Goal: Task Accomplishment & Management: Manage account settings

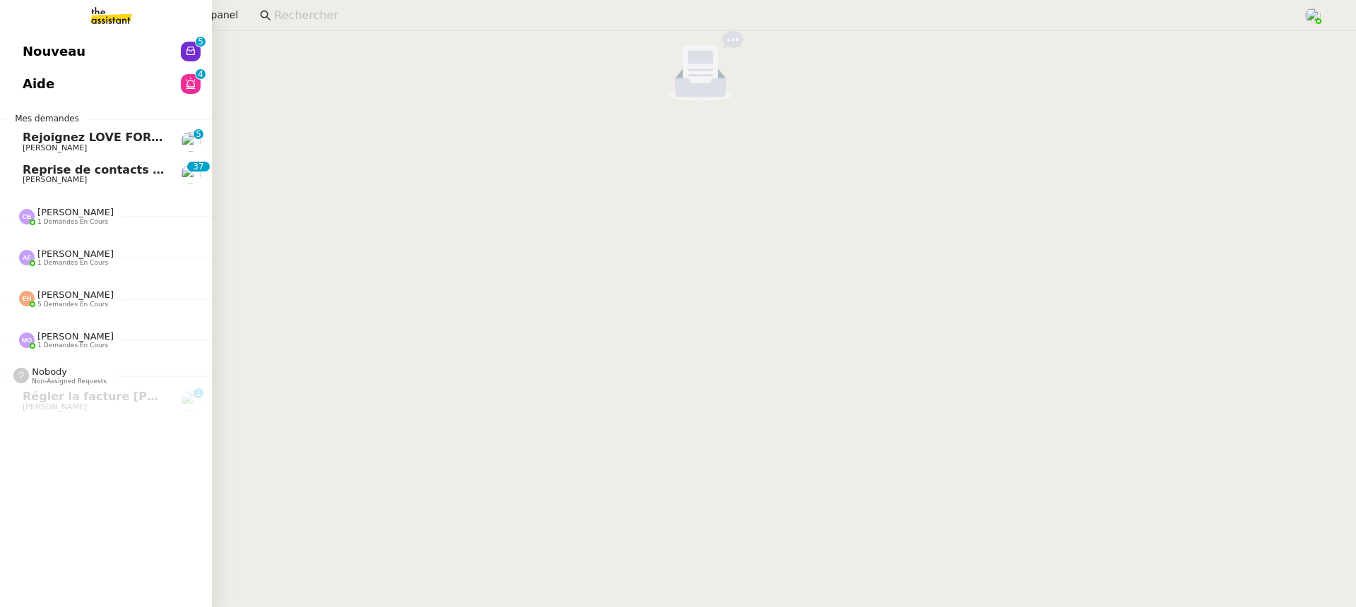
click at [29, 70] on link "Aide 0 1 2 3 4 5 6 7 8 9" at bounding box center [106, 84] width 212 height 32
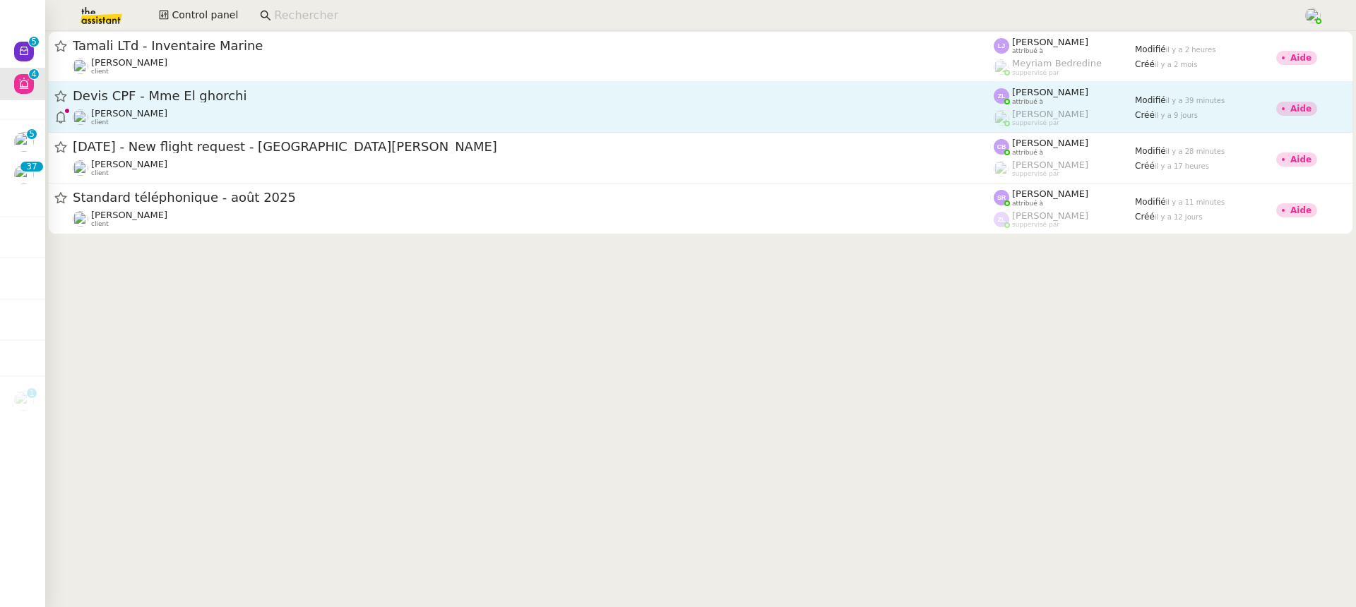
click at [907, 100] on span "Devis CPF - Mme El ghorchi" at bounding box center [533, 96] width 921 height 13
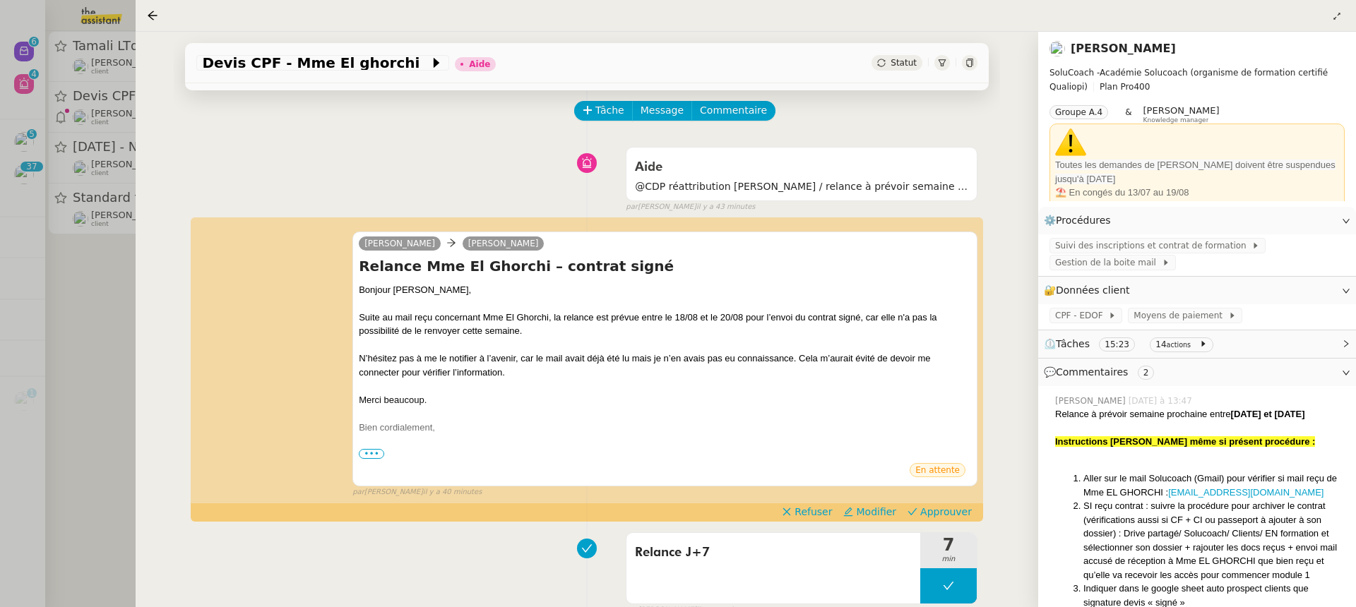
scroll to position [71, 0]
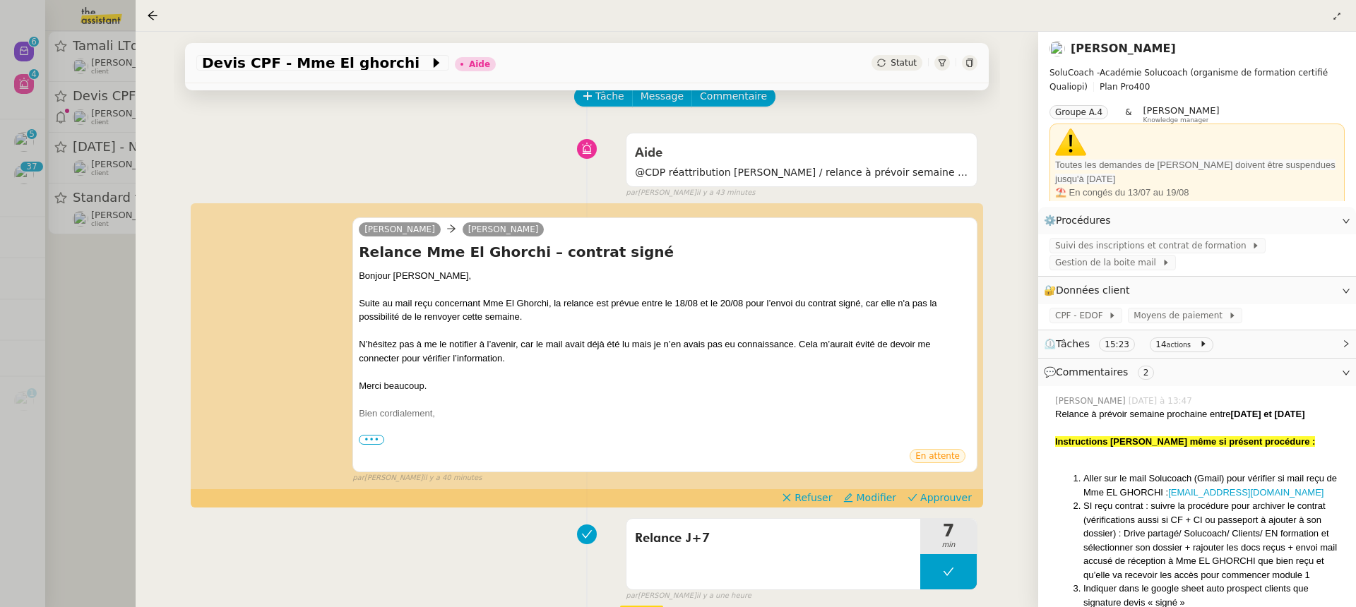
click at [32, 203] on div at bounding box center [678, 303] width 1356 height 607
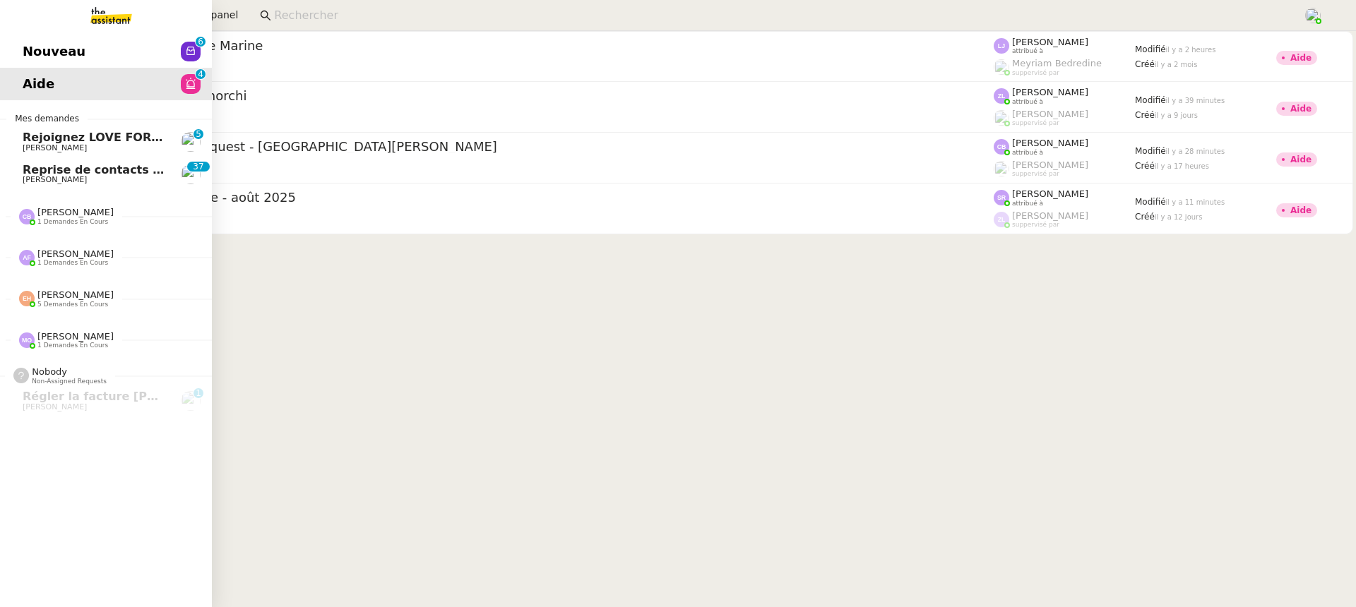
click at [15, 71] on link "Aide 0 1 2 3 4 5 6 7 8 9" at bounding box center [106, 84] width 212 height 32
click at [45, 61] on span "Nouveau" at bounding box center [54, 51] width 63 height 21
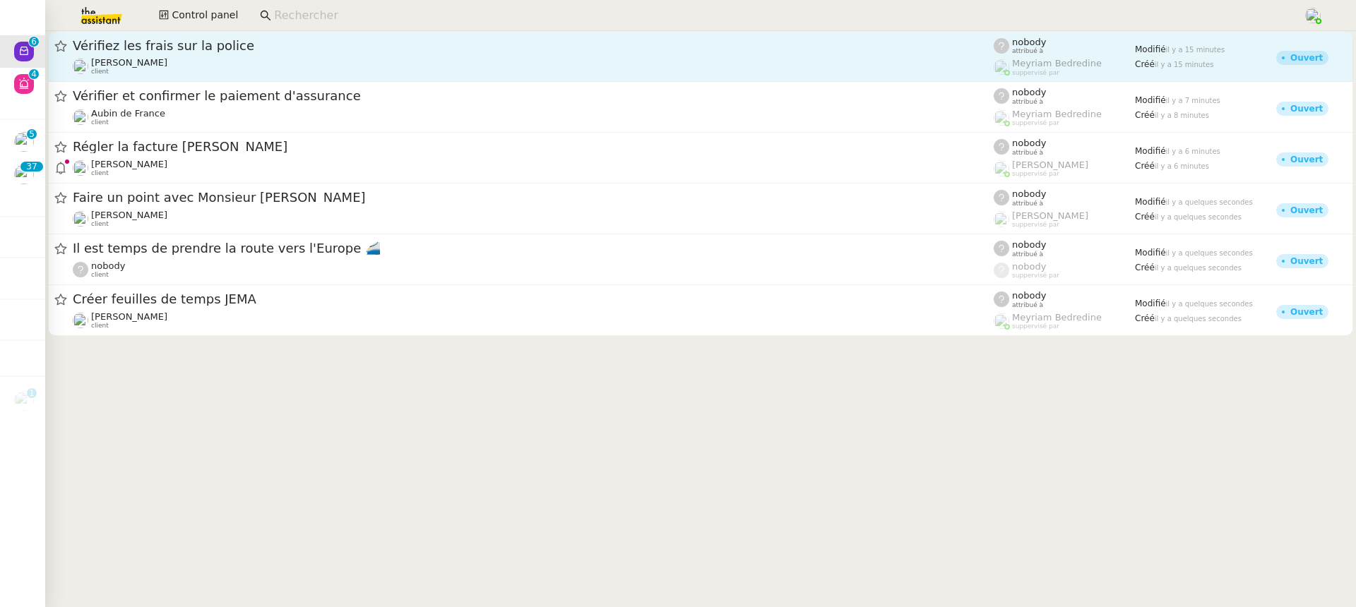
click at [489, 61] on div "[PERSON_NAME] client" at bounding box center [533, 66] width 921 height 18
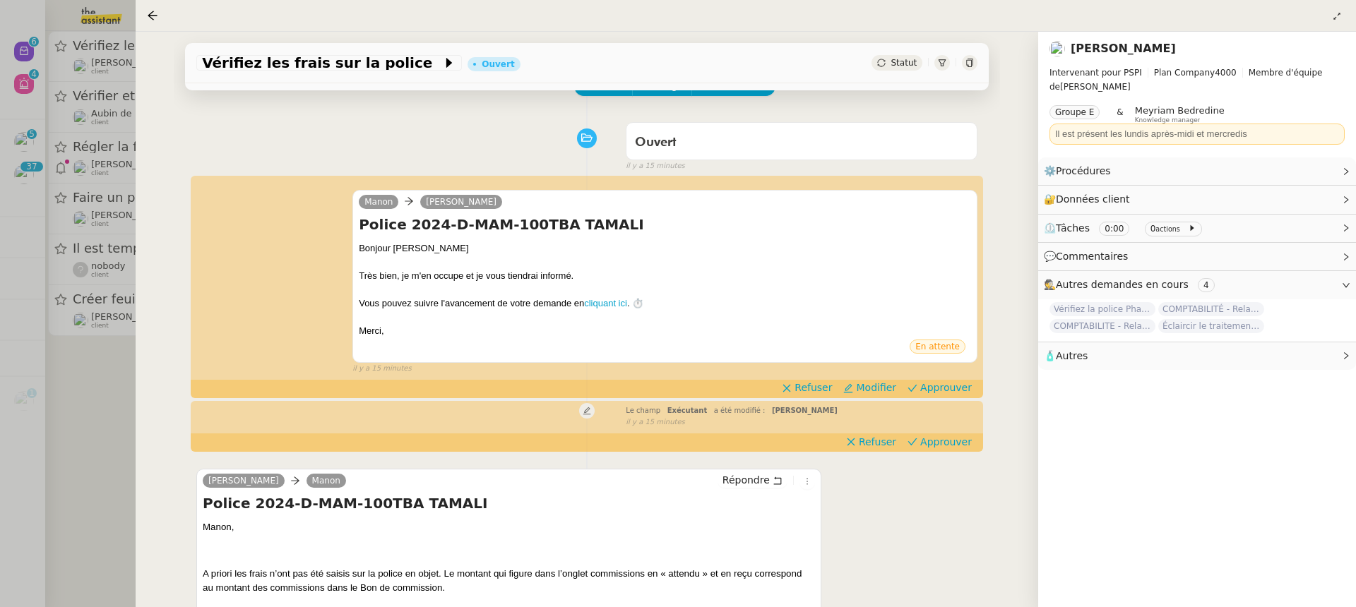
scroll to position [263, 0]
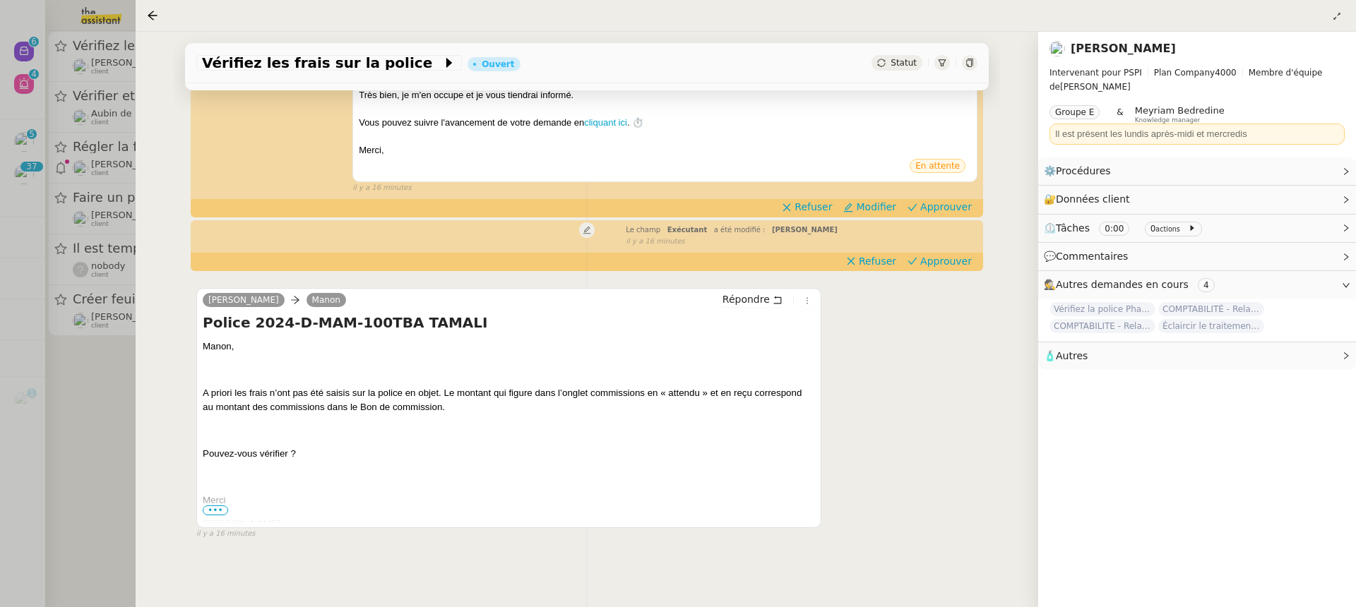
click at [28, 160] on div at bounding box center [678, 303] width 1356 height 607
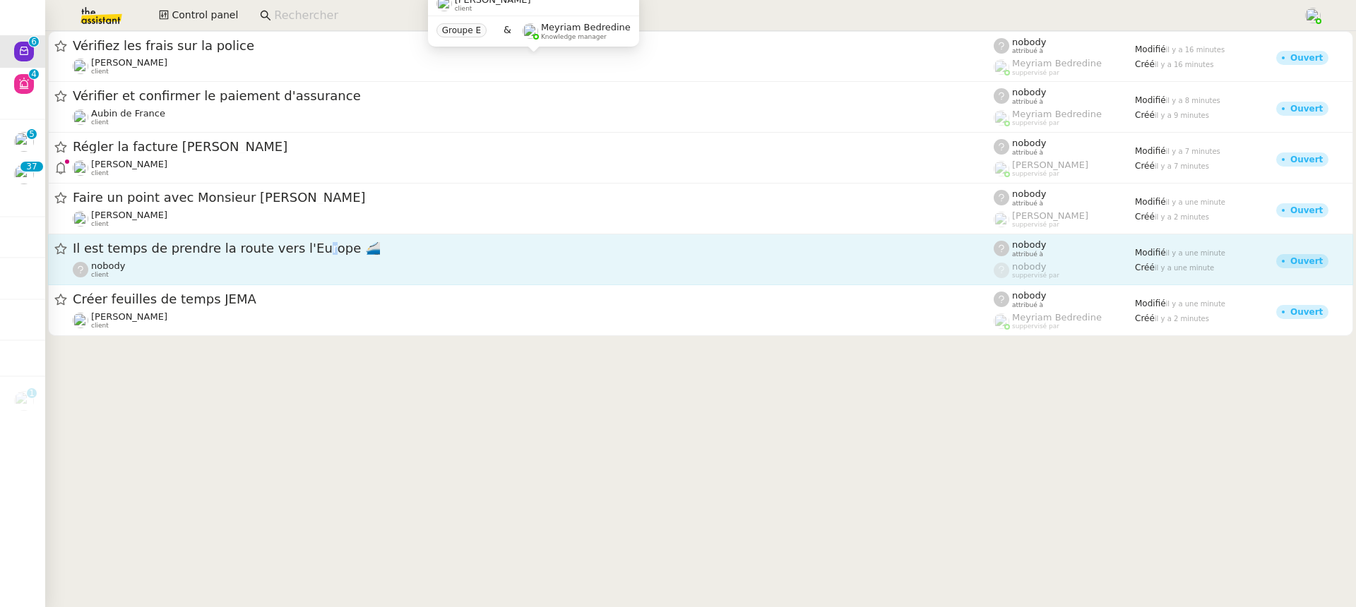
click at [301, 249] on span "Il est temps de prendre la route vers l'Europe 🚄" at bounding box center [533, 248] width 921 height 13
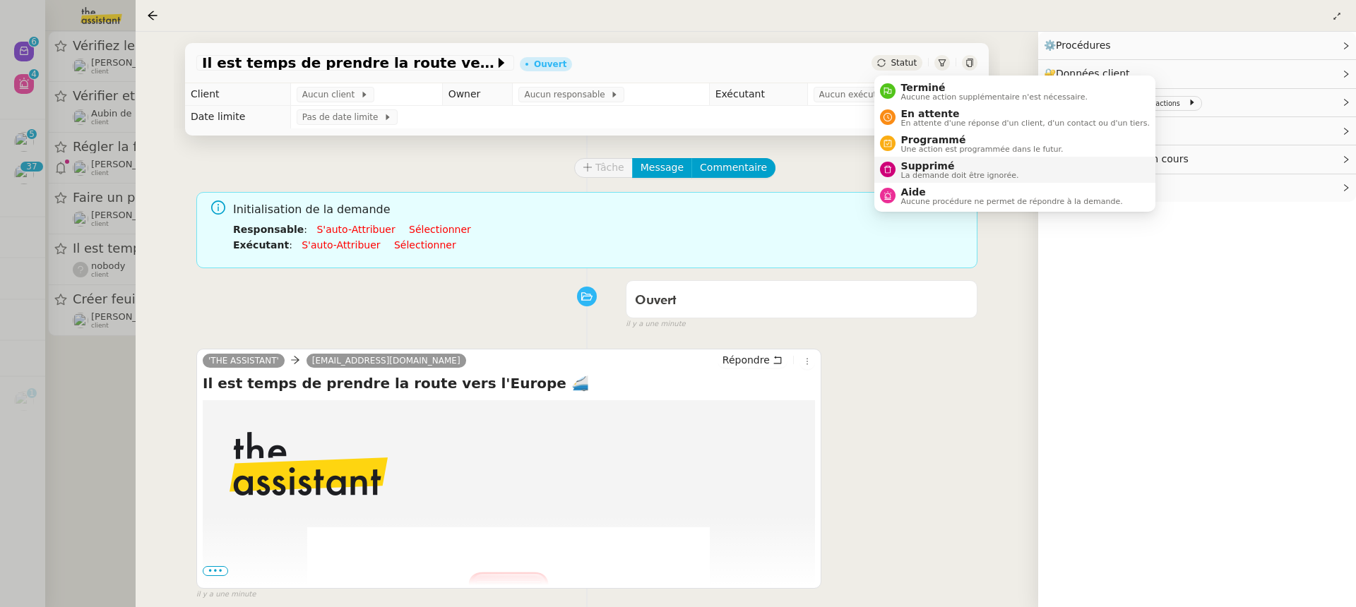
click at [948, 167] on span "Supprimé" at bounding box center [960, 165] width 118 height 11
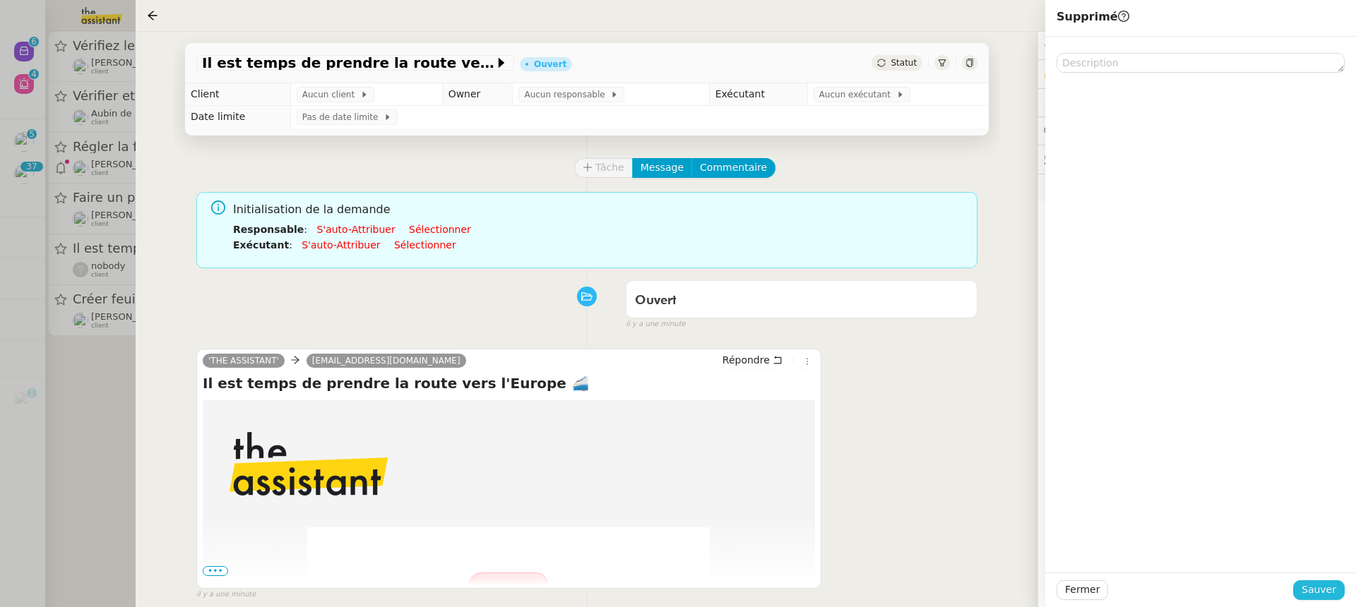
click at [1322, 590] on span "Sauver" at bounding box center [1318, 590] width 35 height 16
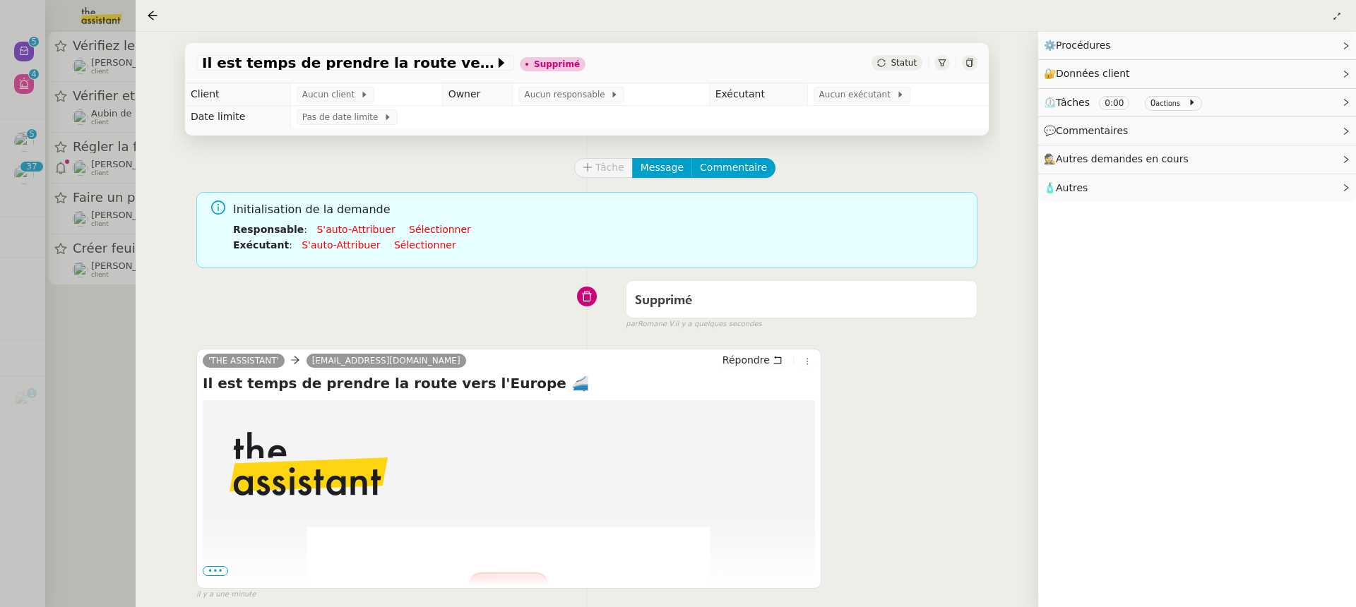
click at [136, 191] on div "Il est temps de prendre la route vers l'Europe 🚄 Supprimé Statut Client Aucun c…" at bounding box center [587, 319] width 902 height 575
click at [114, 177] on div at bounding box center [678, 303] width 1356 height 607
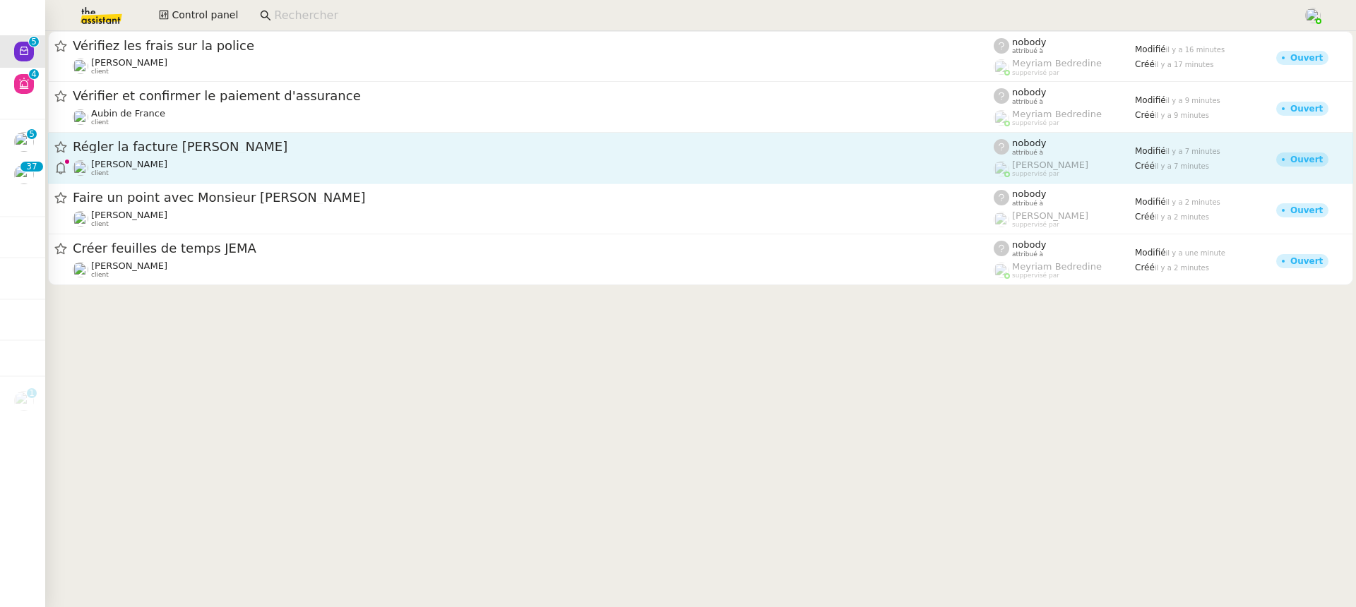
click at [223, 162] on div "[PERSON_NAME] client" at bounding box center [533, 168] width 921 height 18
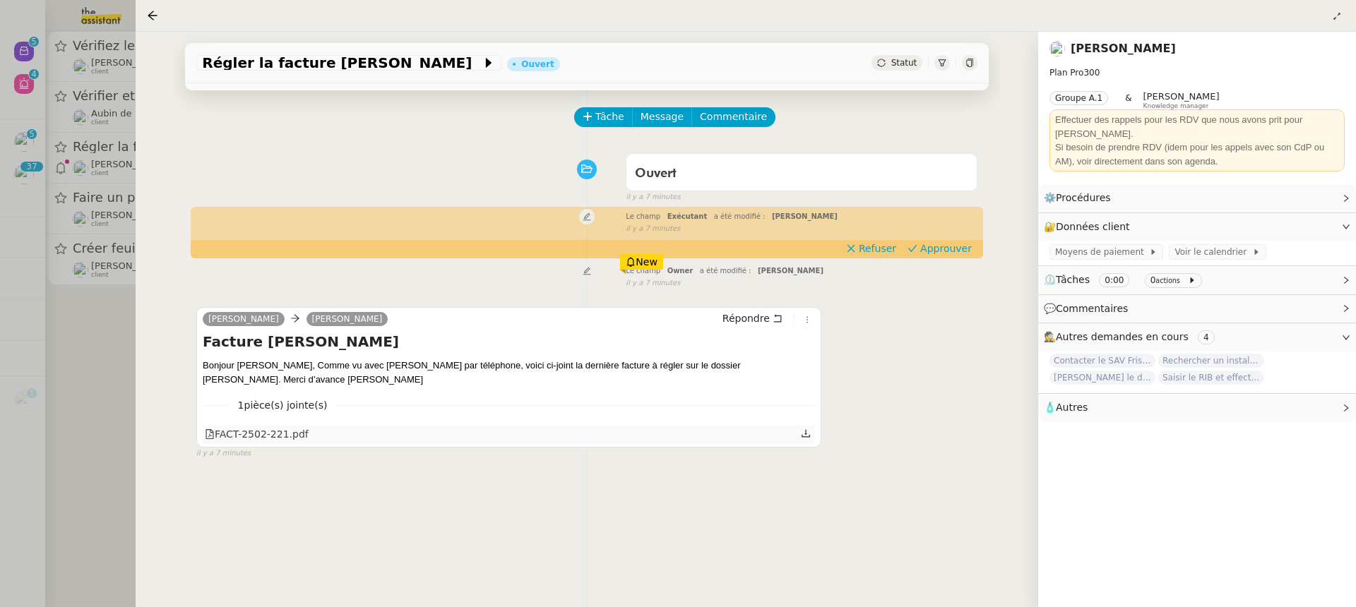
scroll to position [52, 0]
click at [941, 252] on span "Approuver" at bounding box center [946, 248] width 52 height 14
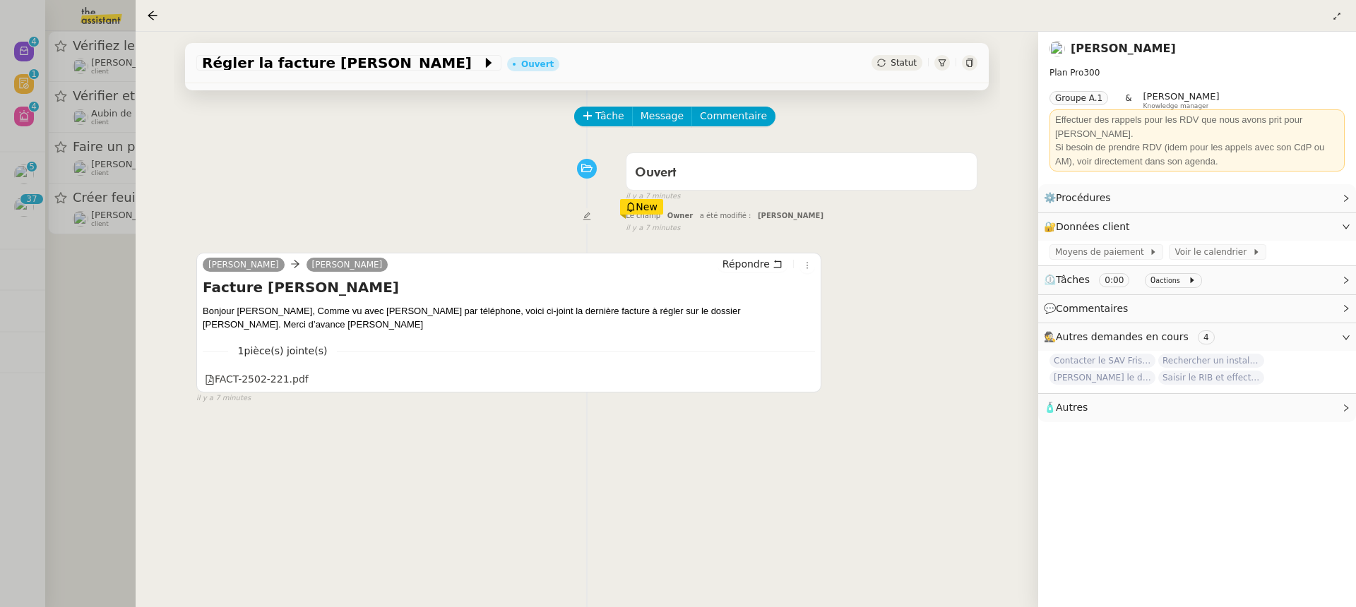
click at [100, 143] on div at bounding box center [678, 303] width 1356 height 607
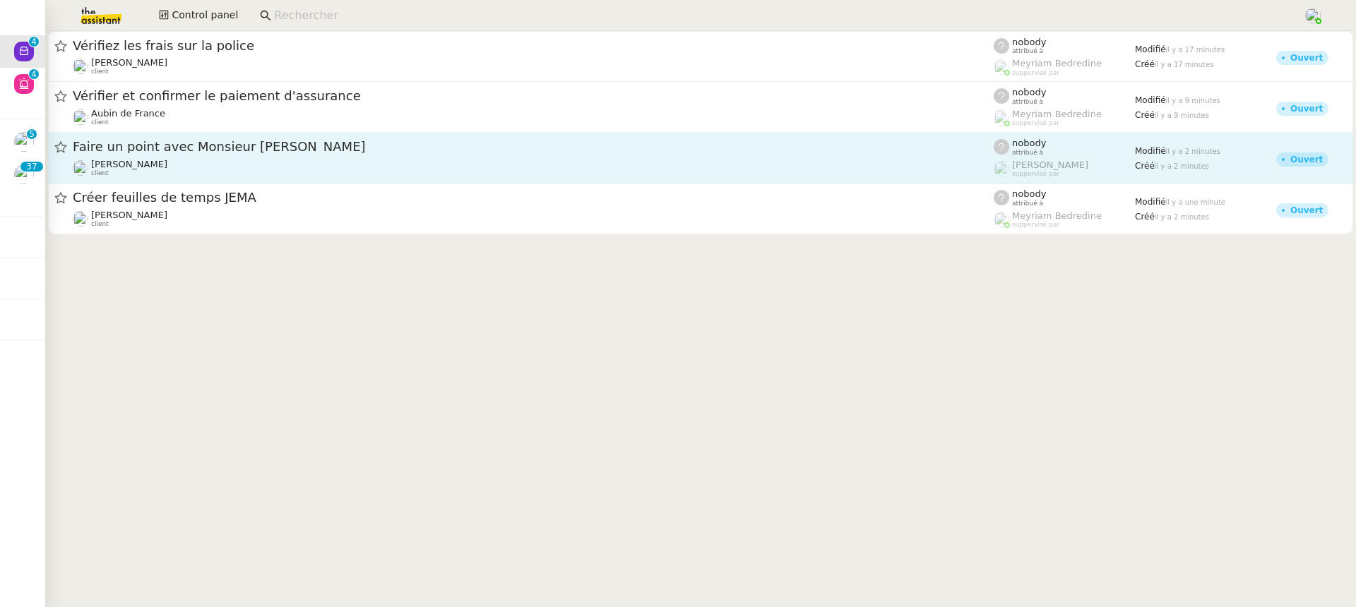
click at [565, 155] on div "Faire un point avec Monsieur [PERSON_NAME]" at bounding box center [533, 147] width 921 height 18
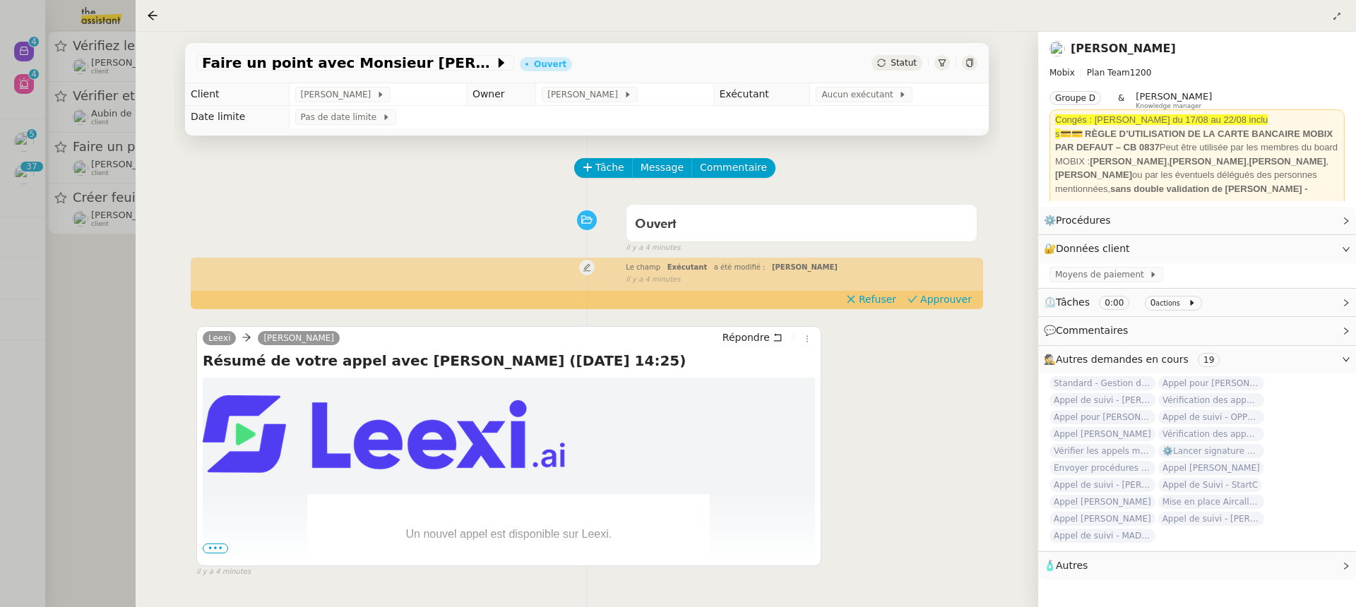
click at [44, 71] on div at bounding box center [678, 303] width 1356 height 607
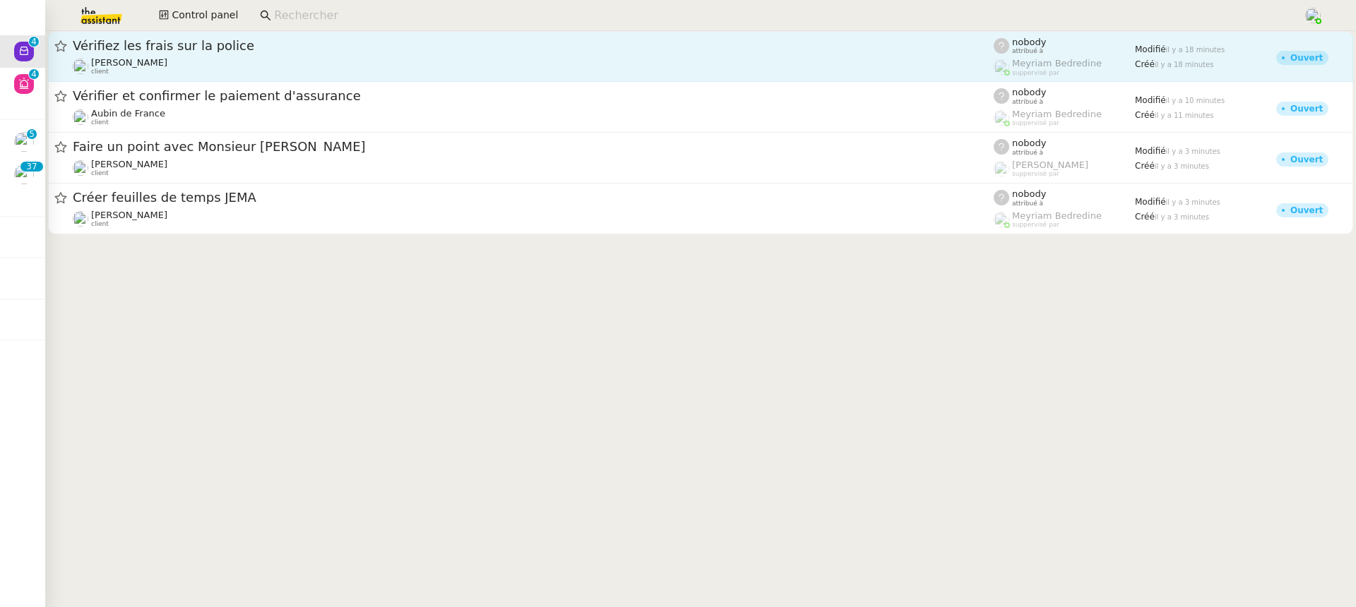
click at [261, 56] on div "Vérifiez les frais sur la police [PERSON_NAME] client" at bounding box center [533, 56] width 921 height 38
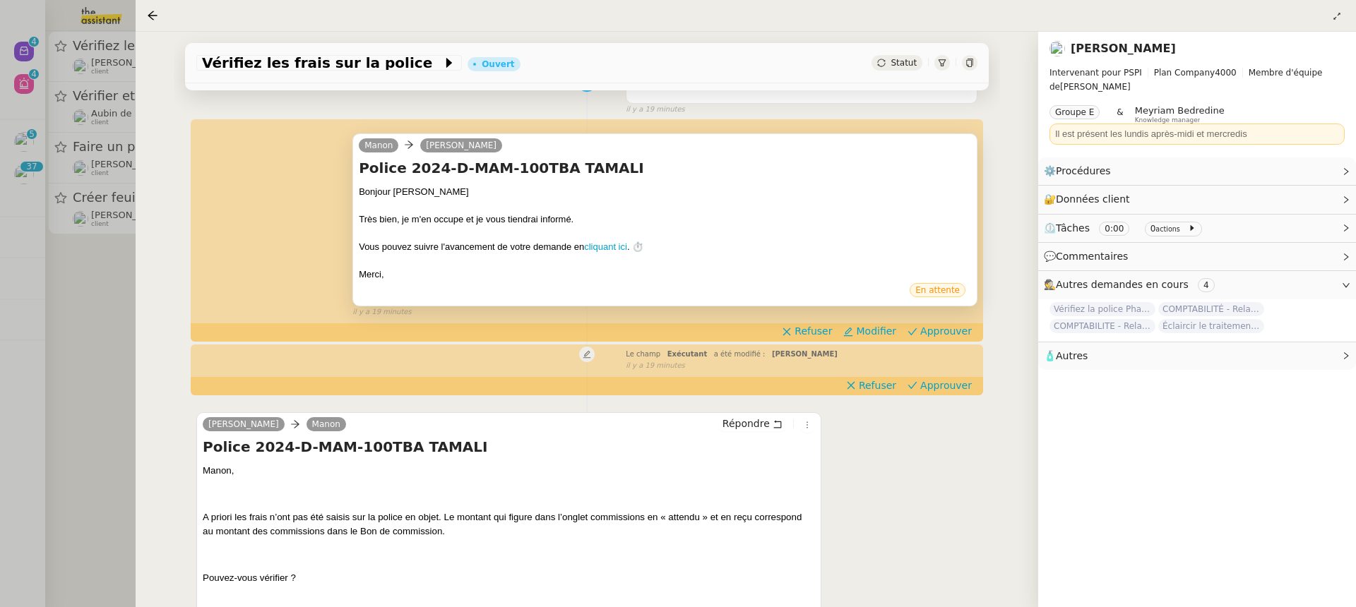
scroll to position [140, 0]
click at [118, 198] on div at bounding box center [678, 303] width 1356 height 607
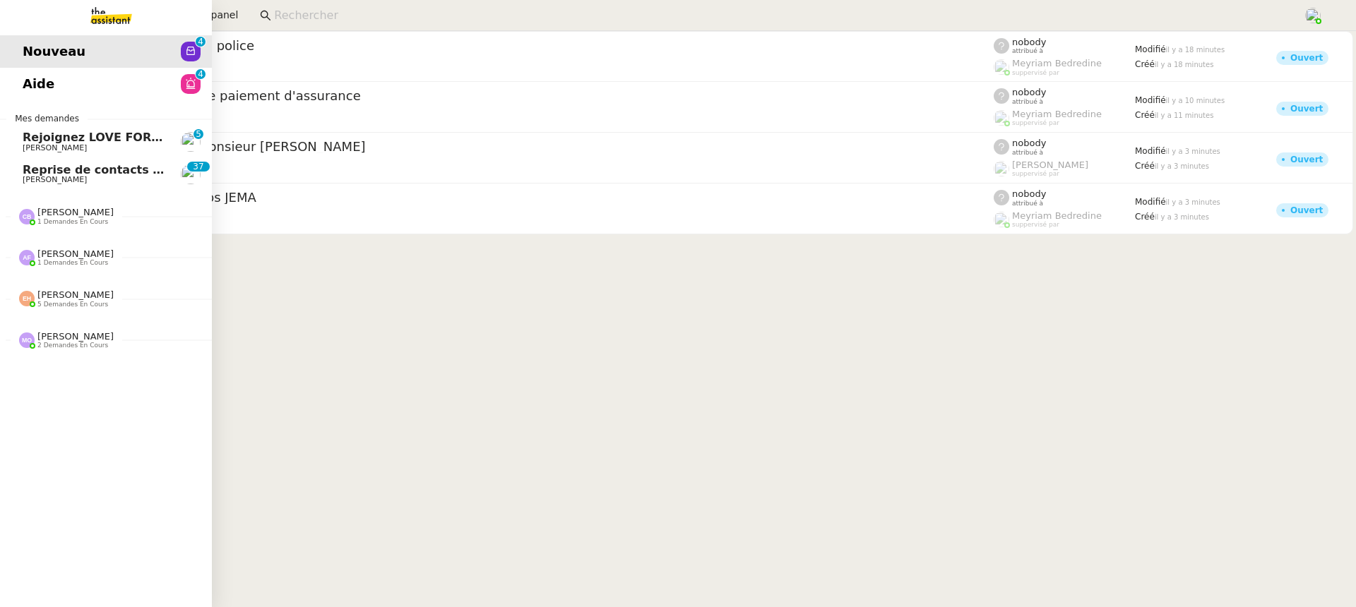
click at [11, 89] on link "Aide 0 1 2 3 4 5 6 7 8 9" at bounding box center [106, 84] width 212 height 32
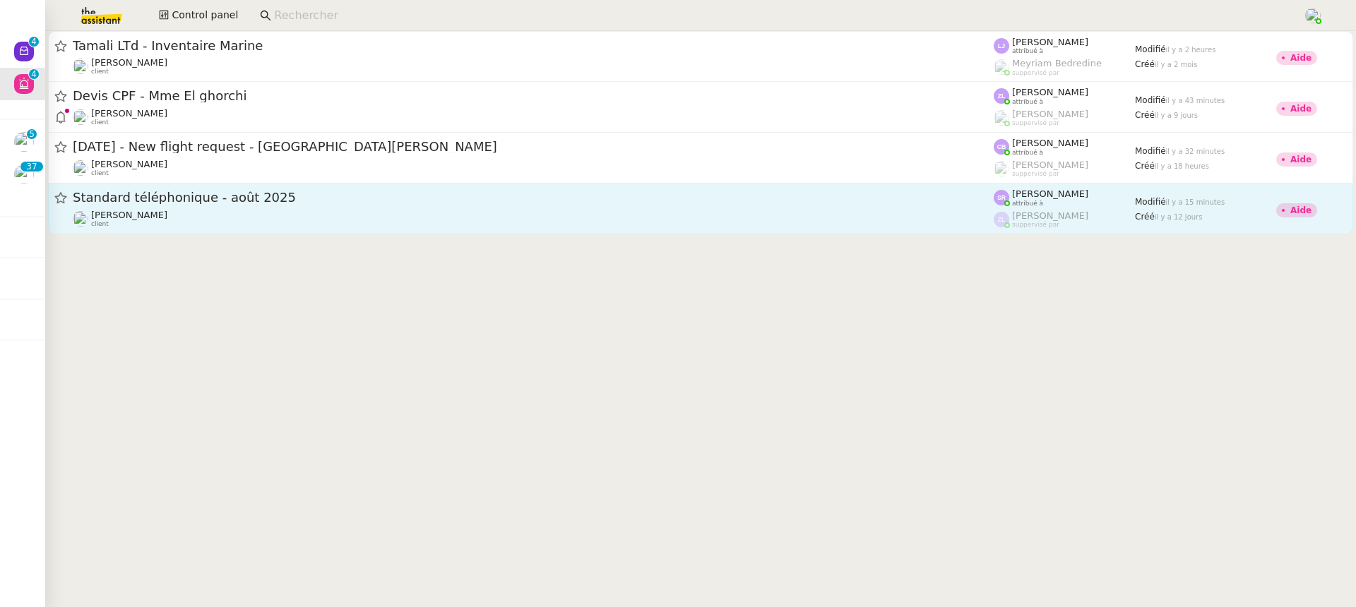
click at [734, 217] on div "[PERSON_NAME] client" at bounding box center [533, 219] width 921 height 18
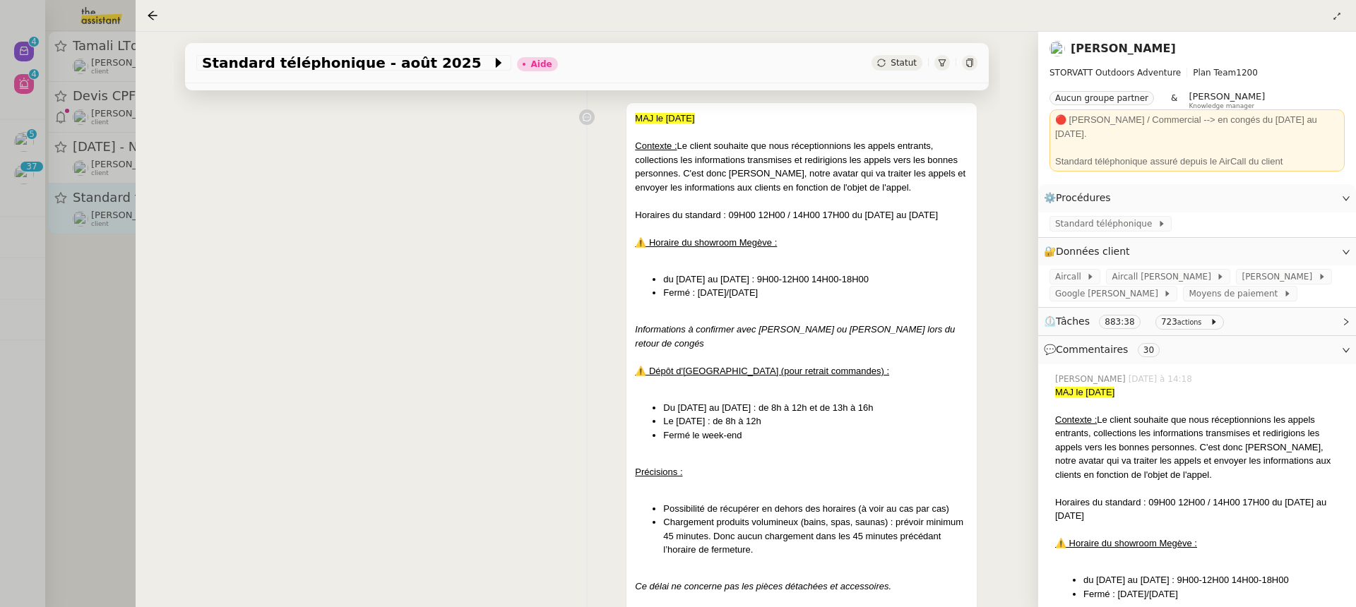
scroll to position [350, 0]
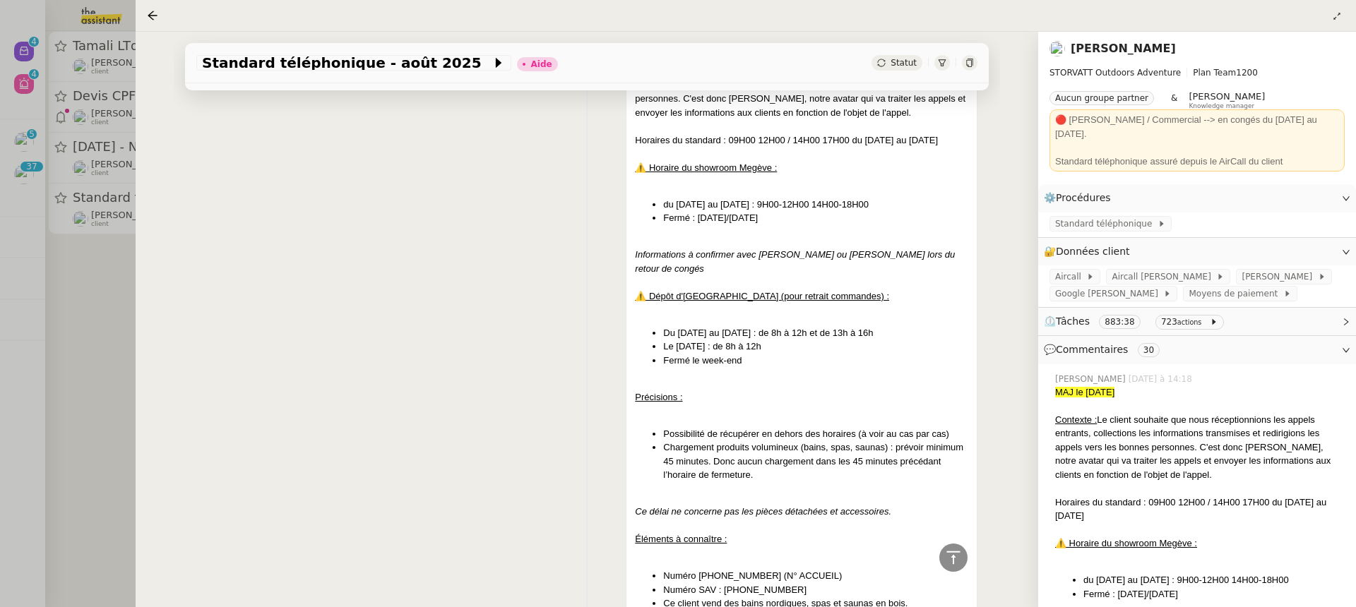
click at [37, 185] on div at bounding box center [678, 303] width 1356 height 607
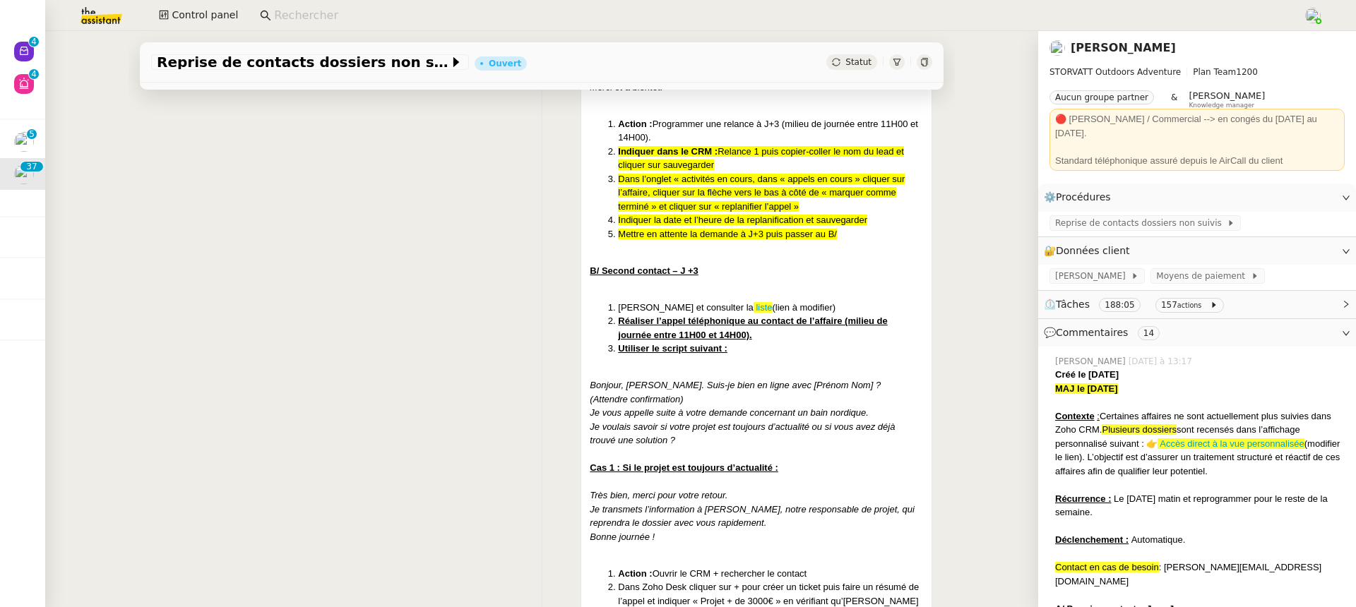
scroll to position [1385, 0]
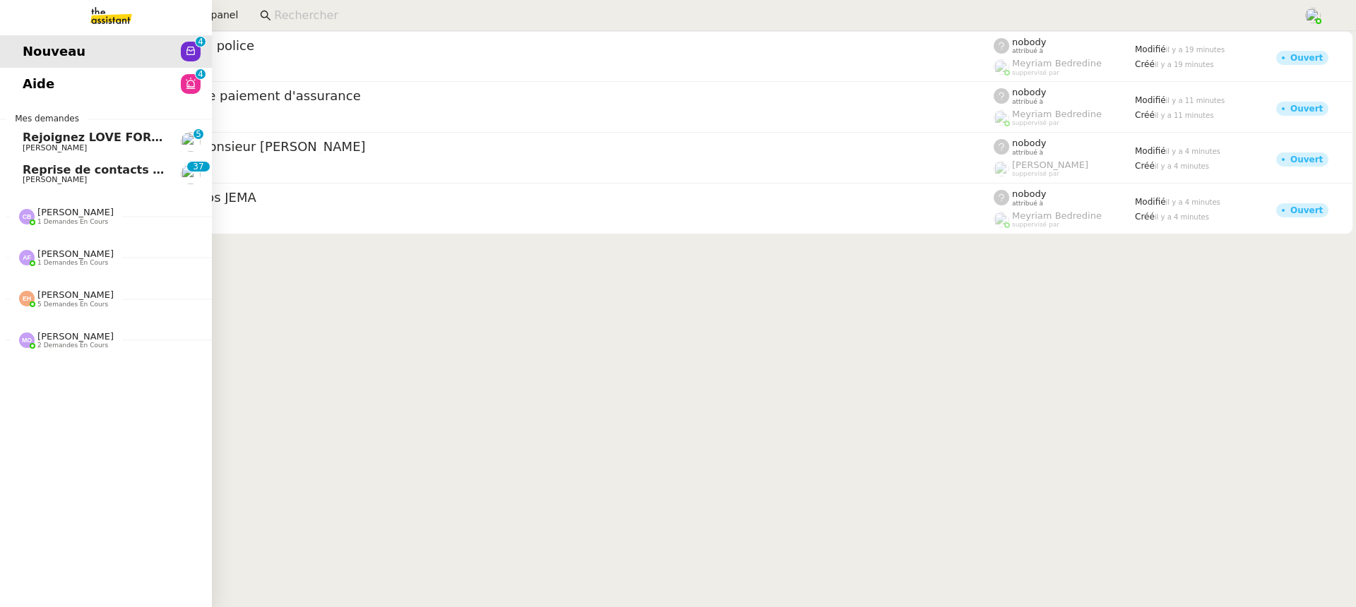
click at [42, 78] on span "Aide" at bounding box center [39, 83] width 32 height 21
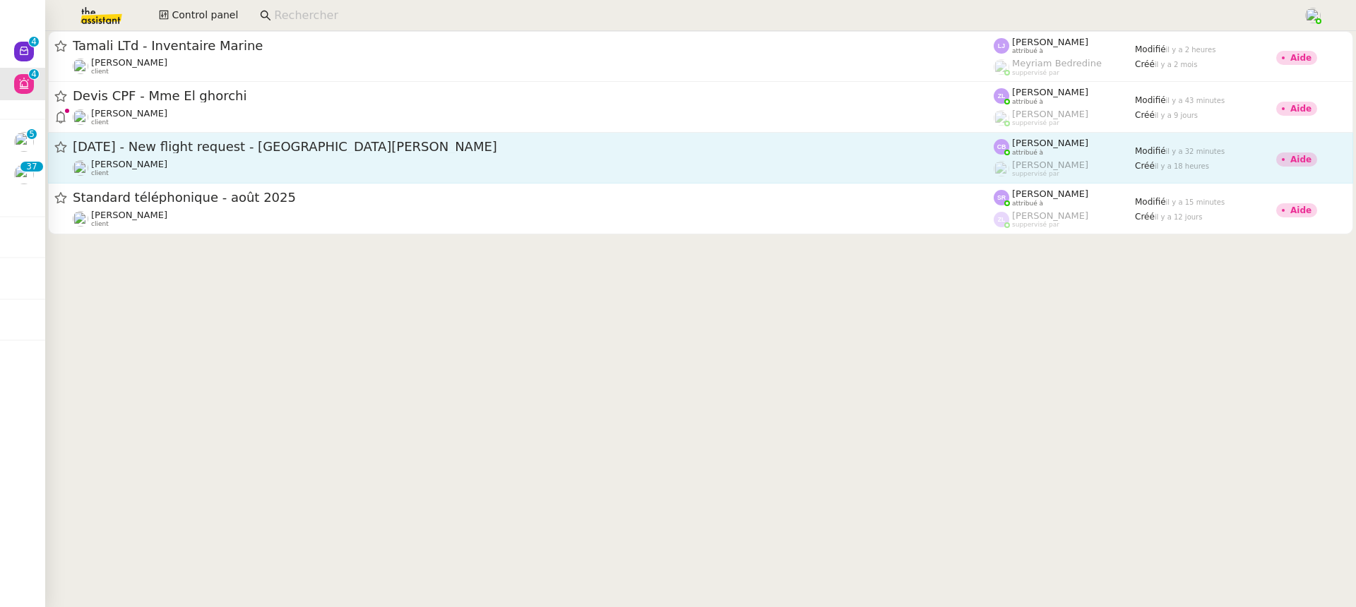
click at [609, 155] on div "[DATE] - New flight request - [GEOGRAPHIC_DATA][PERSON_NAME]" at bounding box center [533, 147] width 921 height 18
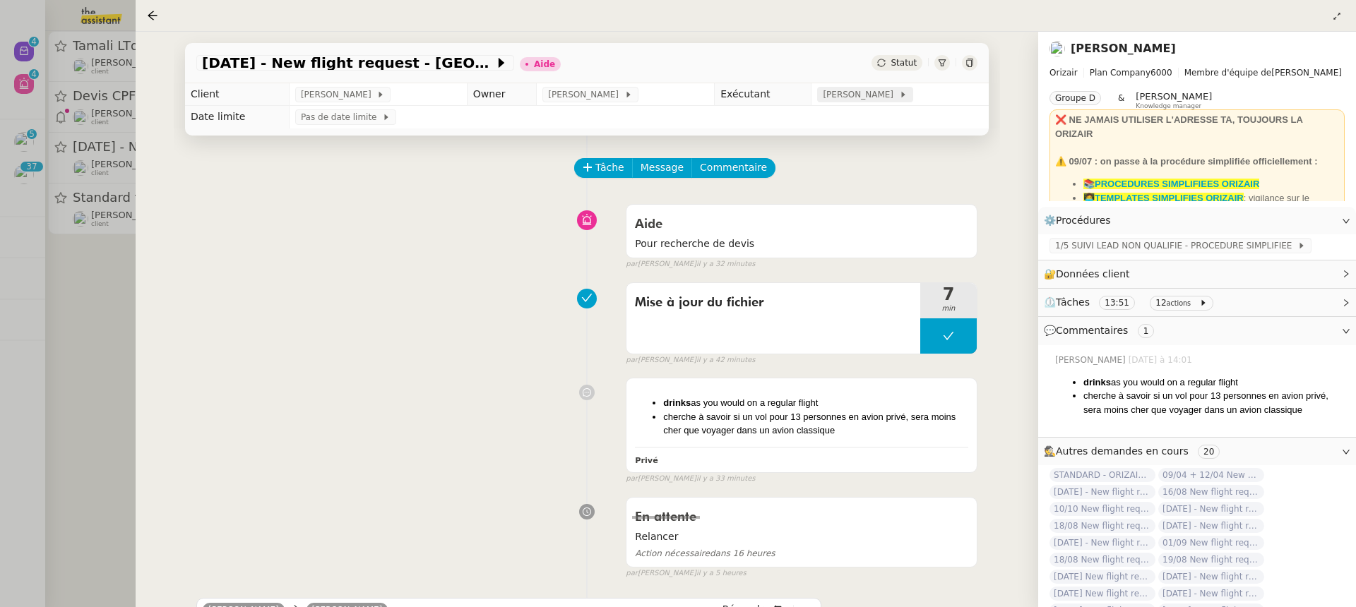
click at [882, 89] on span "[PERSON_NAME]" at bounding box center [861, 95] width 76 height 14
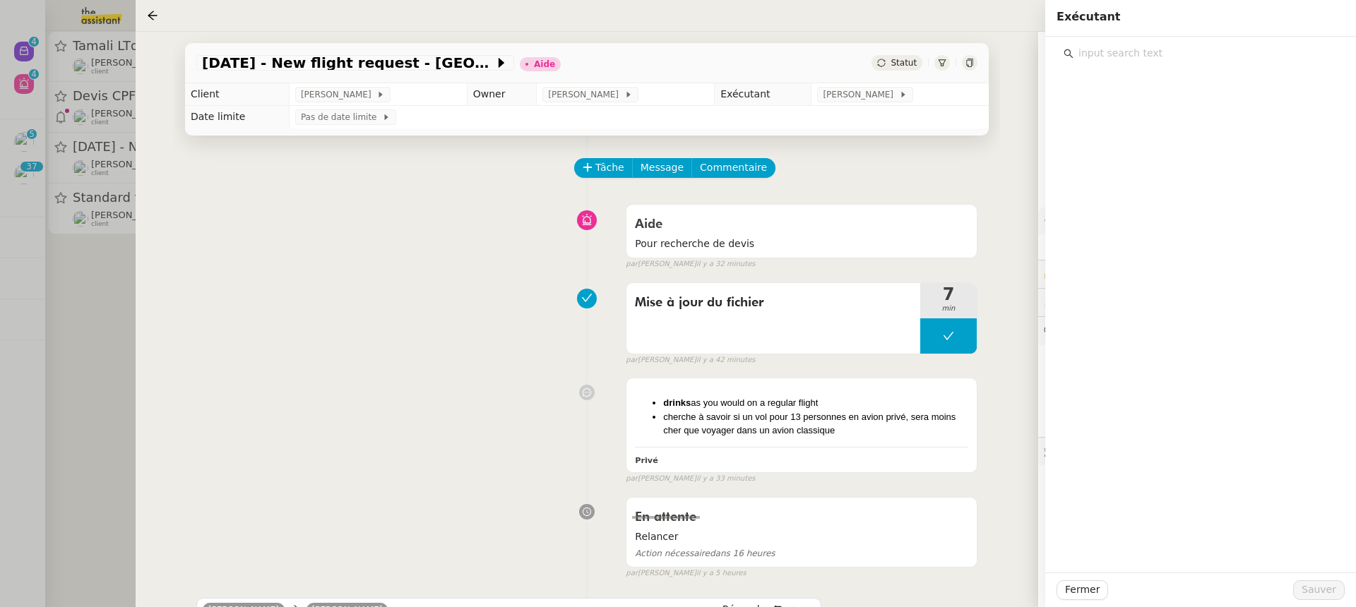
click at [1128, 60] on input "text" at bounding box center [1205, 53] width 264 height 19
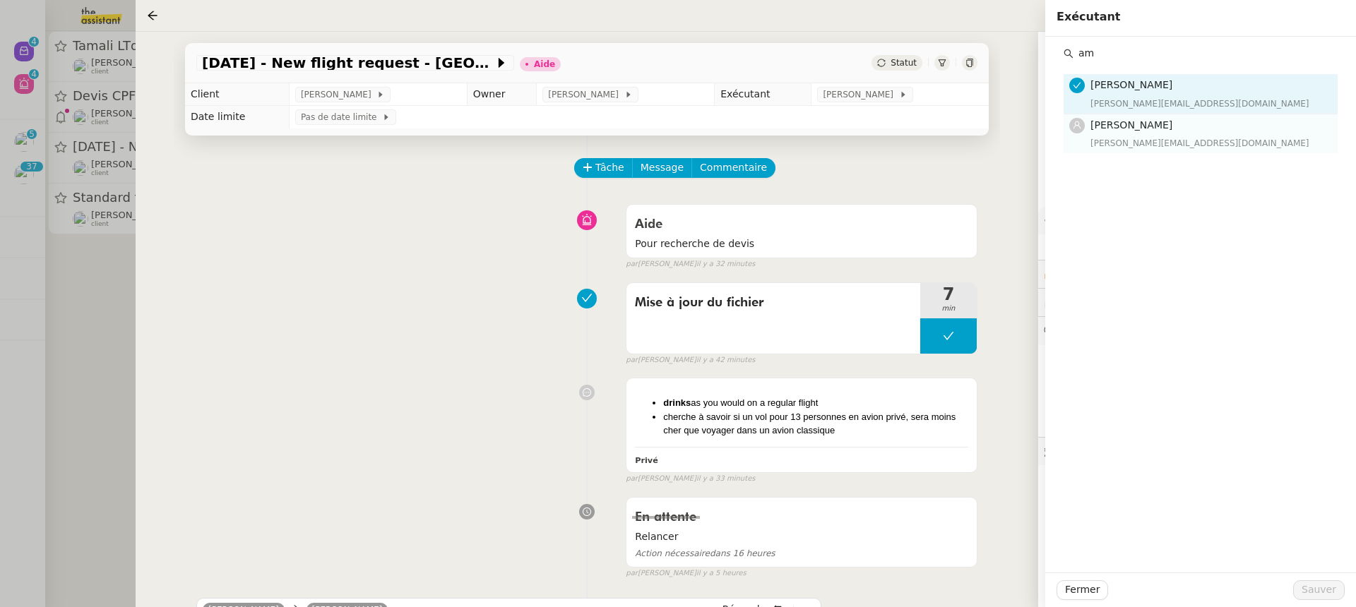
type input "am"
click at [1140, 121] on span "[PERSON_NAME]" at bounding box center [1131, 124] width 82 height 11
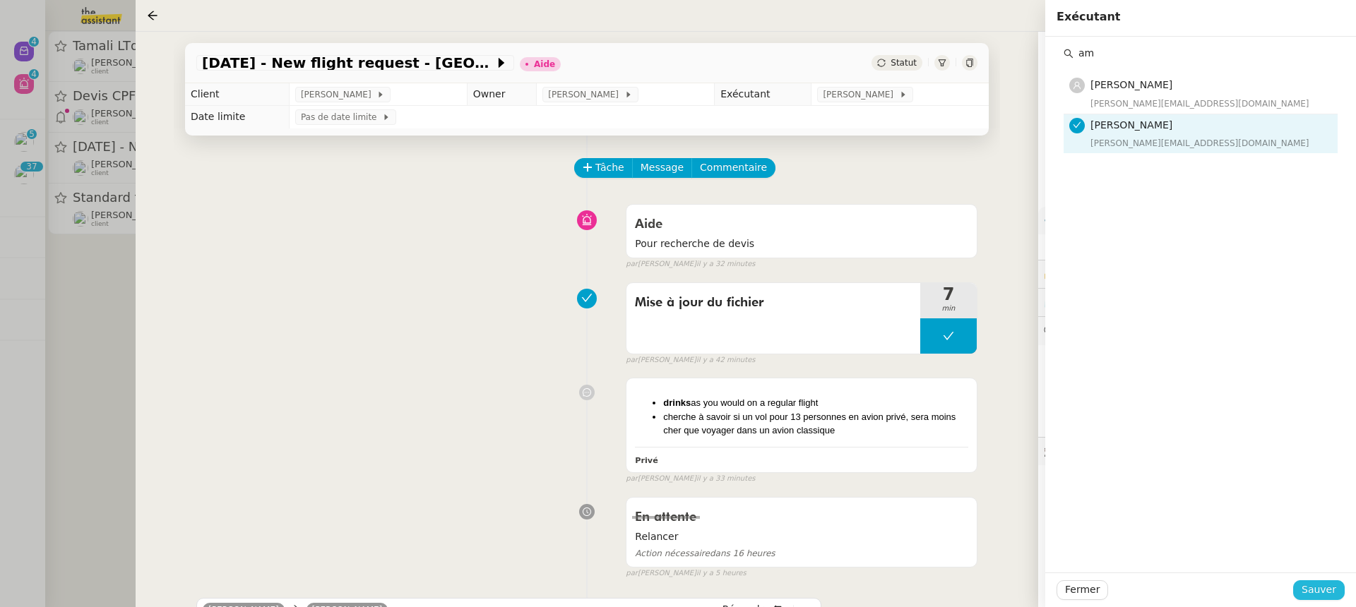
click at [1314, 589] on span "Sauver" at bounding box center [1318, 590] width 35 height 16
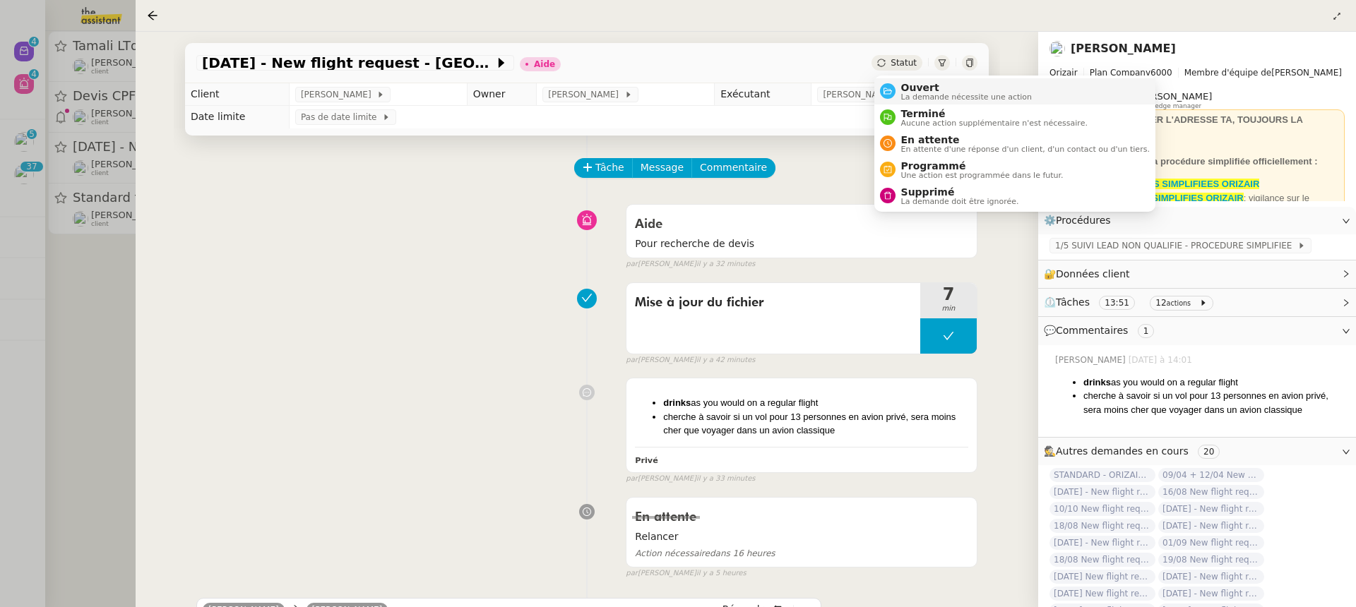
click at [931, 90] on span "Ouvert" at bounding box center [966, 87] width 131 height 11
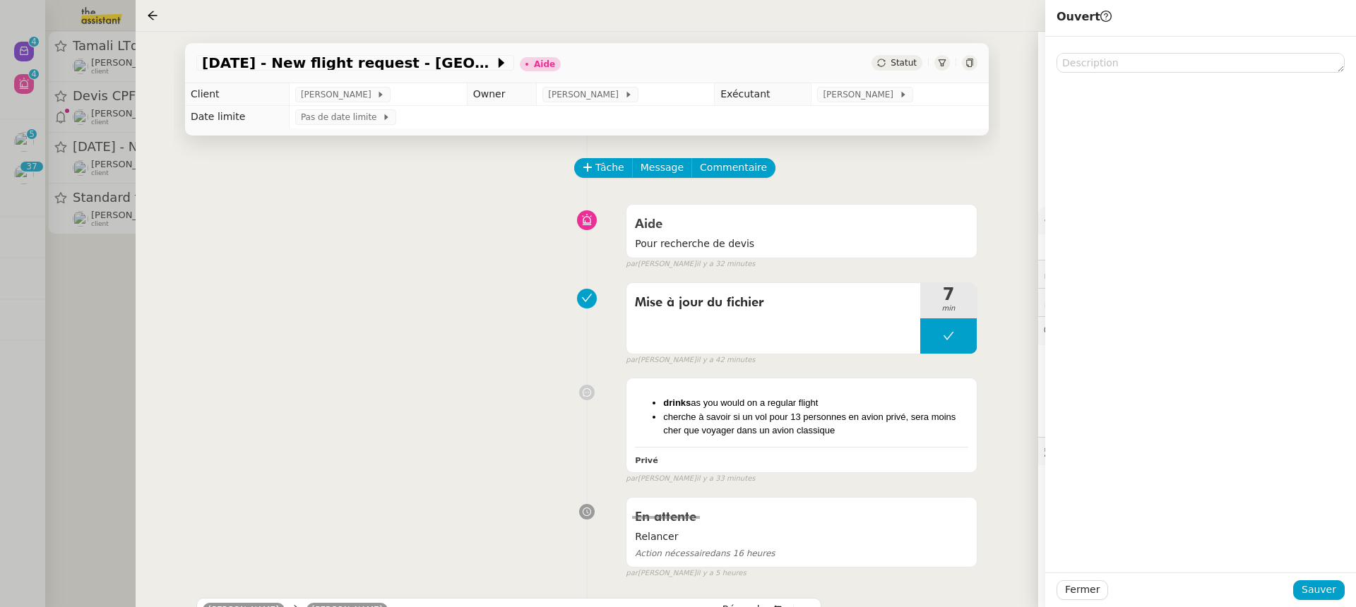
click at [1319, 579] on div "Fermer Sauver" at bounding box center [1200, 590] width 311 height 35
click at [1325, 598] on span "Sauver" at bounding box center [1318, 590] width 35 height 16
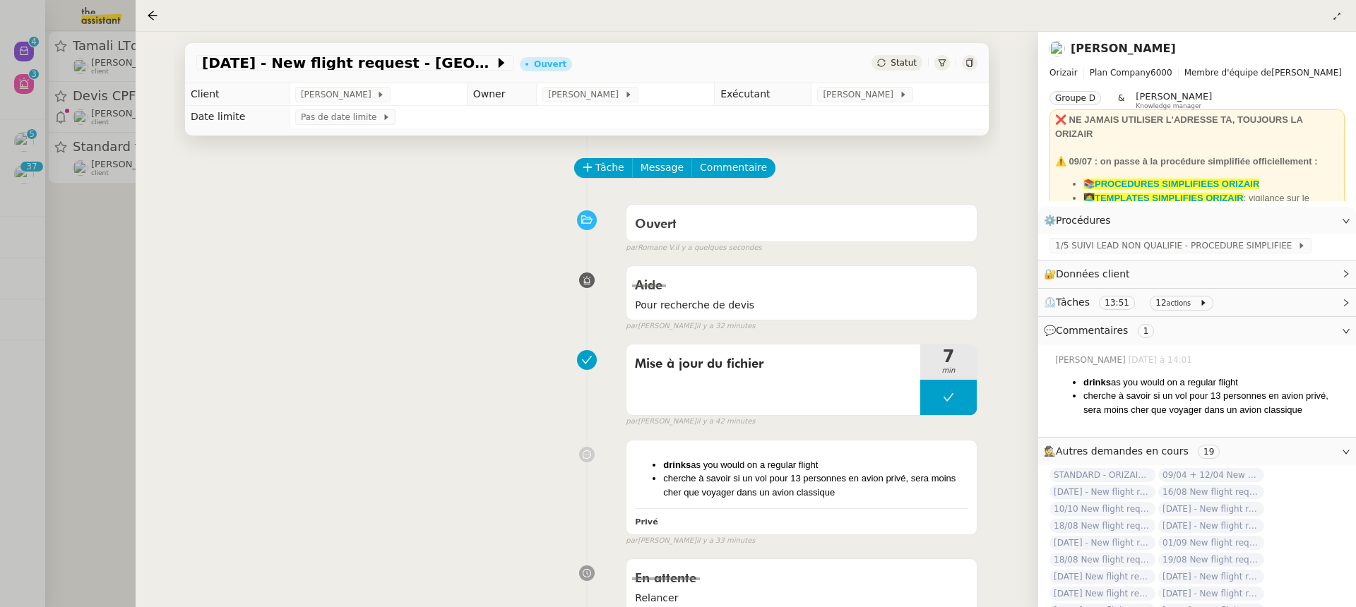
click at [19, 68] on div at bounding box center [678, 303] width 1356 height 607
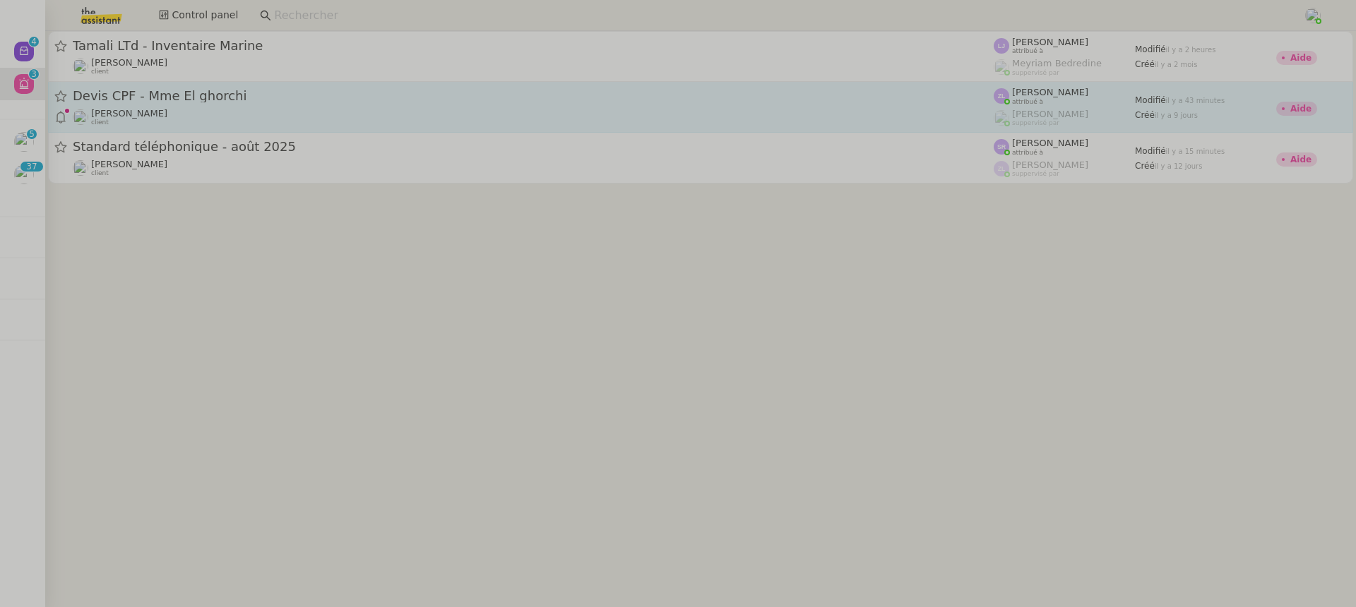
click at [176, 86] on link "Devis CPF - Mme El ghorchi [PERSON_NAME] client [PERSON_NAME] attribué à [PERSO…" at bounding box center [700, 107] width 1305 height 51
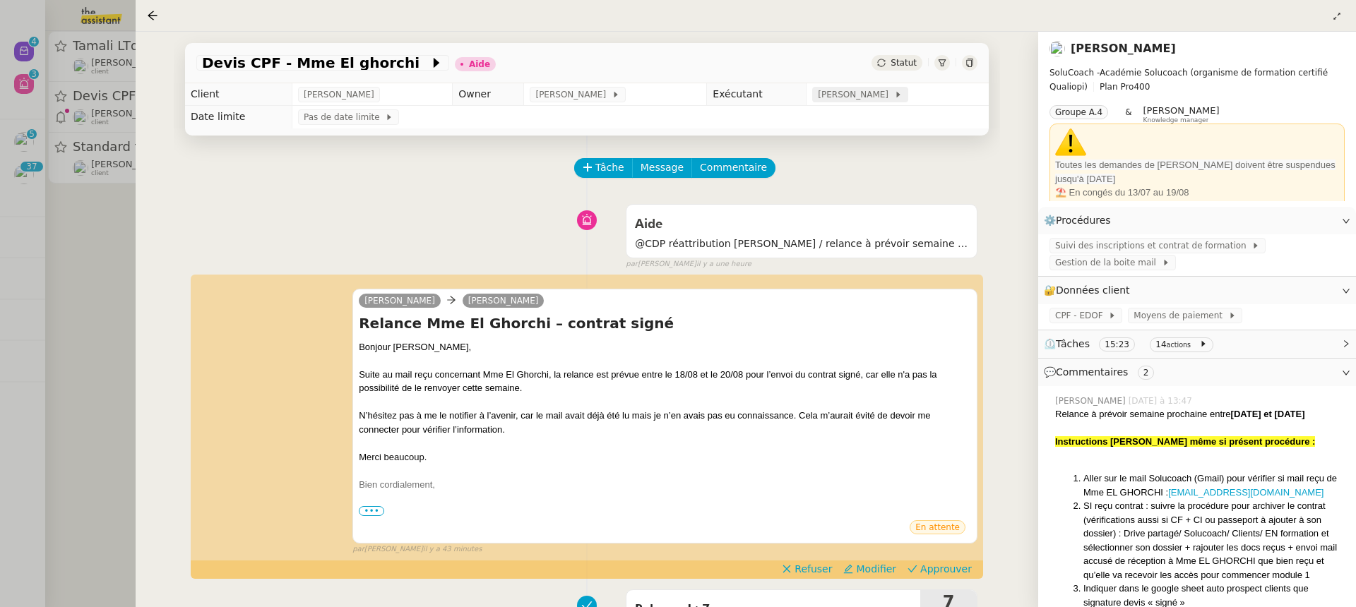
click at [864, 96] on span "[PERSON_NAME]" at bounding box center [856, 95] width 76 height 14
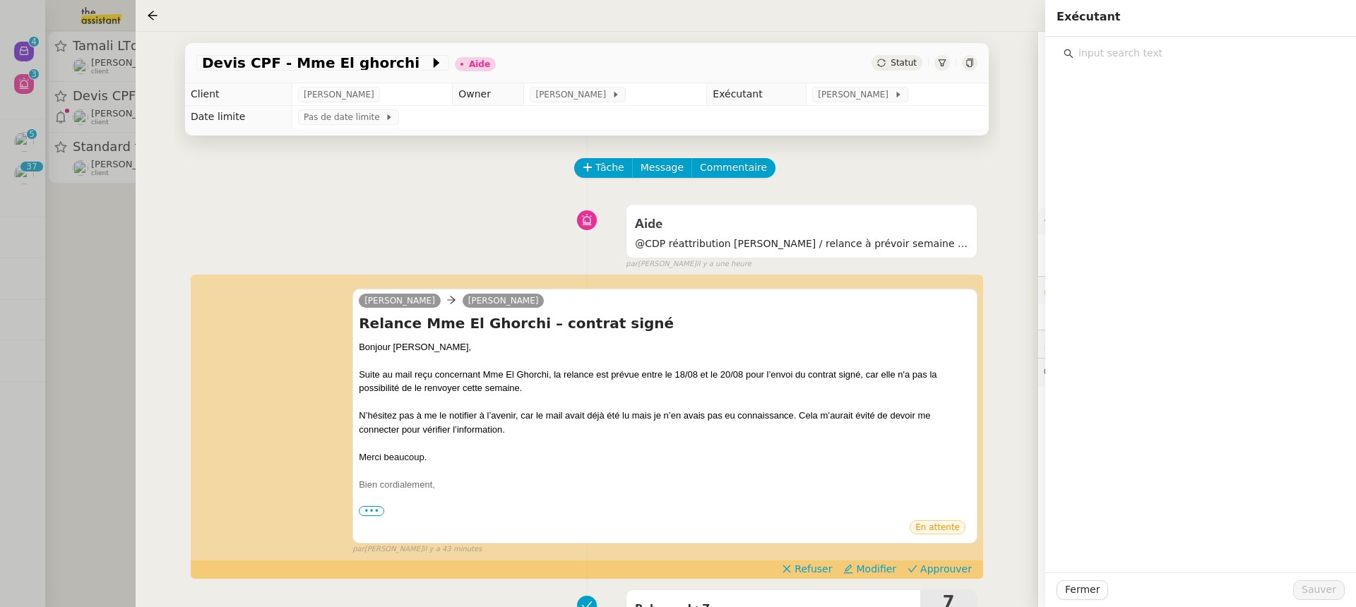
click at [1174, 50] on input "text" at bounding box center [1205, 53] width 264 height 19
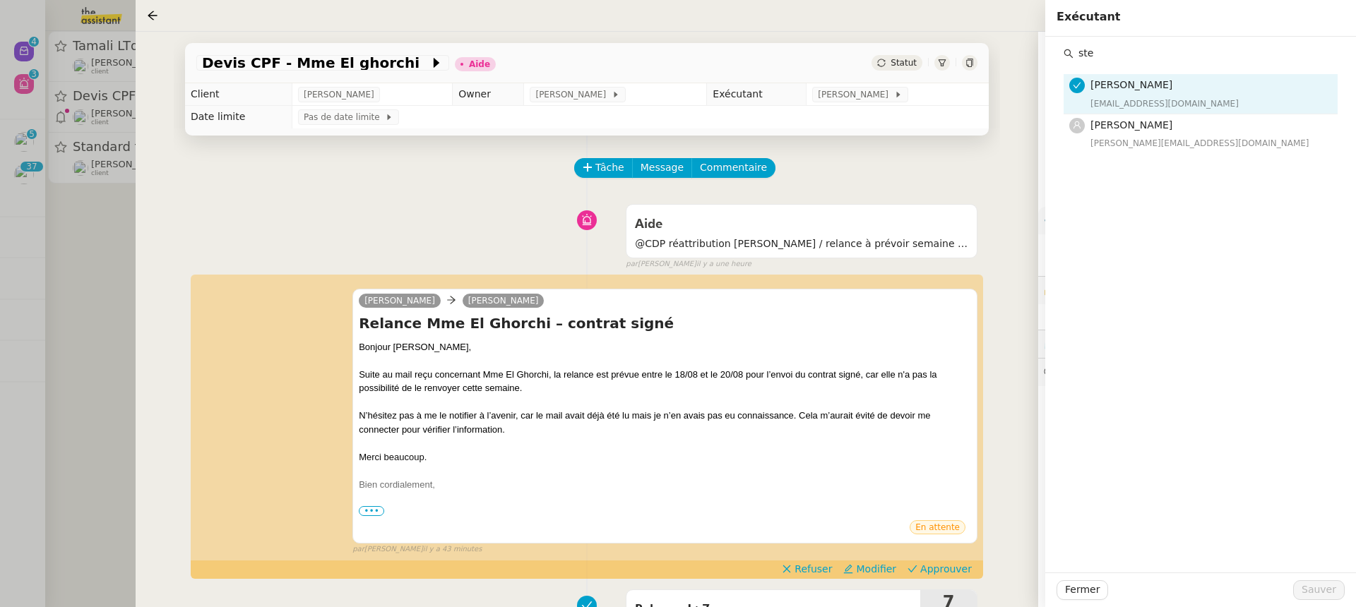
type input "ste"
click at [1152, 110] on nz-list-item "[PERSON_NAME] [EMAIL_ADDRESS][DOMAIN_NAME]" at bounding box center [1200, 94] width 274 height 40
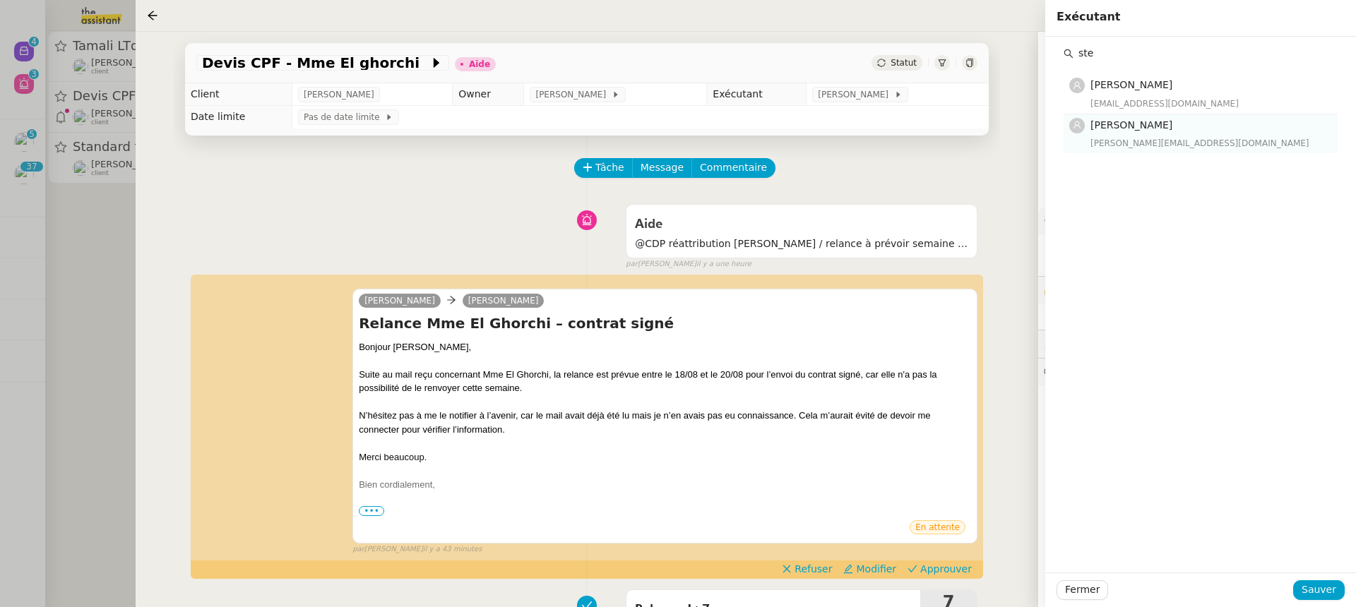
click at [1159, 139] on div "[PERSON_NAME][EMAIL_ADDRESS][DOMAIN_NAME]" at bounding box center [1209, 143] width 239 height 14
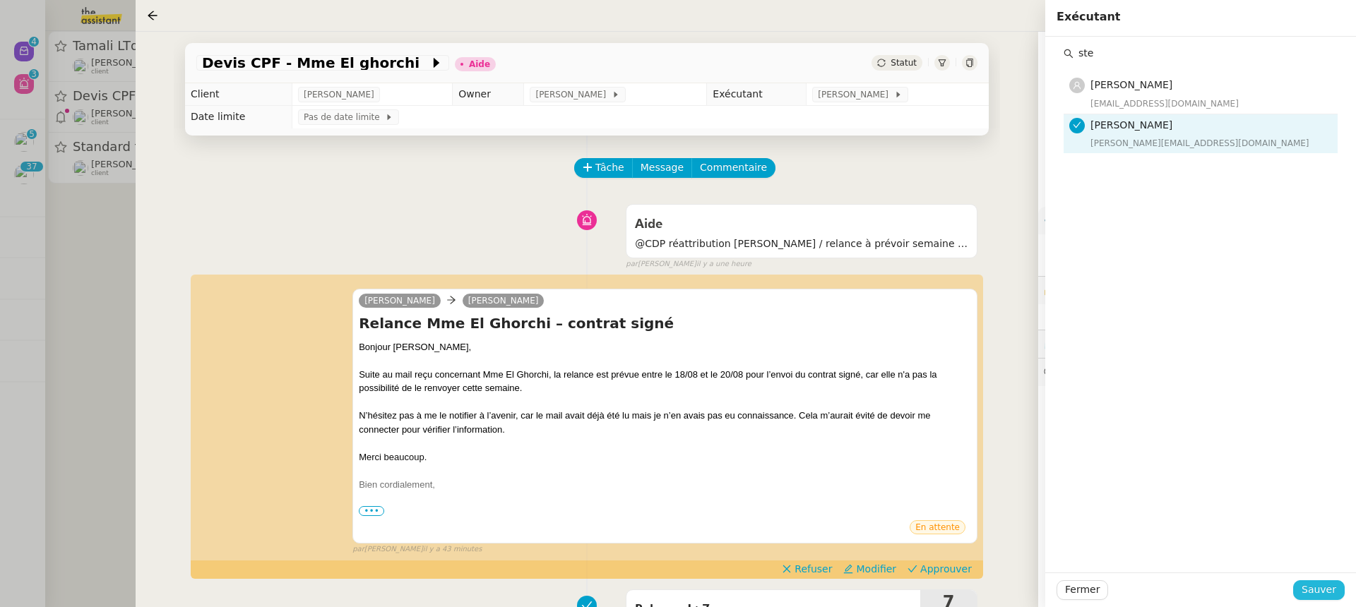
click at [1334, 583] on span "Sauver" at bounding box center [1318, 590] width 35 height 16
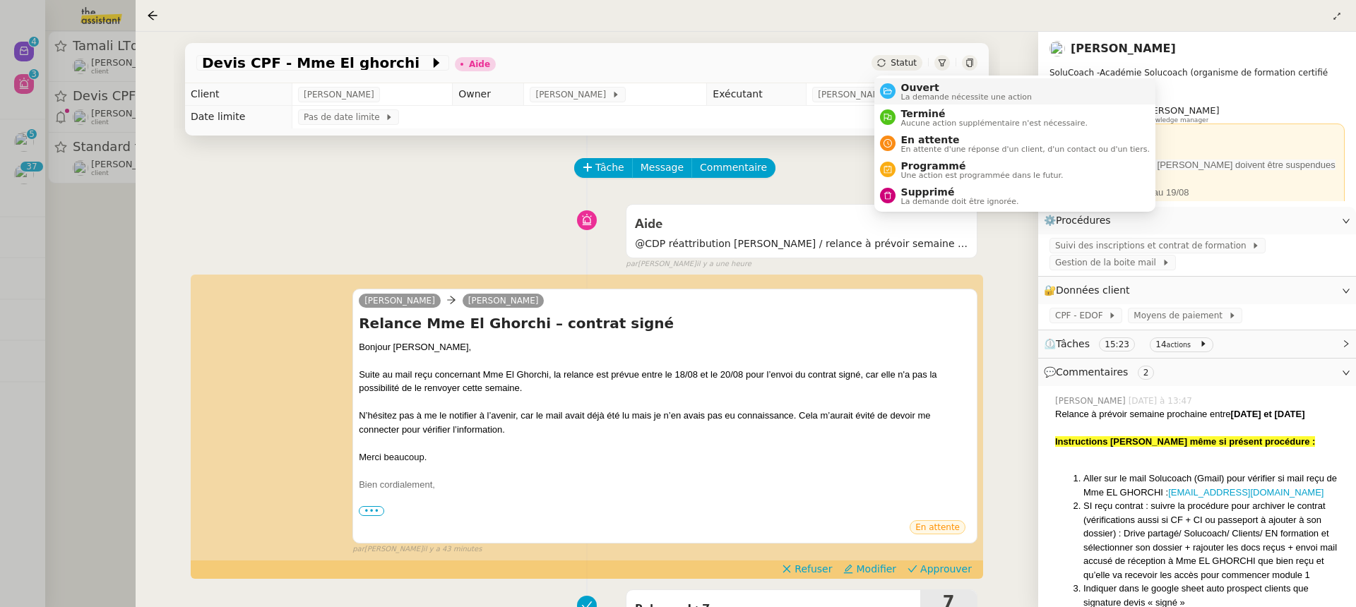
click at [915, 86] on span "Ouvert" at bounding box center [966, 87] width 131 height 11
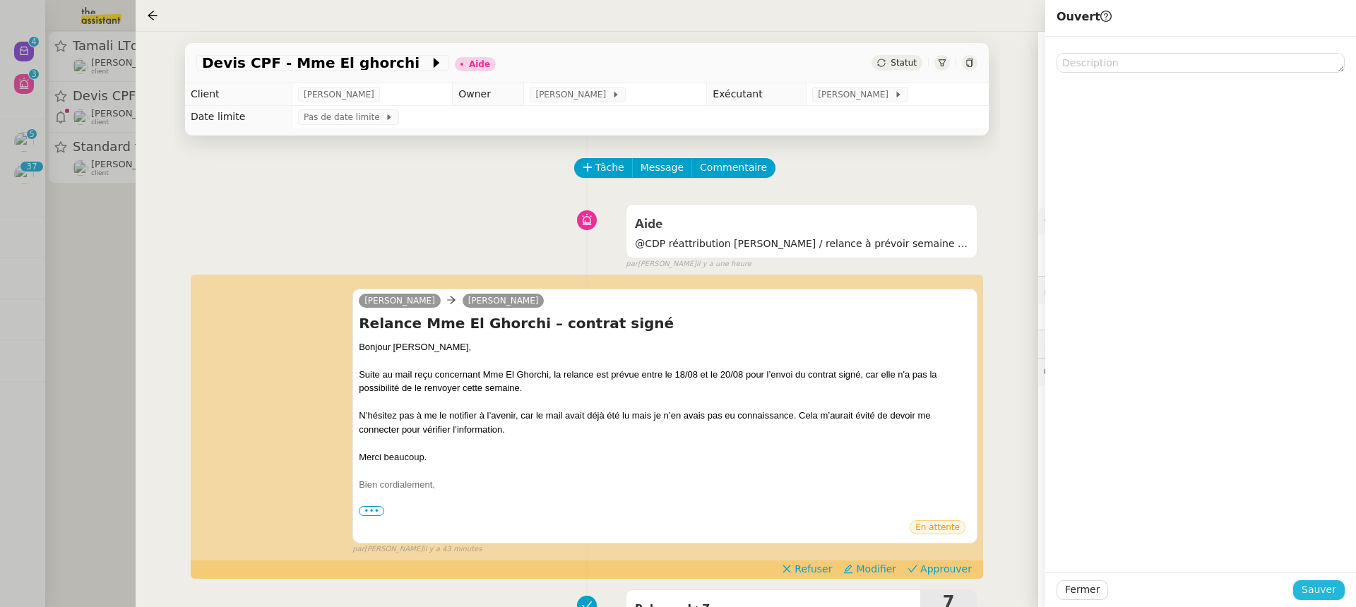
click at [1334, 593] on span "Sauver" at bounding box center [1318, 590] width 35 height 16
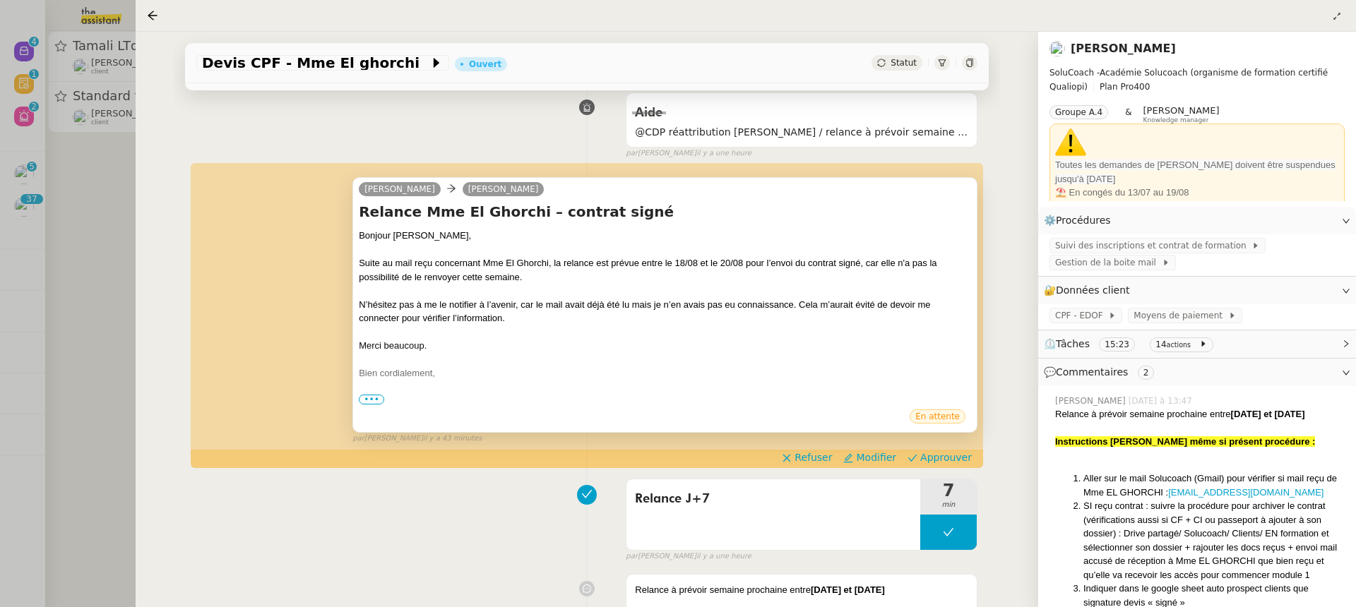
scroll to position [175, 0]
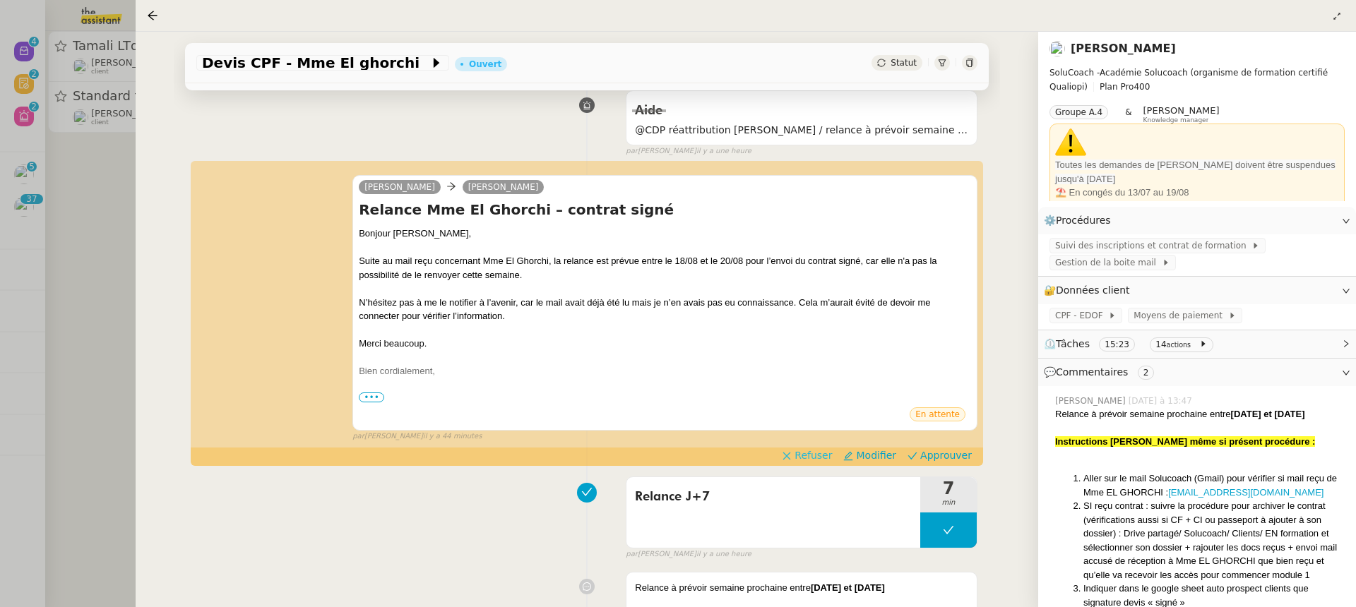
click at [832, 452] on span "Refuser" at bounding box center [812, 455] width 37 height 14
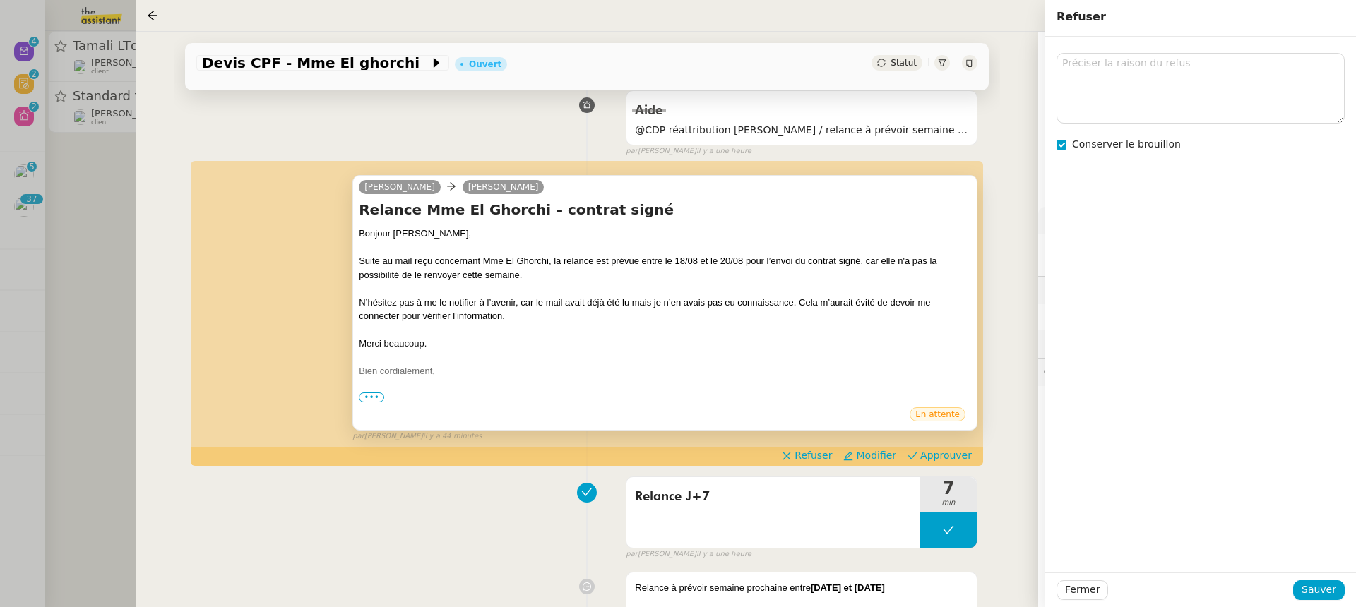
click at [794, 267] on div "Suite au mail reçu concernant Mme El Ghorchi, la relance est prévue entre le 18…" at bounding box center [665, 268] width 612 height 28
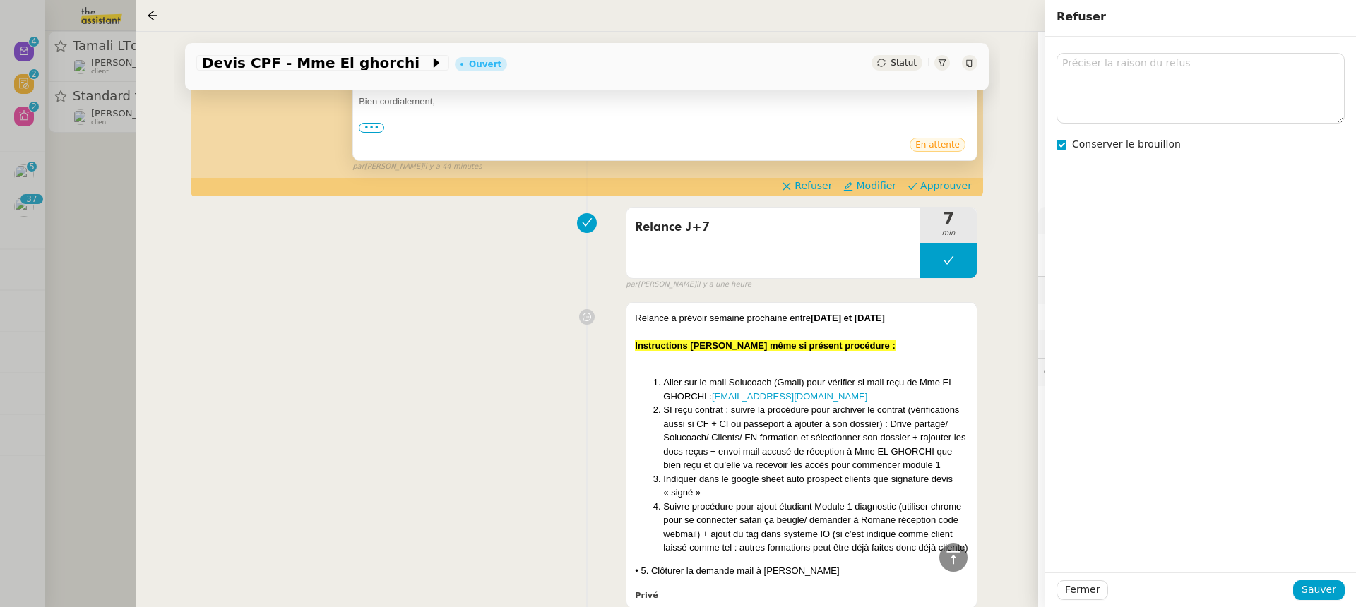
scroll to position [162, 0]
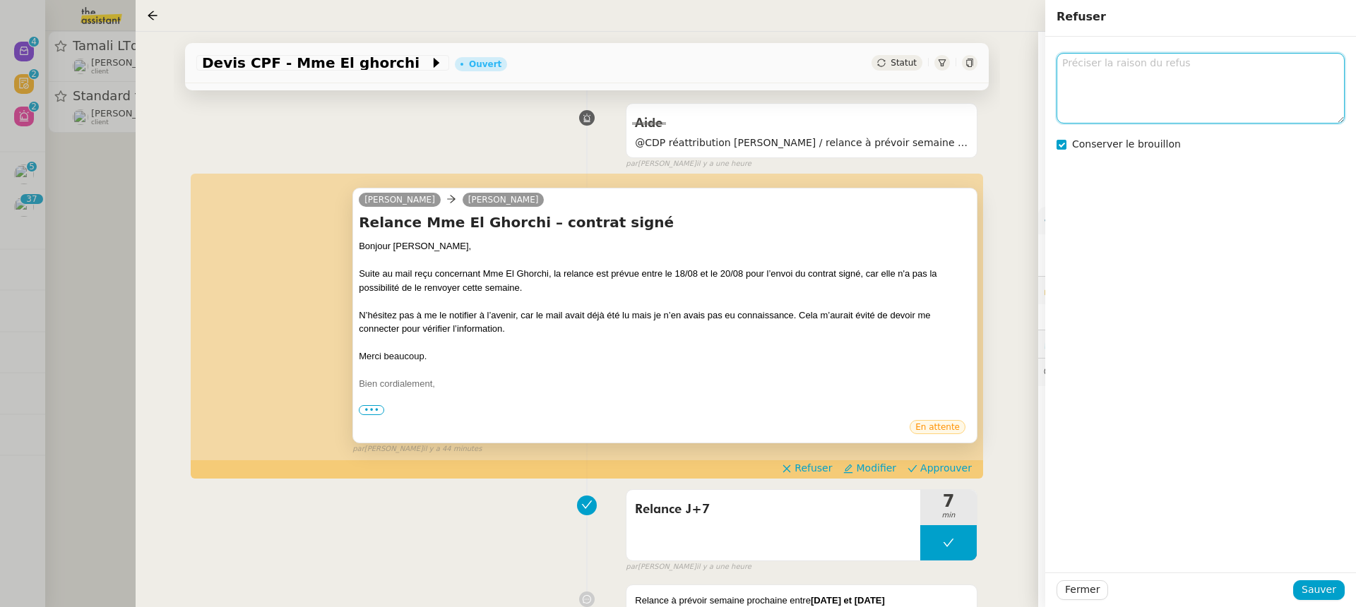
click at [1111, 67] on textarea at bounding box center [1200, 88] width 288 height 70
click at [1103, 148] on span "Conserver le brouillon" at bounding box center [1126, 143] width 109 height 11
click at [1101, 73] on textarea at bounding box center [1200, 88] width 288 height 70
type textarea "@zoé, essayer de tourner la phrase autrement :"cela m'aurait éviter.." c'est un…"
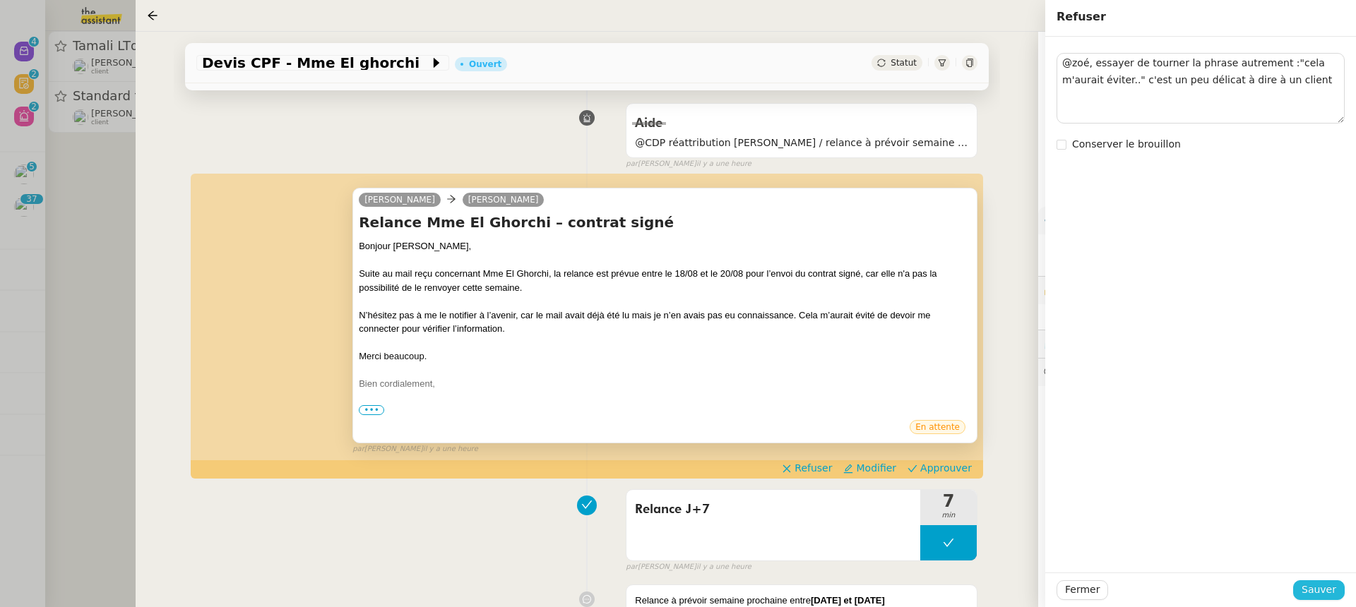
click at [1323, 597] on span "Sauver" at bounding box center [1318, 590] width 35 height 16
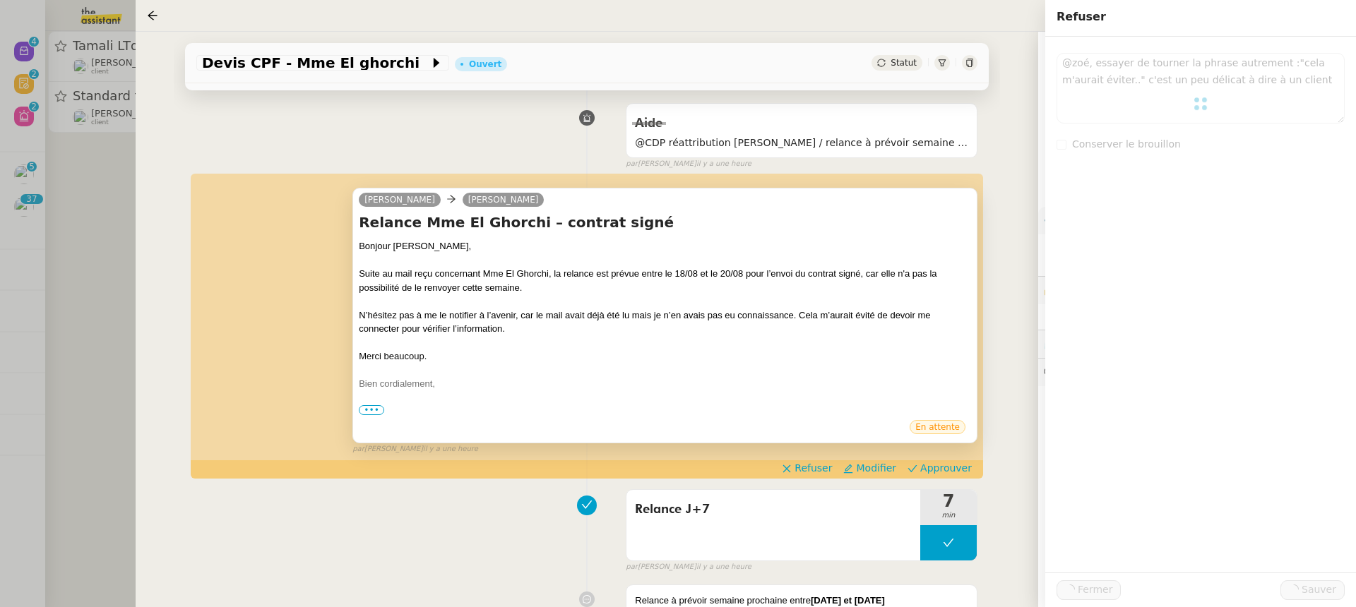
scroll to position [0, 0]
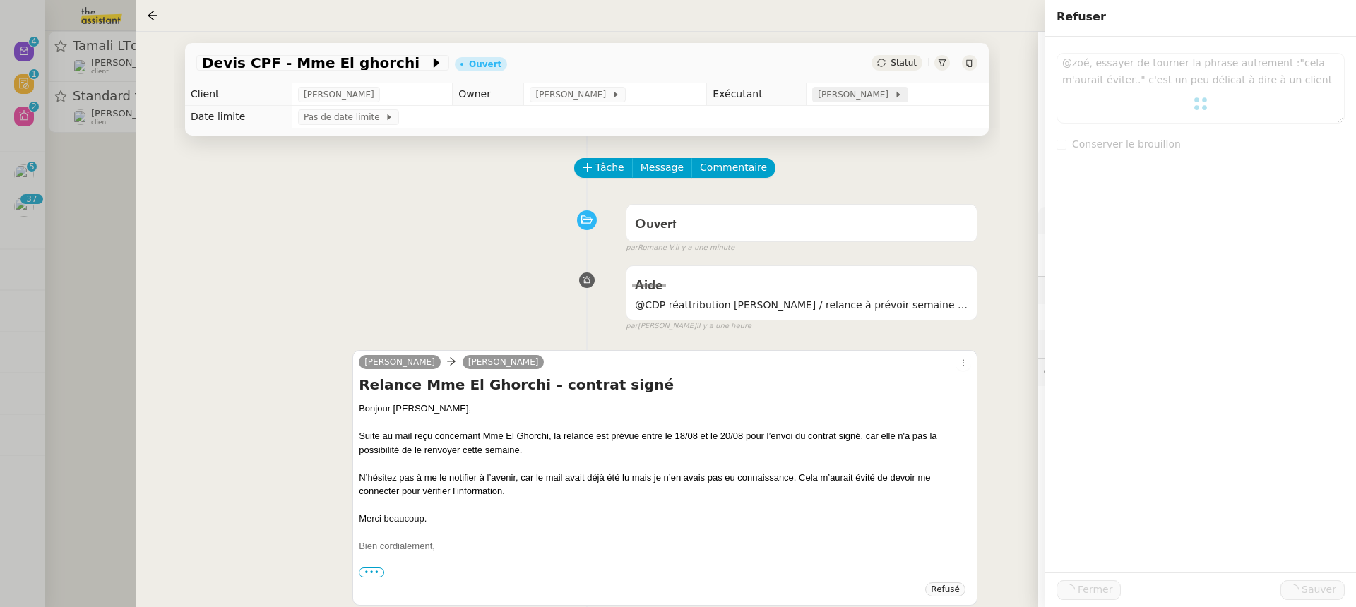
click at [862, 95] on span "[PERSON_NAME]" at bounding box center [856, 95] width 76 height 14
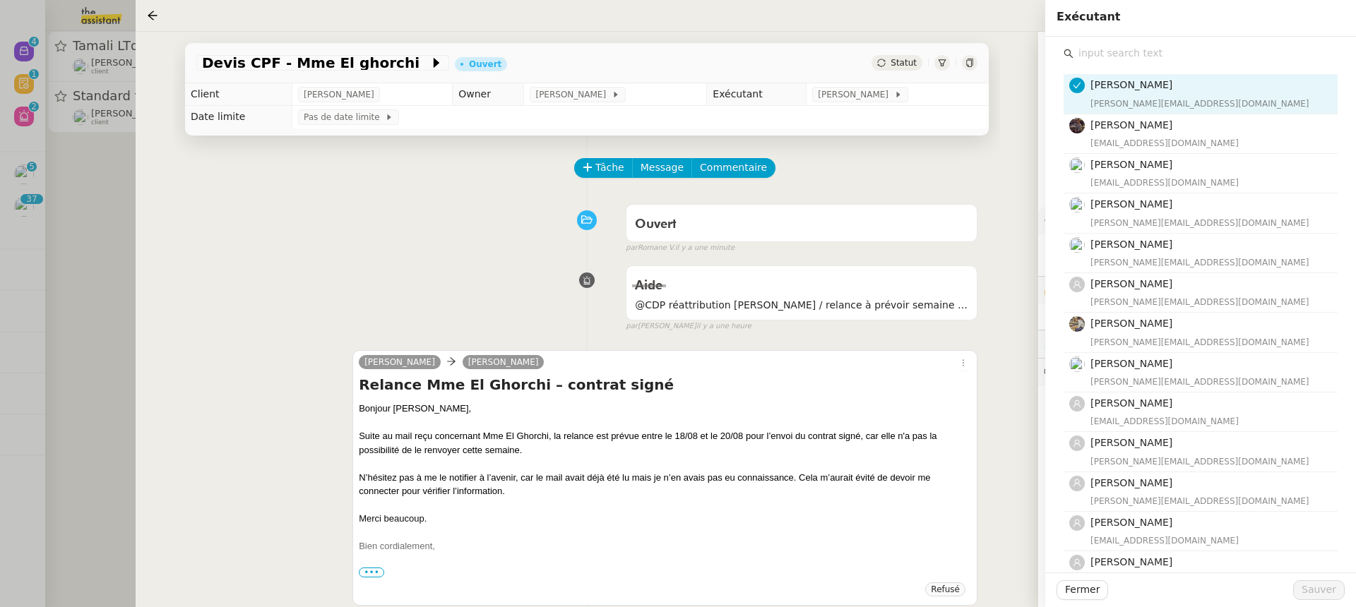
click at [1207, 63] on div "[PERSON_NAME] [PERSON_NAME][EMAIL_ADDRESS][DOMAIN_NAME] [PERSON_NAME] [EMAIL_AD…" at bounding box center [1200, 476] width 274 height 865
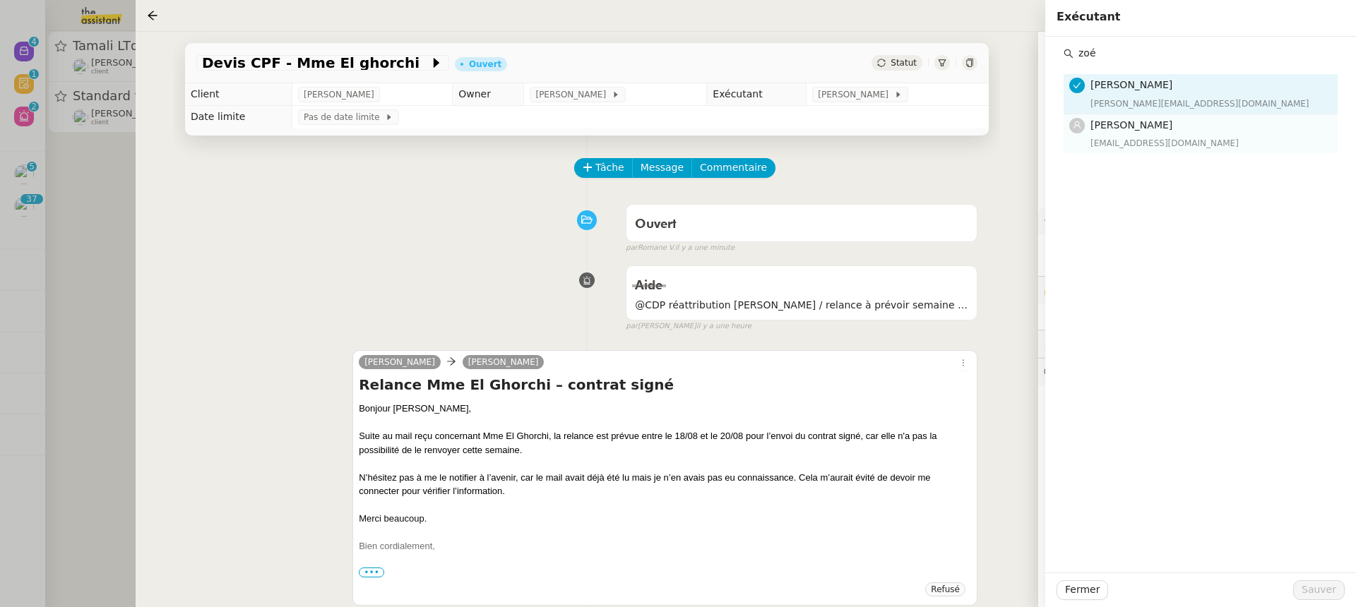
type input "zoé"
click at [1146, 134] on div "[PERSON_NAME] [EMAIL_ADDRESS][DOMAIN_NAME]" at bounding box center [1209, 133] width 239 height 33
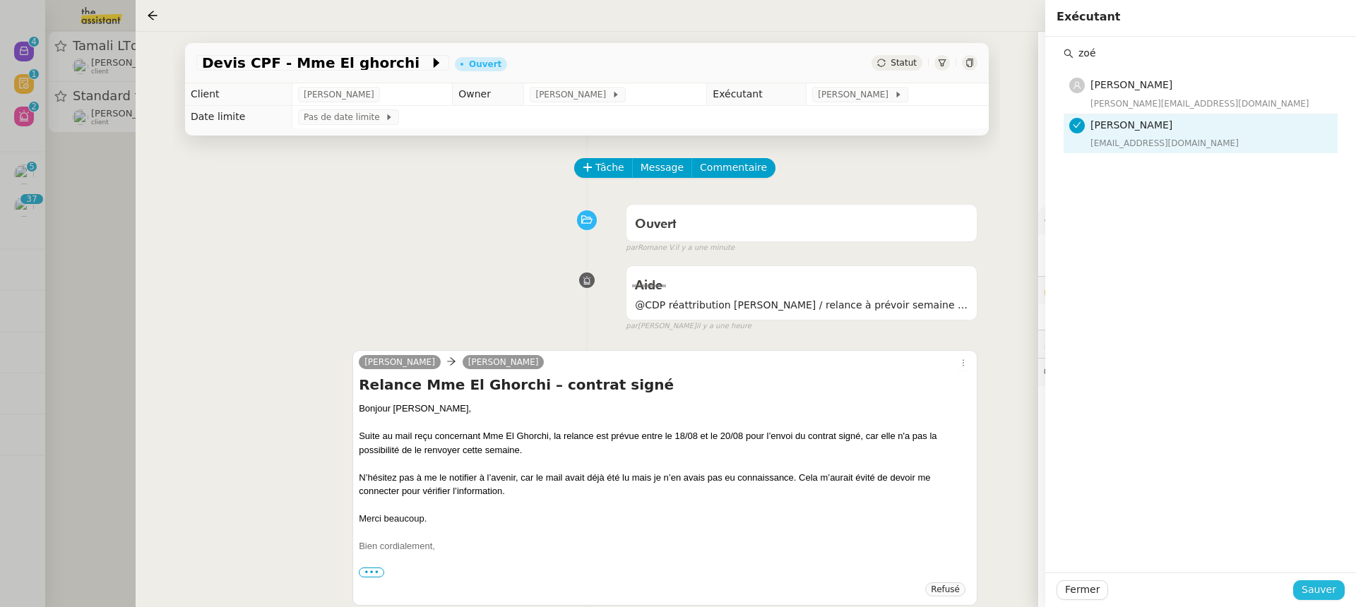
click at [1317, 587] on span "Sauver" at bounding box center [1318, 590] width 35 height 16
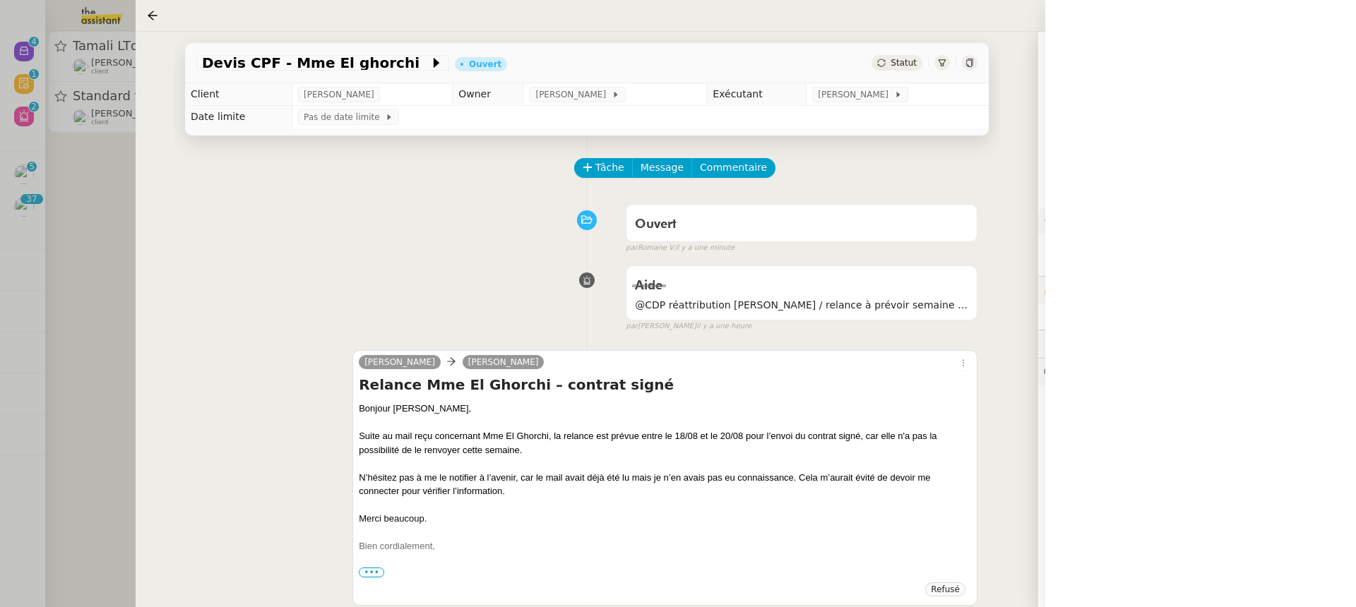
click at [84, 117] on div at bounding box center [678, 303] width 1356 height 607
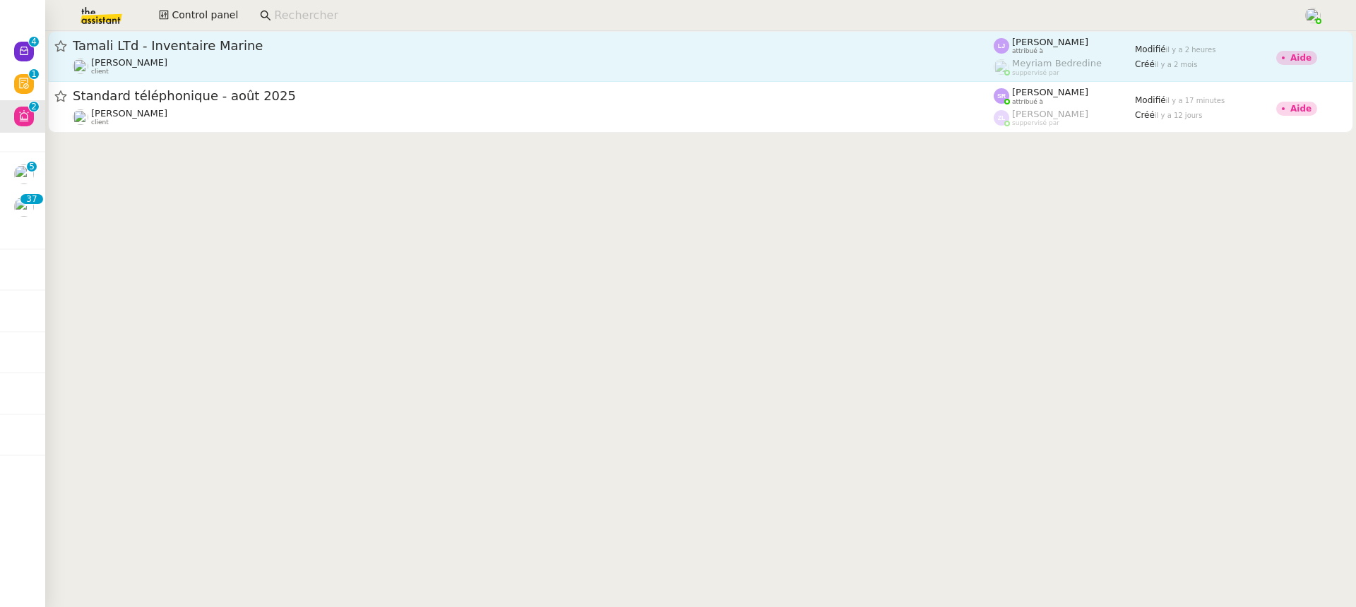
click at [160, 71] on div "[PERSON_NAME] client" at bounding box center [533, 66] width 921 height 18
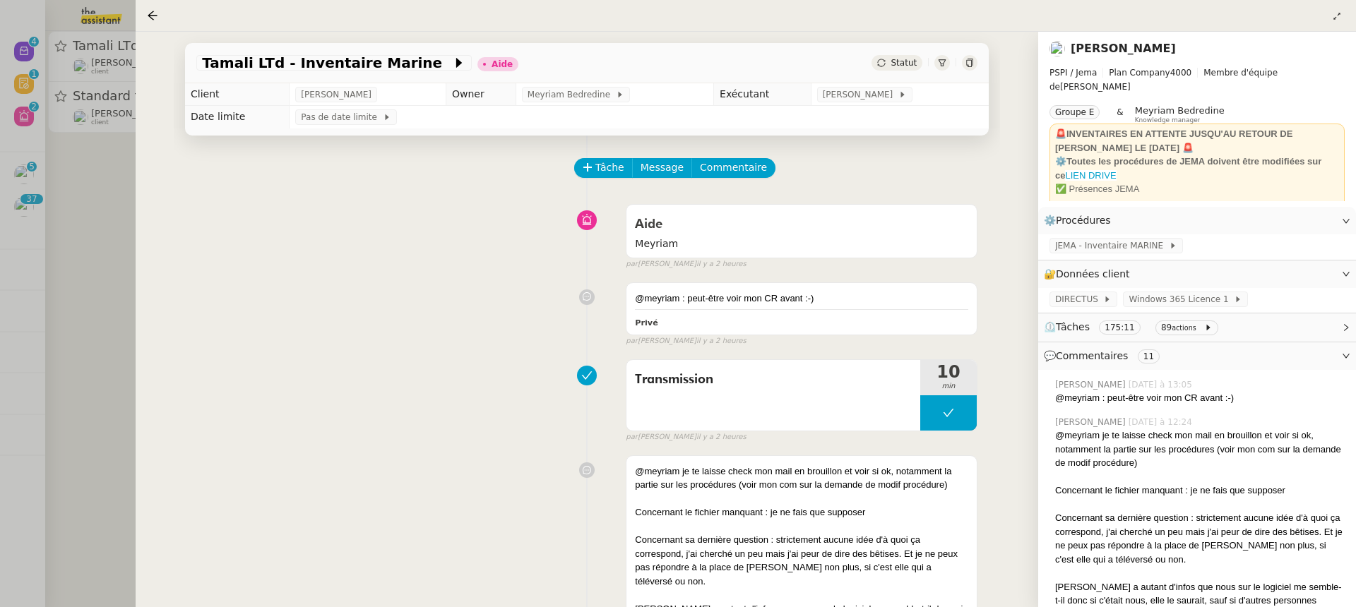
click at [76, 160] on div at bounding box center [678, 303] width 1356 height 607
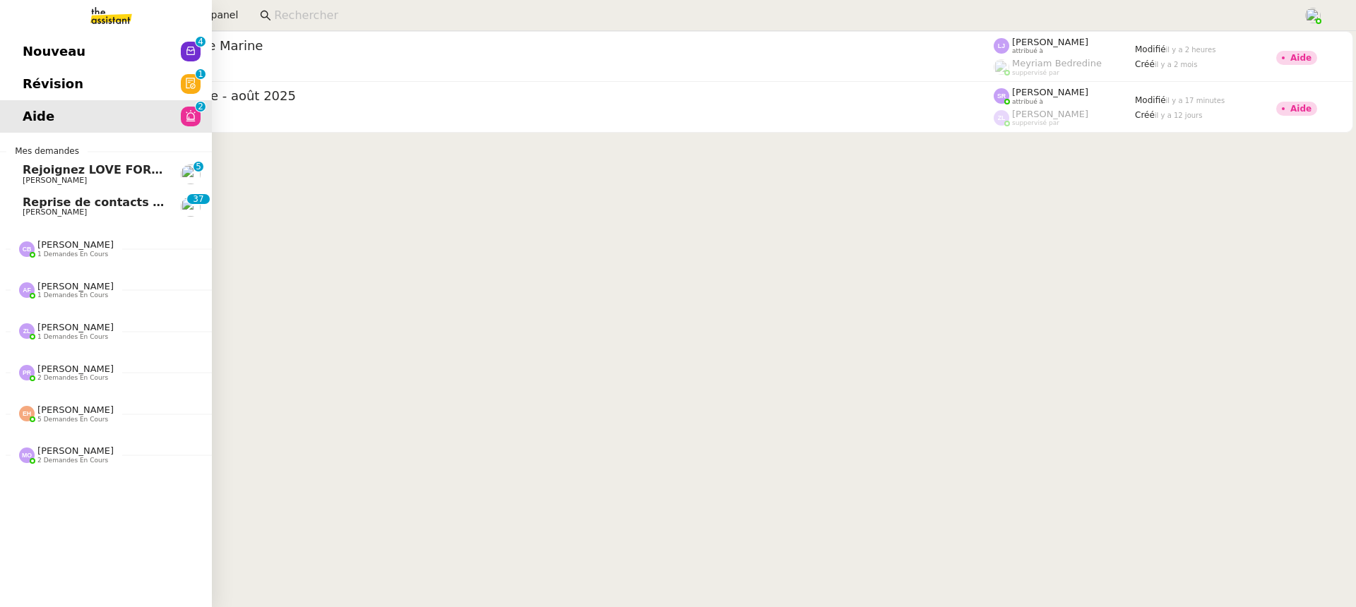
click at [16, 88] on link "Révision 0 1 2 3 4 5 6 7 8 9" at bounding box center [106, 84] width 212 height 32
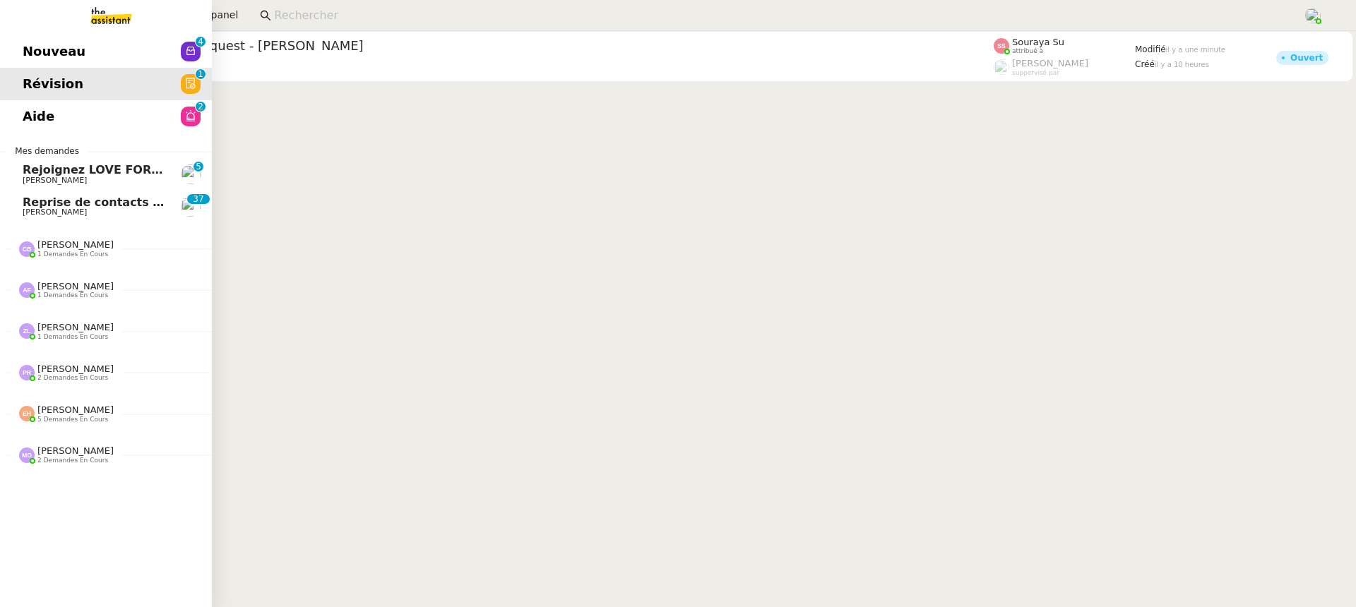
click at [28, 37] on link "Nouveau 0 1 2 3 4 5 6 7 8 9" at bounding box center [106, 51] width 212 height 32
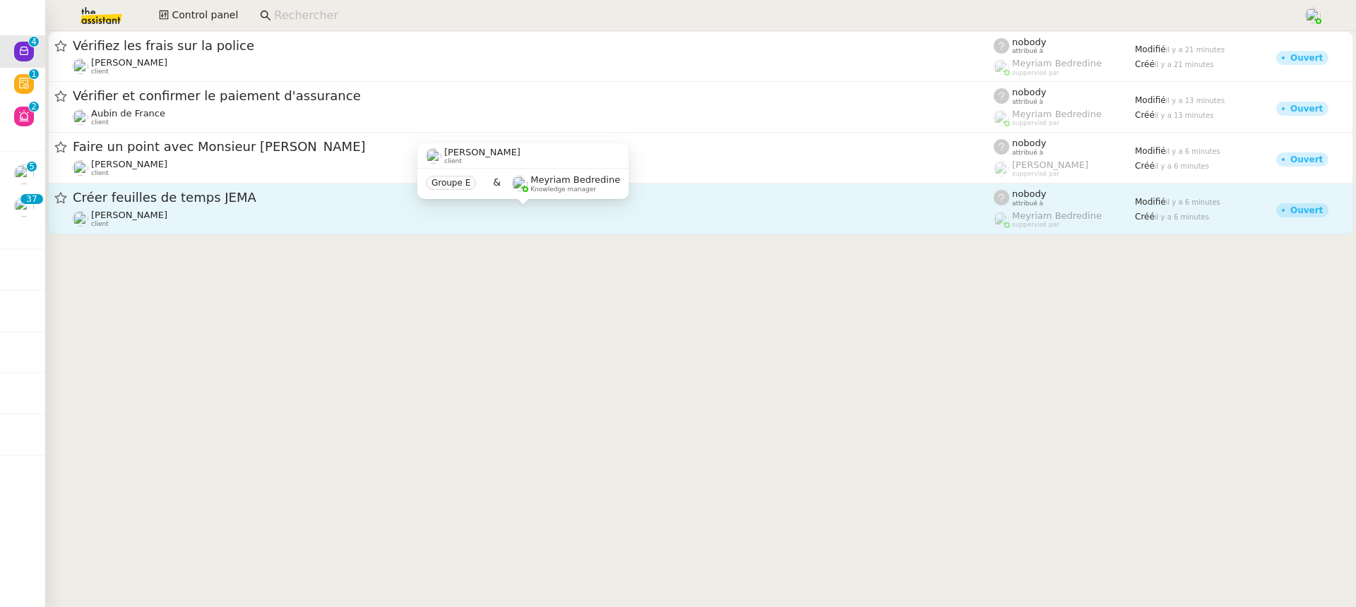
click at [419, 214] on div "[PERSON_NAME] client" at bounding box center [533, 219] width 921 height 18
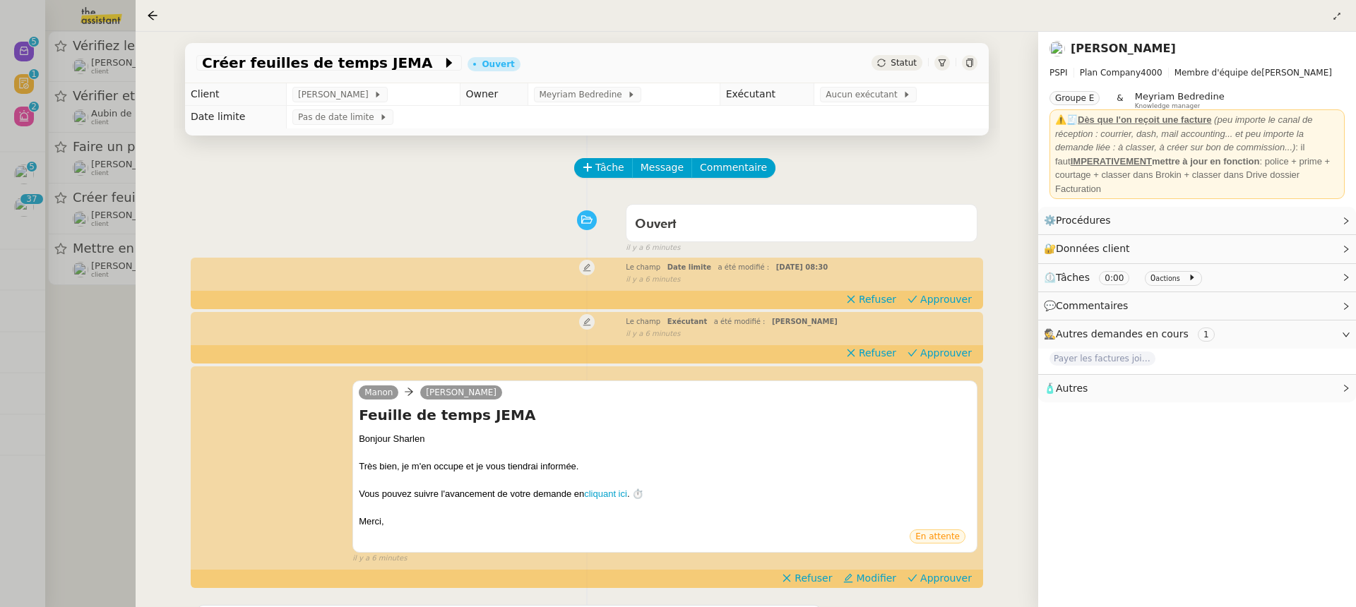
click at [133, 167] on div at bounding box center [678, 303] width 1356 height 607
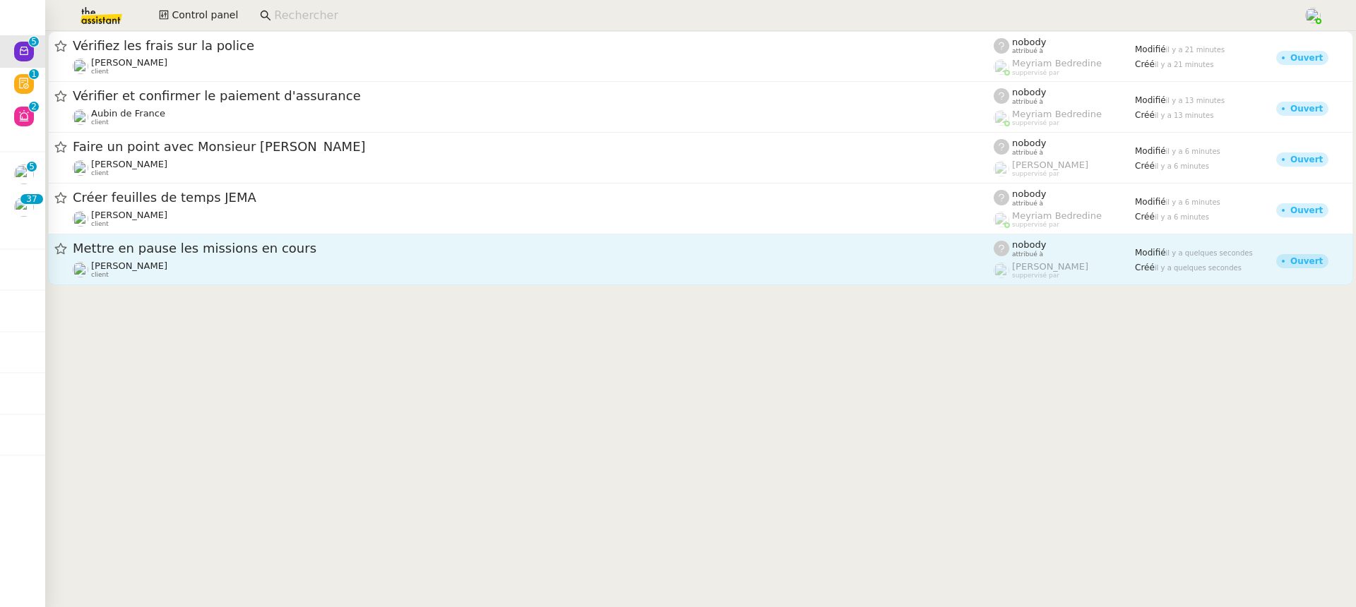
click at [261, 262] on div "[PERSON_NAME] client" at bounding box center [533, 270] width 921 height 18
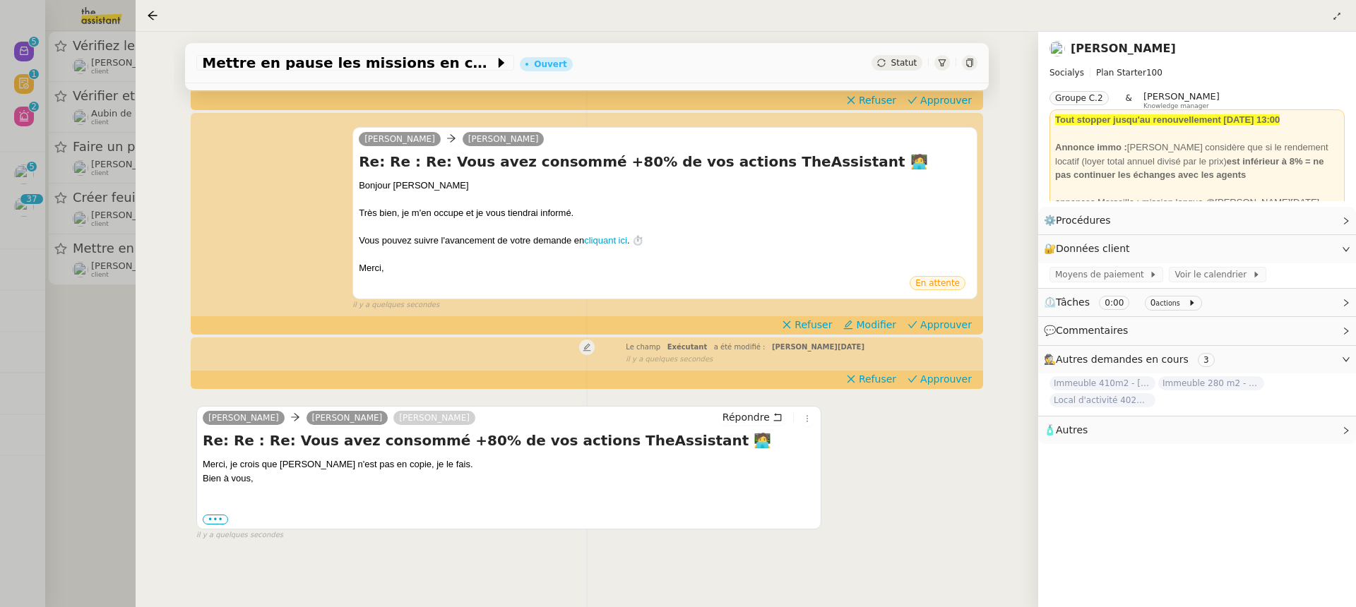
scroll to position [200, 0]
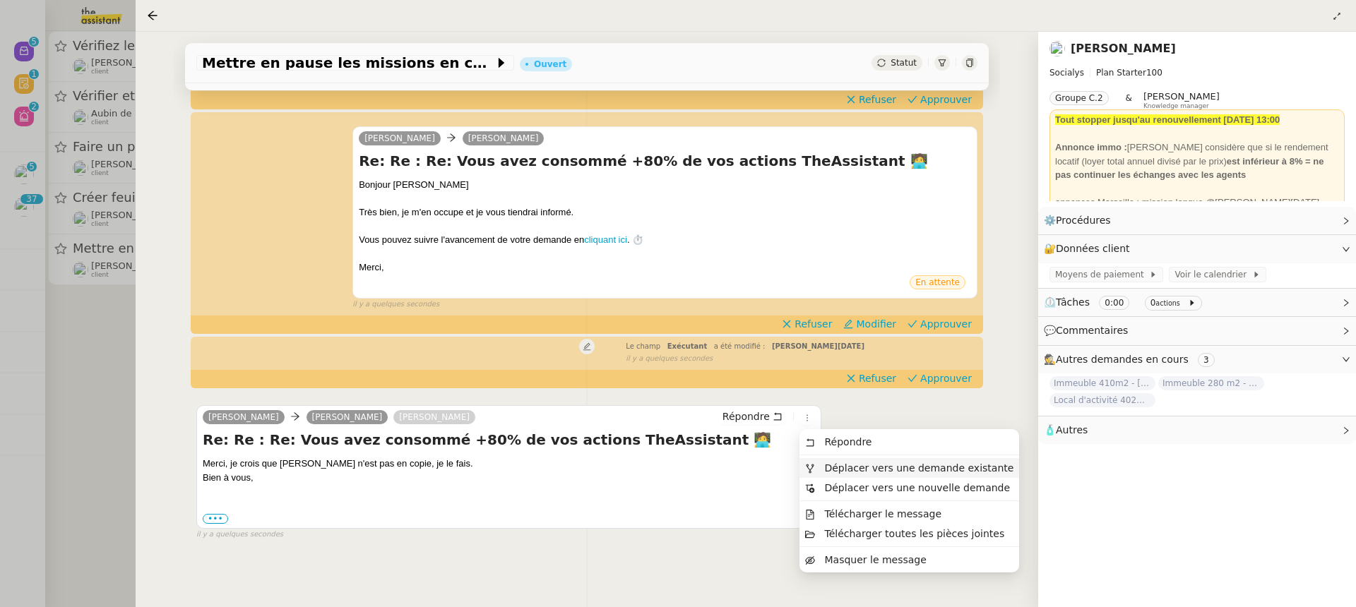
click at [857, 470] on span "Déplacer vers une demande existante" at bounding box center [918, 467] width 189 height 11
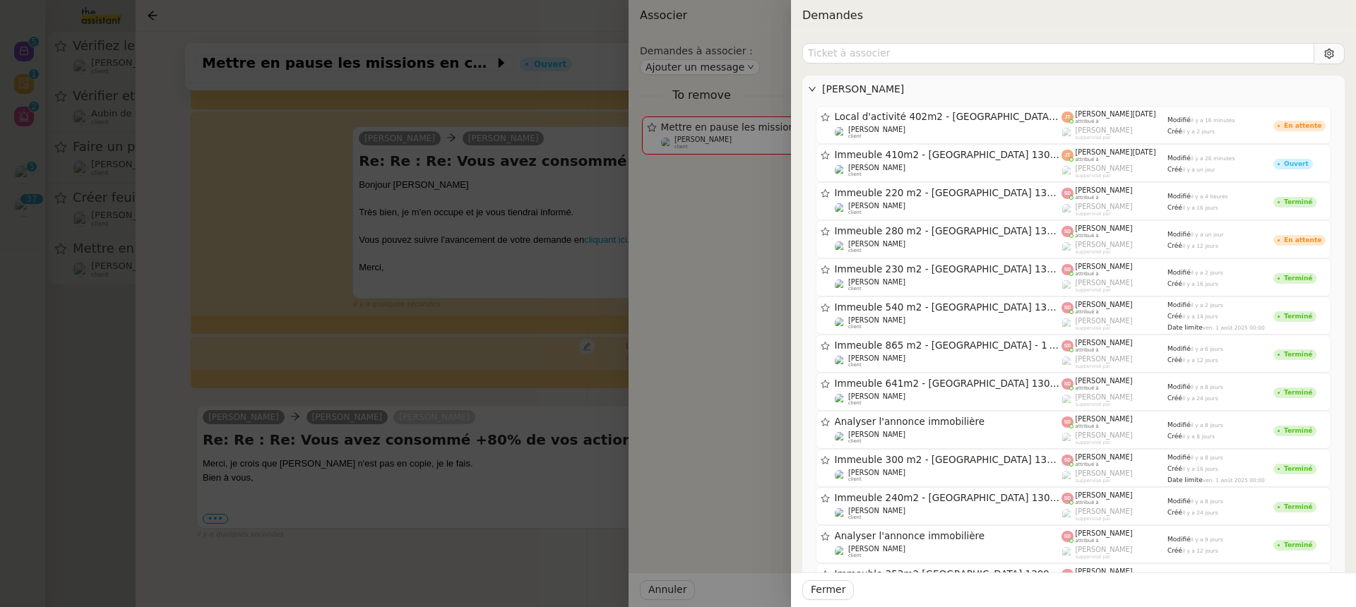
click at [487, 418] on div at bounding box center [678, 303] width 1356 height 607
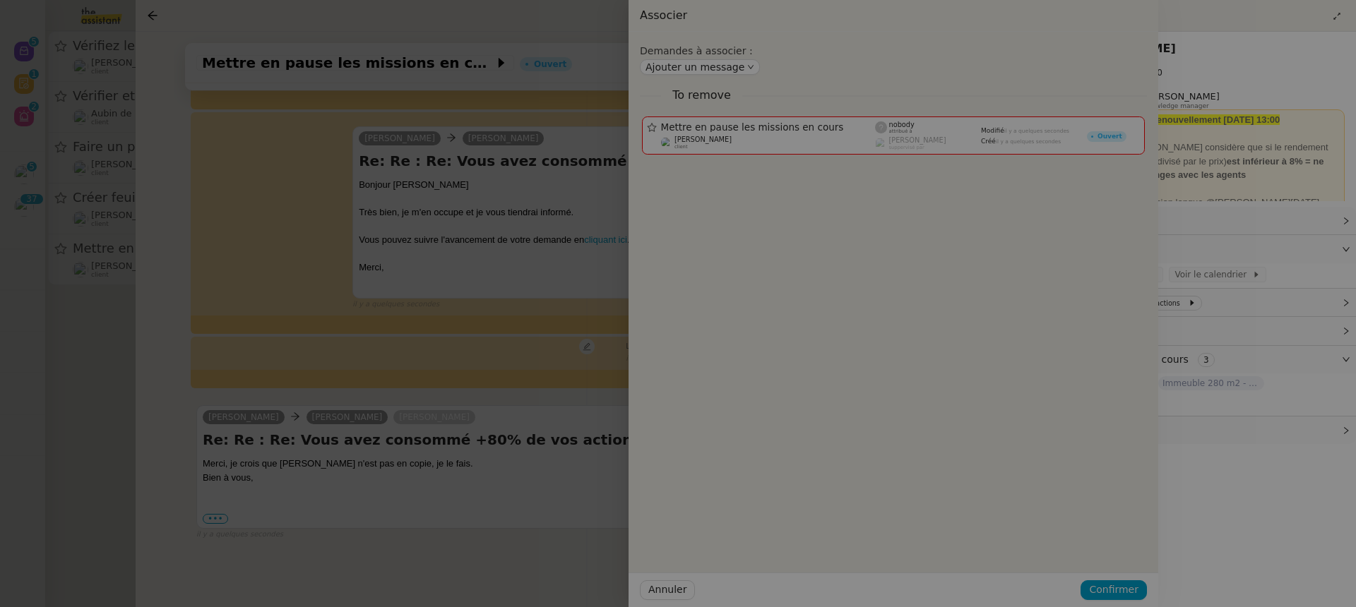
click at [487, 418] on div at bounding box center [480, 303] width 1356 height 607
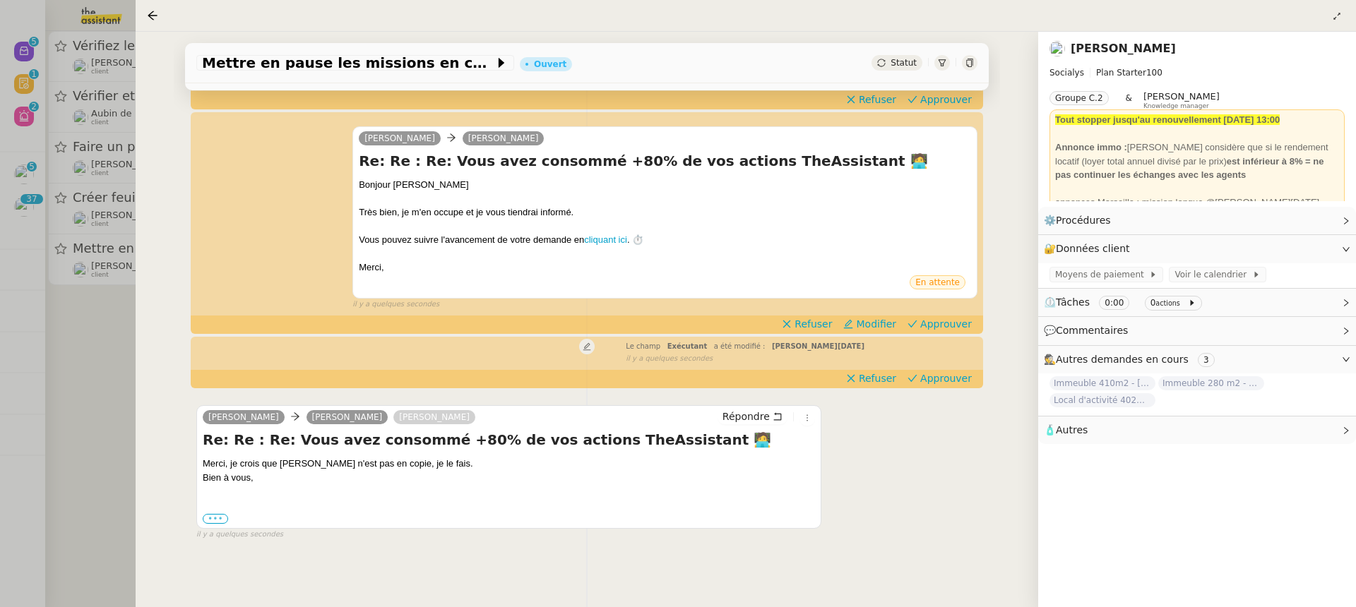
click at [218, 516] on label "•••" at bounding box center [215, 519] width 25 height 10
click at [0, 0] on input "•••" at bounding box center [0, 0] width 0 height 0
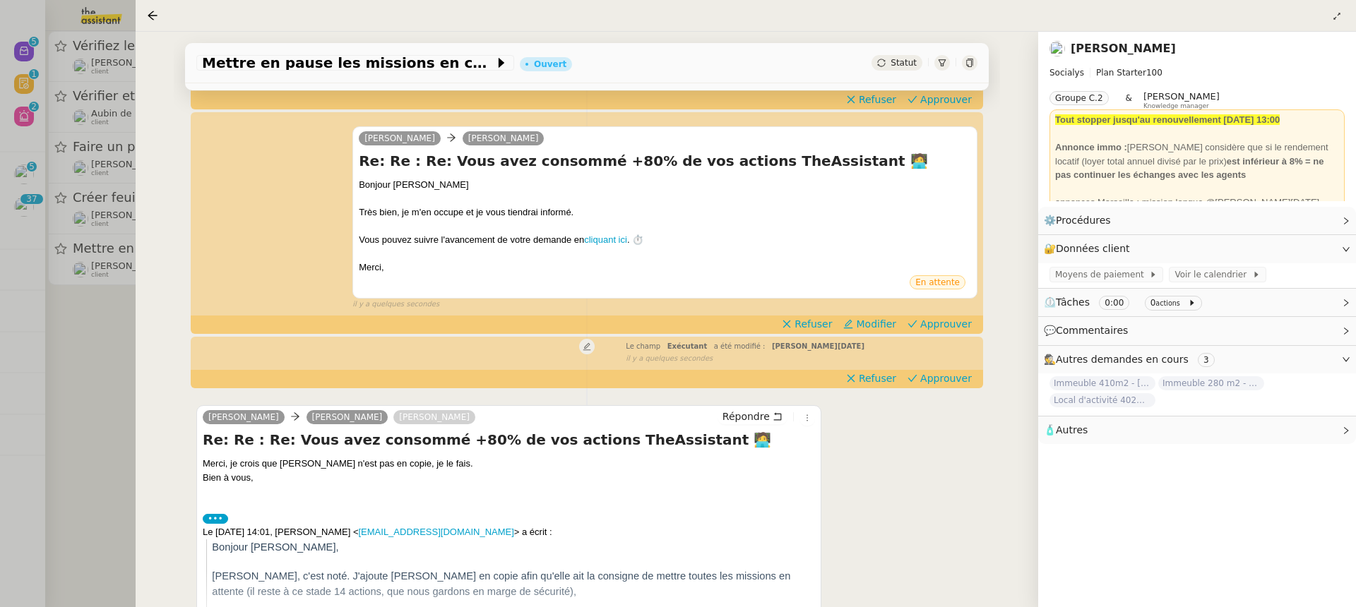
scroll to position [316, 0]
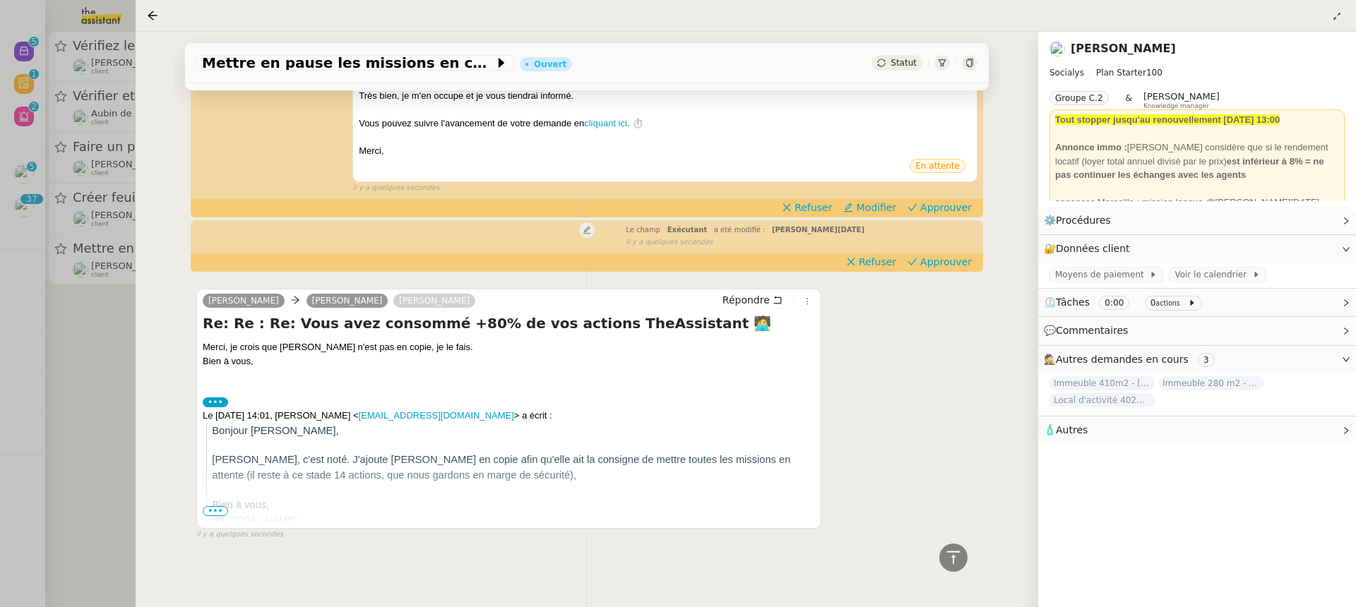
click at [227, 513] on p "[PERSON_NAME]" at bounding box center [513, 521] width 602 height 16
click at [220, 510] on span "•••" at bounding box center [215, 511] width 25 height 10
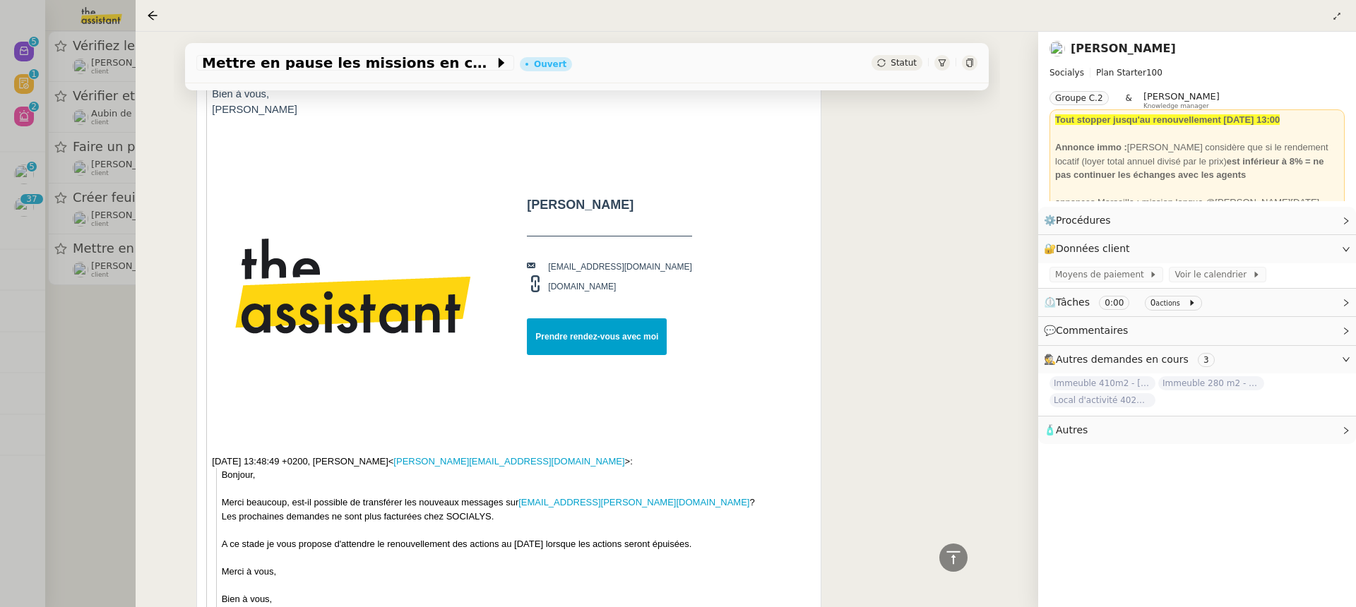
scroll to position [1068, 0]
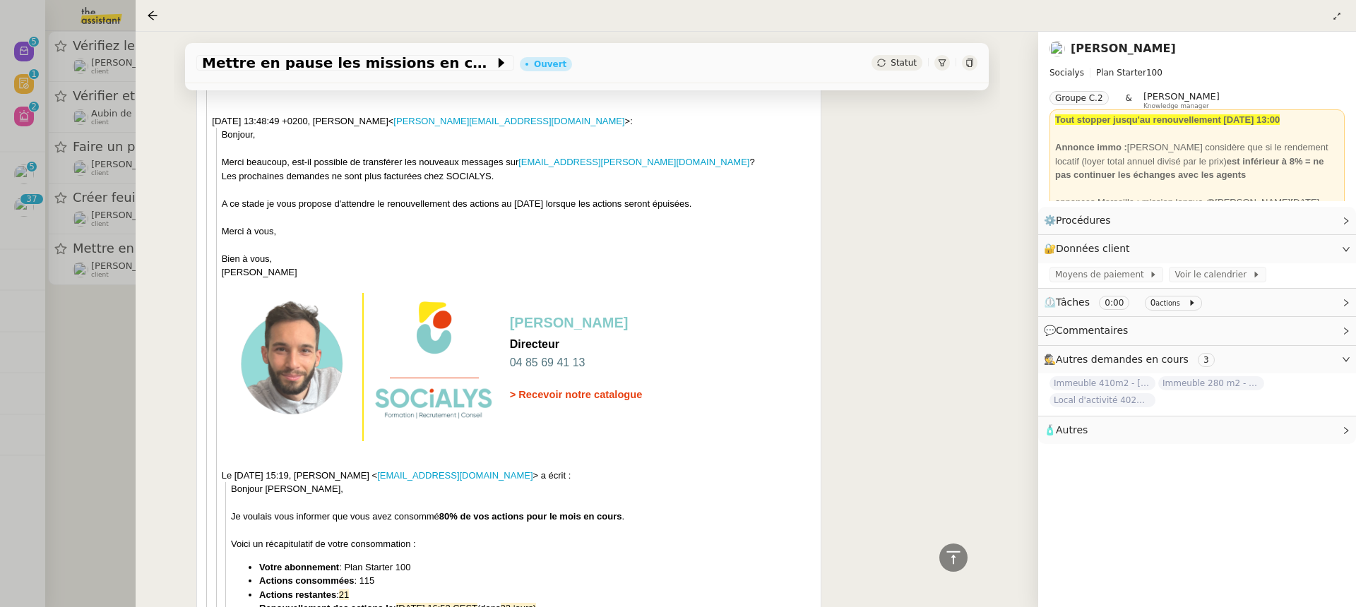
click at [36, 168] on div at bounding box center [678, 303] width 1356 height 607
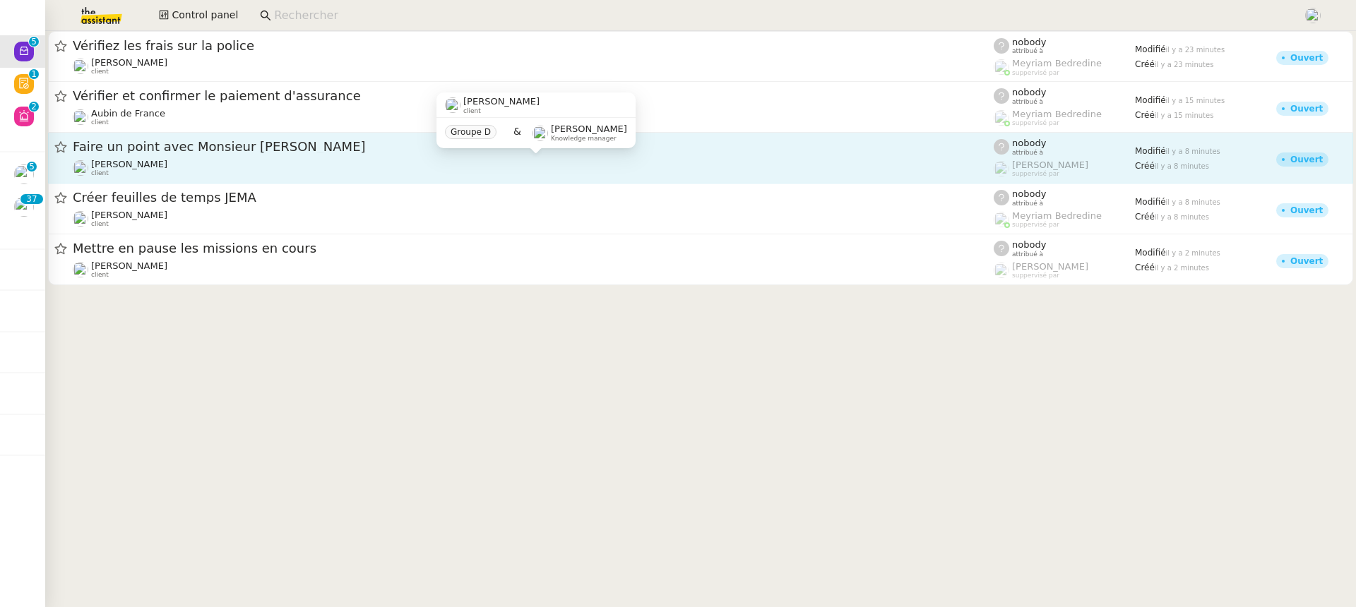
click at [477, 177] on div "[PERSON_NAME] client" at bounding box center [533, 168] width 921 height 18
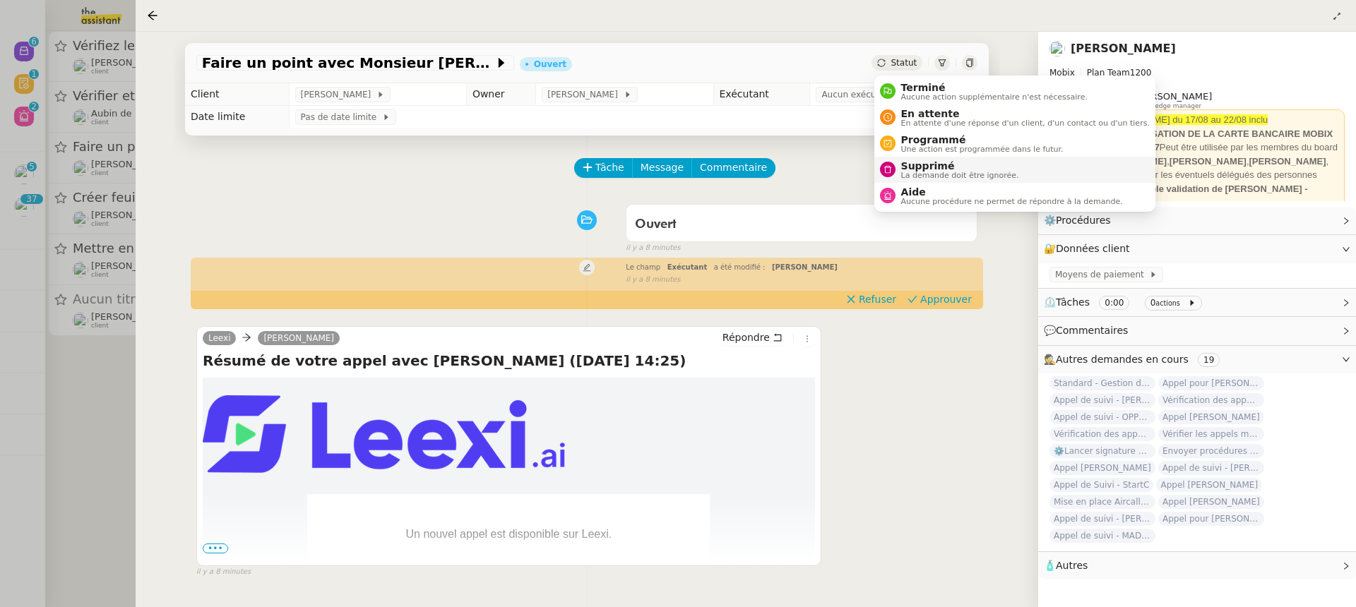
click at [958, 168] on span "Supprimé" at bounding box center [960, 165] width 118 height 11
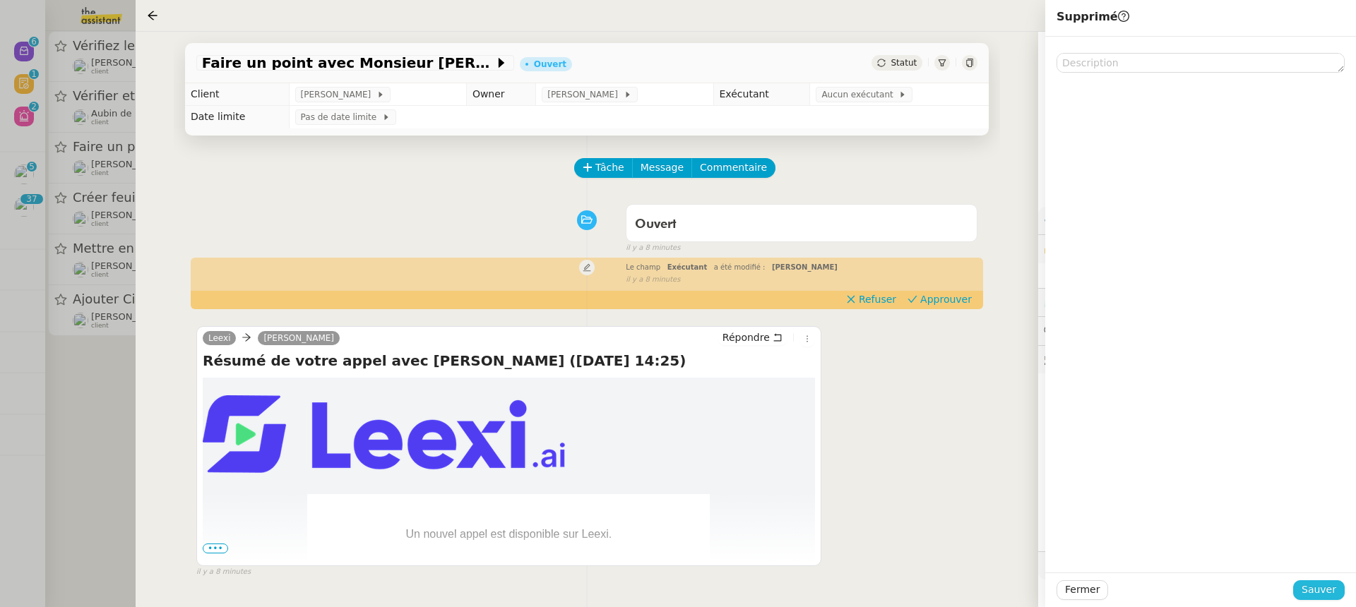
click at [1318, 588] on span "Sauver" at bounding box center [1318, 590] width 35 height 16
click at [124, 131] on div at bounding box center [678, 303] width 1356 height 607
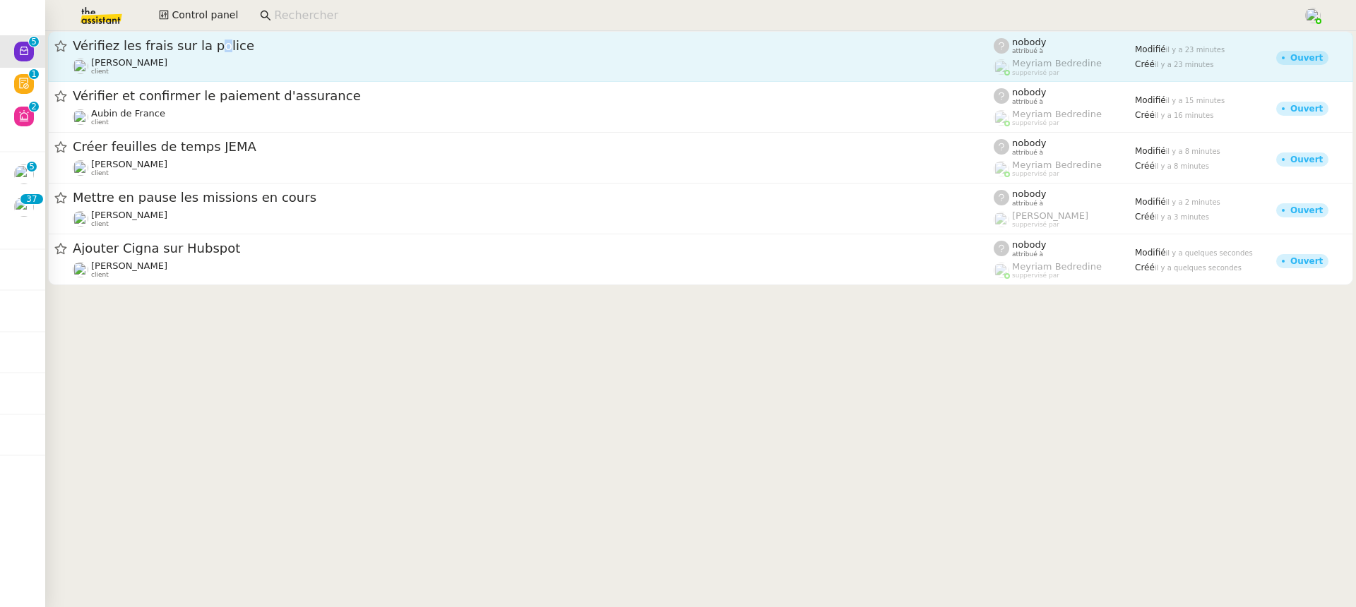
click at [205, 48] on span "Vérifiez les frais sur la police" at bounding box center [533, 46] width 921 height 13
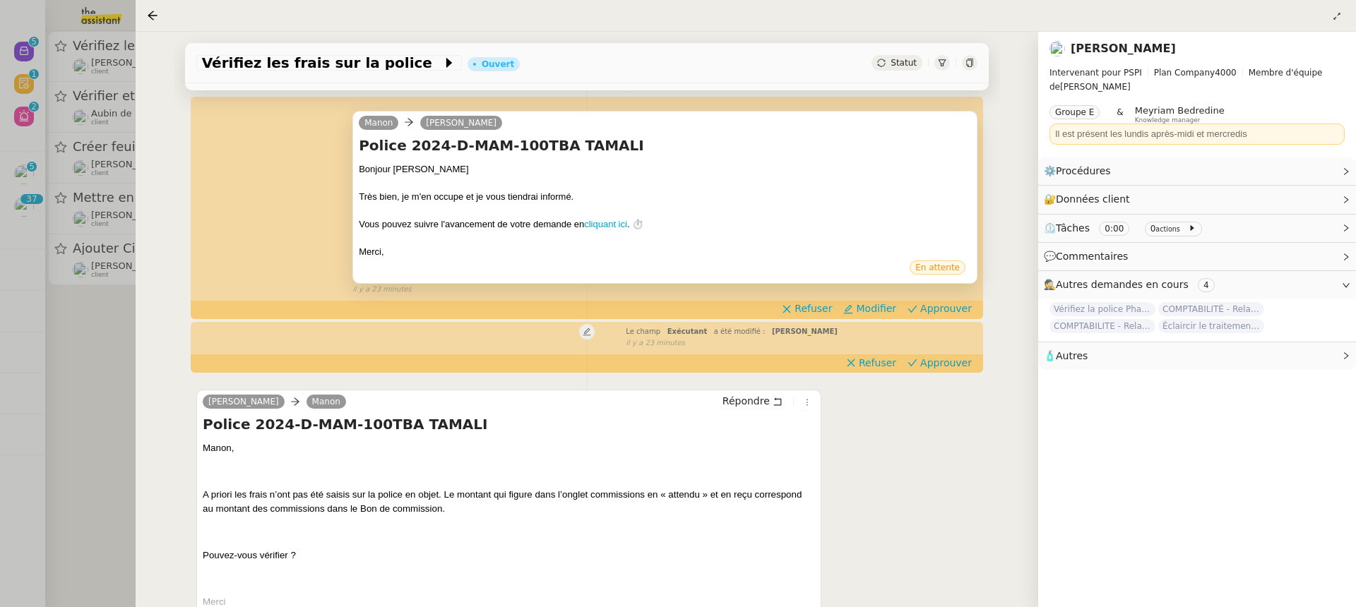
scroll to position [150, 0]
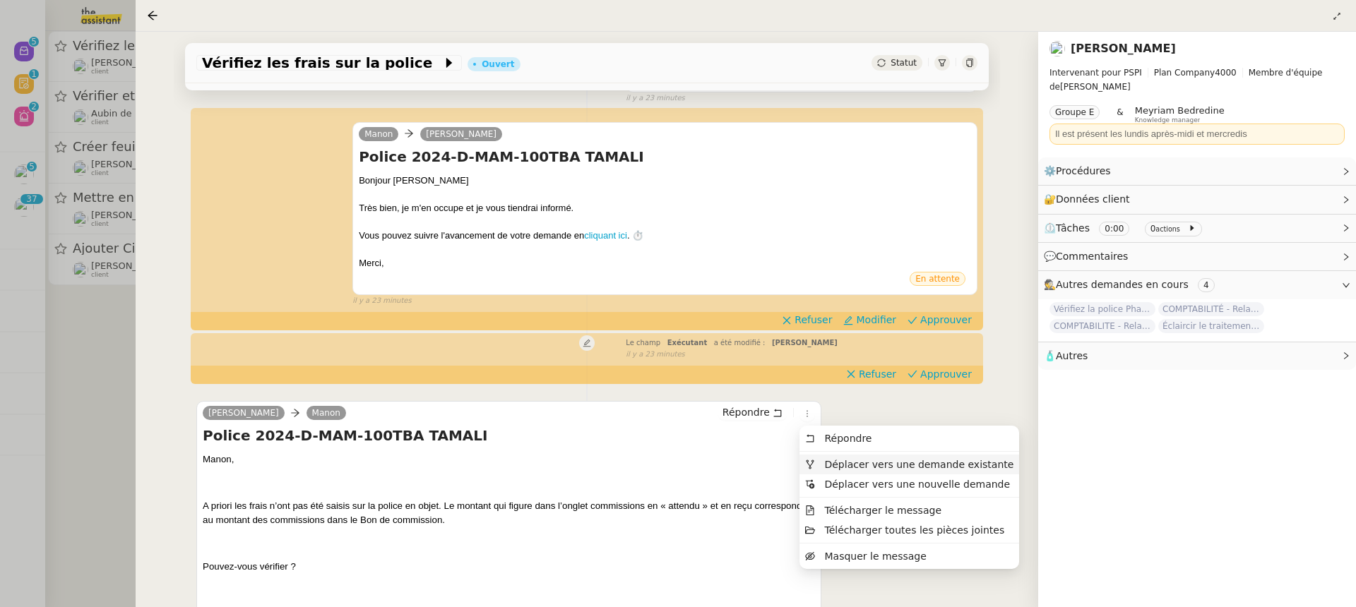
click at [850, 462] on span "Déplacer vers une demande existante" at bounding box center [918, 464] width 189 height 11
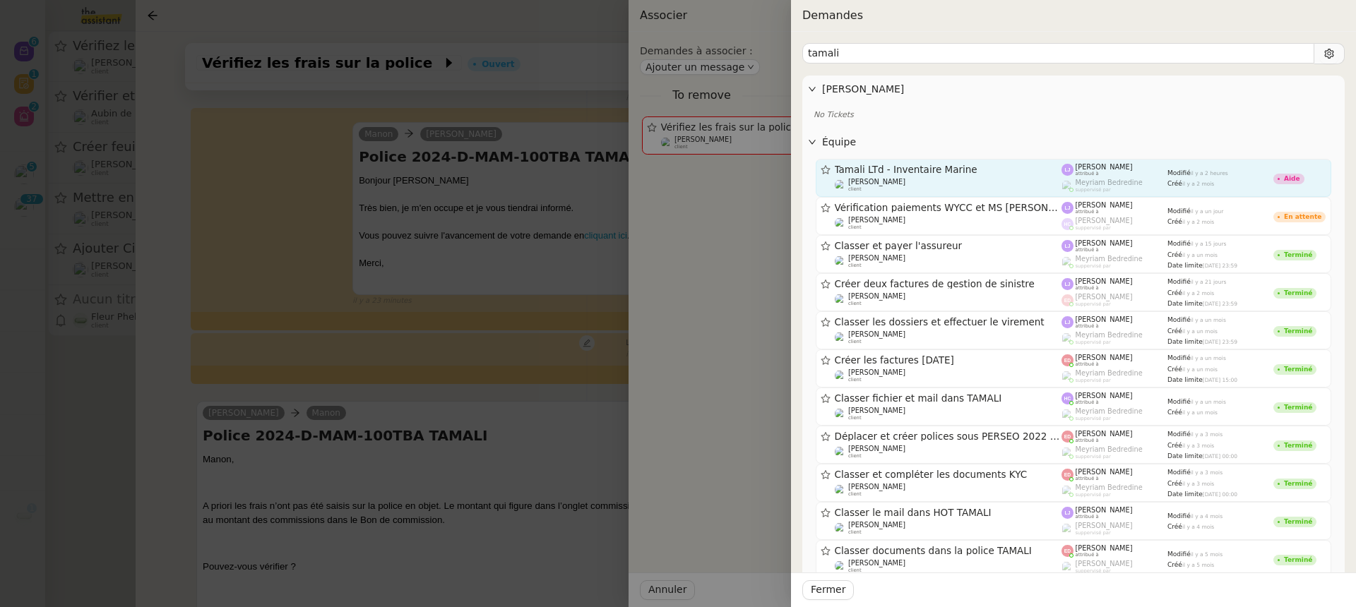
type input "tamali"
click at [992, 172] on span "Tamali LTd - Inventaire Marine" at bounding box center [948, 170] width 227 height 10
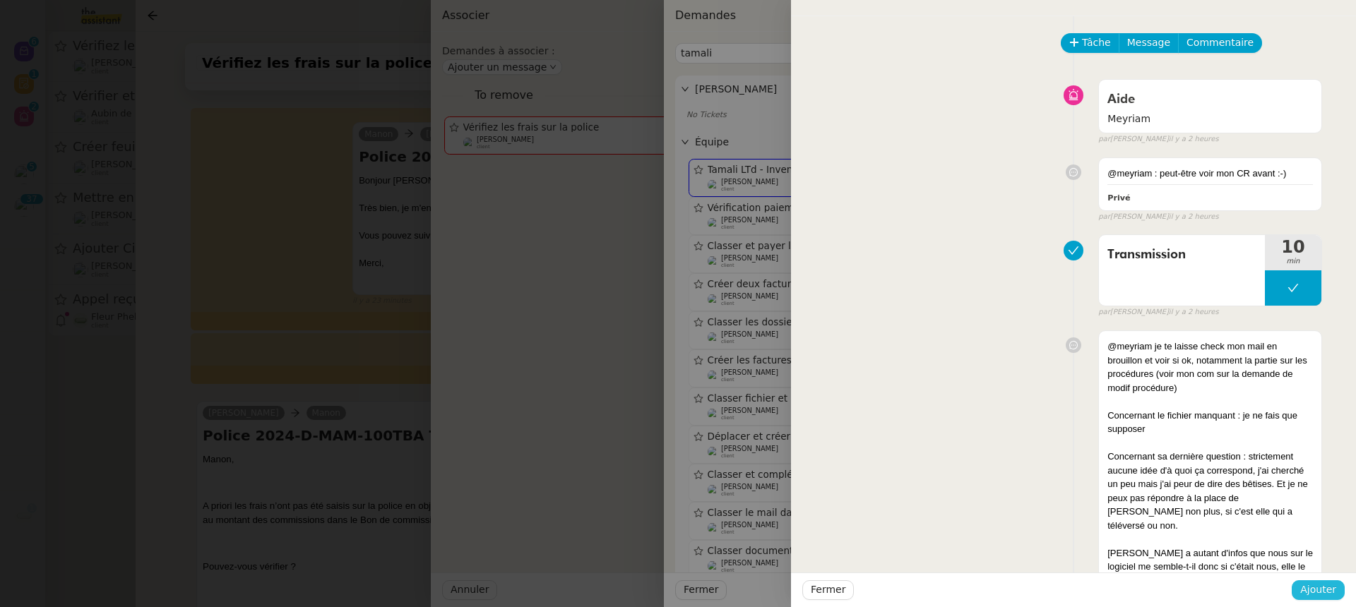
click at [1310, 587] on span "Ajouter" at bounding box center [1318, 590] width 36 height 16
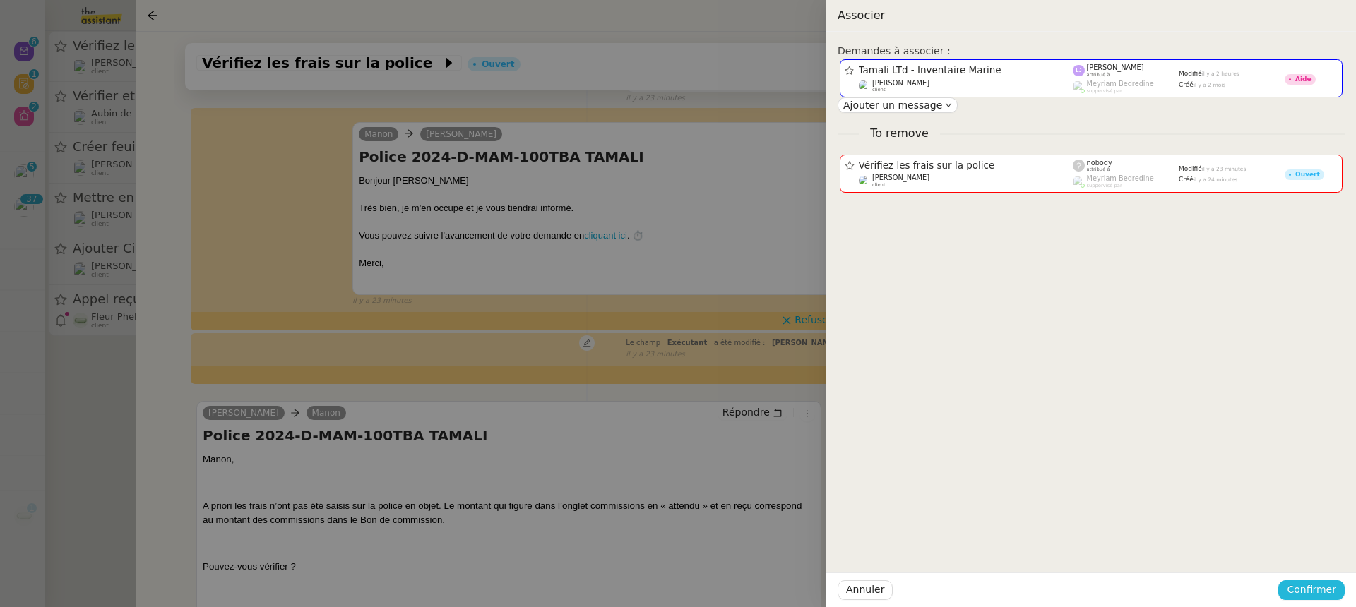
click at [1310, 585] on span "Confirmer" at bounding box center [1310, 590] width 49 height 16
click at [1308, 562] on div "Êtes-vous sûr? Annuler Ajouter" at bounding box center [1284, 540] width 119 height 59
click at [1308, 554] on span "Ajouter" at bounding box center [1312, 552] width 36 height 14
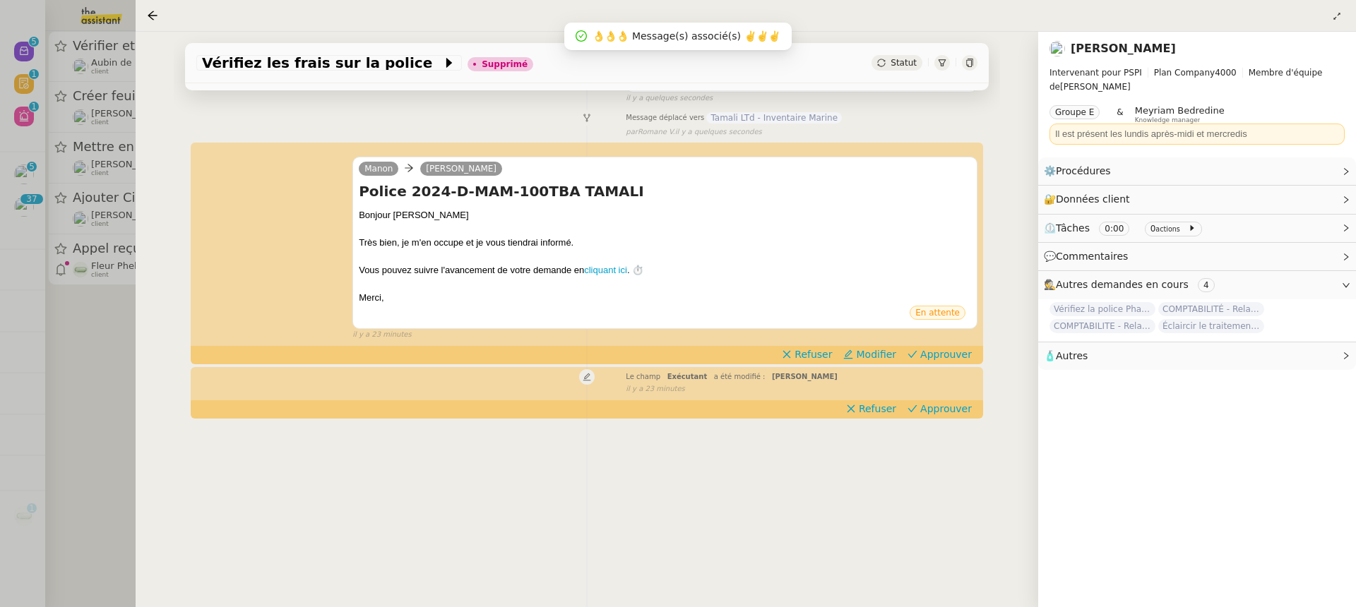
click at [94, 195] on div at bounding box center [678, 303] width 1356 height 607
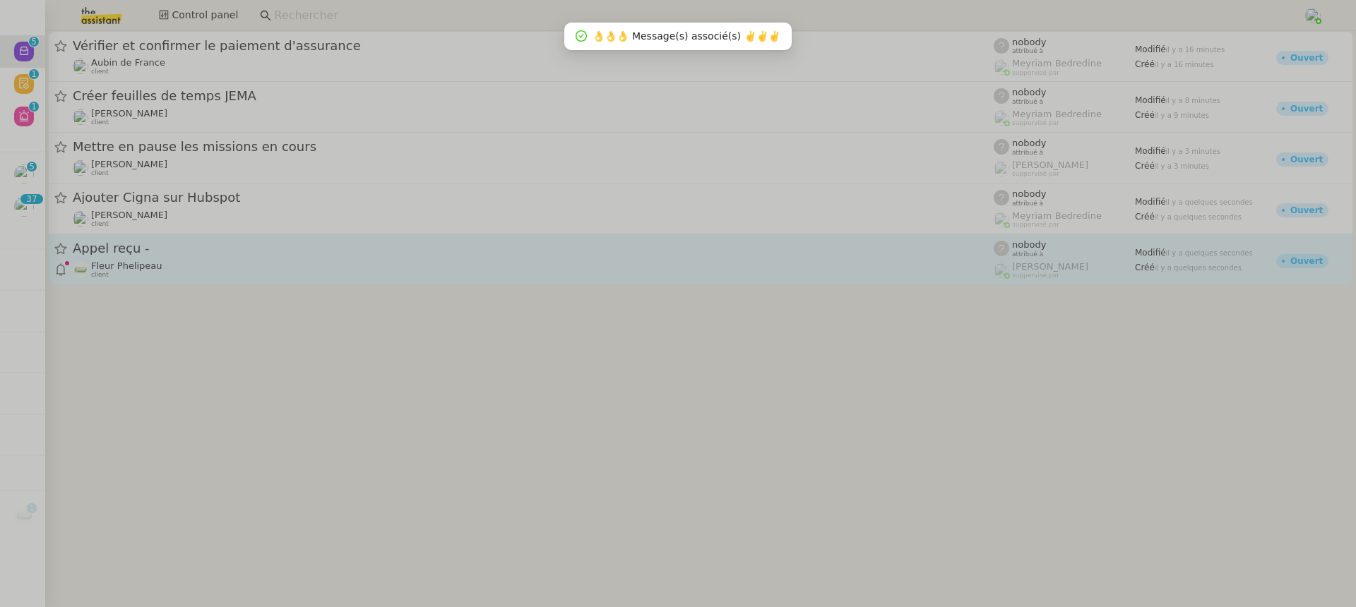
click at [277, 245] on span "Appel reçu -" at bounding box center [533, 248] width 921 height 13
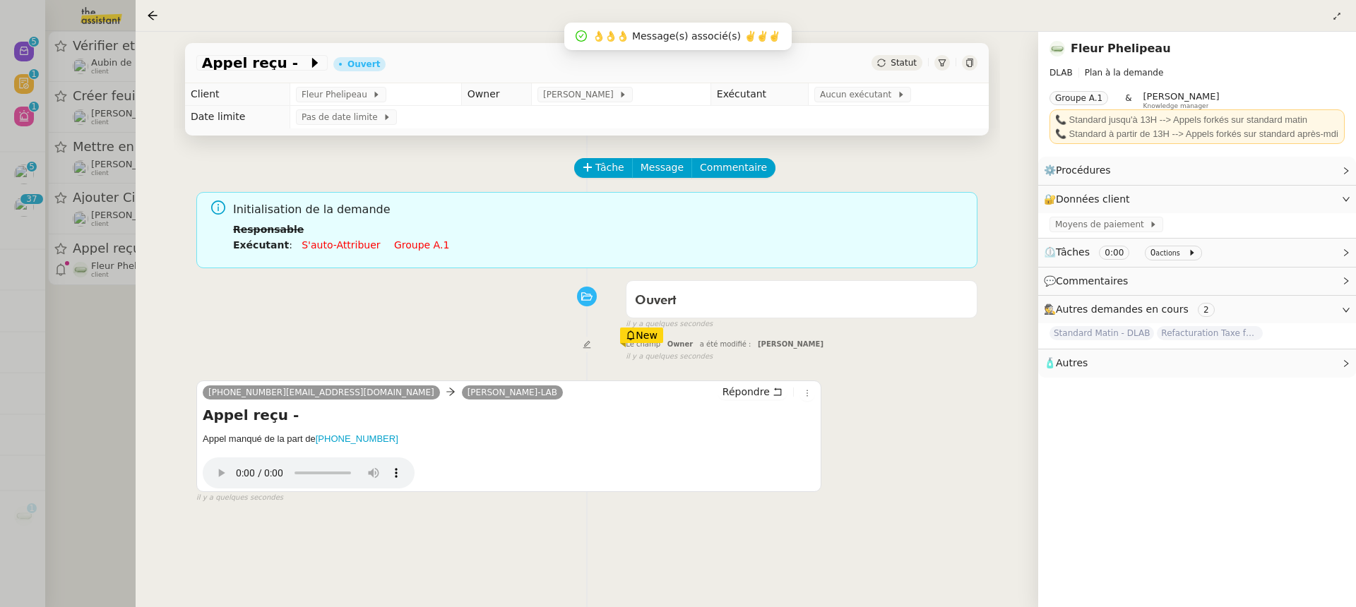
scroll to position [181, 0]
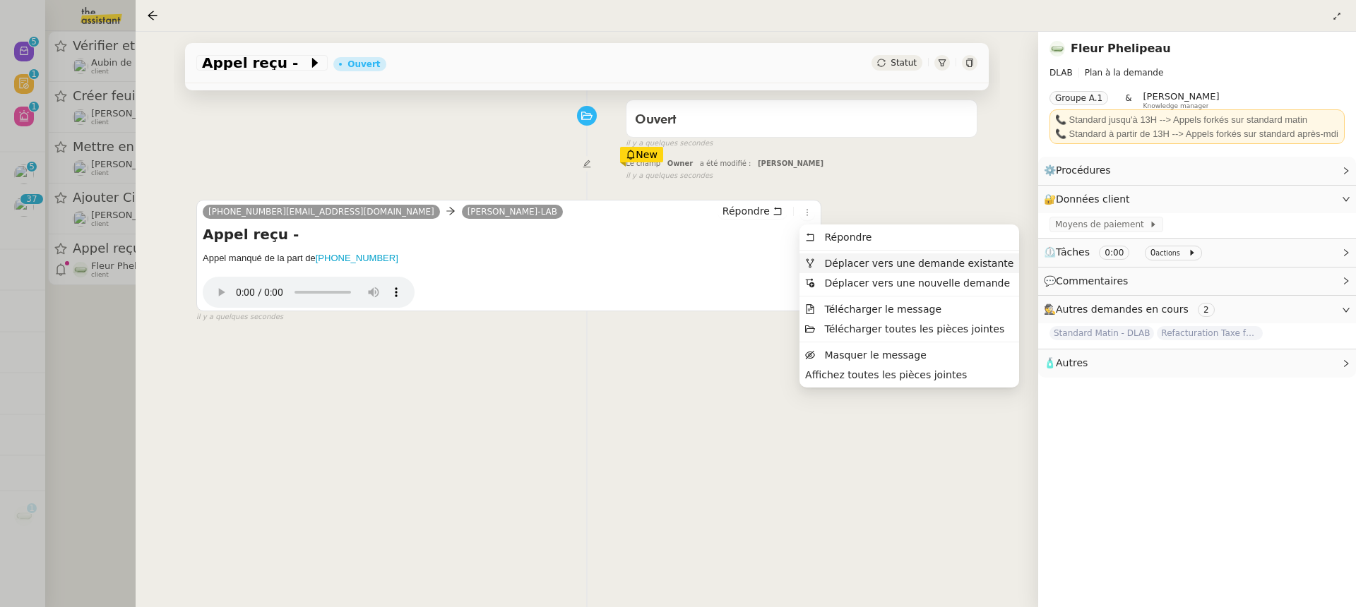
click at [853, 264] on span "Déplacer vers une demande existante" at bounding box center [918, 263] width 189 height 11
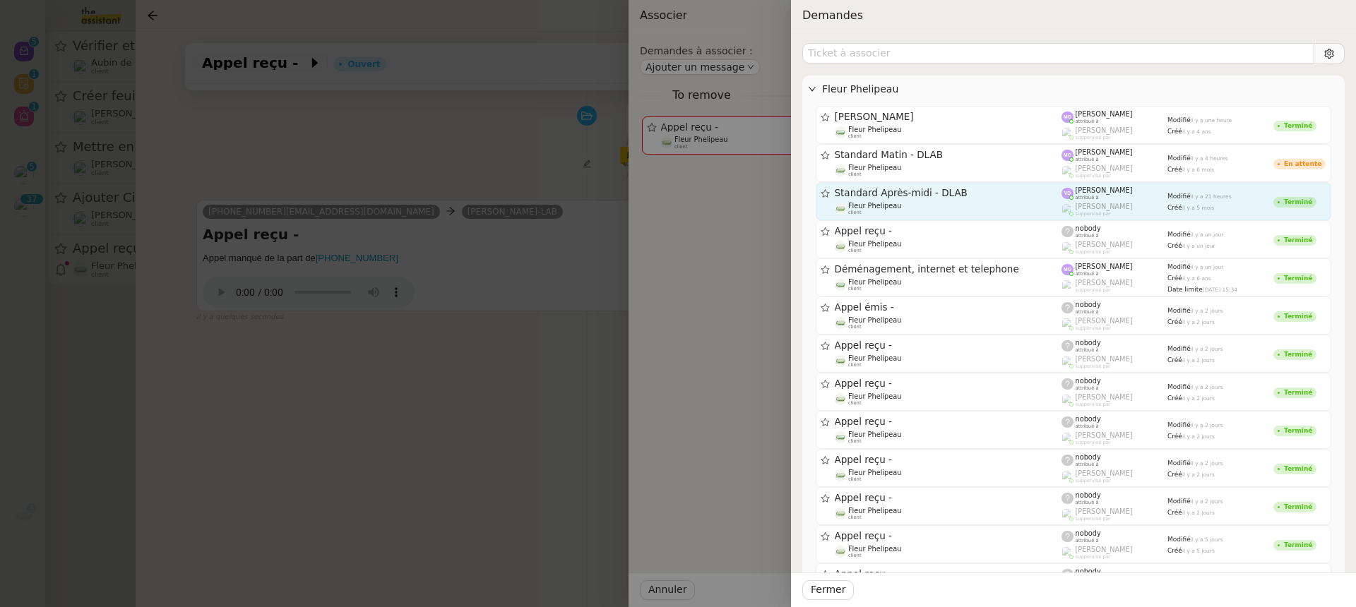
click at [953, 189] on span "Standard Après-midi - DLAB" at bounding box center [948, 194] width 227 height 10
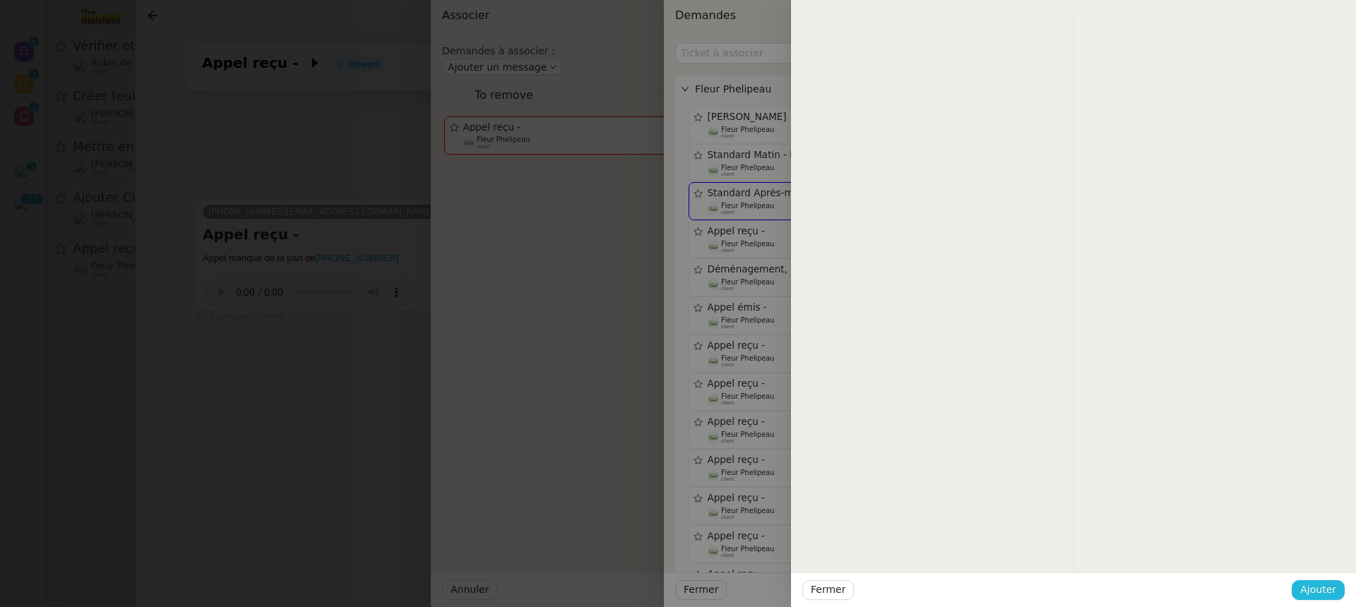
click at [1321, 593] on span "Ajouter" at bounding box center [1318, 590] width 36 height 16
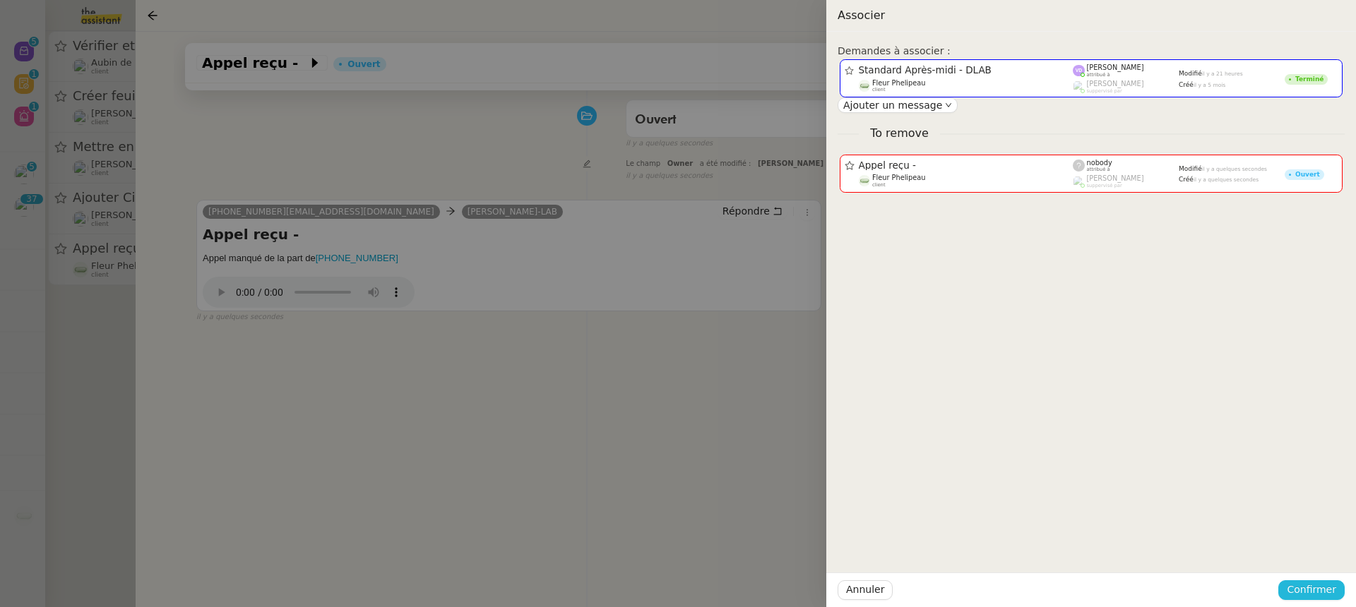
click at [1321, 593] on span "Confirmer" at bounding box center [1310, 590] width 49 height 16
click at [1306, 556] on span "Ajouter" at bounding box center [1312, 552] width 36 height 14
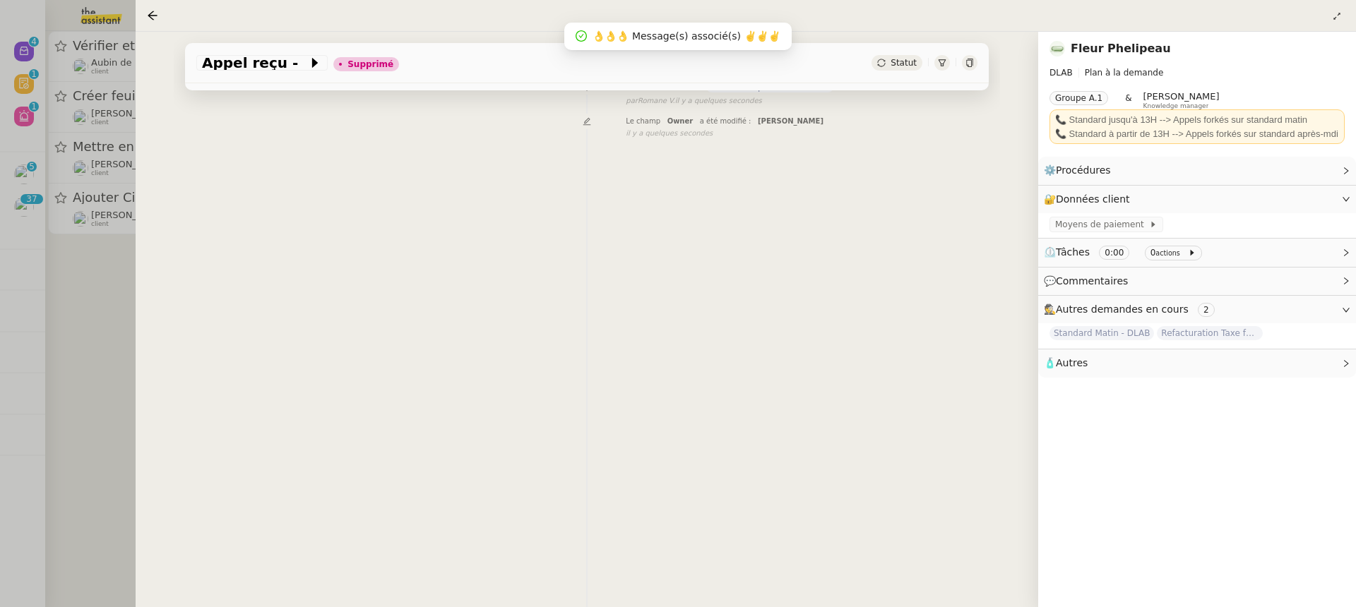
click at [100, 214] on div at bounding box center [678, 303] width 1356 height 607
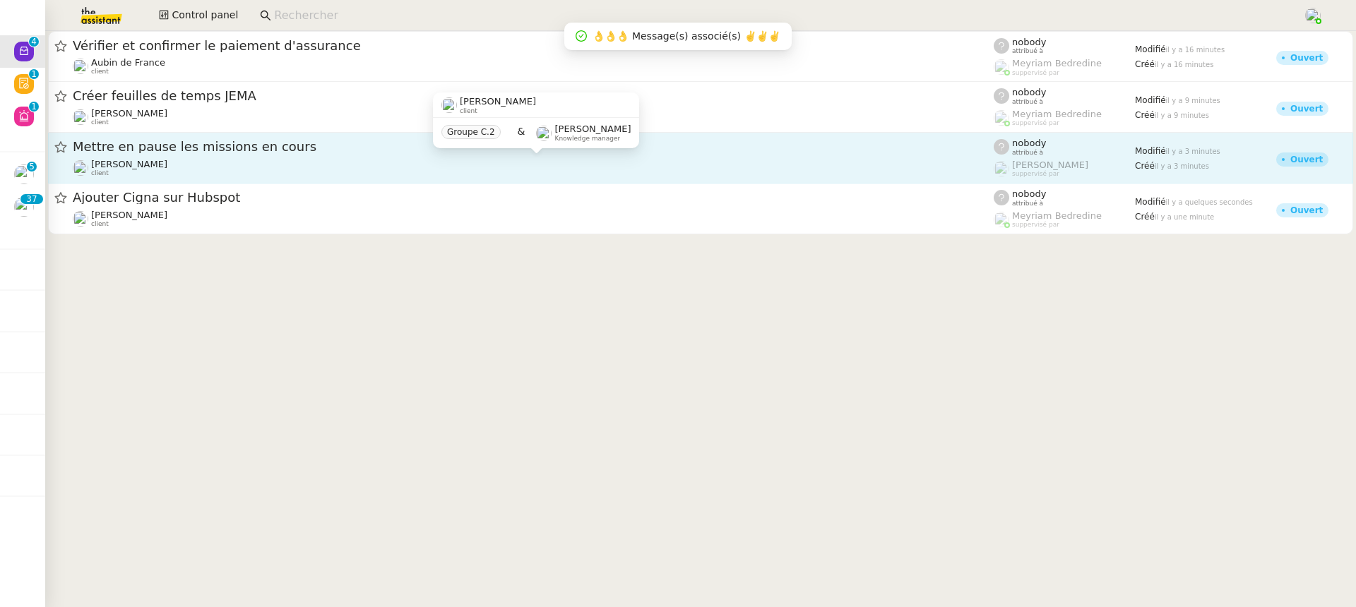
click at [178, 162] on div "[PERSON_NAME] client" at bounding box center [533, 168] width 921 height 18
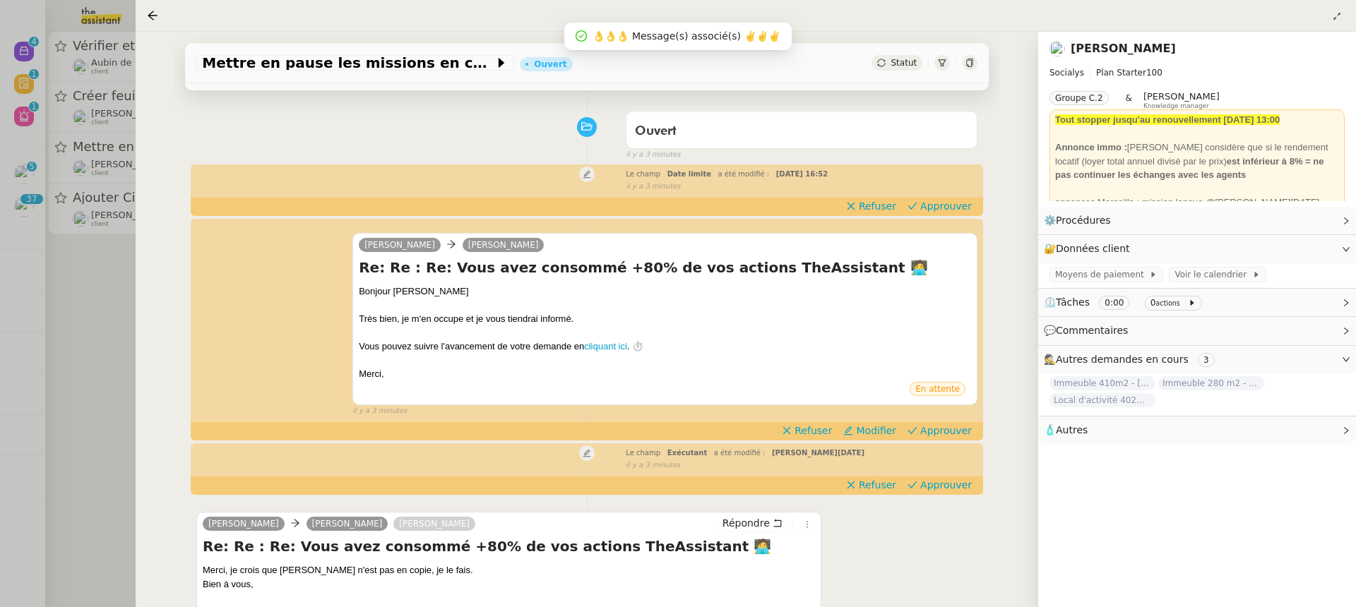
scroll to position [200, 0]
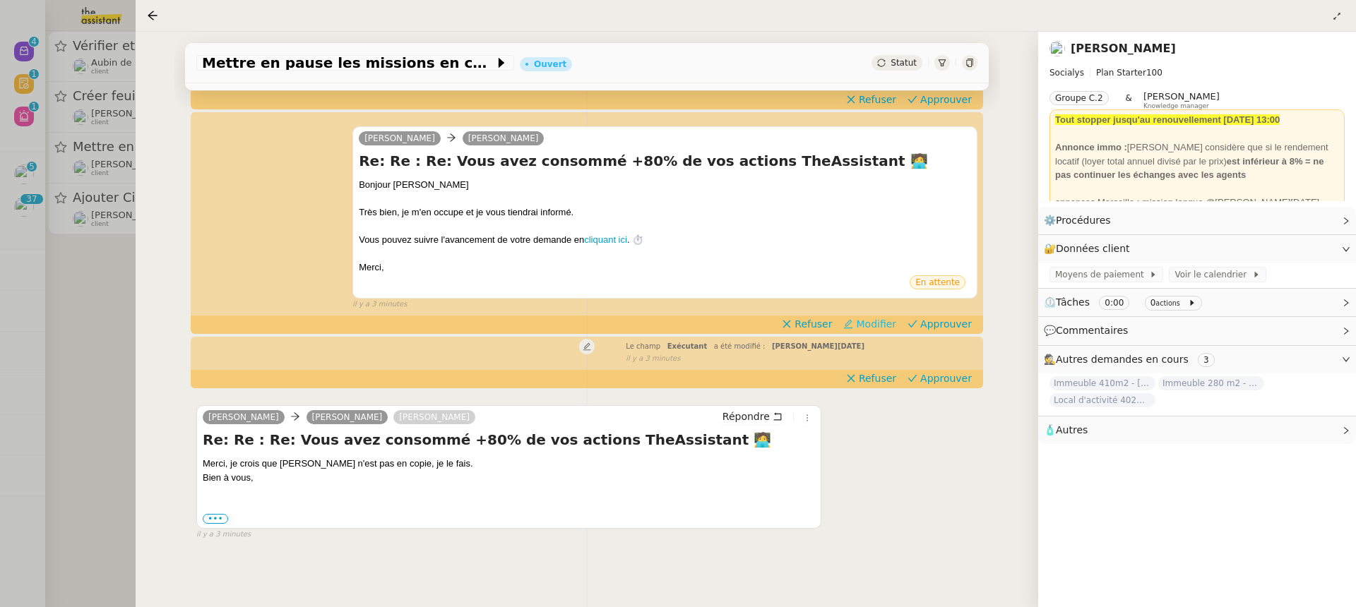
click at [890, 316] on button "Modifier" at bounding box center [869, 324] width 64 height 16
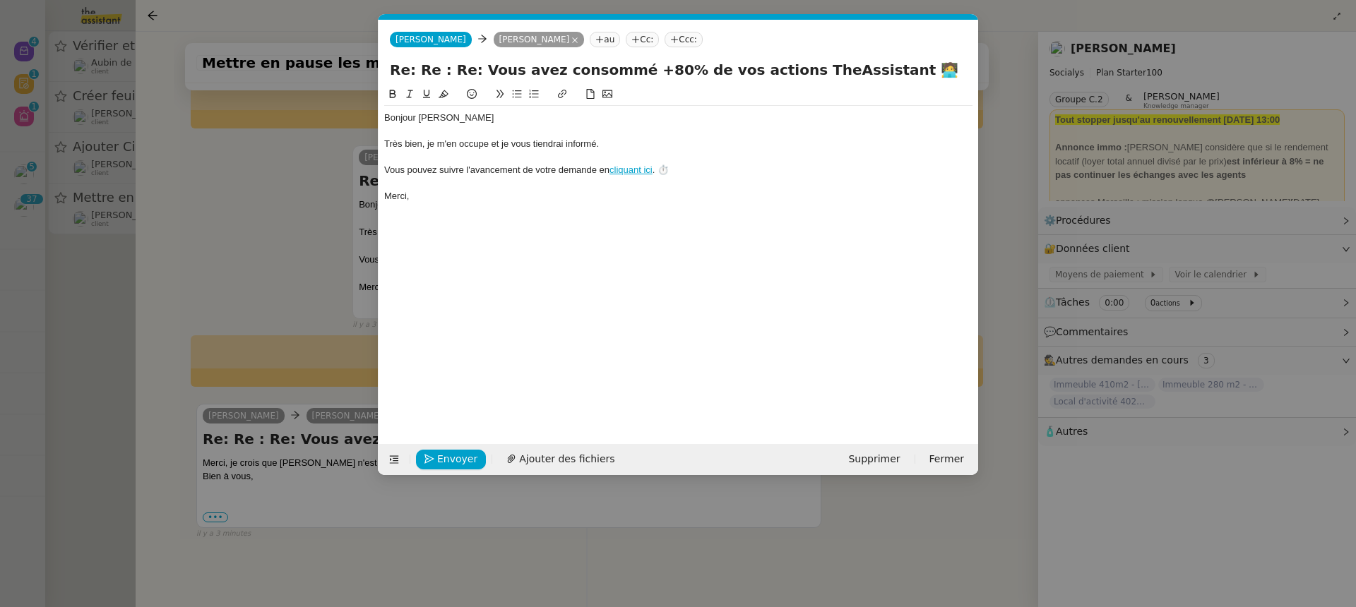
scroll to position [0, 30]
click at [900, 460] on span "Supprimer" at bounding box center [874, 459] width 52 height 16
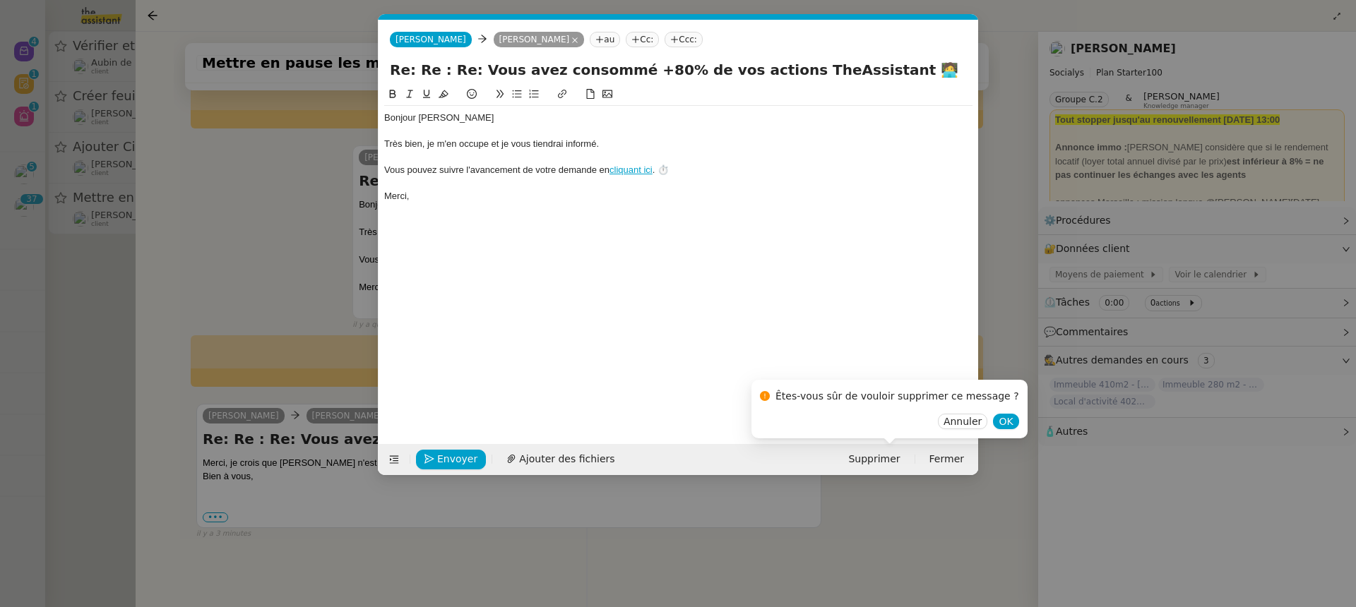
click at [1000, 422] on div "Êtes-vous sûr de vouloir supprimer ce message ? Annuler OK" at bounding box center [889, 409] width 276 height 59
click at [996, 422] on button "OK" at bounding box center [1005, 422] width 25 height 16
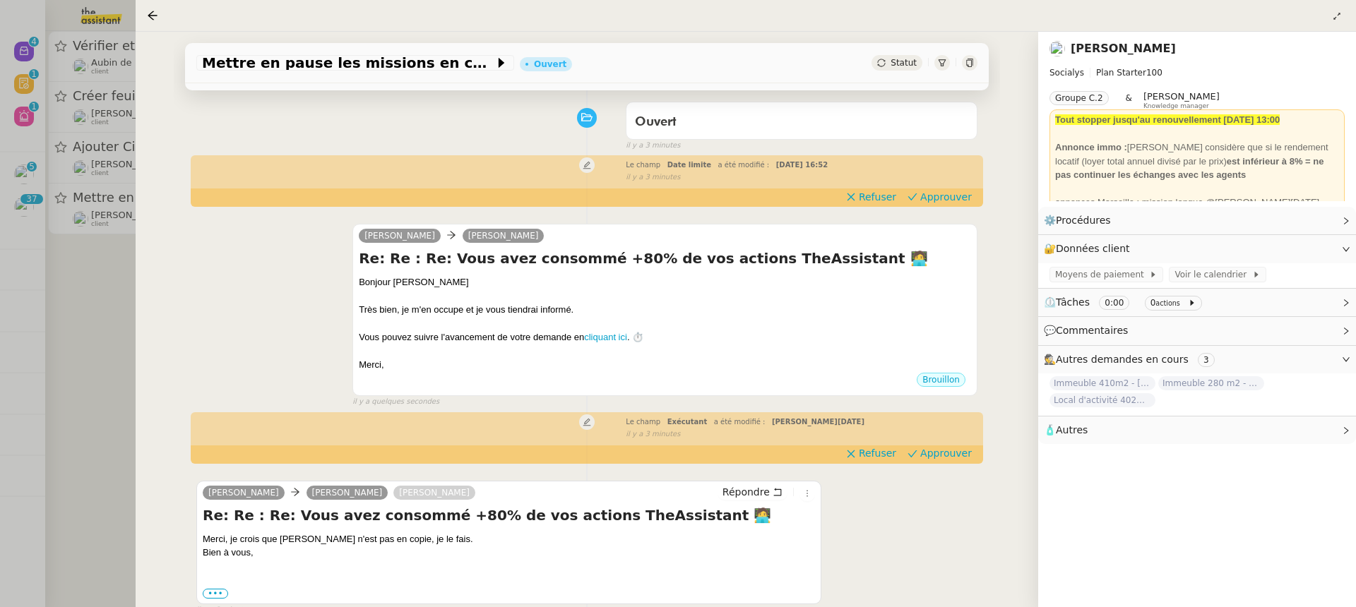
scroll to position [0, 0]
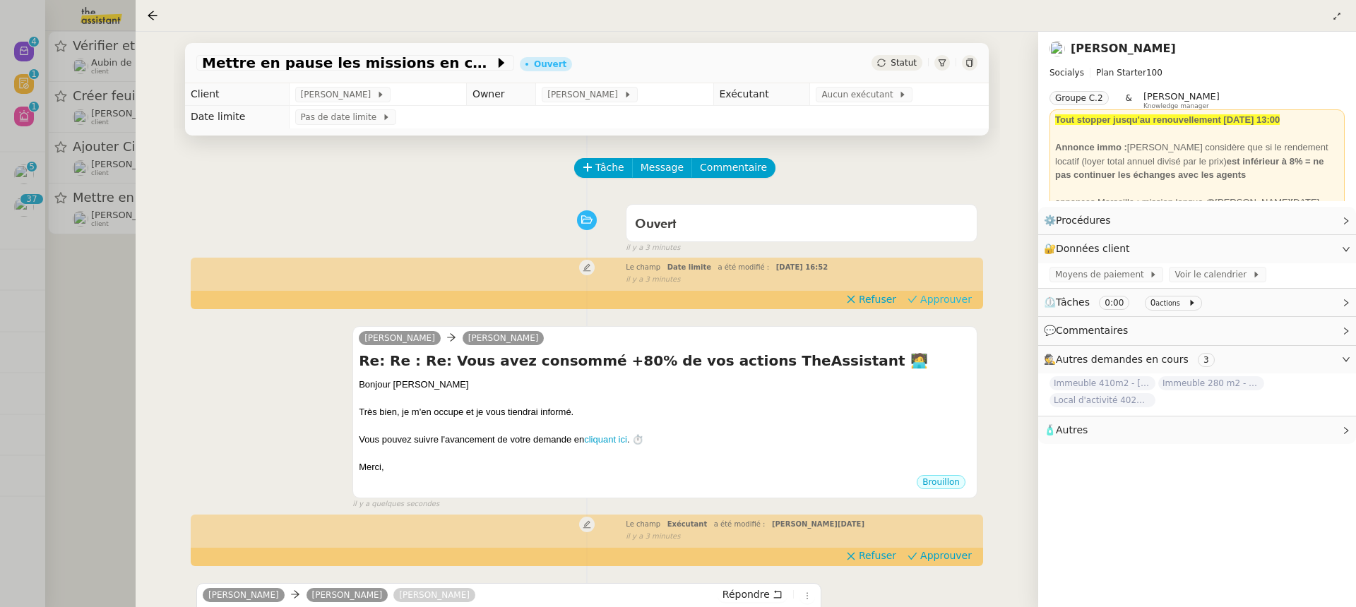
click at [967, 294] on span "Approuver" at bounding box center [946, 299] width 52 height 14
click at [842, 429] on div at bounding box center [665, 426] width 612 height 14
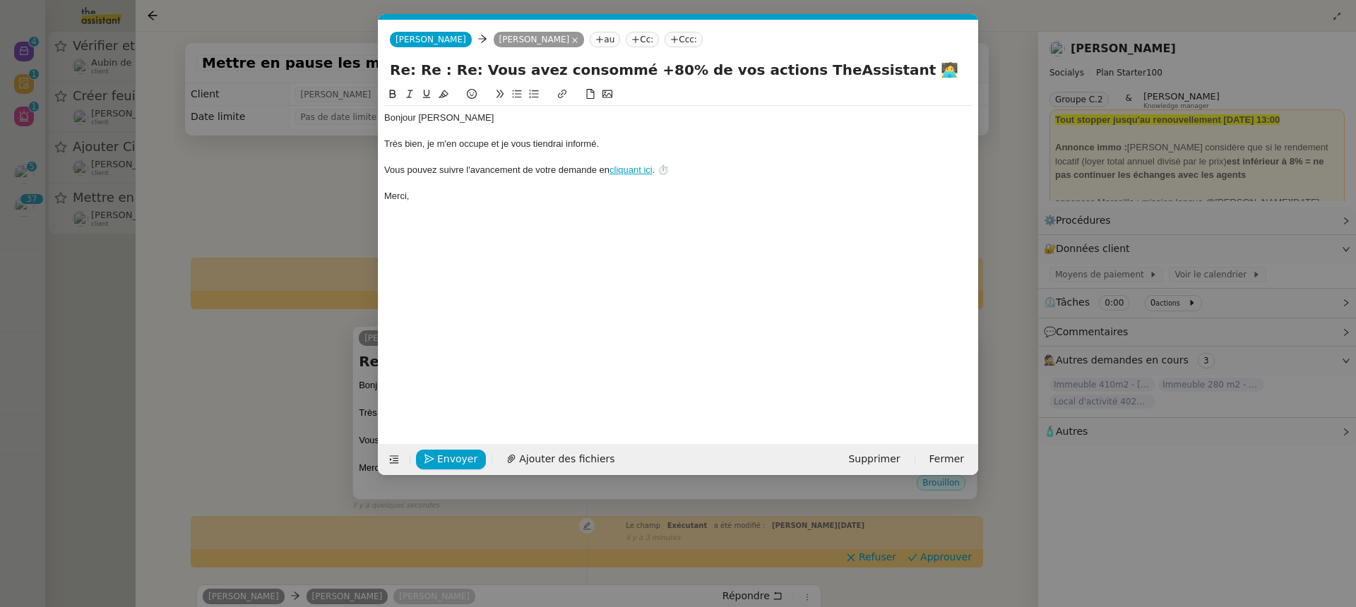
scroll to position [0, 30]
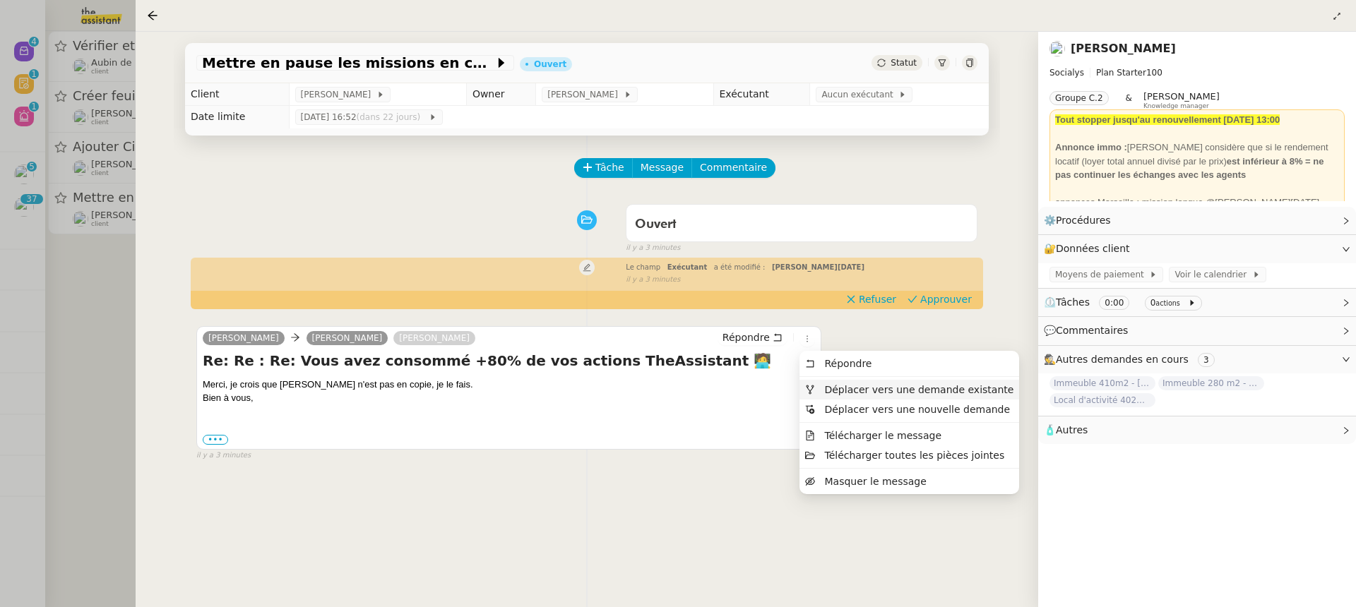
click at [829, 388] on span "Déplacer vers une demande existante" at bounding box center [918, 389] width 189 height 11
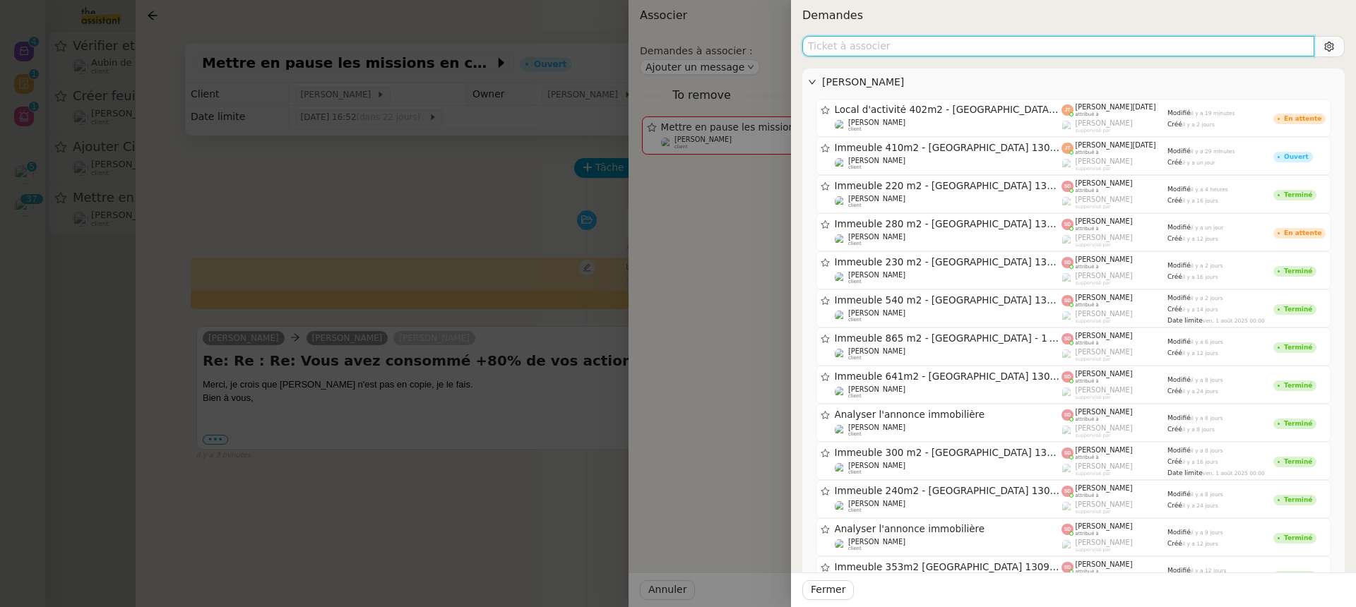
scroll to position [21, 0]
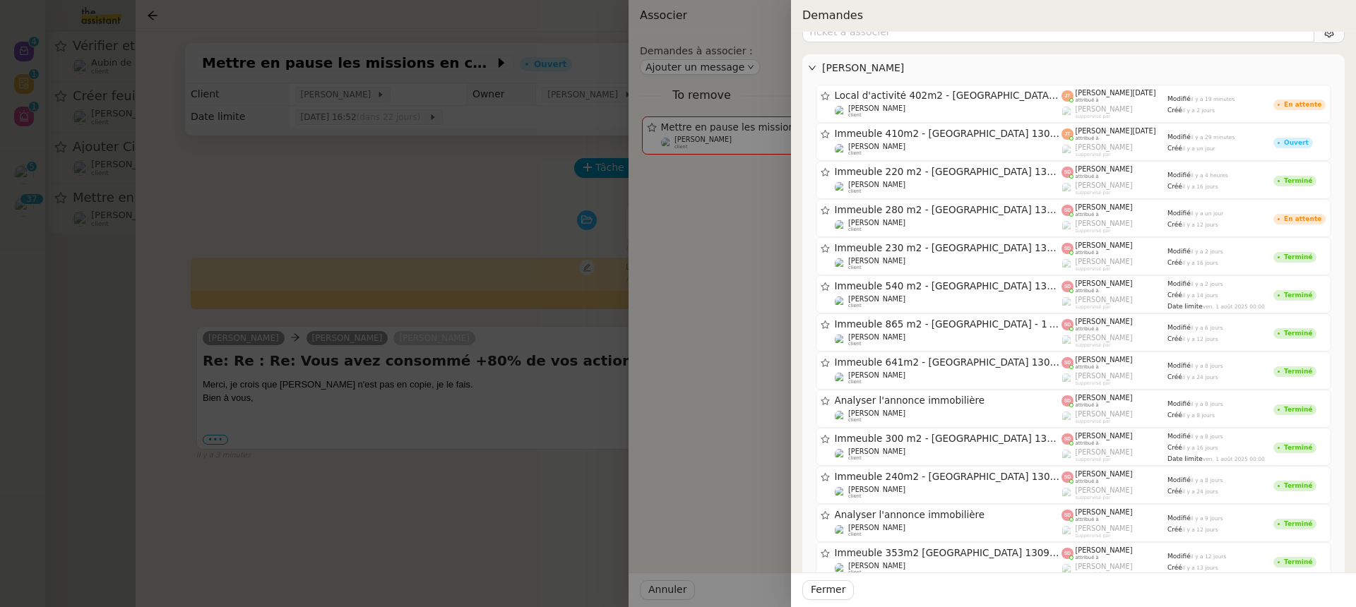
click at [435, 414] on div at bounding box center [678, 303] width 1356 height 607
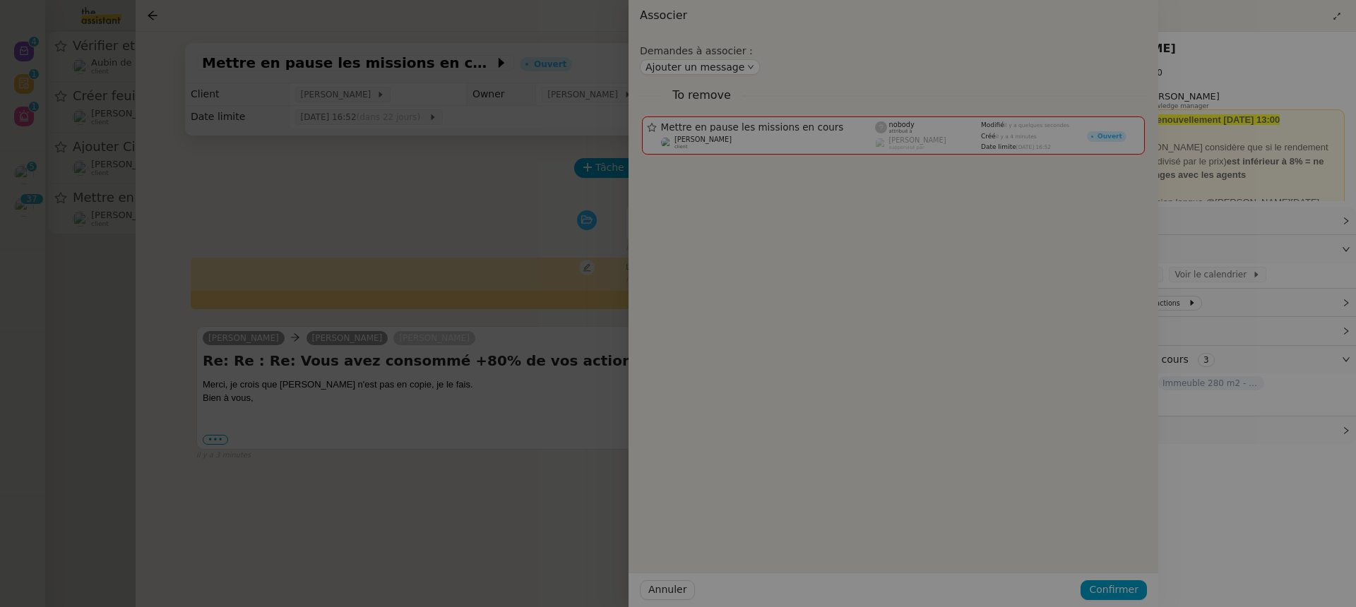
click at [445, 425] on div at bounding box center [480, 303] width 1356 height 607
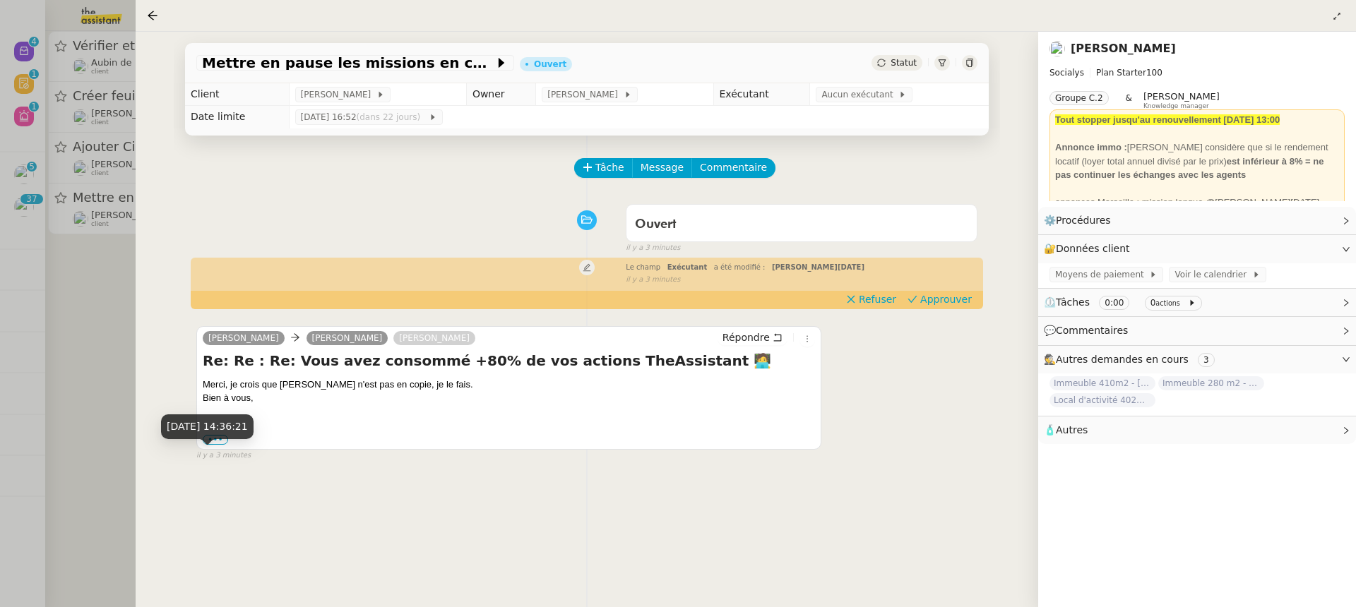
click at [220, 448] on div "13 août 2025, 14:36:21" at bounding box center [207, 431] width 92 height 35
click at [222, 436] on div "13 août 2025, 14:36:21" at bounding box center [207, 426] width 92 height 25
click at [215, 429] on div "Merci, je crois que Camille n'est pas en copie, je le fais. Bien à vous, ••• Le…" at bounding box center [509, 412] width 612 height 68
click at [215, 431] on div "Merci, je crois que Camille n'est pas en copie, je le fais. Bien à vous, ••• Le…" at bounding box center [509, 412] width 612 height 68
click at [220, 438] on label "•••" at bounding box center [215, 440] width 25 height 10
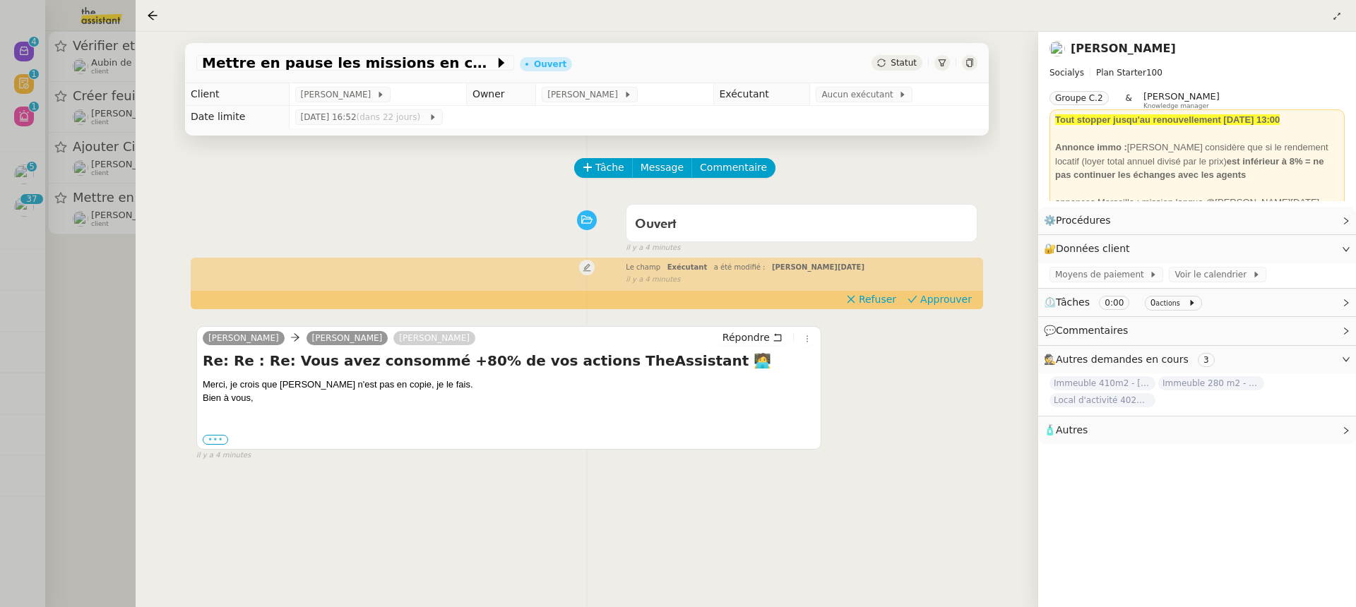
click at [0, 0] on input "•••" at bounding box center [0, 0] width 0 height 0
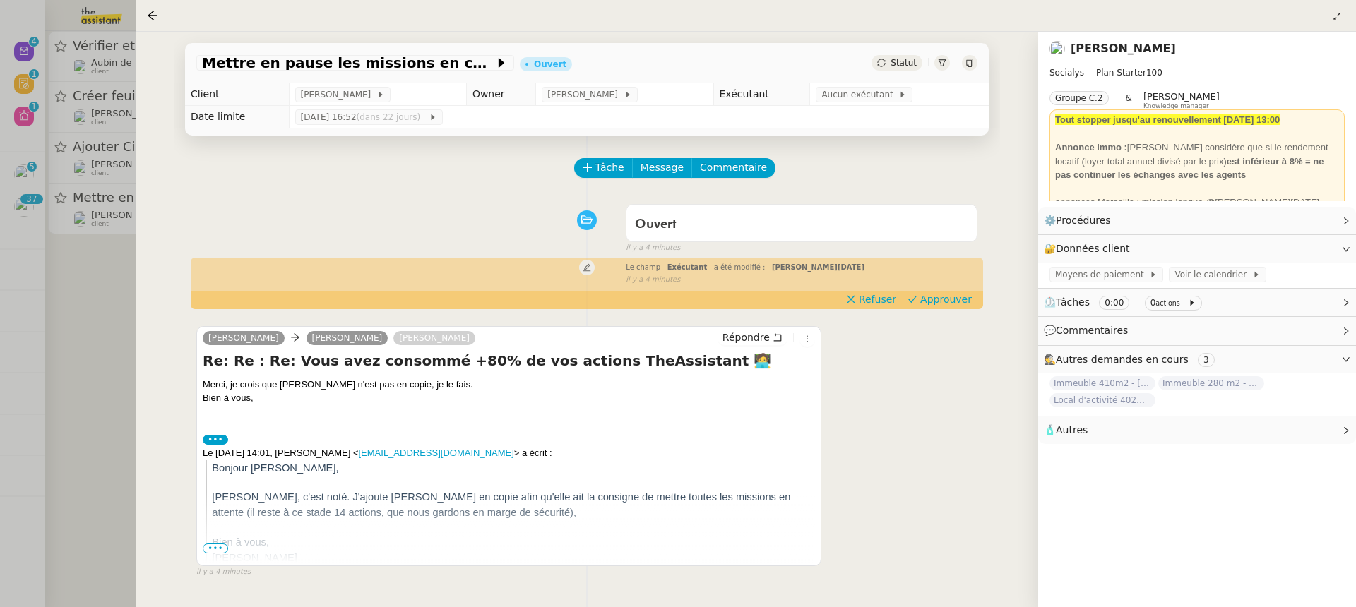
scroll to position [1, 0]
click at [224, 544] on span "•••" at bounding box center [215, 548] width 25 height 10
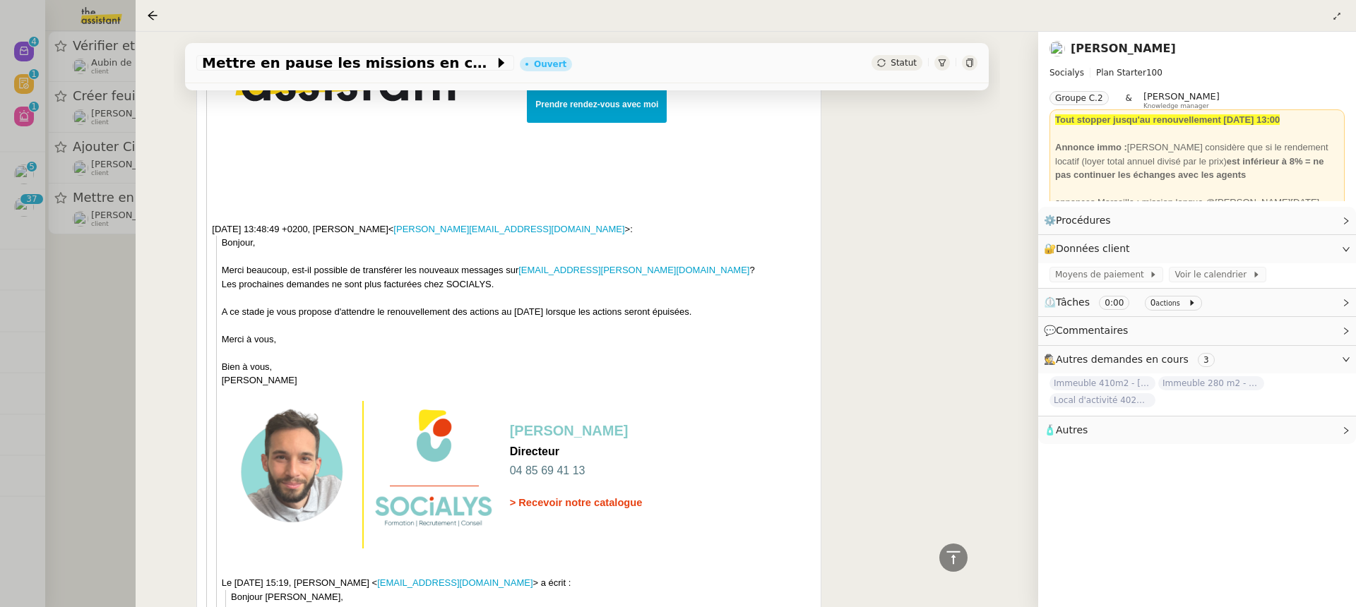
scroll to position [689, 0]
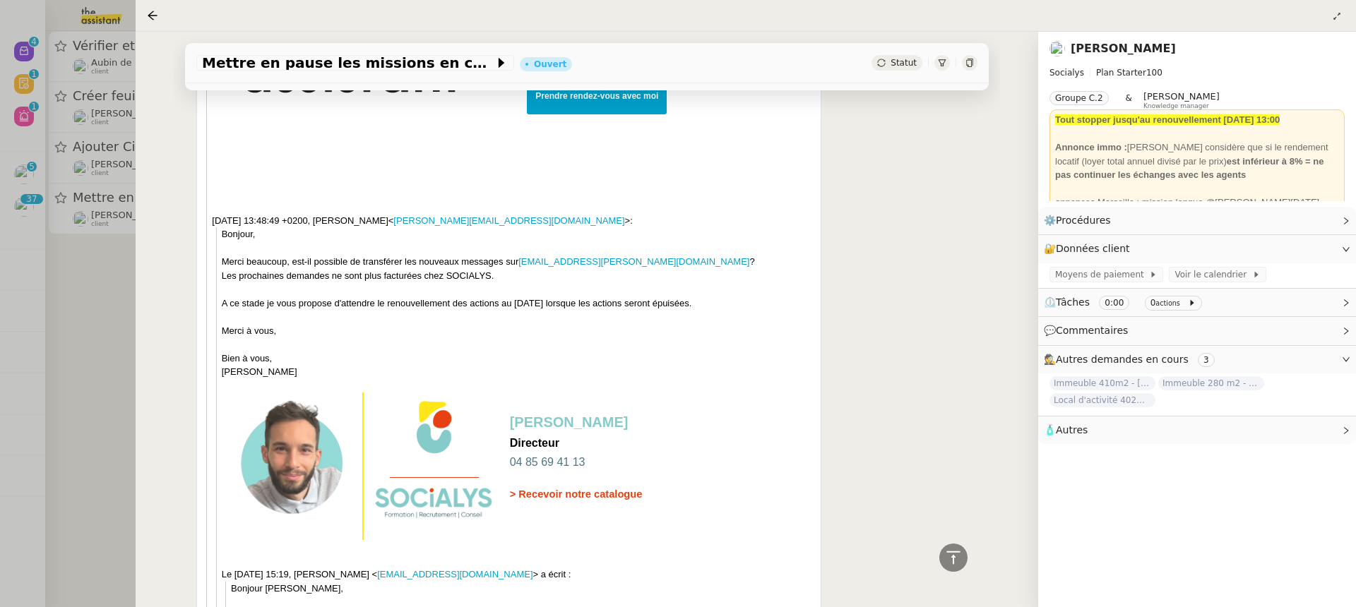
click at [1125, 39] on nz-page-header-title "[PERSON_NAME]" at bounding box center [1122, 49] width 105 height 20
click at [1135, 54] on link "[PERSON_NAME]" at bounding box center [1122, 48] width 105 height 13
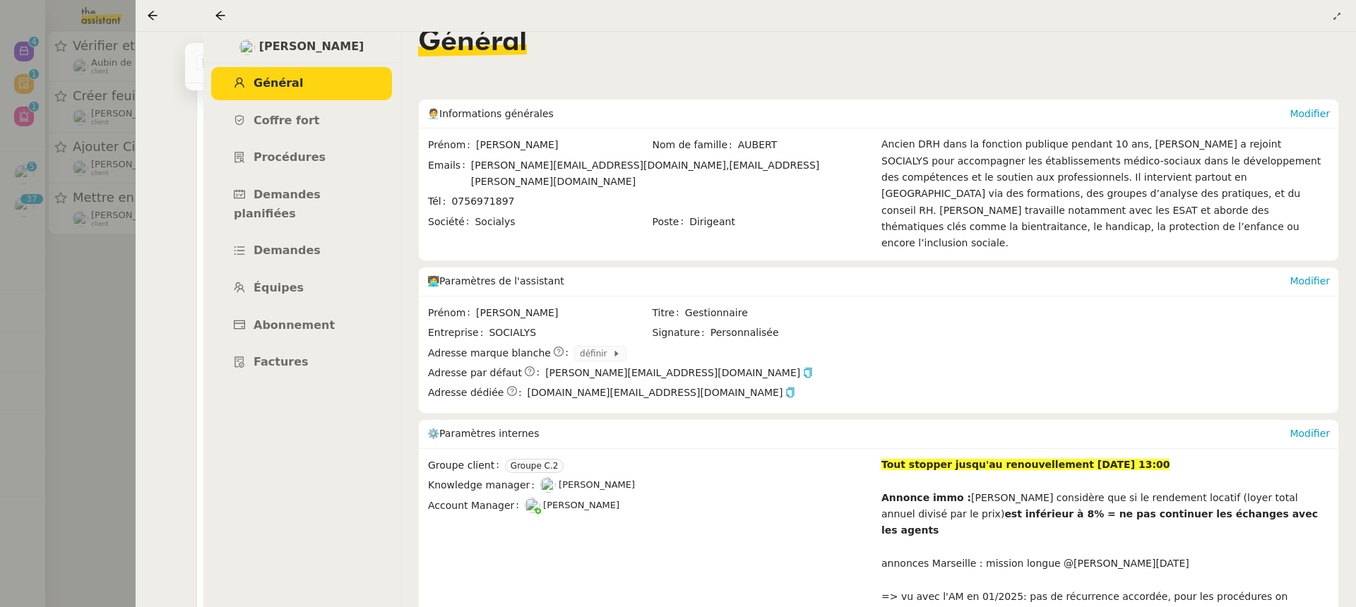
scroll to position [28, 0]
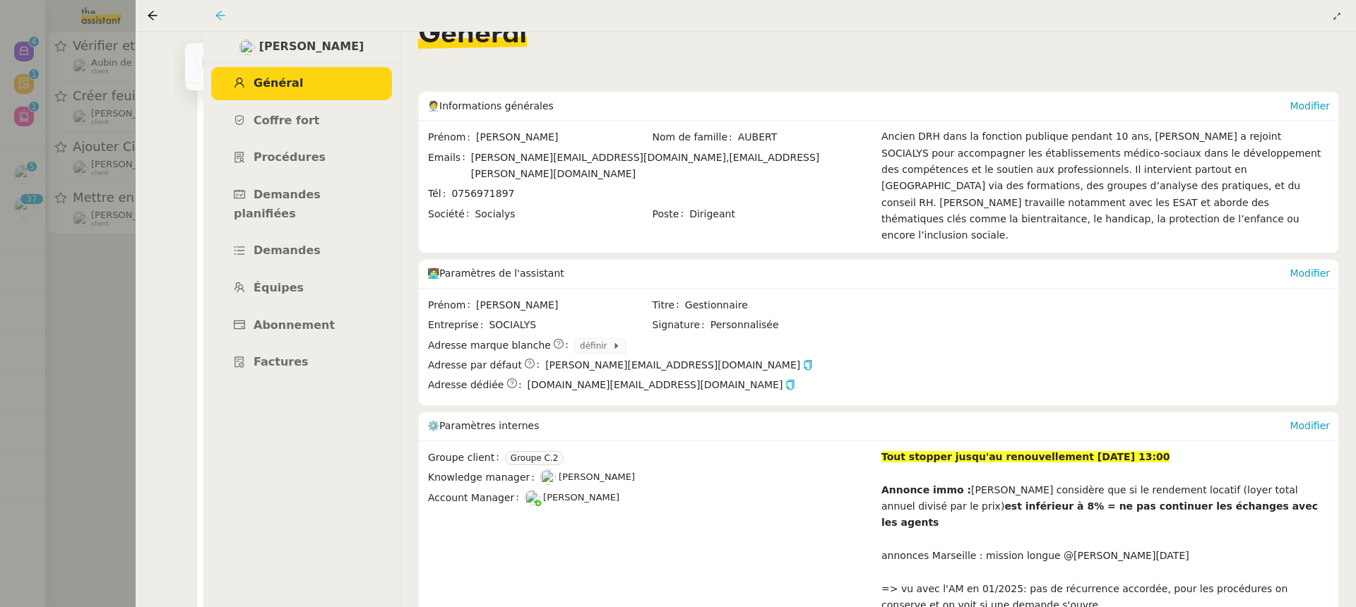
click at [225, 19] on icon at bounding box center [220, 15] width 11 height 11
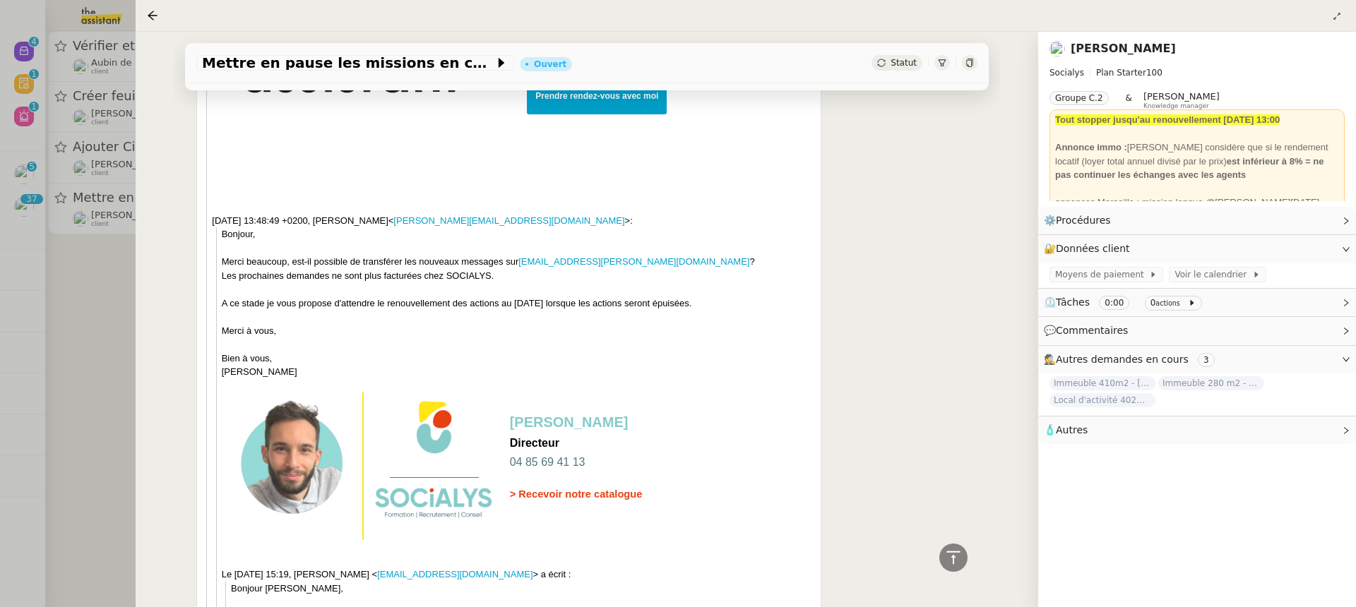
click at [66, 54] on div at bounding box center [678, 303] width 1356 height 607
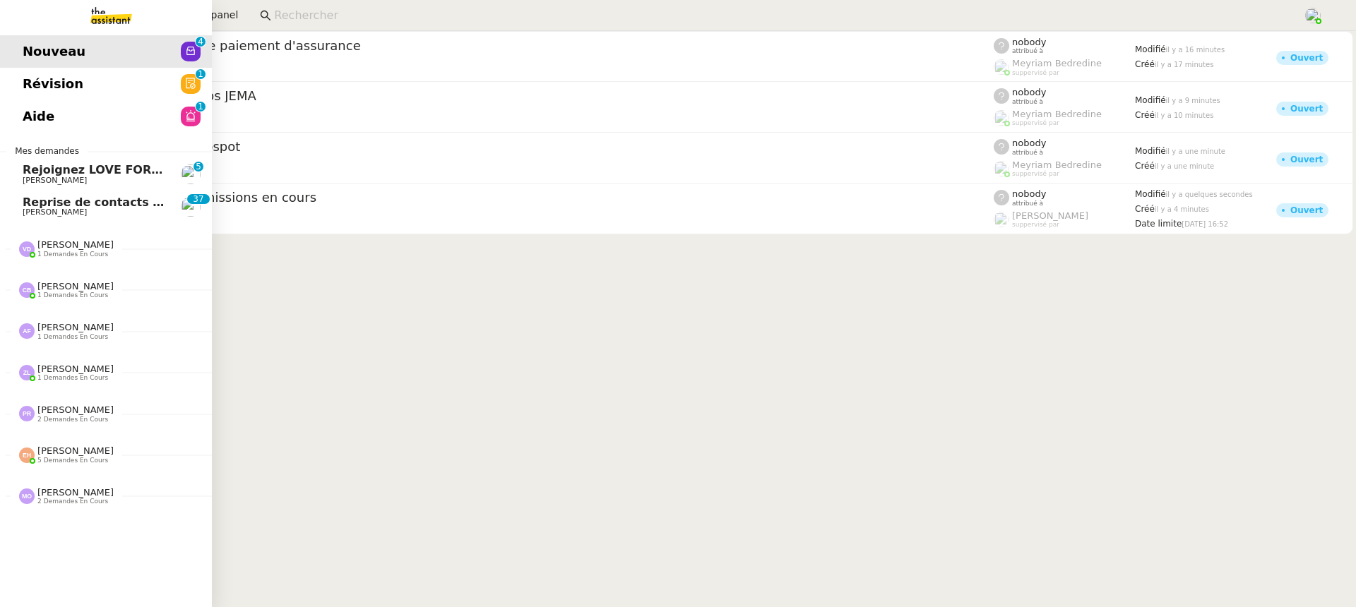
click at [34, 70] on link "Révision 0 1 2 3 4 5 6 7 8 9" at bounding box center [106, 84] width 212 height 32
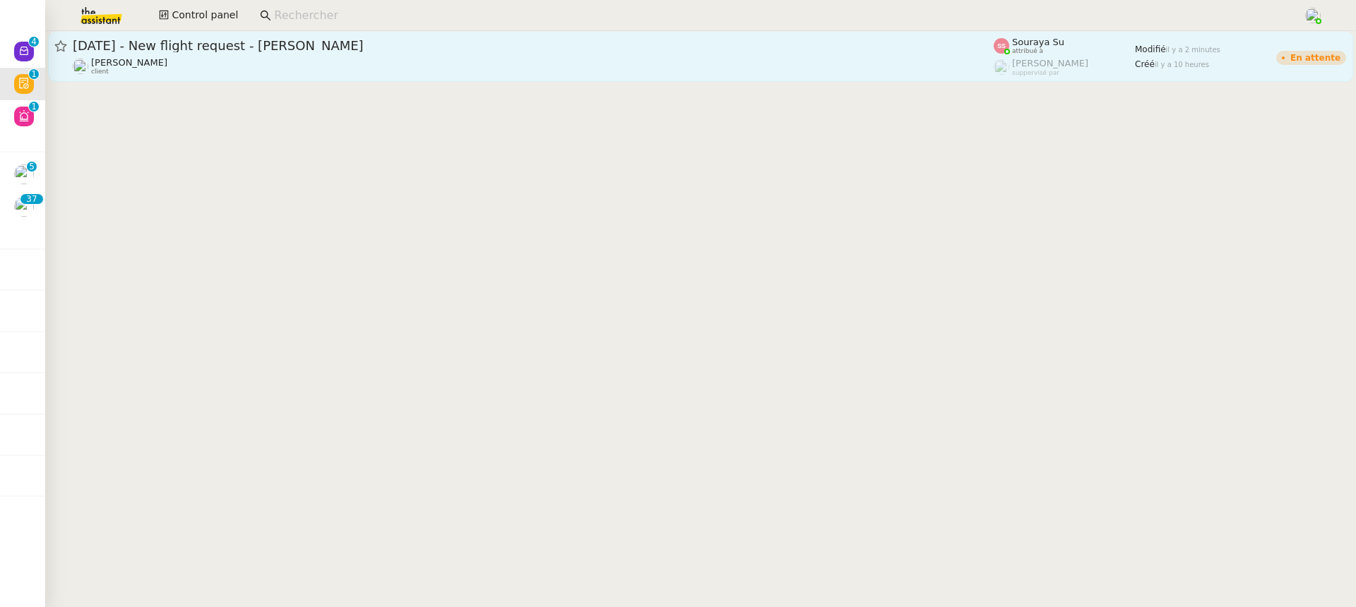
click at [542, 61] on div "[PERSON_NAME] client" at bounding box center [533, 66] width 921 height 18
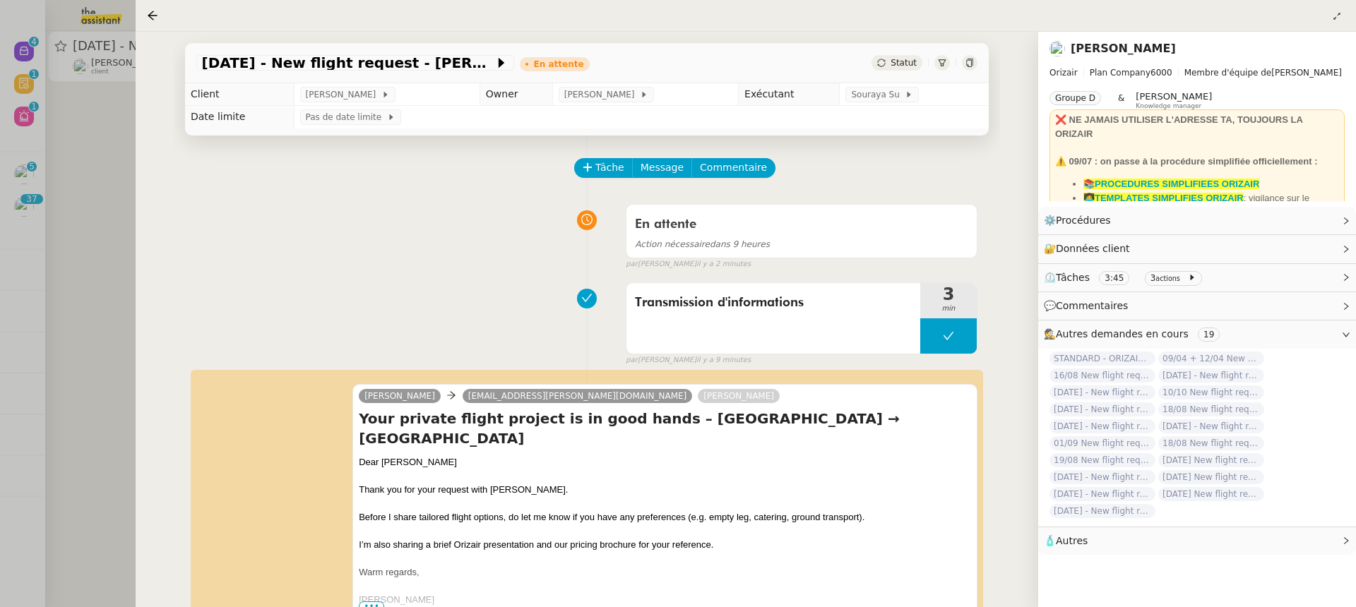
scroll to position [249, 0]
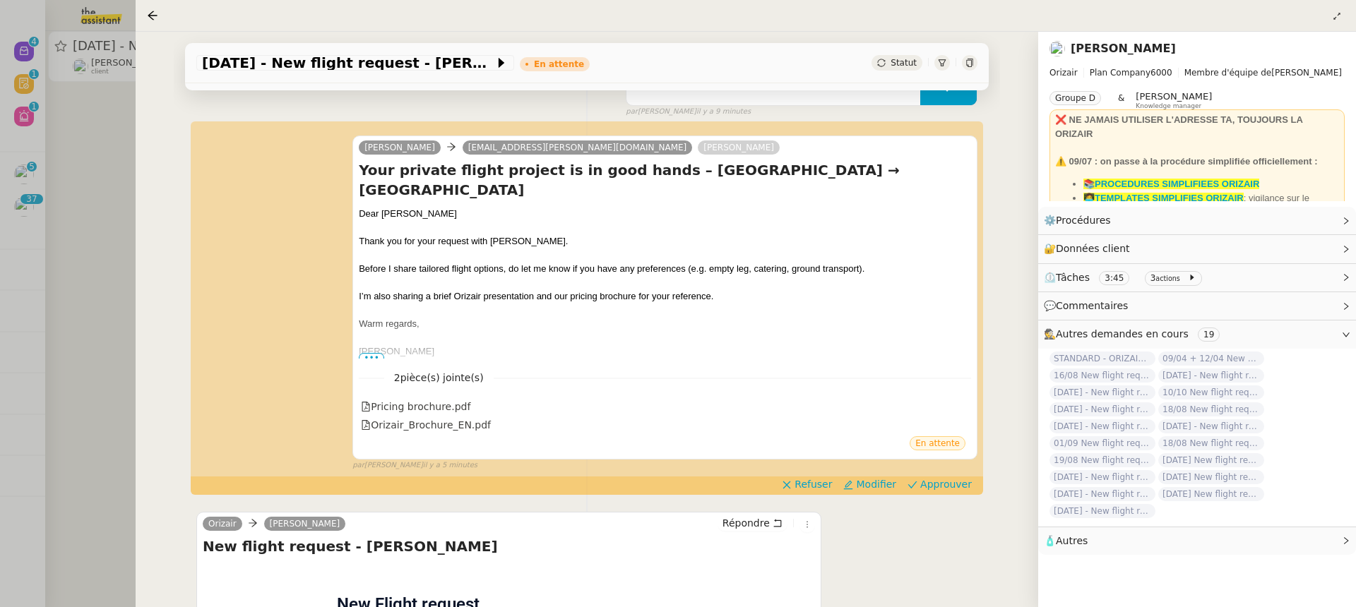
click at [955, 455] on div "Josephine Kelly nick@ogden.co.uk Louis Frei Your private flight project is in g…" at bounding box center [586, 297] width 781 height 348
click at [958, 477] on span "Approuver" at bounding box center [946, 484] width 52 height 14
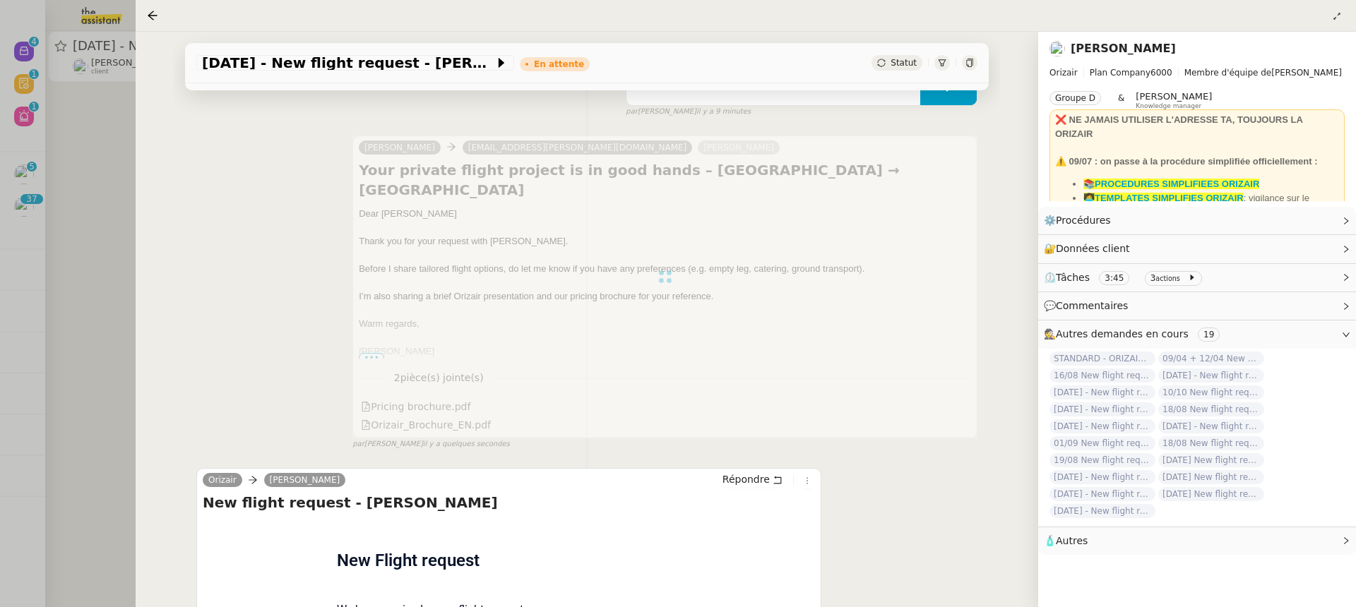
click at [90, 97] on div at bounding box center [678, 303] width 1356 height 607
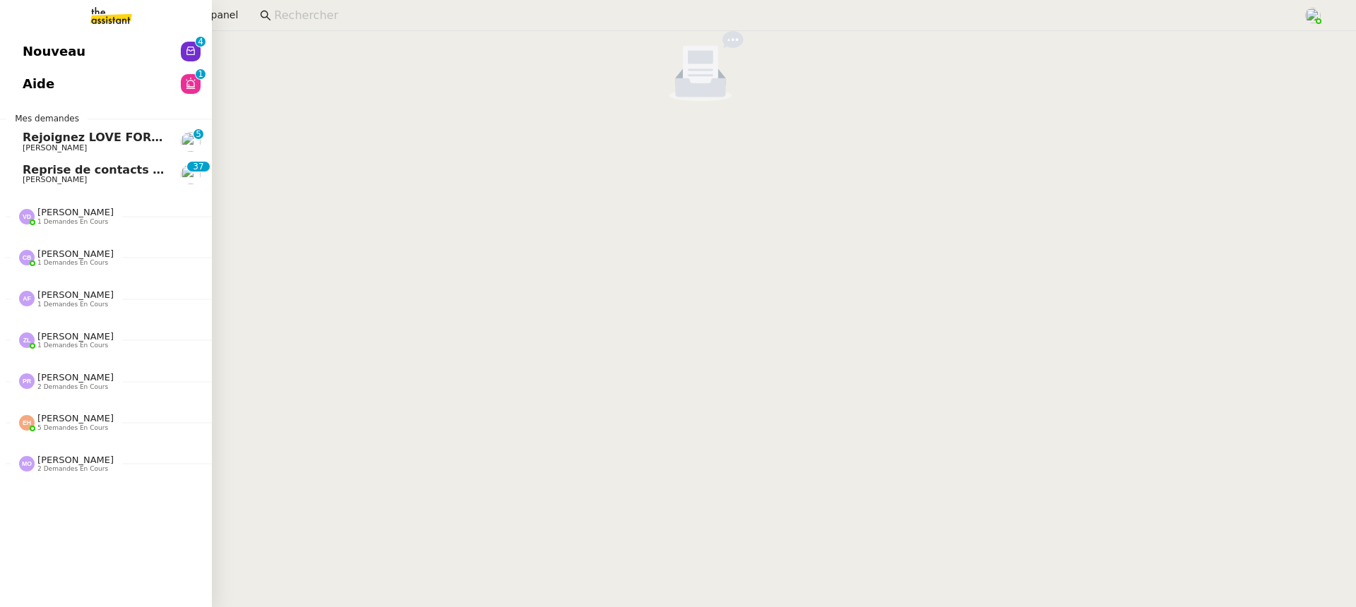
click at [36, 82] on link "Aide 0 1 2 3 4 5 6 7 8 9" at bounding box center [106, 84] width 212 height 32
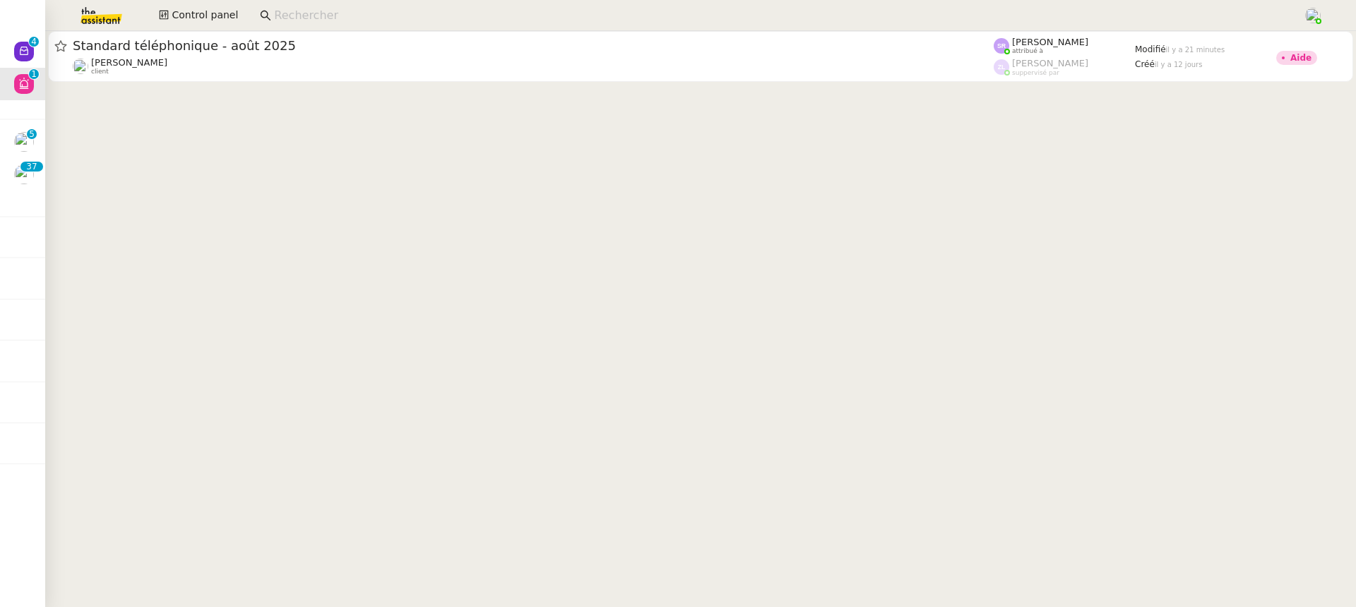
click at [502, 97] on cdk-virtual-scroll-viewport "Standard téléphonique - août 2025 Franck MUFFAT-JEANDET client Stéphanie Rakoto…" at bounding box center [700, 319] width 1310 height 576
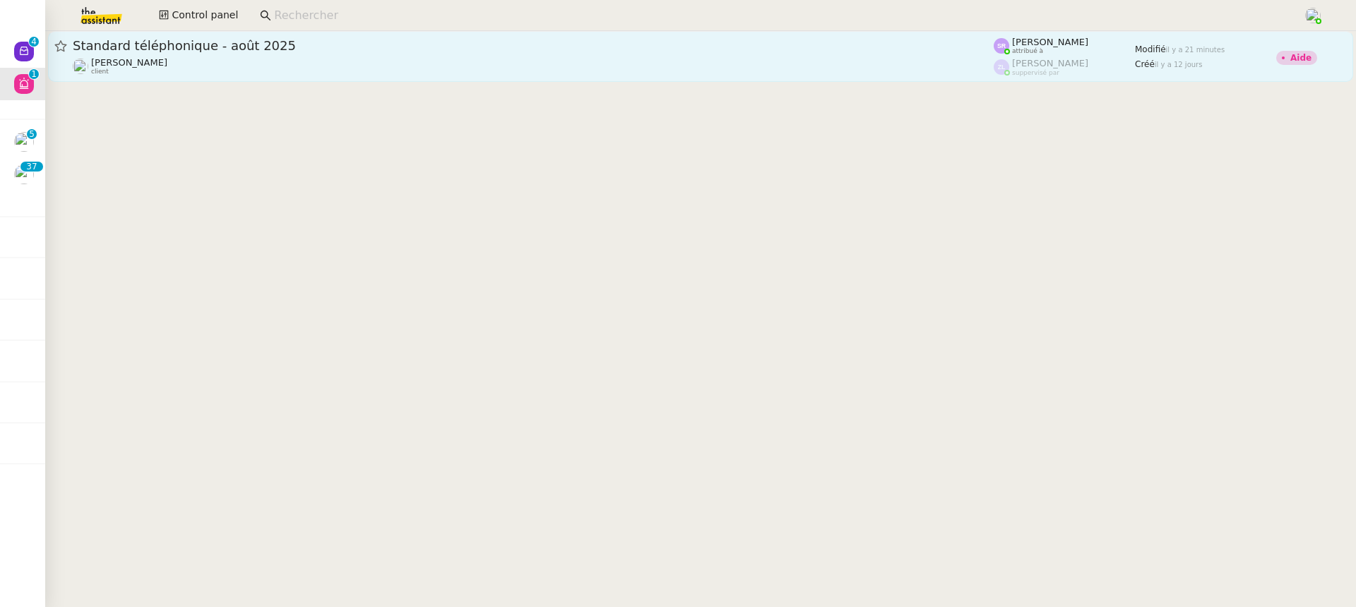
click at [479, 81] on link "Standard téléphonique - août 2025 Franck MUFFAT-JEANDET client Stéphanie Rakoto…" at bounding box center [700, 56] width 1305 height 51
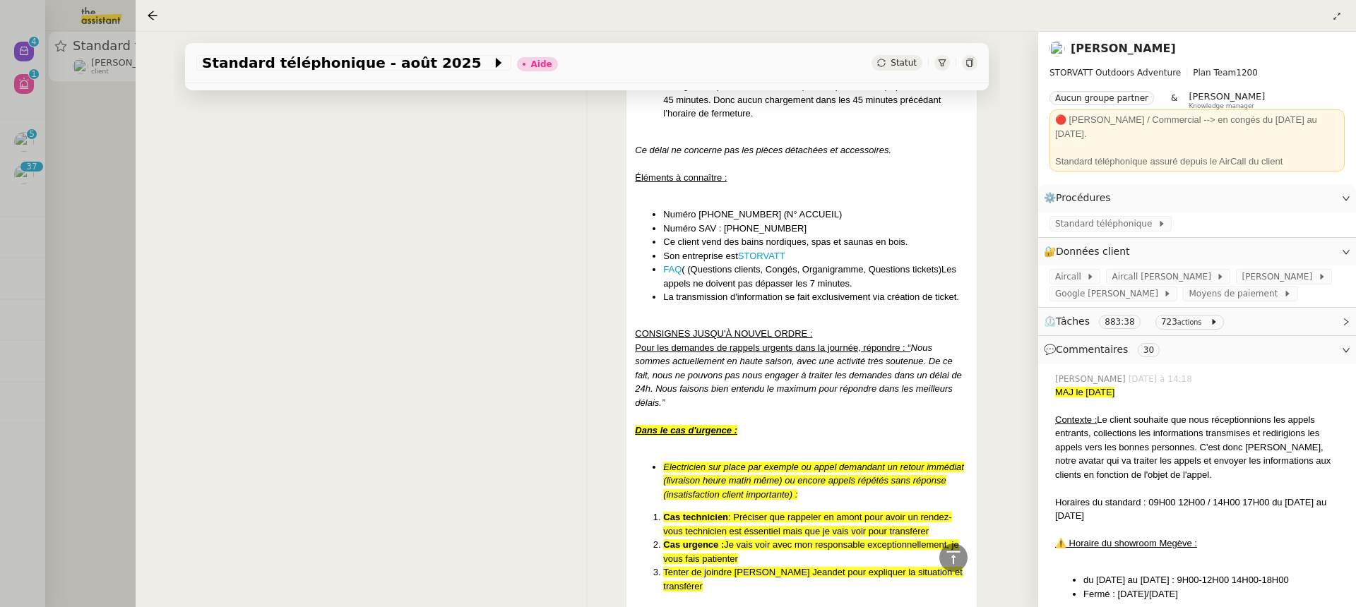
scroll to position [716, 0]
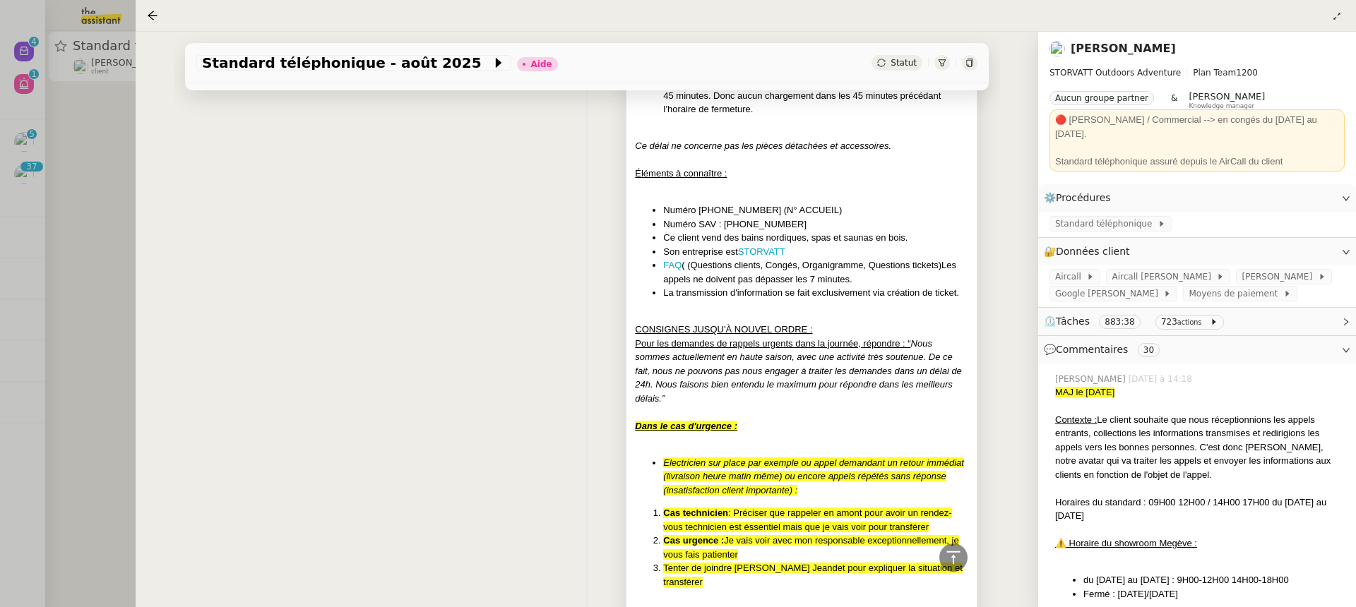
click at [669, 405] on div at bounding box center [801, 412] width 333 height 14
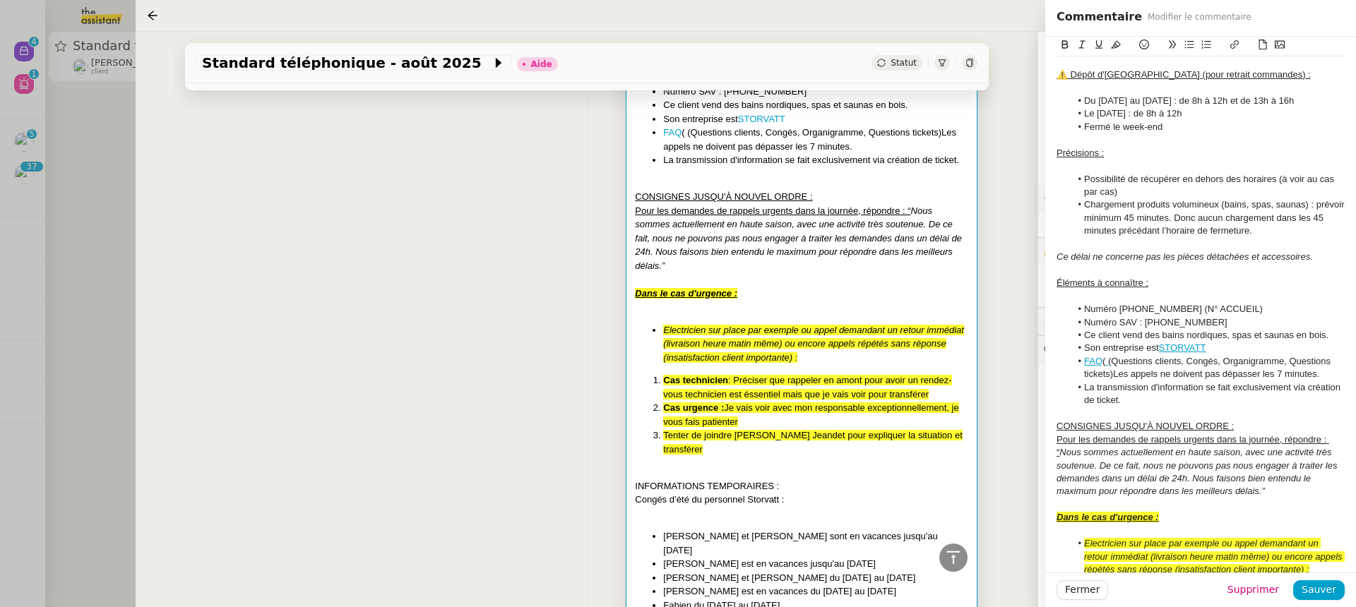
scroll to position [464, 0]
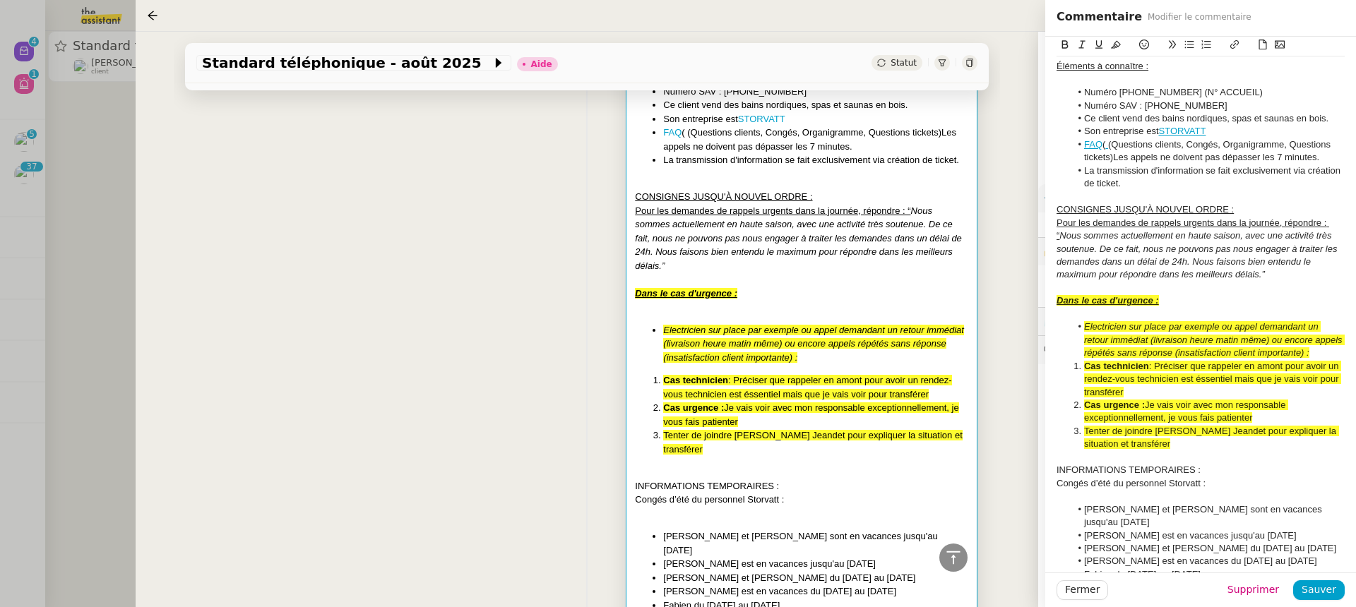
drag, startPoint x: 1055, startPoint y: 299, endPoint x: 1228, endPoint y: 442, distance: 224.2
drag, startPoint x: 1228, startPoint y: 442, endPoint x: 1037, endPoint y: 296, distance: 240.2
click at [1037, 296] on app-ticket "Standard téléphonique - août 2025 Aide Statut Client Franck MUFFAT-JEANDET Owne…" at bounding box center [746, 319] width 1220 height 575
copy div "Dans le cas d'urgence : Electricien sur place par exemple ou appel demandant un…"
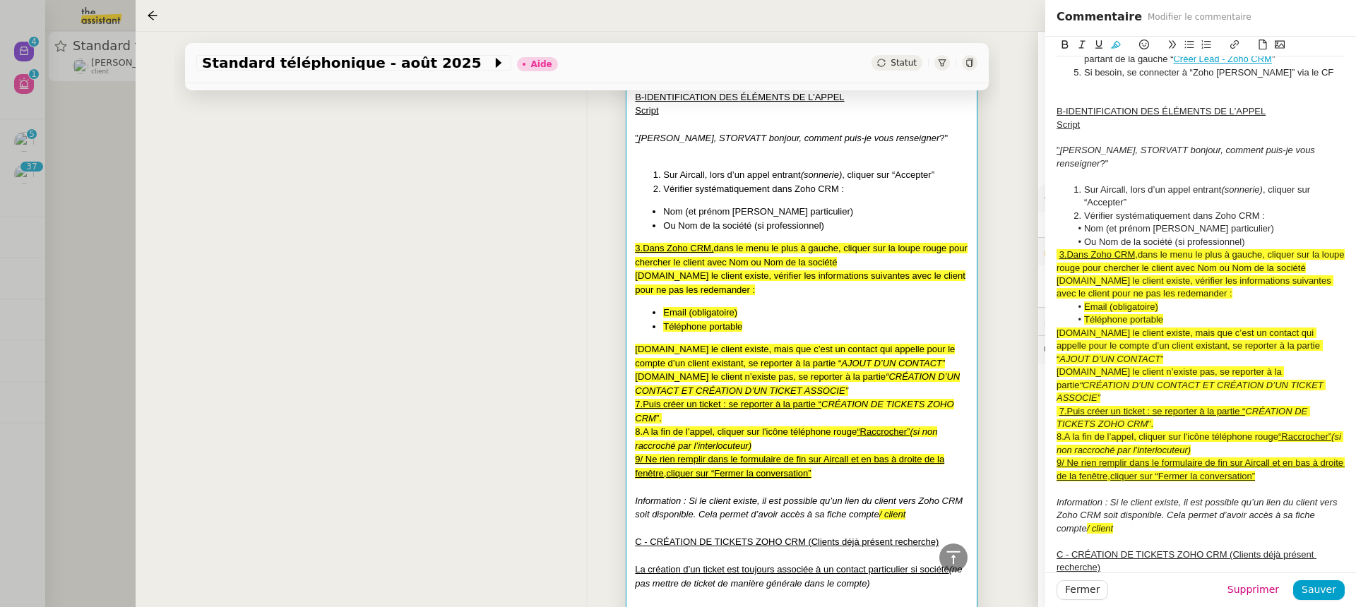
scroll to position [1192, 0]
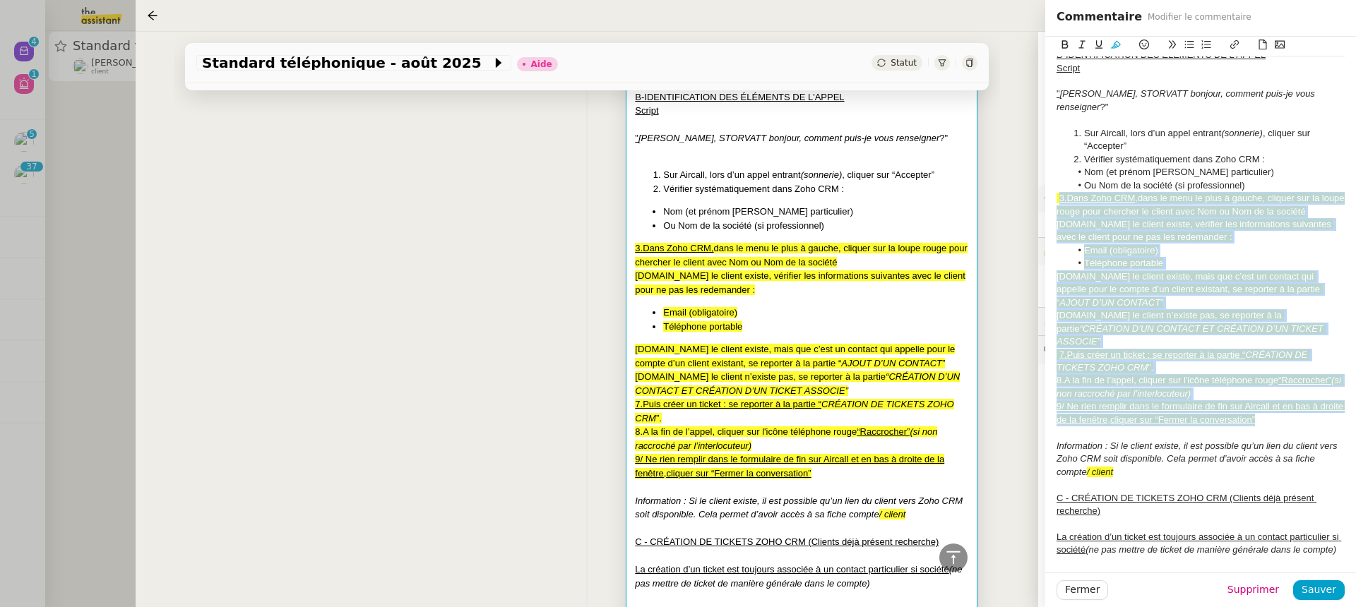
drag, startPoint x: 1060, startPoint y: 168, endPoint x: 1267, endPoint y: 378, distance: 295.1
copy div "3.Dans Zoho CRM, dans le menu le plus à gauche, cliquer sur la loupe rouge pour…"
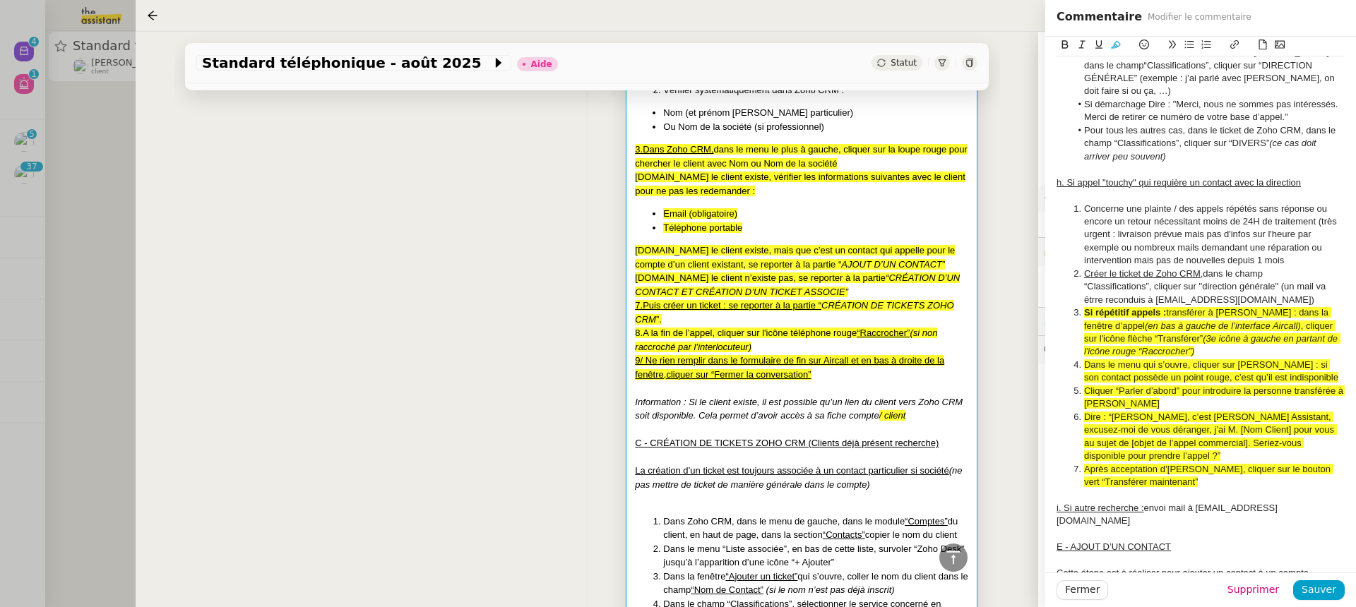
scroll to position [3275, 0]
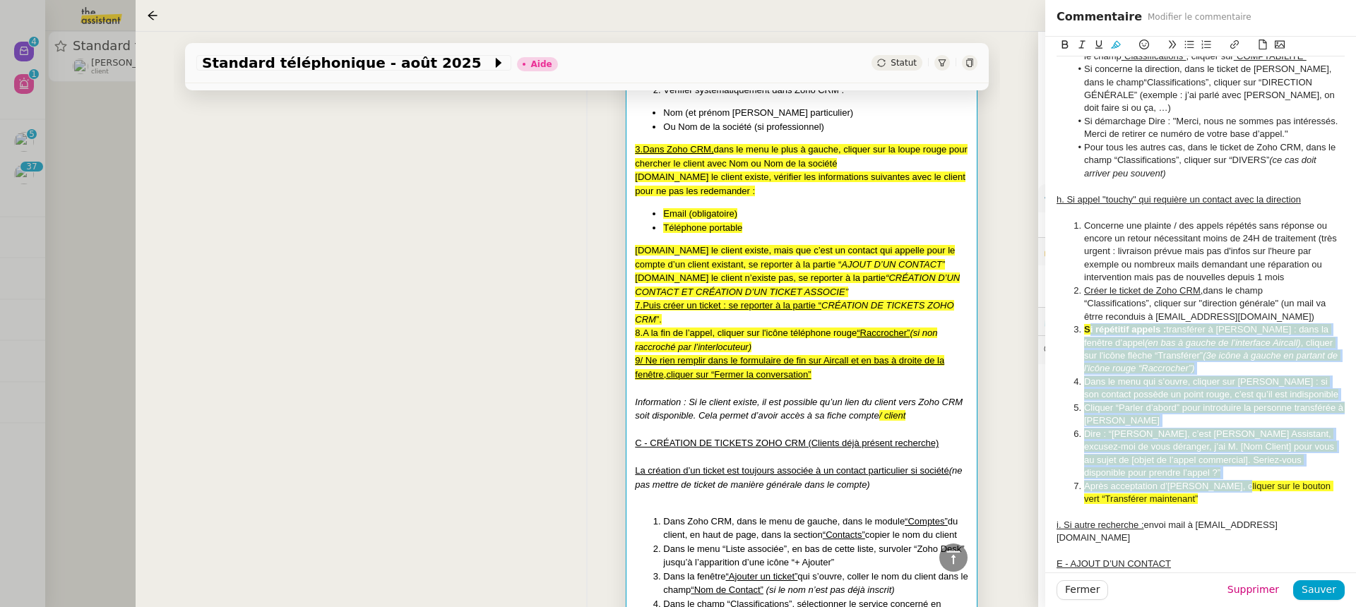
drag, startPoint x: 1087, startPoint y: 269, endPoint x: 1234, endPoint y: 422, distance: 211.7
click at [1235, 426] on ol "Concerne une plainte / des appels répétés sans réponse ou encore un retour néce…" at bounding box center [1200, 363] width 288 height 287
drag, startPoint x: 1223, startPoint y: 435, endPoint x: 1064, endPoint y: 261, distance: 235.4
click at [1064, 261] on ol "Concerne une plainte / des appels répétés sans réponse ou encore un retour néce…" at bounding box center [1200, 363] width 288 height 287
copy ol "Si répétitif appels : transférer à Franck : dans la fenêtre d’appel (en bas à g…"
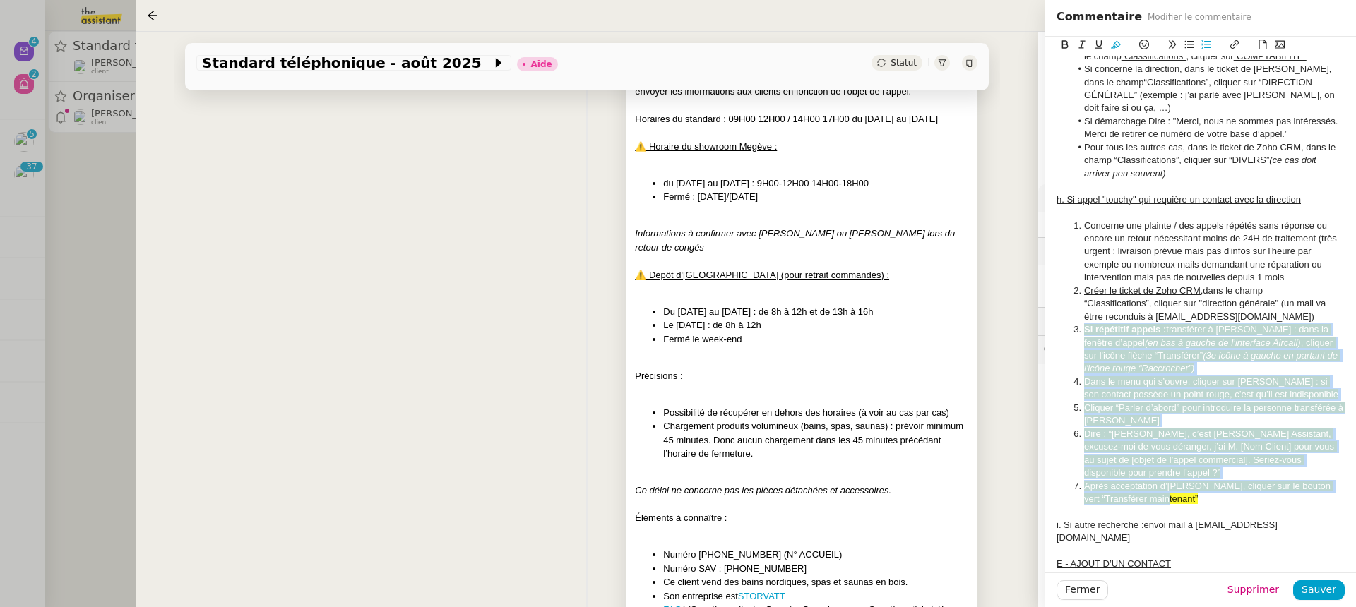
scroll to position [0, 0]
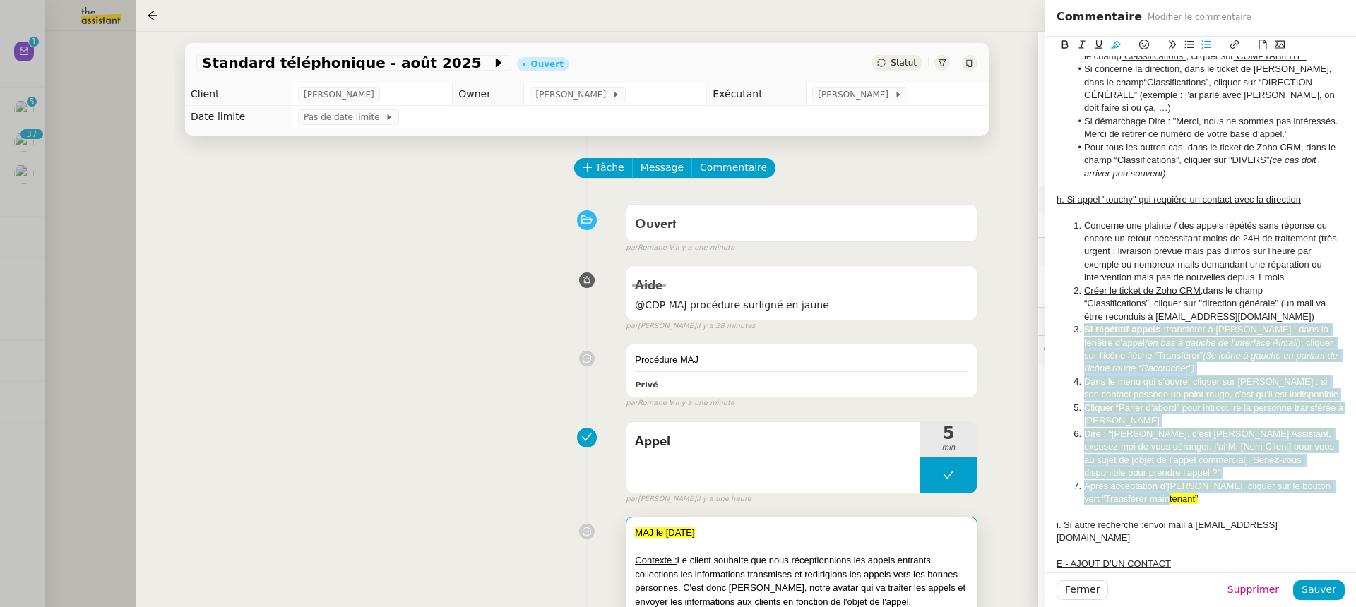
click at [107, 231] on div at bounding box center [678, 303] width 1356 height 607
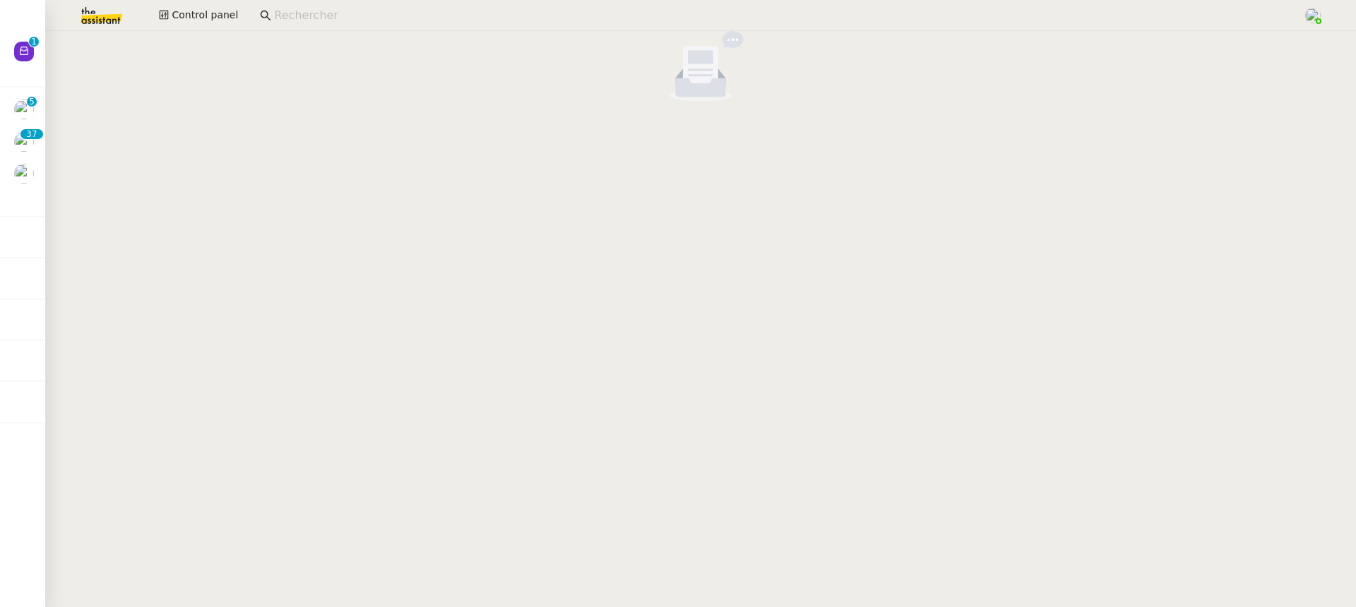
click at [351, 24] on nz-input-group at bounding box center [775, 15] width 1047 height 21
click at [338, 24] on input at bounding box center [781, 15] width 1015 height 19
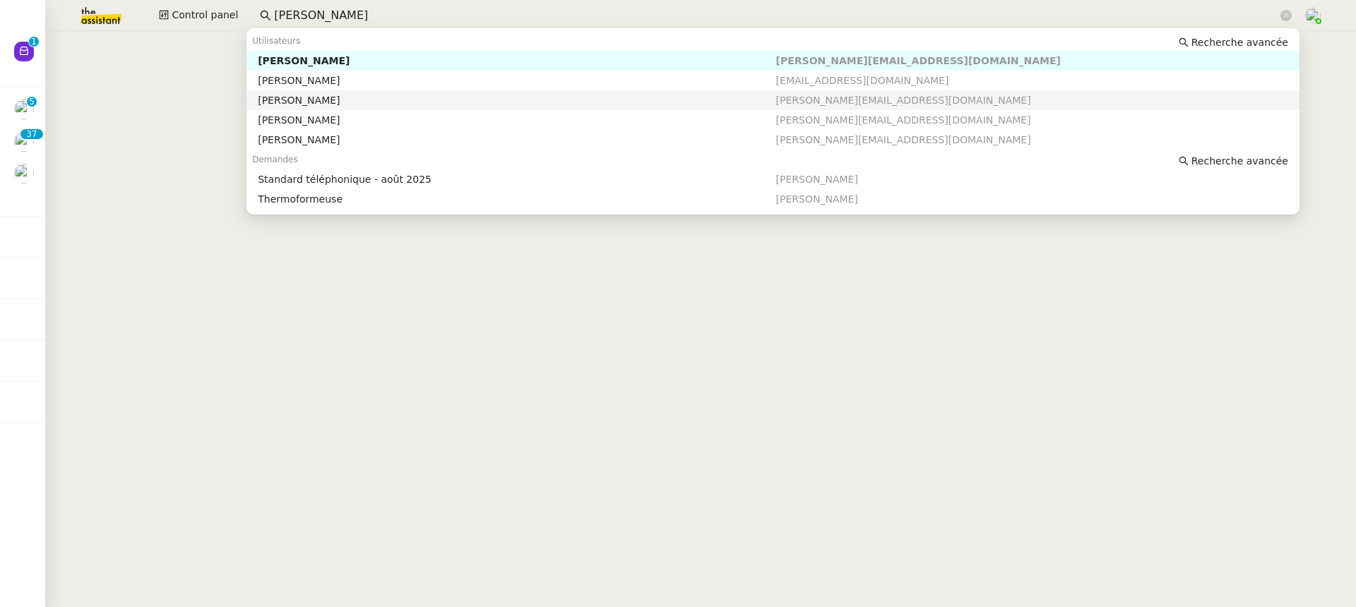
click at [351, 101] on div "[PERSON_NAME]" at bounding box center [517, 100] width 518 height 13
type input "franck"
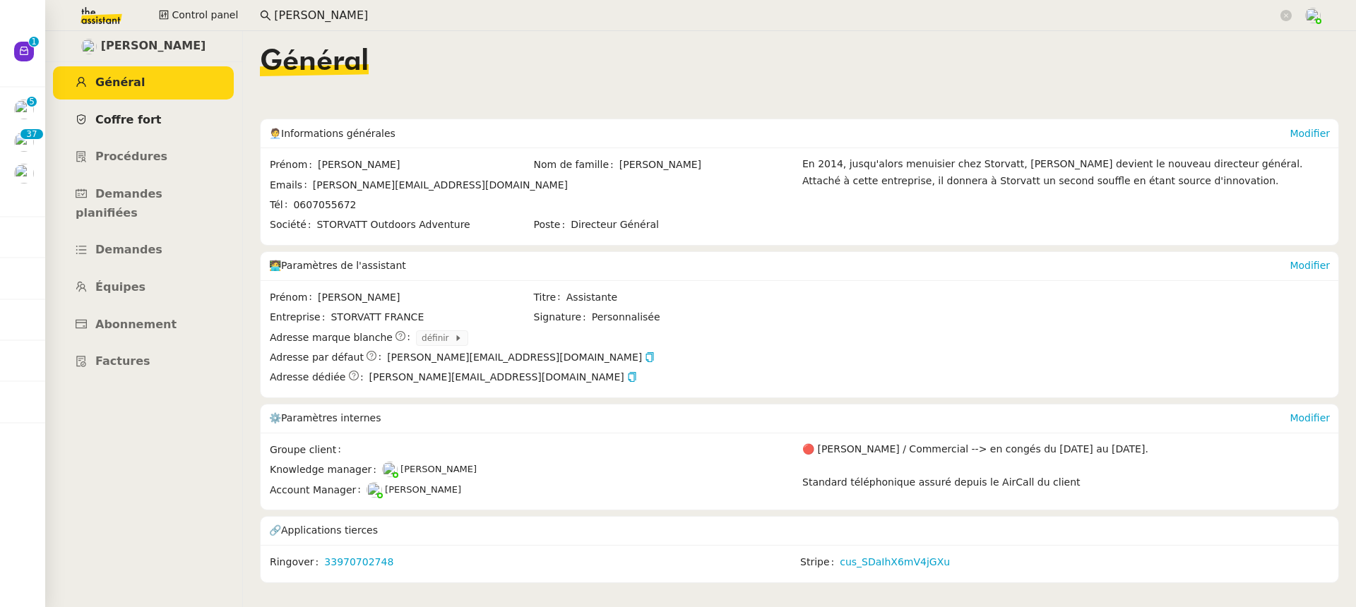
click at [191, 126] on link "Coffre fort" at bounding box center [143, 120] width 181 height 33
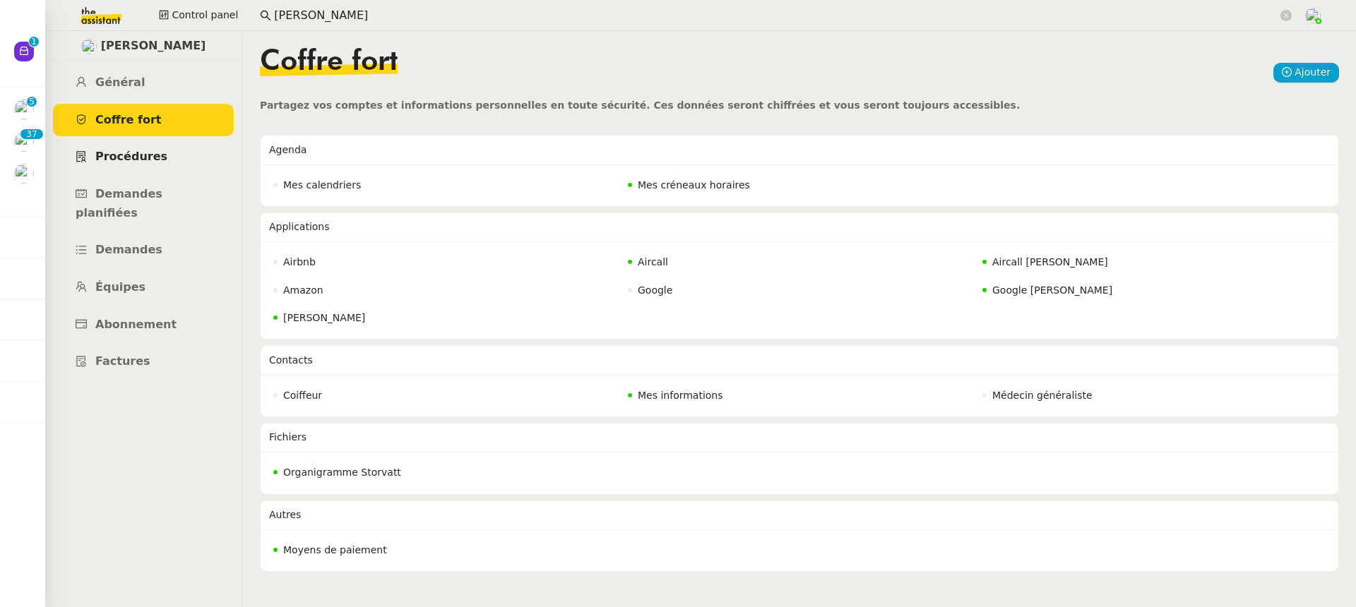
click at [185, 164] on link "Procédures" at bounding box center [143, 157] width 181 height 33
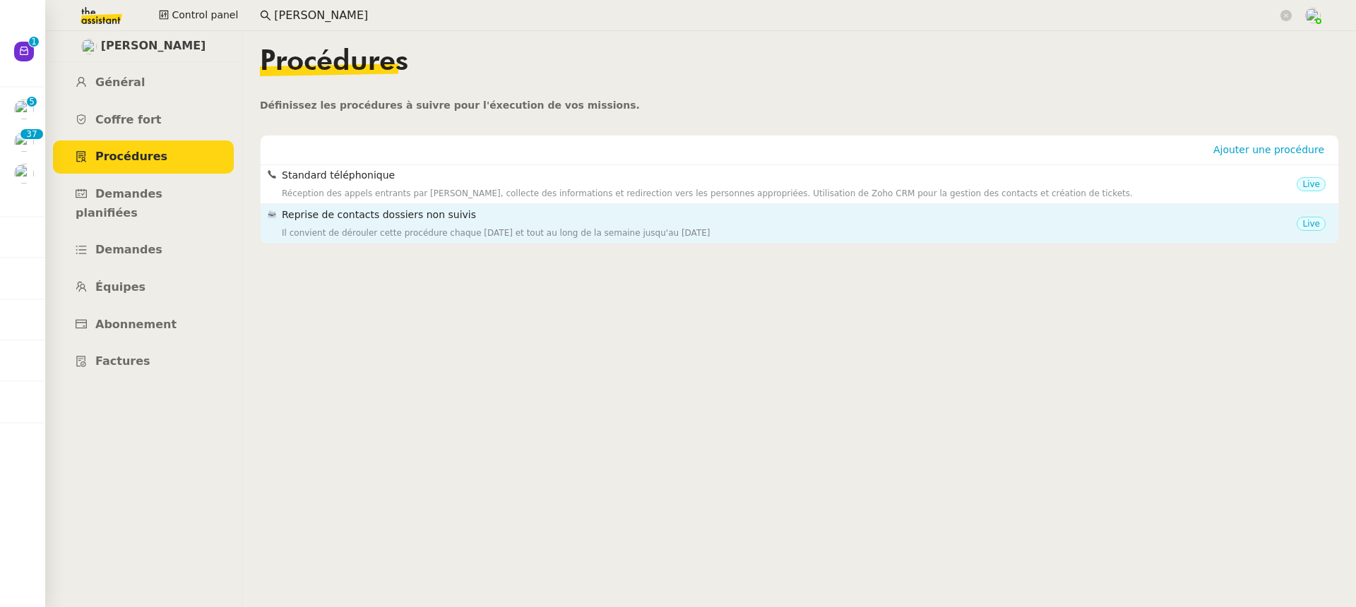
click at [450, 234] on div "Il convient de dérouler cette procédure chaque mardi et tout au long de la sema…" at bounding box center [789, 233] width 1015 height 14
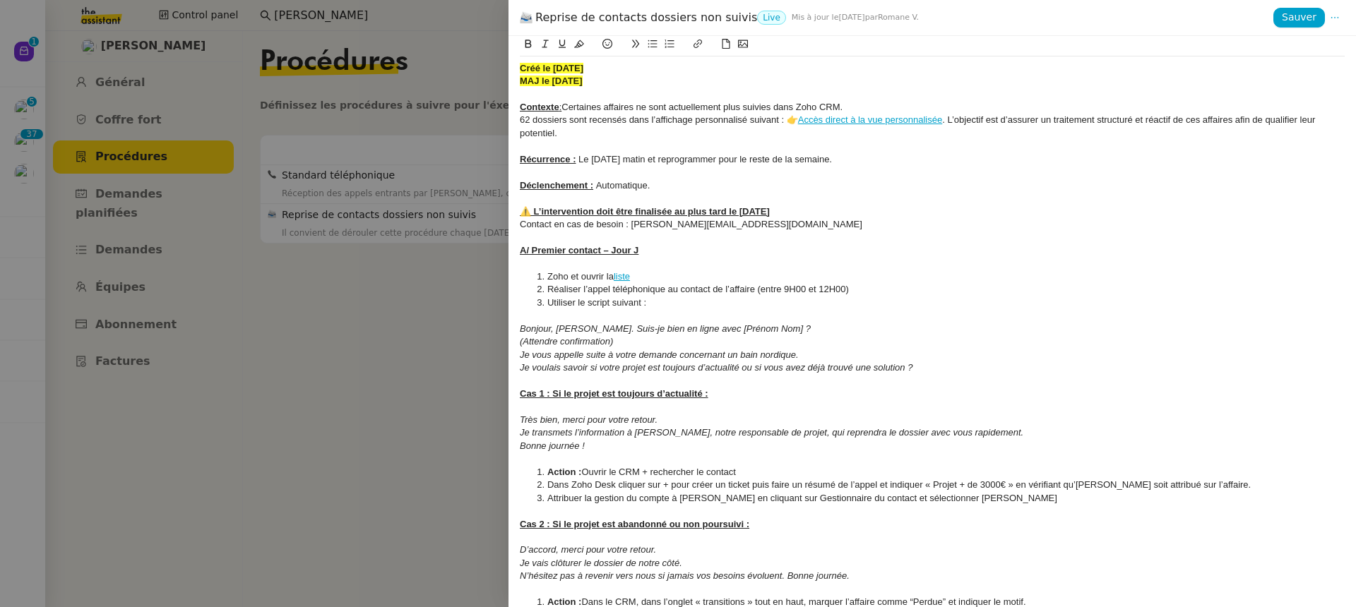
click at [562, 77] on strong "MAJ le 15/07/2025" at bounding box center [551, 81] width 63 height 11
click at [572, 77] on strong "MAJ le 13/07/2025" at bounding box center [551, 81] width 63 height 11
drag, startPoint x: 520, startPoint y: 124, endPoint x: 945, endPoint y: 121, distance: 425.1
click at [945, 121] on div "62 dossiers sont recensés dans l’affichage personnalisé suivant : 👉 Accès direc…" at bounding box center [932, 127] width 825 height 26
drag, startPoint x: 974, startPoint y: 120, endPoint x: 824, endPoint y: 124, distance: 149.7
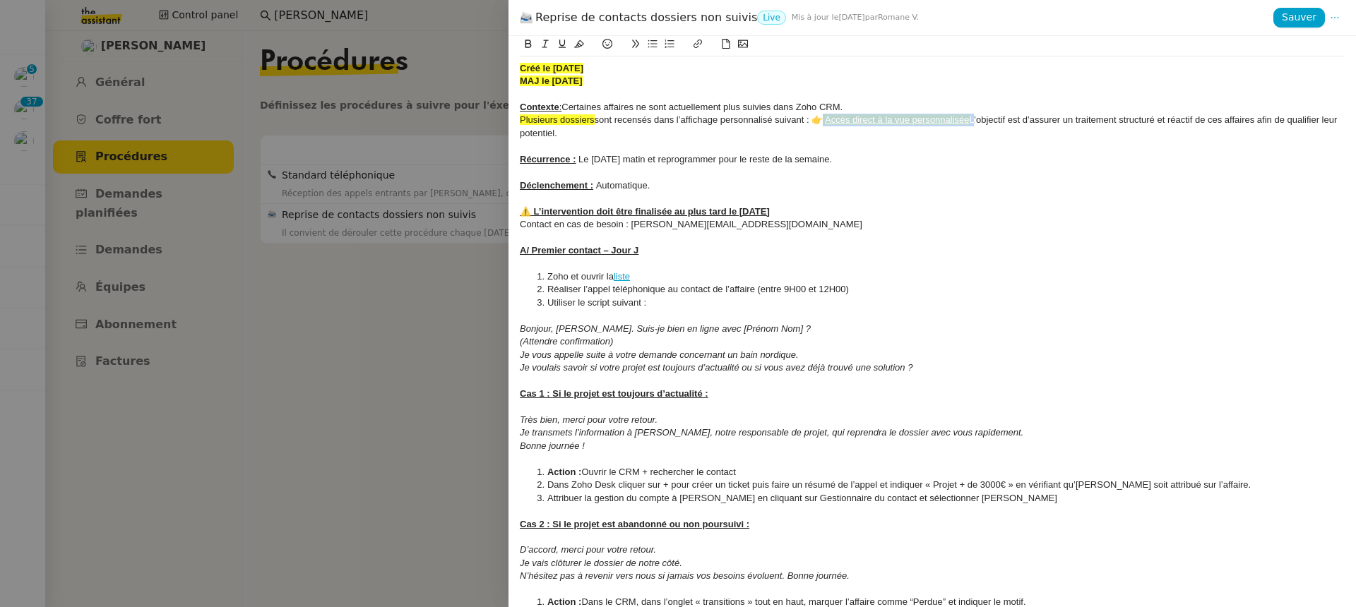
click at [824, 124] on div "Plusieurs dossiers sont recensés dans l’affichage personnalisé suivant : 👉 Accè…" at bounding box center [932, 127] width 825 height 26
click at [583, 44] on icon at bounding box center [579, 44] width 10 height 10
click at [824, 135] on div "Plusieurs dossiers sont recensés dans l’affichage personnalisé suivant : 👉 Accè…" at bounding box center [932, 127] width 825 height 26
drag, startPoint x: 827, startPoint y: 121, endPoint x: 972, endPoint y: 119, distance: 145.5
click at [972, 119] on div "Plusieurs dossiers sont recensés dans l’affichage personnalisé suivant : 👉 Accè…" at bounding box center [932, 127] width 825 height 26
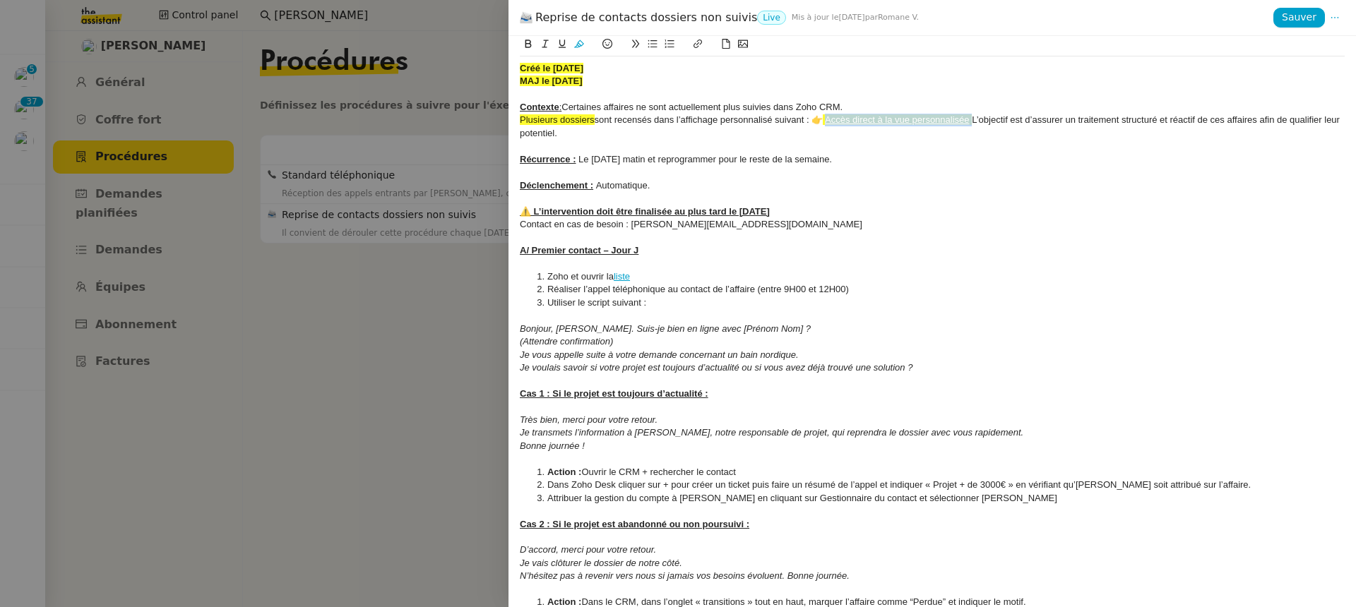
click at [579, 42] on icon at bounding box center [579, 44] width 10 height 8
click at [750, 188] on div "Déclenchement : Automatique." at bounding box center [932, 185] width 825 height 13
drag, startPoint x: 820, startPoint y: 119, endPoint x: 828, endPoint y: 122, distance: 7.6
click at [828, 122] on div "Plusieurs dossiers sont recensés dans l’affichage personnalisé suivant : 👉 Accè…" at bounding box center [932, 127] width 825 height 26
click at [583, 56] on div at bounding box center [932, 46] width 825 height 20
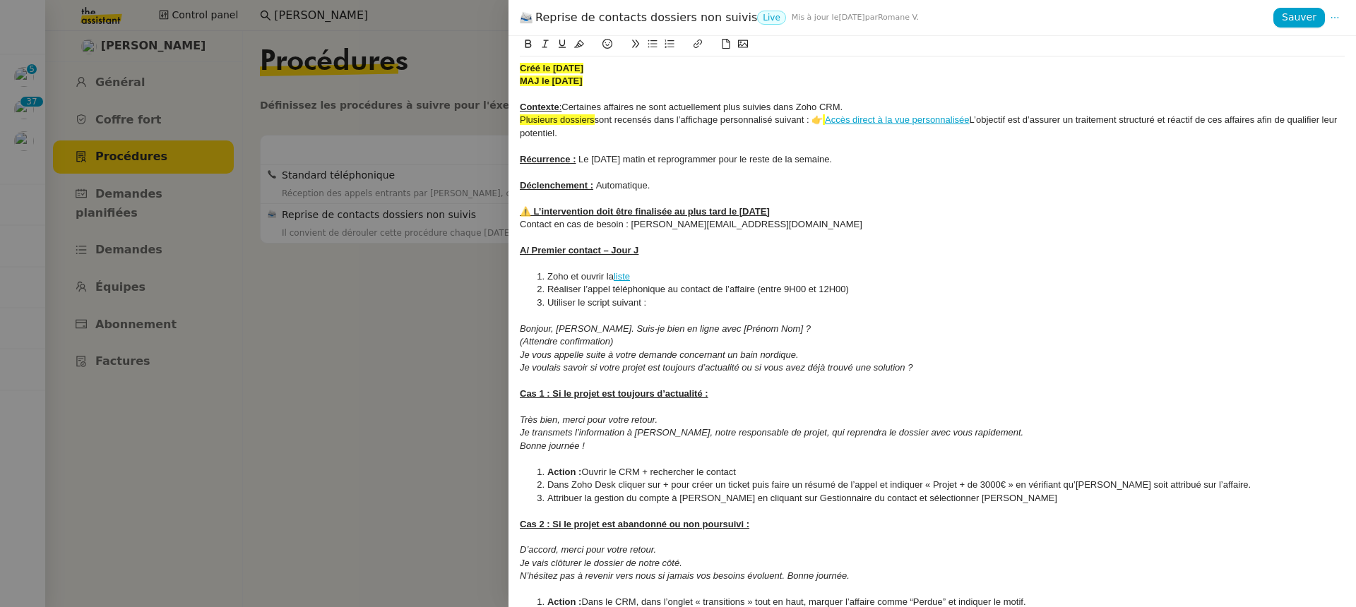
click at [748, 155] on div "Récurrence : Le mardi matin et reprogrammer pour le reste de la semaine." at bounding box center [932, 159] width 825 height 13
drag, startPoint x: 600, startPoint y: 121, endPoint x: 577, endPoint y: 119, distance: 23.3
click at [578, 121] on div "Plusieurs dossiers sont recensés dans l’affichage personnalisé suivant : 👉 Accè…" at bounding box center [932, 127] width 825 height 26
click at [593, 123] on span "Plusieurs dossiers" at bounding box center [557, 119] width 75 height 11
drag, startPoint x: 597, startPoint y: 123, endPoint x: 492, endPoint y: 133, distance: 105.7
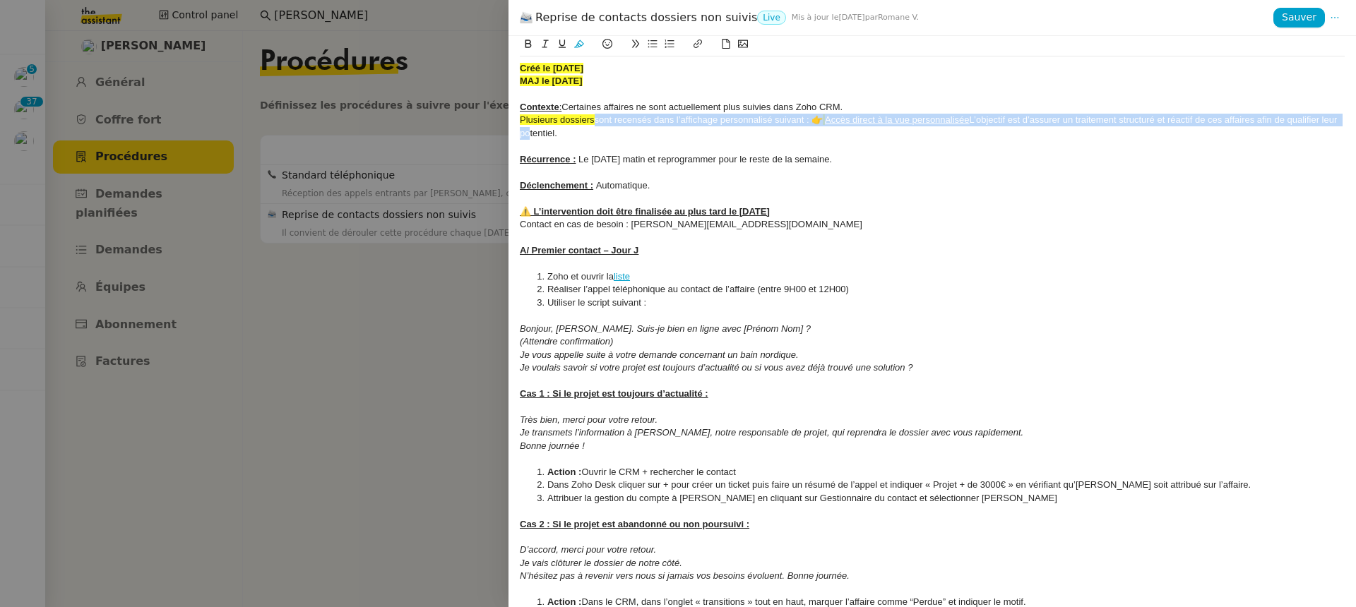
click at [493, 133] on div "Reprise de contacts dossiers non suivis Live Mis à jour le 15 juil. 2025 par Ro…" at bounding box center [678, 303] width 1356 height 607
click at [549, 122] on span "Plusieurs dossiers" at bounding box center [557, 119] width 75 height 11
drag, startPoint x: 520, startPoint y: 120, endPoint x: 597, endPoint y: 126, distance: 76.5
click at [597, 126] on div "Plusieurs dossiers sont recensés dans l’affichage personnalisé suivant : 👉 Accè…" at bounding box center [932, 127] width 825 height 26
click at [580, 46] on icon at bounding box center [579, 44] width 10 height 8
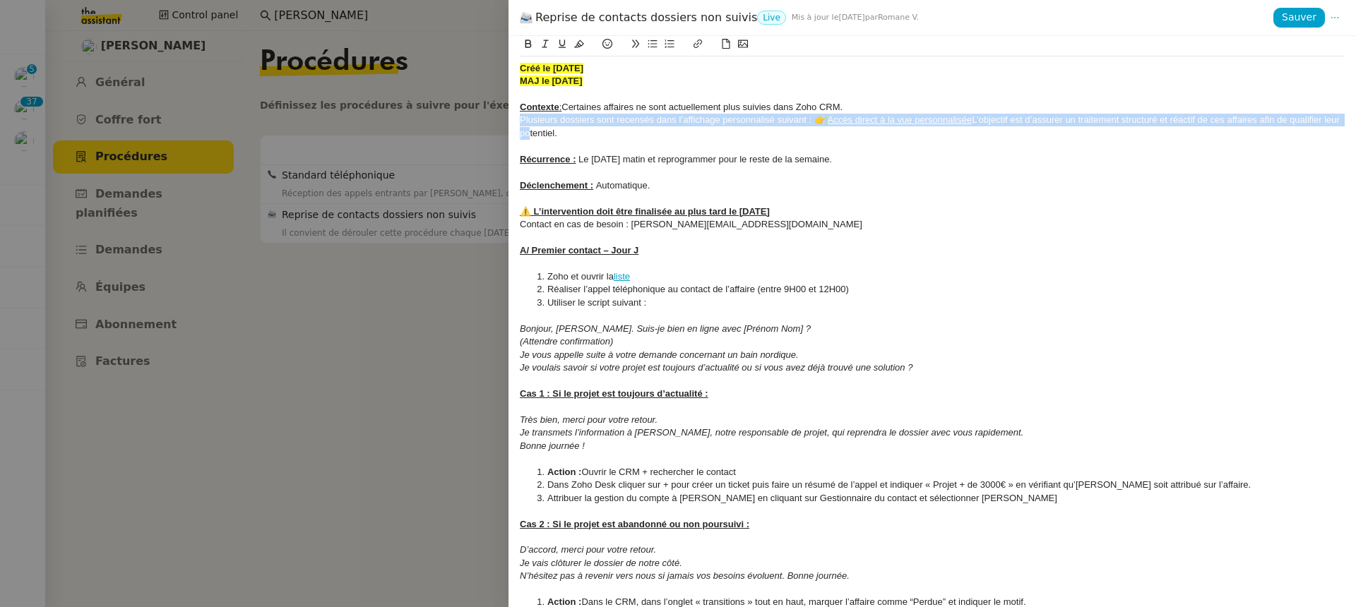
click at [668, 138] on div "Plusieurs dossiers sont recensés dans l’affichage personnalisé suivant : 👉 Accè…" at bounding box center [932, 127] width 825 height 26
click at [825, 121] on span at bounding box center [826, 119] width 2 height 11
click at [828, 124] on div "Plusieurs dossiers sont recensés dans l’affichage personnalisé suivant : 👉 Accè…" at bounding box center [932, 127] width 825 height 26
click at [583, 49] on icon at bounding box center [579, 44] width 10 height 10
click at [647, 155] on div "Récurrence : Le mardi matin et reprogrammer pour le reste de la semaine." at bounding box center [932, 159] width 825 height 13
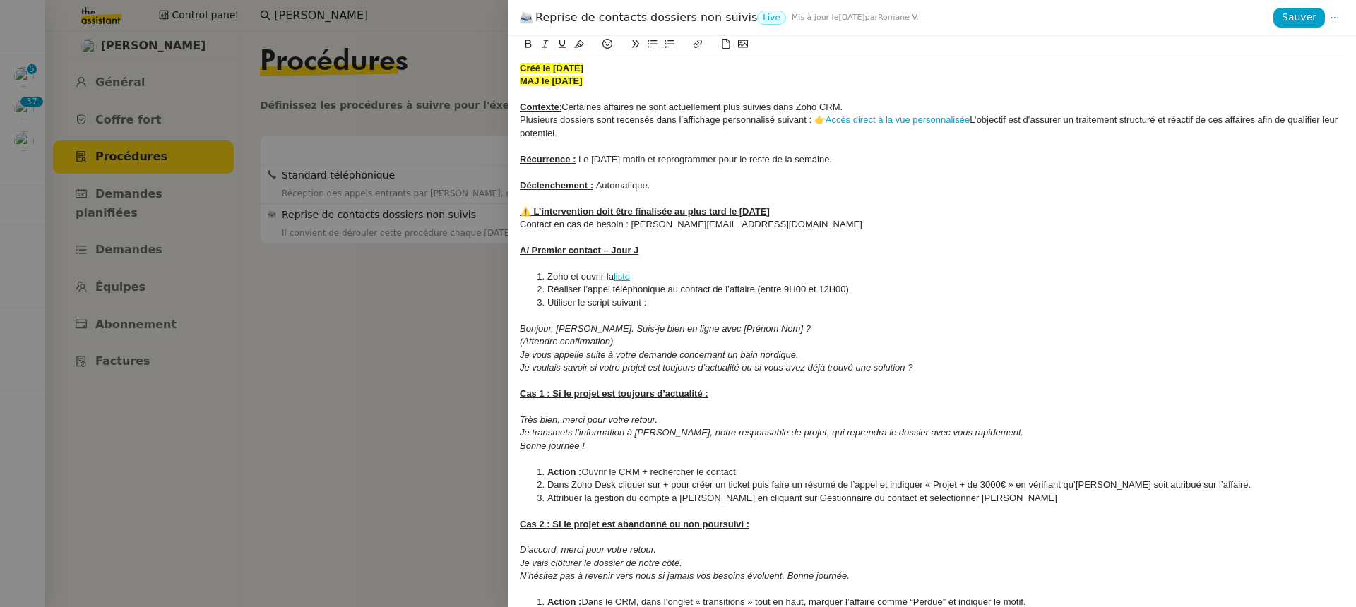
scroll to position [40, 0]
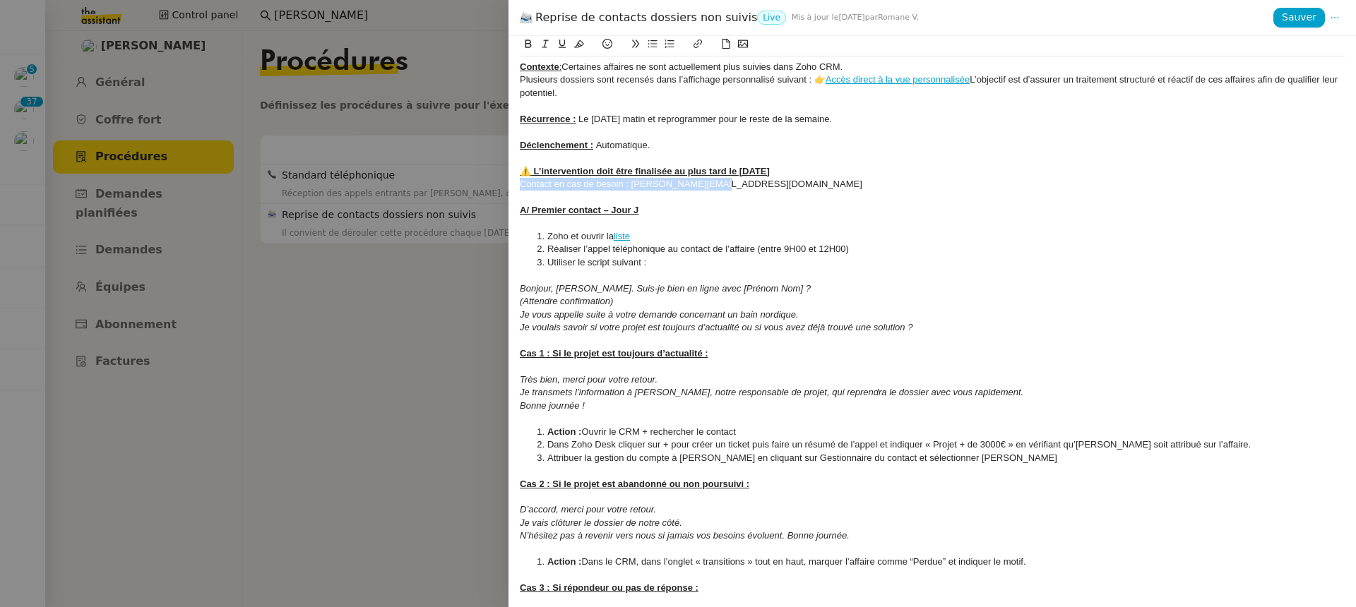
drag, startPoint x: 722, startPoint y: 189, endPoint x: 462, endPoint y: 187, distance: 260.5
click at [462, 187] on div "Reprise de contacts dossiers non suivis Live Mis à jour le 15 juil. 2025 par Ro…" at bounding box center [678, 303] width 1356 height 607
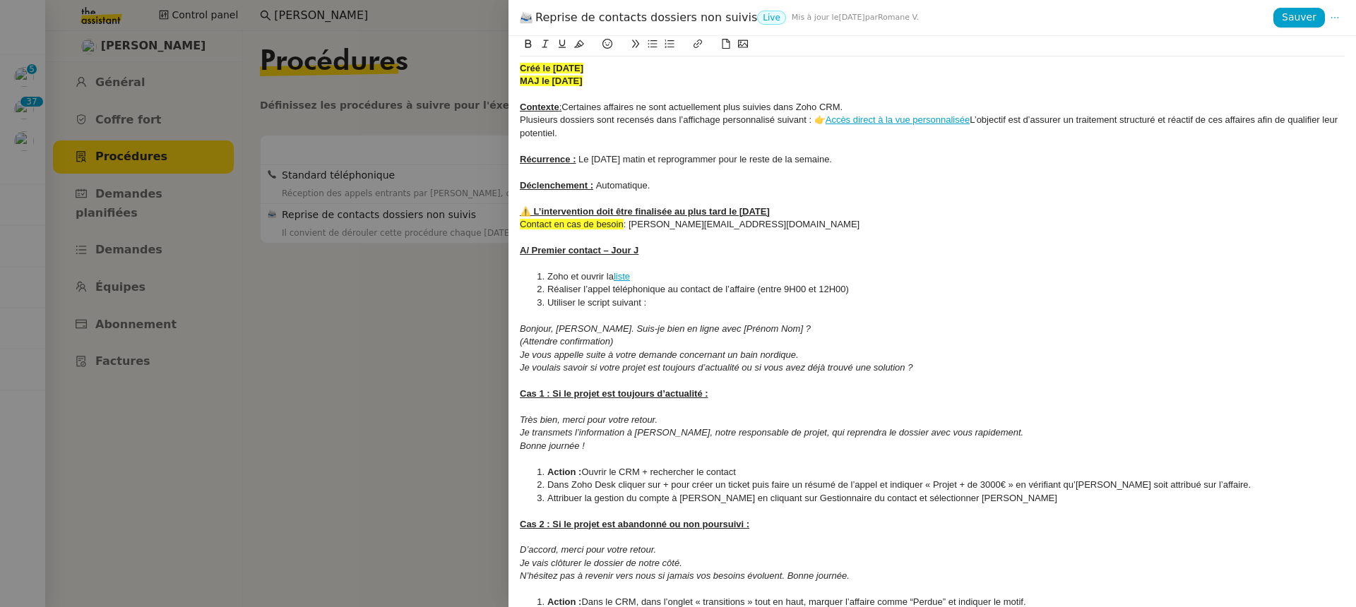
click at [780, 211] on div "⚠️ L’intervention doit être finalisée au plus tard le 14 août." at bounding box center [932, 211] width 825 height 13
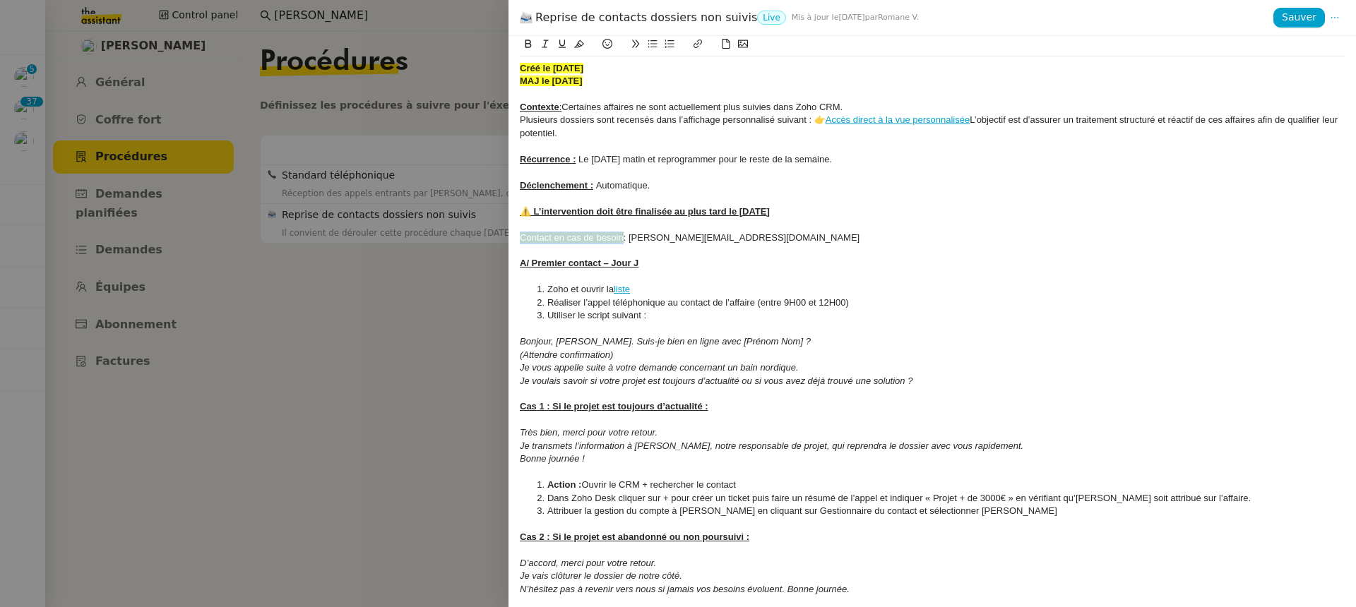
drag, startPoint x: 623, startPoint y: 239, endPoint x: 466, endPoint y: 239, distance: 157.5
click at [466, 239] on div "Reprise de contacts dossiers non suivis Live Mis à jour le 15 juil. 2025 par Ro…" at bounding box center [678, 303] width 1356 height 607
click at [582, 44] on icon at bounding box center [579, 44] width 10 height 8
click at [621, 228] on div "﻿" at bounding box center [932, 224] width 825 height 13
click at [627, 284] on li "Zoho et ouvrir la liste" at bounding box center [939, 289] width 811 height 13
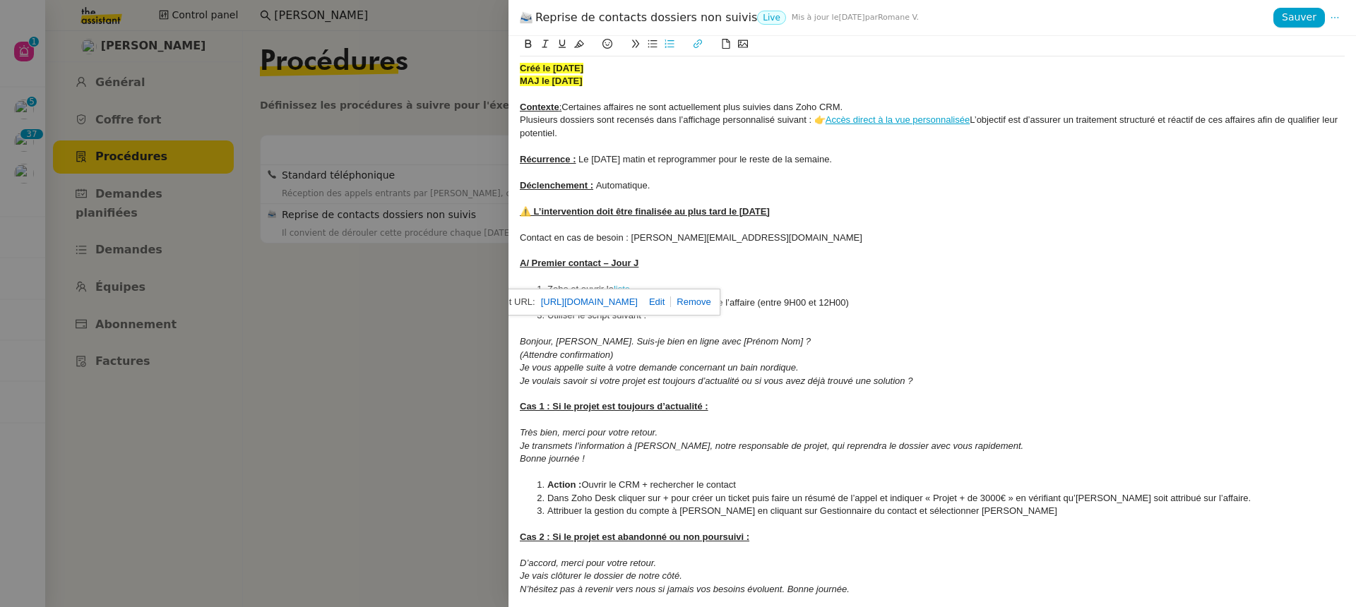
click at [671, 305] on link at bounding box center [654, 302] width 33 height 11
paste input "accounts.zoho.eu/signin?servicename=ZohoCRM&context=&serviceurl=https%3A%2F%2Fc…"
click at [719, 322] on div "https://crm.zoho.eu/crm/org20060519976/tab/Calls/custom-view/39937000060000530/…" at bounding box center [627, 315] width 217 height 28
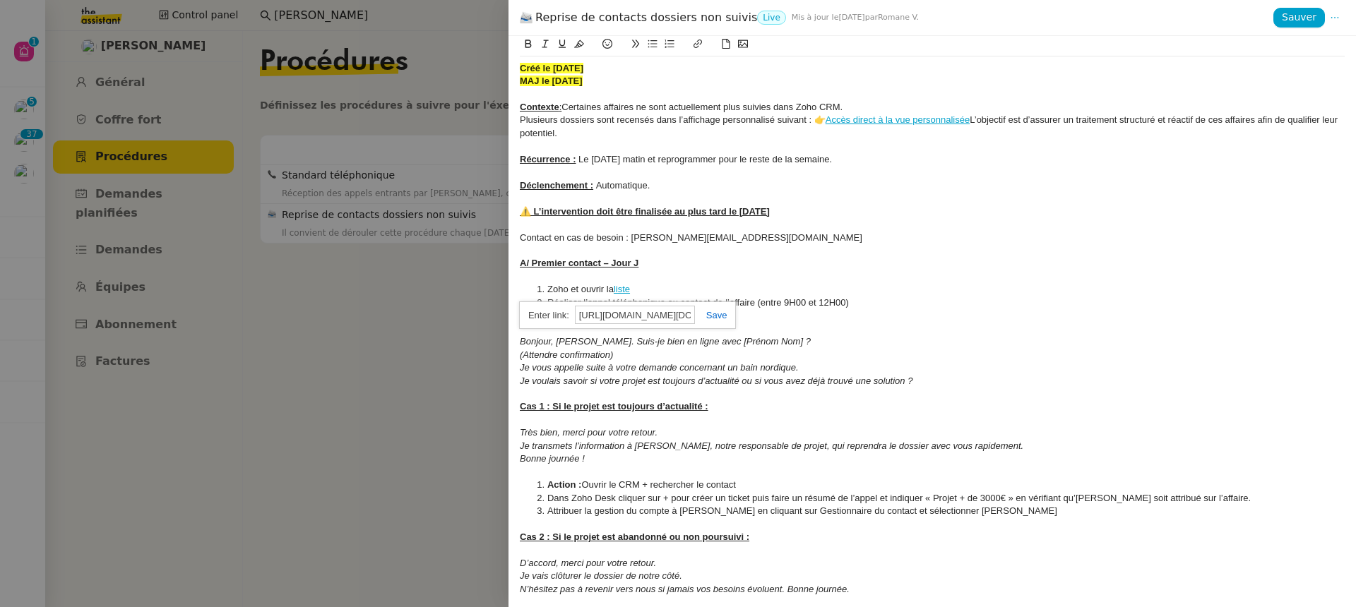
click at [719, 311] on link at bounding box center [711, 315] width 32 height 11
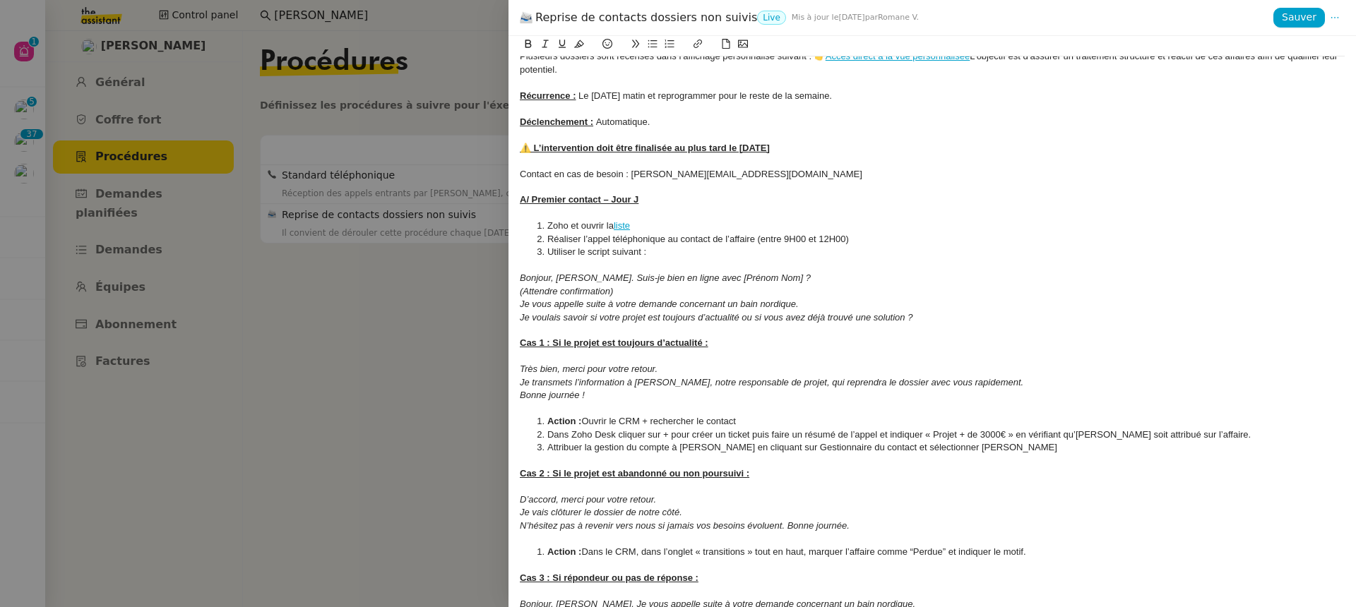
scroll to position [68, 0]
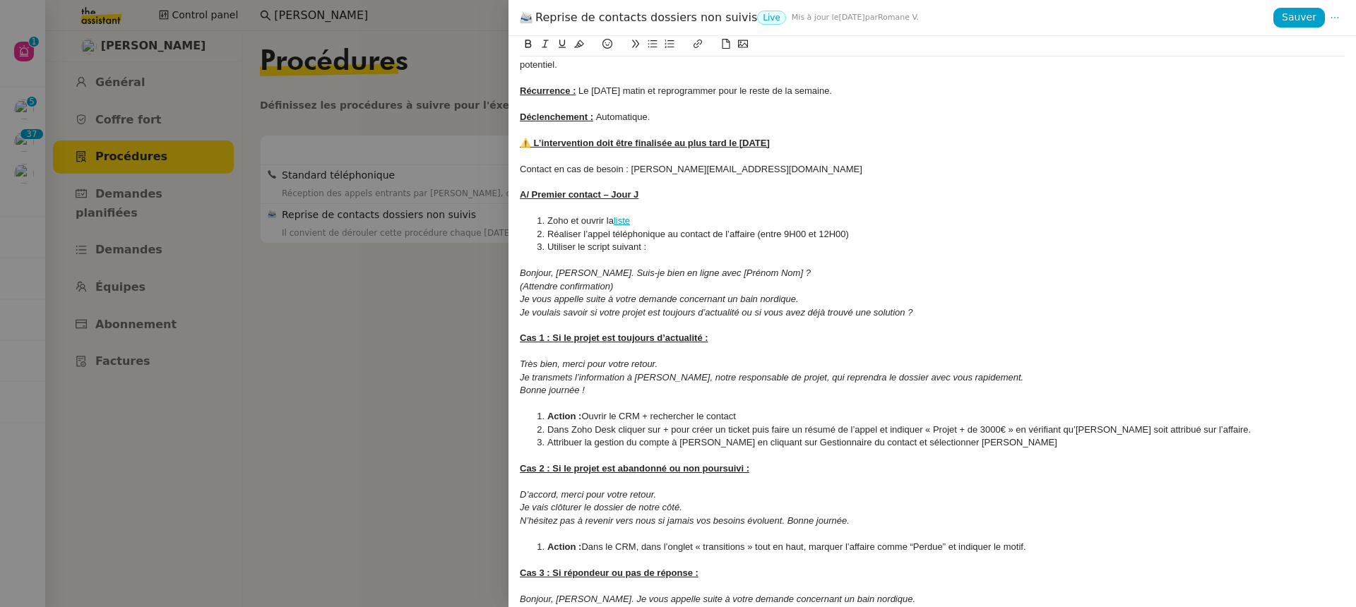
click at [535, 287] on em "(Attendre confirmation)" at bounding box center [566, 286] width 93 height 11
drag, startPoint x: 547, startPoint y: 450, endPoint x: 965, endPoint y: 432, distance: 418.4
click at [973, 442] on li "Attribuer la gestion du compte à Armand en cliquant sur Gestionnaire du contact…" at bounding box center [939, 442] width 811 height 13
drag, startPoint x: 938, startPoint y: 443, endPoint x: 537, endPoint y: 441, distance: 401.1
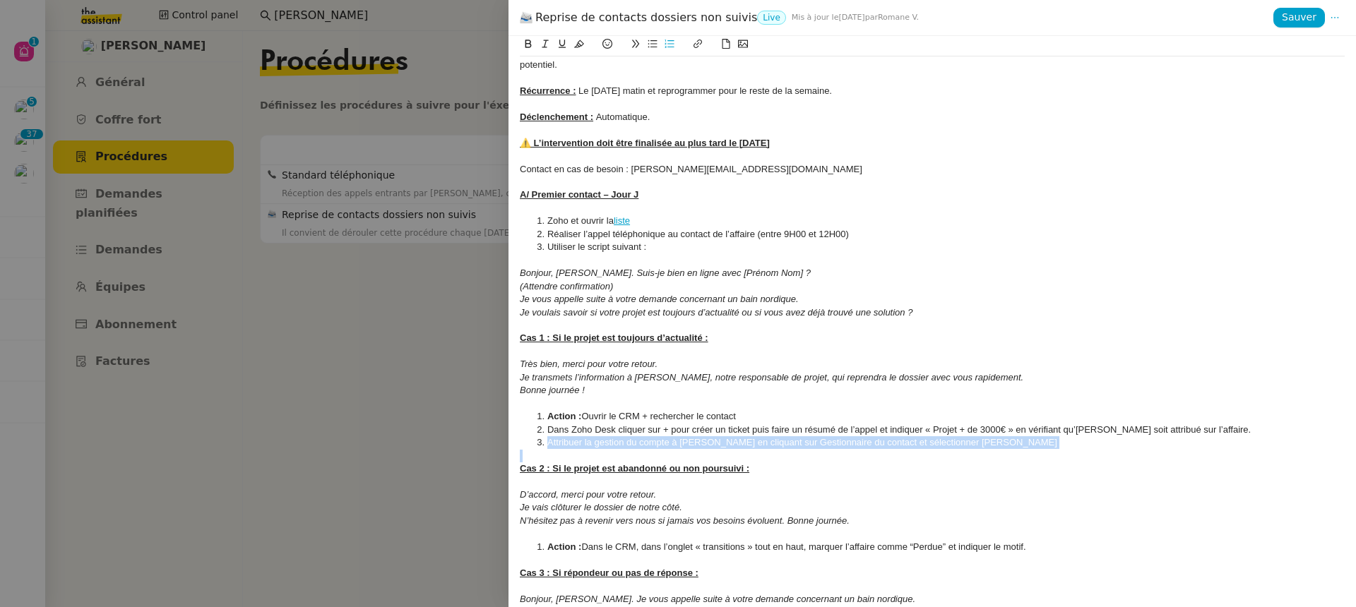
click at [537, 442] on li "Attribuer la gestion du compte à Armand en cliquant sur Gestionnaire du contact…" at bounding box center [939, 442] width 811 height 13
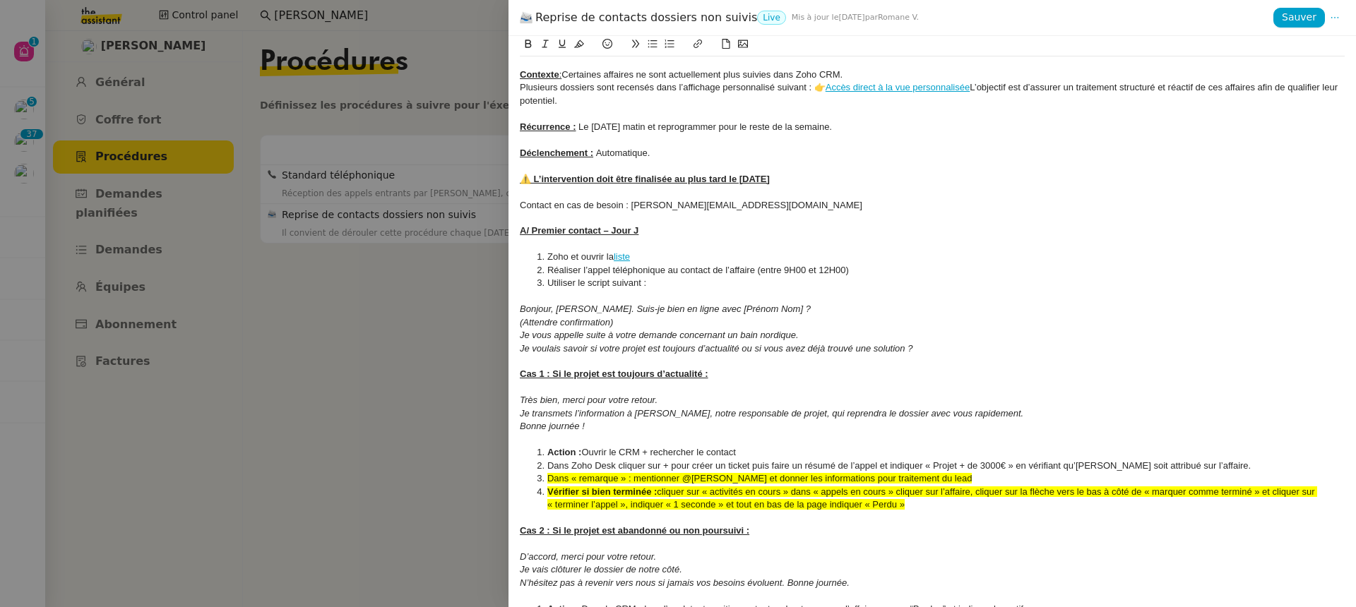
scroll to position [37, 0]
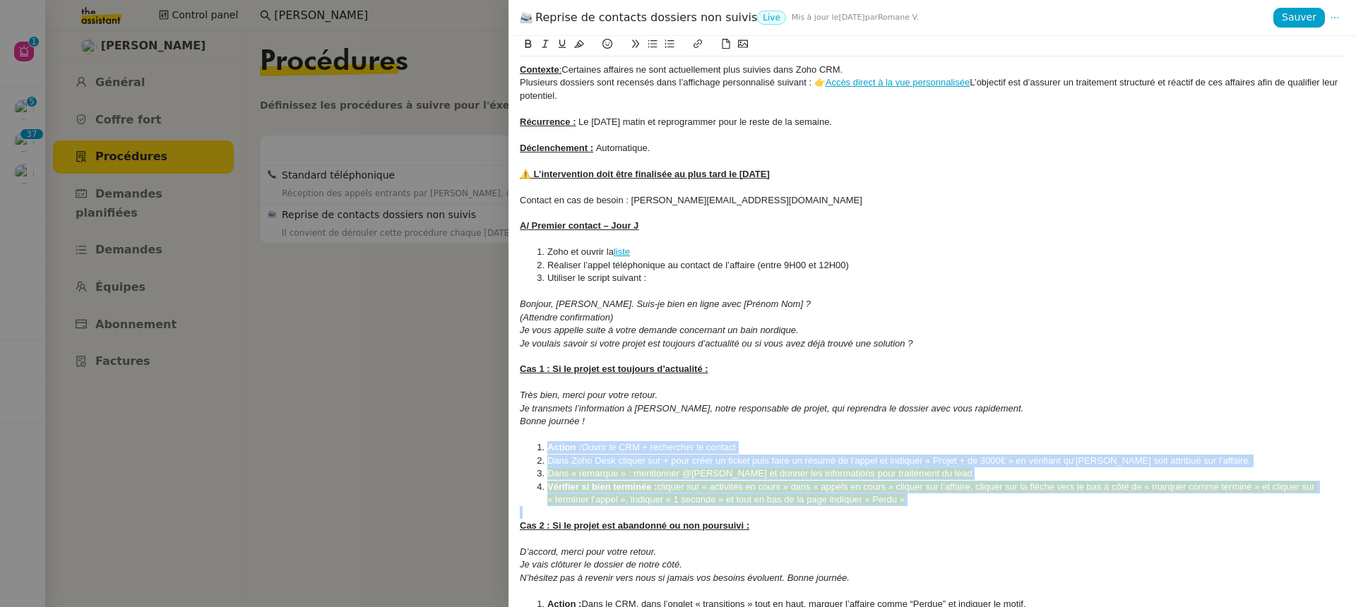
drag, startPoint x: 543, startPoint y: 449, endPoint x: 953, endPoint y: 510, distance: 414.7
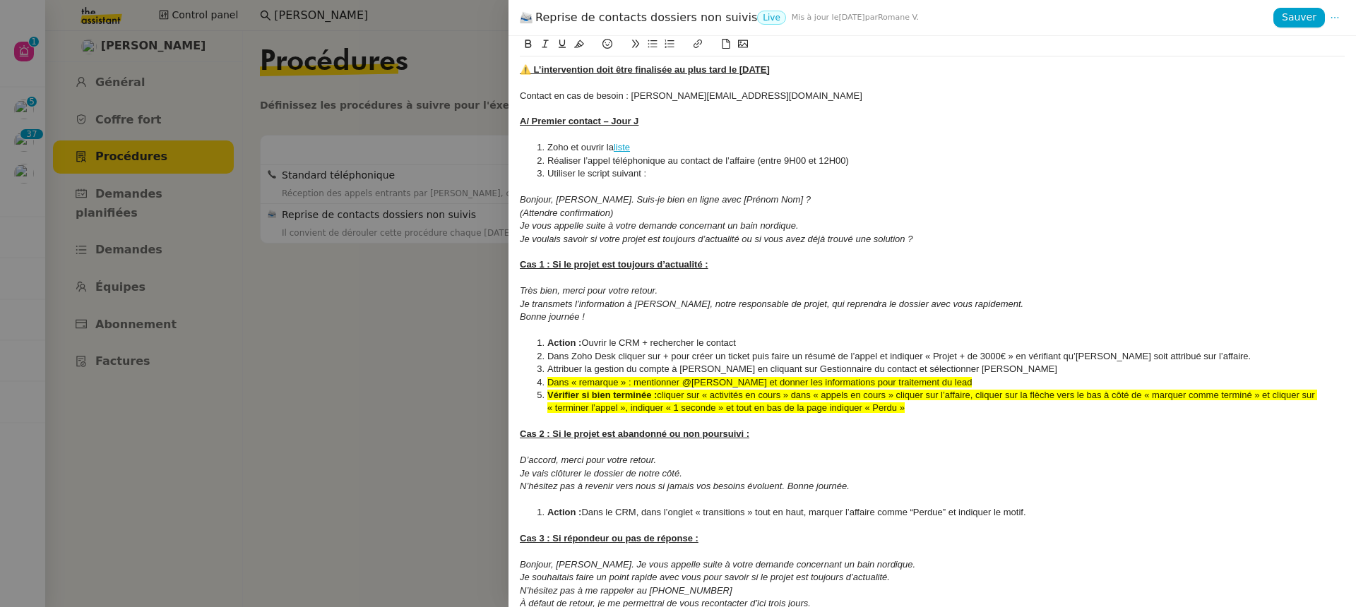
scroll to position [162, 0]
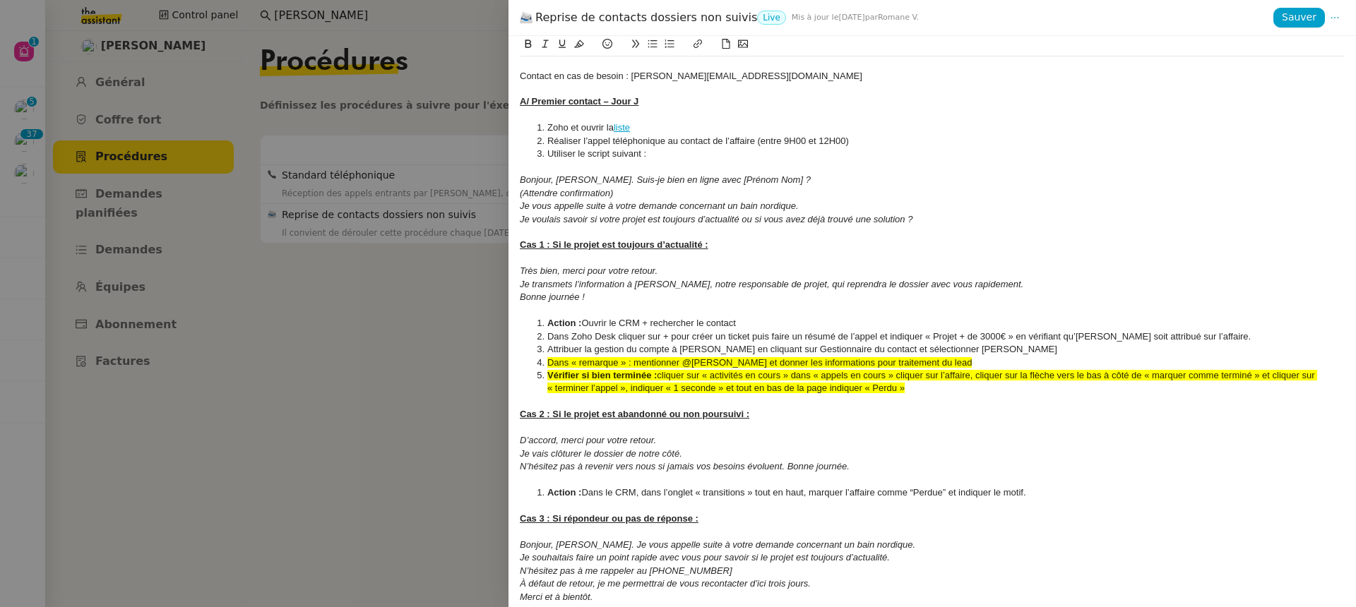
drag, startPoint x: 925, startPoint y: 391, endPoint x: 524, endPoint y: 360, distance: 402.2
click at [524, 360] on ol "Action : Ouvrir le CRM + rechercher le contact Dans Zoho Desk cliquer sur + pou…" at bounding box center [932, 356] width 825 height 78
click at [572, 44] on button at bounding box center [579, 44] width 17 height 16
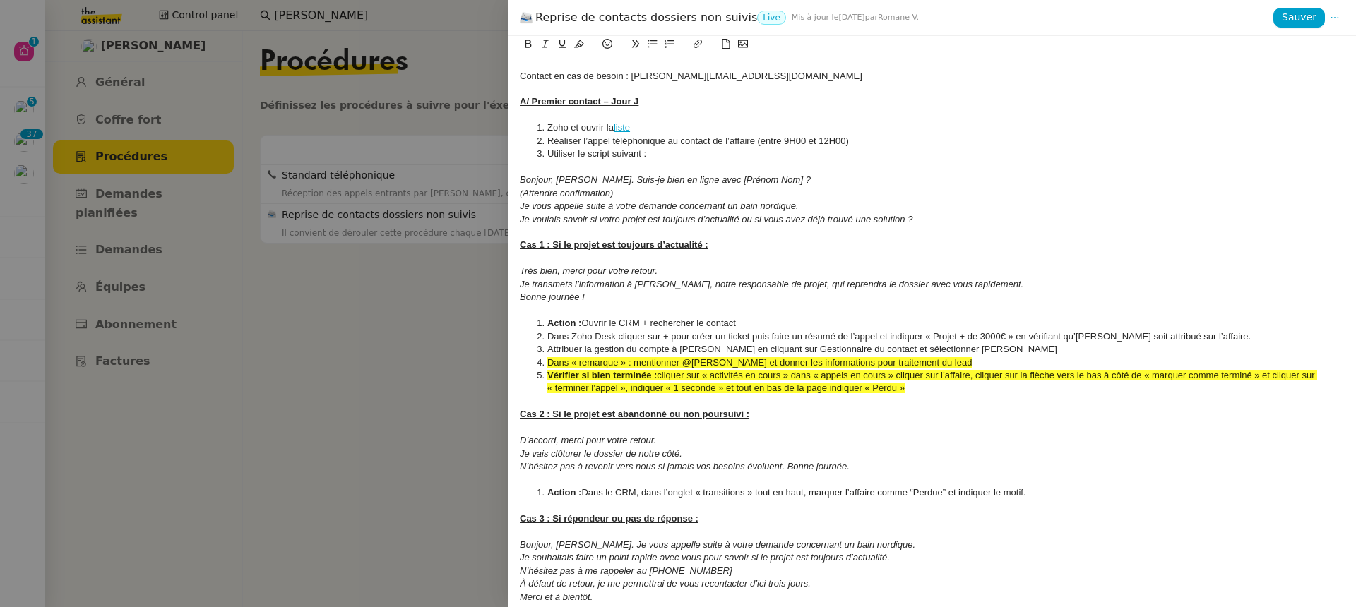
click at [596, 448] on div "Je vais clôturer le dossier de notre côté." at bounding box center [932, 454] width 825 height 13
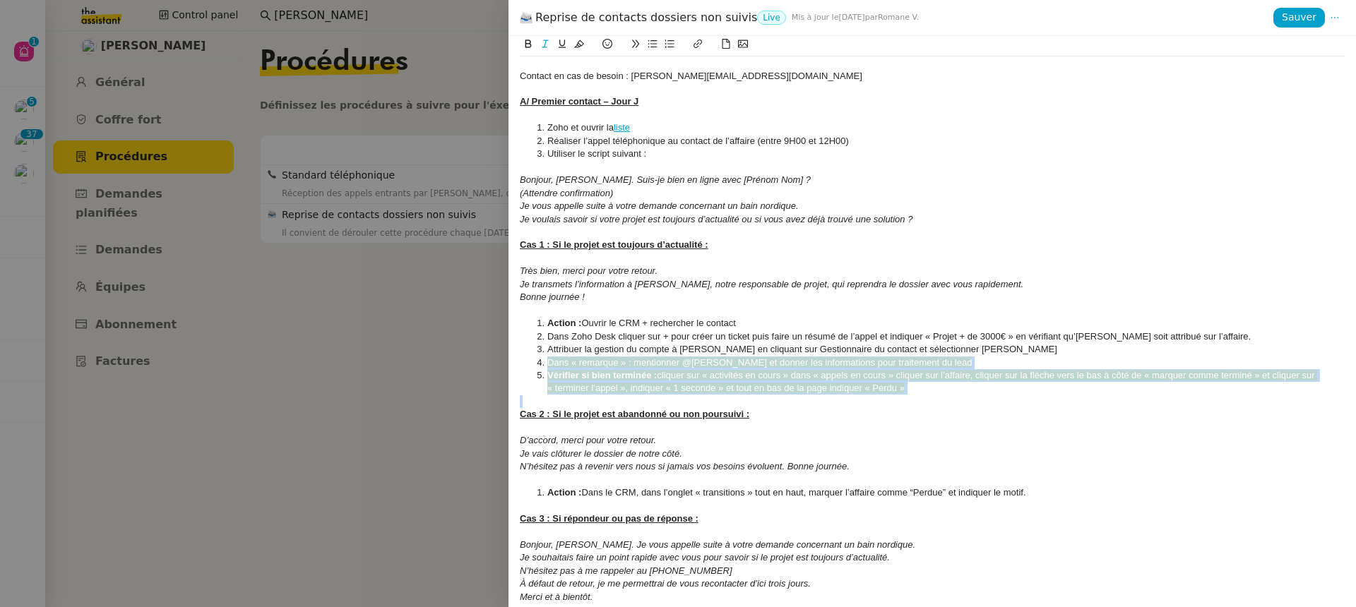
drag, startPoint x: 545, startPoint y: 363, endPoint x: 924, endPoint y: 395, distance: 379.8
click at [580, 48] on icon at bounding box center [579, 44] width 10 height 10
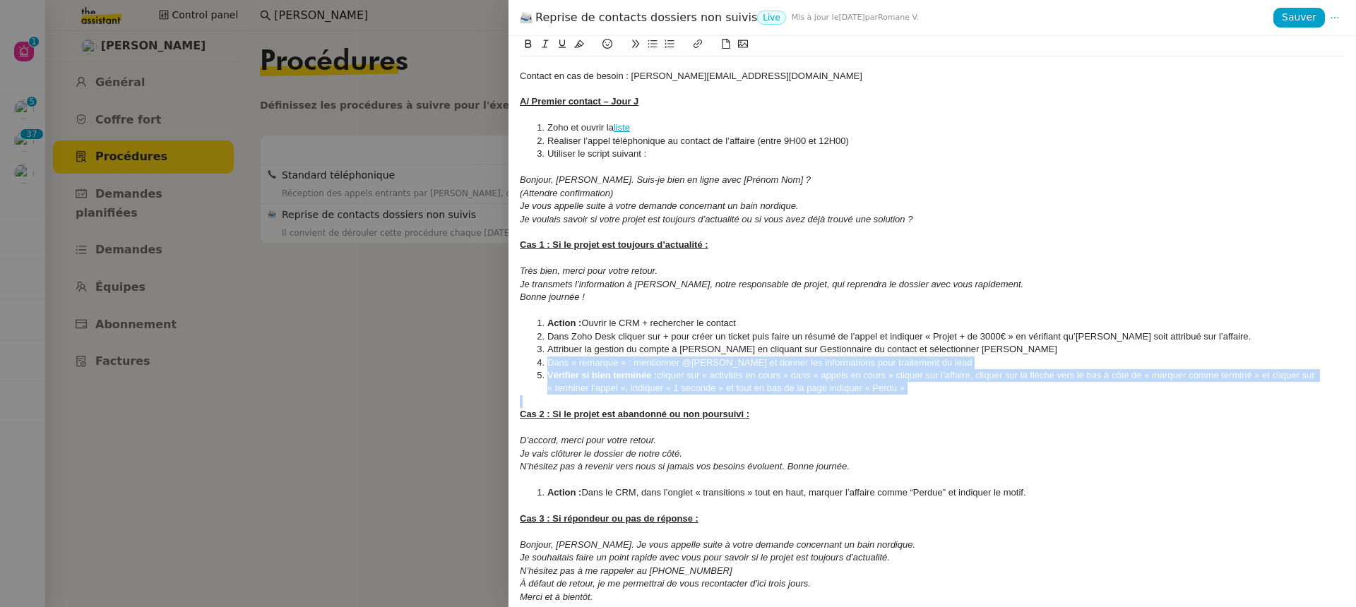
click at [622, 414] on u "Cas 2 : Si le projet est abandonné ou non poursuivi :" at bounding box center [634, 414] width 229 height 11
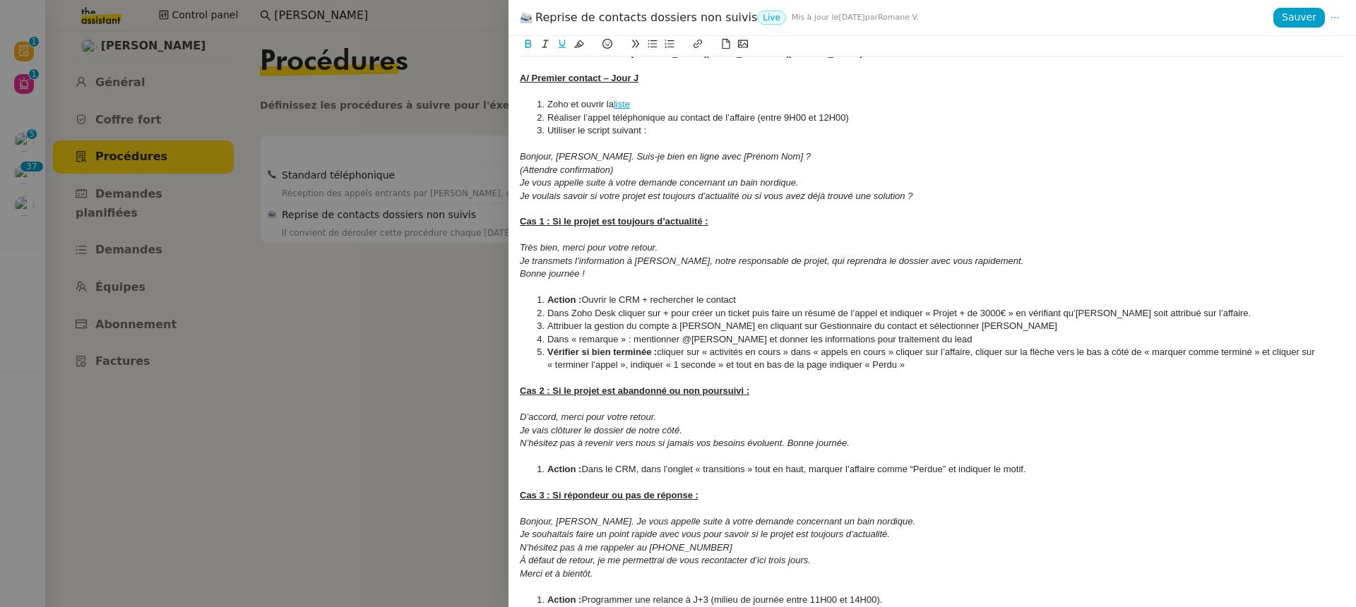
scroll to position [187, 0]
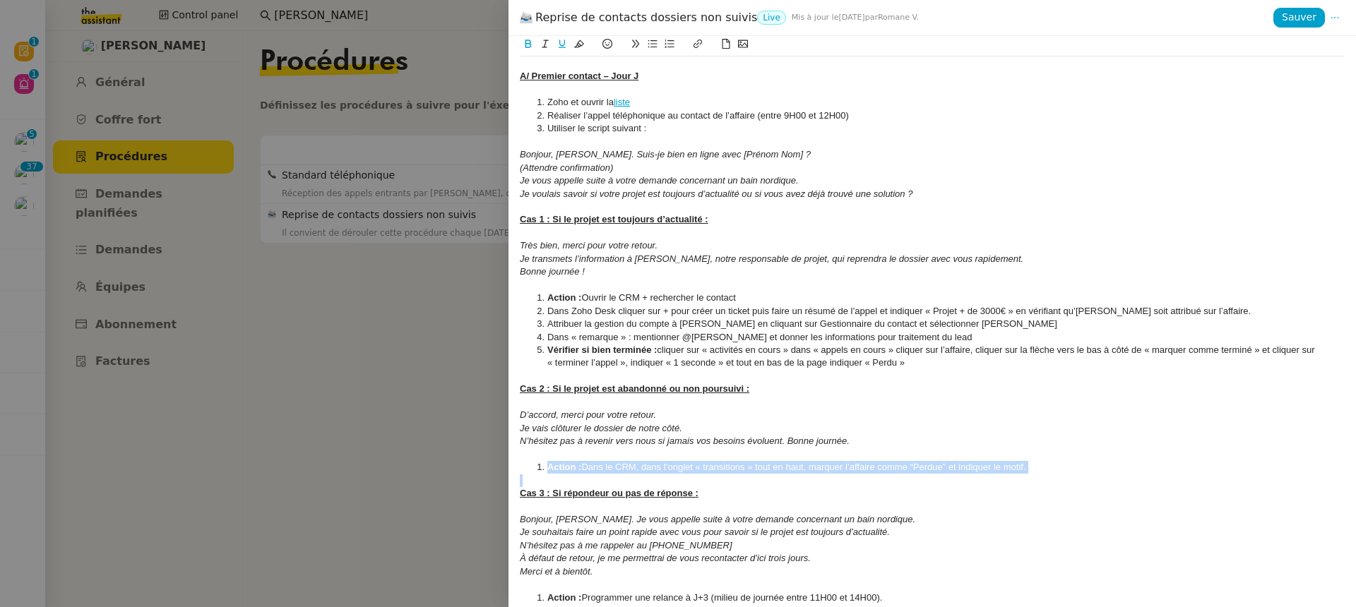
drag, startPoint x: 556, startPoint y: 466, endPoint x: 1076, endPoint y: 484, distance: 520.0
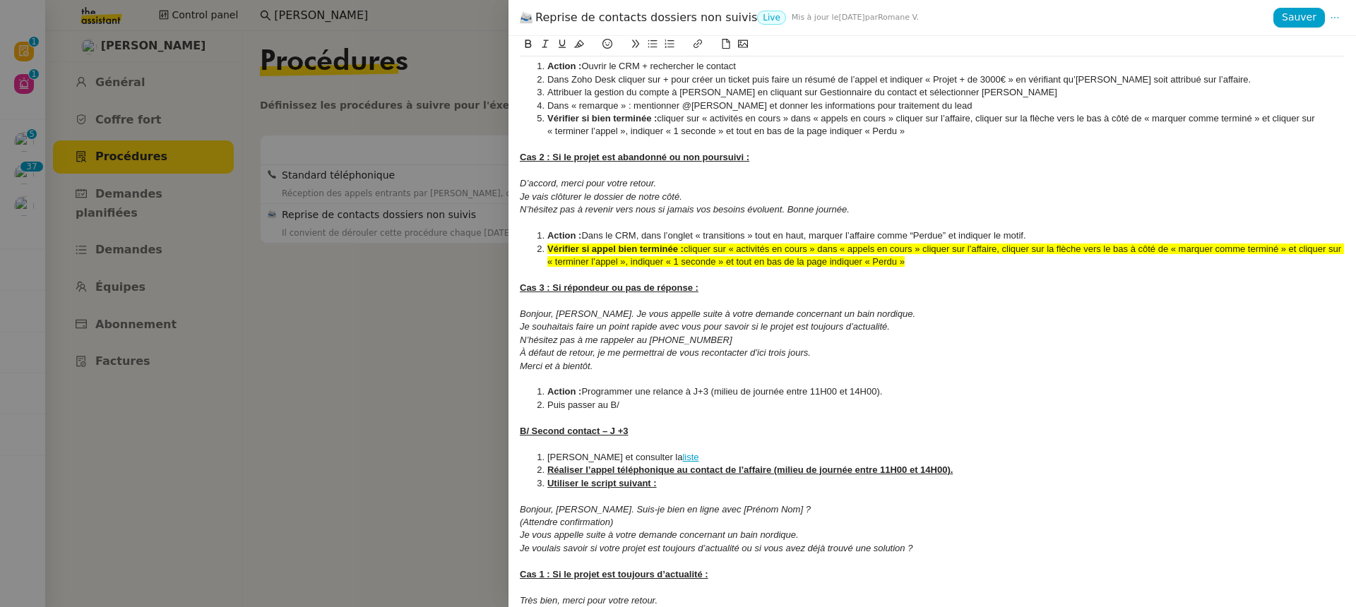
scroll to position [258, 0]
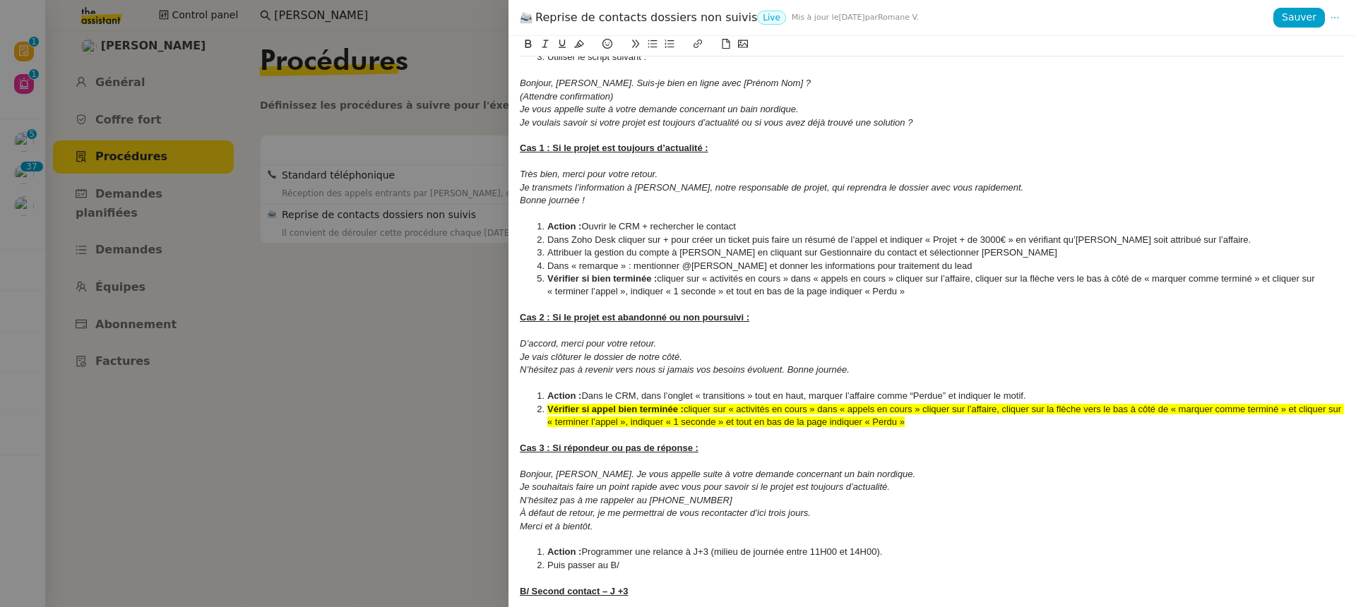
drag, startPoint x: 926, startPoint y: 424, endPoint x: 508, endPoint y: 410, distance: 418.2
click at [508, 410] on div "Créé le 25/07/2025 MAJ le 13/08/2025 Contexte : Certaines affaires ne sont actu…" at bounding box center [931, 321] width 847 height 571
click at [578, 51] on button at bounding box center [579, 44] width 17 height 16
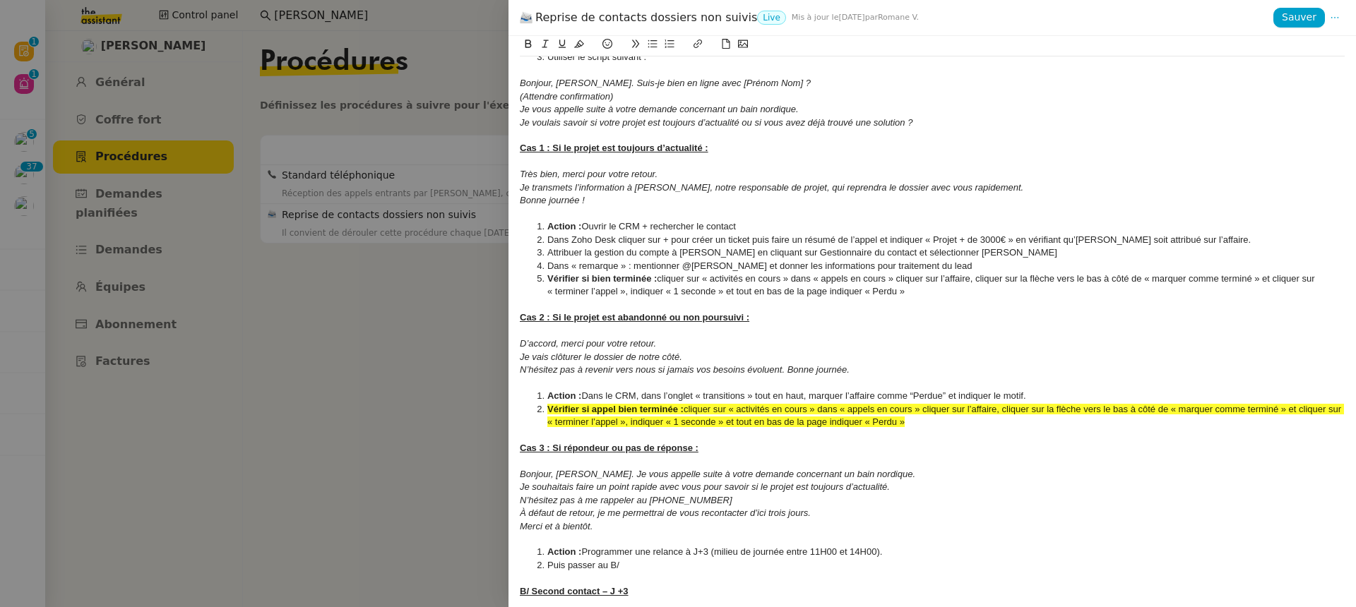
click at [624, 287] on li "Vérifier si bien terminée : cliquer sur « activités en cours » dans « appels en…" at bounding box center [939, 286] width 811 height 26
drag, startPoint x: 549, startPoint y: 407, endPoint x: 908, endPoint y: 424, distance: 359.8
click at [908, 424] on li "Vérifier si appel bien terminée : cliquer sur « activités en cours » dans « app…" at bounding box center [939, 416] width 811 height 26
click at [575, 54] on div at bounding box center [932, 46] width 825 height 20
drag, startPoint x: 547, startPoint y: 406, endPoint x: 903, endPoint y: 426, distance: 356.4
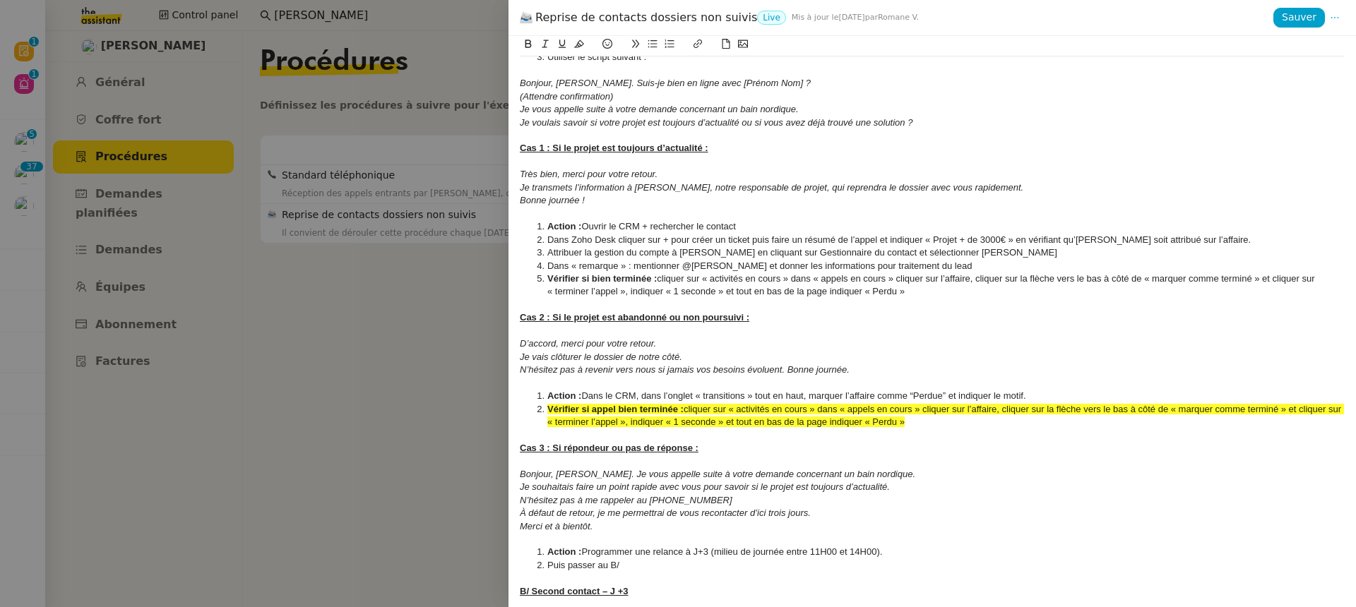
click at [903, 426] on li "Vérifier si appel bien terminée : cliquer sur « activités en cours » dans « app…" at bounding box center [939, 416] width 811 height 26
click at [582, 47] on icon at bounding box center [579, 44] width 10 height 10
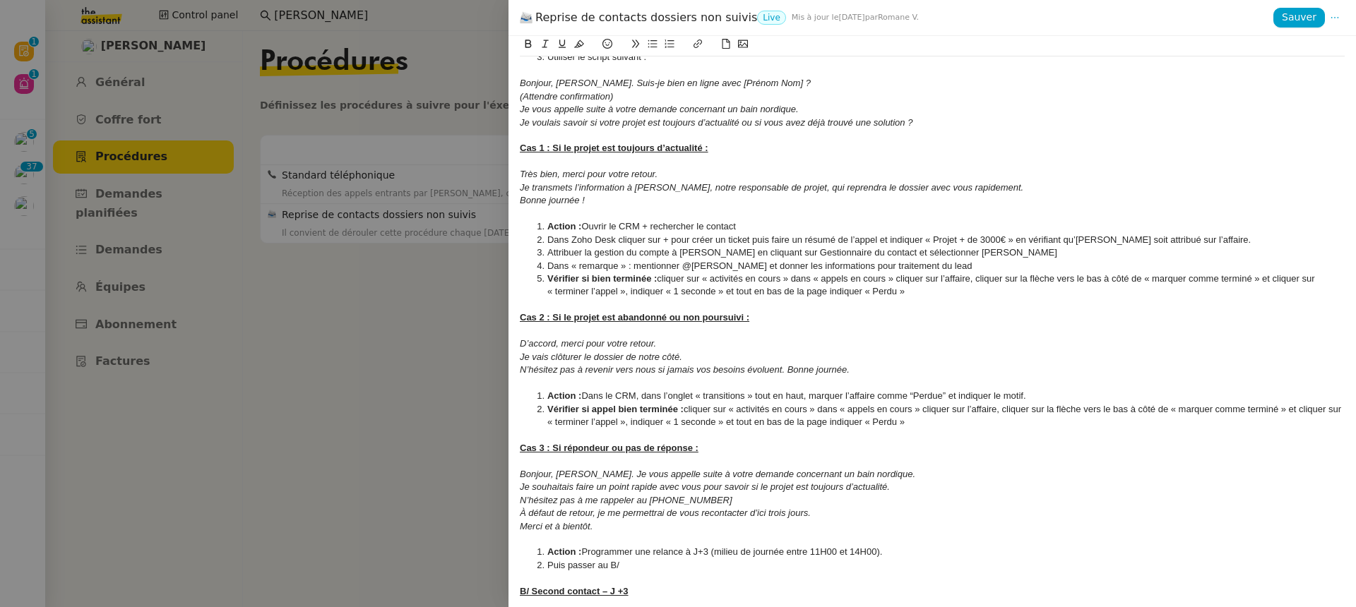
click at [684, 434] on div at bounding box center [932, 435] width 825 height 13
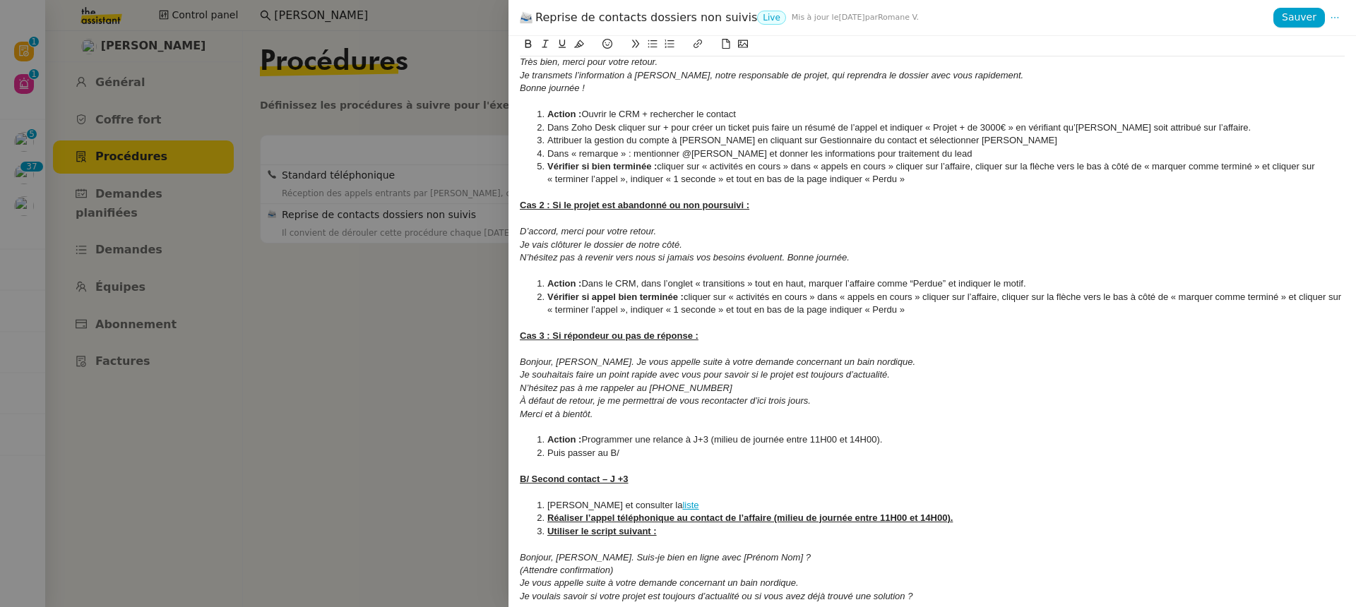
scroll to position [388, 0]
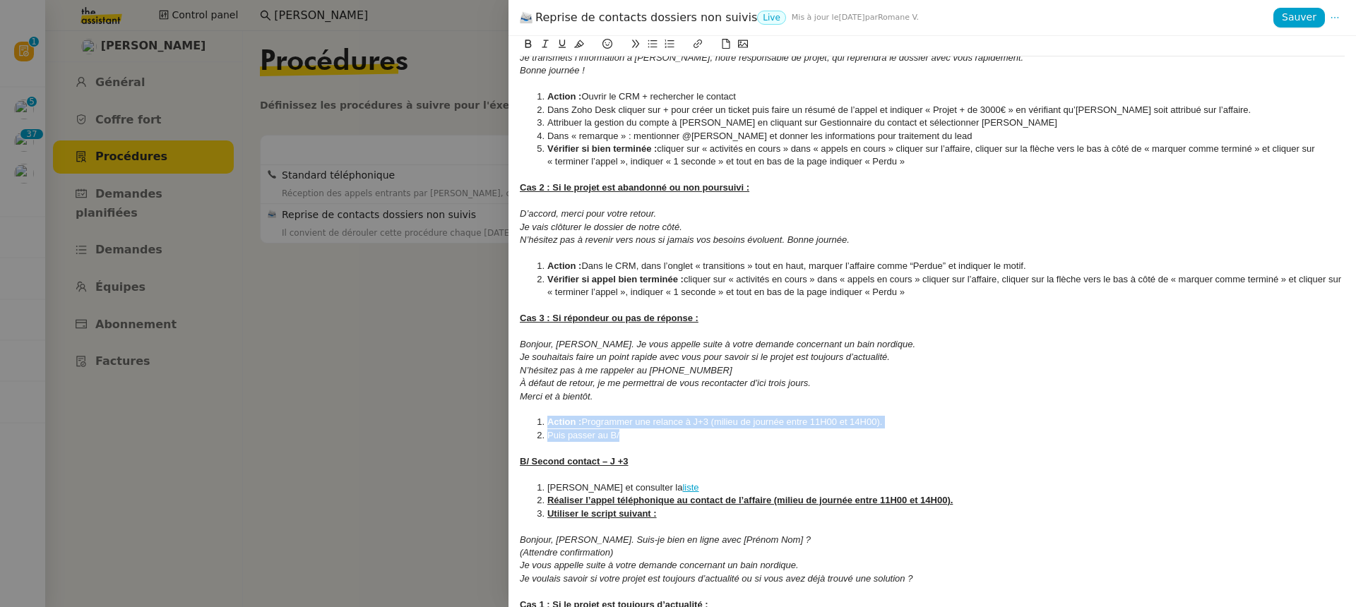
drag, startPoint x: 544, startPoint y: 423, endPoint x: 646, endPoint y: 438, distance: 102.9
click at [646, 438] on ol "Action : Programmer une relance à J+3 (milieu de journée entre 11H00 et 14H00).…" at bounding box center [932, 429] width 825 height 26
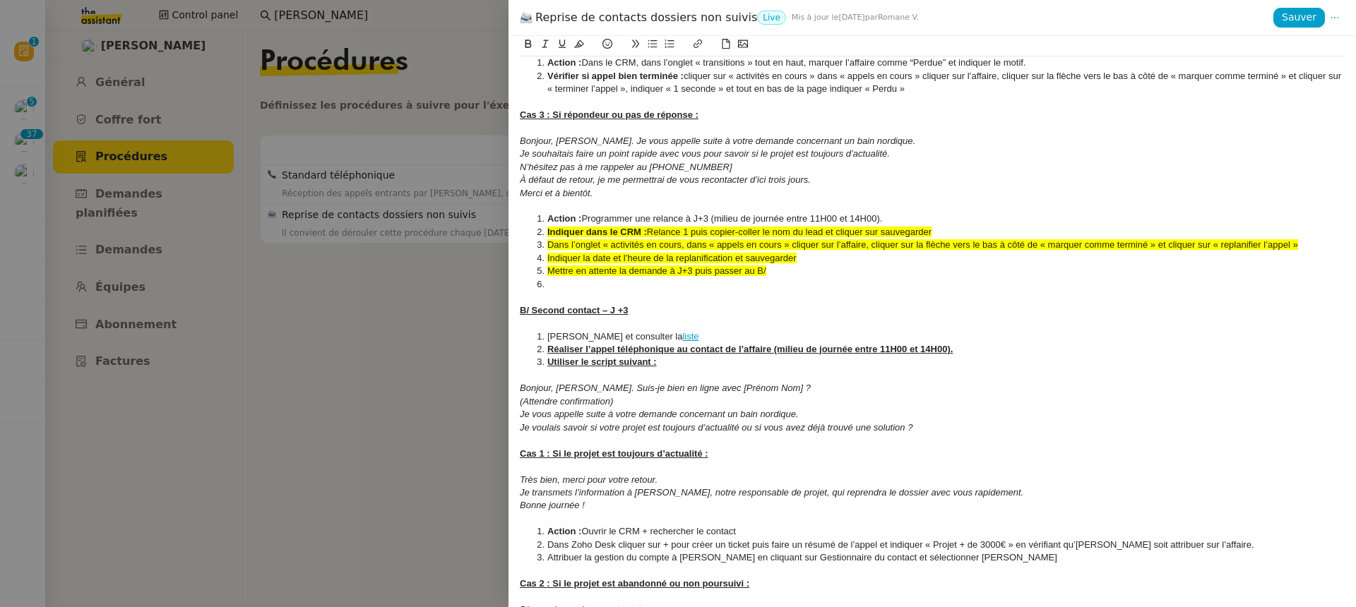
scroll to position [590, 0]
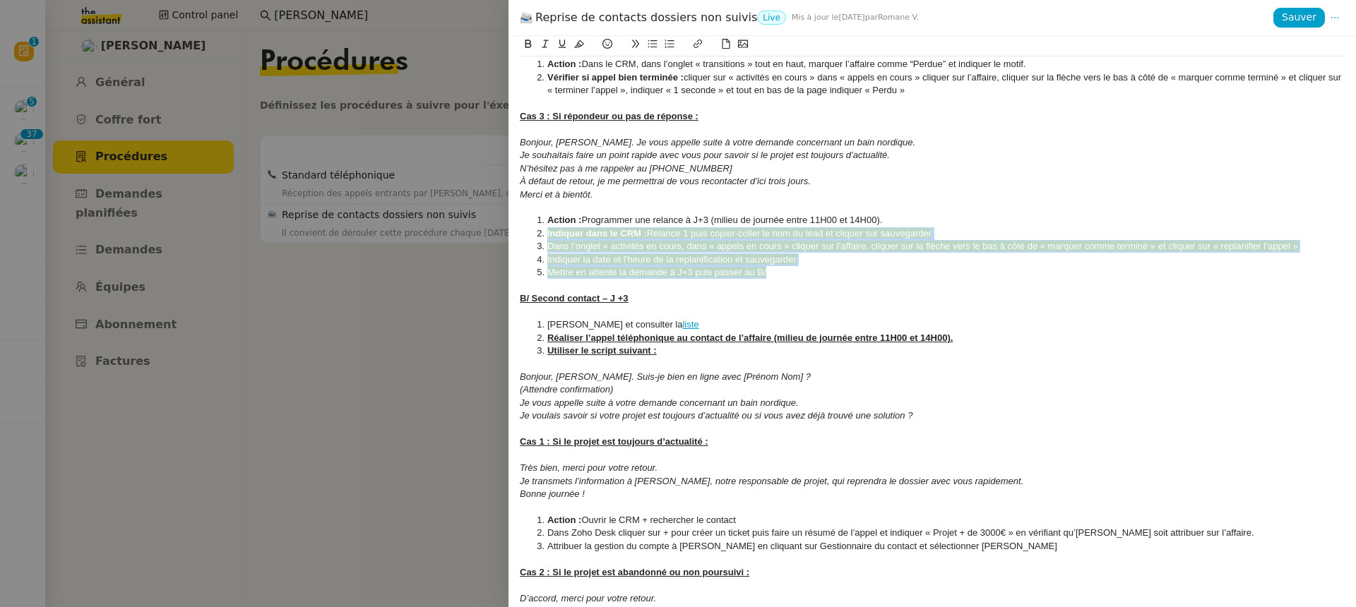
drag, startPoint x: 782, startPoint y: 275, endPoint x: 503, endPoint y: 234, distance: 282.6
click at [503, 234] on div "Reprise de contacts dossiers non suivis Live Mis à jour le 15 juil. 2025 par Ro…" at bounding box center [678, 303] width 1356 height 607
click at [578, 46] on icon at bounding box center [579, 44] width 10 height 10
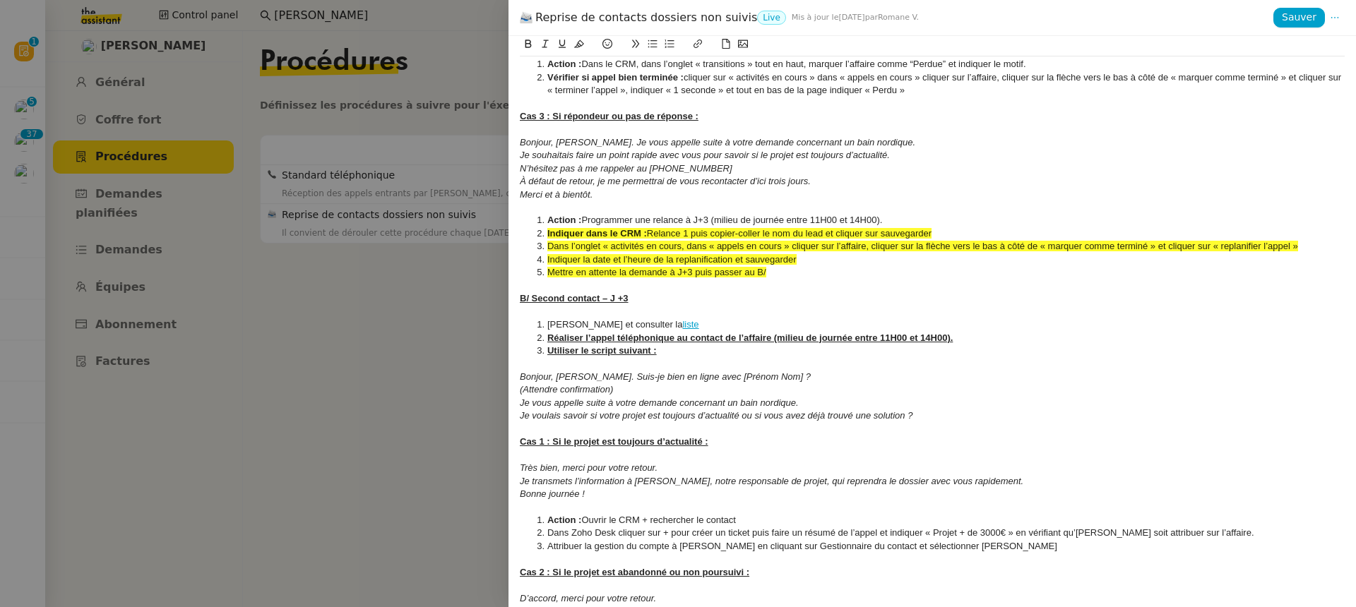
click at [586, 215] on li "Action : Programmer une relance à J+3 (milieu de journée entre 11H00 et 14H00)." at bounding box center [939, 220] width 811 height 13
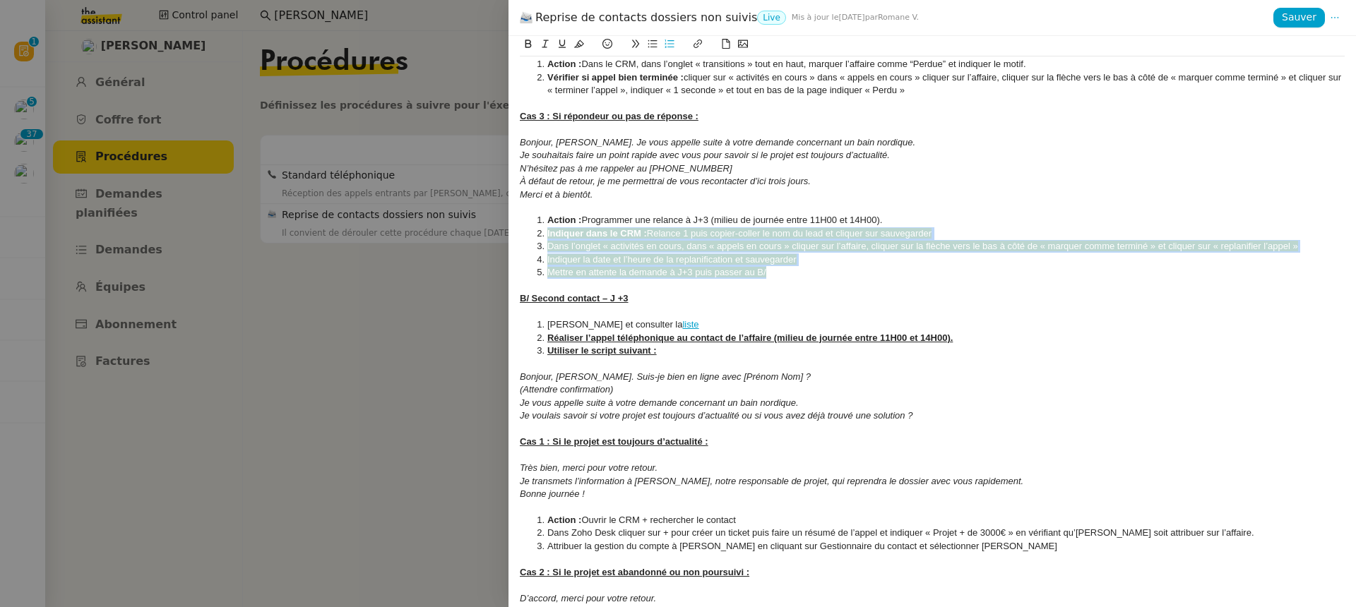
drag, startPoint x: 771, startPoint y: 270, endPoint x: 501, endPoint y: 237, distance: 271.8
click at [501, 237] on div "Reprise de contacts dossiers non suivis Live Mis à jour le 15 juil. 2025 par Ro…" at bounding box center [678, 303] width 1356 height 607
click at [578, 43] on icon at bounding box center [579, 44] width 10 height 8
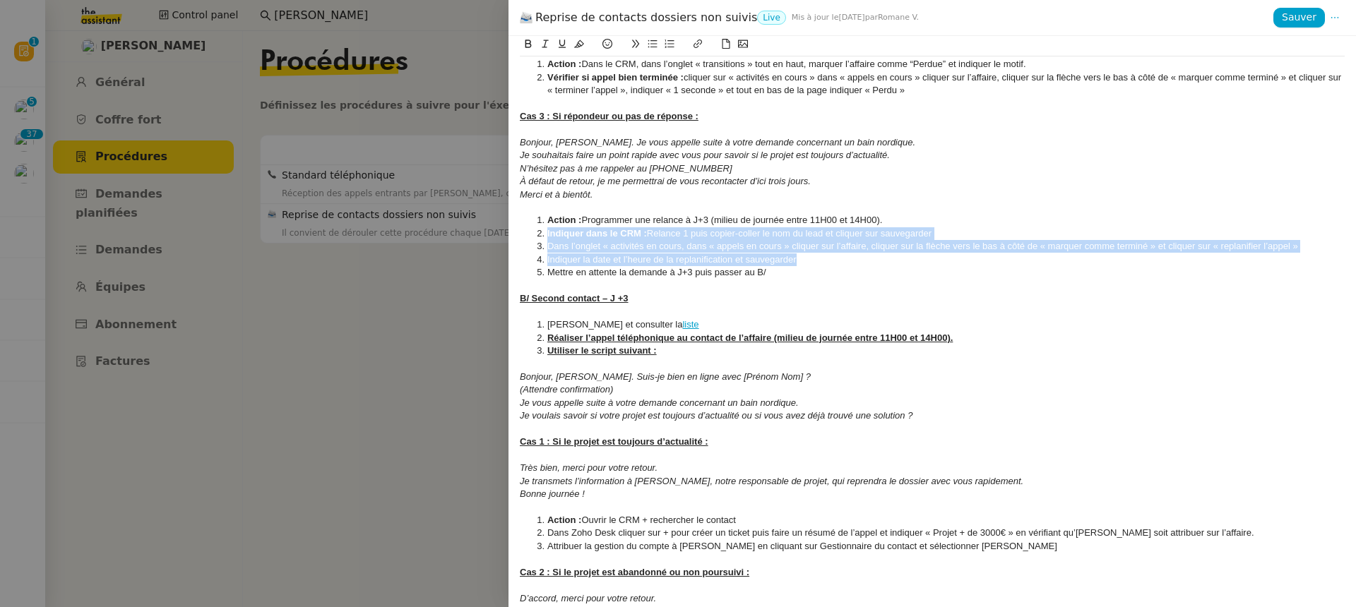
click at [610, 239] on li "Indiquer dans le CRM : Relance 1 puis copier-coller le nom du lead et cliquer s…" at bounding box center [939, 233] width 811 height 13
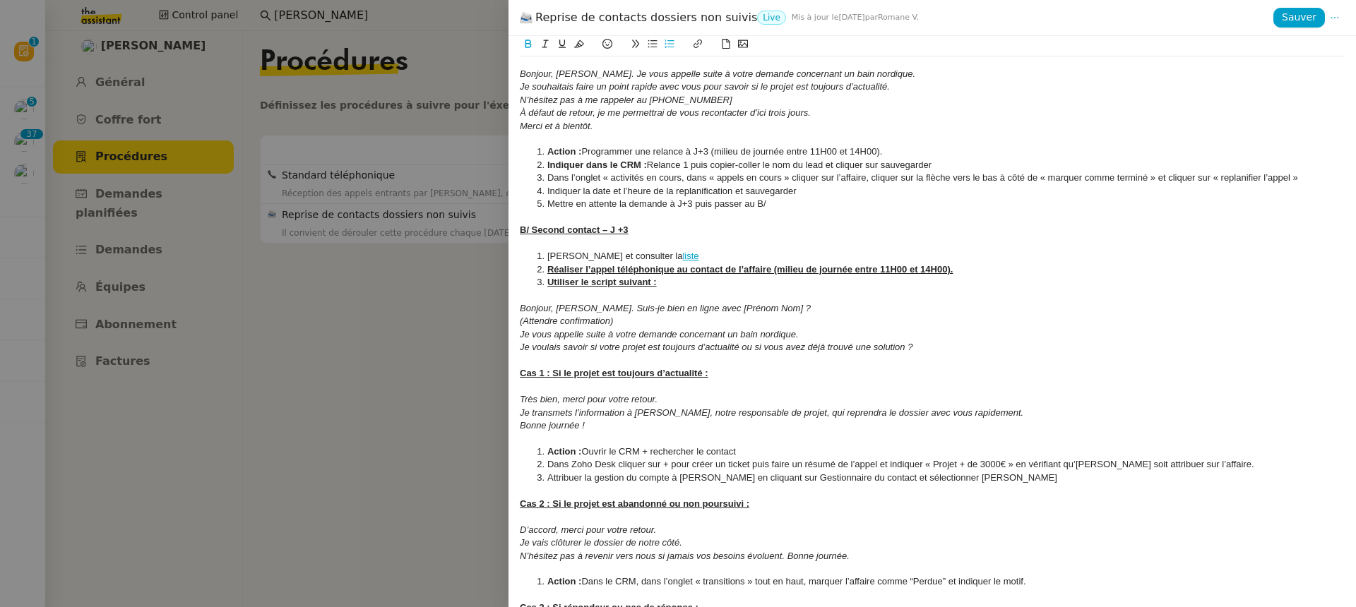
scroll to position [662, 0]
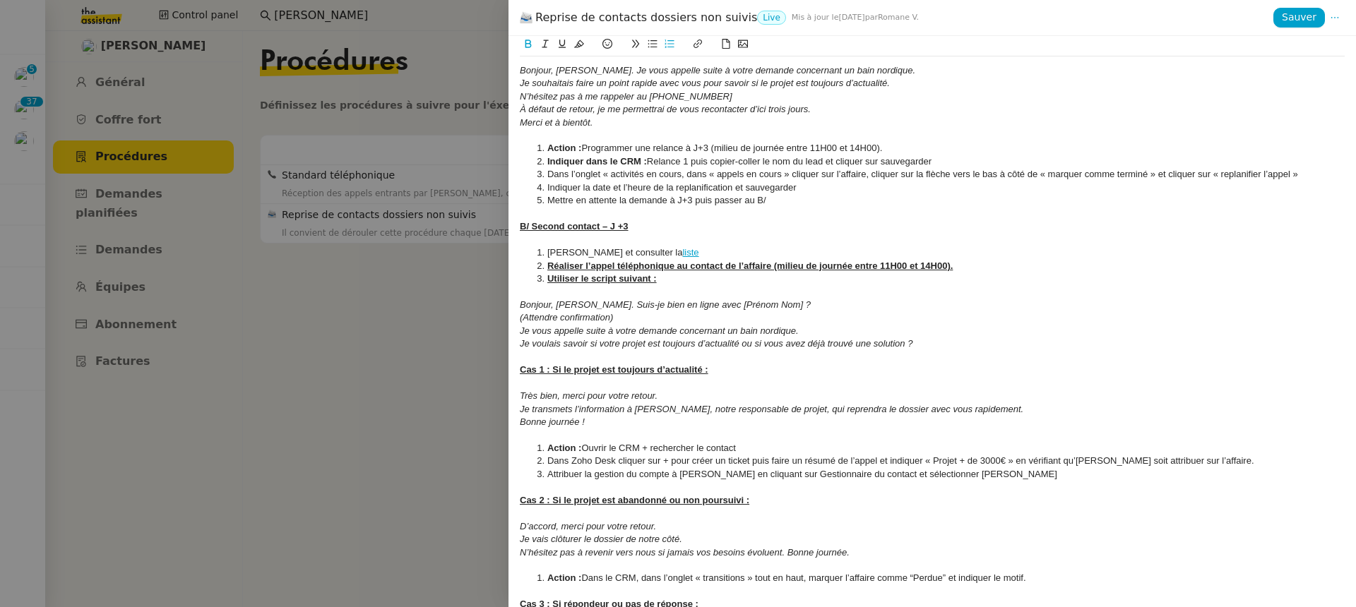
click at [693, 250] on link "liste" at bounding box center [690, 252] width 16 height 11
click at [736, 277] on link at bounding box center [719, 278] width 33 height 11
paste input "Potentials/custom-view/39937000061792248"
click at [783, 275] on link at bounding box center [776, 278] width 32 height 11
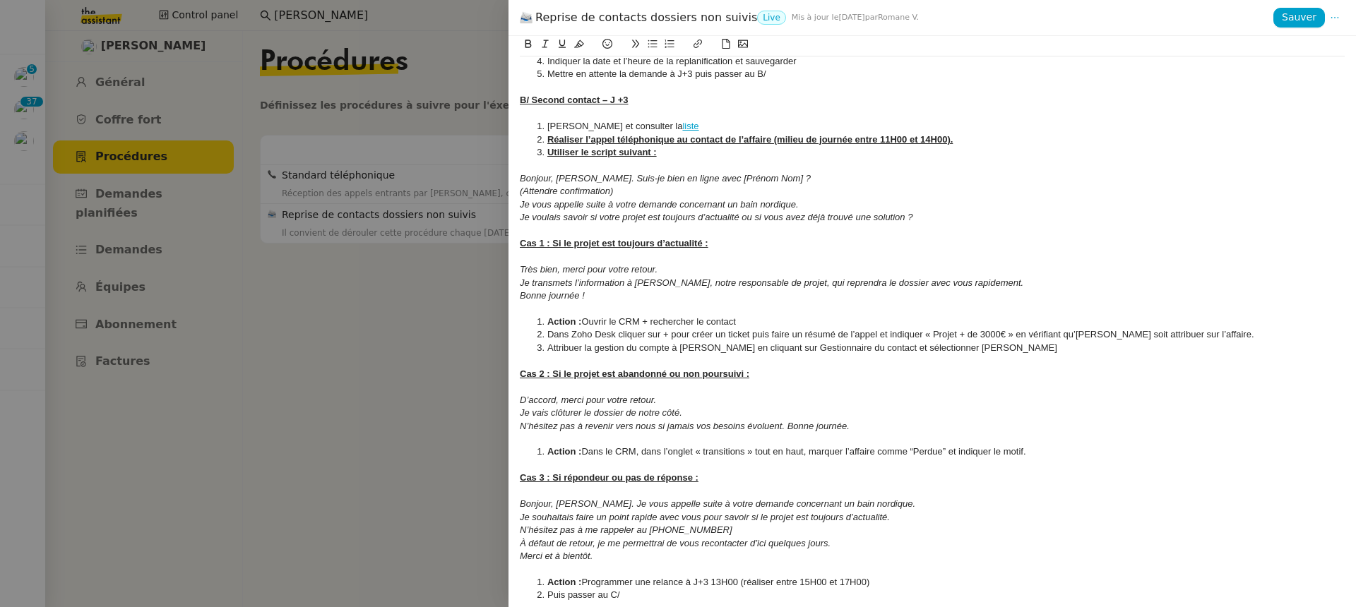
scroll to position [789, 0]
click at [1000, 347] on li "Attribuer la gestion du compte à Armand en cliquant sur Gestionnaire du contact…" at bounding box center [939, 347] width 811 height 13
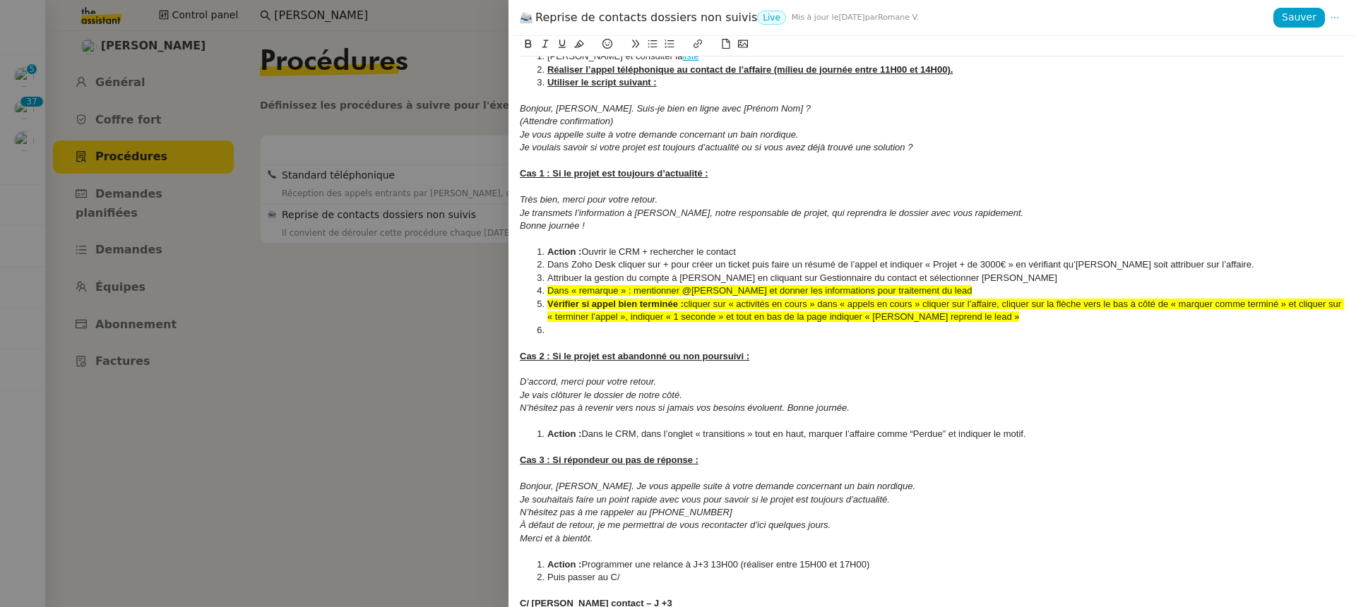
scroll to position [856, 0]
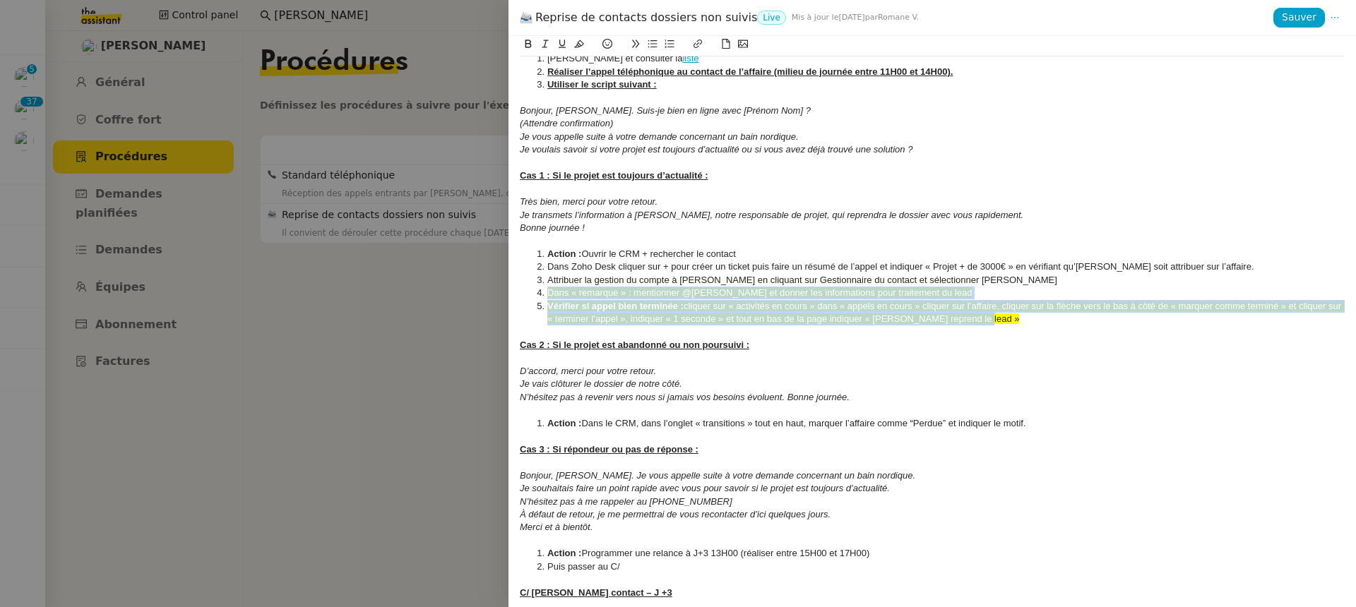
drag, startPoint x: 986, startPoint y: 323, endPoint x: 537, endPoint y: 296, distance: 449.2
click at [537, 296] on ol "Action : Ouvrir le CRM + rechercher le contact Dans Zoho Desk cliquer sur + pou…" at bounding box center [932, 287] width 825 height 78
click at [579, 39] on button at bounding box center [579, 44] width 17 height 16
click at [666, 368] on div "D’accord, merci pour votre retour." at bounding box center [932, 371] width 825 height 13
drag, startPoint x: 549, startPoint y: 294, endPoint x: 1036, endPoint y: 330, distance: 488.5
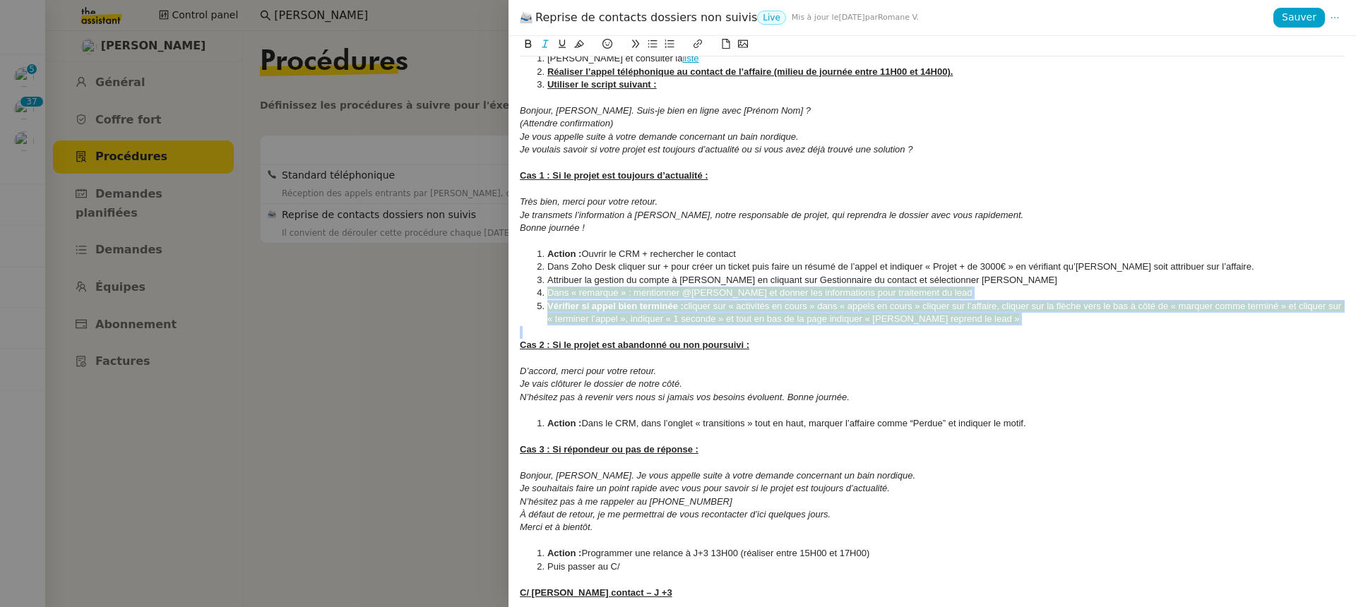
click at [1036, 330] on div "Créé le 25/07/2025 MAJ le 13/08/2025 Contexte : Certaines affaires ne sont actu…" at bounding box center [932, 156] width 825 height 1913
click at [570, 45] on button at bounding box center [562, 44] width 17 height 16
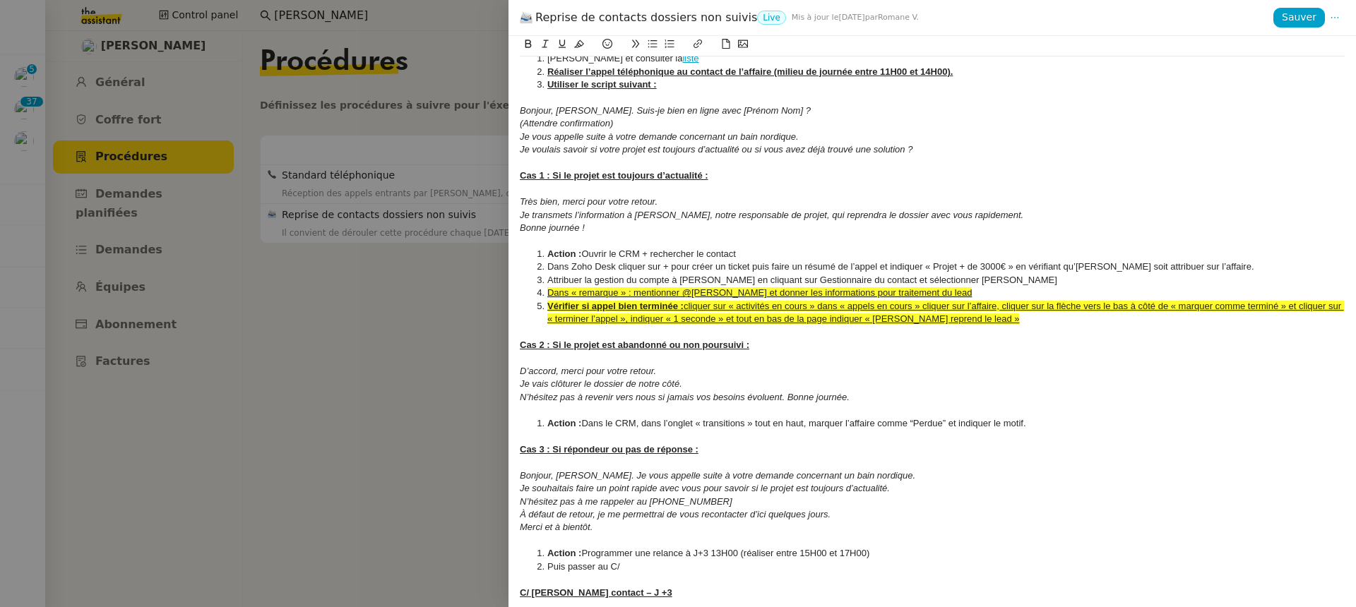
click at [654, 285] on li "Attribuer la gestion du compte à Armand en cliquant sur Gestionnaire du contact…" at bounding box center [939, 280] width 811 height 13
drag, startPoint x: 982, startPoint y: 313, endPoint x: 597, endPoint y: 307, distance: 384.9
click at [597, 307] on li "Vérifier si appel bien terminée : cliquer sur « activités en cours » dans « app…" at bounding box center [939, 313] width 811 height 26
click at [597, 307] on u "Vérifier si appel bien terminée :" at bounding box center [615, 306] width 136 height 11
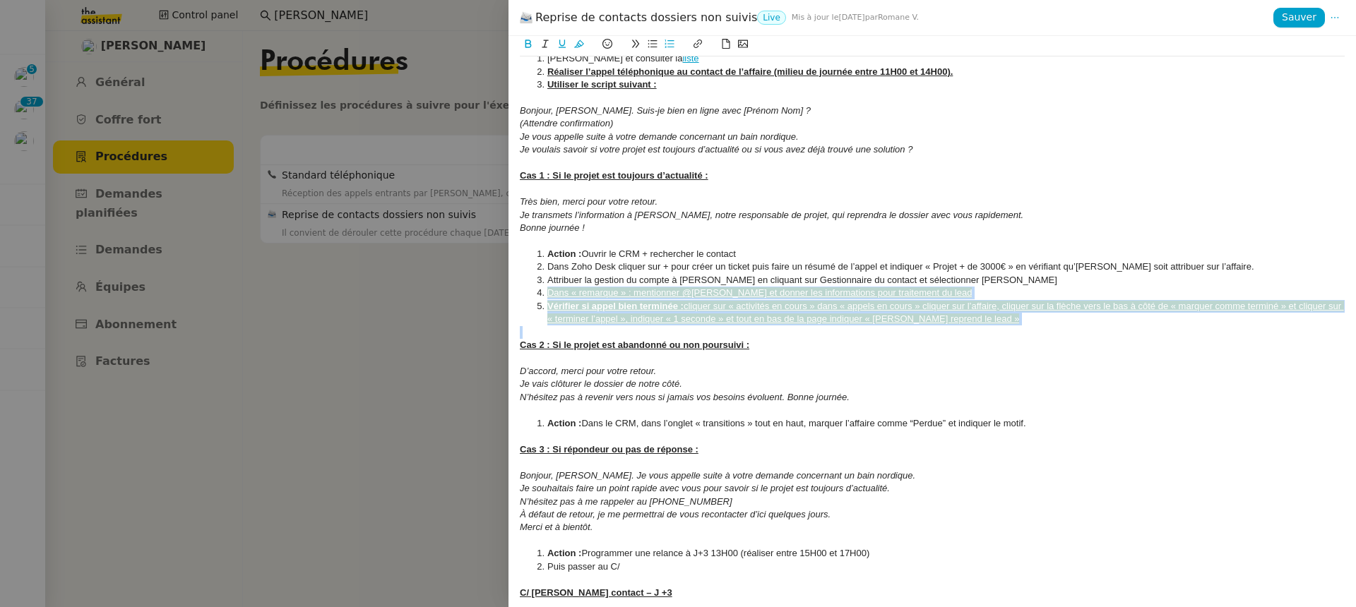
drag, startPoint x: 546, startPoint y: 291, endPoint x: 996, endPoint y: 327, distance: 451.2
click at [996, 327] on div "Créé le 25/07/2025 MAJ le 13/08/2025 Contexte : Certaines affaires ne sont actu…" at bounding box center [932, 156] width 825 height 1913
click at [563, 44] on icon at bounding box center [562, 44] width 10 height 10
click at [583, 49] on button at bounding box center [579, 44] width 17 height 16
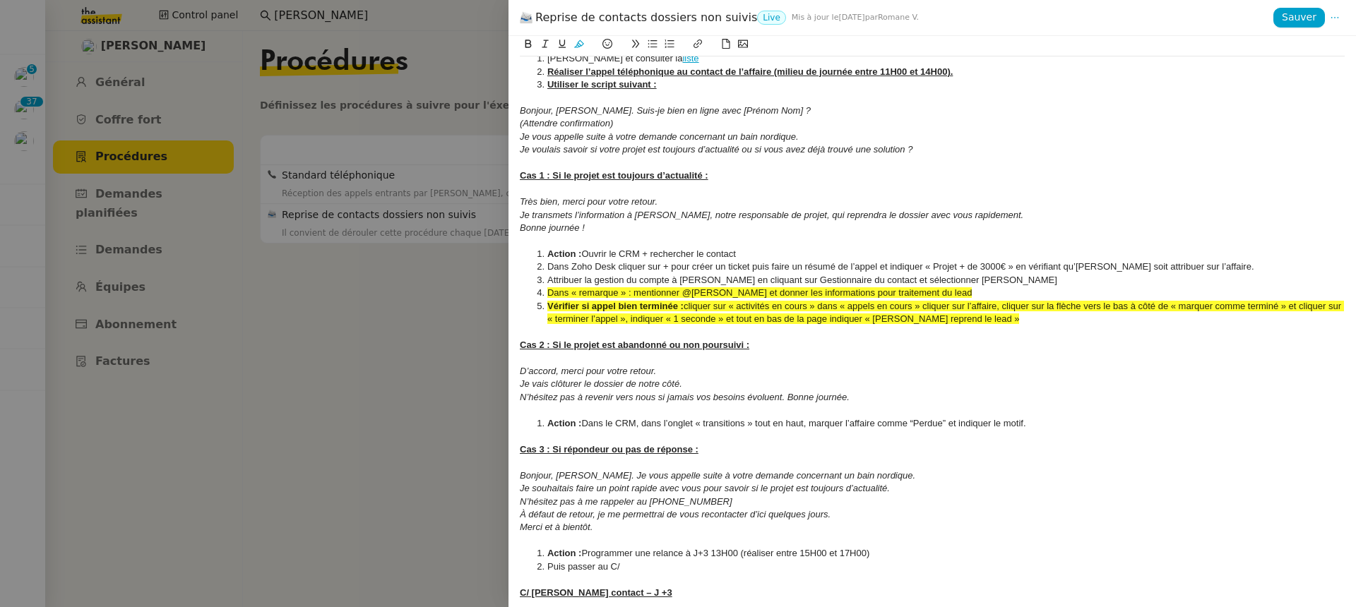
click at [628, 251] on li "Action : Ouvrir le CRM + rechercher le contact" at bounding box center [939, 254] width 811 height 13
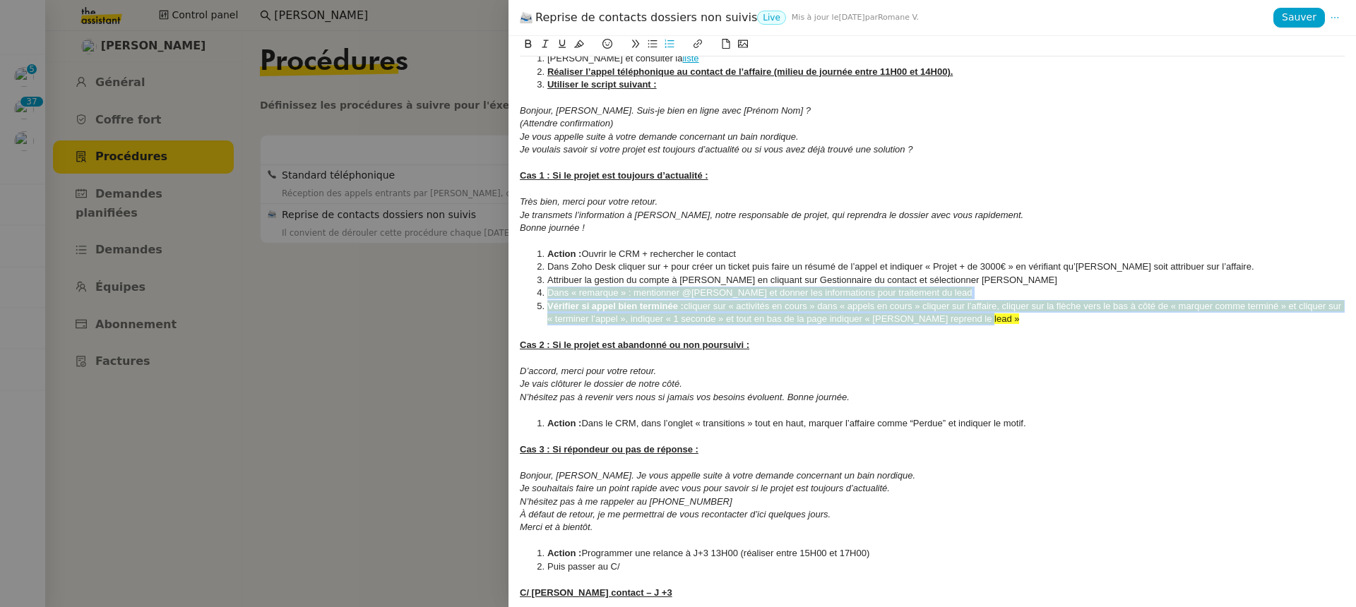
drag, startPoint x: 546, startPoint y: 292, endPoint x: 988, endPoint y: 316, distance: 443.3
click at [988, 316] on ol "Action : Ouvrir le CRM + rechercher le contact Dans Zoho Desk cliquer sur + pou…" at bounding box center [932, 287] width 825 height 78
click at [578, 49] on button at bounding box center [579, 44] width 17 height 16
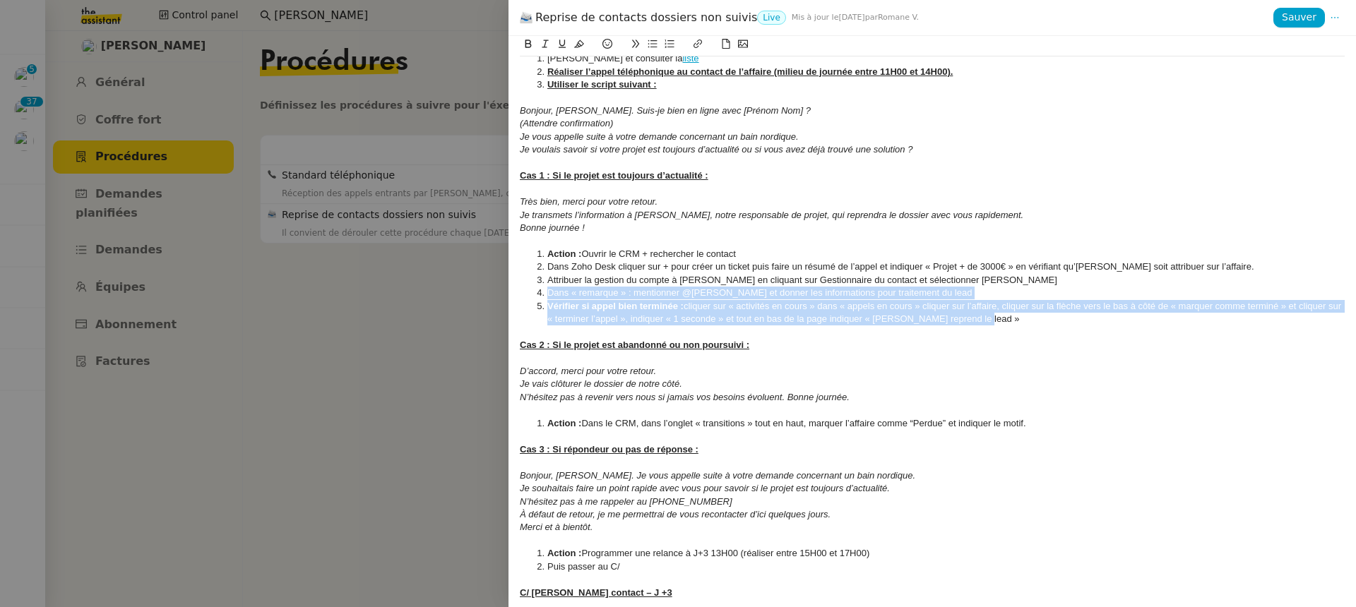
click at [592, 198] on em "Très bien, merci pour votre retour." at bounding box center [589, 201] width 138 height 11
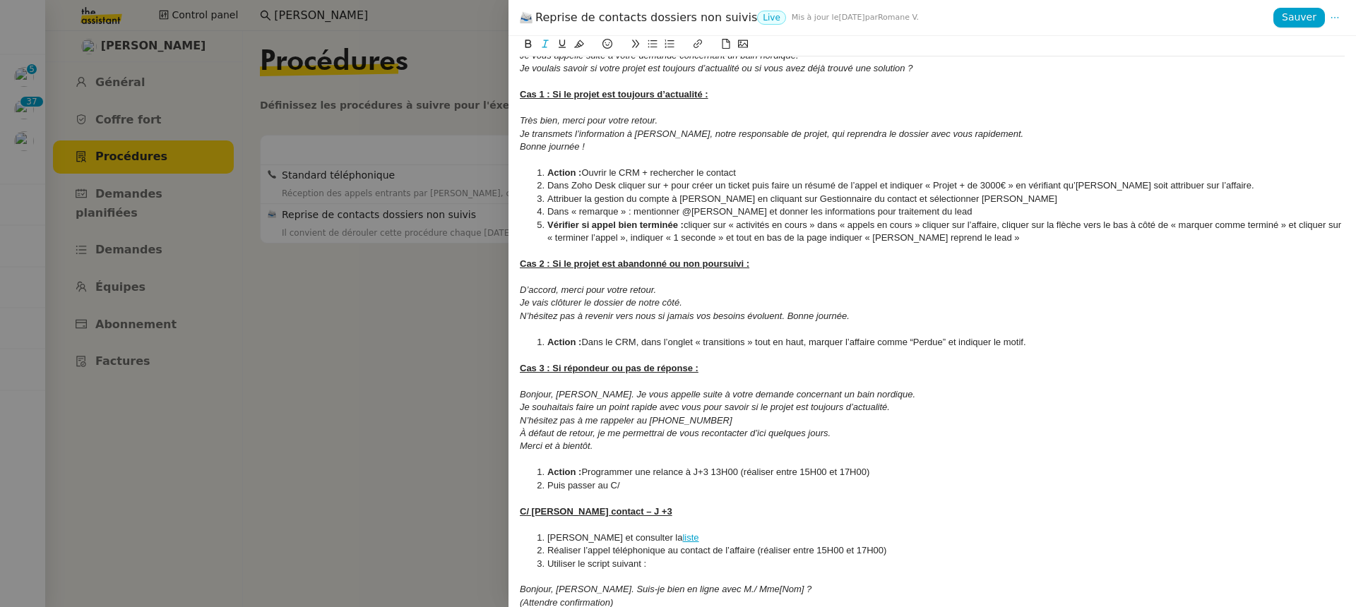
scroll to position [973, 0]
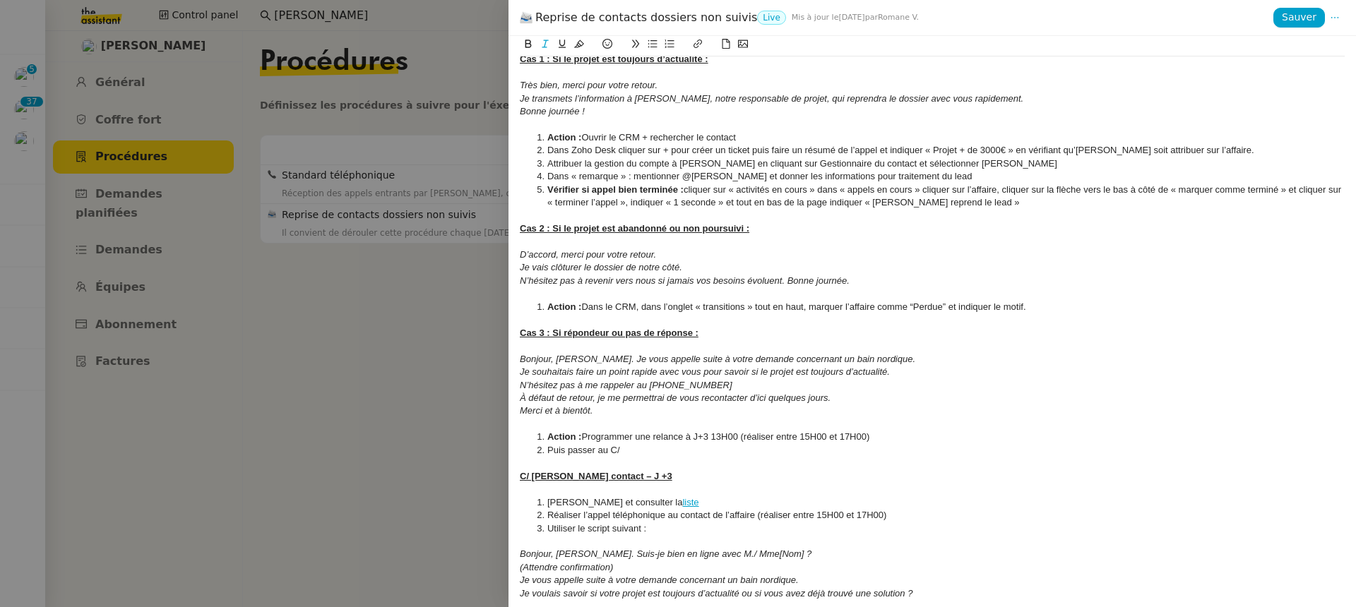
click at [1034, 316] on div at bounding box center [932, 319] width 825 height 13
click at [1034, 315] on div at bounding box center [932, 319] width 825 height 13
click at [1032, 311] on li "Action : Dans le CRM, dans l’onglet « transitions » tout en haut, marquer l’aff…" at bounding box center [939, 307] width 811 height 13
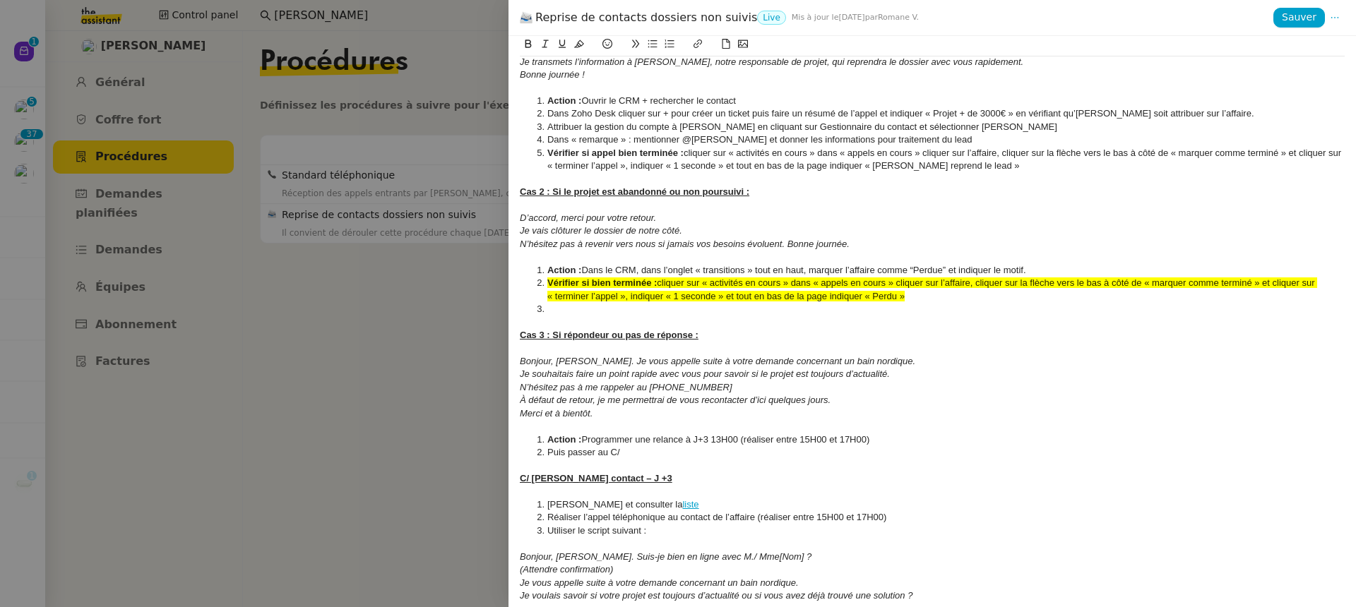
scroll to position [1032, 0]
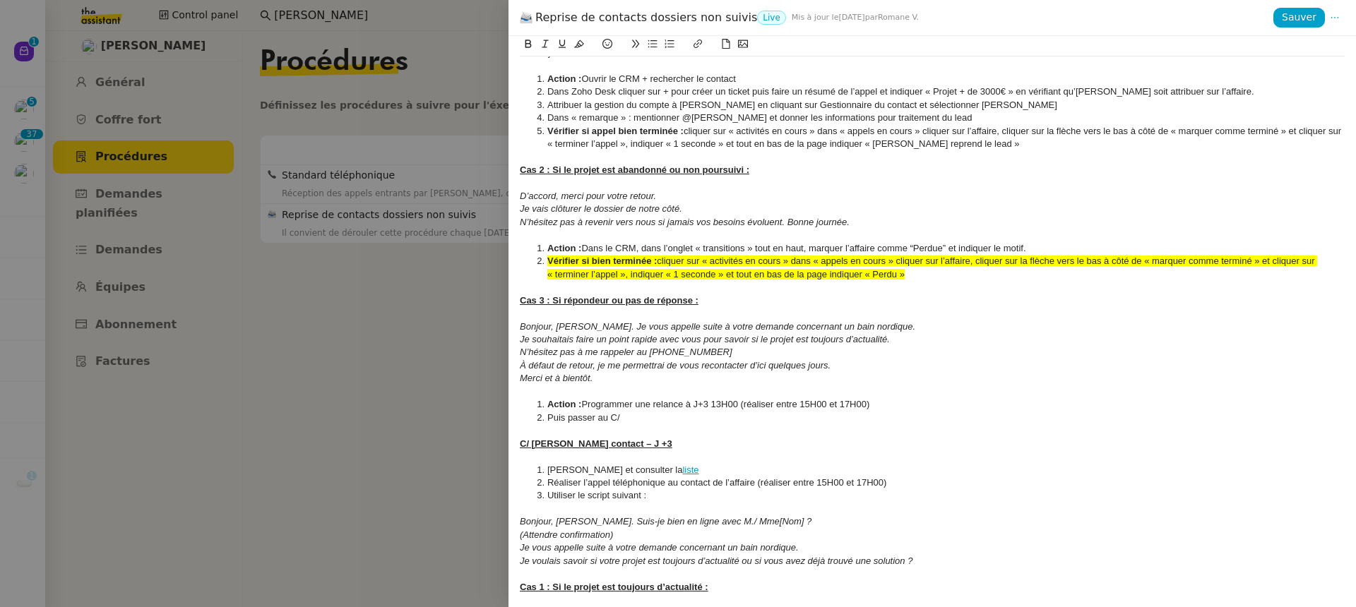
drag, startPoint x: 917, startPoint y: 277, endPoint x: 526, endPoint y: 260, distance: 391.5
click at [526, 260] on ol "Action : Dans le CRM, dans l’onglet « transitions » tout en haut, marquer l’aff…" at bounding box center [932, 261] width 825 height 39
click at [578, 49] on icon at bounding box center [579, 44] width 10 height 10
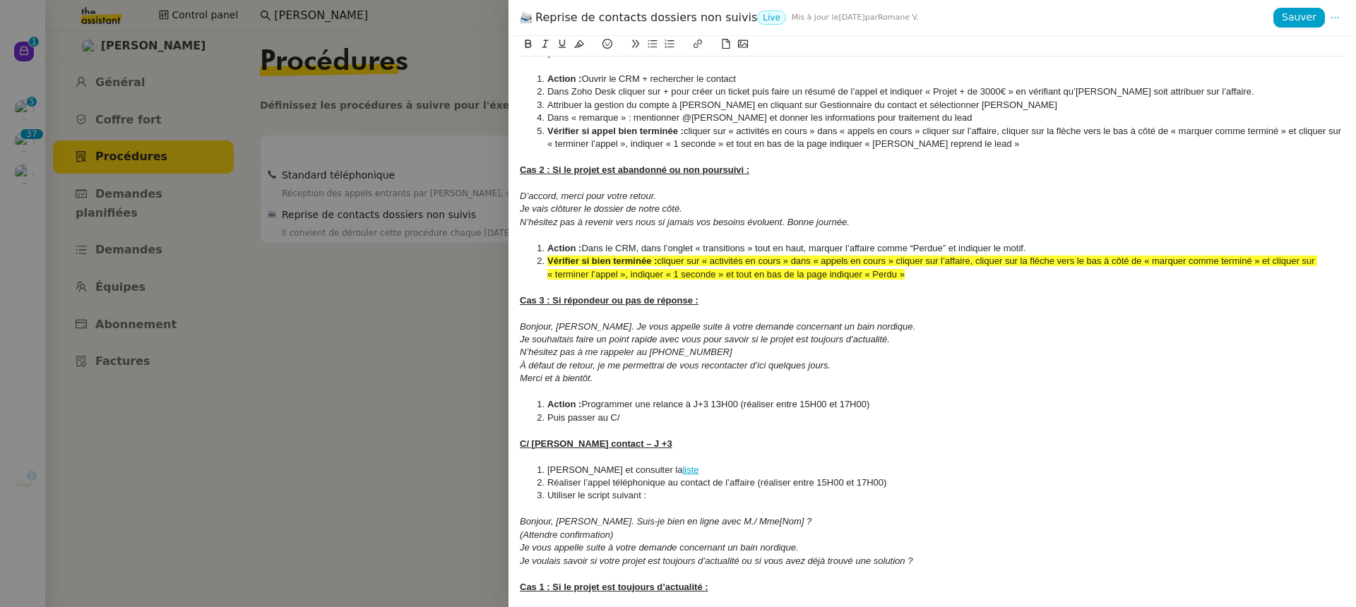
click at [628, 217] on em "N’hésitez pas à revenir vers nous si jamais vos besoins évoluent. Bonne journée." at bounding box center [685, 222] width 330 height 11
drag, startPoint x: 546, startPoint y: 263, endPoint x: 944, endPoint y: 277, distance: 397.8
click at [944, 277] on li "Vérifier si bien terminée : cliquer sur « activités en cours » dans « appels en…" at bounding box center [939, 268] width 811 height 26
click at [575, 50] on button at bounding box center [579, 44] width 17 height 16
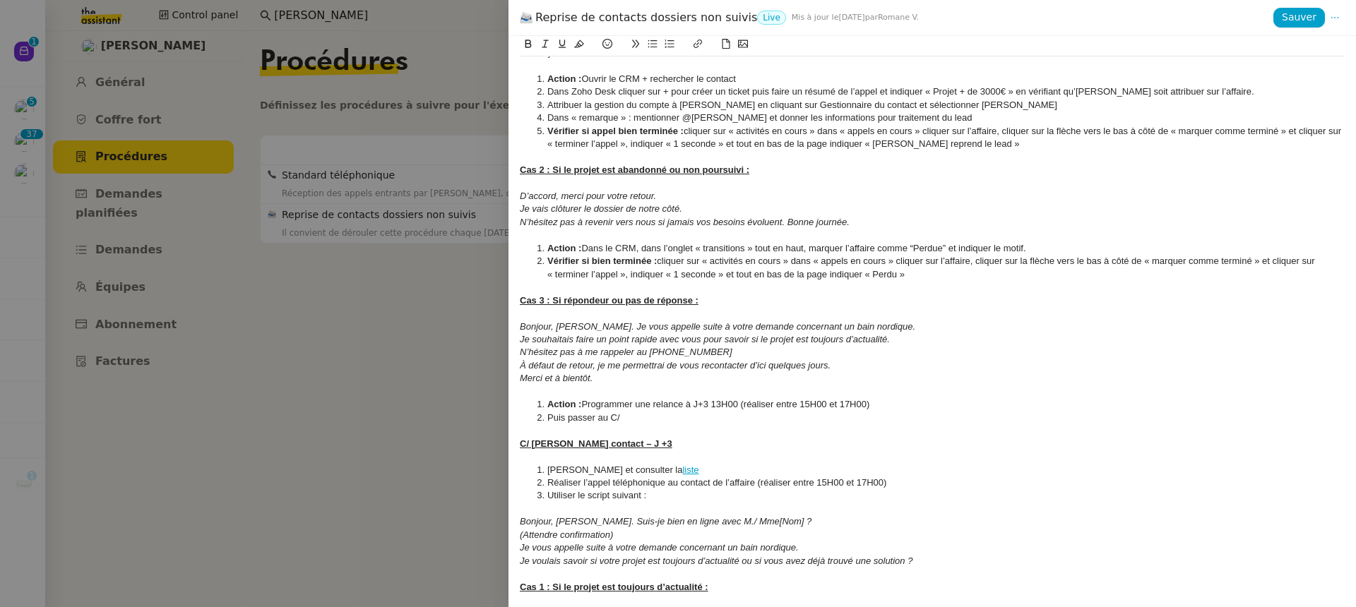
click at [626, 236] on div at bounding box center [932, 235] width 825 height 13
drag, startPoint x: 546, startPoint y: 405, endPoint x: 659, endPoint y: 417, distance: 112.9
click at [659, 417] on ol "Action : Programmer une relance à J+3 13H00 (réaliser entre 15H00 et 17H00) Pui…" at bounding box center [932, 411] width 825 height 26
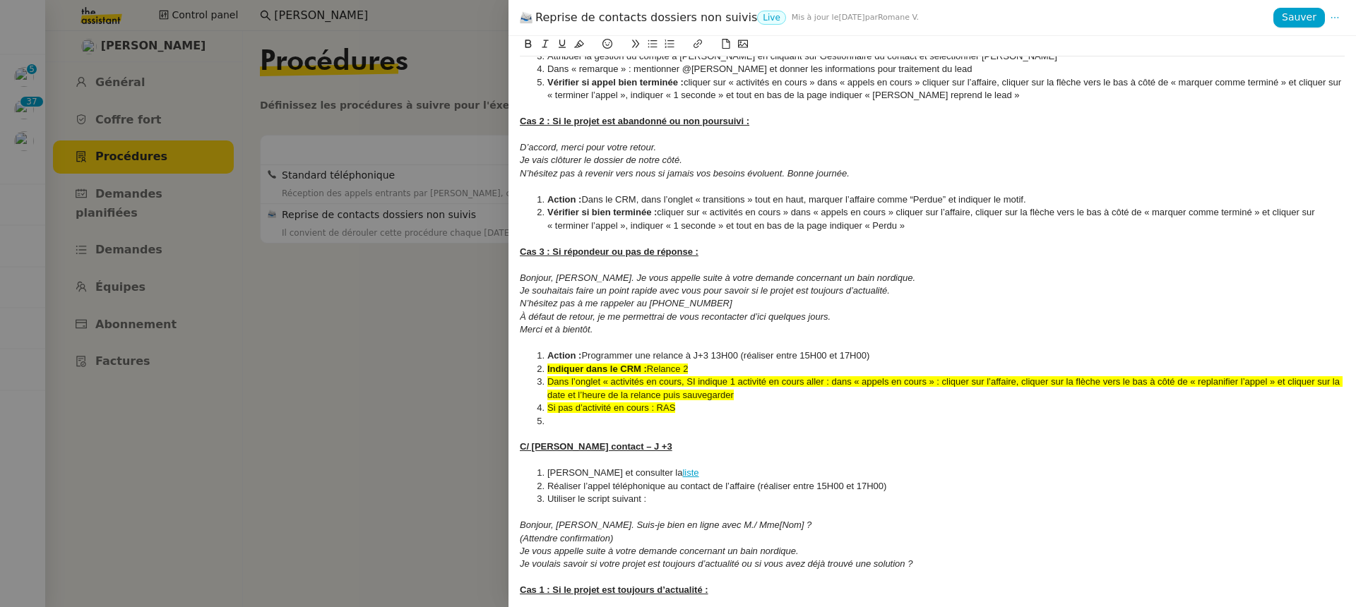
scroll to position [1159, 0]
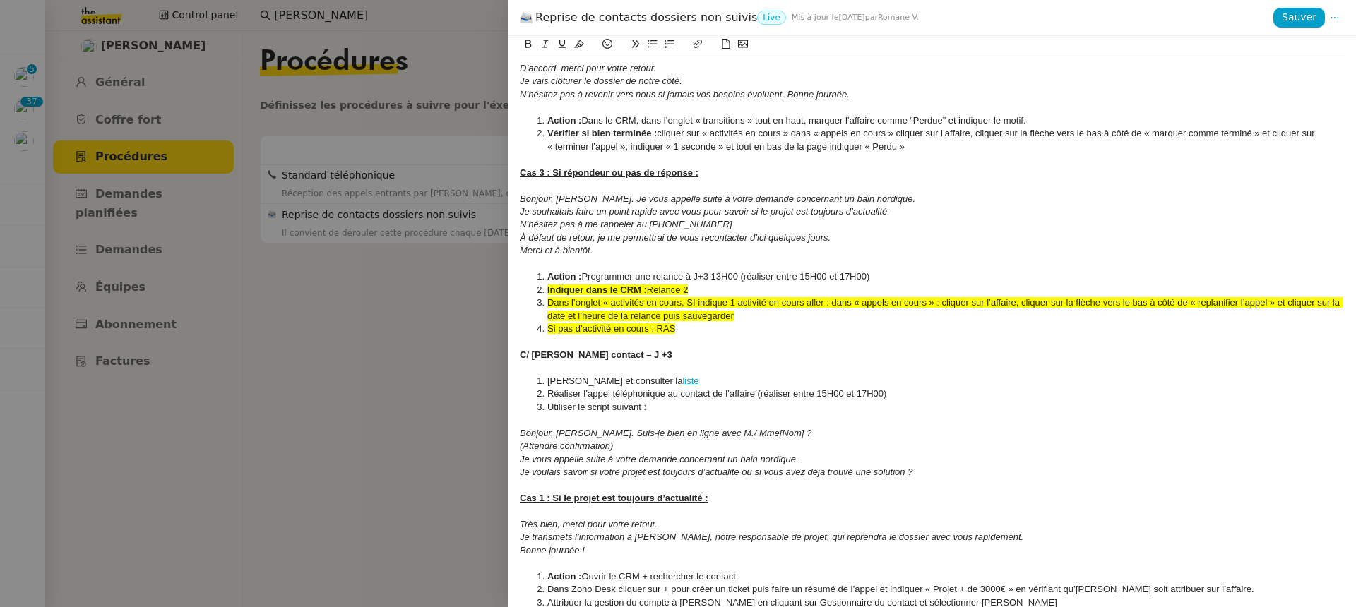
drag, startPoint x: 683, startPoint y: 325, endPoint x: 507, endPoint y: 289, distance: 179.3
click at [507, 289] on div "Reprise de contacts dossiers non suivis Live Mis à jour le 15 juil. 2025 par Ro…" at bounding box center [678, 303] width 1356 height 607
click at [576, 40] on icon at bounding box center [579, 44] width 10 height 10
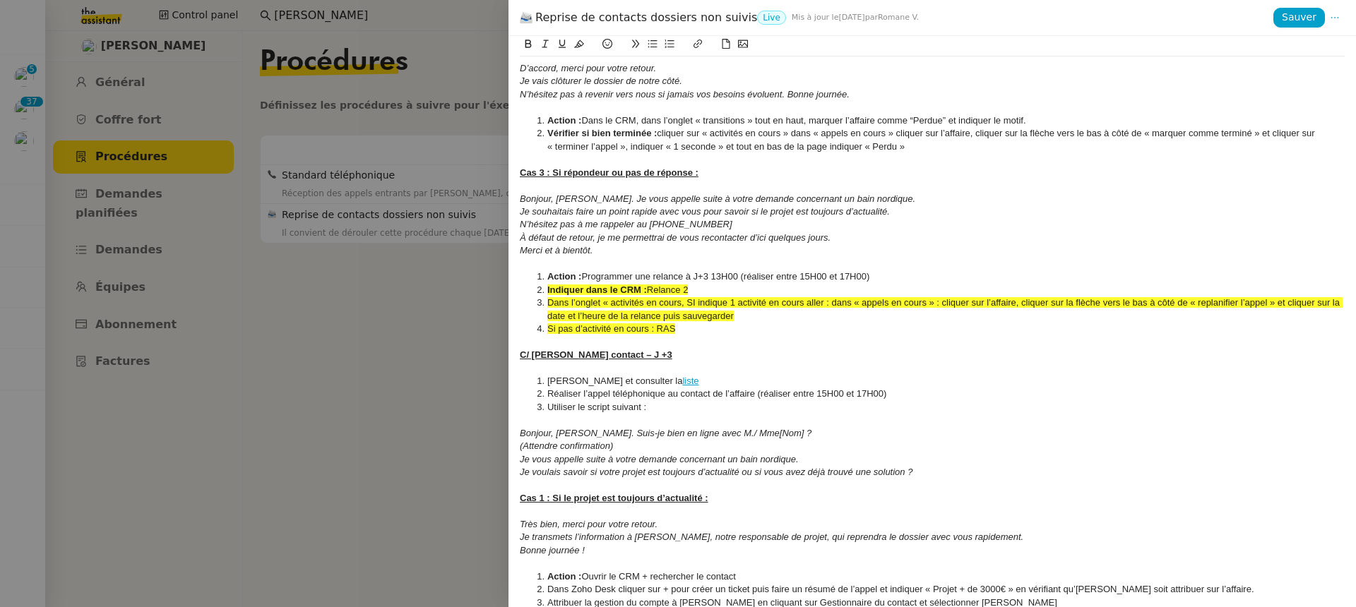
click at [602, 136] on strong "Vérifier si bien terminée :" at bounding box center [601, 133] width 109 height 11
drag, startPoint x: 679, startPoint y: 330, endPoint x: 533, endPoint y: 284, distance: 153.2
click at [533, 284] on ol "Action : Programmer une relance à J+3 13H00 (réaliser entre 15H00 et 17H00) Ind…" at bounding box center [932, 302] width 825 height 65
click at [574, 49] on icon at bounding box center [579, 44] width 10 height 10
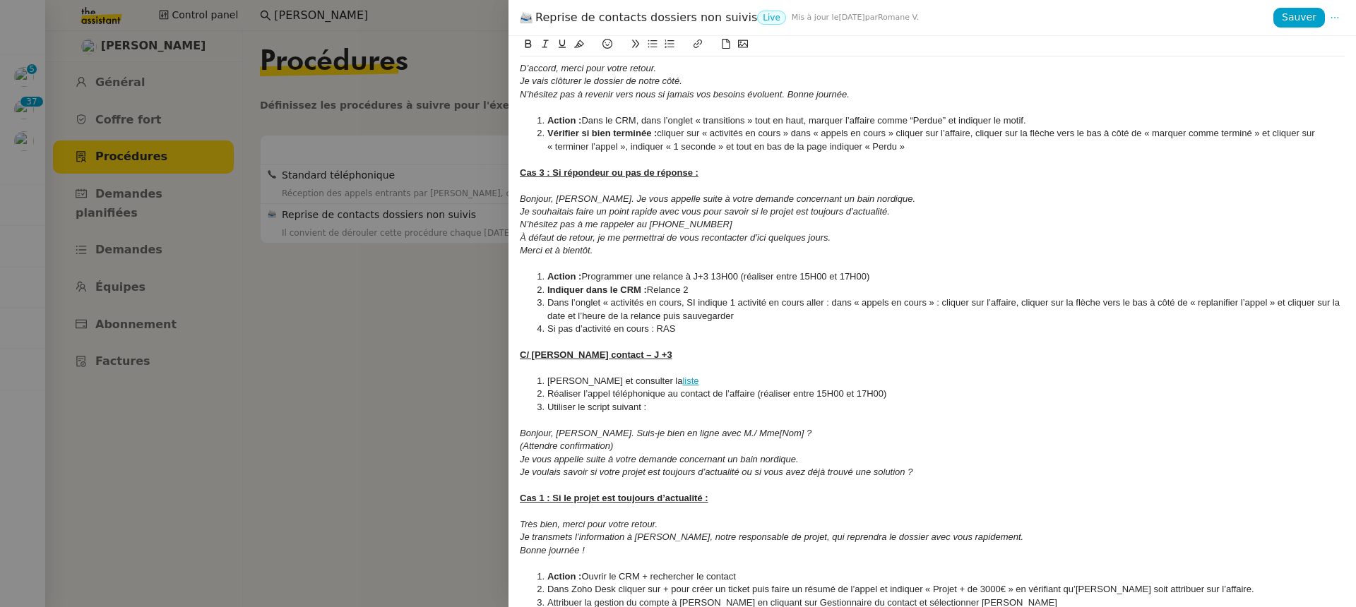
click at [613, 158] on div at bounding box center [932, 159] width 825 height 13
click at [688, 378] on link "liste" at bounding box center [690, 381] width 16 height 11
click at [736, 410] on link at bounding box center [719, 406] width 33 height 11
paste input "Potentials/custom-view/39937000061792248"
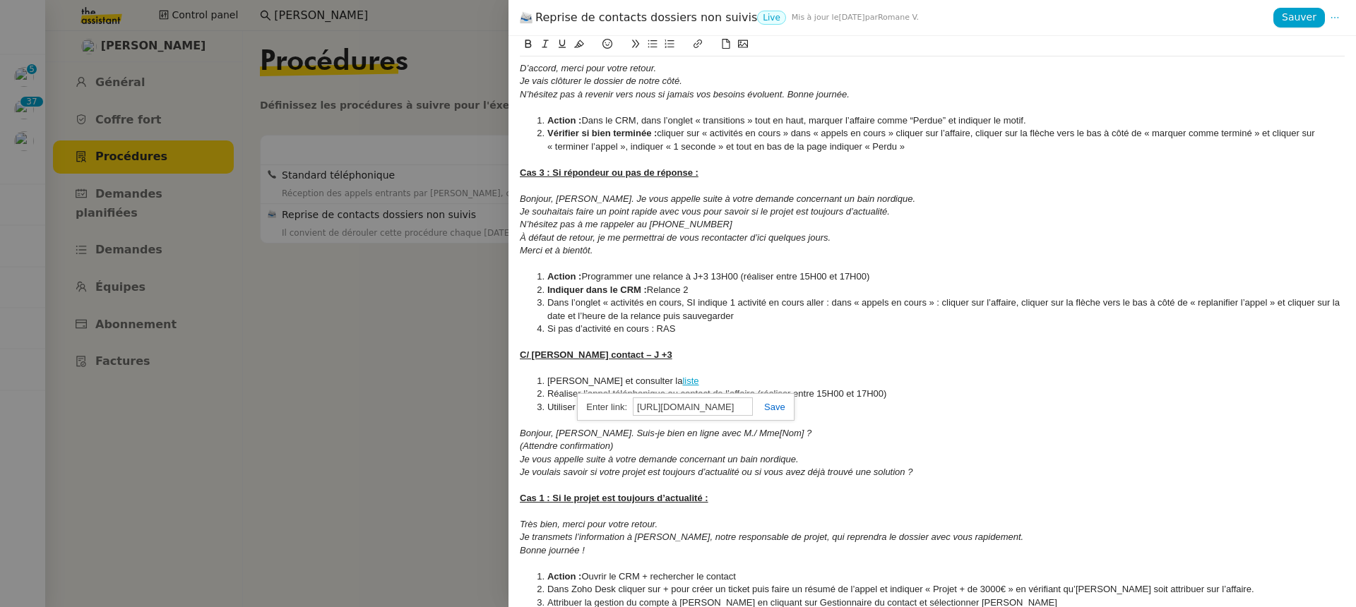
type input "[URL][DOMAIN_NAME]"
click at [776, 407] on link at bounding box center [769, 407] width 32 height 11
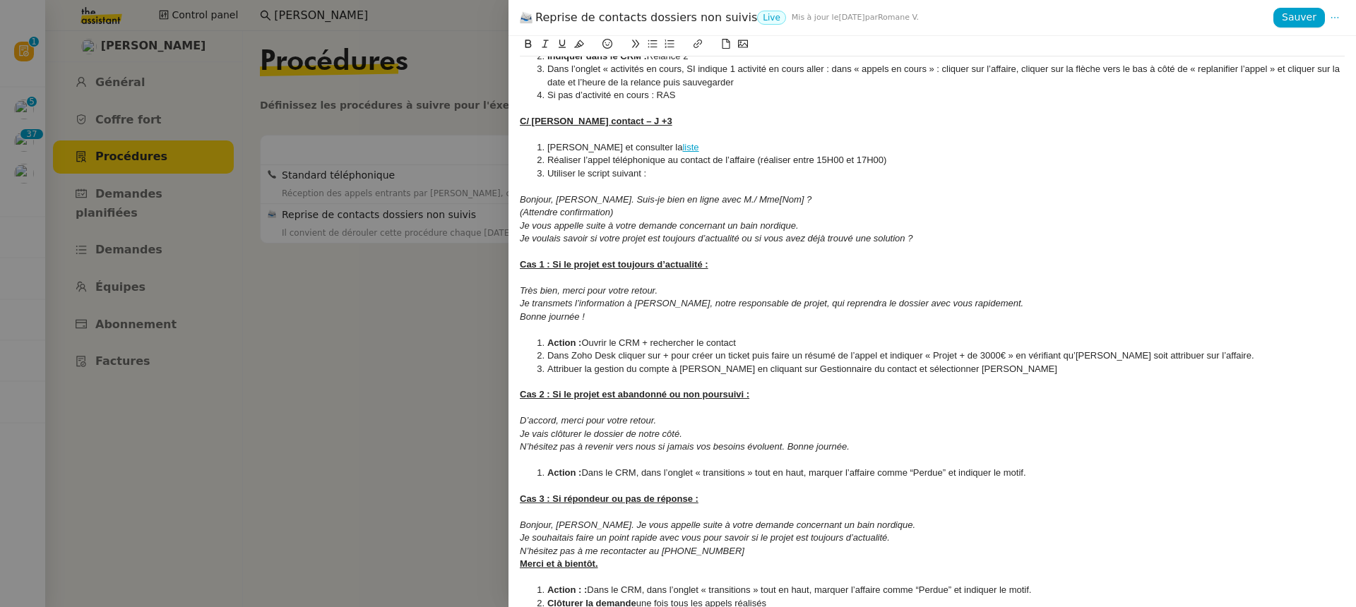
scroll to position [1397, 0]
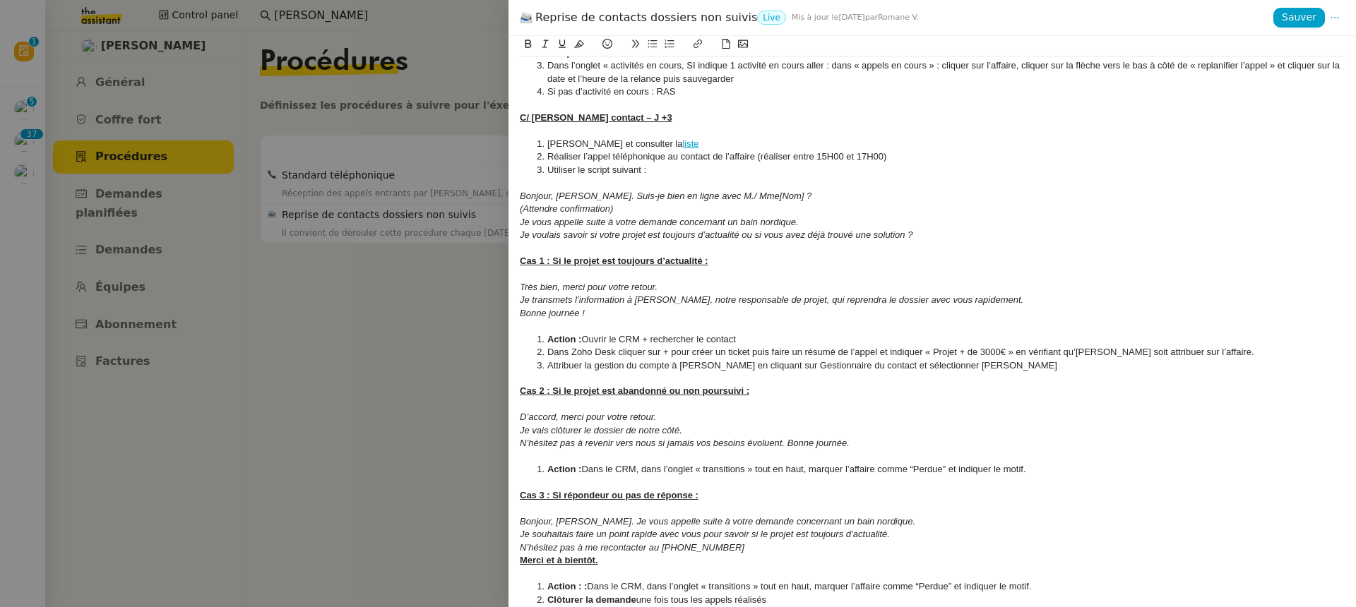
click at [989, 378] on div at bounding box center [932, 378] width 825 height 13
click at [989, 381] on div at bounding box center [932, 378] width 825 height 13
click at [987, 374] on div at bounding box center [932, 378] width 825 height 13
click at [980, 367] on li "Attribuer la gestion du compte à Armand en cliquant sur Gestionnaire du contact…" at bounding box center [939, 365] width 811 height 13
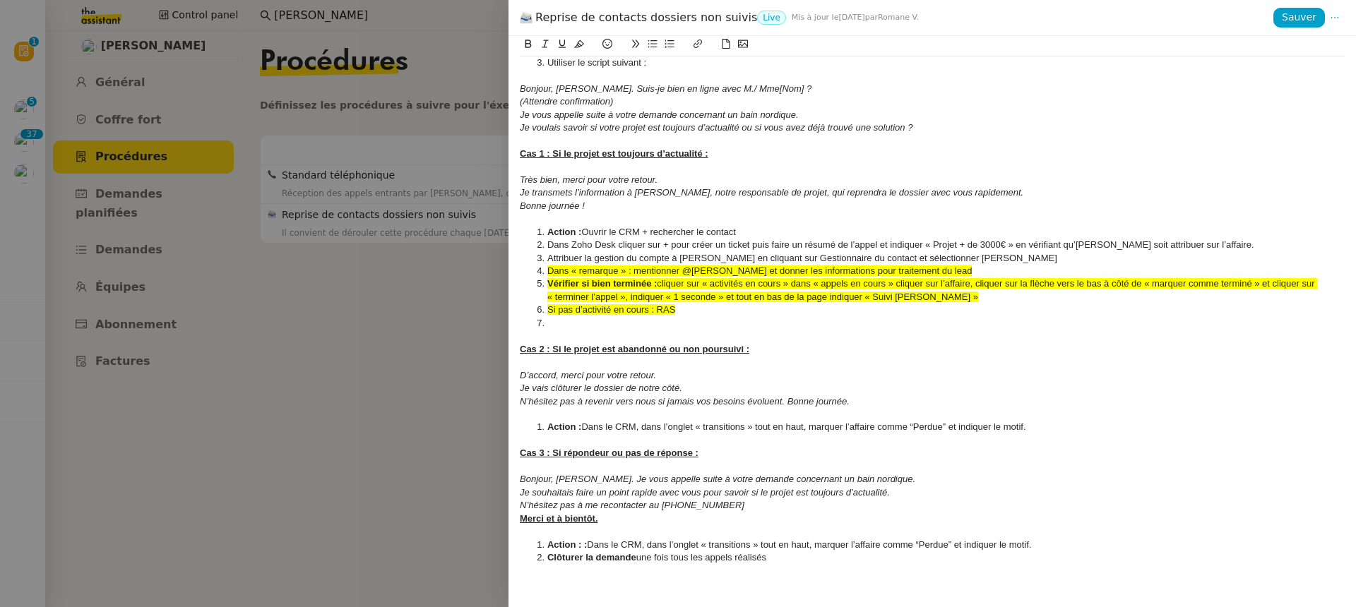
scroll to position [1474, 0]
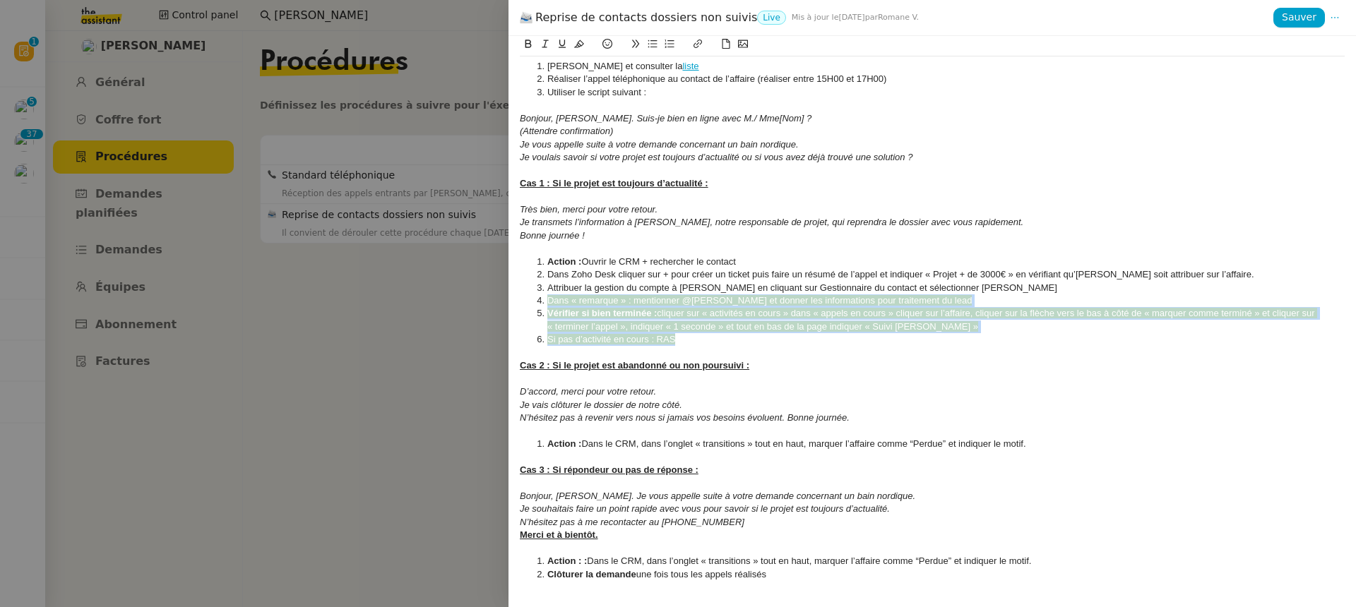
drag, startPoint x: 688, startPoint y: 338, endPoint x: 517, endPoint y: 301, distance: 175.5
click at [517, 301] on div "Créé le 25/07/2025 MAJ le 13/08/2025 Contexte : Certaines affaires ne sont actu…" at bounding box center [931, 321] width 847 height 571
click at [578, 52] on button at bounding box center [579, 44] width 17 height 16
click at [629, 283] on li "Attribuer la gestion du compte à Armand en cliquant sur Gestionnaire du contact…" at bounding box center [939, 288] width 811 height 13
drag, startPoint x: 681, startPoint y: 338, endPoint x: 512, endPoint y: 303, distance: 172.4
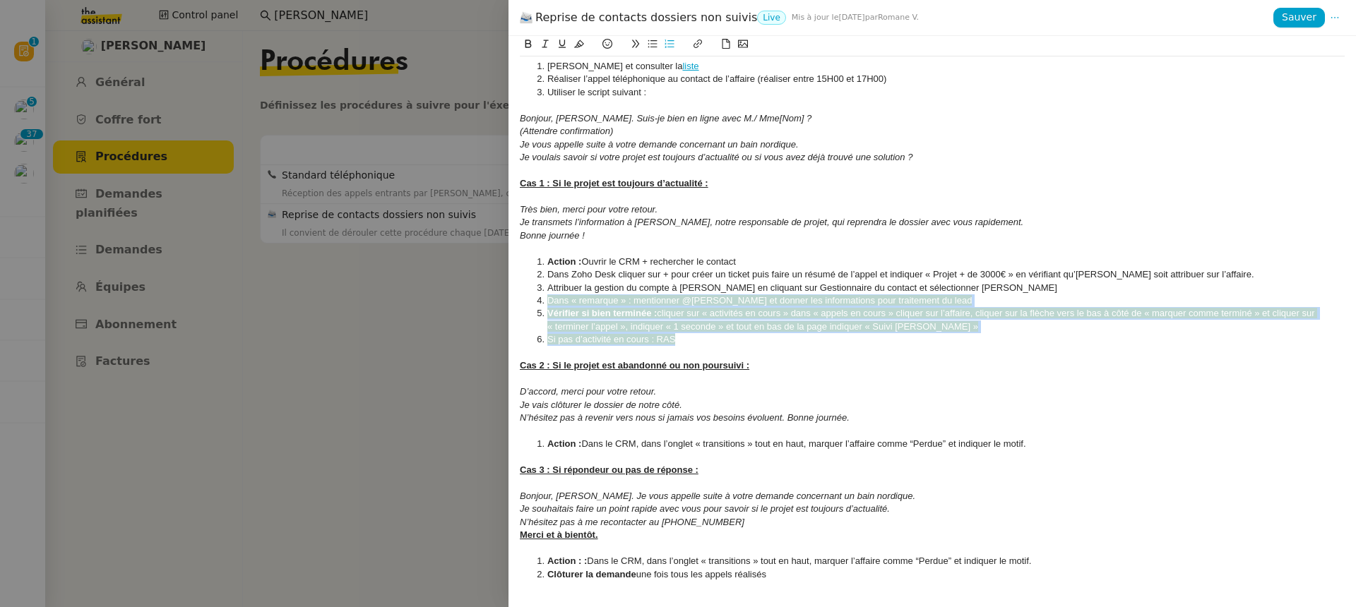
click at [512, 303] on div "Créé le 25/07/2025 MAJ le 13/08/2025 Contexte : Certaines affaires ne sont actu…" at bounding box center [931, 321] width 847 height 571
click at [583, 41] on icon at bounding box center [579, 44] width 10 height 10
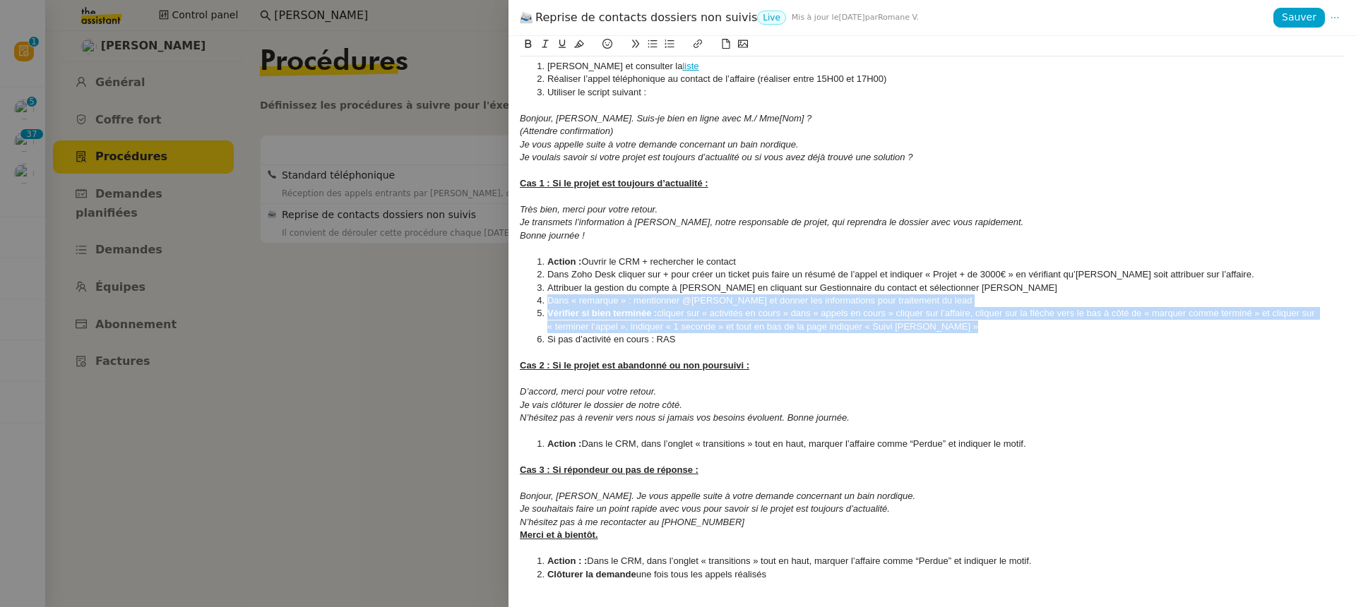
click at [643, 246] on div at bounding box center [932, 248] width 825 height 13
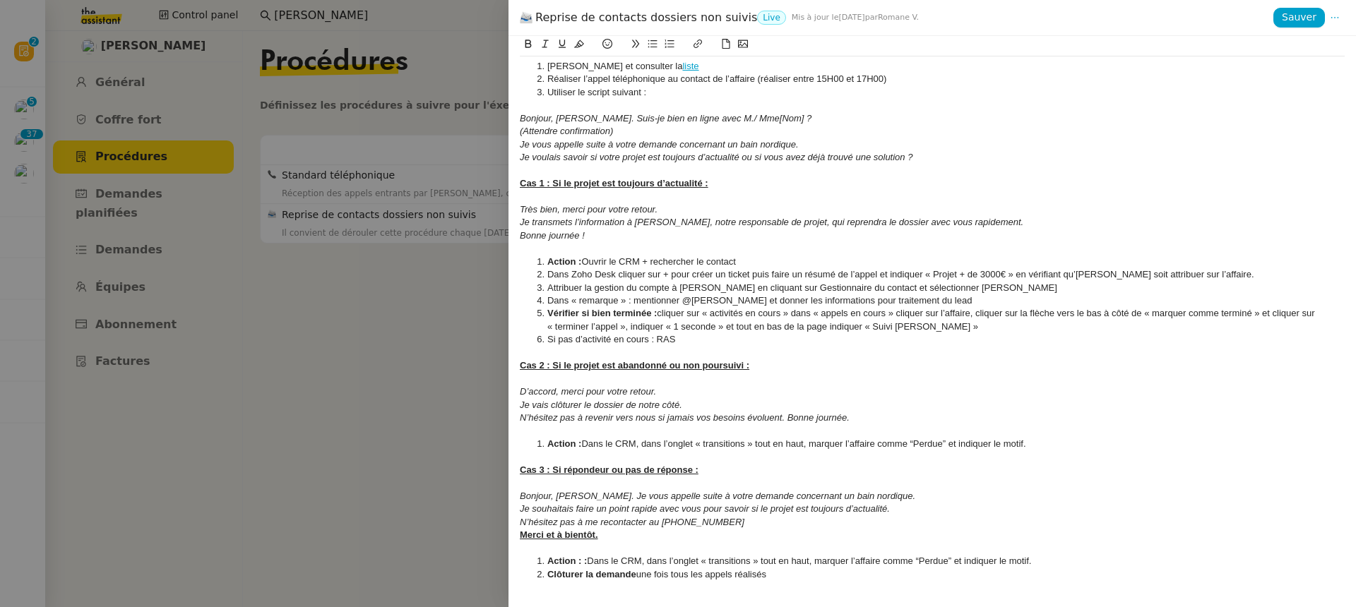
click at [1051, 430] on div at bounding box center [932, 431] width 825 height 13
click at [1053, 436] on div at bounding box center [932, 431] width 825 height 13
click at [1053, 440] on li "Action : Dans le CRM, dans l’onglet « transitions » tout en haut, marquer l’aff…" at bounding box center [939, 444] width 811 height 13
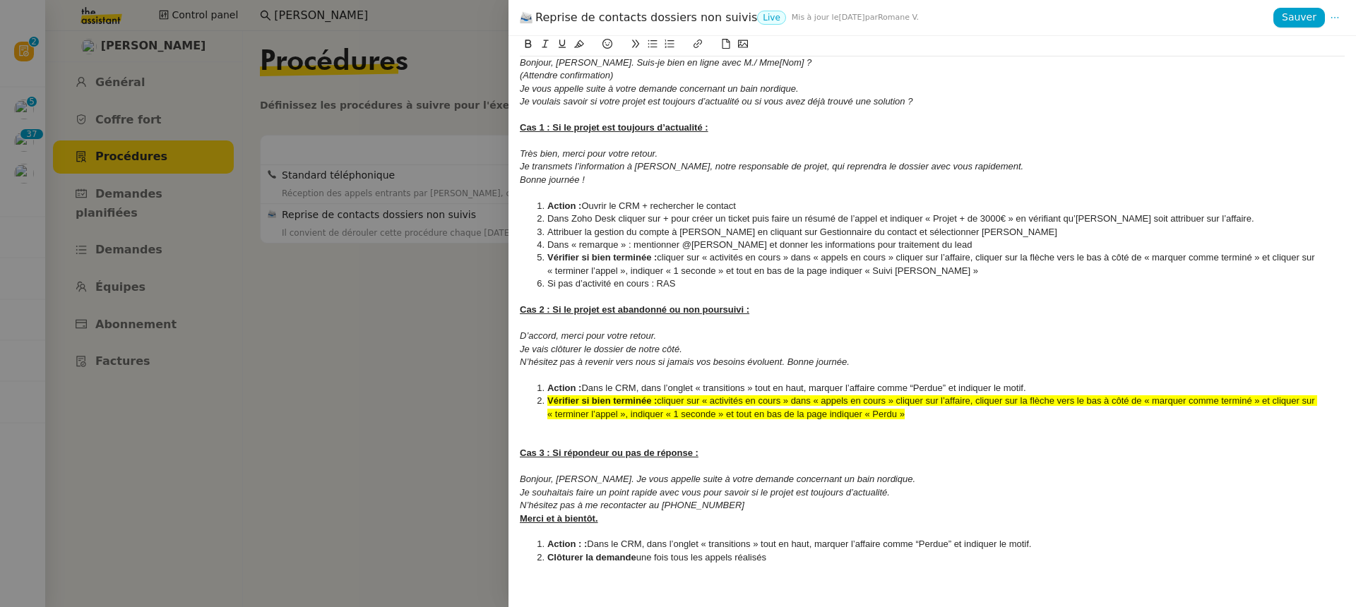
scroll to position [1517, 0]
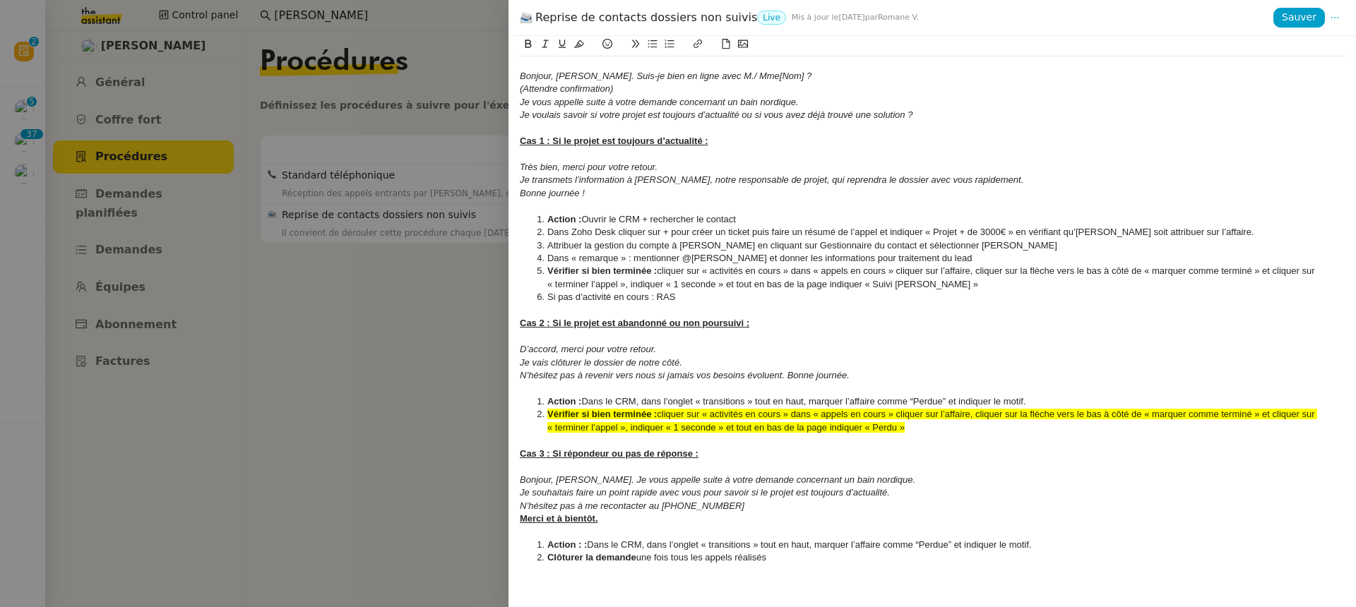
drag, startPoint x: 917, startPoint y: 426, endPoint x: 520, endPoint y: 413, distance: 397.0
click at [520, 413] on ol "Action : Dans le CRM, dans l’onglet « transitions » tout en haut, marquer l’aff…" at bounding box center [932, 414] width 825 height 39
click at [580, 42] on icon at bounding box center [579, 44] width 10 height 8
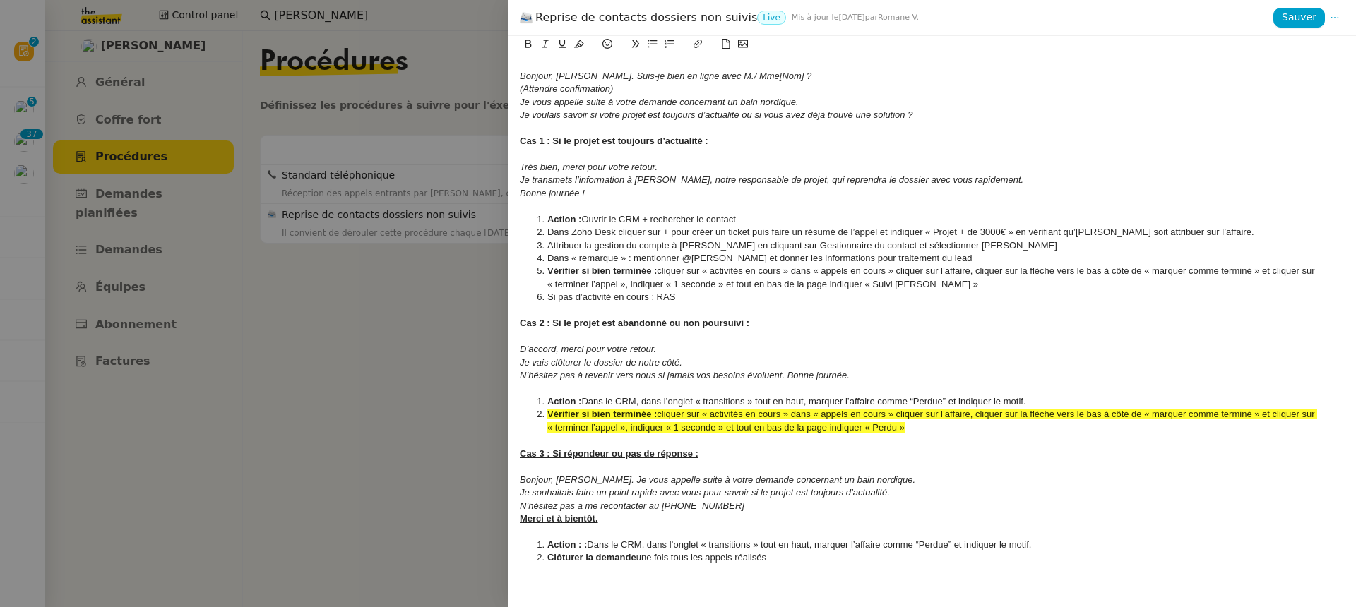
click at [578, 346] on em "D’accord, merci pour votre retour." at bounding box center [588, 349] width 136 height 11
drag, startPoint x: 921, startPoint y: 429, endPoint x: 449, endPoint y: 419, distance: 471.8
click at [449, 419] on div "Reprise de contacts dossiers non suivis Live Mis à jour le 15 juil. 2025 par Ro…" at bounding box center [678, 303] width 1356 height 607
click at [575, 50] on button at bounding box center [579, 44] width 17 height 16
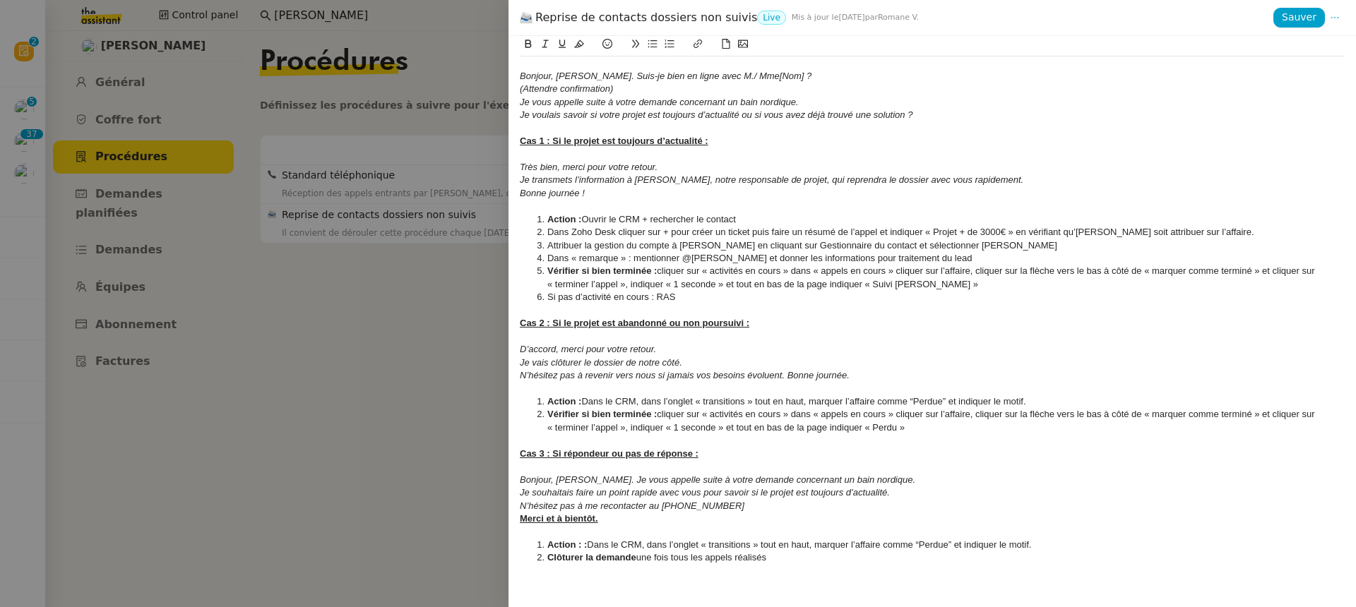
click at [626, 287] on li "Vérifier si bien terminée : cliquer sur « activités en cours » dans « appels en…" at bounding box center [939, 278] width 811 height 26
drag, startPoint x: 549, startPoint y: 547, endPoint x: 853, endPoint y: 580, distance: 305.4
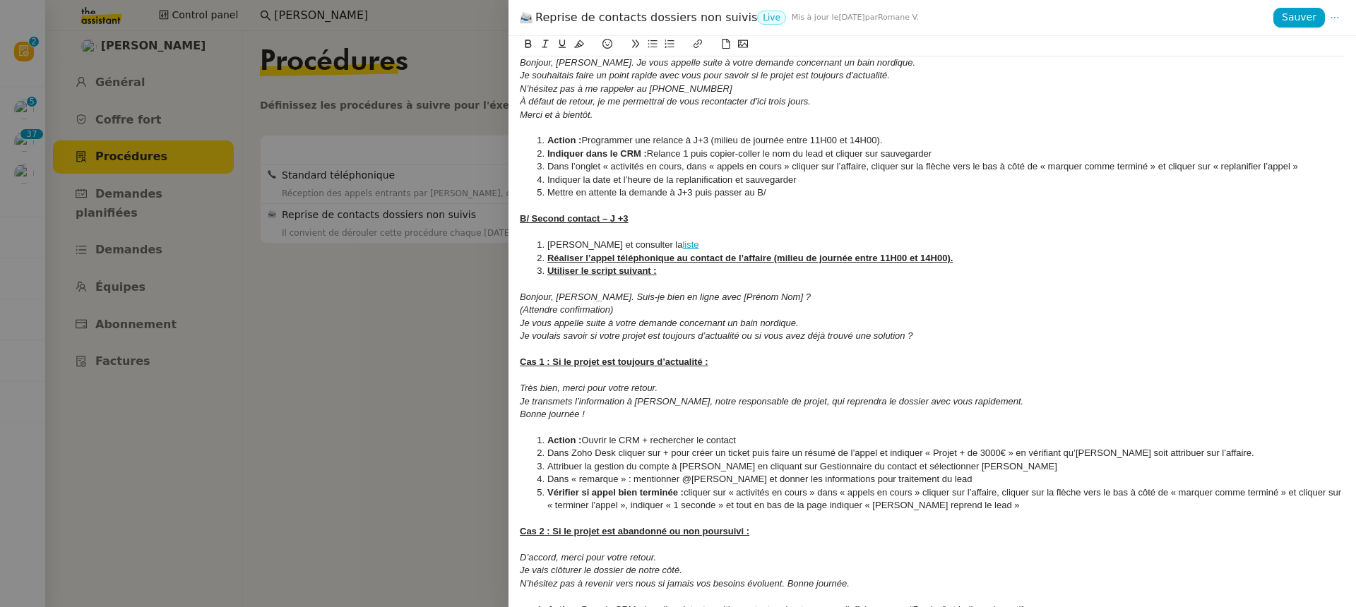
scroll to position [1543, 0]
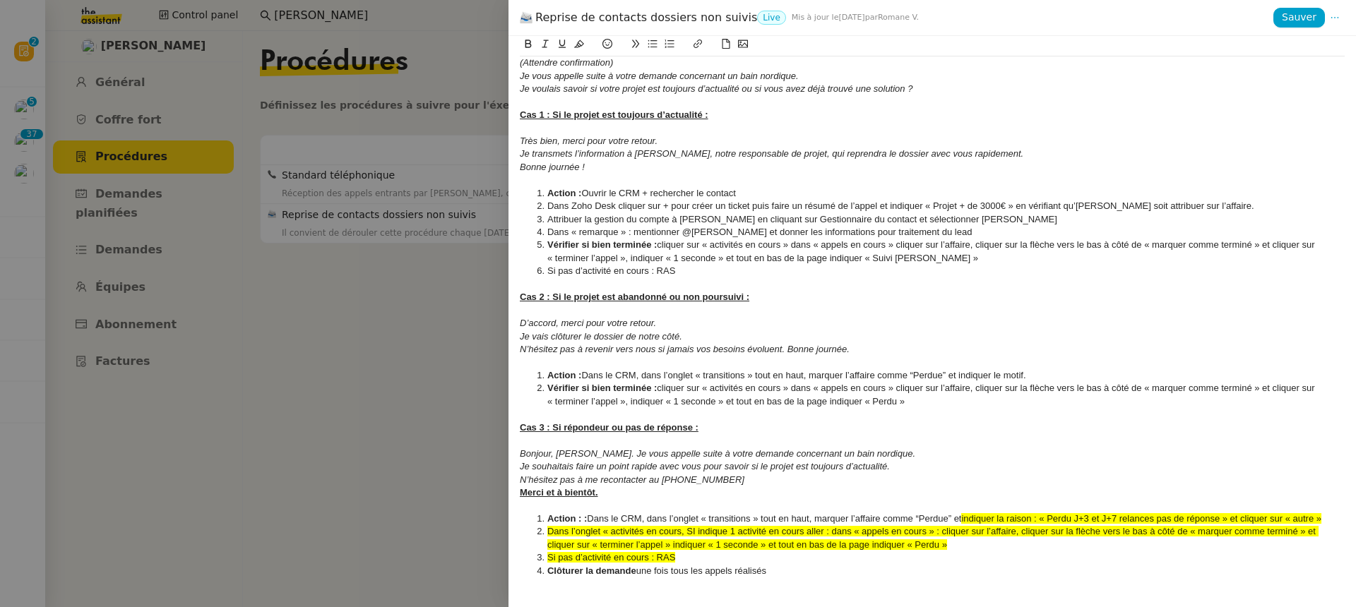
drag, startPoint x: 967, startPoint y: 518, endPoint x: 904, endPoint y: 554, distance: 71.5
click at [904, 554] on ol "Action : : Dans le CRM, dans l’onglet « transitions » tout en haut, marquer l’a…" at bounding box center [932, 545] width 825 height 65
click at [583, 47] on icon at bounding box center [579, 44] width 10 height 10
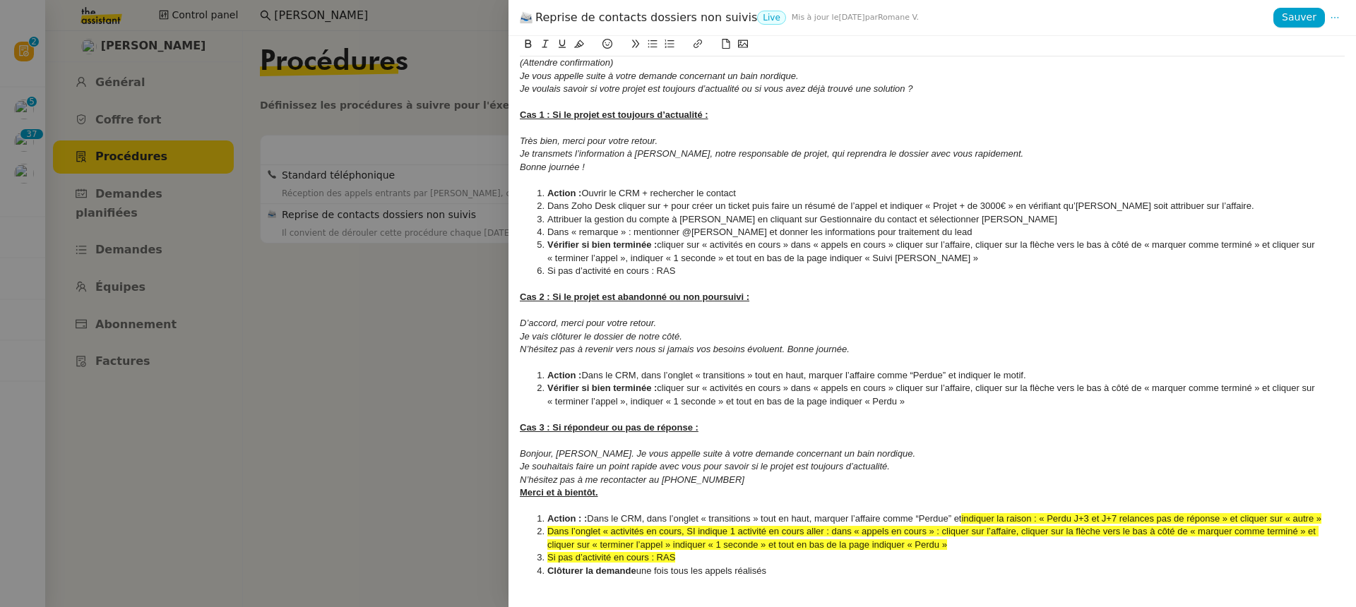
click at [652, 430] on u "Cas 3 : Si répondeur ou pas de réponse :" at bounding box center [609, 427] width 179 height 11
drag, startPoint x: 967, startPoint y: 519, endPoint x: 971, endPoint y: 563, distance: 44.0
click at [971, 563] on ol "Action : : Dans le CRM, dans l’onglet « transitions » tout en haut, marquer l’a…" at bounding box center [932, 545] width 825 height 65
click at [580, 47] on icon at bounding box center [579, 44] width 10 height 10
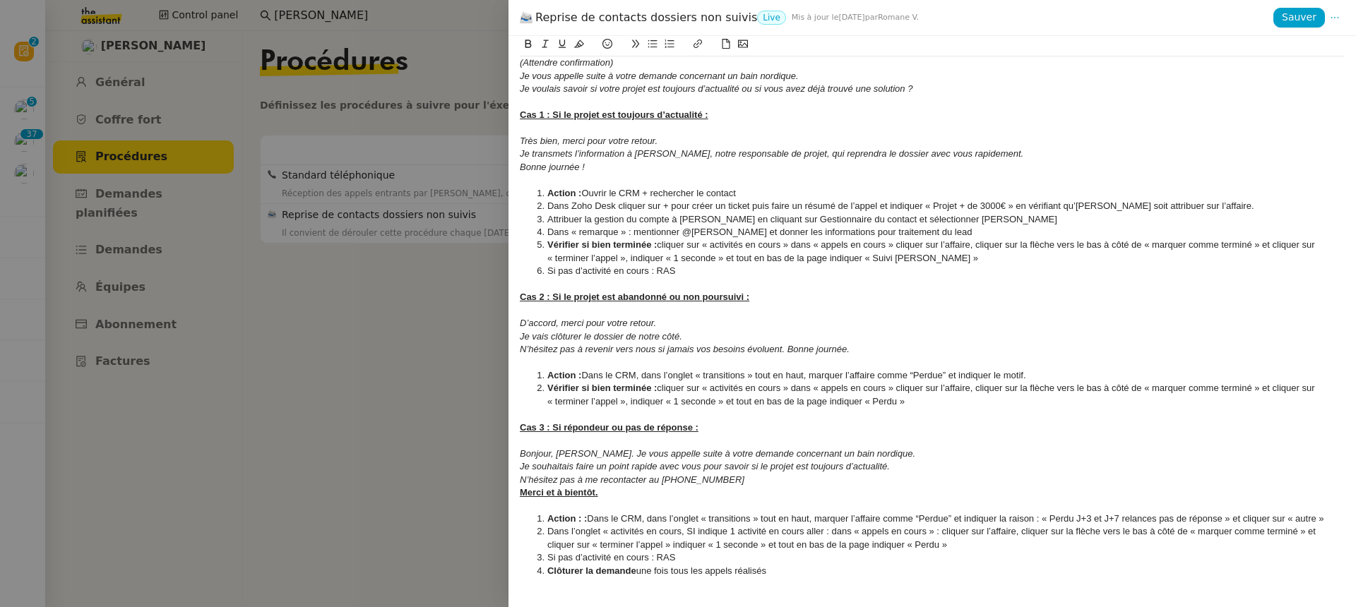
click at [623, 454] on em "Bonjour, Géraldine de Storvatt. Je vous appelle suite à votre demande concernan…" at bounding box center [717, 453] width 395 height 11
click at [585, 538] on li "Dans l’onglet « activités en cours, SI indique 1 activité en cours aller : dans…" at bounding box center [939, 538] width 811 height 26
drag, startPoint x: 599, startPoint y: 537, endPoint x: 512, endPoint y: 536, distance: 86.8
click at [512, 537] on div "Créé le 25/07/2025 MAJ le 13/08/2025 Contexte : Certaines affaires ne sont actu…" at bounding box center [931, 321] width 847 height 571
click at [532, 45] on icon at bounding box center [528, 44] width 10 height 10
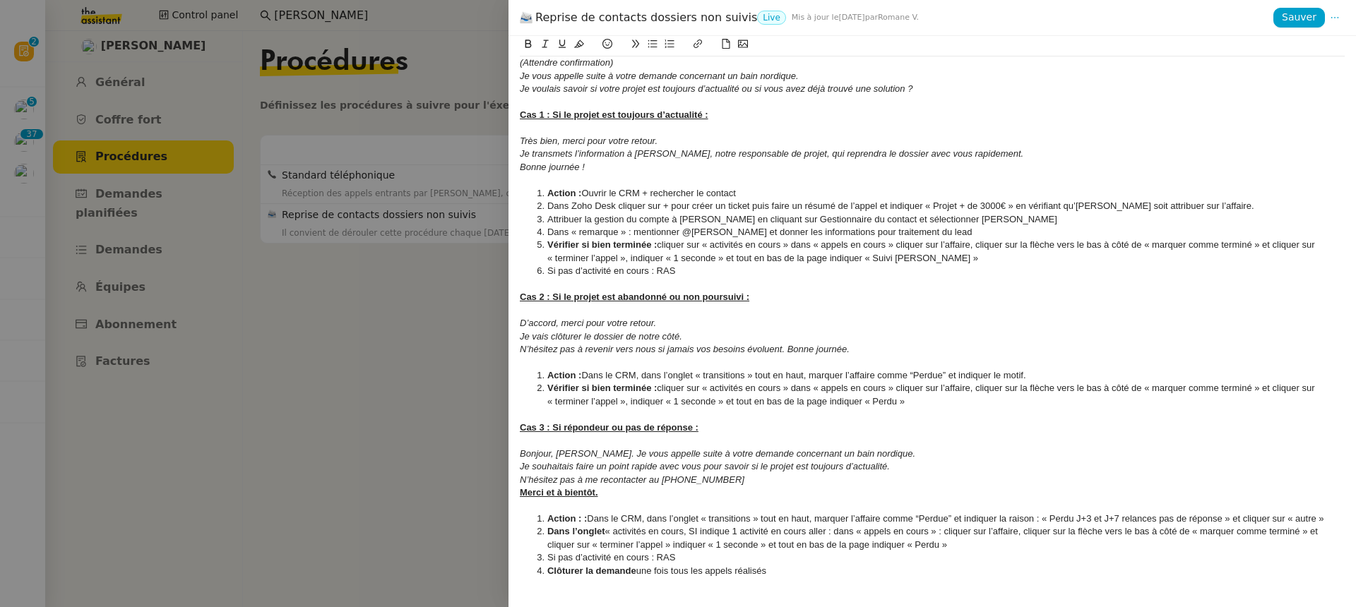
click at [782, 396] on li "Vérifier si bien terminée : cliquer sur « activités en cours » dans « appels en…" at bounding box center [939, 395] width 811 height 26
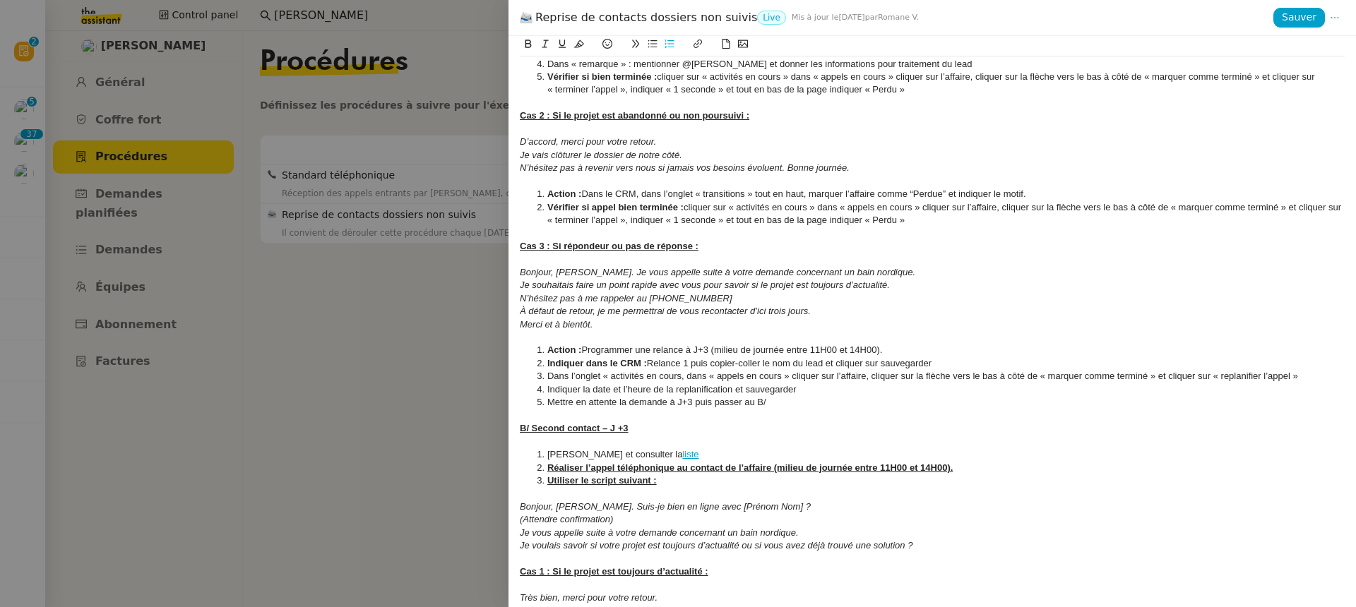
scroll to position [0, 0]
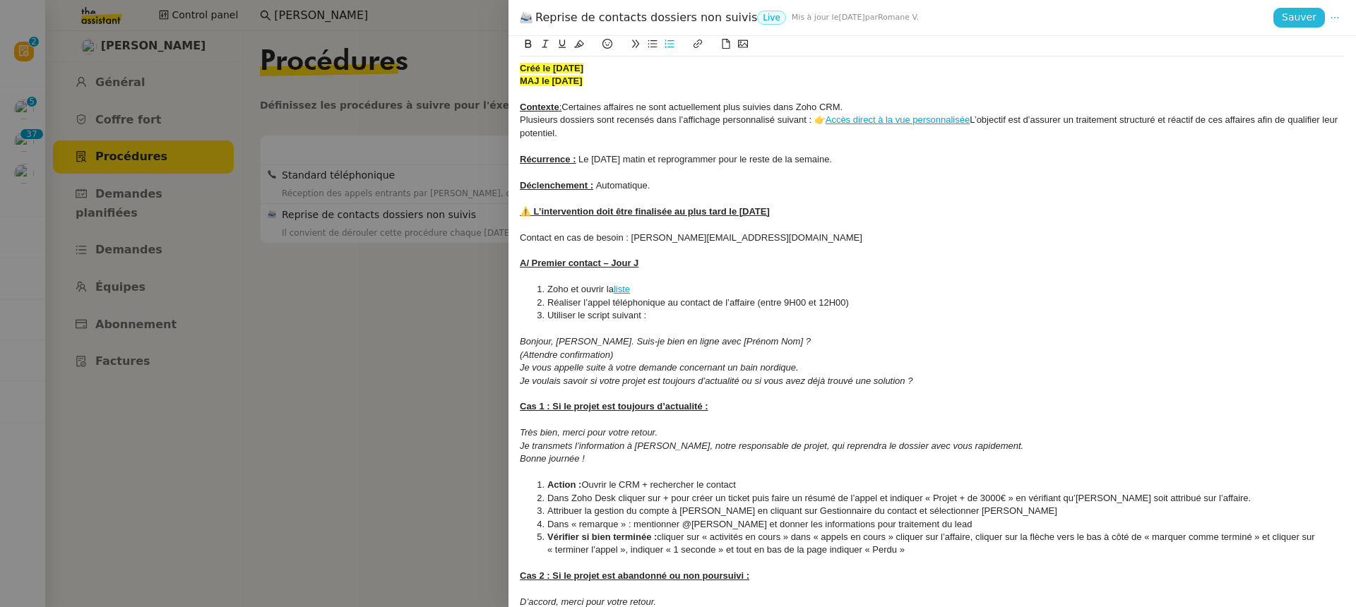
click at [1291, 18] on span "Sauver" at bounding box center [1299, 17] width 35 height 16
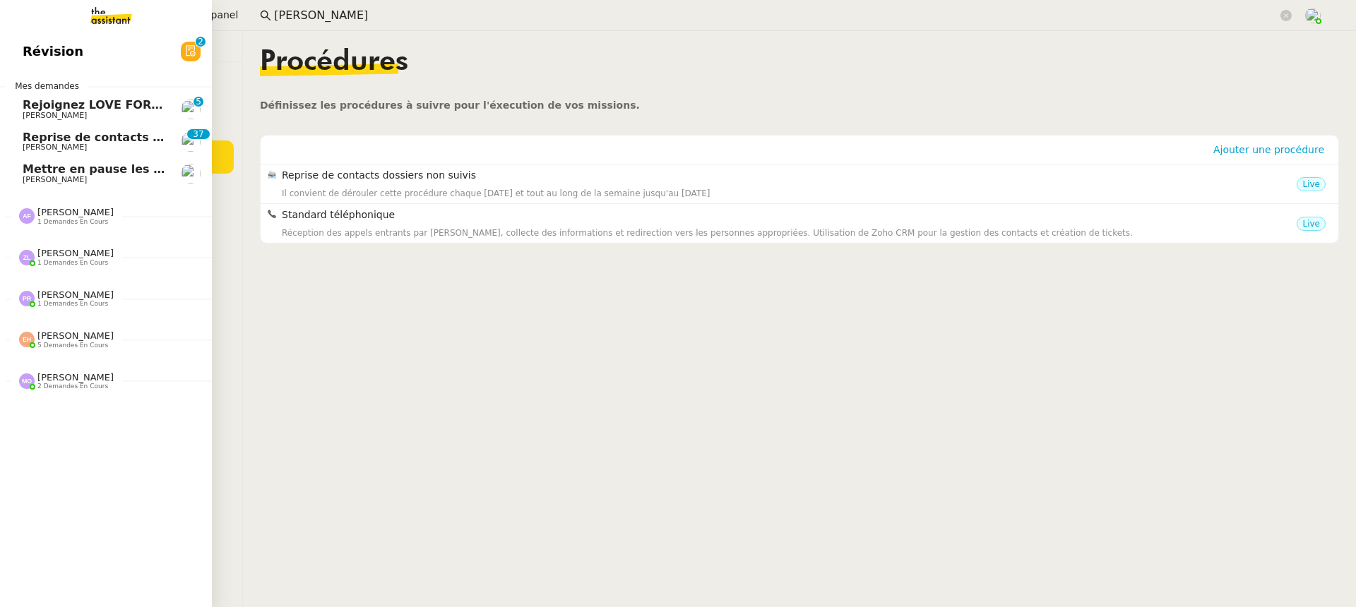
click at [64, 152] on span "[PERSON_NAME]" at bounding box center [55, 147] width 64 height 9
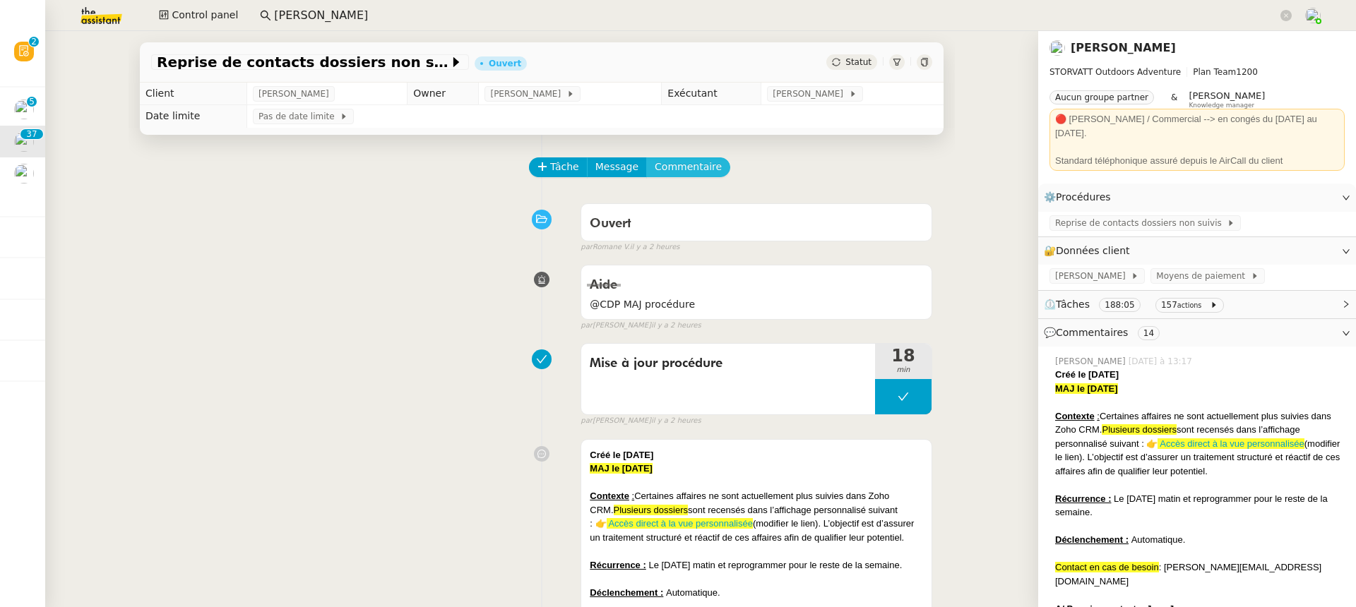
click at [671, 172] on span "Commentaire" at bounding box center [688, 167] width 67 height 16
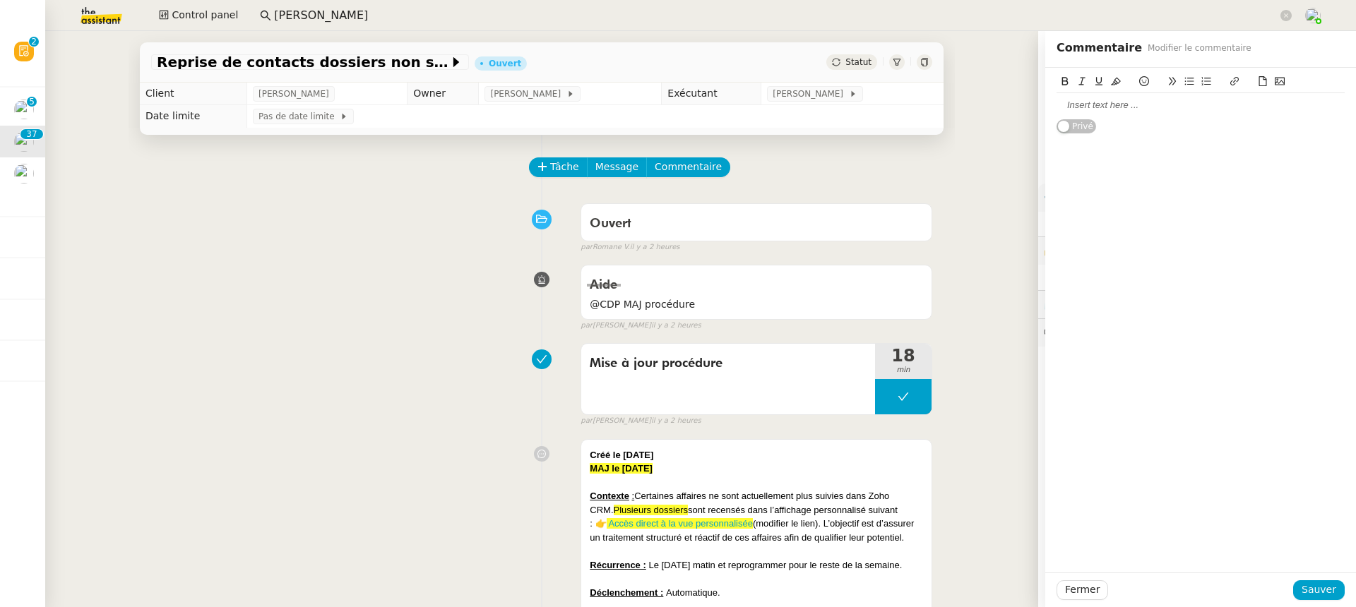
click at [1107, 106] on div at bounding box center [1200, 105] width 288 height 13
click at [1329, 584] on span "Sauver" at bounding box center [1318, 590] width 35 height 16
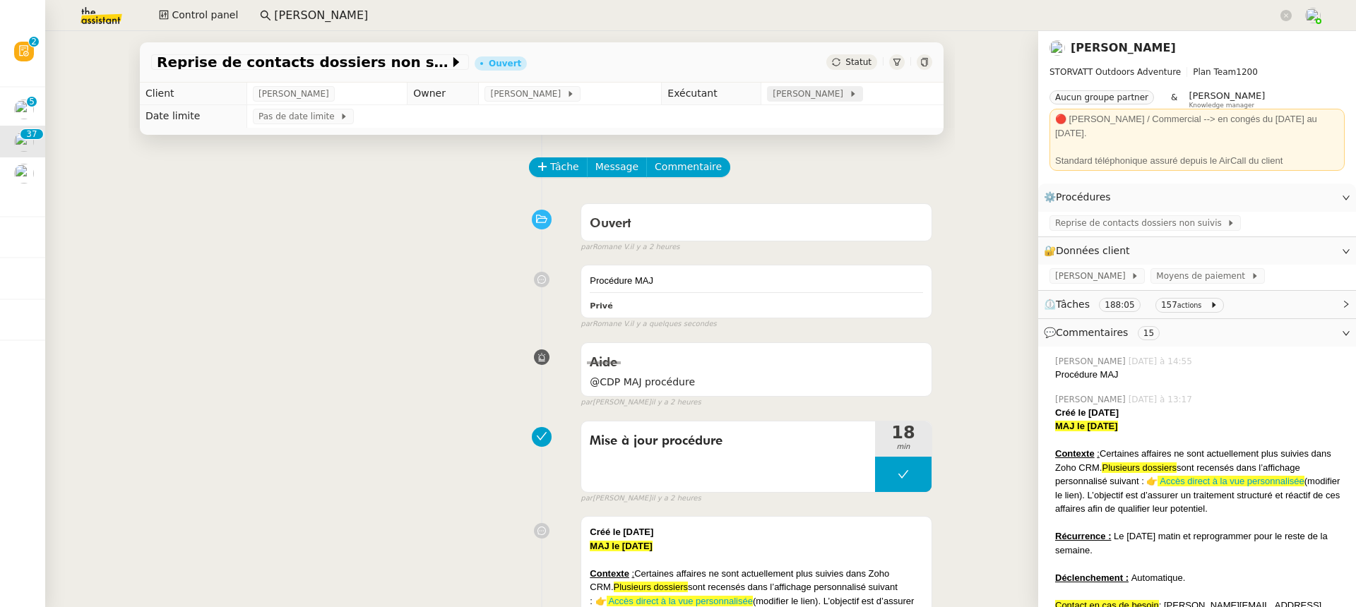
click at [828, 102] on div "[PERSON_NAME]" at bounding box center [814, 94] width 95 height 16
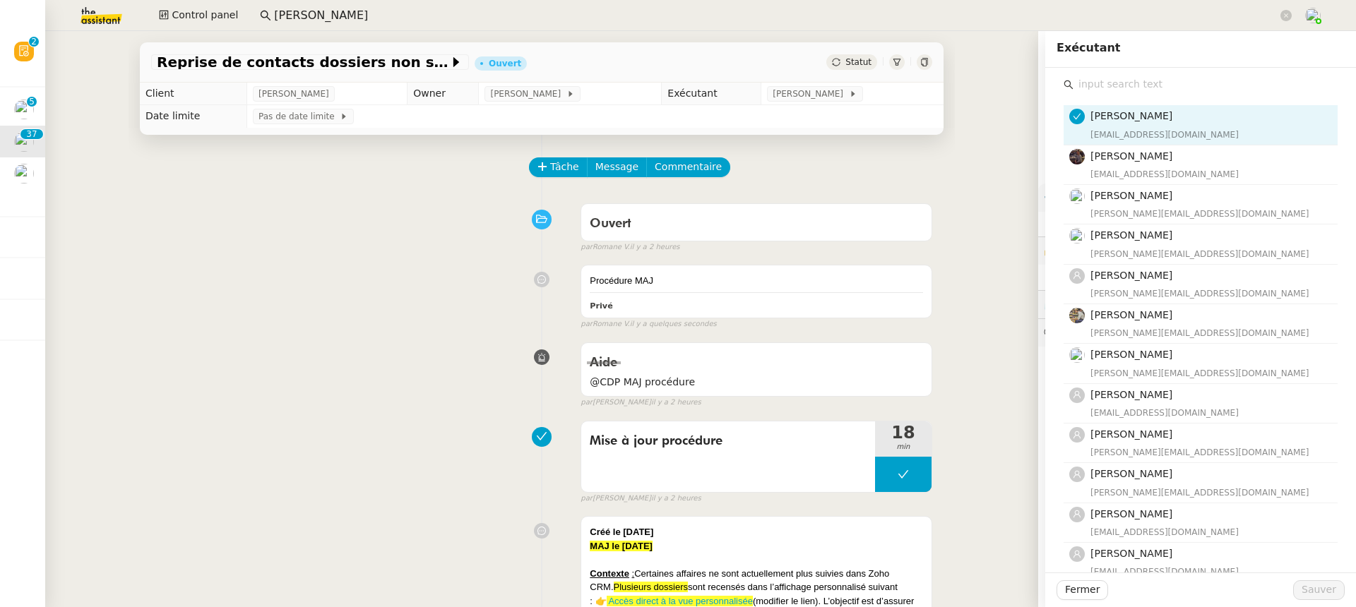
click at [1105, 80] on input "text" at bounding box center [1205, 84] width 264 height 19
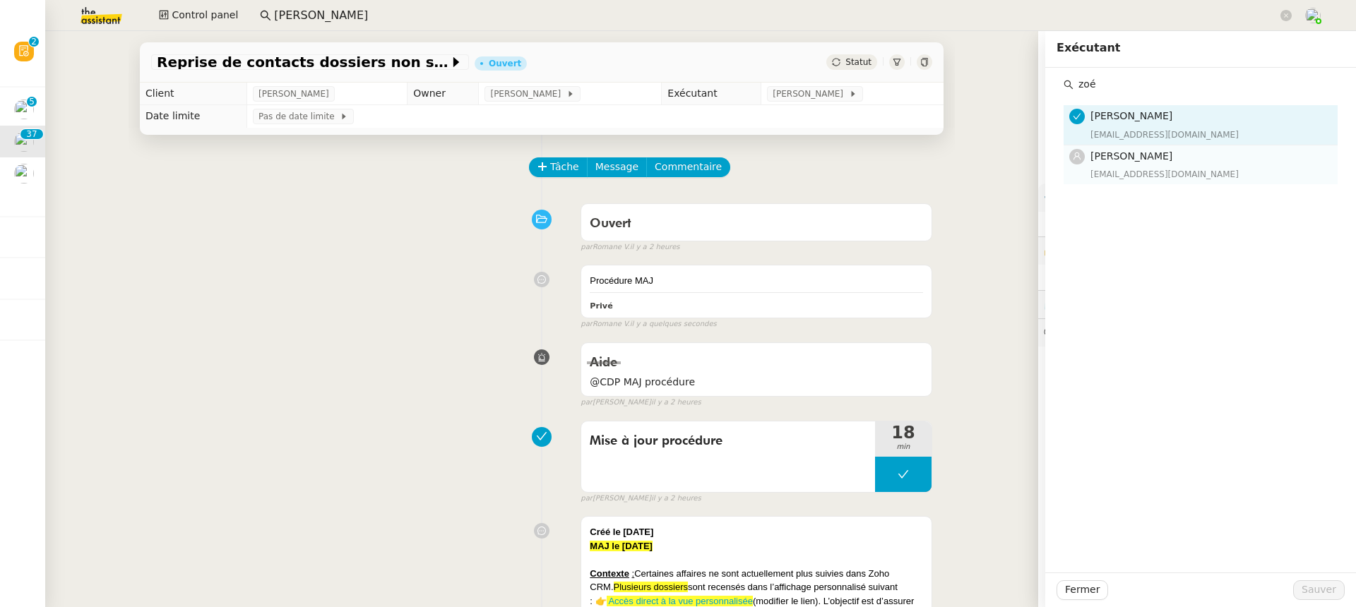
type input "zoé"
click at [1130, 179] on div "zoe@theassistant.team" at bounding box center [1209, 174] width 239 height 14
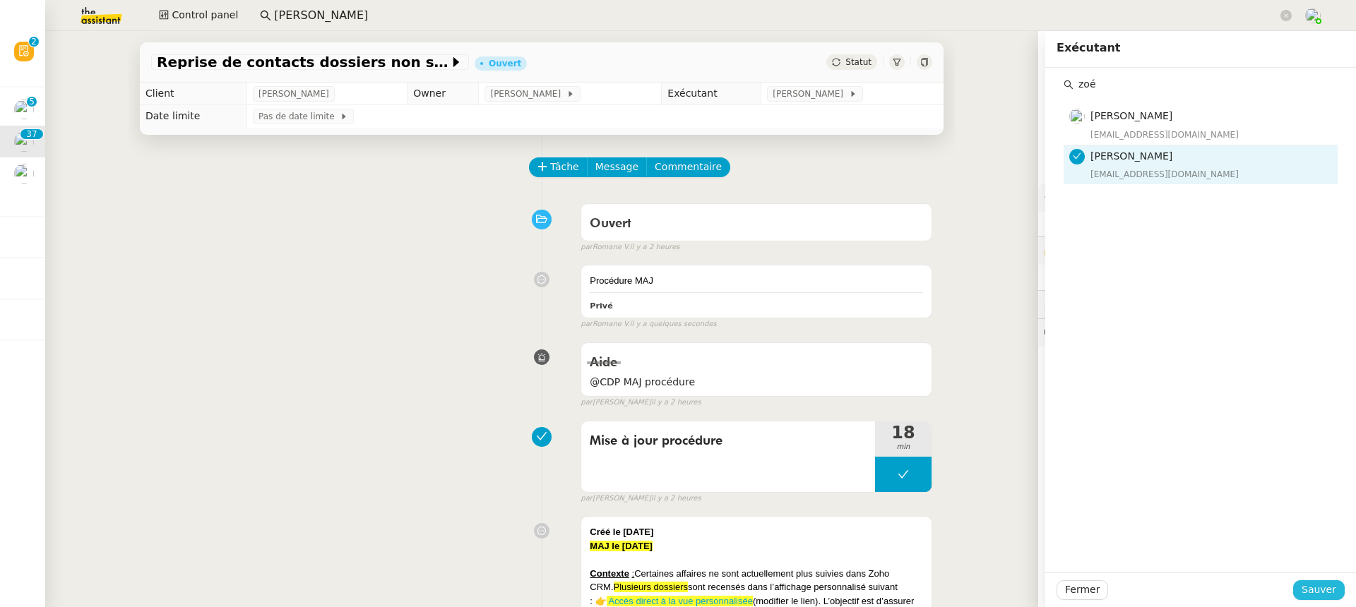
click at [1320, 591] on span "Sauver" at bounding box center [1318, 590] width 35 height 16
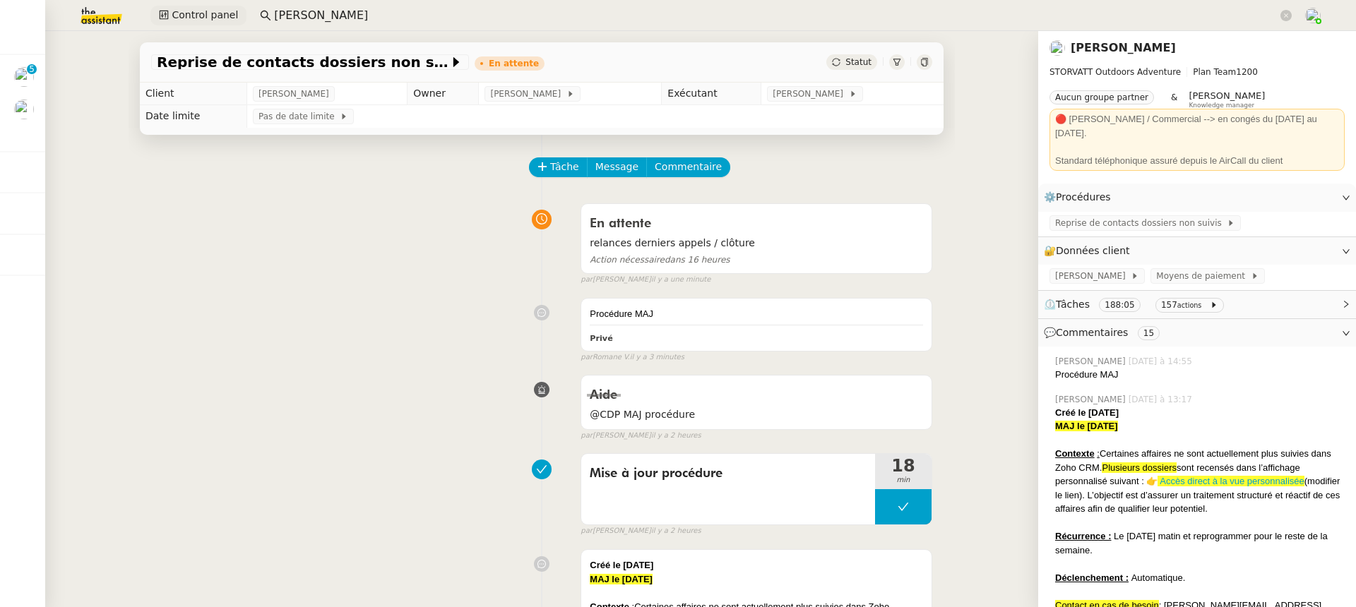
click at [192, 10] on span "Control panel" at bounding box center [205, 15] width 66 height 16
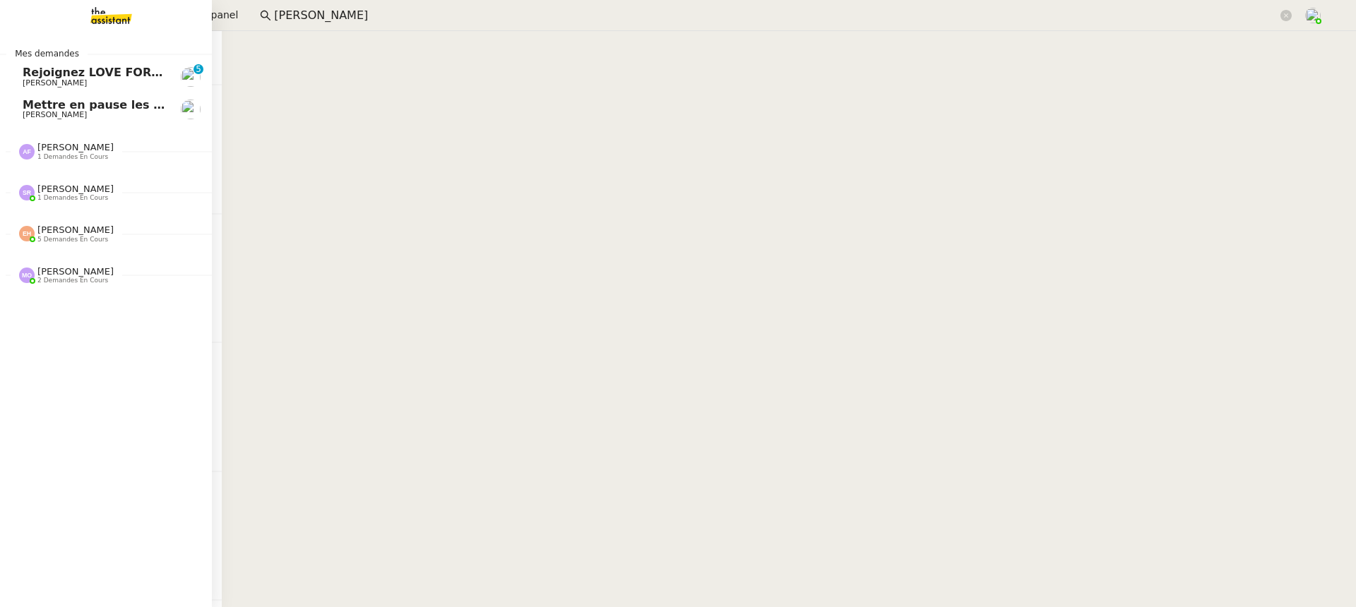
click at [36, 119] on span "Kevin AUBERT" at bounding box center [55, 114] width 64 height 9
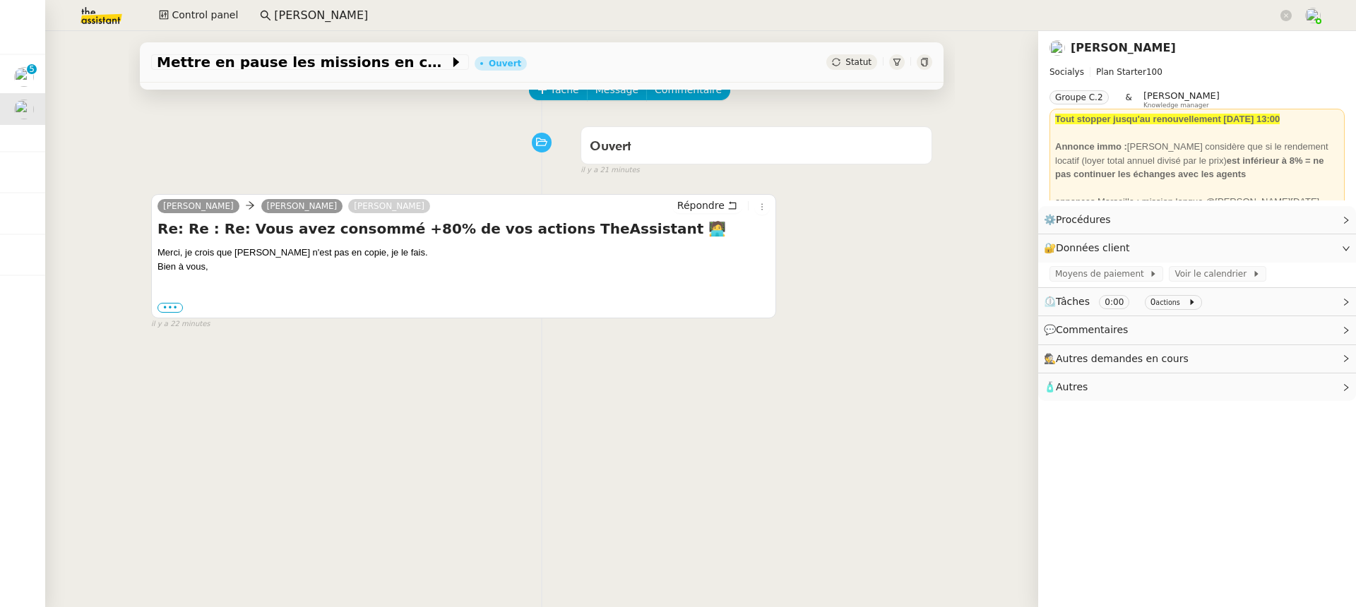
scroll to position [89, 0]
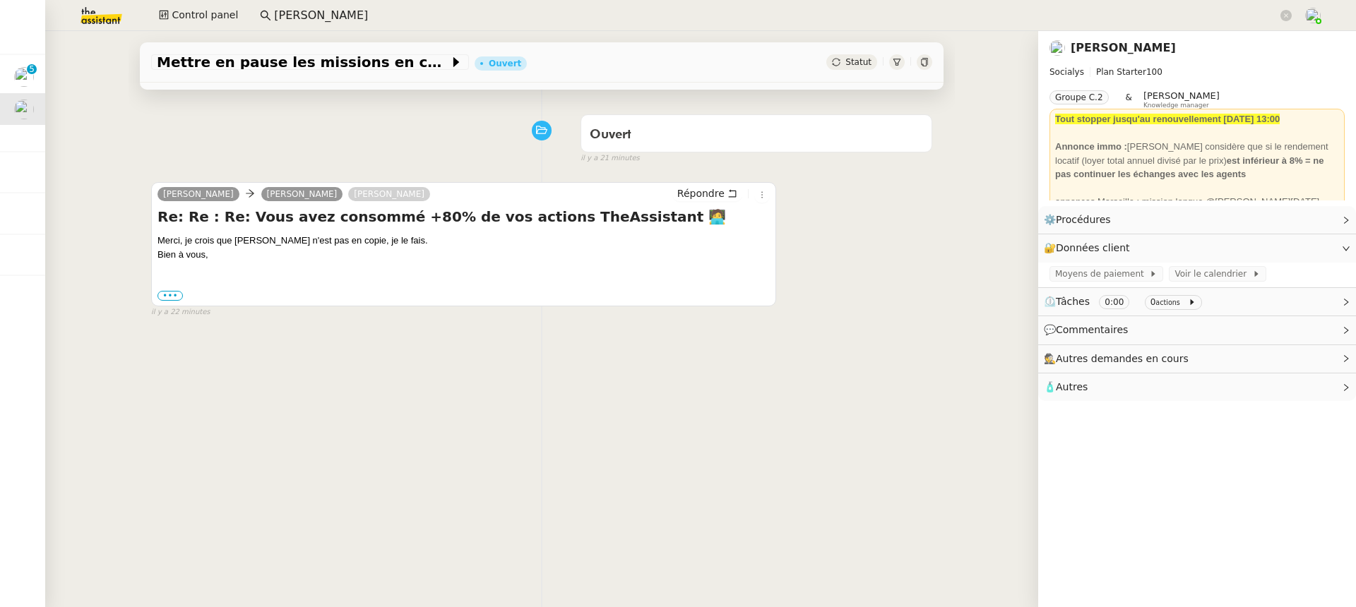
click at [165, 289] on div "••• Le mer. 13 août 2025 à 14:01, Marie RIVOIRA < marie.rivoira@team.theassista…" at bounding box center [463, 296] width 612 height 14
click at [170, 292] on label "•••" at bounding box center [169, 296] width 25 height 10
click at [0, 0] on input "•••" at bounding box center [0, 0] width 0 height 0
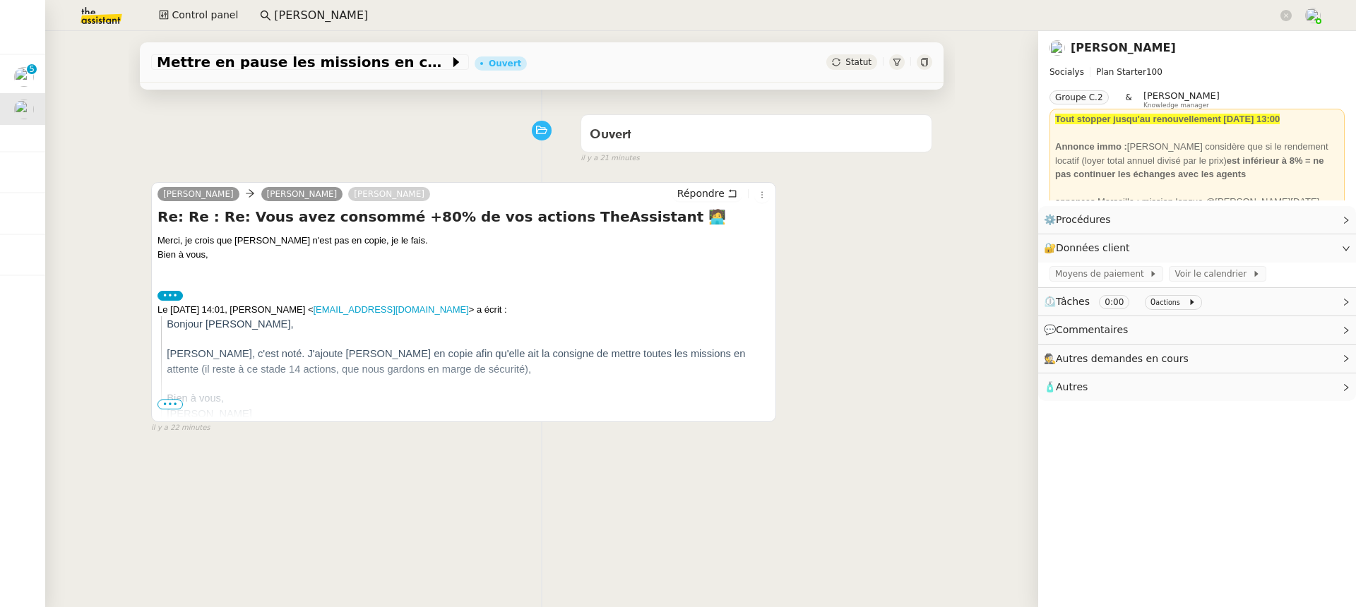
click at [1121, 55] on nz-page-header-title "Kevin AUBERT" at bounding box center [1122, 48] width 105 height 20
click at [1096, 40] on nz-page-header-title "Kevin AUBERT" at bounding box center [1122, 48] width 105 height 20
click at [1099, 48] on link "Kevin AUBERT" at bounding box center [1122, 47] width 105 height 13
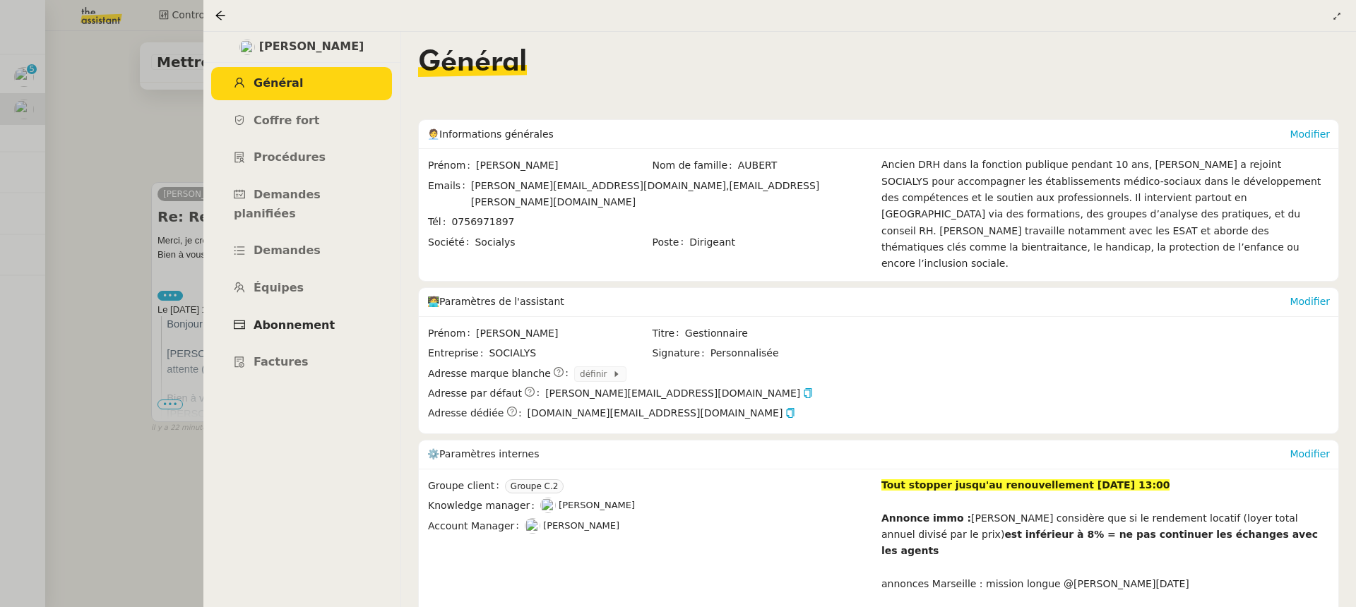
click at [304, 318] on span "Abonnement" at bounding box center [293, 324] width 81 height 13
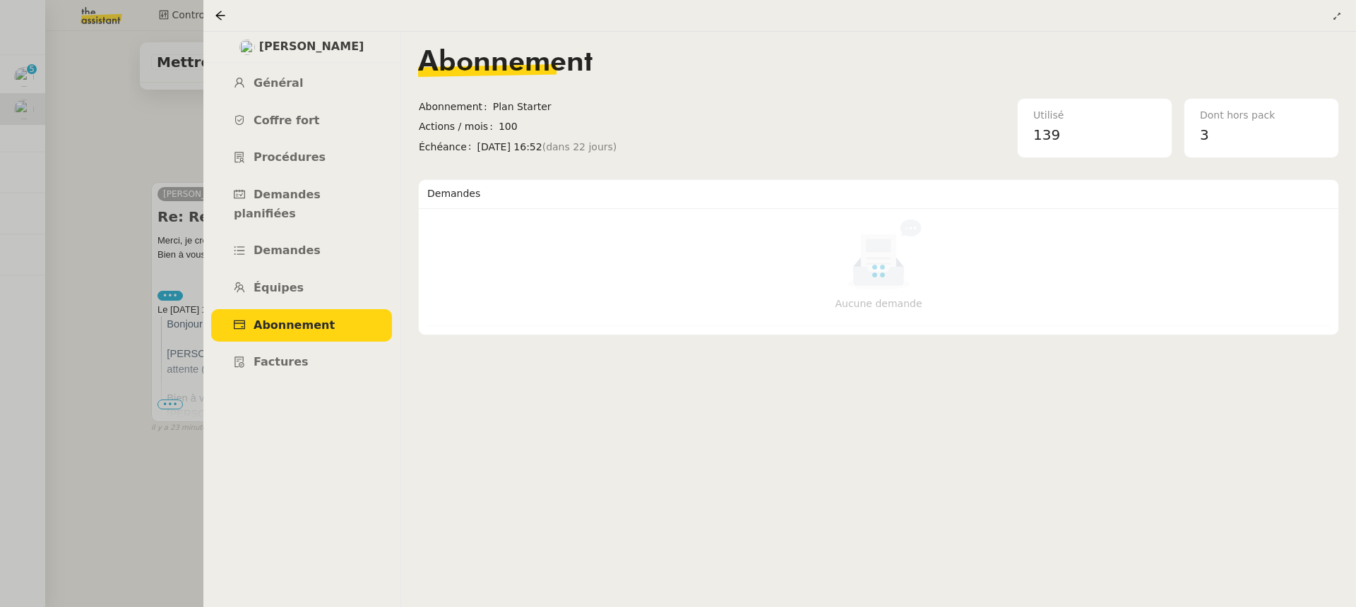
click at [358, 101] on ul "Général Coffre fort Procédures Demandes planifiées Demandes Équipes Abonnement …" at bounding box center [302, 223] width 198 height 312
click at [356, 101] on ul "Général Coffre fort Procédures Demandes planifiées Demandes Équipes Abonnement …" at bounding box center [302, 223] width 198 height 312
click at [352, 89] on link "Général" at bounding box center [301, 83] width 181 height 33
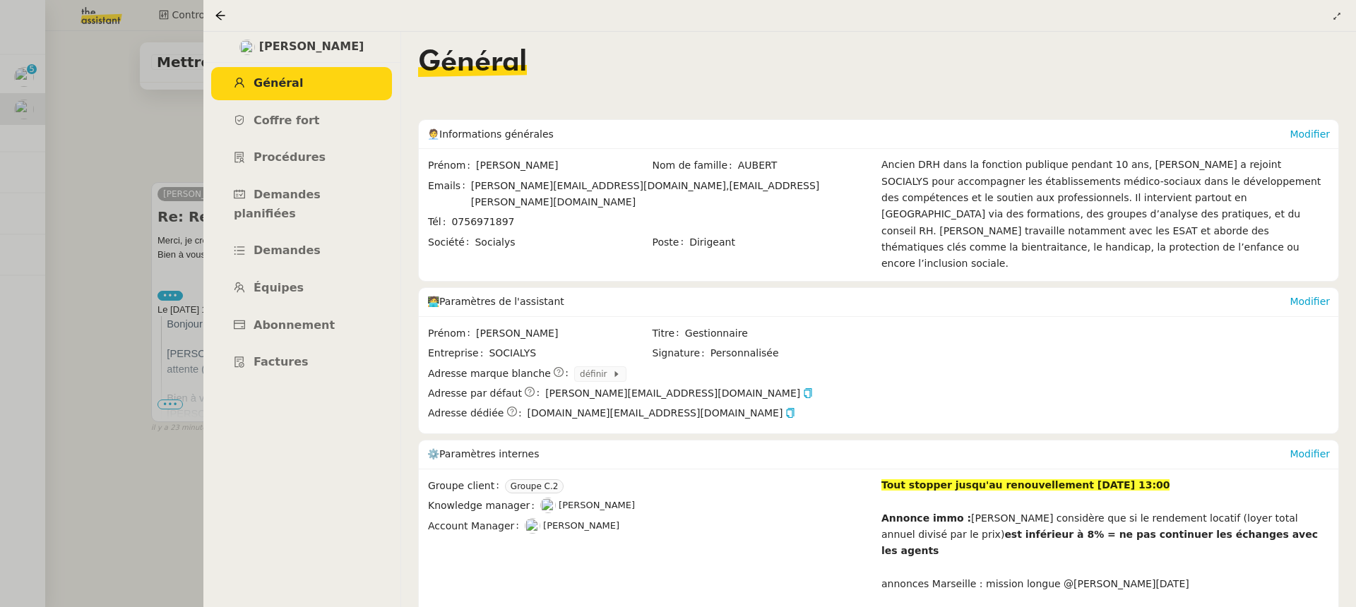
click at [1312, 446] on div "Modifier" at bounding box center [1309, 455] width 40 height 28
click at [1309, 448] on link "Modifier" at bounding box center [1309, 453] width 40 height 11
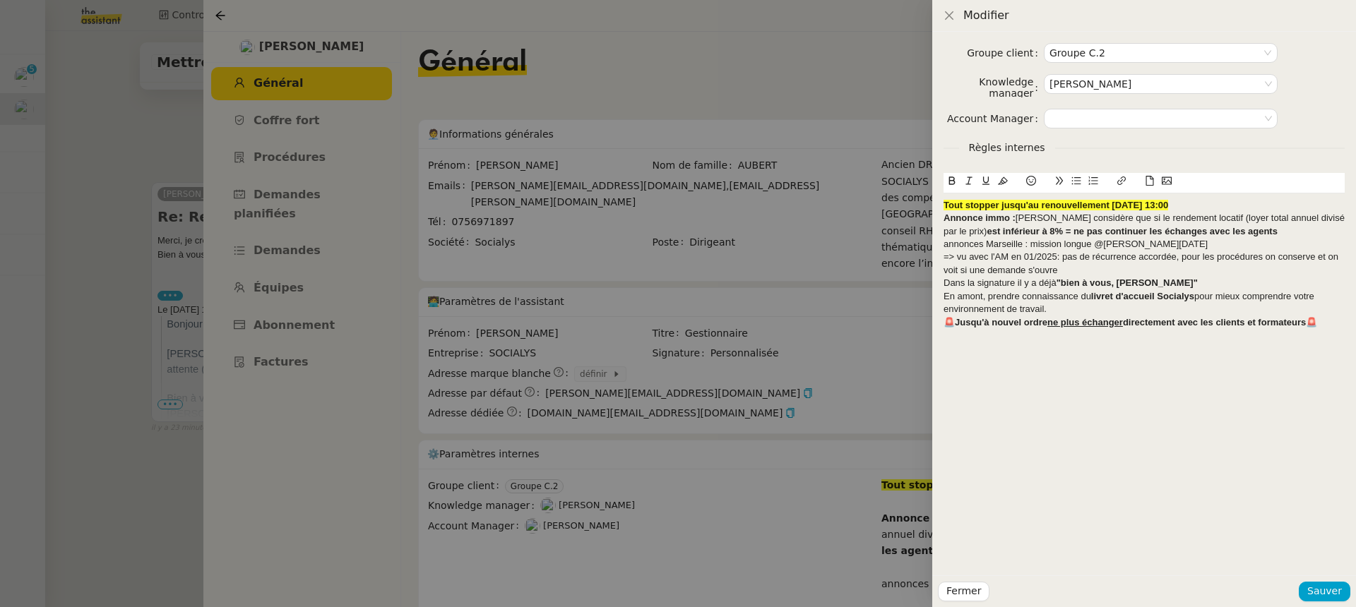
click at [1238, 210] on div "Tout stopper jusqu'au renouvellement mar. 1 juil. 2025 13:00" at bounding box center [1143, 205] width 401 height 13
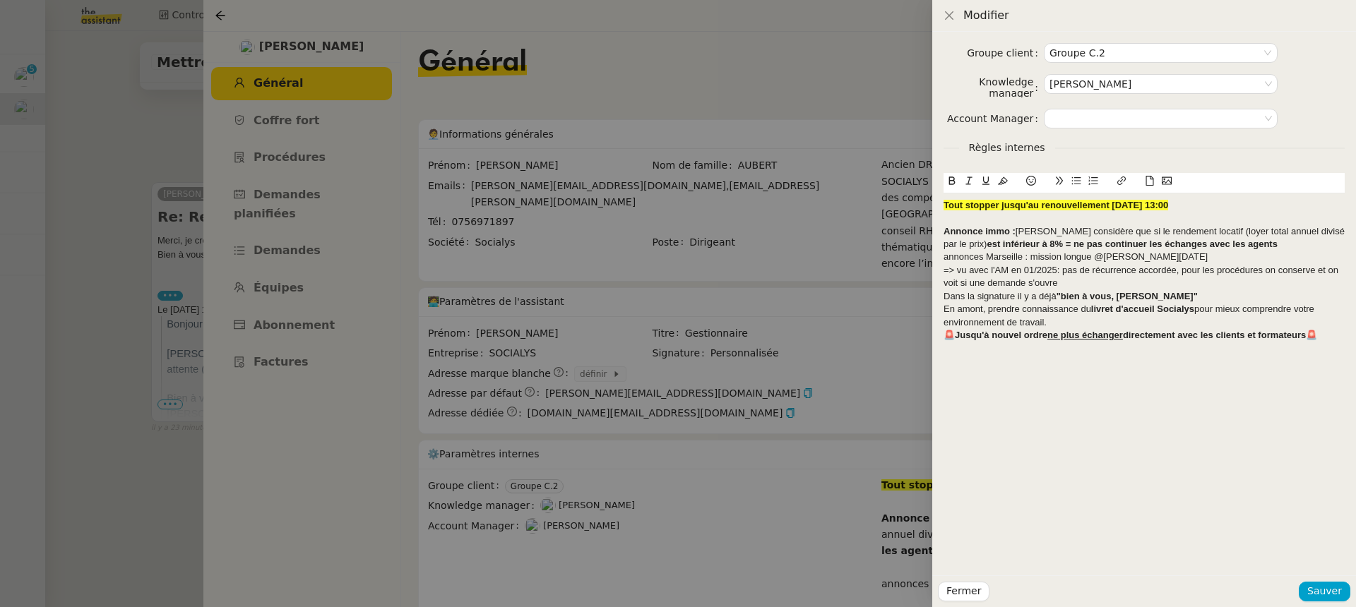
click at [1249, 250] on div "Annonce immo : Kévin considère que si le rendement locatif (loyer total annuel …" at bounding box center [1143, 238] width 401 height 26
click at [1219, 262] on div "annonces Marseille : mission longue @Jean-Noël" at bounding box center [1143, 257] width 401 height 13
click at [1139, 205] on strong "Tout stopper jusqu'au renouvellement mar. 1 juil. 2025 13:00" at bounding box center [1055, 205] width 225 height 11
click at [1130, 246] on strong "est inférieur à 8% = ne pas continuer les échanges avec les agents" at bounding box center [1131, 244] width 291 height 11
click at [1246, 251] on div "annonces Marseille : mission longue @Jean-Noël" at bounding box center [1143, 257] width 401 height 13
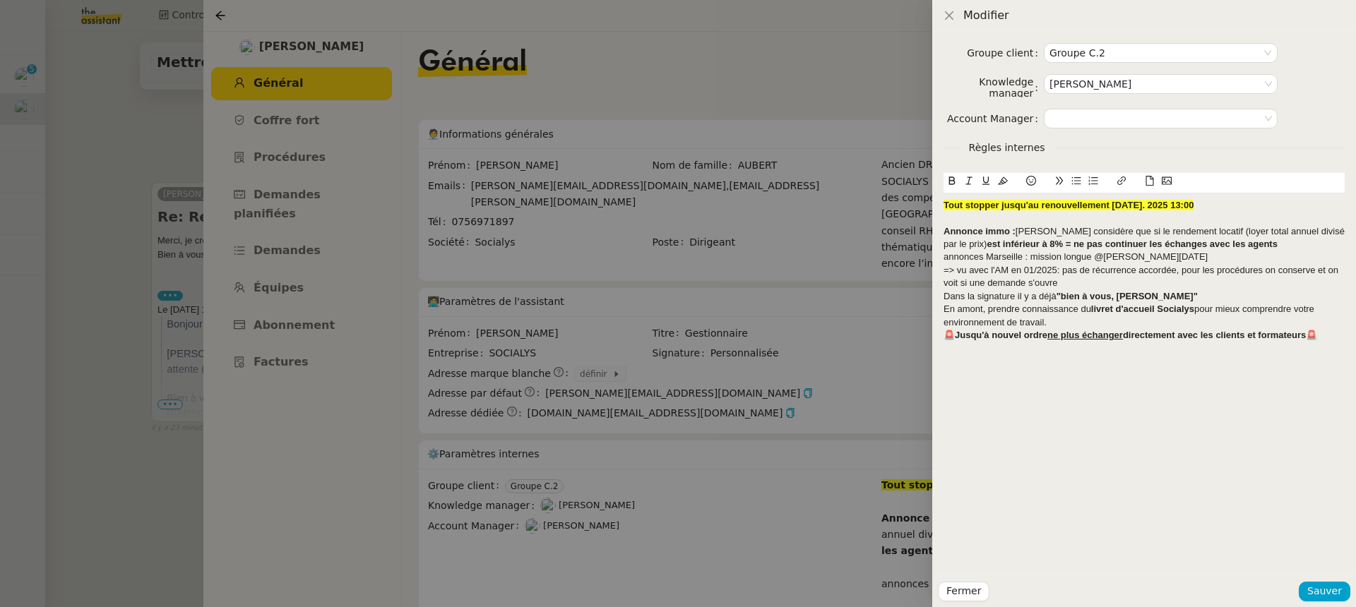
click at [1246, 247] on div "Annonce immo : Kévin considère que si le rendement locatif (loyer total annuel …" at bounding box center [1143, 238] width 401 height 26
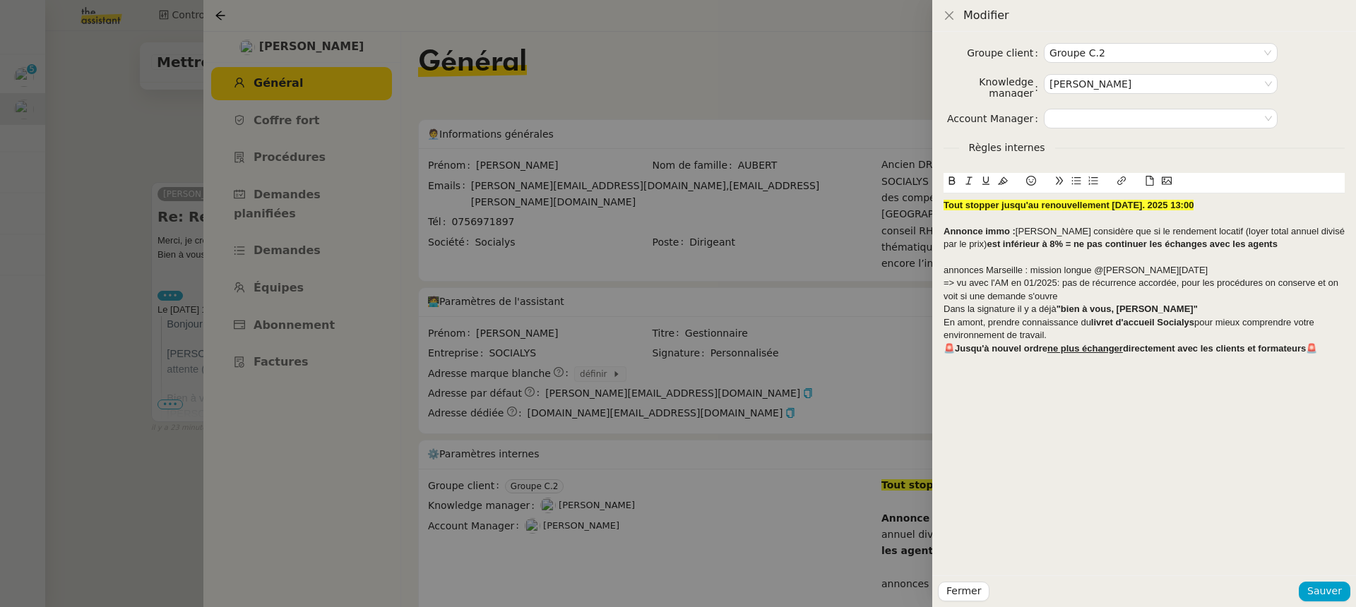
click at [1181, 273] on div "annonces Marseille : mission longue @Jean-Noël" at bounding box center [1143, 270] width 401 height 13
click at [1336, 589] on span "Sauver" at bounding box center [1324, 591] width 35 height 16
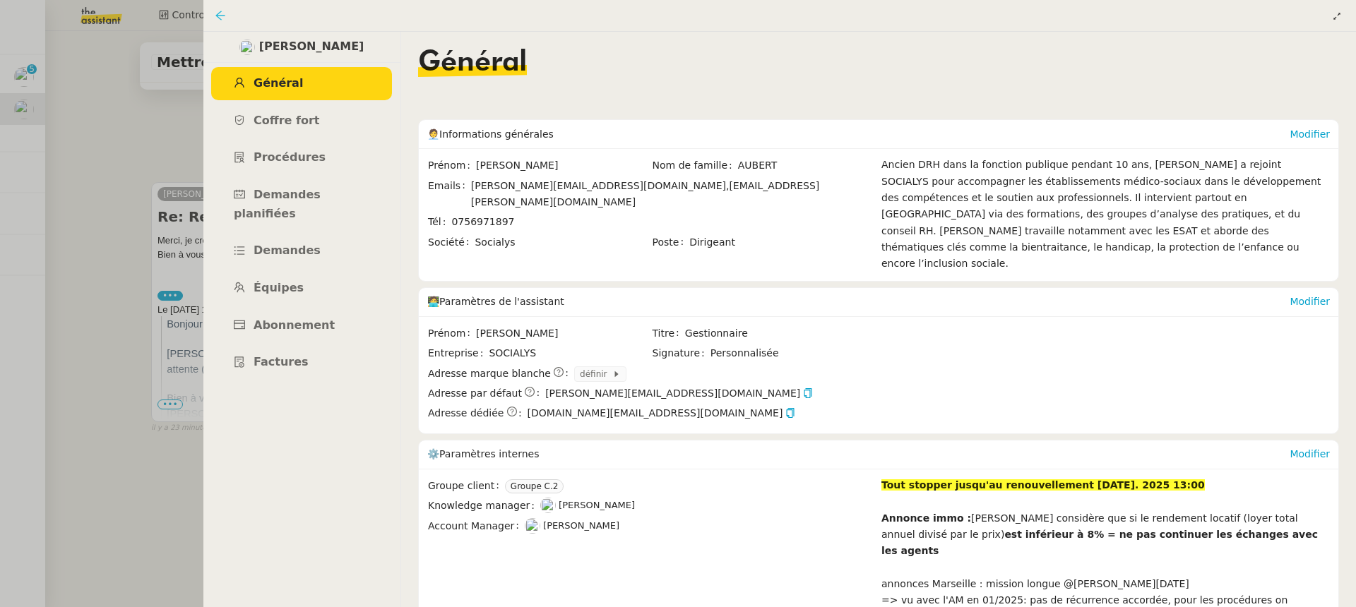
click at [217, 14] on icon at bounding box center [219, 15] width 9 height 9
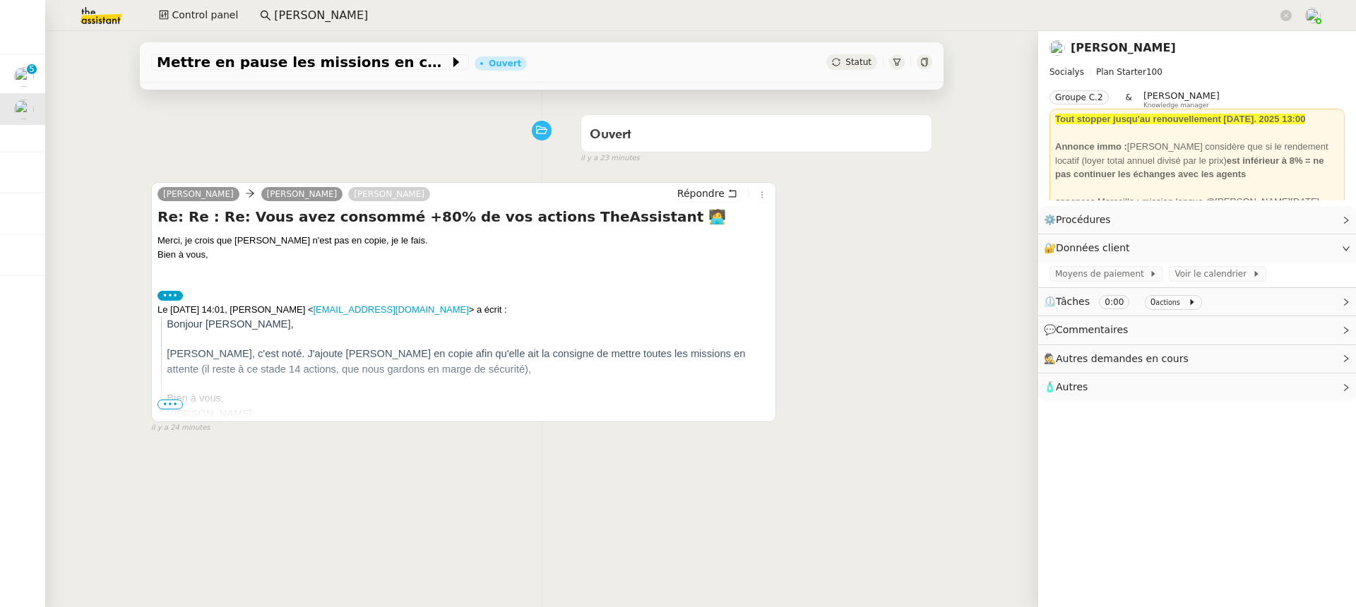
click at [1135, 61] on nz-page-header-content "Socialys Plan Starter 100 Groupe C.2 & Frédérique Albert Knowledge manager Tout…" at bounding box center [1196, 129] width 295 height 141
click at [1135, 56] on nz-page-header-title "Kevin AUBERT" at bounding box center [1122, 48] width 105 height 20
click at [1118, 49] on link "Kevin AUBERT" at bounding box center [1122, 47] width 105 height 13
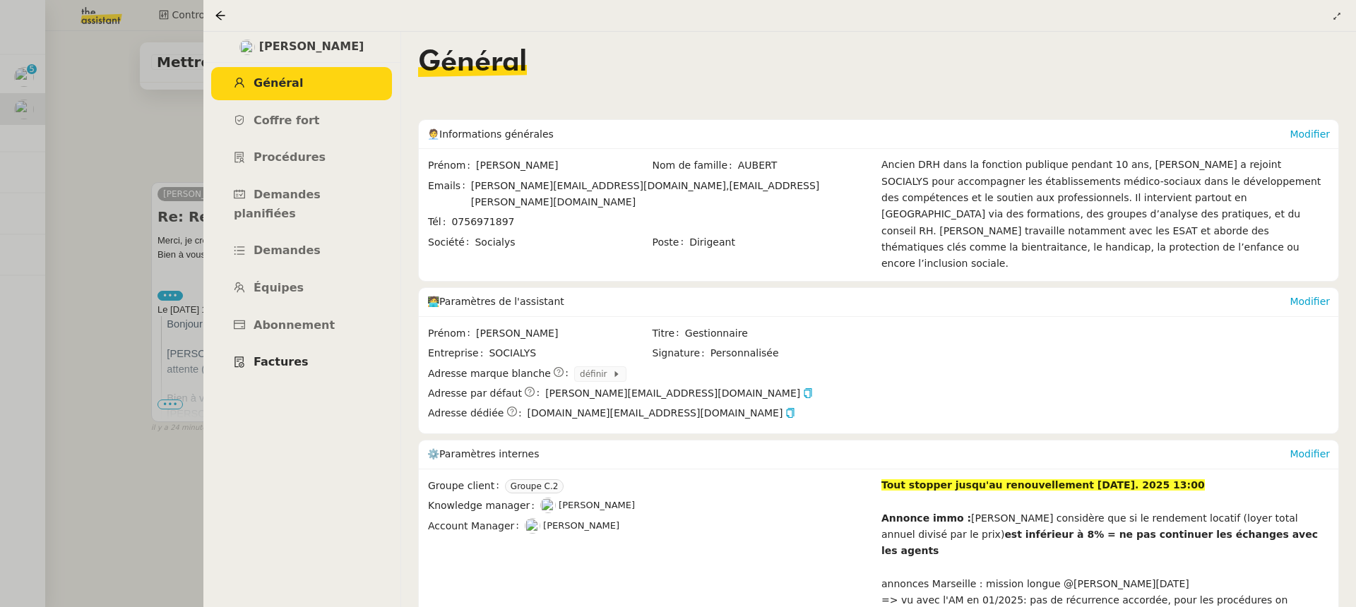
click at [366, 346] on link "Factures" at bounding box center [301, 362] width 181 height 33
click at [311, 318] on span "Abonnement" at bounding box center [293, 324] width 81 height 13
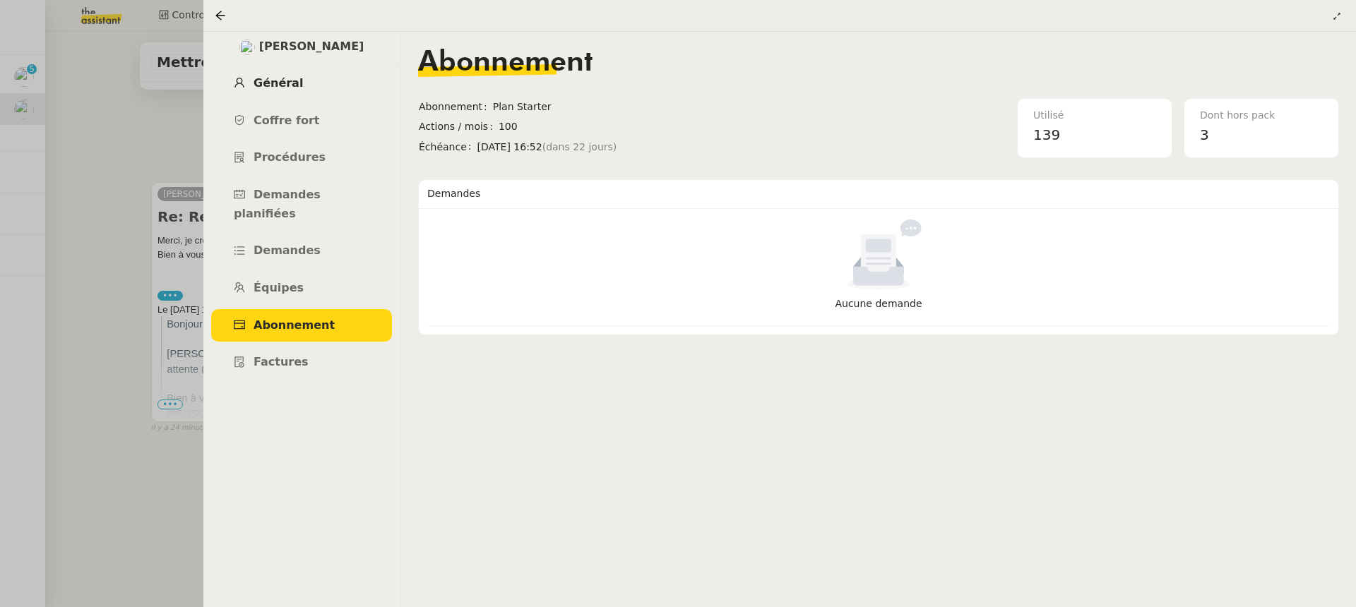
click at [311, 79] on link "Général" at bounding box center [301, 83] width 181 height 33
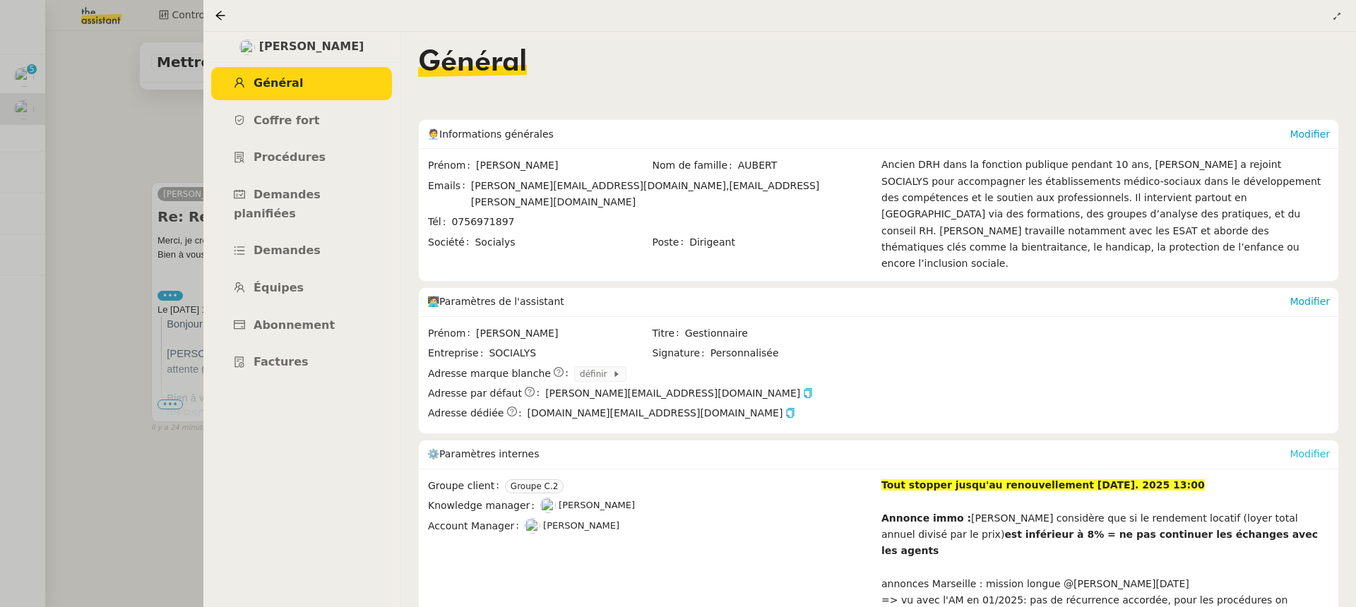
click at [1304, 441] on div "Modifier" at bounding box center [1309, 455] width 40 height 28
click at [1315, 444] on div "Modifier" at bounding box center [1309, 455] width 40 height 28
click at [1311, 448] on link "Modifier" at bounding box center [1309, 453] width 40 height 11
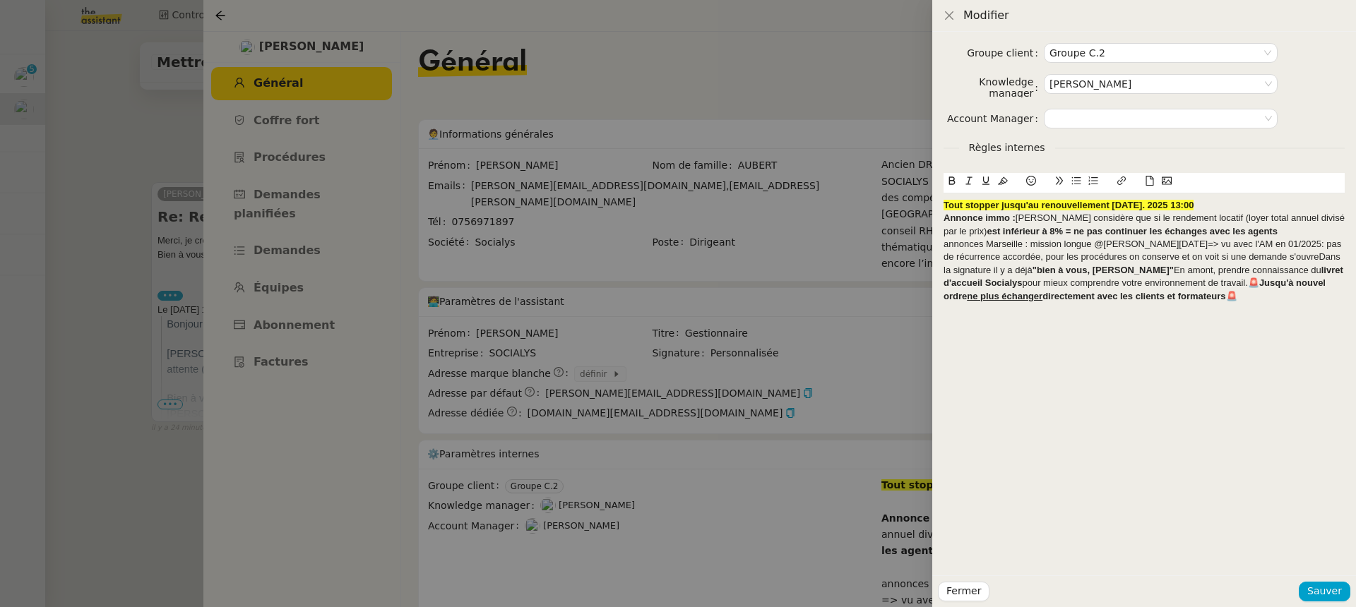
click at [1193, 204] on strong "Tout stopper jusqu'au renouvellement mar. 4 Septembre. 2025 13:00" at bounding box center [1068, 205] width 250 height 11
click at [1193, 205] on strong "Tout stopper jusqu'au renouvellement mar. 4 Septembre. 2025 13:00" at bounding box center [1068, 205] width 250 height 11
click at [1218, 243] on div "annonces Marseille : mission longue @Jean-Noël=> vu avec l'AM en 01/2025: pas d…" at bounding box center [1143, 270] width 401 height 65
click at [1013, 273] on div "en 01/2025: pas de récurrence accordée, pour les procédures on conserve et on v…" at bounding box center [1143, 277] width 401 height 52
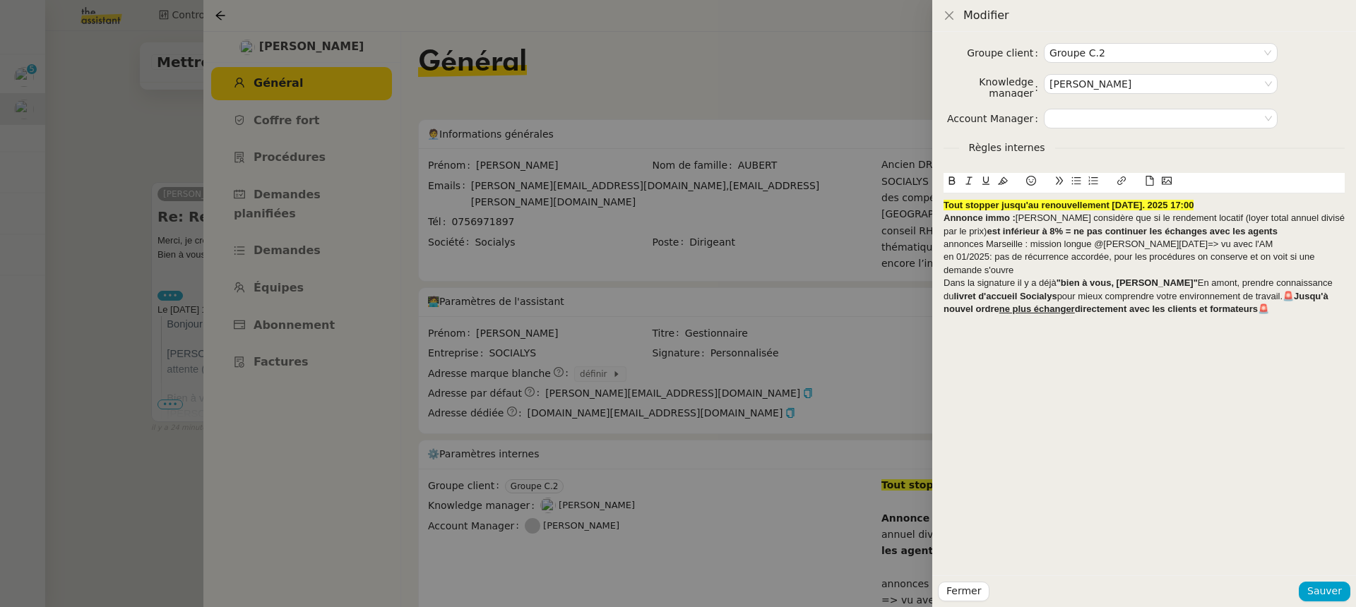
click at [1154, 282] on strong ""bien à vous, Camille"" at bounding box center [1126, 282] width 141 height 11
click at [1050, 311] on strong "🚨Jusqu'à nouvel ordre ne plus échanger directement avec les clients et formateu…" at bounding box center [1130, 315] width 375 height 23
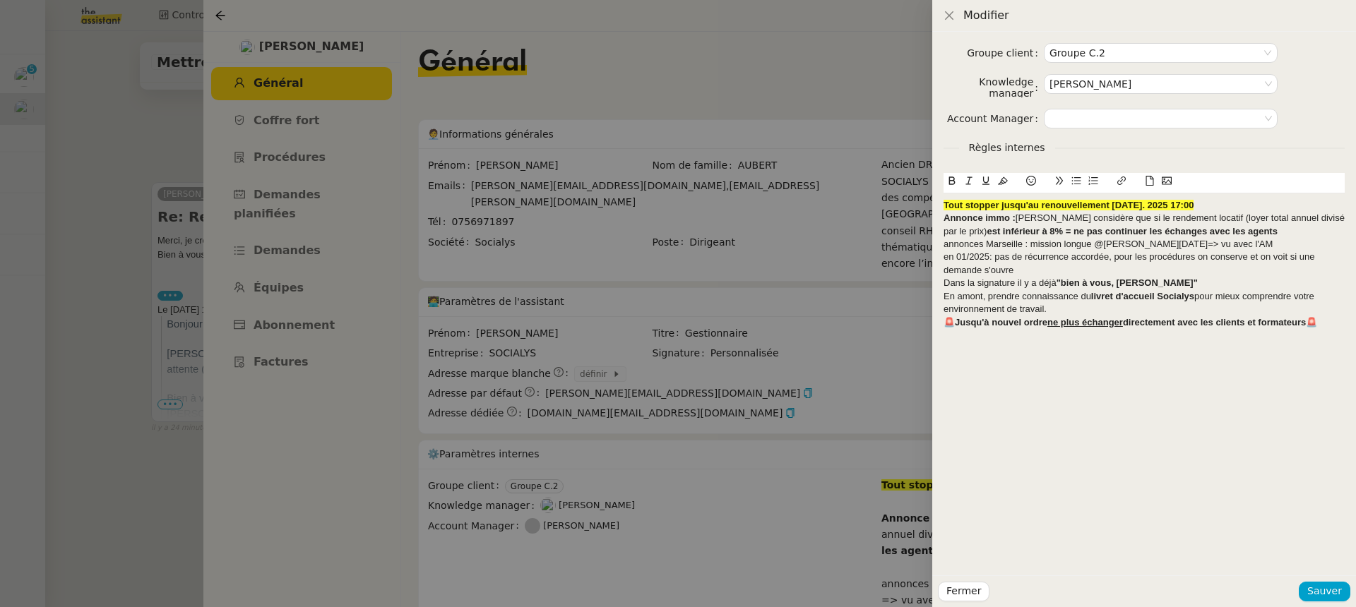
click at [945, 294] on div "En amont, prendre connaissance du livret d'accueil Socialys pour mieux comprend…" at bounding box center [1143, 303] width 401 height 26
click at [1326, 591] on span "Sauver" at bounding box center [1324, 591] width 35 height 16
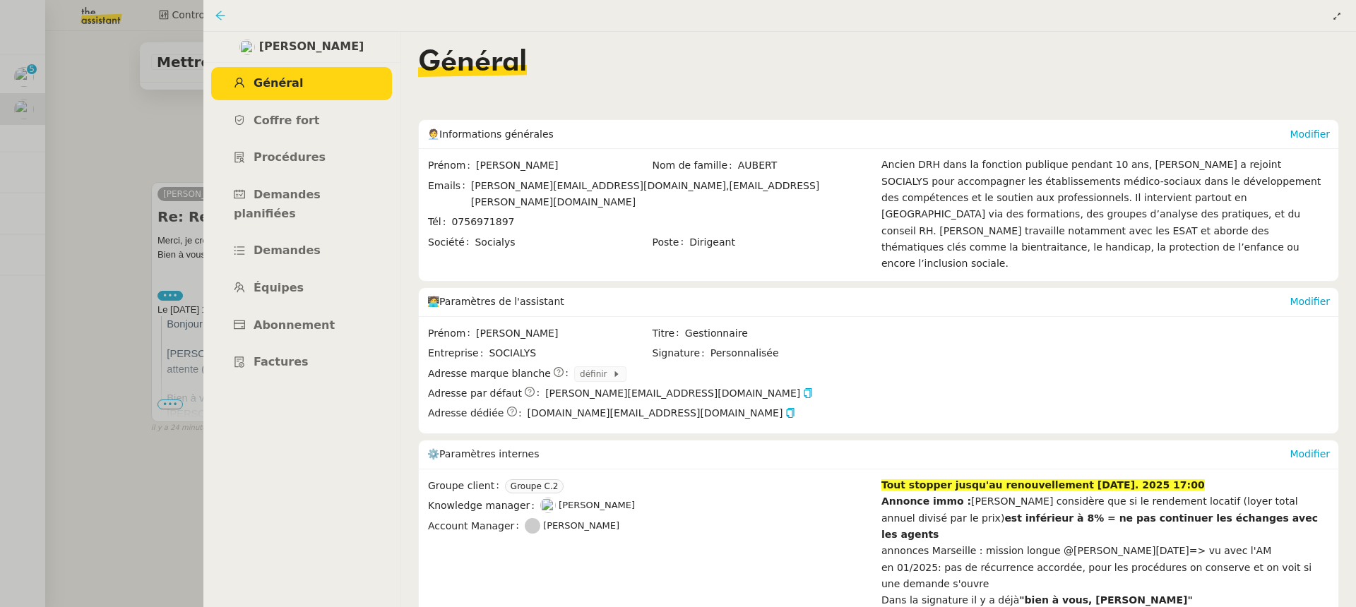
click at [220, 13] on icon at bounding box center [220, 15] width 11 height 11
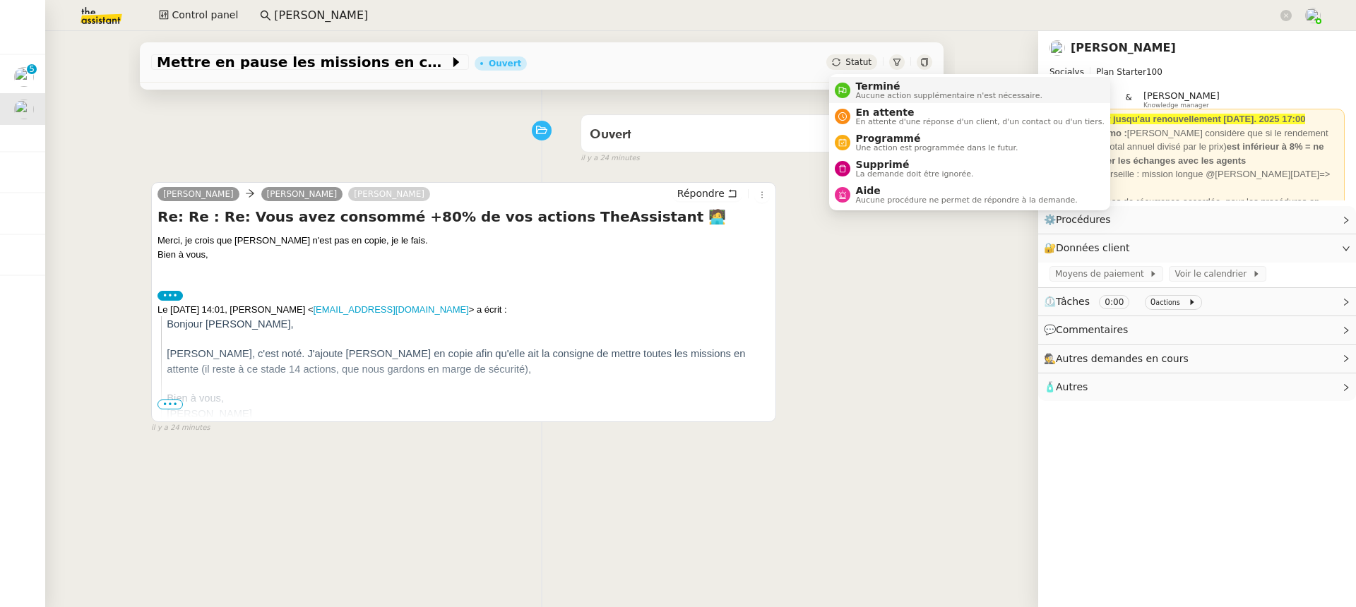
click at [901, 78] on li "Terminé Aucune action supplémentaire n'est nécessaire." at bounding box center [969, 90] width 281 height 26
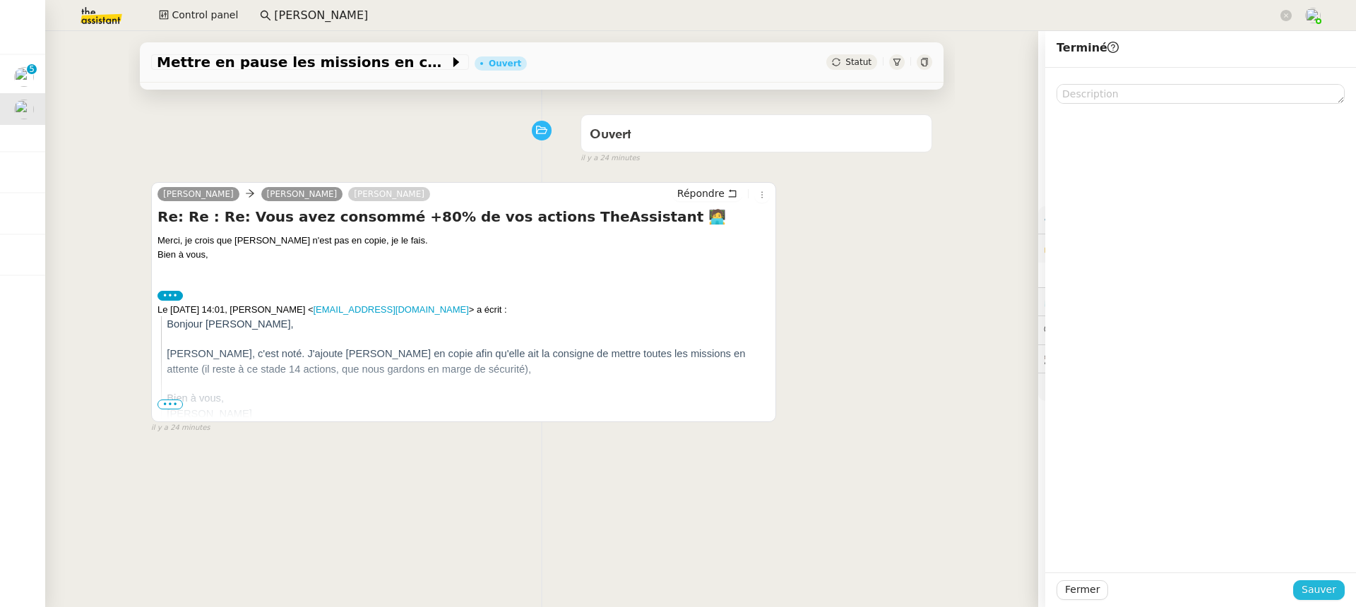
click at [1323, 595] on span "Sauver" at bounding box center [1318, 590] width 35 height 16
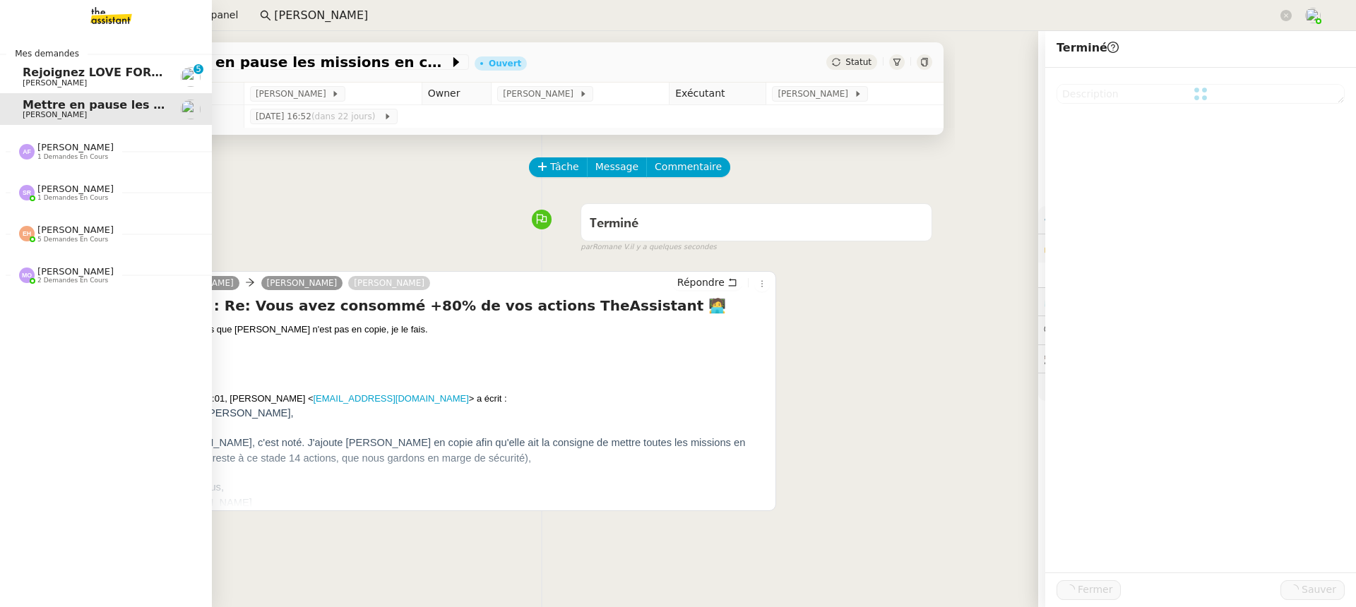
click at [22, 76] on link "Rejoignez LOVE FOR LIVRES sur Qonto ! Céline MAS 0 1 2 3 4 5 6 7 8 9" at bounding box center [106, 77] width 212 height 32
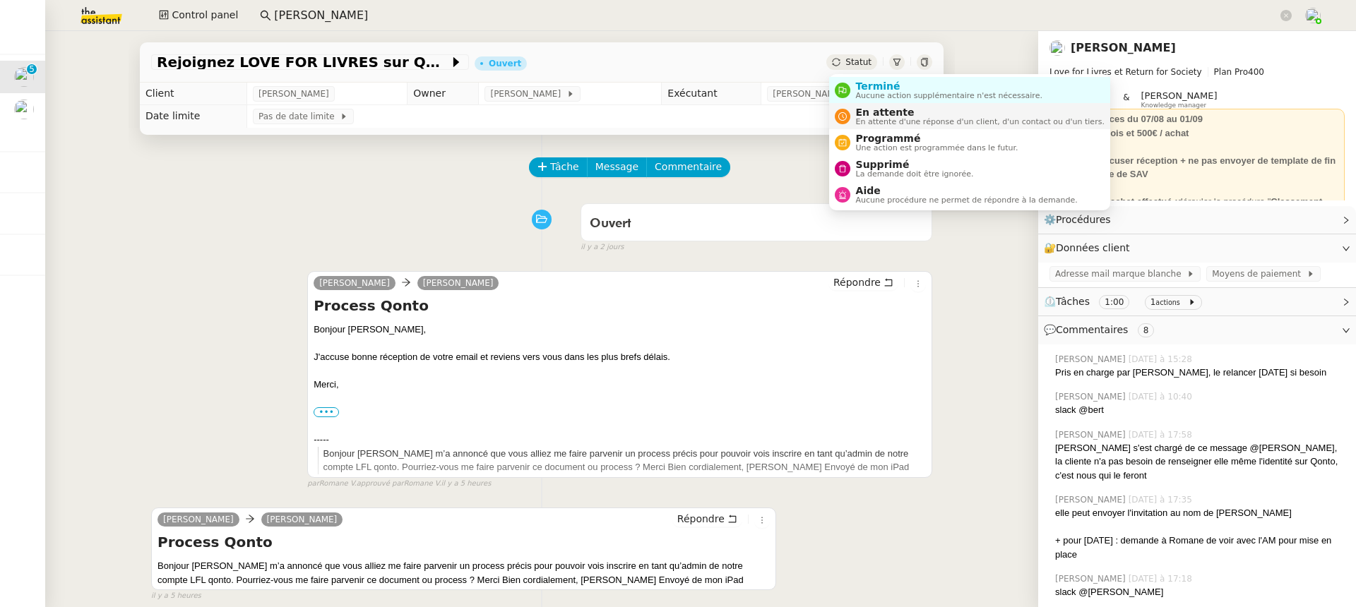
click at [923, 114] on span "En attente" at bounding box center [980, 112] width 249 height 11
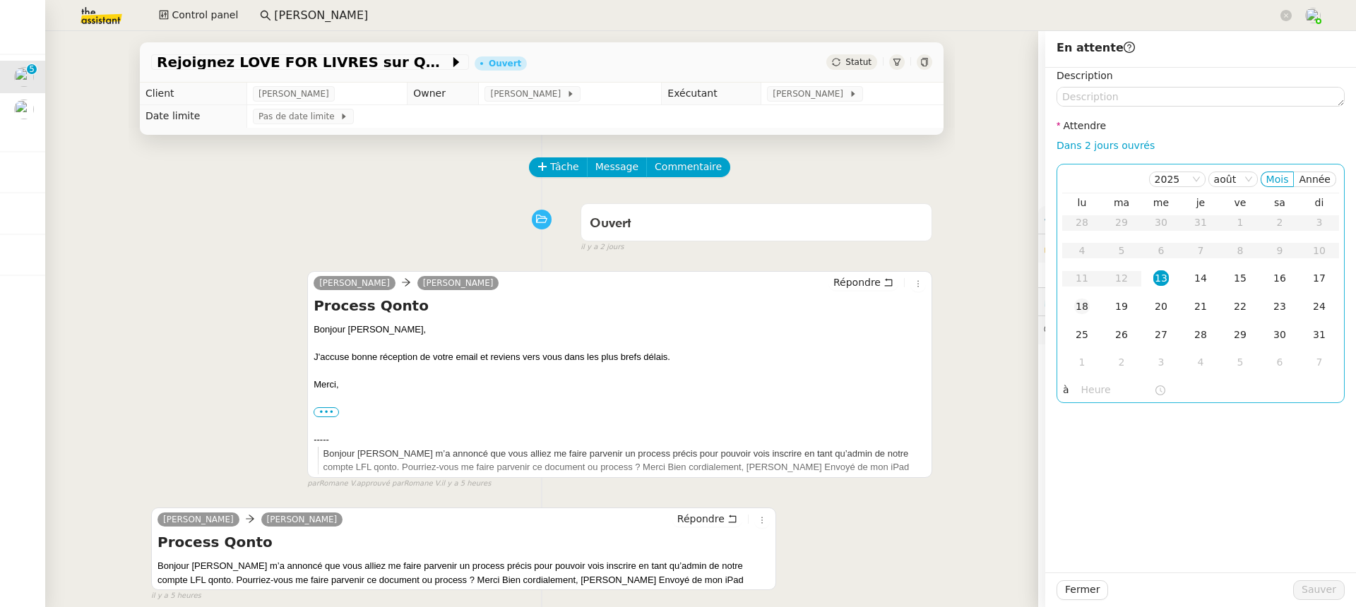
click at [1077, 312] on div "18" at bounding box center [1082, 307] width 16 height 16
click at [1310, 597] on span "Sauver" at bounding box center [1318, 590] width 35 height 16
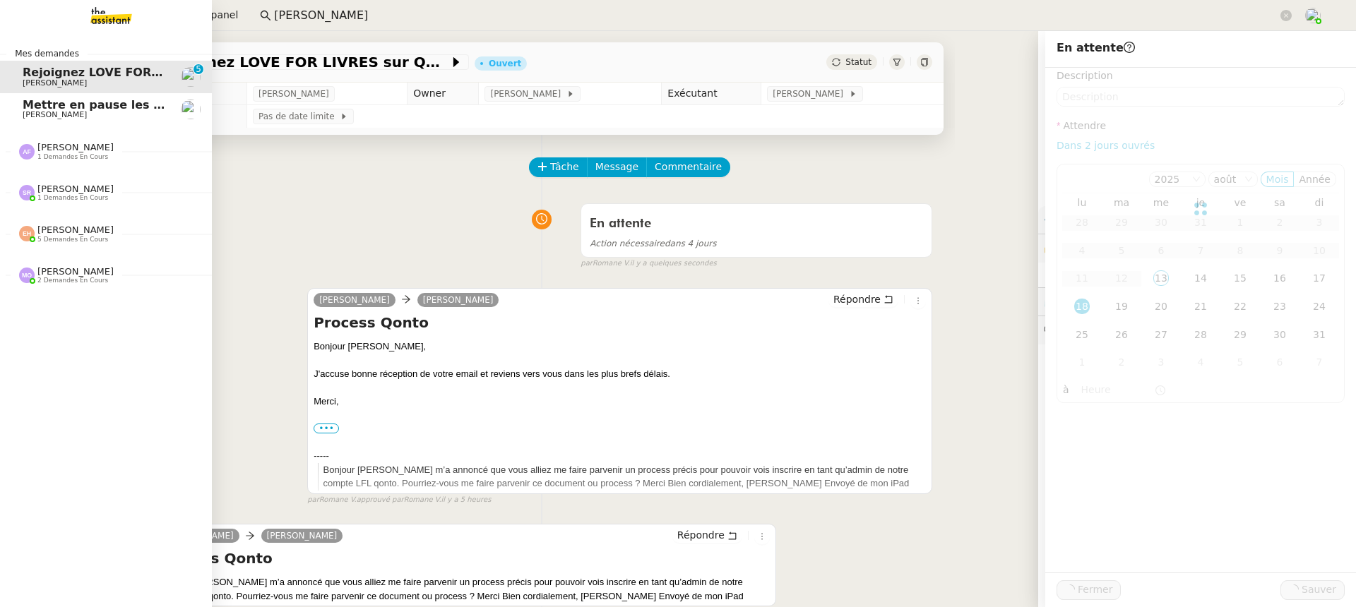
click at [73, 100] on span "Mettre en pause les missions en cours" at bounding box center [145, 104] width 244 height 13
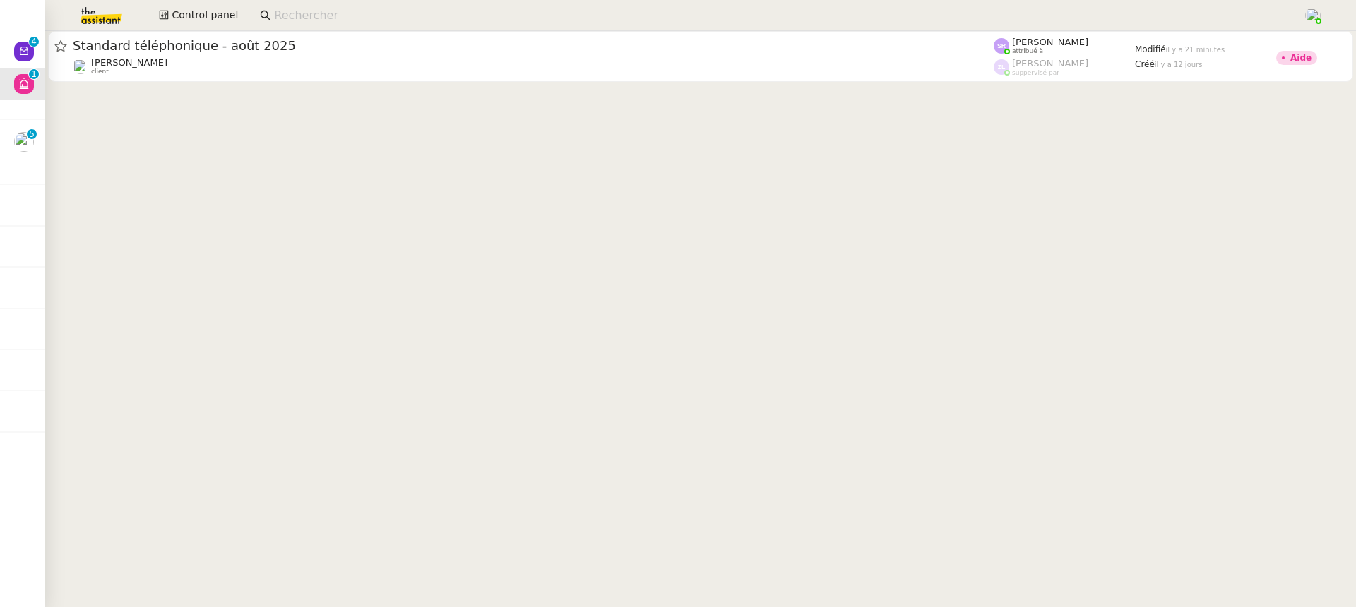
click at [342, 17] on input at bounding box center [781, 15] width 1015 height 19
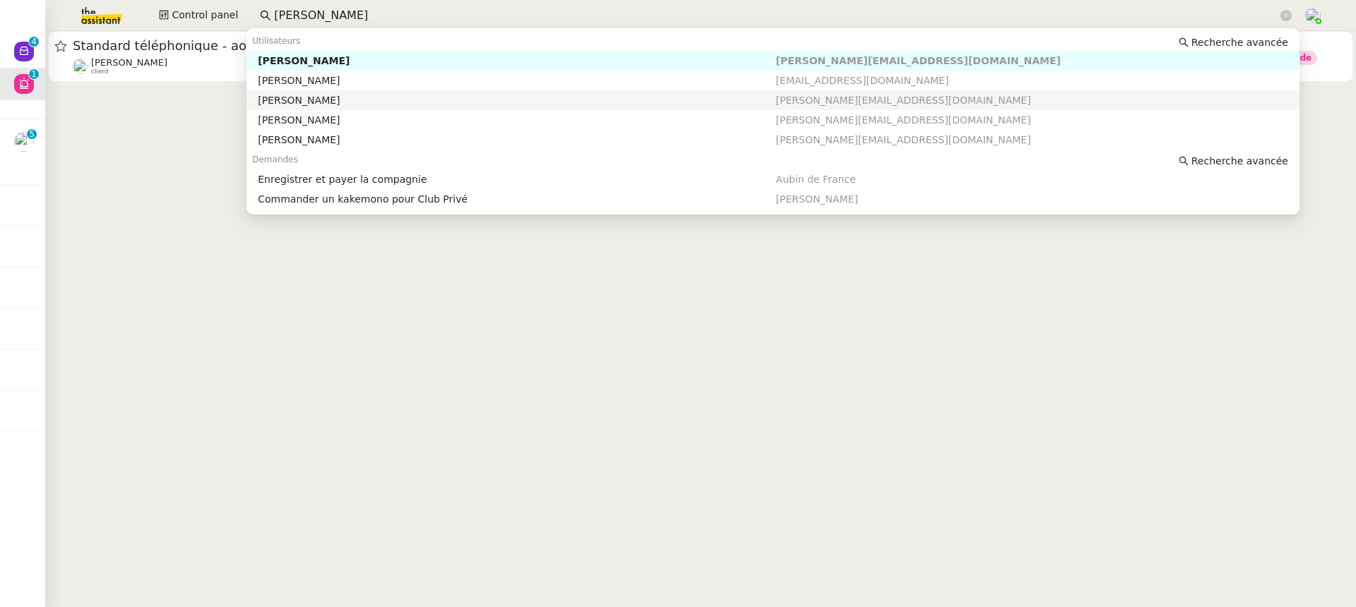
click at [347, 106] on div "[PERSON_NAME]" at bounding box center [517, 100] width 518 height 13
type input "[PERSON_NAME]"
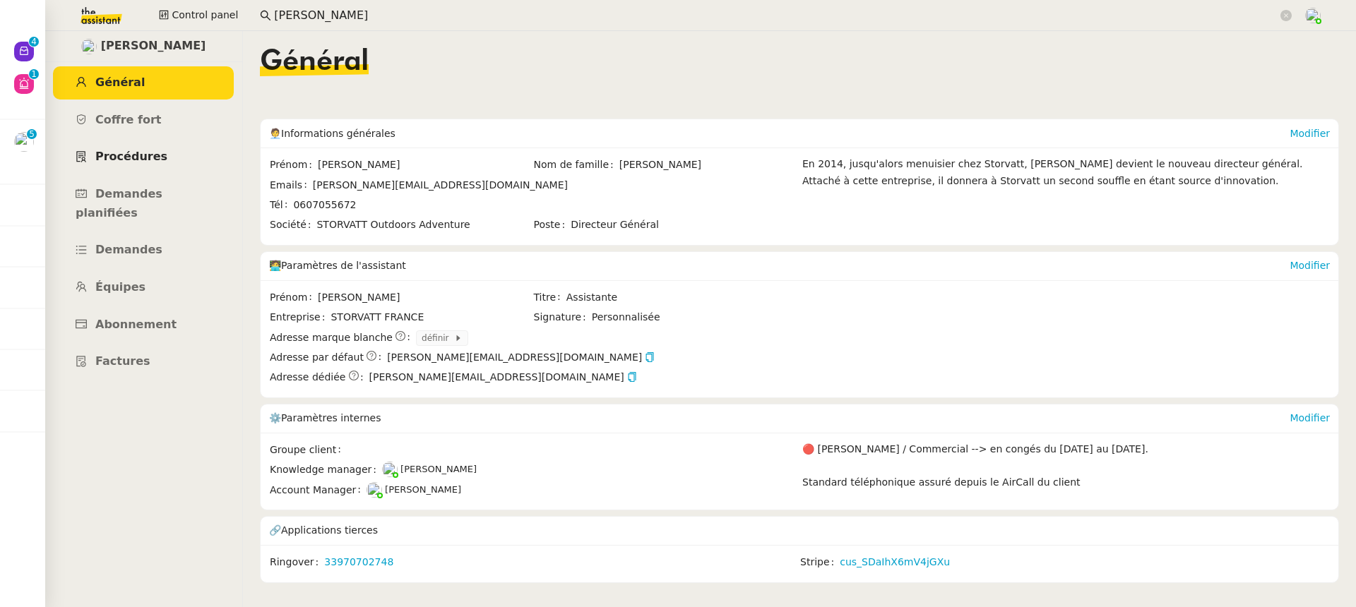
click at [128, 163] on span "Procédures" at bounding box center [131, 156] width 72 height 13
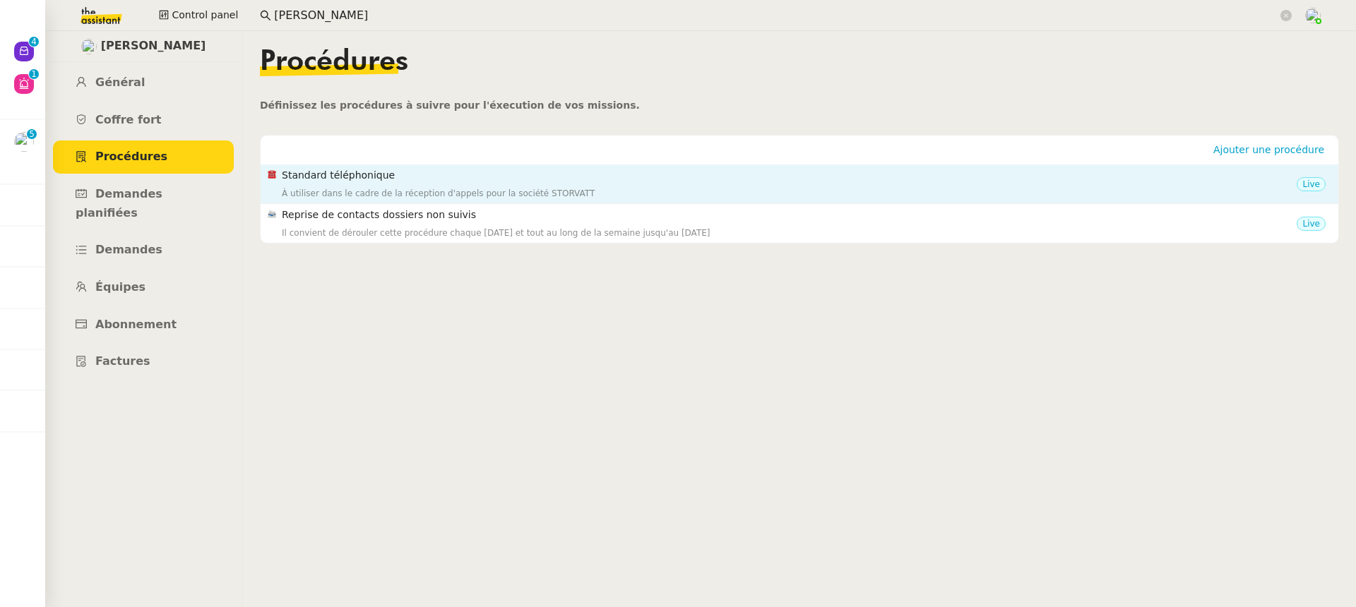
click at [381, 172] on h4 "Standard téléphonique" at bounding box center [789, 175] width 1015 height 16
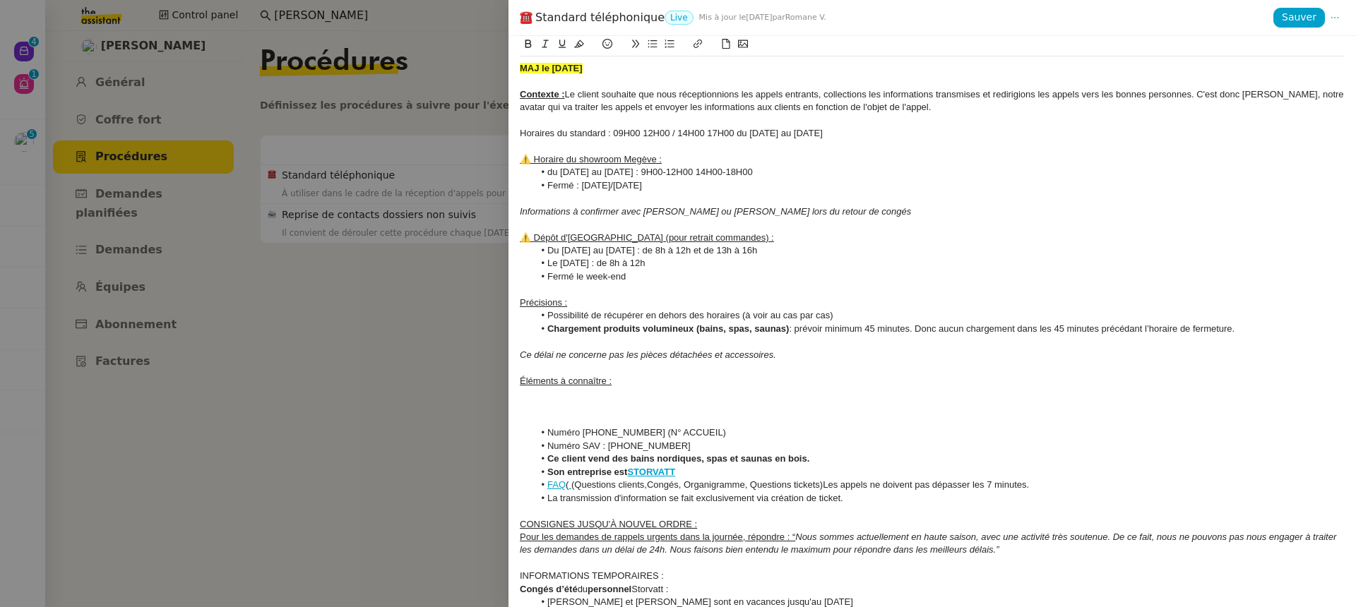
click at [562, 73] on strong "MAJ le 22/07/2025" at bounding box center [551, 68] width 63 height 11
click at [578, 68] on strong "MAJ le [DATE]" at bounding box center [551, 68] width 63 height 11
click at [574, 69] on strong "MAJ le [DATE]" at bounding box center [551, 68] width 63 height 11
click at [605, 299] on div "Précisions :" at bounding box center [932, 303] width 825 height 13
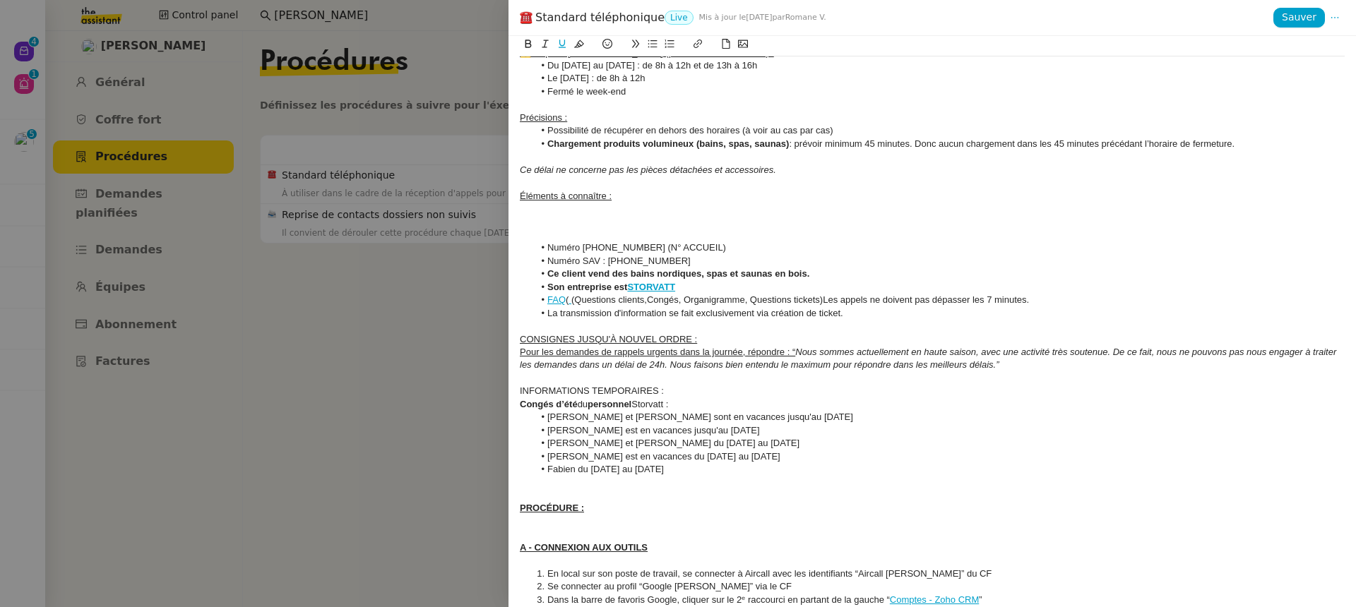
scroll to position [198, 0]
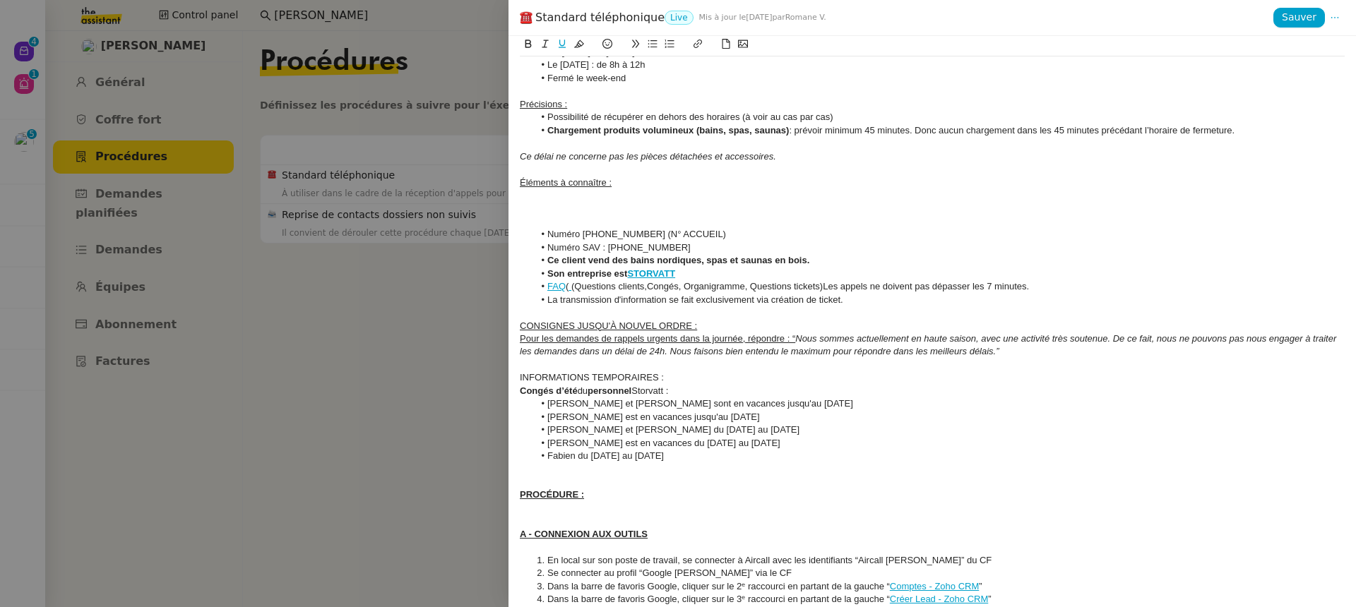
click at [1075, 357] on div "Pour les demandes de rappels urgents dans la journée, répondre : “ Nous sommes …" at bounding box center [932, 346] width 825 height 26
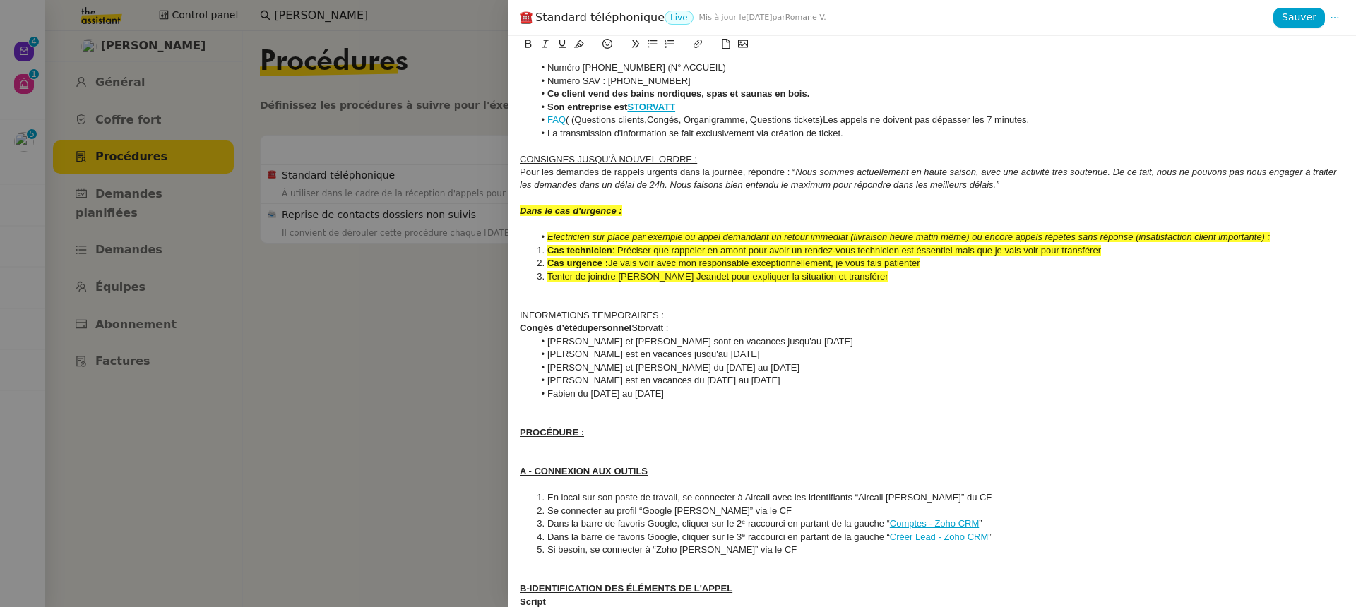
scroll to position [356, 0]
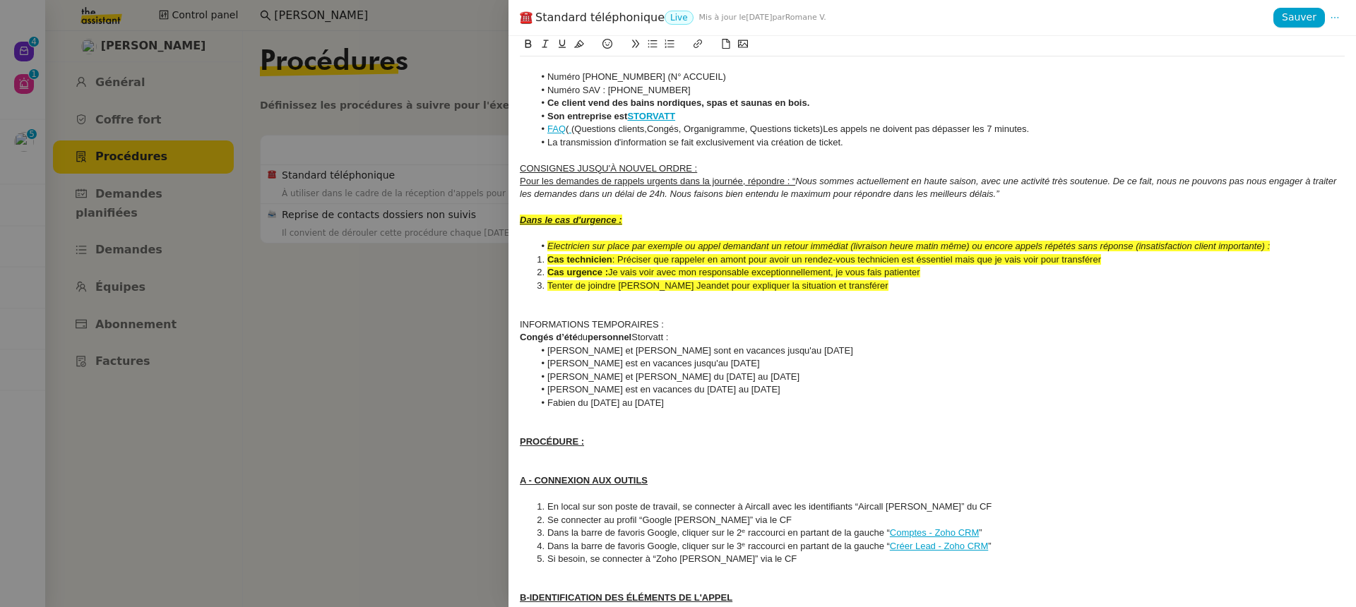
drag, startPoint x: 885, startPoint y: 285, endPoint x: 506, endPoint y: 217, distance: 384.5
click at [506, 217] on div "Standard téléphonique Live Mis à jour le 22 juil. 2025 par Romane V. Sauver MAJ…" at bounding box center [678, 303] width 1356 height 607
click at [577, 47] on icon at bounding box center [579, 44] width 10 height 10
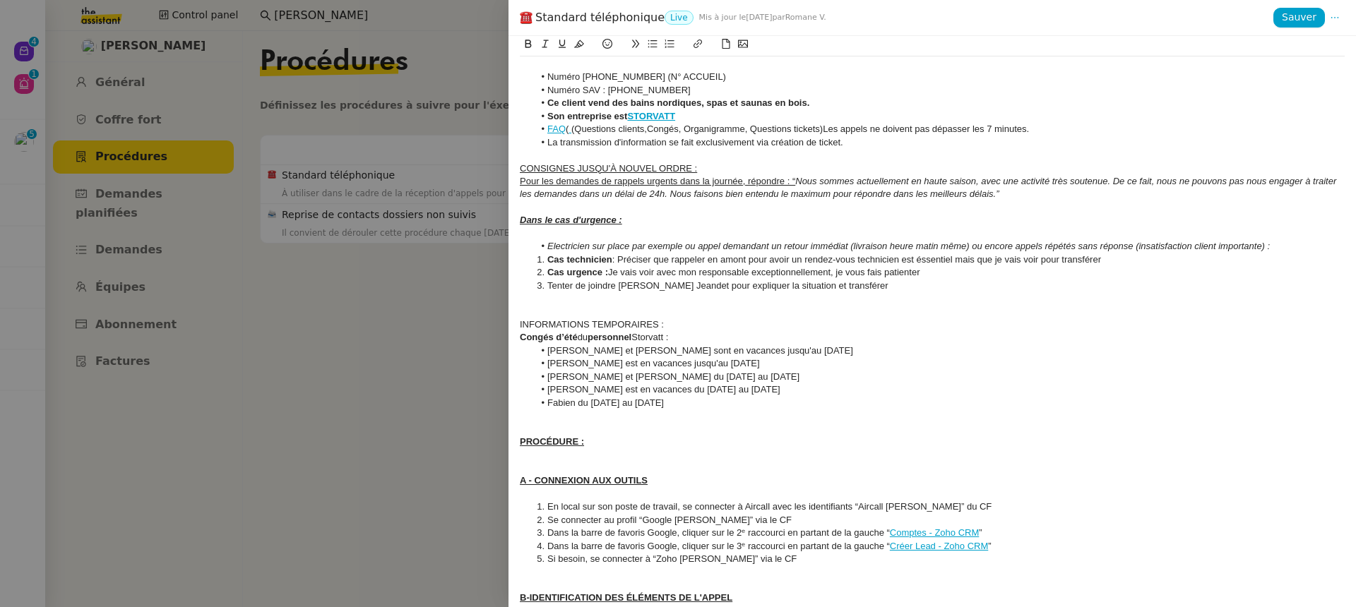
click at [582, 306] on div at bounding box center [932, 312] width 825 height 13
drag, startPoint x: 671, startPoint y: 325, endPoint x: 385, endPoint y: 324, distance: 286.7
click at [388, 324] on div "Standard téléphonique Live Mis à jour le 22 juil. 2025 par Romane V. Sauver MAJ…" at bounding box center [678, 303] width 1356 height 607
click at [566, 47] on icon at bounding box center [562, 44] width 10 height 10
click at [692, 313] on div at bounding box center [932, 312] width 825 height 13
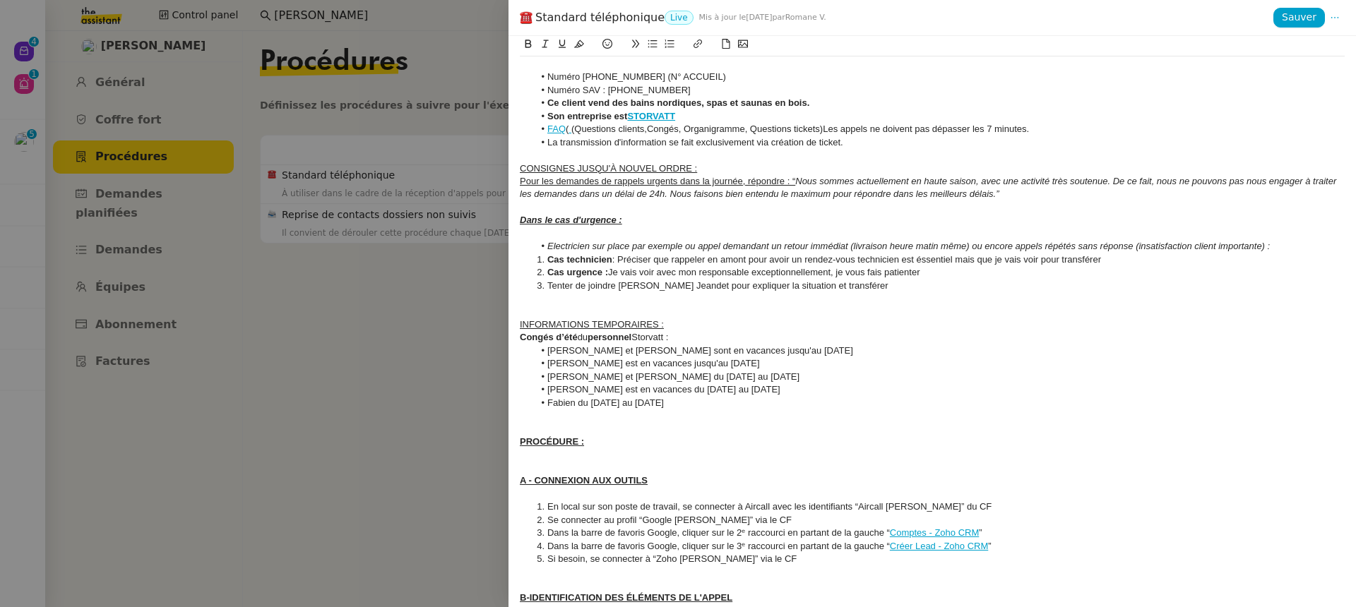
click at [692, 320] on div "INFORMATIONS TEMPORAIRES :" at bounding box center [932, 324] width 825 height 13
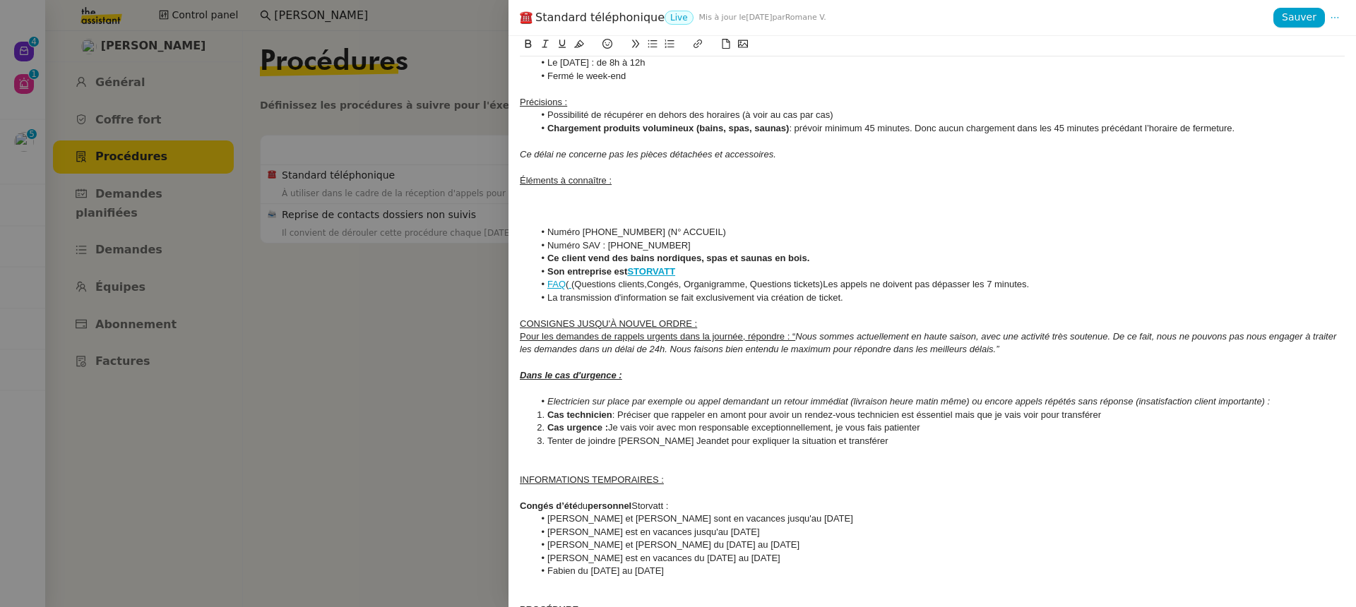
scroll to position [49, 0]
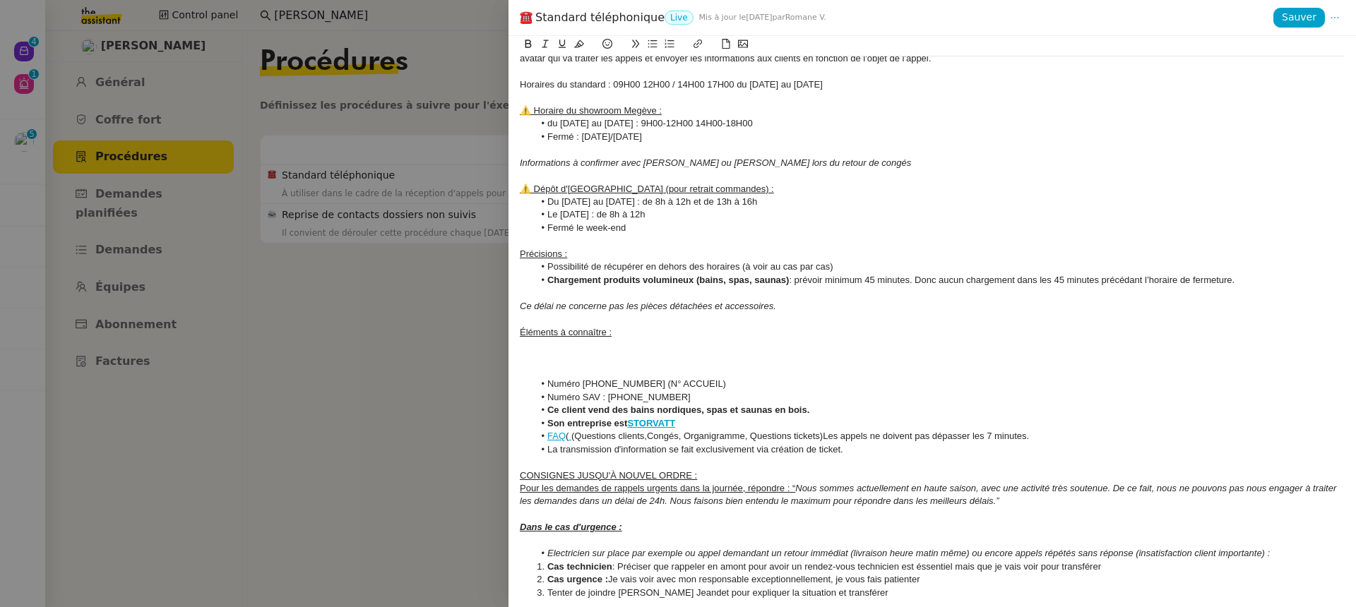
click at [613, 362] on div at bounding box center [932, 358] width 825 height 13
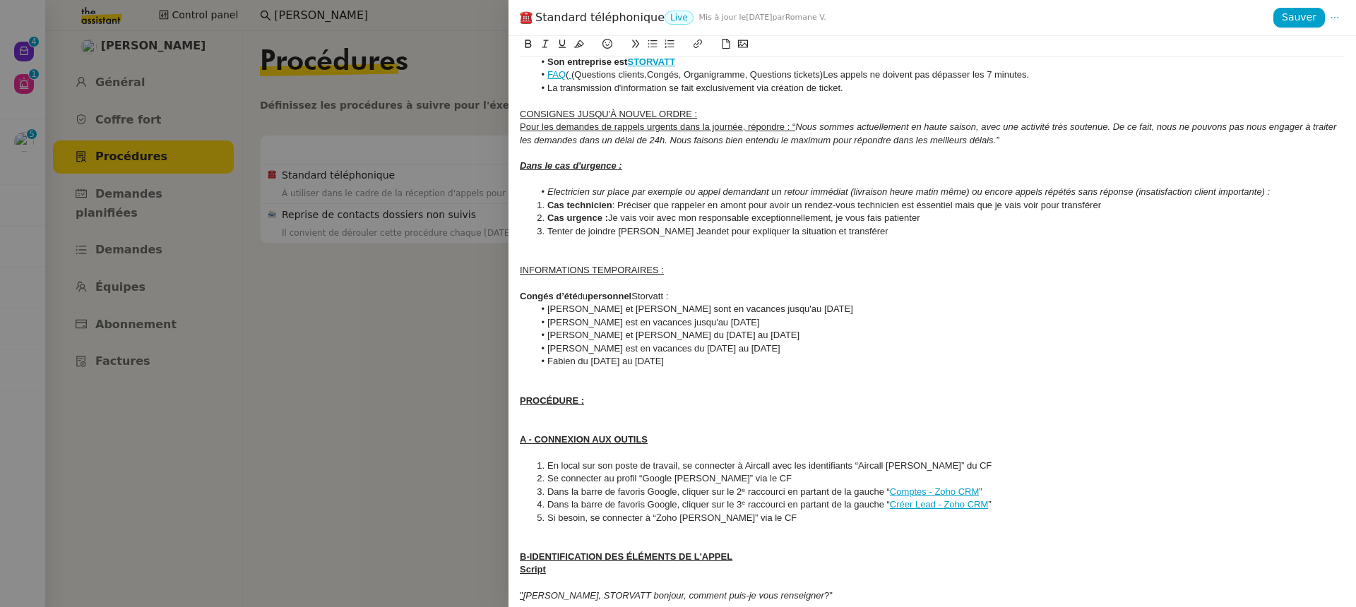
scroll to position [371, 0]
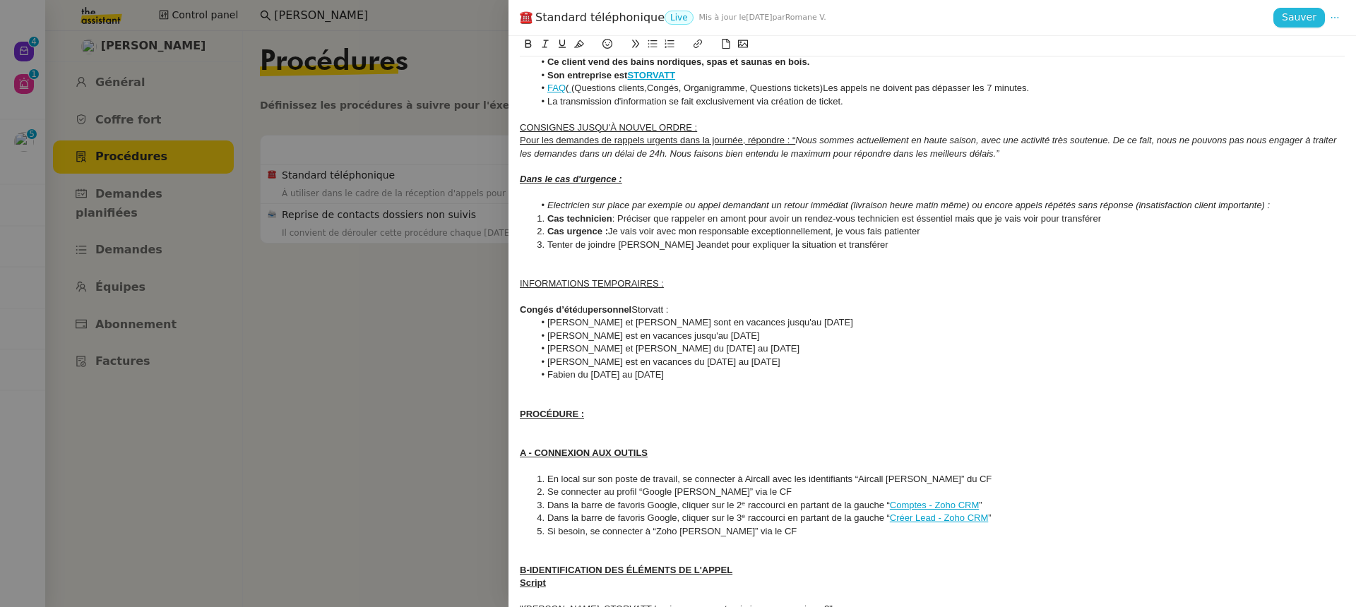
click at [1279, 13] on button "Sauver" at bounding box center [1299, 18] width 52 height 20
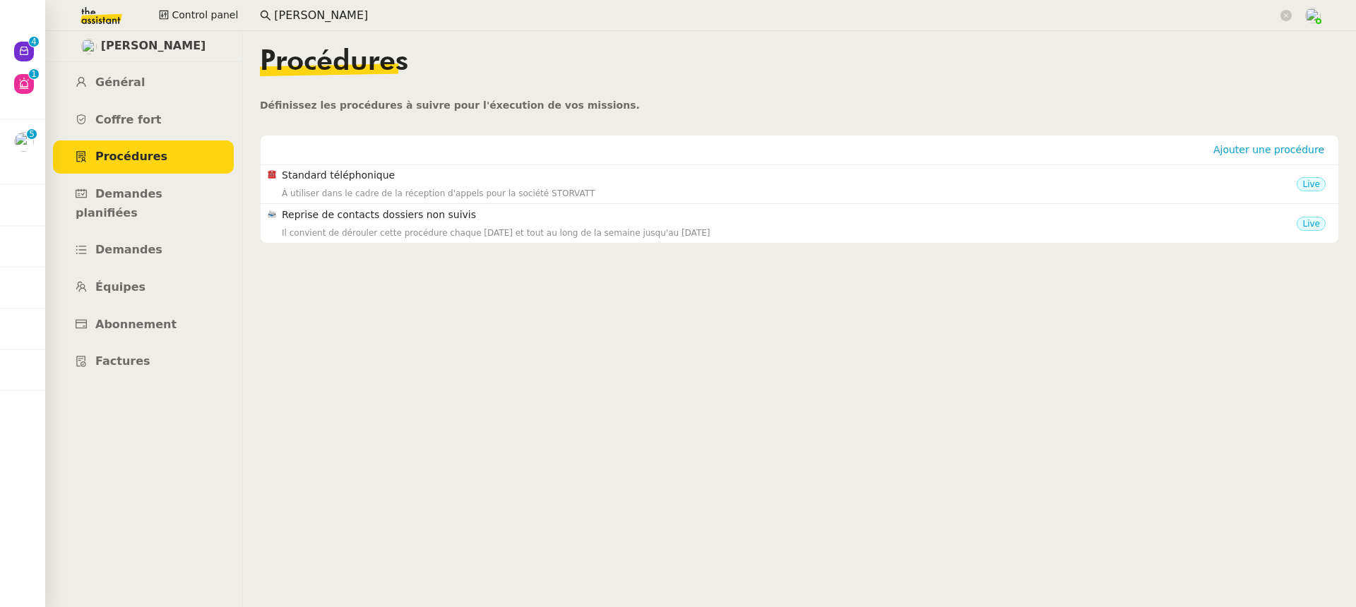
click at [412, 146] on div "Ajouter une procédure" at bounding box center [799, 150] width 1061 height 28
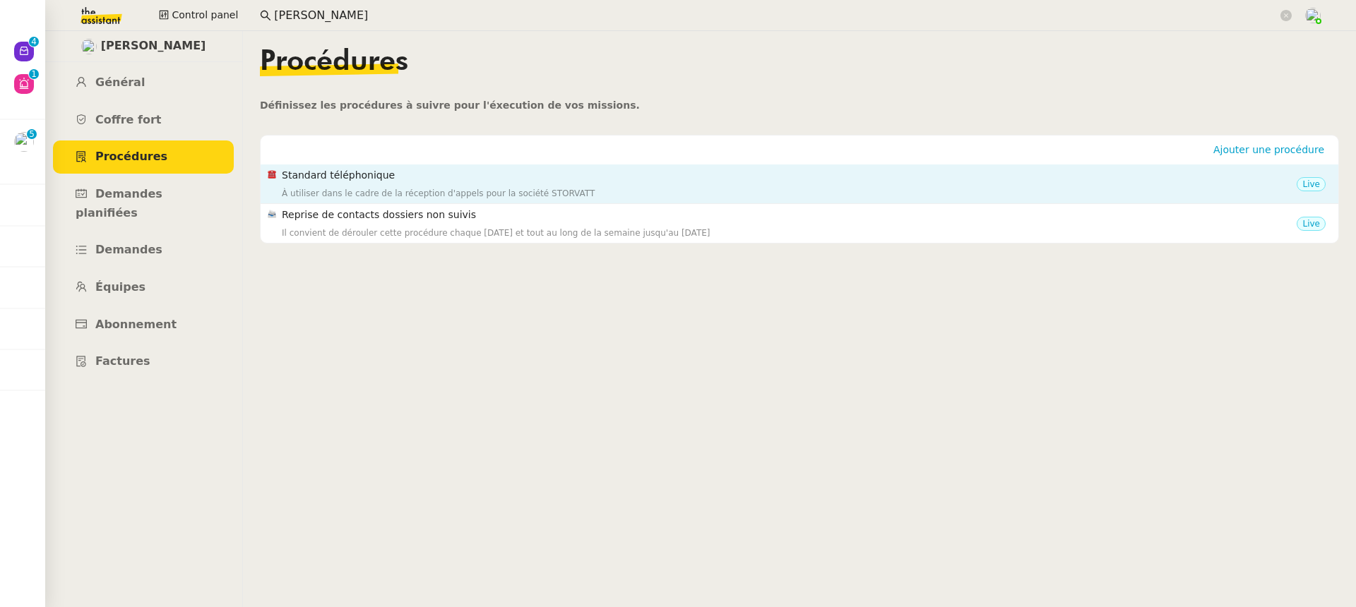
click at [412, 184] on div "Standard téléphonique À utiliser dans le cadre de la réception d'appels pour la…" at bounding box center [789, 183] width 1015 height 33
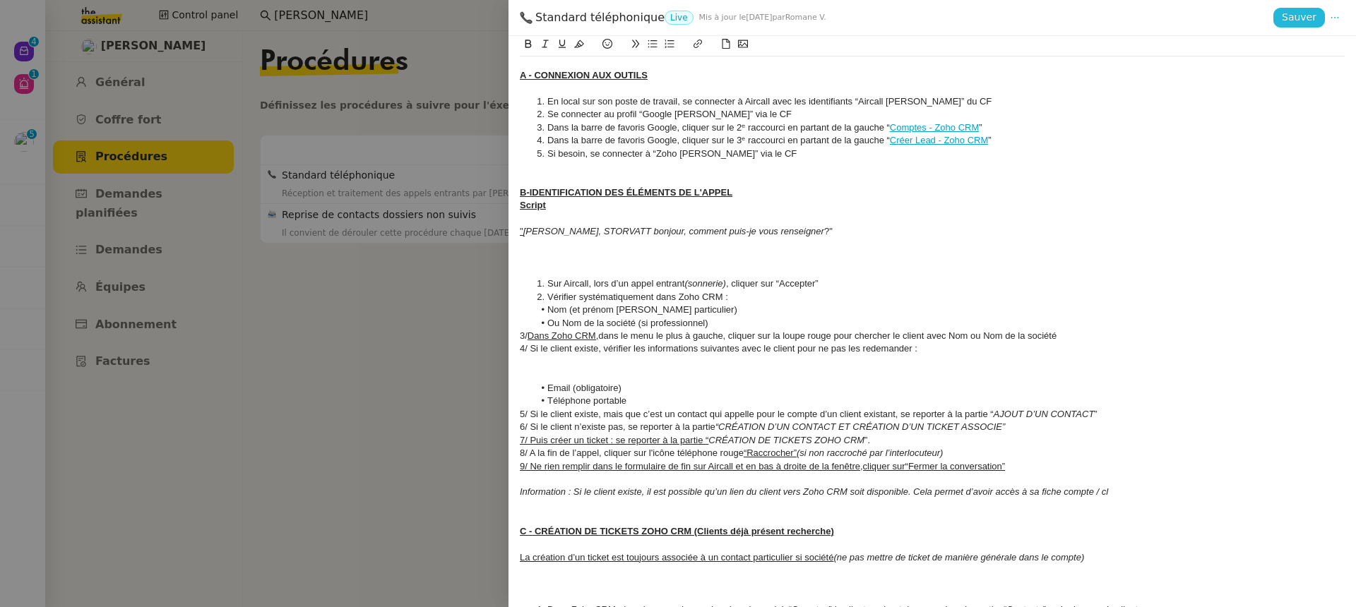
scroll to position [749, 0]
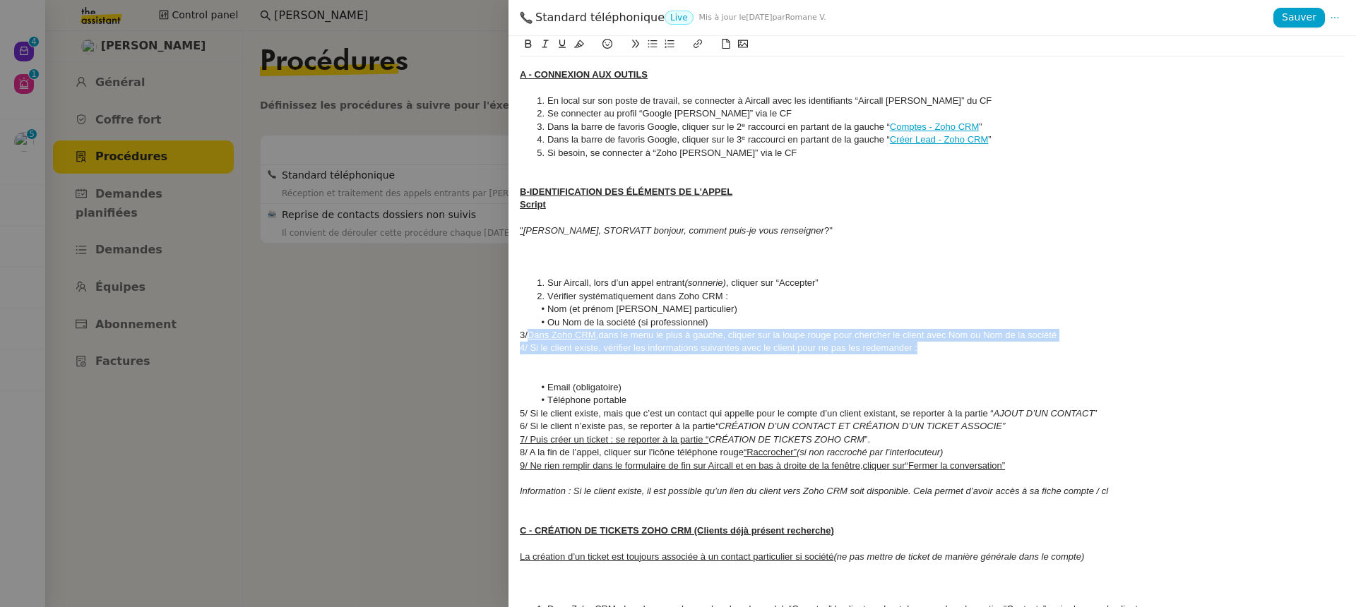
drag, startPoint x: 529, startPoint y: 334, endPoint x: 1093, endPoint y: 341, distance: 564.2
click at [1093, 341] on div "3/ Dans Zoho CRM, dans le menu le plus à gauche, cliquer sur la loupe rouge pou…" at bounding box center [932, 335] width 825 height 13
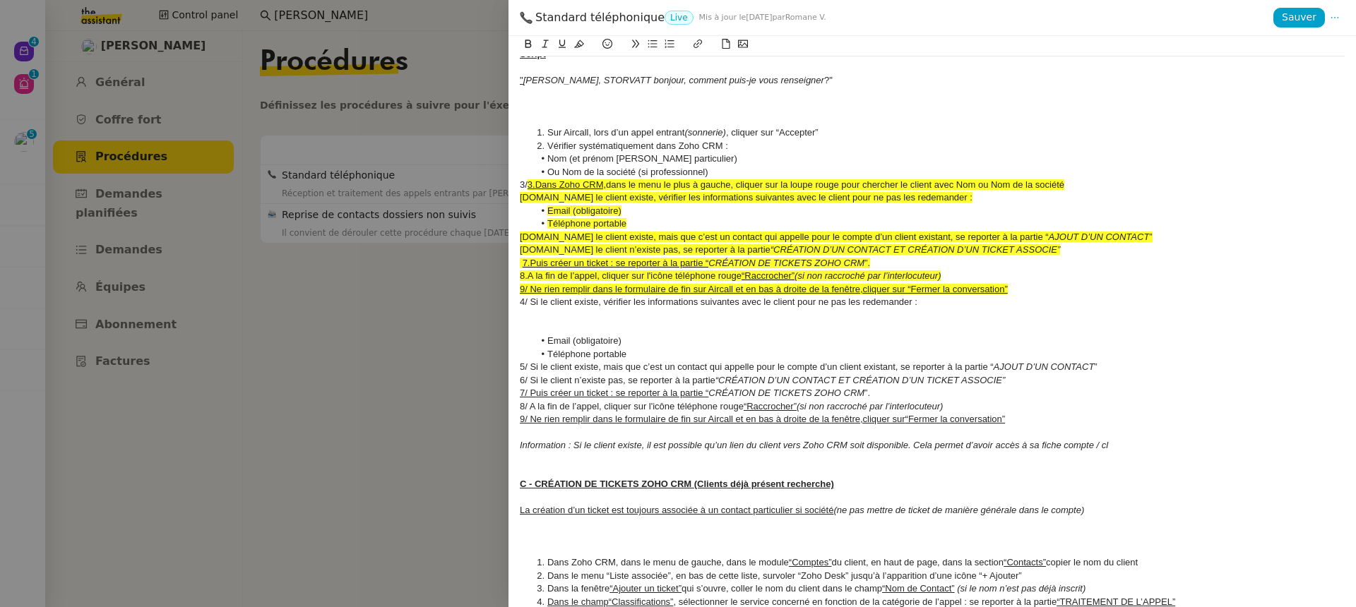
scroll to position [905, 0]
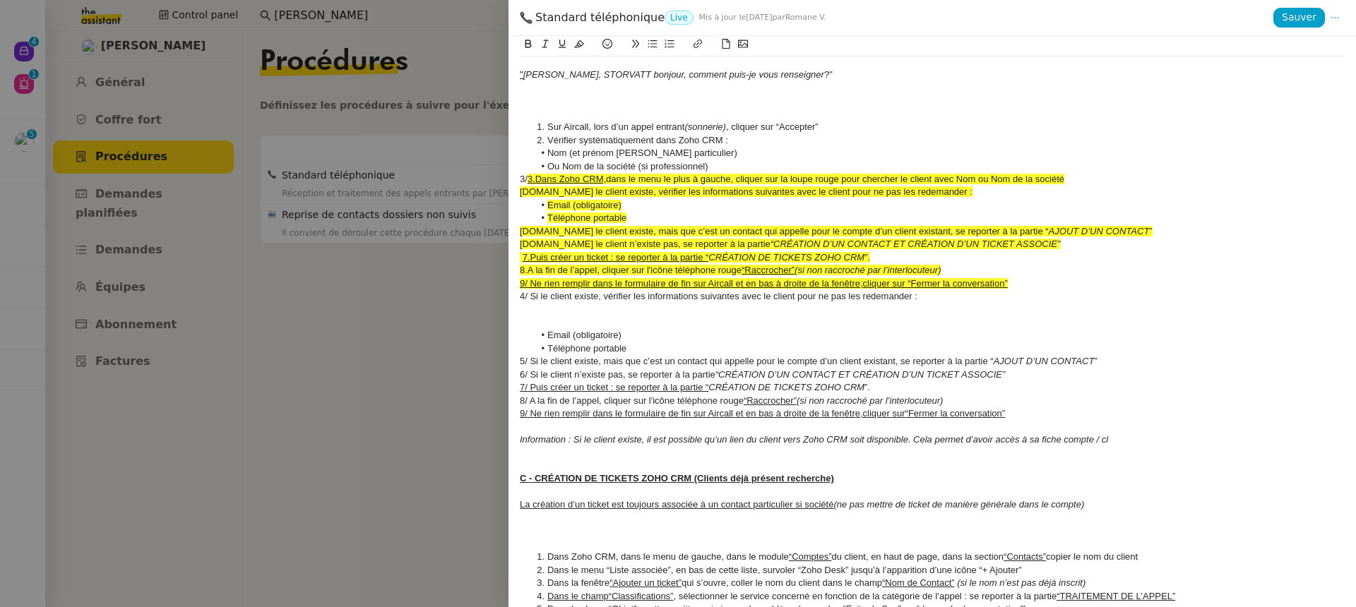
click at [531, 179] on u "3.Dans Zoho CRM," at bounding box center [566, 179] width 78 height 11
click at [752, 142] on li "Vérifier systématiquement dans Zoho CRM :" at bounding box center [939, 140] width 811 height 13
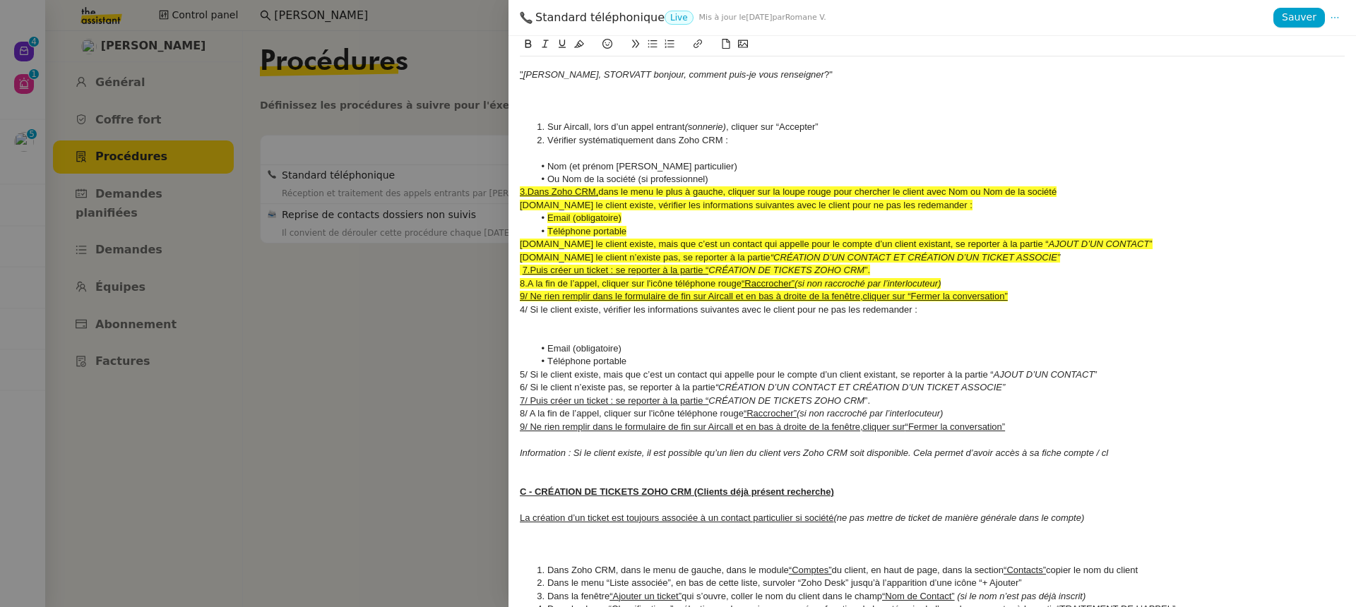
click at [731, 163] on li "Nom (et prénom [PERSON_NAME] particulier)" at bounding box center [939, 166] width 811 height 13
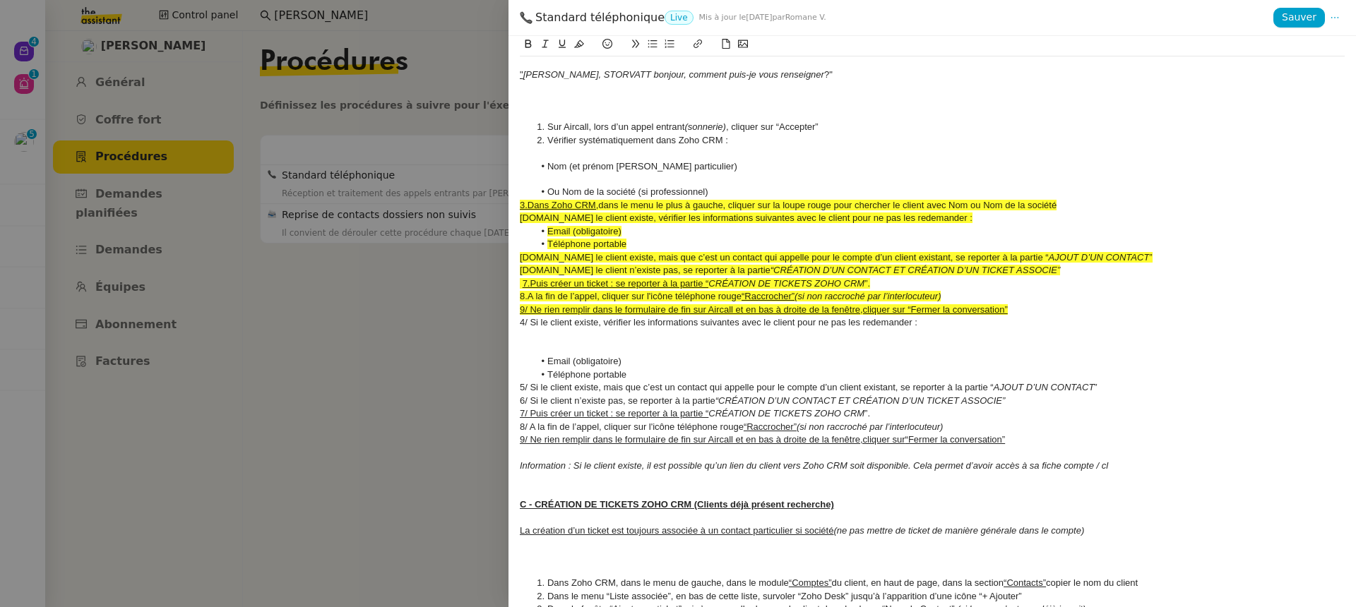
click at [753, 190] on li "Ou Nom de la société (si professionnel)" at bounding box center [939, 192] width 811 height 13
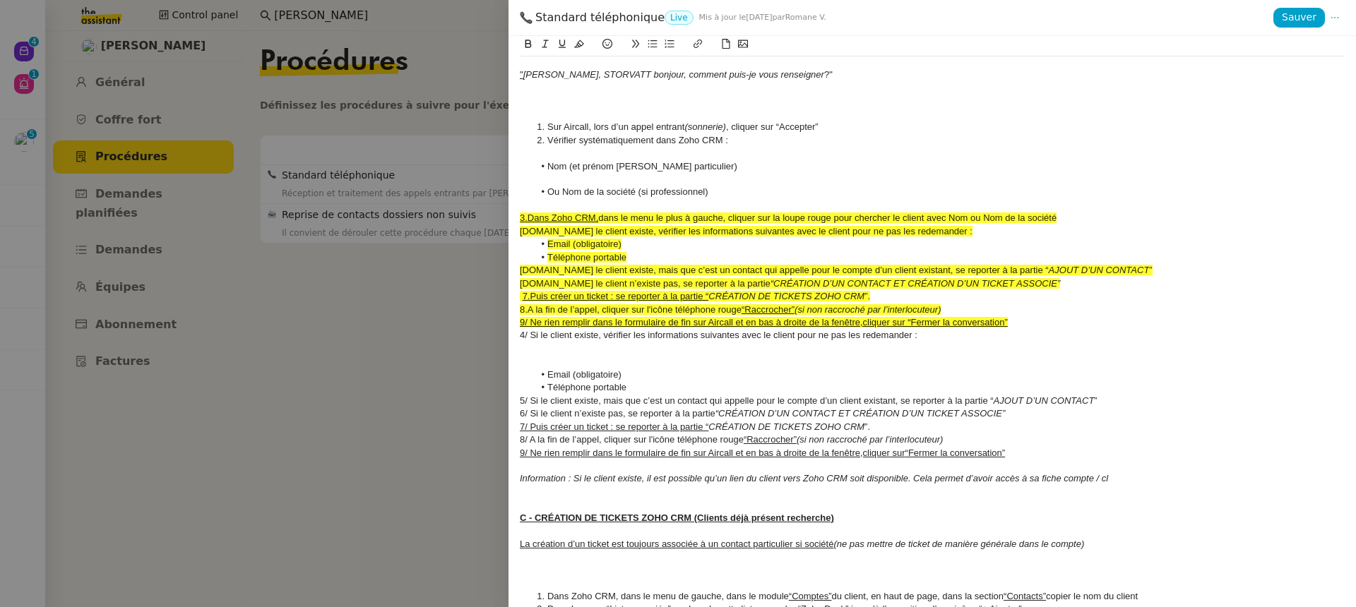
click at [965, 246] on li "Email (obligatoire)" at bounding box center [939, 244] width 811 height 13
click at [951, 233] on div "[DOMAIN_NAME] le client existe, vérifier les informations suivantes avec le cli…" at bounding box center [932, 231] width 825 height 13
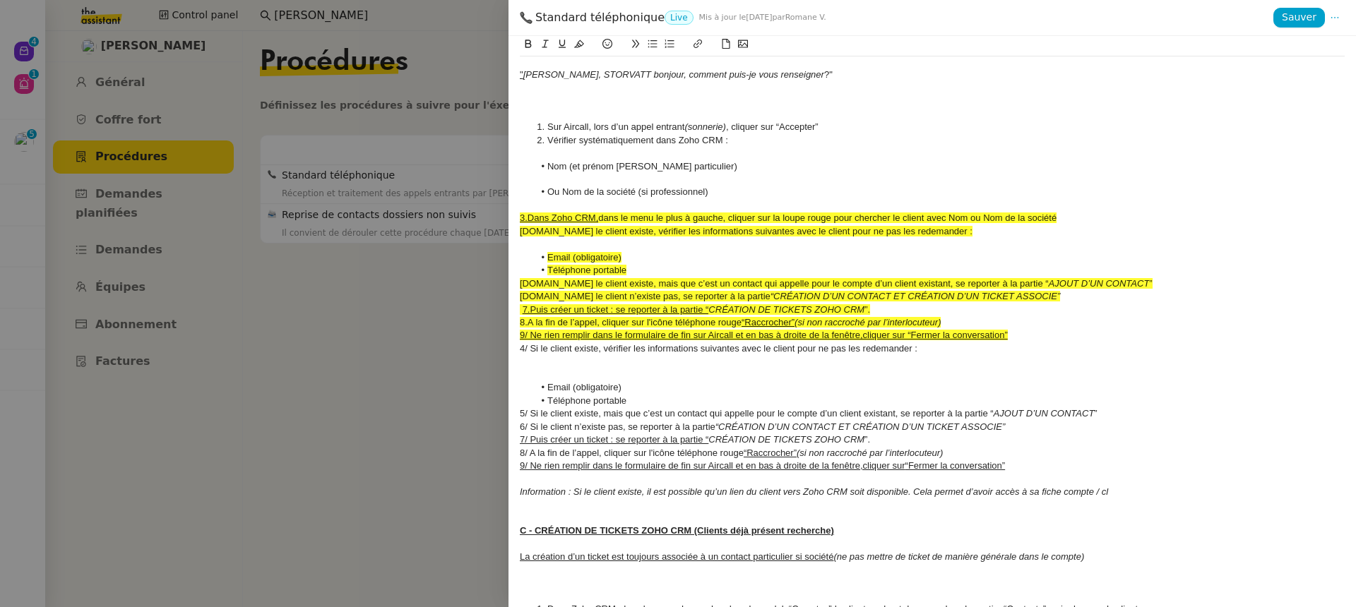
click at [890, 253] on li "Email (obligatoire)" at bounding box center [939, 257] width 811 height 13
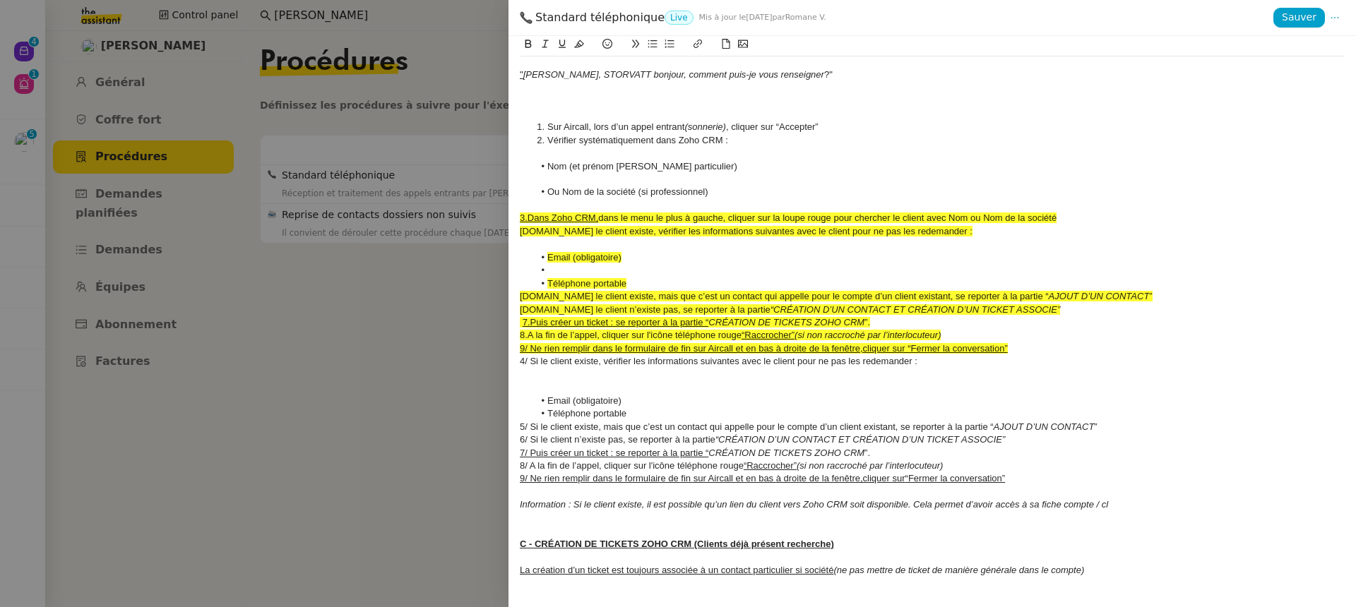
click at [825, 297] on span "[DOMAIN_NAME] le client existe, mais que c’est un contact qui appelle pour le c…" at bounding box center [784, 296] width 529 height 11
click at [808, 265] on li at bounding box center [939, 270] width 811 height 13
click at [804, 282] on li "Téléphone portable" at bounding box center [939, 283] width 811 height 13
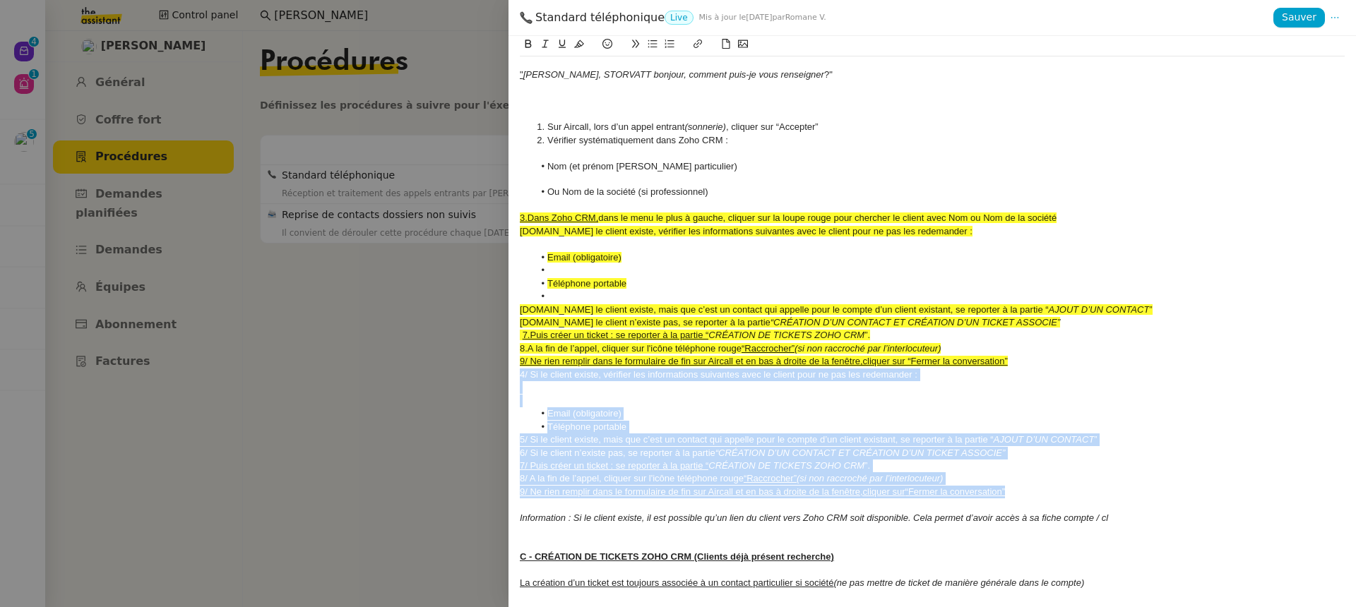
drag, startPoint x: 1020, startPoint y: 491, endPoint x: 477, endPoint y: 372, distance: 556.6
click at [477, 372] on div "Standard téléphonique Live Mis à jour le 13 août 2025 par Romane V. Sauver MAJ …" at bounding box center [678, 303] width 1356 height 607
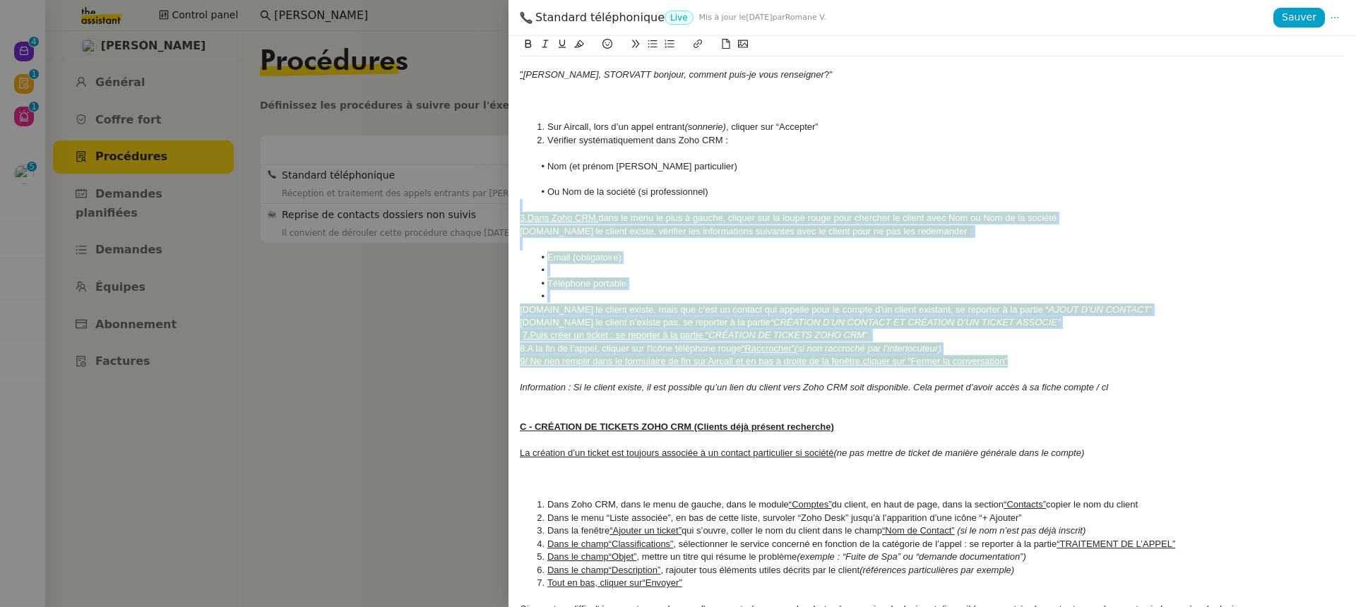
drag, startPoint x: 1027, startPoint y: 366, endPoint x: 463, endPoint y: 199, distance: 588.2
click at [464, 199] on div "Standard téléphonique Live Mis à jour le 13 août 2025 par Romane V. Sauver MAJ …" at bounding box center [678, 303] width 1356 height 607
click at [583, 47] on icon at bounding box center [579, 44] width 10 height 10
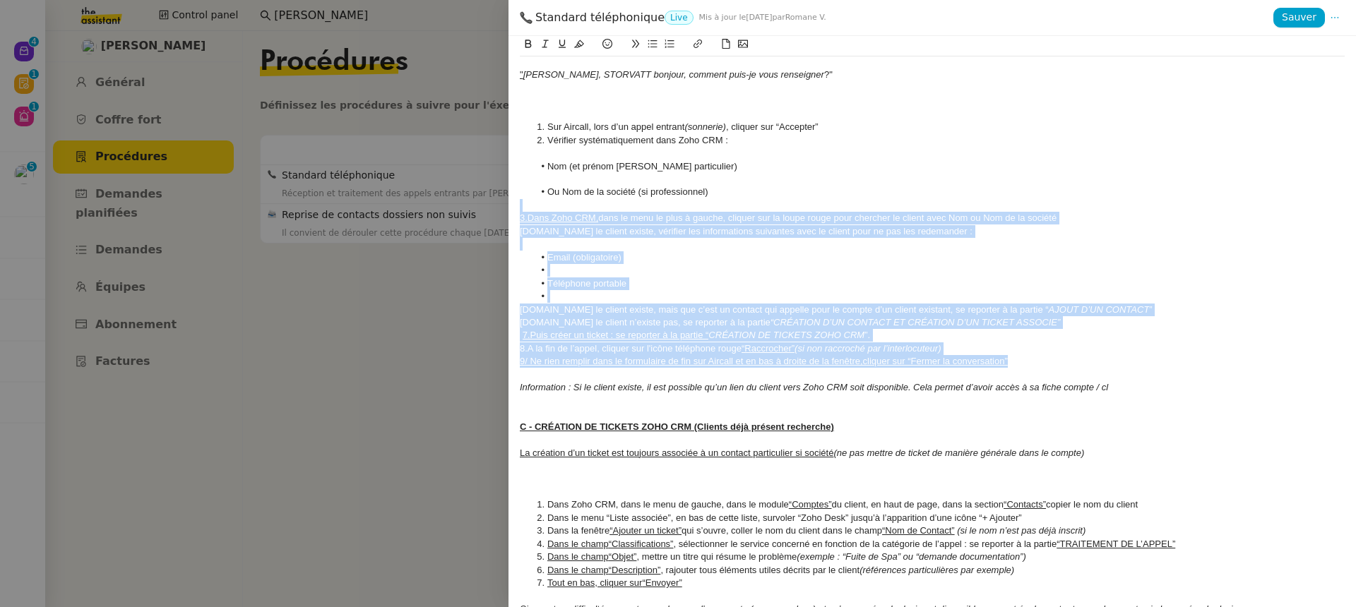
click at [599, 271] on li at bounding box center [939, 270] width 811 height 13
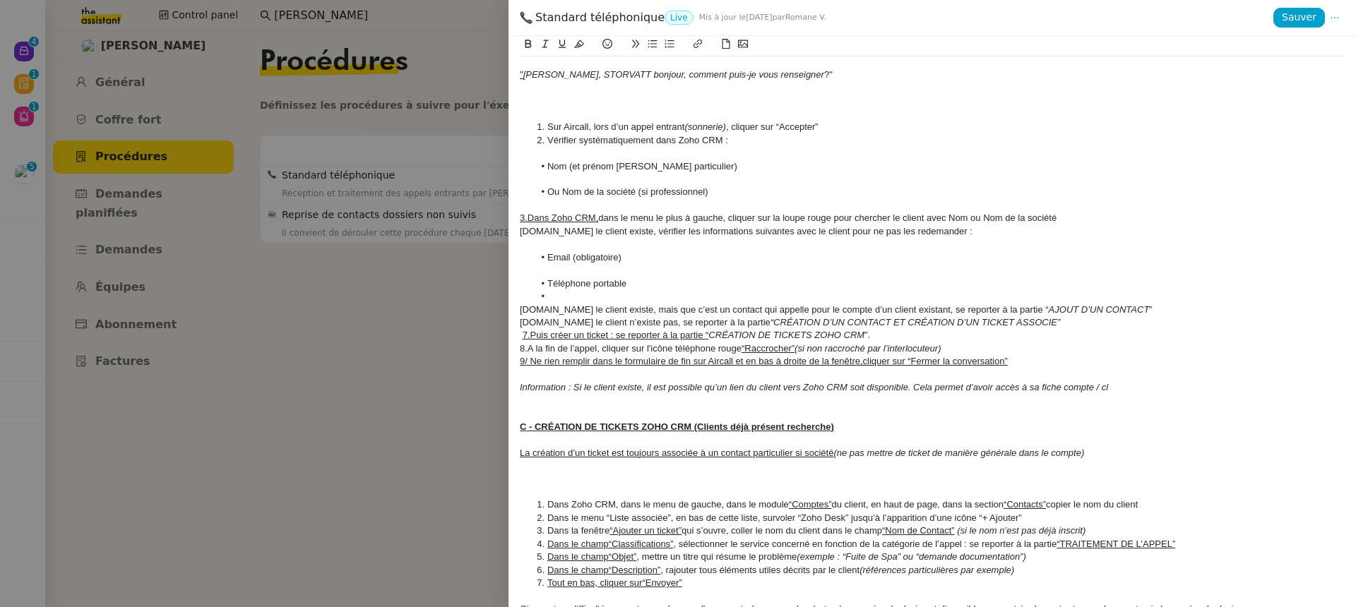
click at [563, 290] on li at bounding box center [939, 296] width 811 height 13
click at [1124, 381] on div "Information : Si le client existe, il est possible qu’un lien du client vers Zo…" at bounding box center [932, 387] width 825 height 13
drag, startPoint x: 1017, startPoint y: 366, endPoint x: 415, endPoint y: 363, distance: 602.3
click at [415, 363] on div "Standard téléphonique Live Mis à jour le 13 août 2025 par Romane V. Sauver MAJ …" at bounding box center [678, 303] width 1356 height 607
click at [562, 41] on icon at bounding box center [562, 44] width 10 height 10
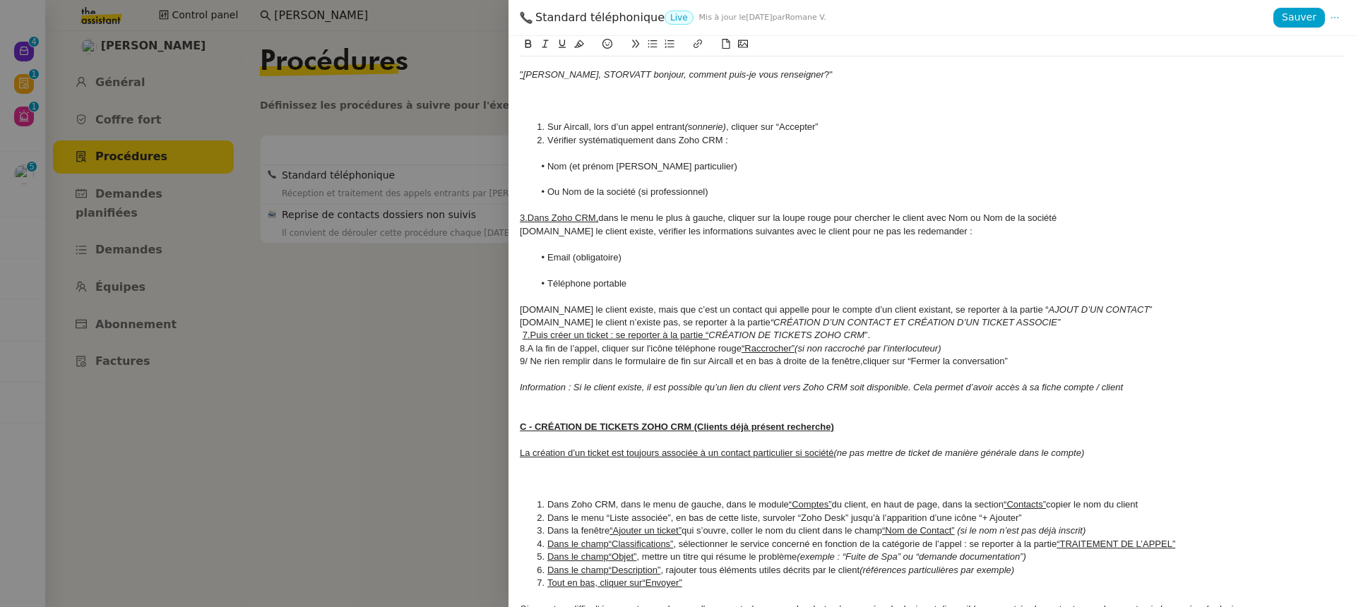
click at [649, 340] on u "7.Puis créer un ticket : se reporter à la partie “" at bounding box center [615, 335] width 186 height 11
drag, startPoint x: 708, startPoint y: 338, endPoint x: 498, endPoint y: 335, distance: 209.7
click at [498, 335] on div "Standard téléphonique Live Mis à jour le 13 août 2025 par Romane V. Sauver MAJ …" at bounding box center [678, 303] width 1356 height 607
click at [648, 322] on div "6.Si le client n’existe pas, se reporter à la partie “CRÉATION D’UN CONTACT ET …" at bounding box center [932, 322] width 825 height 13
drag, startPoint x: 708, startPoint y: 335, endPoint x: 484, endPoint y: 331, distance: 223.9
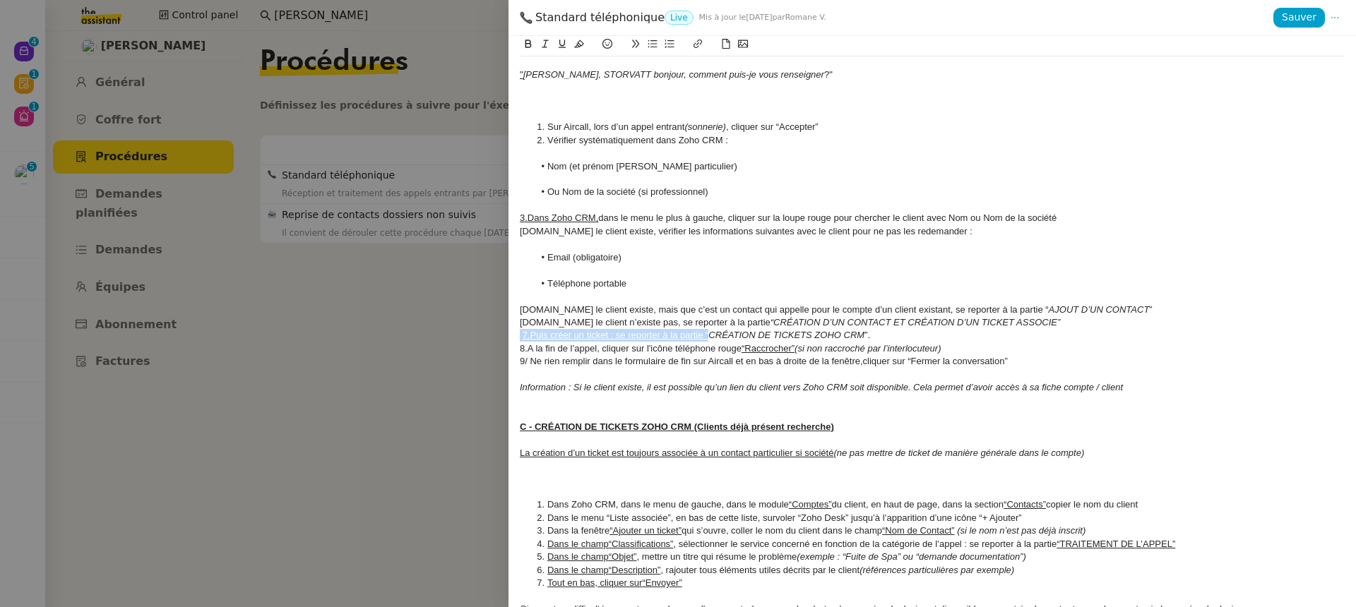
click at [485, 333] on div "Standard téléphonique Live Mis à jour le 13 août 2025 par Romane V. Sauver MAJ …" at bounding box center [678, 303] width 1356 height 607
click at [568, 332] on u "7.Puis créer un ticket : se reporter à la partie “" at bounding box center [615, 335] width 186 height 11
drag, startPoint x: 707, startPoint y: 335, endPoint x: 522, endPoint y: 339, distance: 185.0
click at [522, 339] on div "7.Puis créer un ticket : se reporter à la partie “ CRÉATION DE TICKETS ZOHO CRM…" at bounding box center [932, 335] width 825 height 13
click at [561, 49] on icon at bounding box center [562, 44] width 10 height 10
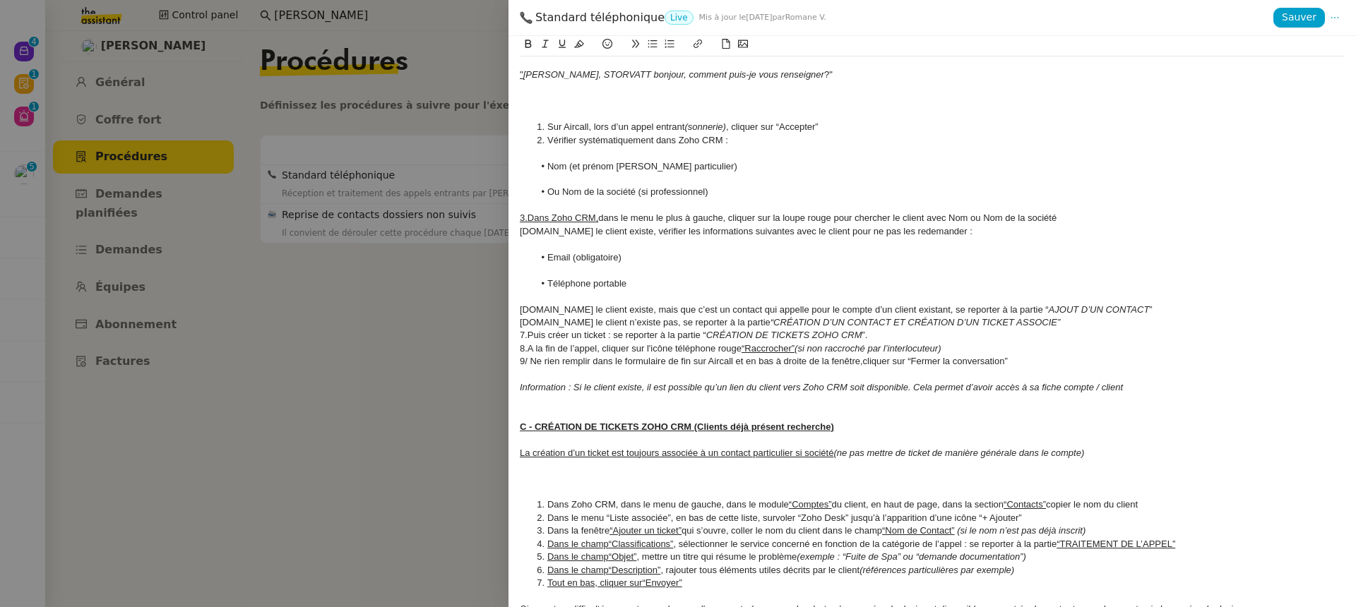
click at [633, 266] on div at bounding box center [932, 270] width 825 height 13
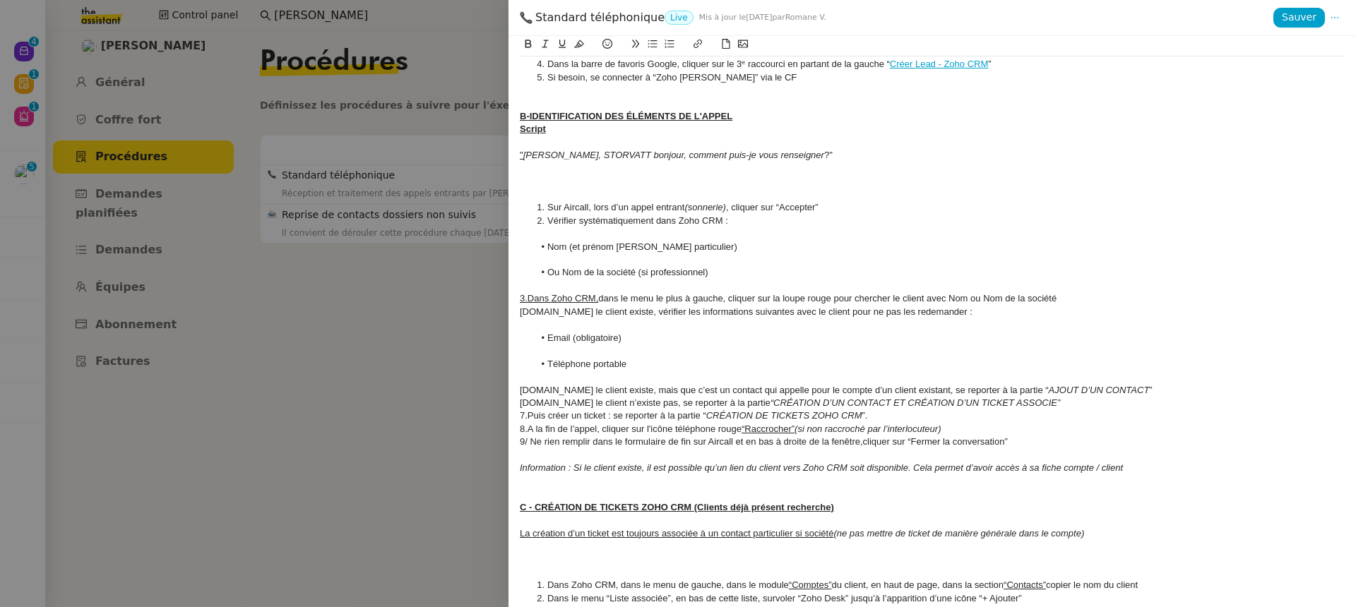
click at [619, 196] on div at bounding box center [932, 195] width 825 height 13
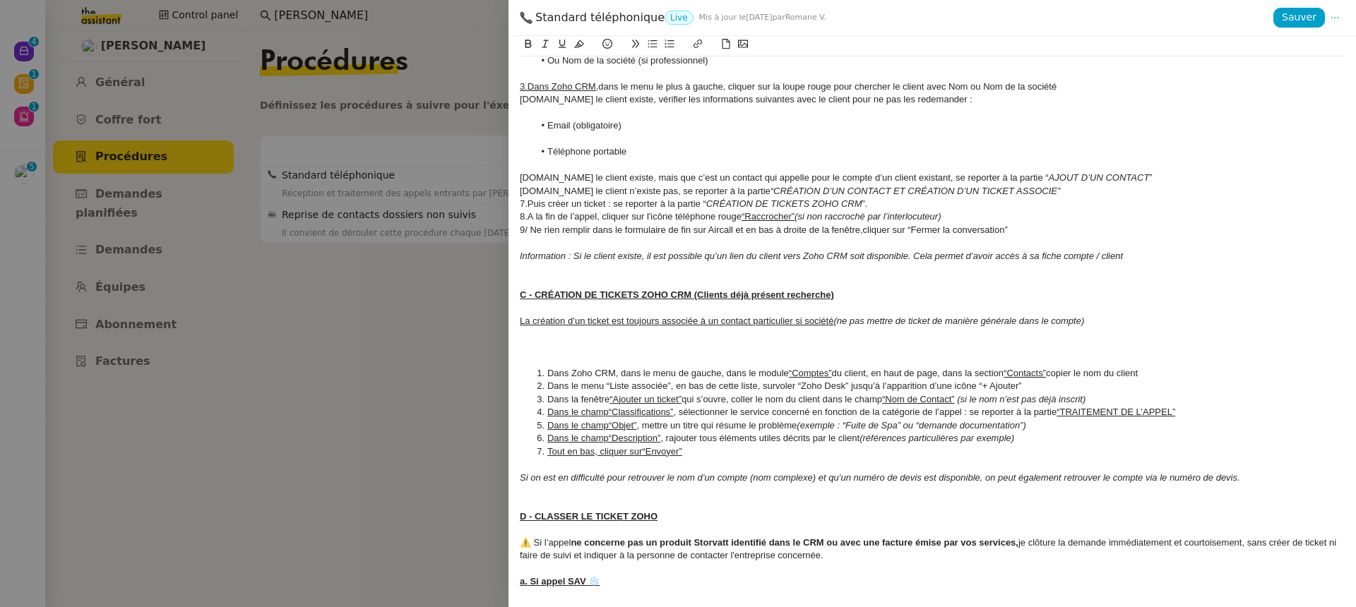
scroll to position [1032, 0]
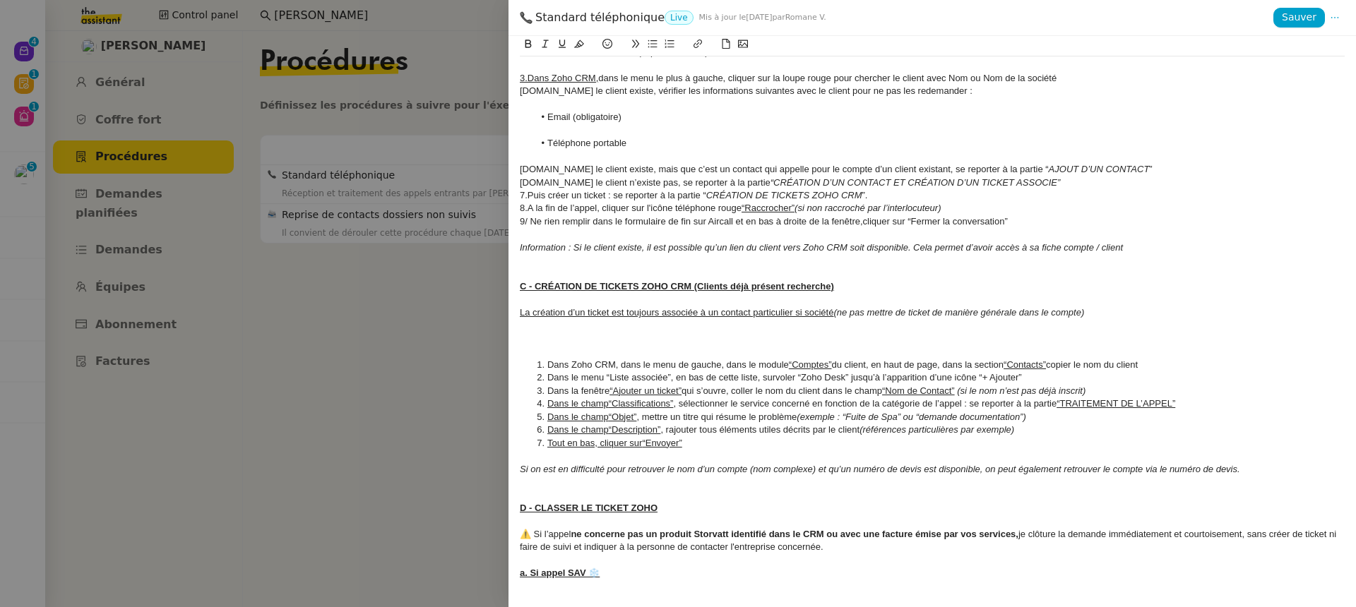
click at [739, 349] on div at bounding box center [932, 351] width 825 height 13
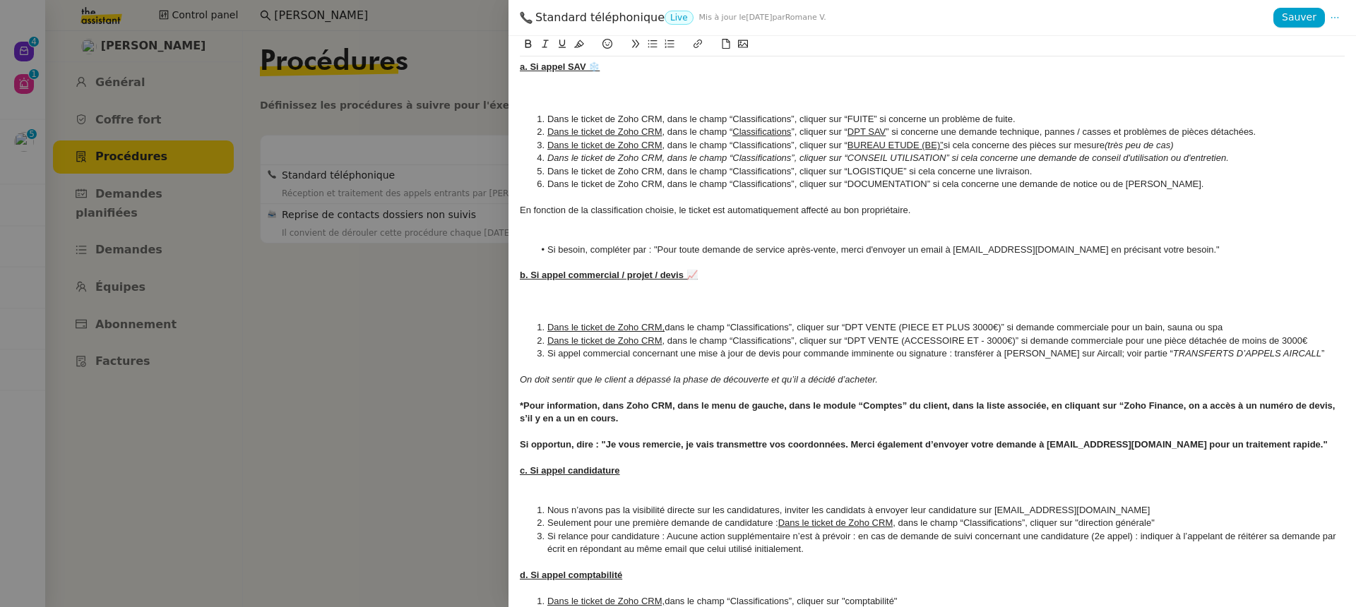
scroll to position [1402, 0]
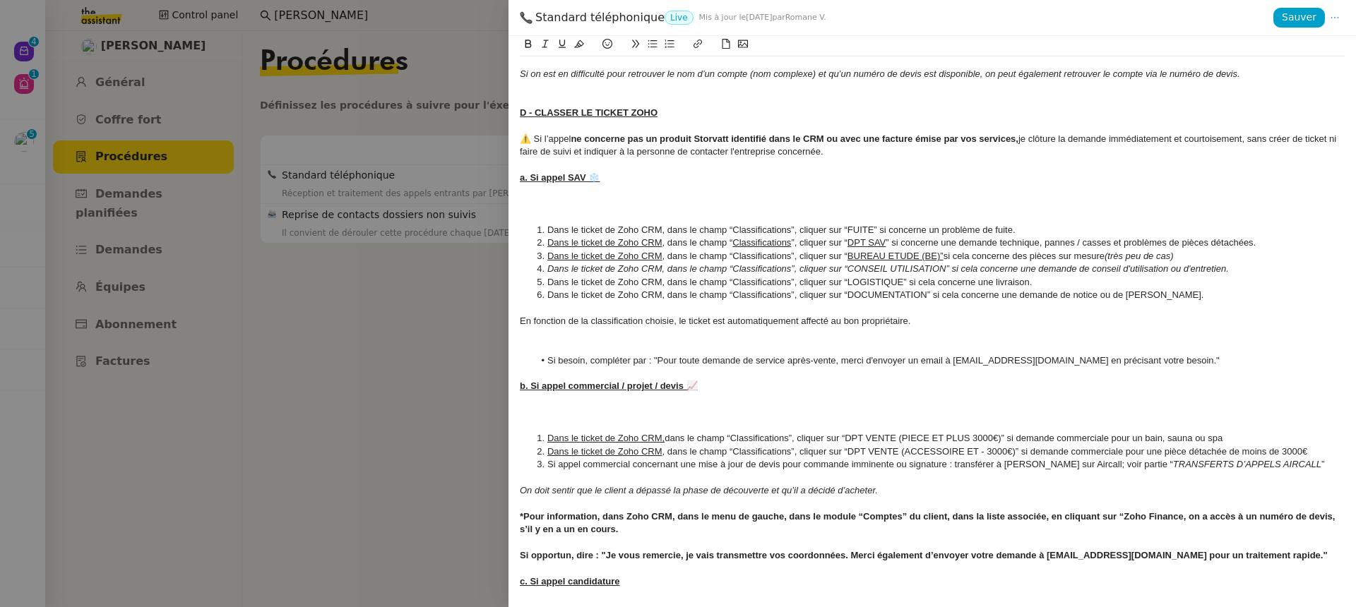
click at [615, 227] on li "Dans le ticket de Zoho CRM, dans le champ “Classifications”, cliquer sur “FUITE…" at bounding box center [939, 230] width 811 height 13
click at [590, 217] on div at bounding box center [932, 217] width 825 height 13
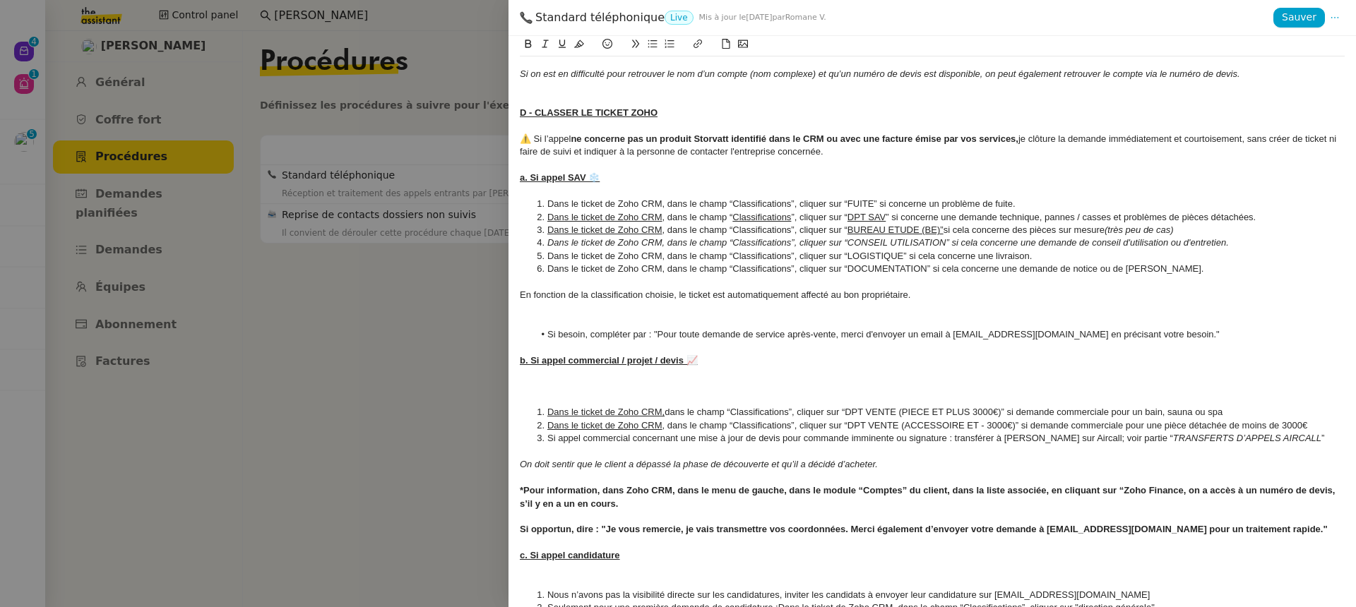
scroll to position [1402, 0]
click at [550, 309] on div at bounding box center [932, 307] width 825 height 13
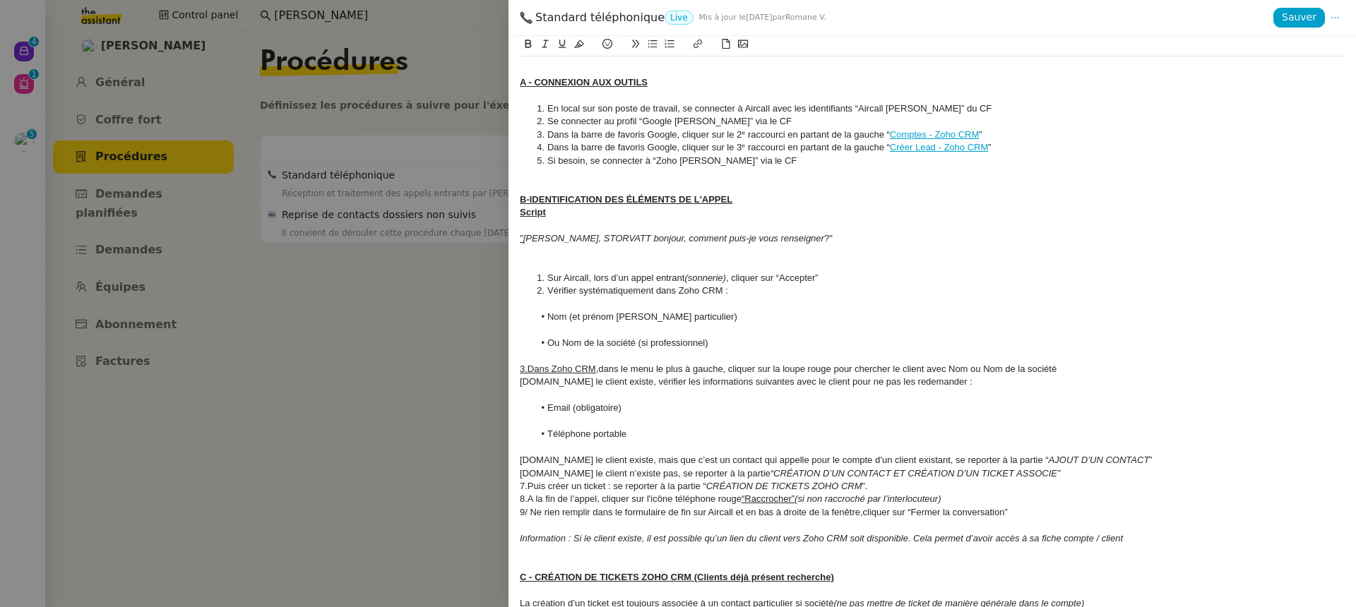
scroll to position [720, 0]
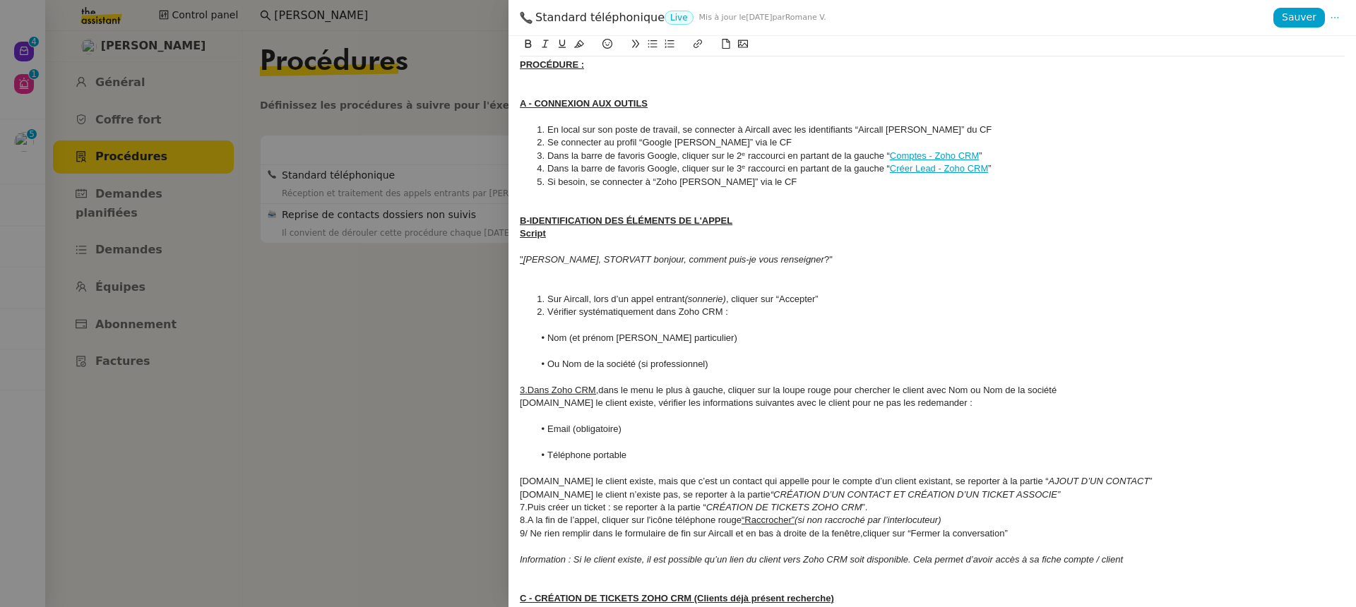
click at [527, 394] on u "3.Dans Zoho CRM," at bounding box center [559, 390] width 78 height 11
click at [530, 402] on div "[DOMAIN_NAME] le client existe, vérifier les informations suivantes avec le cli…" at bounding box center [932, 403] width 825 height 13
drag, startPoint x: 589, startPoint y: 299, endPoint x: 541, endPoint y: 296, distance: 48.1
click at [542, 298] on li "Sur Aircall, lors d’un appel entrant (sonnerie) , cliquer sur “Accepter”" at bounding box center [939, 299] width 811 height 13
click at [524, 43] on icon at bounding box center [528, 44] width 10 height 10
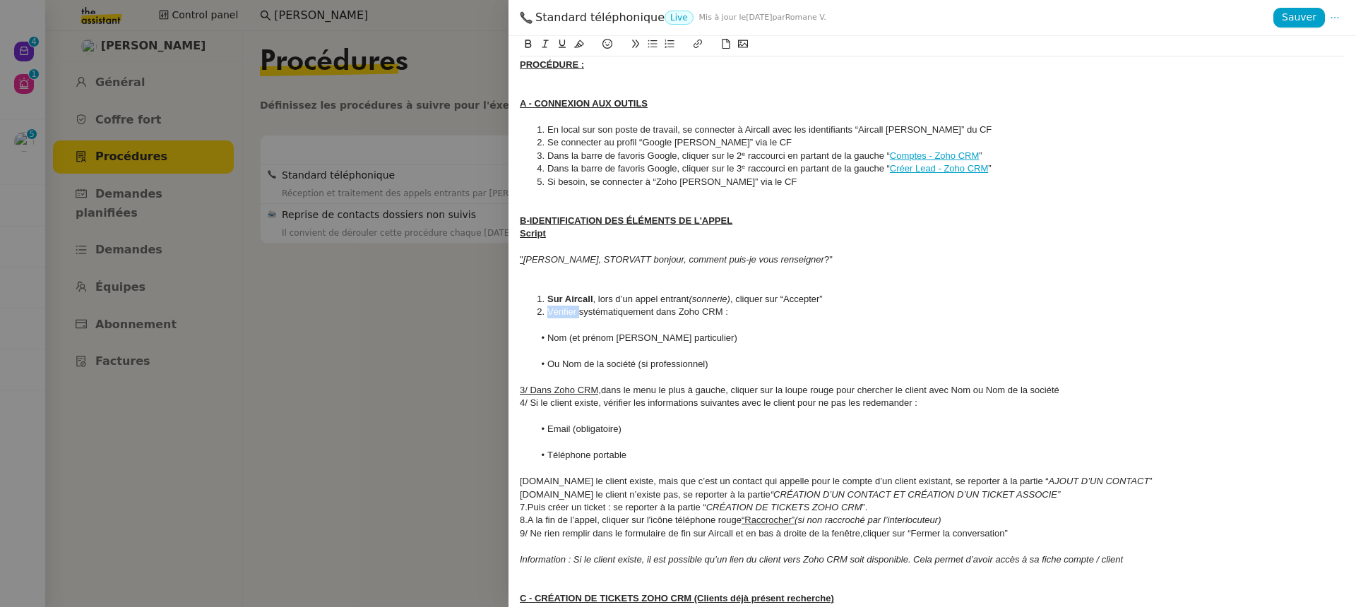
drag, startPoint x: 579, startPoint y: 317, endPoint x: 536, endPoint y: 317, distance: 43.1
click at [536, 317] on li "Vérifier systématiquement dans Zoho CRM :" at bounding box center [939, 312] width 811 height 13
click at [529, 37] on button at bounding box center [528, 44] width 17 height 16
click at [631, 419] on div at bounding box center [932, 416] width 825 height 13
click at [599, 390] on u "3/ Dans Zoho CRM," at bounding box center [560, 390] width 81 height 11
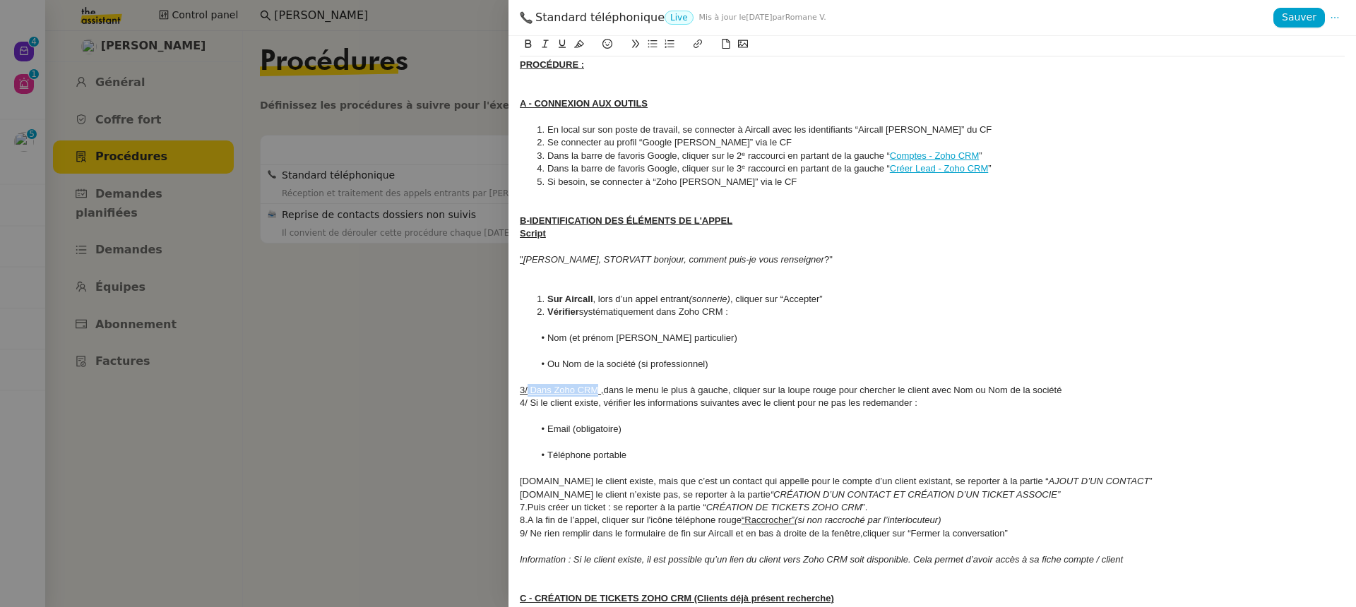
drag, startPoint x: 597, startPoint y: 395, endPoint x: 527, endPoint y: 393, distance: 70.0
click at [527, 394] on u "3/ Dans Zoho CRM ," at bounding box center [562, 390] width 84 height 11
click at [528, 52] on button at bounding box center [528, 44] width 17 height 16
click at [648, 402] on div "4/ Si le client existe, vérifier les informations suivantes avec le client pour…" at bounding box center [932, 403] width 825 height 13
click at [1091, 388] on div "3/ Dans Zoho CRM , dans le menu le plus à gauche, cliquer sur la loupe rouge po…" at bounding box center [932, 390] width 825 height 13
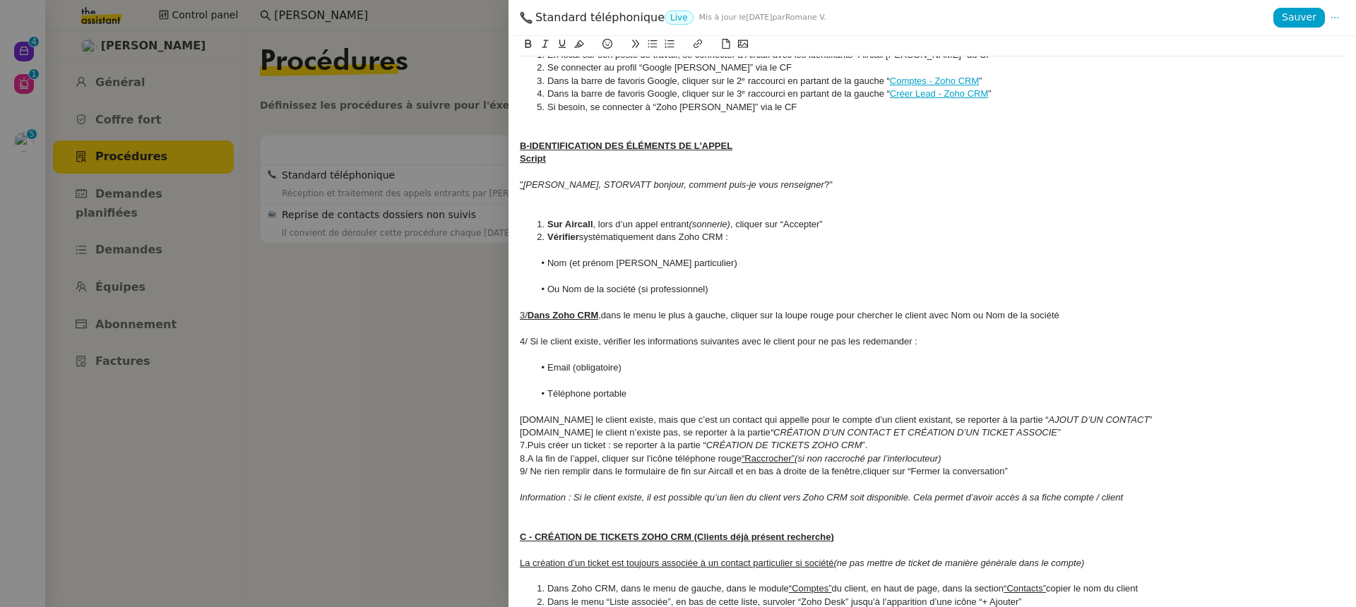
scroll to position [797, 0]
drag, startPoint x: 1104, startPoint y: 422, endPoint x: 991, endPoint y: 421, distance: 113.0
click at [991, 421] on div "5.Si le client existe, mais que c’est un contact qui appelle pour le compte d’u…" at bounding box center [932, 418] width 825 height 13
click at [566, 51] on button at bounding box center [562, 44] width 17 height 16
click at [897, 455] on em "(si non raccroché par l’interlocuteur)" at bounding box center [867, 456] width 146 height 11
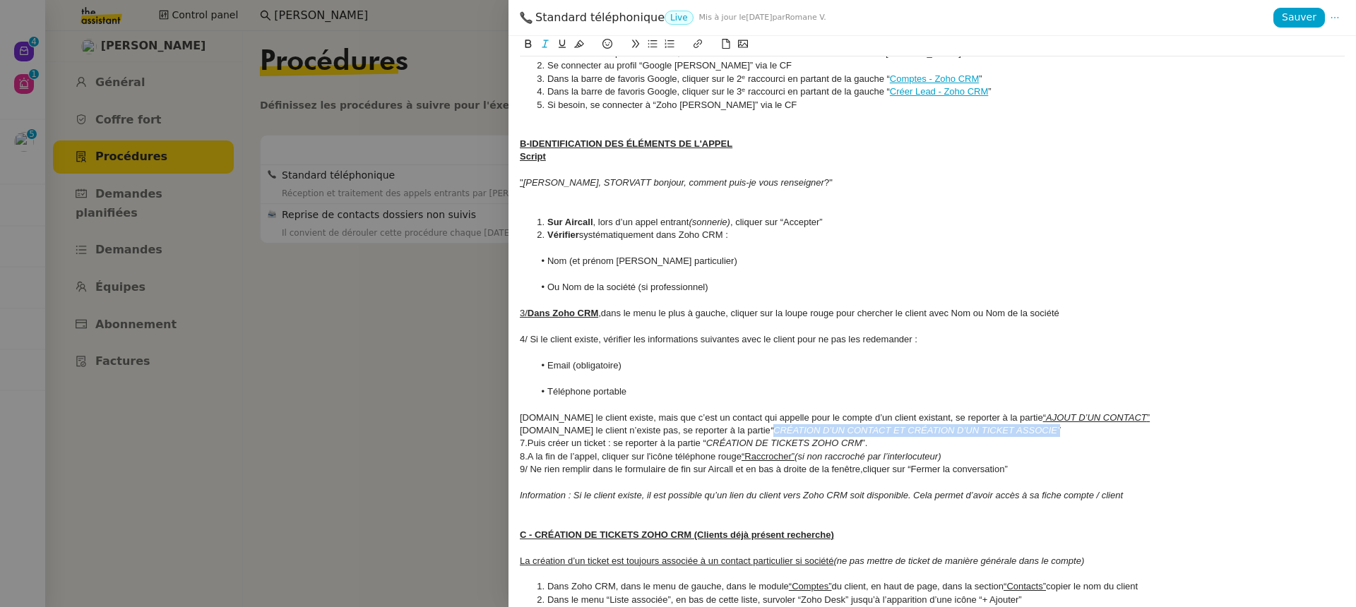
drag, startPoint x: 1013, startPoint y: 434, endPoint x: 721, endPoint y: 426, distance: 291.7
click at [721, 426] on div "6.Si le client n’existe pas, se reporter à la partie “CRÉATION D’UN CONTACT ET …" at bounding box center [932, 430] width 825 height 13
click at [770, 431] on em "“CRÉATION D’UN CONTACT ET CRÉATION D’UN TICKET ASSOCIE”" at bounding box center [914, 430] width 289 height 11
drag, startPoint x: 719, startPoint y: 431, endPoint x: 1010, endPoint y: 433, distance: 291.6
click at [1010, 433] on div "6.Si le client n’existe pas, se reporter à la partie “CRÉATION D’UN CONTACT ET …" at bounding box center [932, 430] width 825 height 13
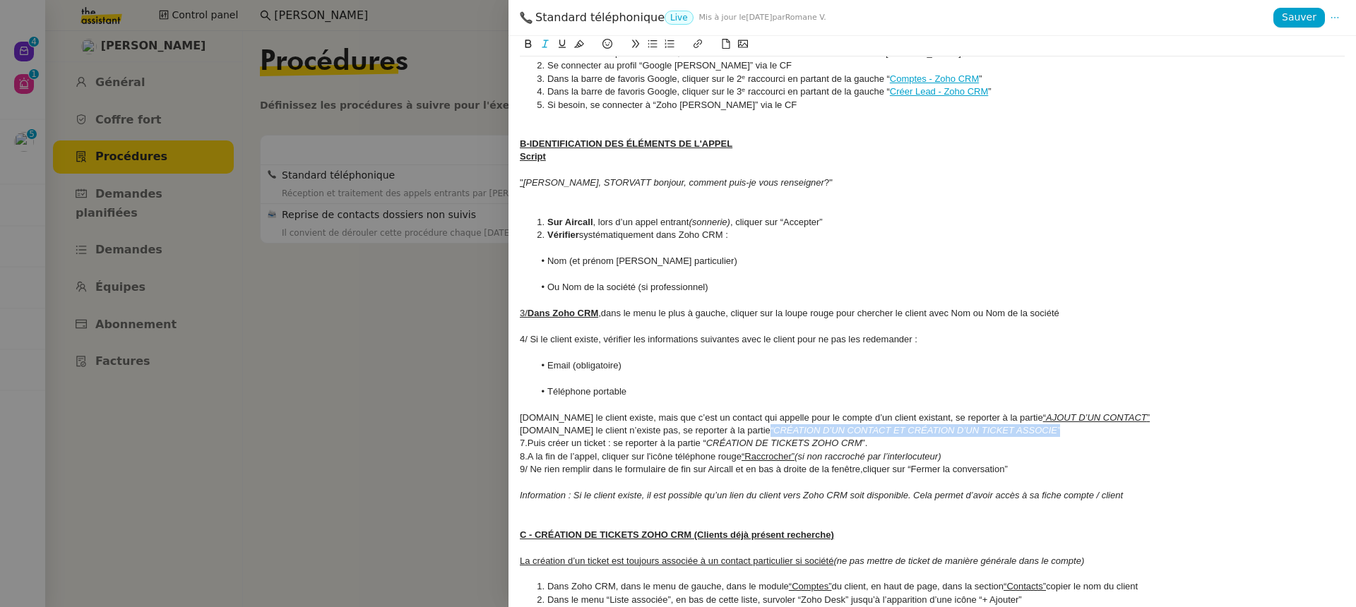
click at [561, 49] on button at bounding box center [562, 44] width 17 height 16
click at [796, 421] on div "5.Si le client existe, mais que c’est un contact qui appelle pour le compte d’u…" at bounding box center [932, 418] width 825 height 13
drag, startPoint x: 874, startPoint y: 446, endPoint x: 708, endPoint y: 444, distance: 165.9
click at [708, 444] on div "7.Puis créer un ticket : se reporter à la partie “ CRÉATION DE TICKETS ZOHO CRM…" at bounding box center [932, 443] width 825 height 13
click at [559, 50] on button at bounding box center [562, 44] width 17 height 16
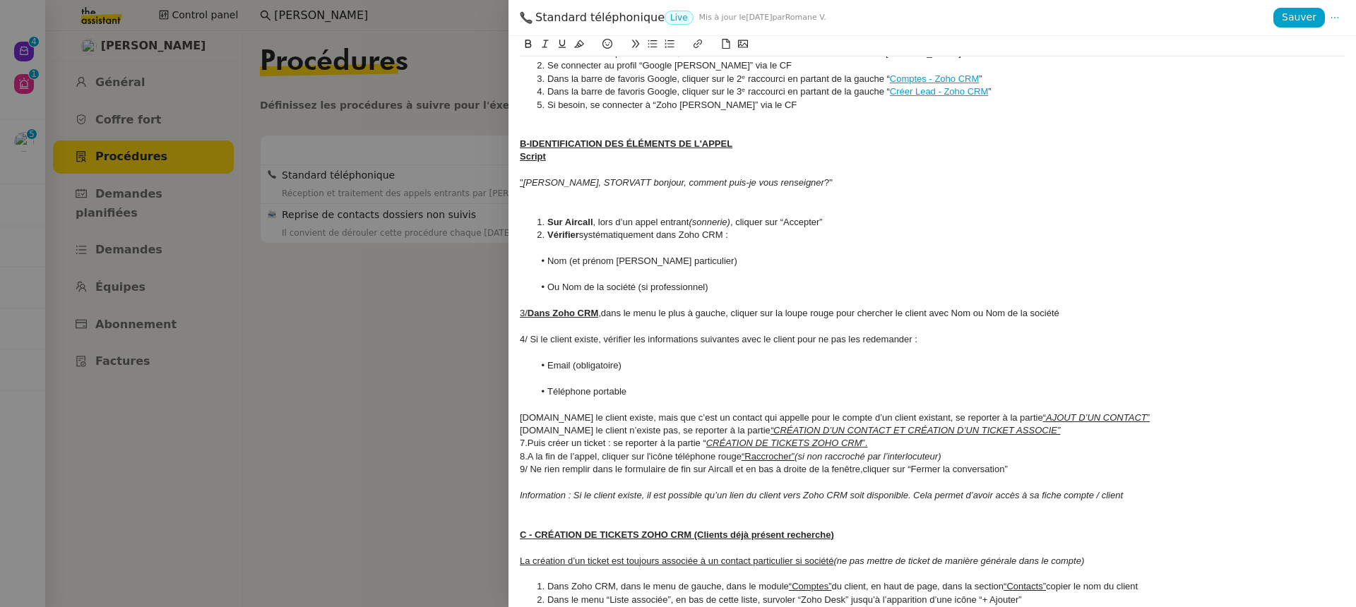
click at [703, 462] on div "8.A la fin de l’appel, cliquer sur l'icône téléphone rouge “Raccrocher” (si non…" at bounding box center [932, 456] width 825 height 13
drag, startPoint x: 674, startPoint y: 431, endPoint x: 626, endPoint y: 431, distance: 48.7
click at [626, 431] on div "6.Si le client n’existe pas, se reporter à la partie “CRÉATION D’UN CONTACT ET …" at bounding box center [932, 430] width 825 height 13
click at [529, 40] on icon at bounding box center [528, 44] width 10 height 10
click at [641, 445] on div "7.Puis créer un ticket : se reporter à la partie “ CRÉATION DE TICKETS ZOHO CRM…" at bounding box center [932, 443] width 825 height 13
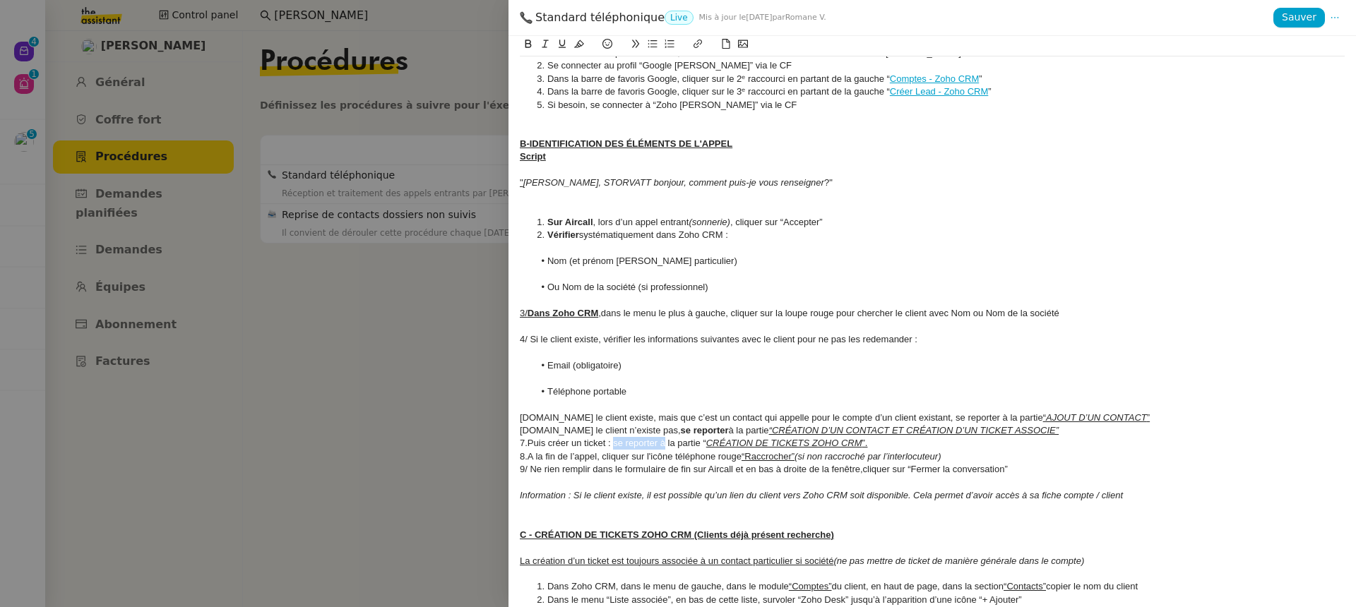
drag, startPoint x: 664, startPoint y: 441, endPoint x: 614, endPoint y: 442, distance: 50.2
click at [614, 442] on div "7.Puis créer un ticket : se reporter à la partie “ CRÉATION DE TICKETS ZOHO CRM…" at bounding box center [932, 443] width 825 height 13
click at [521, 42] on button at bounding box center [528, 44] width 17 height 16
click at [613, 496] on em "Information : Si le client existe, il est possible qu’un lien du client vers Zo…" at bounding box center [821, 495] width 603 height 11
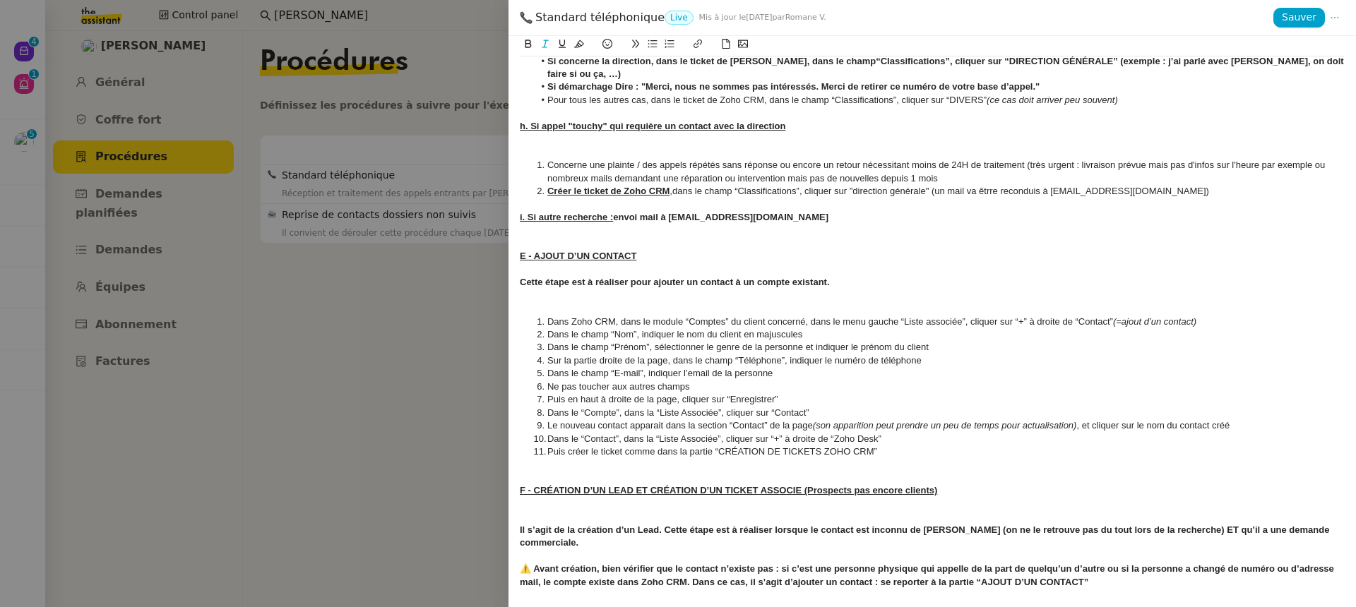
scroll to position [2275, 0]
click at [1154, 184] on li "Créer le ticket de Zoho CRM , dans le champ “Classifications”, cliquer sur "dir…" at bounding box center [939, 190] width 811 height 13
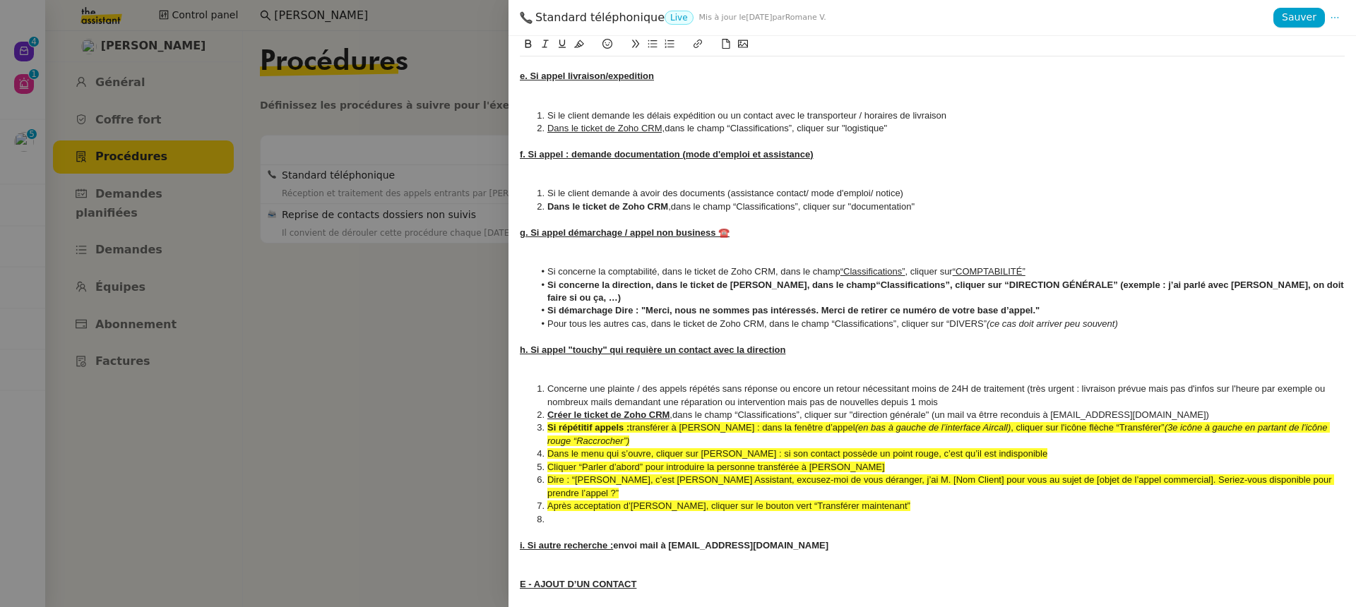
scroll to position [2052, 0]
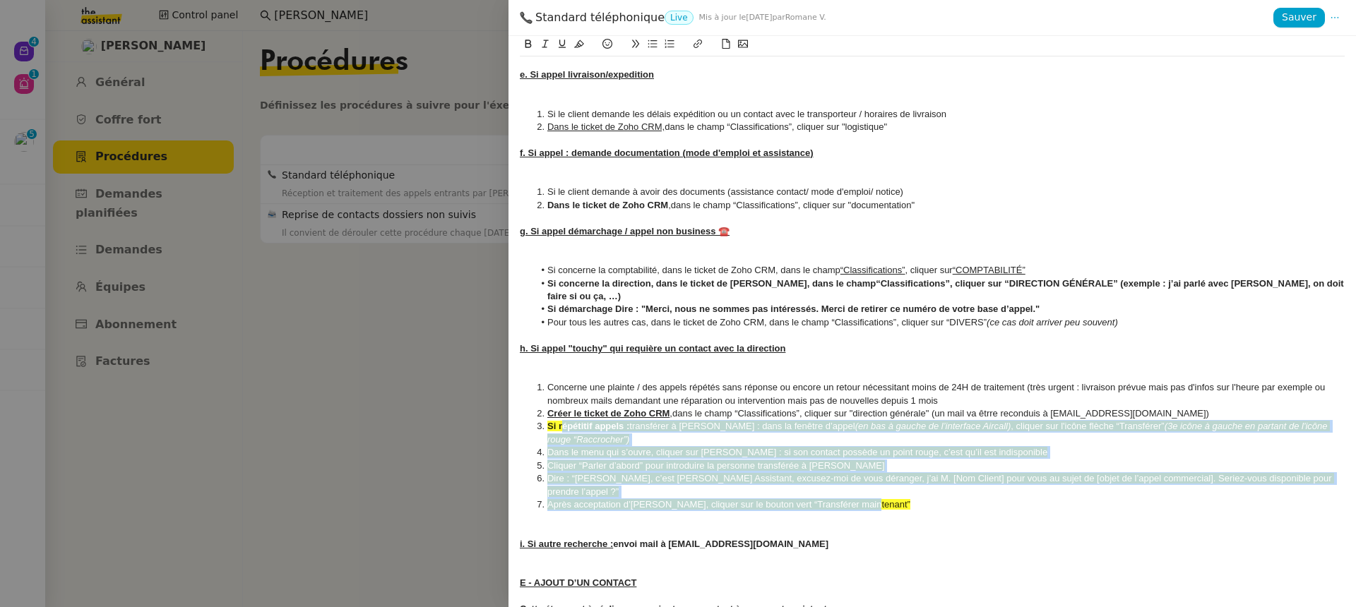
drag, startPoint x: 876, startPoint y: 489, endPoint x: 562, endPoint y: 410, distance: 323.3
click at [562, 410] on ol "Concerne une plainte / des appels répétés sans réponse ou encore un retour néce…" at bounding box center [932, 446] width 825 height 131
drag, startPoint x: 547, startPoint y: 416, endPoint x: 879, endPoint y: 518, distance: 347.1
click at [581, 48] on icon at bounding box center [579, 44] width 10 height 10
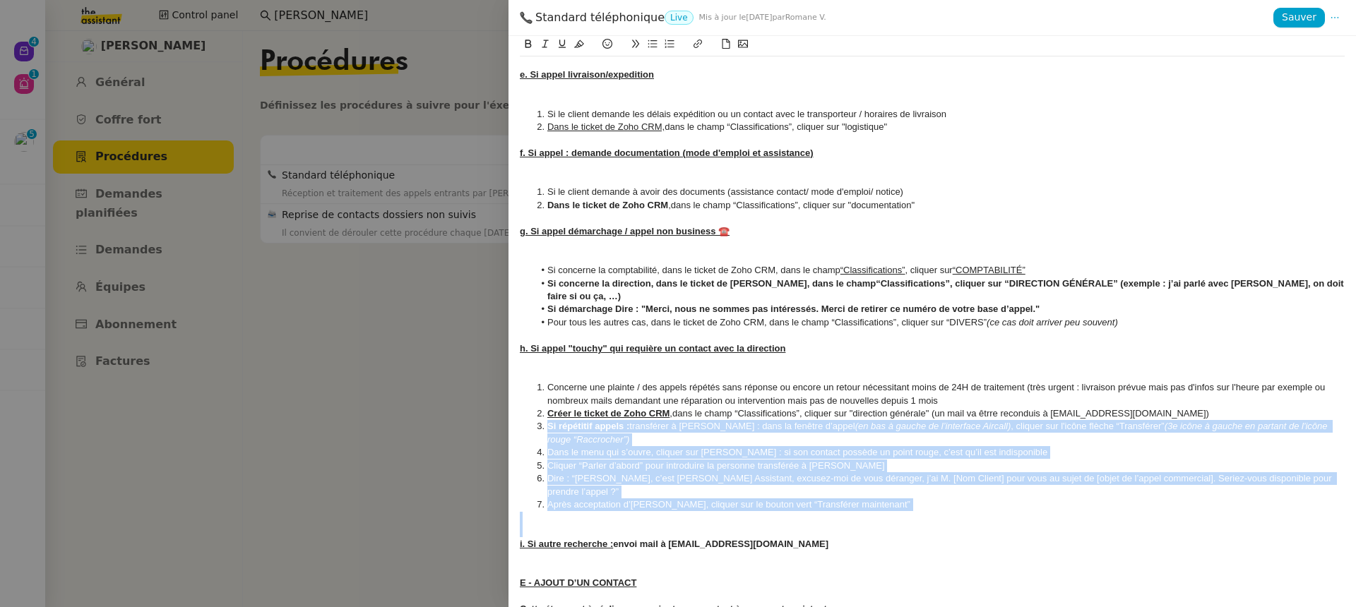
click at [624, 498] on li "Après acceptation d’[PERSON_NAME], cliquer sur le bouton vert “Transférer maint…" at bounding box center [939, 504] width 811 height 13
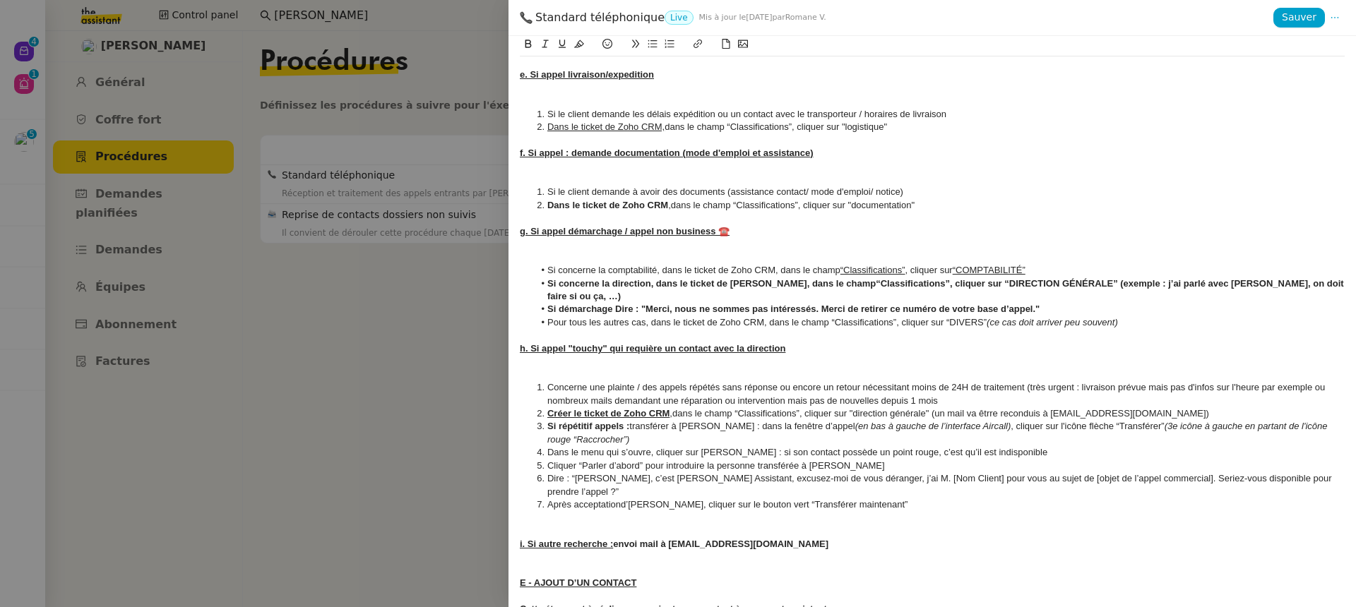
click at [625, 525] on div at bounding box center [932, 531] width 825 height 13
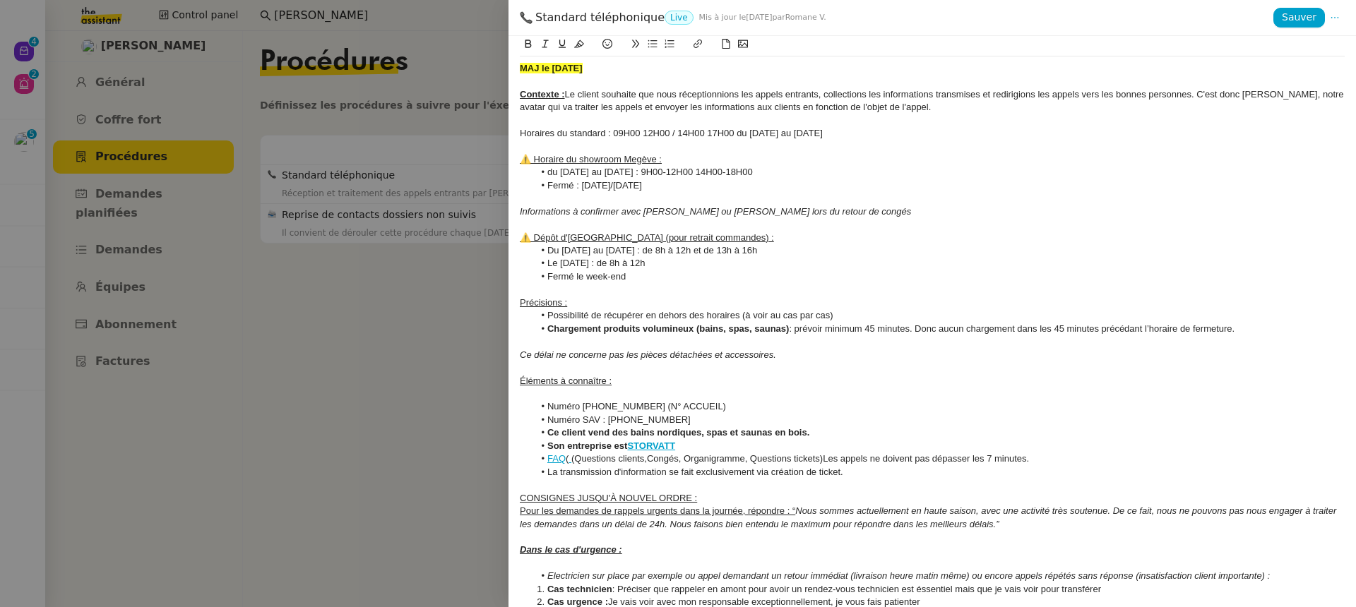
scroll to position [0, 0]
click at [1296, 13] on span "Sauver" at bounding box center [1299, 17] width 35 height 16
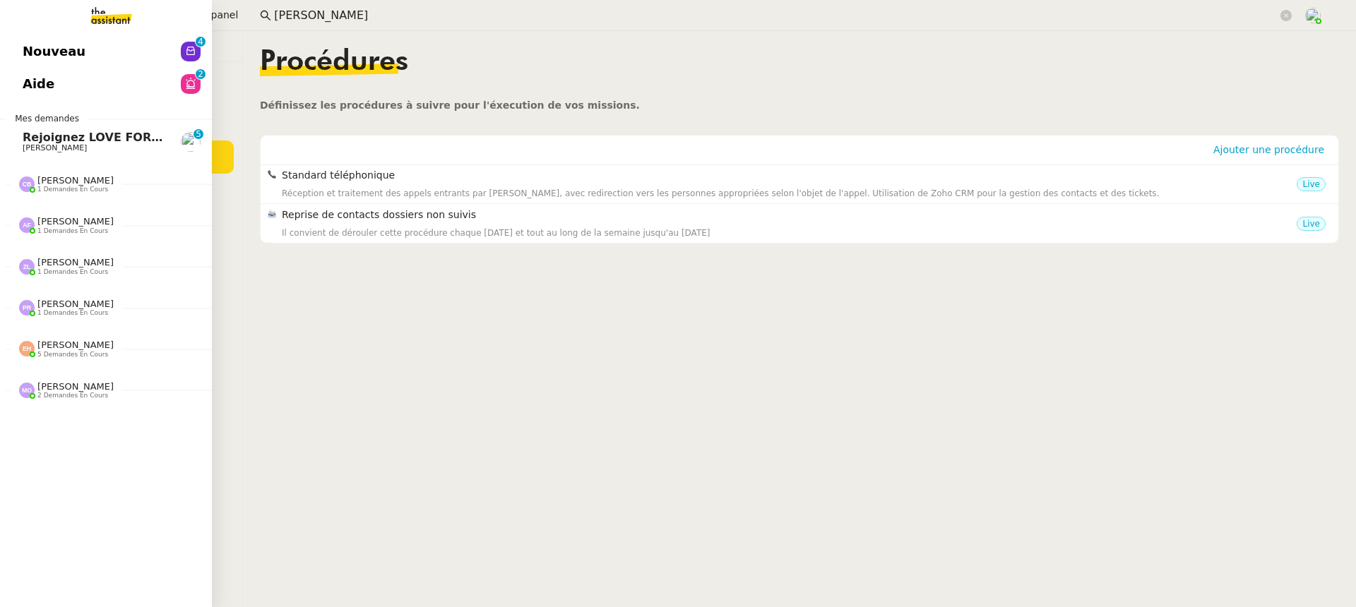
click at [33, 93] on span "Aide" at bounding box center [39, 83] width 32 height 21
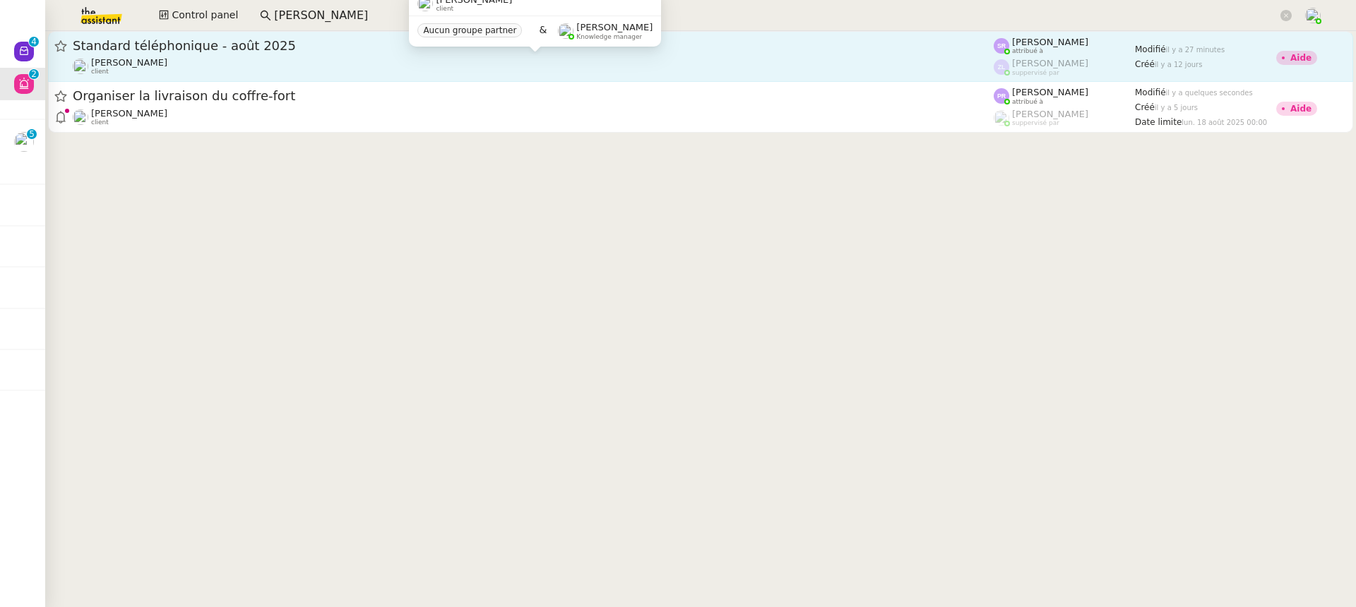
click at [690, 57] on div "[PERSON_NAME] client" at bounding box center [533, 66] width 921 height 18
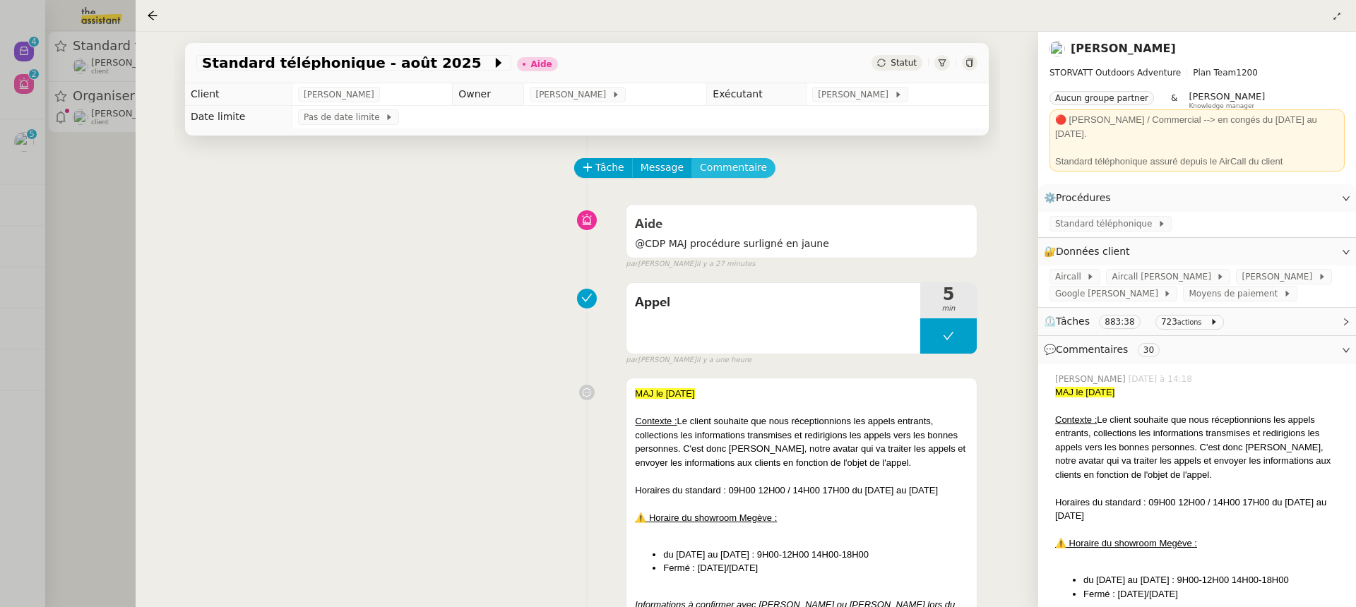
click at [729, 162] on span "Commentaire" at bounding box center [733, 168] width 67 height 16
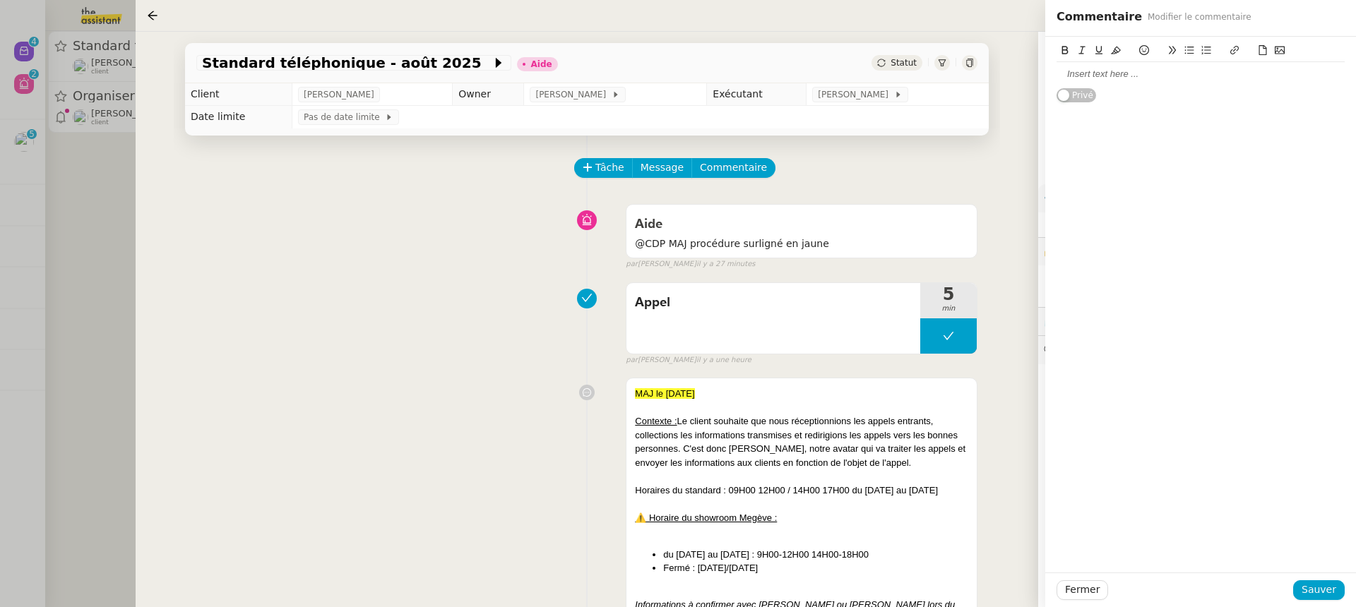
click at [1078, 73] on div at bounding box center [1200, 74] width 288 height 13
click at [1307, 597] on span "Sauver" at bounding box center [1318, 590] width 35 height 16
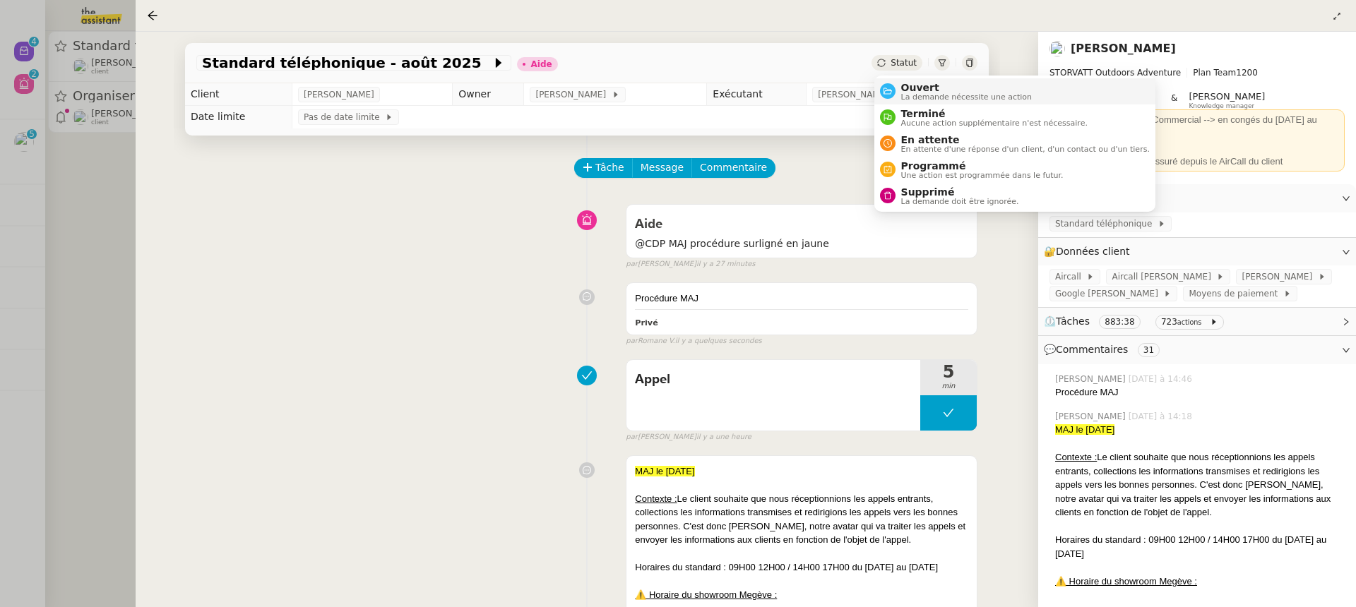
click at [910, 99] on span "La demande nécessite une action" at bounding box center [966, 97] width 131 height 8
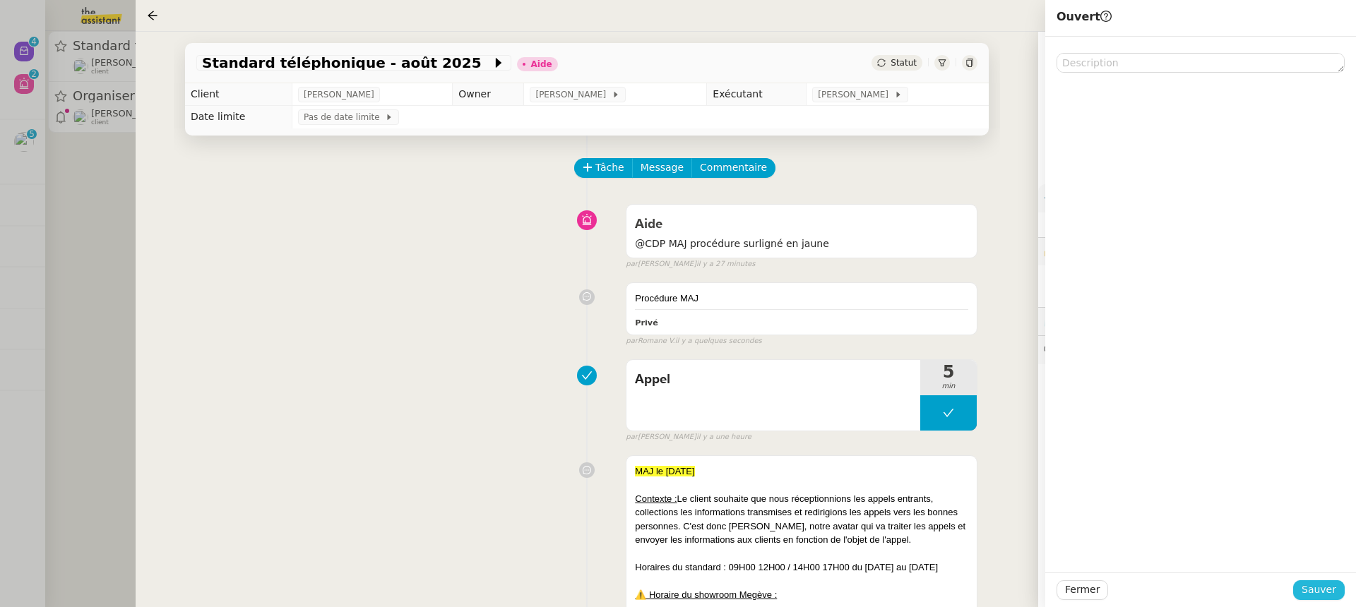
click at [1301, 595] on button "Sauver" at bounding box center [1319, 590] width 52 height 20
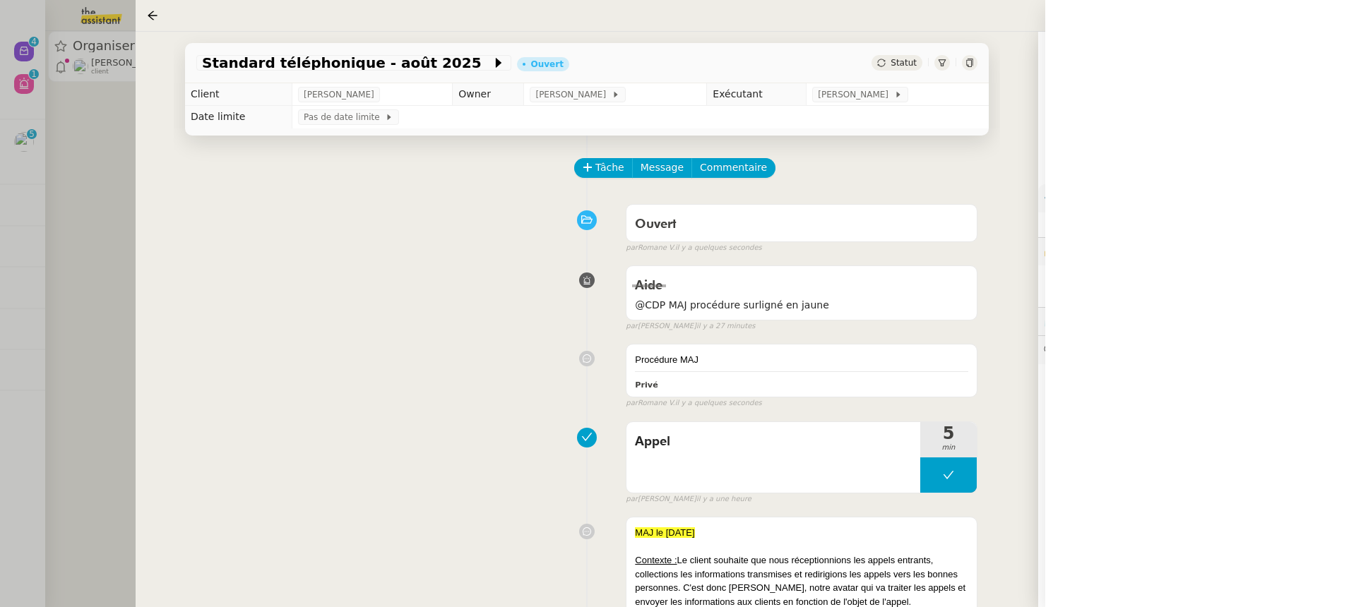
click at [64, 226] on div at bounding box center [678, 303] width 1356 height 607
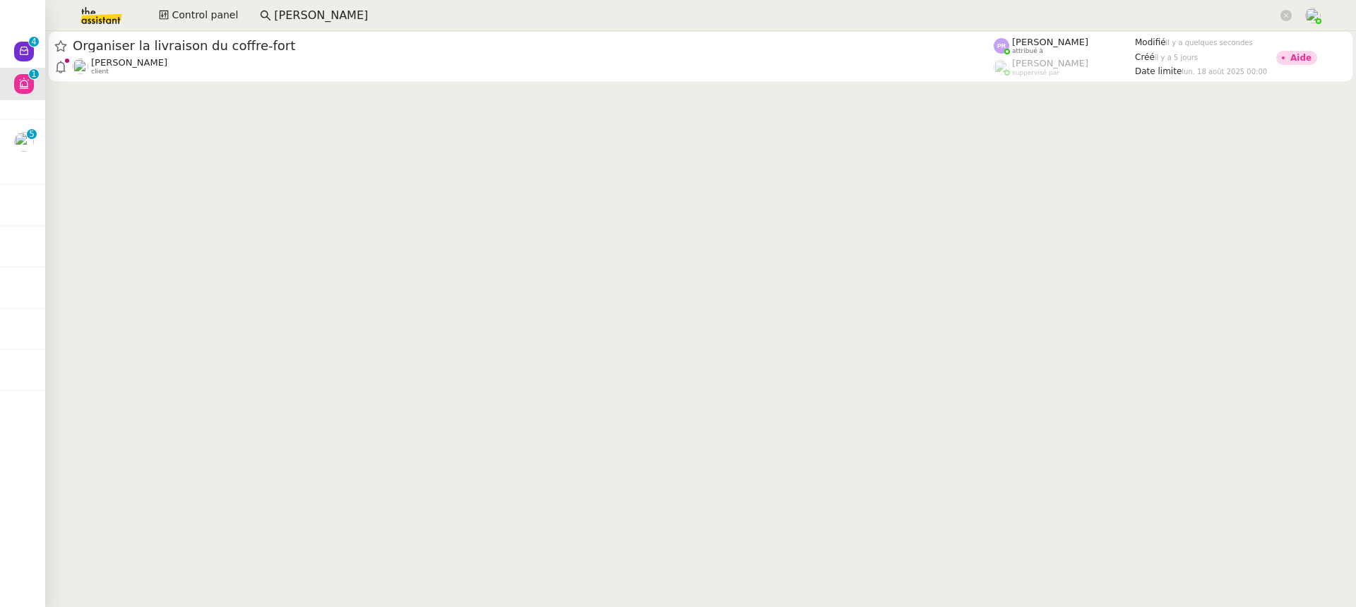
click at [157, 90] on cdk-virtual-scroll-viewport "Organiser la livraison du coffre-fort Jean-Baptiste Pamar client Pauline Ribas …" at bounding box center [700, 319] width 1310 height 576
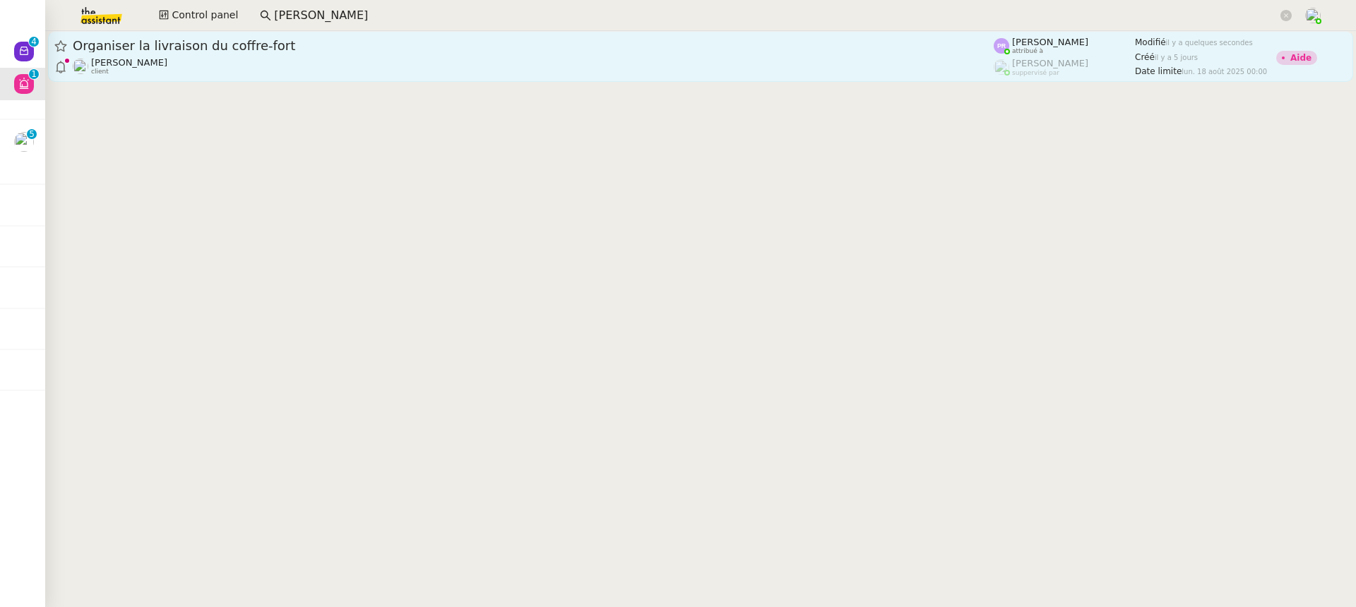
click at [157, 78] on link "Organiser la livraison du coffre-fort Jean-Baptiste Pamar client Pauline Ribas …" at bounding box center [700, 56] width 1305 height 51
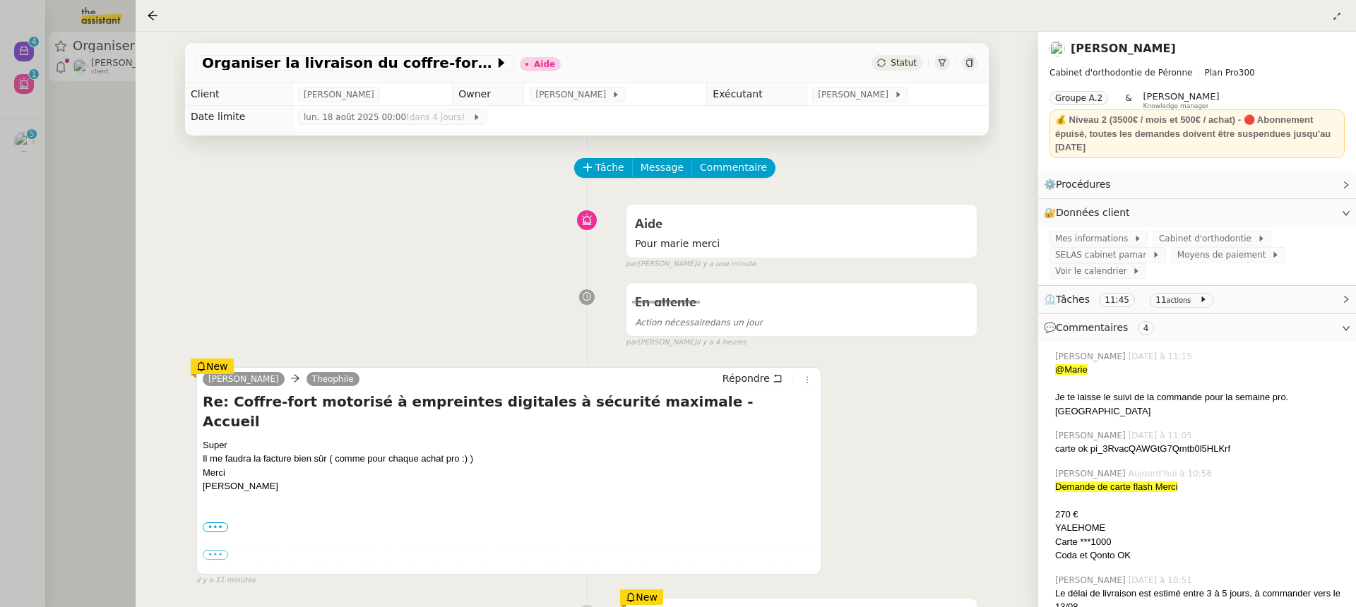
click at [868, 105] on tbody "Client Jean-Baptiste Pamar Owner Romane Vachon Exécutant Pauline Ribas Date lim…" at bounding box center [587, 105] width 804 height 45
click at [861, 103] on td "[PERSON_NAME]" at bounding box center [897, 94] width 182 height 23
click at [861, 90] on span "[PERSON_NAME]" at bounding box center [856, 95] width 76 height 14
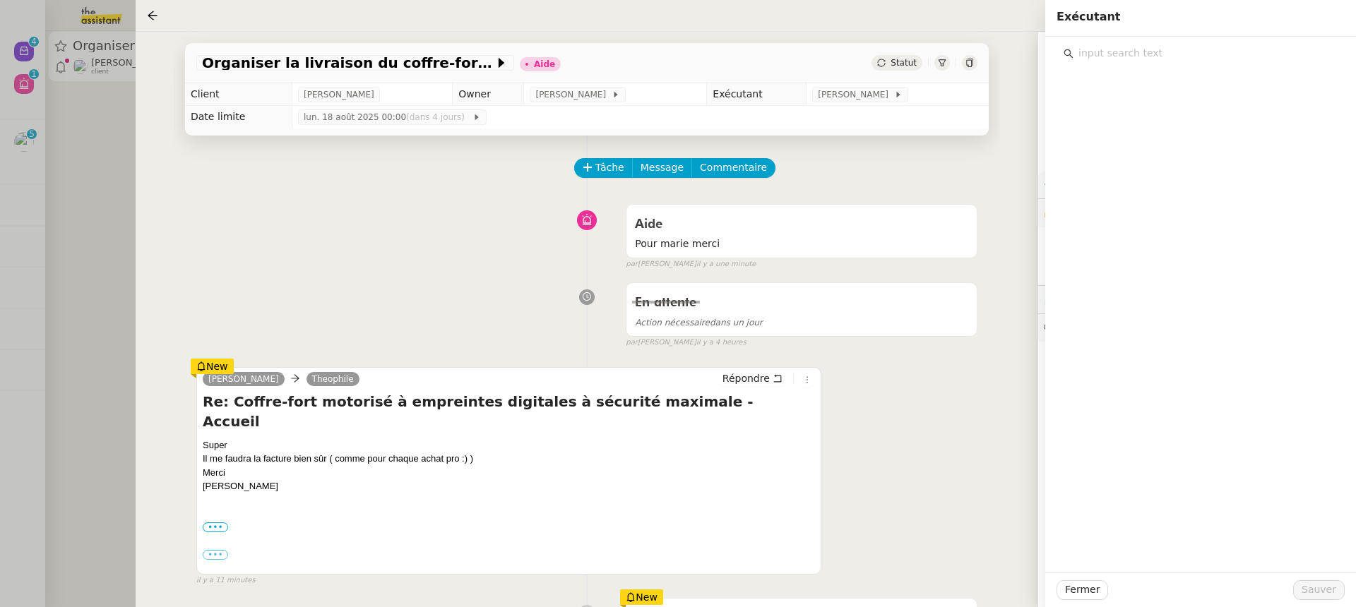
click at [1232, 48] on input "text" at bounding box center [1205, 53] width 264 height 19
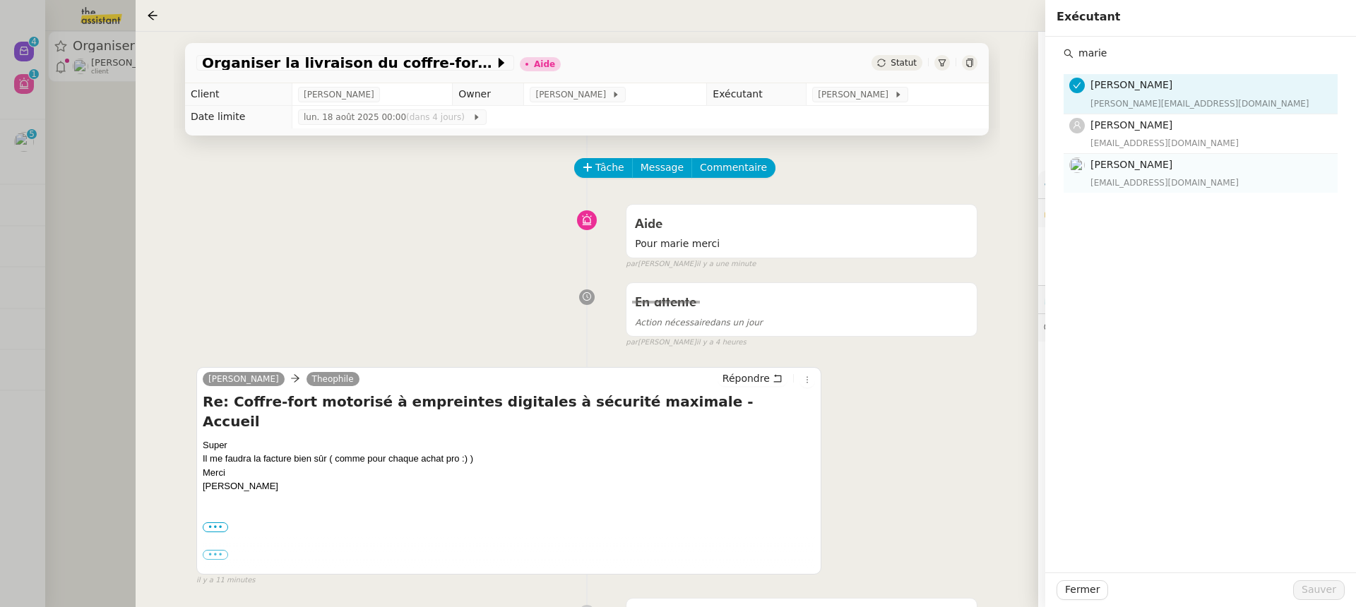
type input "marie"
click at [1224, 165] on h4 "[PERSON_NAME]" at bounding box center [1209, 165] width 239 height 16
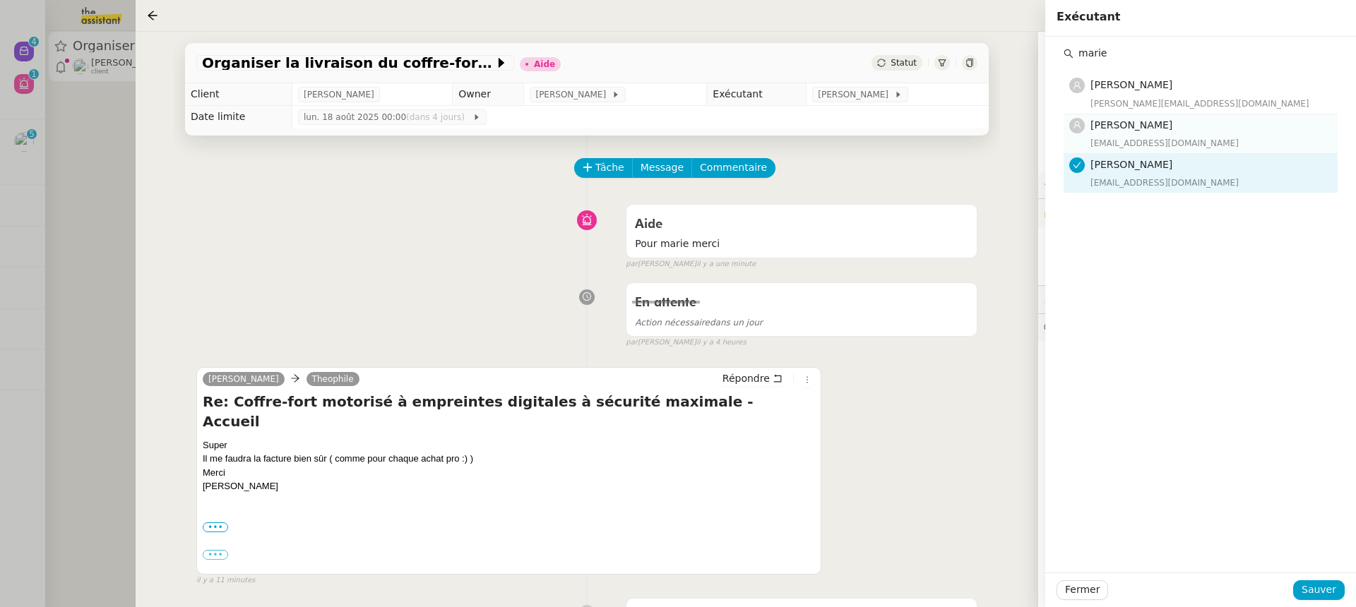
click at [1213, 148] on div "[EMAIL_ADDRESS][DOMAIN_NAME]" at bounding box center [1209, 143] width 239 height 14
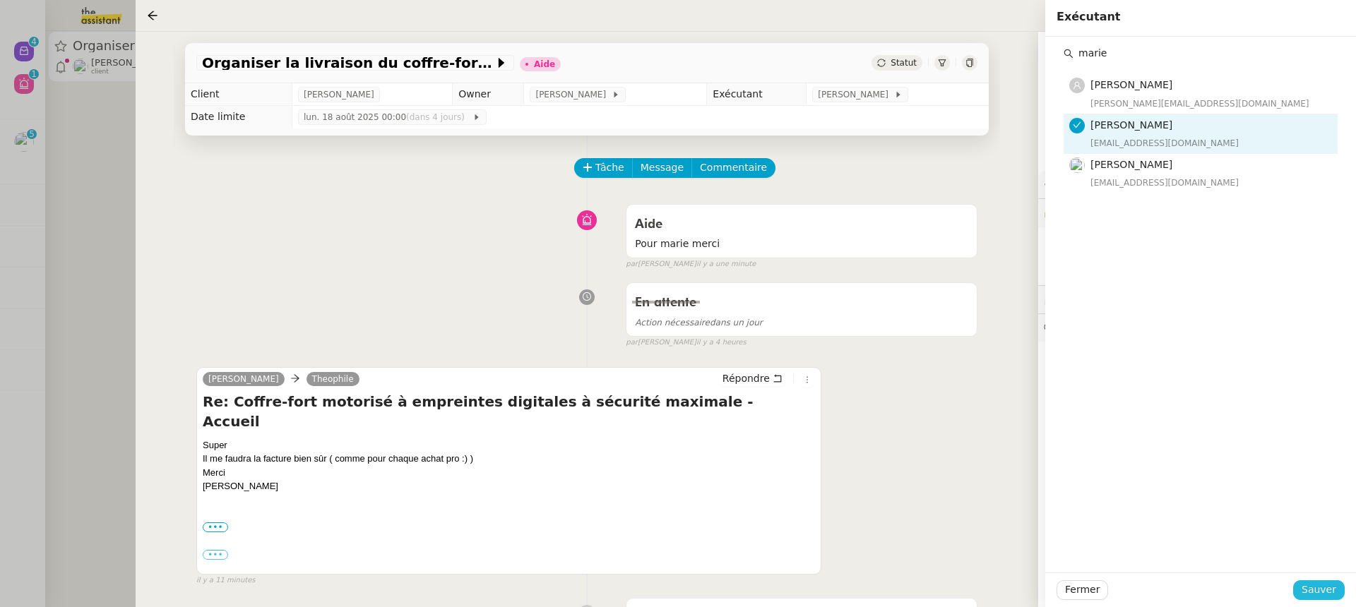
click at [1315, 580] on button "Sauver" at bounding box center [1319, 590] width 52 height 20
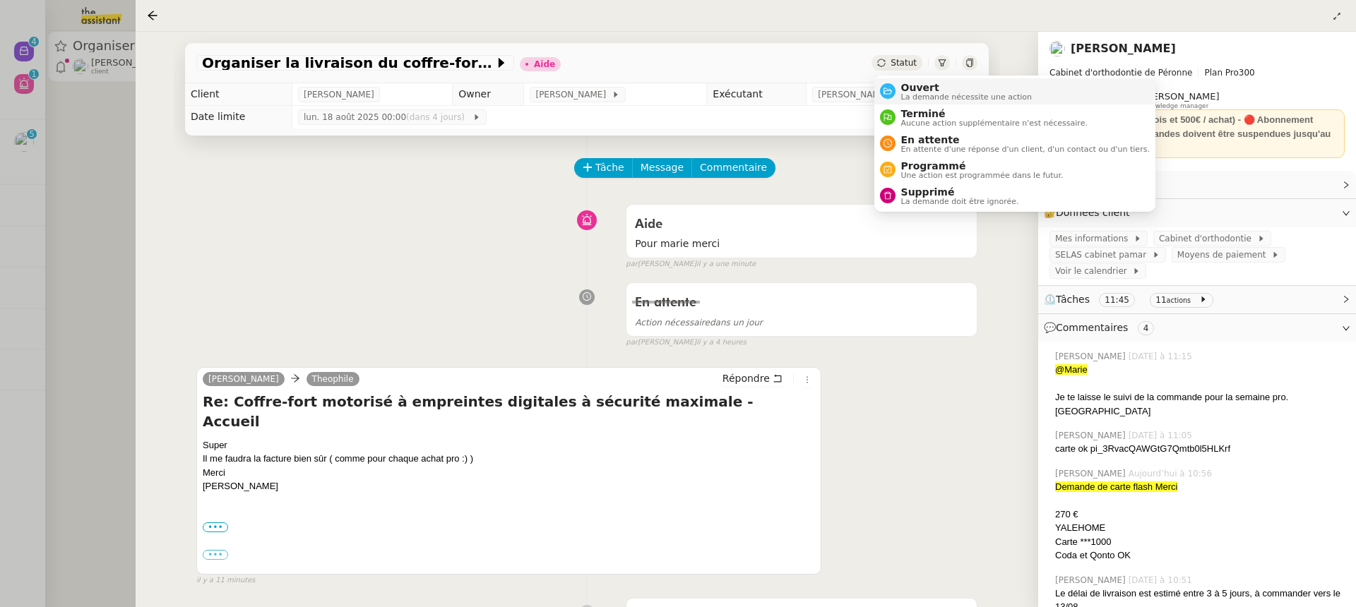
click at [936, 81] on li "Ouvert La demande nécessite une action" at bounding box center [1014, 91] width 281 height 26
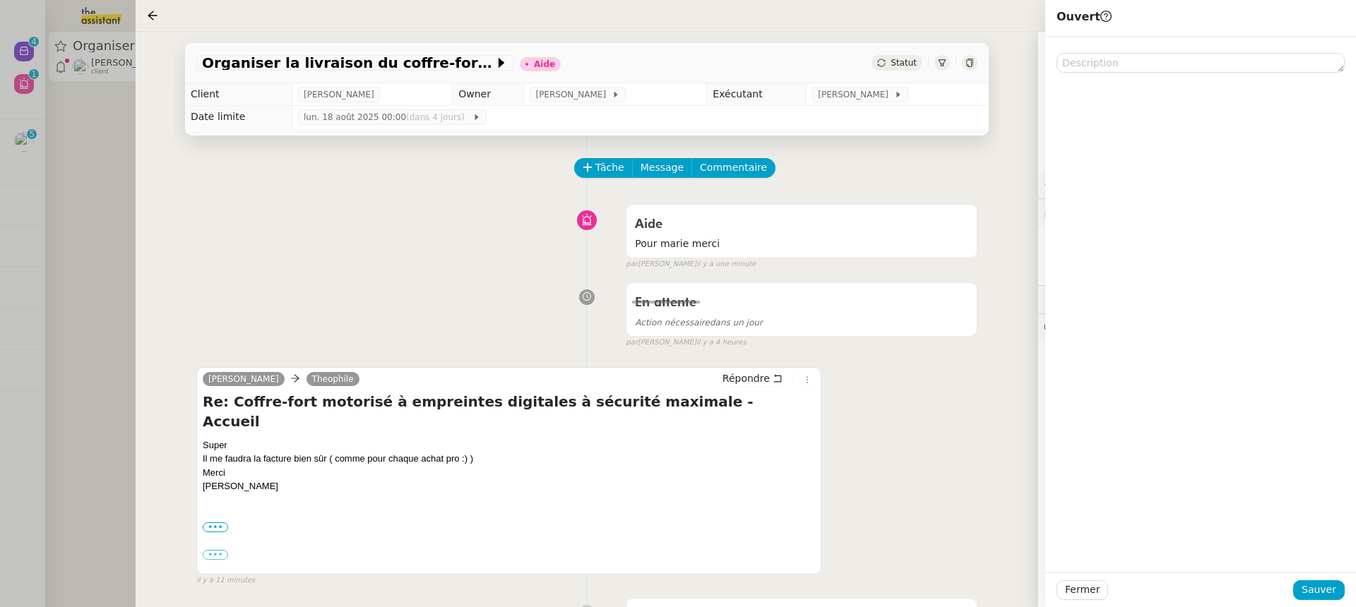
click at [1347, 583] on div "Fermer Sauver" at bounding box center [1200, 590] width 311 height 35
click at [1338, 583] on button "Sauver" at bounding box center [1319, 590] width 52 height 20
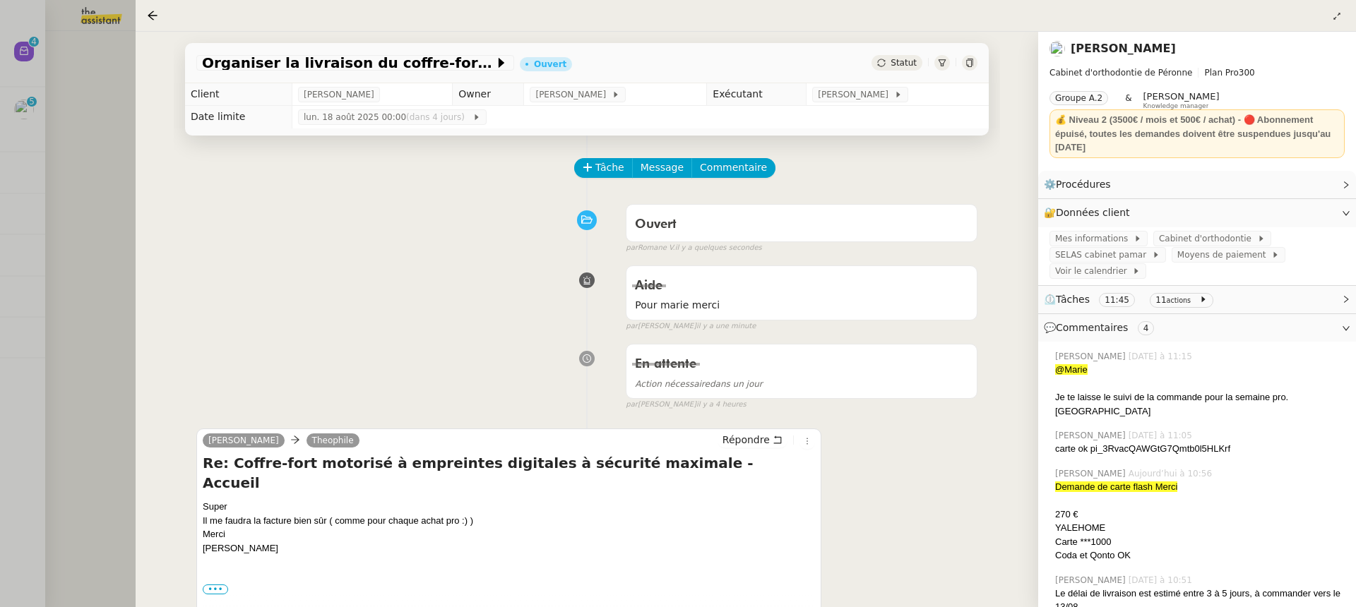
click at [57, 122] on div at bounding box center [678, 303] width 1356 height 607
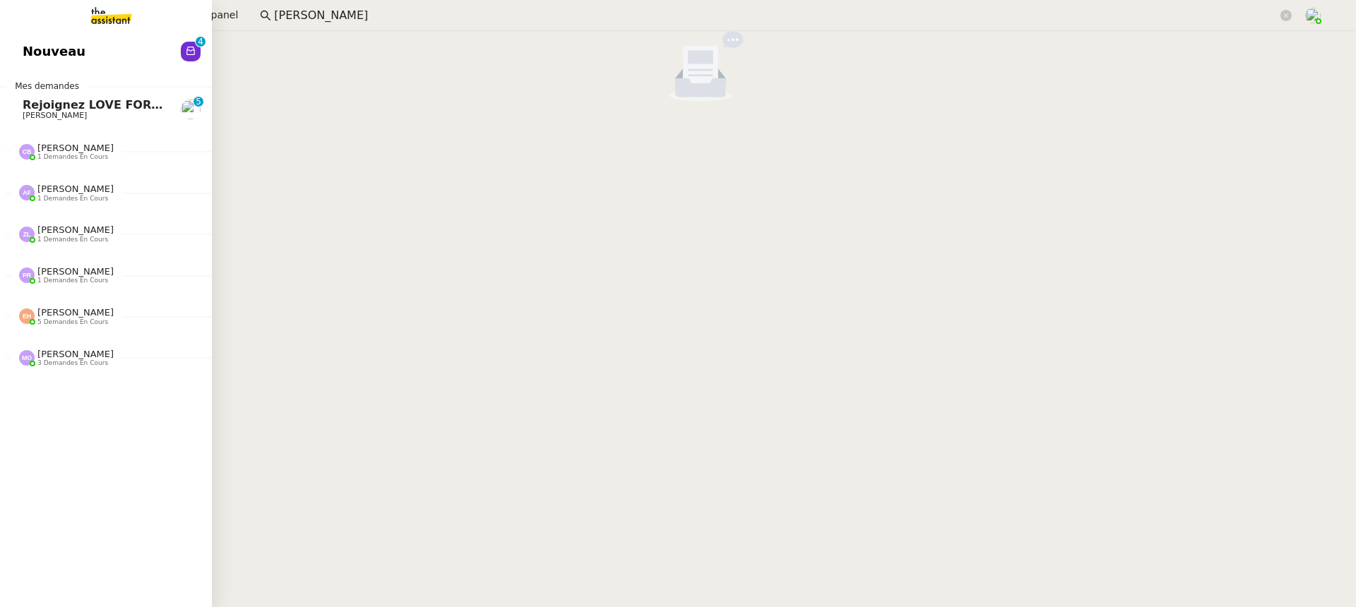
click at [28, 49] on link "Nouveau 0 1 2 3 4 5 6 7 8 9" at bounding box center [106, 51] width 212 height 32
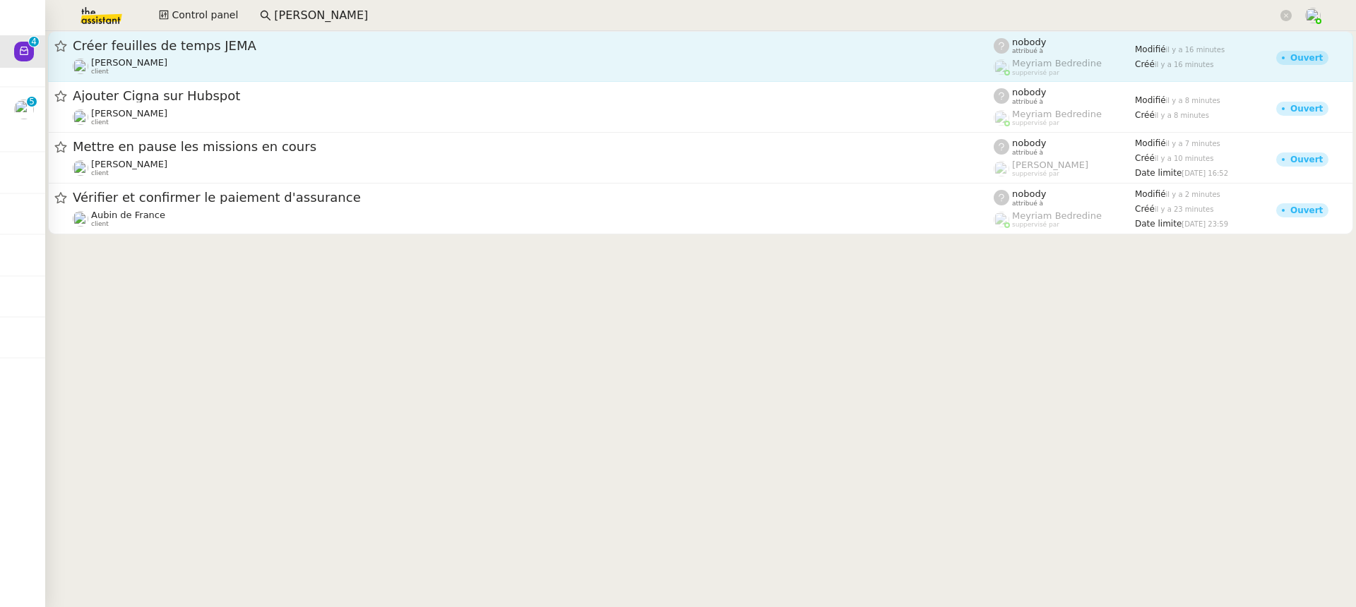
click at [481, 52] on div "Créer feuilles de temps JEMA" at bounding box center [533, 45] width 921 height 17
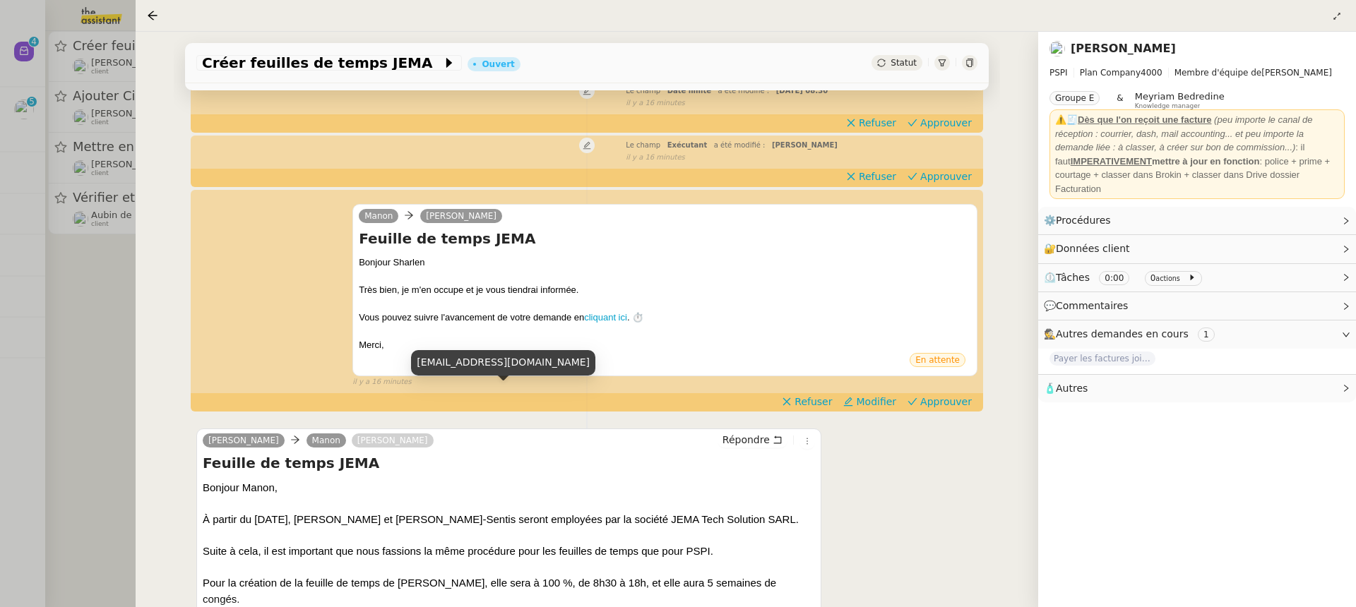
scroll to position [246, 0]
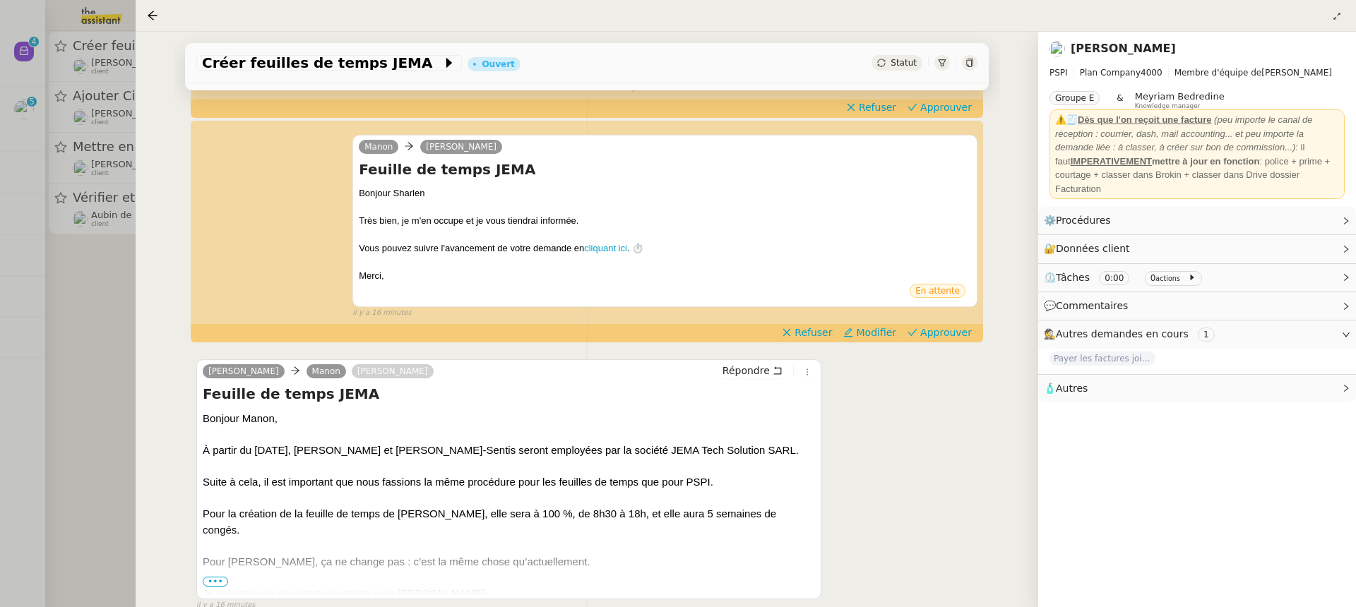
click at [133, 151] on div at bounding box center [678, 303] width 1356 height 607
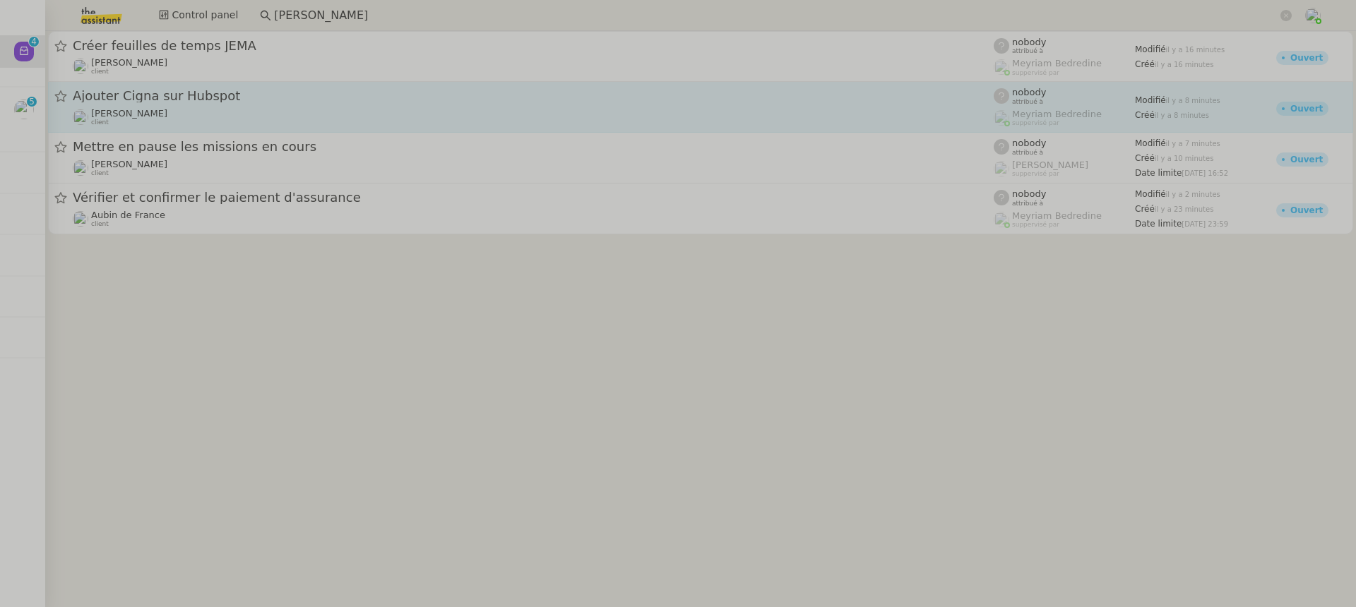
click at [129, 119] on span "[PERSON_NAME]" at bounding box center [129, 113] width 76 height 11
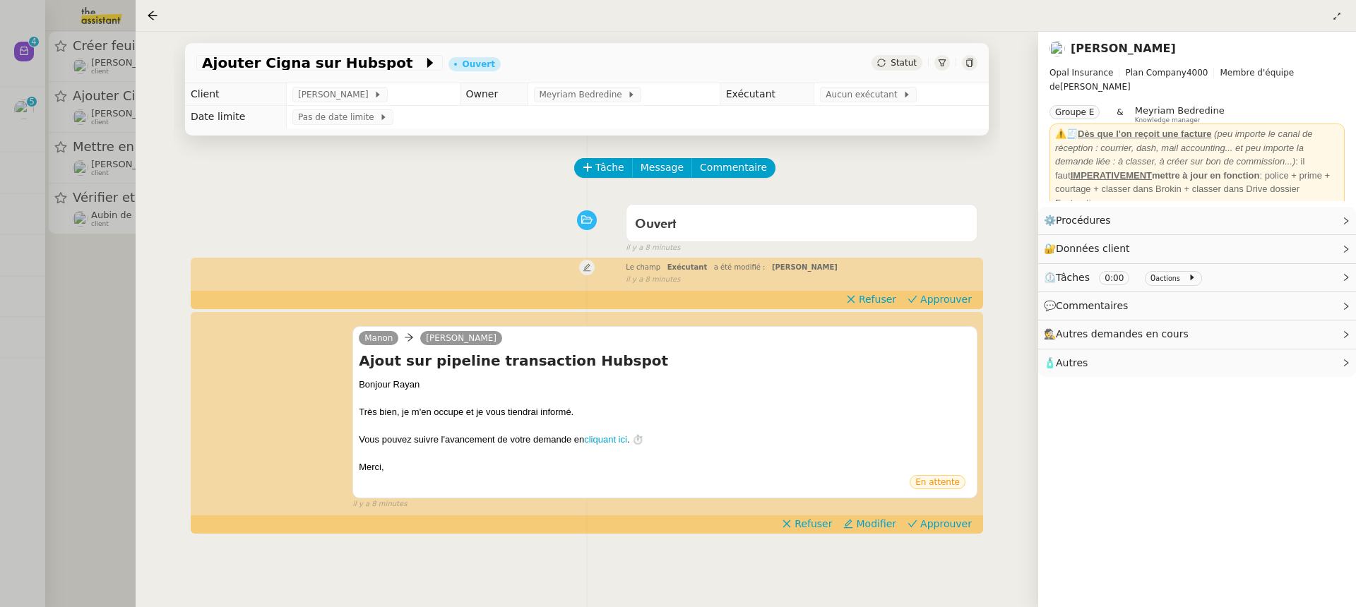
click at [77, 184] on div at bounding box center [678, 303] width 1356 height 607
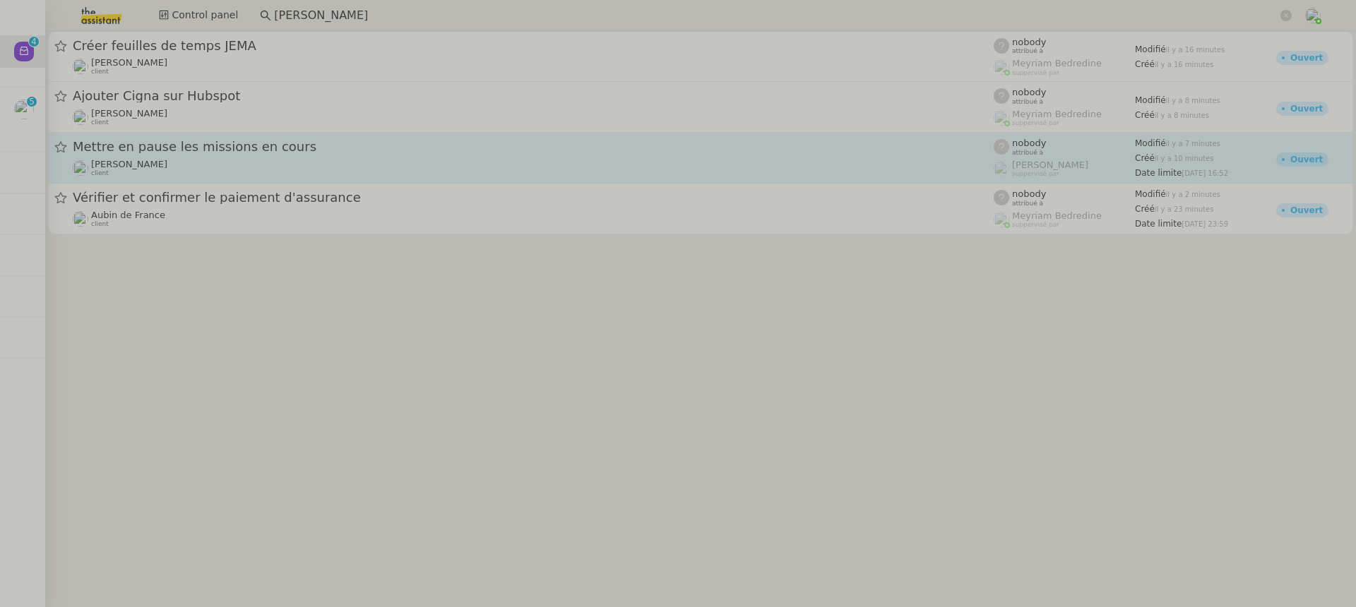
click at [218, 141] on span "Mettre en pause les missions en cours" at bounding box center [533, 147] width 921 height 13
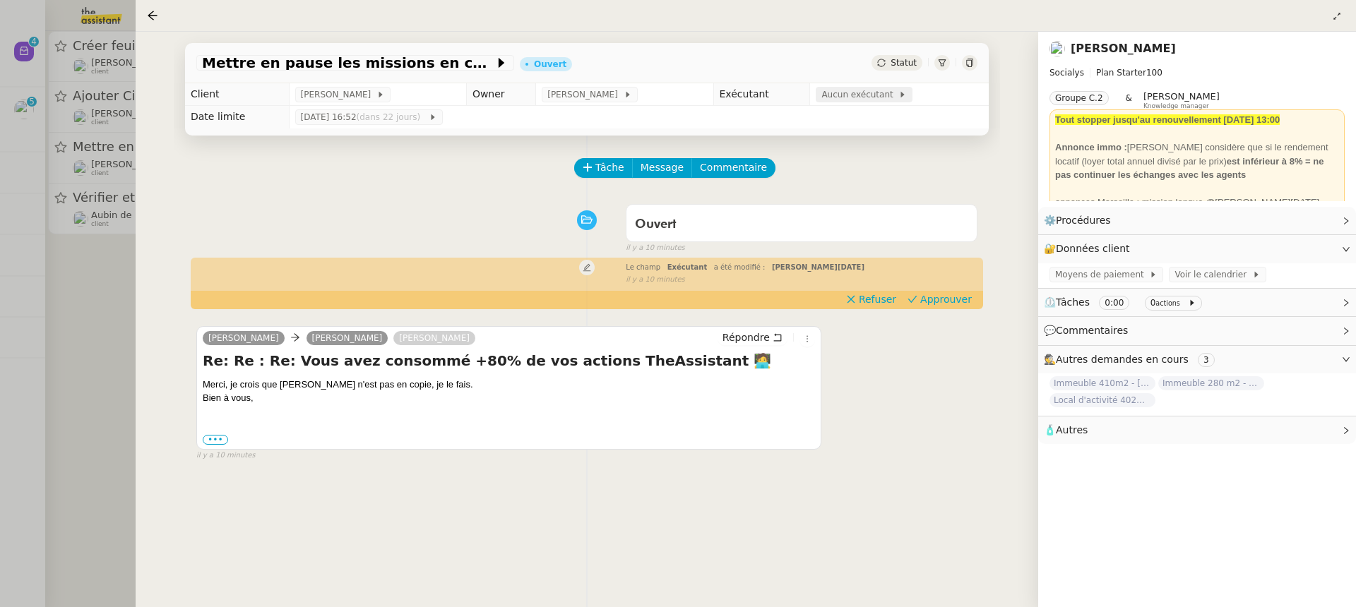
click at [883, 92] on span "Aucun exécutant" at bounding box center [859, 95] width 77 height 14
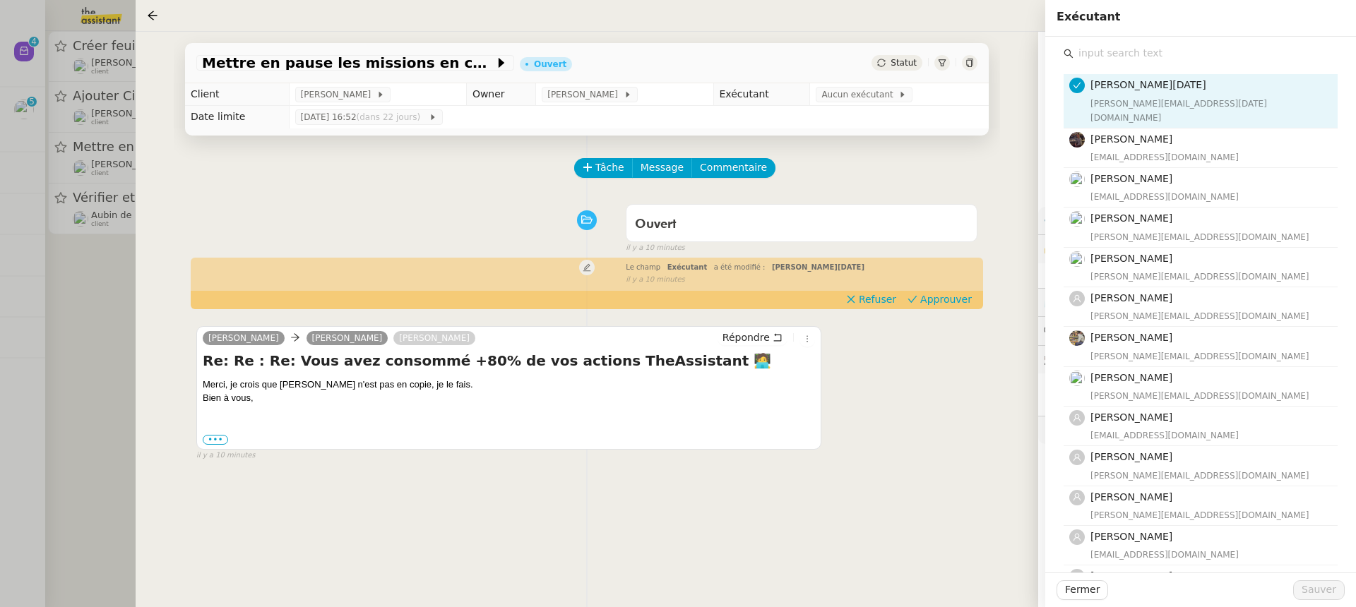
click at [1115, 72] on div "Jean-Noël De Tinguy jean-noel@theassistant.team Bert Canavaggio bert.canavaggio…" at bounding box center [1200, 493] width 274 height 860
click at [1113, 64] on div "Jean-Noël De Tinguy jean-noel@theassistant.team Bert Canavaggio bert.canavaggio…" at bounding box center [1200, 493] width 274 height 860
click at [1103, 61] on input "text" at bounding box center [1205, 53] width 264 height 19
type input "'"
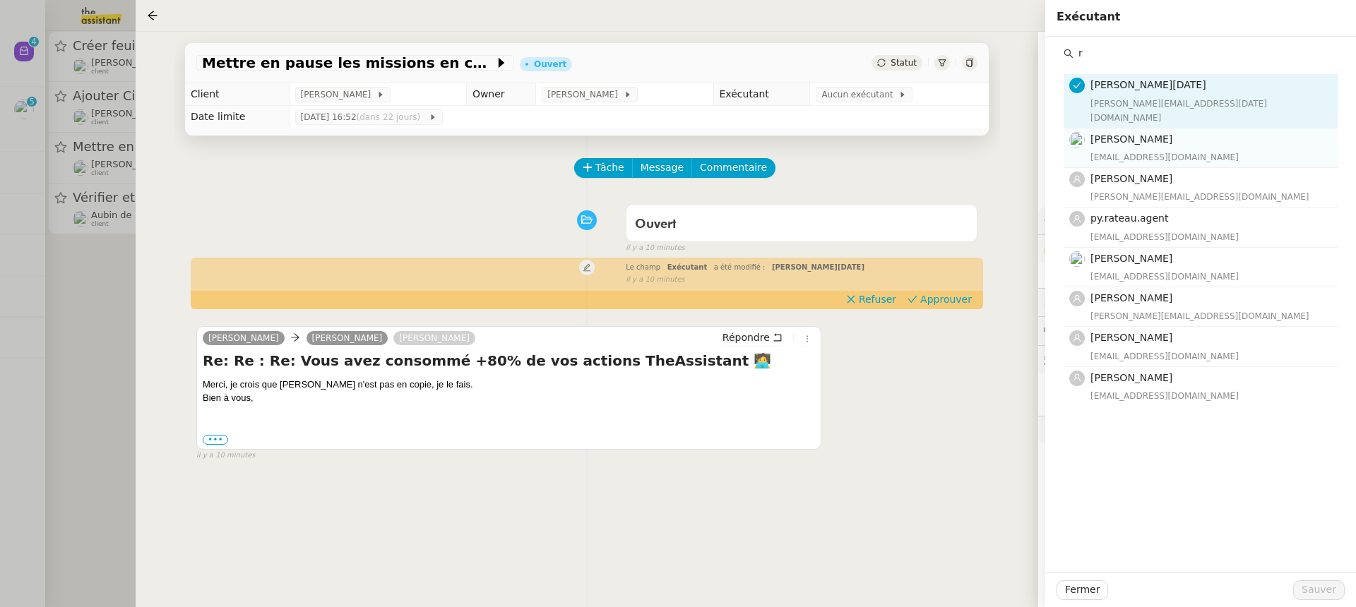
type input "r"
click at [1131, 133] on span "[PERSON_NAME]" at bounding box center [1131, 138] width 82 height 11
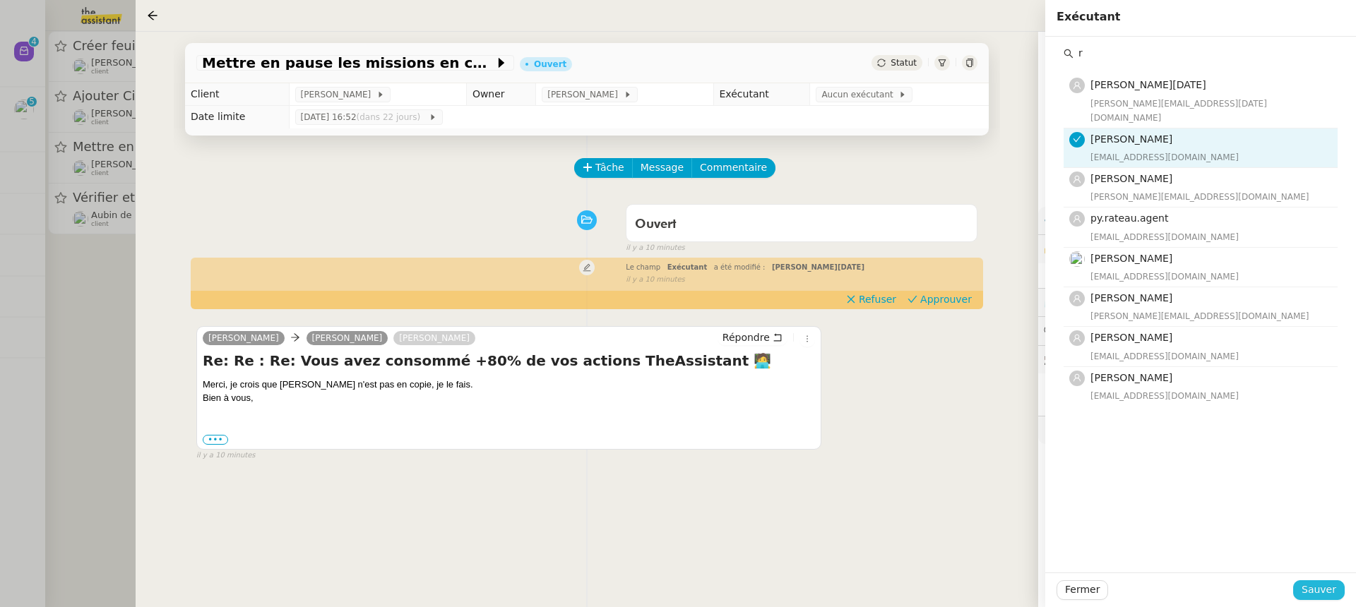
click at [1330, 580] on button "Sauver" at bounding box center [1319, 590] width 52 height 20
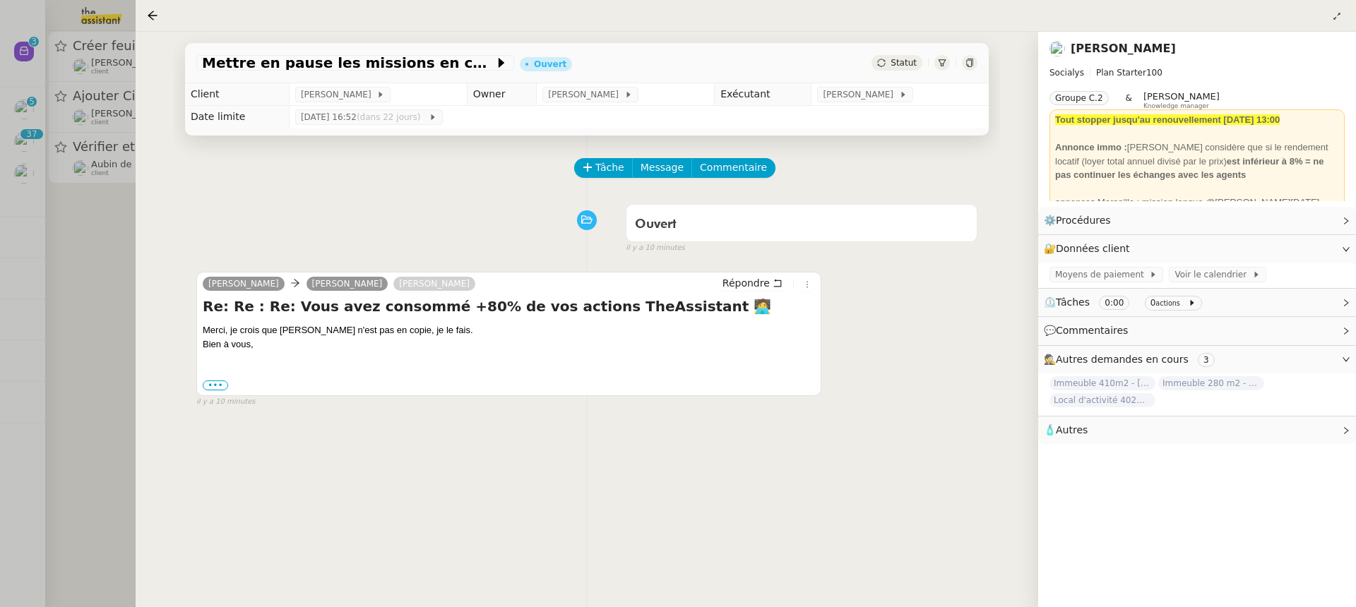
click at [84, 169] on div at bounding box center [678, 303] width 1356 height 607
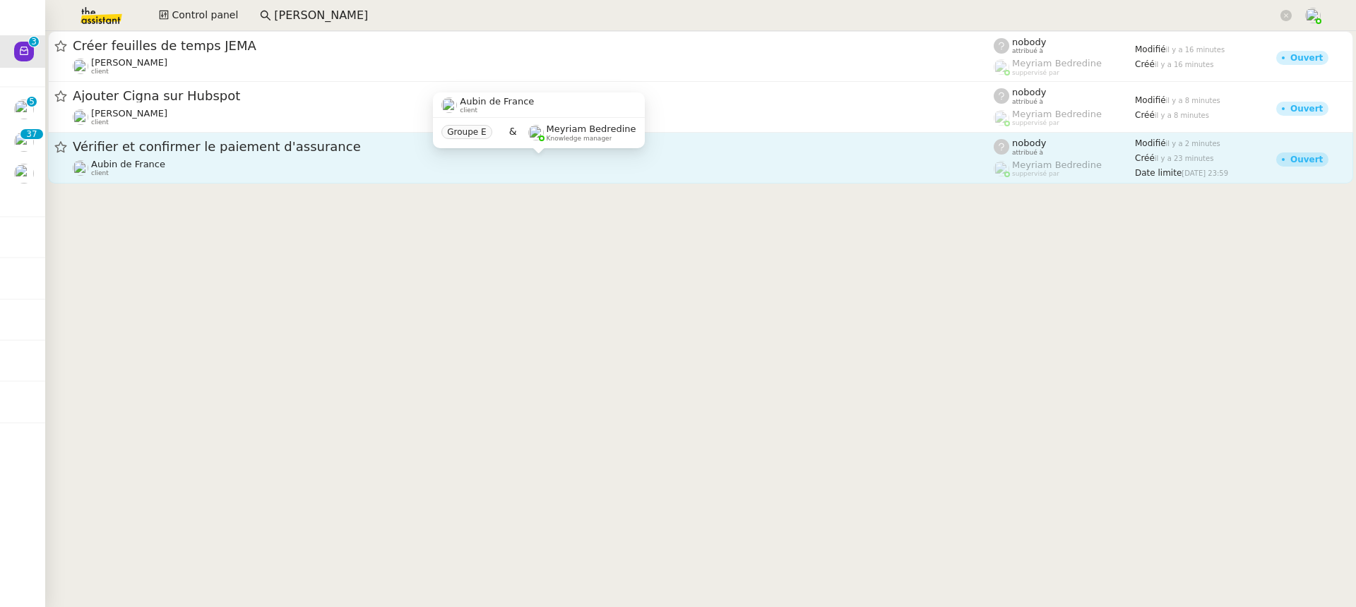
click at [88, 167] on img at bounding box center [81, 168] width 16 height 16
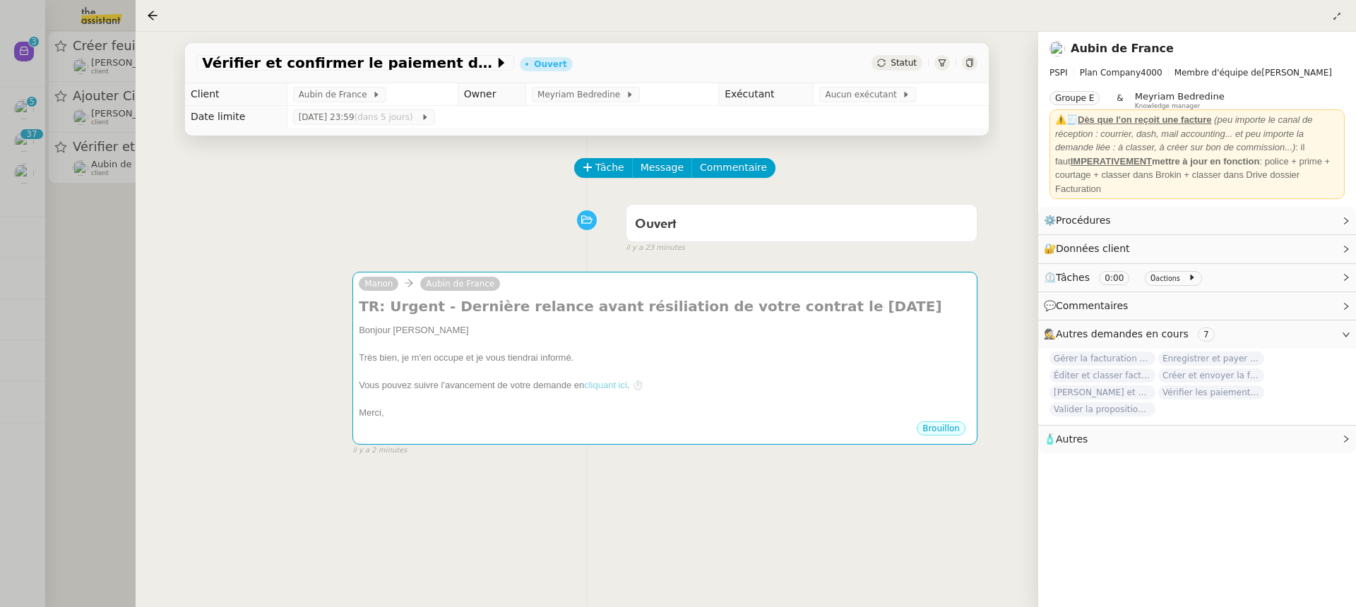
click at [55, 171] on div at bounding box center [678, 303] width 1356 height 607
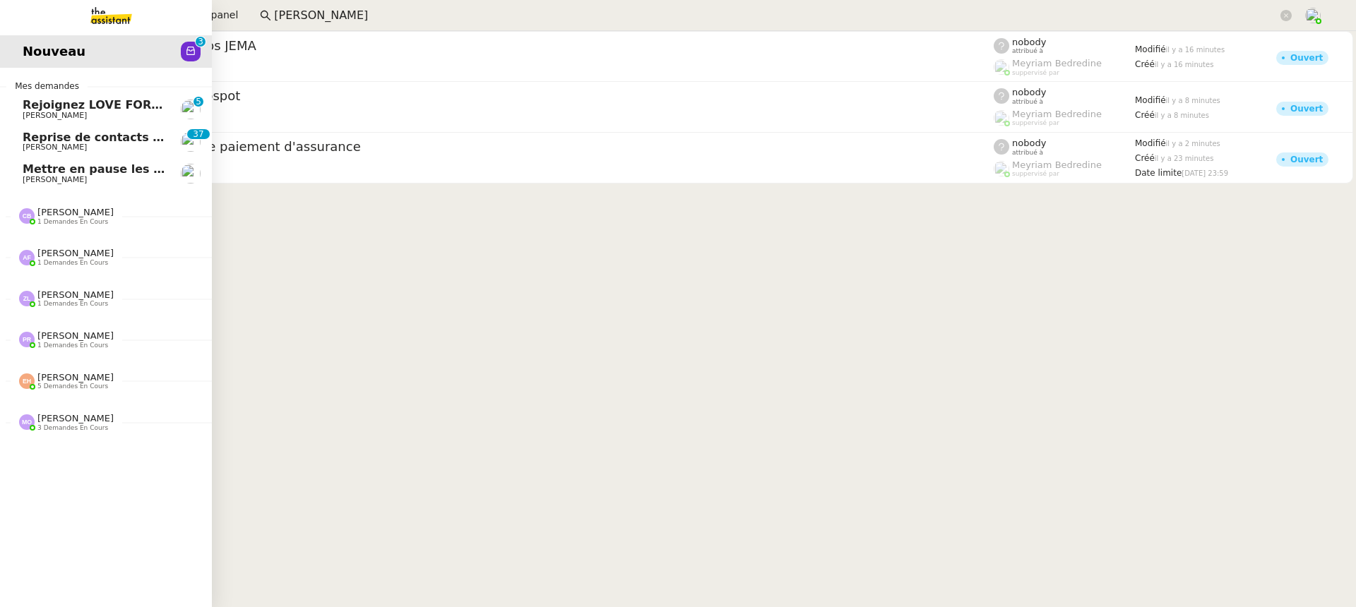
click at [37, 132] on span "Reprise de contacts dossiers non suivis - [DATE]" at bounding box center [176, 137] width 307 height 13
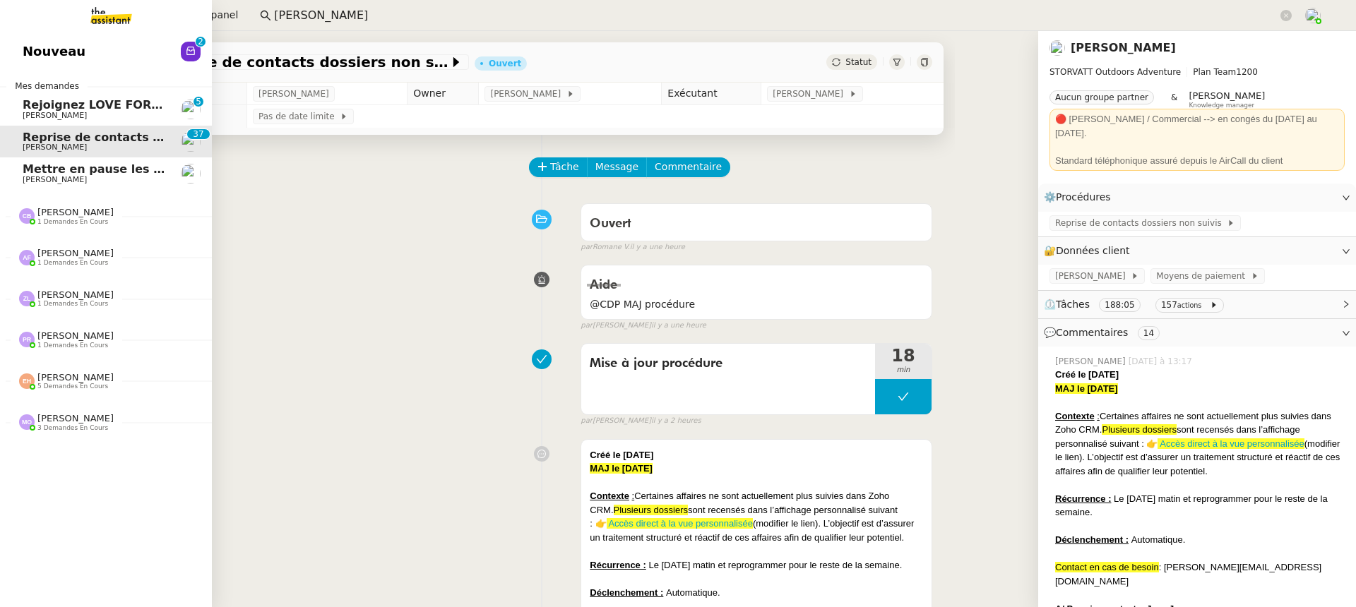
click at [12, 54] on link "Nouveau 0 1 2 3 4 5 6 7 8 9" at bounding box center [106, 51] width 212 height 32
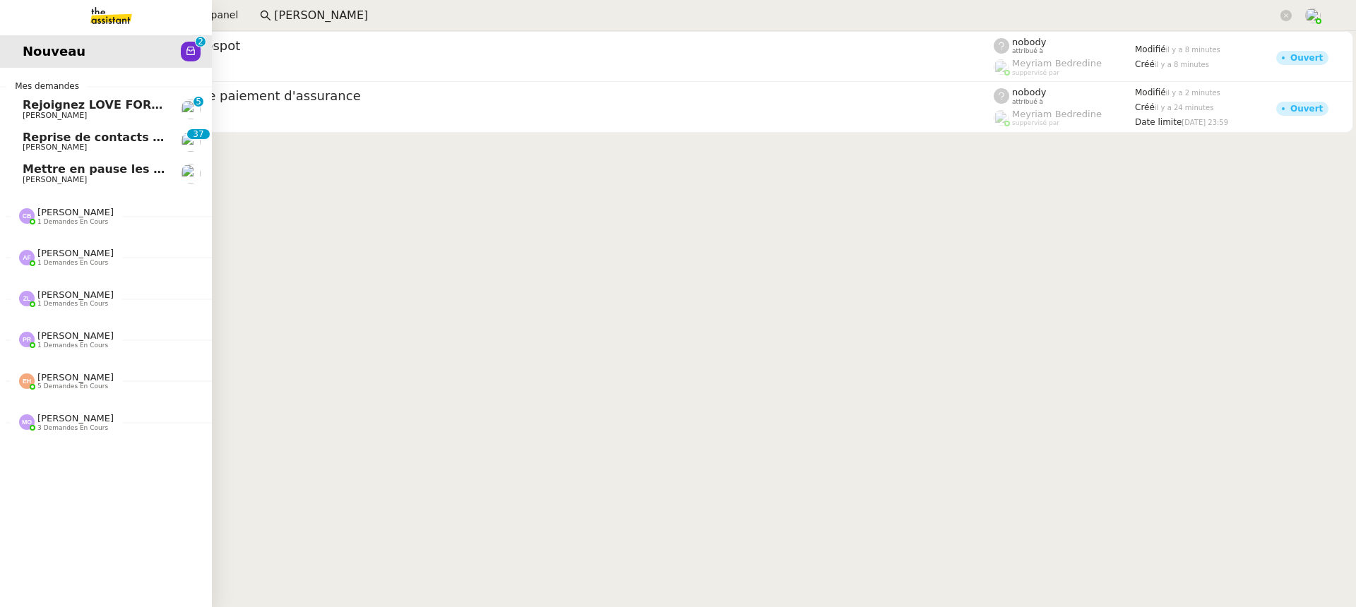
click at [49, 114] on span "[PERSON_NAME]" at bounding box center [55, 115] width 64 height 9
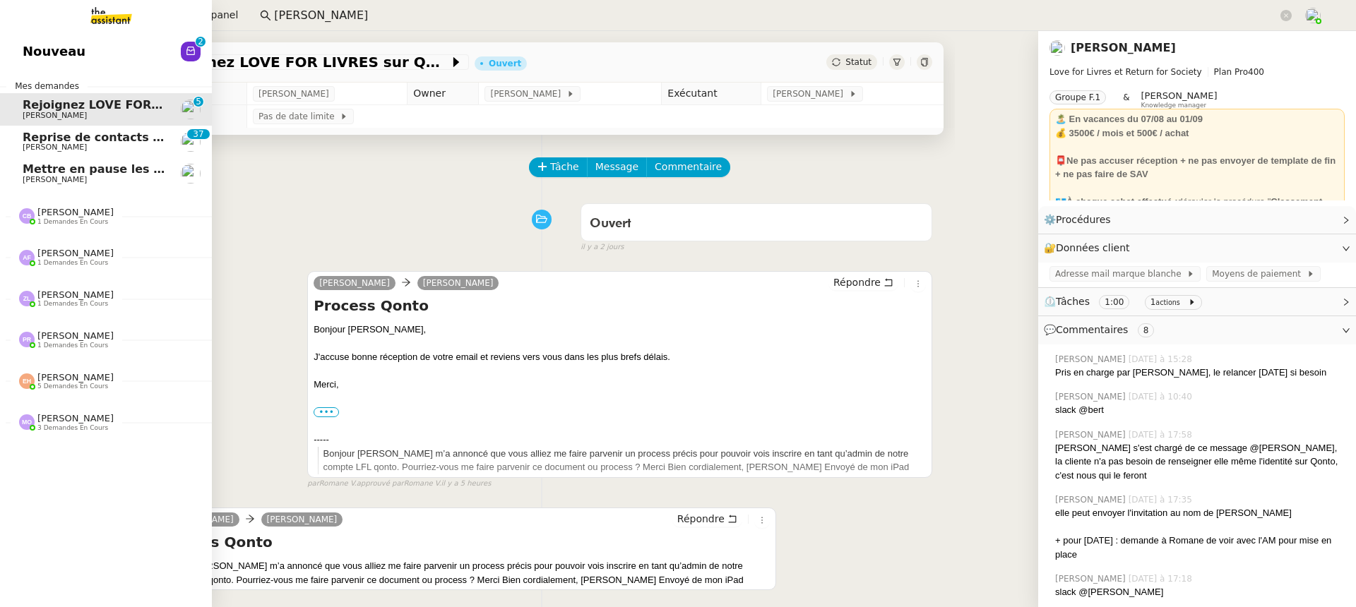
click at [4, 153] on link "Reprise de contacts dossiers non suivis - [DATE] [PERSON_NAME] 0 1 2 3 4 5 6 7 …" at bounding box center [106, 142] width 212 height 32
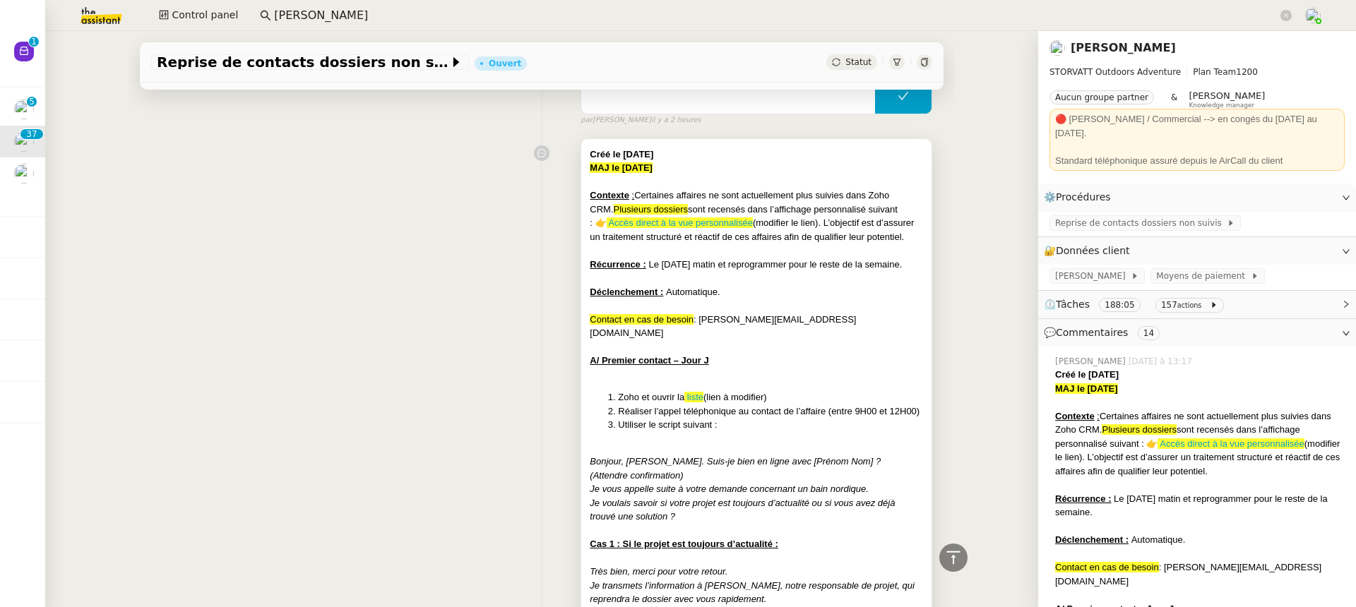
scroll to position [239, 0]
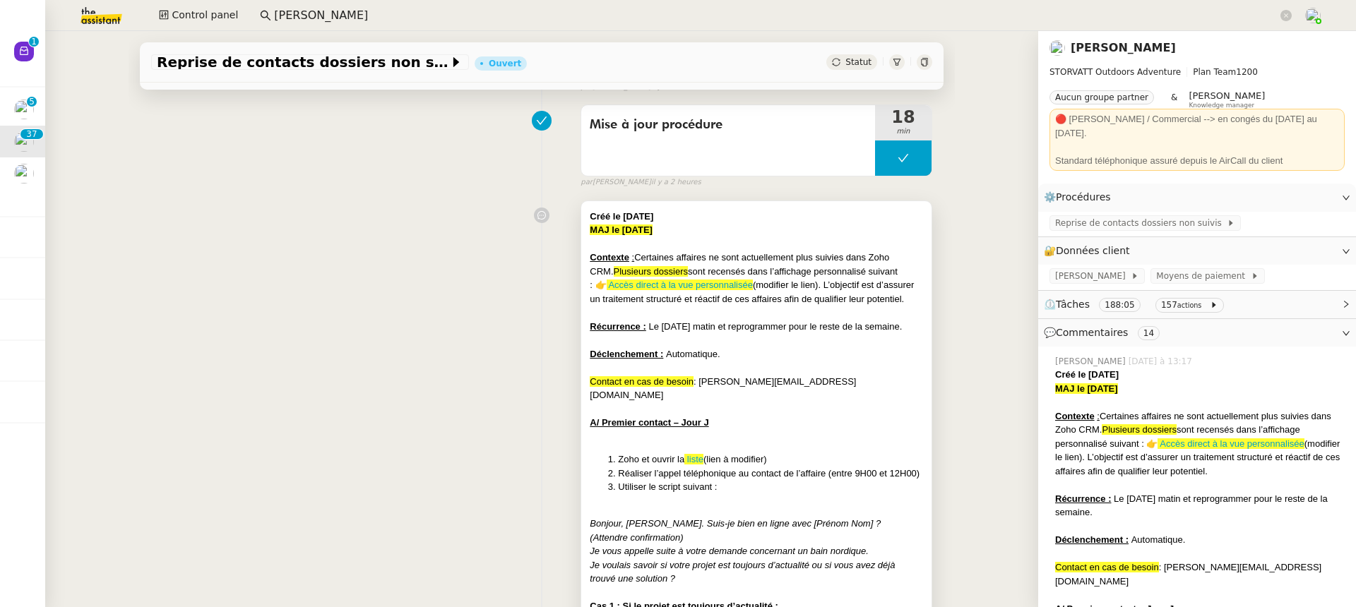
click at [848, 361] on div at bounding box center [756, 368] width 333 height 14
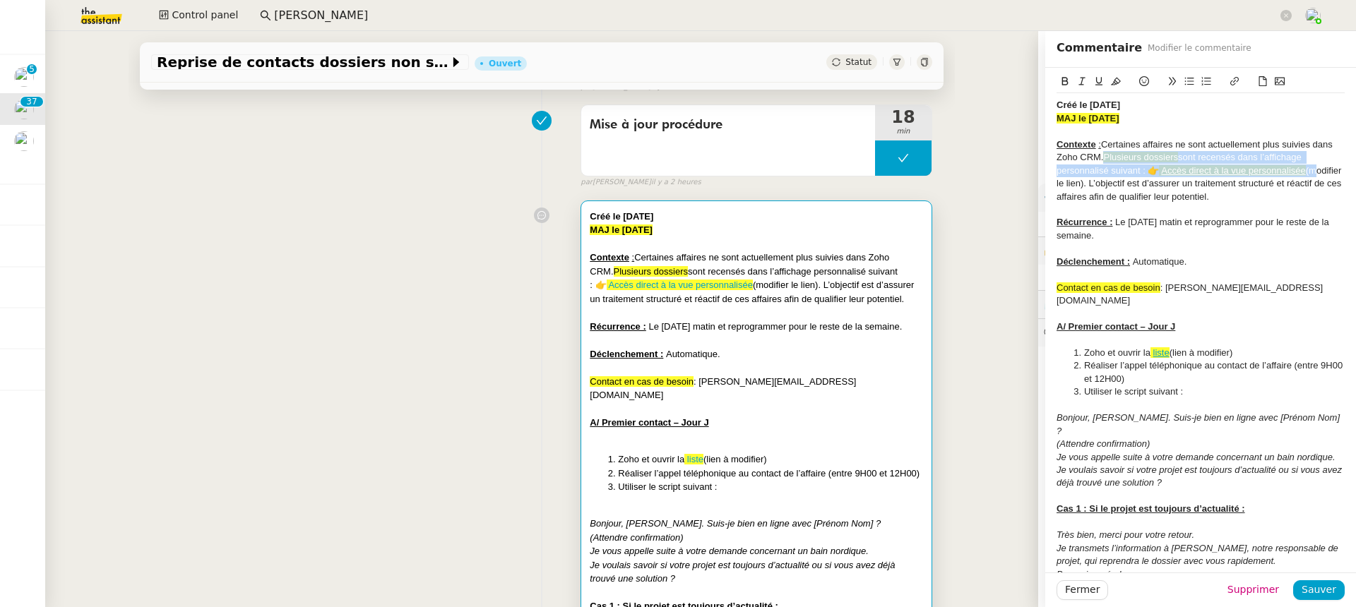
drag, startPoint x: 1108, startPoint y: 155, endPoint x: 1307, endPoint y: 165, distance: 199.4
click at [1307, 165] on div "Contexte : Certaines affaires ne sont actuellement plus suivies dans Zoho CRM. …" at bounding box center [1200, 170] width 288 height 65
copy div "Plusieurs dossiers sont recensés dans l’affichage personnalisé suivant : 👉 Accè…"
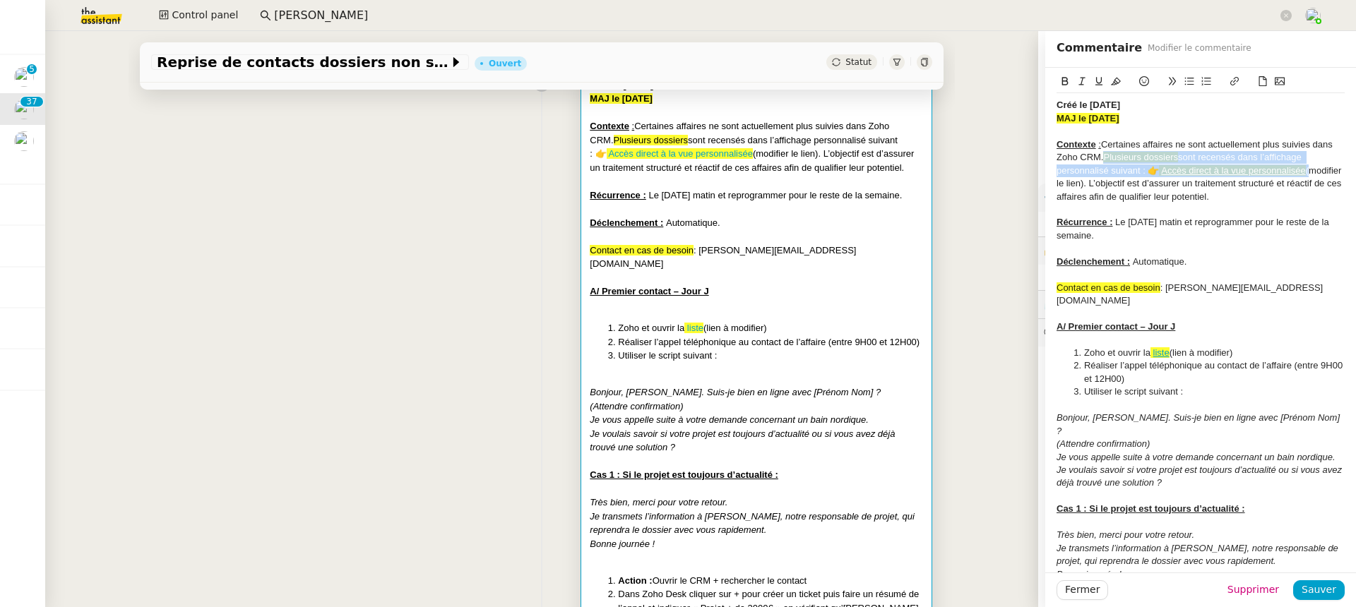
scroll to position [444, 0]
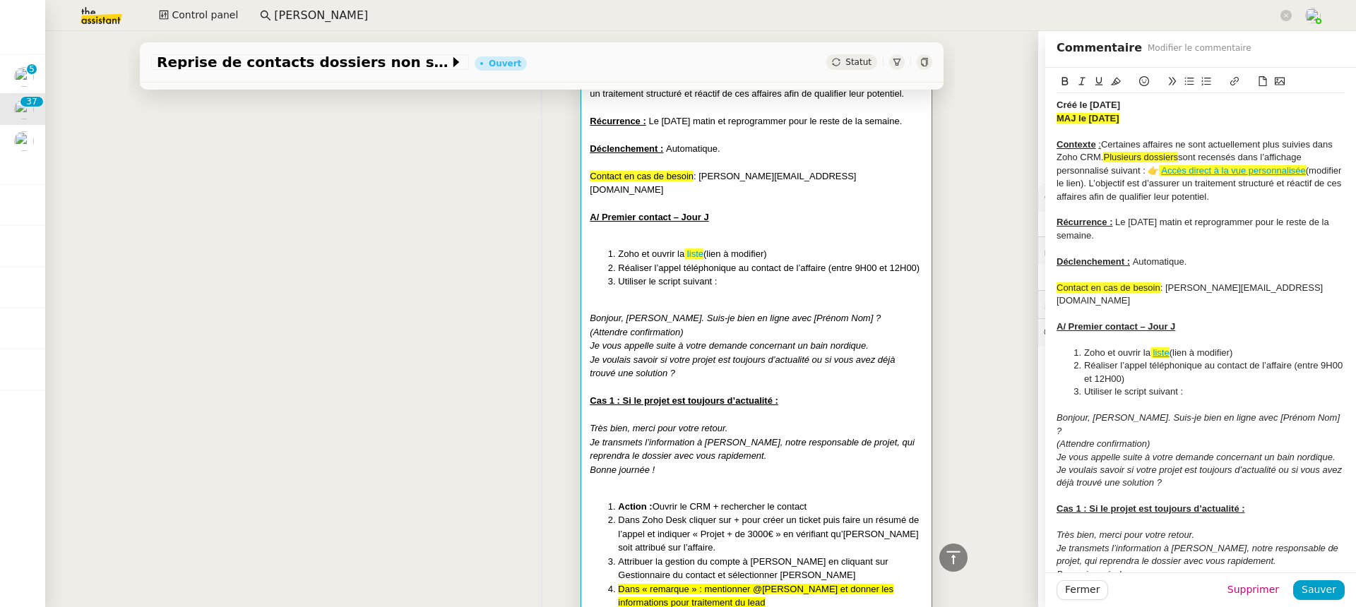
click at [1237, 282] on div "Contact en cas de besoin : stephanie@mobix.fr" at bounding box center [1200, 295] width 288 height 26
drag, startPoint x: 1187, startPoint y: 290, endPoint x: 959, endPoint y: 288, distance: 228.1
click at [959, 288] on app-ticket "Reprise de contacts dossiers non suivis - 29 juillet 2025 Ouvert Statut Client …" at bounding box center [700, 319] width 1310 height 576
copy div "Contact en cas de besoin : stephanie@mobix.fr"
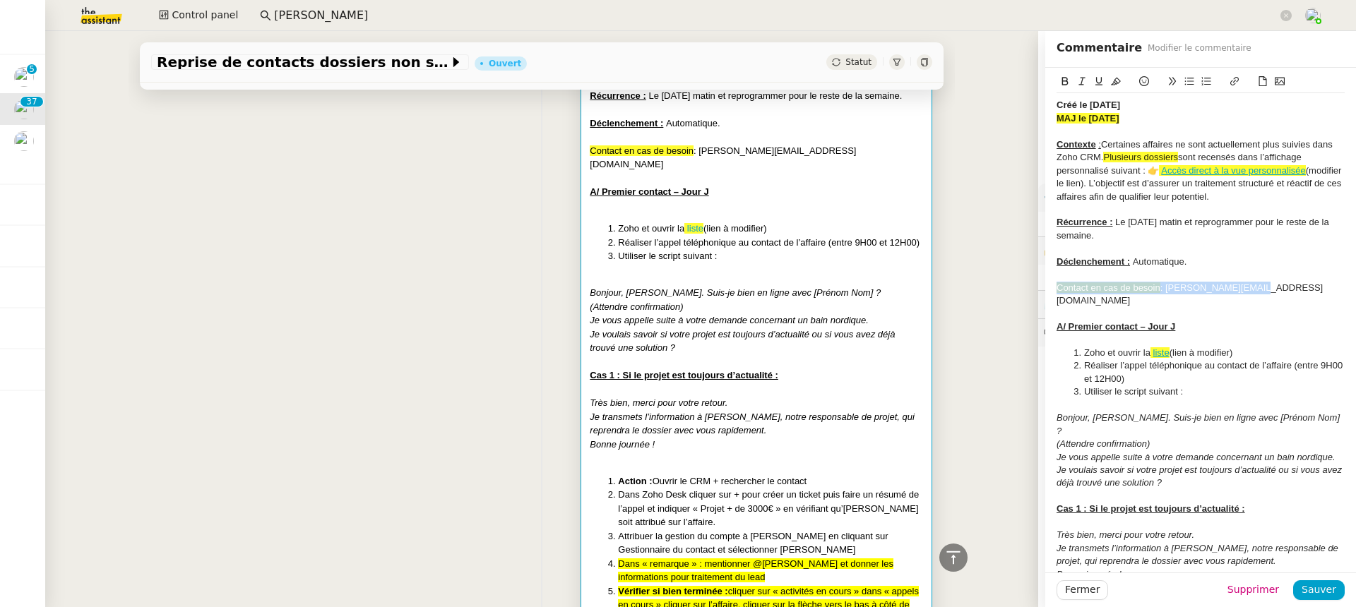
scroll to position [473, 0]
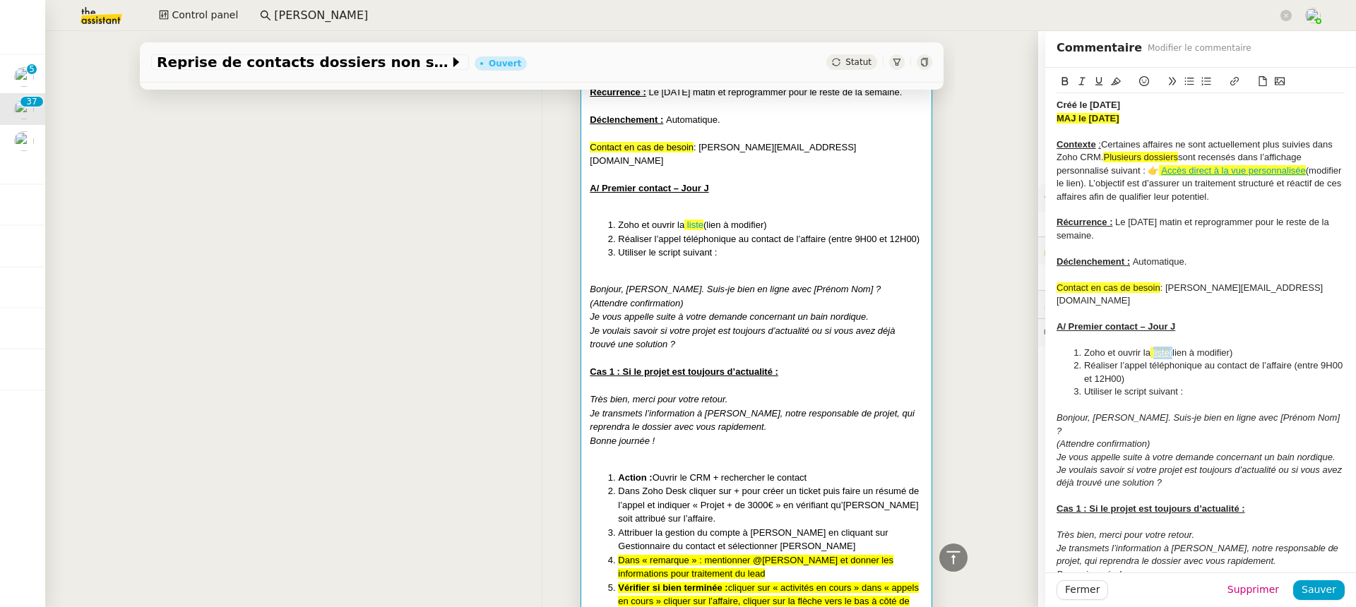
drag, startPoint x: 1171, startPoint y: 342, endPoint x: 1152, endPoint y: 342, distance: 19.8
click at [1152, 347] on li "Zoho et ouvrir la liste (lien à modifier)" at bounding box center [1207, 353] width 275 height 13
copy li "liste"
click at [1166, 470] on div "Je voulais savoir si votre projet est toujours d’actualité ou si vous avez déjà…" at bounding box center [1200, 477] width 288 height 26
click at [1156, 347] on link "liste" at bounding box center [1161, 352] width 16 height 11
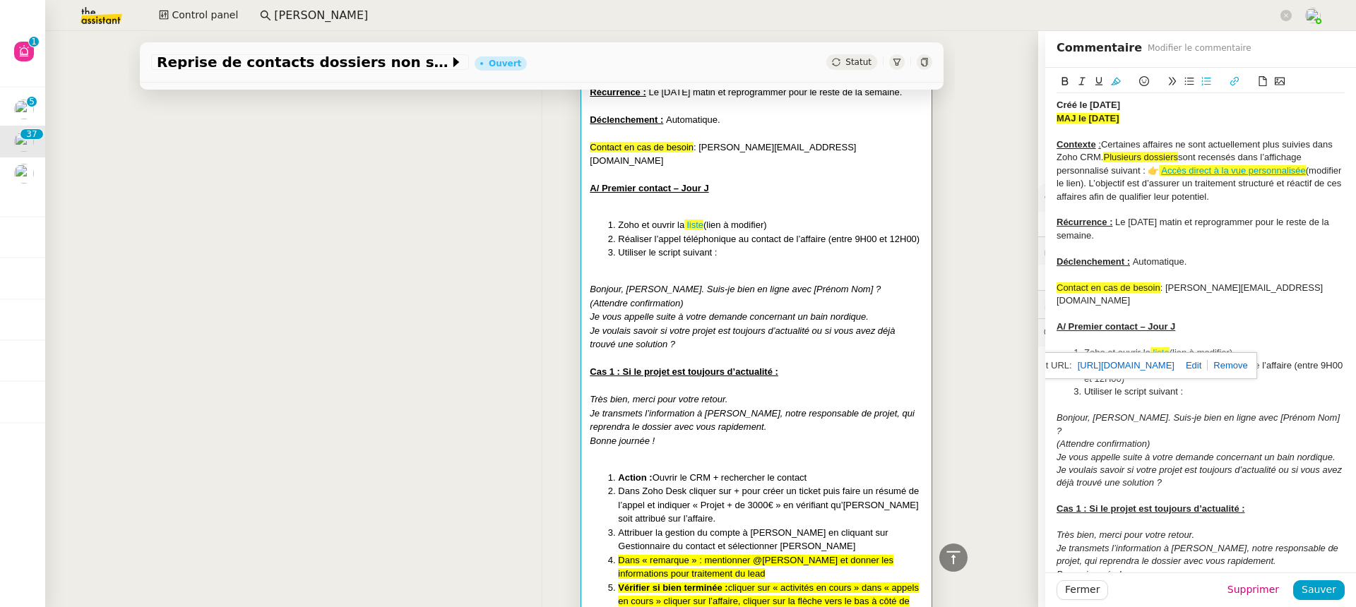
click at [1157, 364] on link "[URL][DOMAIN_NAME]" at bounding box center [1125, 366] width 97 height 18
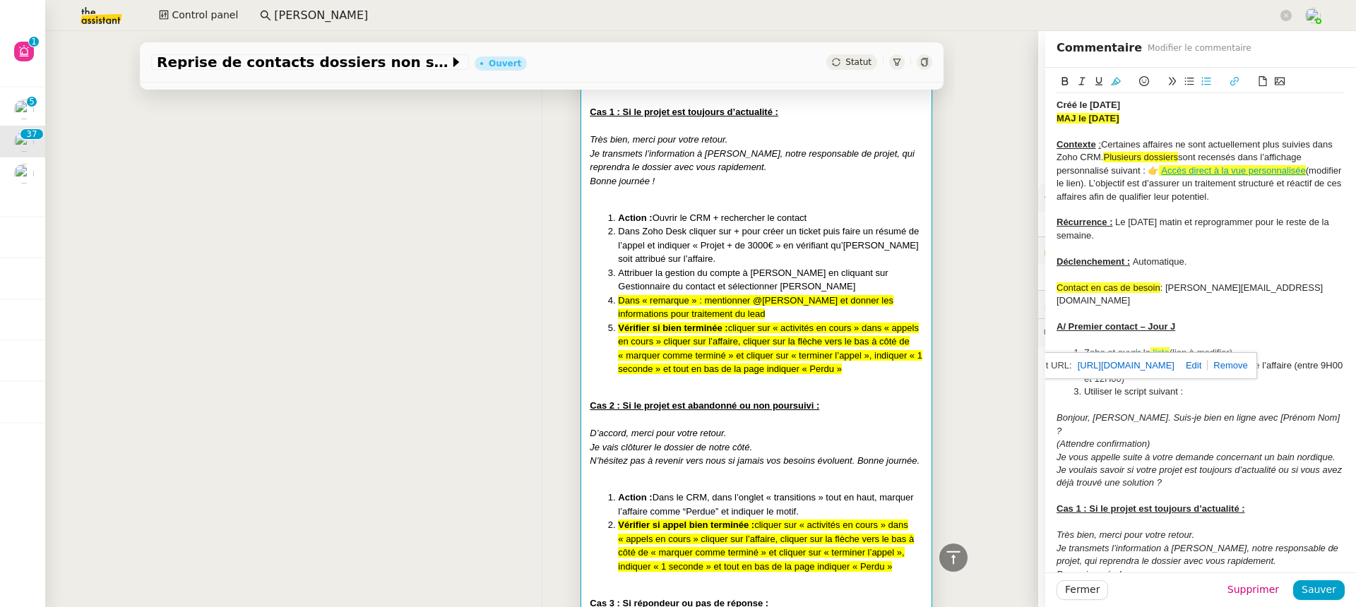
scroll to position [730, 0]
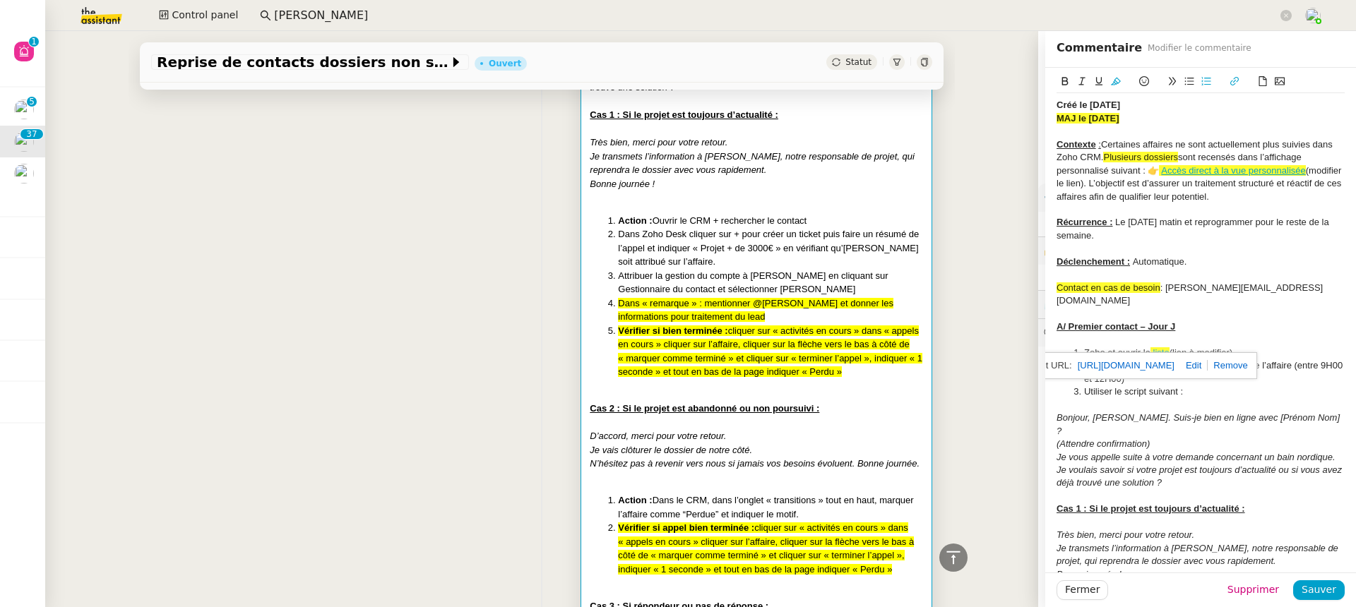
click at [849, 327] on span "cliquer sur « activités en cours » dans « appels en cours » cliquer sur l’affai…" at bounding box center [770, 351] width 304 height 52
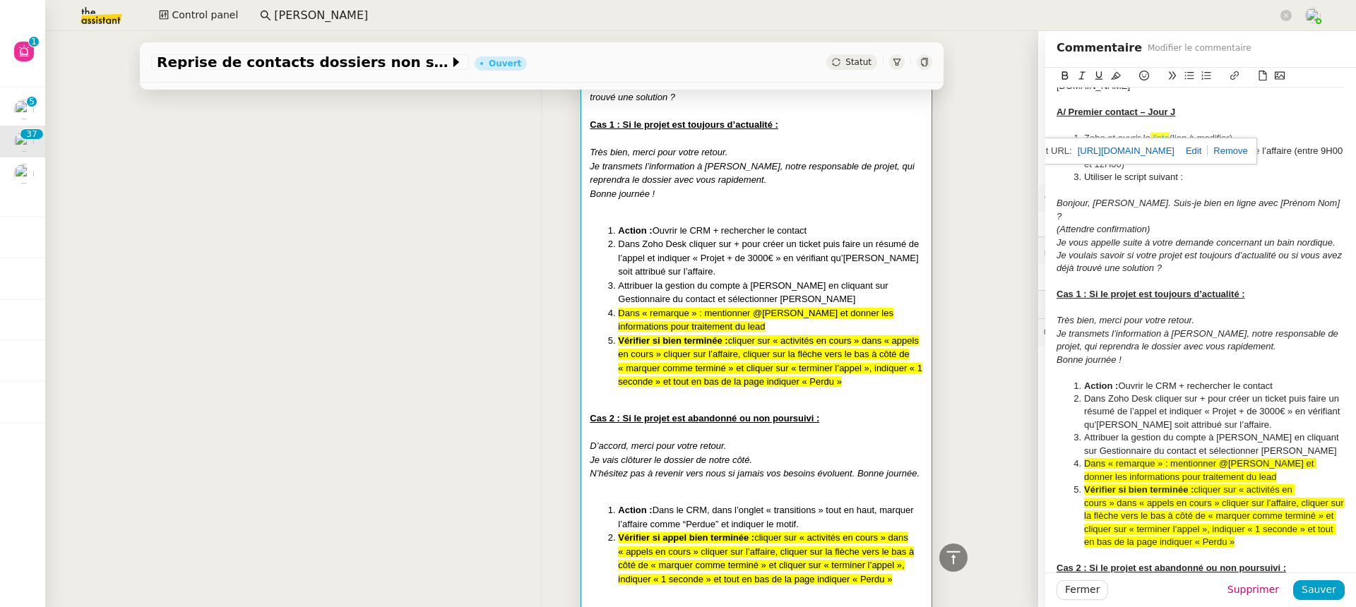
scroll to position [323, 0]
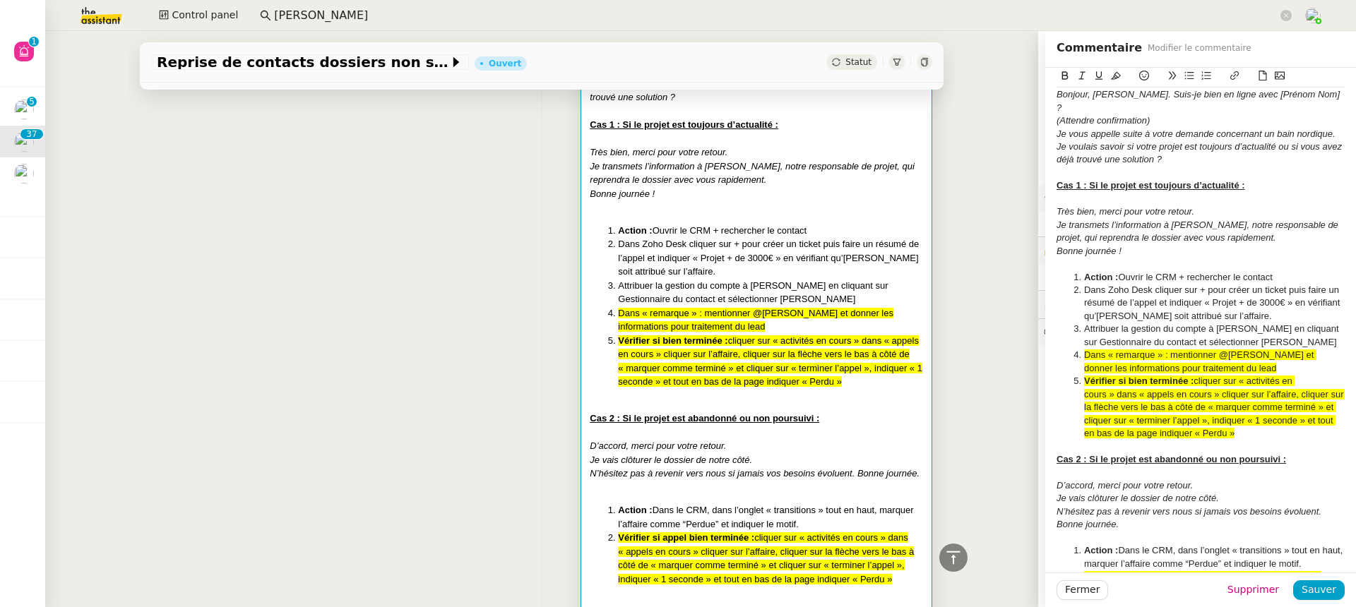
drag, startPoint x: 1085, startPoint y: 344, endPoint x: 1257, endPoint y: 419, distance: 187.8
click at [1257, 419] on ol "Action : Ouvrir le CRM + rechercher le contact Dans Zoho Desk cliquer sur + pou…" at bounding box center [1200, 355] width 288 height 169
copy ol "Dans « remarque » : mentionner @Armand et donner les informations pour traiteme…"
click at [811, 279] on li "Attribuer la gestion du compte à [PERSON_NAME] en cliquant sur Gestionnaire du …" at bounding box center [770, 293] width 305 height 28
drag, startPoint x: 1081, startPoint y: 262, endPoint x: 1255, endPoint y: 417, distance: 233.0
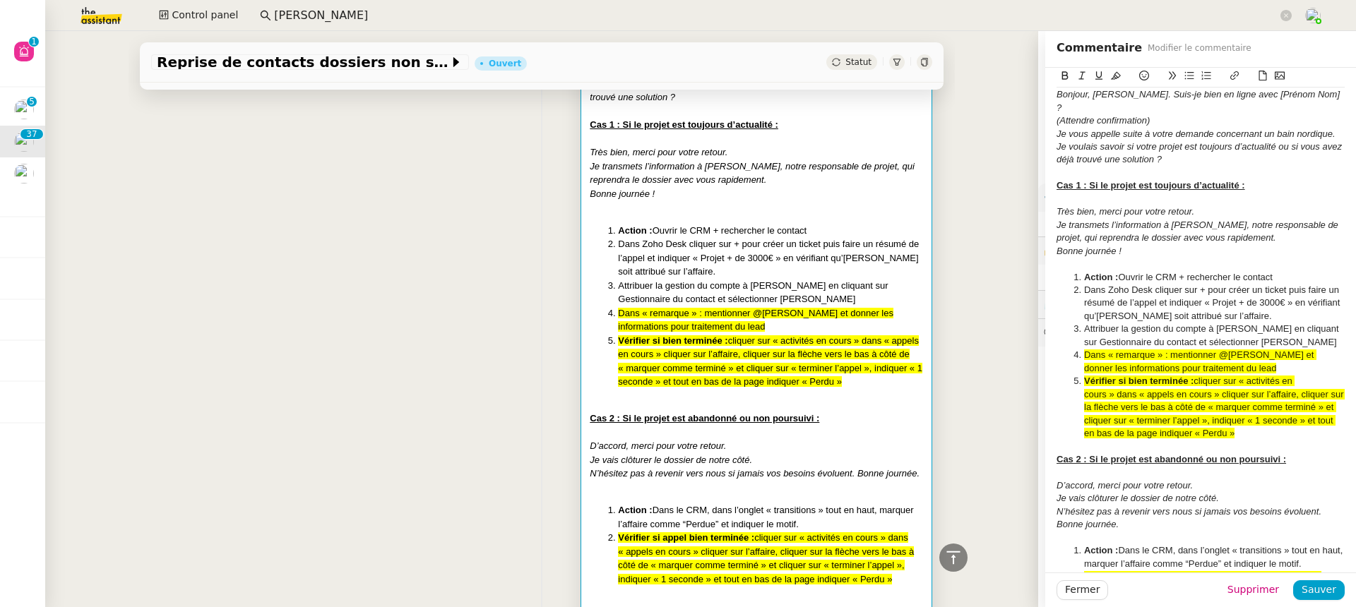
click at [1255, 417] on ol "Action : Ouvrir le CRM + rechercher le contact Dans Zoho Desk cliquer sur + pou…" at bounding box center [1200, 355] width 288 height 169
copy ol "Action : Ouvrir le CRM + rechercher le contact Dans Zoho Desk cliquer sur + pou…"
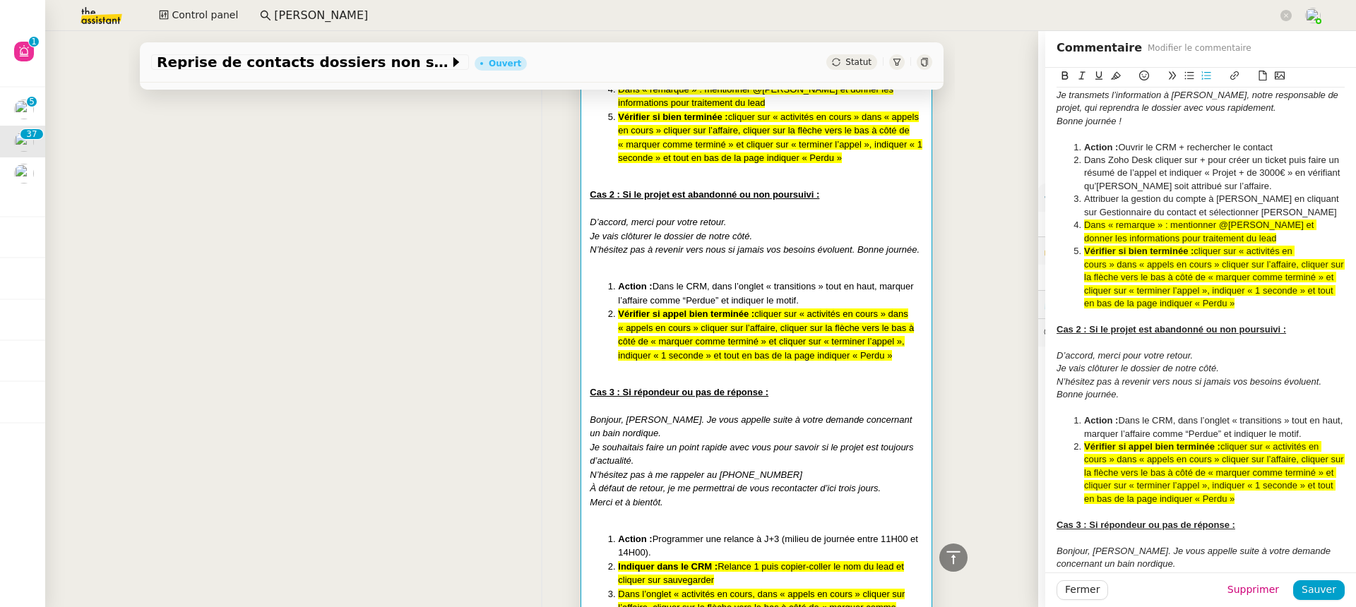
scroll to position [551, 0]
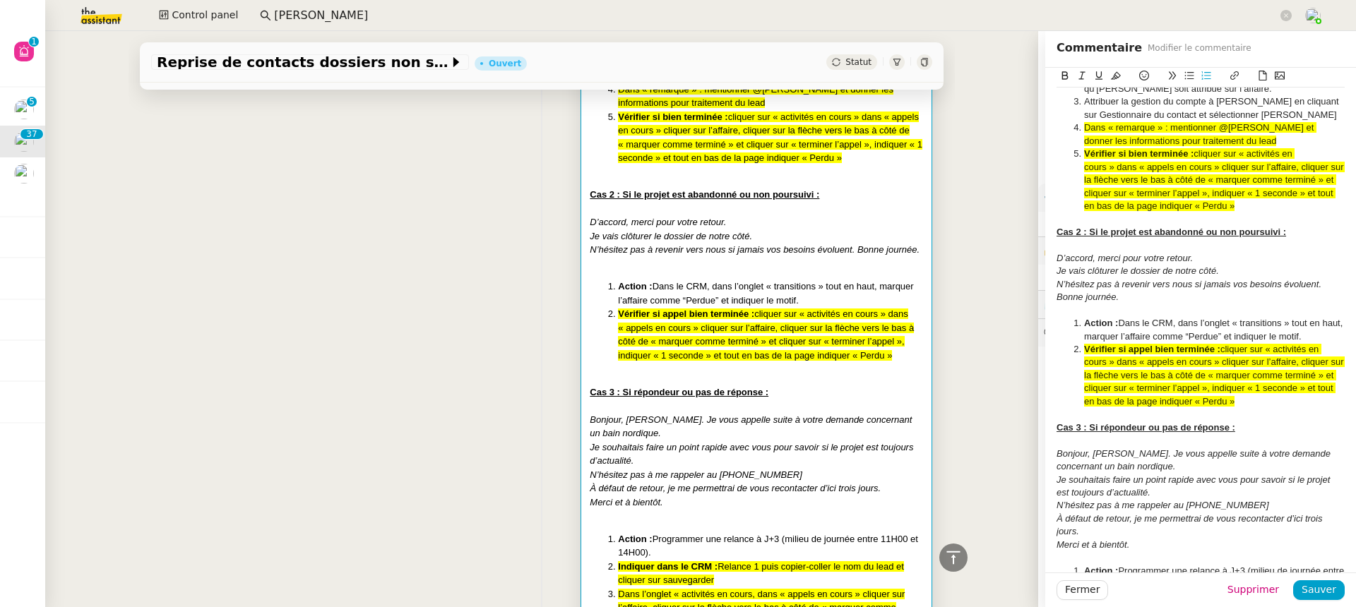
drag, startPoint x: 1078, startPoint y: 313, endPoint x: 1328, endPoint y: 385, distance: 260.1
click at [1328, 385] on ol "Action : Dans le CRM, dans l’onglet « transitions » tout en haut, marquer l’aff…" at bounding box center [1200, 362] width 288 height 91
copy ol "Action : Dans le CRM, dans l’onglet « transitions » tout en haut, marquer l’aff…"
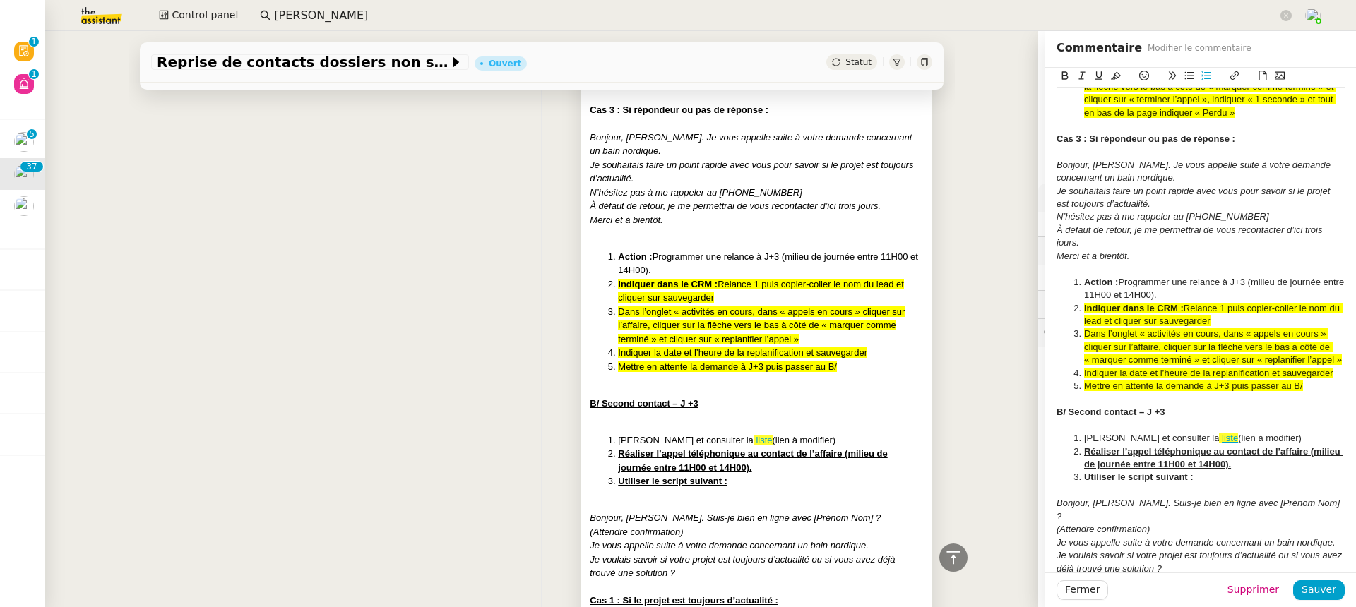
scroll to position [972, 0]
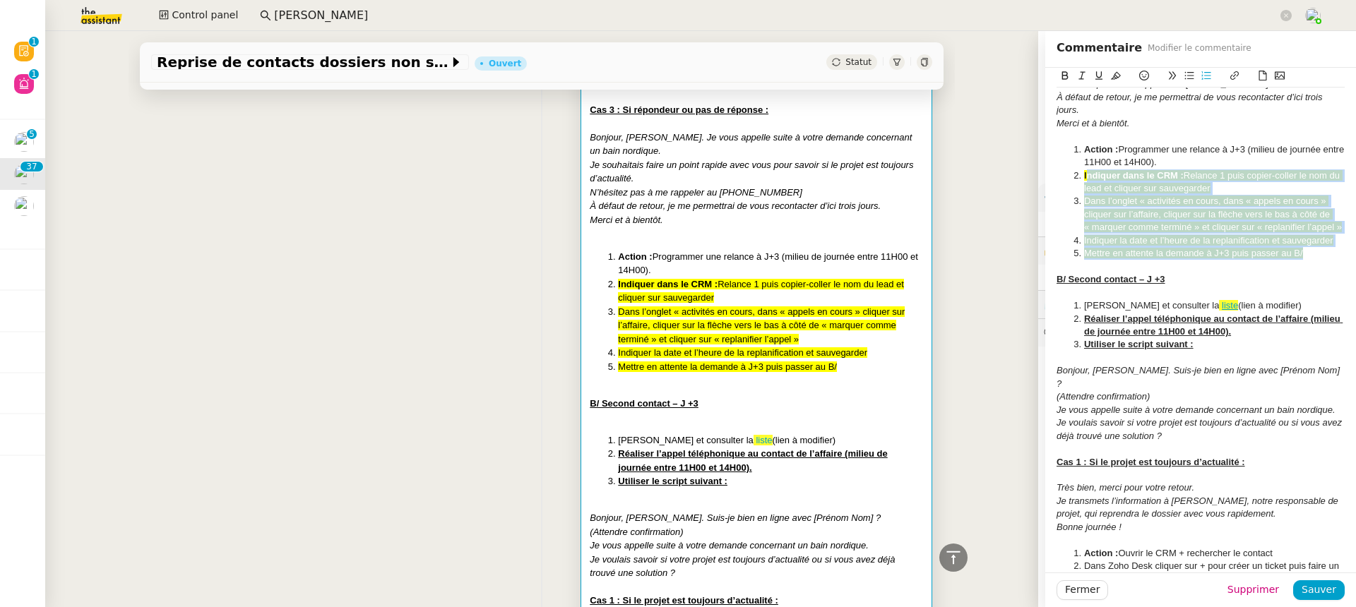
drag, startPoint x: 1087, startPoint y: 164, endPoint x: 1327, endPoint y: 234, distance: 250.0
click at [1327, 234] on ol "Action : Programmer une relance à J+3 (milieu de journée entre 11H00 et 14H00).…" at bounding box center [1200, 201] width 288 height 117
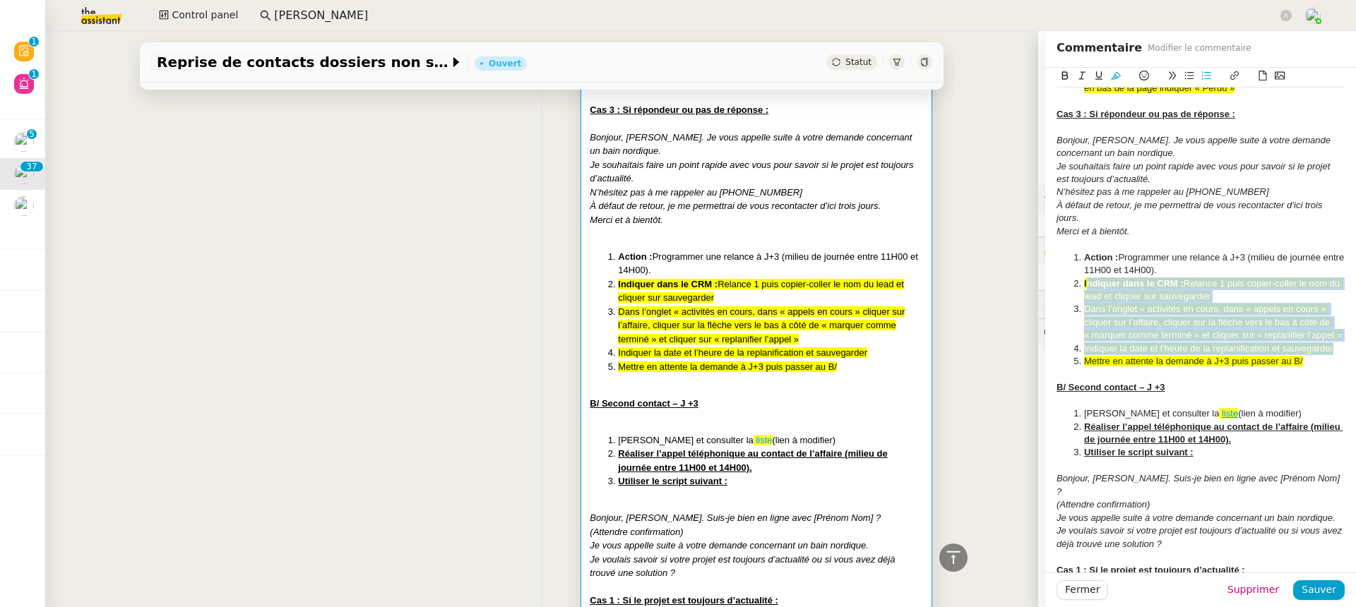
scroll to position [843, 0]
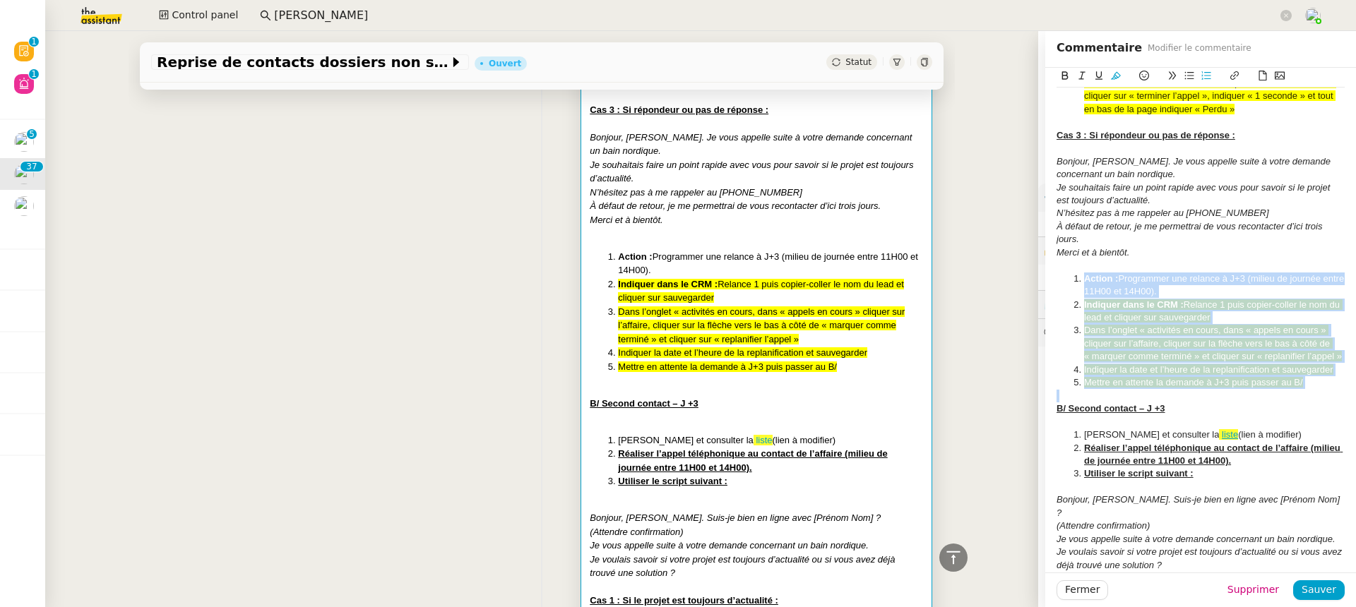
drag, startPoint x: 1086, startPoint y: 266, endPoint x: 1314, endPoint y: 383, distance: 256.1
click at [1153, 305] on span "Relance 1 puis copier-coller le nom du lead et cliquer sur sauvegarder" at bounding box center [1213, 310] width 258 height 23
drag, startPoint x: 1082, startPoint y: 268, endPoint x: 1303, endPoint y: 367, distance: 241.7
click at [1303, 367] on ol "Action : Programmer une relance à J+3 (milieu de journée entre 11H00 et 14H00).…" at bounding box center [1200, 331] width 288 height 117
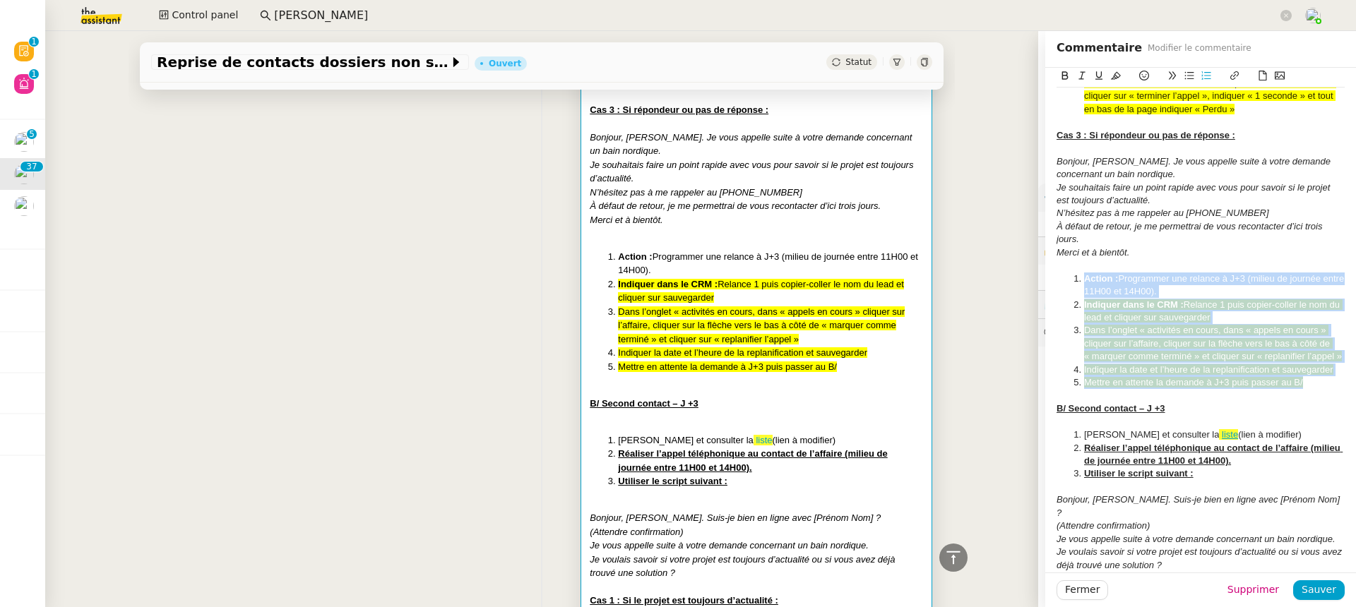
copy ol "Action : Programmer une relance à J+3 (milieu de journée entre 11H00 et 14H00).…"
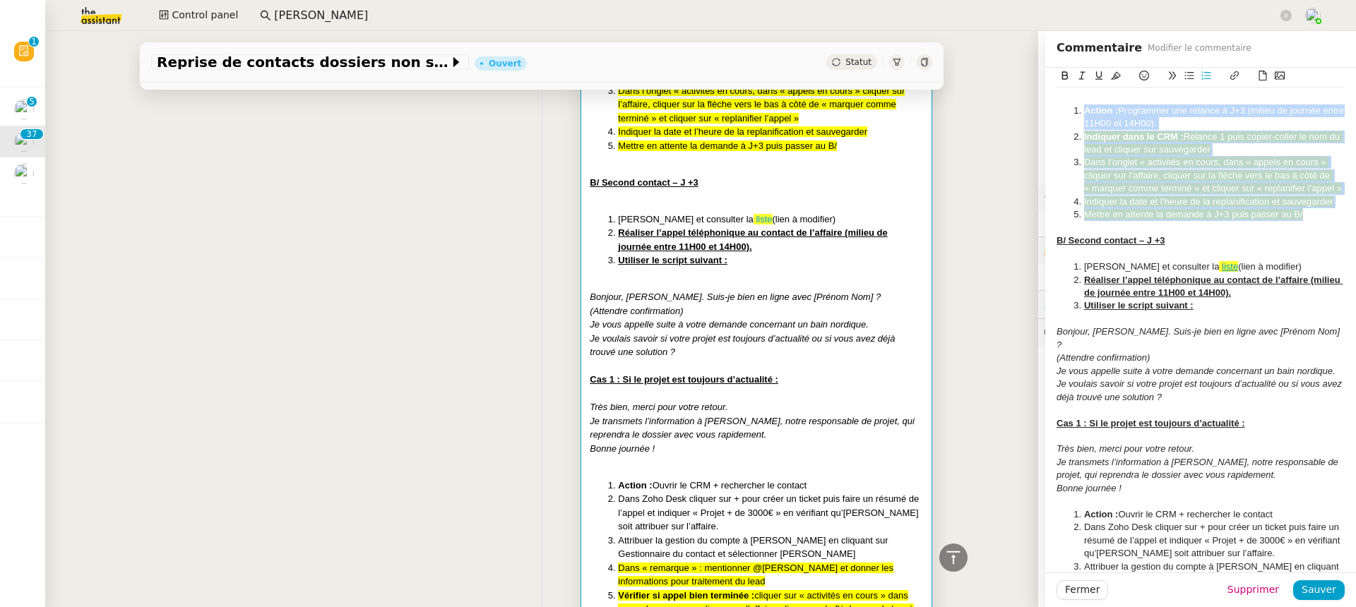
scroll to position [1014, 0]
click at [1219, 258] on span at bounding box center [1220, 263] width 3 height 11
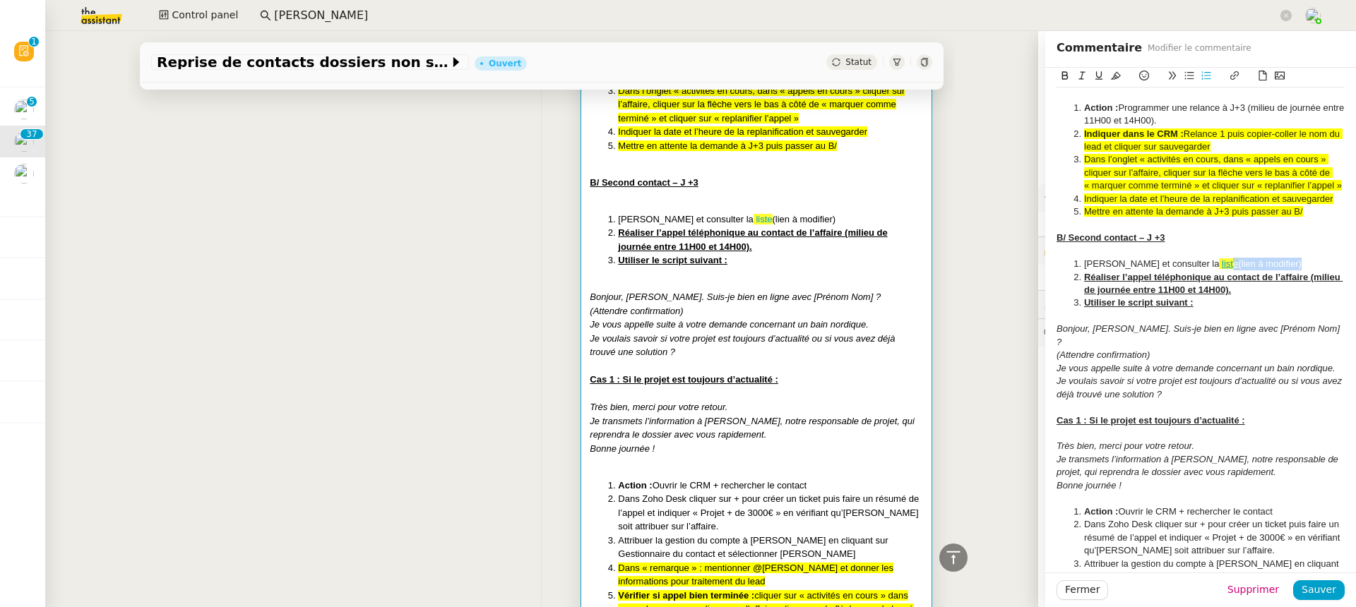
click at [1229, 258] on ol "Ouvrir Zoho CRM et consulter la liste (lien à modifier) Réaliser l’appel téléph…" at bounding box center [1200, 284] width 288 height 52
click at [1222, 258] on link "liste" at bounding box center [1230, 263] width 16 height 11
click at [1262, 274] on link at bounding box center [1245, 276] width 33 height 11
type input "https://crm.zoho.eu/crm/org20060519976/tab/Potentials/custom-view/3993700006179…"
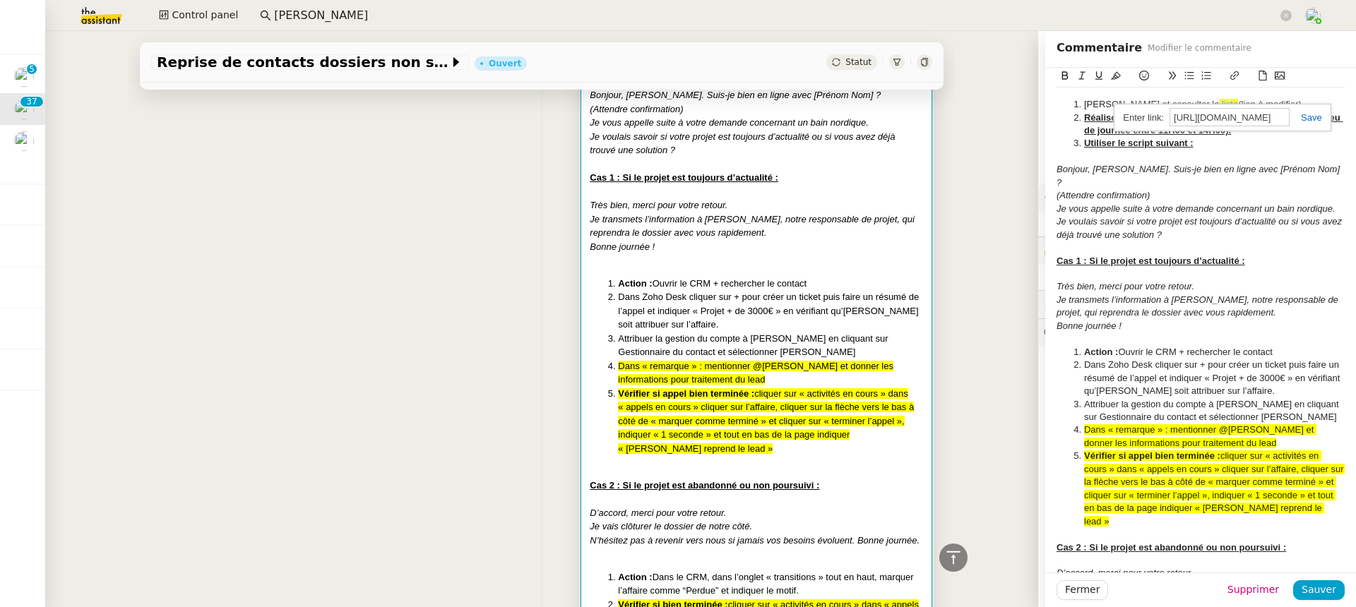
scroll to position [1176, 0]
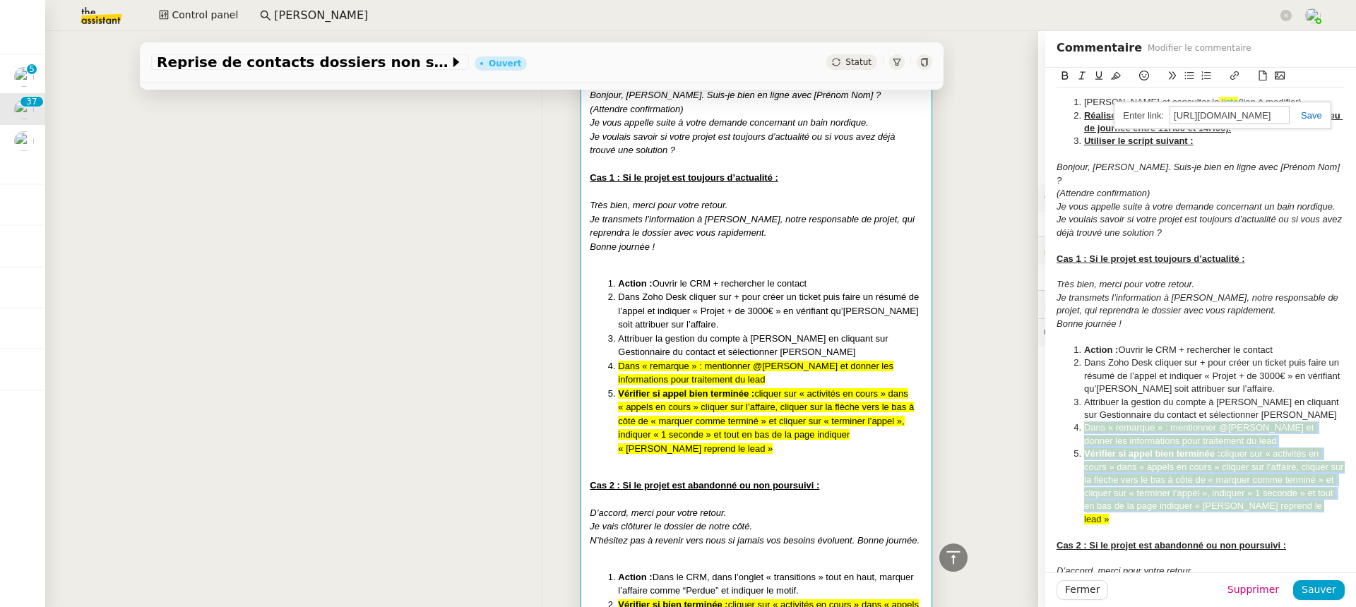
drag, startPoint x: 1085, startPoint y: 419, endPoint x: 1313, endPoint y: 490, distance: 238.7
click at [1313, 490] on ol "Action : Ouvrir le CRM + rechercher le contact Dans Zoho Desk cliquer sur + pou…" at bounding box center [1200, 435] width 288 height 182
copy ol "Dans « remarque » : mentionner @Armand et donner les informations pour traiteme…"
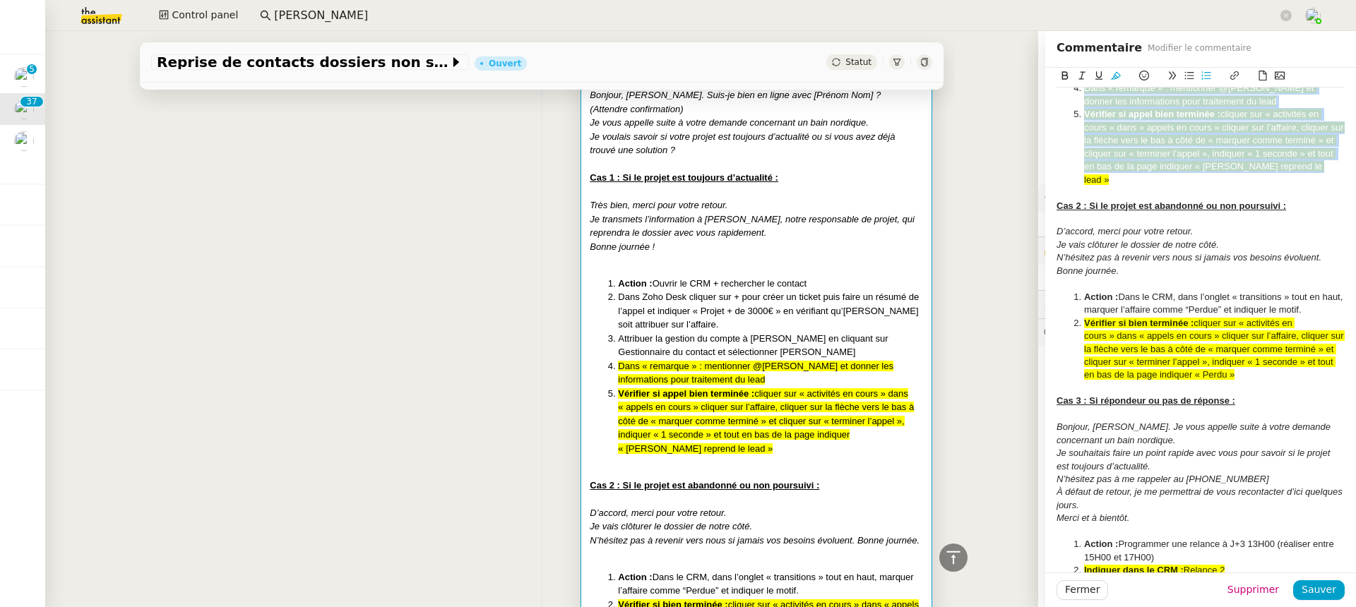
scroll to position [1517, 0]
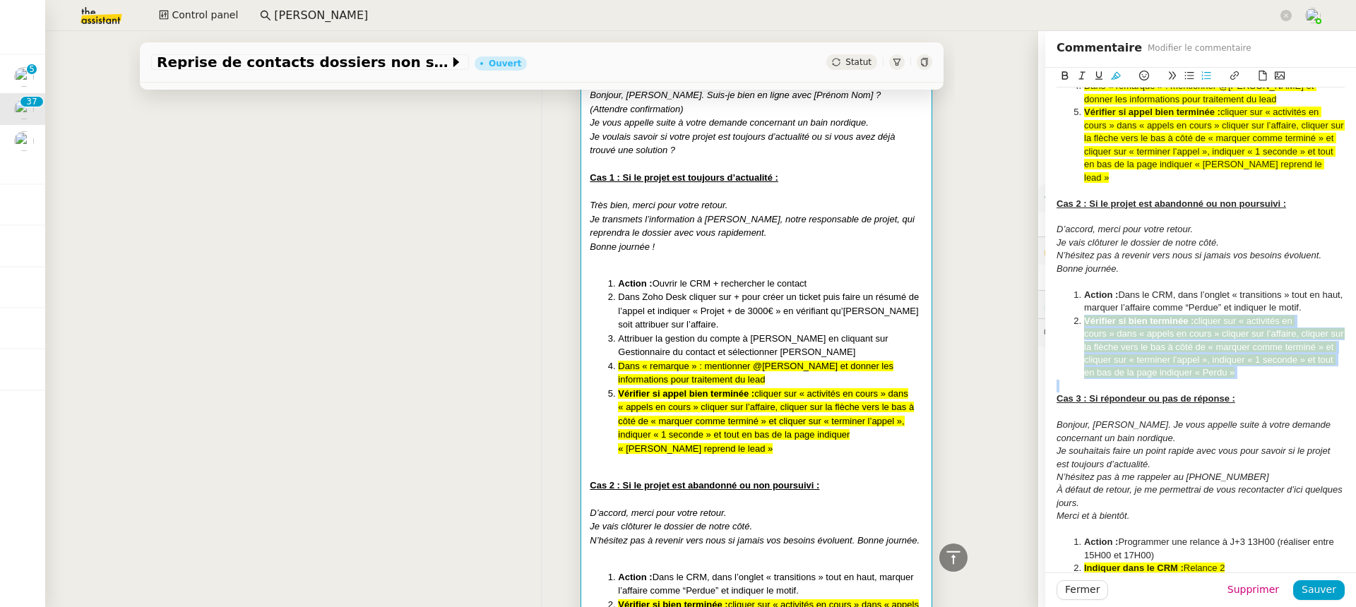
drag, startPoint x: 1082, startPoint y: 294, endPoint x: 1246, endPoint y: 352, distance: 174.4
click at [1246, 352] on li "Vérifier si bien terminée : cliquer sur « activités en cours » dans « appels en…" at bounding box center [1207, 347] width 275 height 65
copy li "Vérifier si bien terminée : cliquer sur « activités en cours » dans « appels en…"
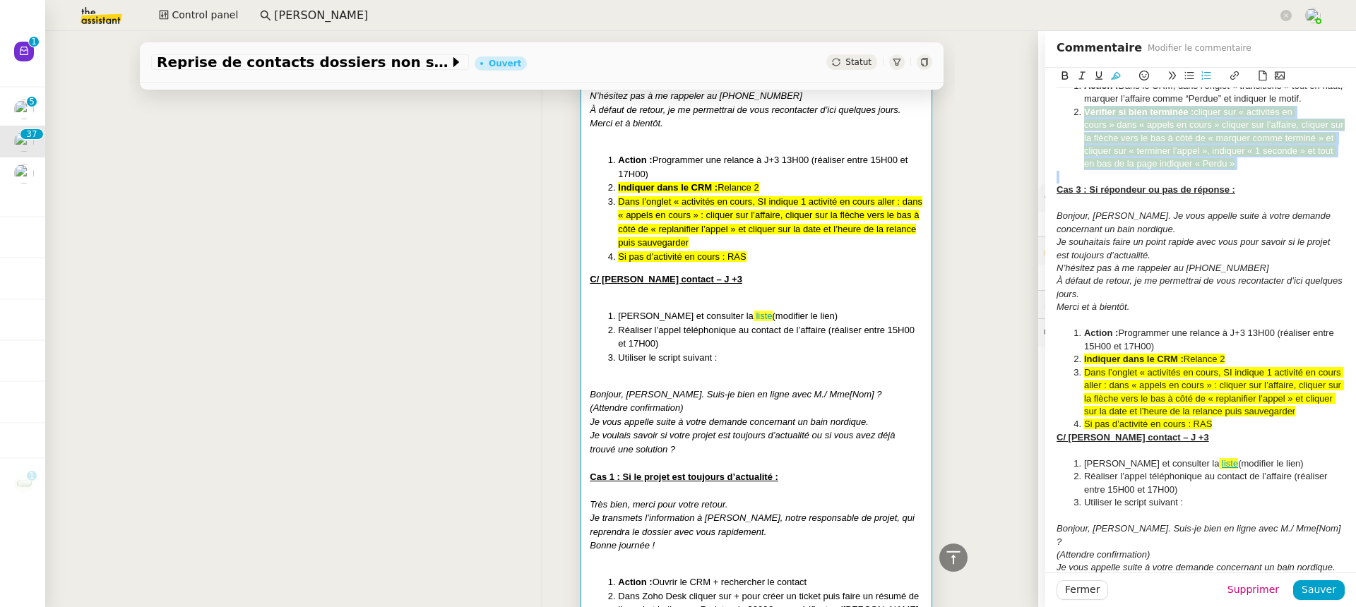
scroll to position [1758, 0]
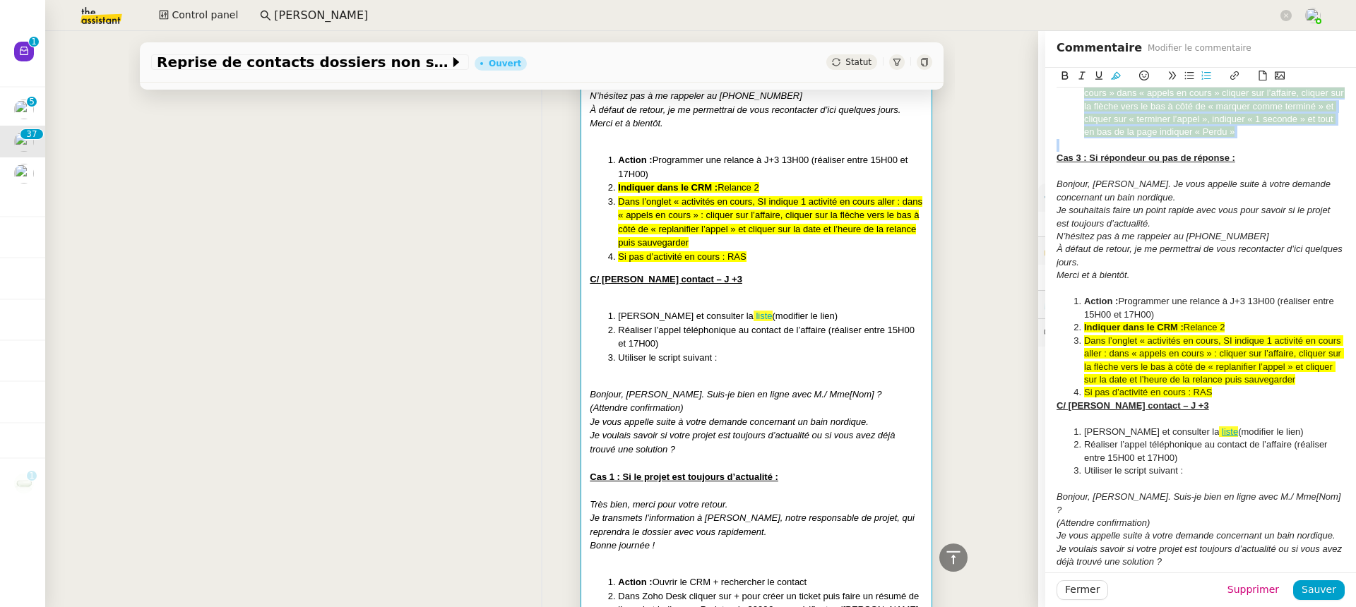
drag, startPoint x: 1082, startPoint y: 277, endPoint x: 1235, endPoint y: 368, distance: 177.6
click at [1235, 368] on ol "Action : Programmer une relance à J+3 13H00 (réaliser entre 15H00 et 17H00) Ind…" at bounding box center [1200, 347] width 288 height 104
copy ol "Action : Programmer une relance à J+3 13H00 (réaliser entre 15H00 et 17H00) Ind…"
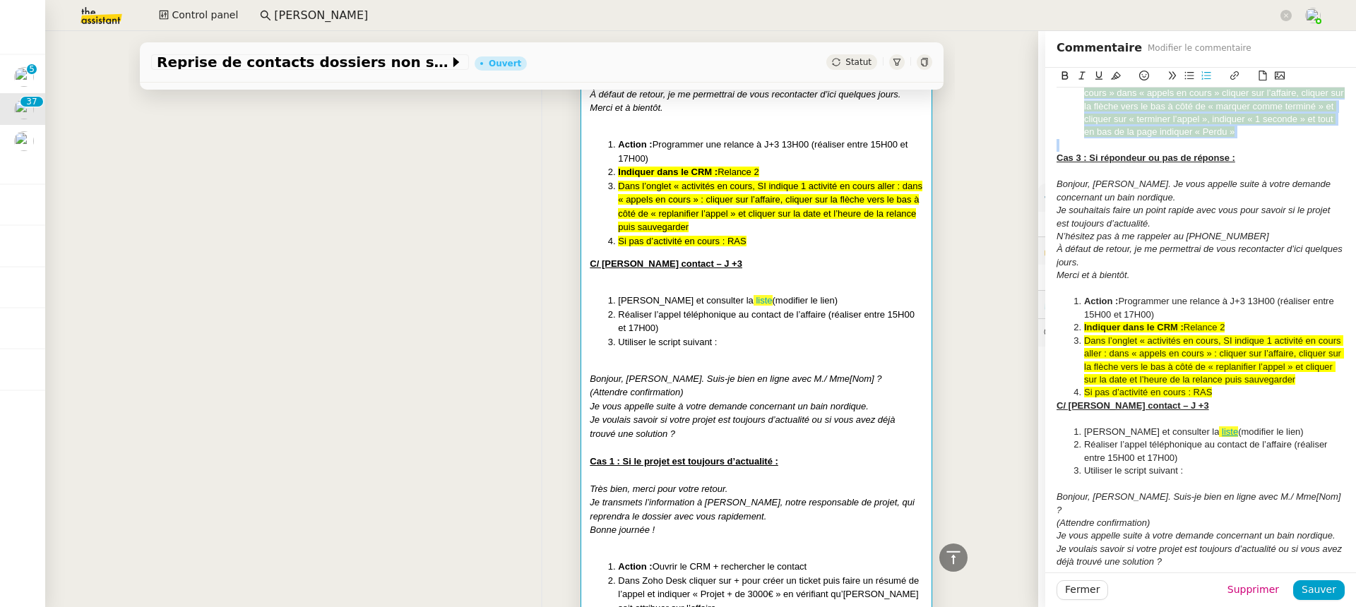
scroll to position [2337, 0]
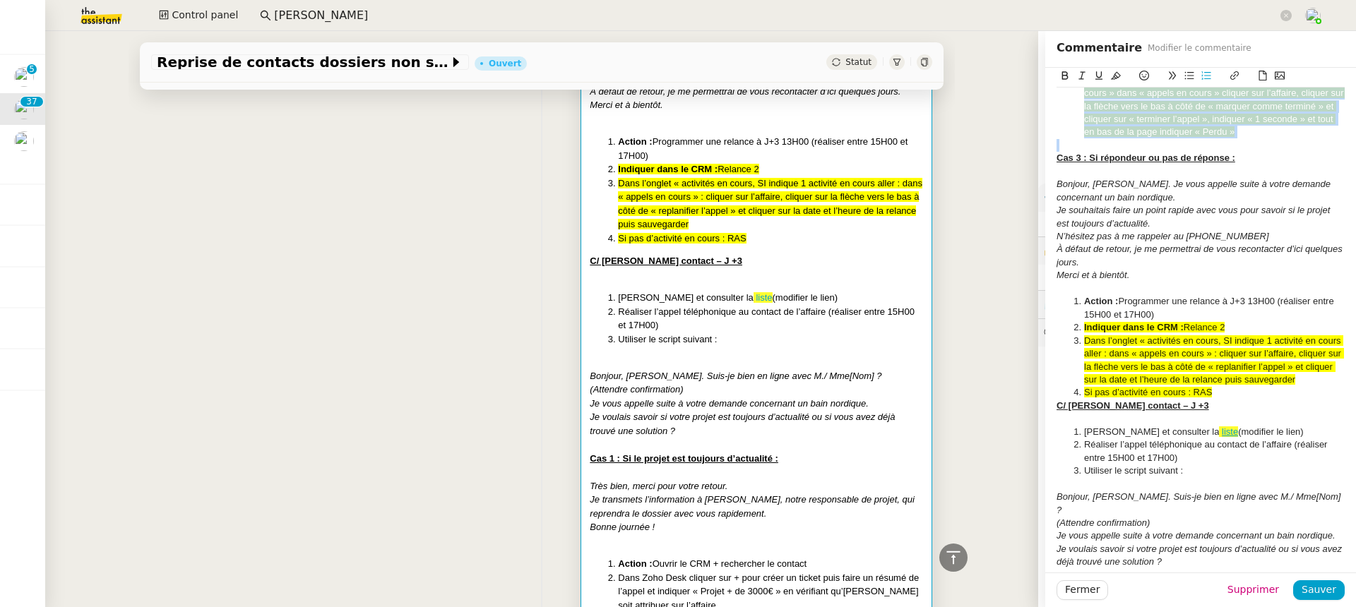
click at [1225, 426] on li "Ouvrir Zoho CRM et consulter la liste (modifier le lien)" at bounding box center [1207, 432] width 275 height 13
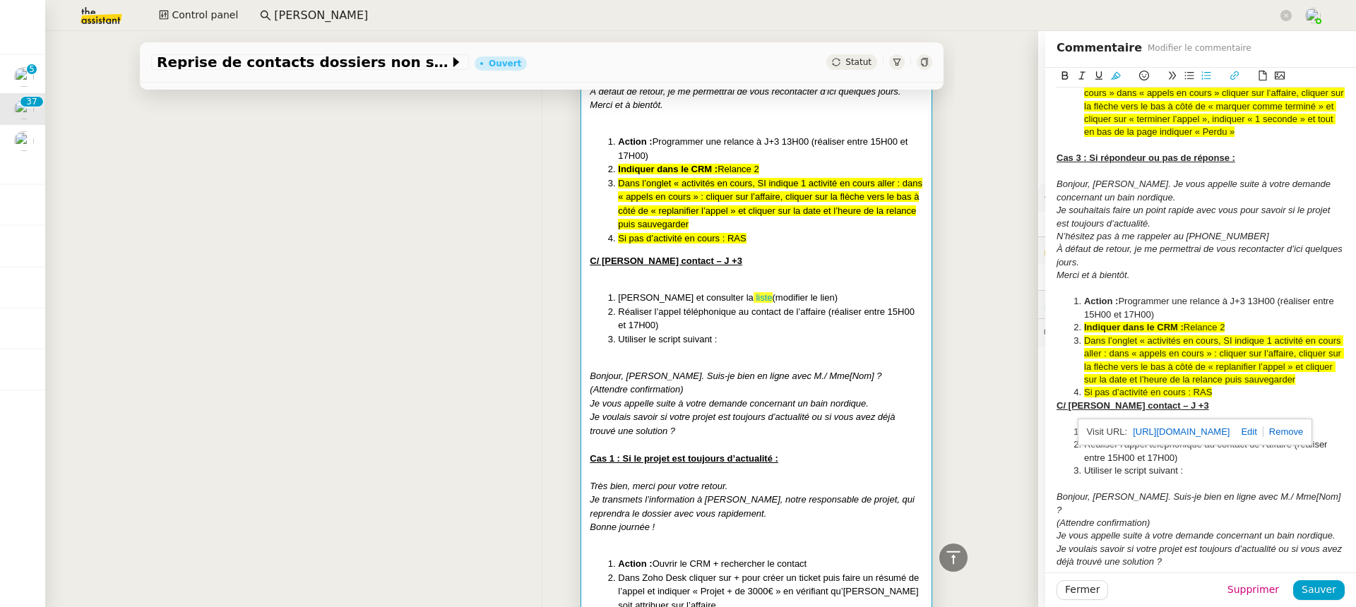
click at [1297, 437] on div "https://crm.zoho.eu/crm/org20060519976/tab/Potentials/custom-view/3993700006179…" at bounding box center [1194, 432] width 235 height 27
click at [1297, 438] on div "https://crm.zoho.eu/crm/org20060519976/tab/Potentials/custom-view/3993700006179…" at bounding box center [1194, 432] width 235 height 27
click at [1298, 436] on div "https://crm.zoho.eu/crm/org20060519976/tab/Potentials/custom-view/3993700006179…" at bounding box center [1194, 432] width 235 height 27
click at [1288, 424] on div "https://crm.zoho.eu/crm/org20060519976/tab/Potentials/custom-view/3993700006179…" at bounding box center [1194, 432] width 235 height 27
click at [1262, 433] on link at bounding box center [1245, 431] width 33 height 11
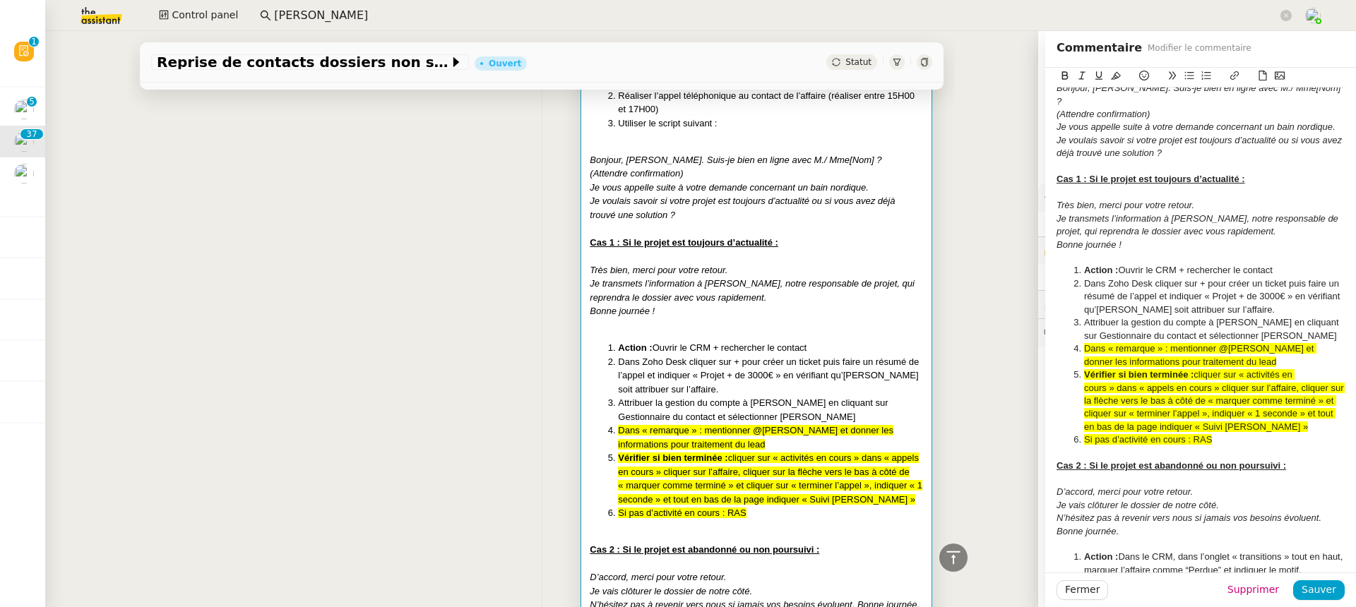
scroll to position [2168, 0]
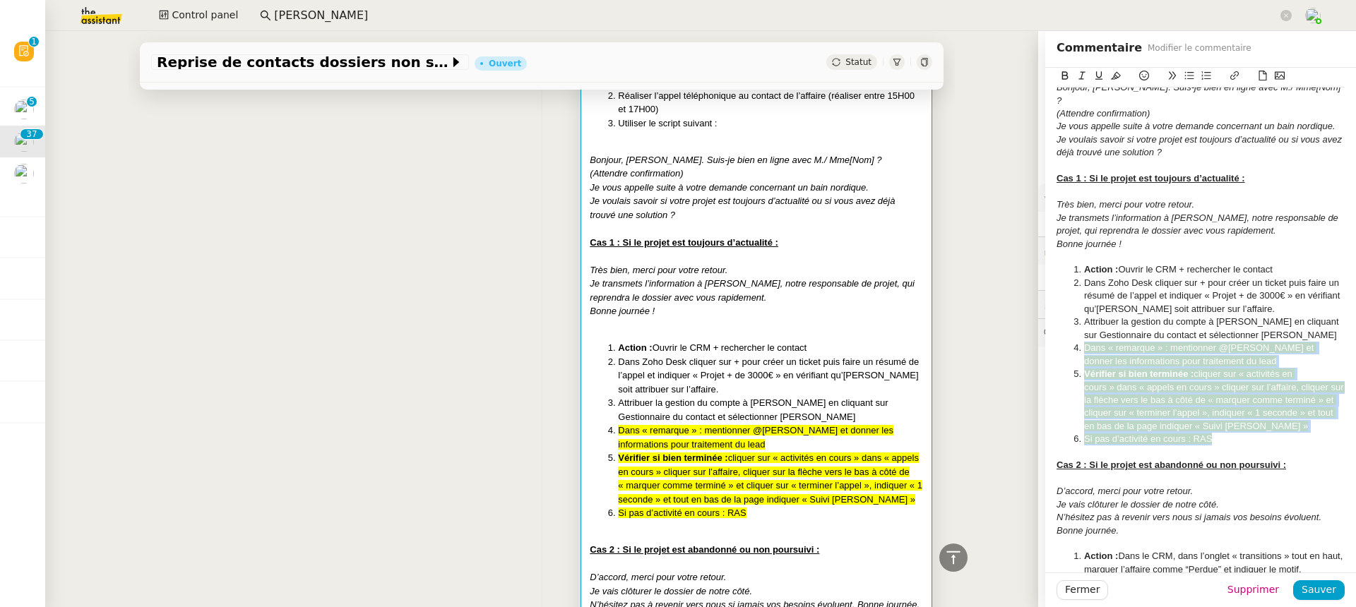
drag, startPoint x: 1088, startPoint y: 321, endPoint x: 1231, endPoint y: 408, distance: 167.4
click at [1231, 408] on ol "Action : Ouvrir le CRM + rechercher le contact Dans Zoho Desk cliquer sur + pou…" at bounding box center [1200, 354] width 288 height 182
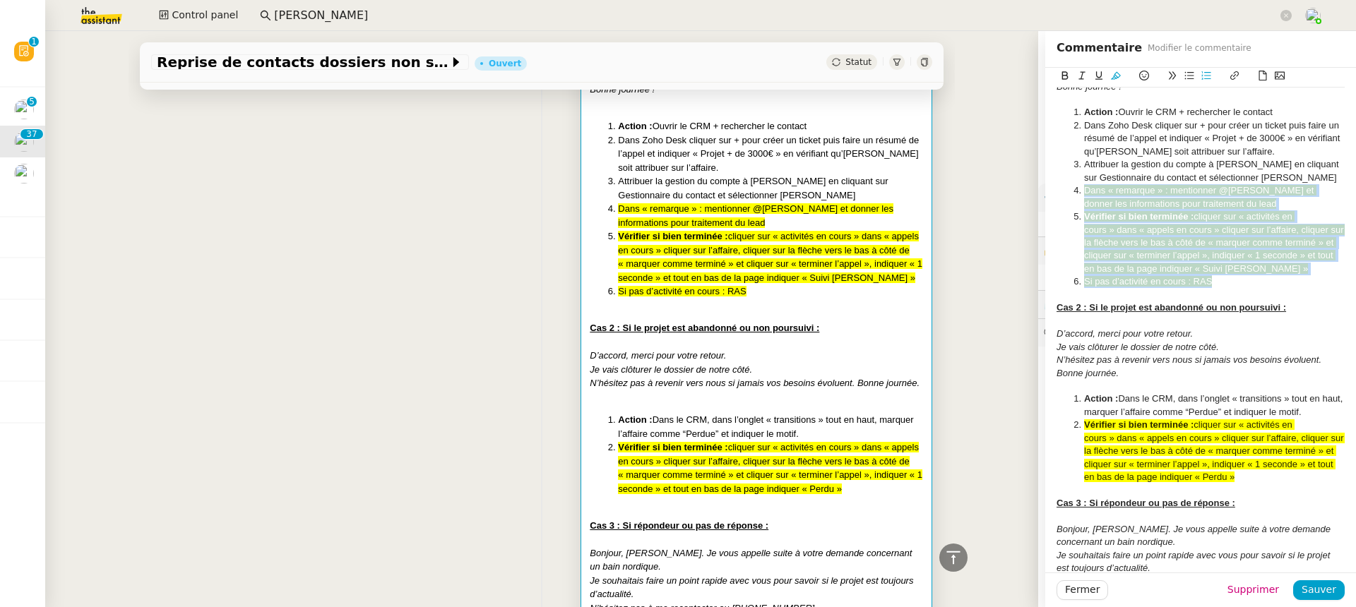
scroll to position [2405, 0]
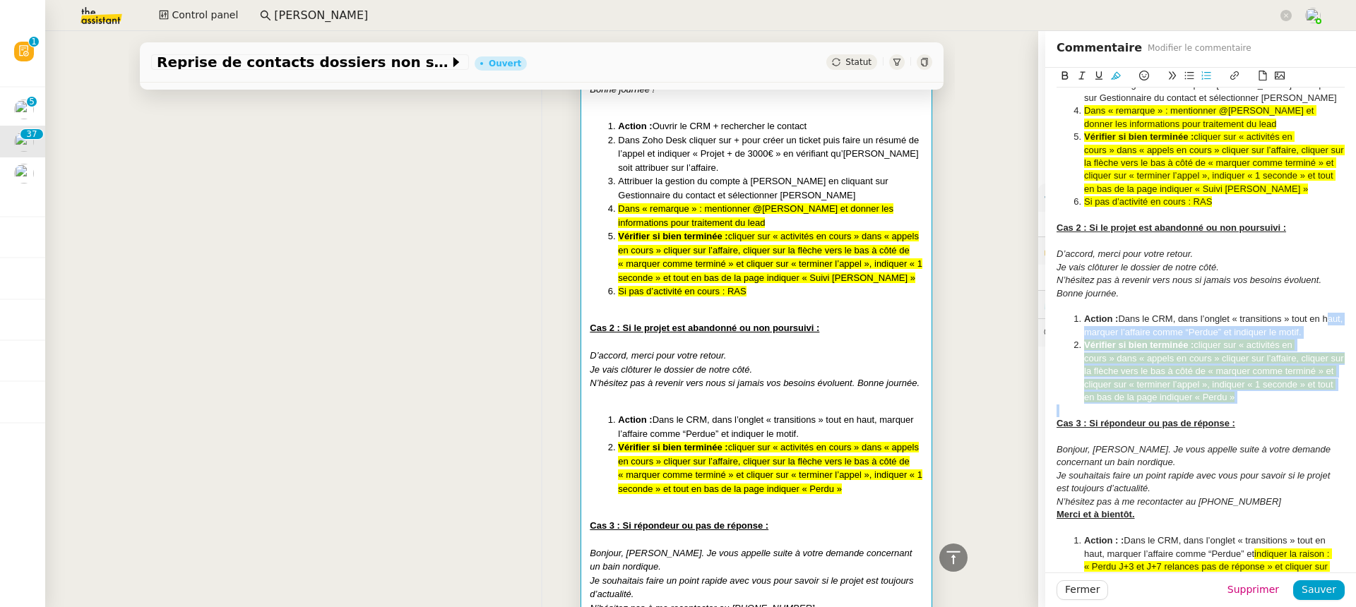
drag, startPoint x: 1241, startPoint y: 380, endPoint x: 1068, endPoint y: 312, distance: 185.8
click at [1107, 340] on strong "Vérifier si bien terminée :" at bounding box center [1138, 345] width 109 height 11
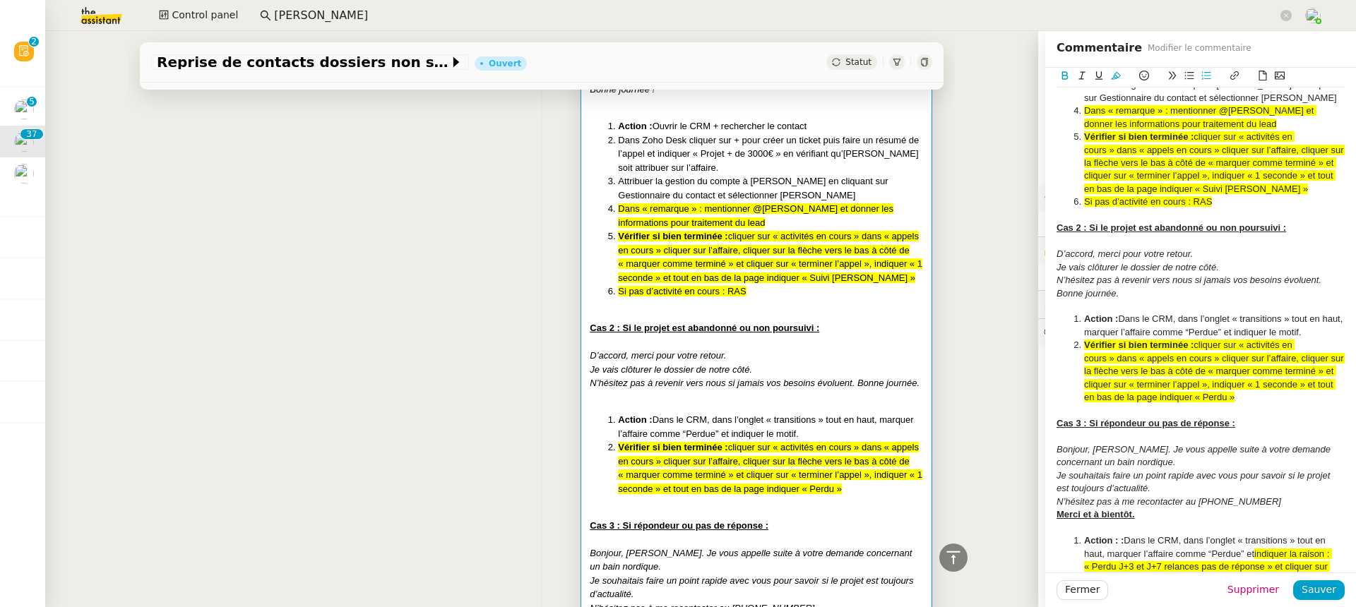
drag, startPoint x: 1234, startPoint y: 374, endPoint x: 1082, endPoint y: 321, distance: 161.0
click at [1082, 339] on li "Vérifier si bien terminée : cliquer sur « activités en cours » dans « appels en…" at bounding box center [1207, 371] width 275 height 65
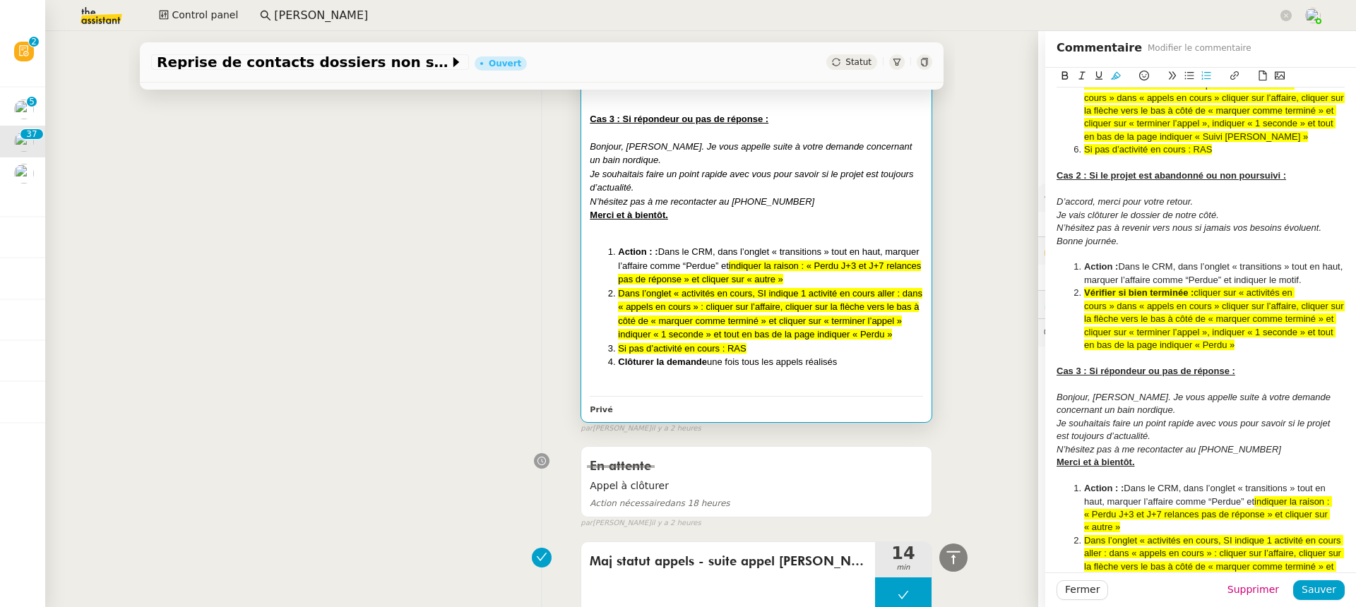
scroll to position [2507, 0]
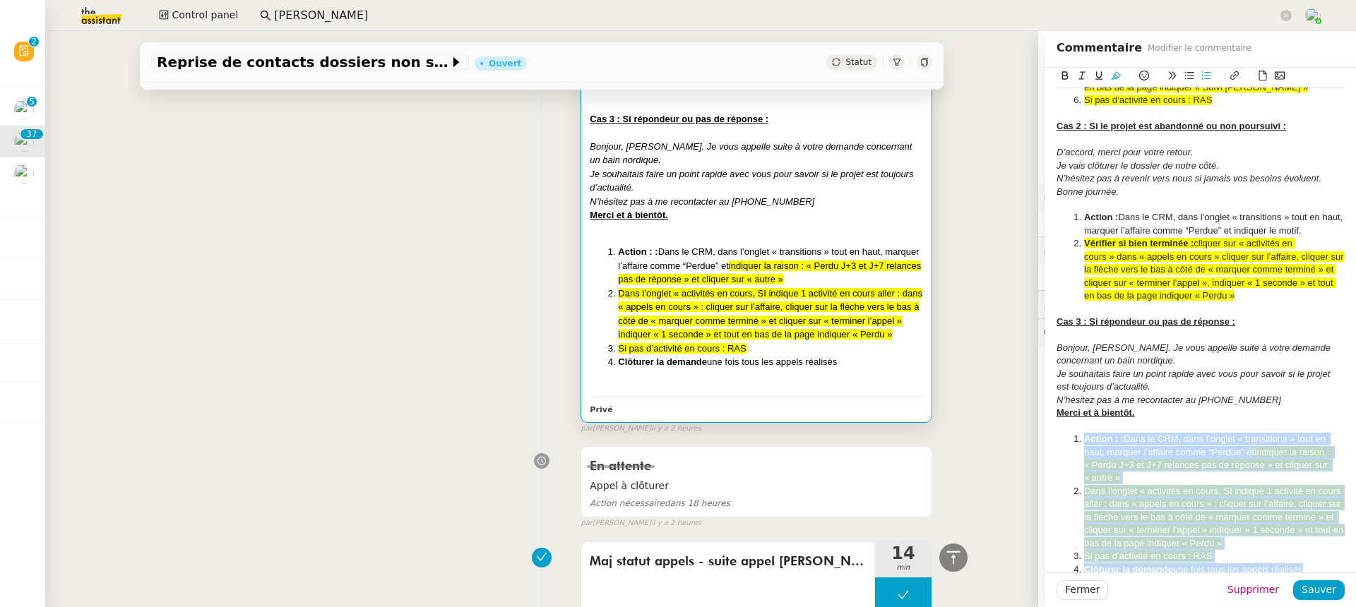
drag, startPoint x: 1083, startPoint y: 413, endPoint x: 1303, endPoint y: 562, distance: 265.9
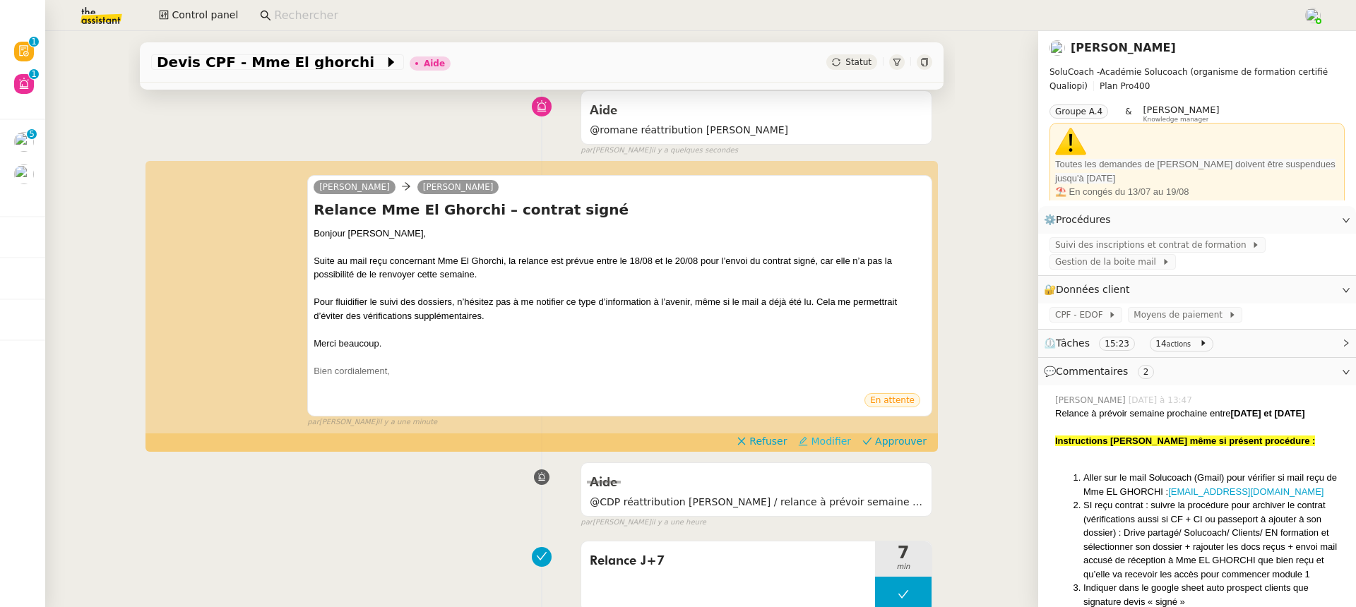
scroll to position [128, 0]
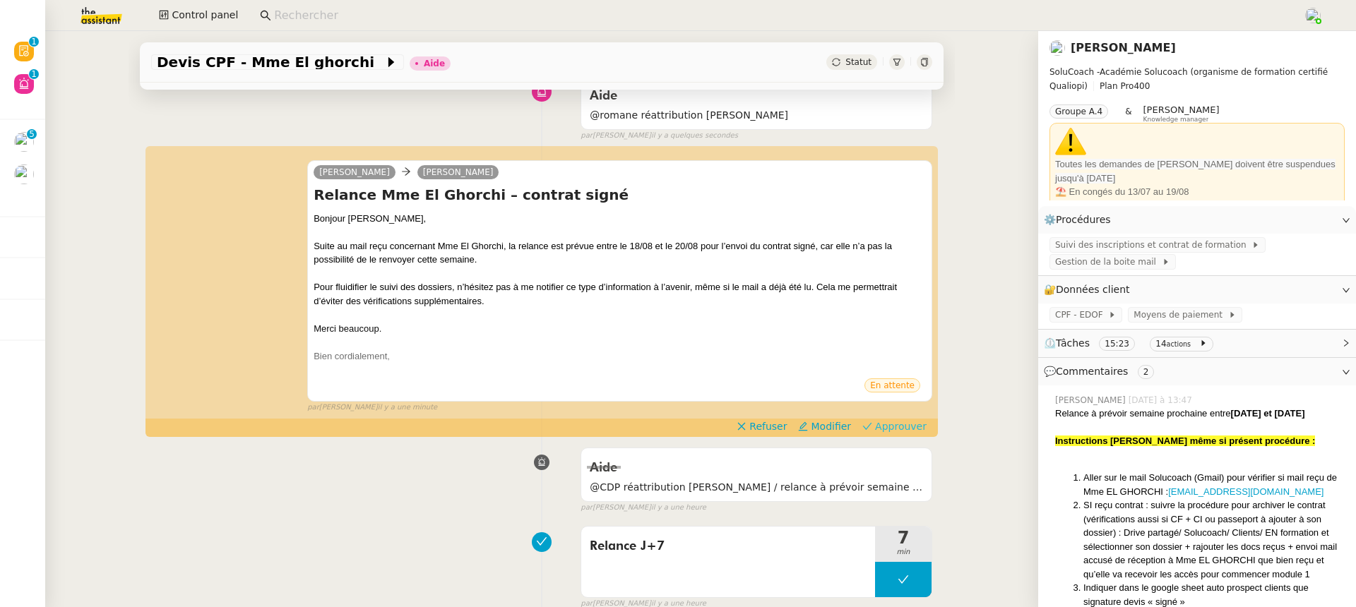
click at [900, 426] on span "Approuver" at bounding box center [901, 426] width 52 height 14
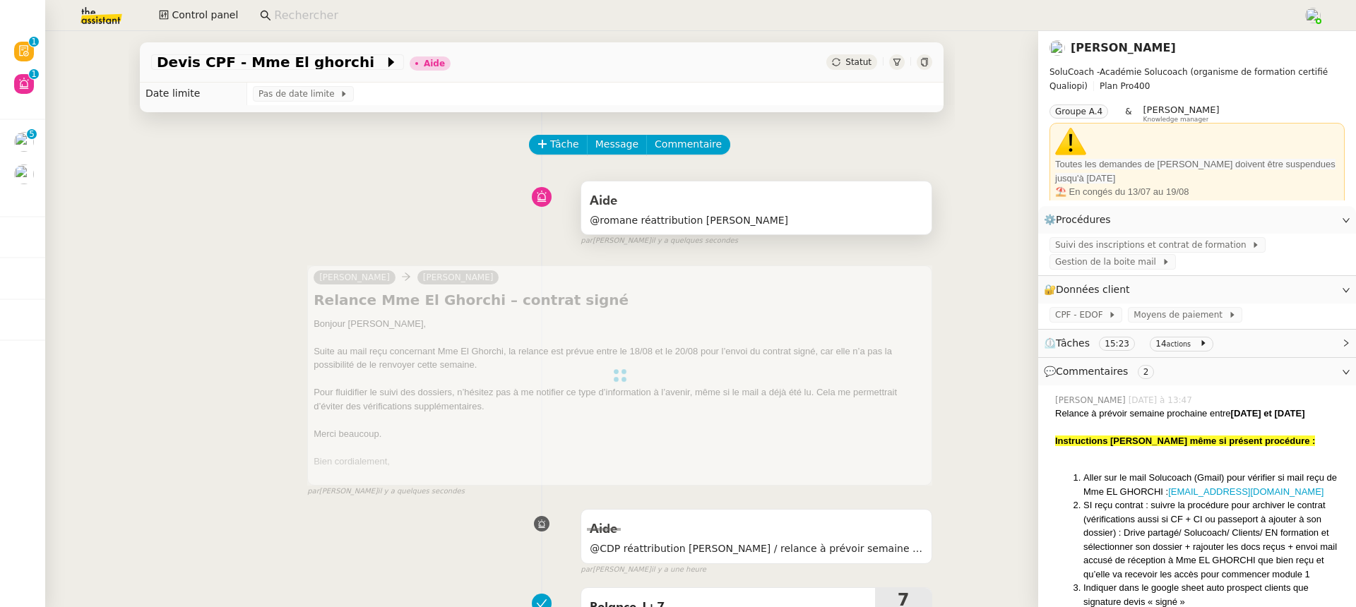
scroll to position [0, 0]
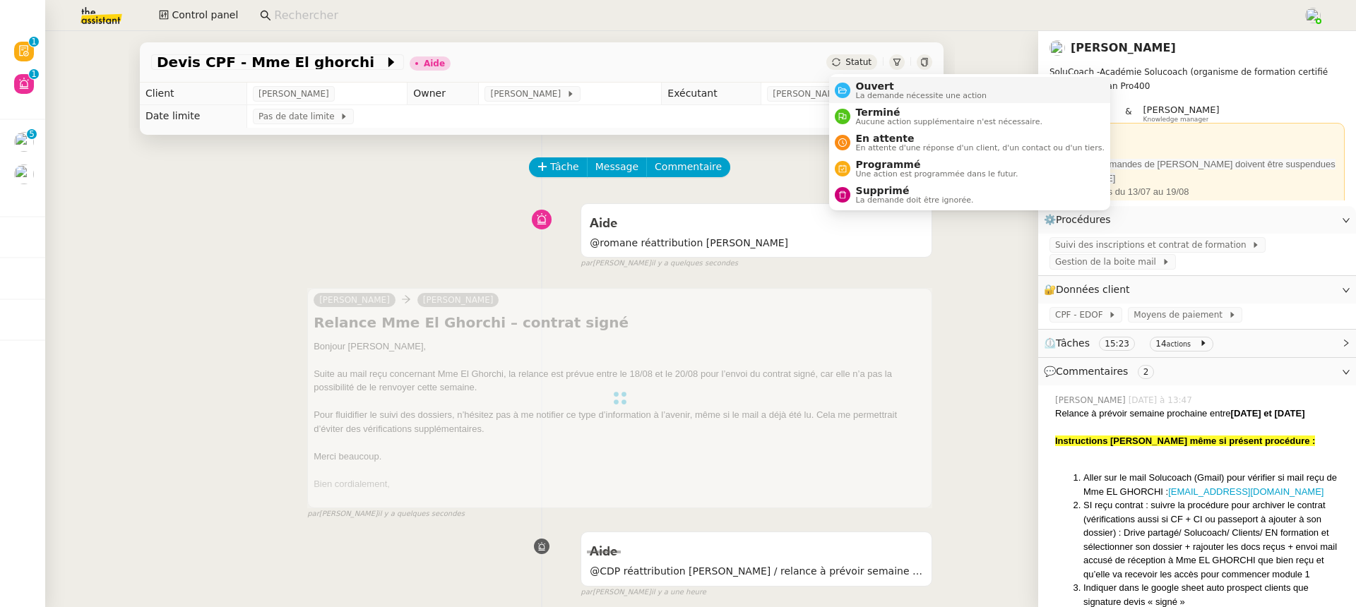
click at [876, 92] on span "La demande nécessite une action" at bounding box center [921, 96] width 131 height 8
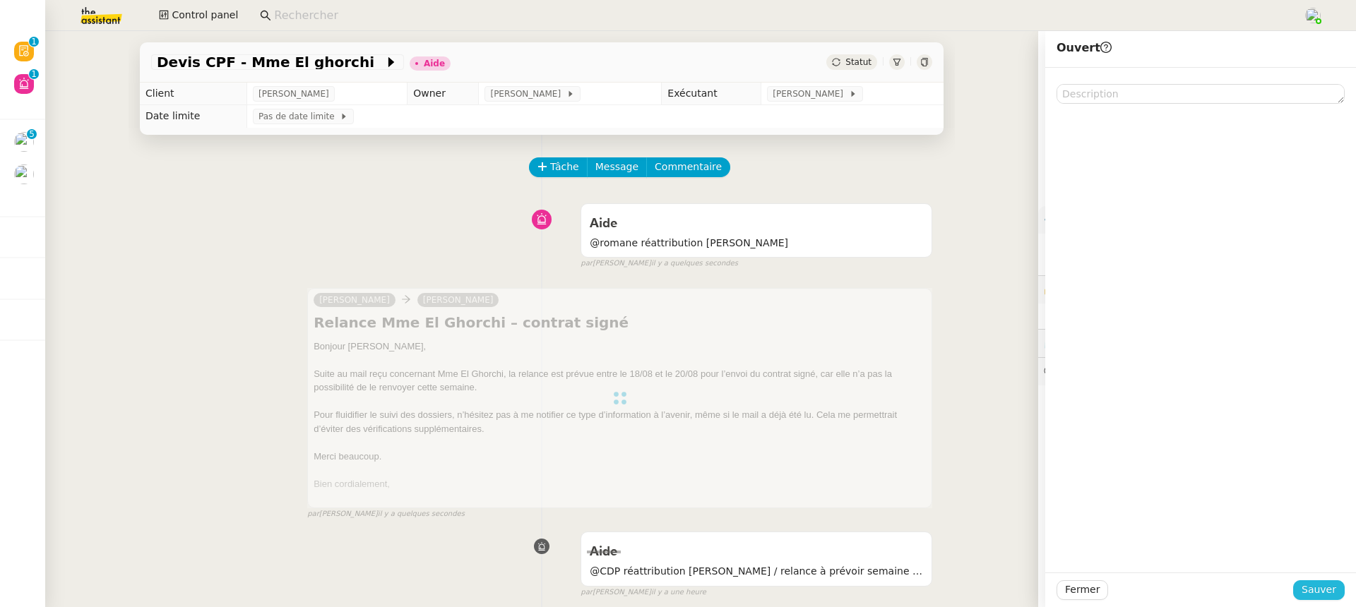
click at [1331, 592] on span "Sauver" at bounding box center [1318, 590] width 35 height 16
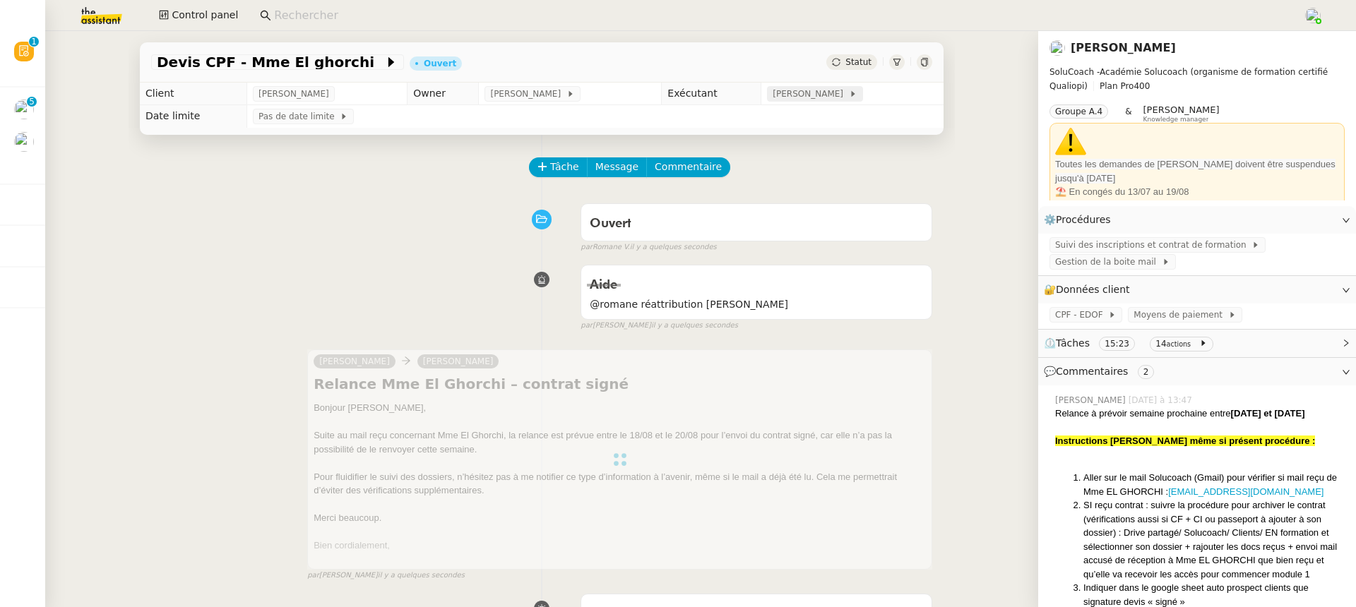
click at [805, 92] on span "[PERSON_NAME]" at bounding box center [810, 94] width 76 height 14
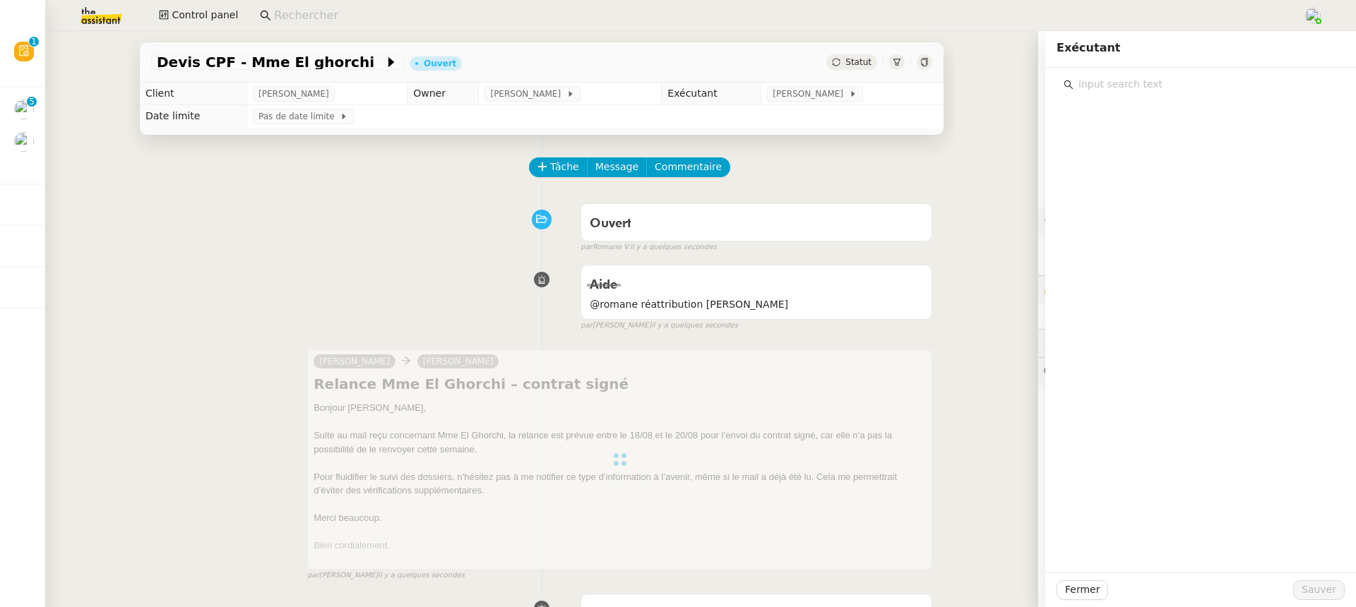
click at [1126, 79] on input "text" at bounding box center [1205, 84] width 264 height 19
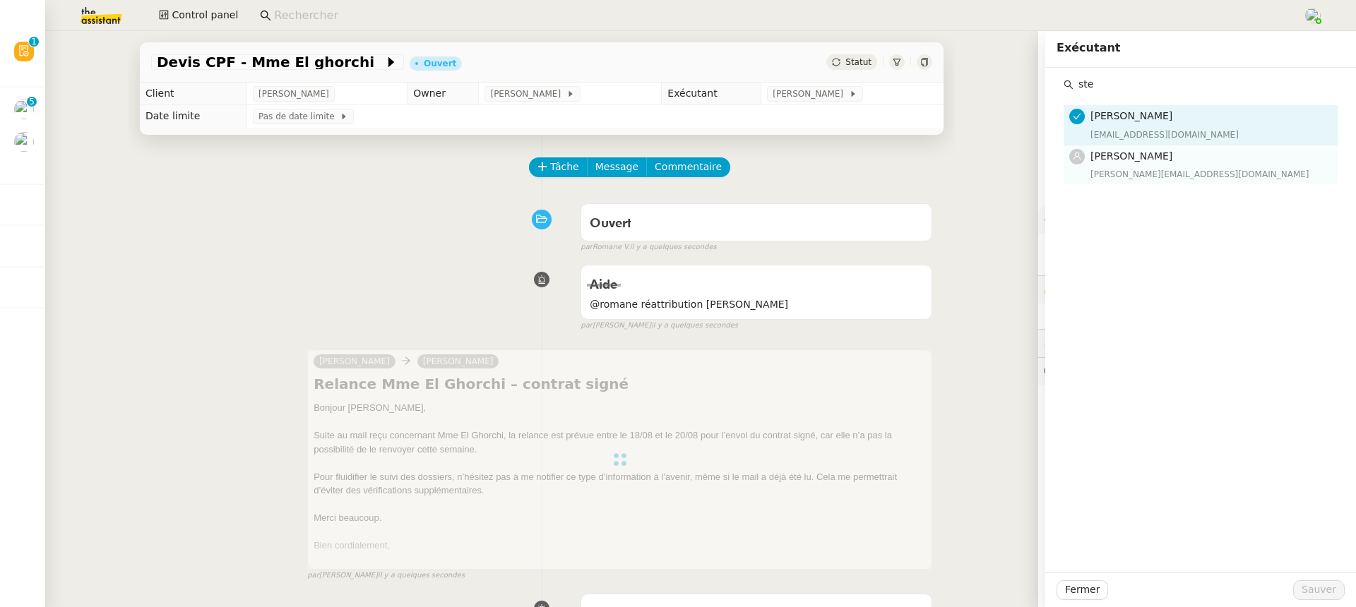
type input "ste"
click at [1116, 166] on div "Stéphanie Rakotosalama stephanie@theassistant.team" at bounding box center [1209, 164] width 239 height 33
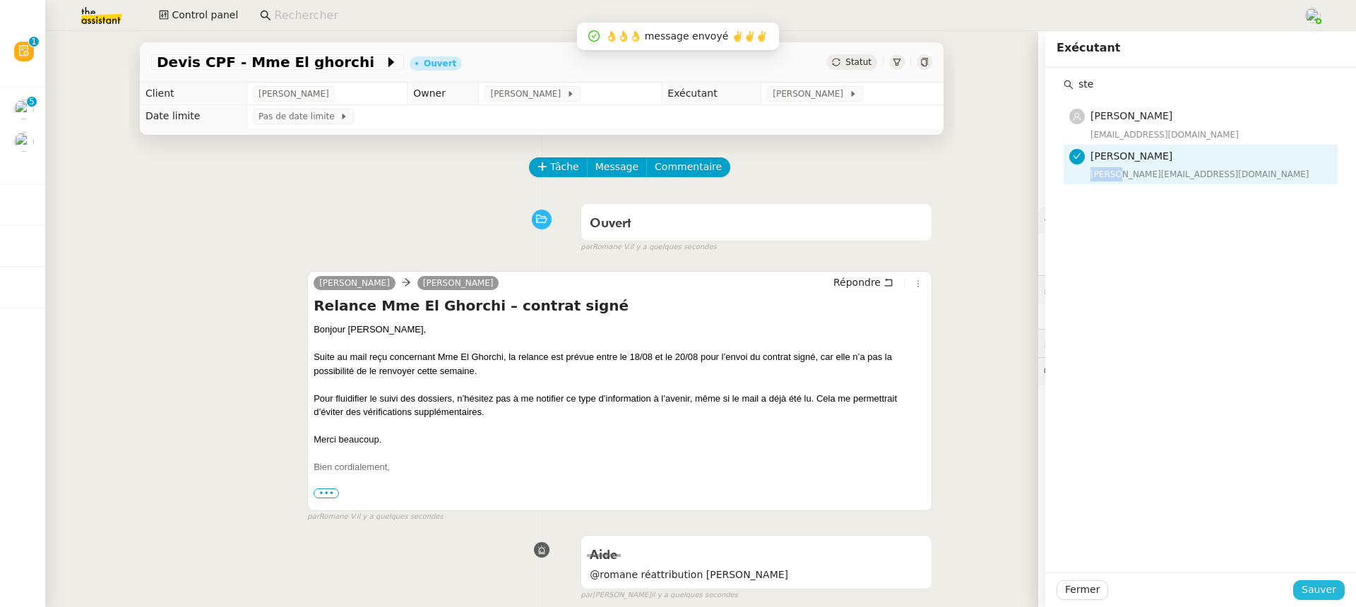
click at [1329, 585] on span "Sauver" at bounding box center [1318, 590] width 35 height 16
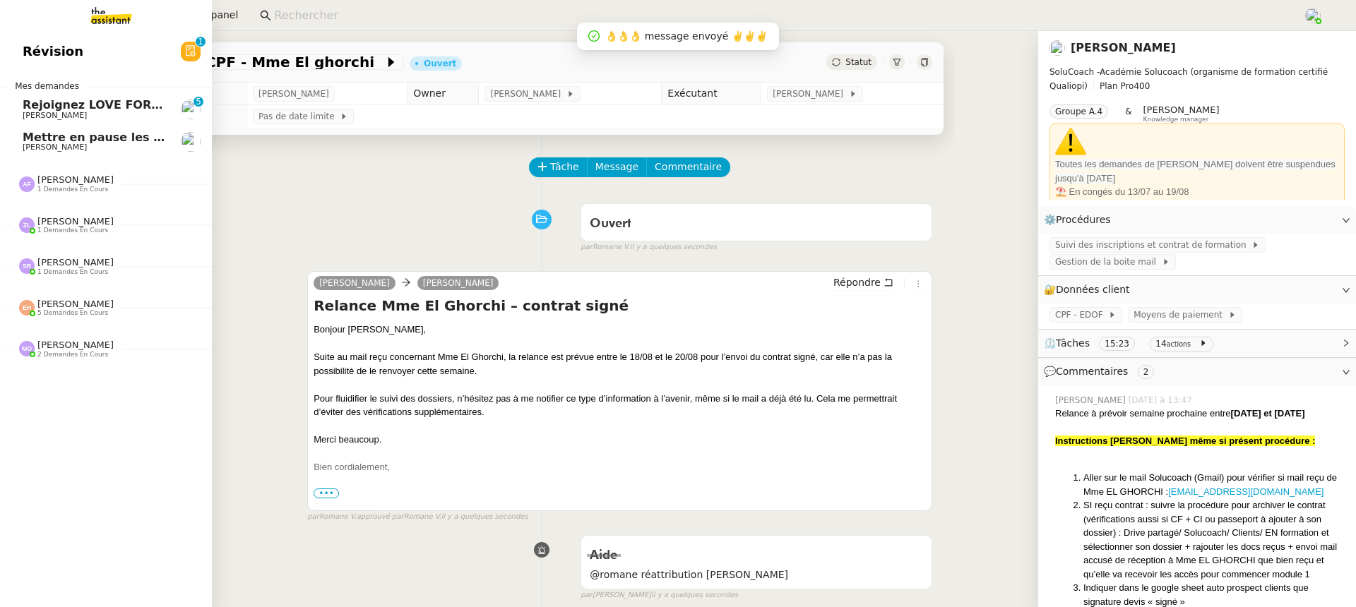
click at [23, 52] on span "Révision" at bounding box center [53, 51] width 61 height 21
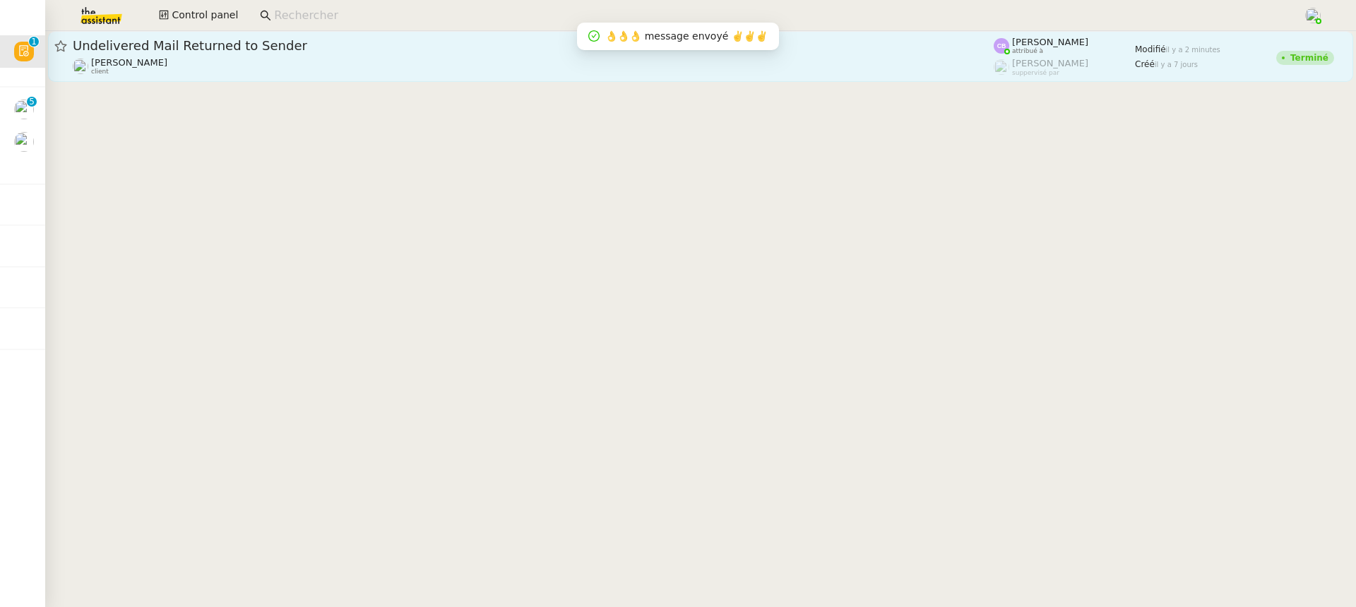
click at [680, 74] on div "[PERSON_NAME] client" at bounding box center [533, 66] width 921 height 18
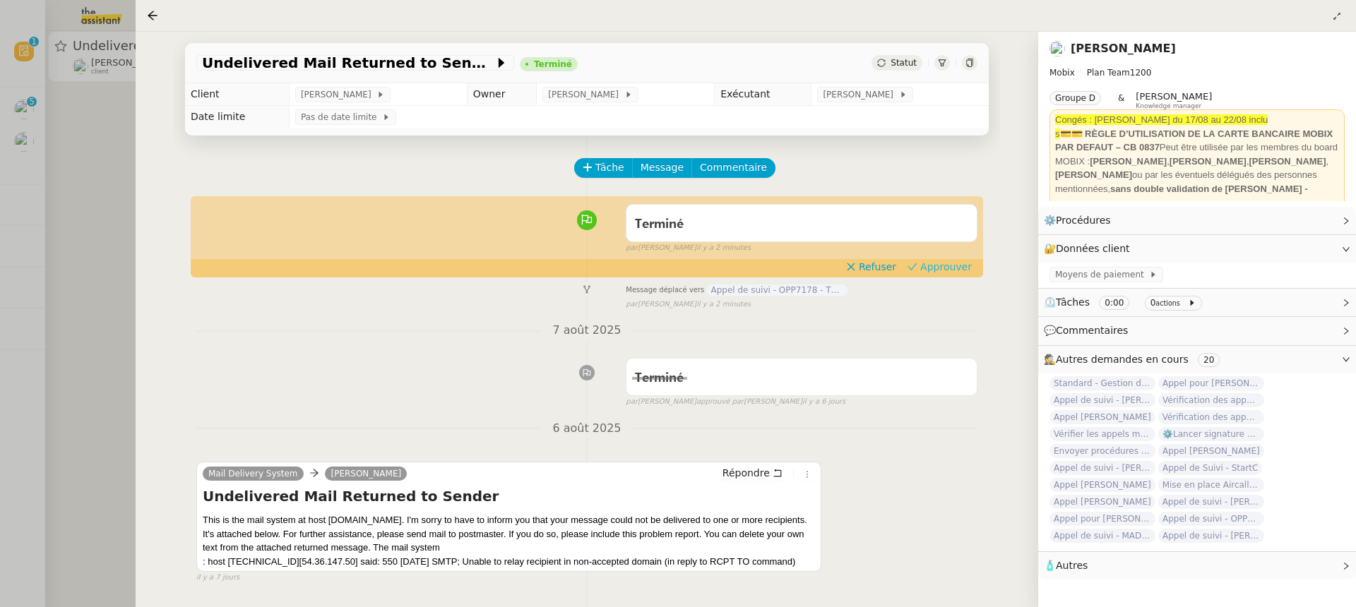
click at [924, 268] on button "Approuver" at bounding box center [940, 267] width 76 height 16
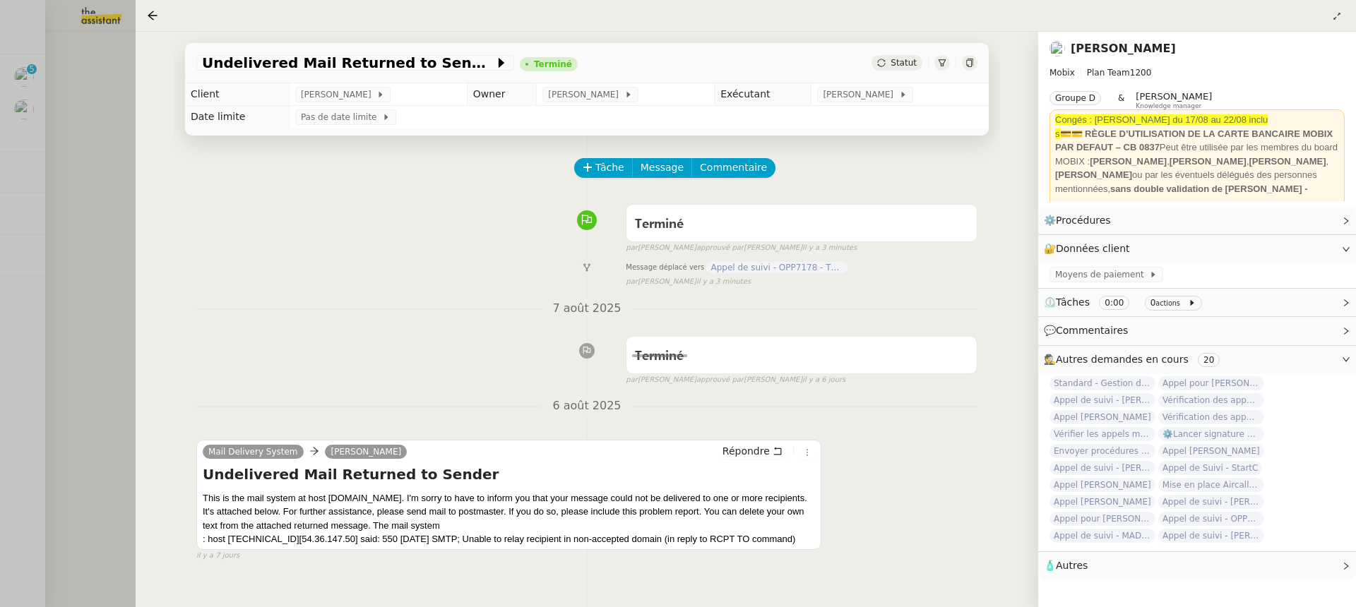
click at [44, 70] on div at bounding box center [678, 303] width 1356 height 607
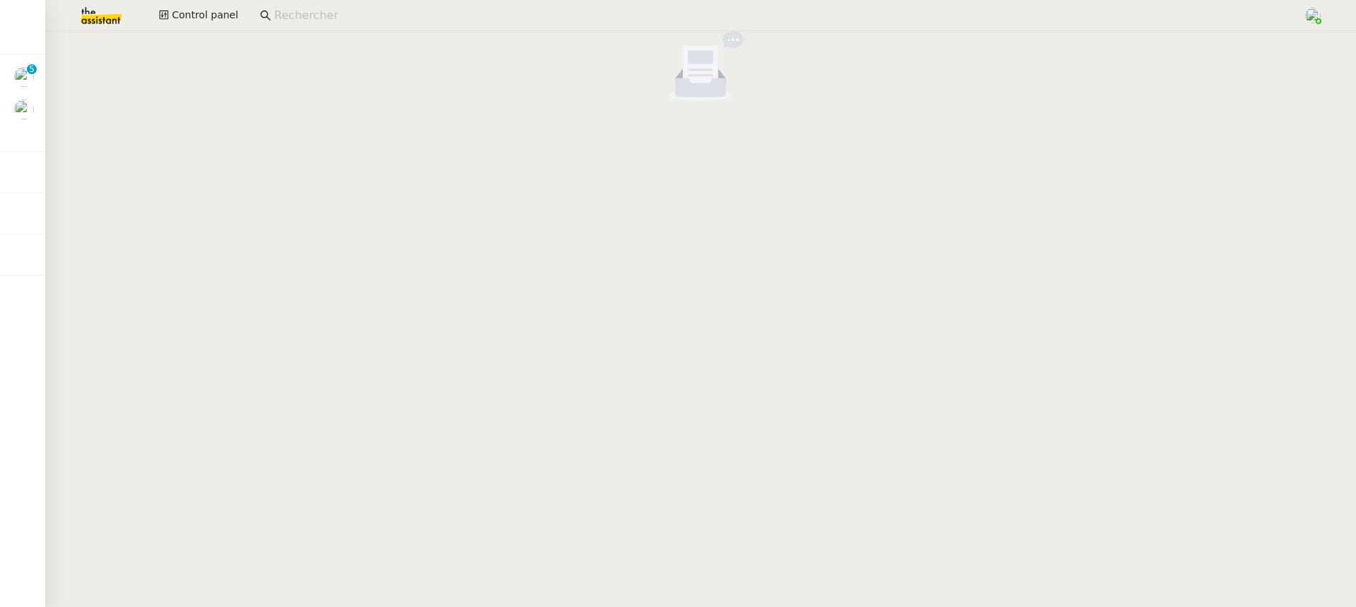
click at [220, 1] on div "Control panel" at bounding box center [677, 15] width 1285 height 31
click at [221, 12] on span "Control panel" at bounding box center [205, 15] width 66 height 16
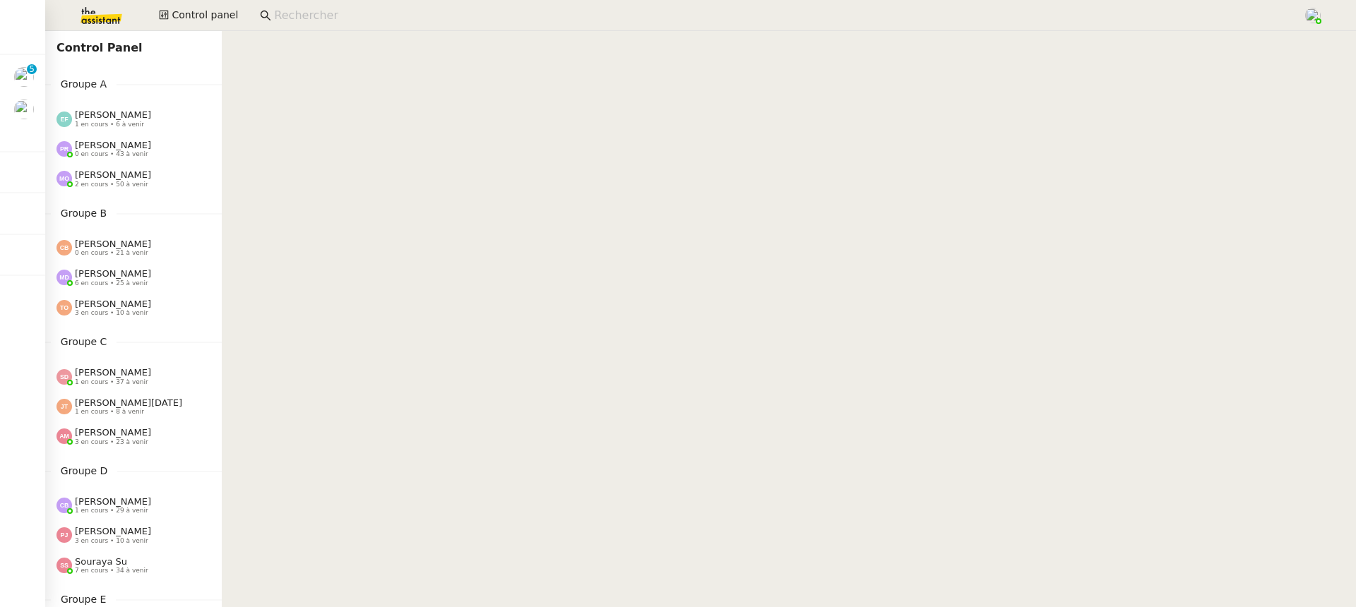
click at [140, 199] on div "Control Panel Groupe A Emelyne Foussier 1 en cours • 6 à venir Pauline Ribas 0 …" at bounding box center [133, 319] width 177 height 576
click at [132, 176] on div "Marie Orsoni 2 en cours • 50 à venir" at bounding box center [113, 178] width 76 height 18
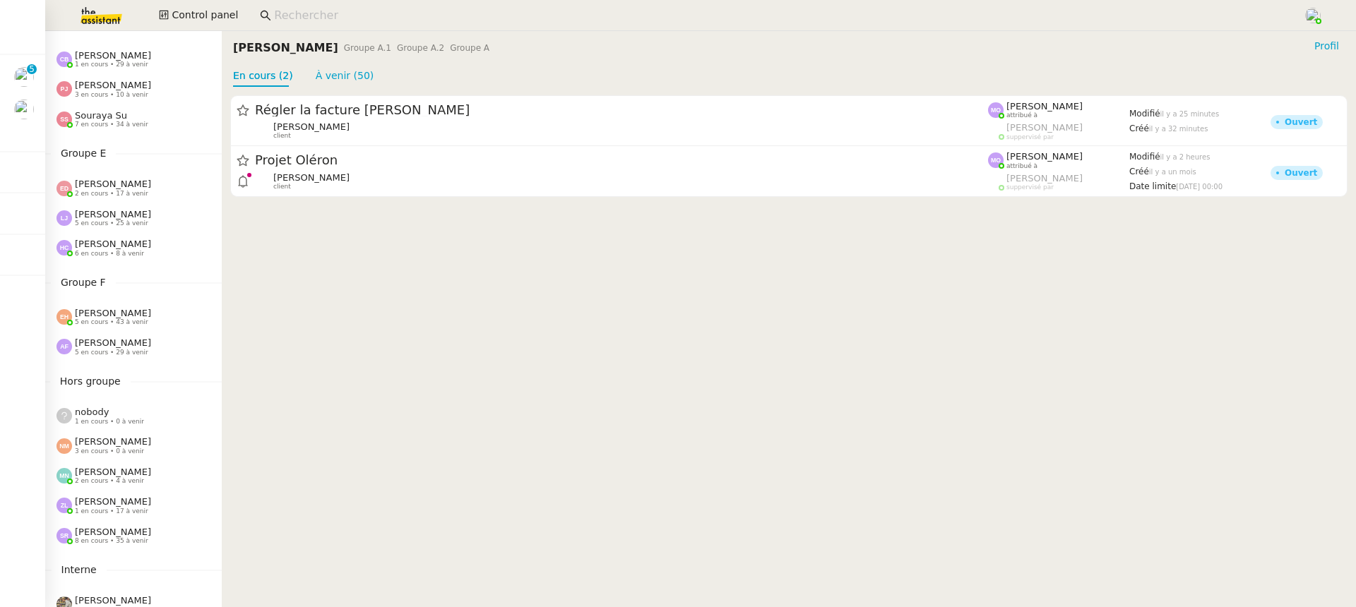
scroll to position [549, 0]
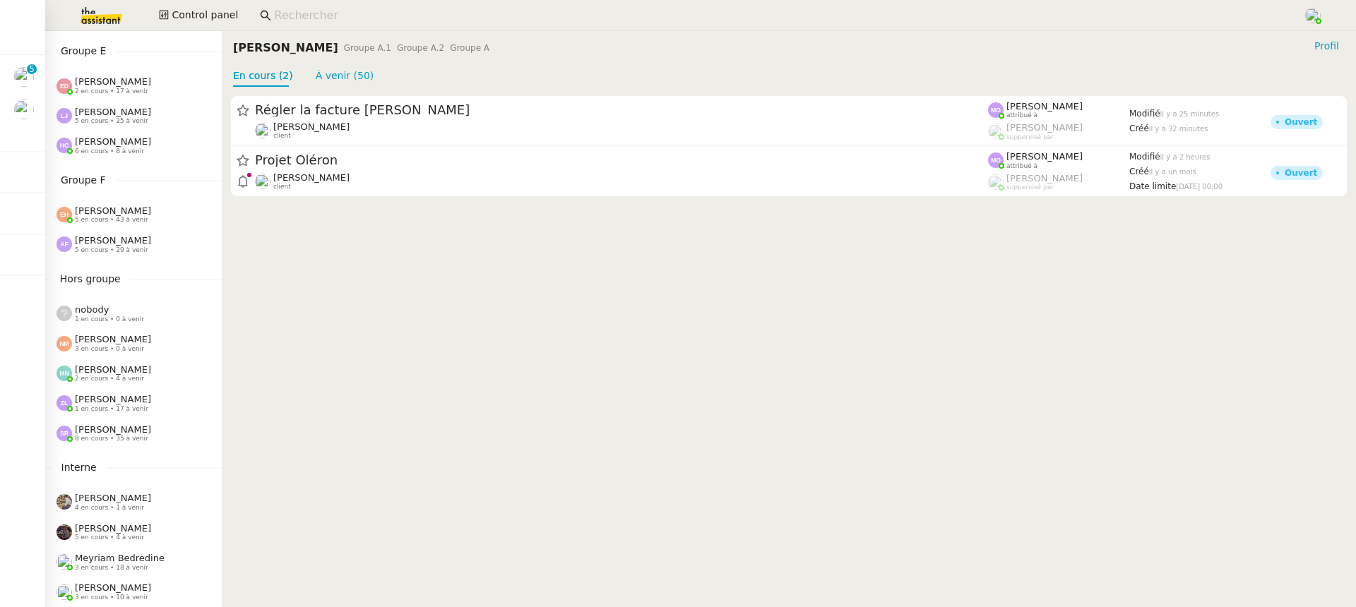
click at [140, 414] on div "Zoé Lachambre 1 en cours • 17 à venir" at bounding box center [133, 403] width 177 height 30
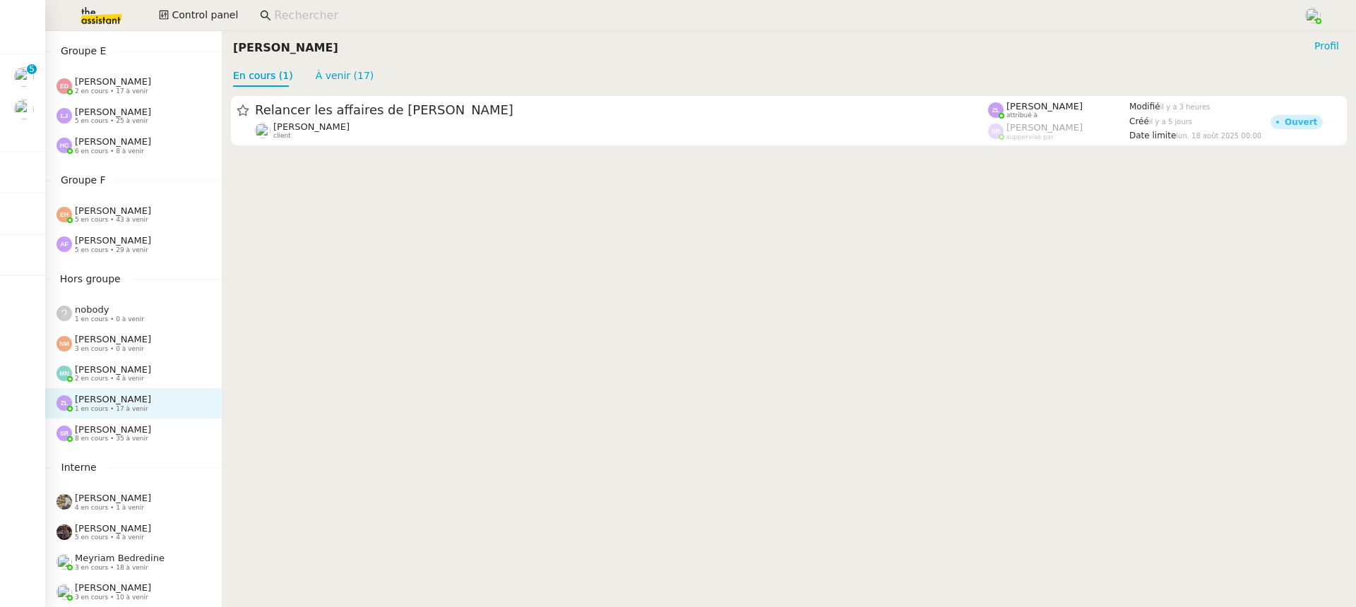
click at [156, 213] on div "Esther Hillenbrand 5 en cours • 43 à venir" at bounding box center [138, 214] width 165 height 18
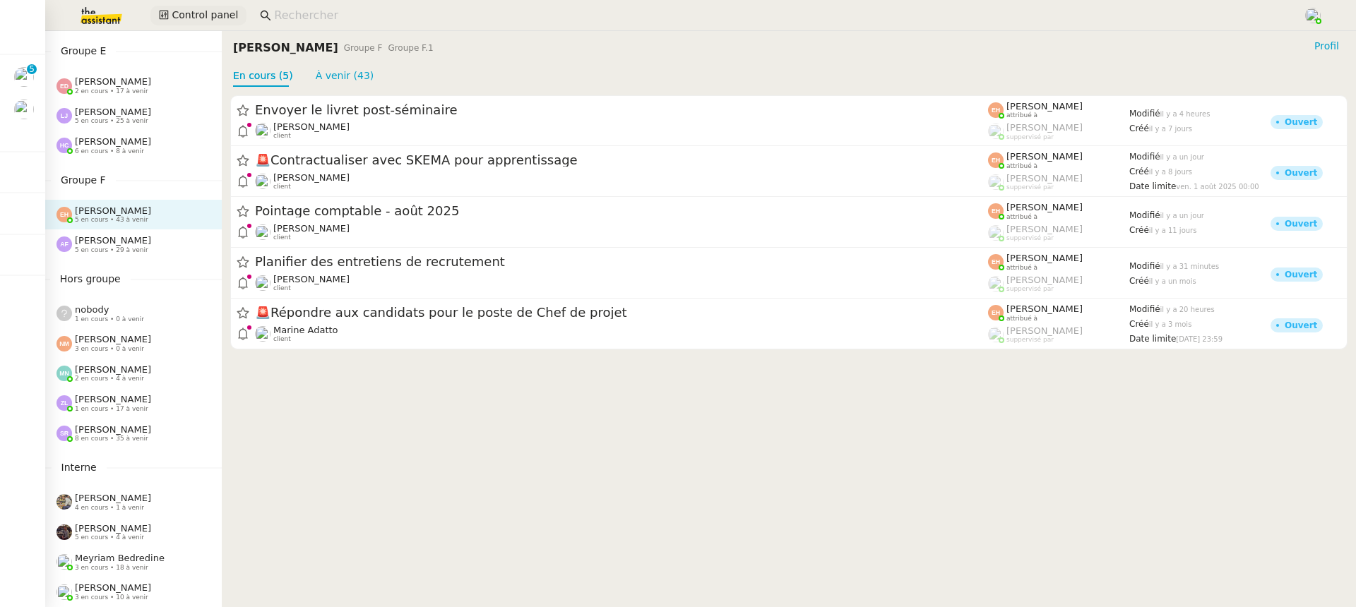
click at [177, 8] on span "Control panel" at bounding box center [205, 15] width 66 height 16
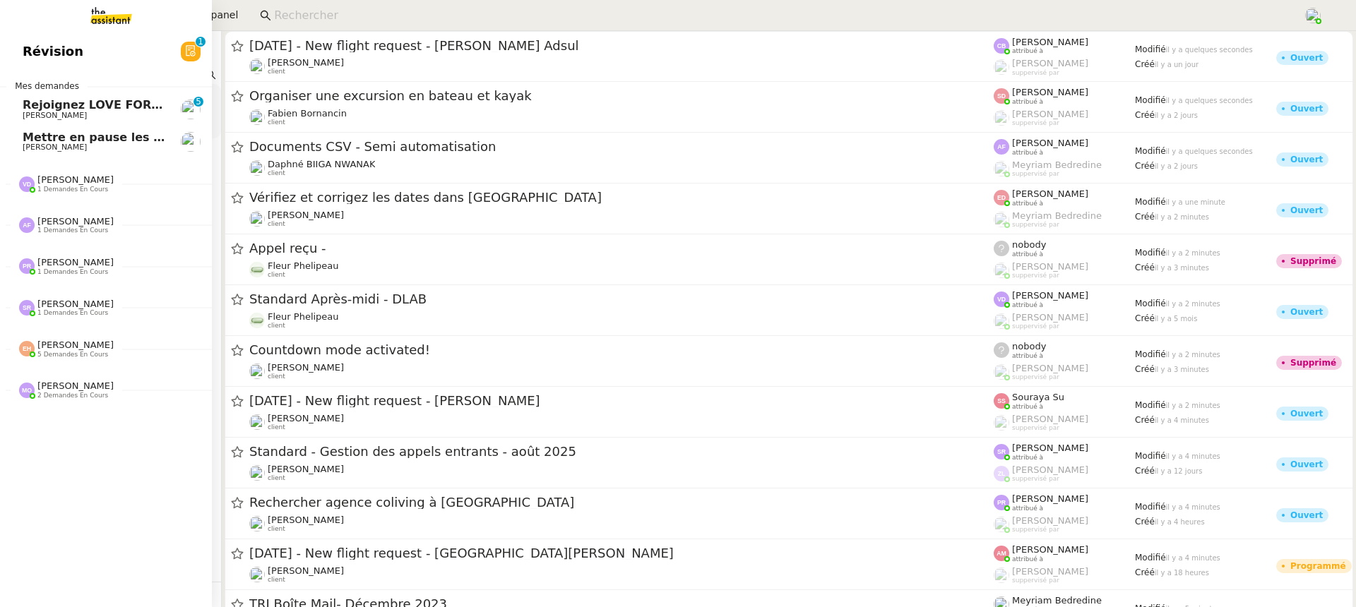
click at [29, 112] on span "[PERSON_NAME]" at bounding box center [55, 115] width 64 height 9
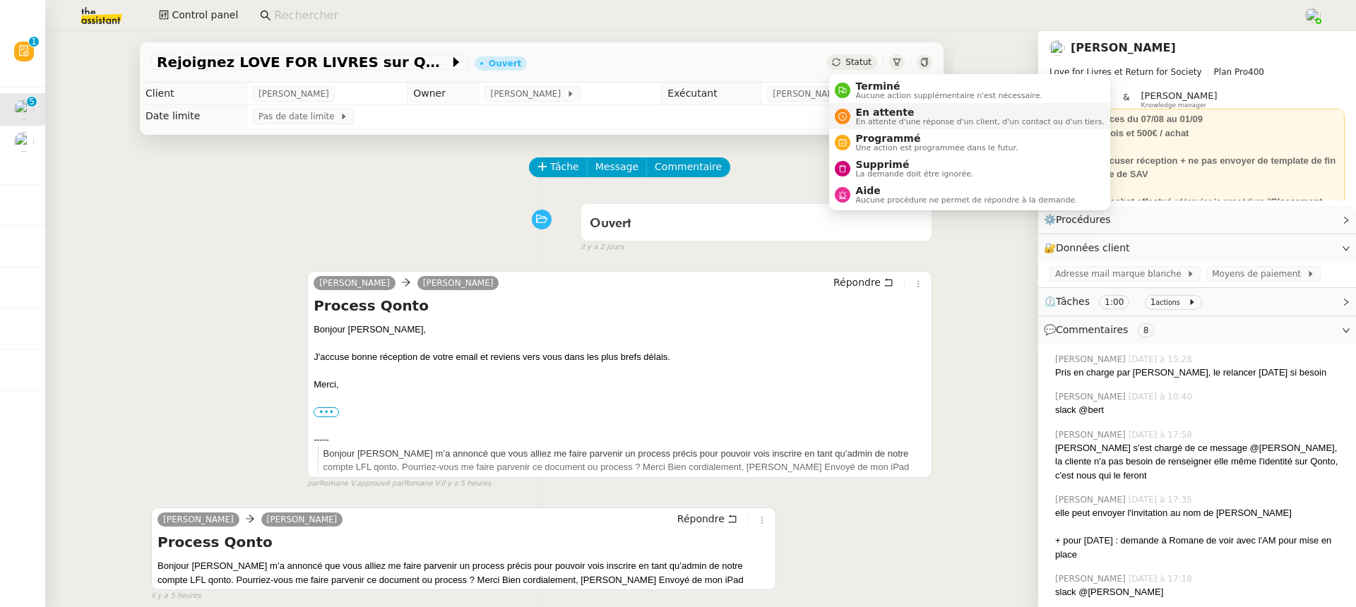
click at [873, 118] on span "En attente d'une réponse d'un client, d'un contact ou d'un tiers." at bounding box center [980, 122] width 249 height 8
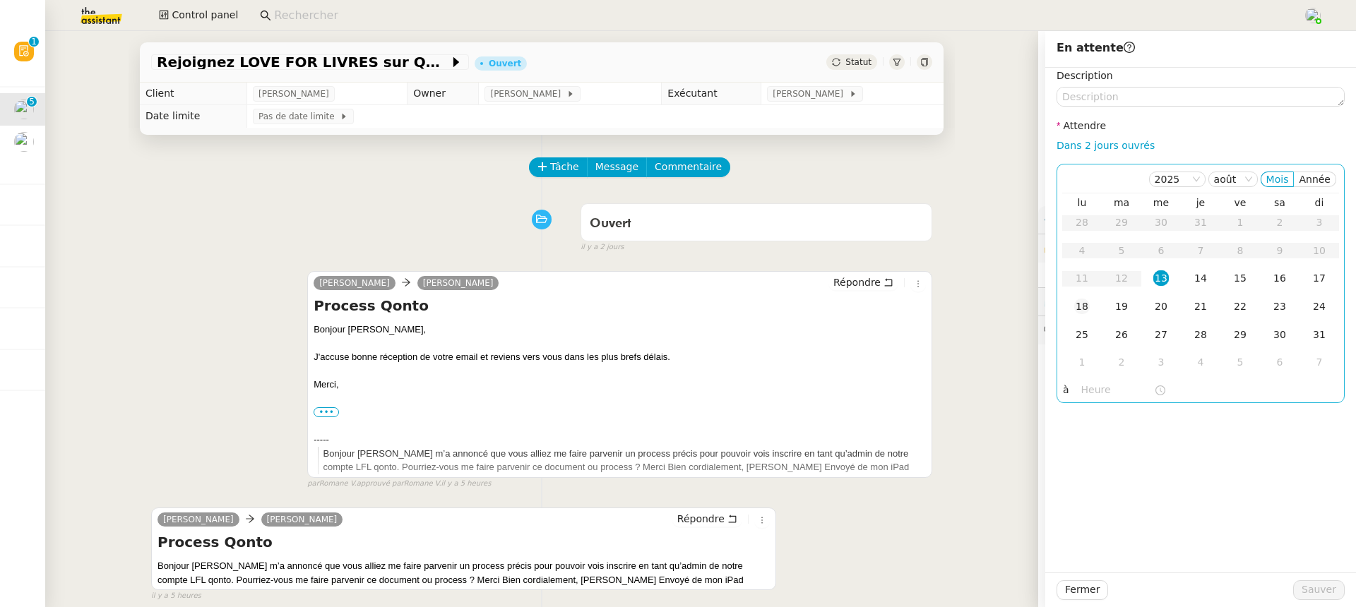
click at [1090, 311] on td "18" at bounding box center [1082, 307] width 40 height 28
click at [1332, 593] on span "Sauver" at bounding box center [1318, 590] width 35 height 16
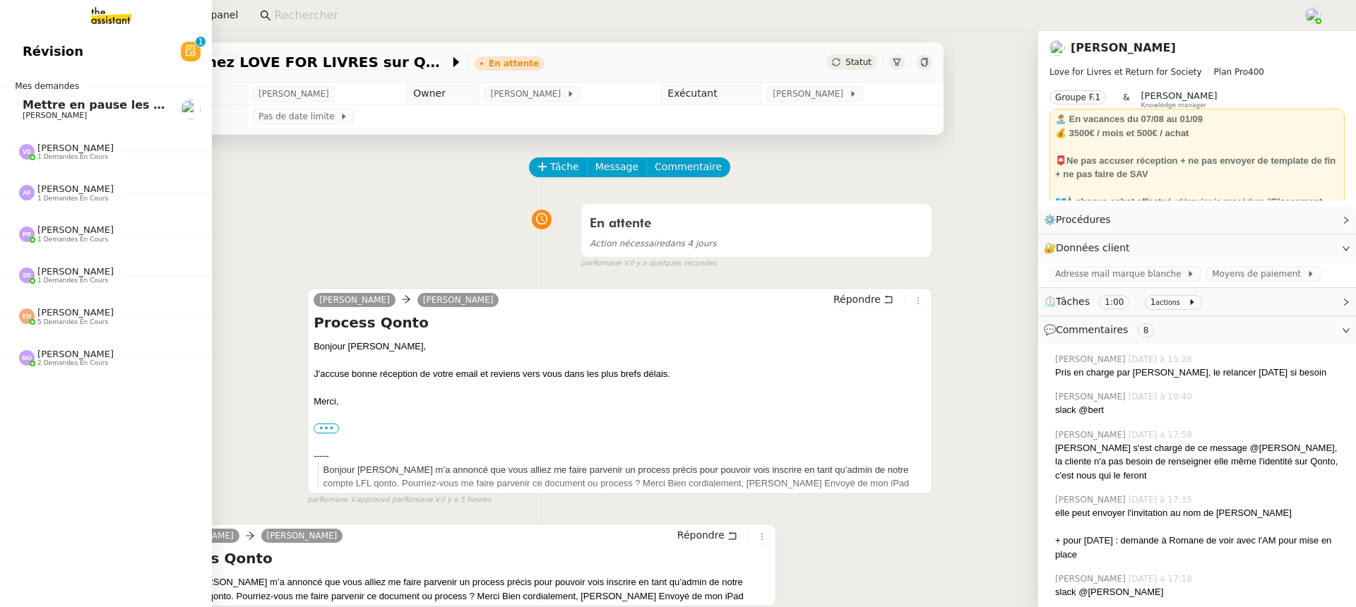
click at [42, 55] on span "Révision" at bounding box center [53, 51] width 61 height 21
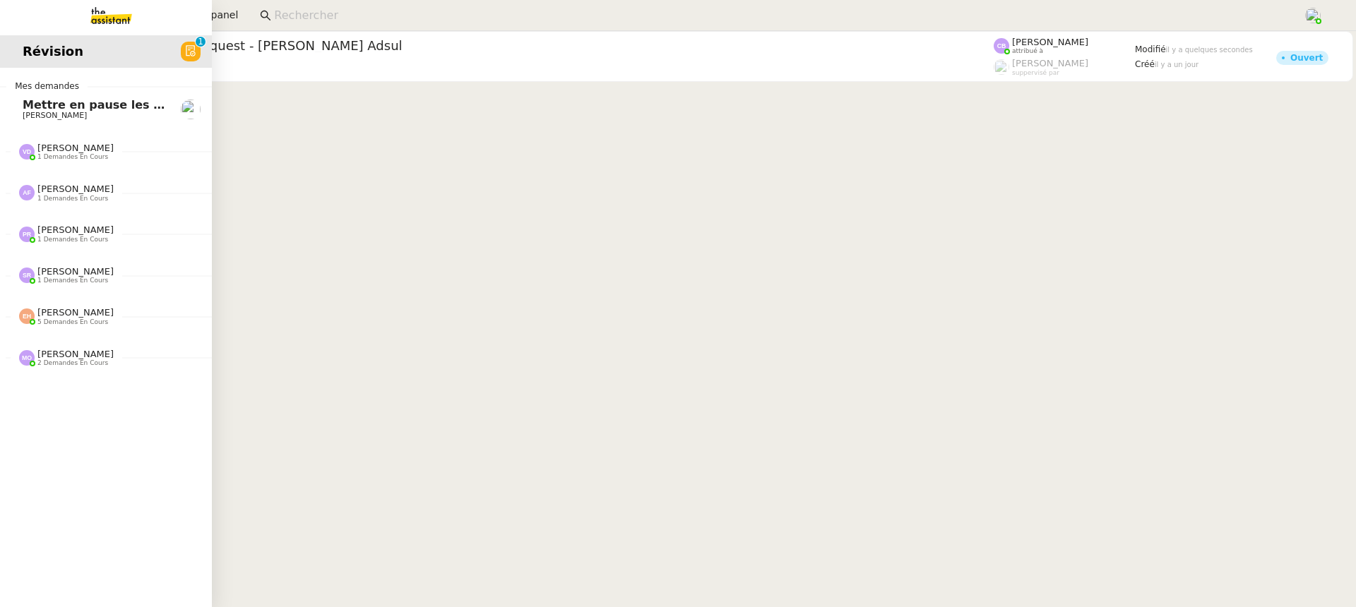
click at [54, 104] on span "Mettre en pause les missions en cours" at bounding box center [145, 104] width 244 height 13
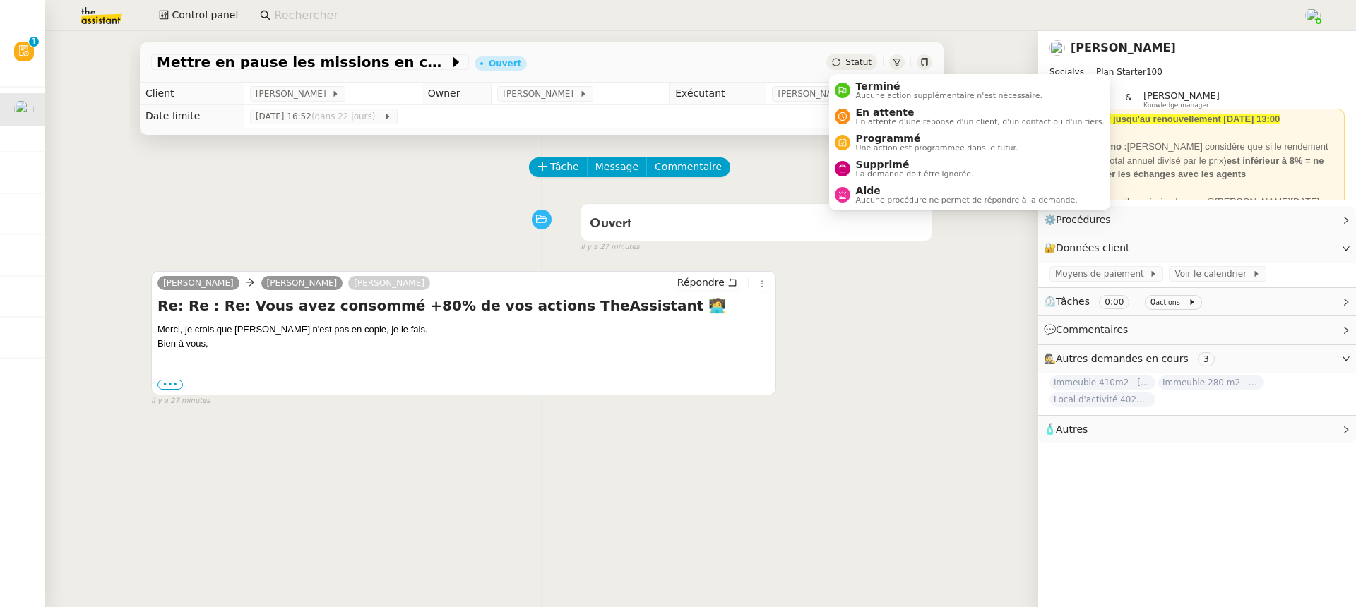
click at [886, 104] on li "En attente En attente d'une réponse d'un client, d'un contact ou d'un tiers." at bounding box center [969, 116] width 281 height 26
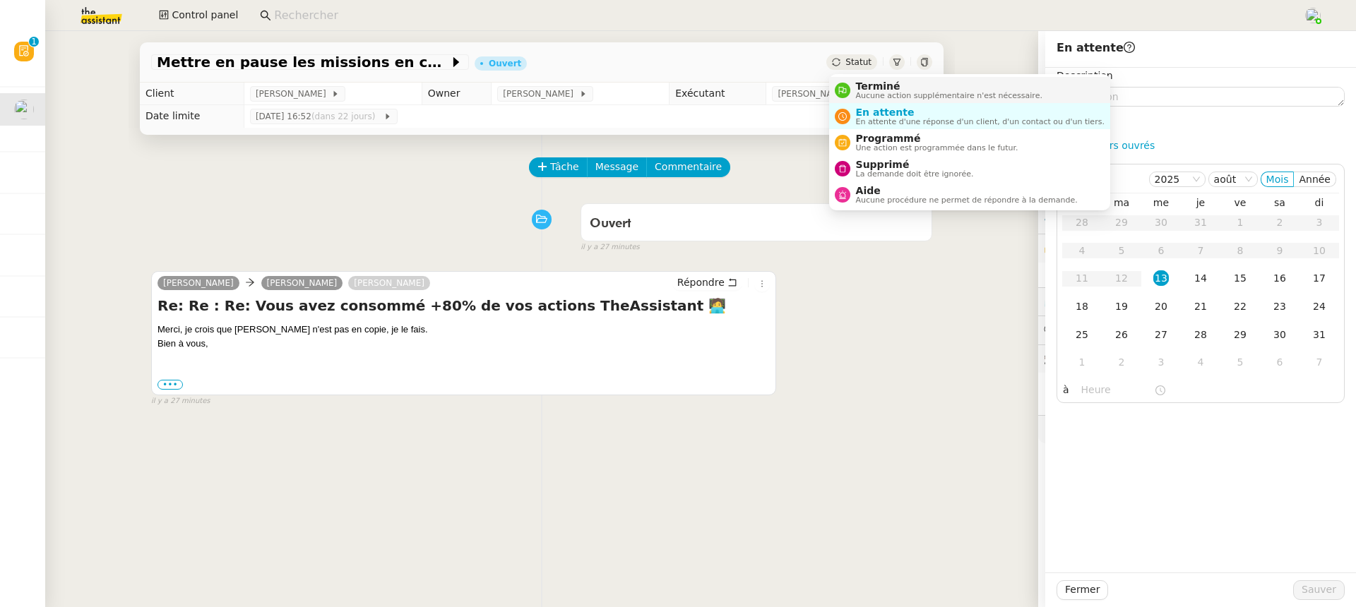
click at [881, 92] on span "Aucune action supplémentaire n'est nécessaire." at bounding box center [949, 96] width 186 height 8
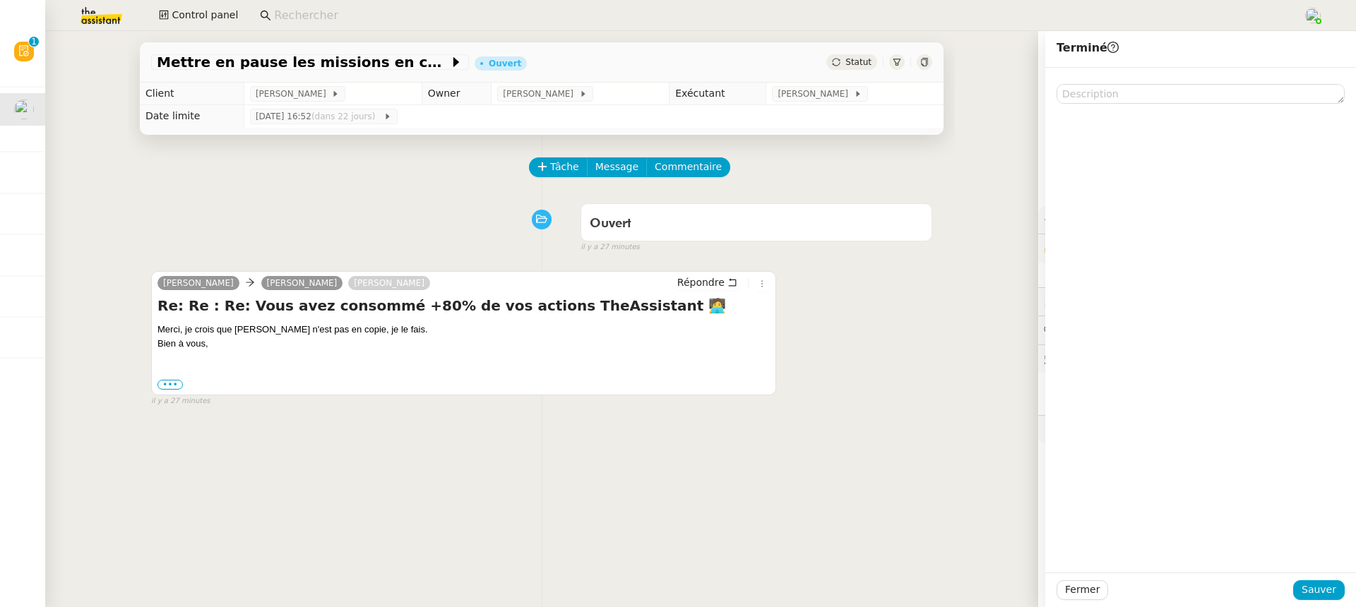
click at [1340, 600] on div "Fermer Sauver" at bounding box center [1200, 590] width 311 height 35
click at [1320, 594] on span "Sauver" at bounding box center [1318, 590] width 35 height 16
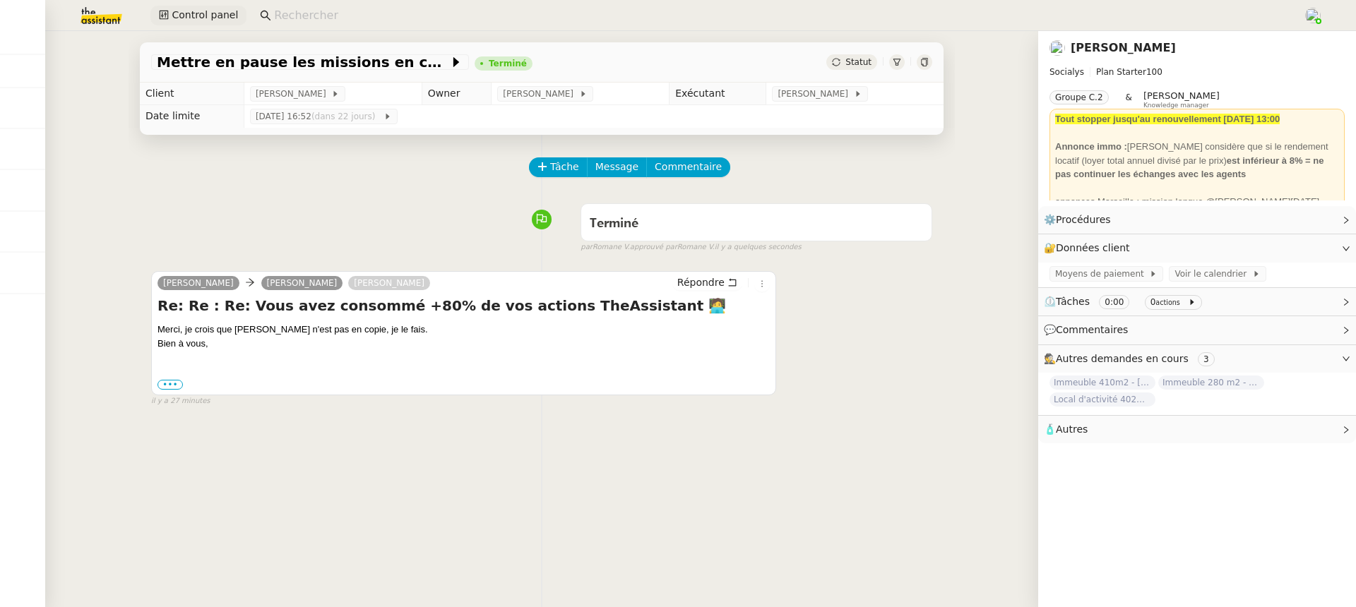
click at [170, 6] on button "Control panel" at bounding box center [198, 16] width 96 height 20
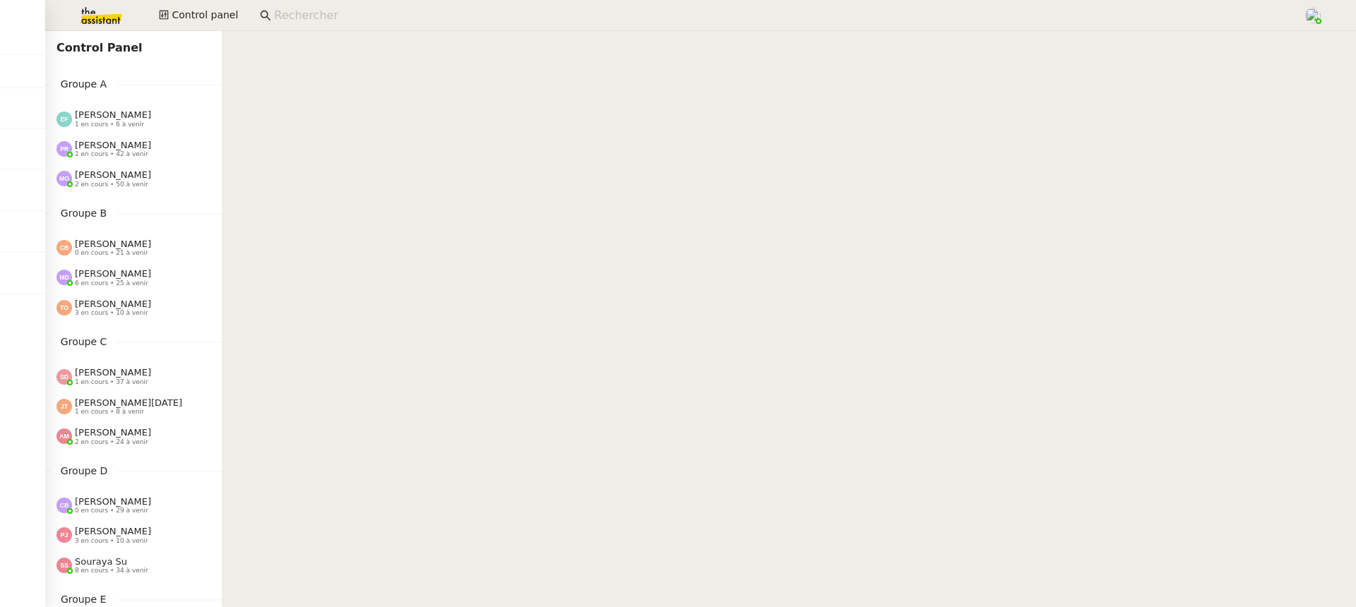
click at [110, 115] on span "[PERSON_NAME]" at bounding box center [113, 114] width 76 height 11
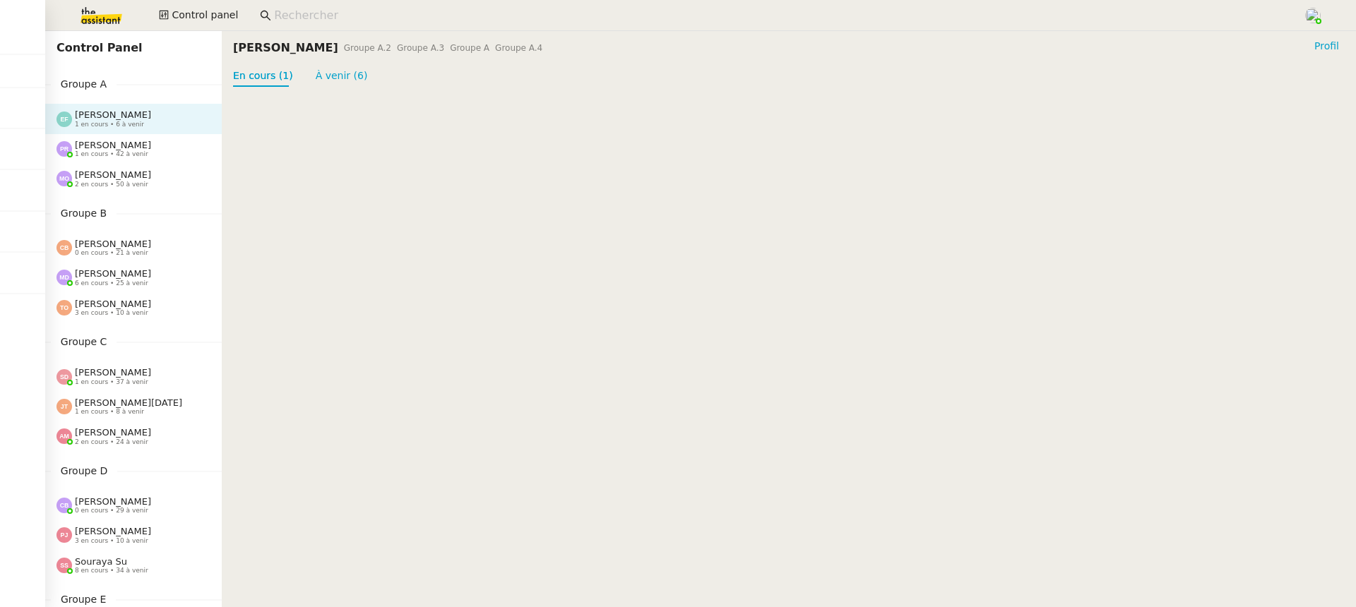
click at [117, 140] on span "[PERSON_NAME]" at bounding box center [113, 145] width 76 height 11
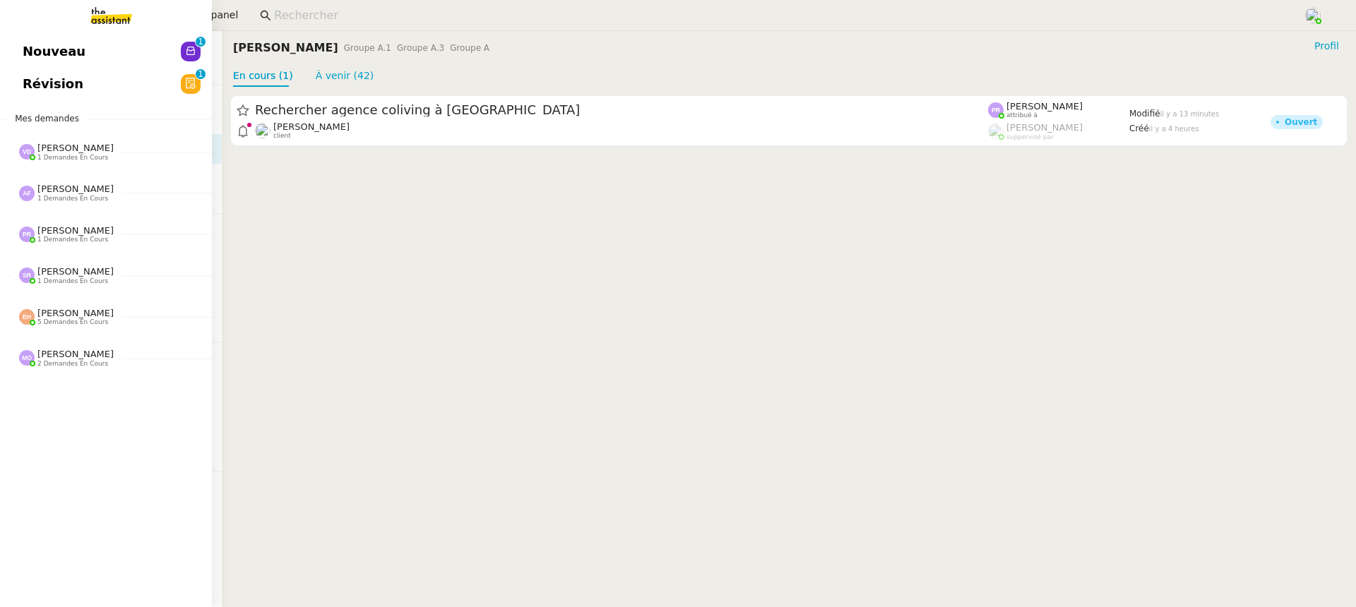
click at [31, 68] on link "Révision 0 1 2 3 4 5 6 7 8 9" at bounding box center [106, 84] width 212 height 32
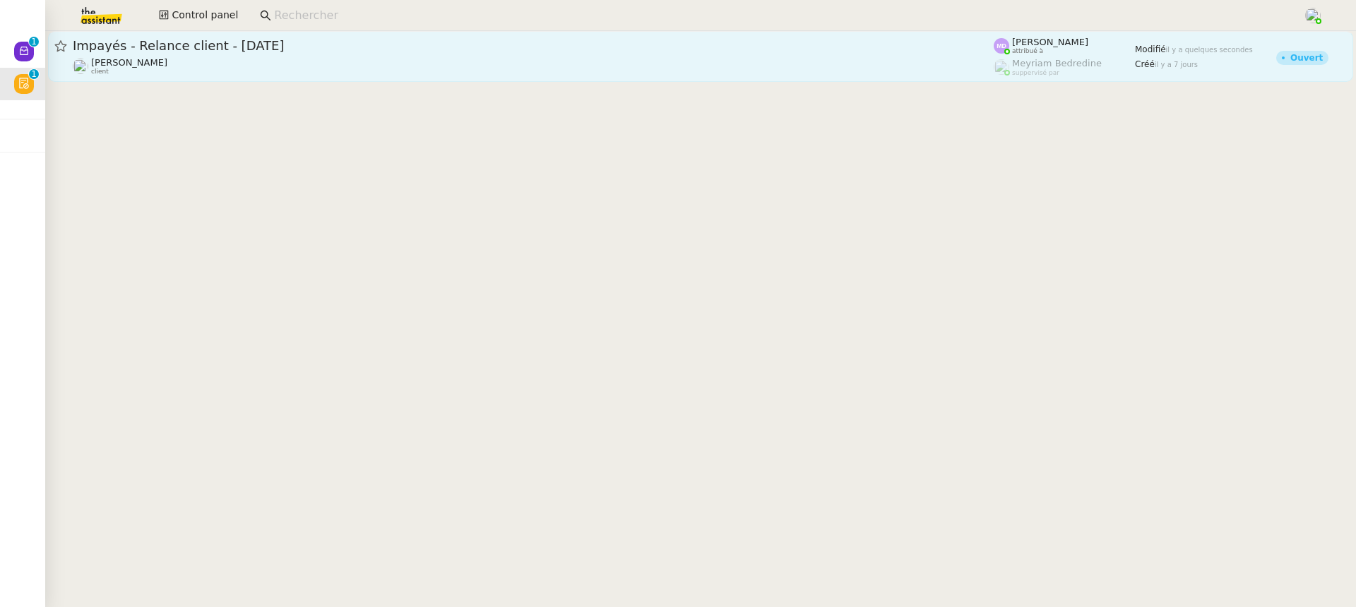
click at [349, 61] on div "Mathilde Borel client" at bounding box center [533, 66] width 921 height 18
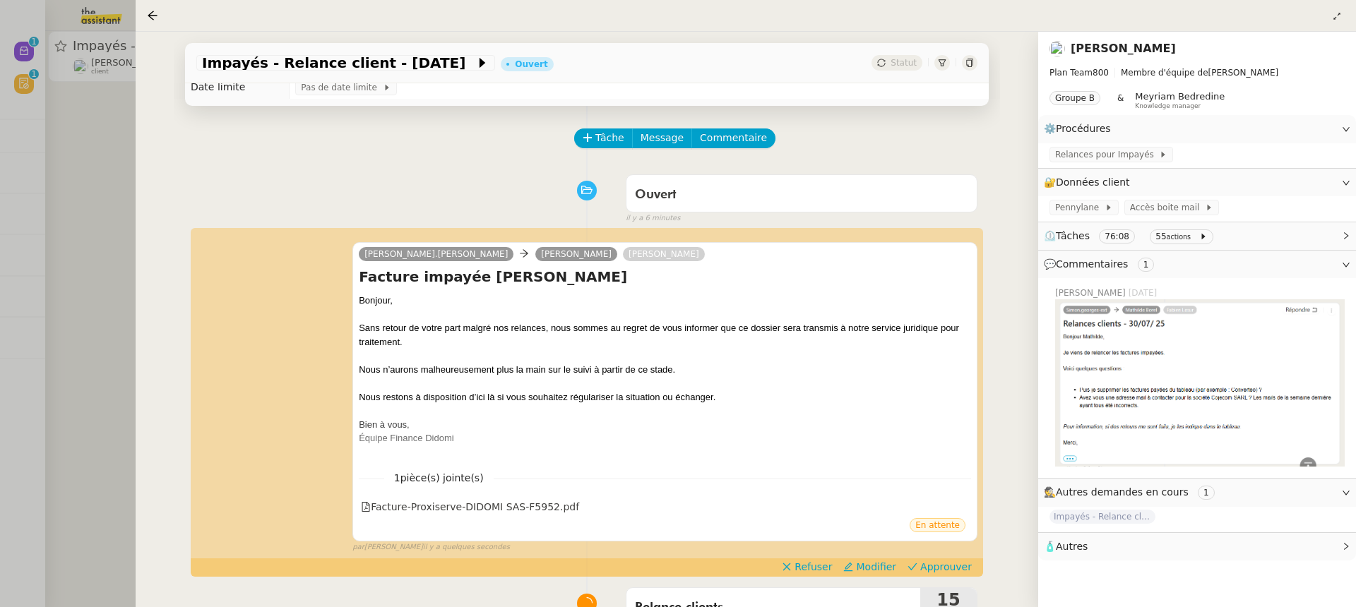
scroll to position [31, 0]
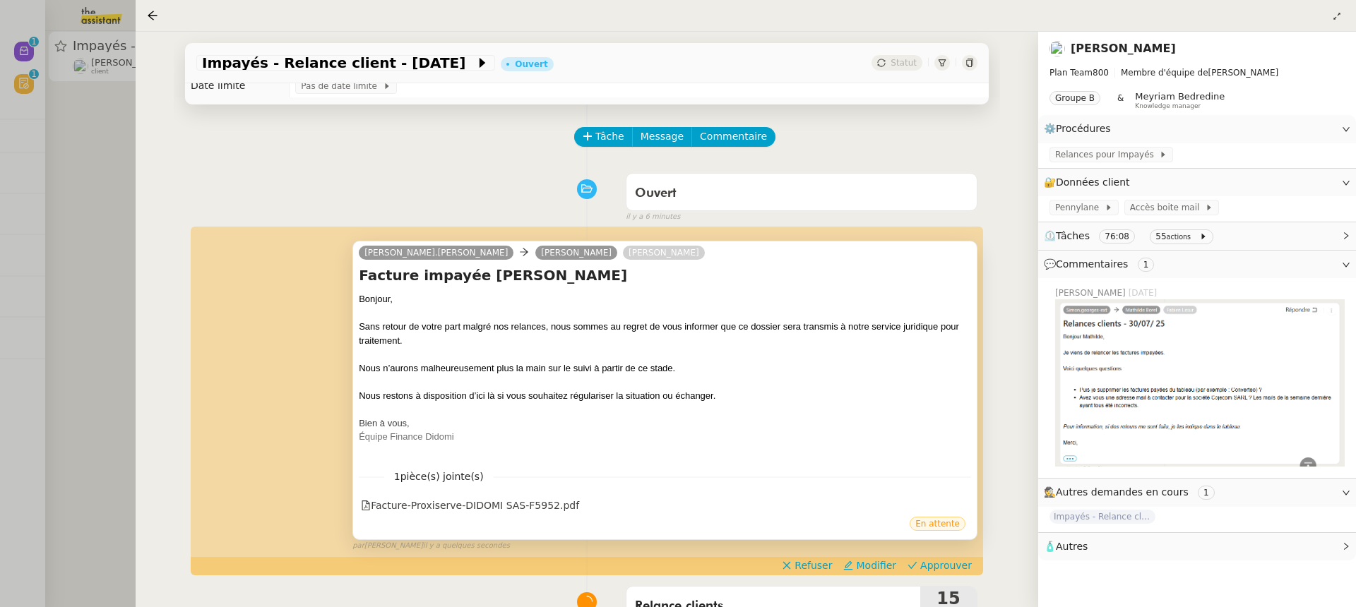
click at [534, 492] on div "1 pièce(s) jointe(s) Facture-Proxiserve-DIDOMI SAS-F5952.pdf" at bounding box center [665, 487] width 612 height 58
click at [536, 505] on div "Facture-Proxiserve-DIDOMI SAS-F5952.pdf" at bounding box center [470, 506] width 218 height 16
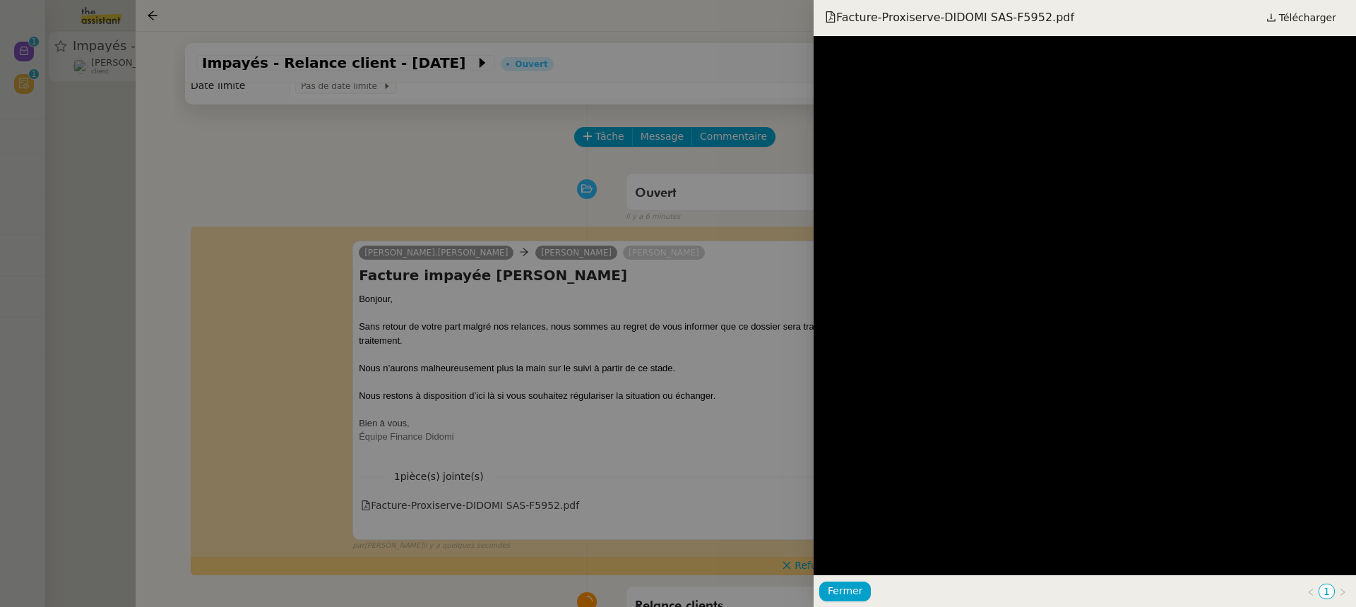
click at [711, 352] on div at bounding box center [678, 303] width 1356 height 607
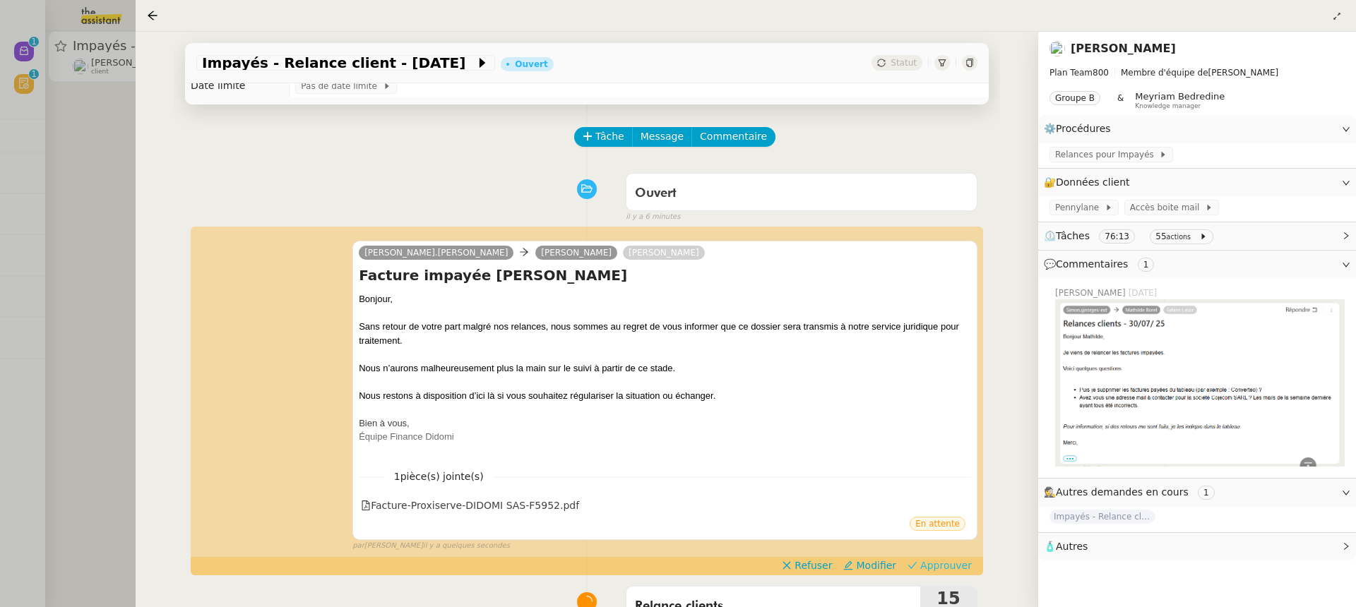
click at [939, 571] on span "Approuver" at bounding box center [946, 566] width 52 height 14
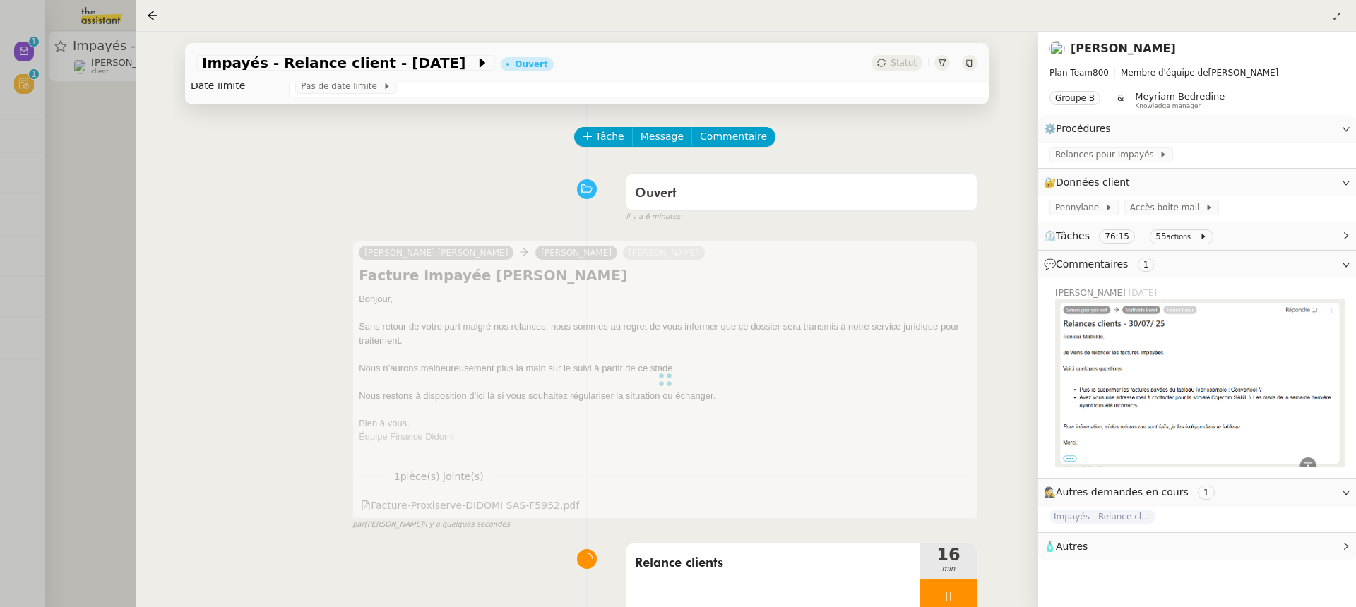
click at [123, 187] on div at bounding box center [678, 303] width 1356 height 607
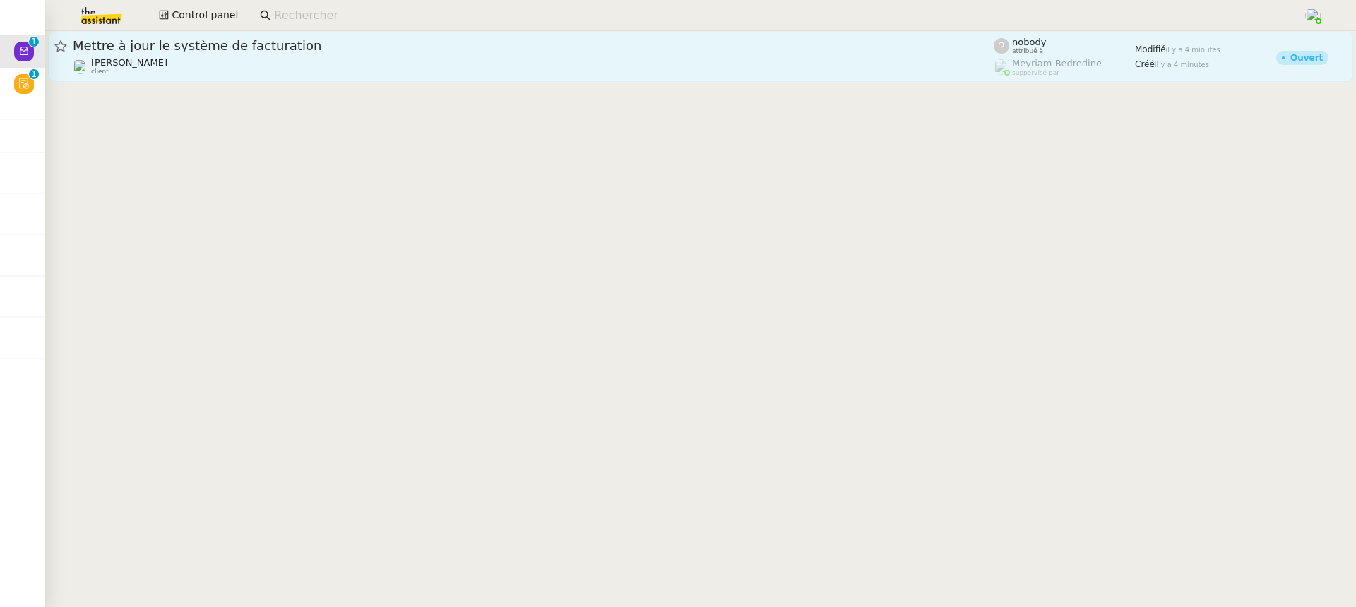
click at [454, 37] on link "Mettre à jour le système de facturation Fabien Bousquet client nobody attribué …" at bounding box center [700, 56] width 1305 height 51
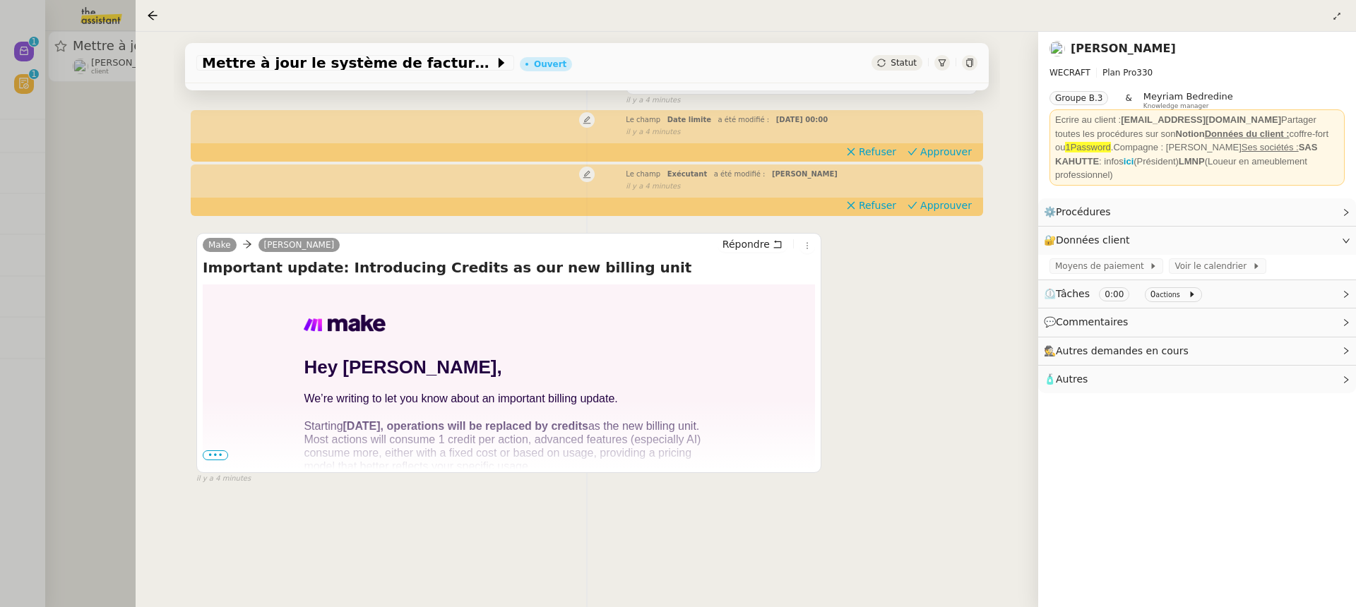
scroll to position [150, 0]
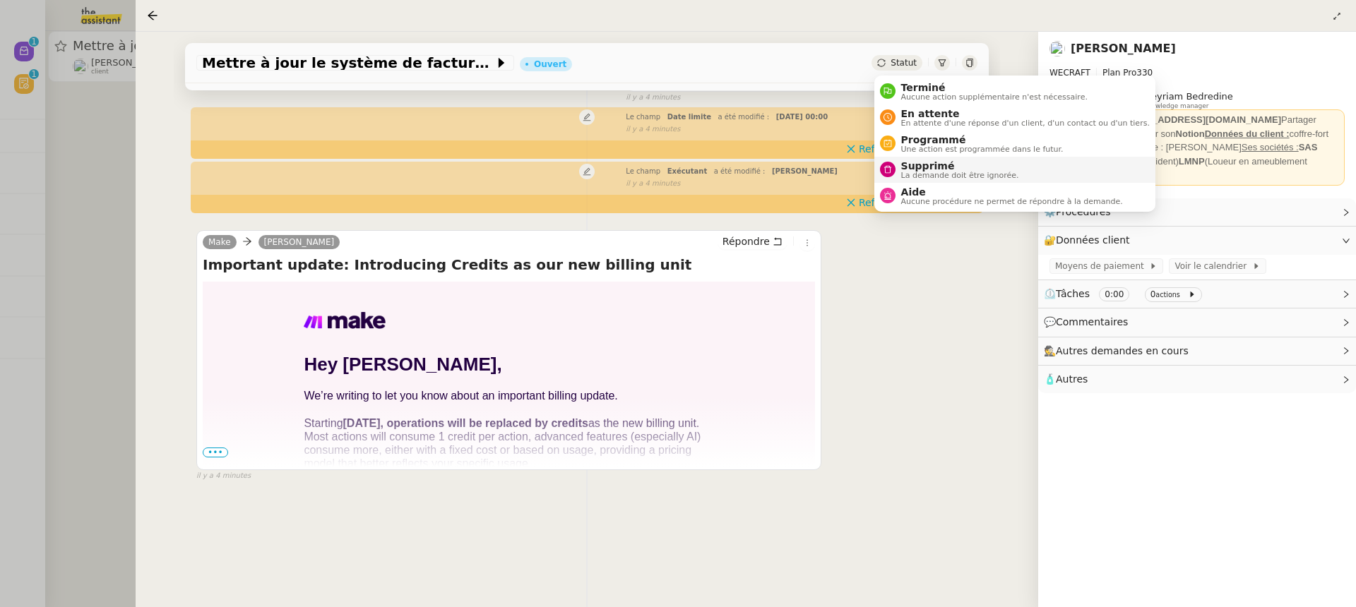
click at [940, 167] on span "Supprimé" at bounding box center [960, 165] width 118 height 11
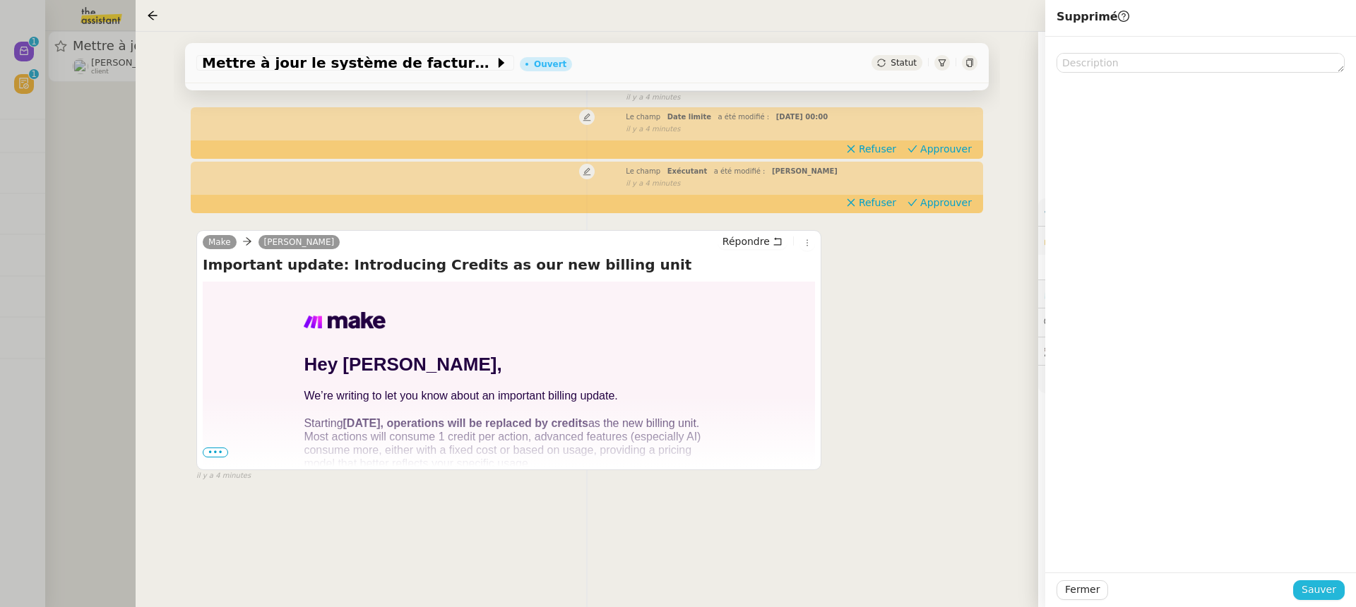
click at [1317, 595] on span "Sauver" at bounding box center [1318, 590] width 35 height 16
click at [36, 83] on div at bounding box center [678, 303] width 1356 height 607
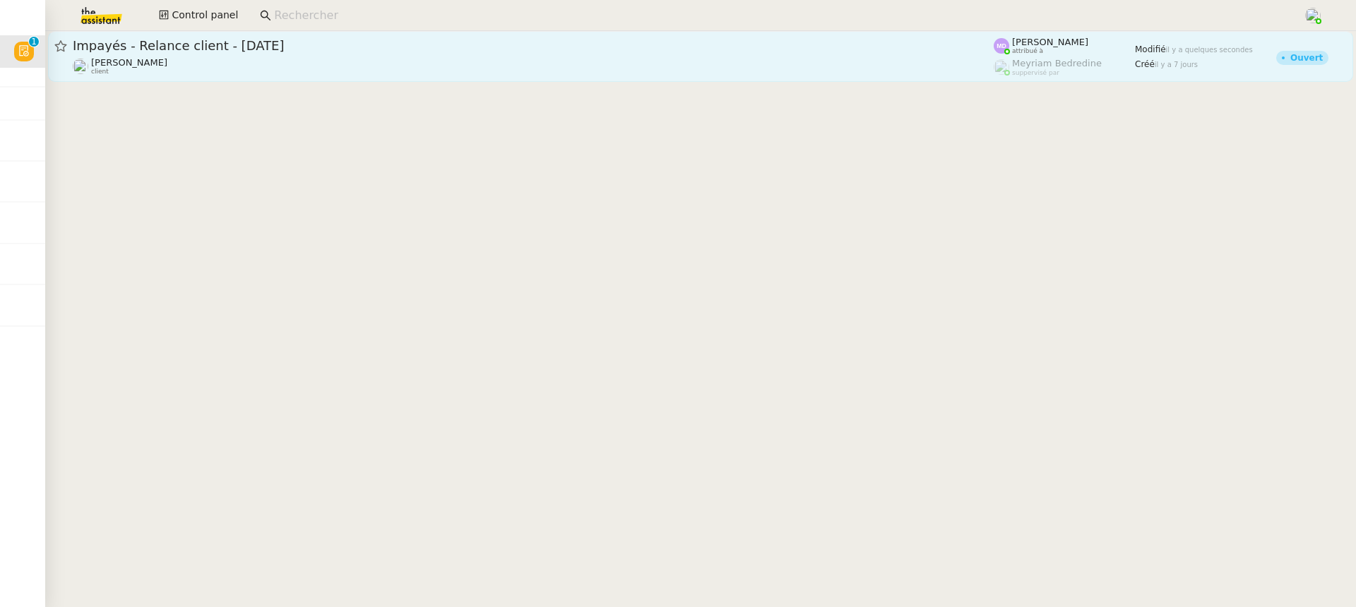
click at [858, 73] on div "Mathilde Borel client" at bounding box center [533, 66] width 921 height 18
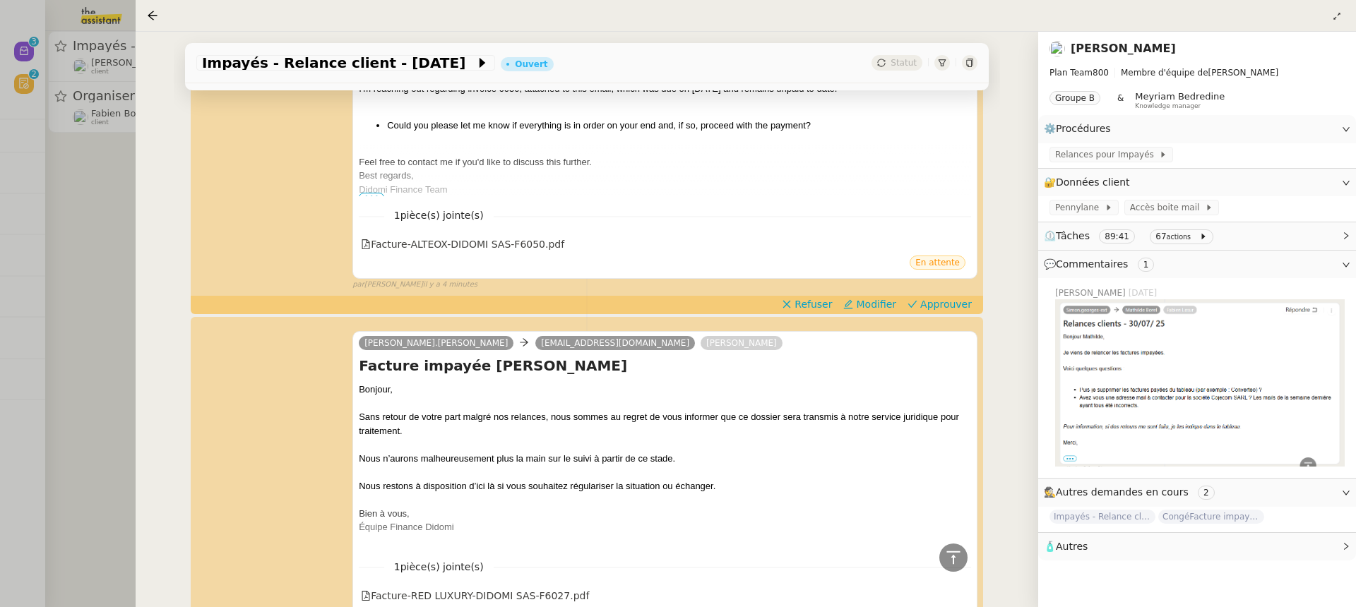
scroll to position [2307, 0]
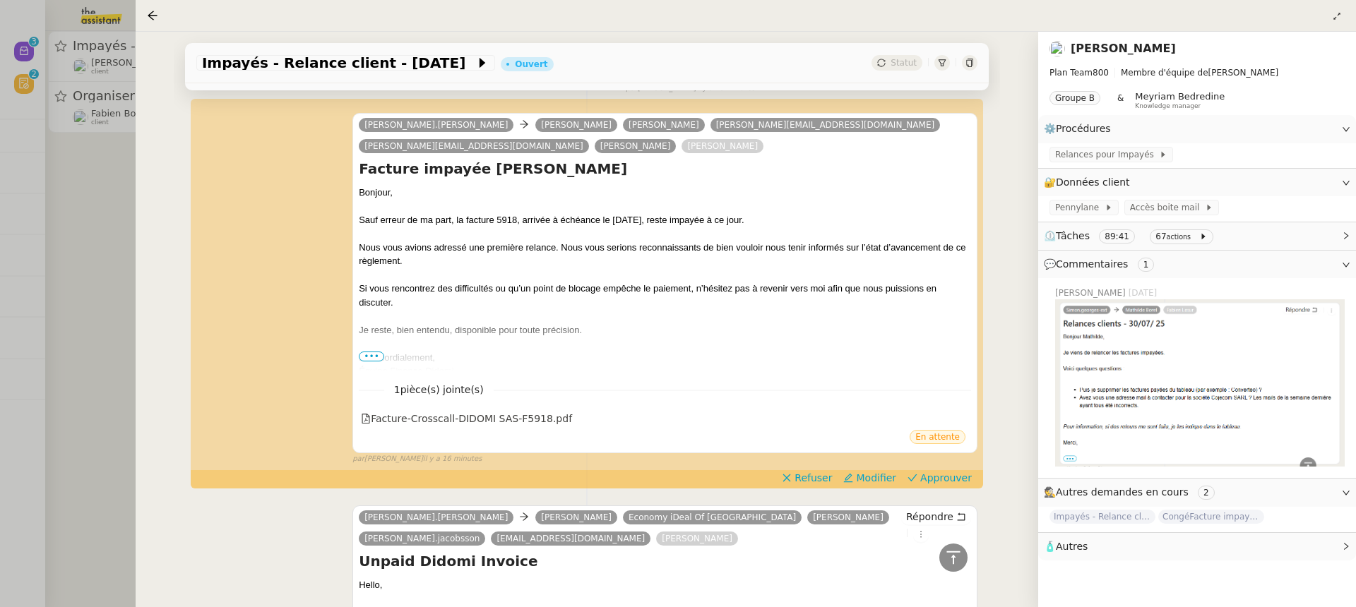
click at [48, 80] on div at bounding box center [678, 303] width 1356 height 607
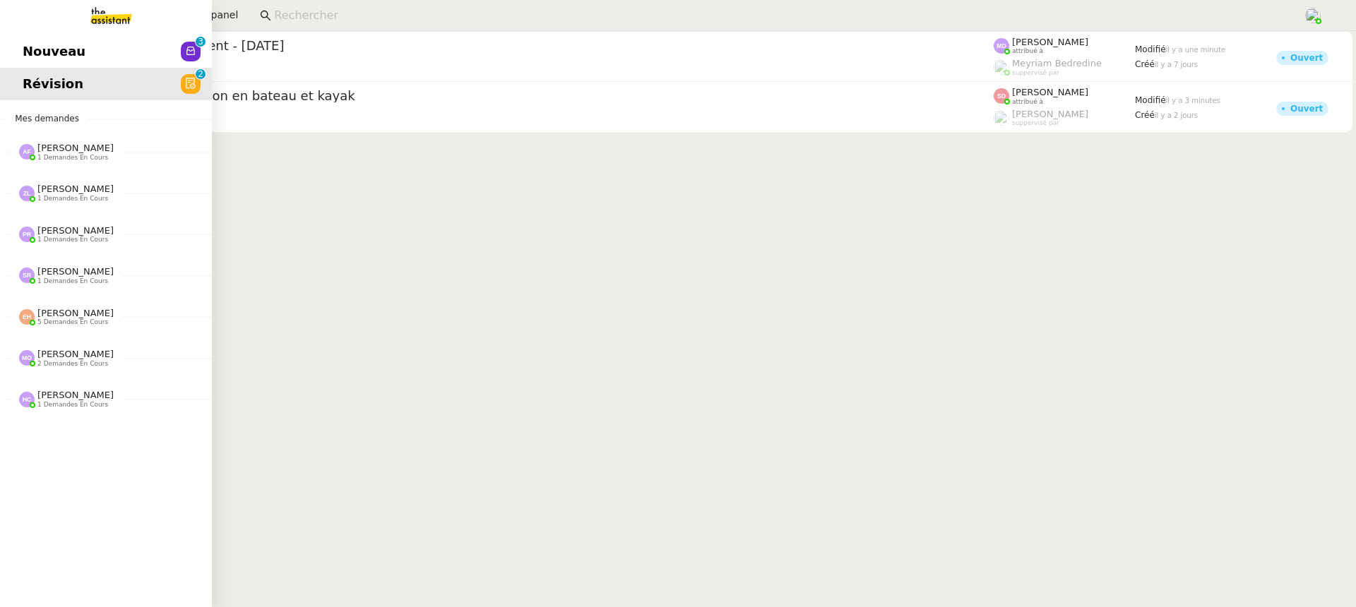
click at [23, 49] on span "Nouveau" at bounding box center [54, 51] width 63 height 21
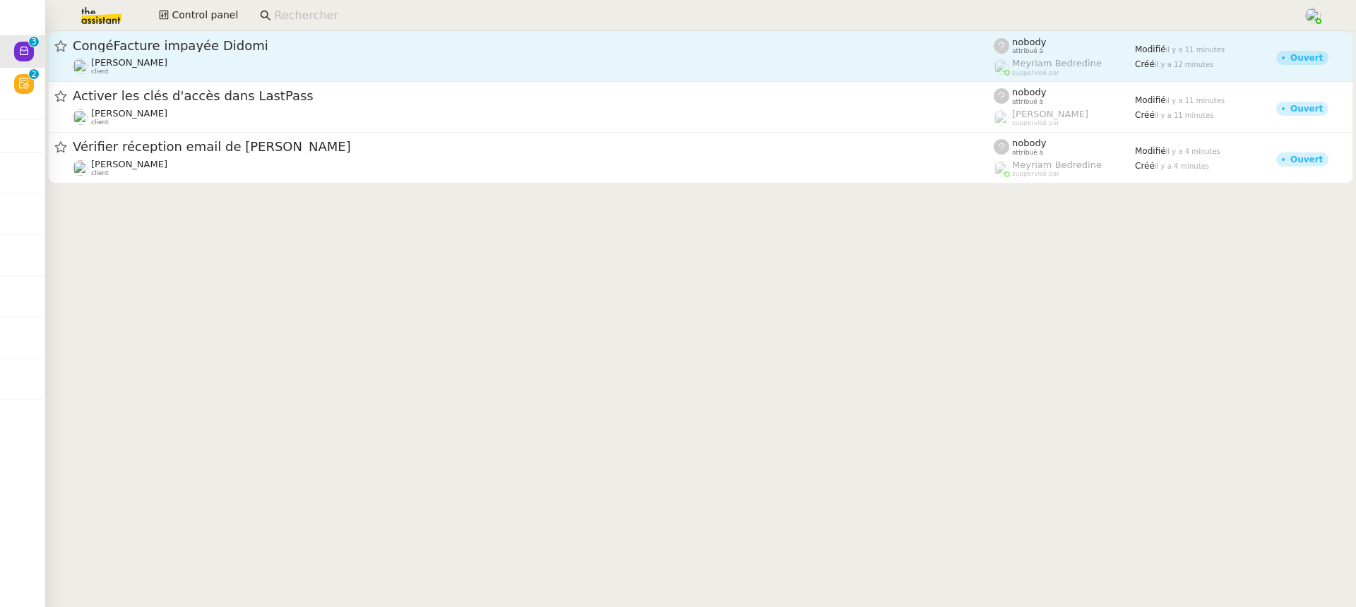
click at [408, 35] on link "CongéFacture impayée Didomi Mathilde Borel client nobody attribué à Meyriam Bed…" at bounding box center [700, 56] width 1305 height 51
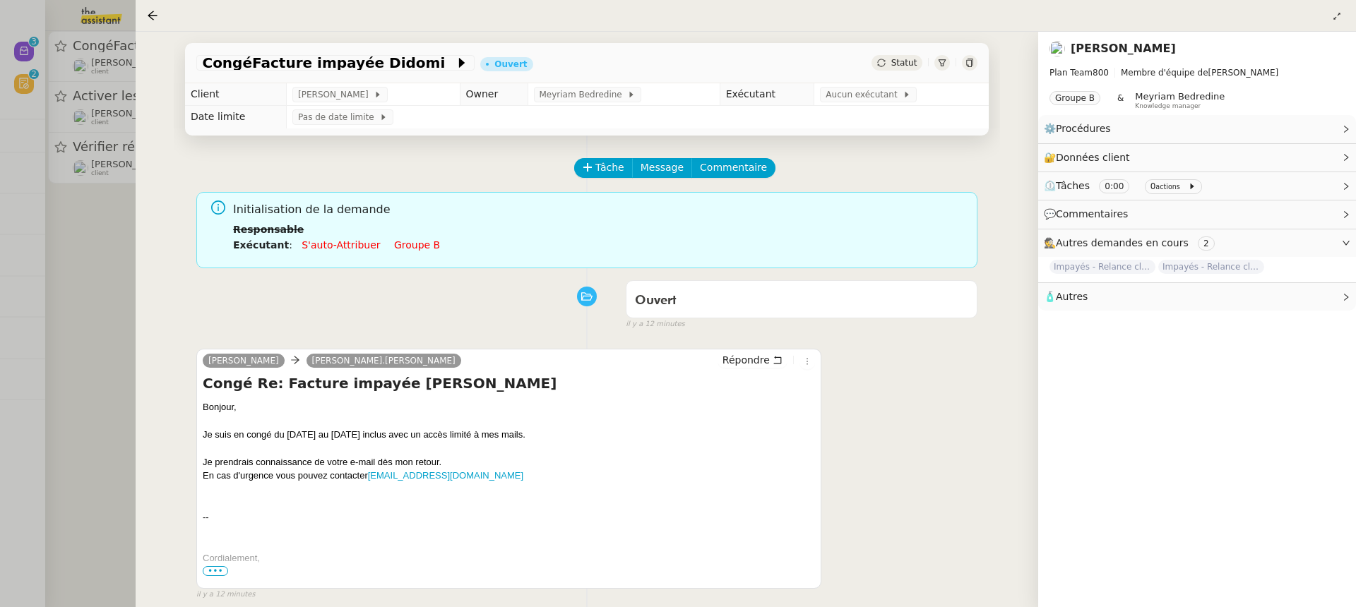
scroll to position [181, 0]
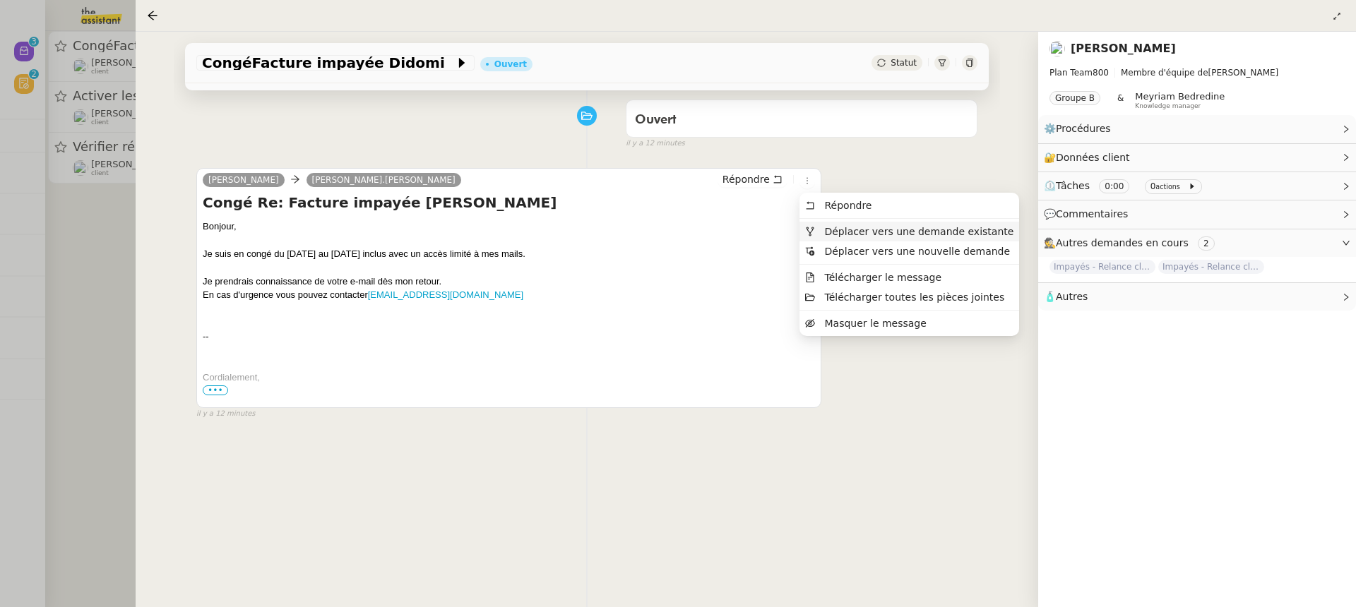
click at [849, 226] on span "Déplacer vers une demande existante" at bounding box center [918, 231] width 189 height 11
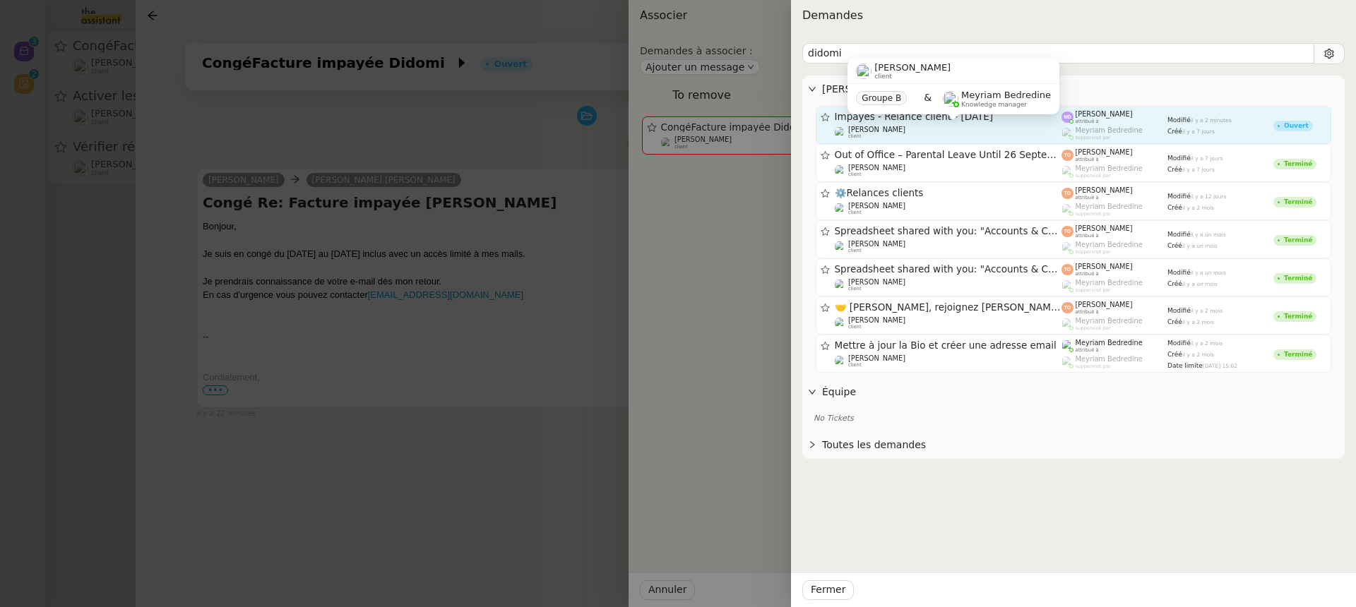
type input "didomi"
click at [892, 132] on span "Mathilde Borel" at bounding box center [876, 130] width 57 height 8
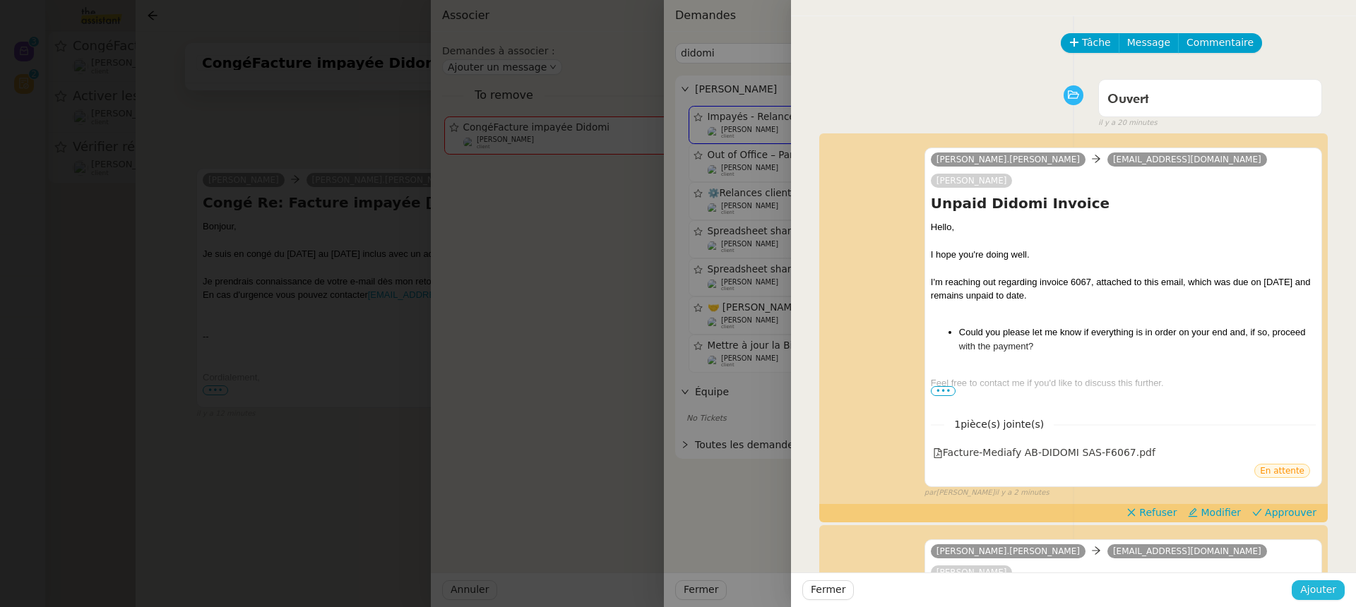
click at [1323, 585] on span "Ajouter" at bounding box center [1318, 590] width 36 height 16
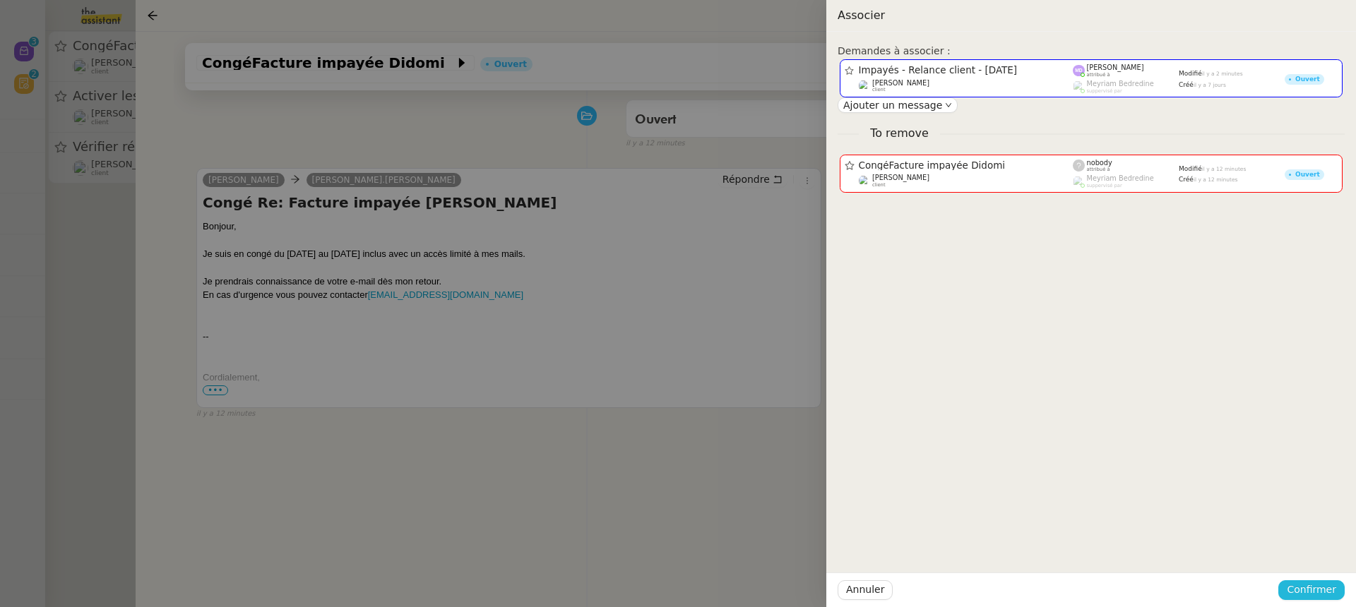
click at [1325, 585] on span "Confirmer" at bounding box center [1310, 590] width 49 height 16
click at [1314, 546] on span "Ajouter" at bounding box center [1312, 552] width 36 height 14
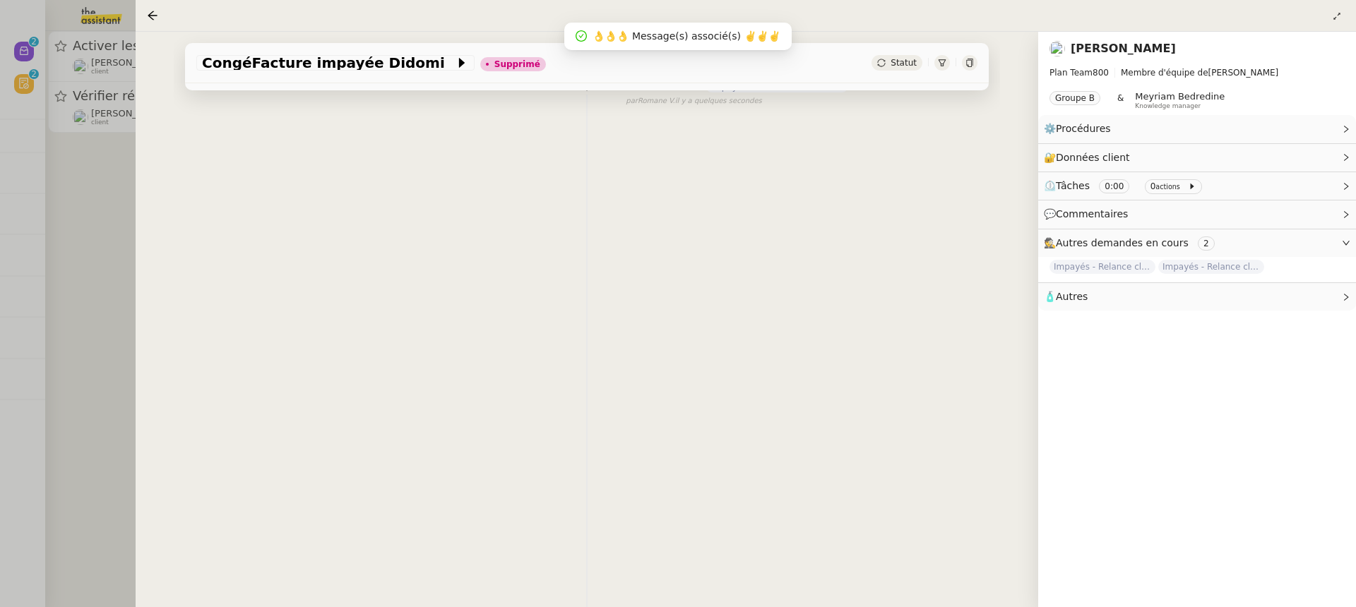
click at [30, 147] on div at bounding box center [678, 303] width 1356 height 607
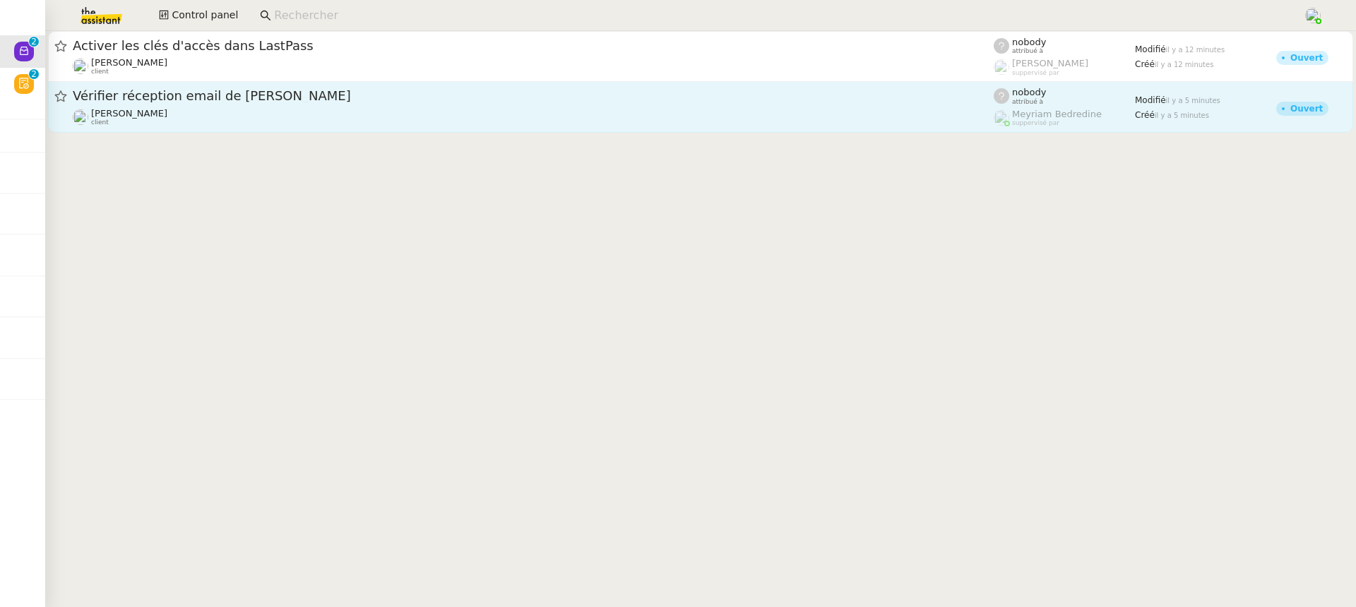
click at [268, 84] on link "Vérifier réception email de Claude Mathieu MORDIER client nobody attribué à Mey…" at bounding box center [700, 107] width 1305 height 51
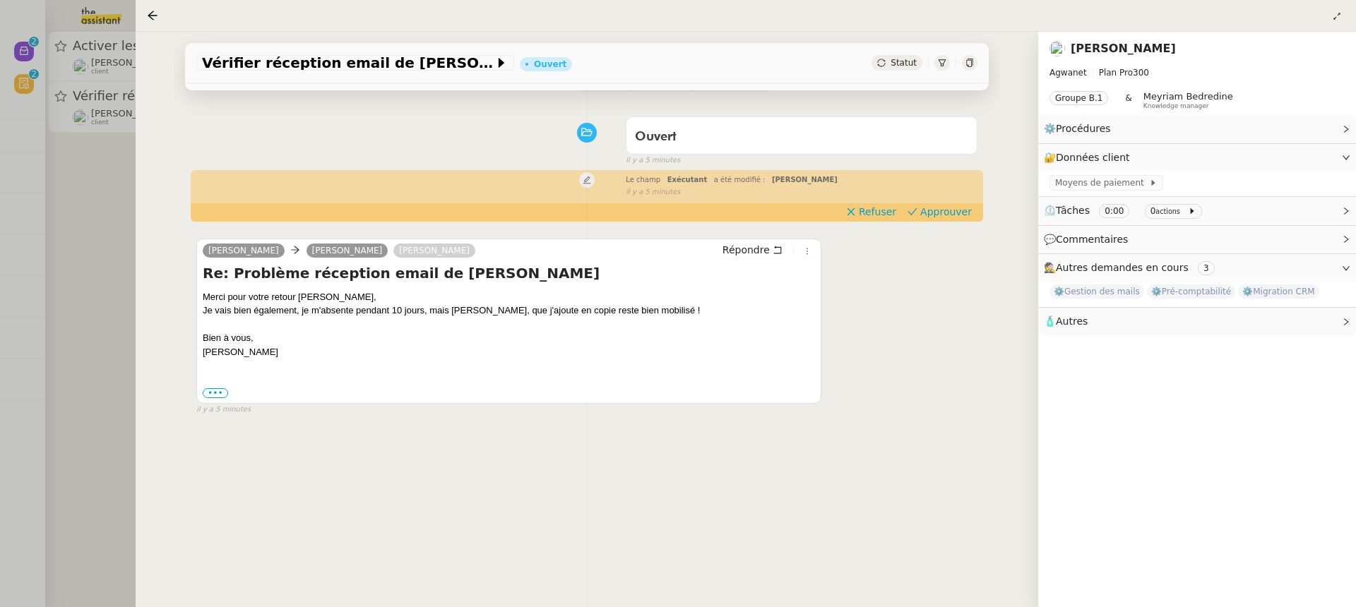
scroll to position [122, 0]
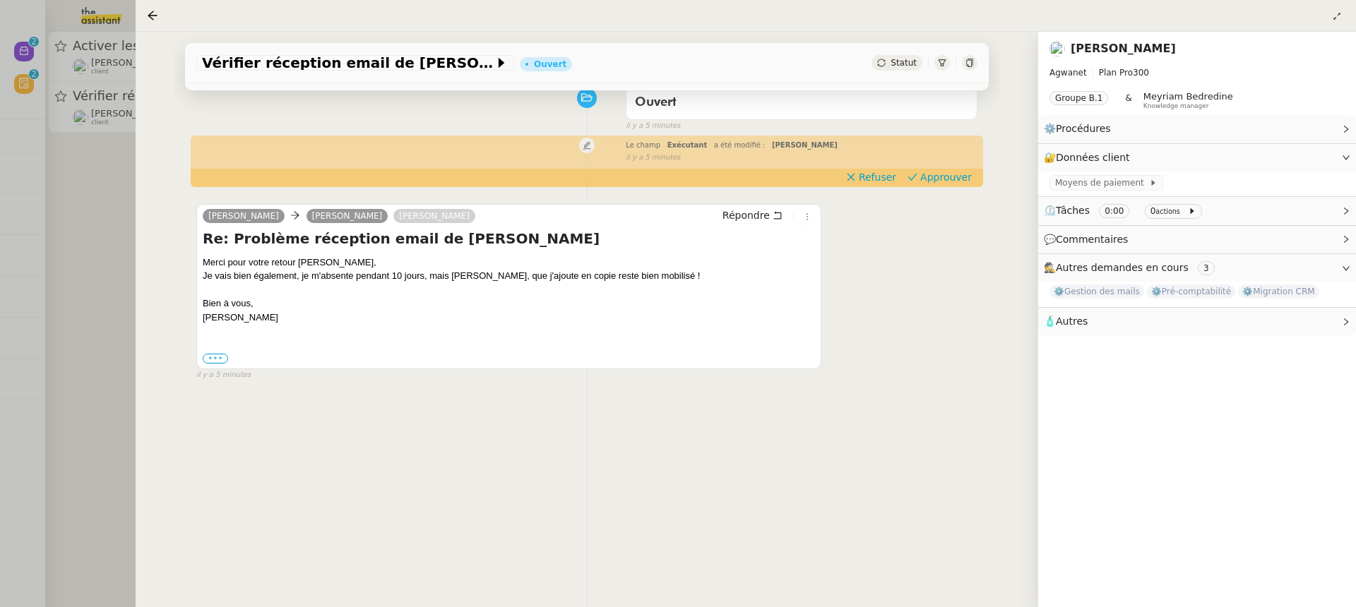
click at [208, 358] on label "•••" at bounding box center [215, 359] width 25 height 10
click at [0, 0] on input "•••" at bounding box center [0, 0] width 0 height 0
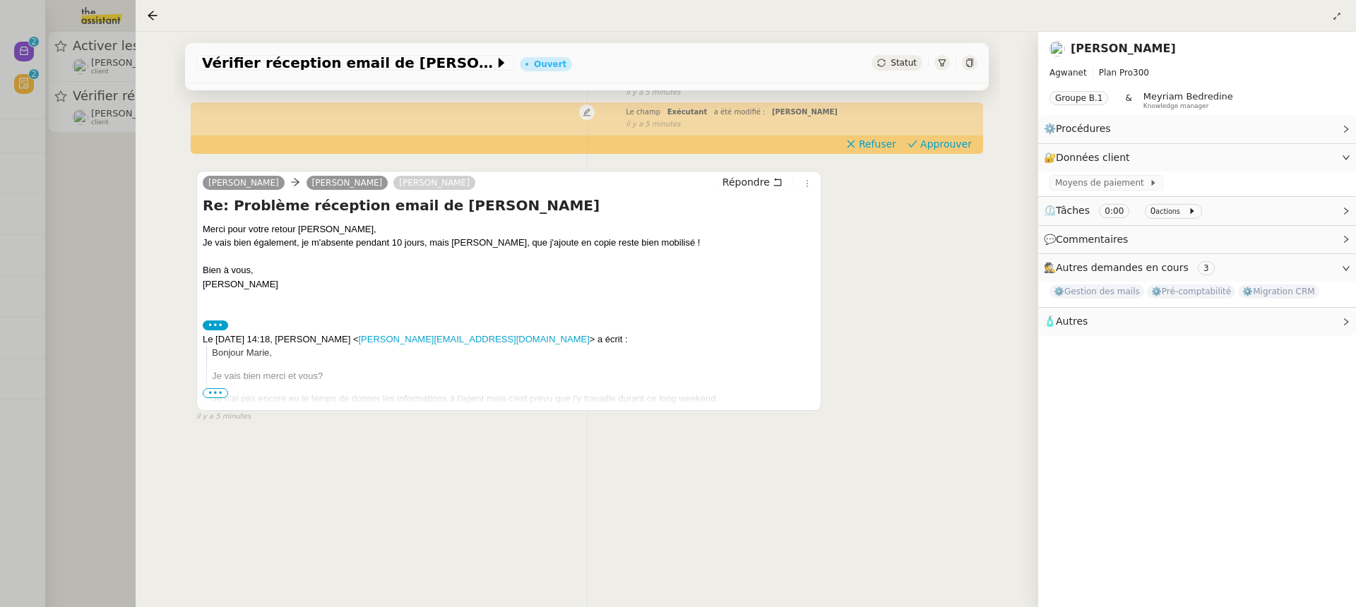
scroll to position [176, 0]
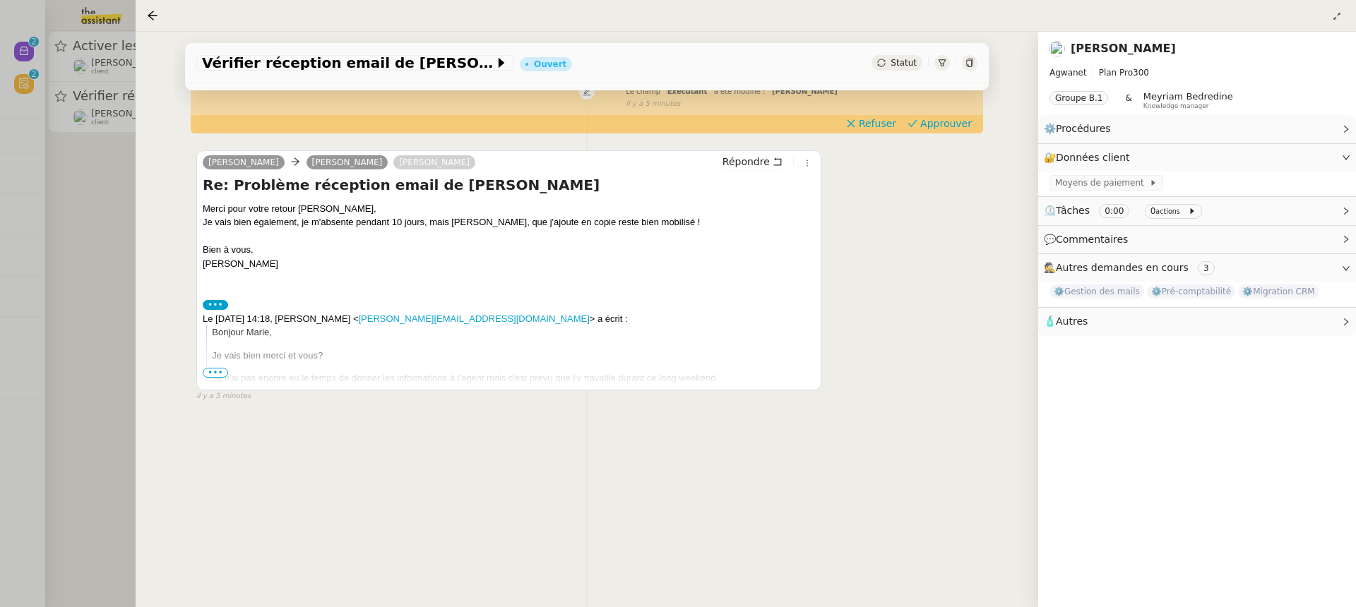
click at [214, 376] on span "•••" at bounding box center [215, 373] width 25 height 10
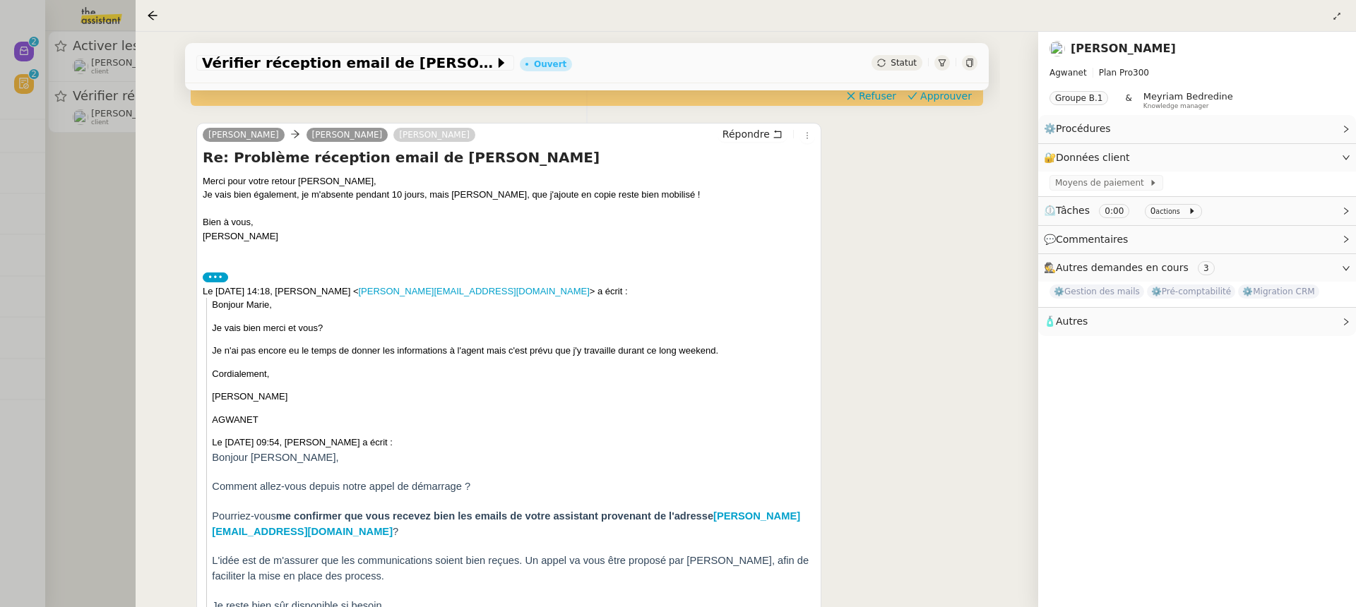
scroll to position [191, 0]
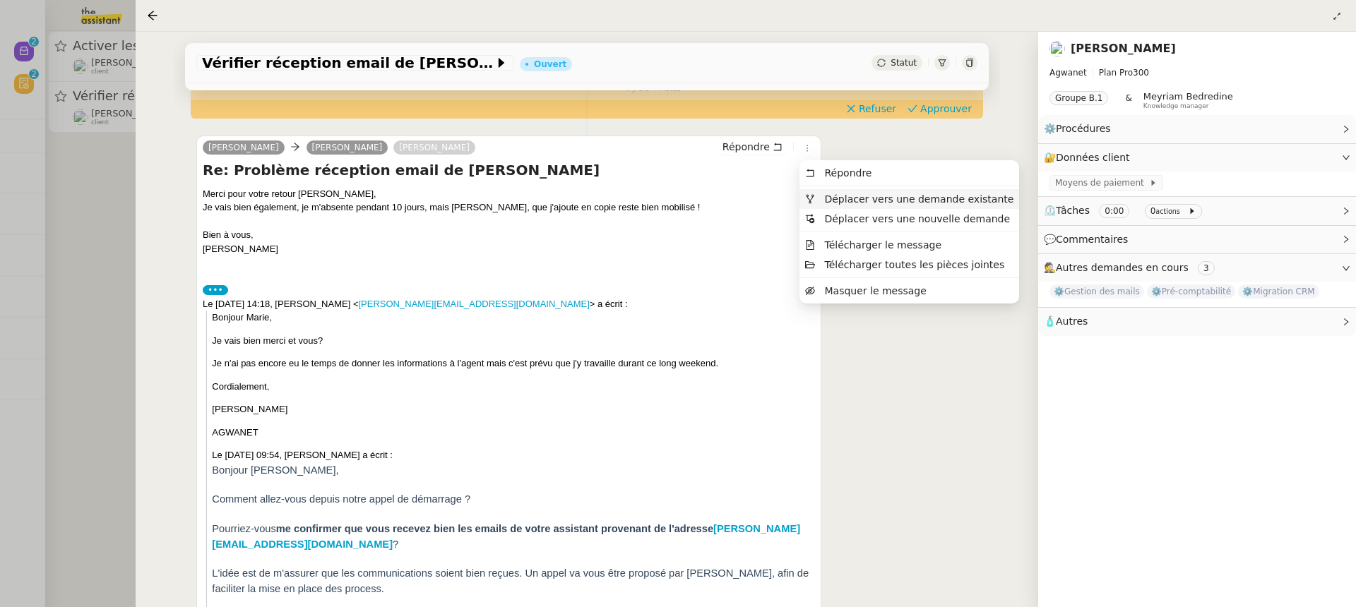
click at [837, 189] on li "Déplacer vers une demande existante" at bounding box center [909, 199] width 220 height 20
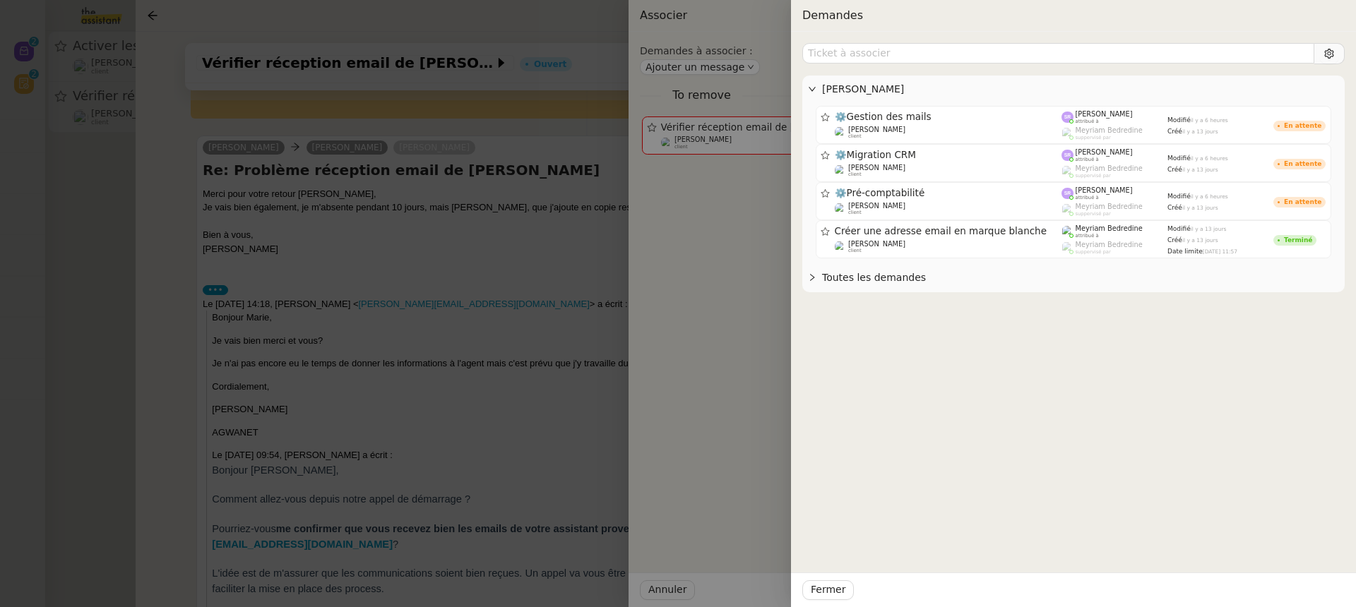
click at [519, 388] on div at bounding box center [678, 303] width 1356 height 607
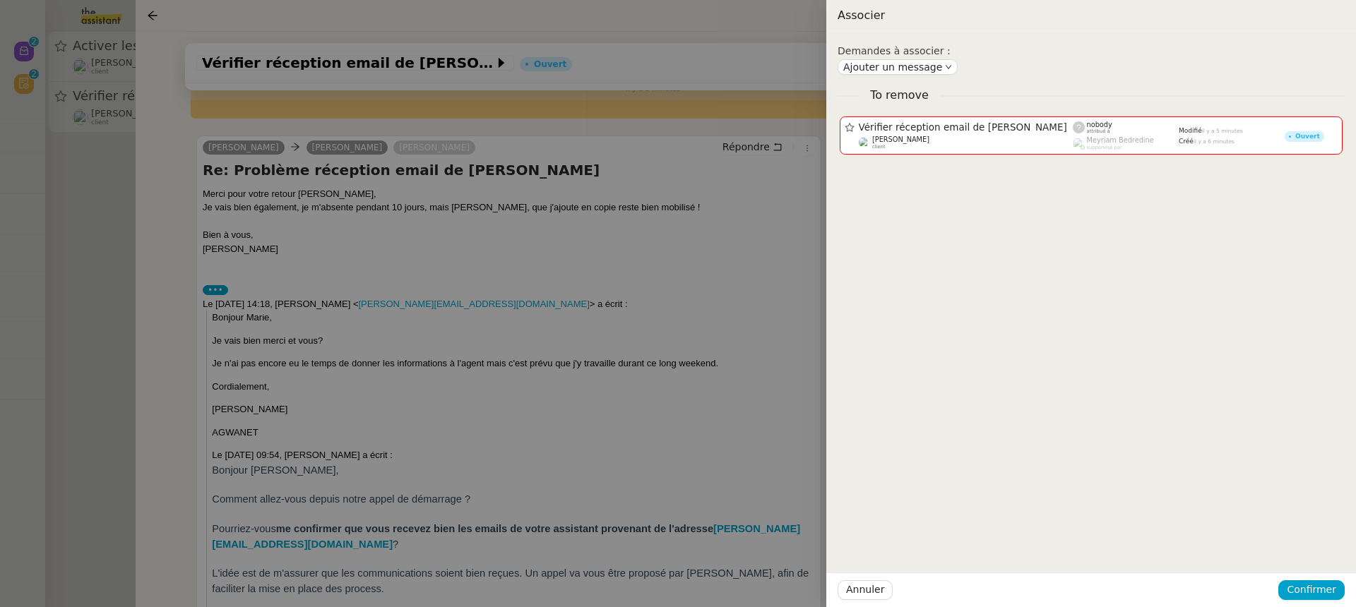
click at [519, 388] on div at bounding box center [678, 303] width 1356 height 607
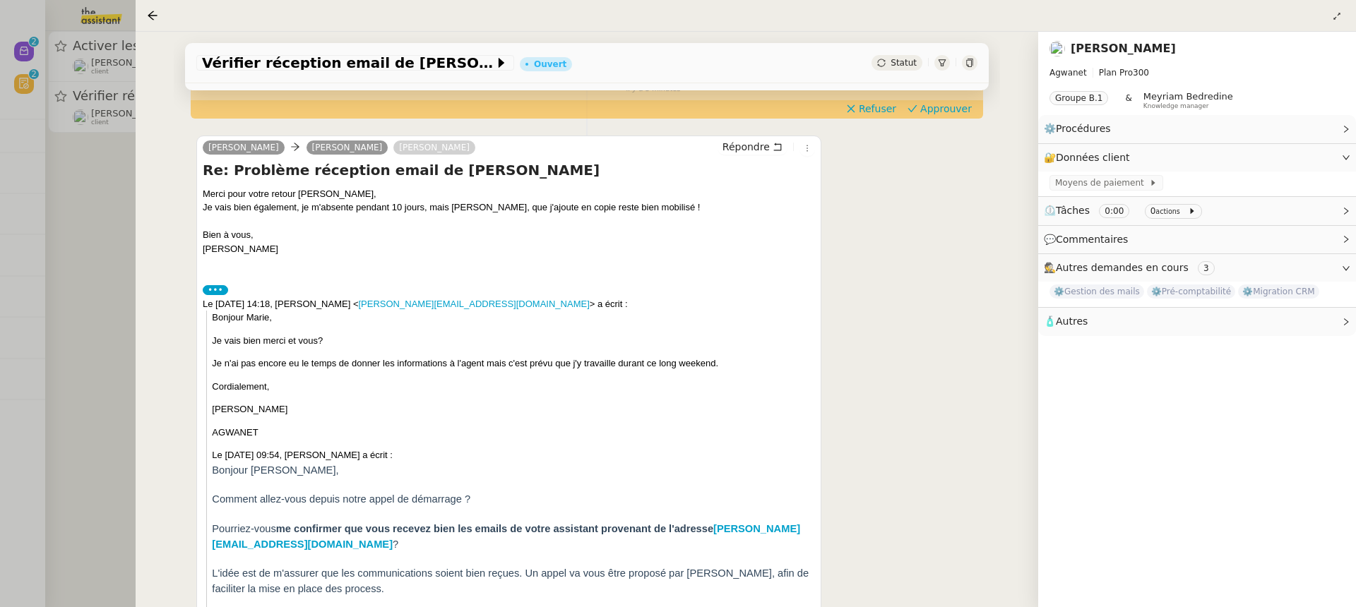
scroll to position [0, 0]
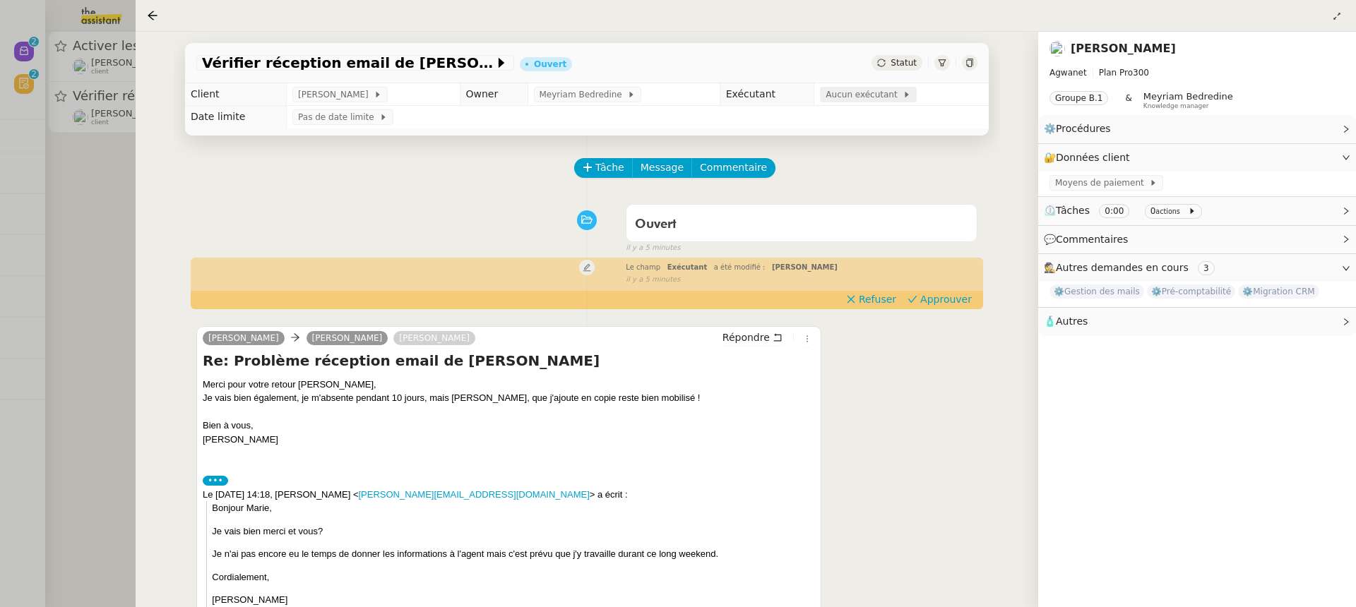
click at [860, 97] on span "Aucun exécutant" at bounding box center [863, 95] width 77 height 14
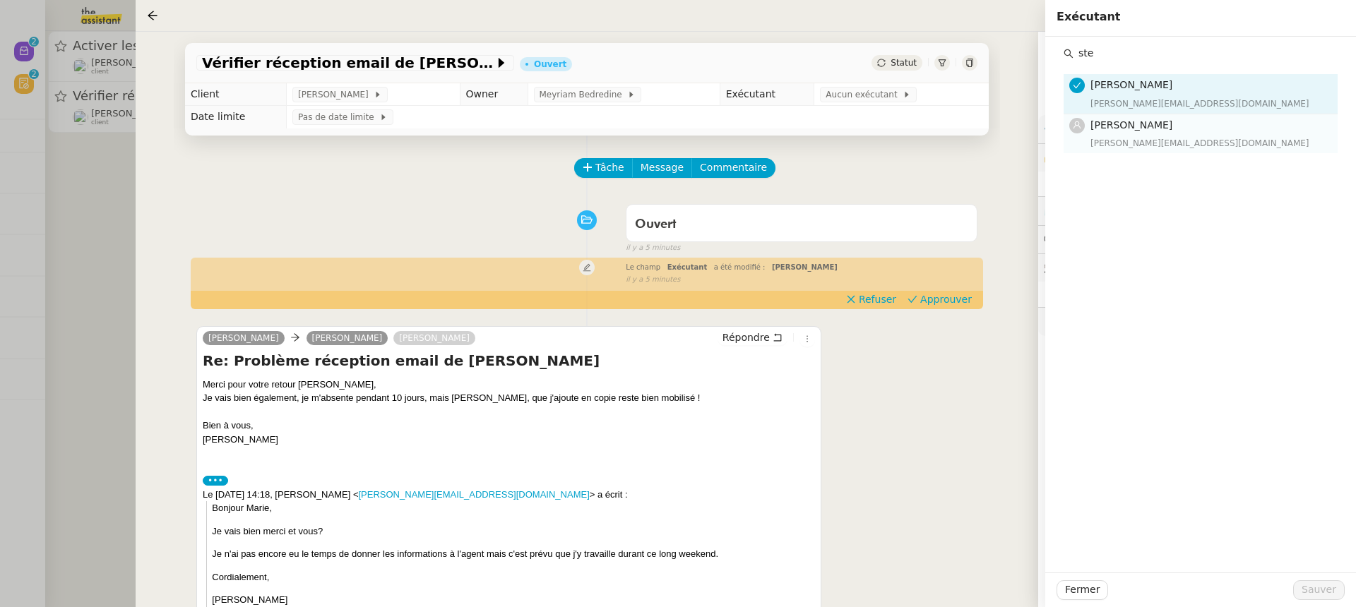
type input "ste"
click at [1150, 142] on div "[PERSON_NAME][EMAIL_ADDRESS][DOMAIN_NAME]" at bounding box center [1209, 143] width 239 height 14
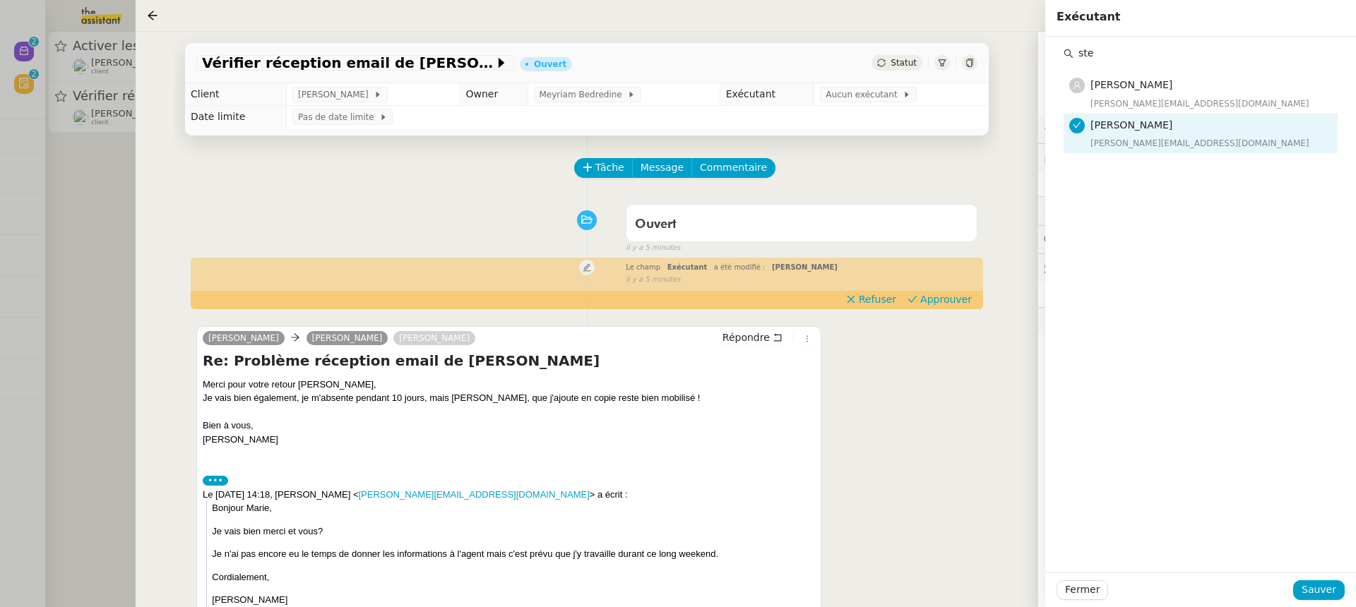
click at [1318, 571] on div "ste Marylou Deybach marylou@team.theassistant.com Stéphanie Rakotosalama stepha…" at bounding box center [1200, 305] width 311 height 536
click at [1318, 592] on span "Sauver" at bounding box center [1318, 590] width 35 height 16
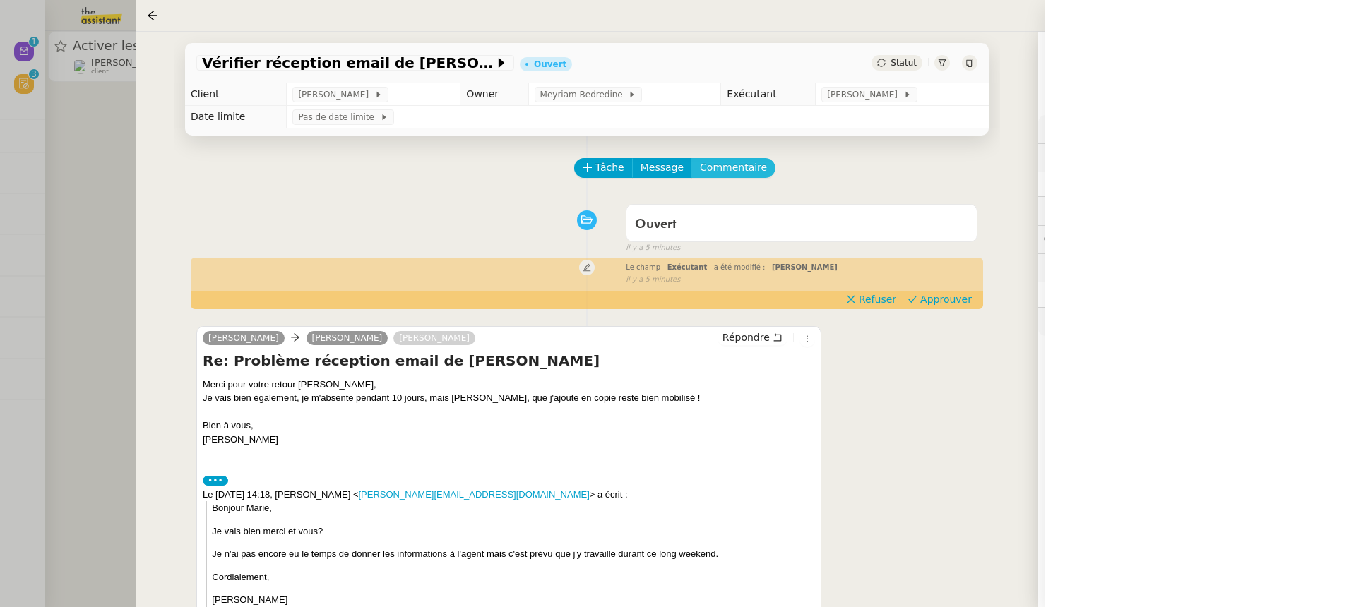
click at [728, 171] on span "Commentaire" at bounding box center [733, 168] width 67 height 16
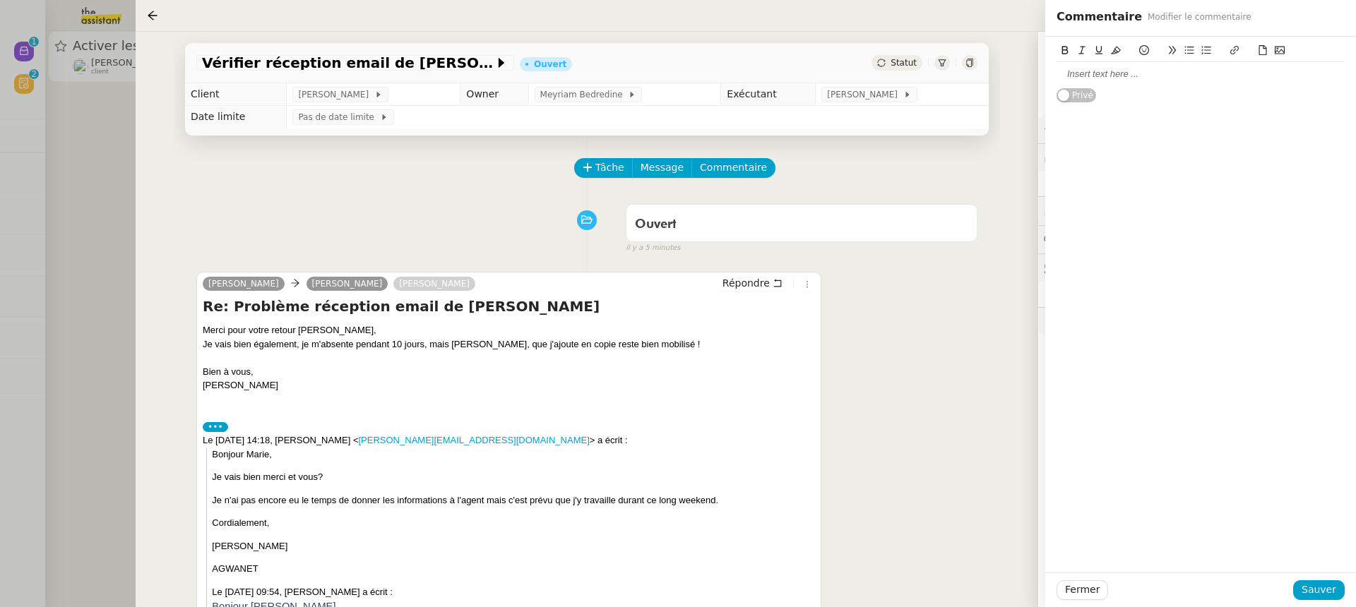
click at [1143, 69] on div at bounding box center [1200, 74] width 288 height 13
click at [1332, 597] on span "Sauver" at bounding box center [1318, 590] width 35 height 16
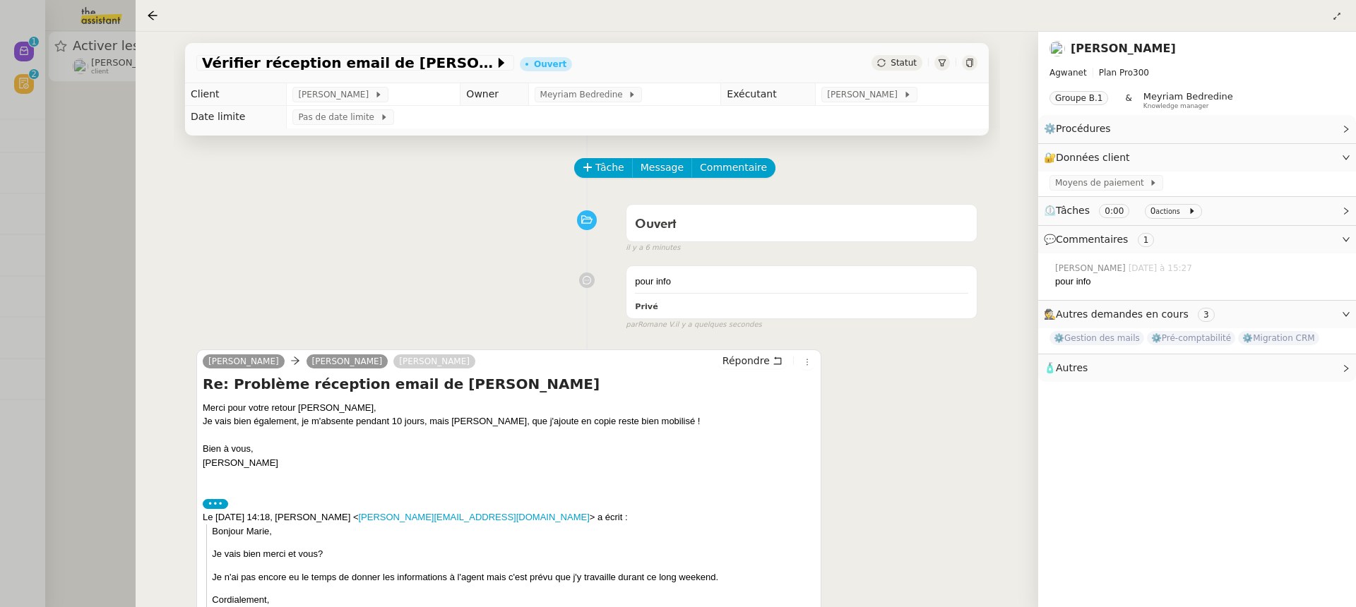
click at [88, 189] on div at bounding box center [678, 303] width 1356 height 607
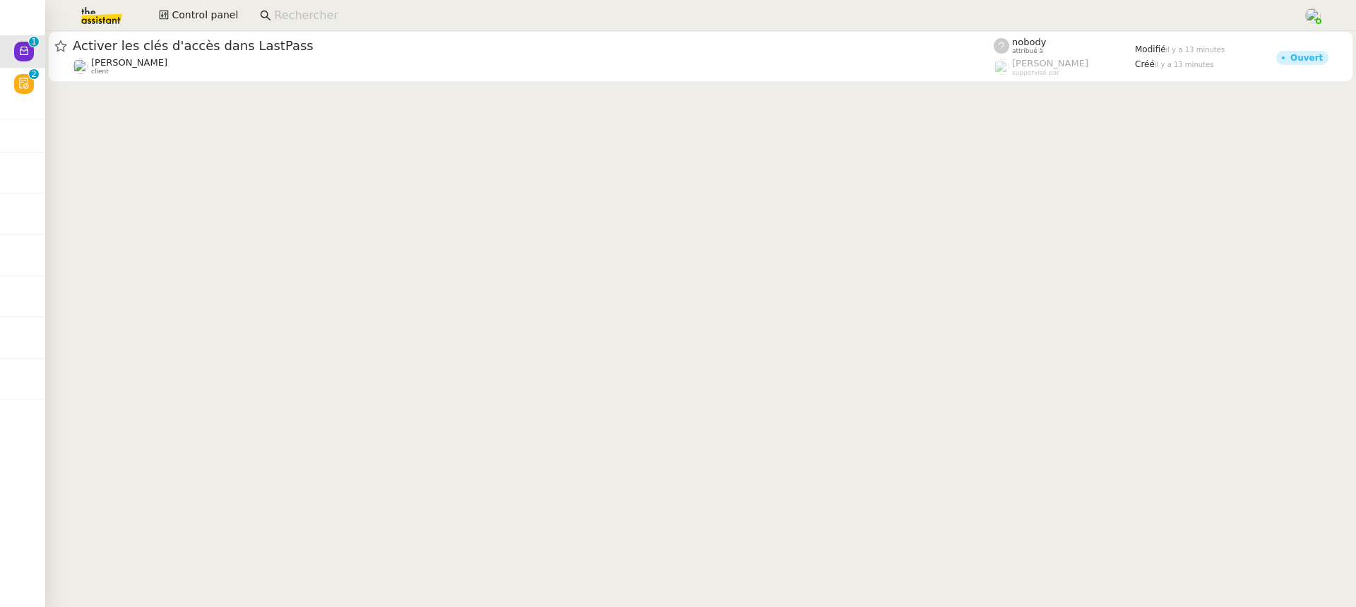
click at [150, 87] on cdk-virtual-scroll-viewport "Activer les clés d'accès dans LastPass Paul WEIBEL client nobody attribué à Fré…" at bounding box center [700, 319] width 1310 height 576
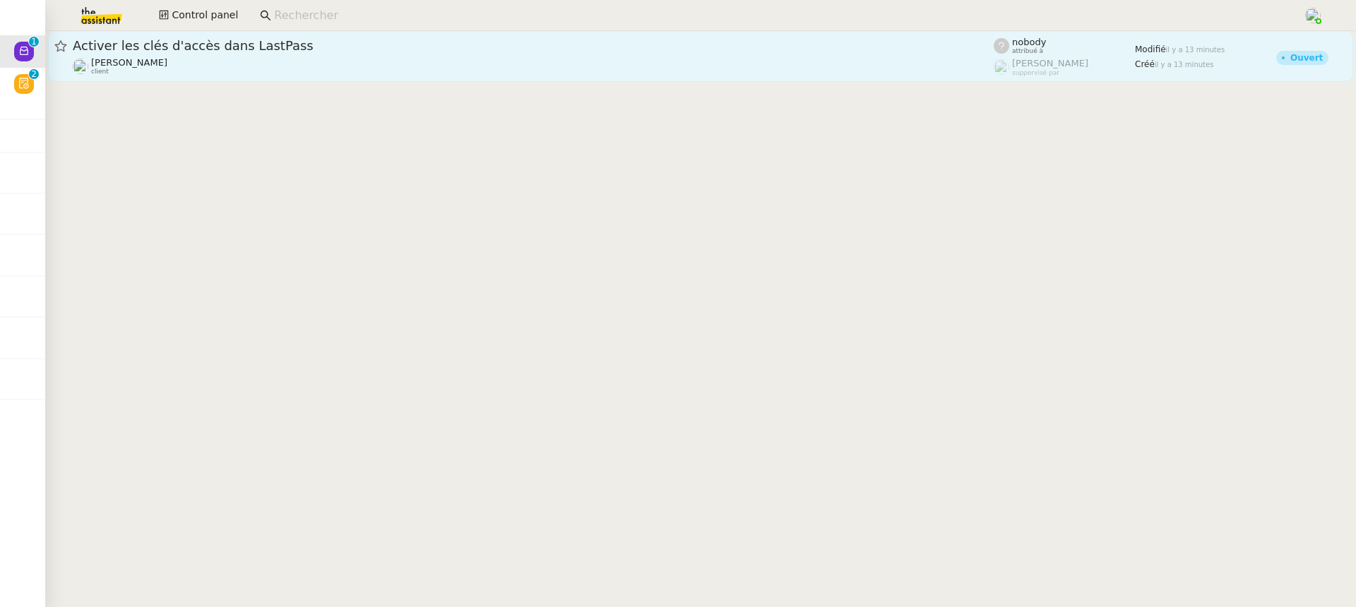
click at [150, 79] on link "Activer les clés d'accès dans LastPass Paul WEIBEL client nobody attribué à Fré…" at bounding box center [700, 56] width 1305 height 51
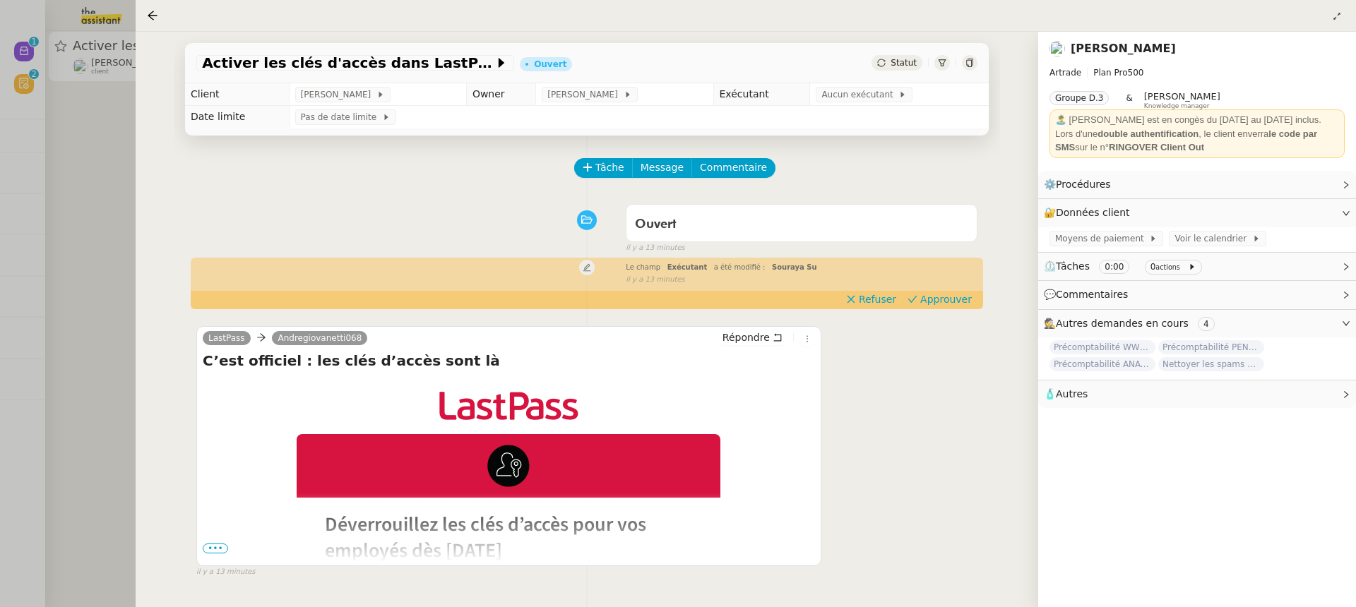
scroll to position [181, 0]
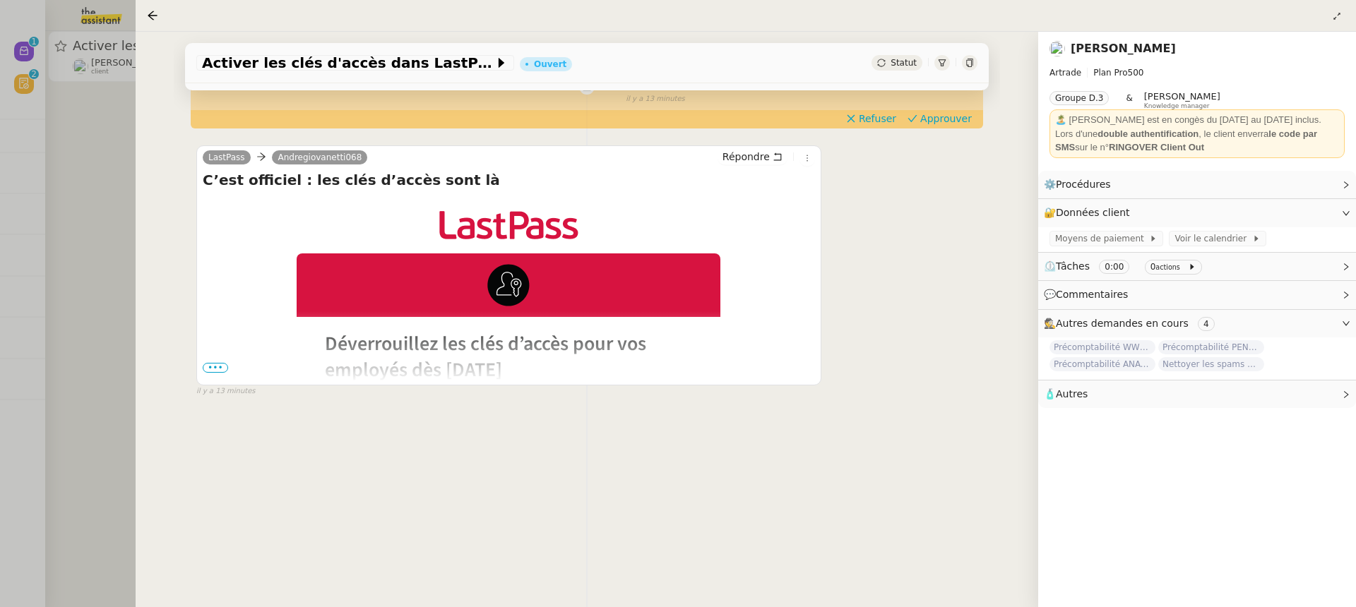
click at [213, 368] on span "•••" at bounding box center [215, 368] width 25 height 10
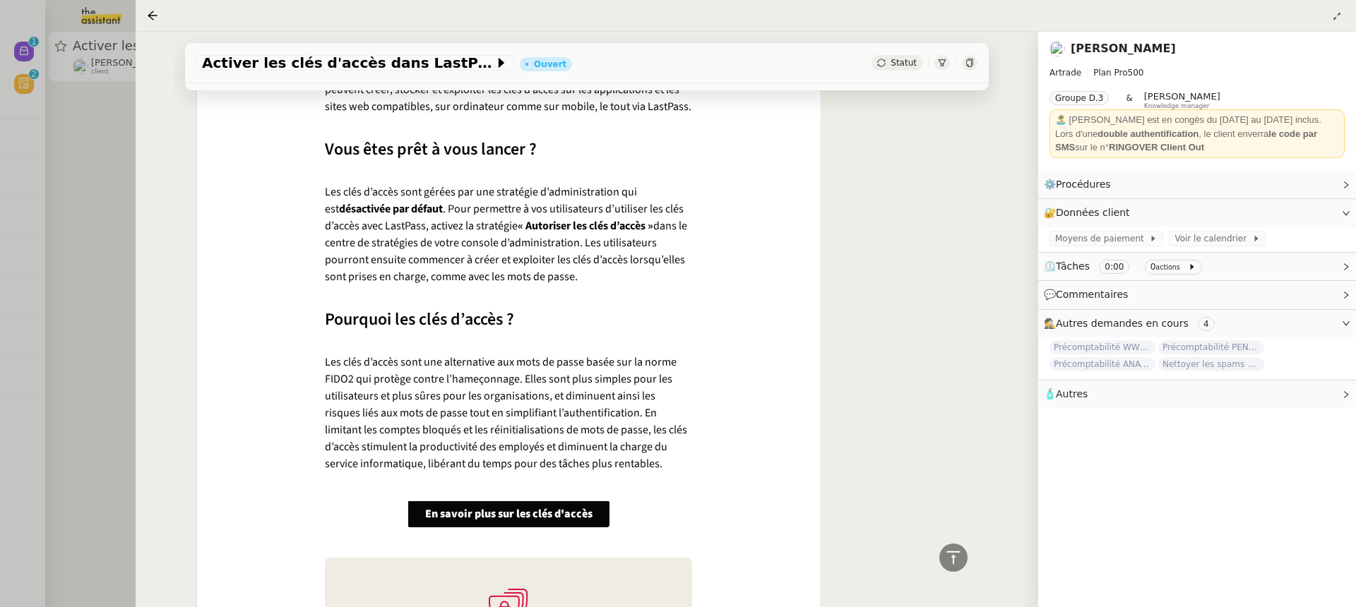
scroll to position [654, 0]
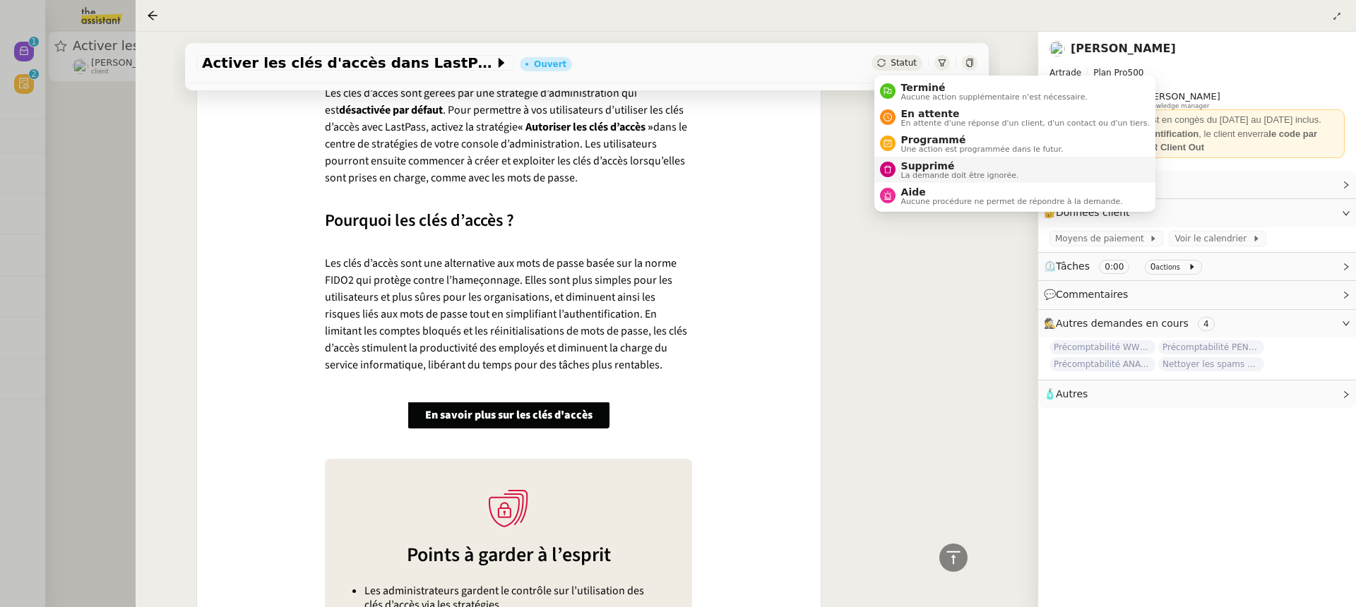
click at [951, 165] on span "Supprimé" at bounding box center [960, 165] width 118 height 11
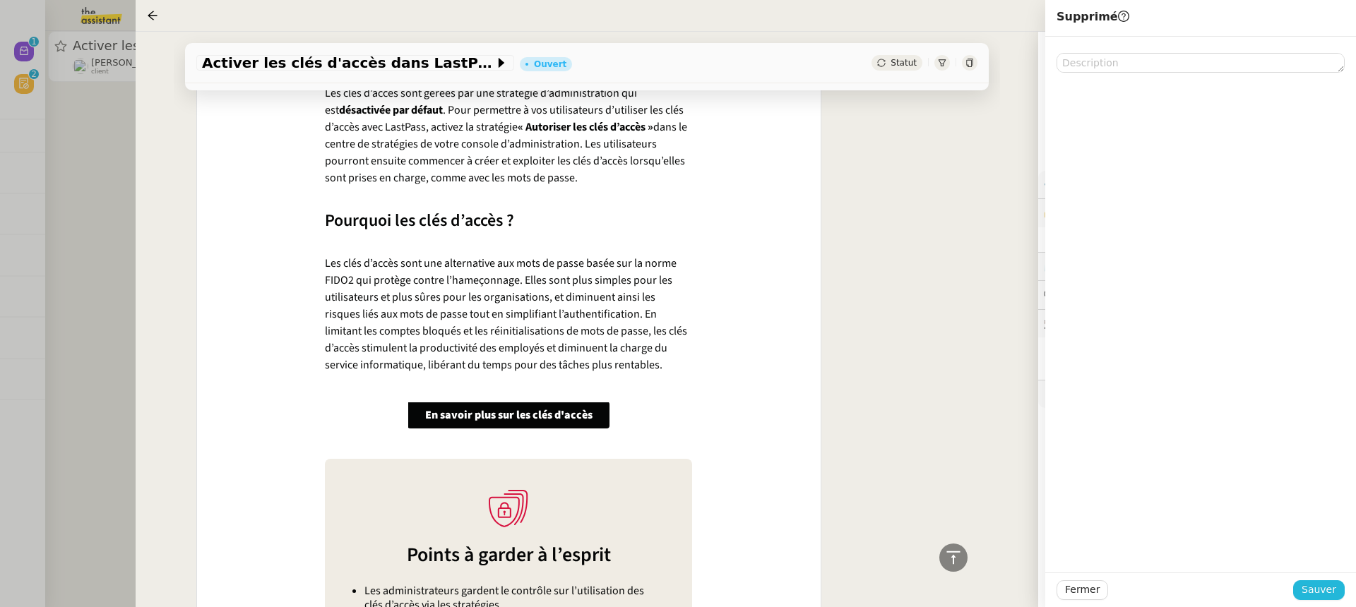
click at [1334, 597] on span "Sauver" at bounding box center [1318, 590] width 35 height 16
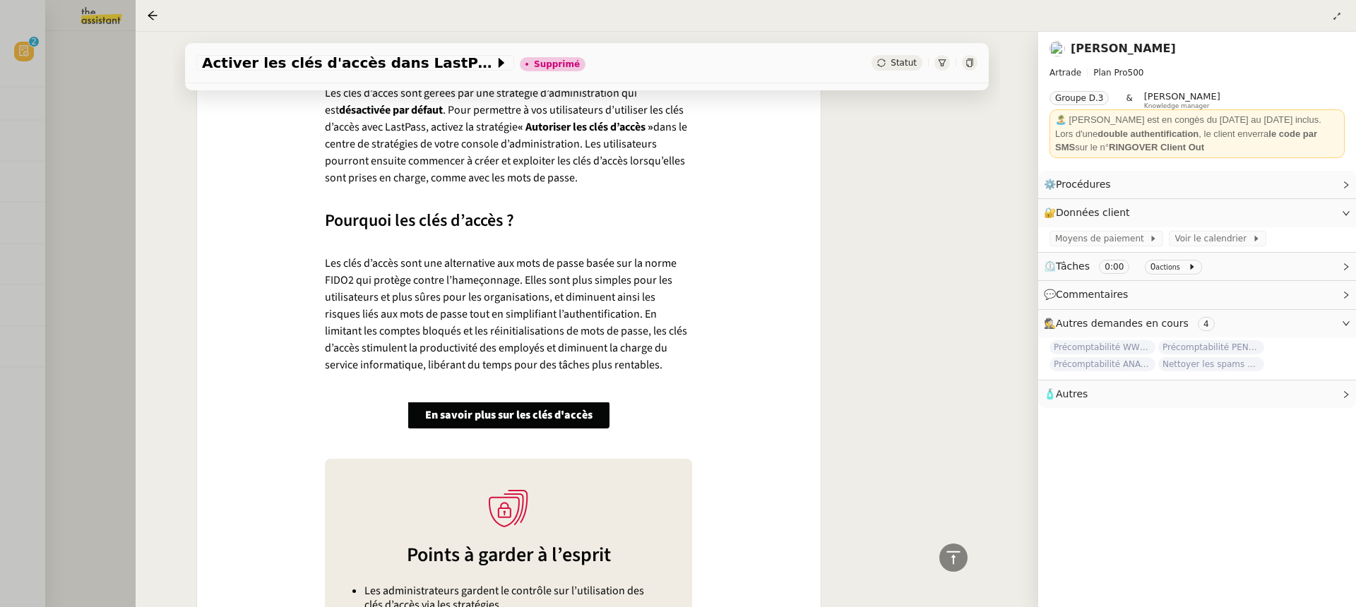
click at [23, 104] on div at bounding box center [678, 303] width 1356 height 607
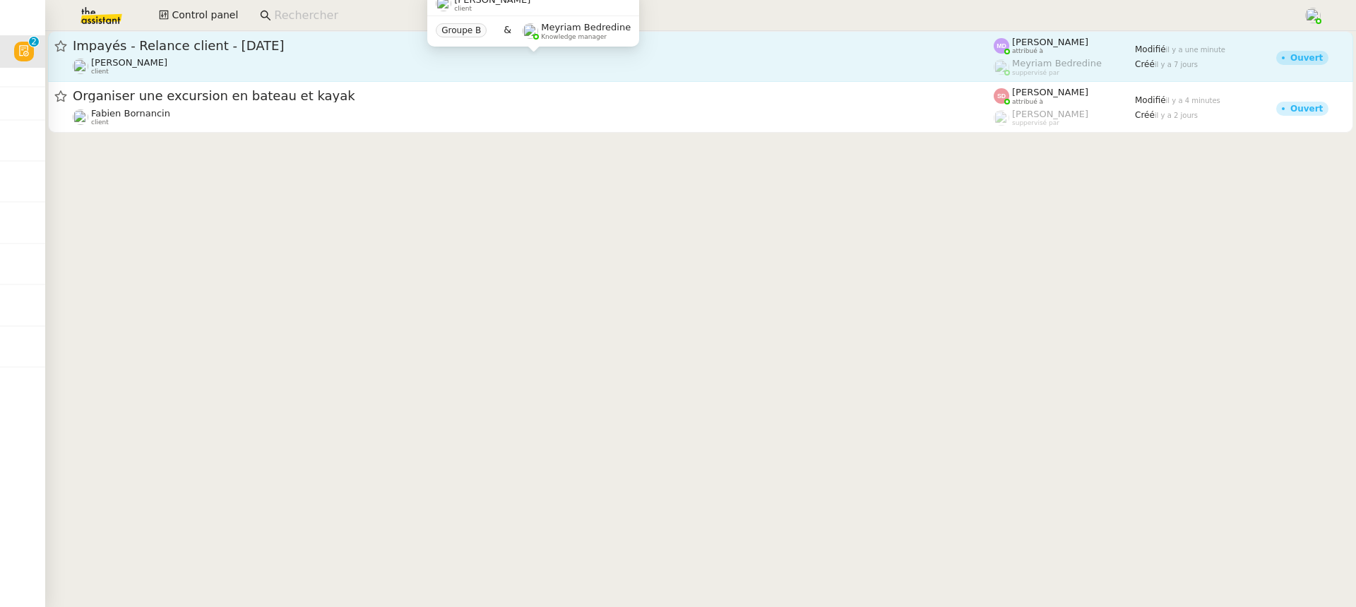
click at [789, 76] on link "Impayés - Relance client - 6 août 2025 Mathilde Borel client Marylou Deybach at…" at bounding box center [700, 56] width 1305 height 51
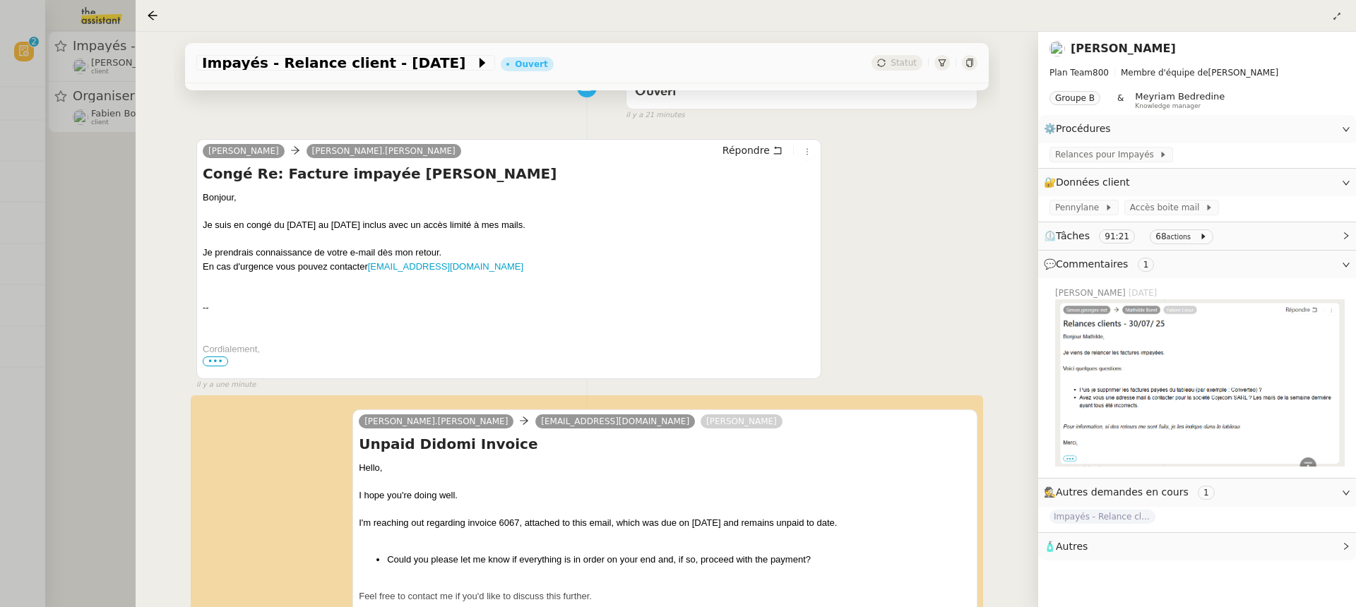
scroll to position [244, 0]
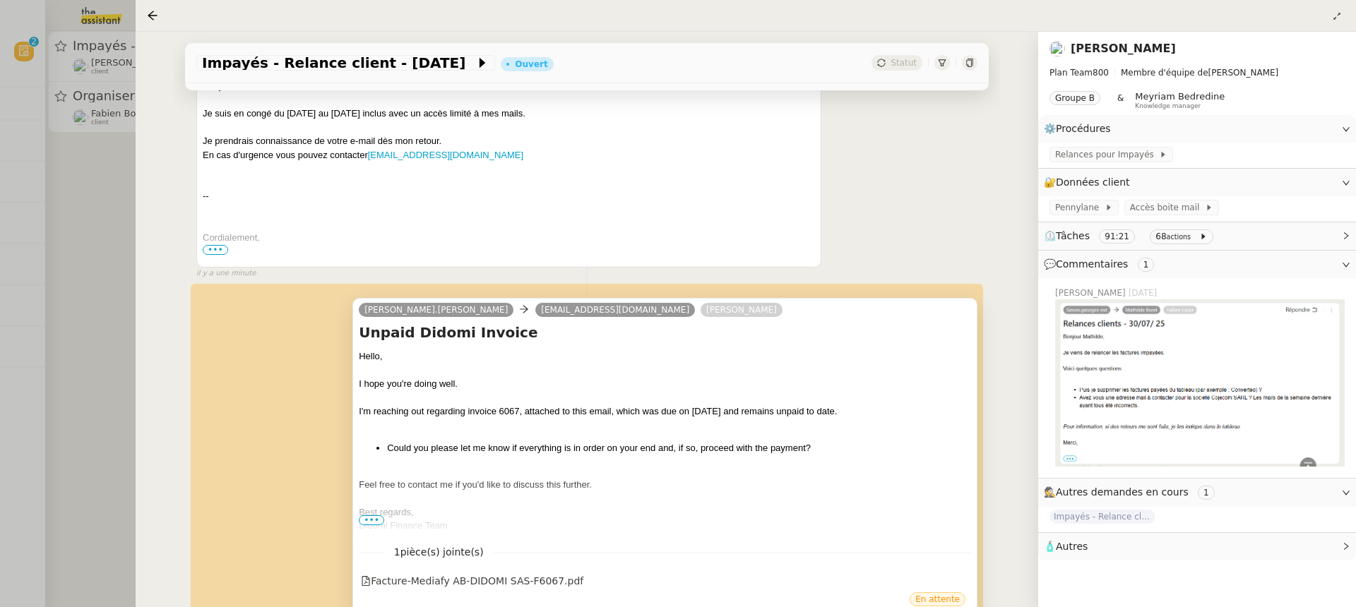
click at [370, 525] on span "Didomi Finance Team" at bounding box center [403, 525] width 88 height 11
click at [369, 522] on span "•••" at bounding box center [371, 520] width 25 height 10
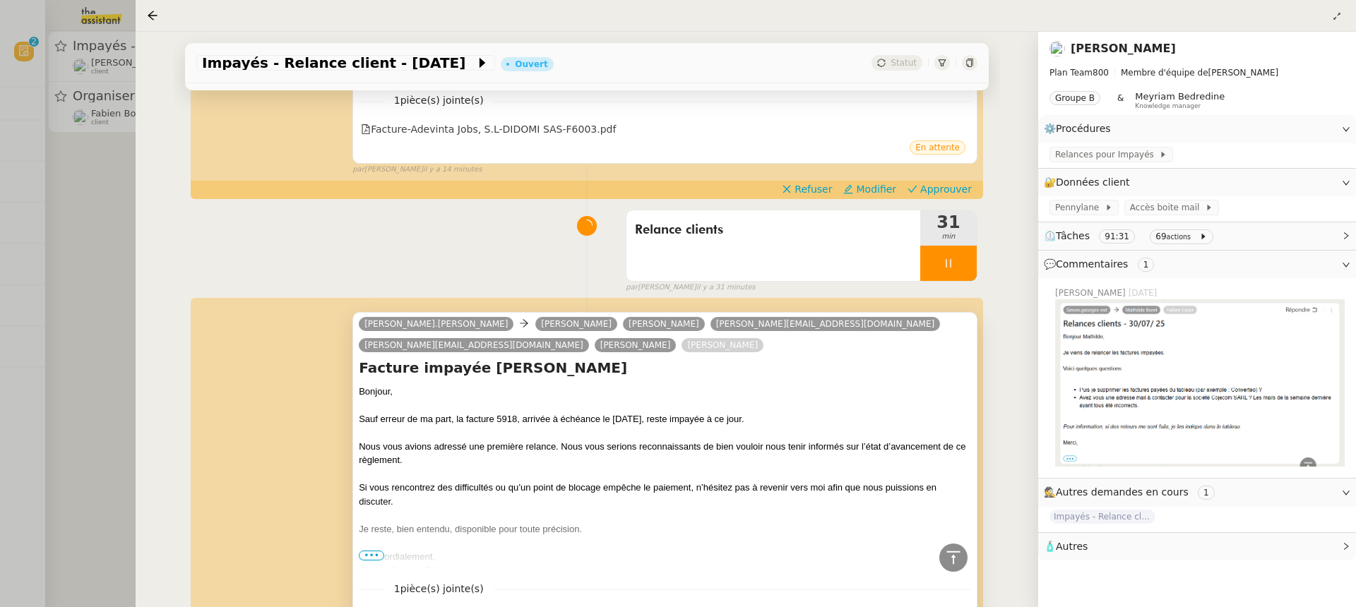
scroll to position [2613, 0]
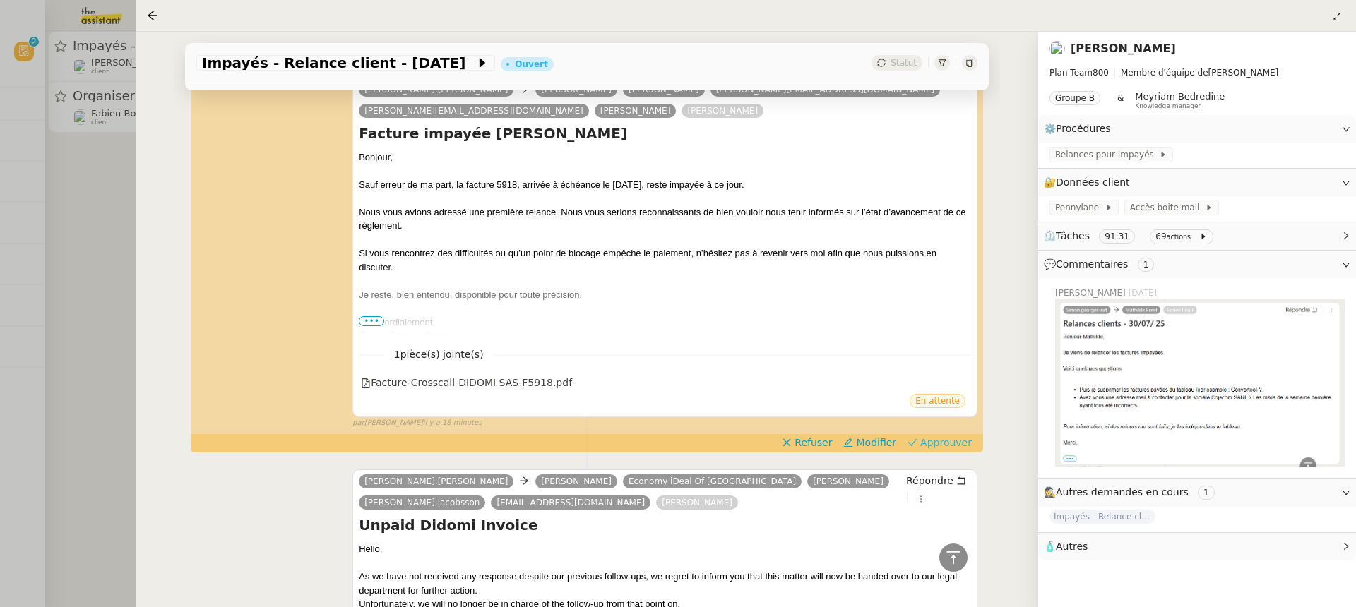
click at [944, 436] on span "Approuver" at bounding box center [946, 443] width 52 height 14
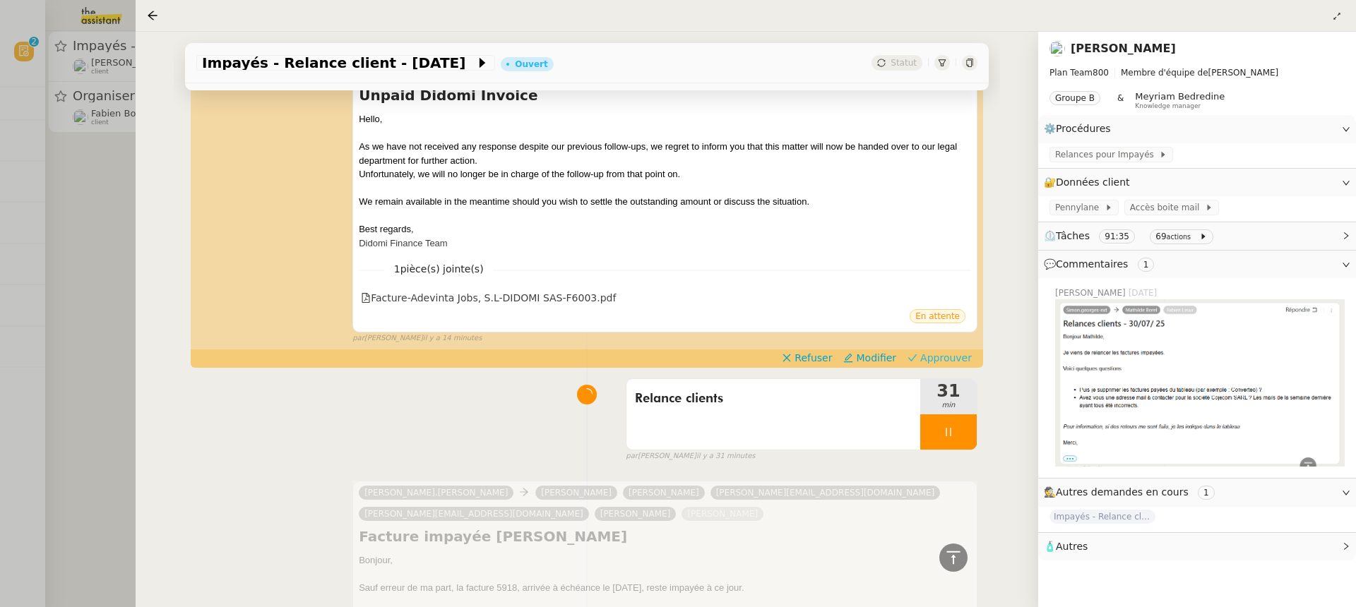
click at [957, 359] on span "Approuver" at bounding box center [946, 358] width 52 height 14
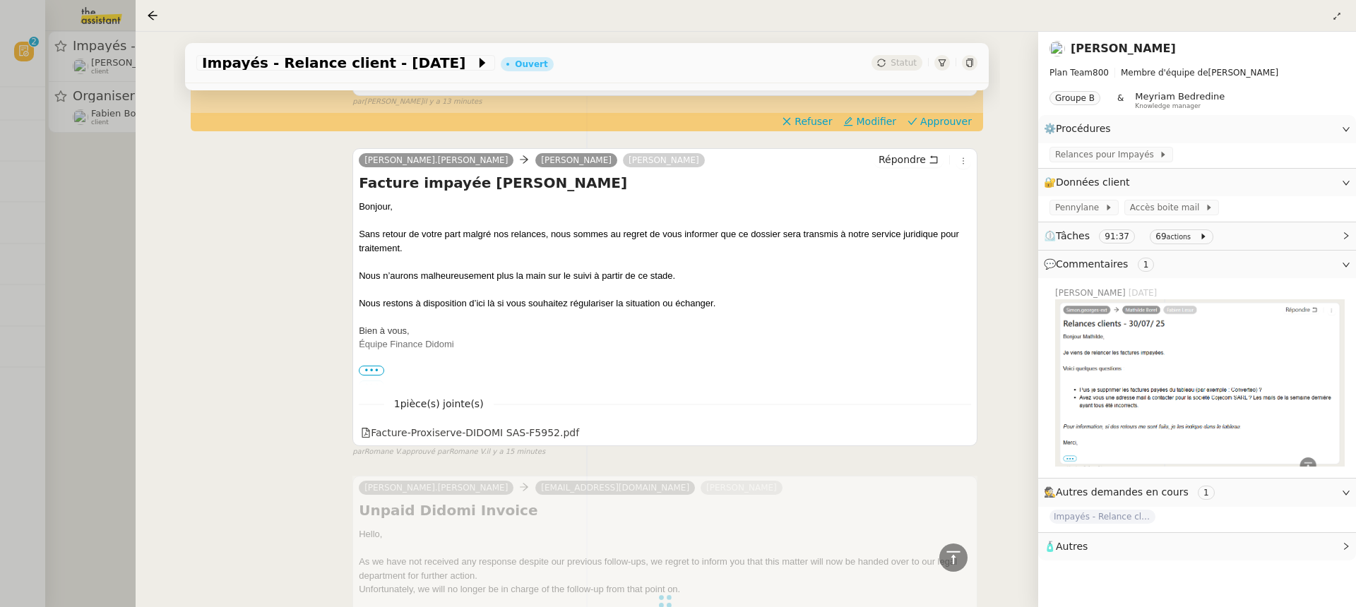
scroll to position [1760, 0]
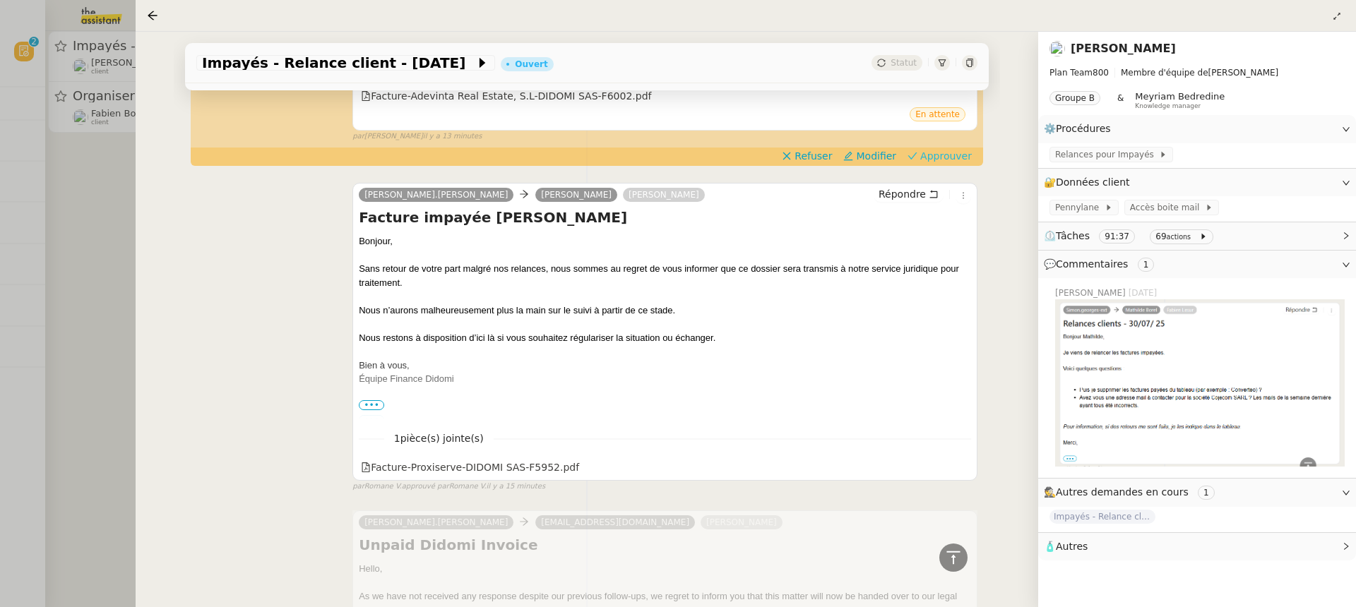
click at [948, 158] on span "Approuver" at bounding box center [946, 156] width 52 height 14
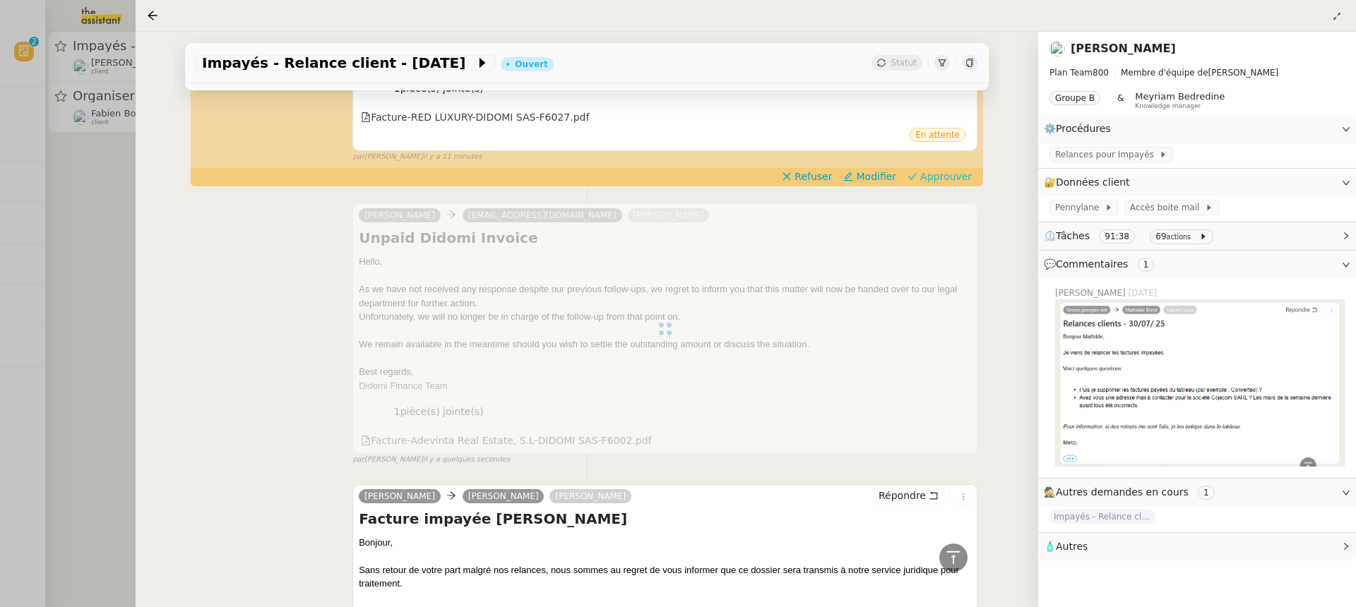
click at [950, 169] on span "Approuver" at bounding box center [946, 176] width 52 height 14
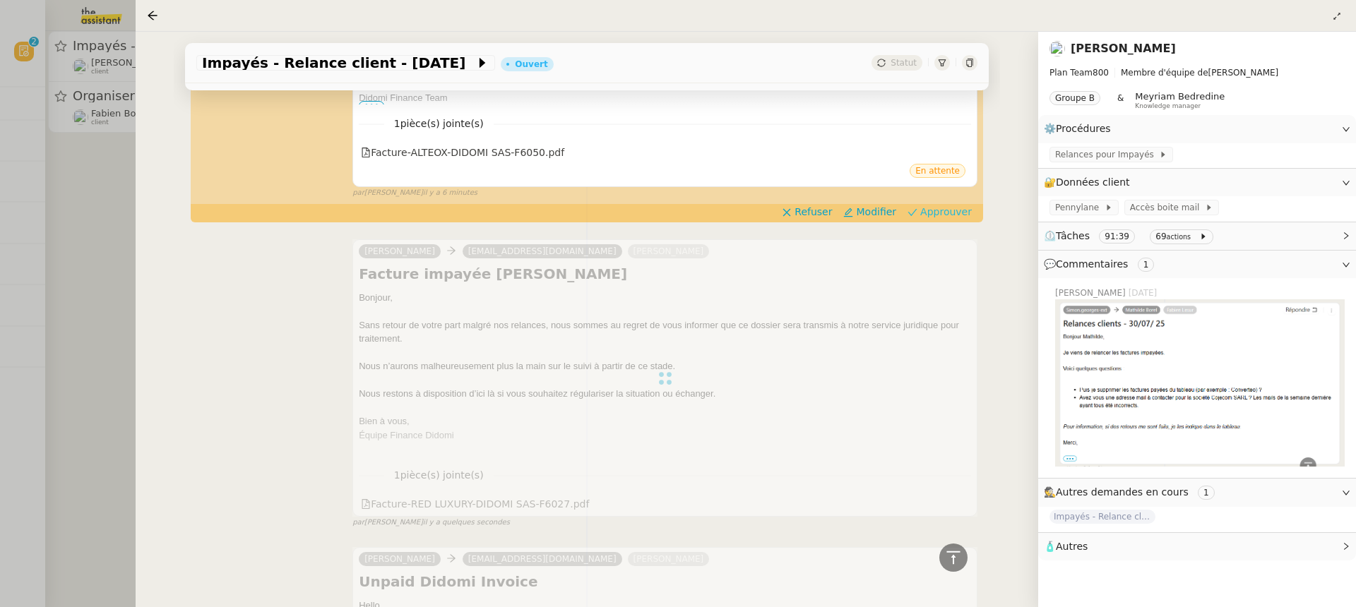
click at [940, 210] on span "Approuver" at bounding box center [946, 212] width 52 height 14
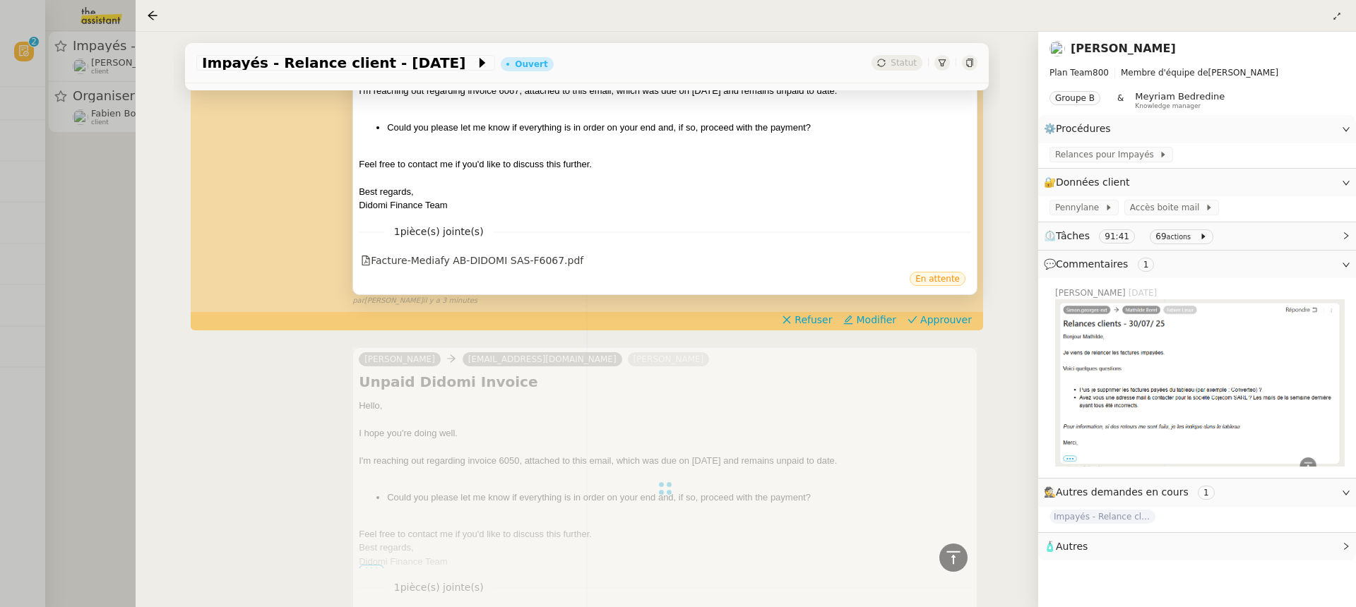
scroll to position [522, 0]
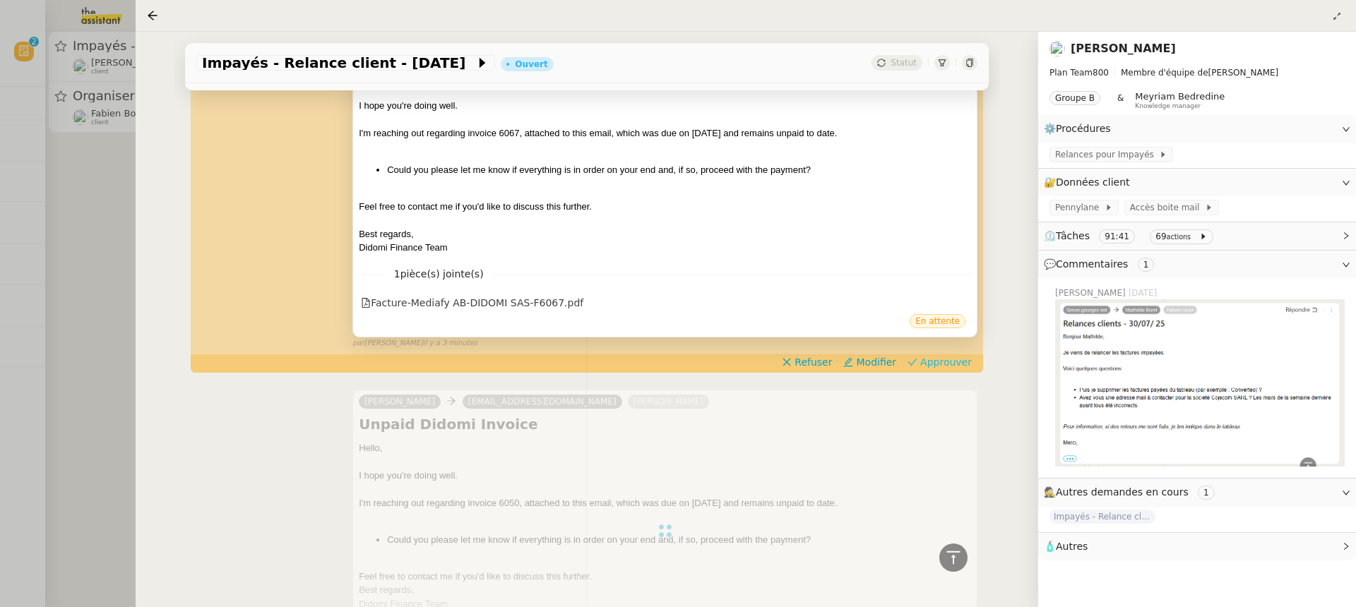
click at [938, 366] on span "Approuver" at bounding box center [946, 362] width 52 height 14
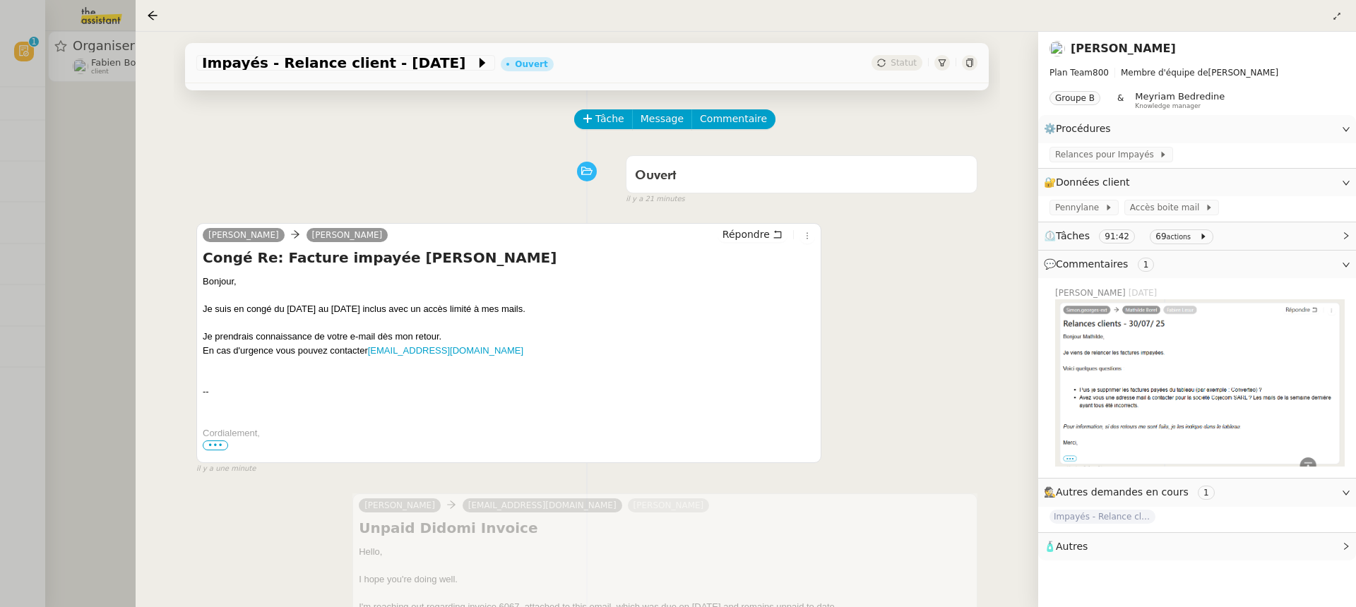
scroll to position [0, 0]
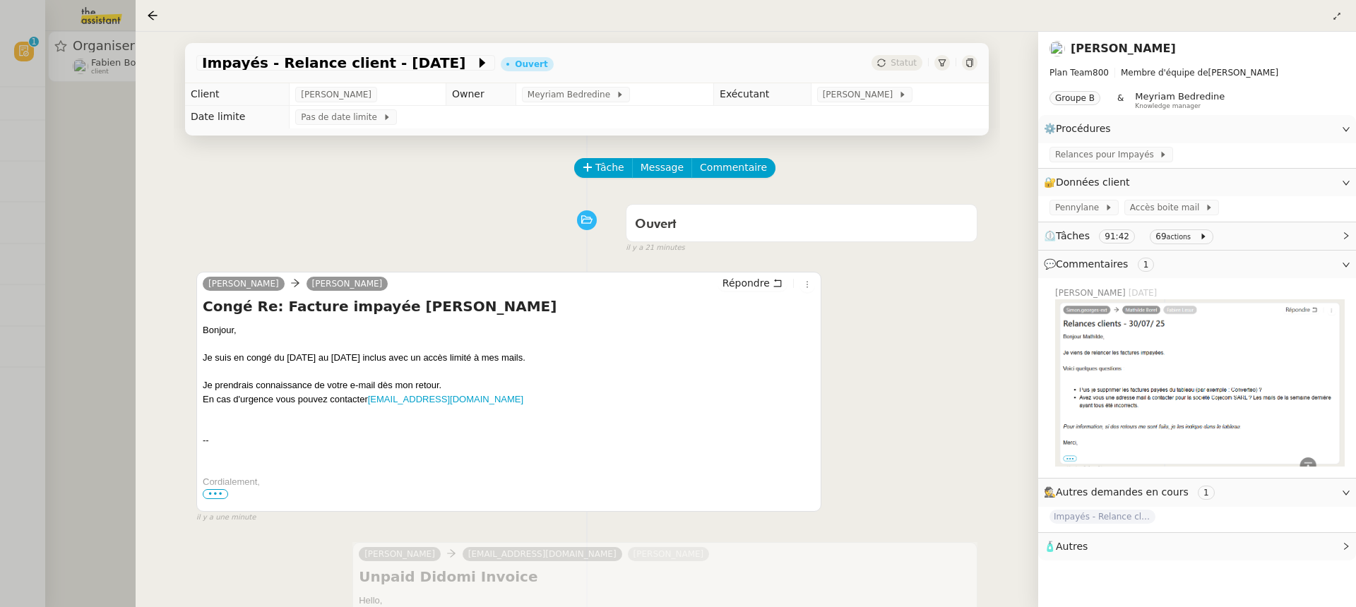
click at [76, 182] on div at bounding box center [678, 303] width 1356 height 607
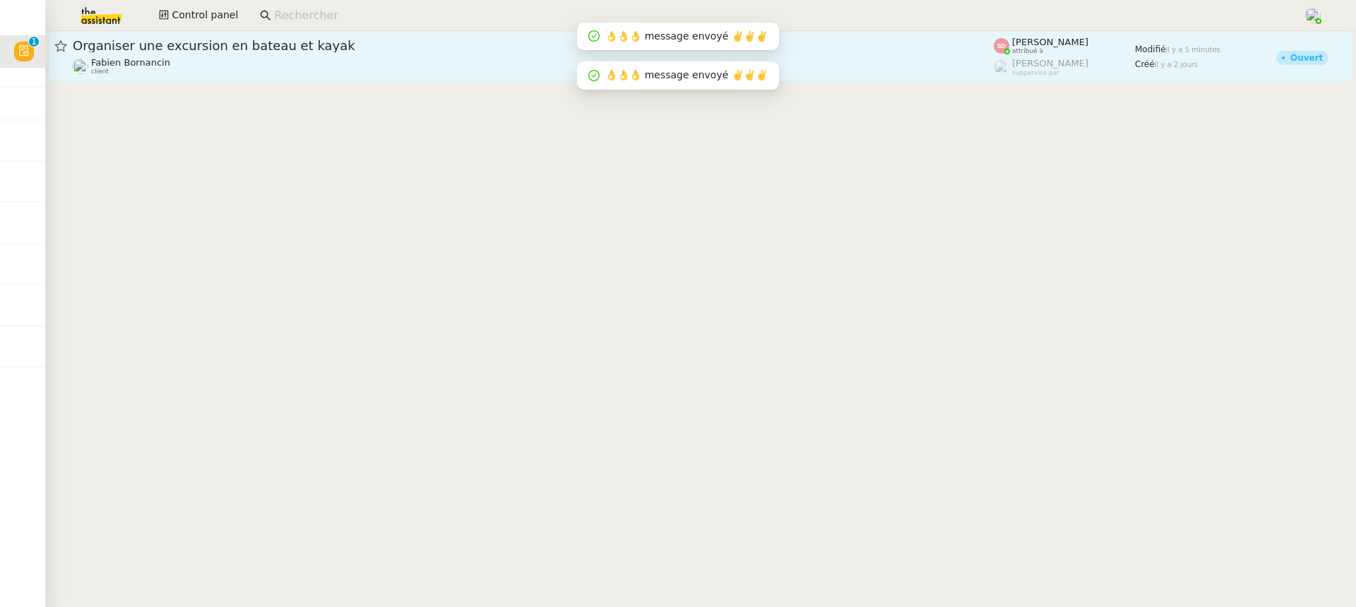
click at [221, 80] on link "Organiser une excursion en bateau et kayak Fabien Bornancin client Sheida Delpa…" at bounding box center [700, 56] width 1305 height 51
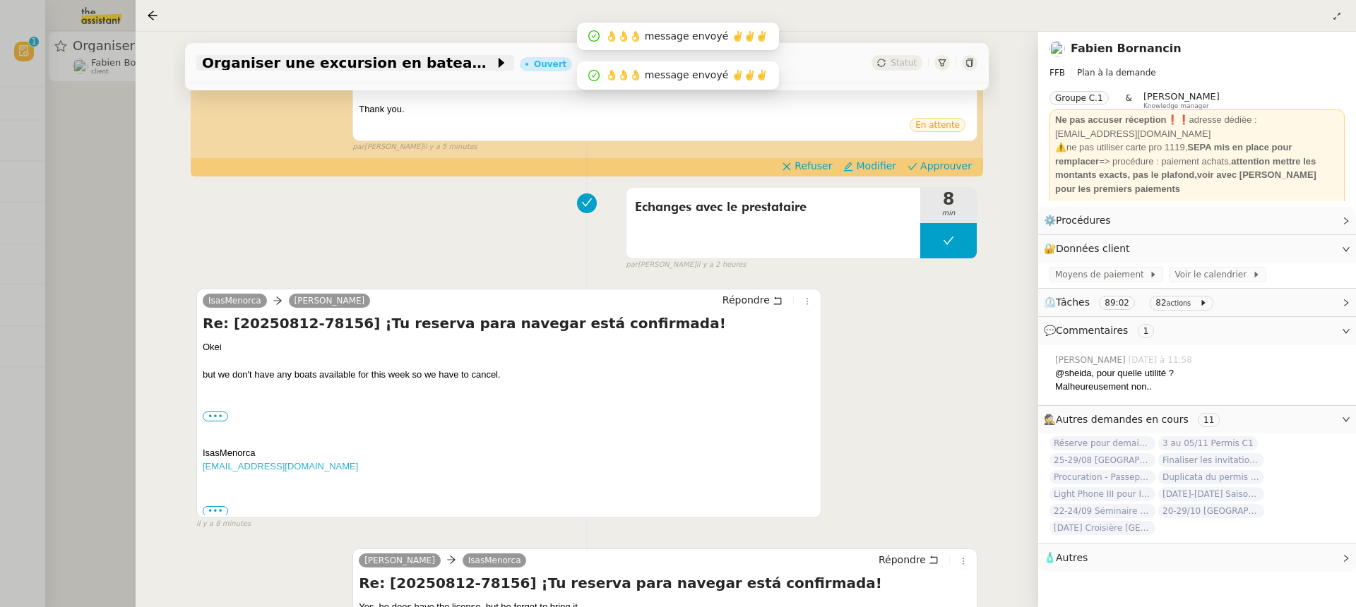
scroll to position [162, 0]
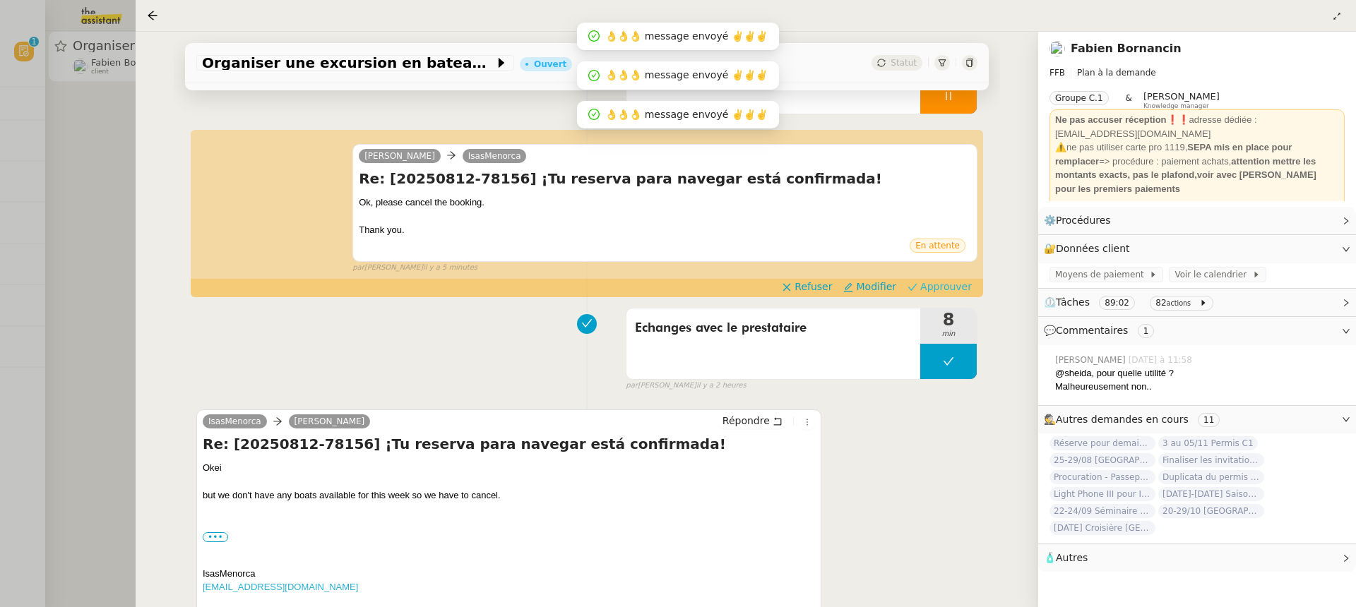
click at [942, 289] on span "Approuver" at bounding box center [946, 287] width 52 height 14
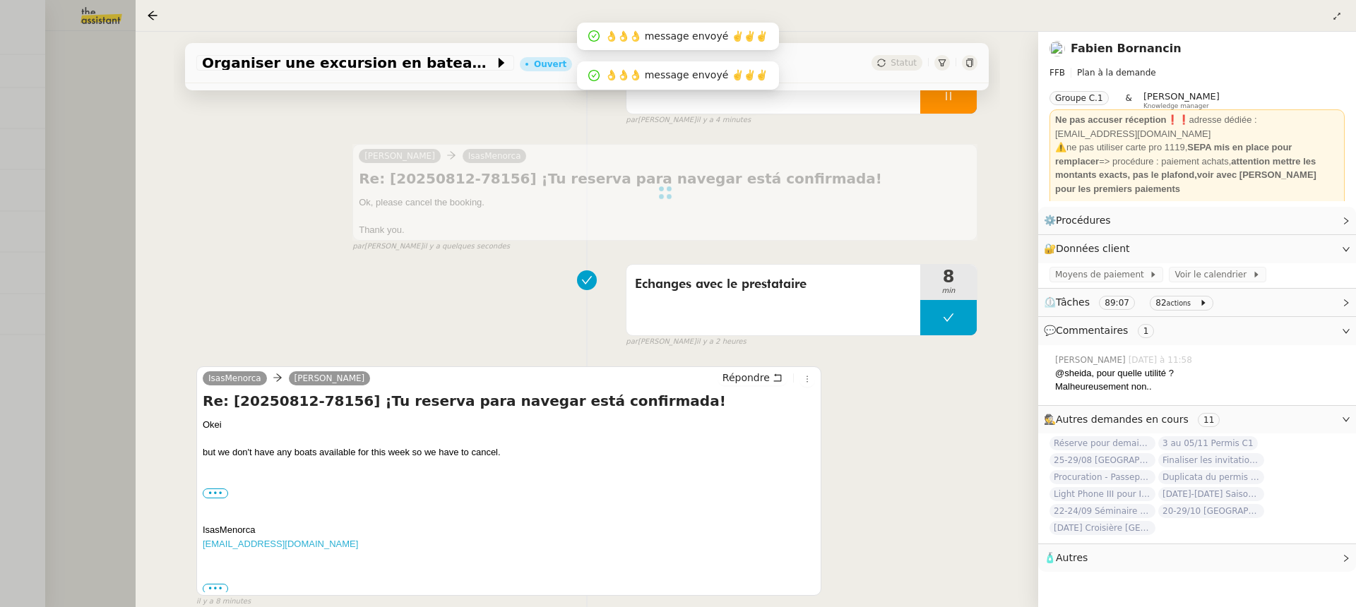
click at [76, 136] on div at bounding box center [678, 303] width 1356 height 607
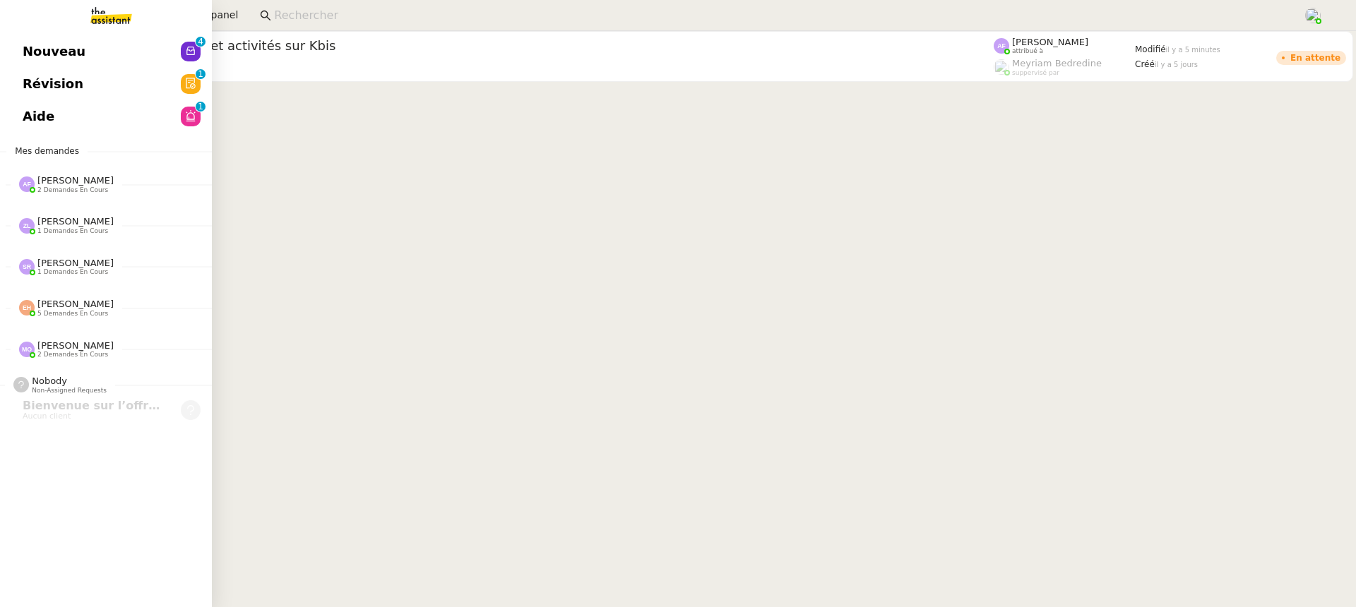
click at [39, 47] on link "Nouveau 0 1 2 3 4 5 6 7 8 9" at bounding box center [106, 51] width 212 height 32
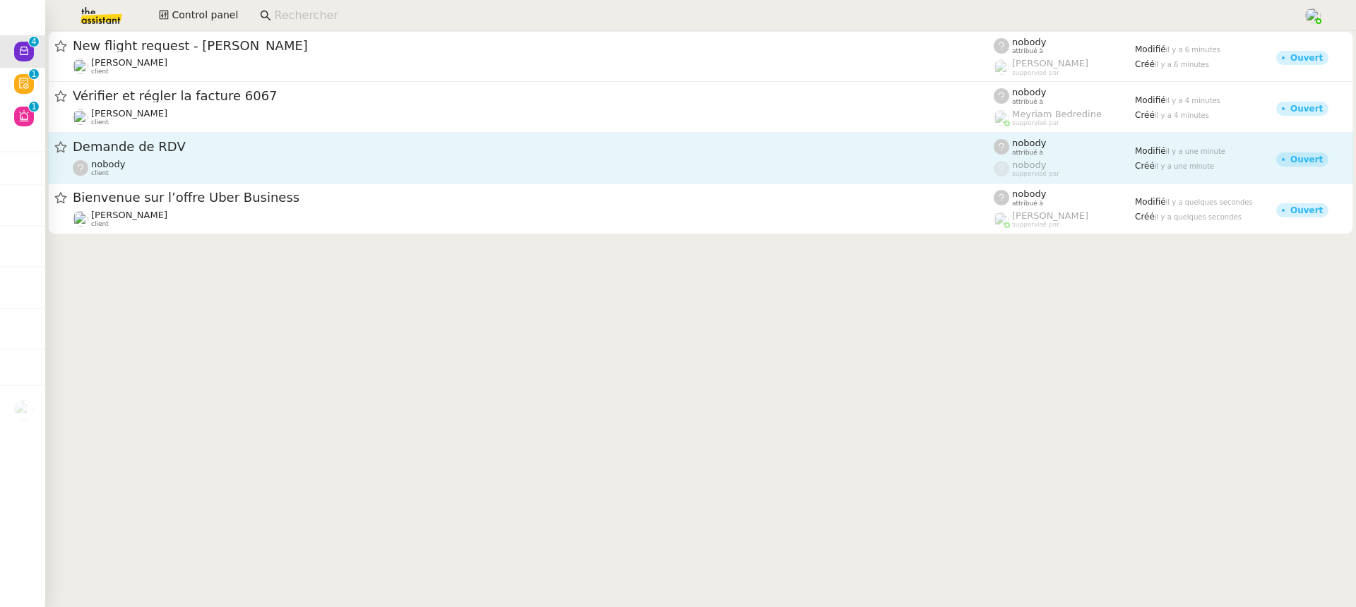
click at [324, 154] on div "Demande de RDV" at bounding box center [533, 147] width 921 height 18
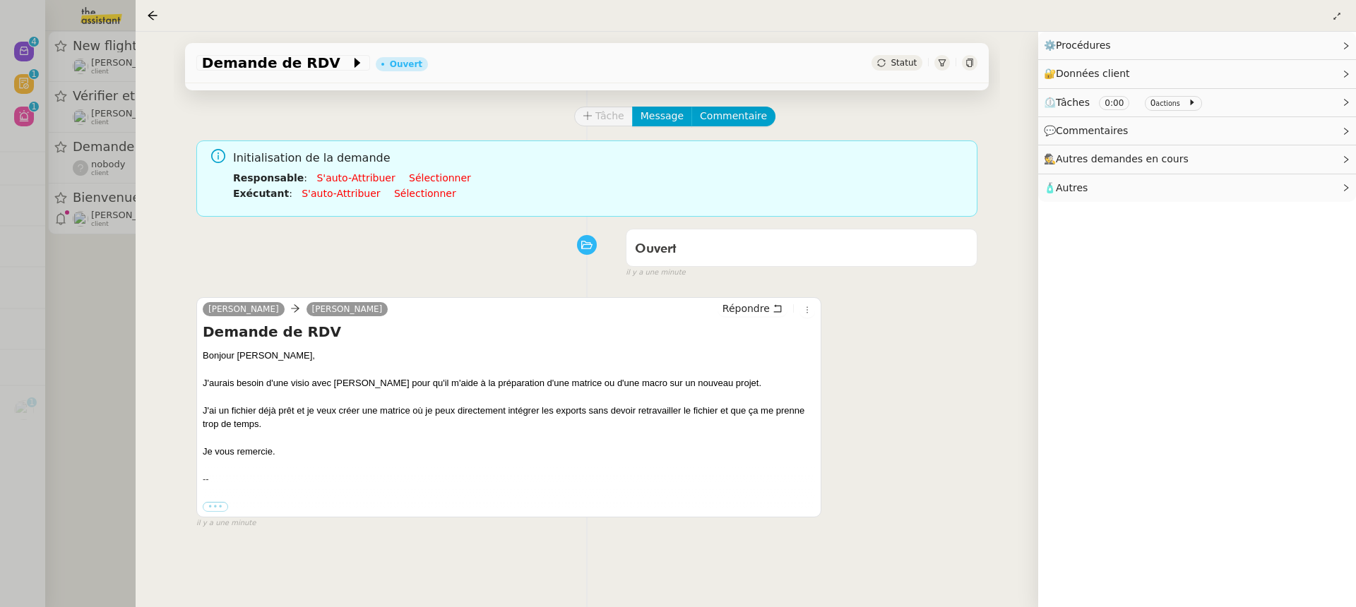
scroll to position [54, 0]
click at [70, 155] on div at bounding box center [678, 303] width 1356 height 607
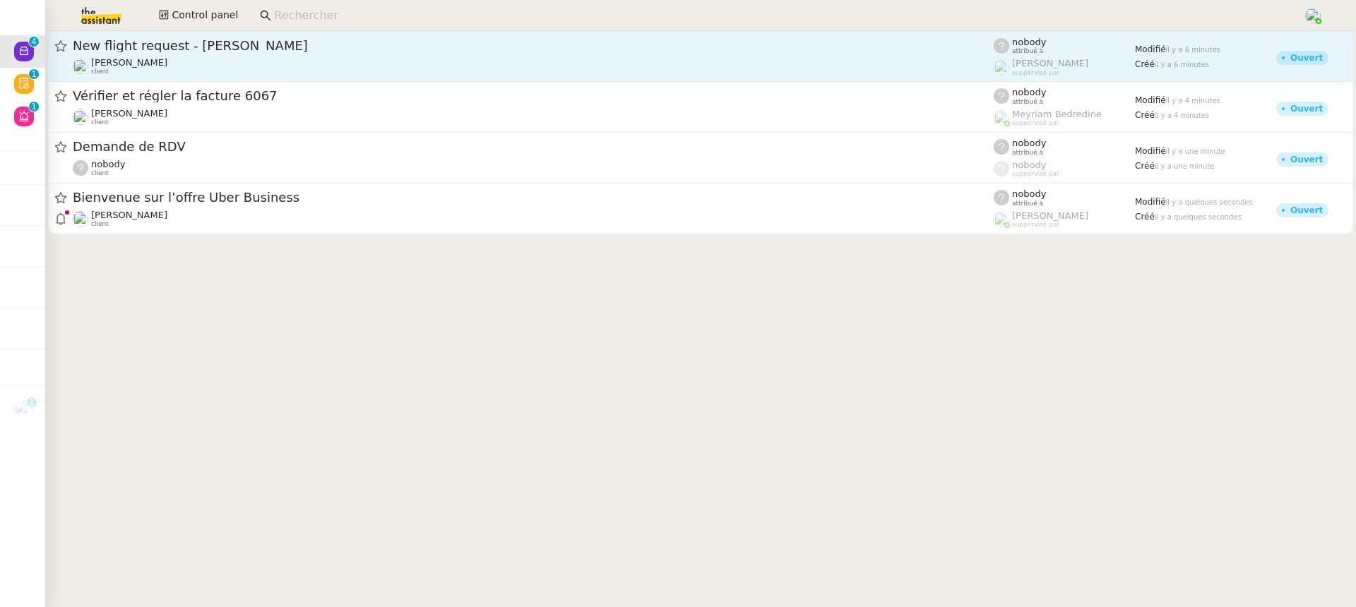
click at [159, 61] on div "[PERSON_NAME] client" at bounding box center [533, 66] width 921 height 18
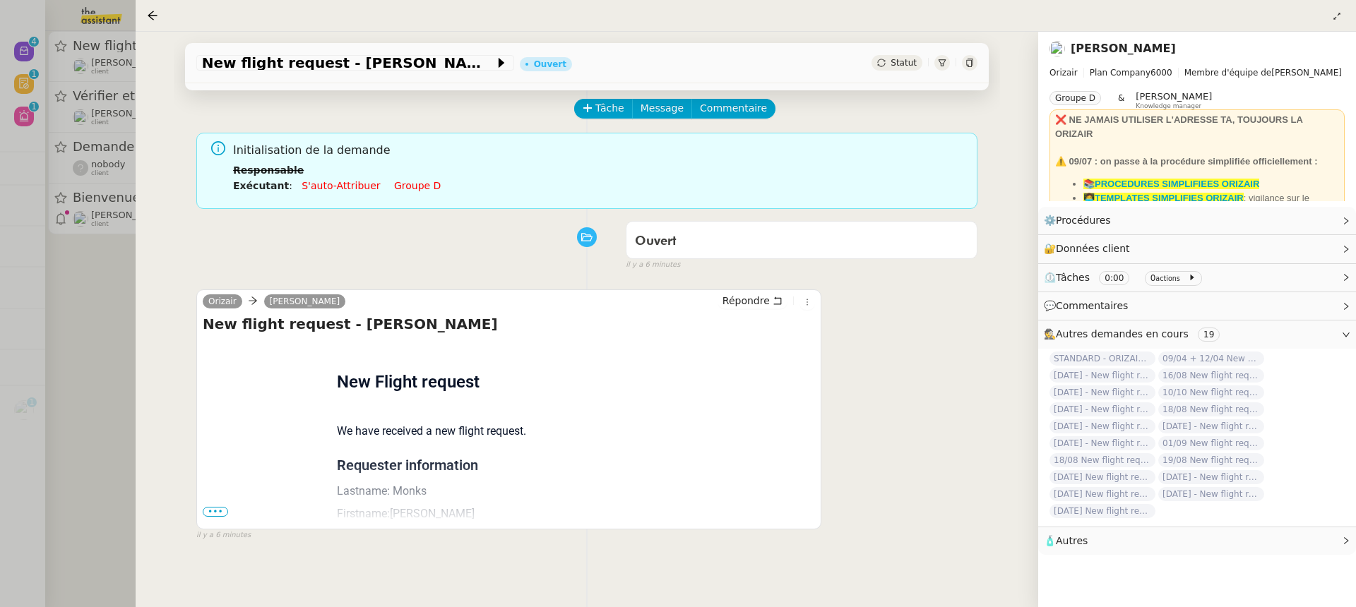
scroll to position [72, 0]
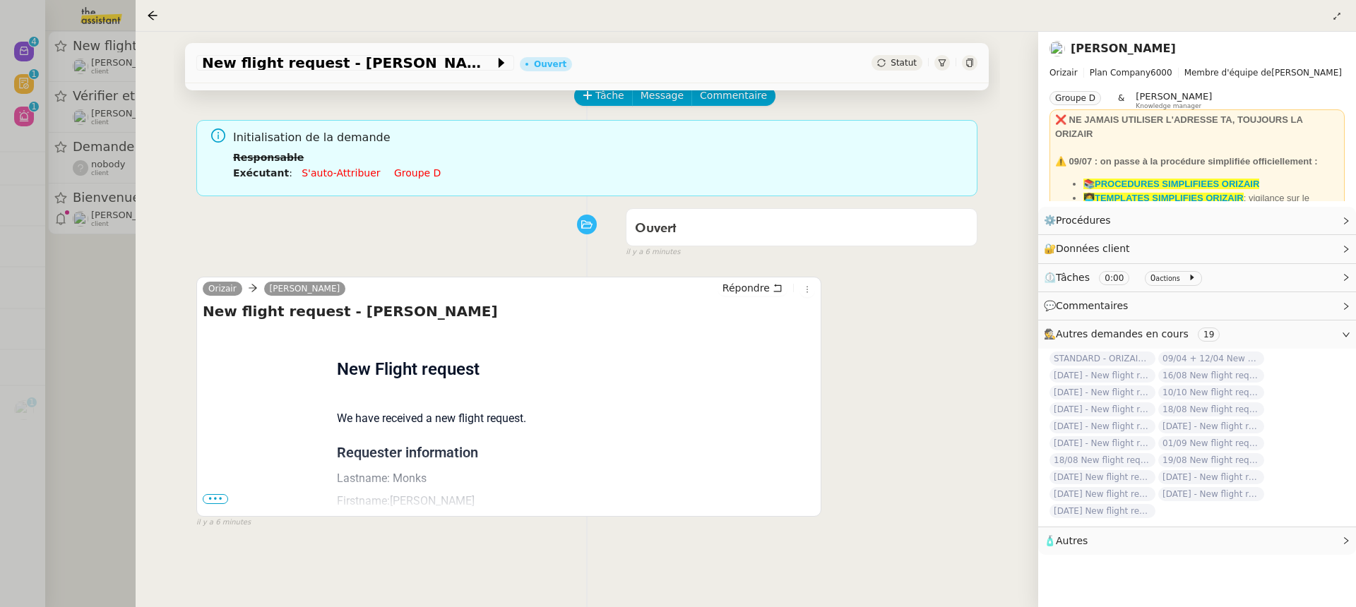
click at [222, 496] on span "•••" at bounding box center [215, 499] width 25 height 10
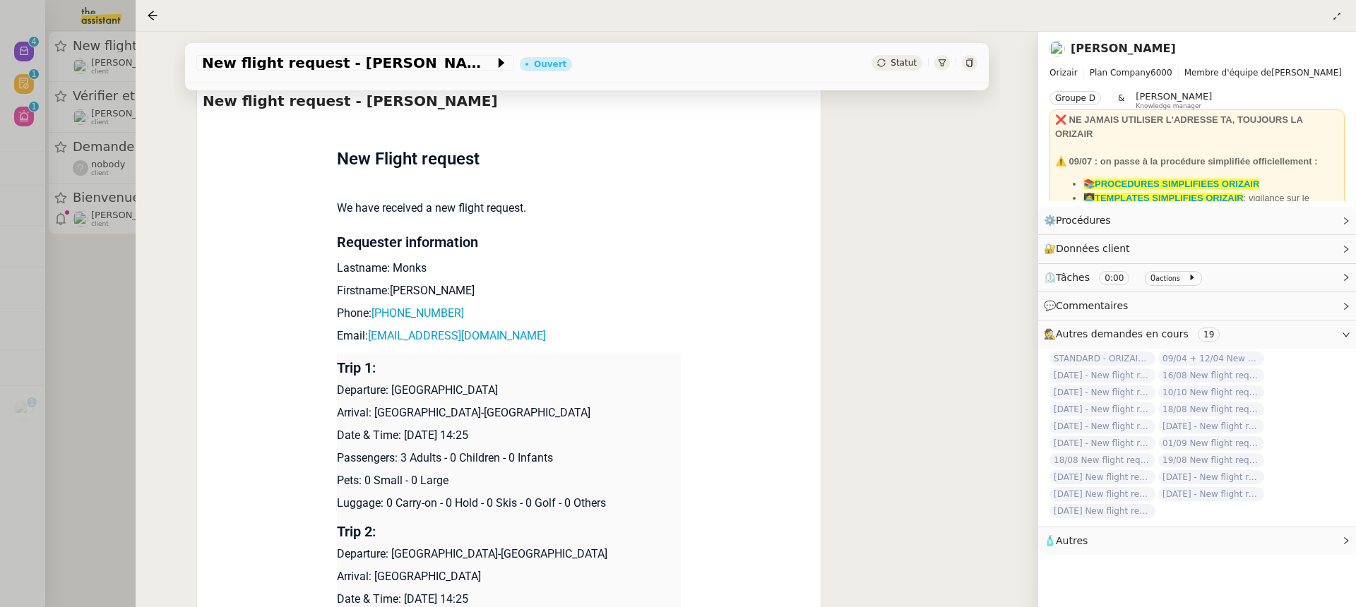
scroll to position [359, 0]
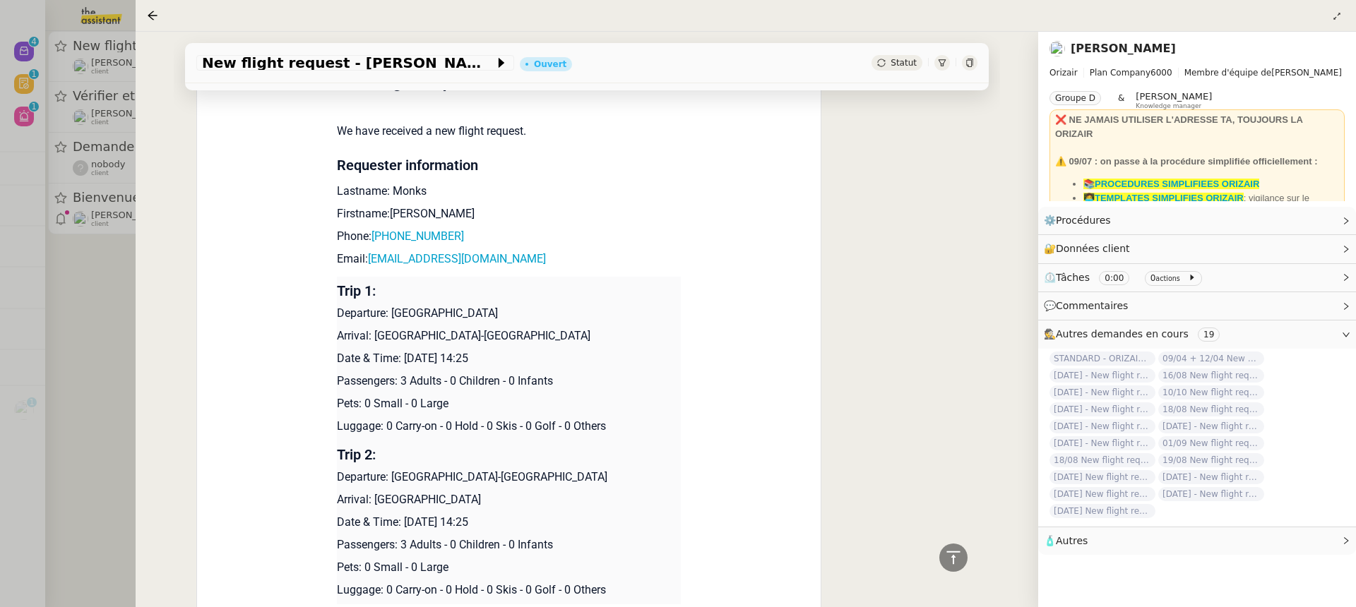
drag, startPoint x: 478, startPoint y: 362, endPoint x: 403, endPoint y: 358, distance: 75.0
click at [403, 358] on p "Date & Time: 20th May 2026 14:25" at bounding box center [509, 358] width 345 height 17
copy p "20th May 2026"
click at [285, 83] on div "New flight request - Kim Monks Ouvert Statut" at bounding box center [587, 63] width 804 height 40
click at [276, 63] on span "New flight request - Kim Monks" at bounding box center [348, 63] width 292 height 14
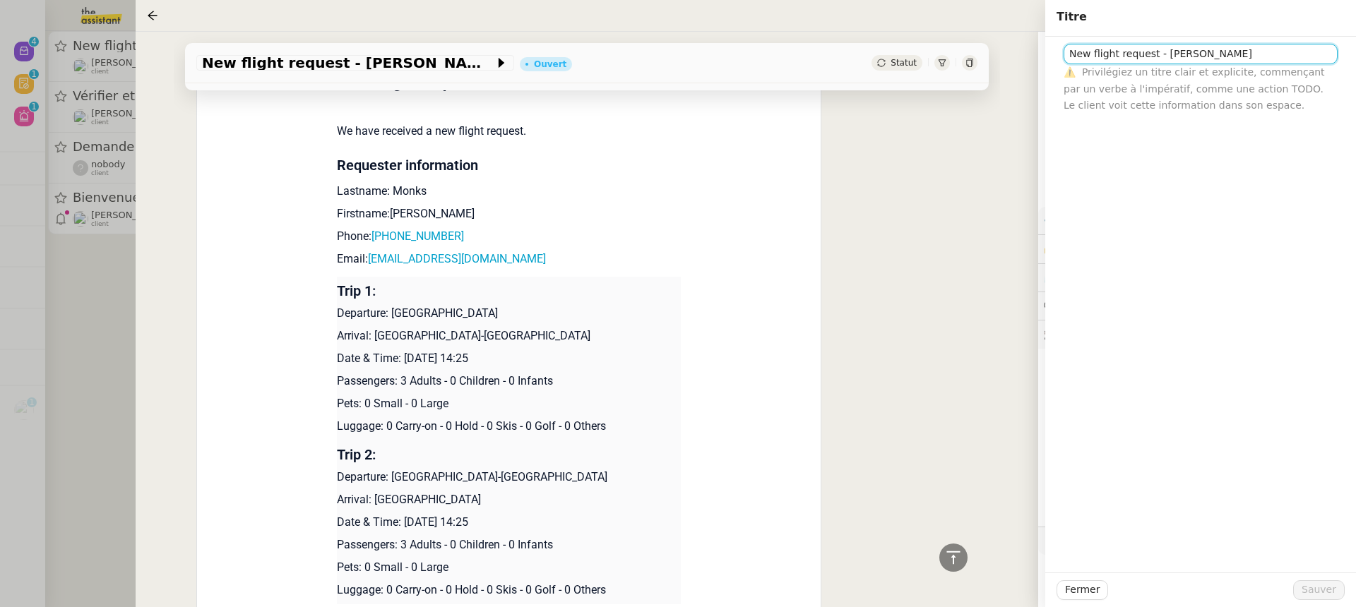
click at [1068, 51] on input "New flight request - Kim Monks" at bounding box center [1200, 54] width 274 height 20
paste input "20th May 2026"
drag, startPoint x: 477, startPoint y: 518, endPoint x: 402, endPoint y: 525, distance: 75.2
click at [402, 525] on p "Date & Time: 26th May 2026 14:25" at bounding box center [509, 522] width 345 height 17
copy p "26th May 2026"
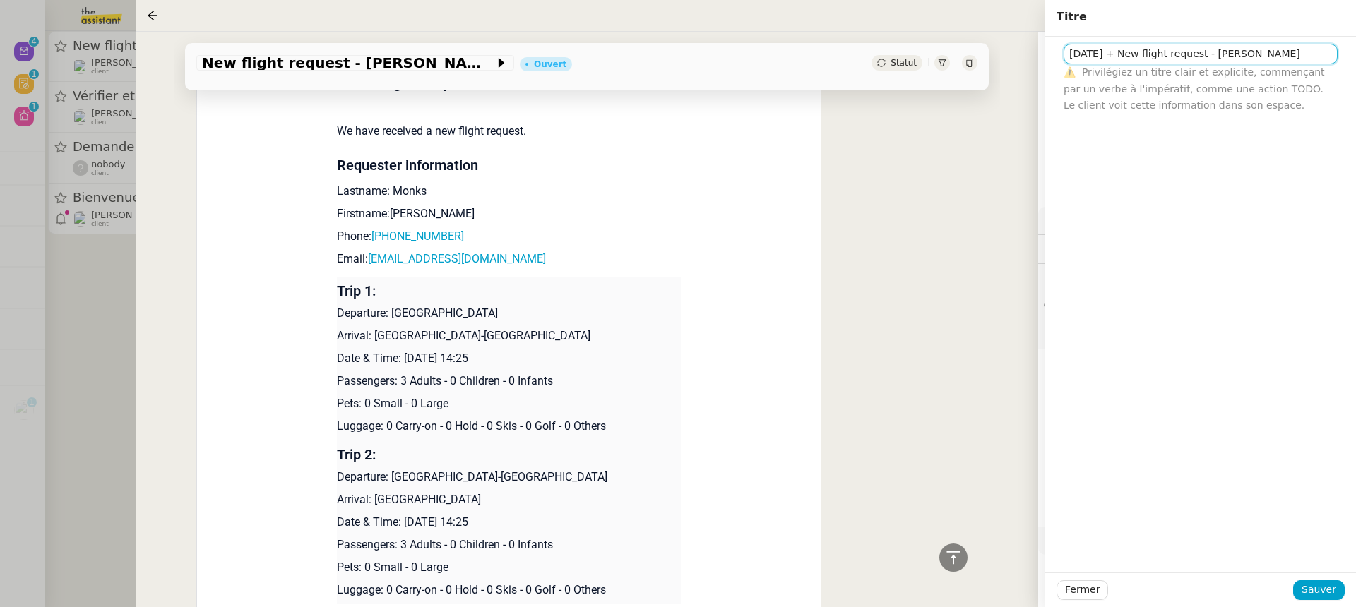
click at [1149, 54] on input "20th May 2026 + New flight request - Kim Monks" at bounding box center [1200, 54] width 274 height 20
paste input "26th May 2026"
type input "20th May 2026 + 26th May 2026 New flight request - Kim Monks"
click at [1325, 598] on span "Sauver" at bounding box center [1318, 590] width 35 height 16
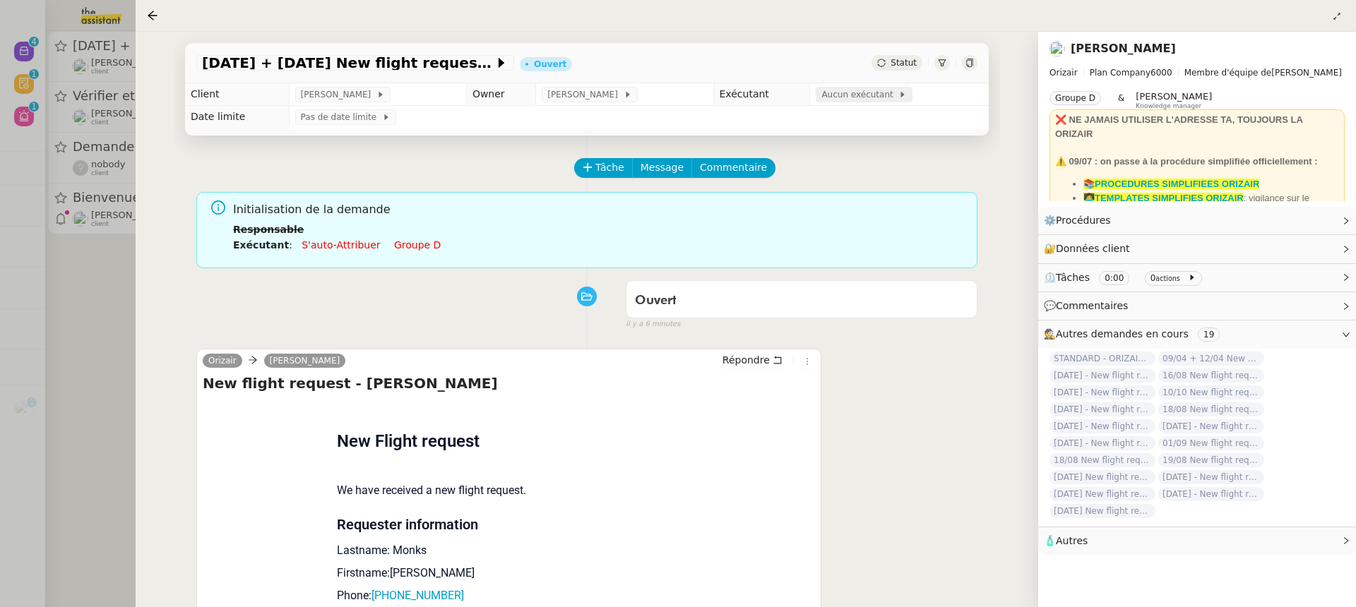
click at [836, 100] on span "Aucun exécutant" at bounding box center [859, 95] width 77 height 14
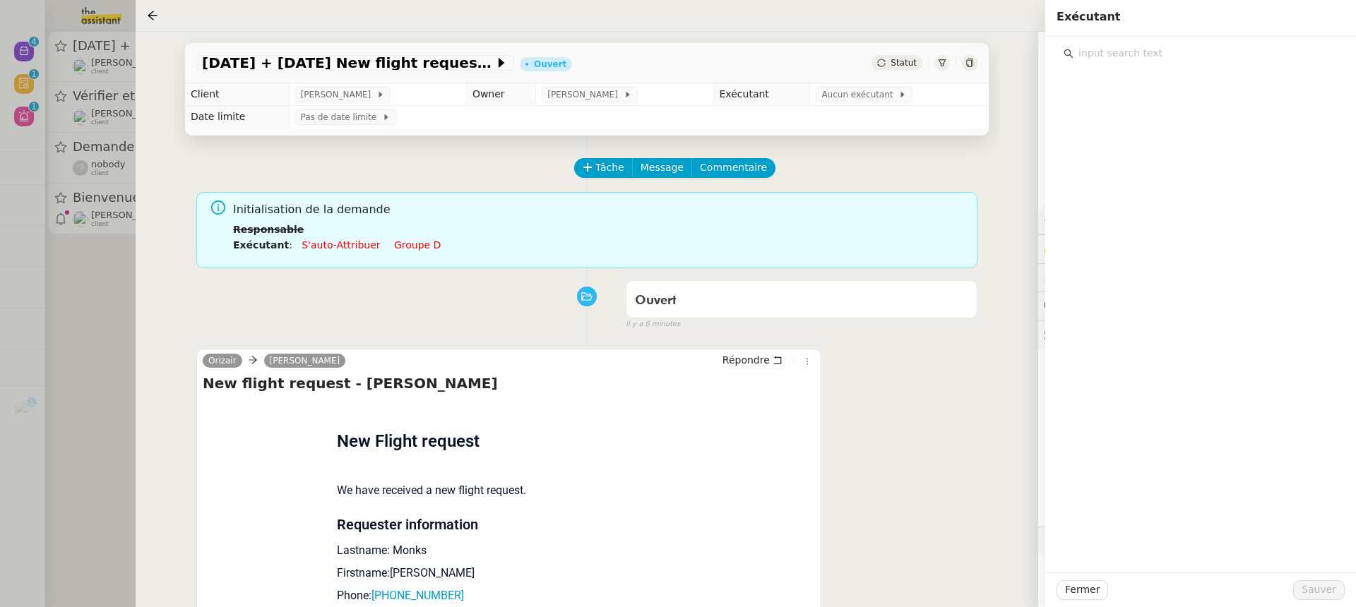
click at [1131, 50] on input "text" at bounding box center [1205, 53] width 264 height 19
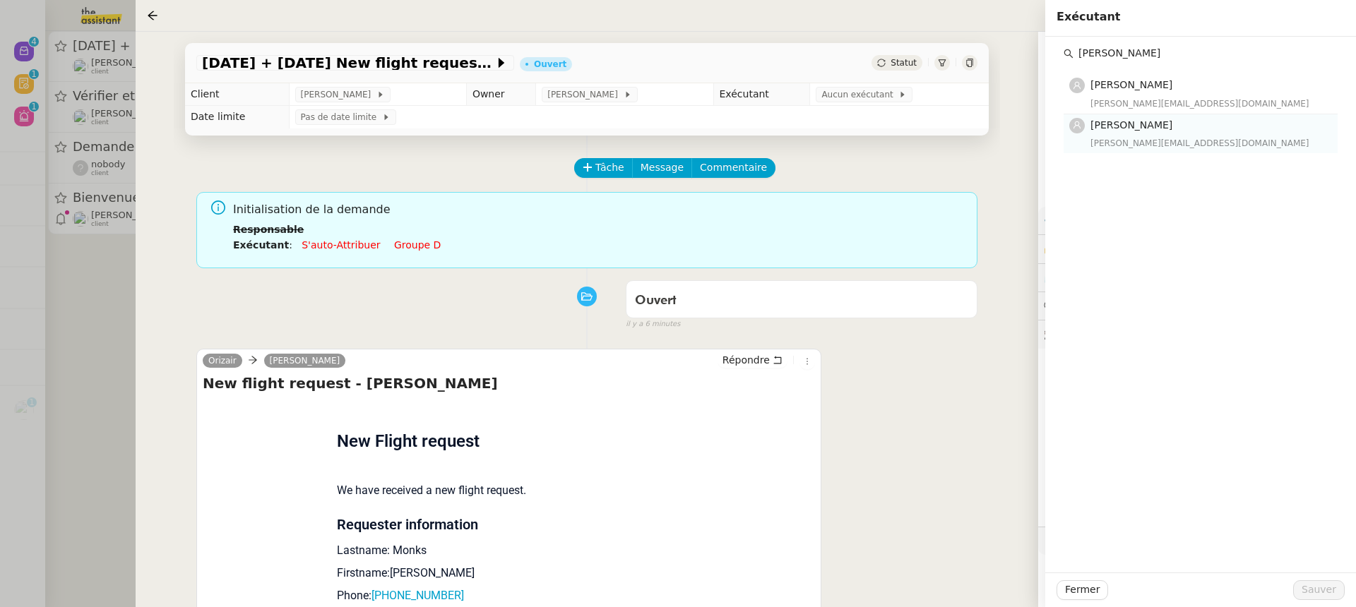
type input "anna"
click at [1137, 121] on span "[PERSON_NAME]" at bounding box center [1131, 124] width 82 height 11
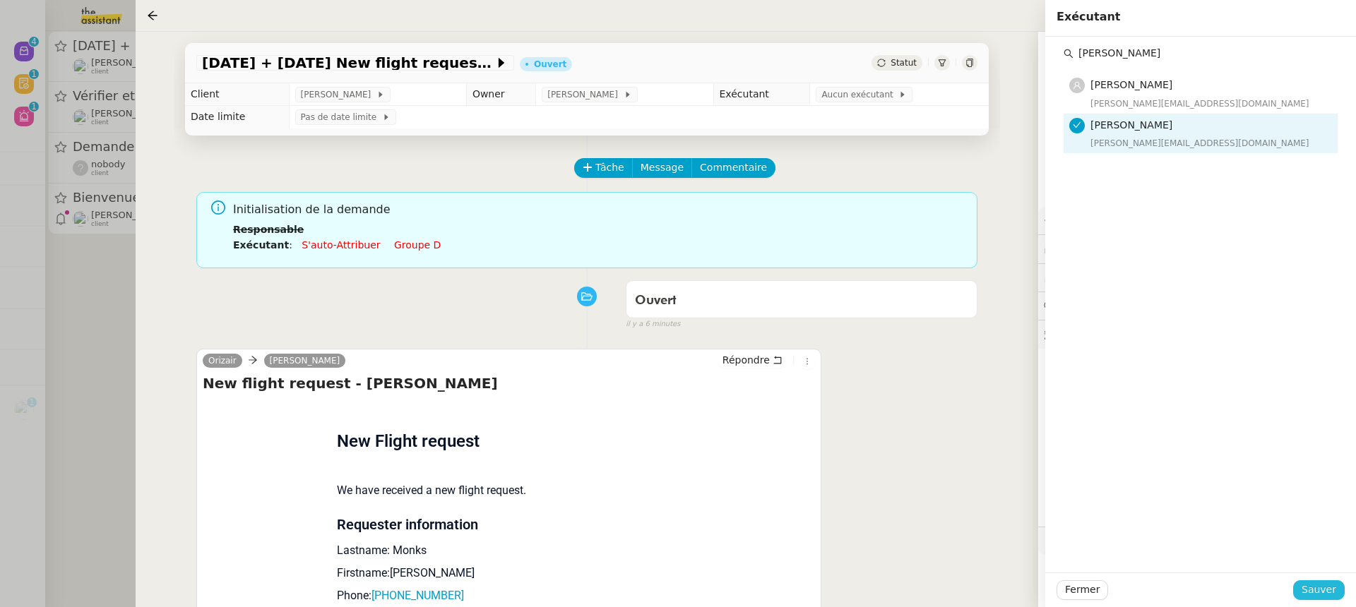
click at [1326, 592] on span "Sauver" at bounding box center [1318, 590] width 35 height 16
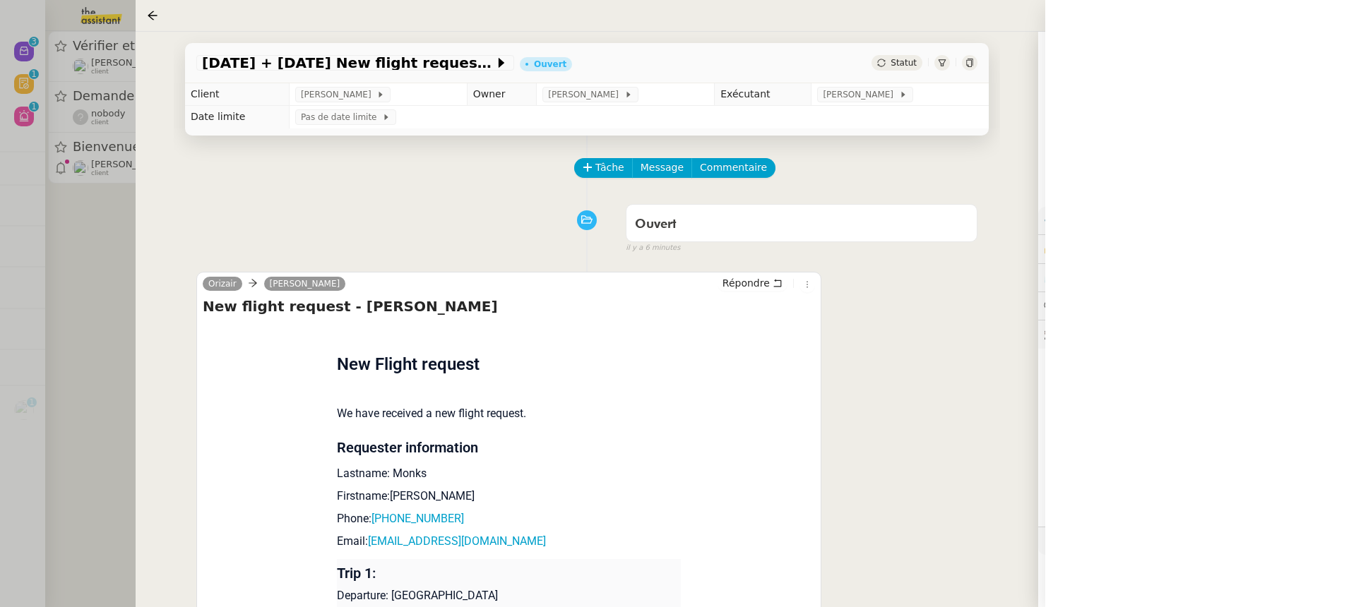
click at [88, 108] on div at bounding box center [678, 303] width 1356 height 607
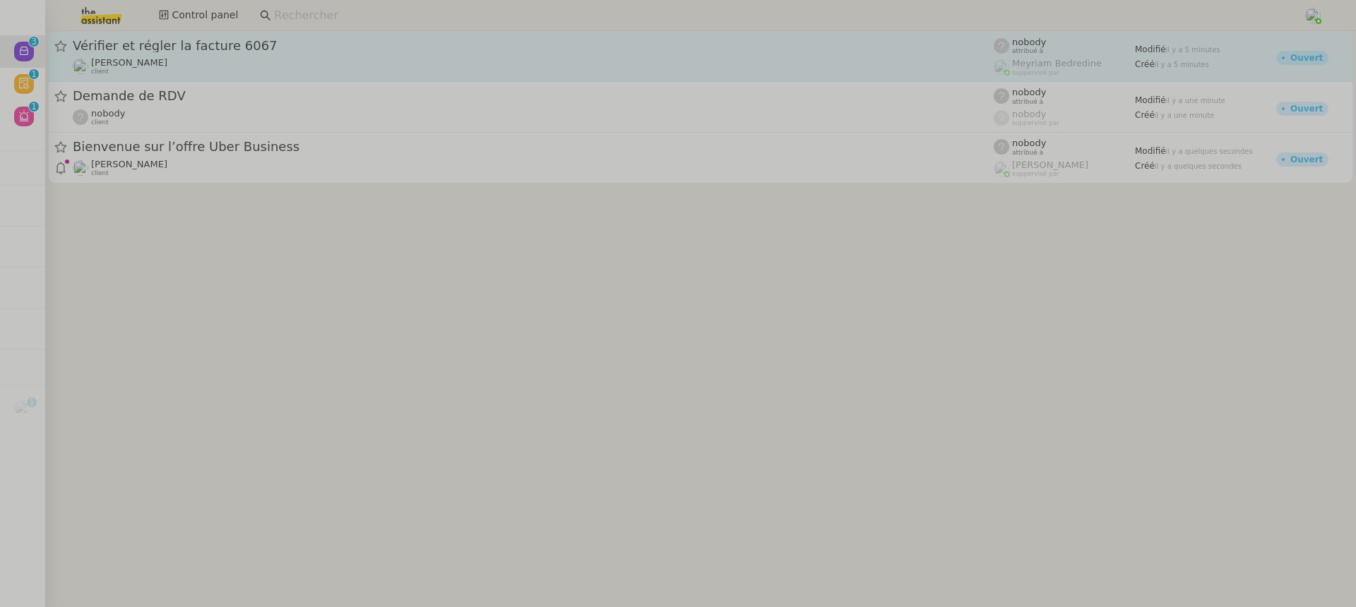
click at [241, 56] on div "Vérifier et régler la facture 6067 Mathilde Borel client" at bounding box center [533, 56] width 921 height 38
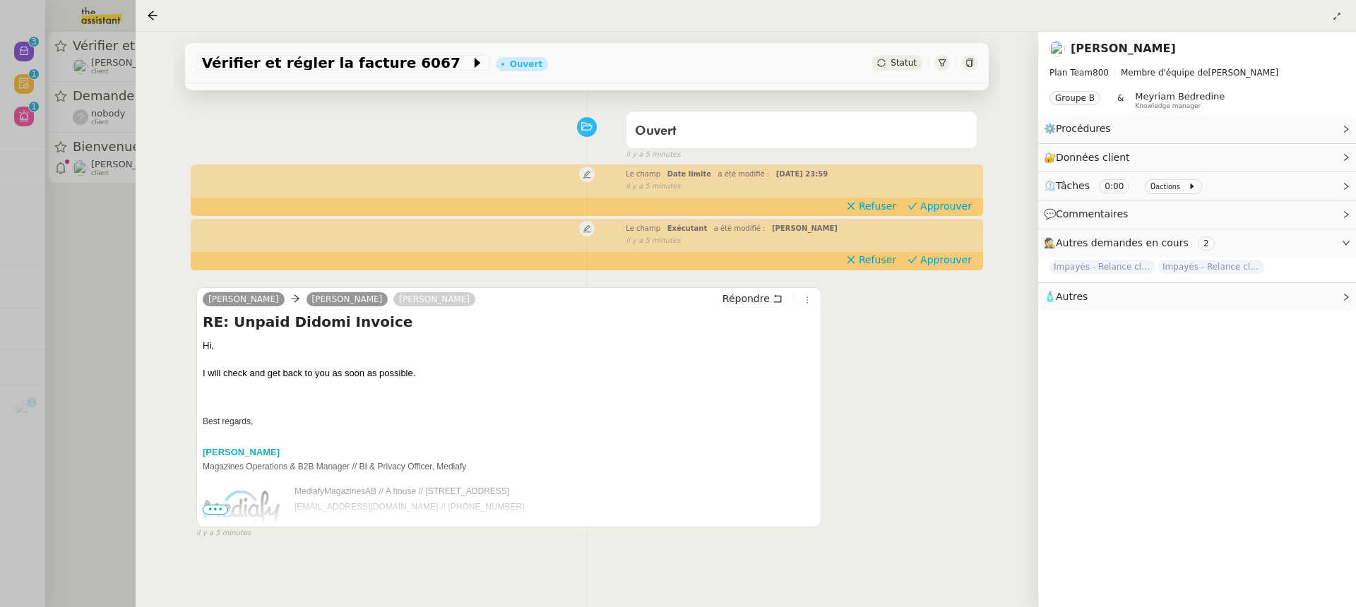
scroll to position [95, 0]
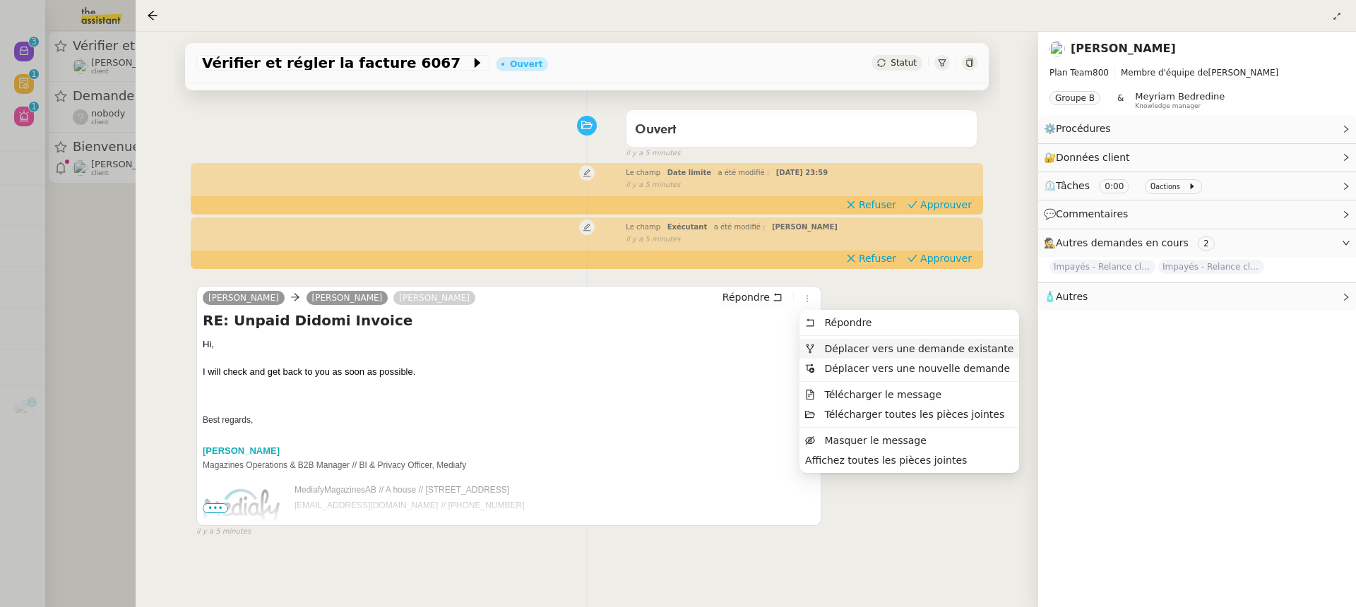
click at [849, 345] on span "Déplacer vers une demande existante" at bounding box center [918, 348] width 189 height 11
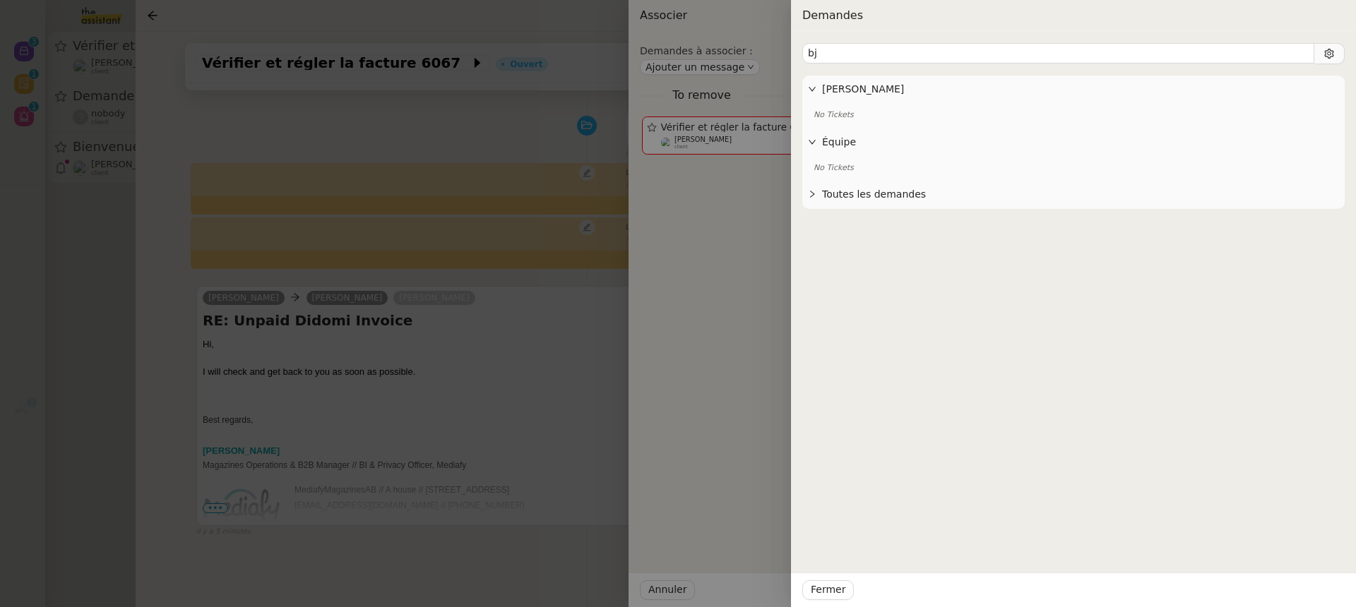
type input "b"
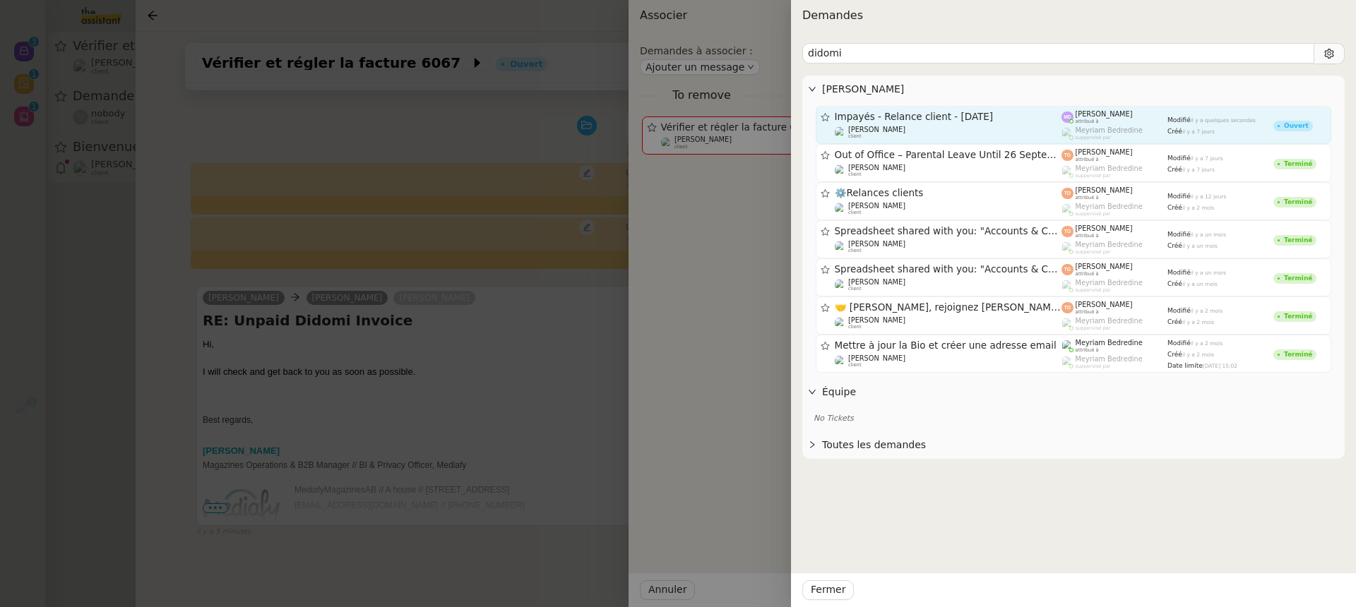
type input "didomi"
click at [1001, 119] on span "Impayés - Relance client - 6 août 2025" at bounding box center [948, 117] width 227 height 10
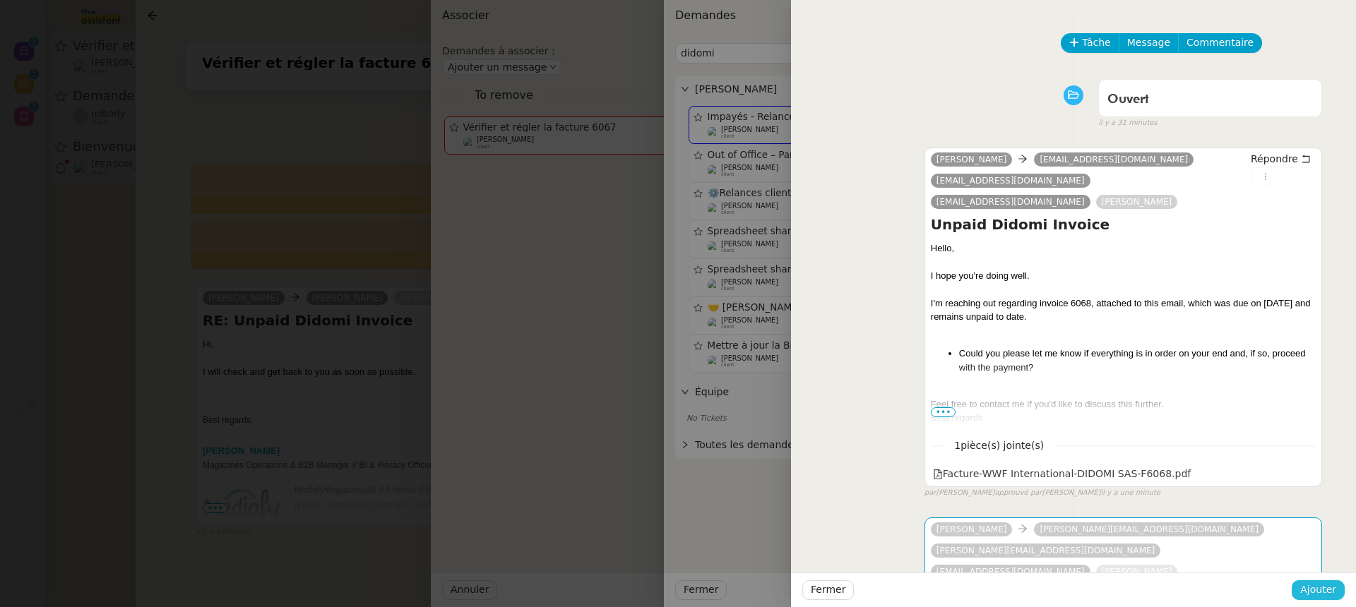
click at [1325, 583] on span "Ajouter" at bounding box center [1318, 590] width 36 height 16
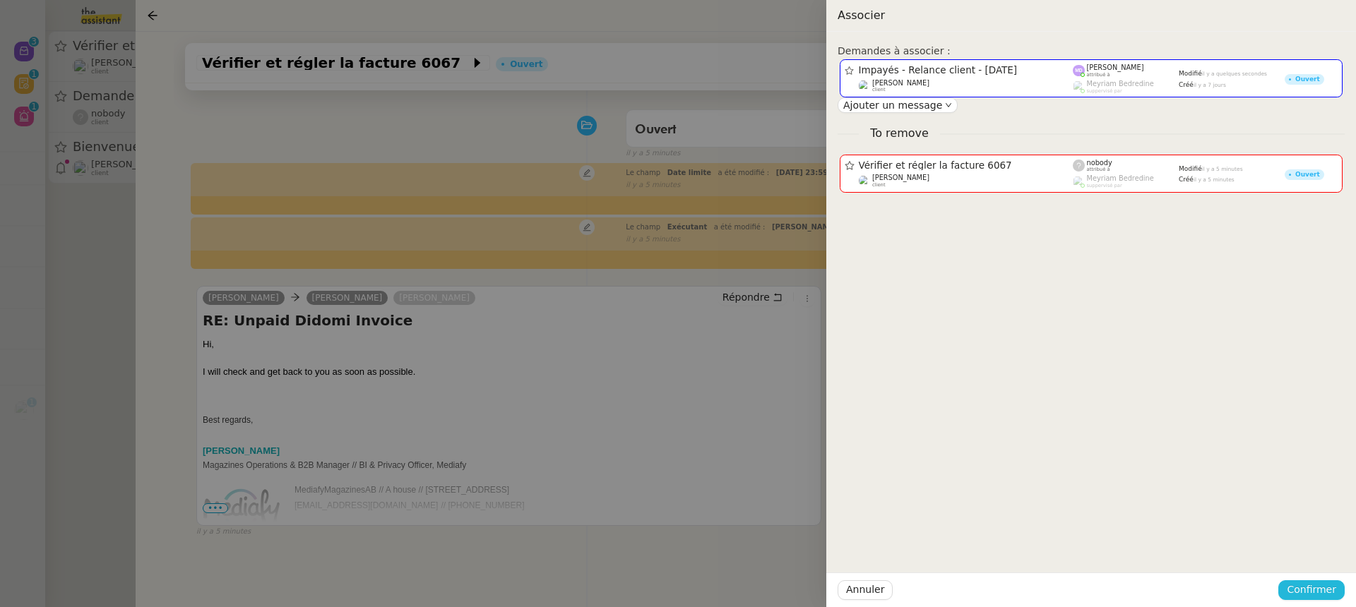
click at [1325, 583] on span "Confirmer" at bounding box center [1310, 590] width 49 height 16
click at [1312, 552] on span "Ajouter" at bounding box center [1312, 552] width 36 height 14
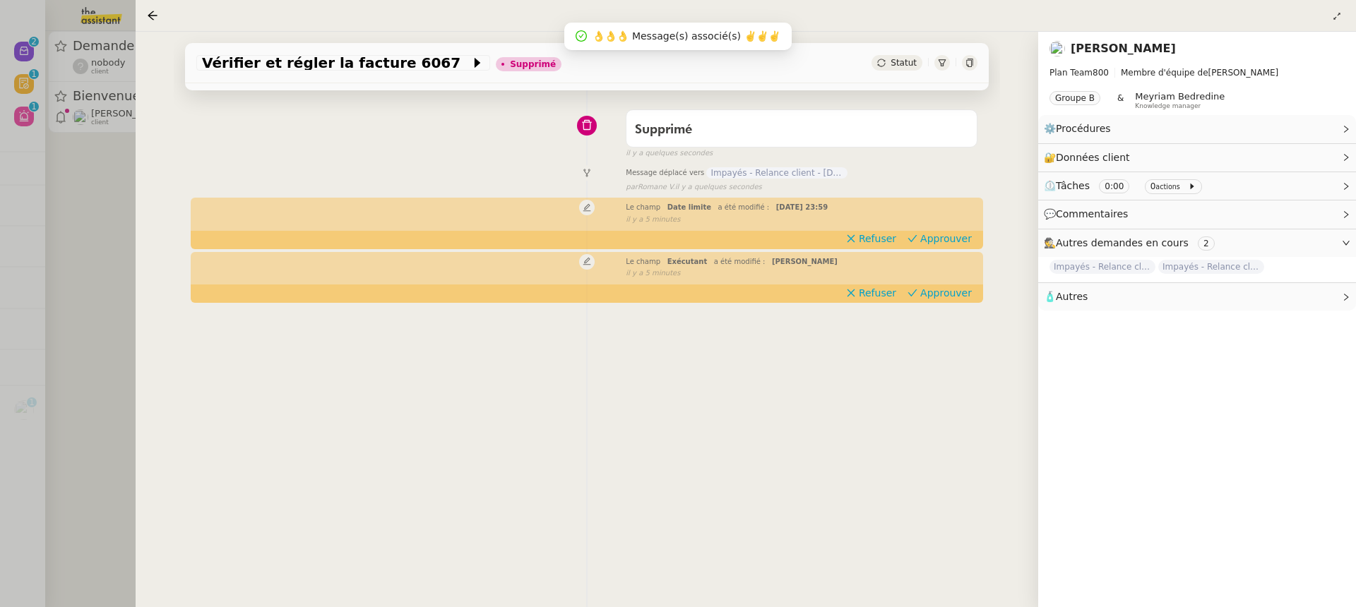
click at [72, 74] on div at bounding box center [678, 303] width 1356 height 607
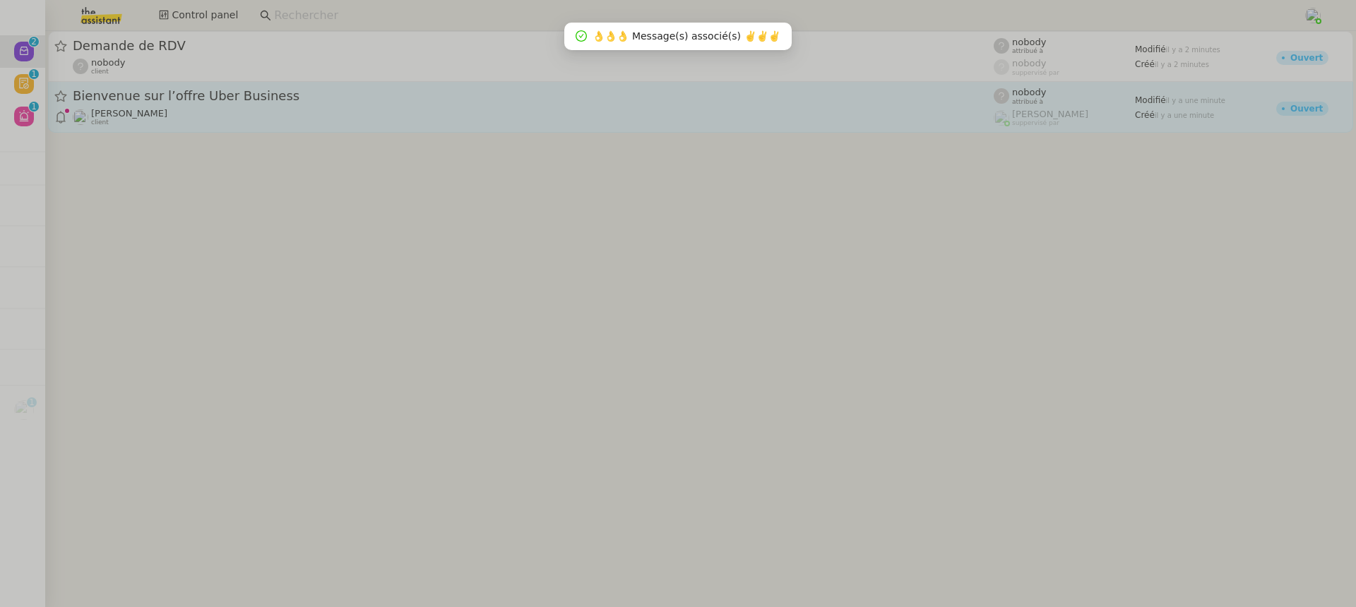
click at [187, 112] on div "Maxime Robert-Colin client" at bounding box center [533, 117] width 921 height 18
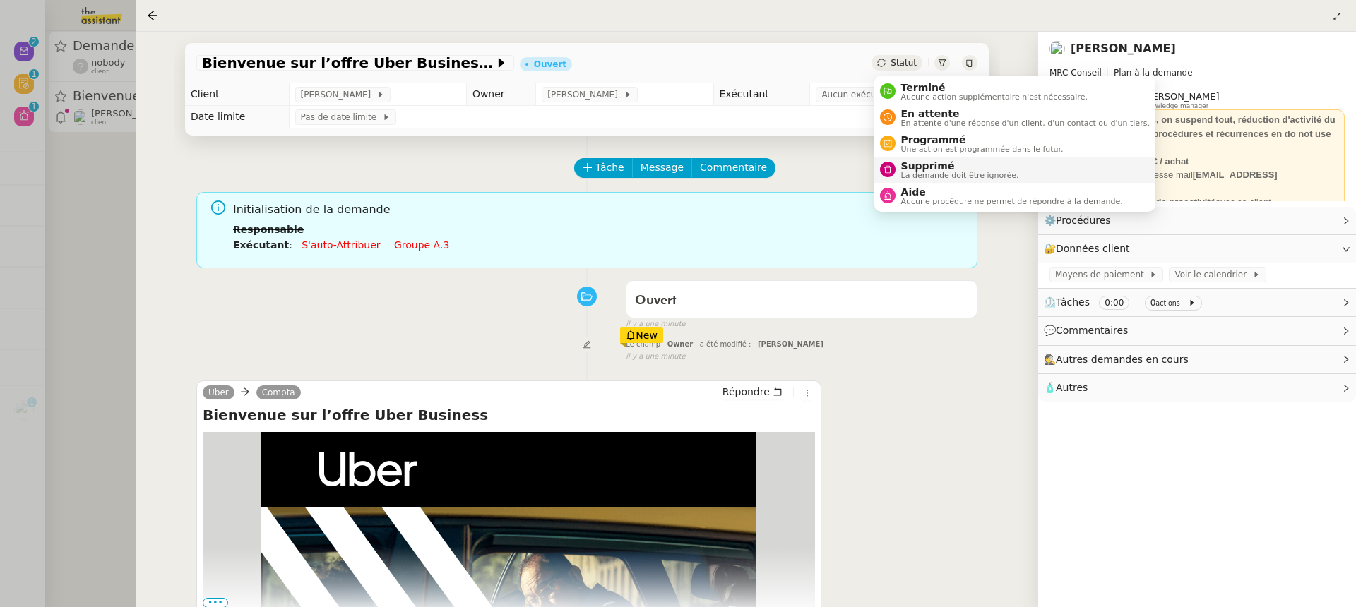
click at [941, 172] on span "La demande doit être ignorée." at bounding box center [960, 176] width 118 height 8
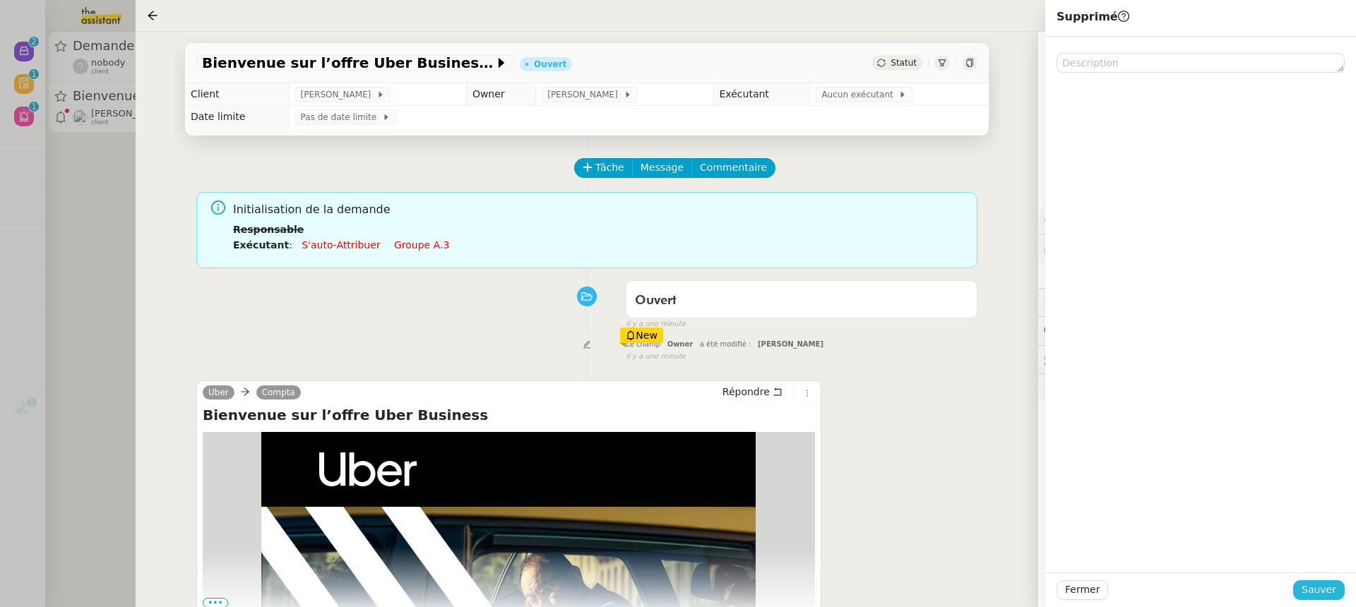
click at [1318, 590] on span "Sauver" at bounding box center [1318, 590] width 35 height 16
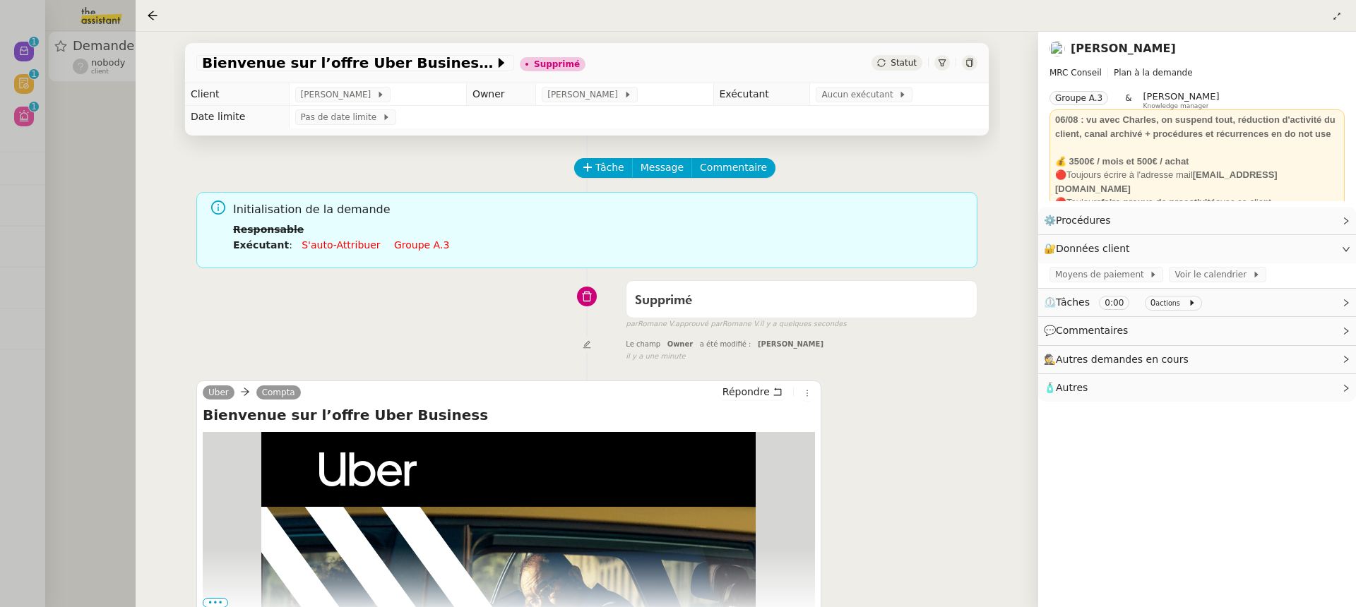
click at [128, 265] on div at bounding box center [678, 303] width 1356 height 607
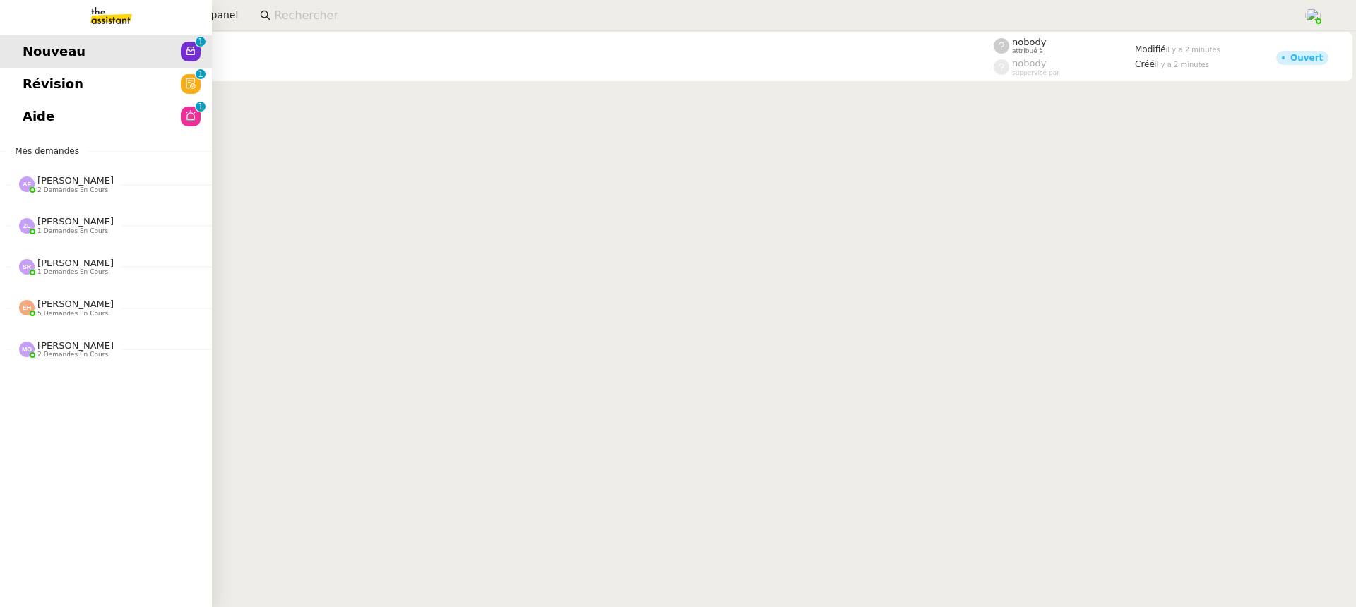
click at [14, 92] on link "Révision 0 1 2 3 4 5 6 7 8 9" at bounding box center [106, 84] width 212 height 32
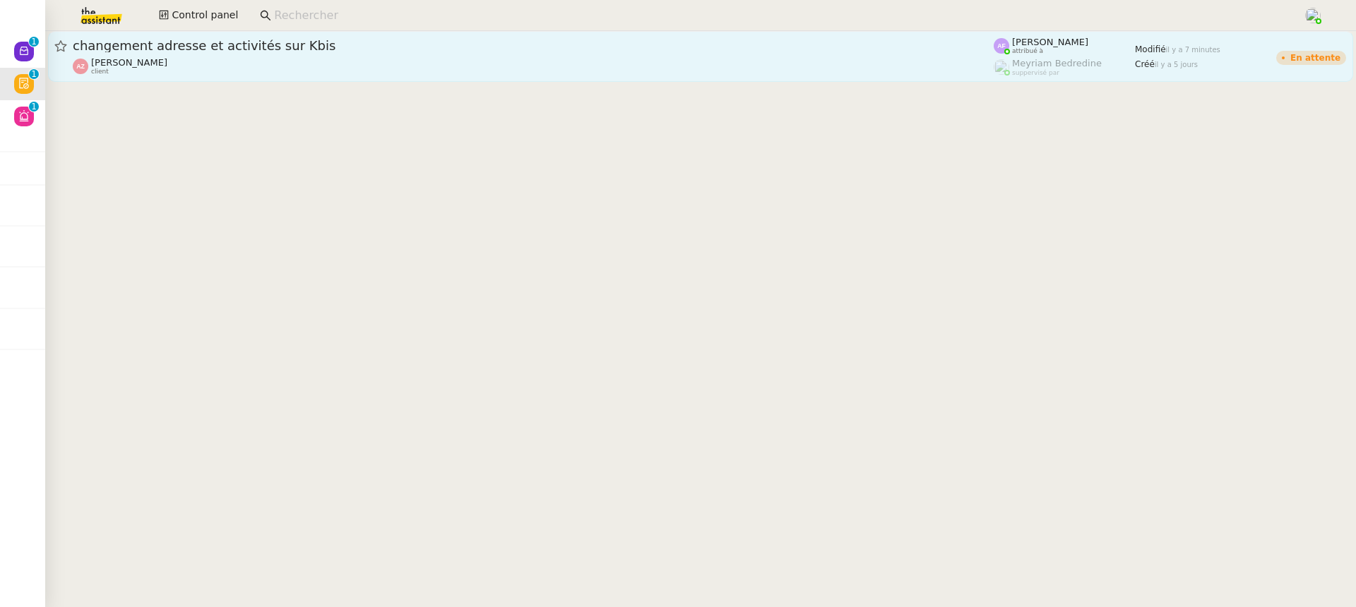
click at [933, 58] on div "Aurélien Zanker client" at bounding box center [533, 66] width 921 height 18
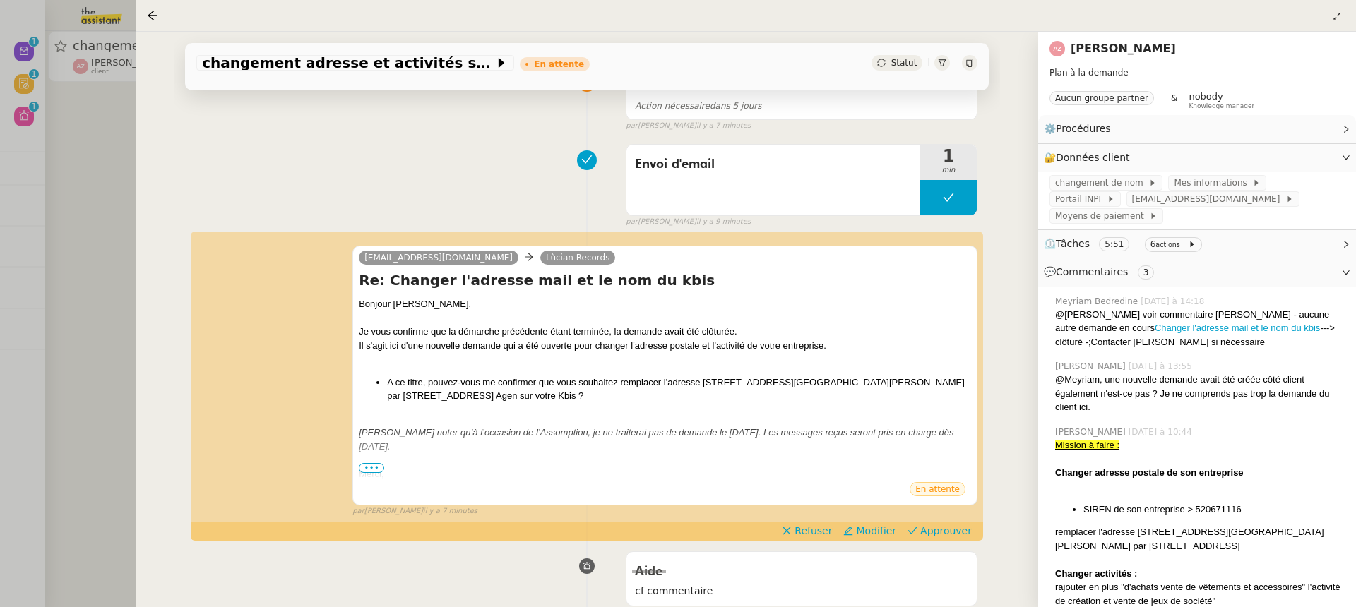
scroll to position [139, 0]
click at [961, 527] on span "Approuver" at bounding box center [946, 530] width 52 height 14
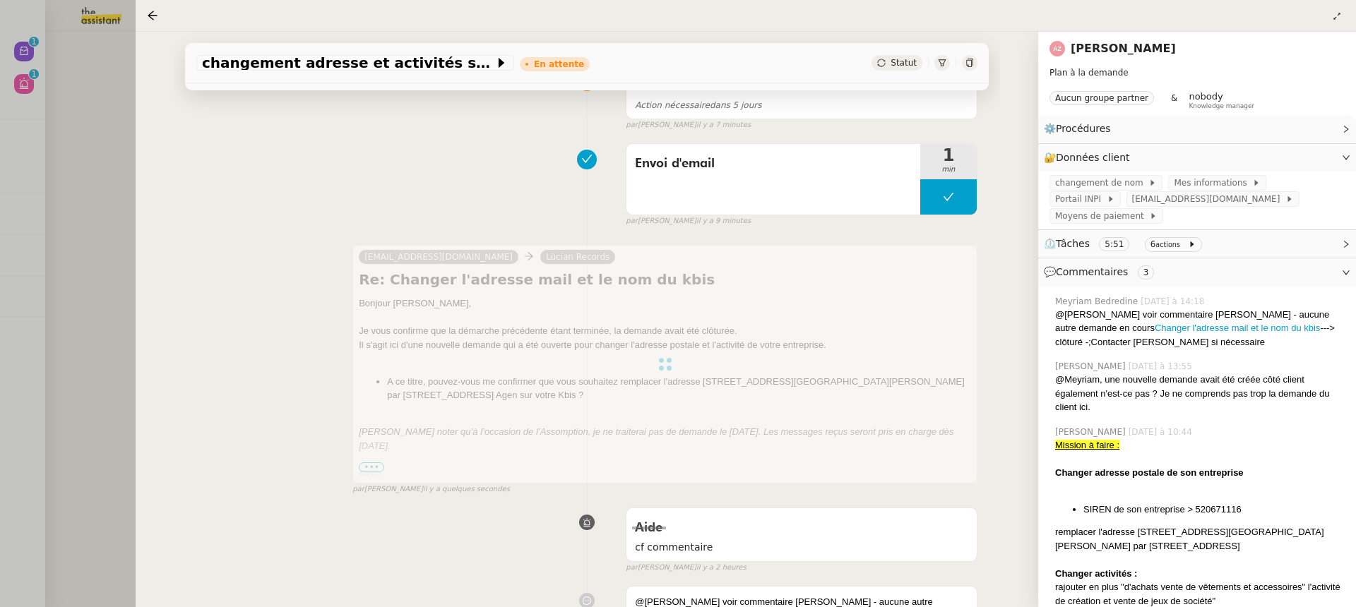
click at [54, 129] on div at bounding box center [678, 303] width 1356 height 607
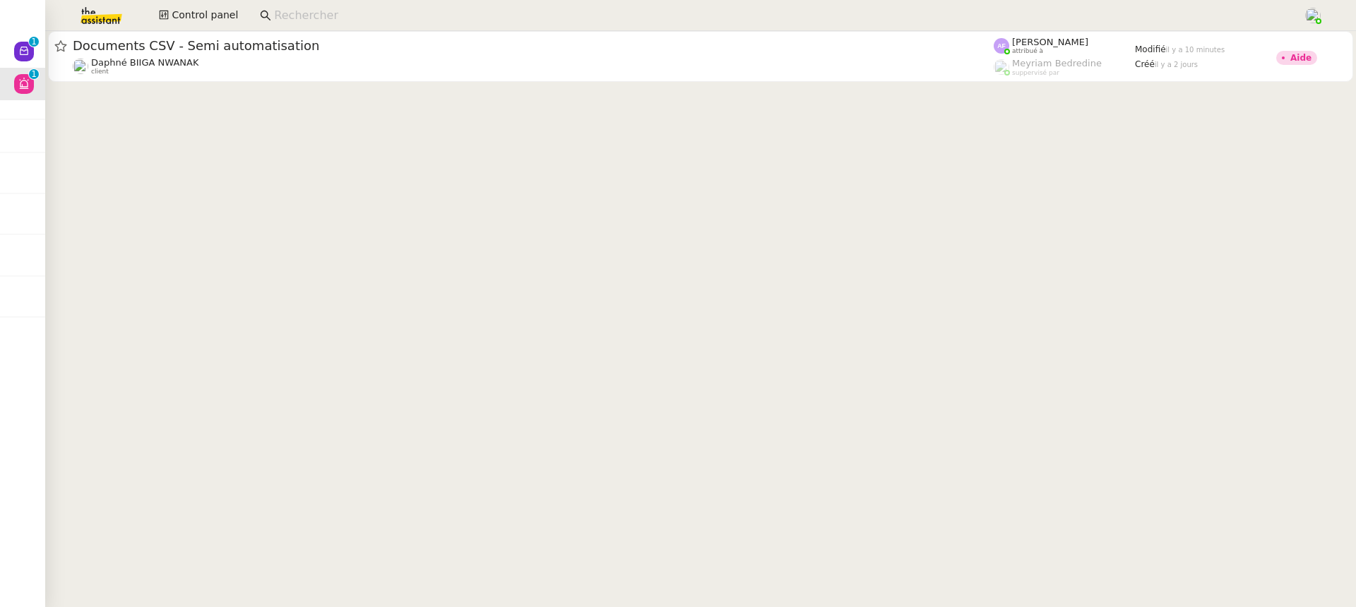
click at [731, 31] on link "Documents CSV - Semi automatisation Daphné BIIGA NWANAK client Anna Florent att…" at bounding box center [700, 56] width 1305 height 51
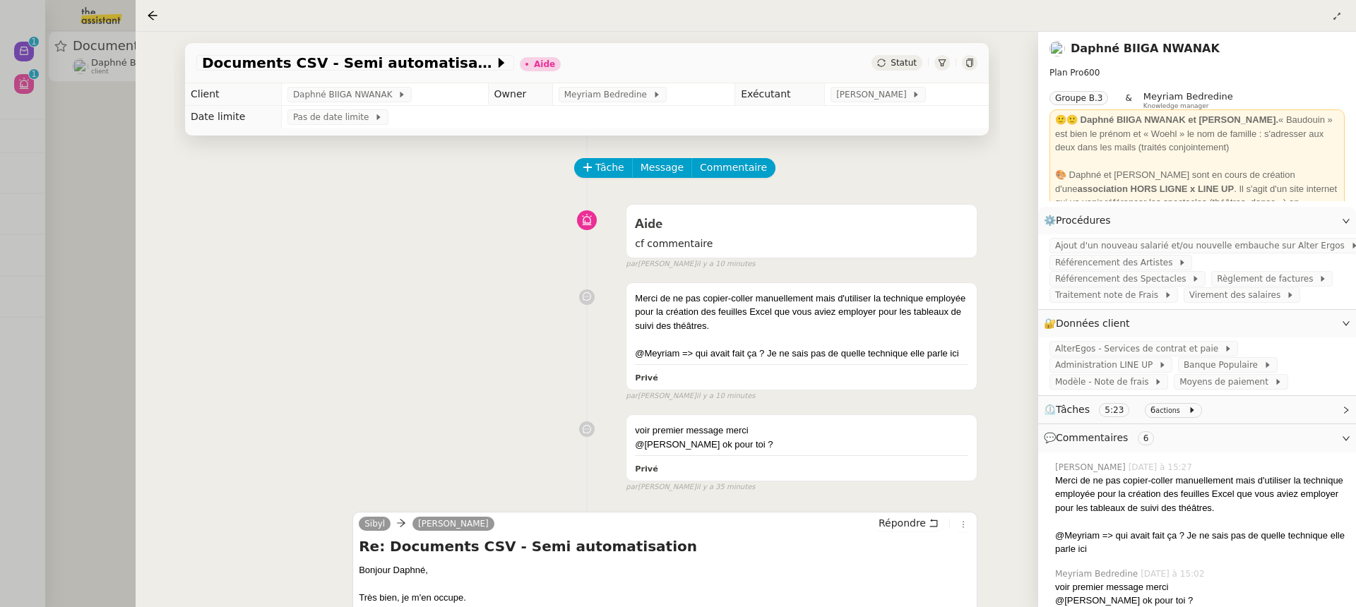
click at [47, 92] on div at bounding box center [678, 303] width 1356 height 607
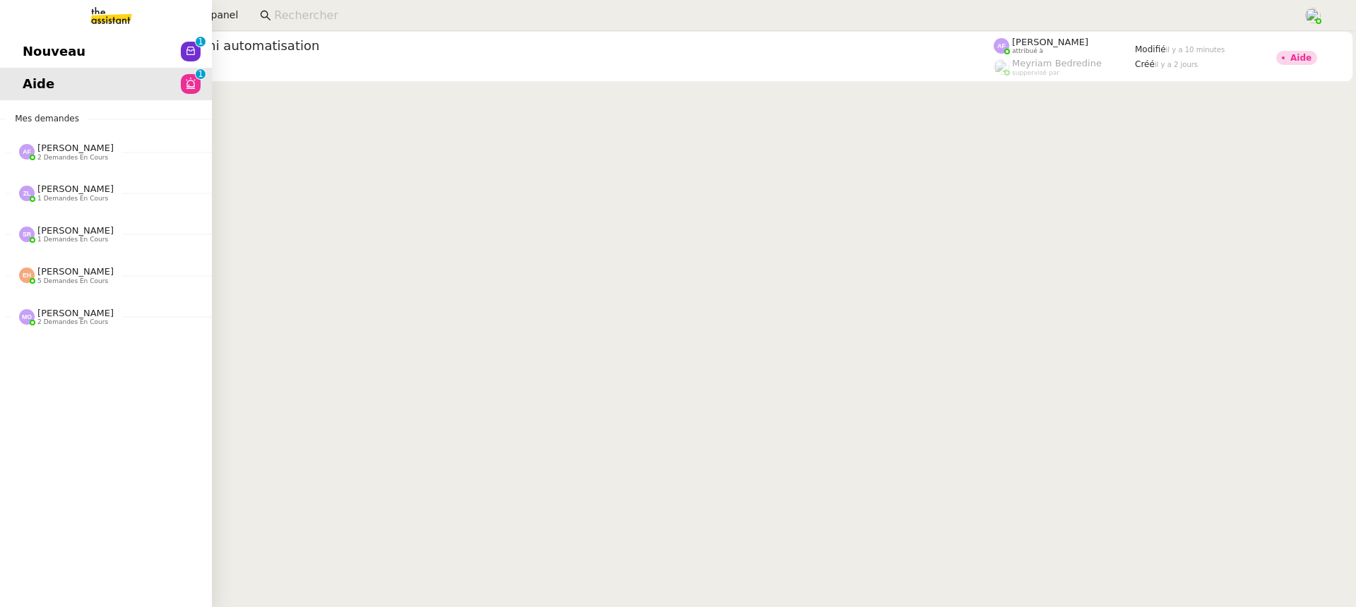
click at [52, 52] on span "Nouveau" at bounding box center [54, 51] width 63 height 21
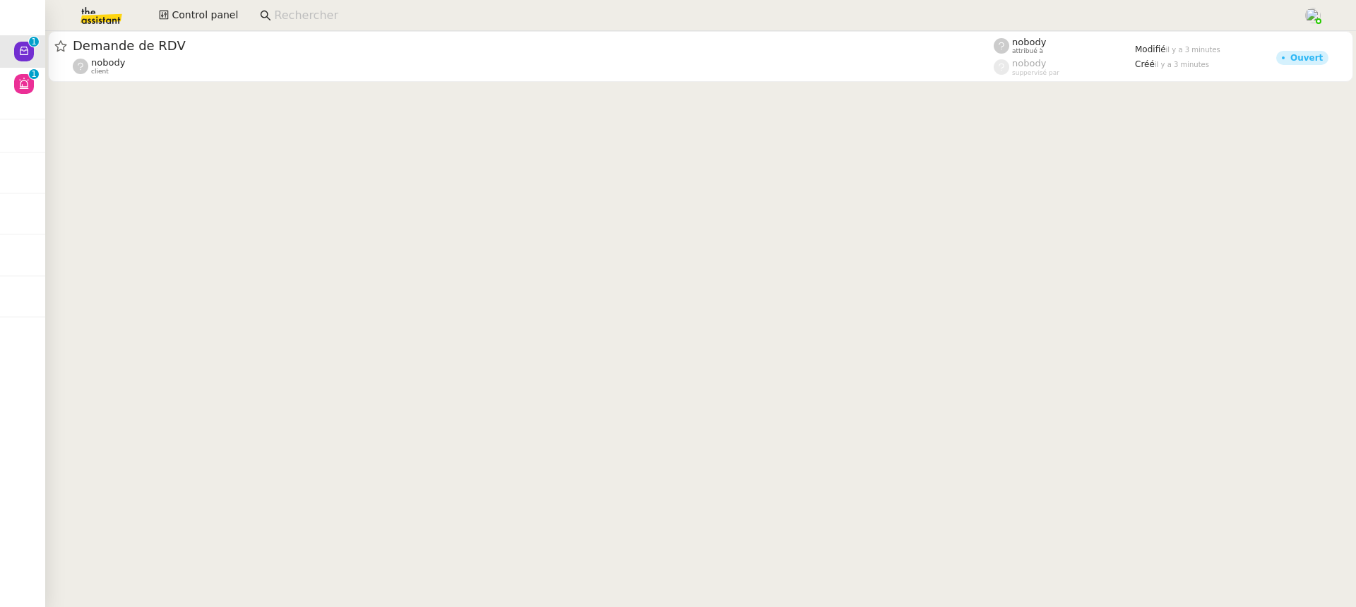
click at [508, 3] on app-search-bar at bounding box center [775, 15] width 1047 height 31
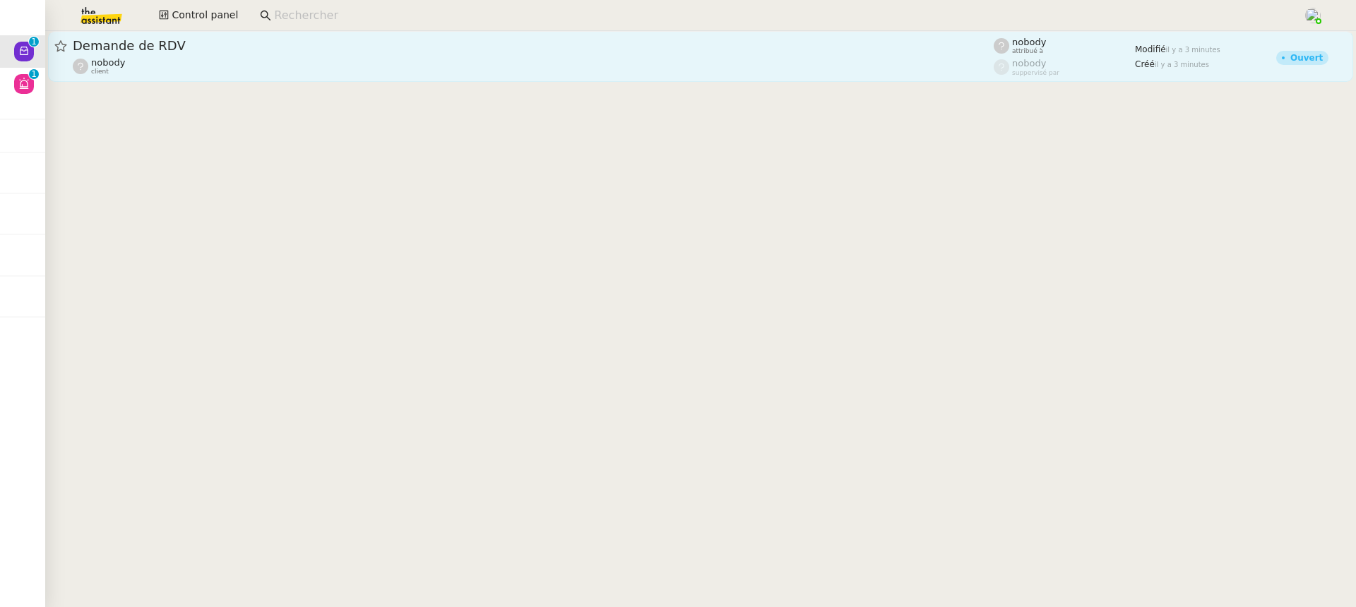
click at [502, 61] on div "nobody client" at bounding box center [533, 66] width 921 height 18
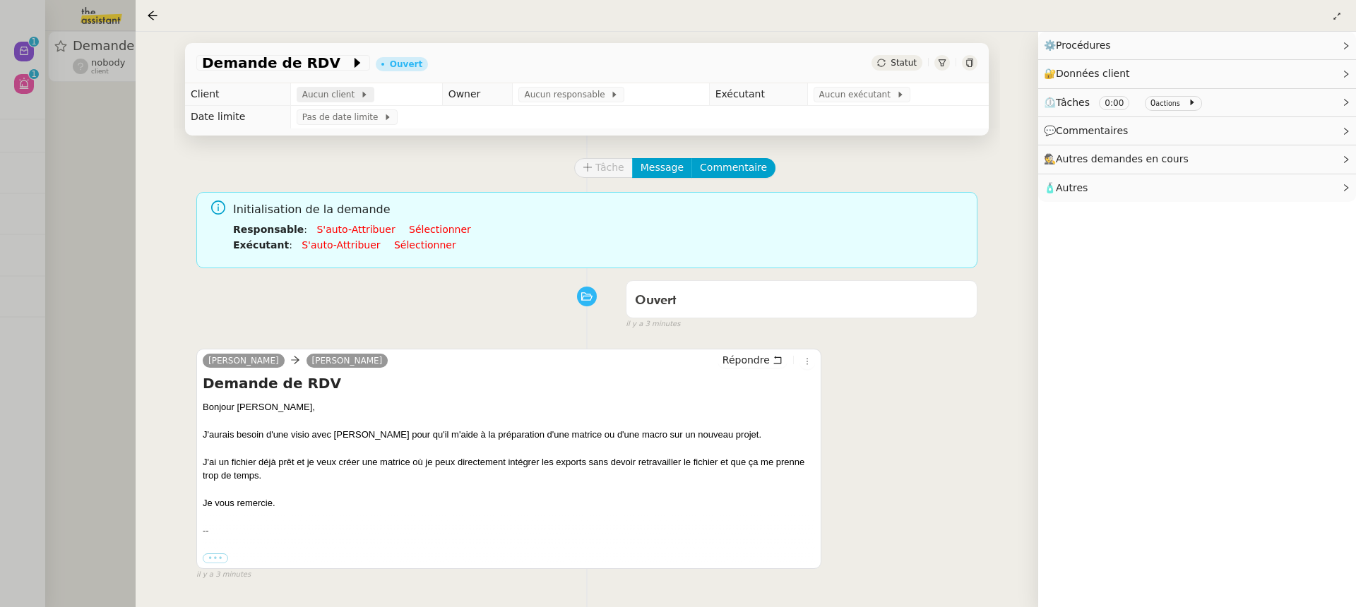
click at [346, 102] on span "Aucun client" at bounding box center [331, 95] width 58 height 14
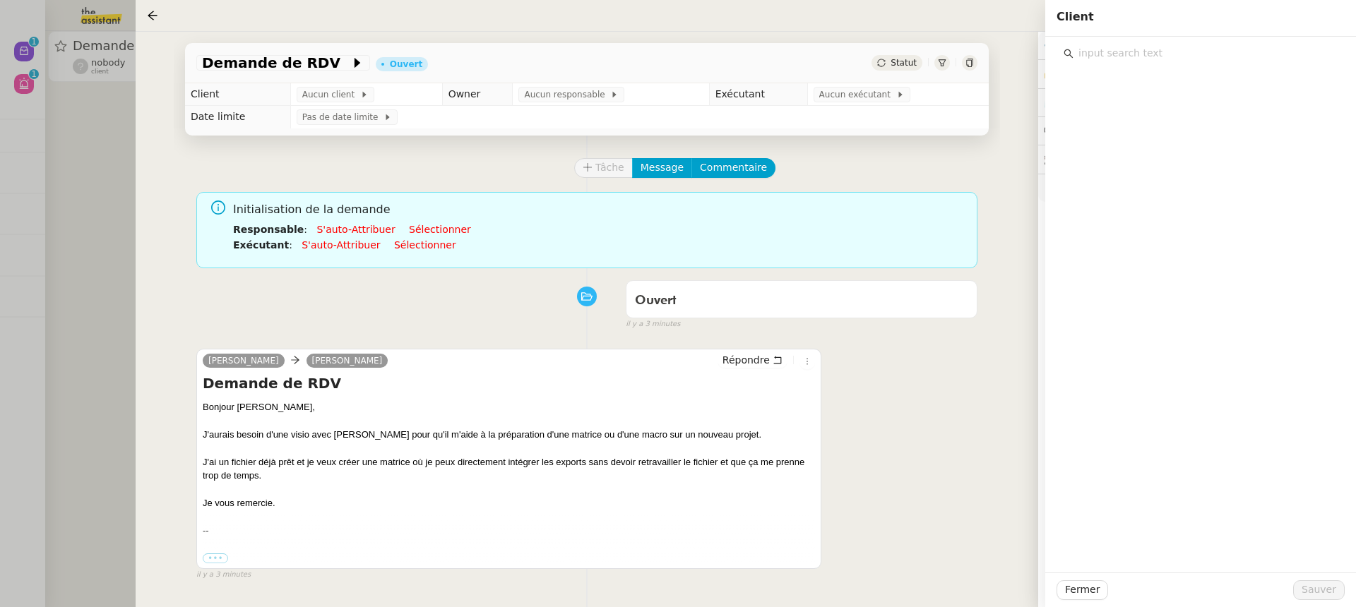
click at [1135, 56] on input "text" at bounding box center [1205, 53] width 264 height 19
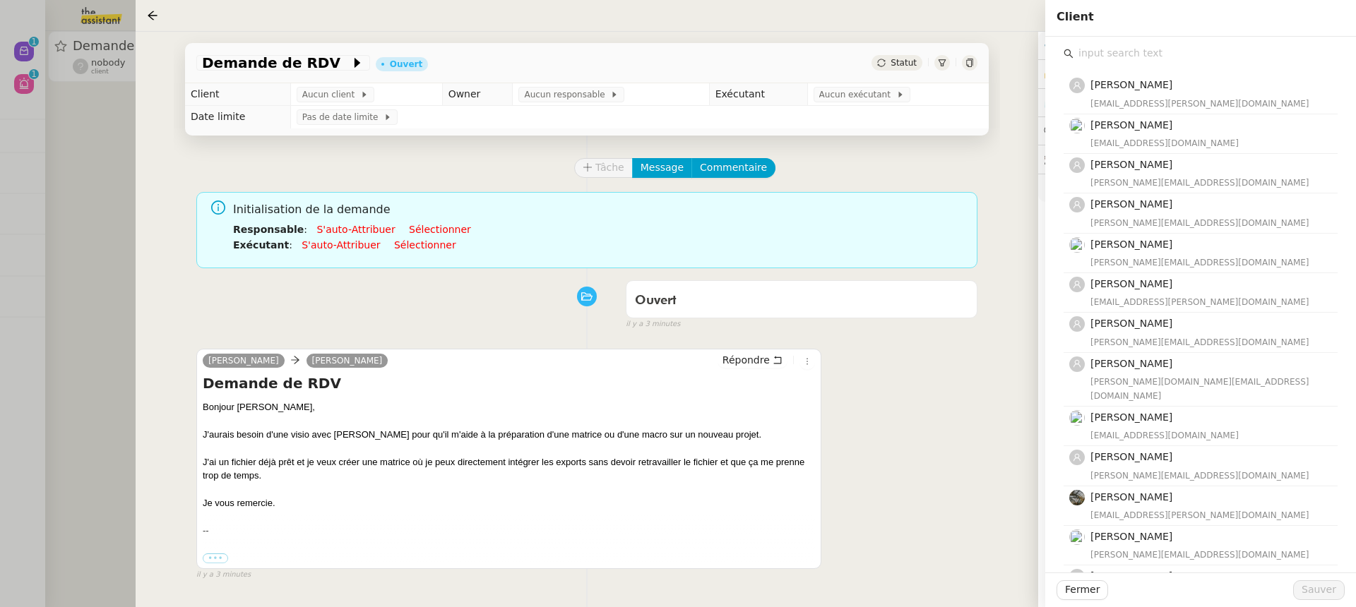
type input "u"
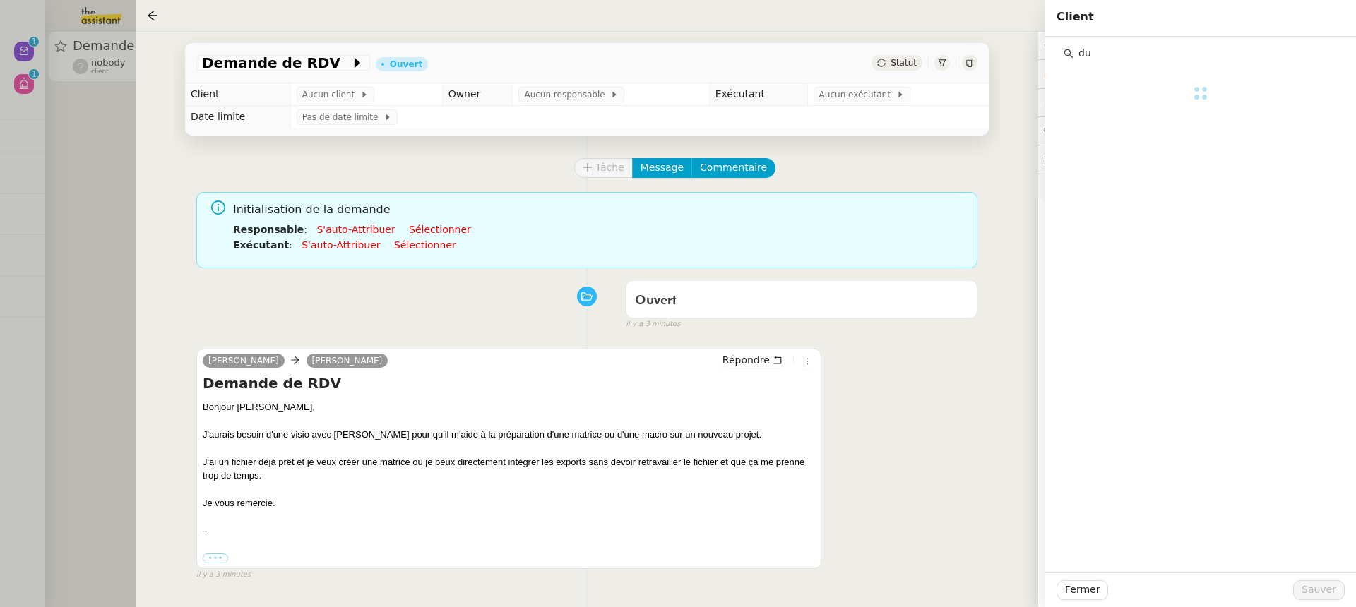
type input "d"
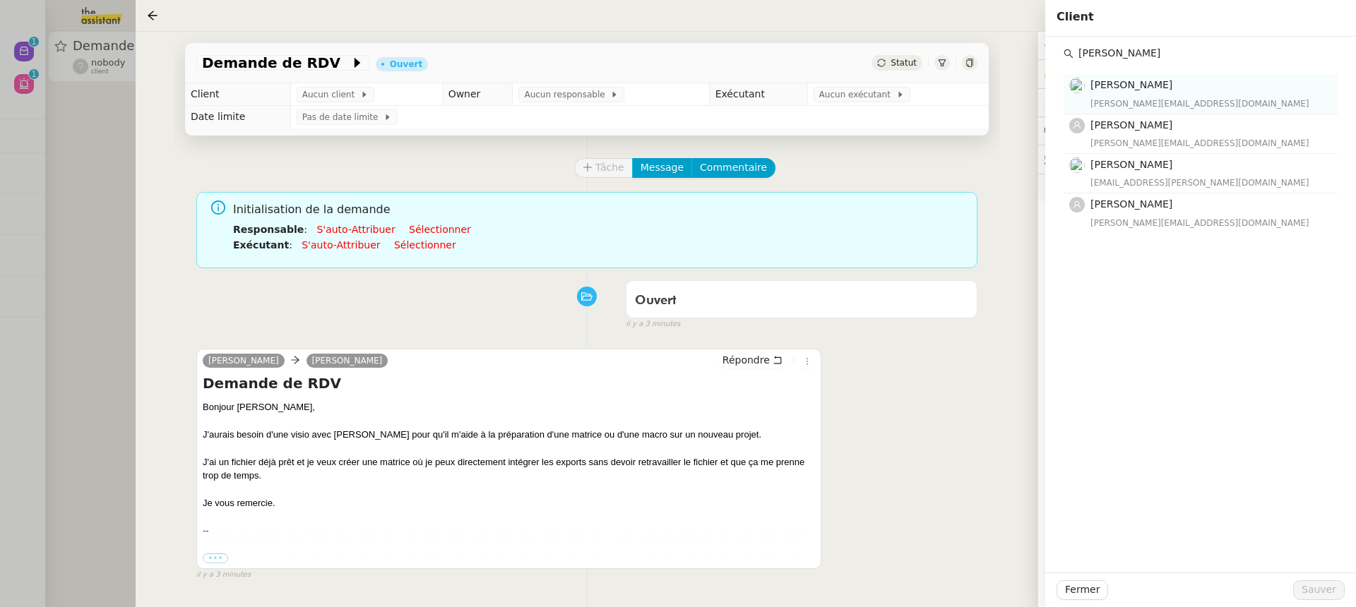
type input "lydie"
click at [1222, 77] on h4 "Lydie Laulon" at bounding box center [1209, 85] width 239 height 16
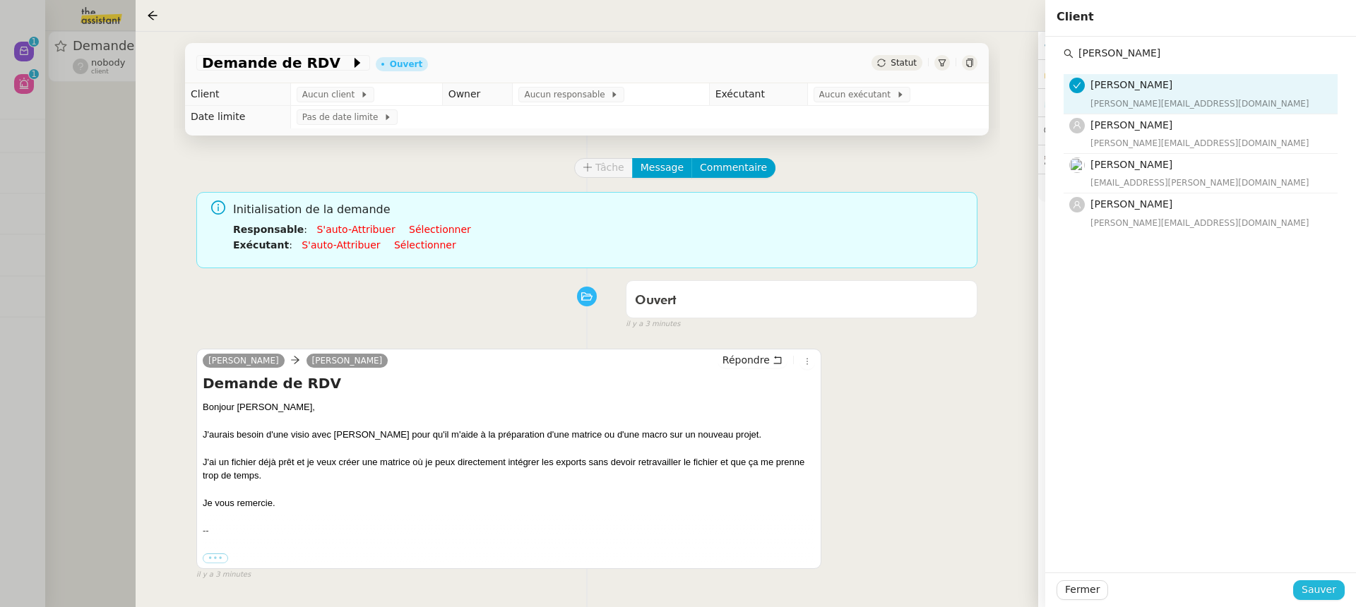
click at [1344, 587] on button "Sauver" at bounding box center [1319, 590] width 52 height 20
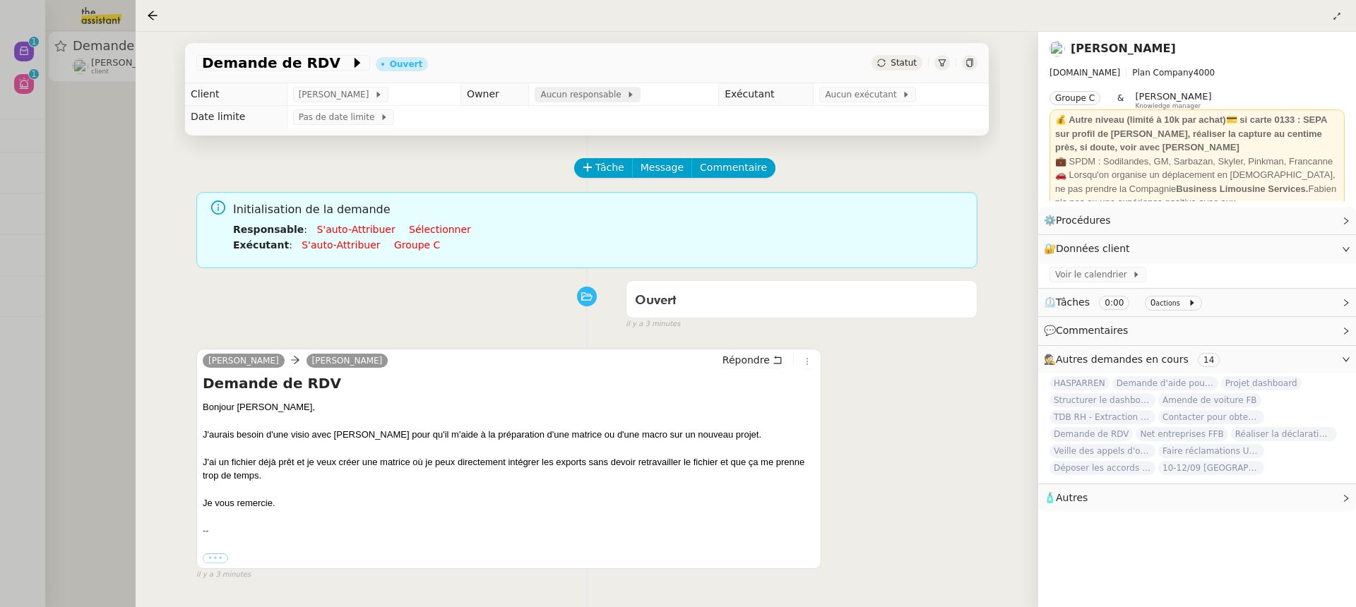
click at [592, 95] on span "Aucun responsable" at bounding box center [583, 95] width 86 height 14
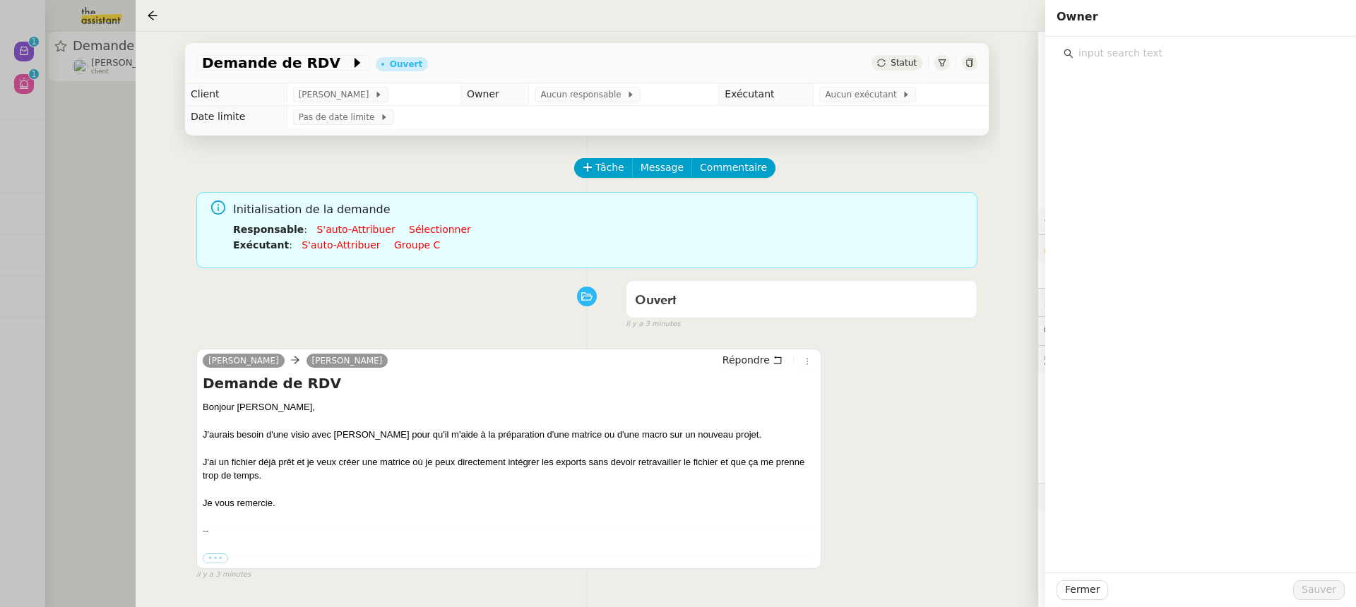
click at [1170, 57] on input "text" at bounding box center [1205, 53] width 264 height 19
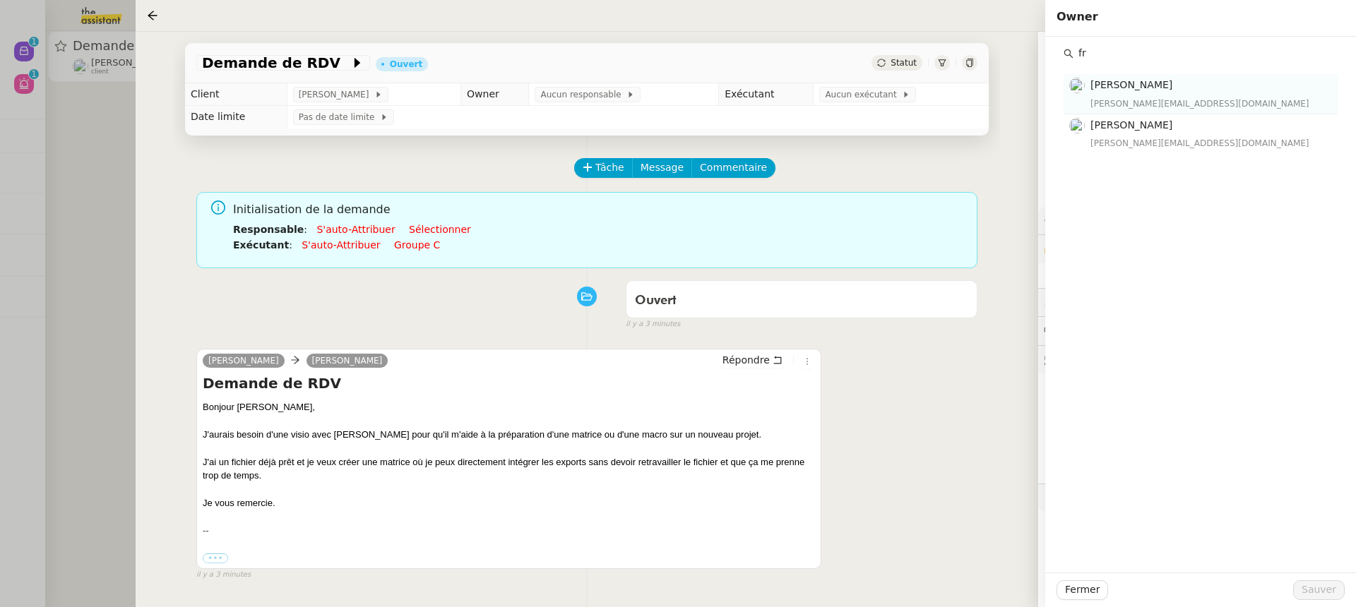
type input "fr"
click at [1144, 108] on div "[PERSON_NAME][EMAIL_ADDRESS][DOMAIN_NAME]" at bounding box center [1209, 104] width 239 height 14
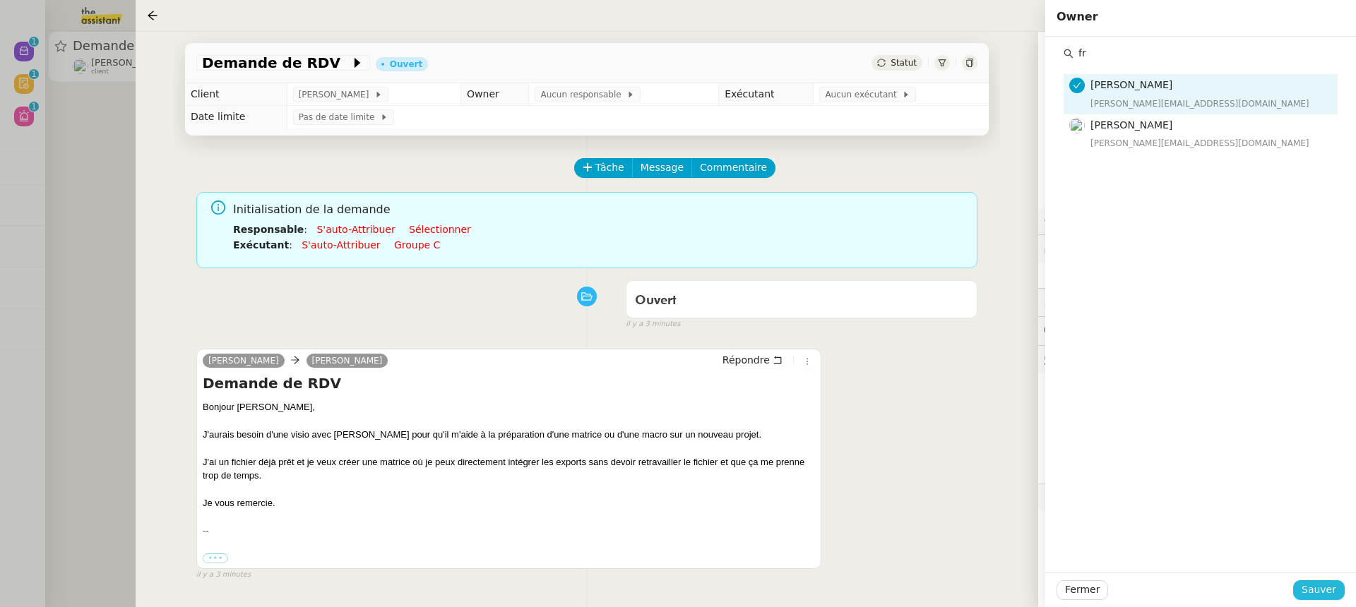
click at [1327, 588] on span "Sauver" at bounding box center [1318, 590] width 35 height 16
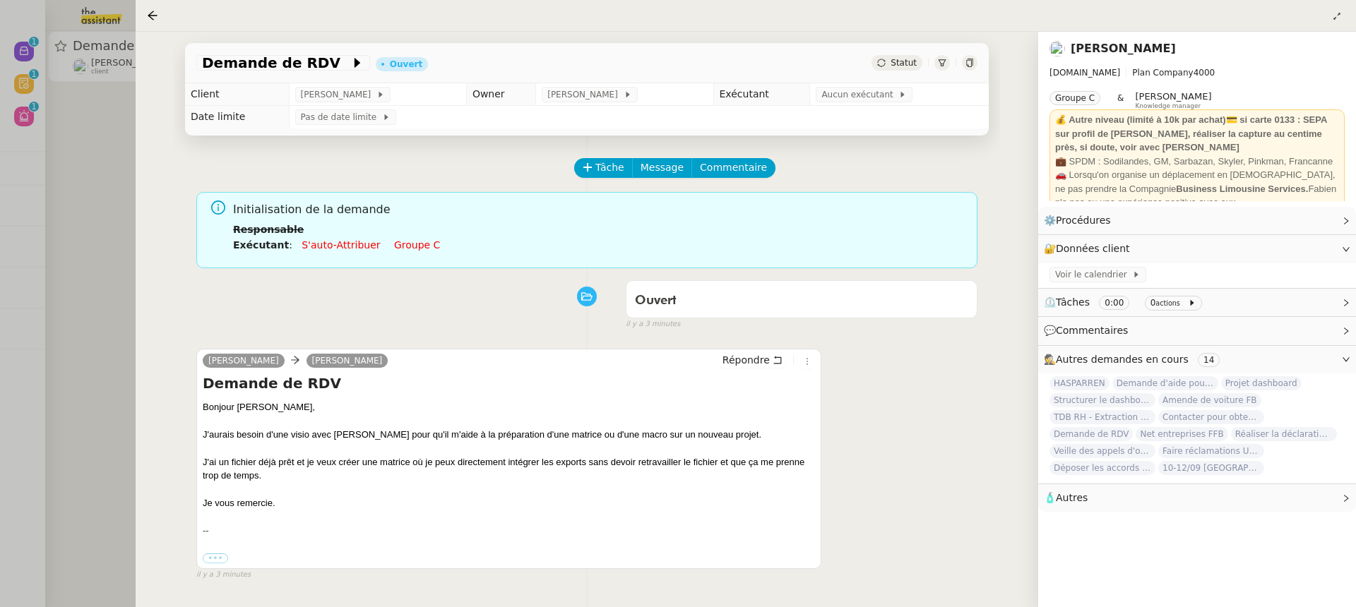
click at [853, 113] on td "Pas de date limite" at bounding box center [639, 117] width 700 height 23
click at [845, 97] on span "Aucun exécutant" at bounding box center [859, 95] width 77 height 14
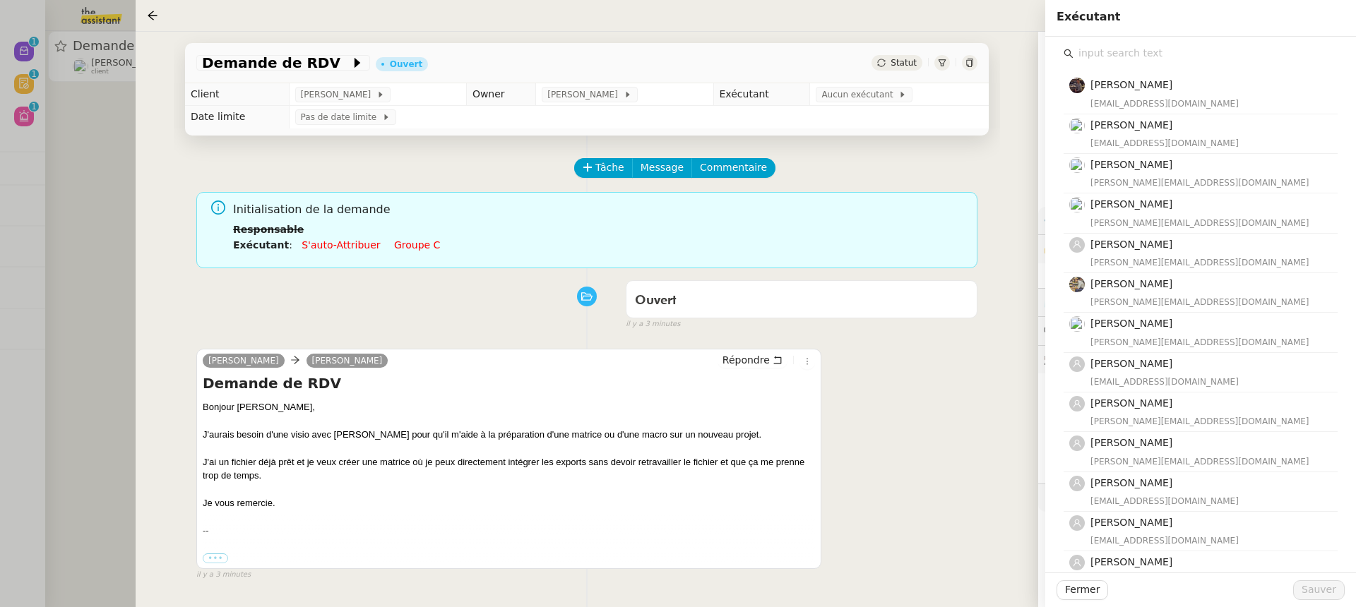
click at [1147, 54] on input "text" at bounding box center [1205, 53] width 264 height 19
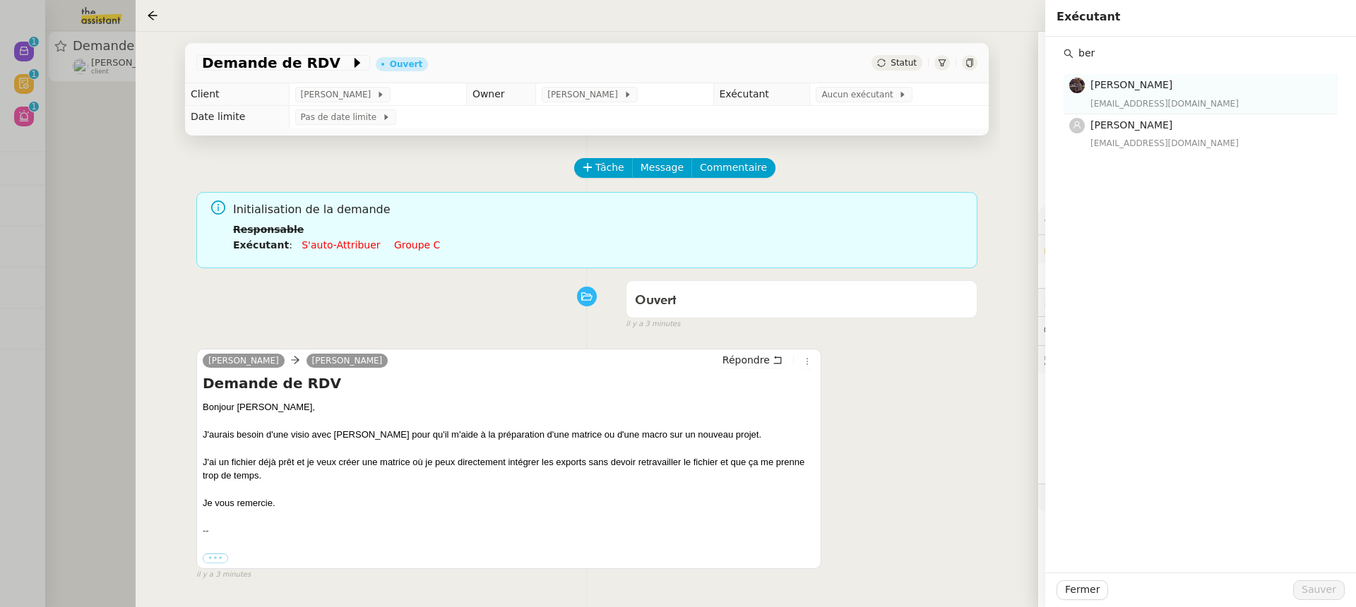
type input "ber"
click at [1135, 104] on div "[EMAIL_ADDRESS][DOMAIN_NAME]" at bounding box center [1209, 104] width 239 height 14
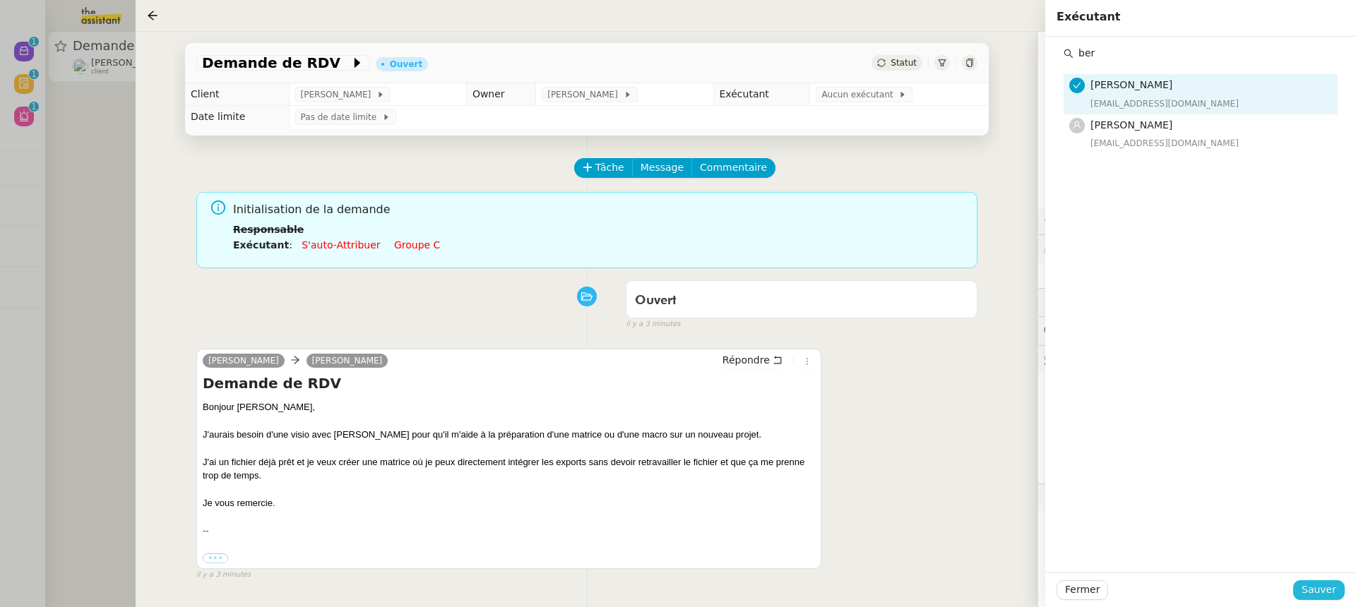
click at [1330, 586] on span "Sauver" at bounding box center [1318, 590] width 35 height 16
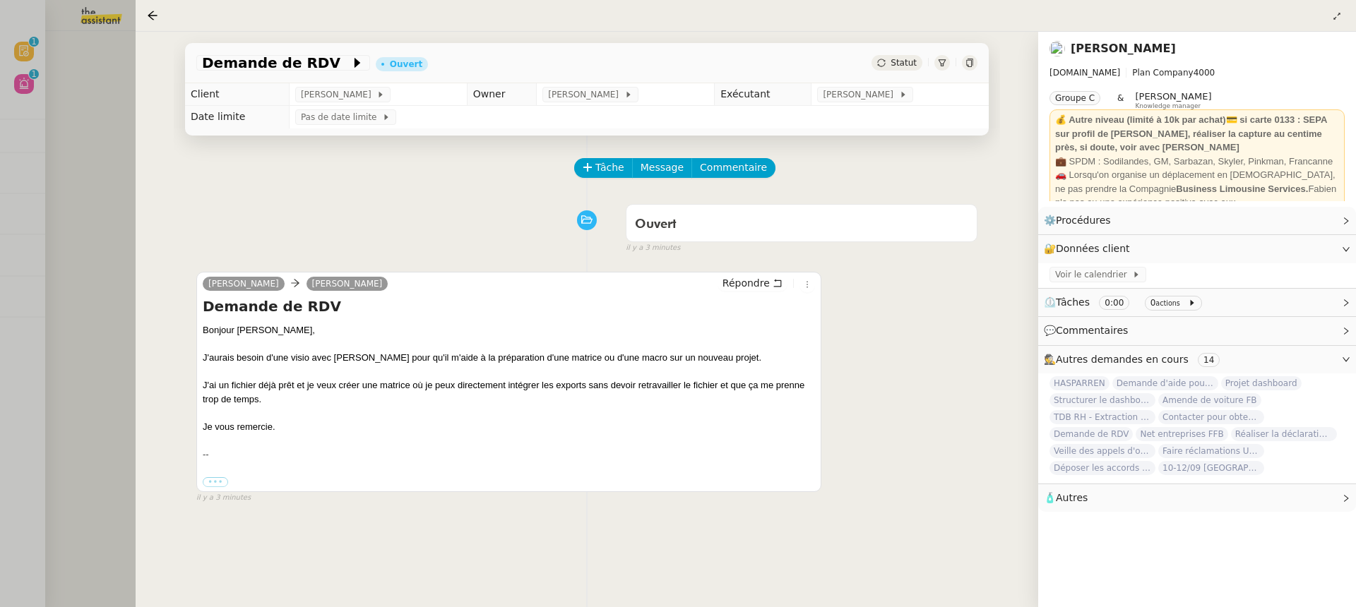
click at [969, 59] on icon at bounding box center [969, 63] width 8 height 8
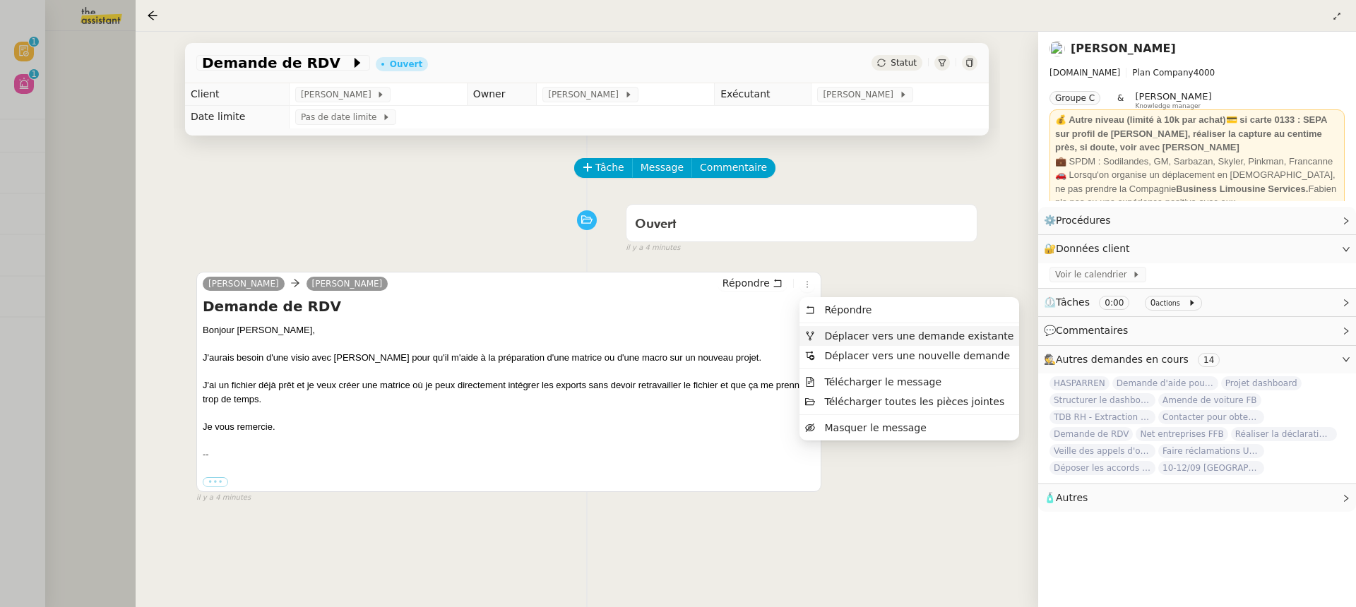
click at [825, 335] on span "Déplacer vers une demande existante" at bounding box center [918, 335] width 189 height 11
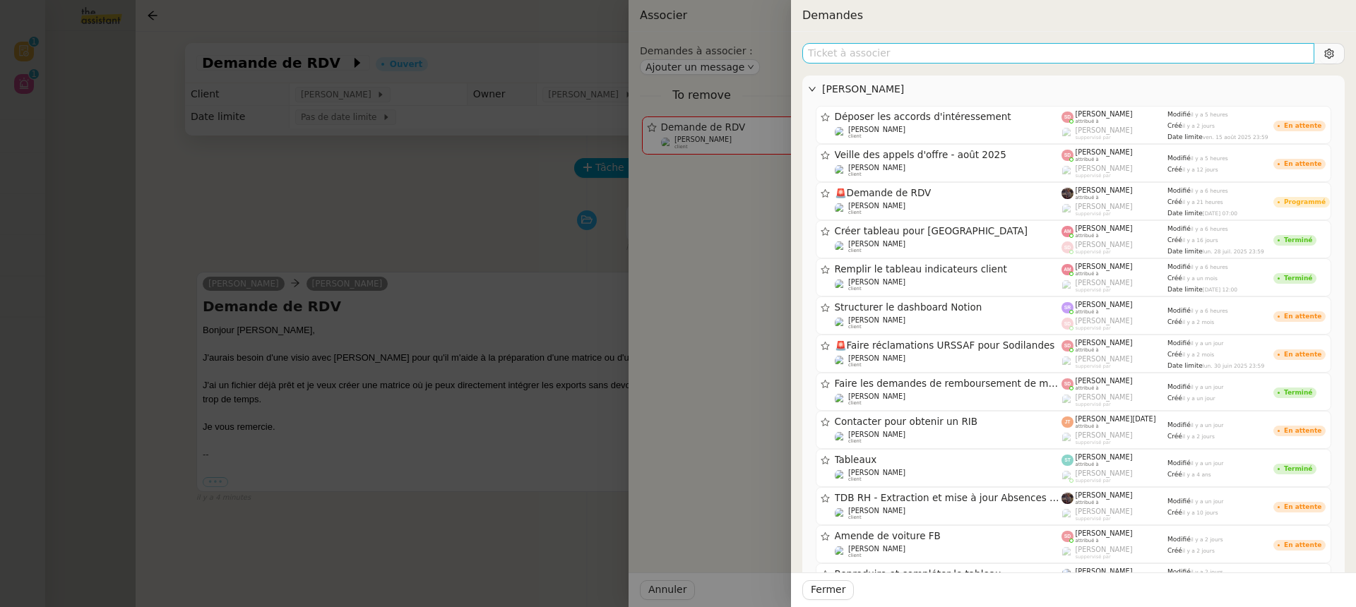
click at [857, 54] on input "text" at bounding box center [1058, 53] width 512 height 20
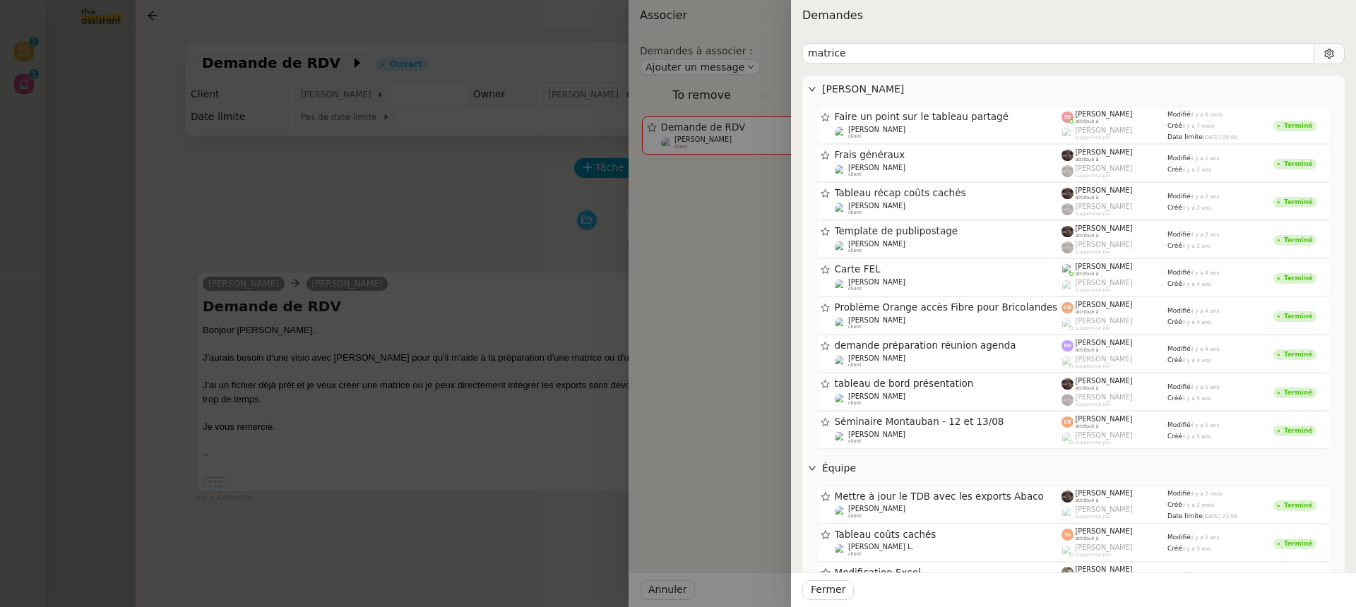
type input "matrice"
click at [552, 311] on div at bounding box center [678, 303] width 1356 height 607
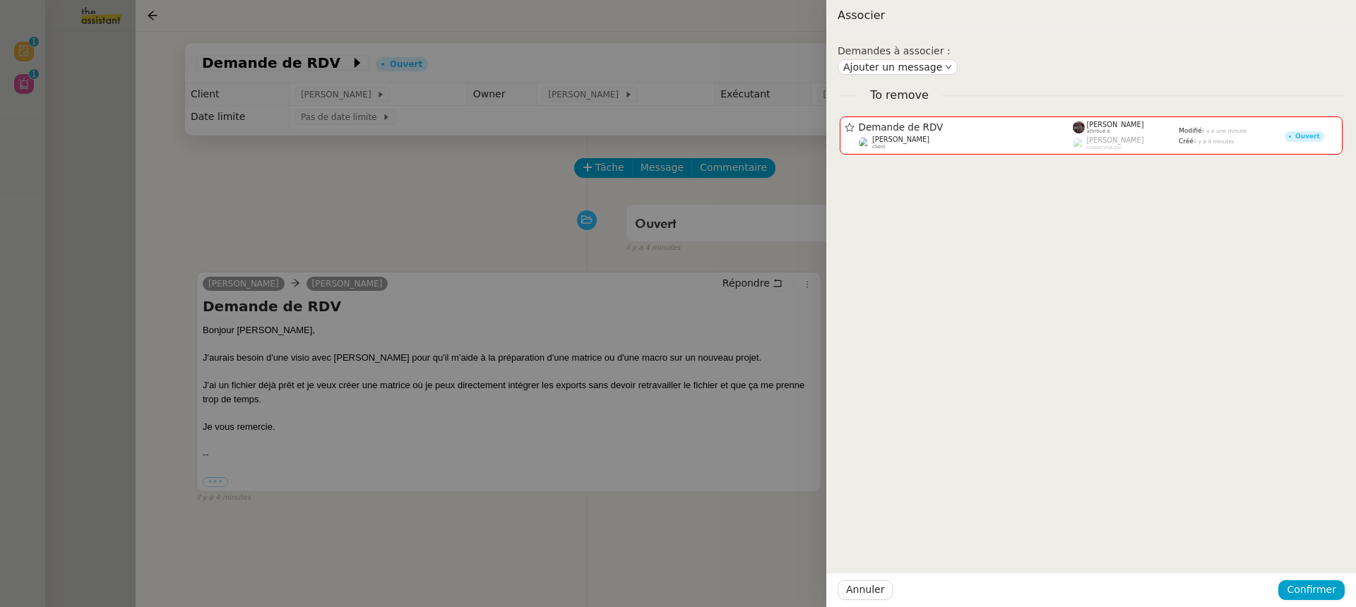
click at [552, 311] on div at bounding box center [678, 303] width 1356 height 607
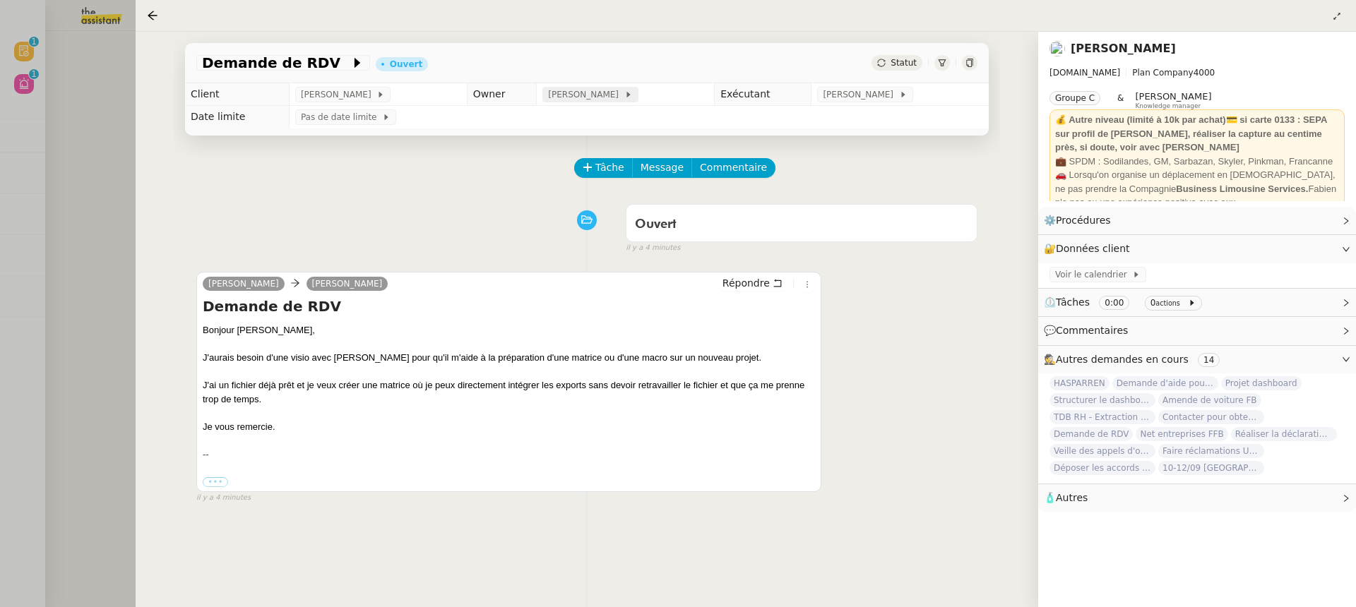
click at [572, 97] on span "[PERSON_NAME]" at bounding box center [586, 95] width 76 height 14
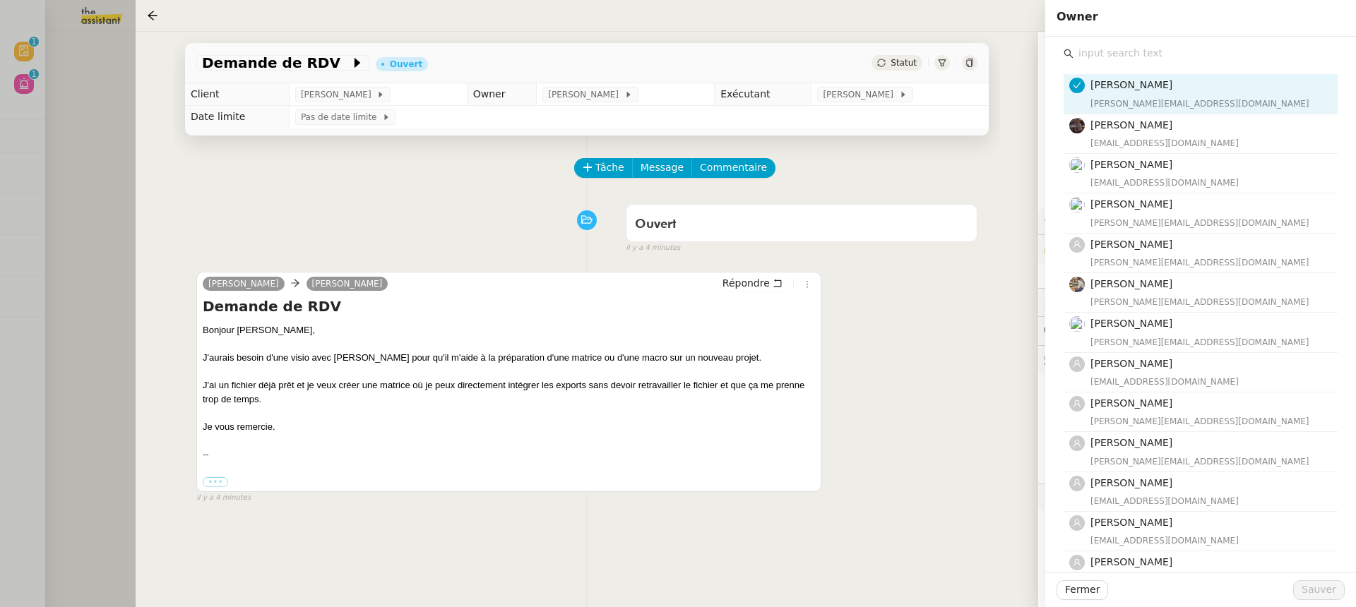
click at [1137, 43] on div "Frédérique Albert frederique@team.theassistant.com Bert Canavaggio bert.canavag…" at bounding box center [1200, 453] width 288 height 832
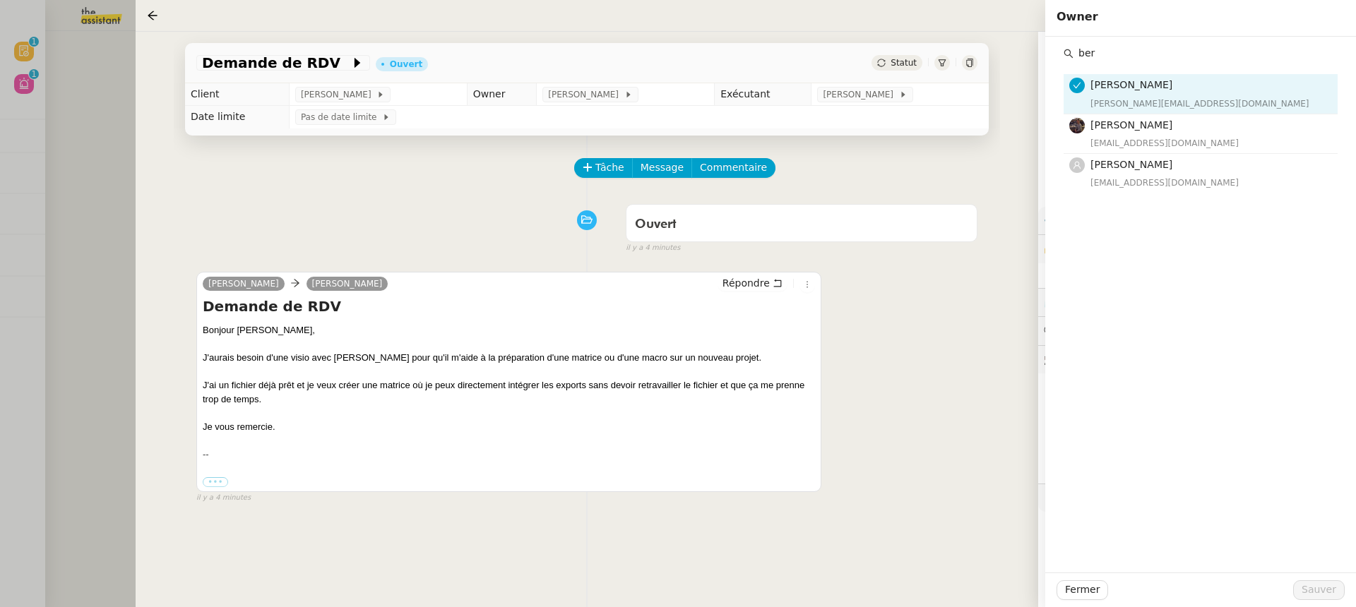
type input "ber"
click at [1165, 193] on div "ber Frédérique Albert frederique@team.theassistant.com Bert Canavaggio bert.can…" at bounding box center [1200, 305] width 311 height 536
click at [1139, 104] on div "[PERSON_NAME][EMAIL_ADDRESS][DOMAIN_NAME]" at bounding box center [1209, 104] width 239 height 14
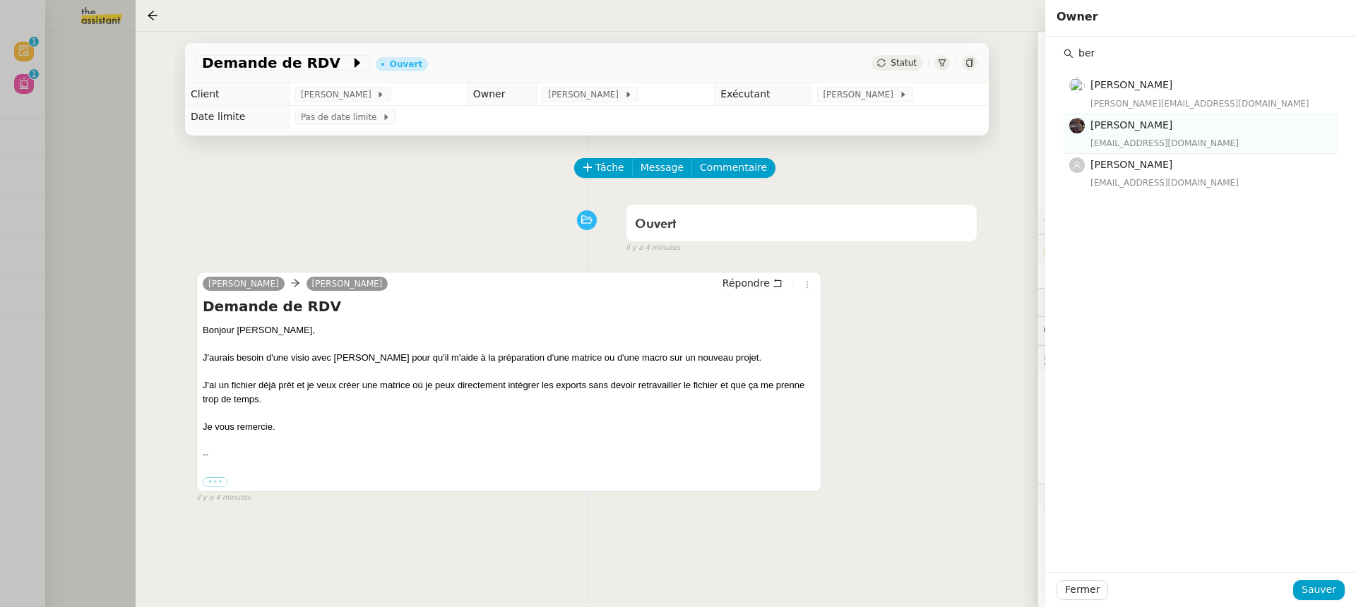
click at [1145, 124] on span "[PERSON_NAME]" at bounding box center [1131, 124] width 82 height 11
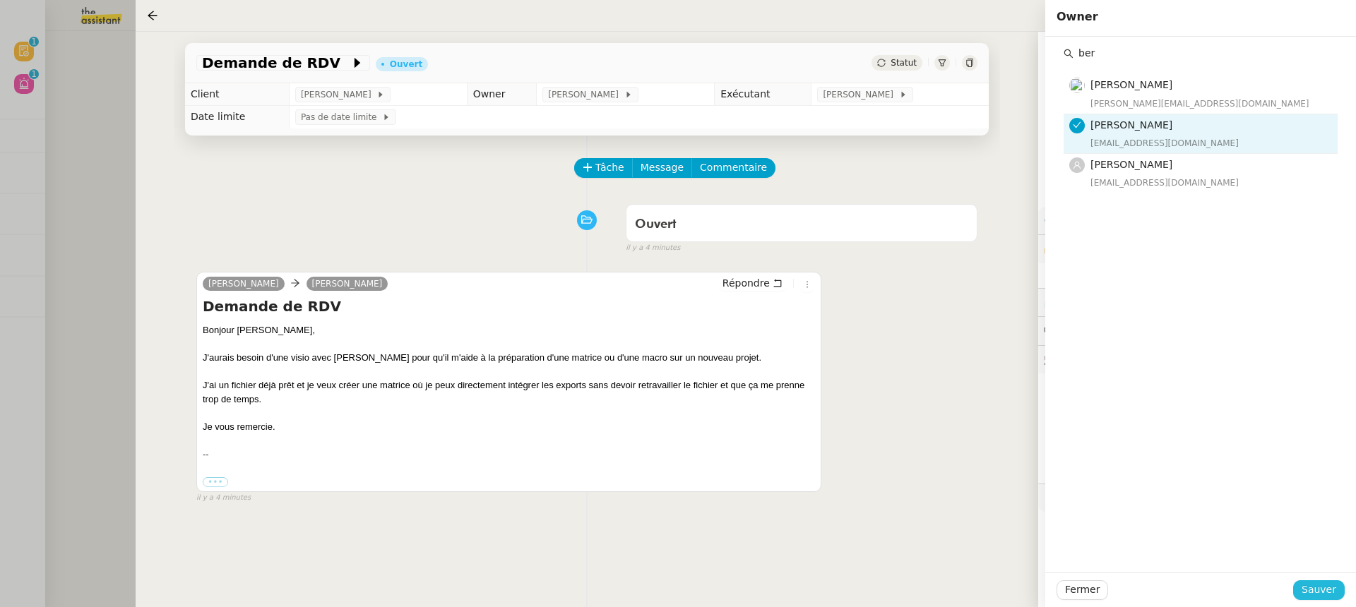
click at [1313, 598] on span "Sauver" at bounding box center [1318, 590] width 35 height 16
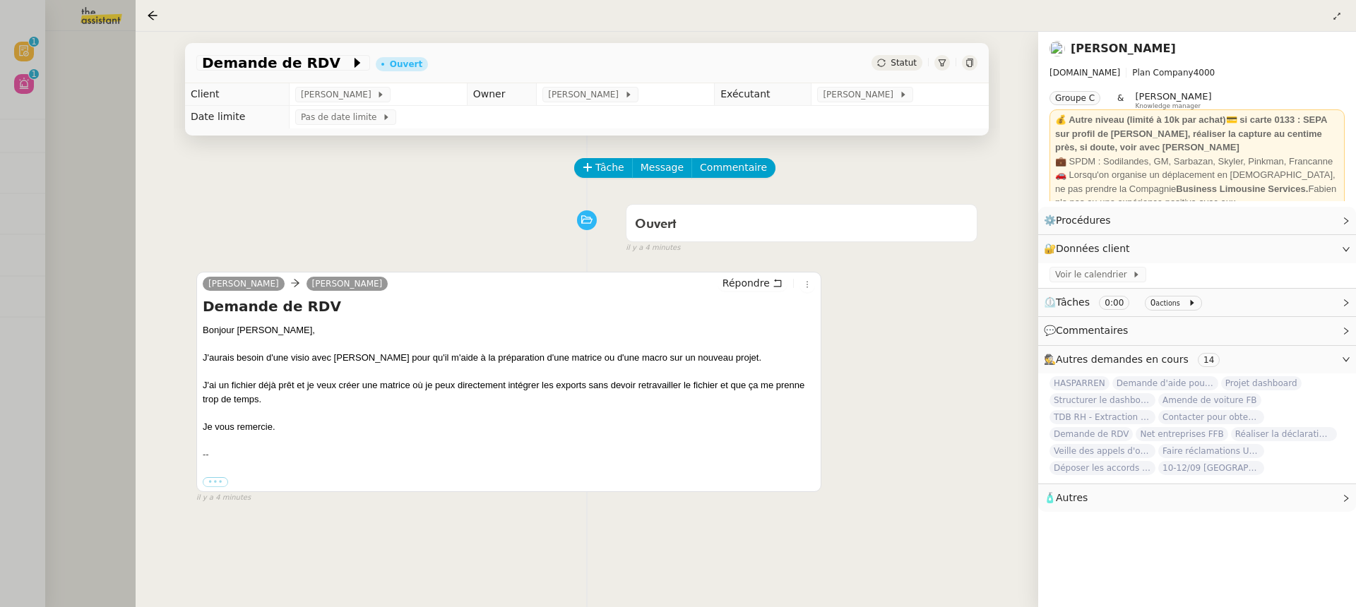
click at [56, 64] on div at bounding box center [678, 303] width 1356 height 607
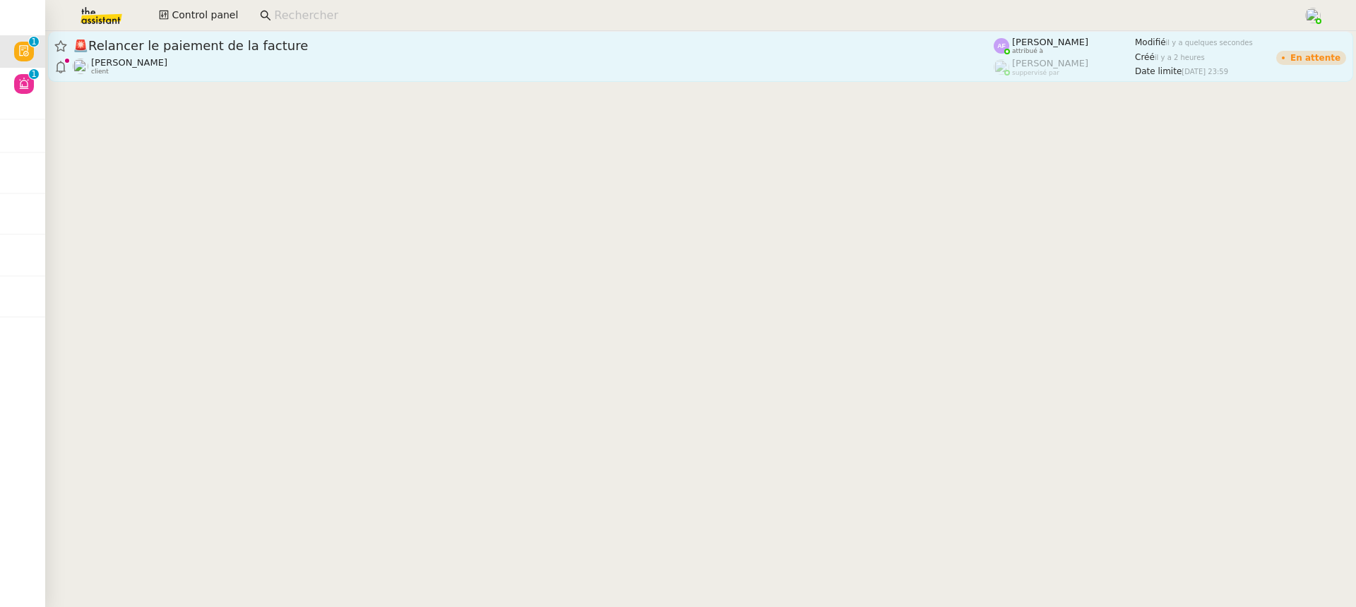
click at [823, 56] on div "🚨 Relancer le paiement de la facture Laurent NOTTE client" at bounding box center [533, 56] width 921 height 38
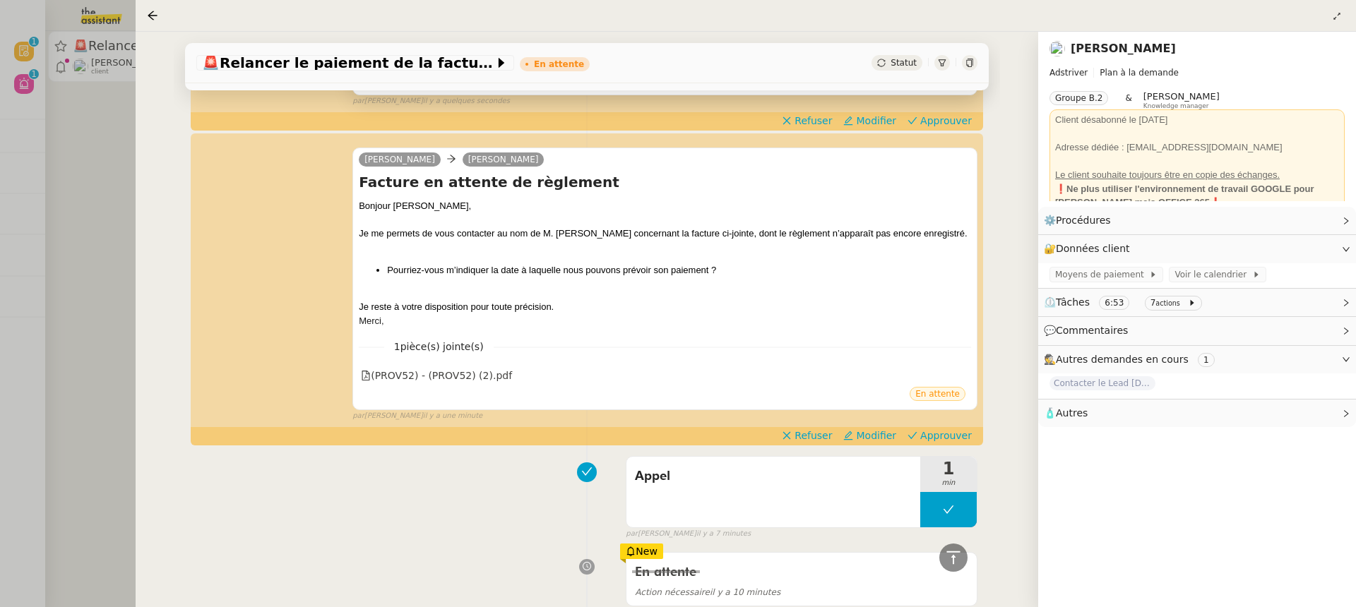
scroll to position [439, 0]
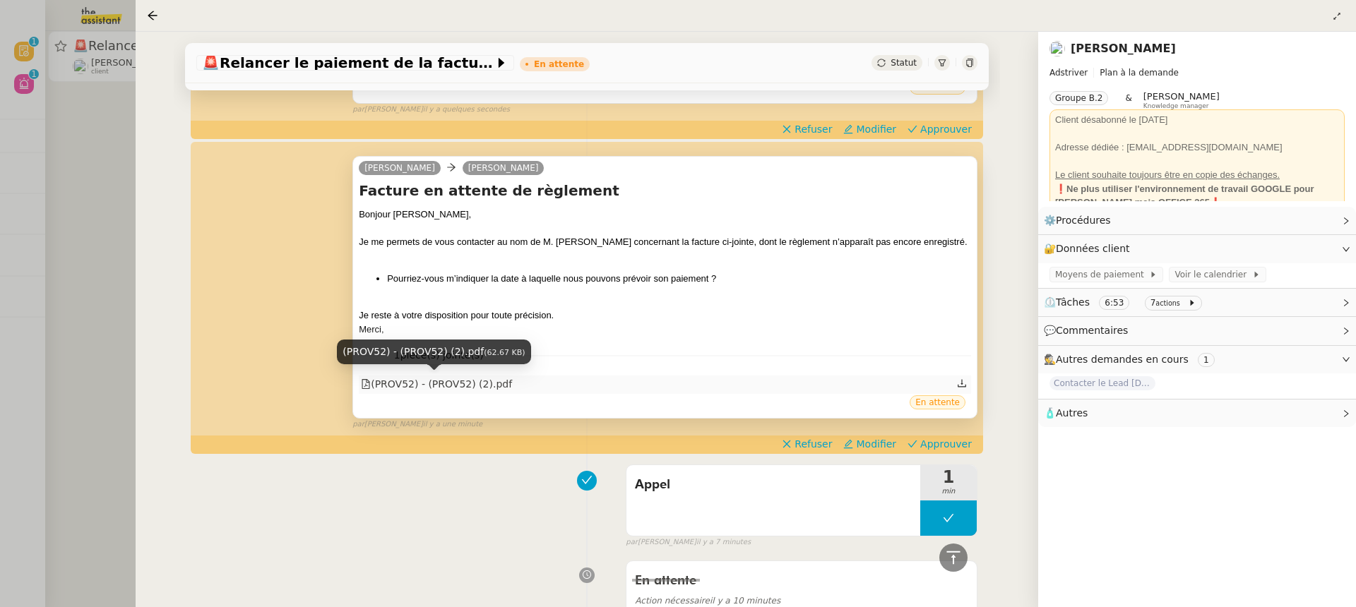
click at [494, 381] on div "(PROV52) - (PROV52) (2).pdf" at bounding box center [436, 384] width 151 height 16
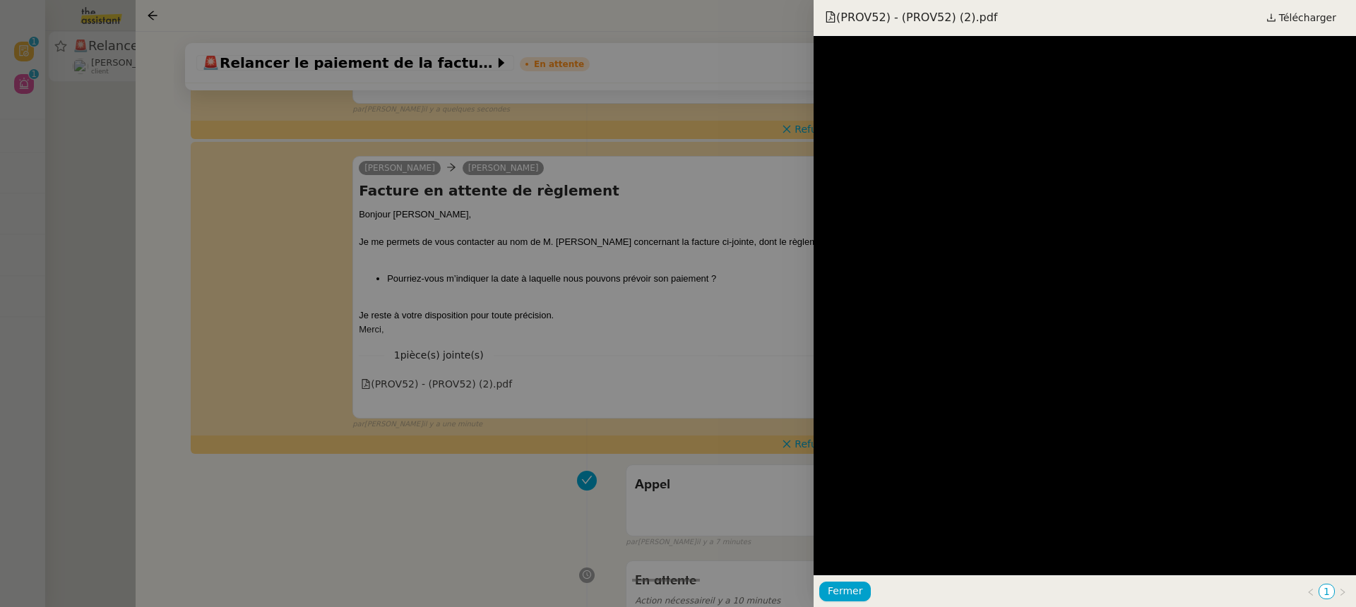
click at [680, 318] on div at bounding box center [678, 303] width 1356 height 607
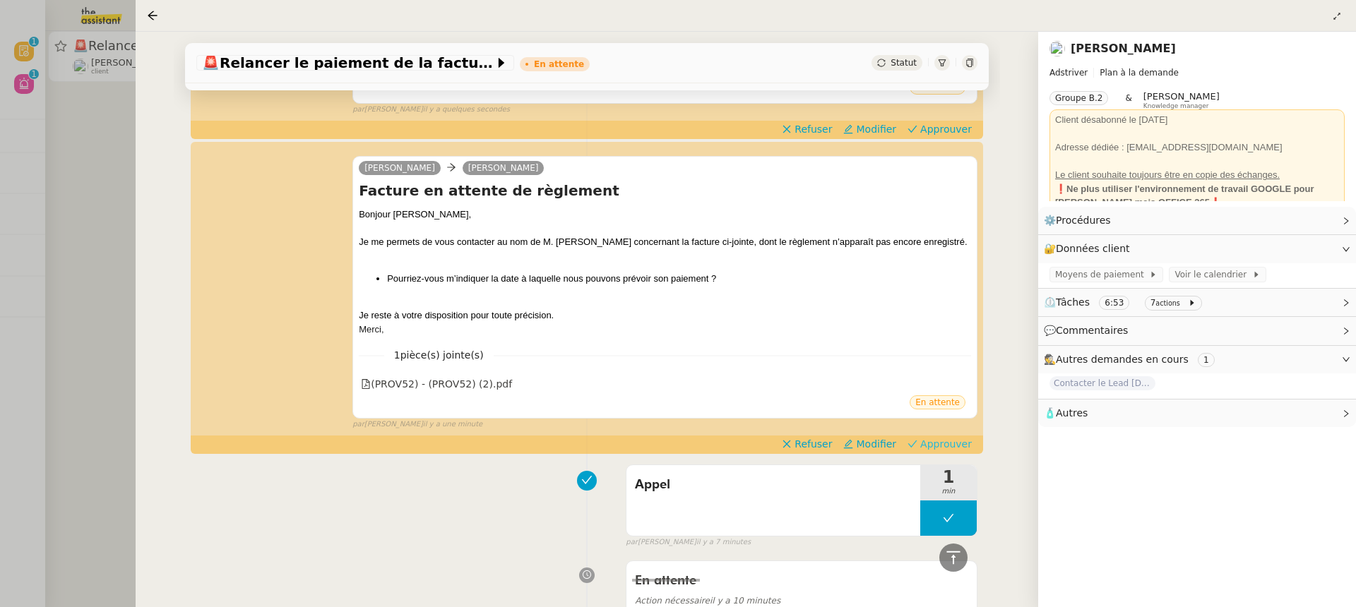
click at [945, 449] on span "Approuver" at bounding box center [946, 444] width 52 height 14
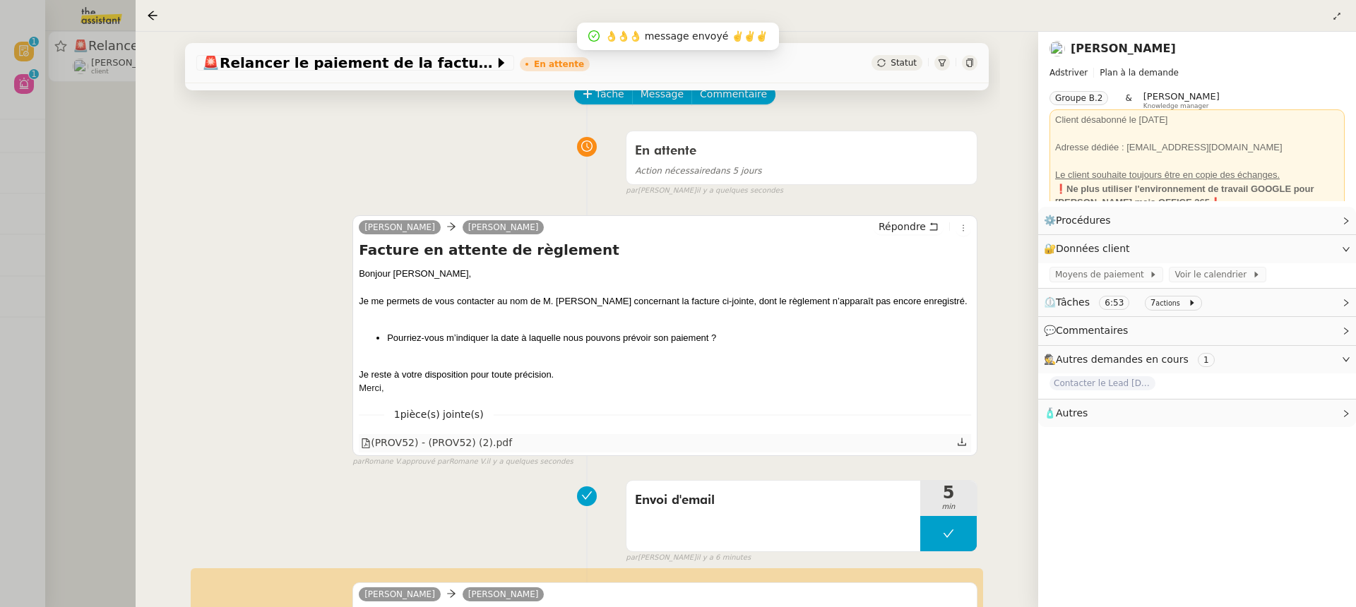
scroll to position [366, 0]
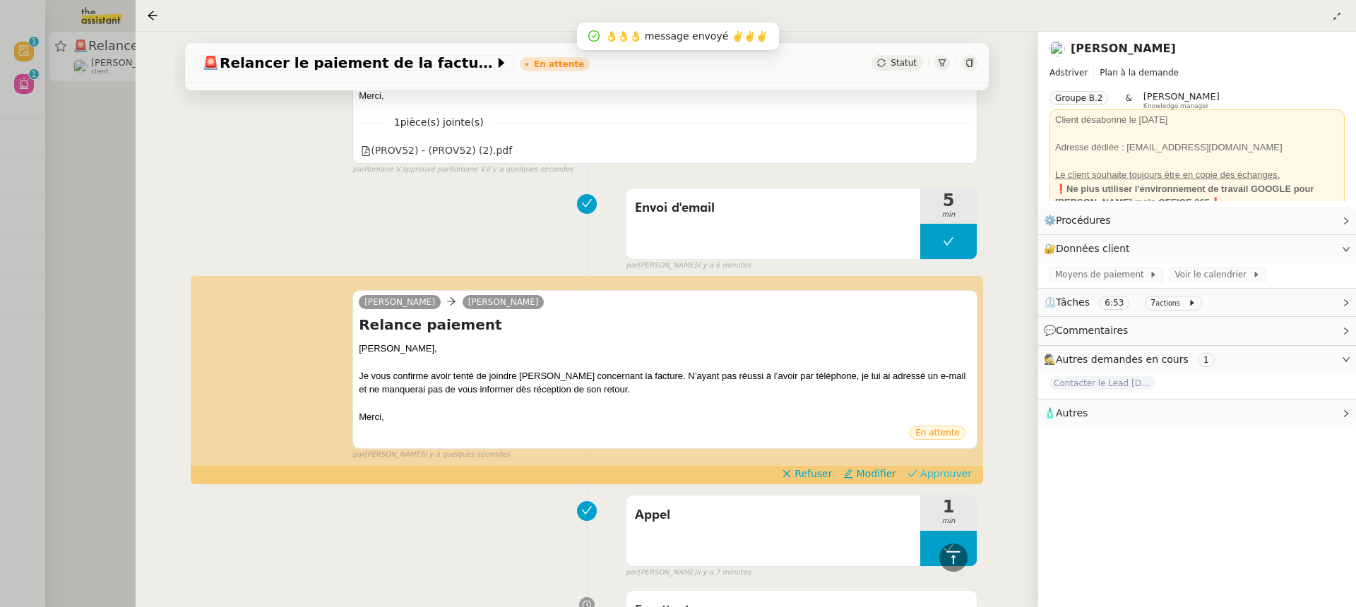
click at [967, 471] on span "Approuver" at bounding box center [946, 474] width 52 height 14
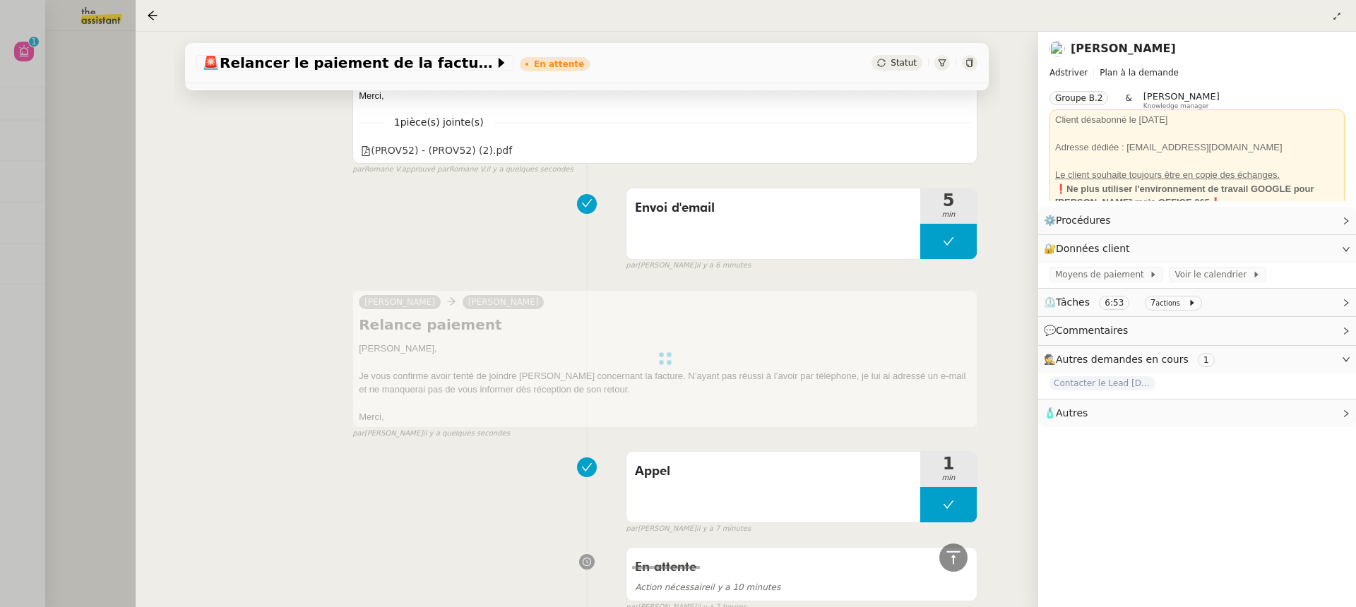
scroll to position [0, 0]
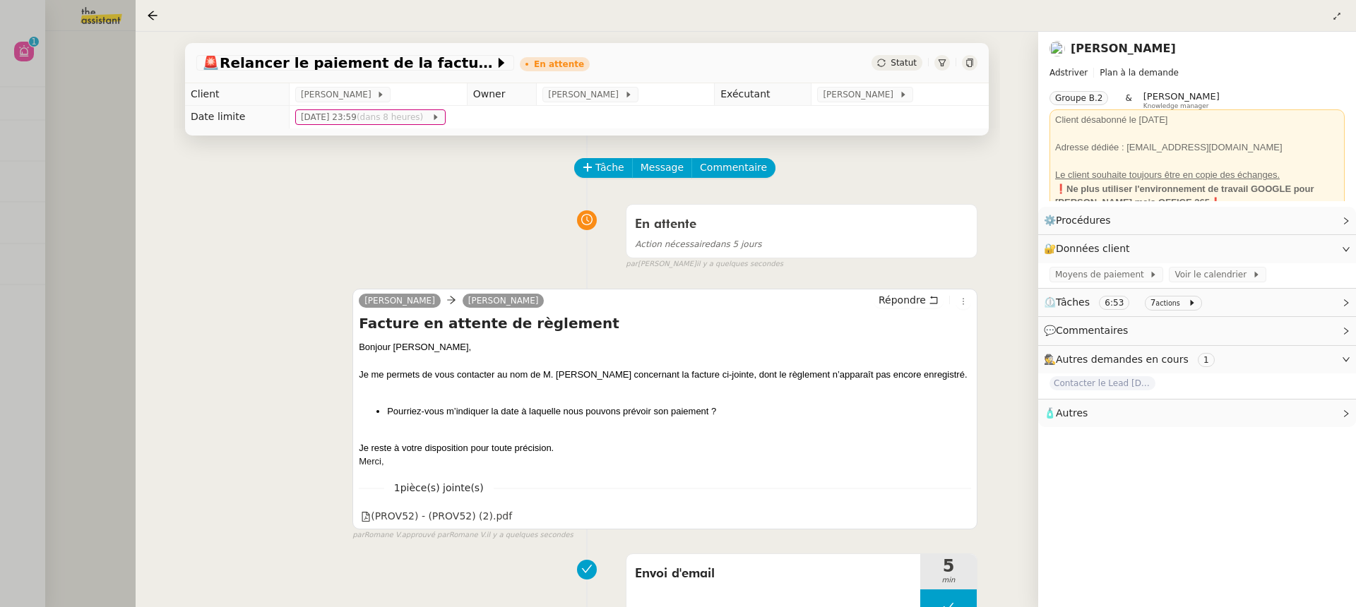
click at [63, 145] on div at bounding box center [678, 303] width 1356 height 607
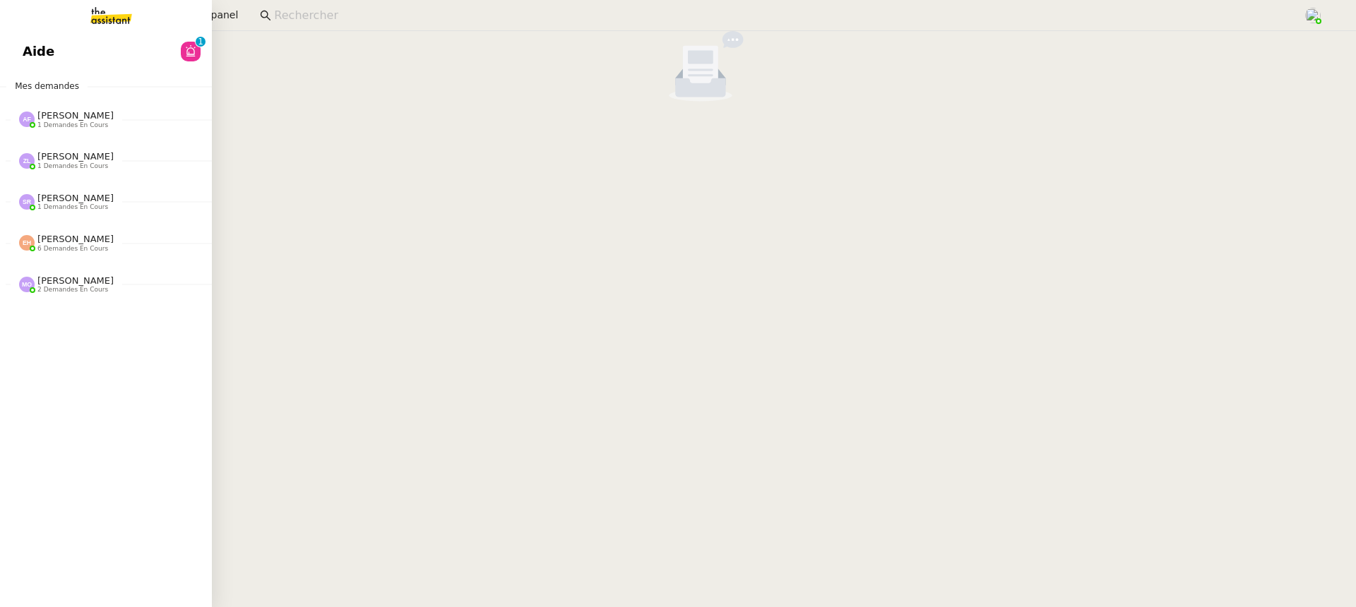
click at [16, 35] on link "Aide 0 1 2 3 4 5 6 7 8 9" at bounding box center [106, 51] width 212 height 32
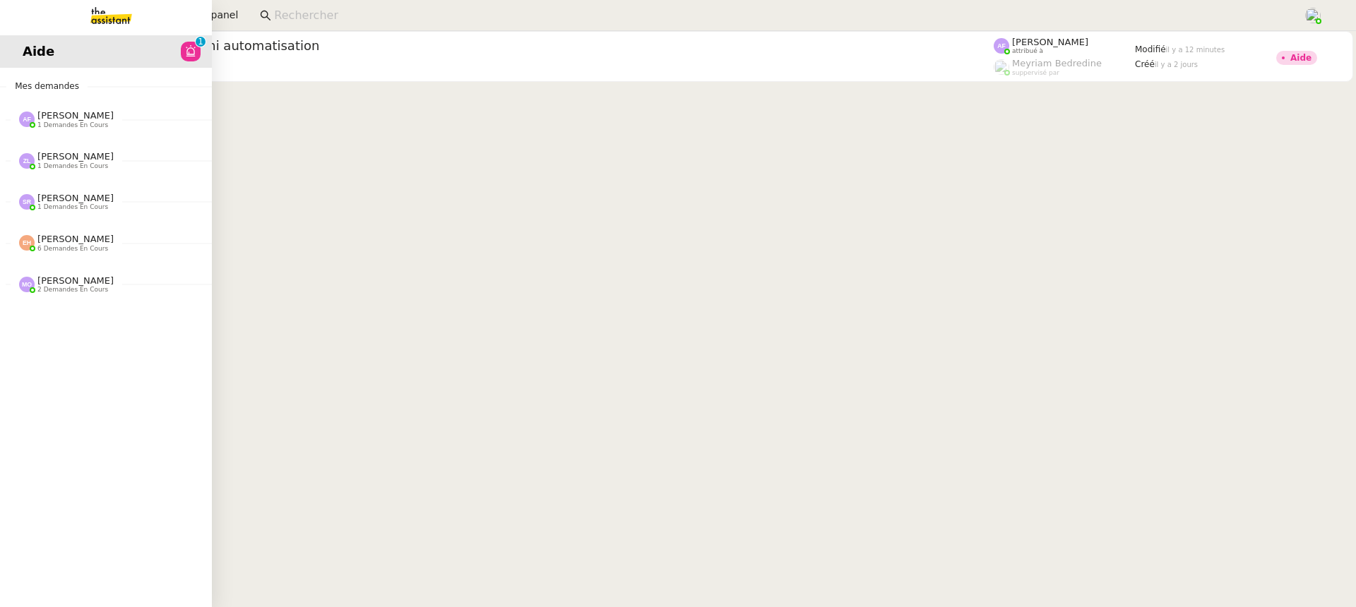
click at [35, 51] on span "Aide" at bounding box center [39, 51] width 32 height 21
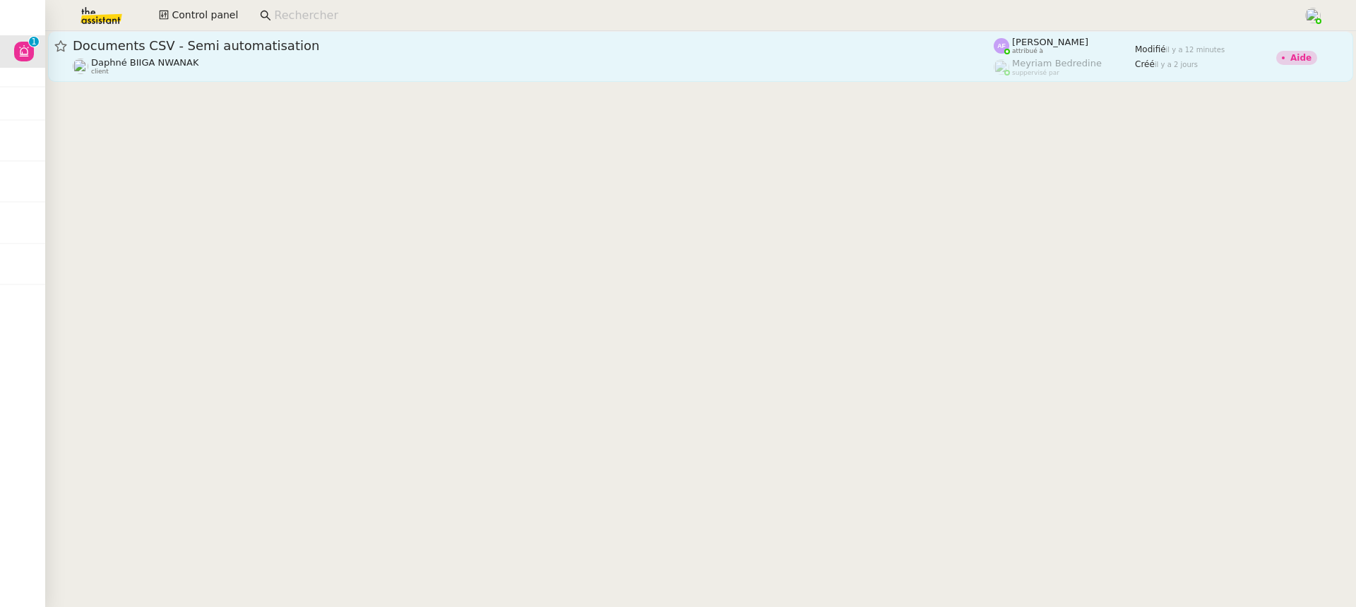
click at [461, 49] on span "Documents CSV - Semi automatisation" at bounding box center [533, 46] width 921 height 13
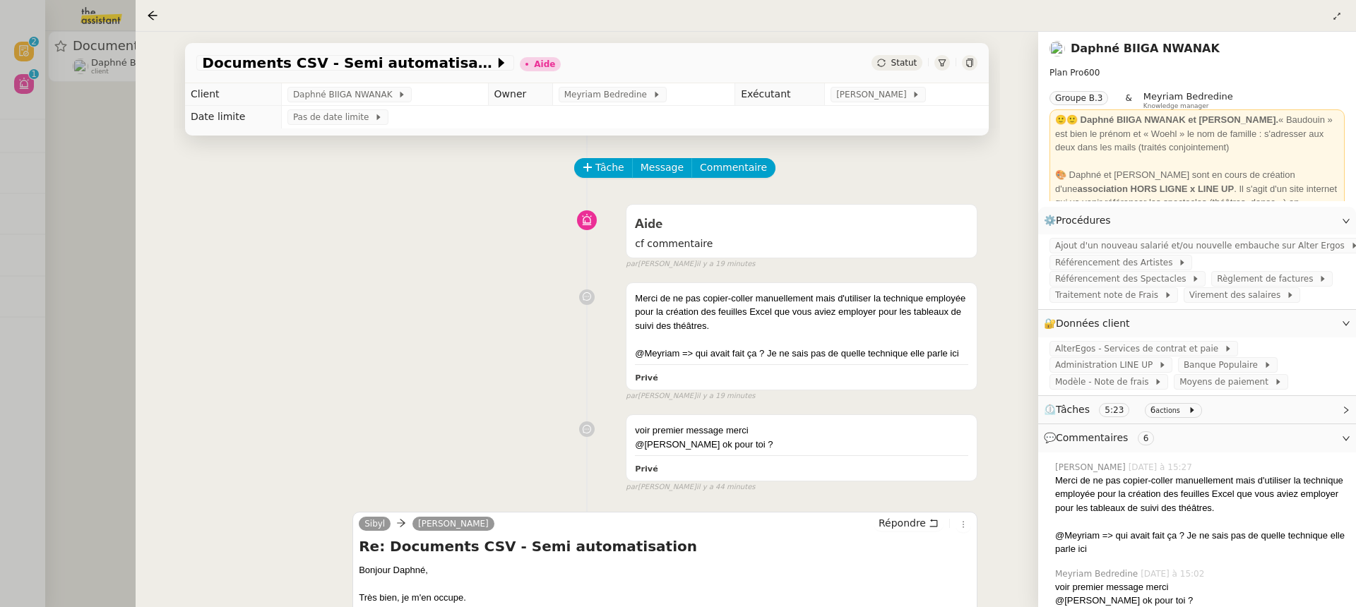
click at [121, 30] on div at bounding box center [678, 303] width 1356 height 607
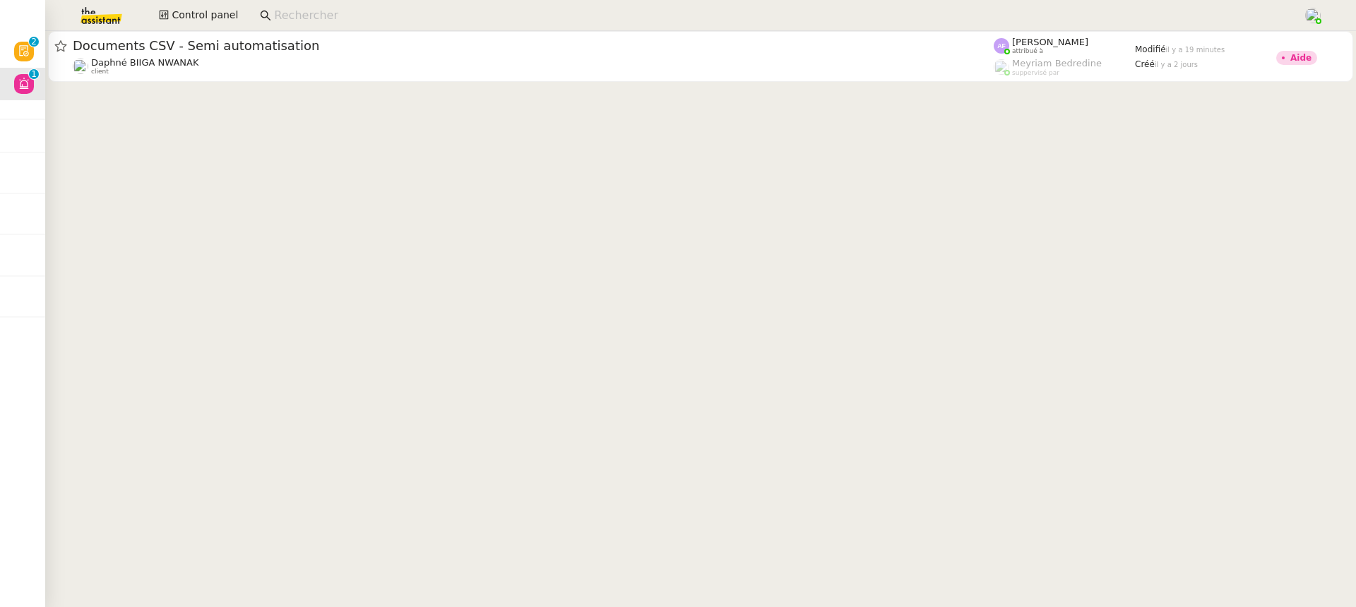
click at [47, 57] on div "Documents CSV - Semi automatisation Daphné BIIGA NWANAK client Anna Florent att…" at bounding box center [700, 56] width 1310 height 51
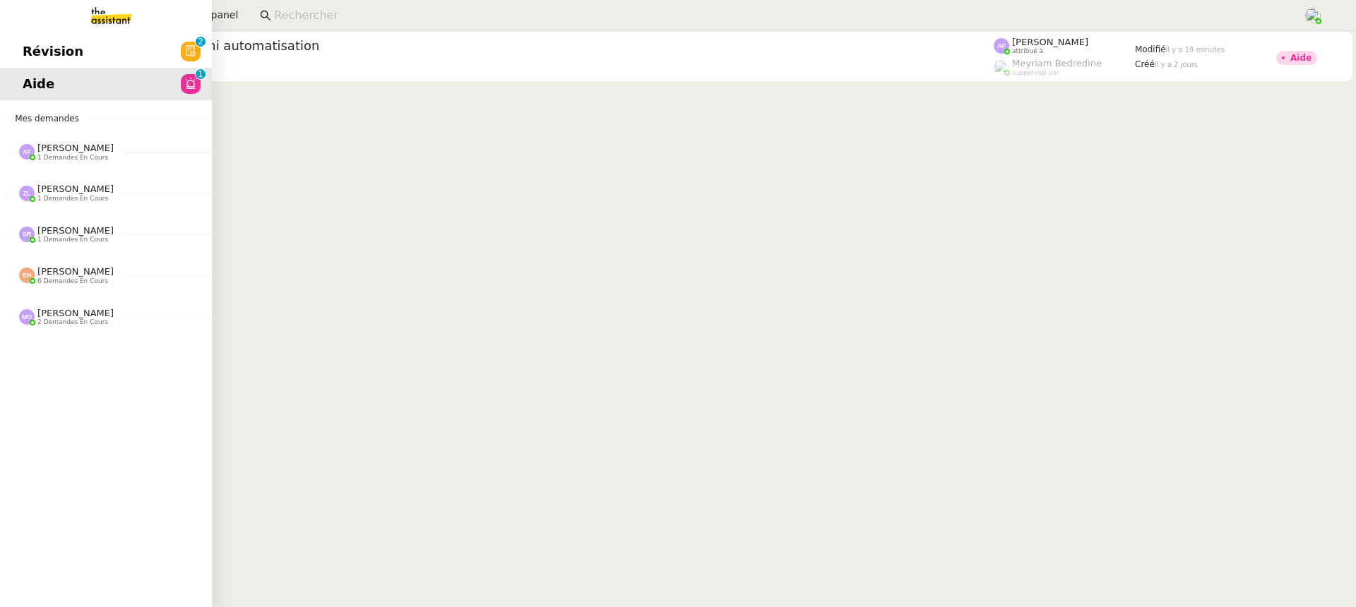
click at [37, 56] on link "Révision 0 1 2 3 4 5 6 7 8 9" at bounding box center [106, 51] width 212 height 32
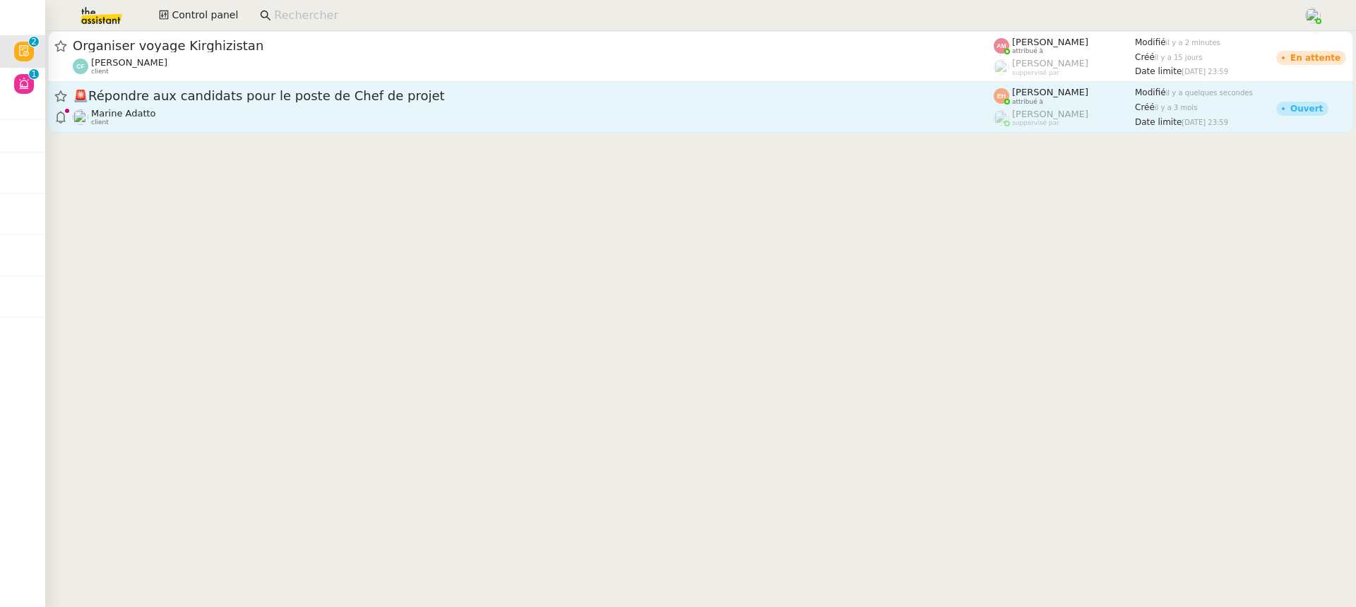
click at [512, 112] on div "Marine Adatto client" at bounding box center [533, 117] width 921 height 18
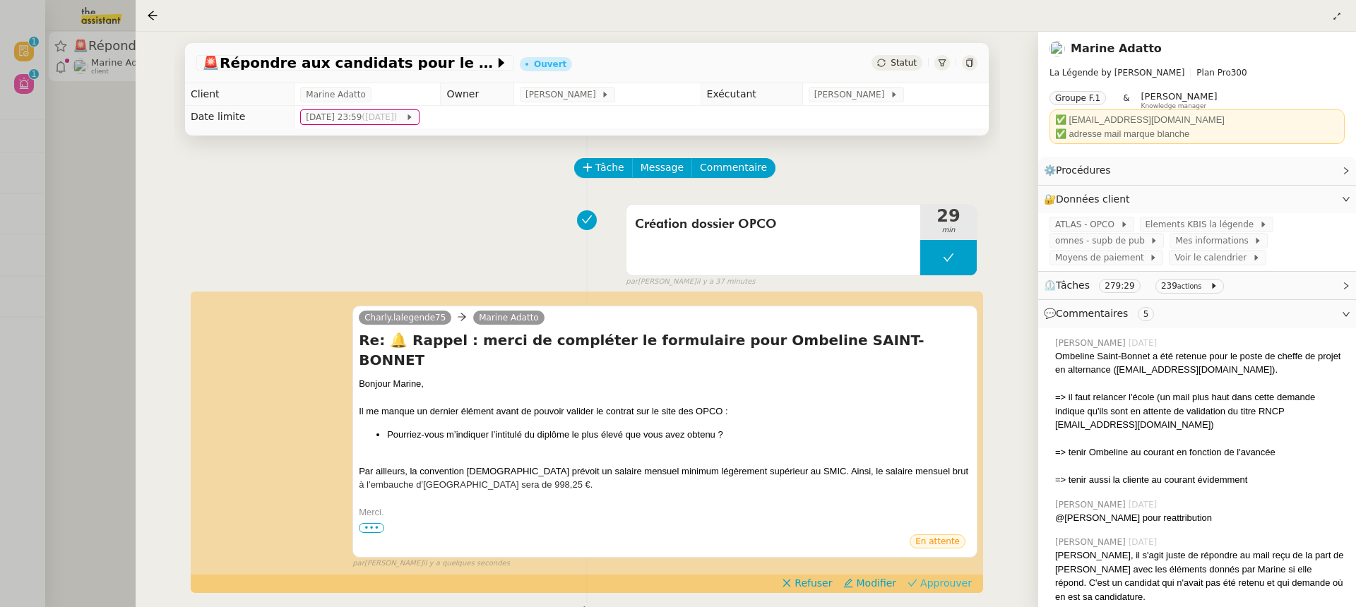
click at [938, 576] on span "Approuver" at bounding box center [946, 583] width 52 height 14
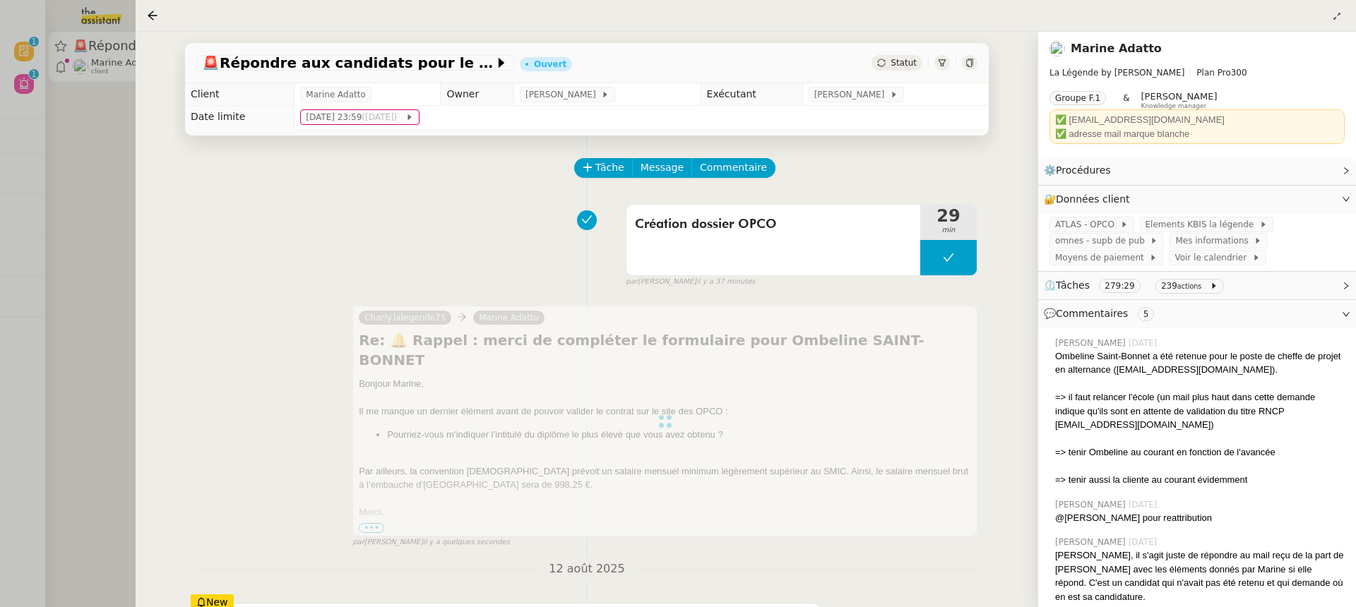
click at [82, 76] on div at bounding box center [678, 303] width 1356 height 607
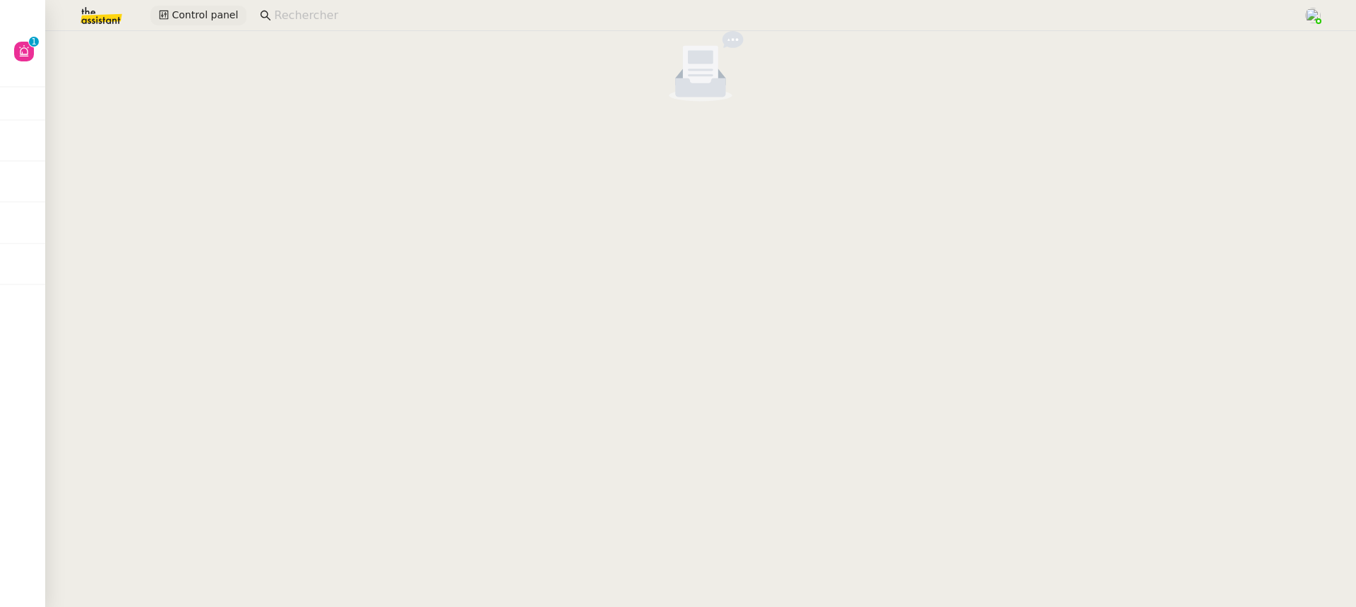
click at [173, 25] on button "Control panel" at bounding box center [198, 16] width 96 height 20
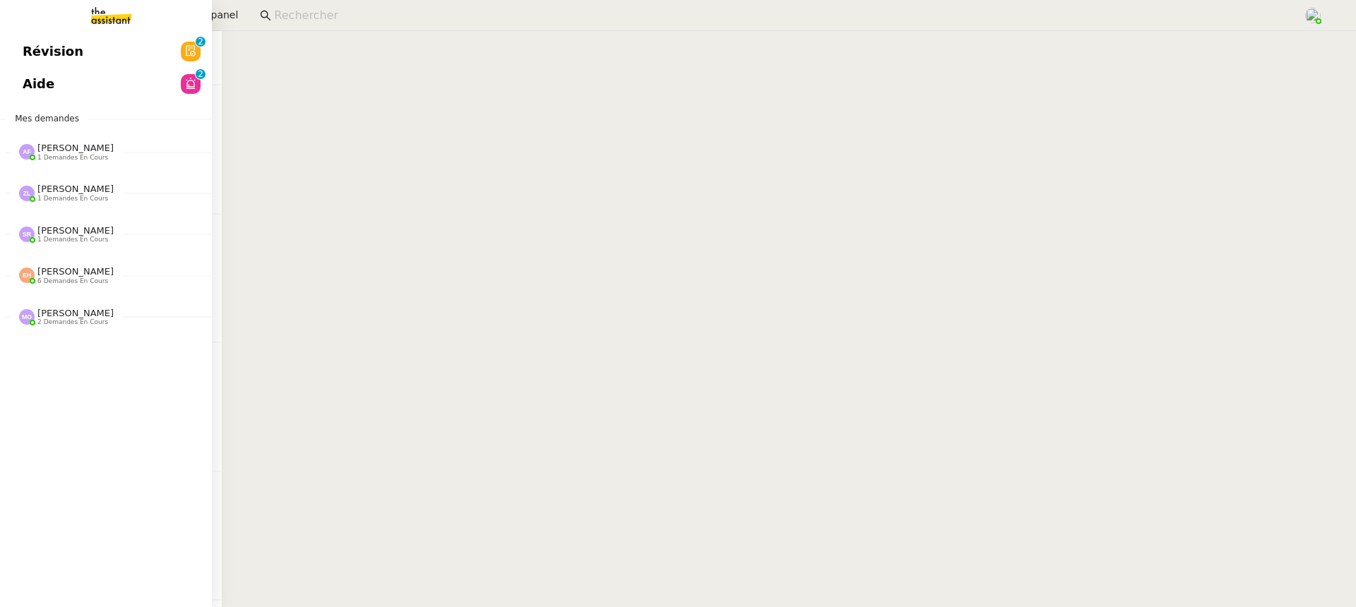
click at [20, 95] on link "Aide 0 1 2 3 4 5 6 7 8 9" at bounding box center [106, 84] width 212 height 32
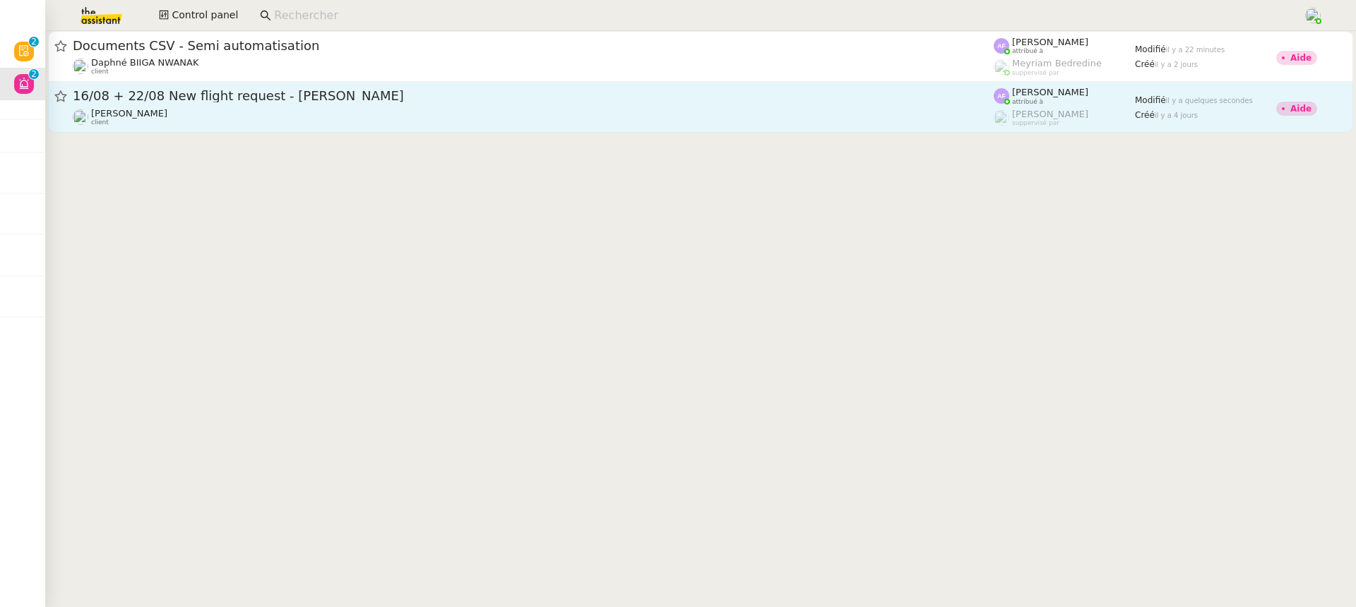
click at [731, 106] on div "16/08 + 22/08 New flight request - Jordi Serrato Louis Frei client" at bounding box center [533, 107] width 921 height 39
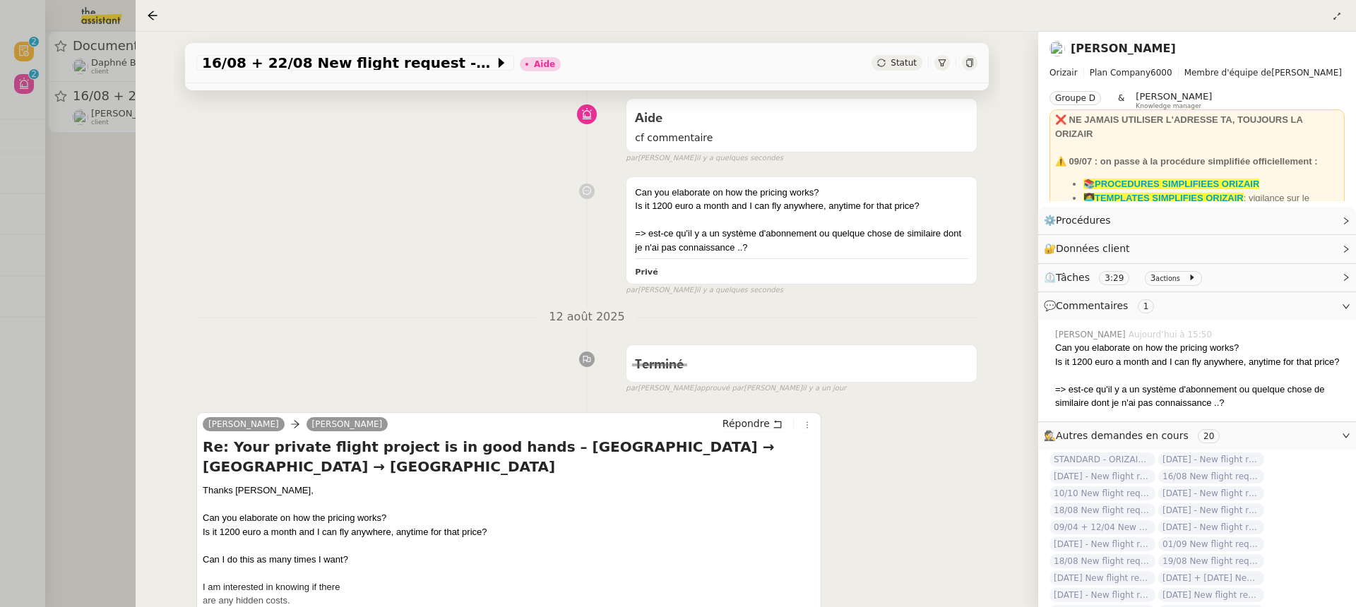
scroll to position [107, 0]
click at [1122, 230] on div "⚙️ Procédures Modifier" at bounding box center [1197, 221] width 318 height 28
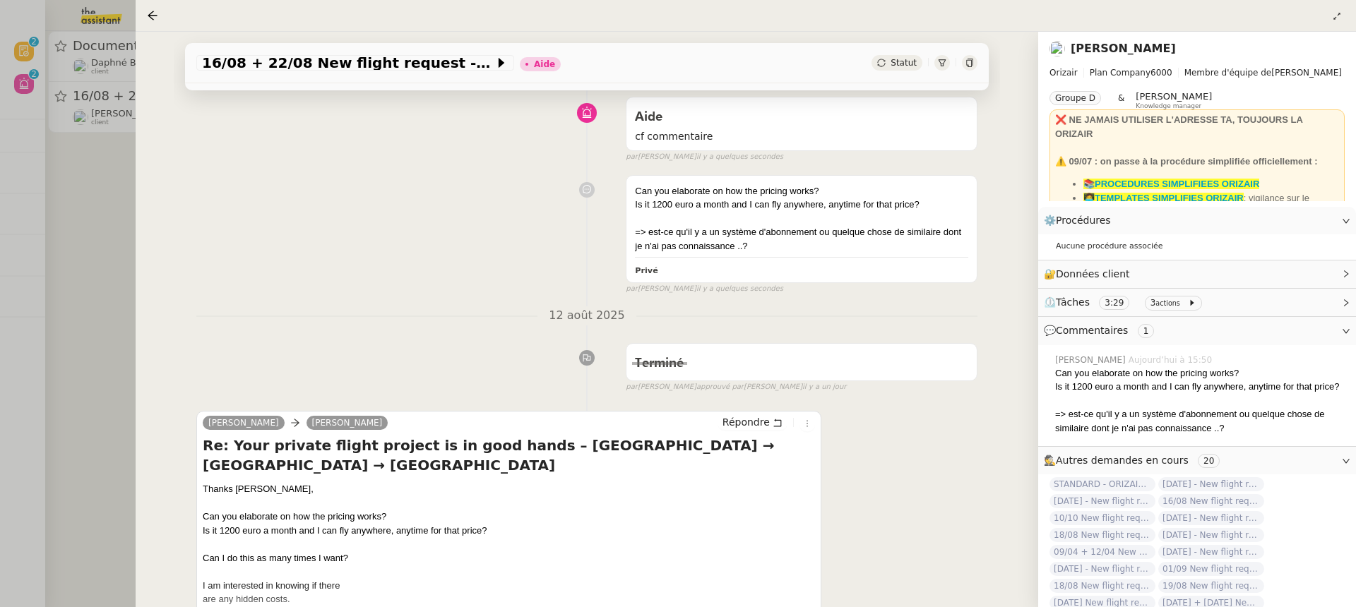
click at [88, 29] on div at bounding box center [678, 303] width 1356 height 607
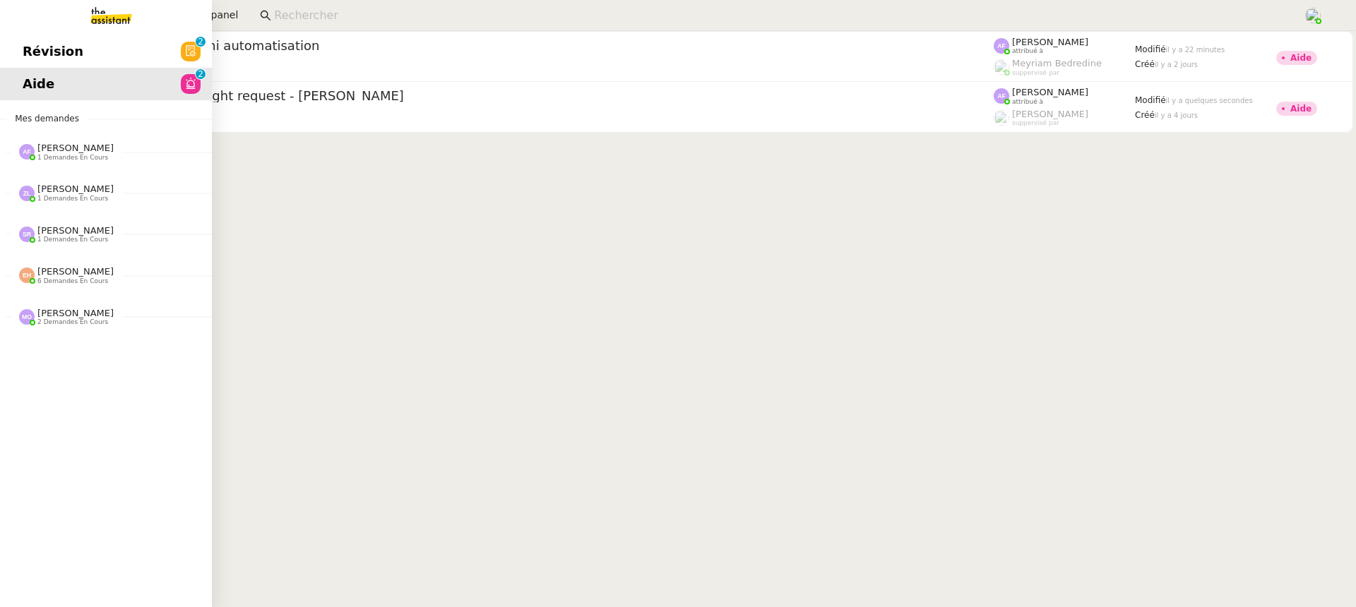
click at [25, 44] on link "Révision 0 1 2 3 4 5 6 7 8 9" at bounding box center [106, 51] width 212 height 32
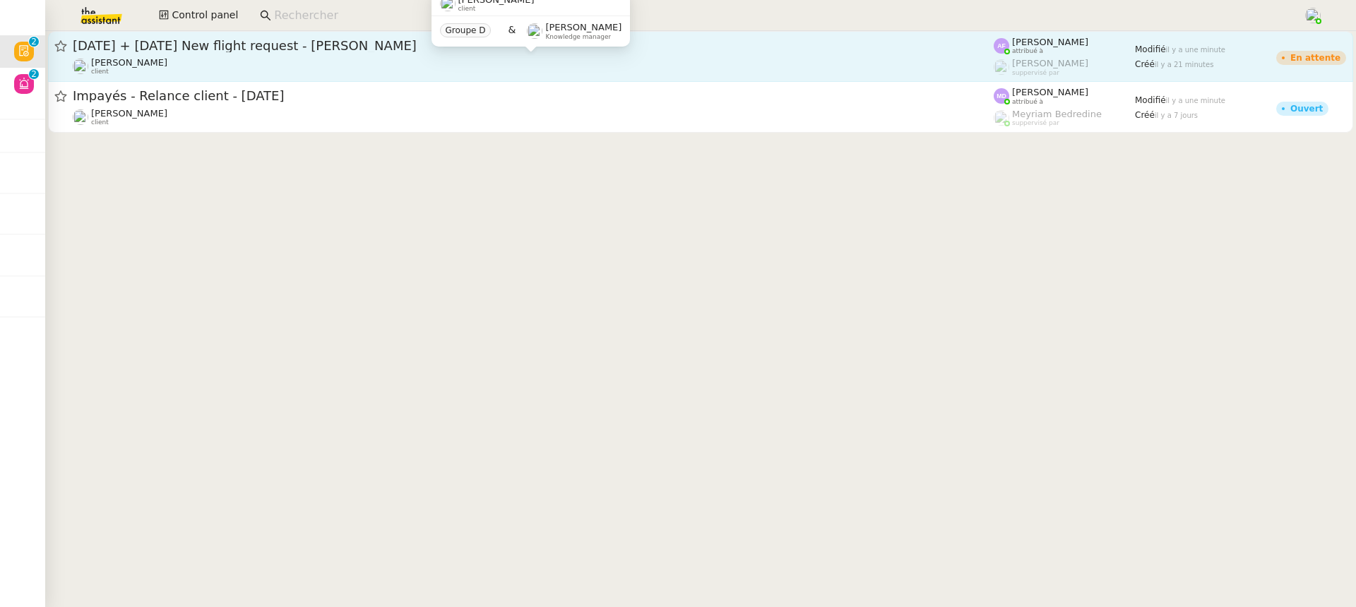
click at [648, 63] on div "[PERSON_NAME] client" at bounding box center [533, 66] width 921 height 18
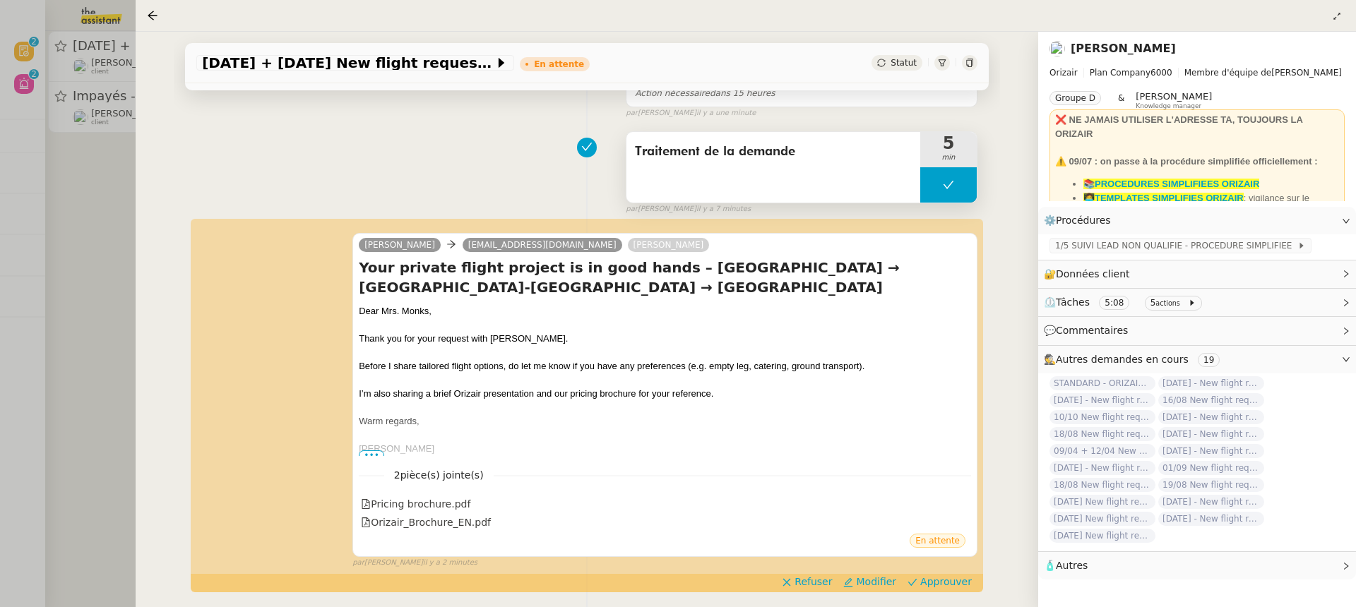
scroll to position [288, 0]
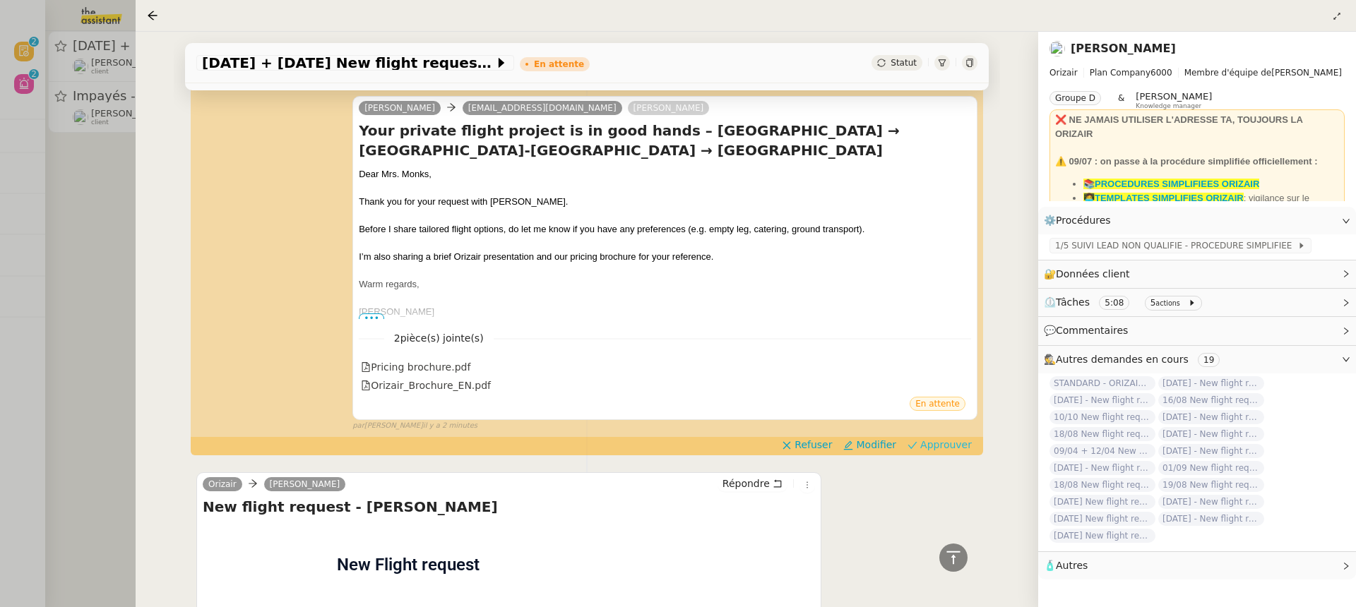
click at [960, 447] on span "Approuver" at bounding box center [946, 445] width 52 height 14
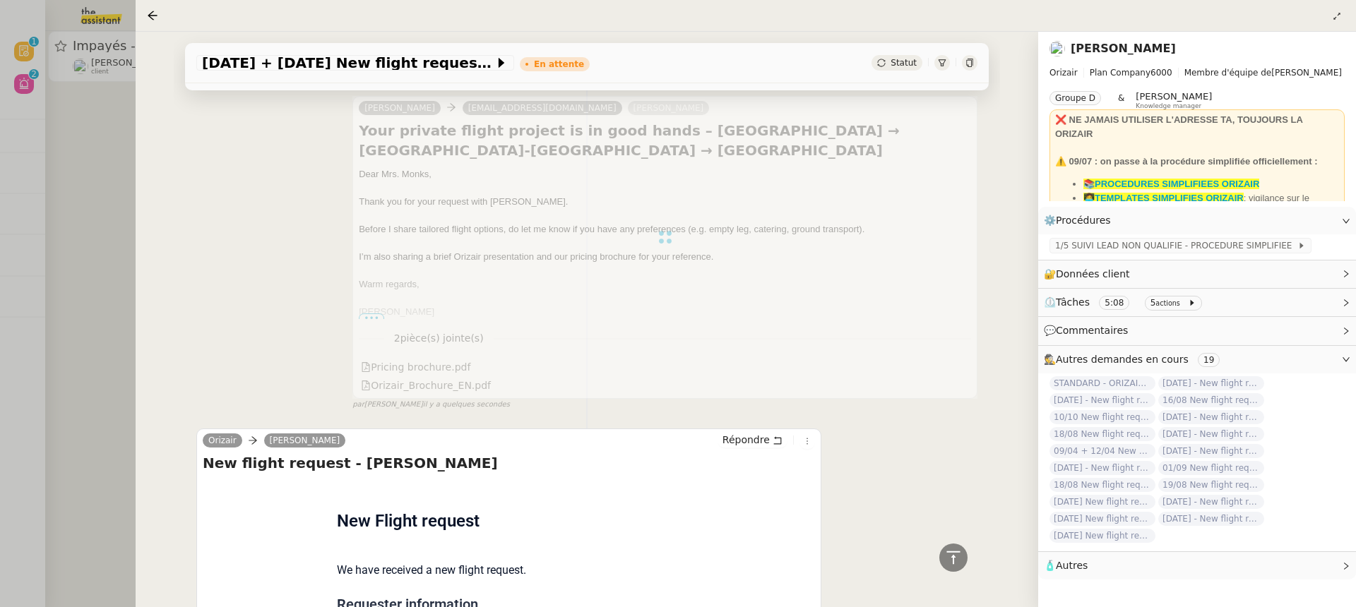
click at [88, 90] on div at bounding box center [678, 303] width 1356 height 607
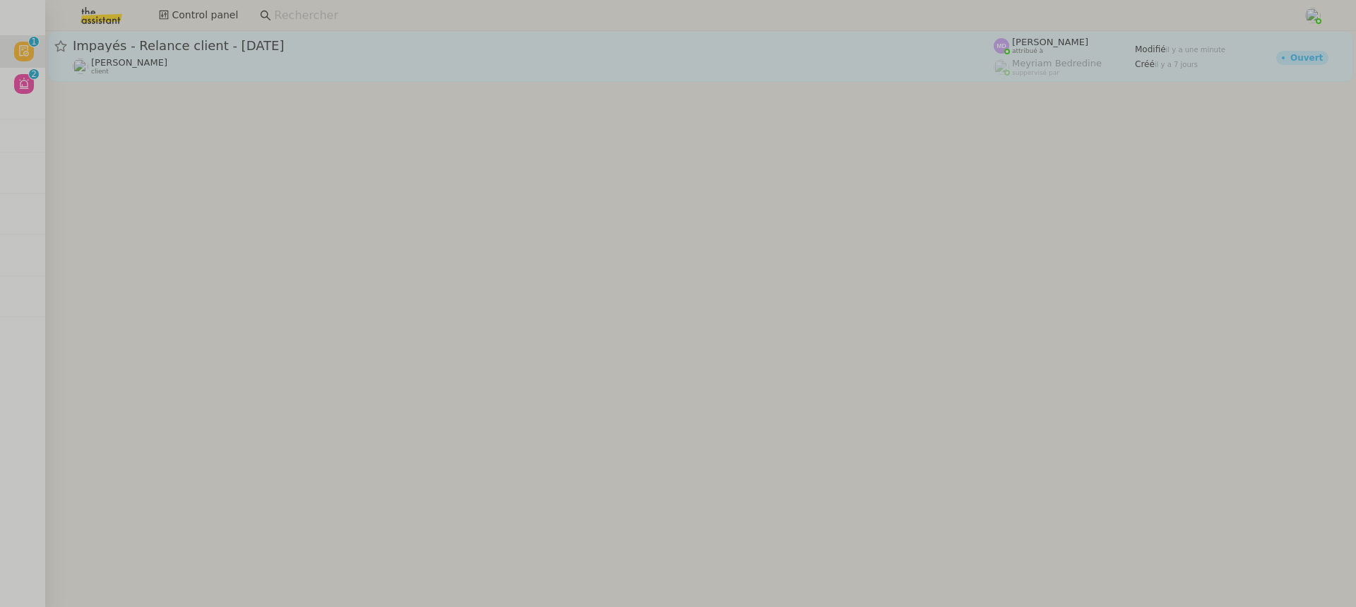
click at [170, 55] on div "Impayés - Relance client - 6 août 2025 Mathilde Borel client" at bounding box center [533, 56] width 921 height 38
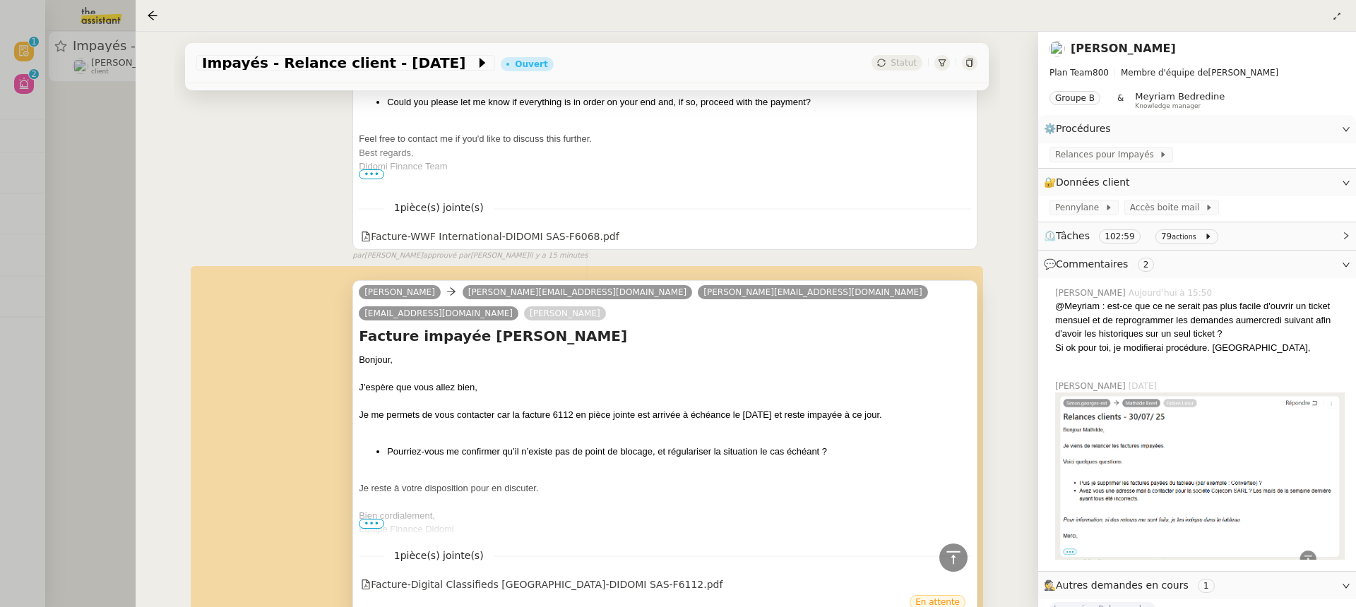
scroll to position [809, 0]
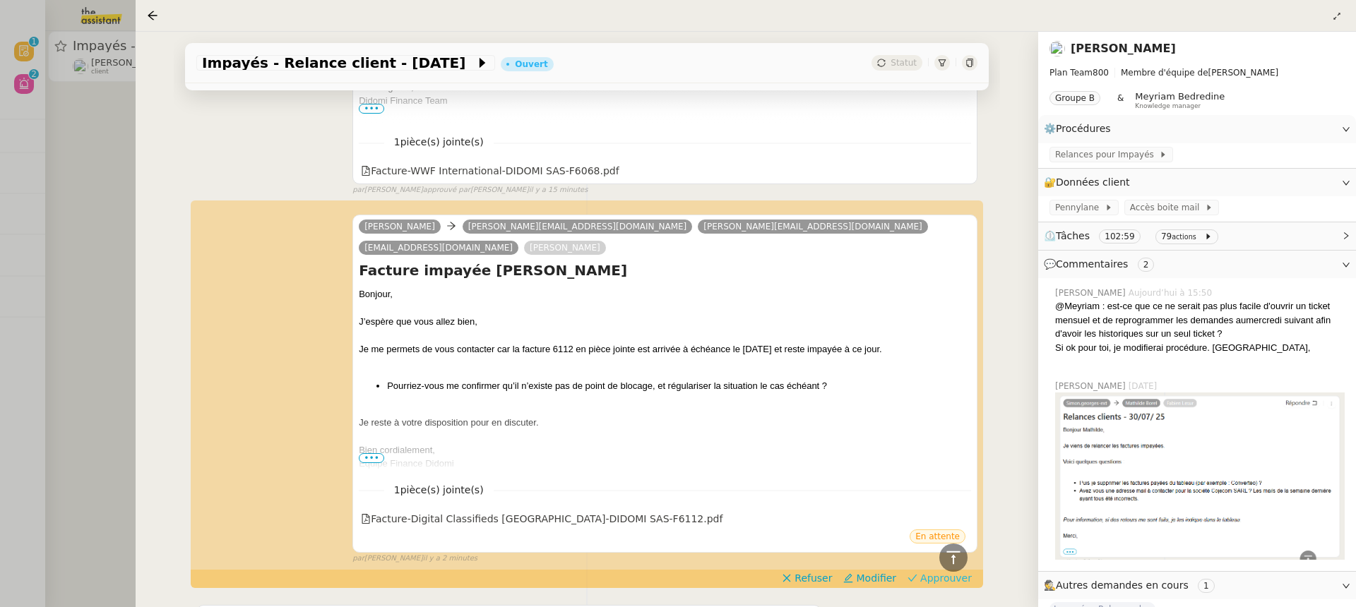
click at [947, 571] on span "Approuver" at bounding box center [946, 578] width 52 height 14
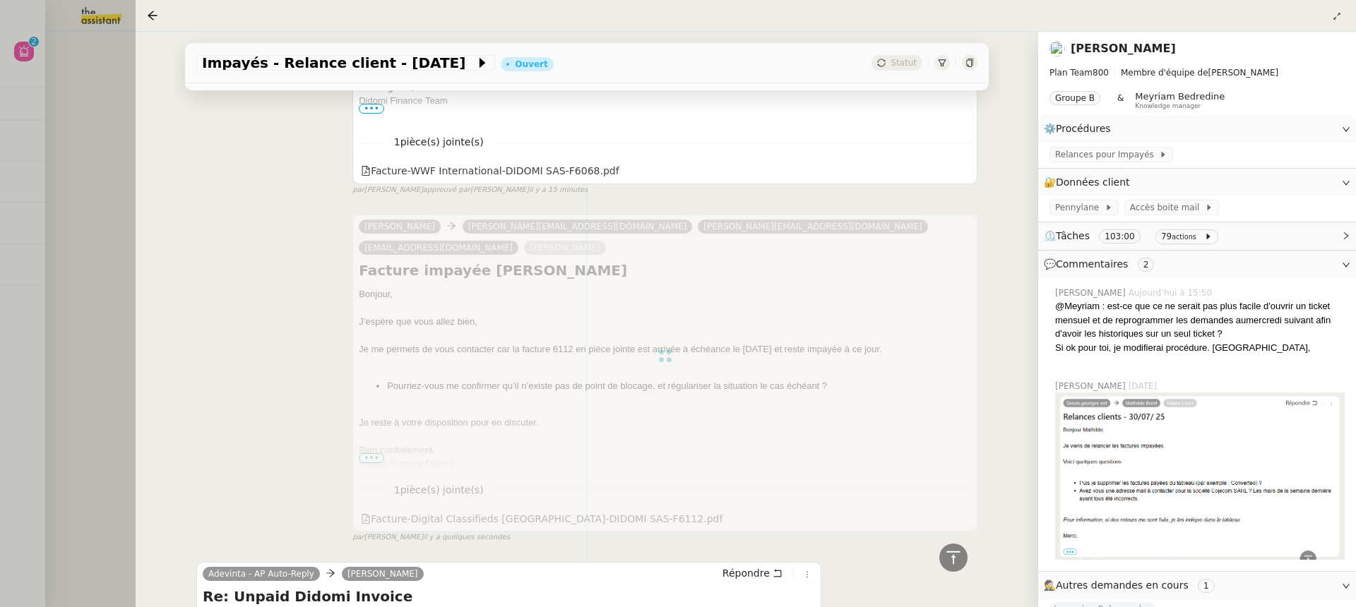
click at [71, 90] on div at bounding box center [678, 303] width 1356 height 607
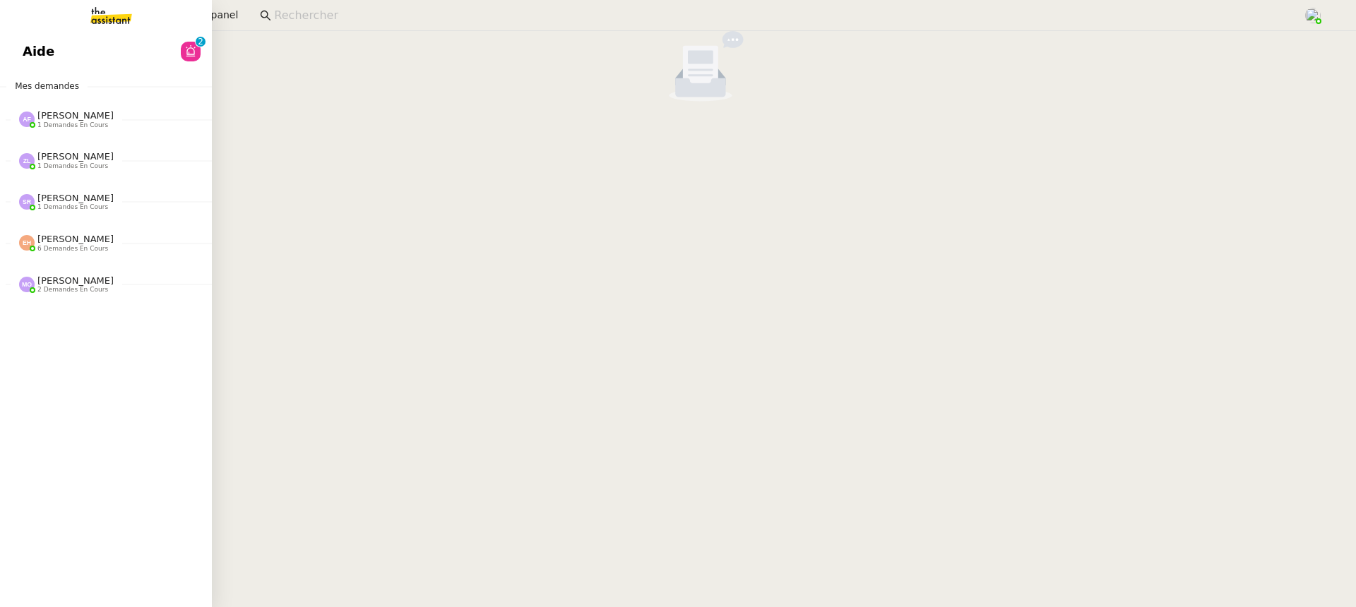
click at [6, 44] on link "Aide 0 1 2 3 4 5 6 7 8 9" at bounding box center [106, 51] width 212 height 32
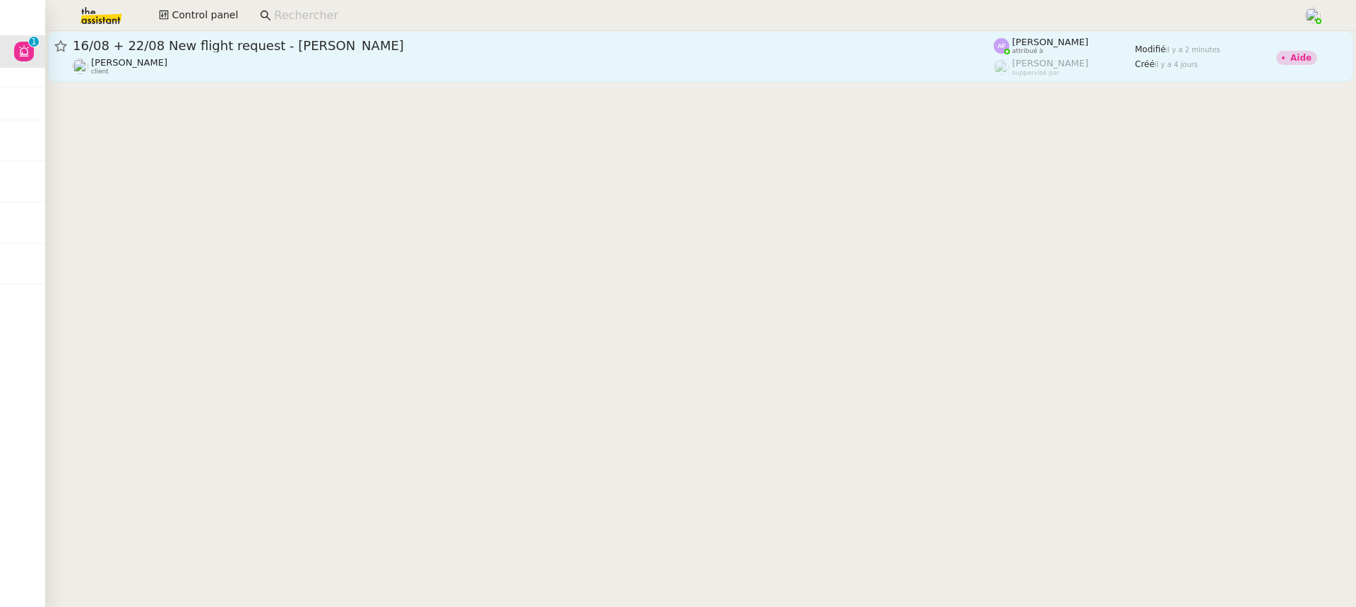
click at [297, 47] on span "16/08 + 22/08 New flight request - [PERSON_NAME]" at bounding box center [533, 46] width 921 height 13
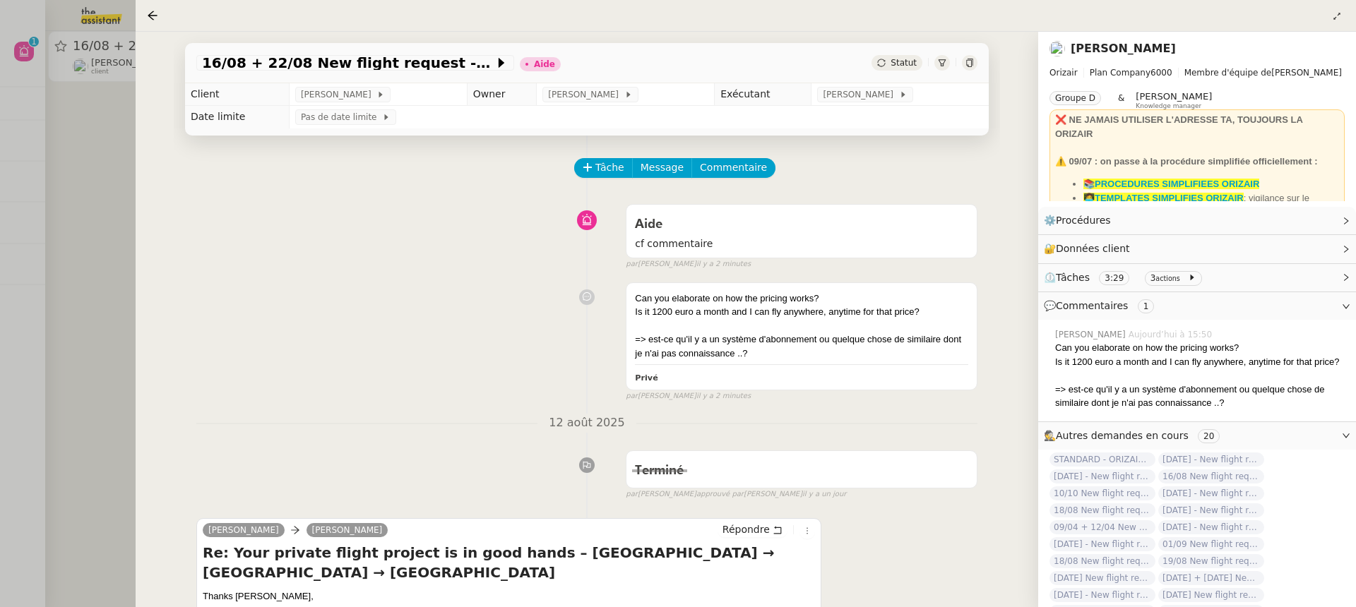
click at [967, 59] on icon at bounding box center [969, 63] width 8 height 8
click at [93, 83] on div at bounding box center [678, 303] width 1356 height 607
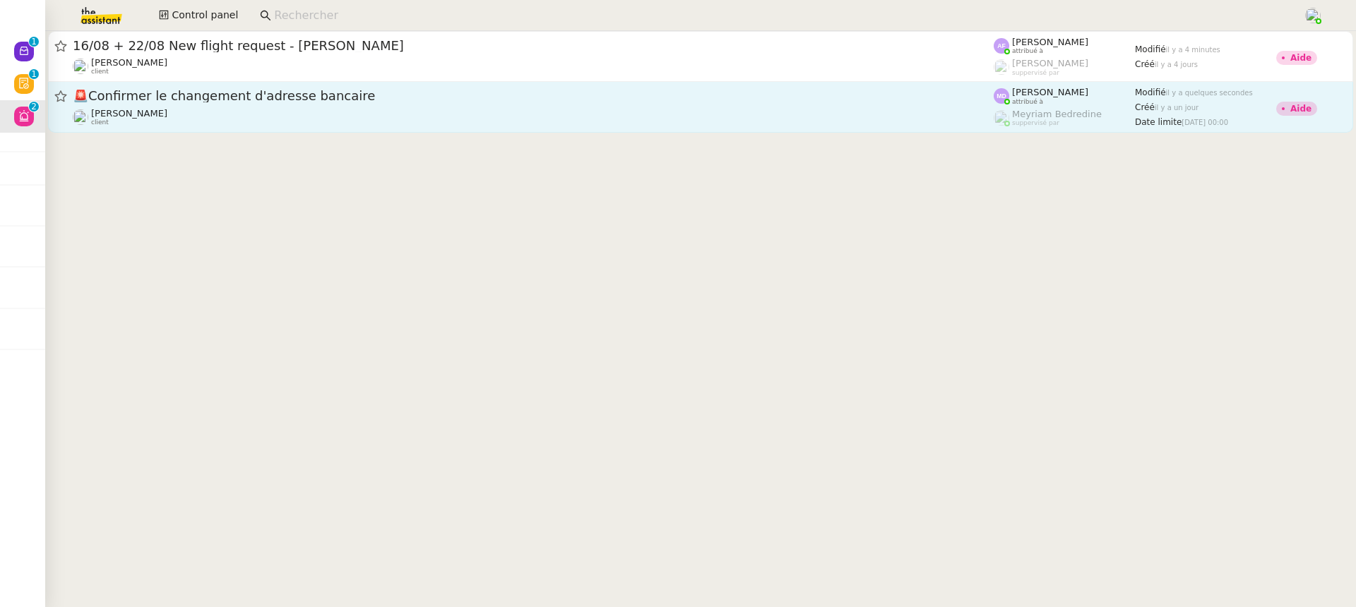
click at [330, 95] on span "🚨 Confirmer le changement d'adresse bancaire" at bounding box center [533, 96] width 921 height 13
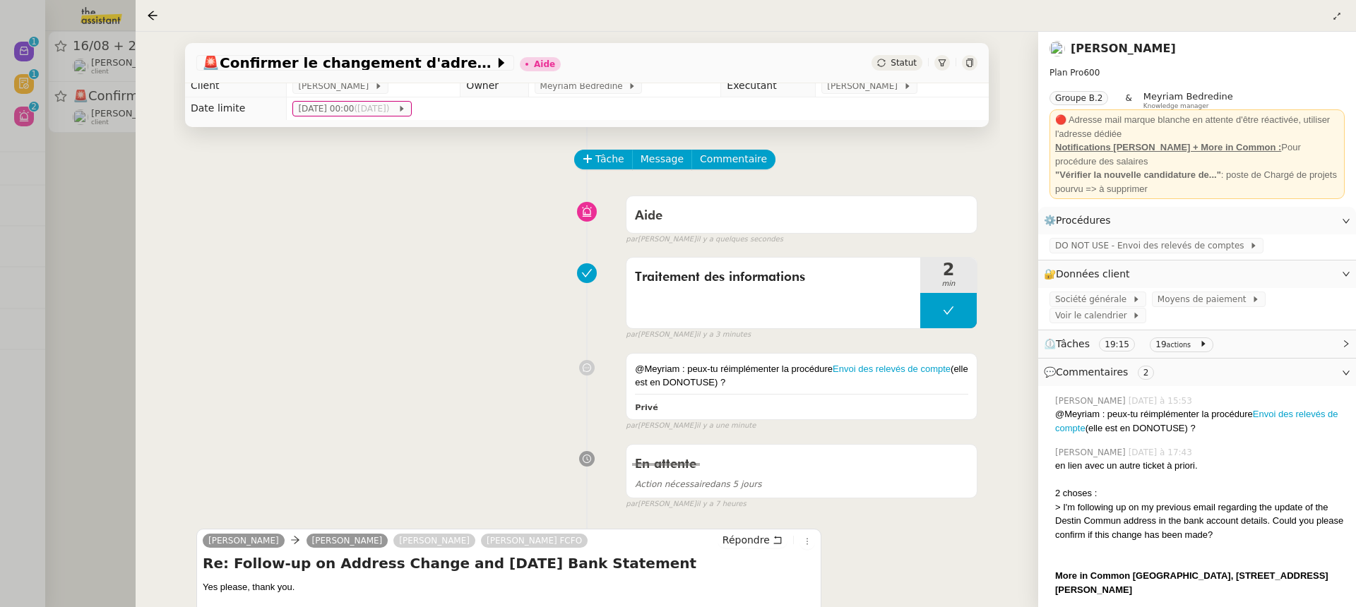
scroll to position [9, 0]
click at [148, 186] on div "🚨 Confirmer le changement d'adresse bancaire Aide Statut Client Laurence de Ner…" at bounding box center [587, 319] width 902 height 575
click at [1130, 241] on span "DO NOT USE - Envoi des relevés de comptes" at bounding box center [1152, 246] width 194 height 14
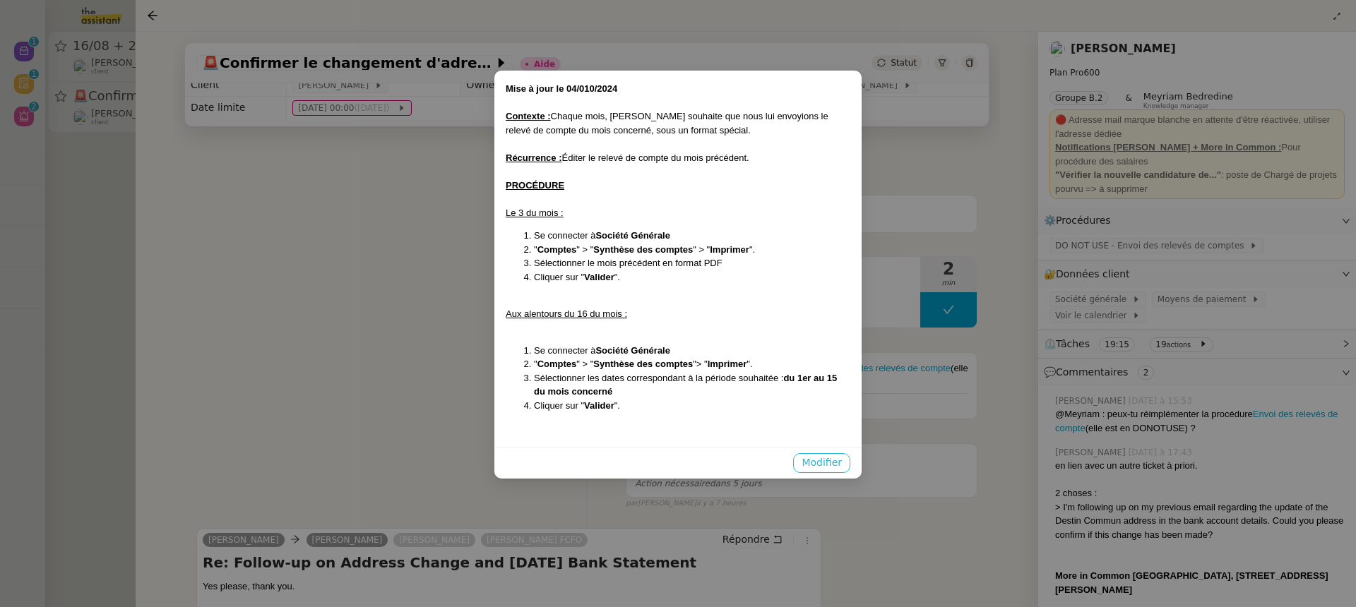
click at [836, 465] on span "Modifier" at bounding box center [821, 463] width 40 height 16
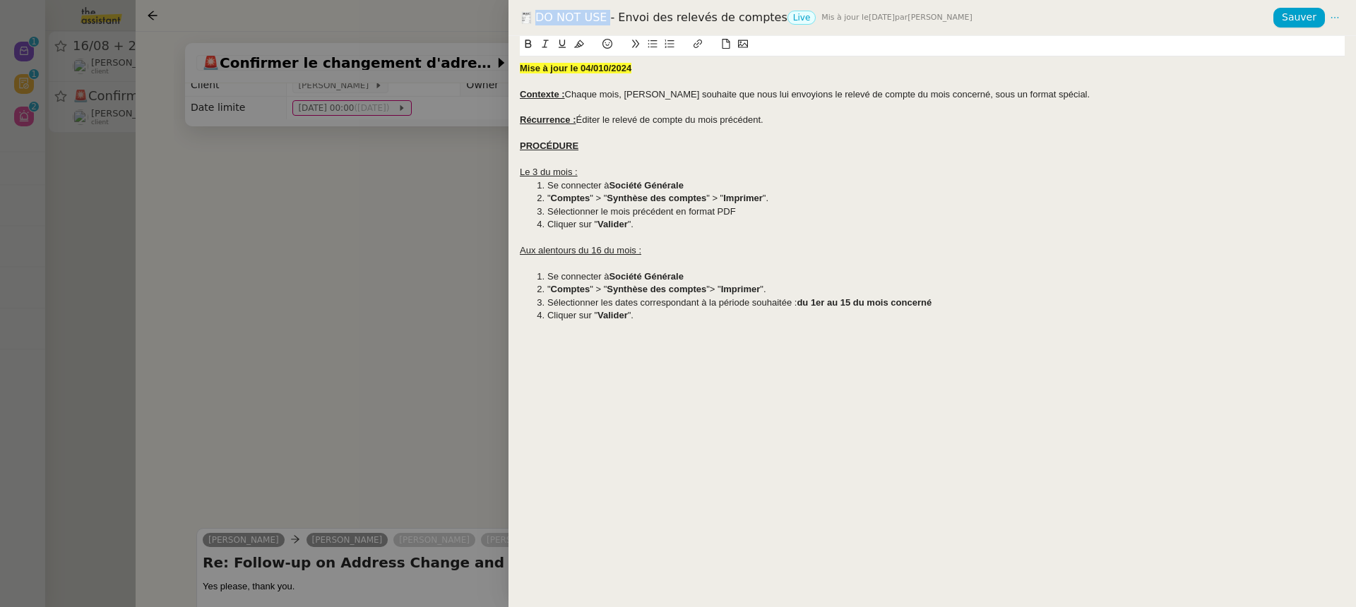
drag, startPoint x: 602, startPoint y: 17, endPoint x: 507, endPoint y: 17, distance: 95.3
click at [507, 17] on div "DO NOT USE - Envoi des relevés de comptes Live Mis à jour le 10 déc. 2024 par L…" at bounding box center [678, 303] width 1356 height 607
click at [1333, 23] on icon at bounding box center [1335, 18] width 10 height 10
click at [1307, 44] on span "Modifier" at bounding box center [1307, 45] width 40 height 13
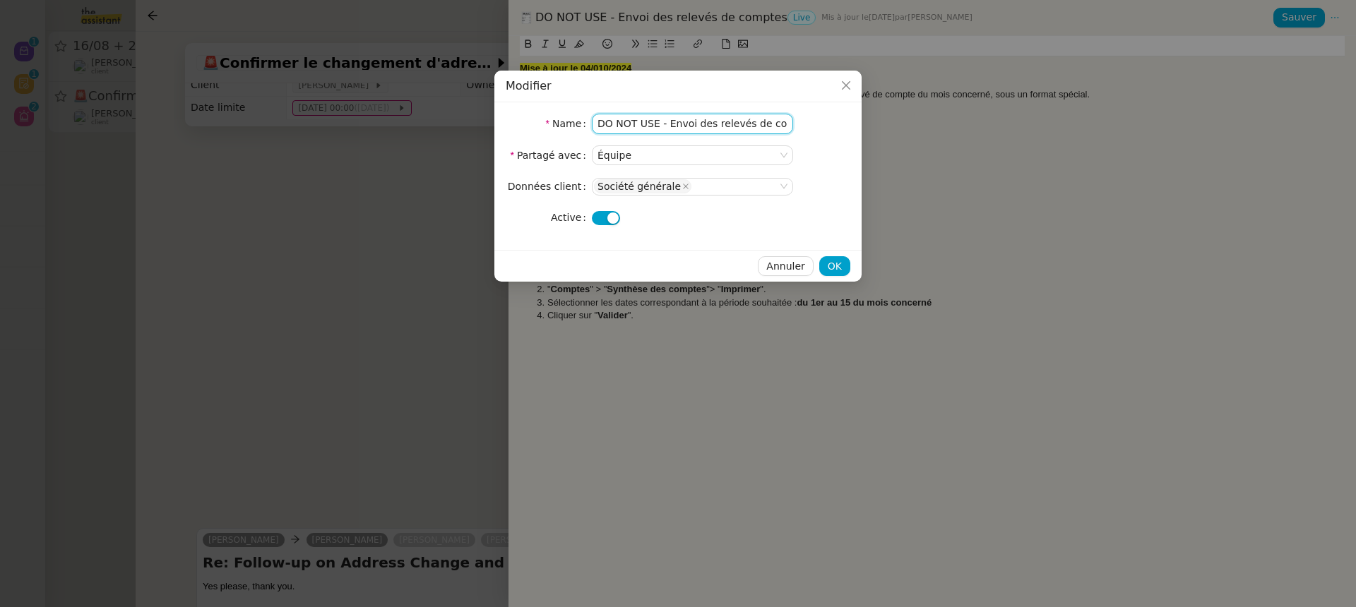
drag, startPoint x: 667, startPoint y: 124, endPoint x: 520, endPoint y: 117, distance: 147.7
click at [522, 117] on nz-form-item "Name DO NOT USE - Envoi des relevés de comptes" at bounding box center [678, 124] width 345 height 20
type input "Envoi des relevés de comptes"
click at [845, 265] on button "OK" at bounding box center [834, 266] width 31 height 20
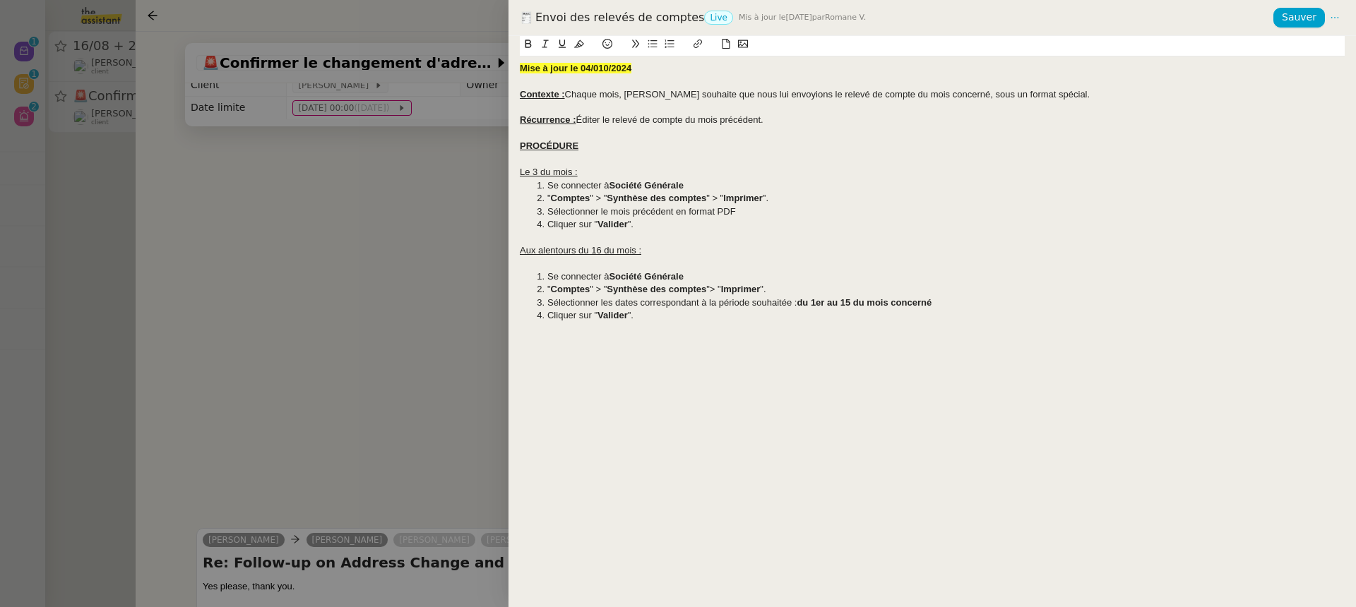
click at [410, 253] on div at bounding box center [678, 303] width 1356 height 607
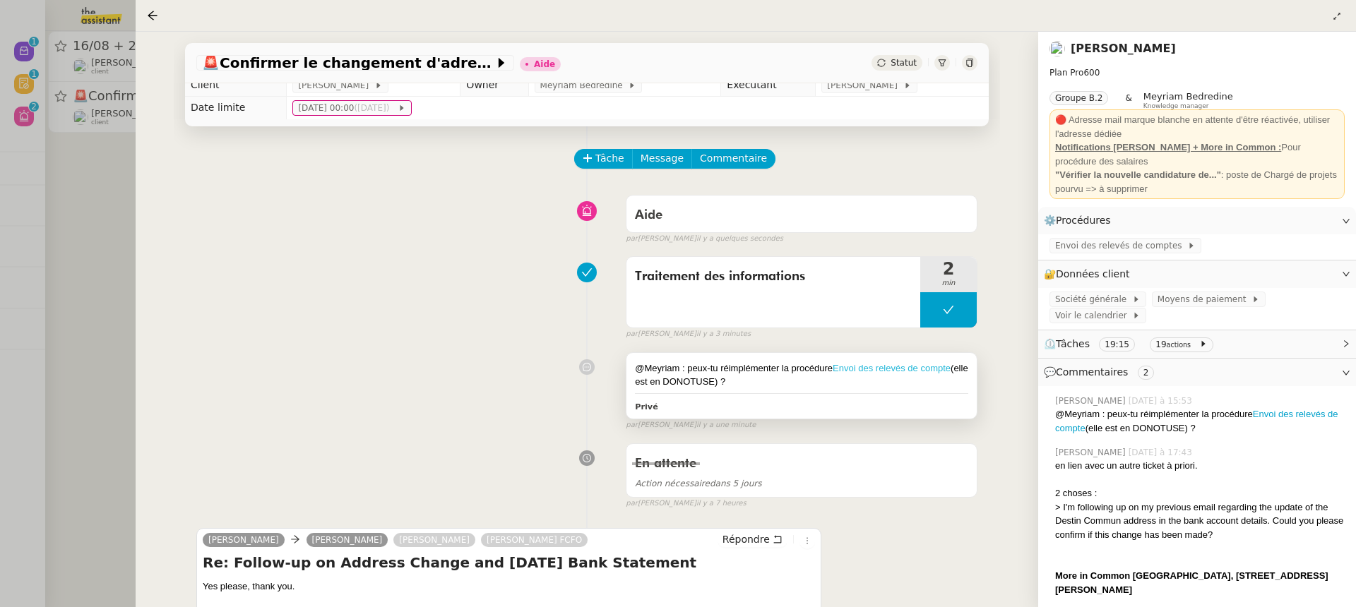
click at [876, 365] on link "Envoi des relevés de compte" at bounding box center [891, 368] width 118 height 11
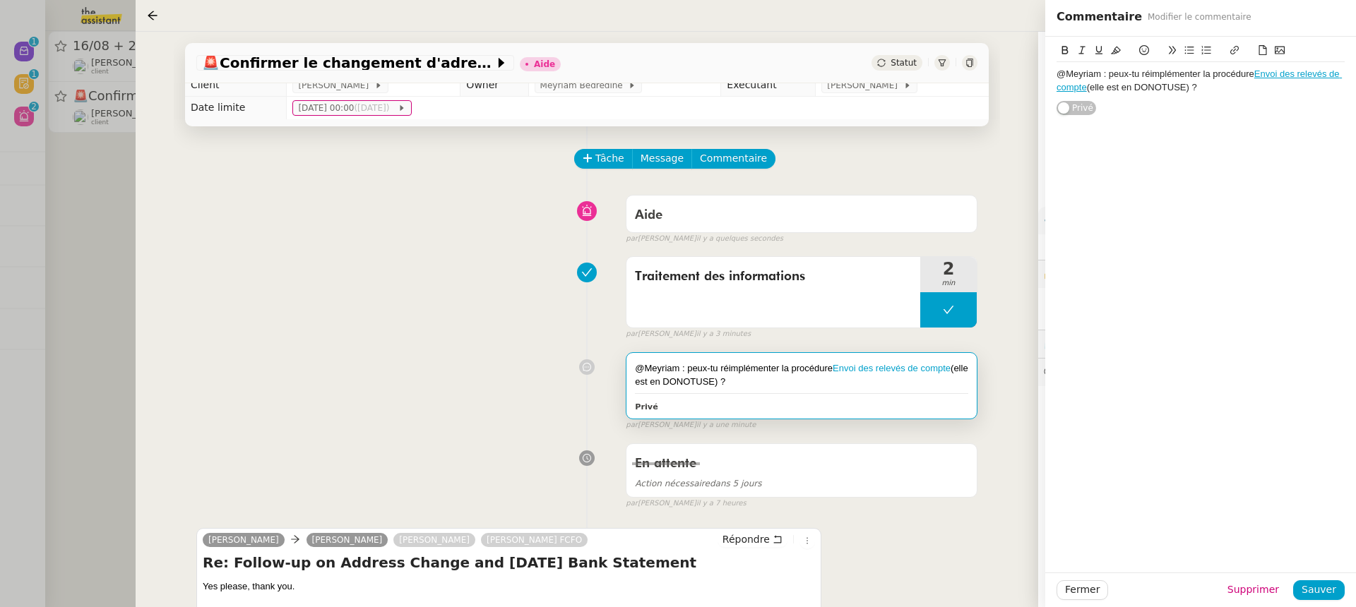
click at [495, 316] on div "Traitement des informations 2 min false par Marylou D. il y a 3 minutes" at bounding box center [586, 295] width 781 height 90
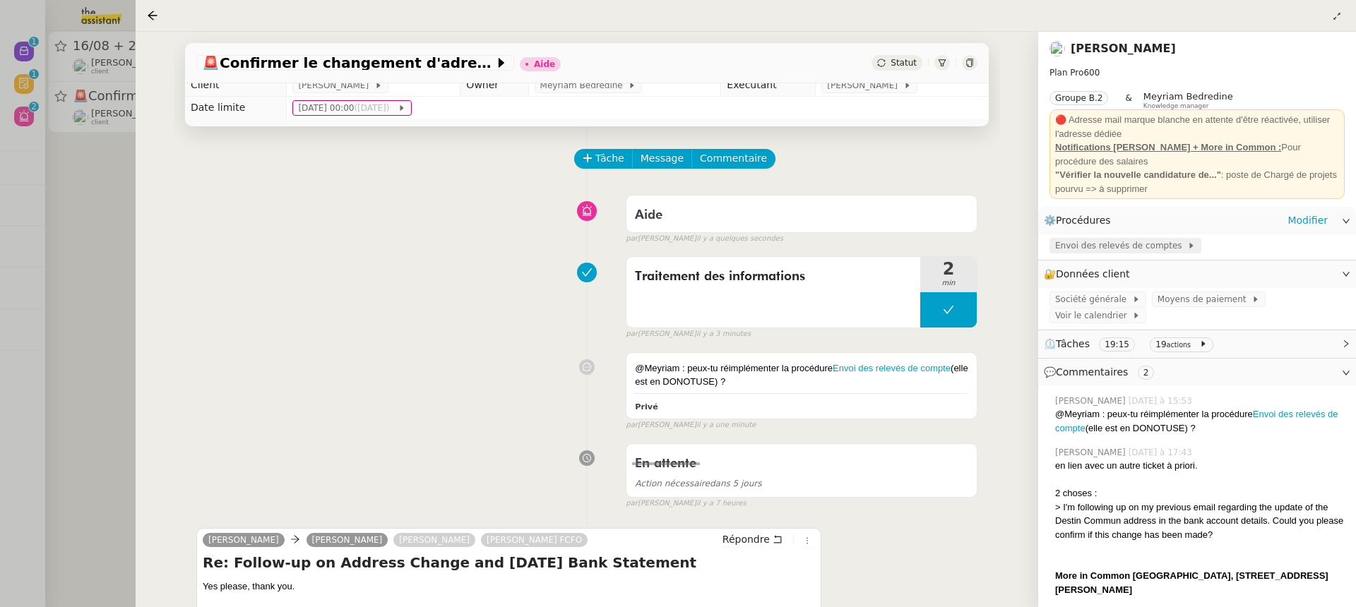
click at [1091, 248] on span "Envoi des relevés de comptes" at bounding box center [1121, 246] width 132 height 14
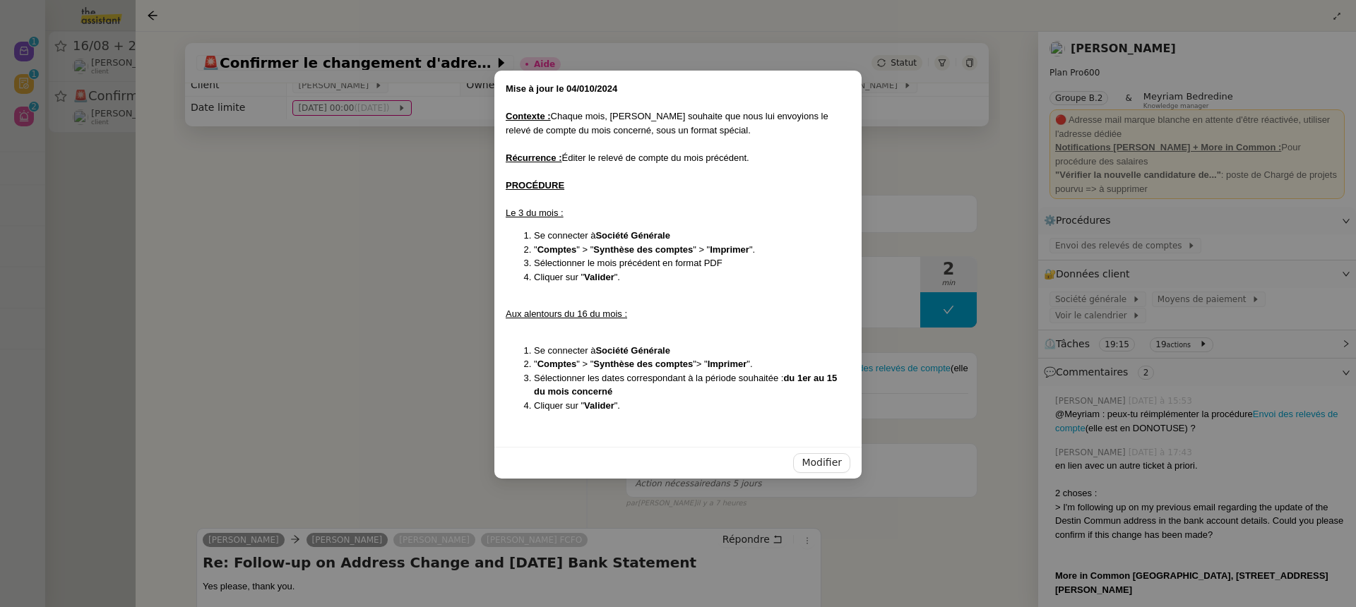
click at [924, 244] on nz-modal-container "Mise à jour le 04/010/2024 Contexte : Chaque mois, Gulraiz souhaite que nous lu…" at bounding box center [678, 303] width 1356 height 607
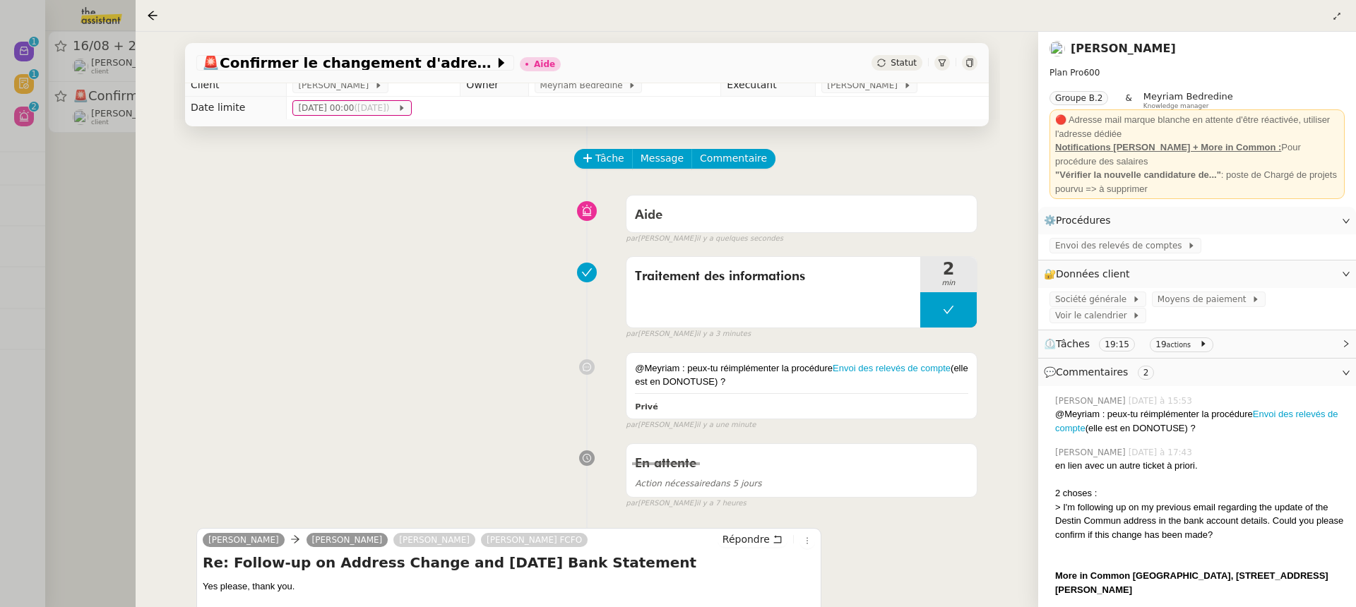
click at [767, 149] on div "Tâche Message Commentaire" at bounding box center [776, 166] width 402 height 34
click at [741, 156] on span "Commentaire" at bounding box center [733, 158] width 67 height 16
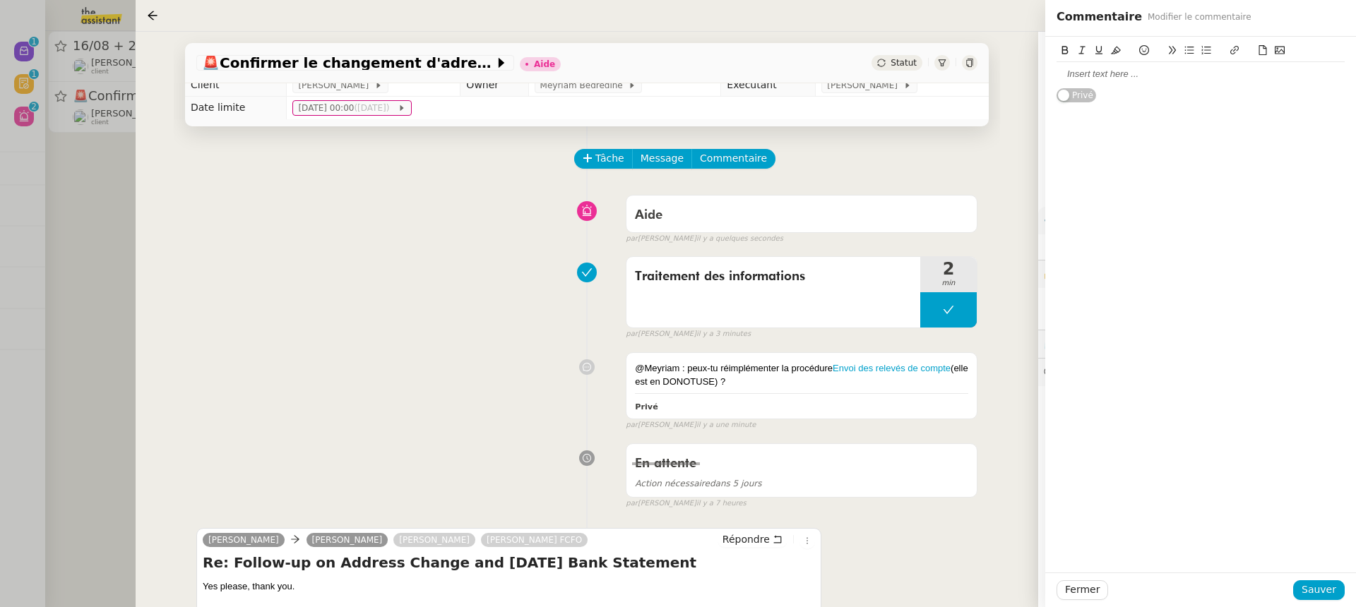
click at [1192, 85] on div at bounding box center [1200, 74] width 288 height 24
click at [1319, 584] on span "Sauver" at bounding box center [1318, 590] width 35 height 16
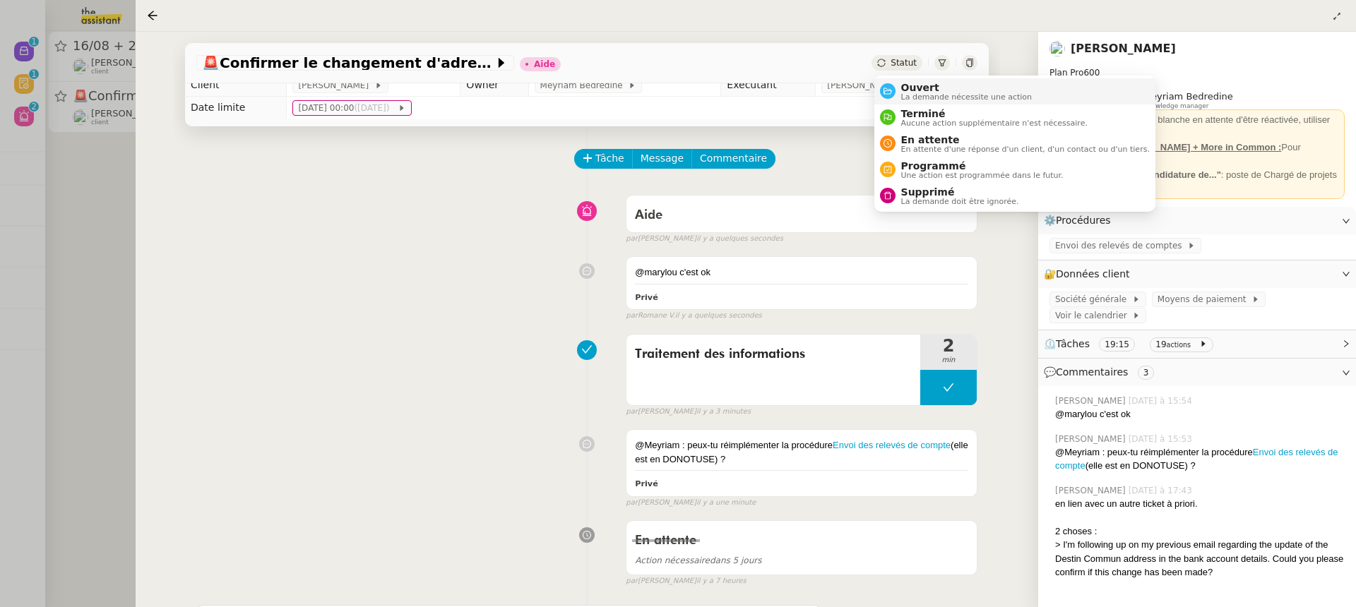
click at [926, 93] on span "La demande nécessite une action" at bounding box center [966, 97] width 131 height 8
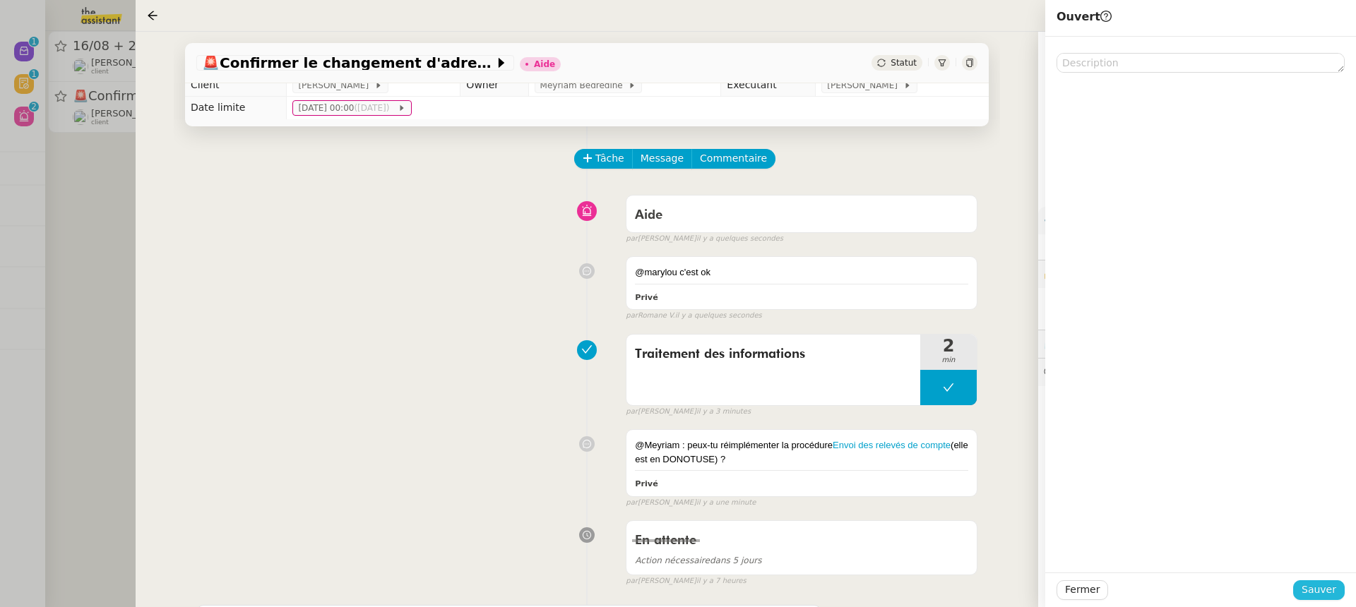
click at [1331, 599] on button "Sauver" at bounding box center [1319, 590] width 52 height 20
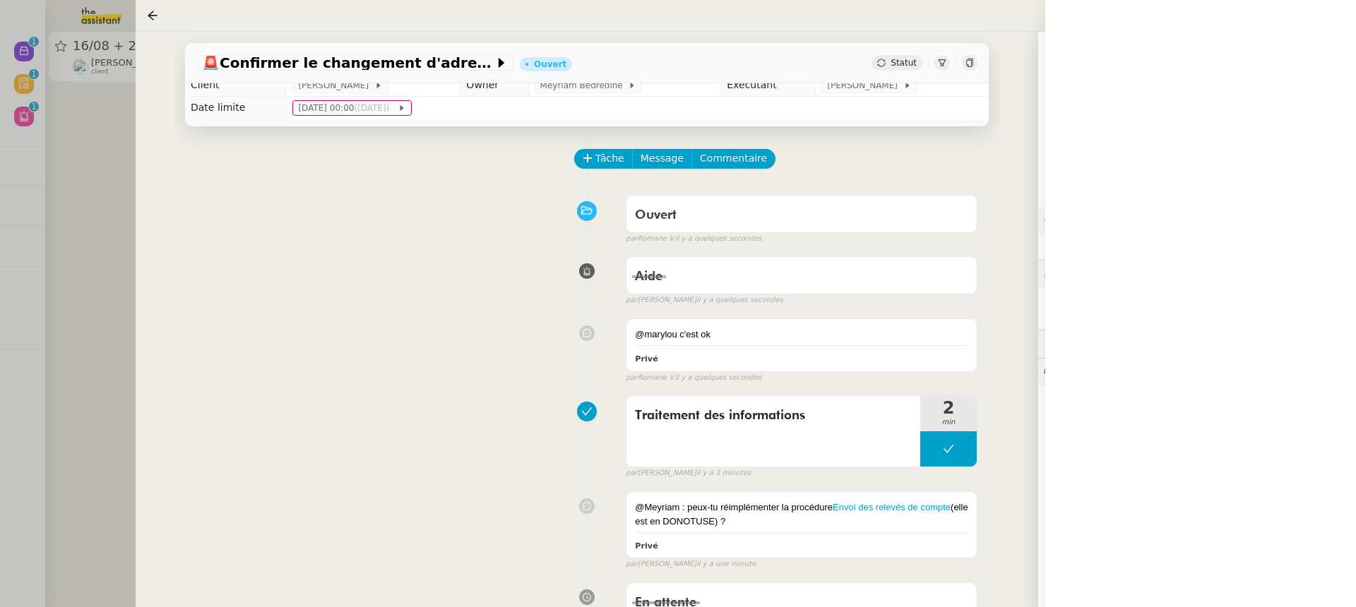
click at [119, 96] on div at bounding box center [678, 303] width 1356 height 607
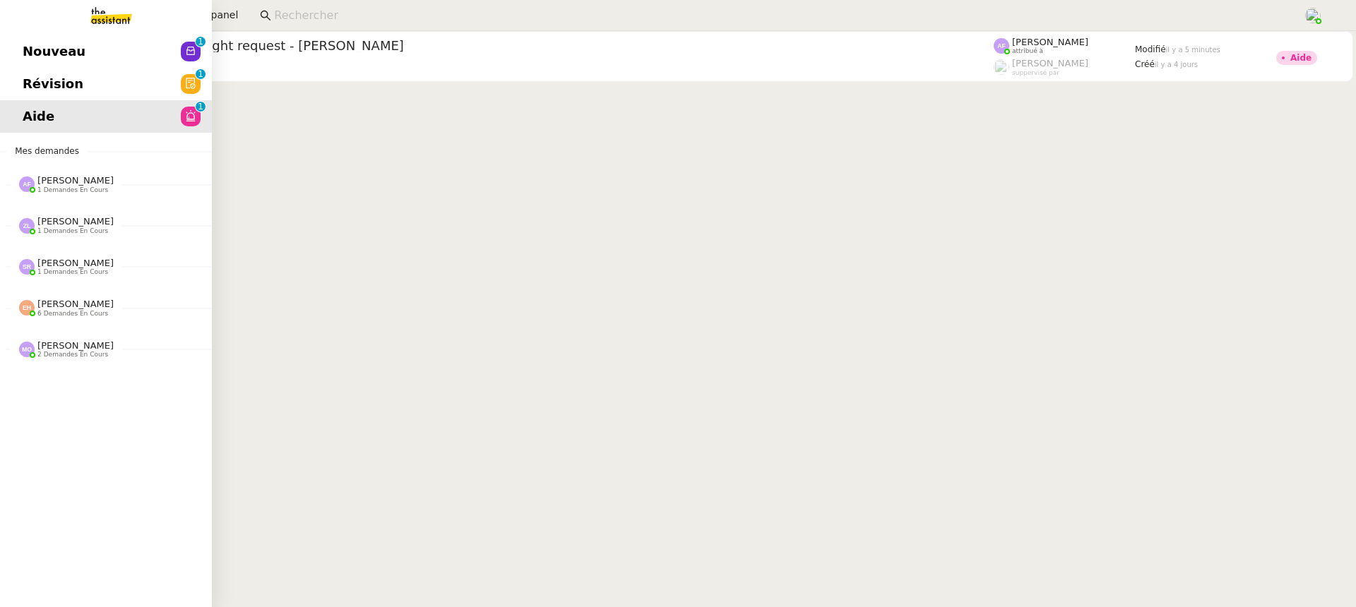
click at [30, 92] on link "Révision 0 1 2 3 4 5 6 7 8 9" at bounding box center [106, 84] width 212 height 32
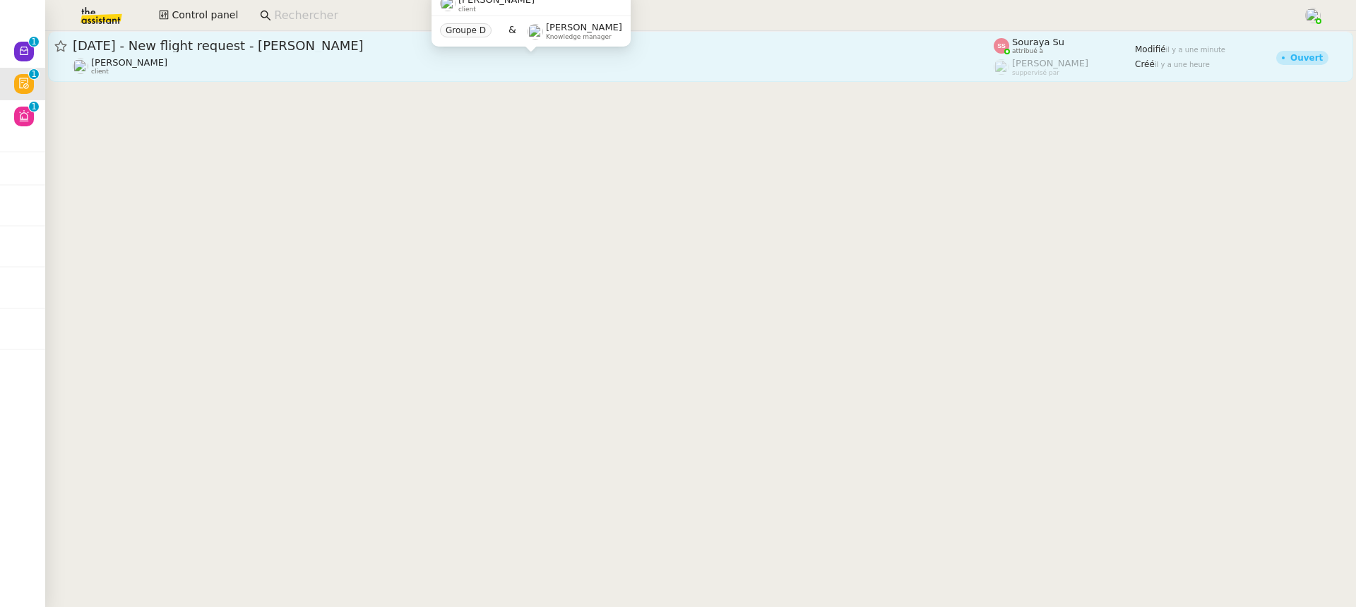
click at [782, 61] on div "Louis Frei client" at bounding box center [533, 66] width 921 height 18
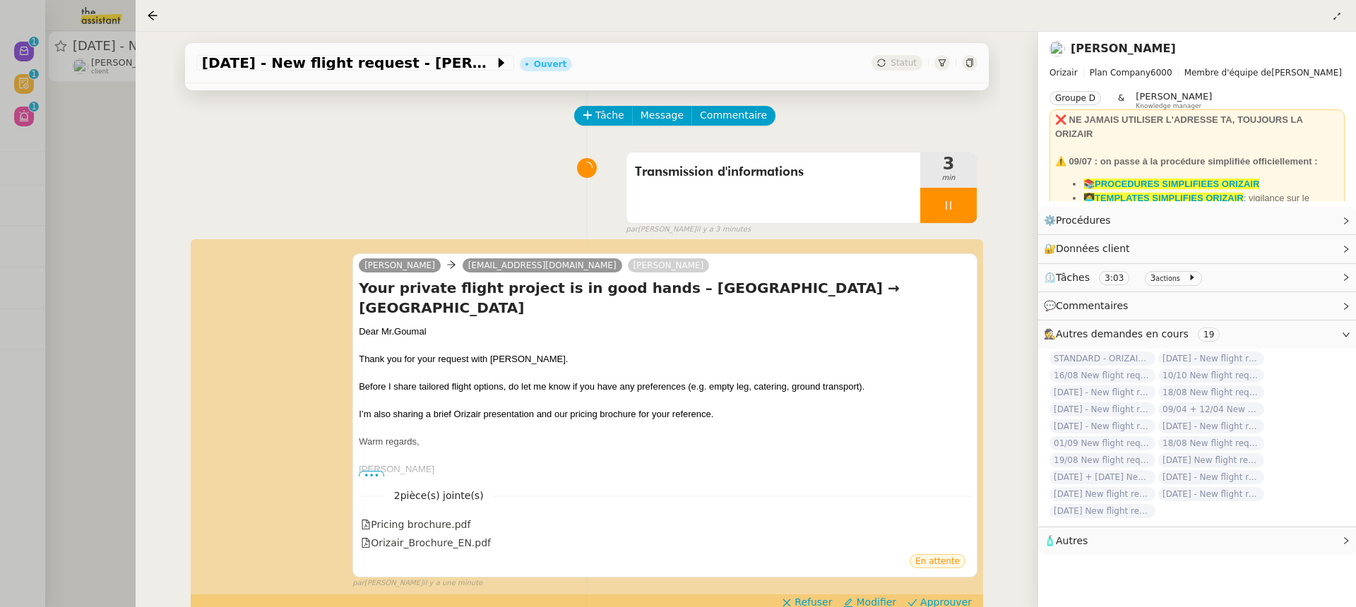
scroll to position [74, 0]
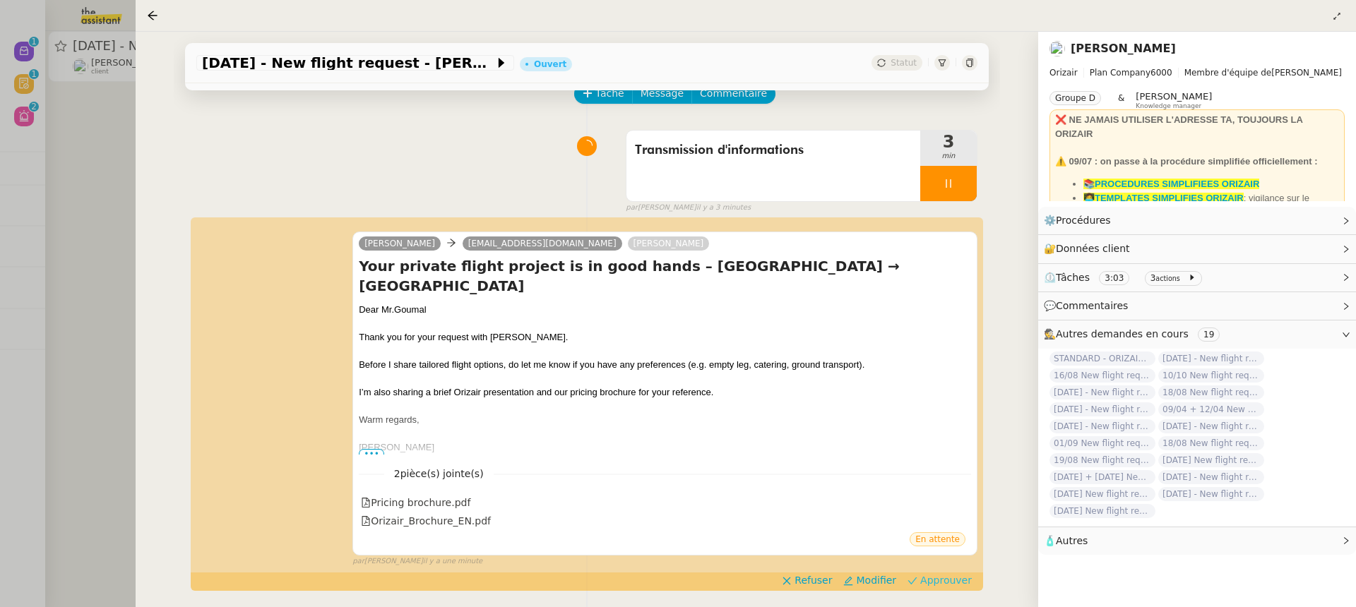
click at [926, 552] on app-ticket-timeline-item "Josephine goumal65@gmail.com Louis Frei Your private flight project is in good …" at bounding box center [586, 404] width 781 height 370
click at [935, 573] on span "Approuver" at bounding box center [946, 580] width 52 height 14
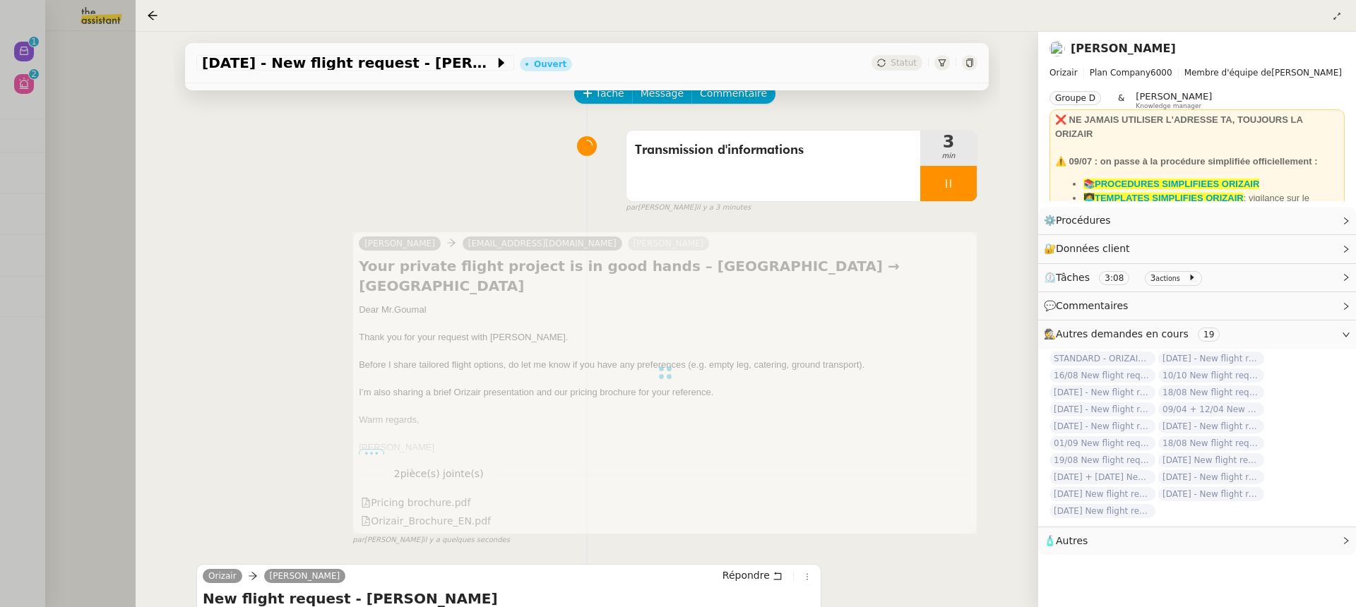
click at [92, 157] on div at bounding box center [678, 303] width 1356 height 607
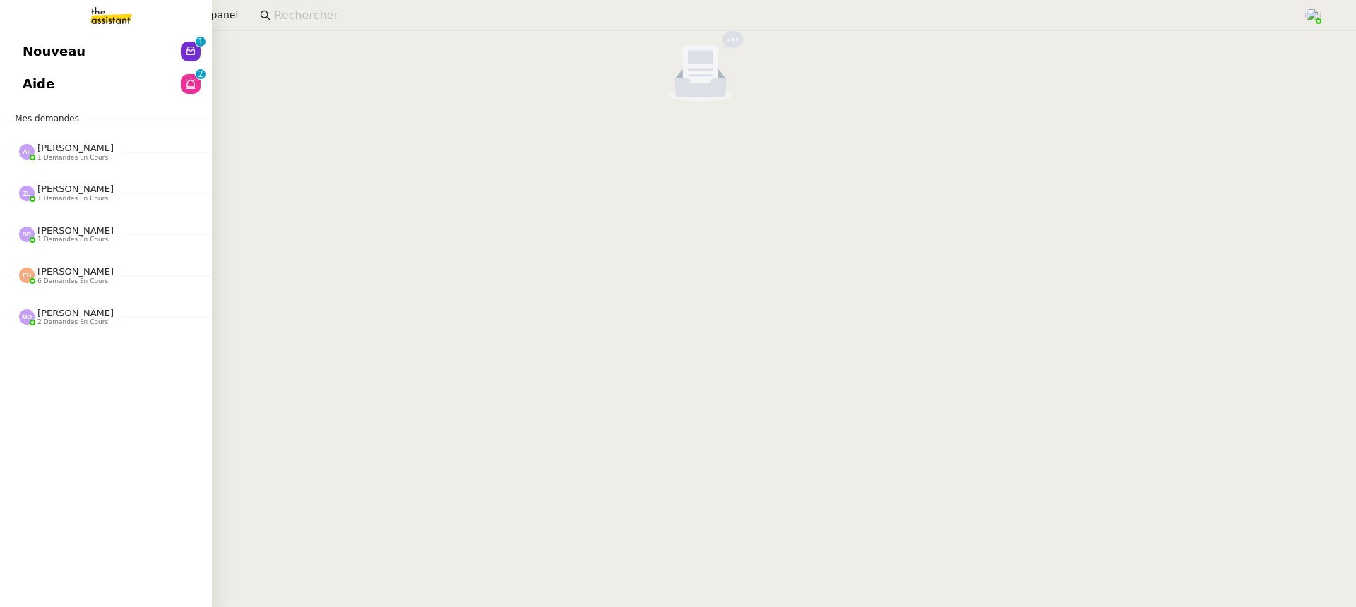
click at [29, 41] on span "Nouveau" at bounding box center [54, 51] width 63 height 21
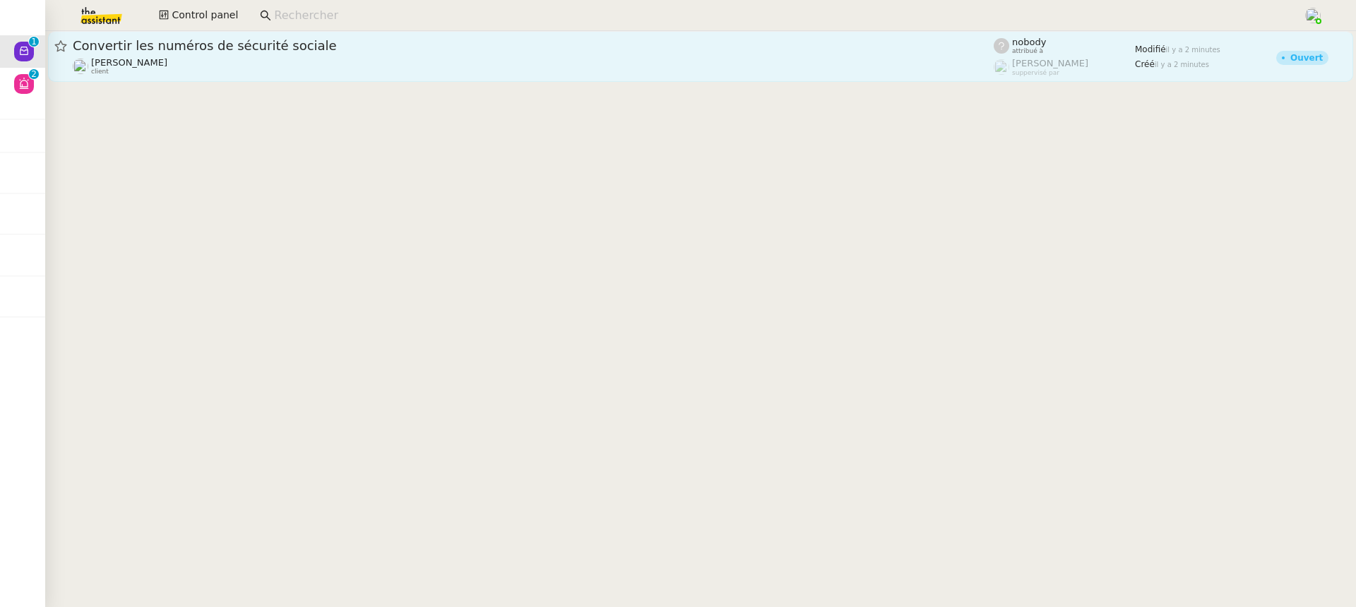
click at [376, 68] on div "Lydie Laulon client" at bounding box center [533, 66] width 921 height 18
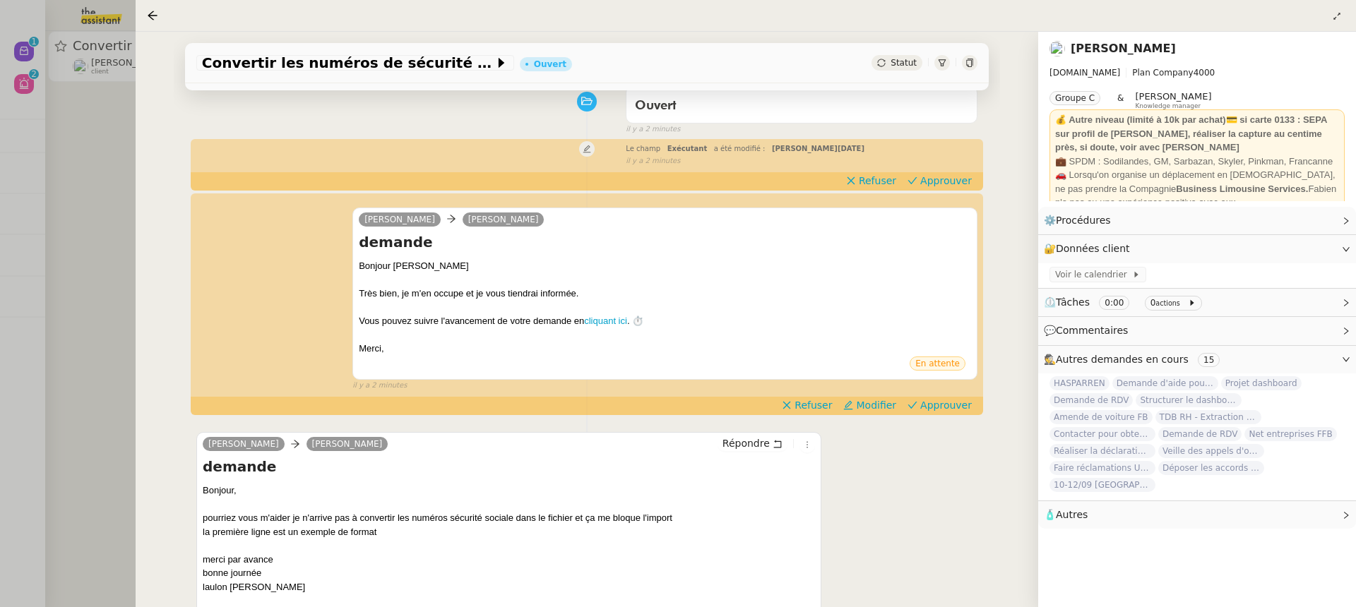
scroll to position [124, 0]
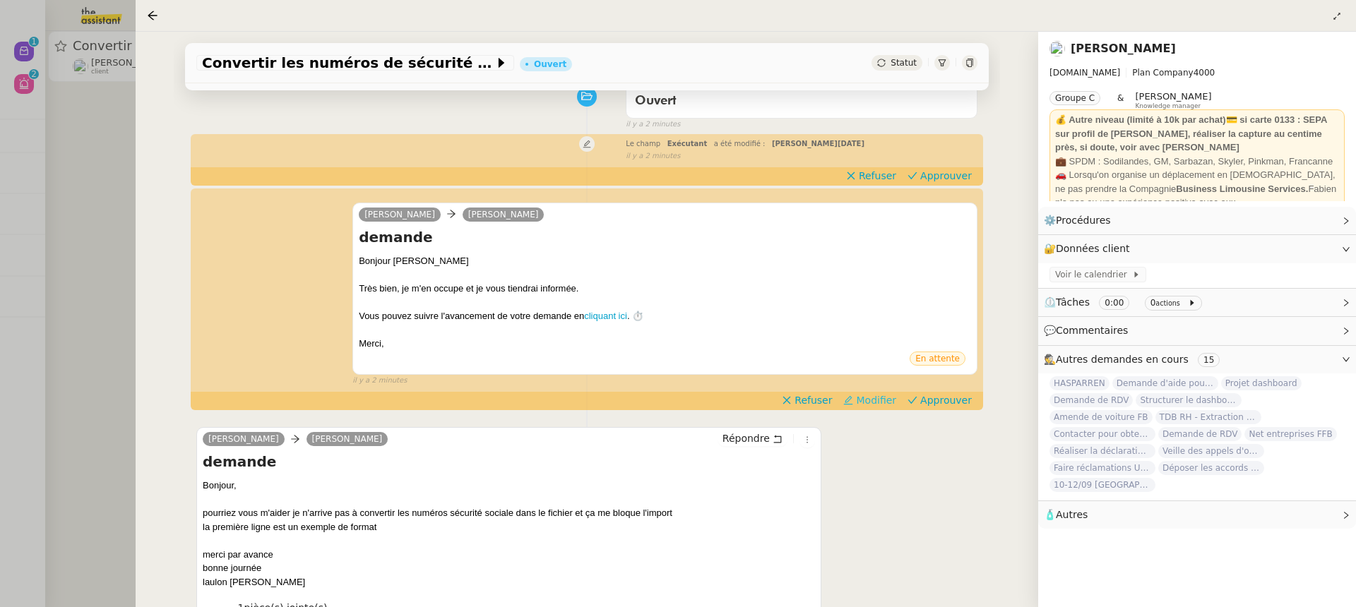
click at [888, 399] on span "Modifier" at bounding box center [876, 400] width 40 height 14
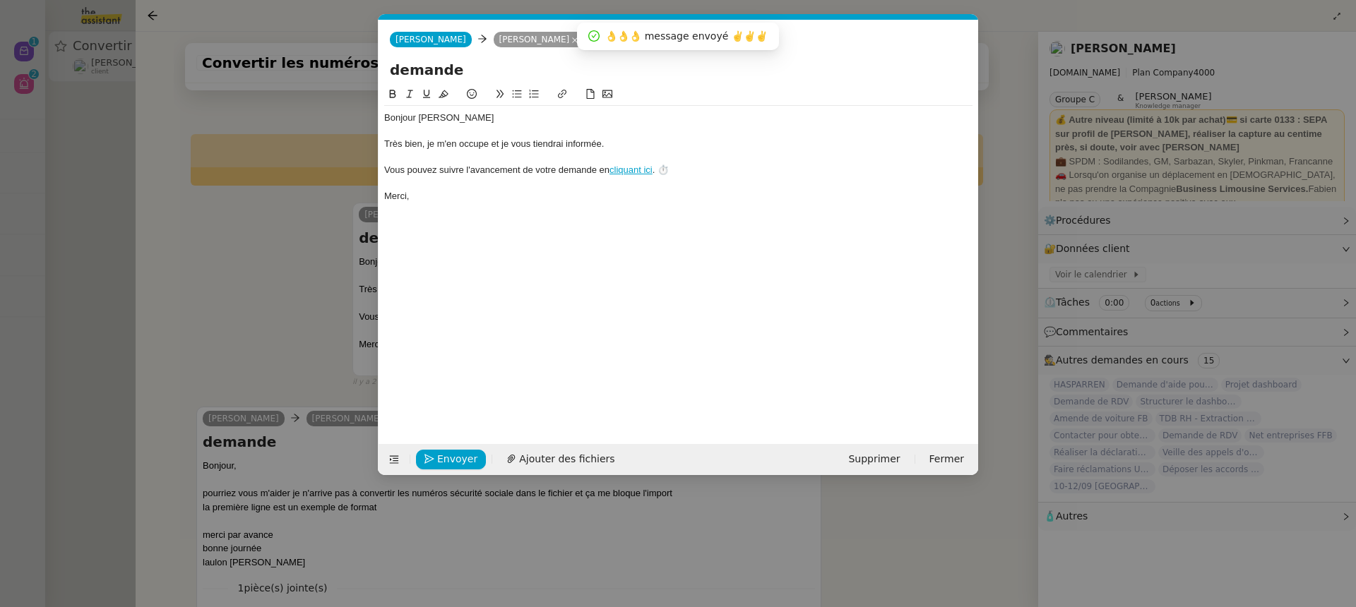
scroll to position [0, 30]
drag, startPoint x: 608, startPoint y: 149, endPoint x: 218, endPoint y: 146, distance: 389.8
click at [218, 147] on nz-modal-container "Service TA - VOYAGE - PROPOSITION GLOBALE A utiliser dans le cadre de propositi…" at bounding box center [678, 303] width 1356 height 607
click at [455, 459] on span "Envoyer" at bounding box center [457, 459] width 40 height 16
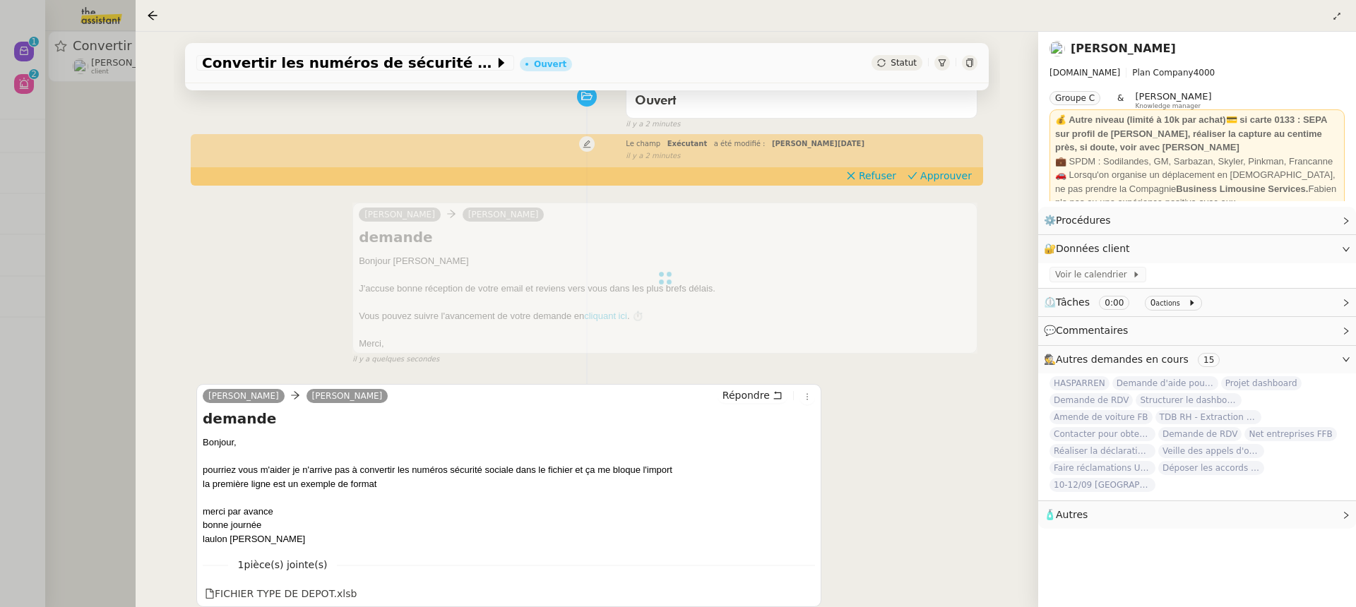
scroll to position [0, 0]
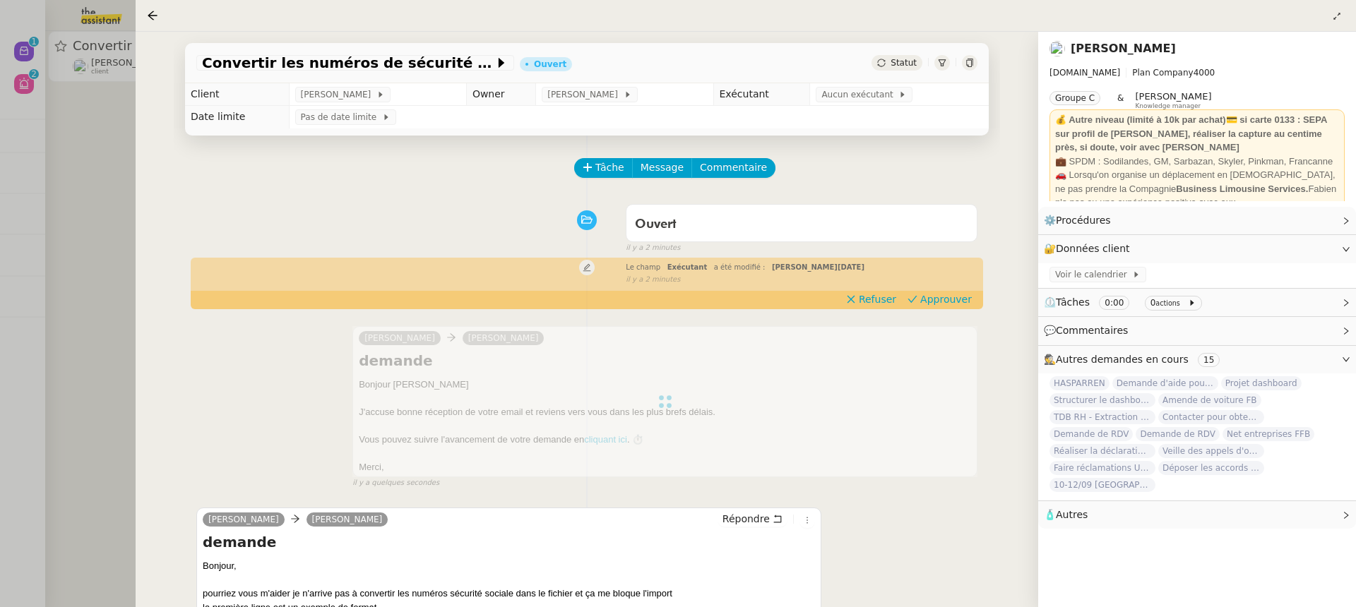
click at [846, 107] on td "Pas de date limite" at bounding box center [639, 117] width 700 height 23
click at [957, 299] on span "Approuver" at bounding box center [946, 299] width 52 height 14
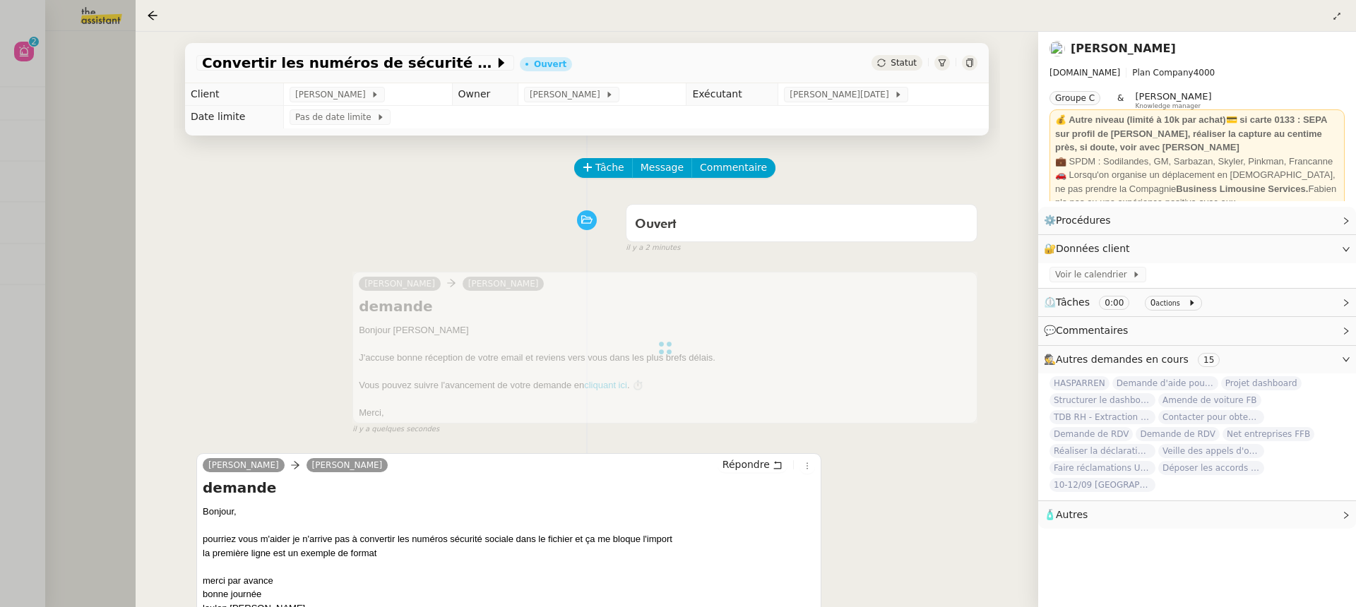
click at [150, 157] on div "Convertir les numéros de sécurité sociale Ouvert Statut Client Lydie Laulon Own…" at bounding box center [587, 319] width 902 height 575
click at [85, 145] on div at bounding box center [678, 303] width 1356 height 607
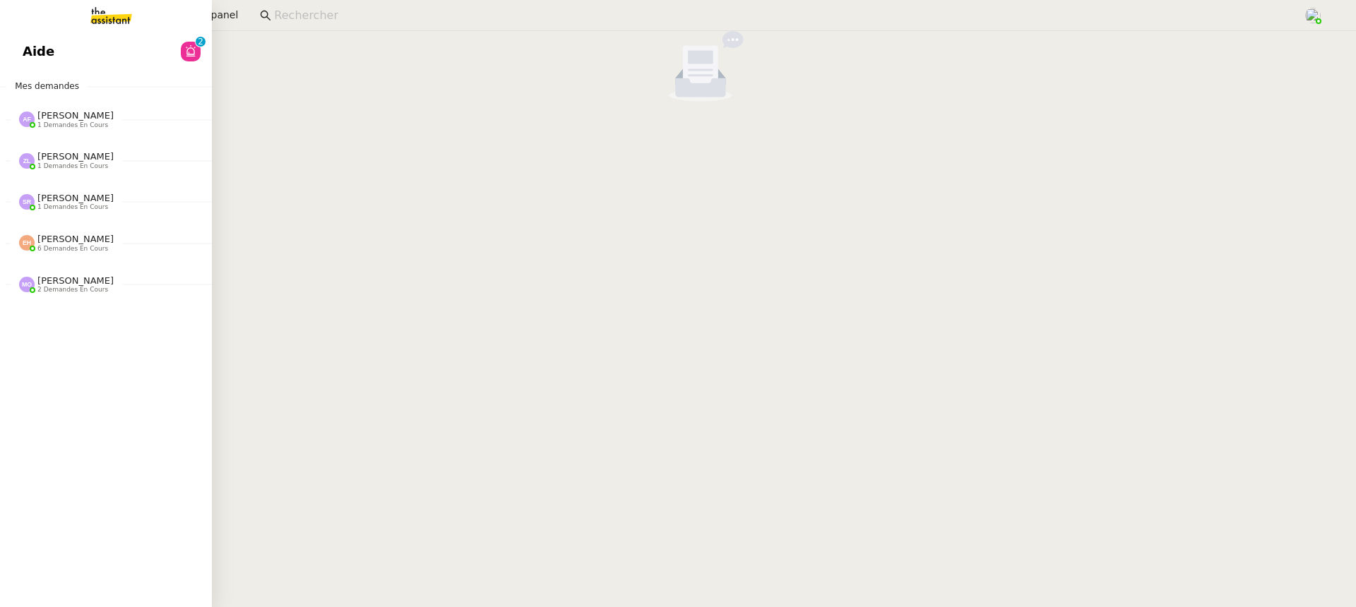
click at [16, 52] on link "Aide 0 1 2 3 4 5 6 7 8 9" at bounding box center [106, 51] width 212 height 32
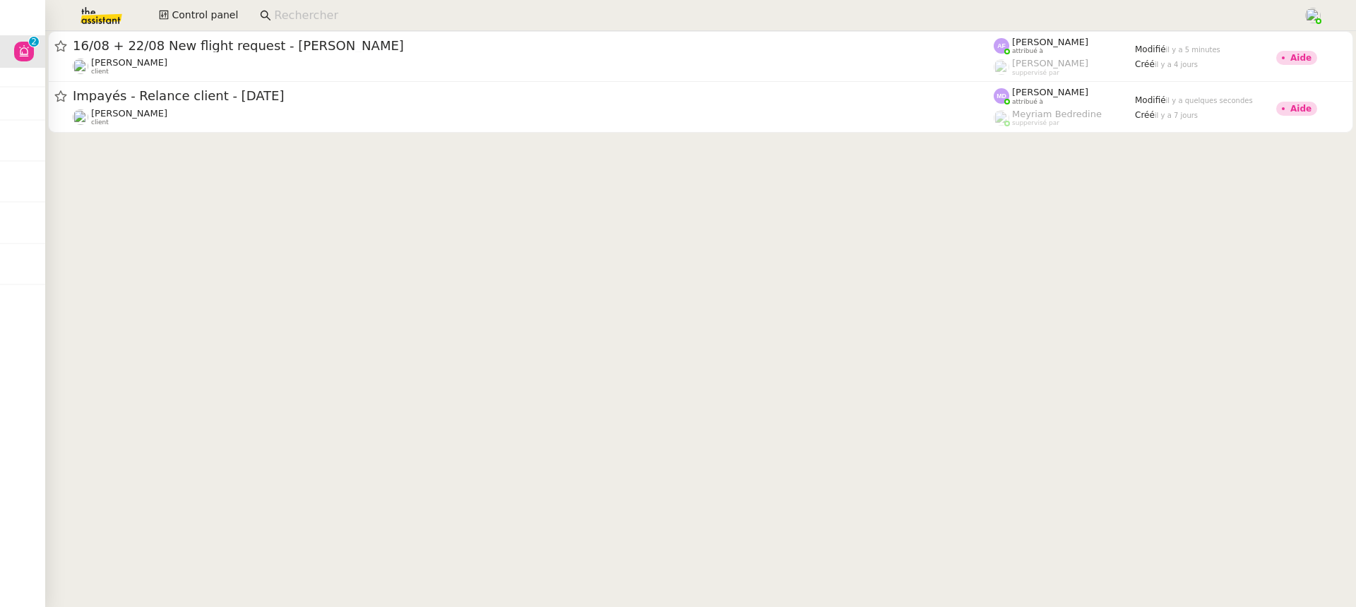
click at [693, 133] on div at bounding box center [700, 84] width 1310 height 107
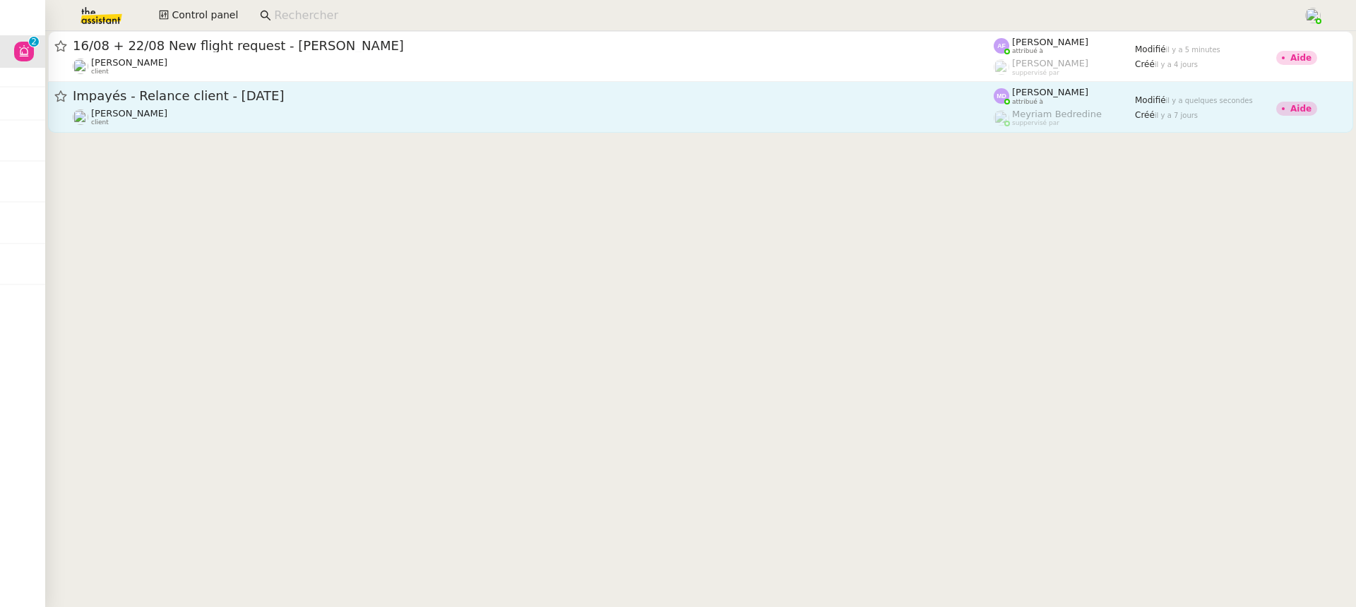
click at [680, 114] on div "Mathilde Borel client" at bounding box center [533, 117] width 921 height 18
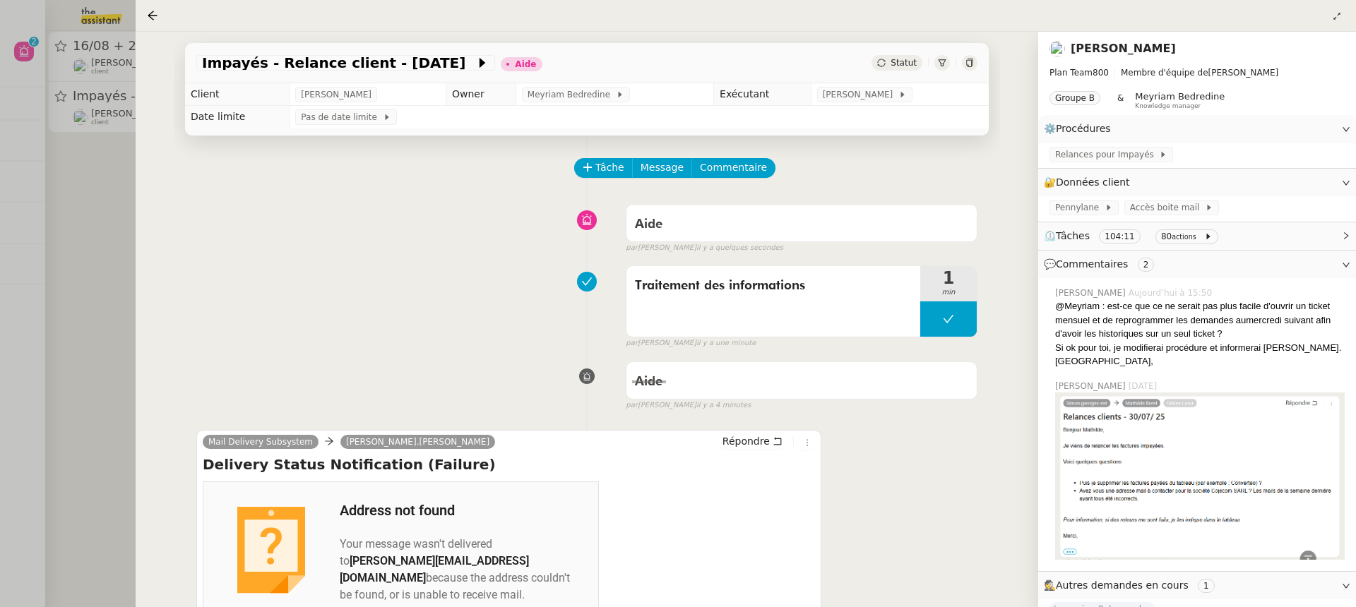
scroll to position [587, 0]
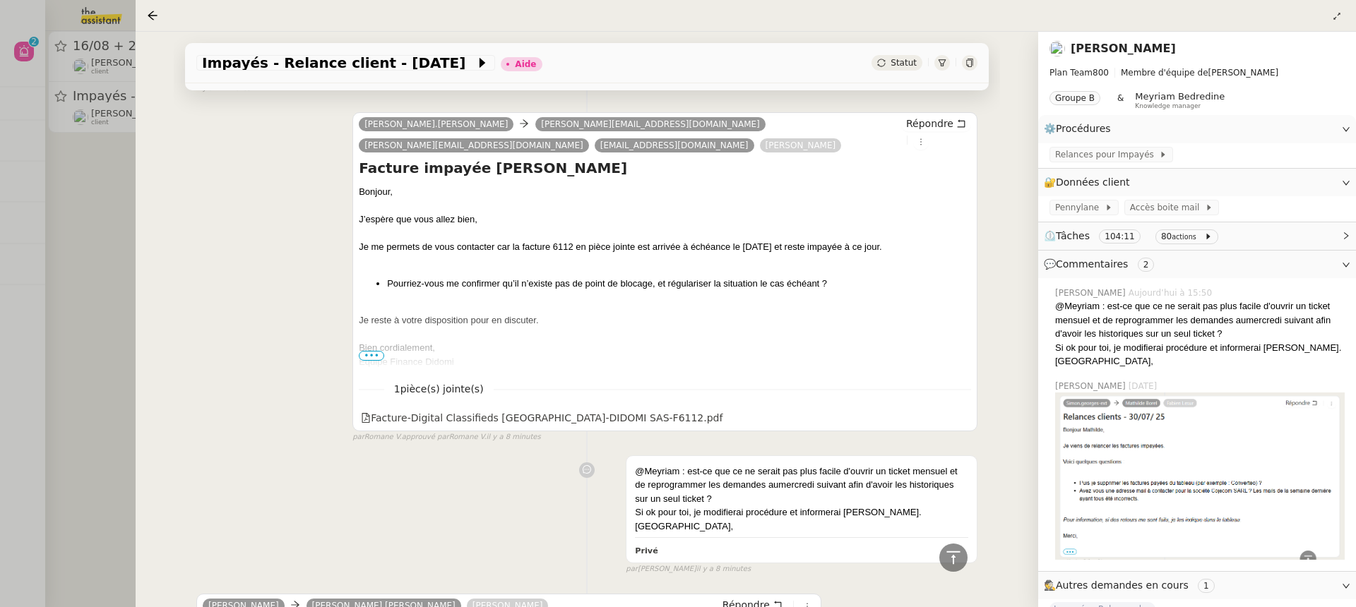
click at [65, 66] on div at bounding box center [678, 303] width 1356 height 607
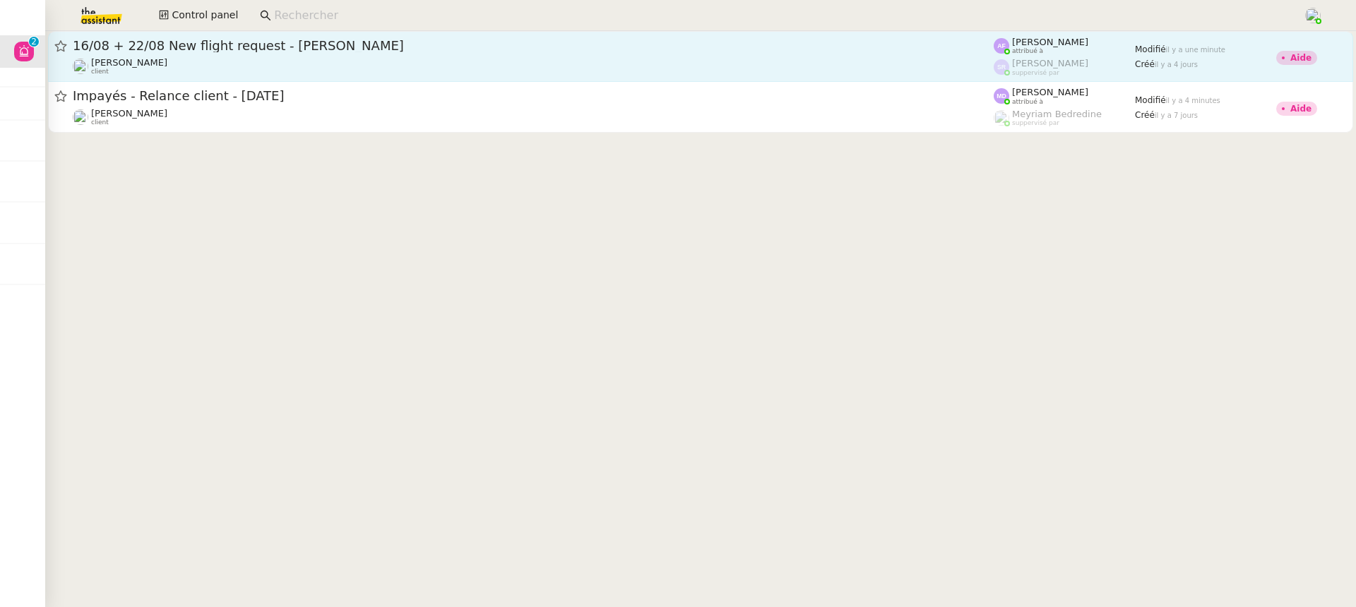
click at [321, 44] on span "16/08 + 22/08 New flight request - Jordi Serrato" at bounding box center [533, 46] width 921 height 13
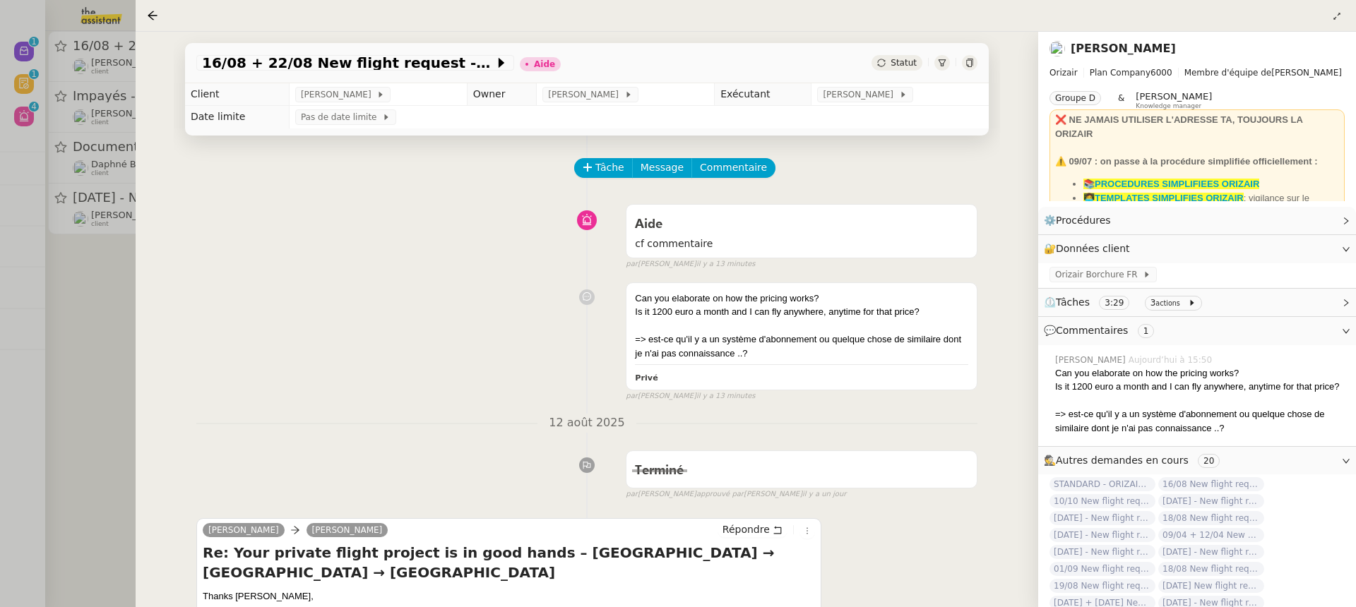
click at [102, 102] on div at bounding box center [678, 303] width 1356 height 607
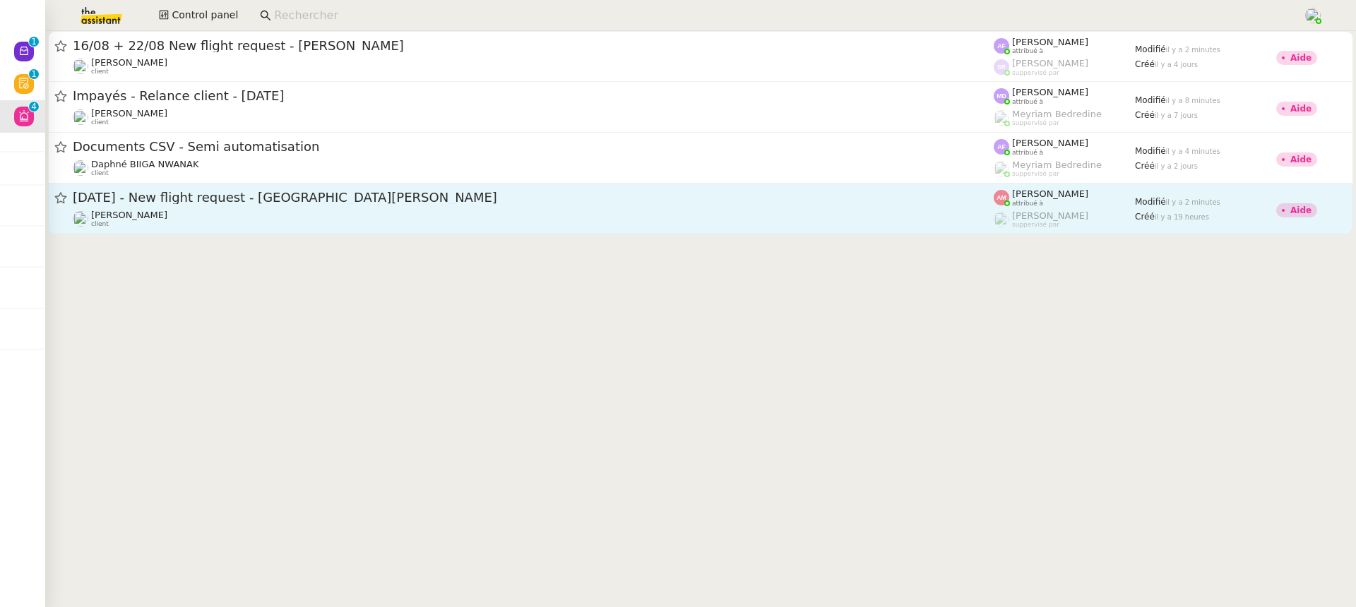
click at [320, 210] on div "[PERSON_NAME] client" at bounding box center [533, 219] width 921 height 18
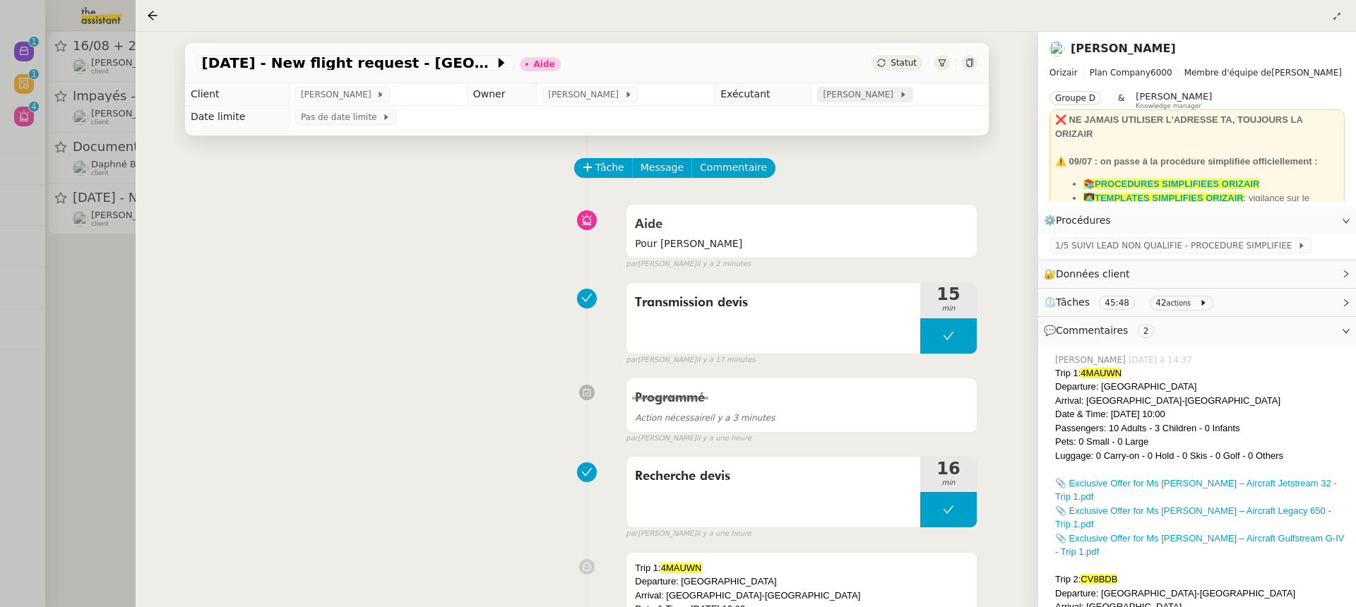
click at [851, 90] on span "[PERSON_NAME]" at bounding box center [861, 95] width 76 height 14
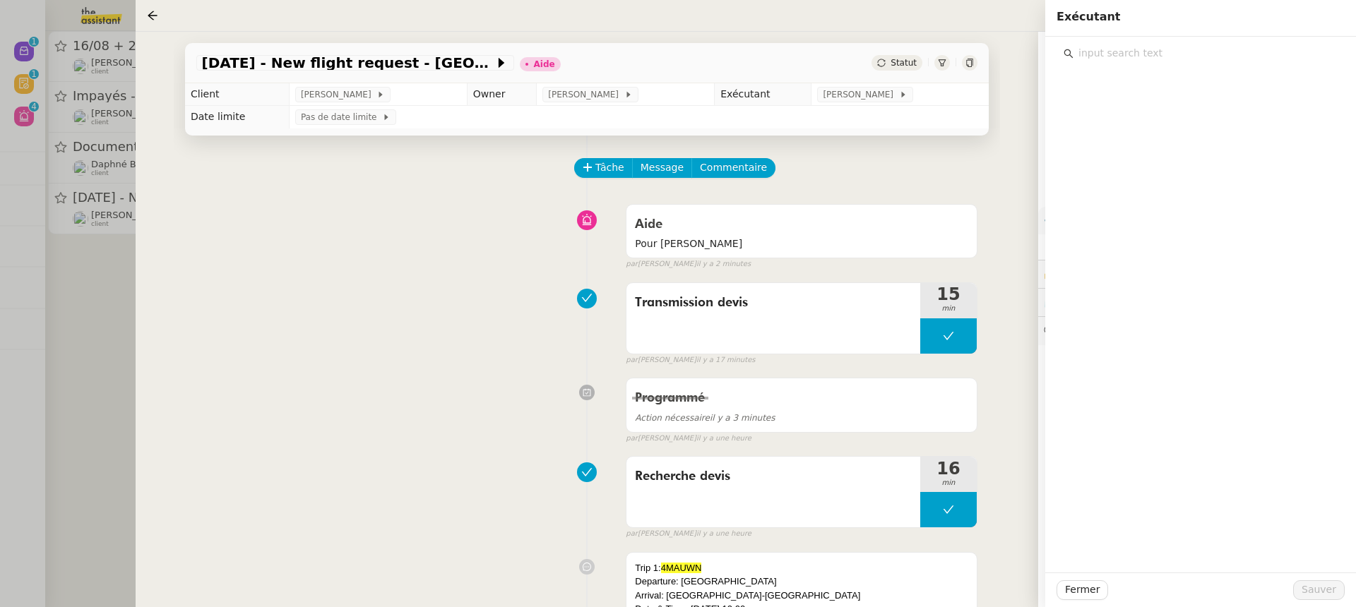
click at [1106, 55] on input "text" at bounding box center [1205, 53] width 264 height 19
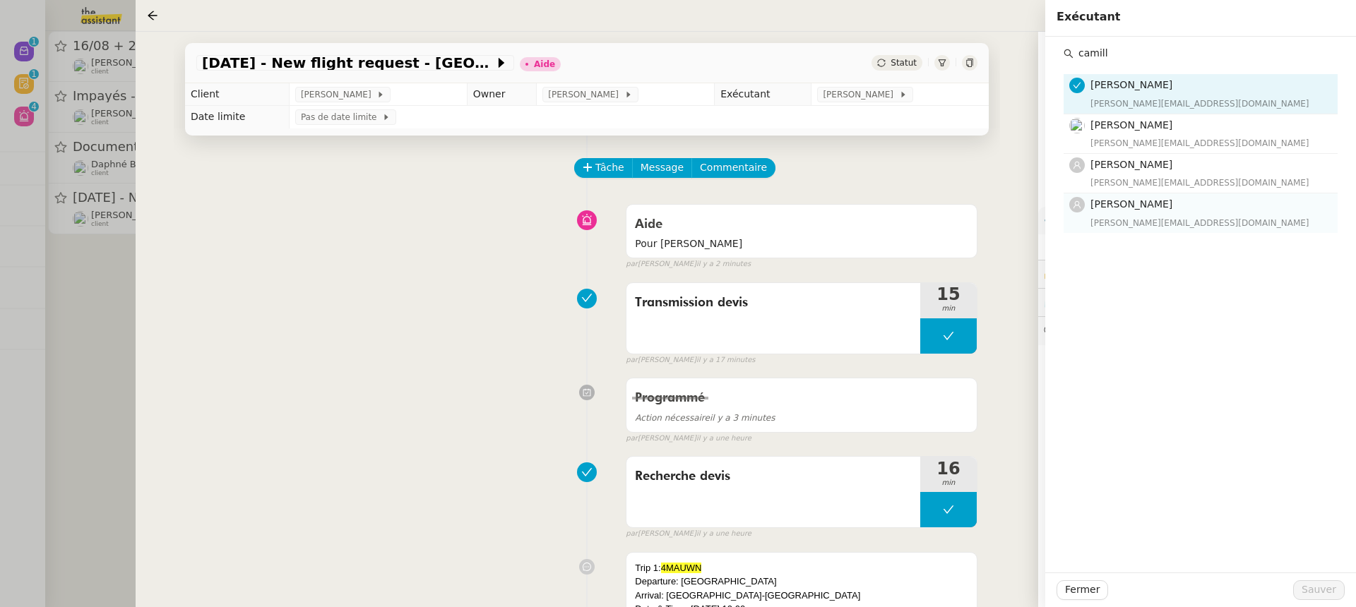
type input "camill"
click at [1154, 208] on span "[PERSON_NAME]" at bounding box center [1131, 203] width 82 height 11
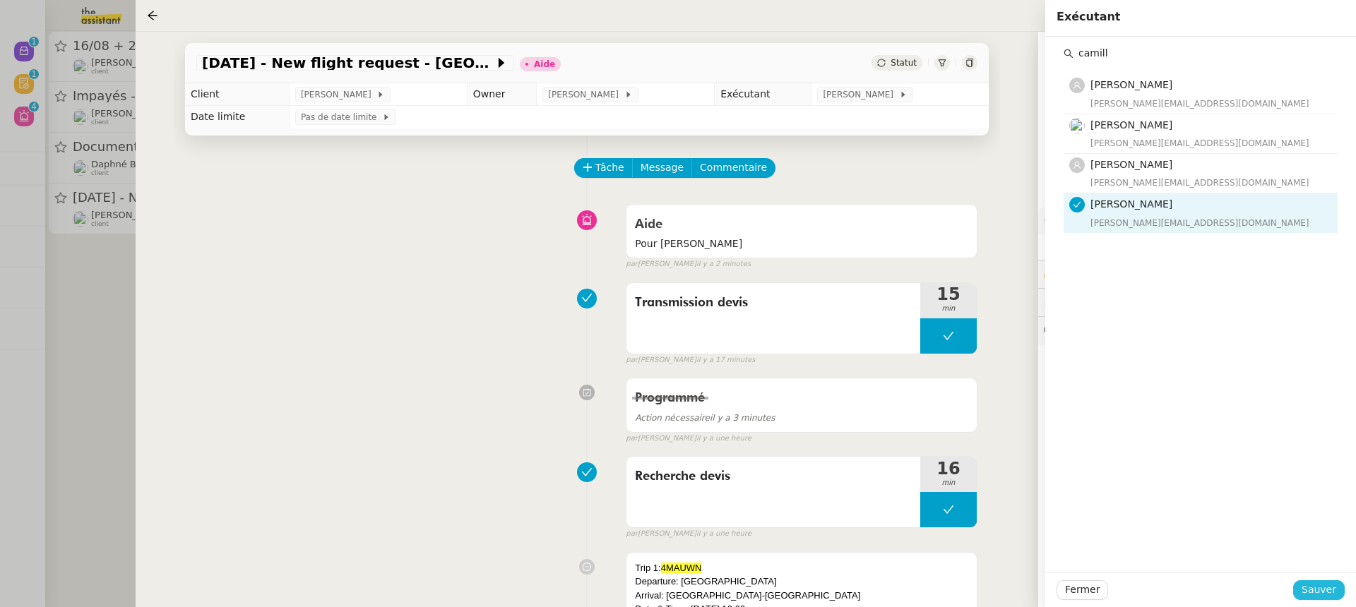
click at [1331, 596] on span "Sauver" at bounding box center [1318, 590] width 35 height 16
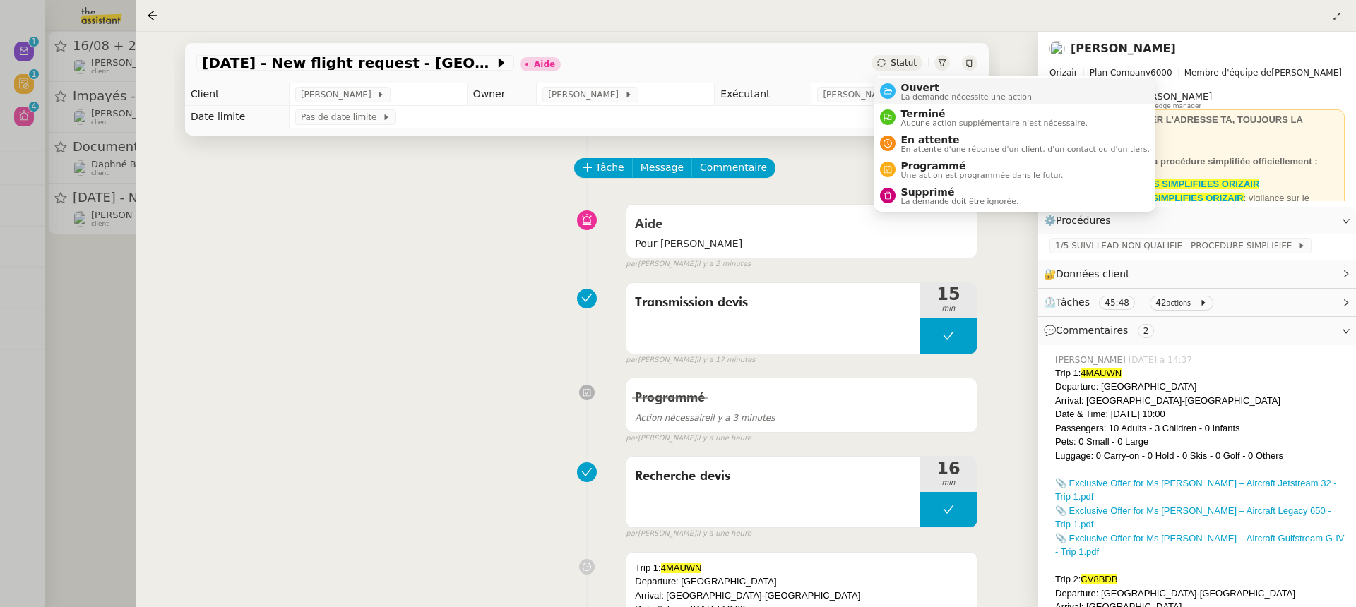
click at [942, 90] on span "Ouvert" at bounding box center [966, 87] width 131 height 11
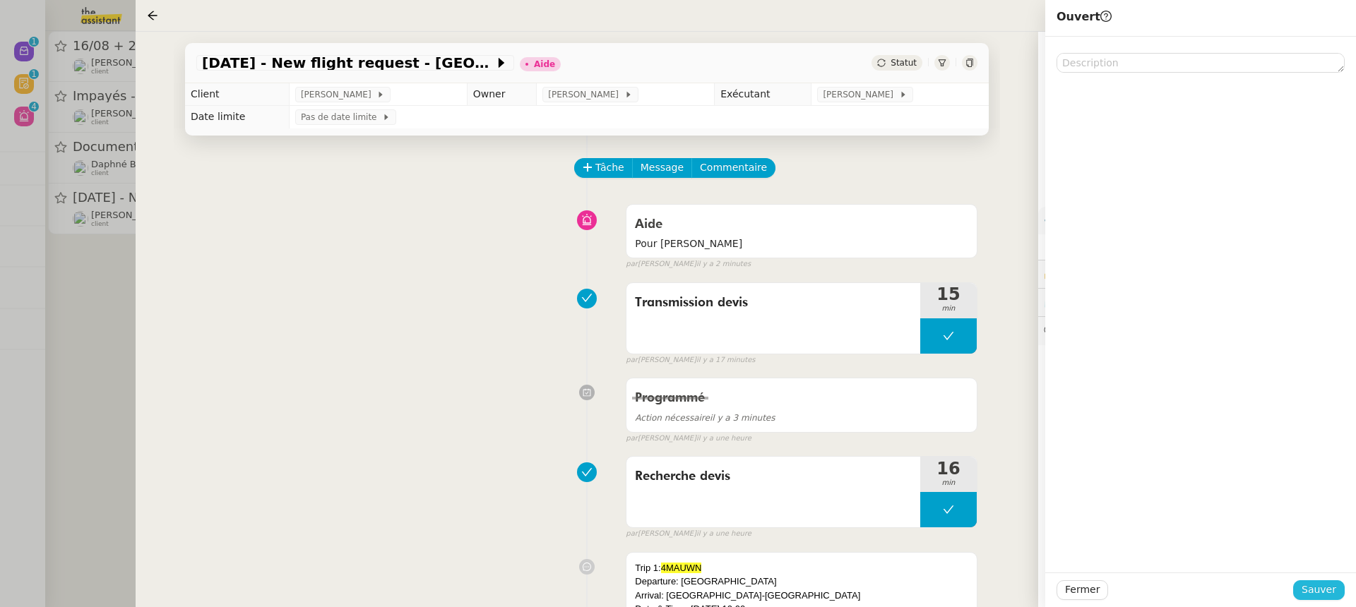
click at [1337, 594] on button "Sauver" at bounding box center [1319, 590] width 52 height 20
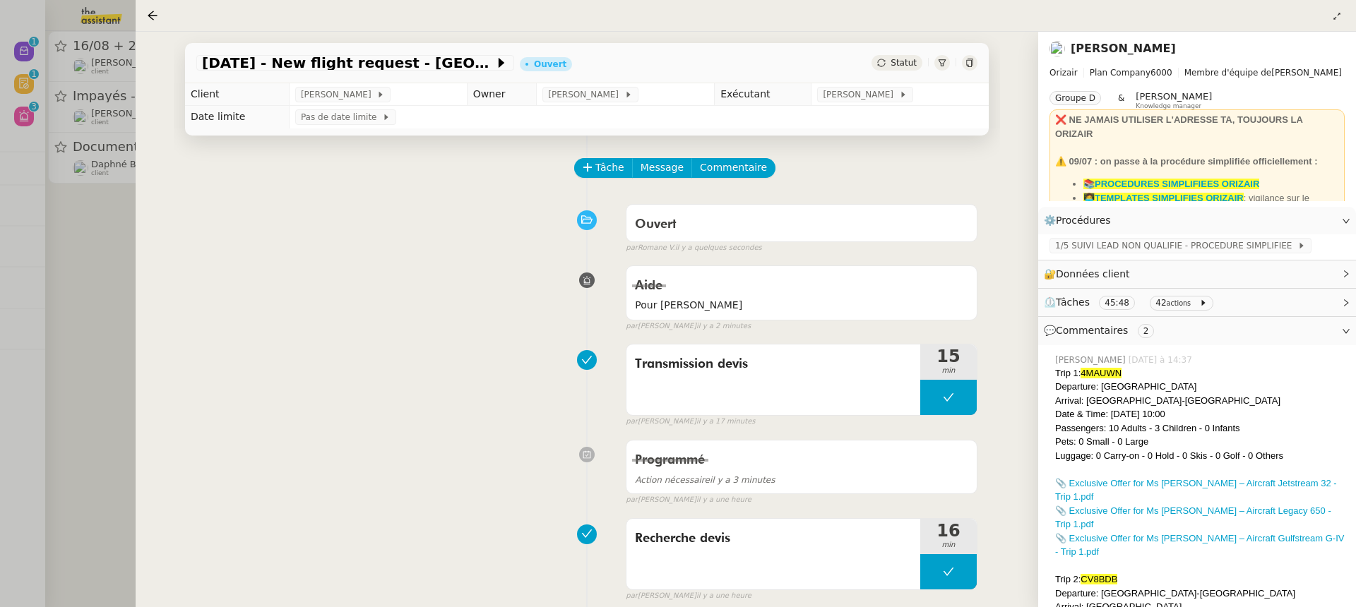
click at [162, 138] on div "[DATE] - New flight request - [PERSON_NAME] Ouvert Statut Client [PERSON_NAME] …" at bounding box center [587, 319] width 902 height 575
click at [90, 110] on div at bounding box center [678, 303] width 1356 height 607
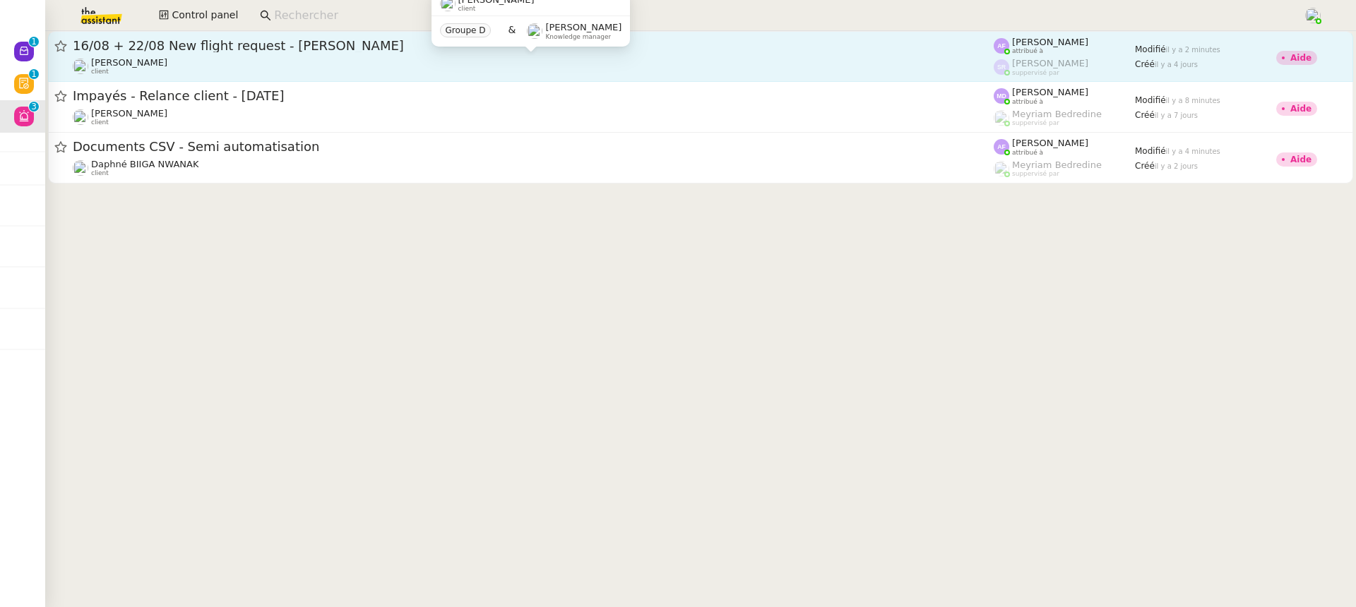
click at [184, 57] on div "[PERSON_NAME] client" at bounding box center [533, 66] width 921 height 18
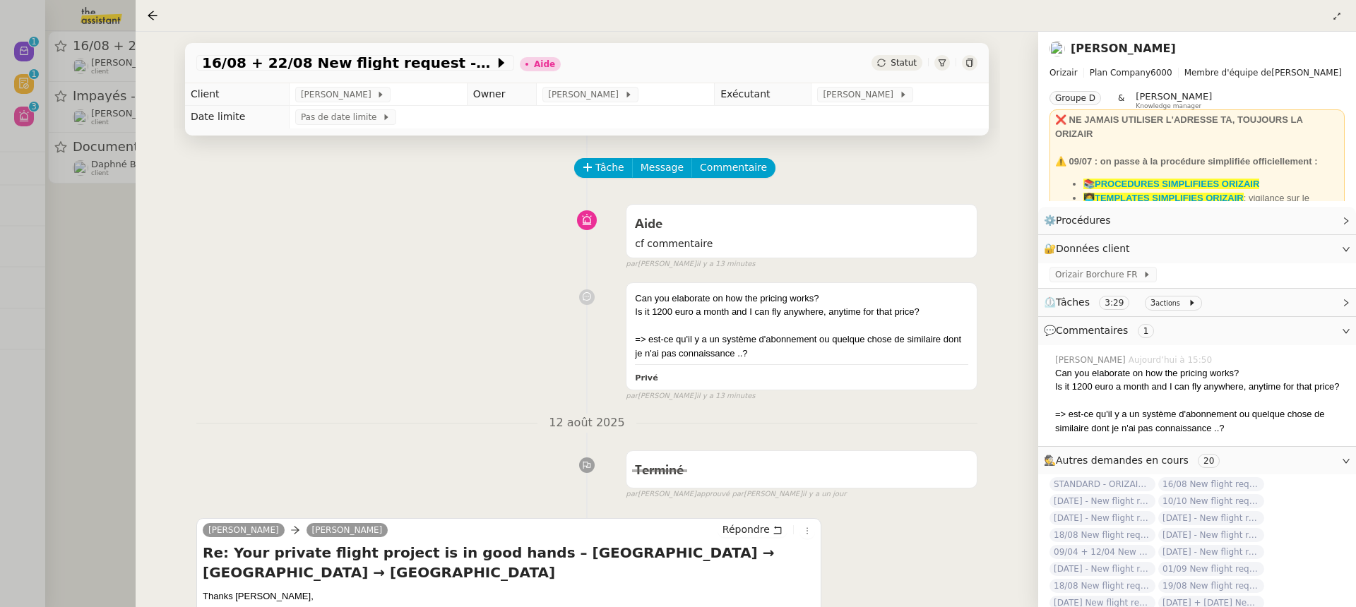
click at [64, 101] on div at bounding box center [678, 303] width 1356 height 607
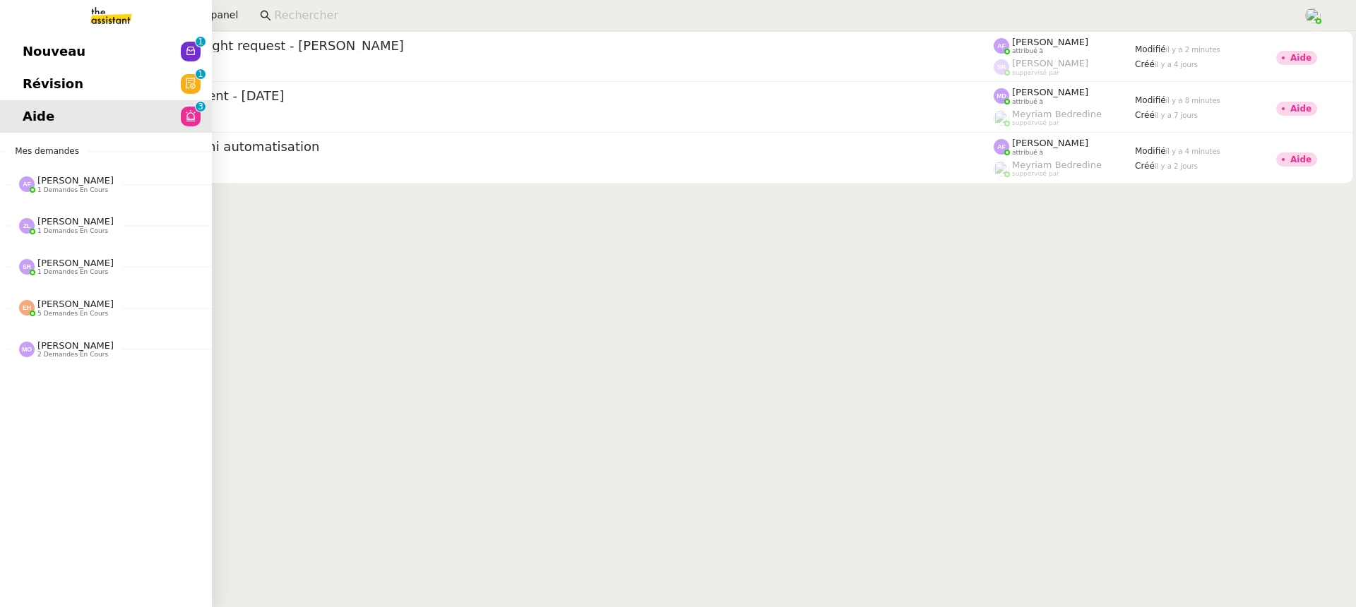
click at [20, 85] on link "Révision 0 1 2 3 4 5 6 7 8 9" at bounding box center [106, 84] width 212 height 32
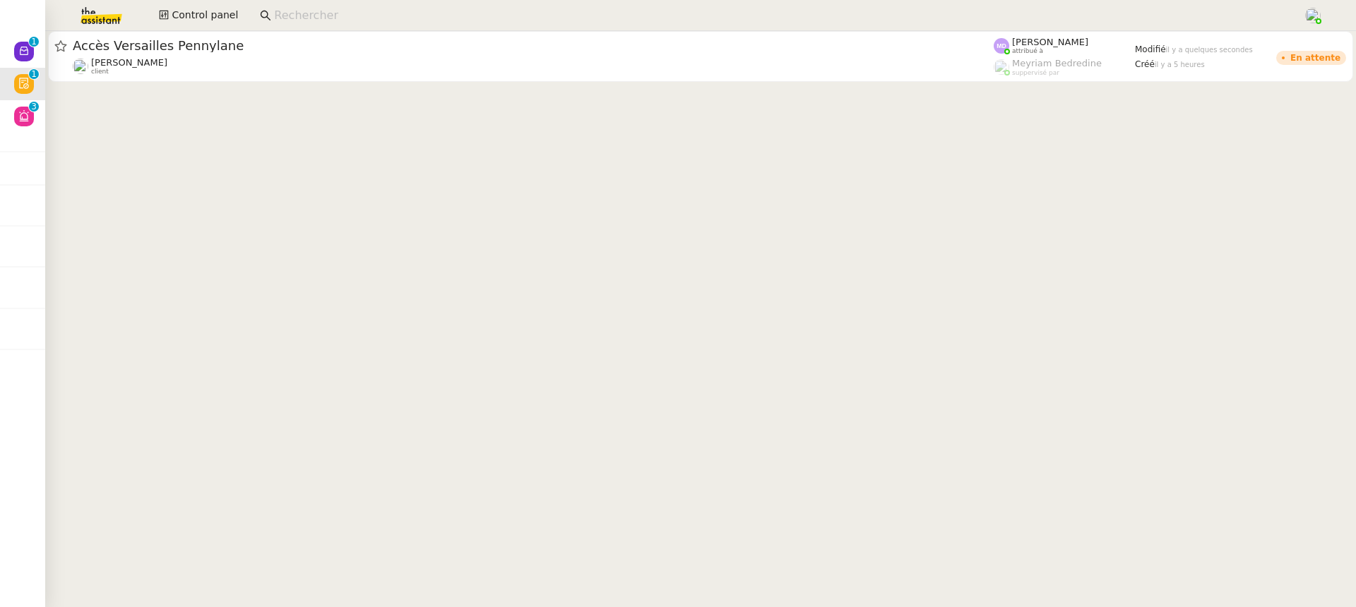
click at [376, 8] on input at bounding box center [781, 15] width 1015 height 19
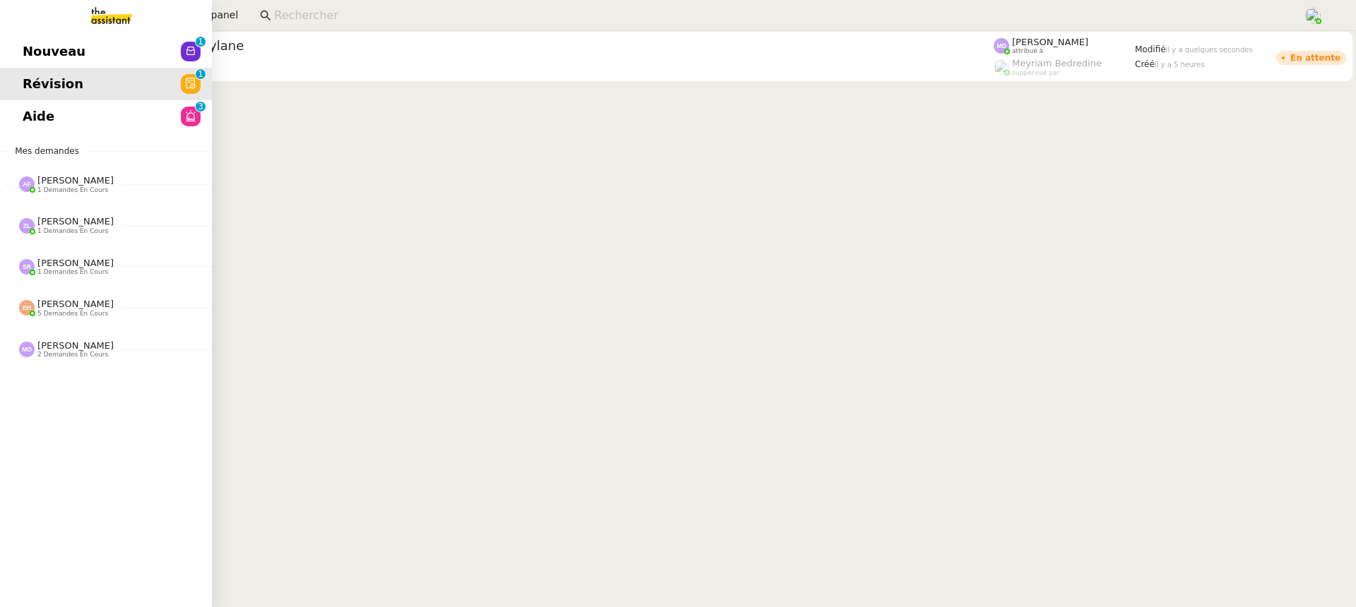
click at [30, 26] on link at bounding box center [106, 15] width 212 height 31
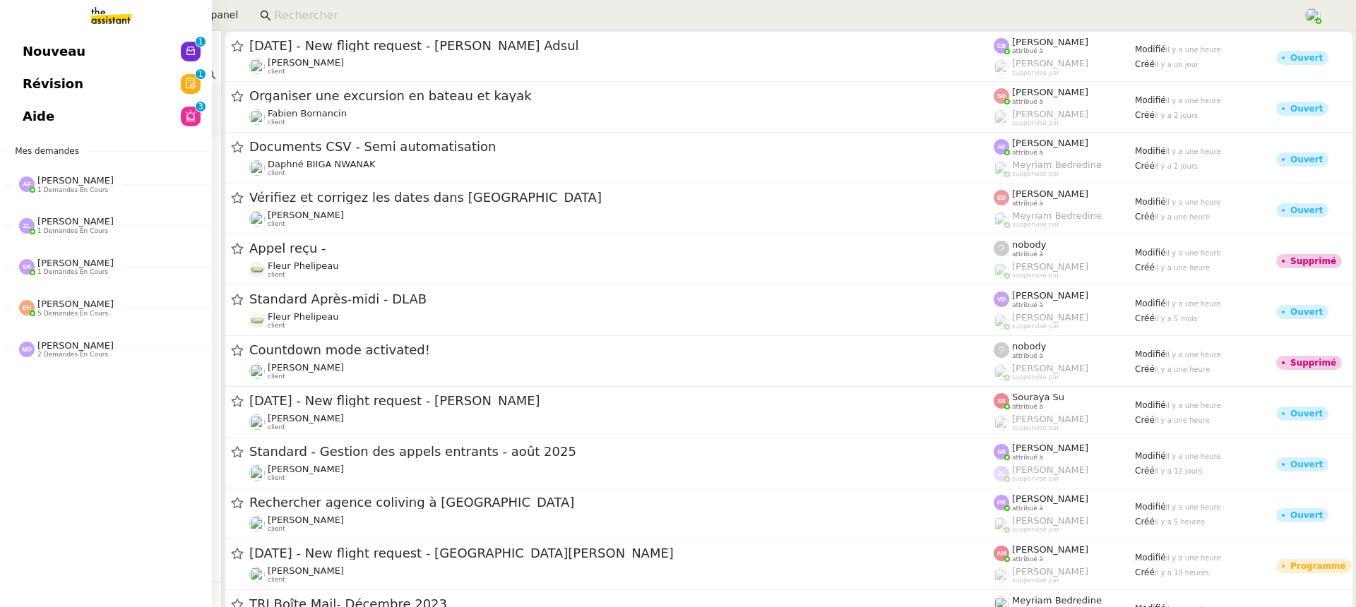
click at [31, 39] on link "Nouveau 0 1 2 3 4 5 6 7 8 9" at bounding box center [106, 51] width 212 height 32
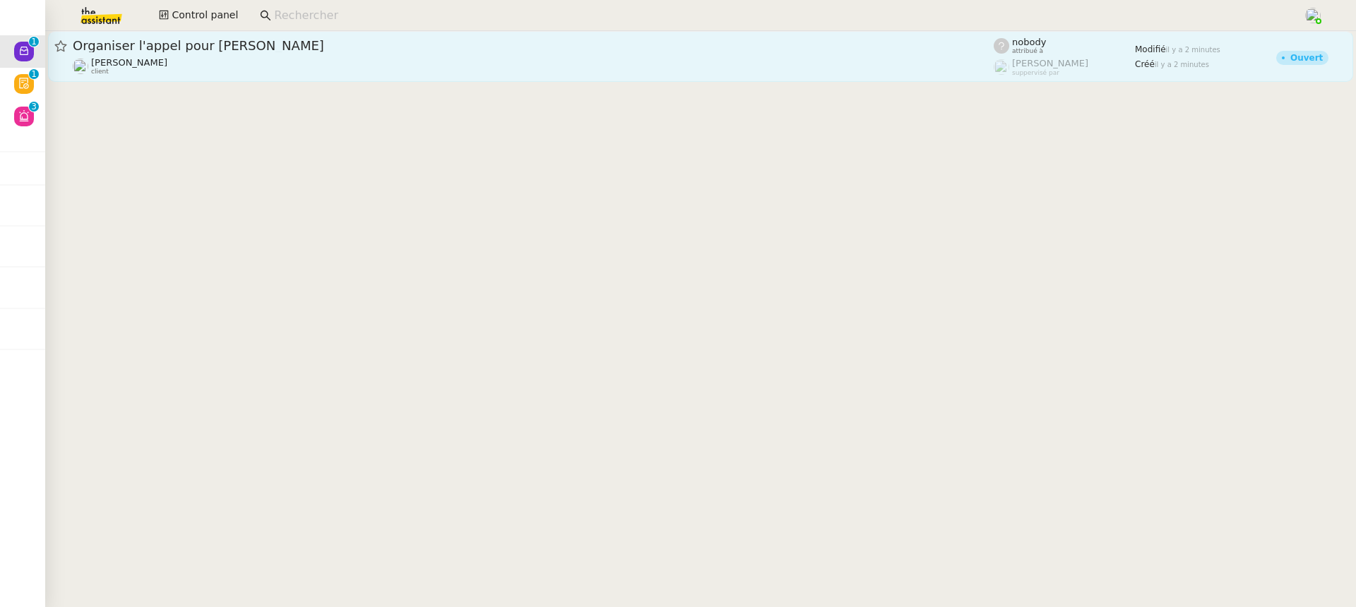
click at [354, 35] on link "Organiser l'appel pour Michael Steve BENCHETRIT client nobody attribué à Frédér…" at bounding box center [700, 56] width 1305 height 51
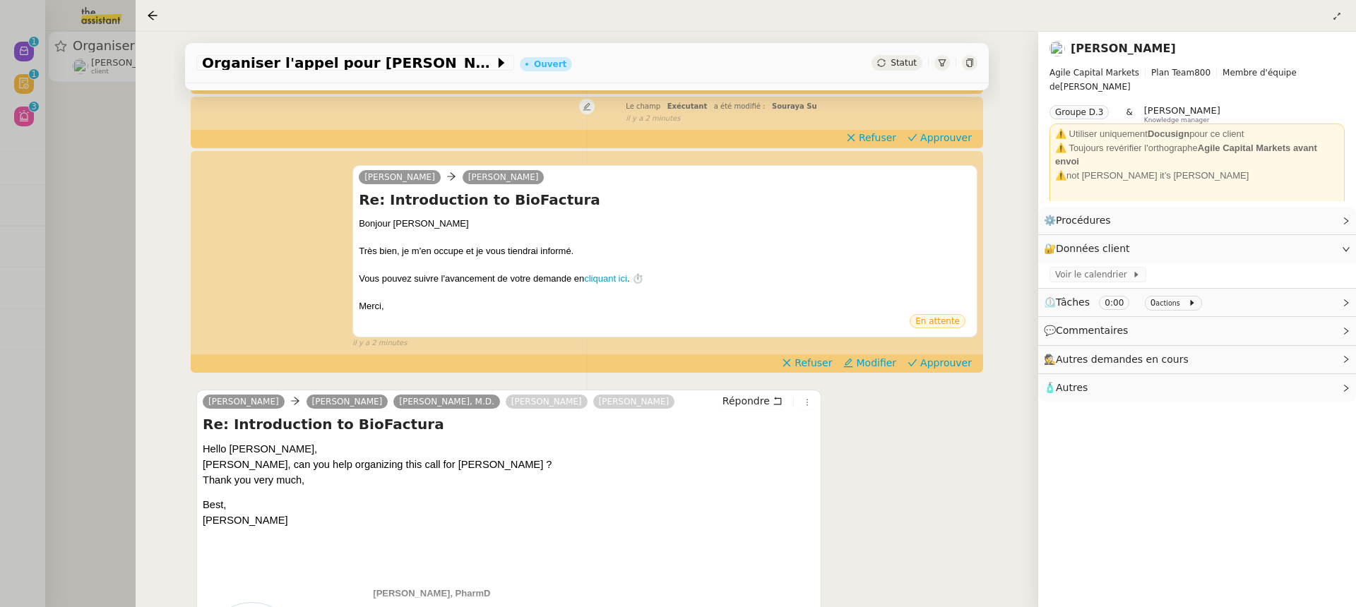
scroll to position [218, 0]
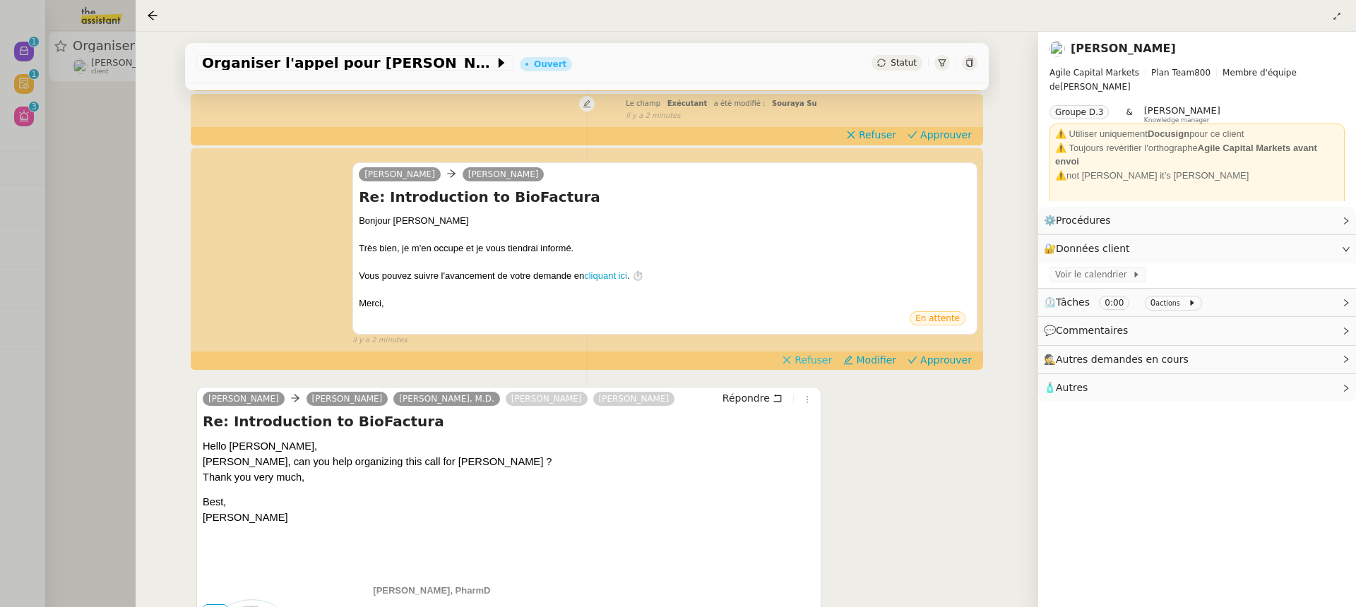
click at [824, 357] on span "Refuser" at bounding box center [812, 360] width 37 height 14
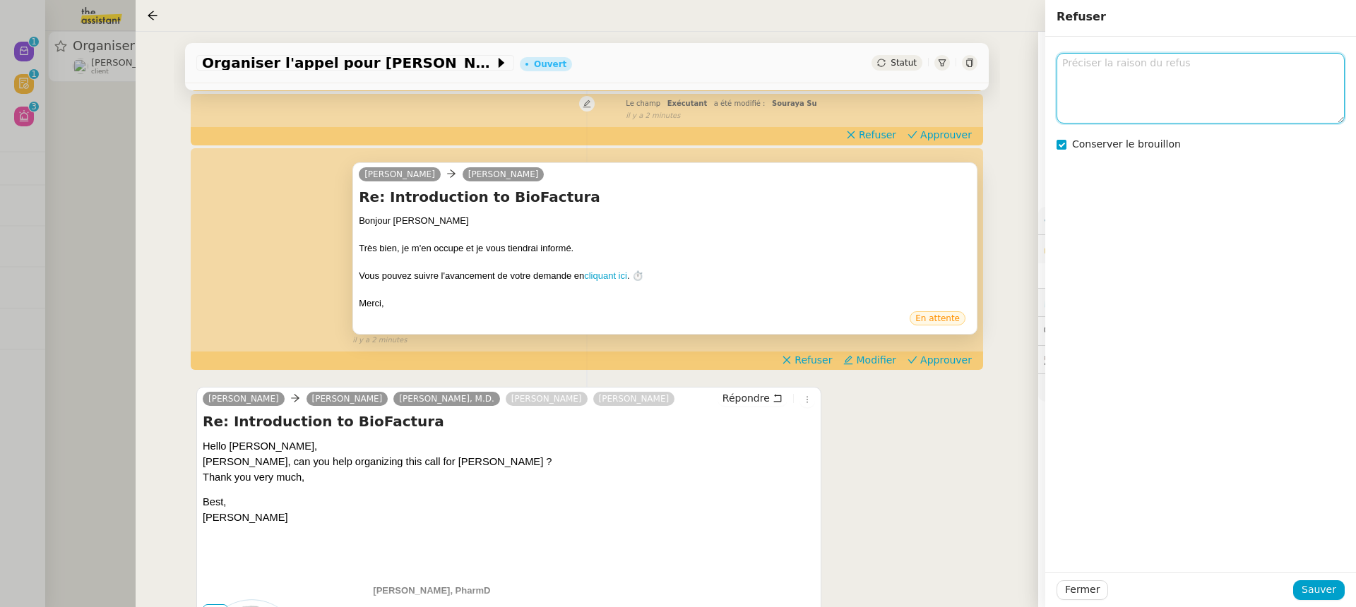
click at [1182, 106] on textarea at bounding box center [1200, 88] width 288 height 70
type textarea "ar en anglais"
click at [1124, 142] on span "Conserver le brouillon" at bounding box center [1126, 143] width 109 height 11
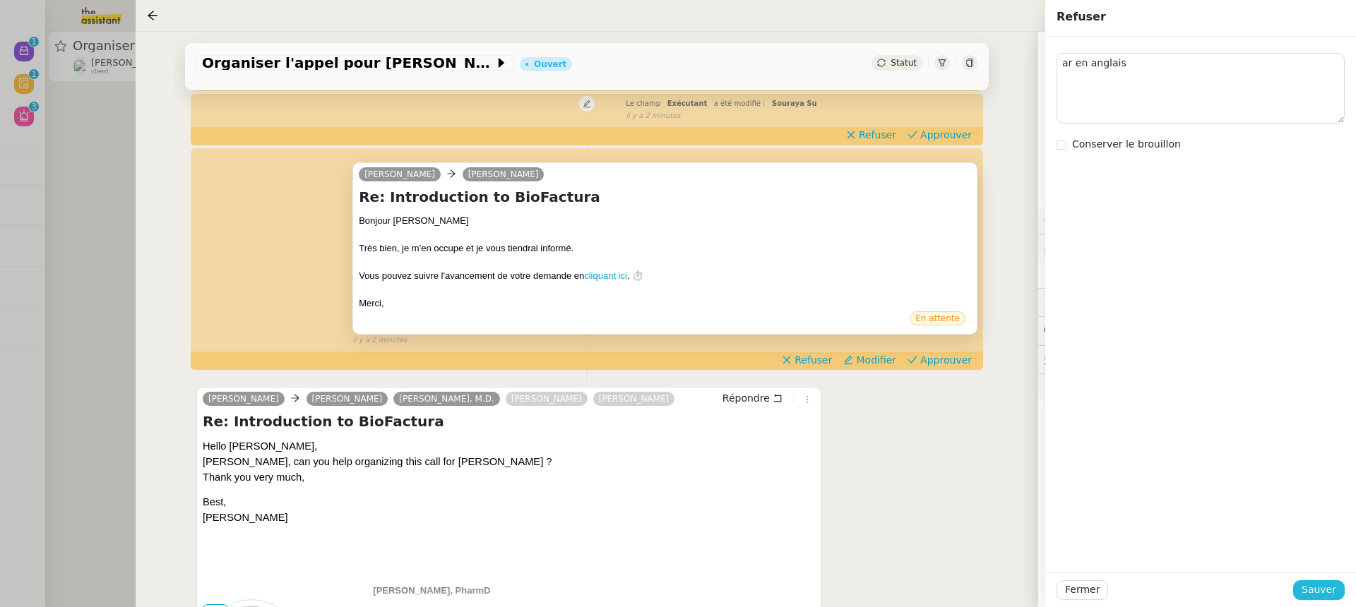
click at [1334, 587] on span "Sauver" at bounding box center [1318, 590] width 35 height 16
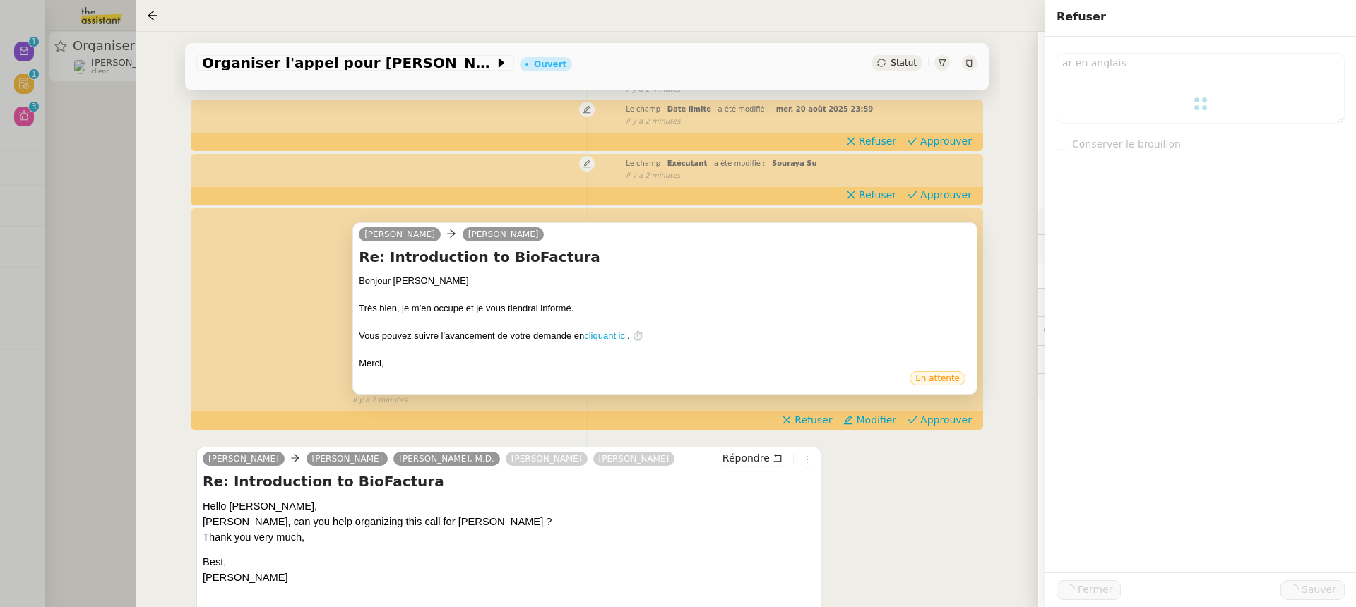
scroll to position [1, 0]
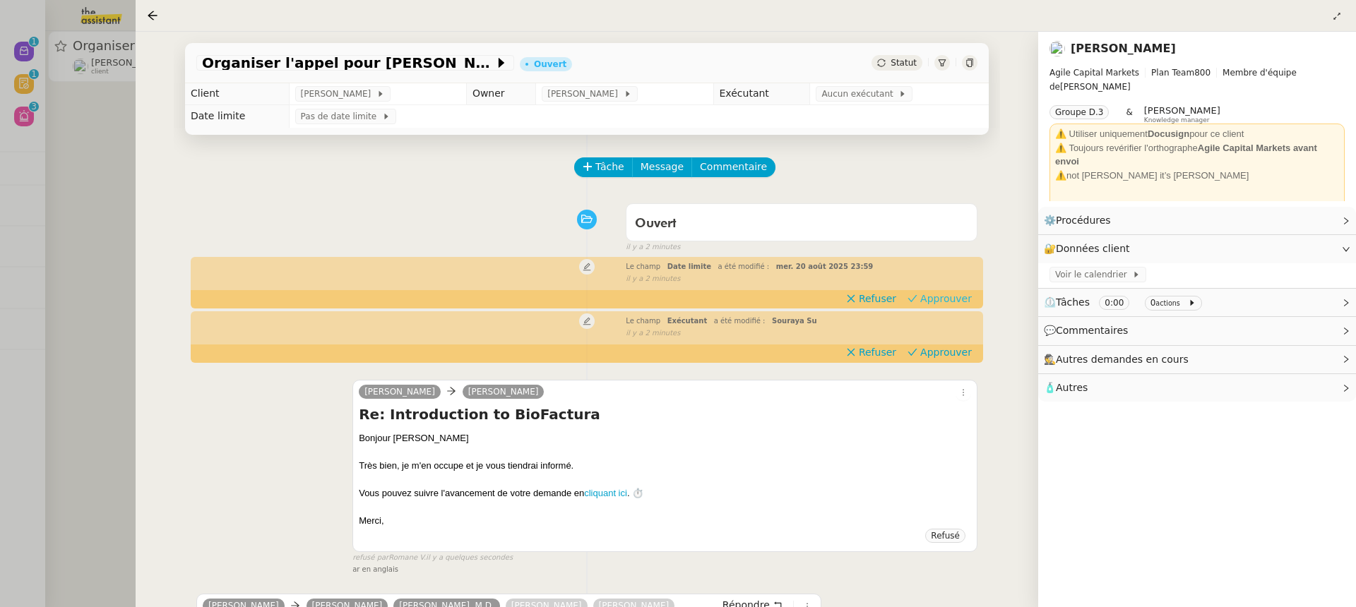
click at [934, 302] on span "Approuver" at bounding box center [946, 299] width 52 height 14
click at [945, 347] on span "Approuver" at bounding box center [946, 352] width 52 height 14
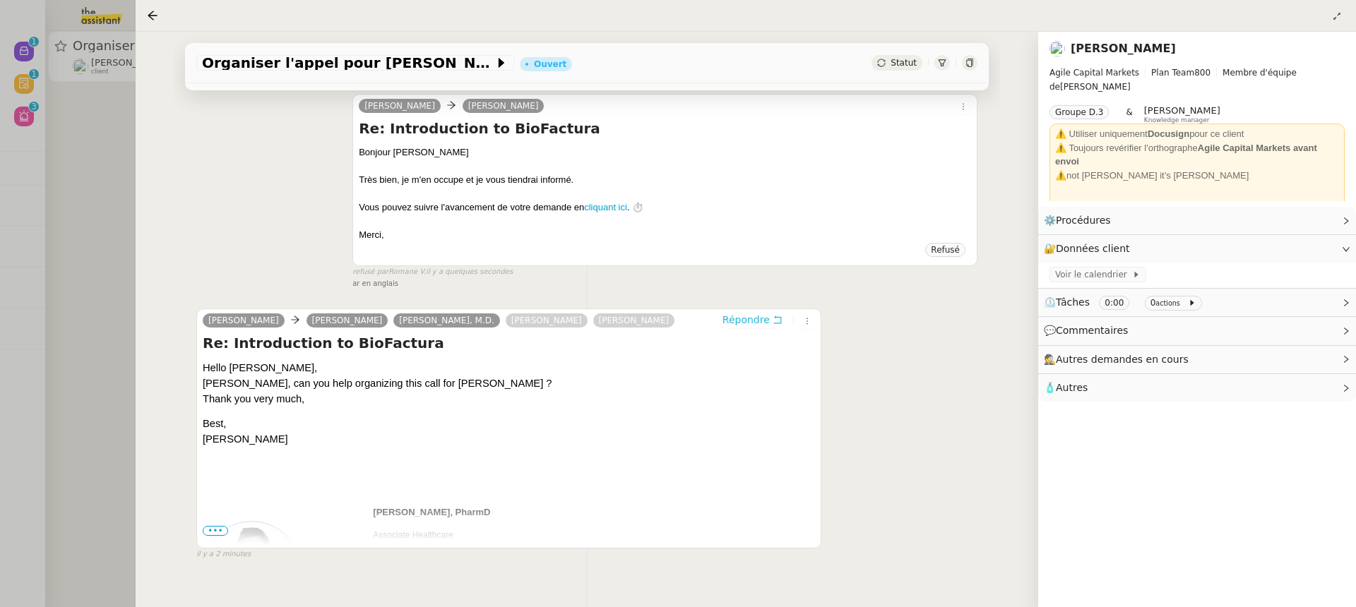
scroll to position [178, 0]
click at [781, 316] on icon at bounding box center [777, 320] width 10 height 10
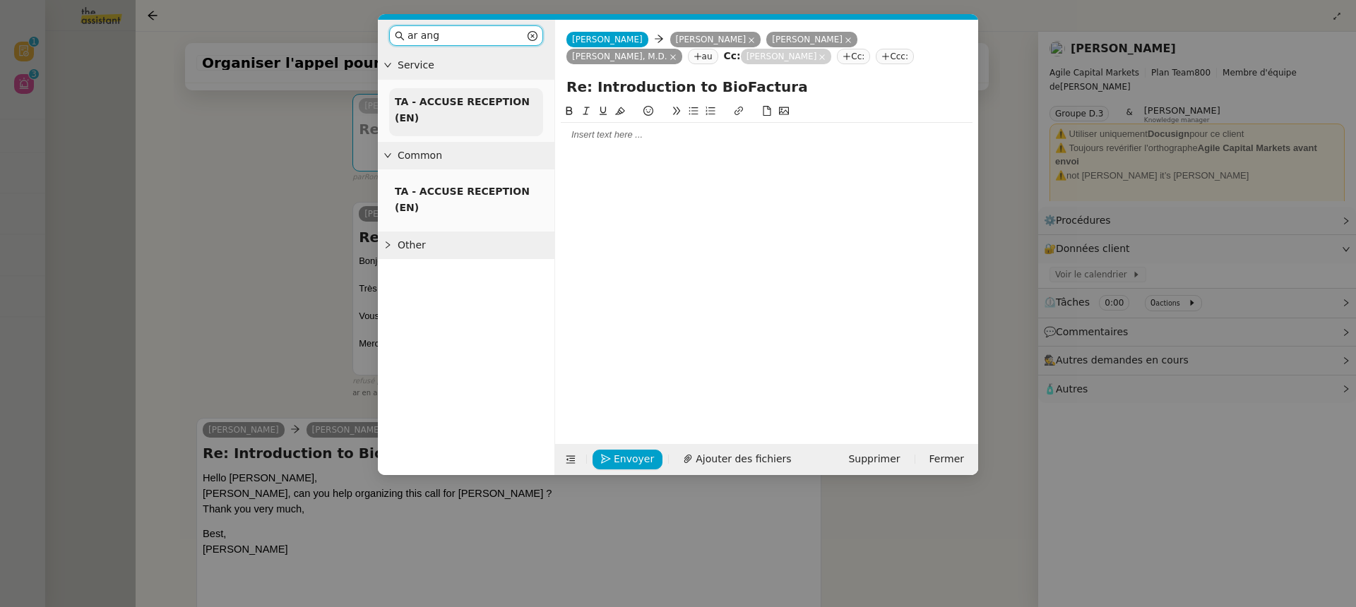
type input "ar ang"
click at [476, 119] on div "TA - ACCUSE RECEPTION (EN)" at bounding box center [466, 112] width 154 height 48
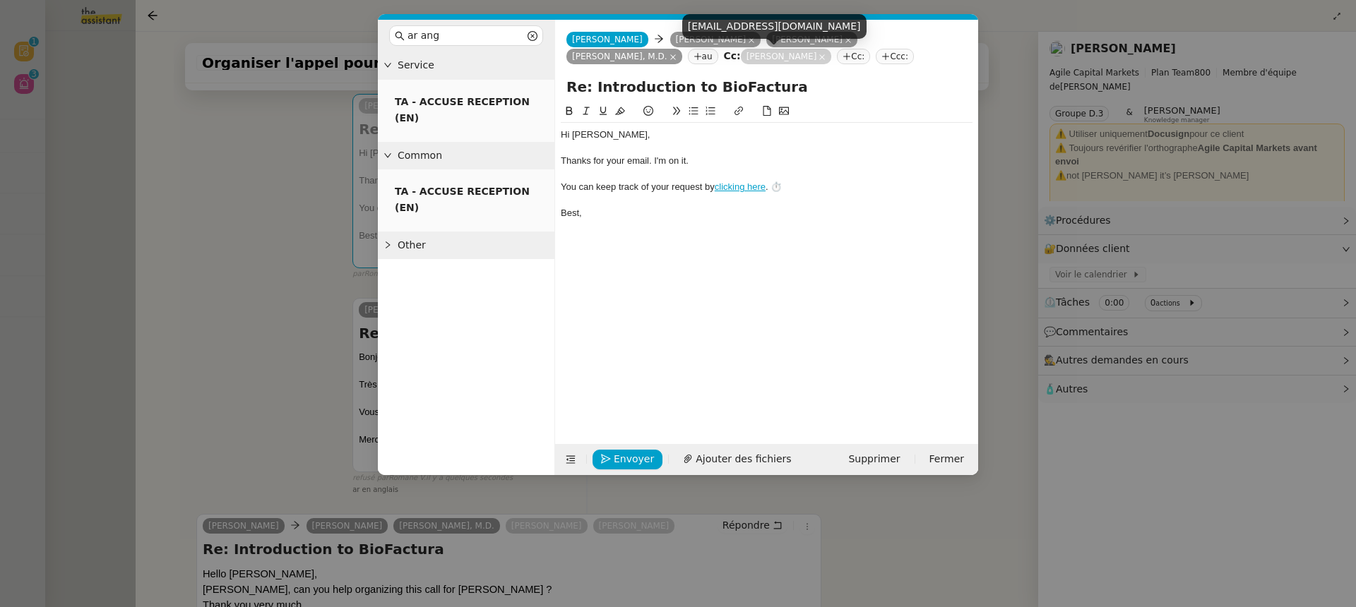
click at [818, 54] on icon at bounding box center [821, 57] width 7 height 7
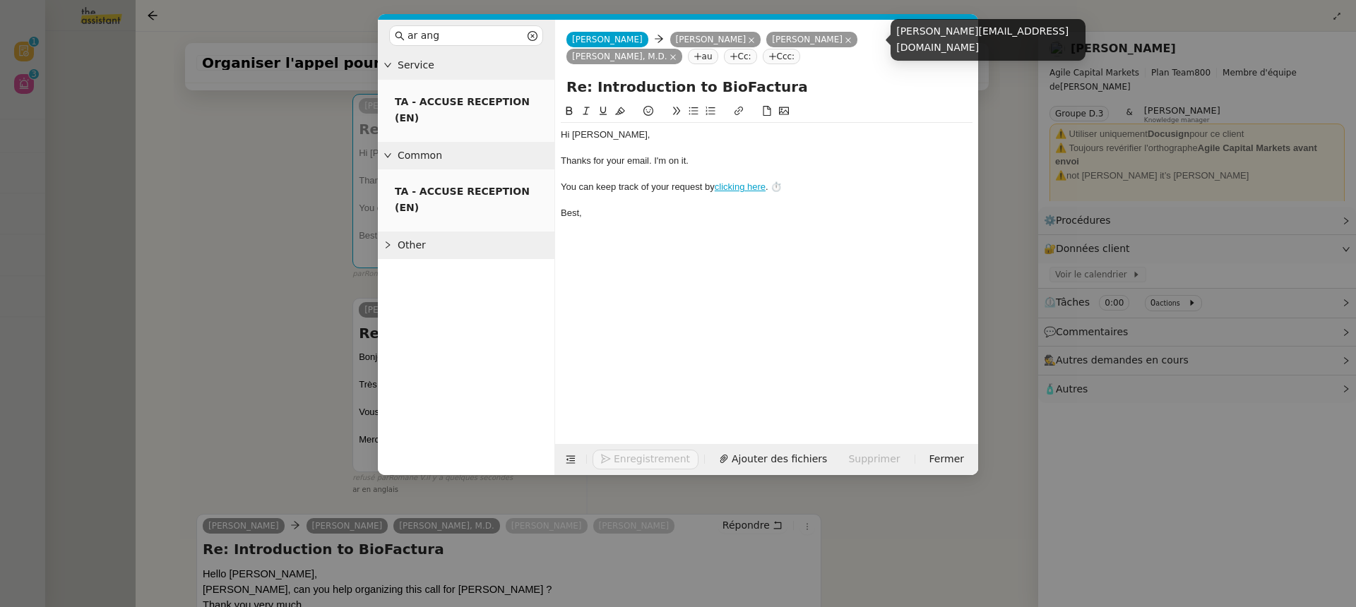
click at [852, 43] on icon at bounding box center [847, 40] width 7 height 7
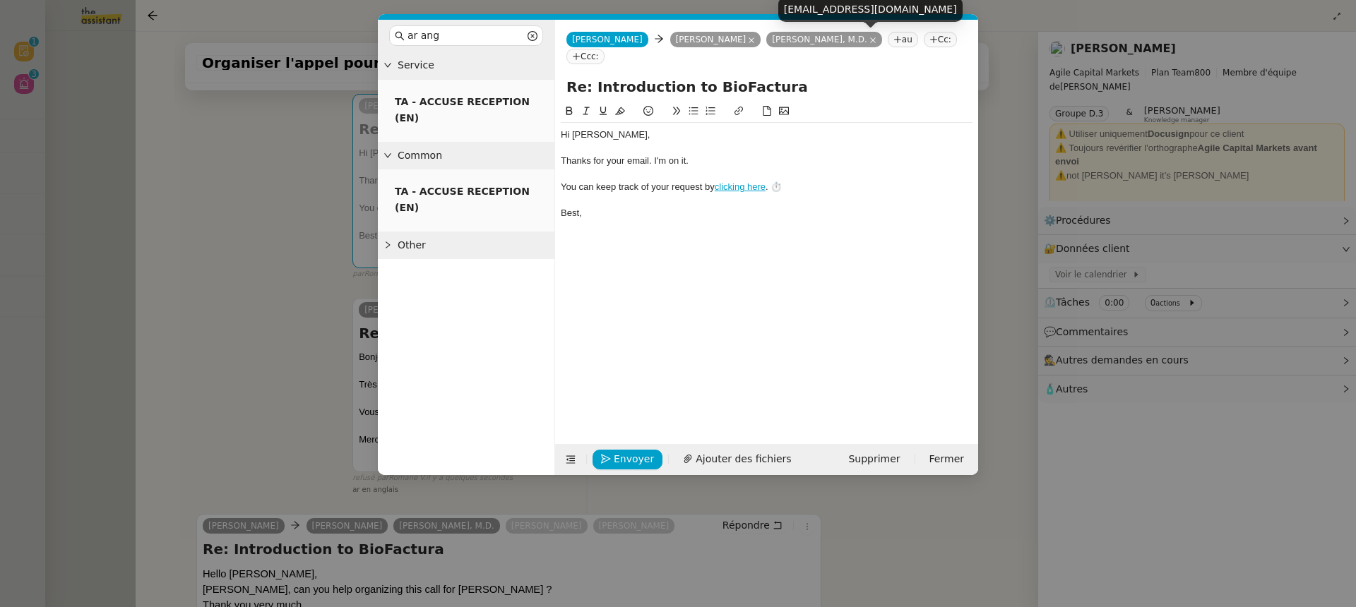
click at [882, 42] on nz-tag "Jeffrey Hausfeld, M.D." at bounding box center [824, 40] width 116 height 16
click at [876, 40] on icon at bounding box center [872, 40] width 7 height 7
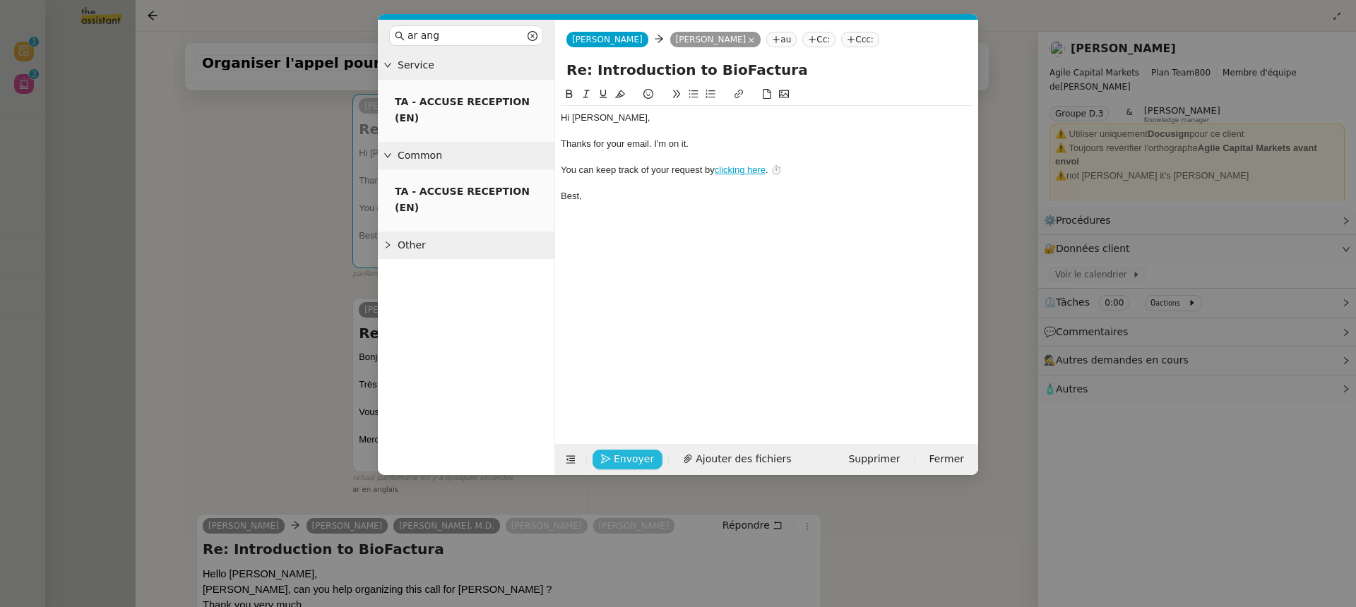
click at [607, 460] on icon "button" at bounding box center [606, 460] width 10 height 10
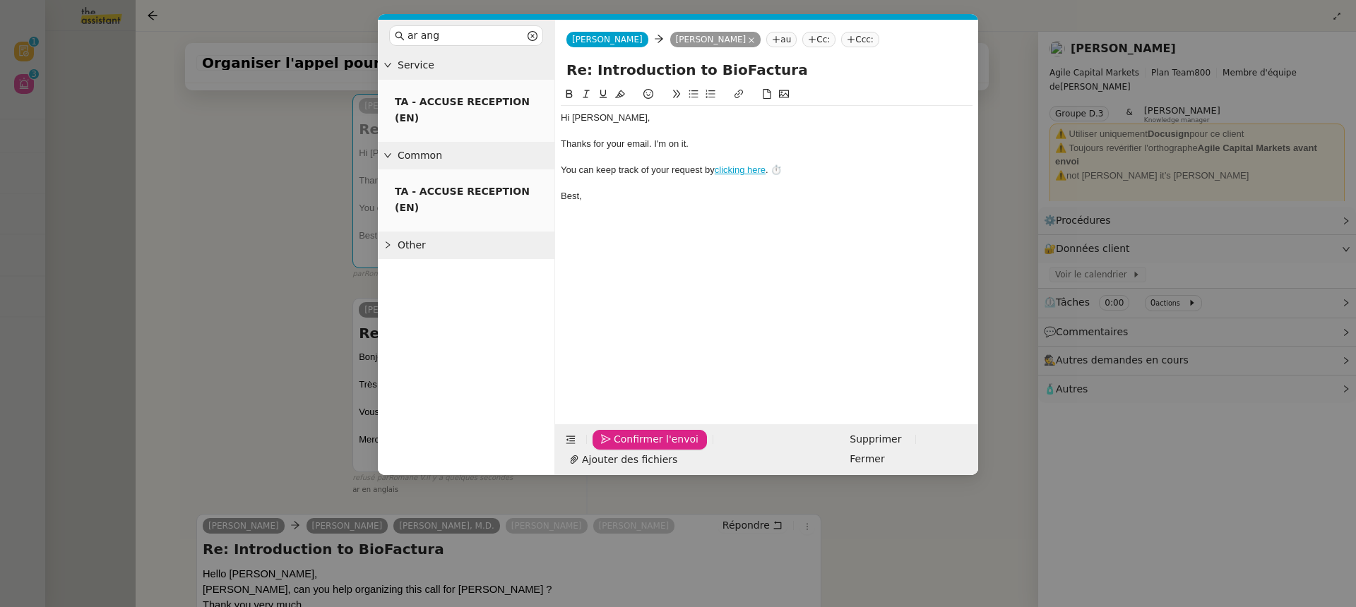
click at [607, 445] on icon "button" at bounding box center [606, 440] width 10 height 10
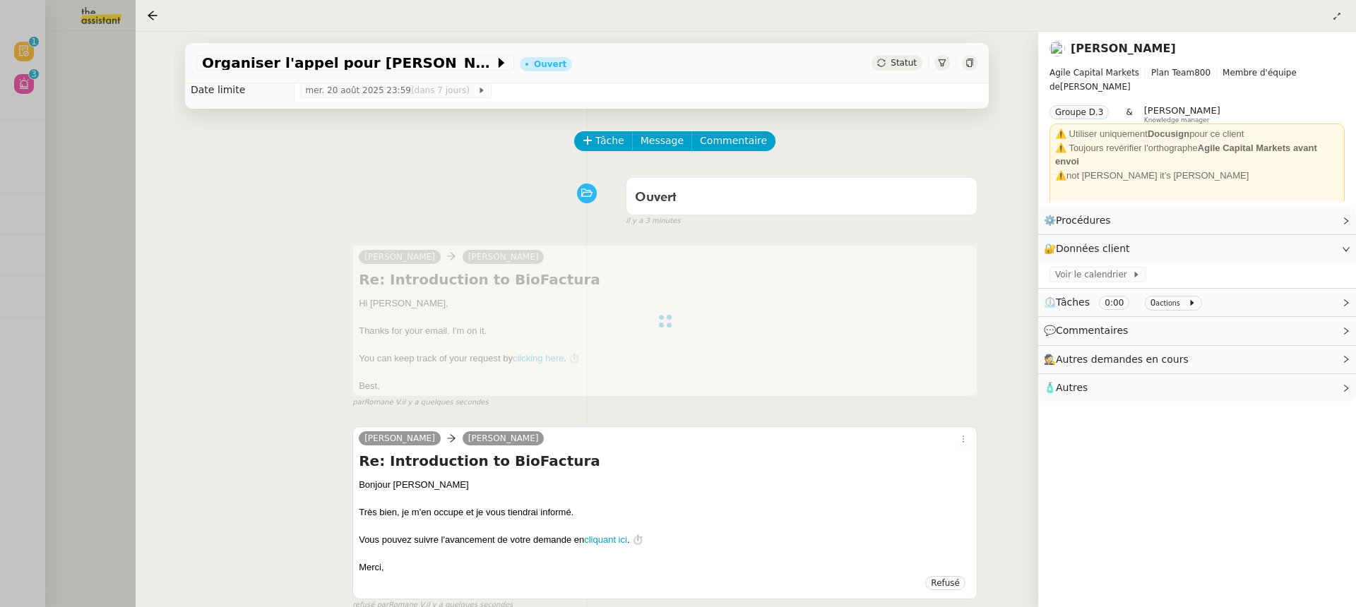
scroll to position [0, 0]
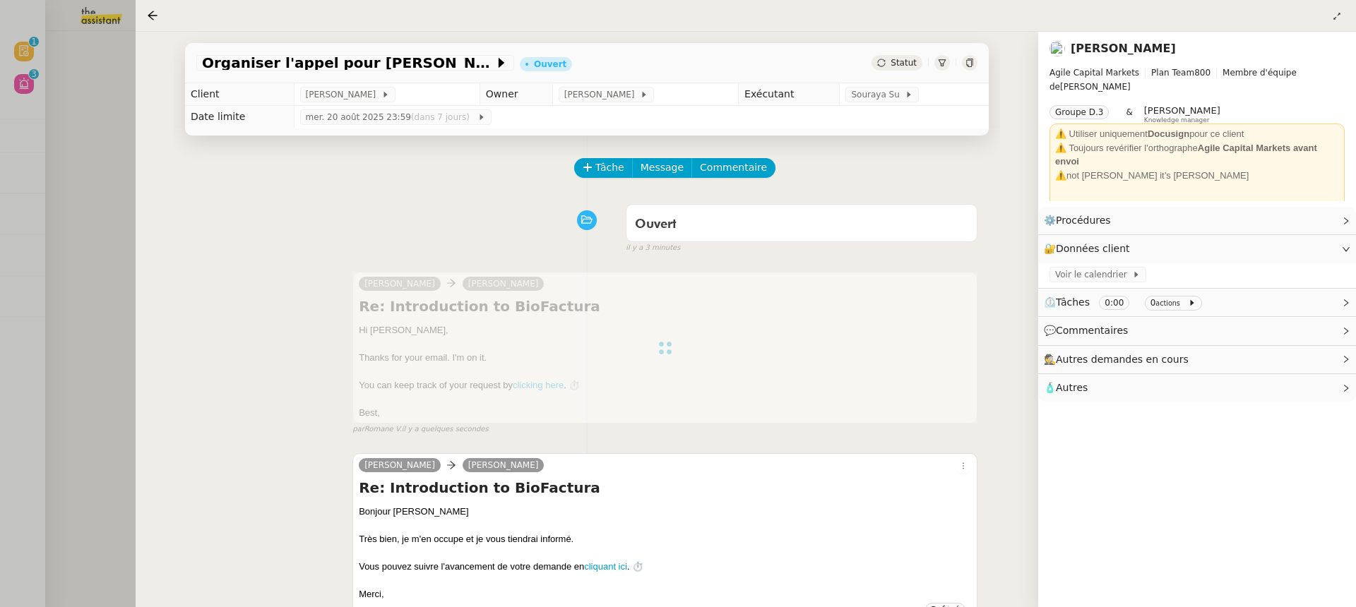
click at [80, 129] on div at bounding box center [678, 303] width 1356 height 607
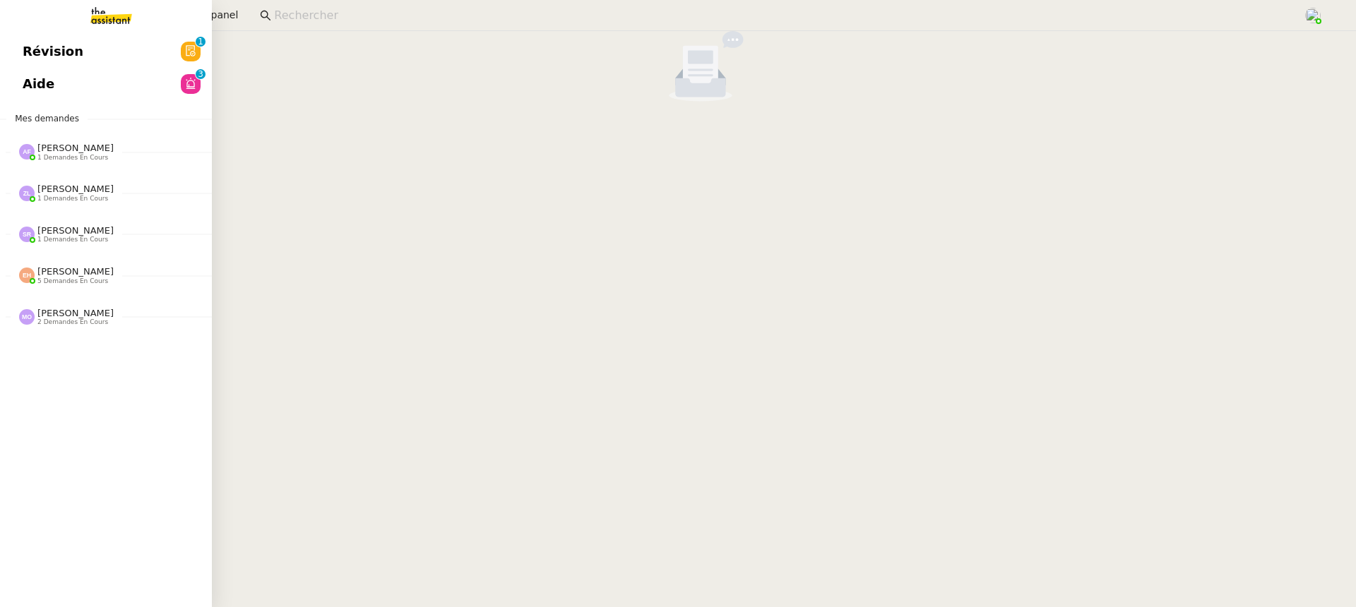
click at [18, 44] on link "Révision 0 1 2 3 4 5 6 7 8 9" at bounding box center [106, 51] width 212 height 32
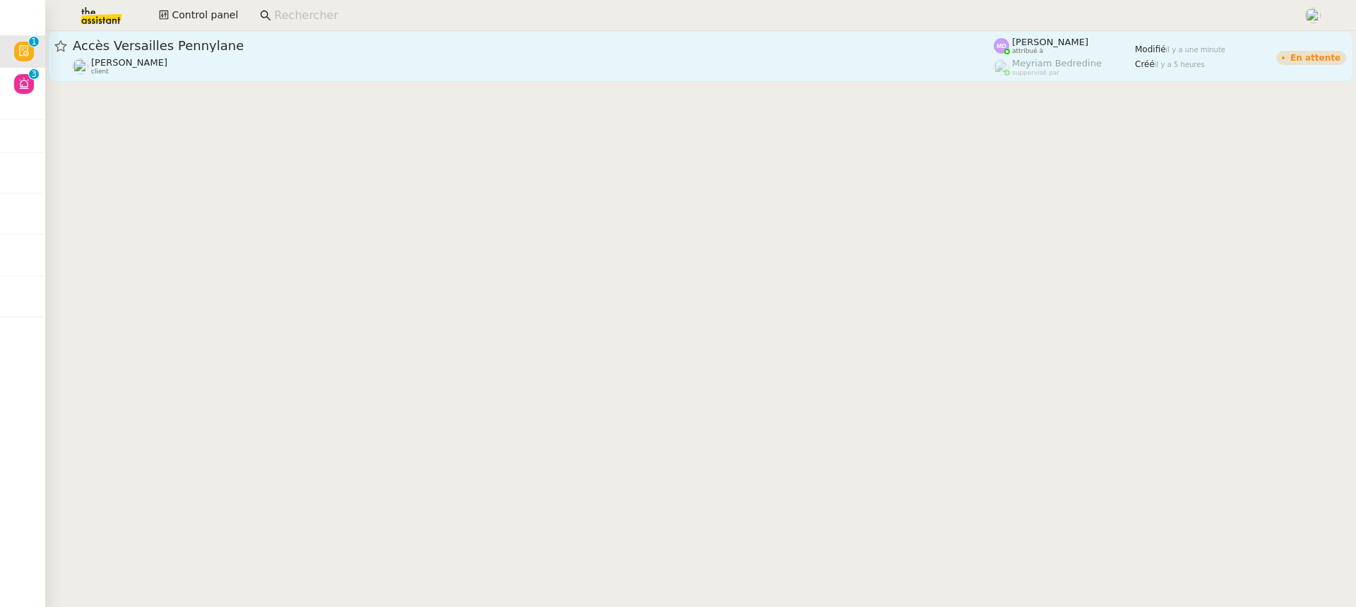
click at [460, 79] on link "Accès Versailles Pennylane Genevieve Landsmann client Marylou Deybach attribué …" at bounding box center [700, 56] width 1305 height 51
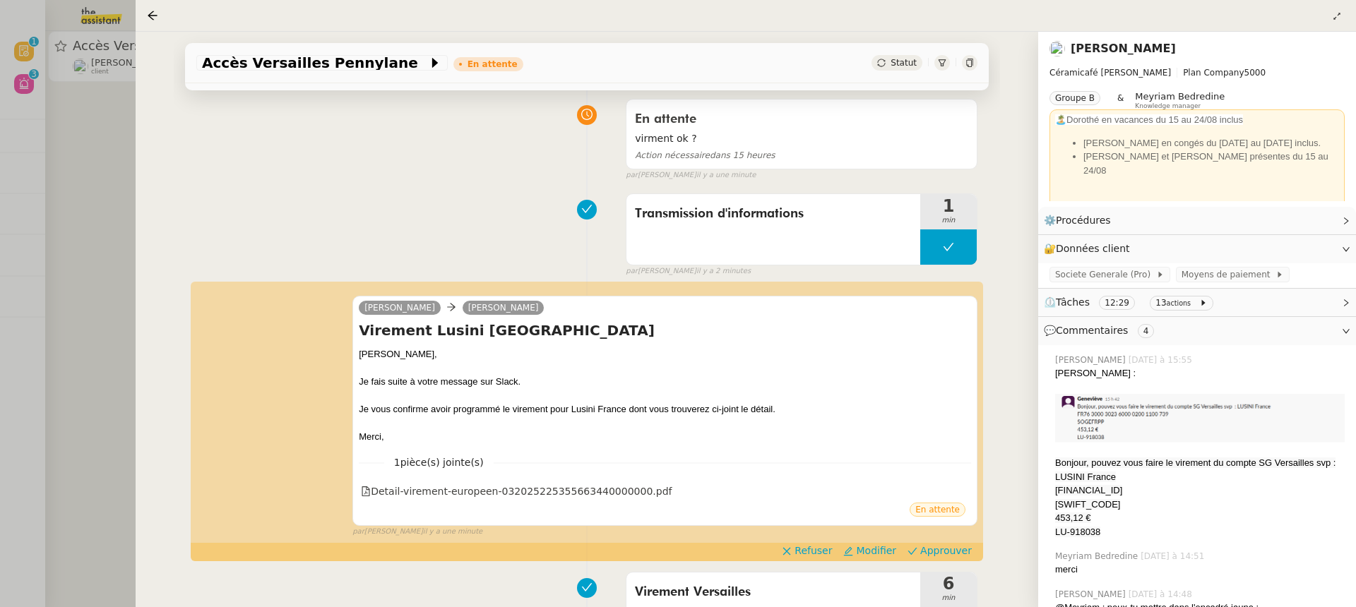
scroll to position [108, 0]
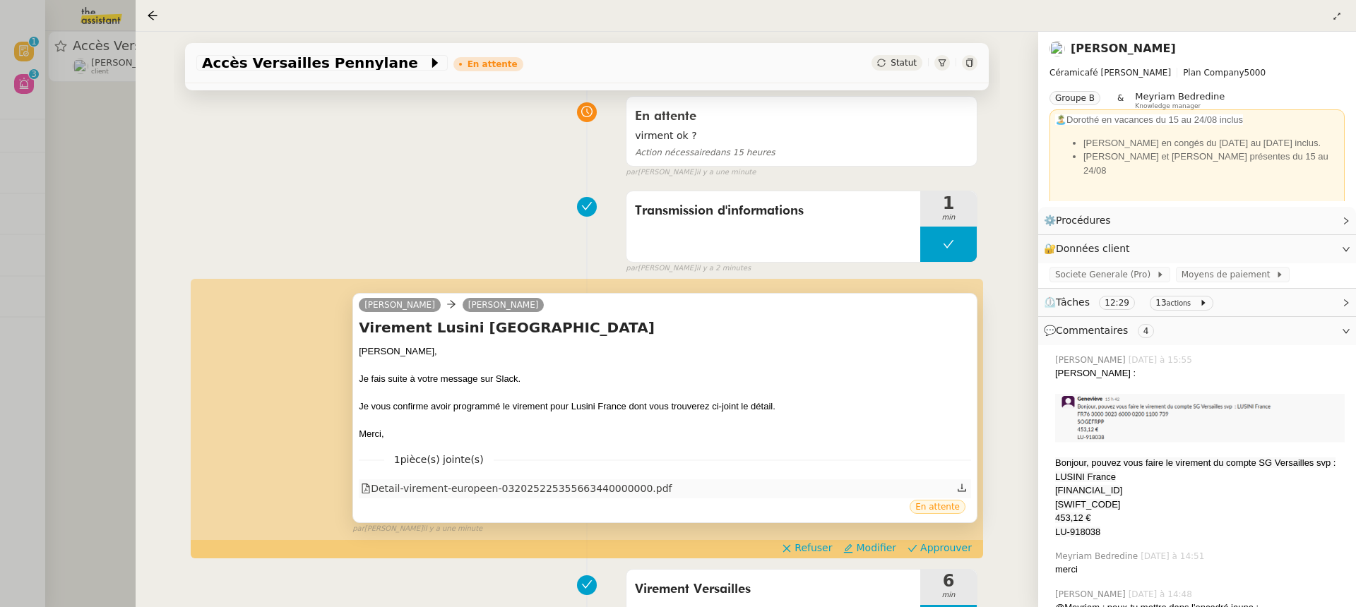
click at [452, 489] on div "Detail-virement-europeen-032025225355663440000000.pdf" at bounding box center [516, 489] width 311 height 16
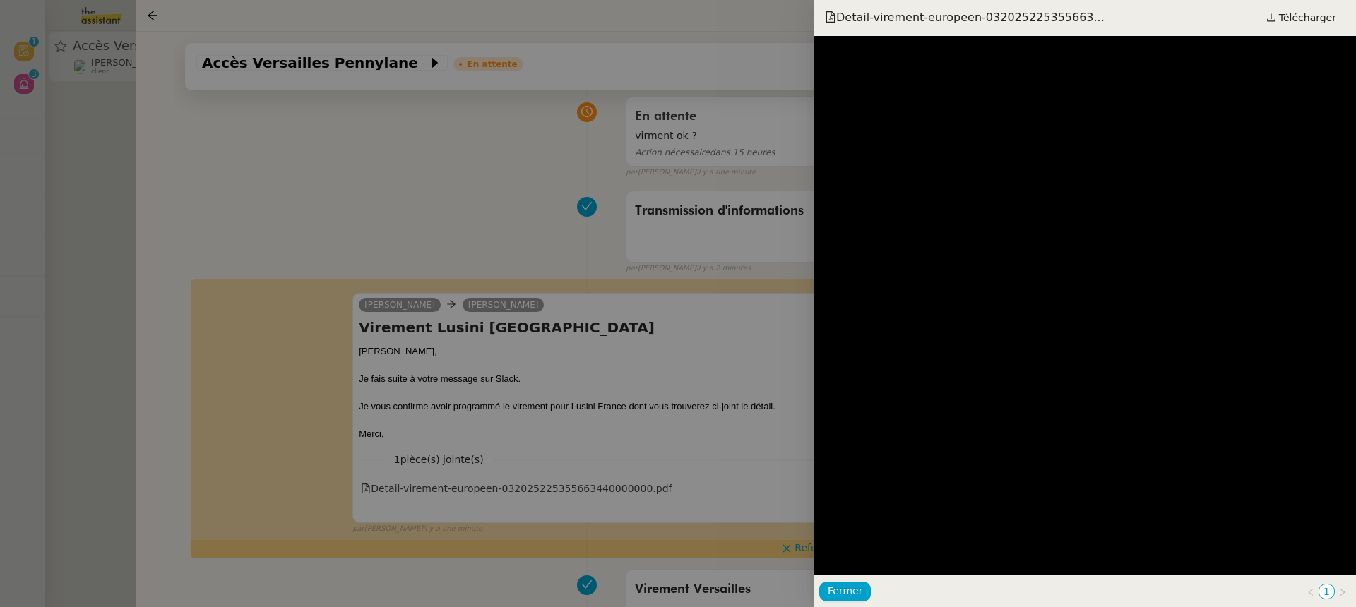
click at [198, 220] on div at bounding box center [678, 303] width 1356 height 607
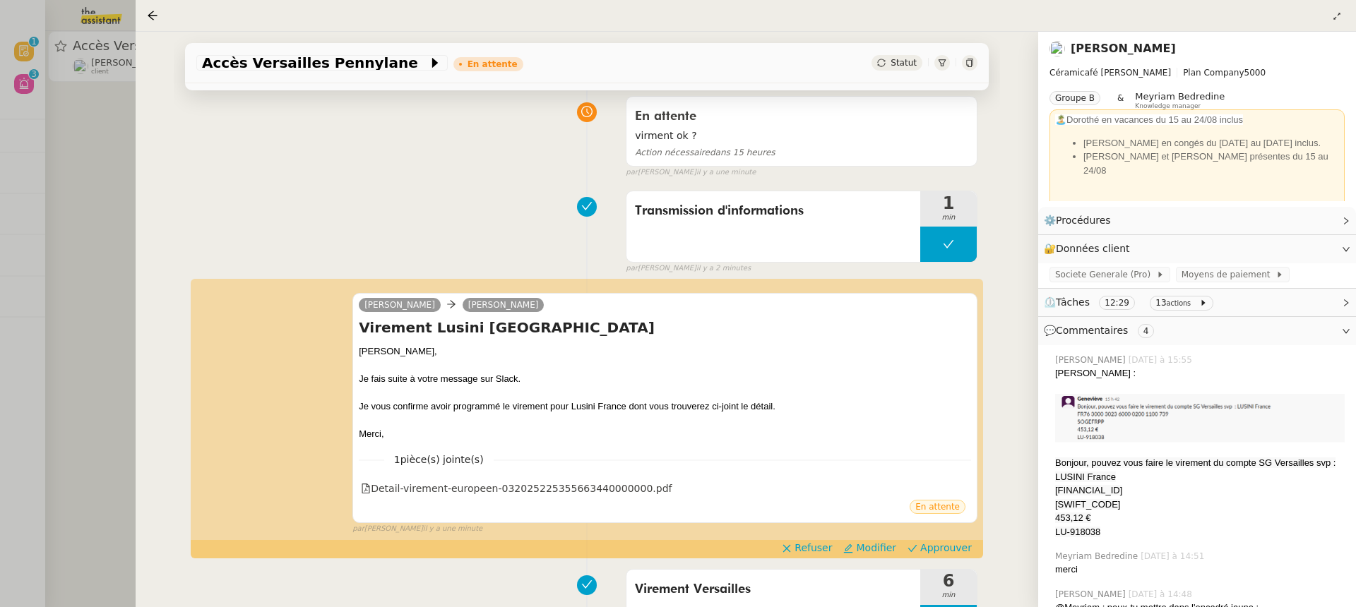
click at [104, 153] on div at bounding box center [678, 303] width 1356 height 607
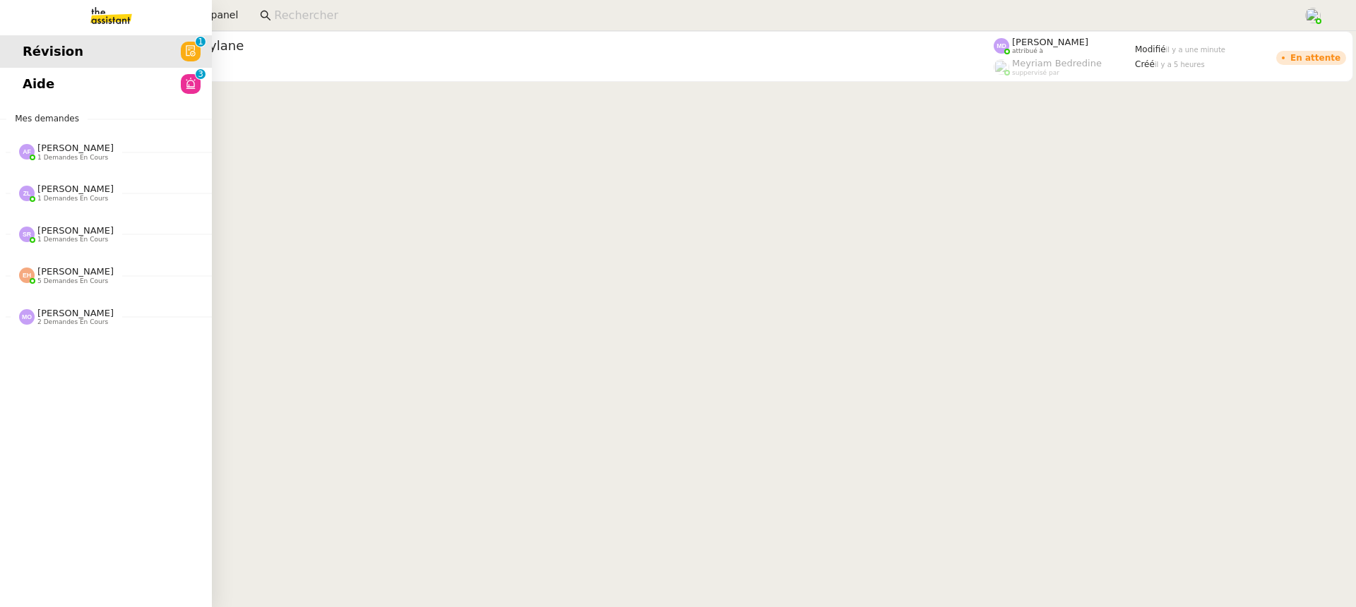
click at [18, 73] on link "Aide 0 1 2 3 4 5 6 7 8 9" at bounding box center [106, 84] width 212 height 32
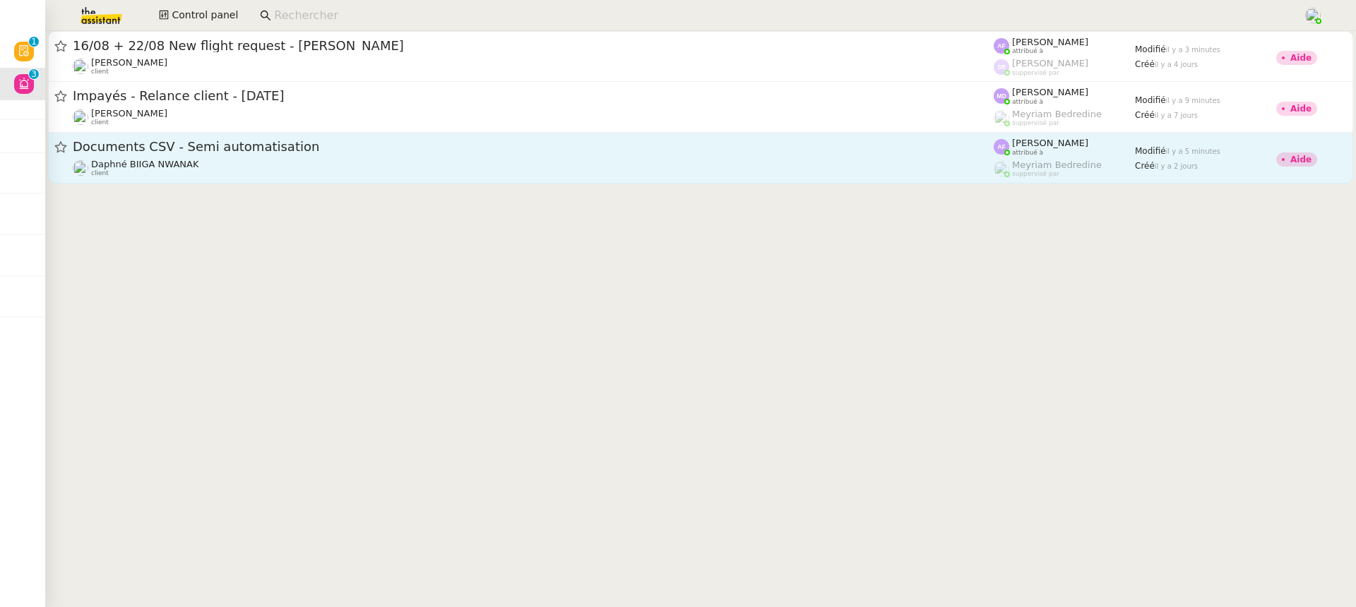
click at [664, 179] on link "Documents CSV - Semi automatisation Daphné BIIGA NWANAK client Anna Florent att…" at bounding box center [700, 158] width 1305 height 51
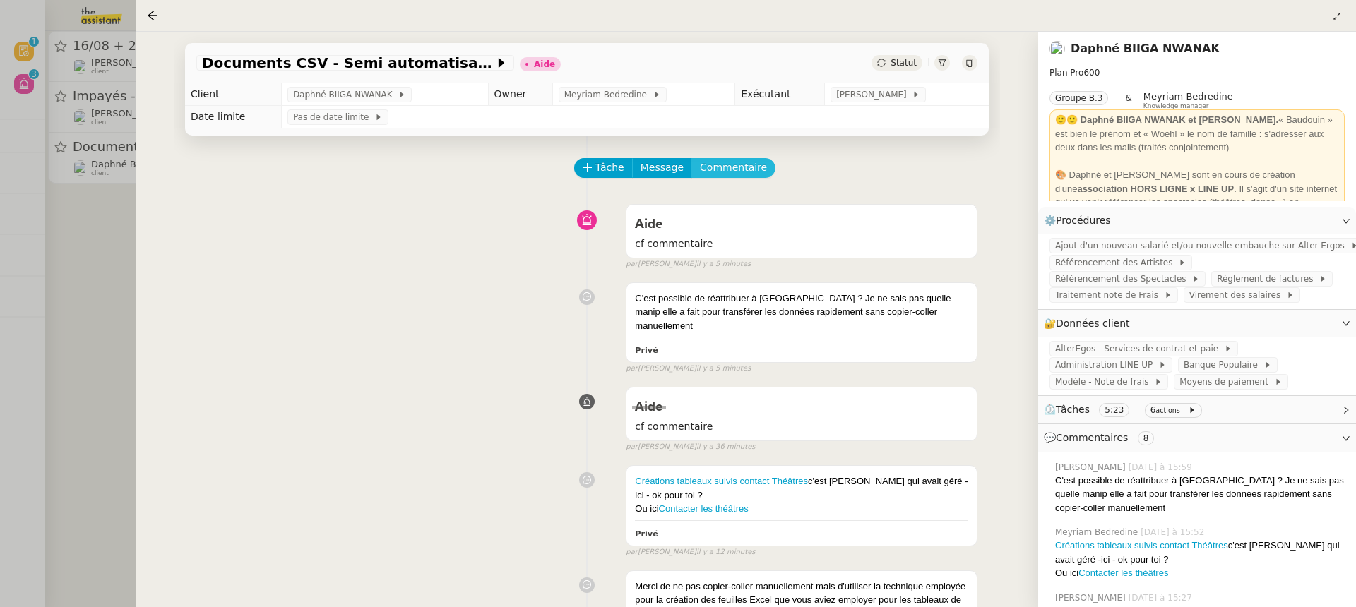
click at [742, 158] on button "Commentaire" at bounding box center [733, 168] width 84 height 20
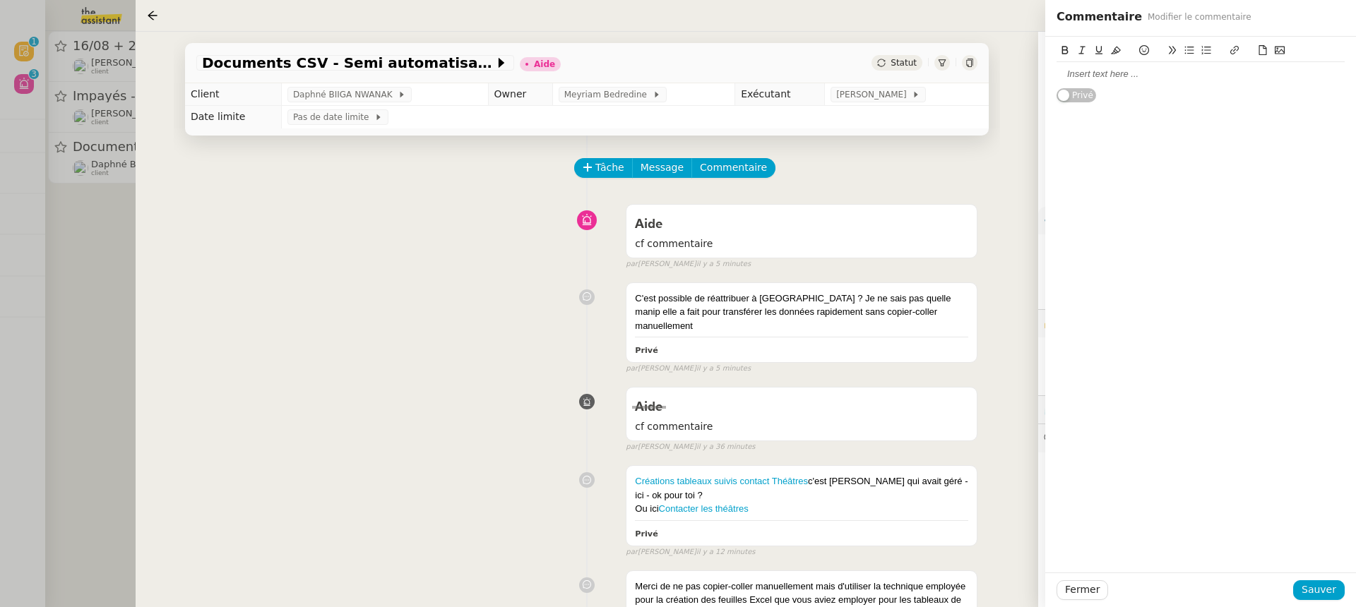
click at [97, 143] on div at bounding box center [678, 303] width 1356 height 607
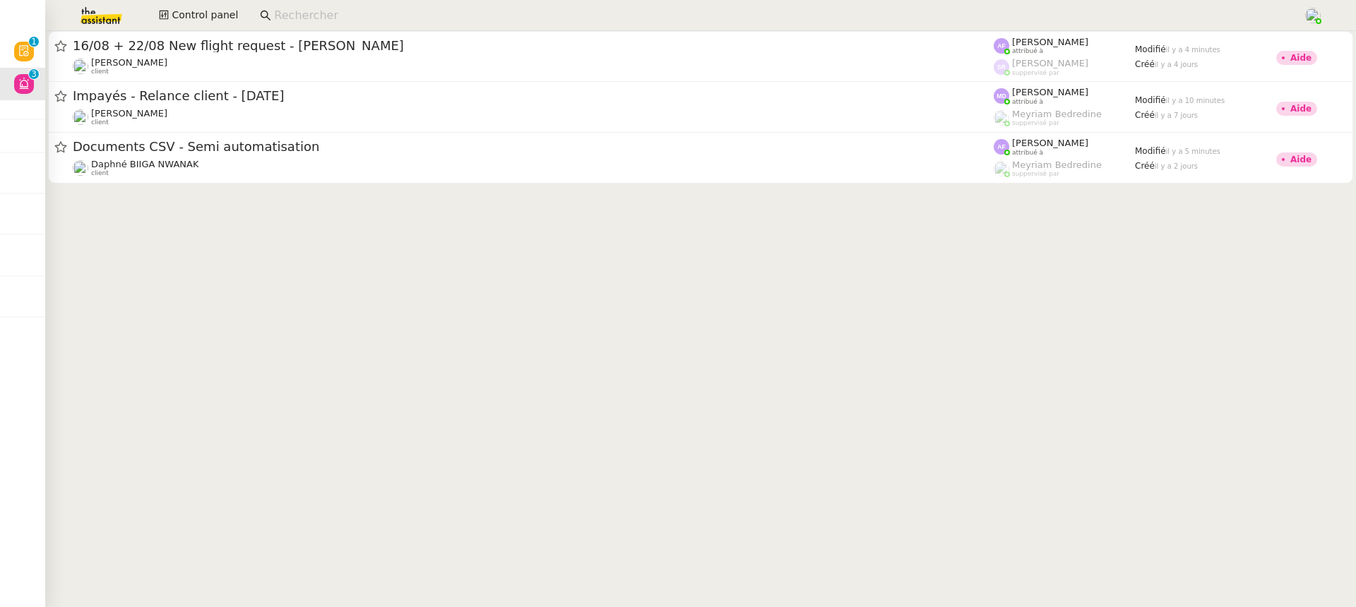
click at [355, 16] on input at bounding box center [781, 15] width 1015 height 19
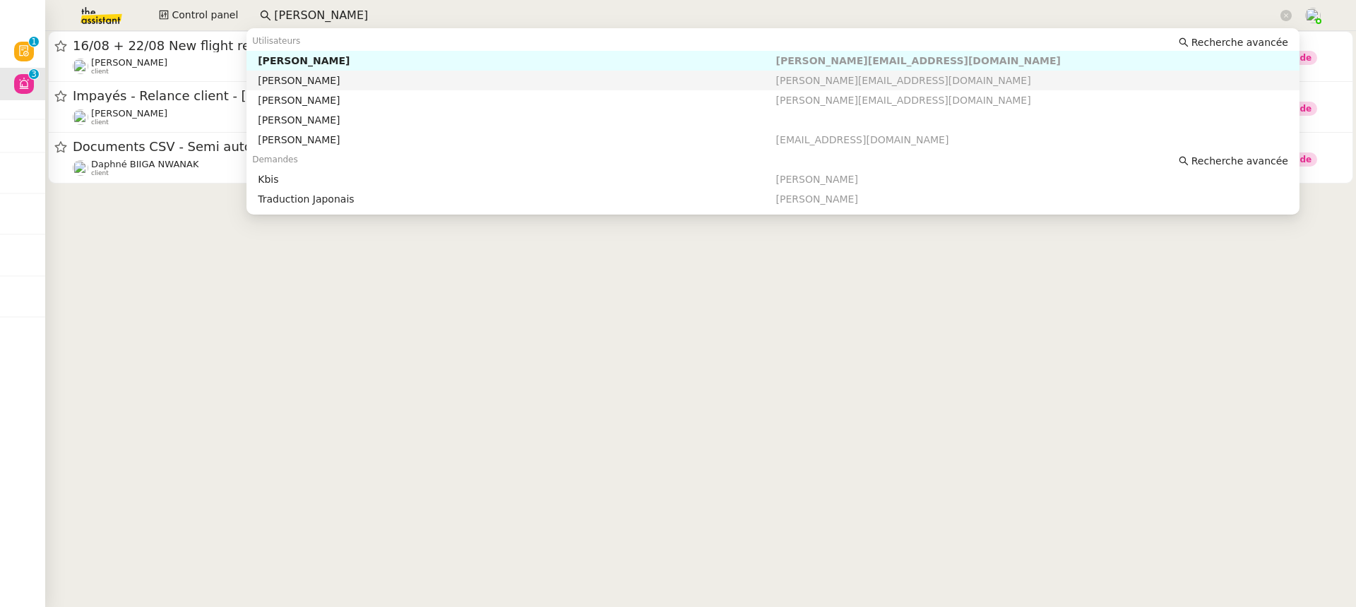
click at [467, 76] on div "[PERSON_NAME]" at bounding box center [517, 80] width 518 height 13
type input "charles guillot"
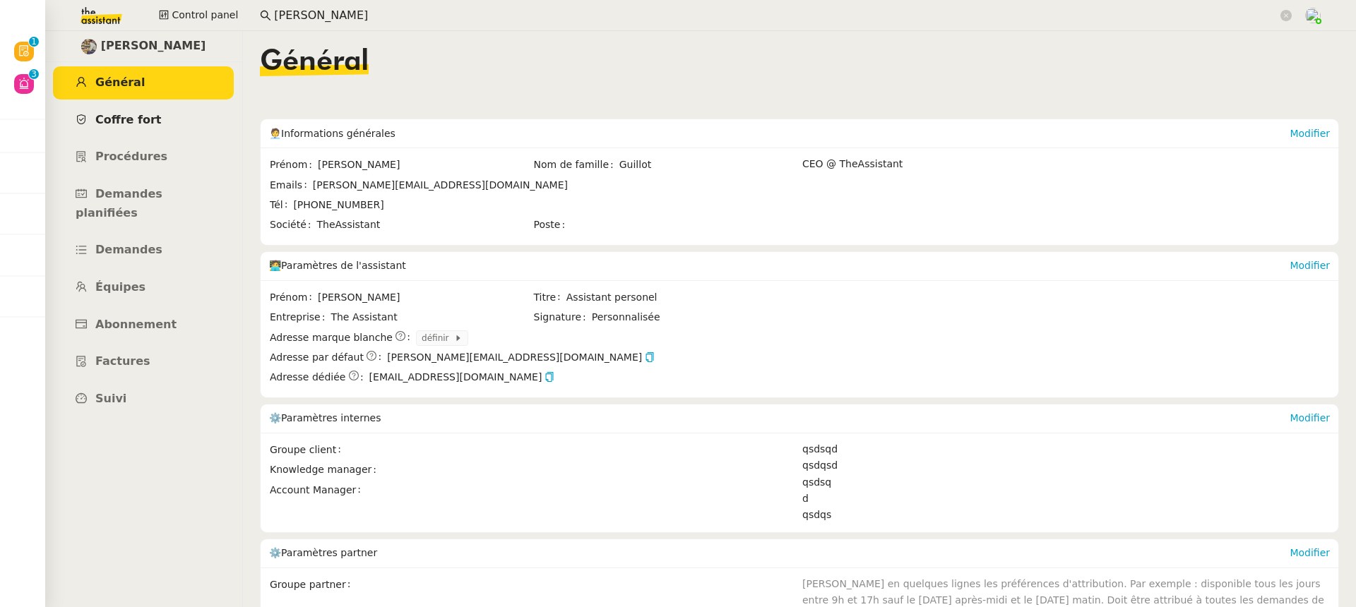
click at [134, 114] on span "Coffre fort" at bounding box center [128, 119] width 66 height 13
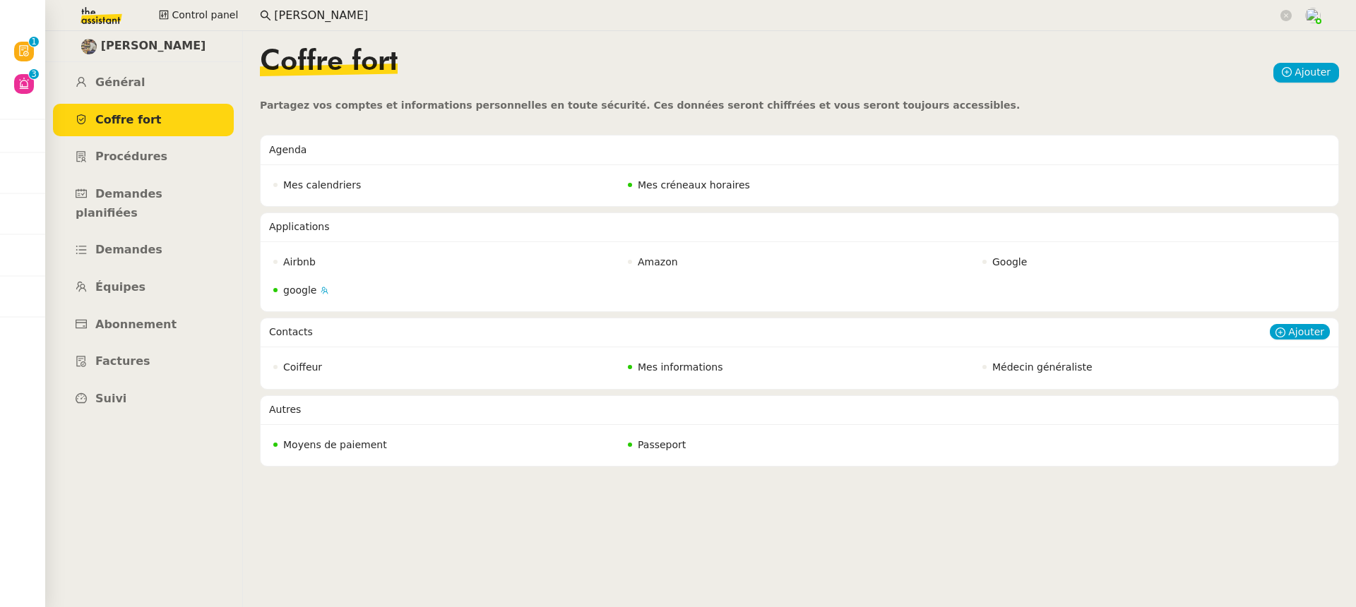
click at [712, 374] on nz-badge "Mes informations" at bounding box center [675, 367] width 95 height 16
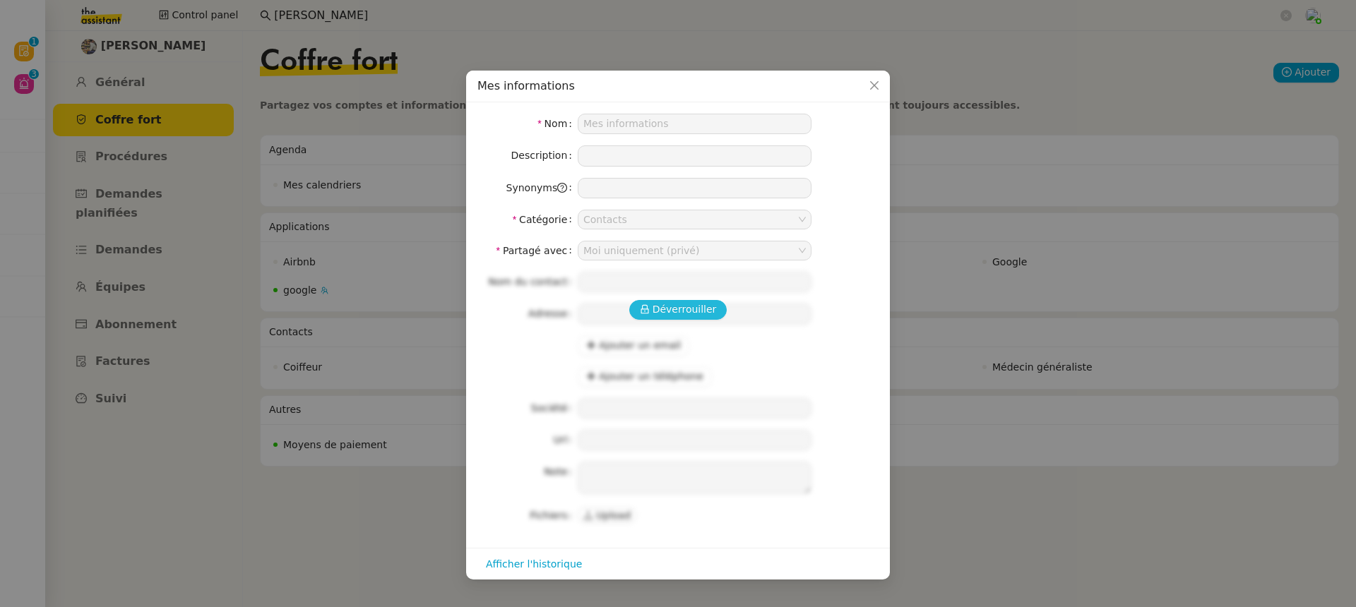
click at [686, 312] on span "Déverrouiller" at bounding box center [684, 309] width 64 height 16
type input "[PERSON_NAME]"
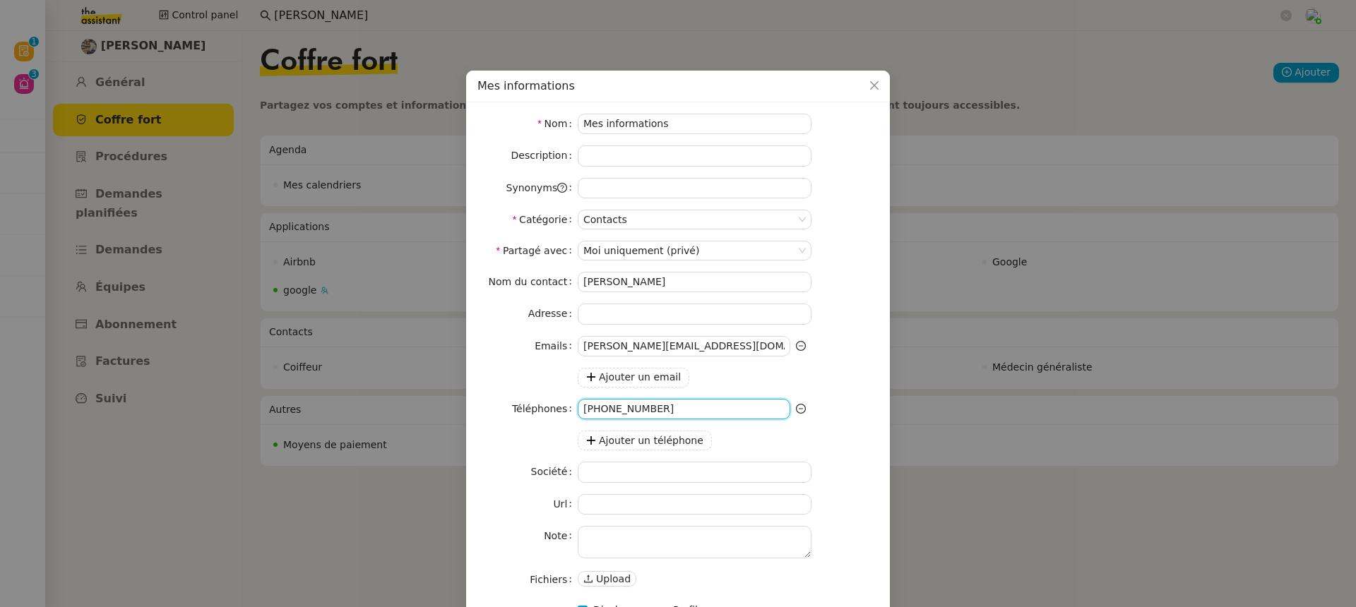
drag, startPoint x: 722, startPoint y: 409, endPoint x: 577, endPoint y: 407, distance: 145.5
click at [577, 407] on nz-form-item "Téléphones +33683124581" at bounding box center [677, 409] width 401 height 20
click at [441, 341] on nz-modal-container "Mes informations Nom Mes informations Description Synonyms Catégorie Contacts P…" at bounding box center [678, 303] width 1356 height 607
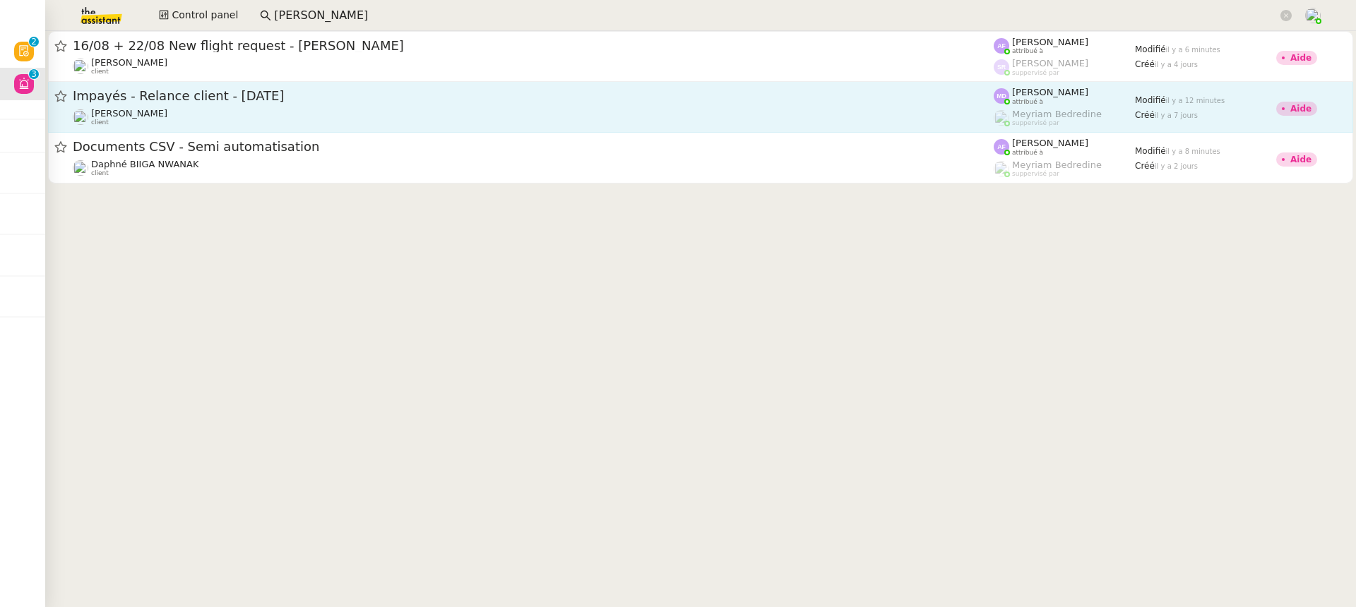
click at [258, 108] on div "Mathilde Borel client" at bounding box center [533, 117] width 921 height 18
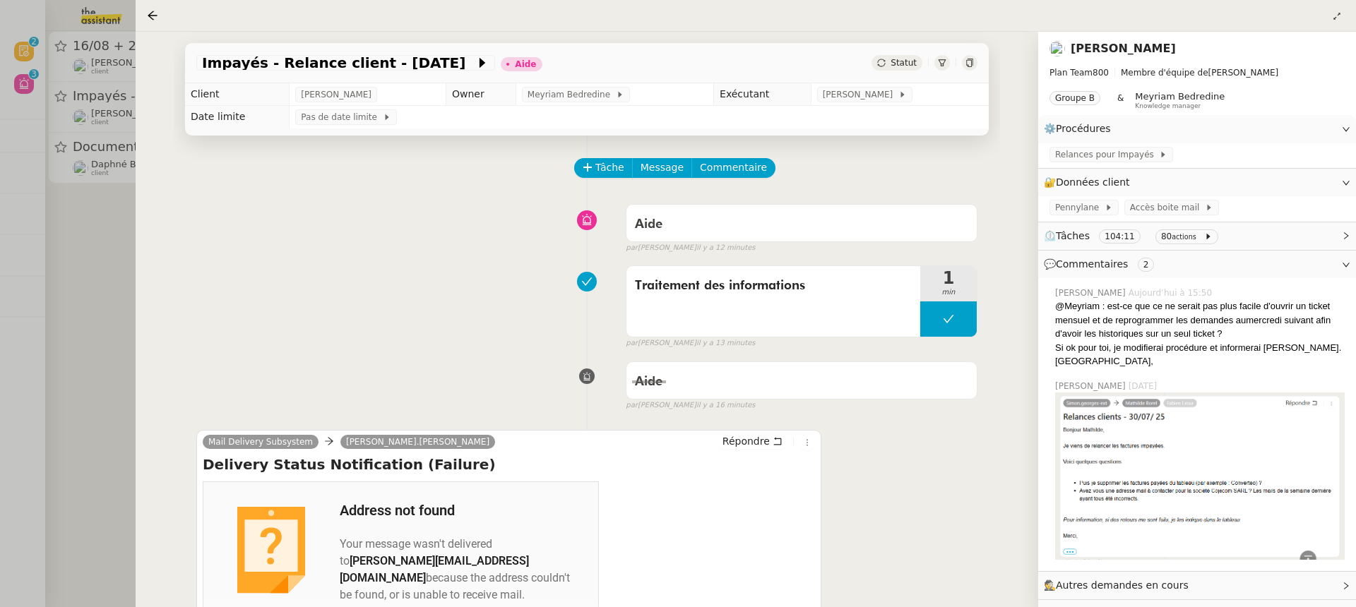
click at [72, 80] on div at bounding box center [678, 303] width 1356 height 607
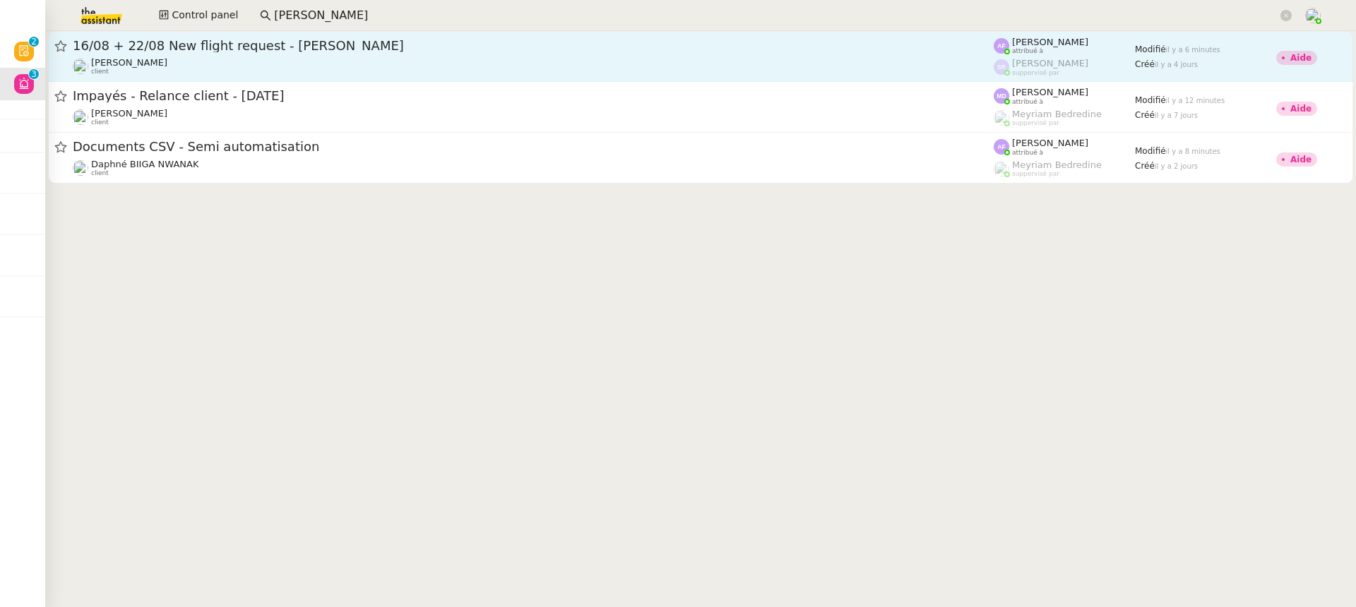
click at [239, 61] on div "Louis Frei client" at bounding box center [533, 66] width 921 height 18
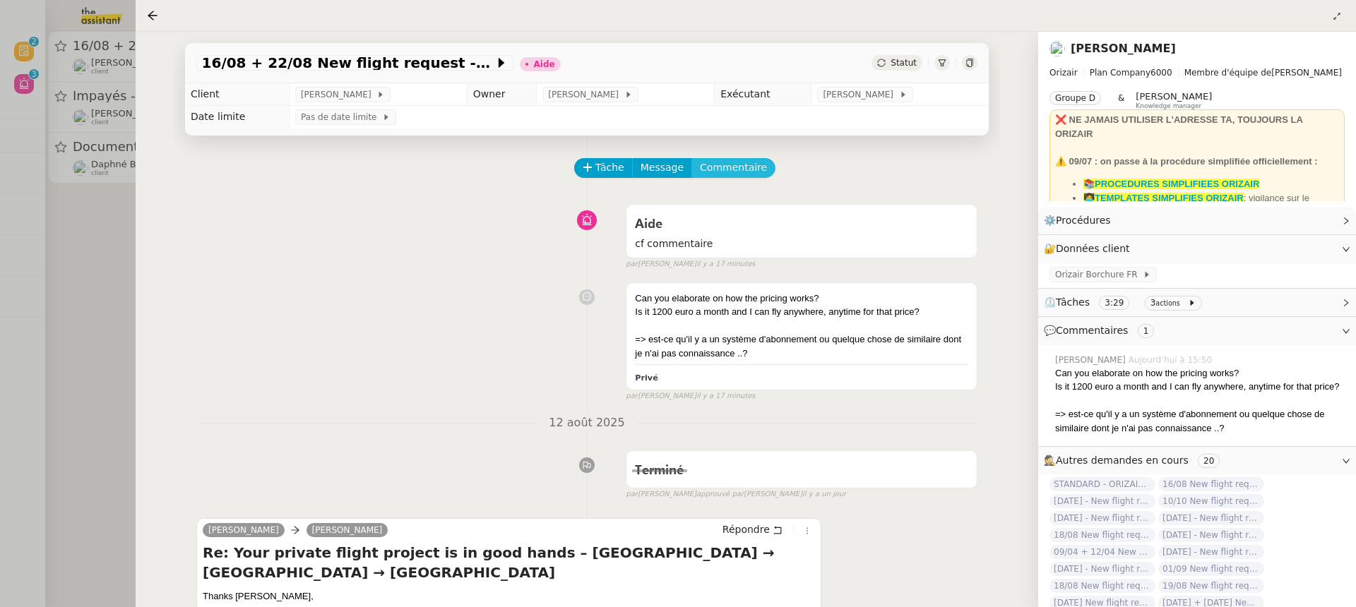
click at [725, 174] on span "Commentaire" at bounding box center [733, 168] width 67 height 16
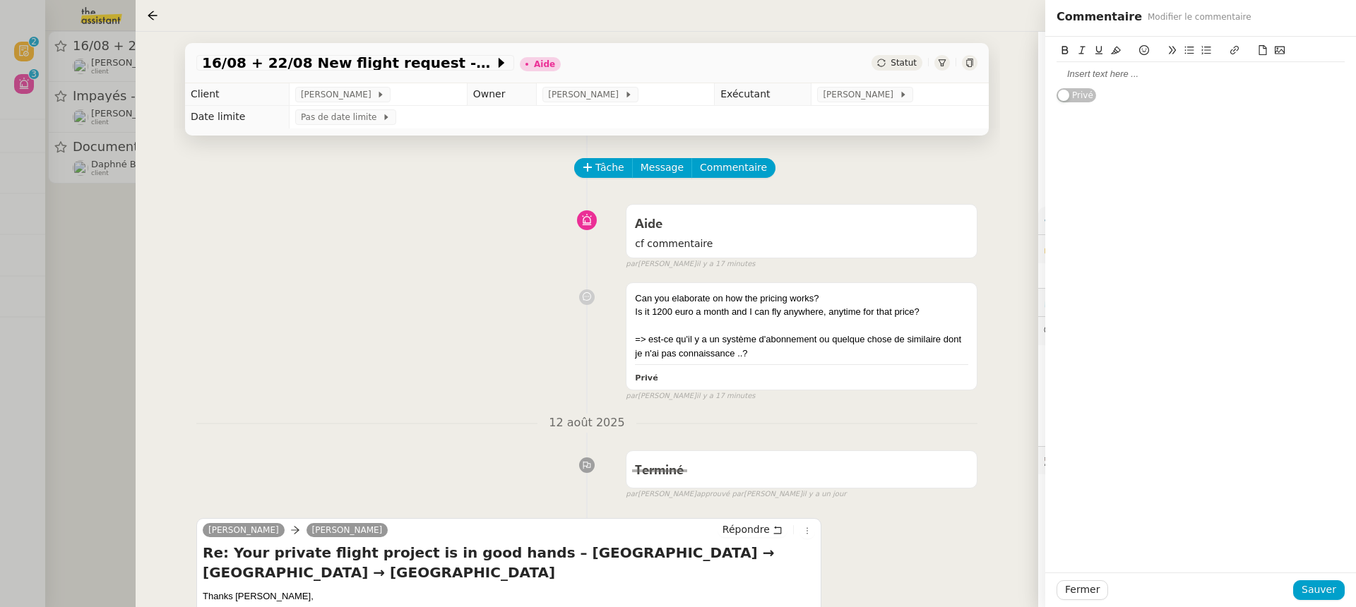
click at [1111, 71] on div at bounding box center [1200, 74] width 288 height 13
click at [1342, 577] on div "Fermer Sauver" at bounding box center [1200, 590] width 311 height 35
click at [1338, 593] on button "Sauver" at bounding box center [1319, 590] width 52 height 20
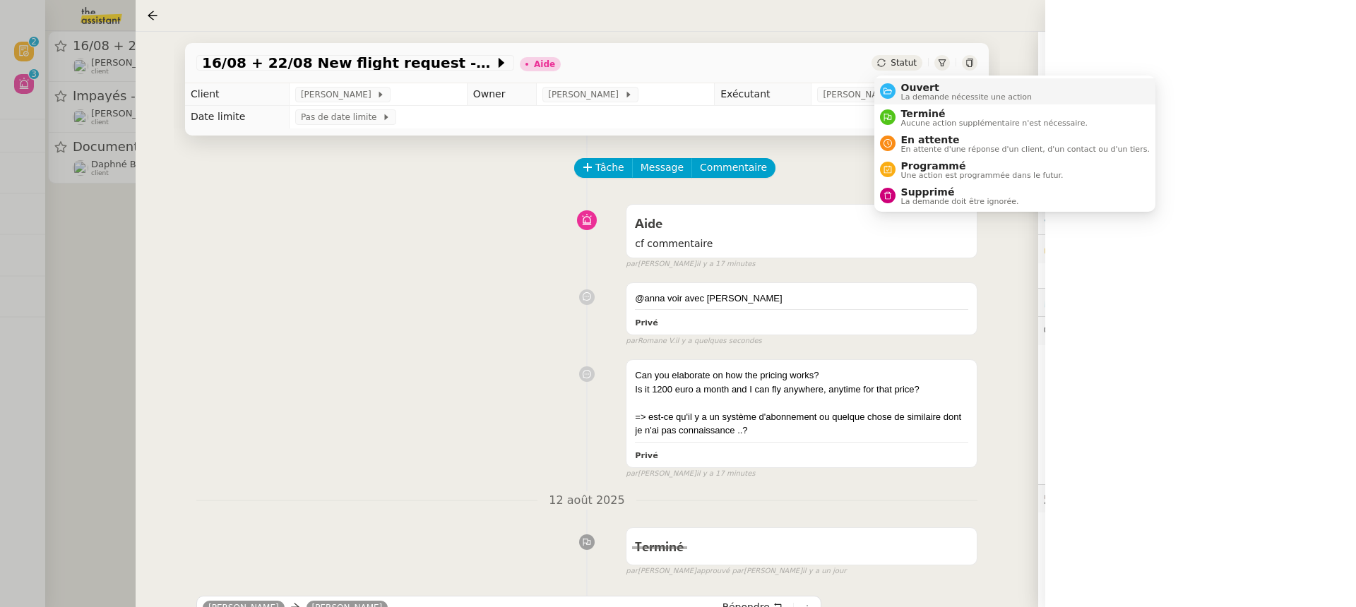
click at [916, 89] on span "Ouvert" at bounding box center [966, 87] width 131 height 11
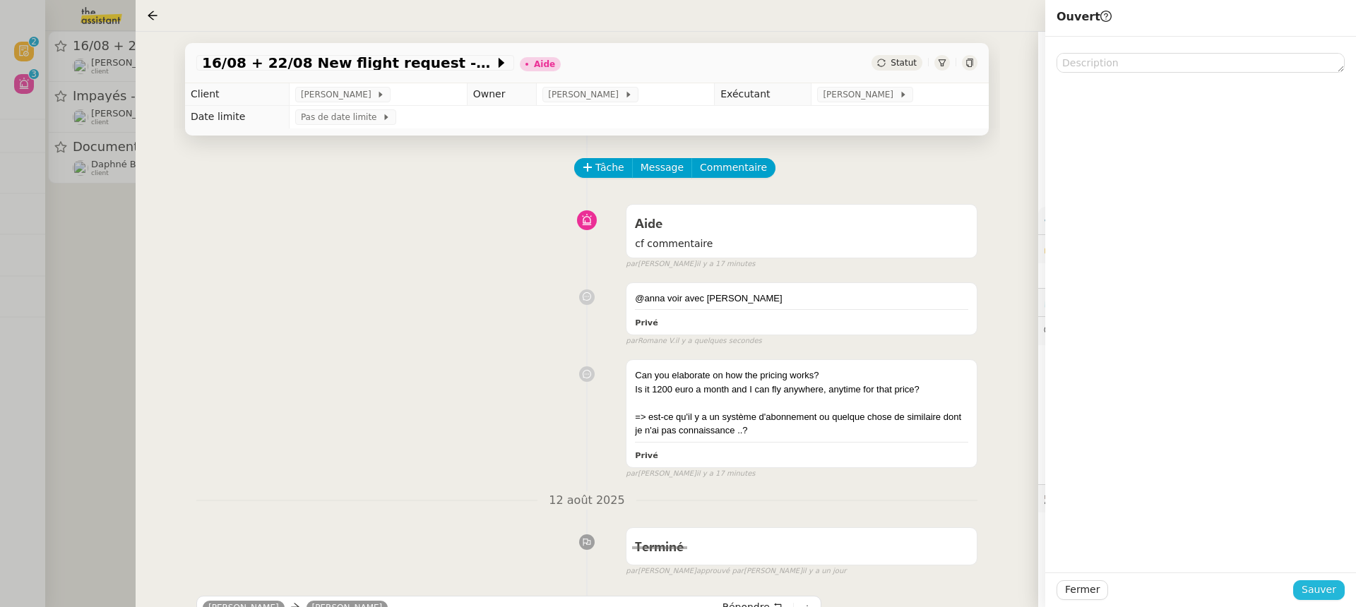
click at [1327, 590] on span "Sauver" at bounding box center [1318, 590] width 35 height 16
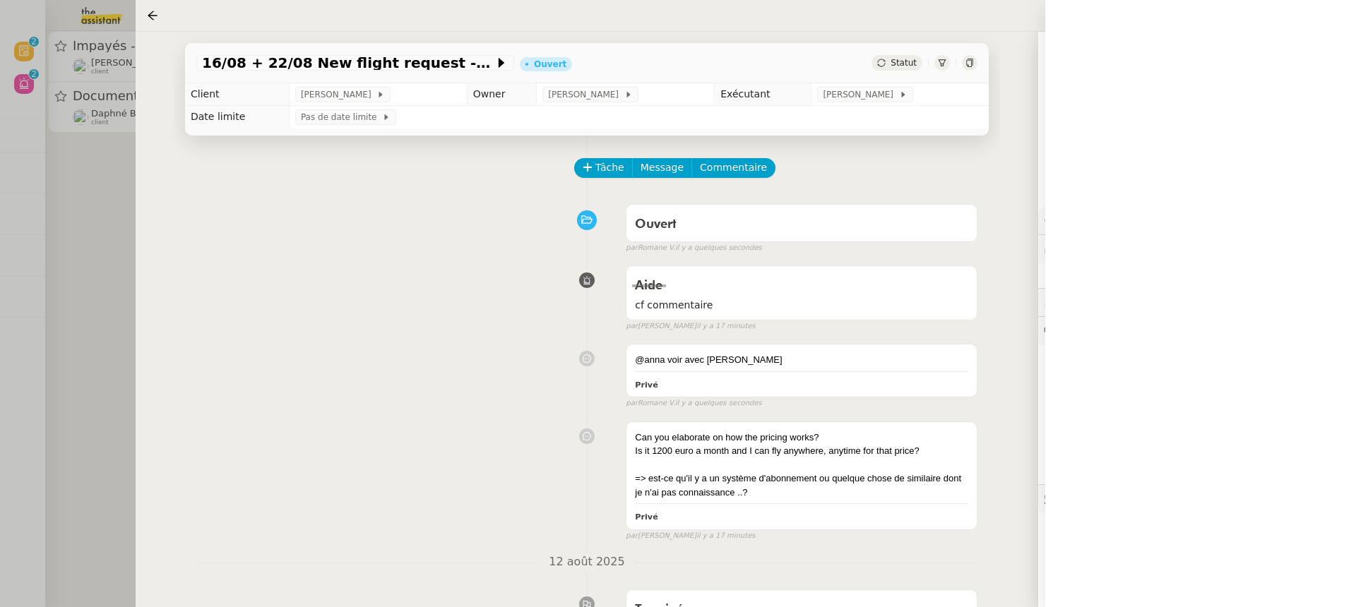
click at [85, 138] on div at bounding box center [678, 303] width 1356 height 607
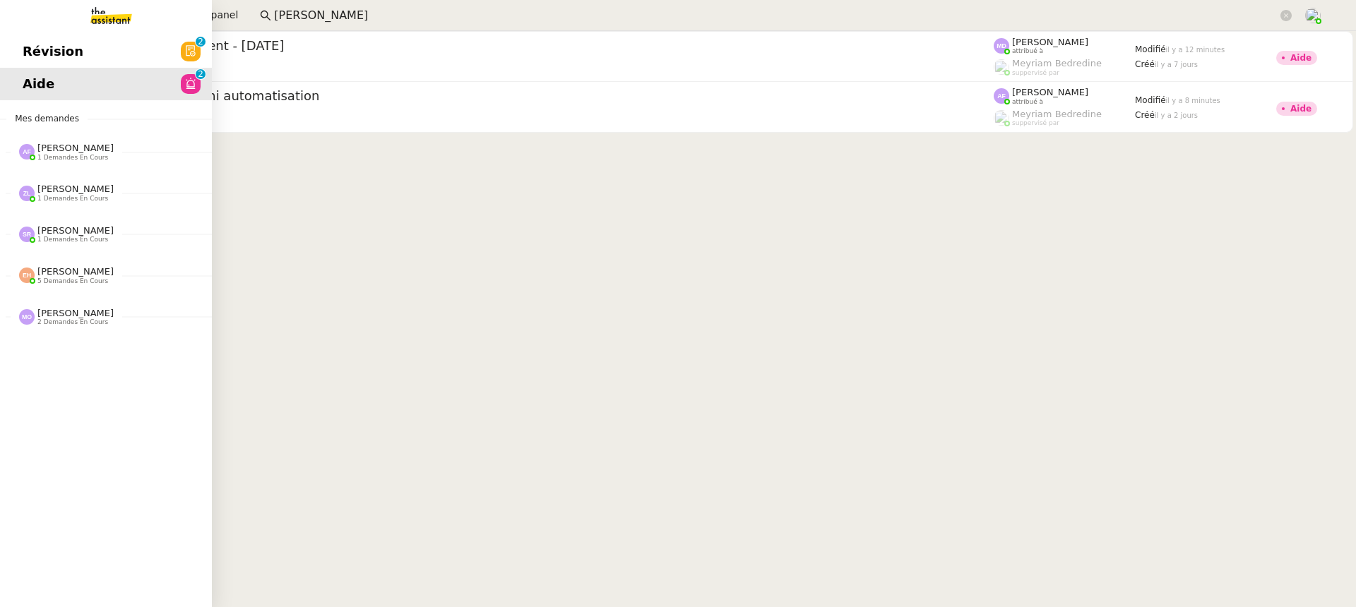
click at [30, 14] on link at bounding box center [106, 15] width 212 height 31
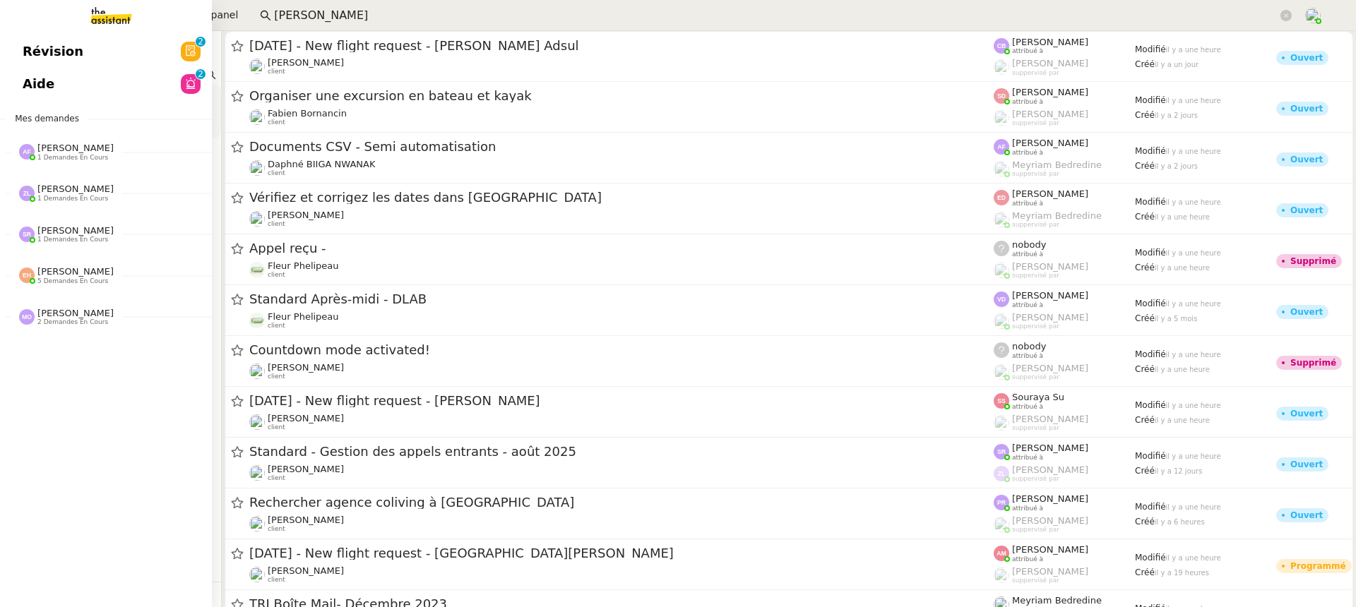
click at [0, 35] on app-ticket-navbar "Révision 0 1 2 3 4 5 6 7 8 9 Aide 0 1 2 3 4 5 6 7 8 9 Mes demandes Anna Florent…" at bounding box center [0, 35] width 0 height 0
click at [52, 48] on span "Révision" at bounding box center [53, 51] width 61 height 21
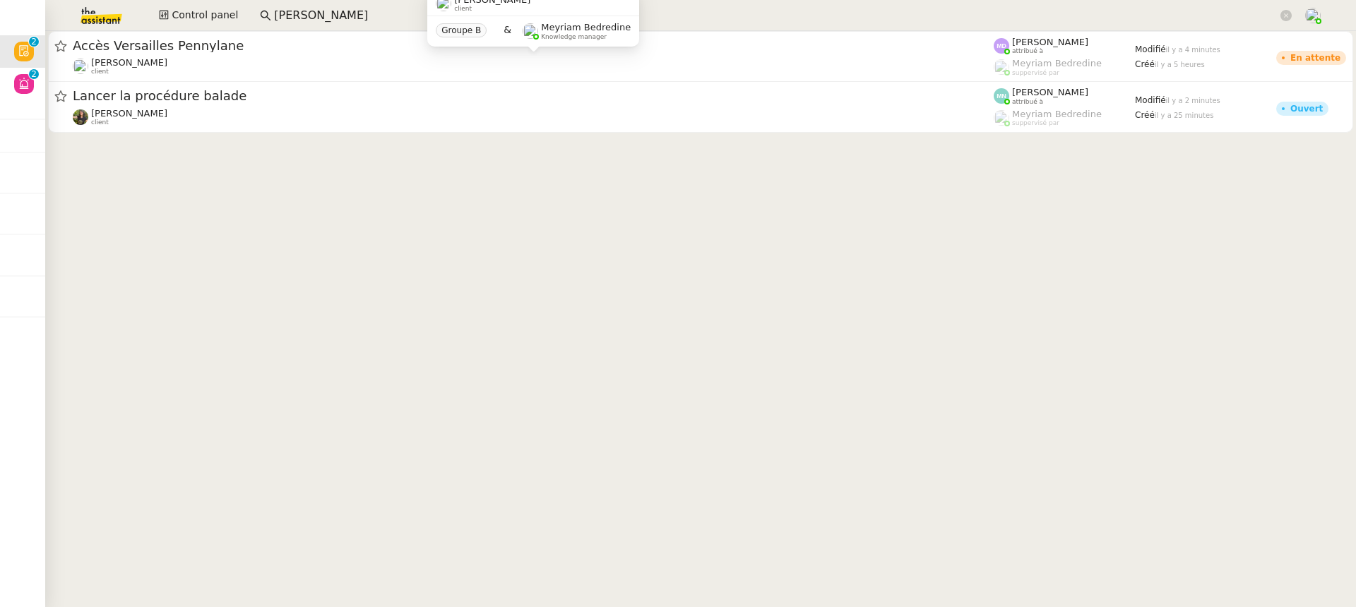
click at [429, 52] on div "Genevieve Landsmann client Groupe B & Meyriam Bedredine Knowledge manager" at bounding box center [533, 24] width 212 height 66
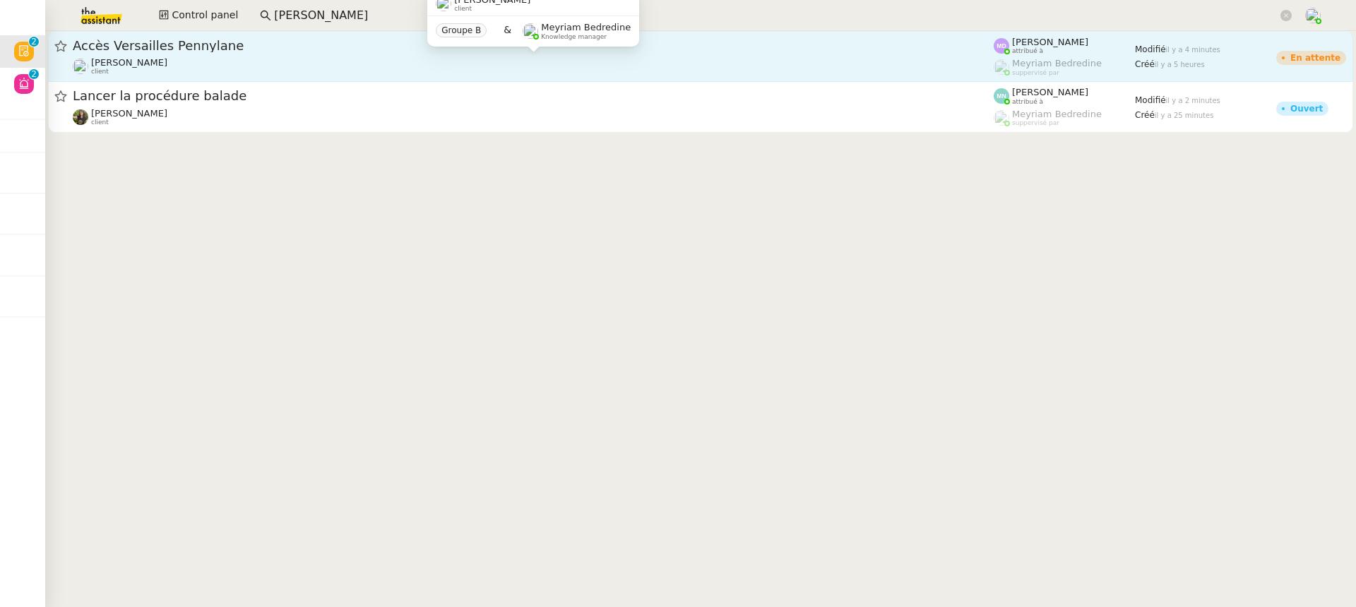
click at [422, 61] on div "Genevieve Landsmann client" at bounding box center [533, 66] width 921 height 18
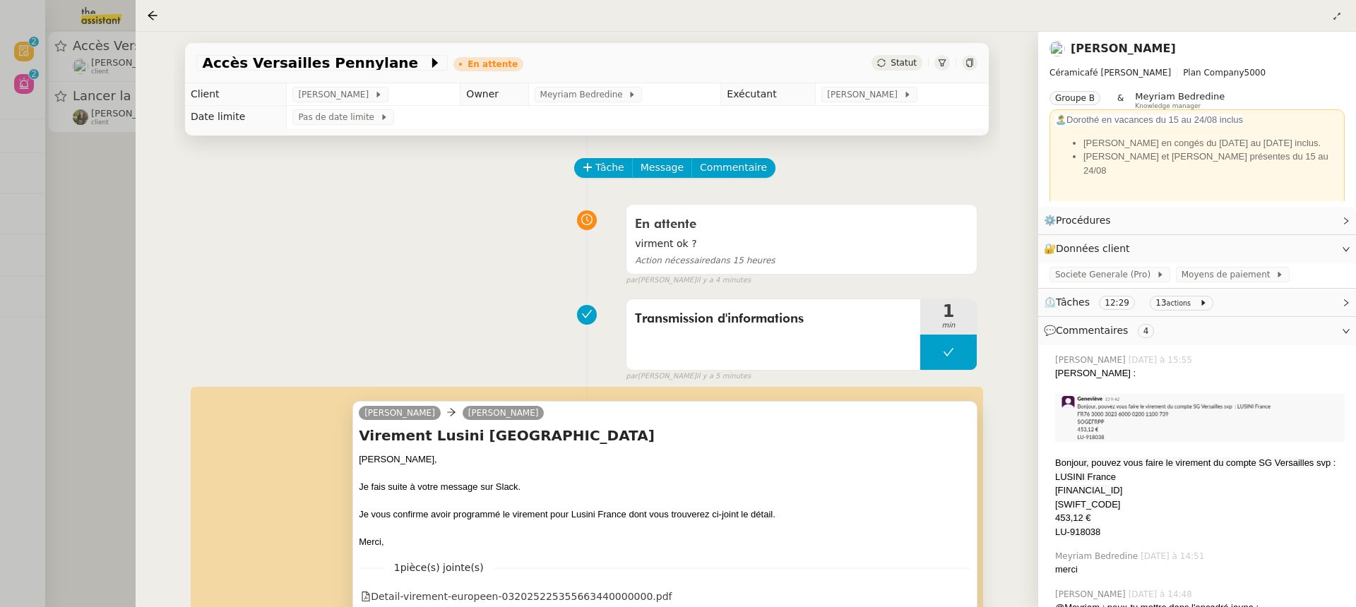
scroll to position [224, 0]
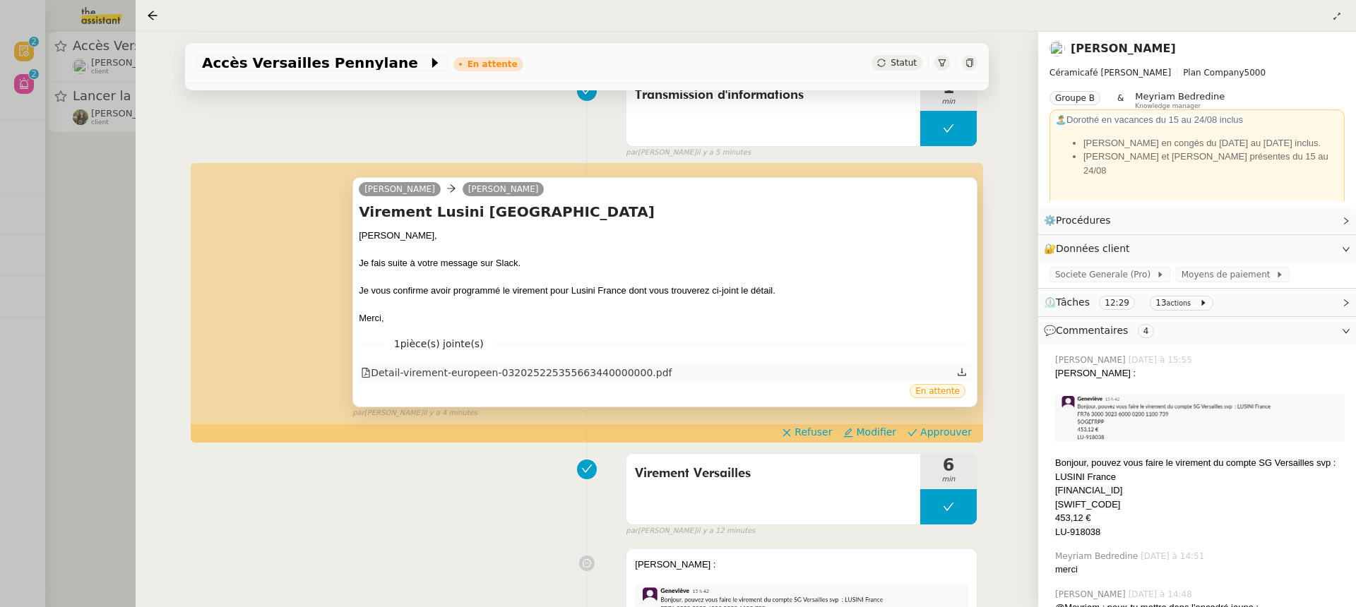
click at [613, 375] on div "Detail-virement-europeen-032025225355663440000000.pdf" at bounding box center [516, 373] width 311 height 16
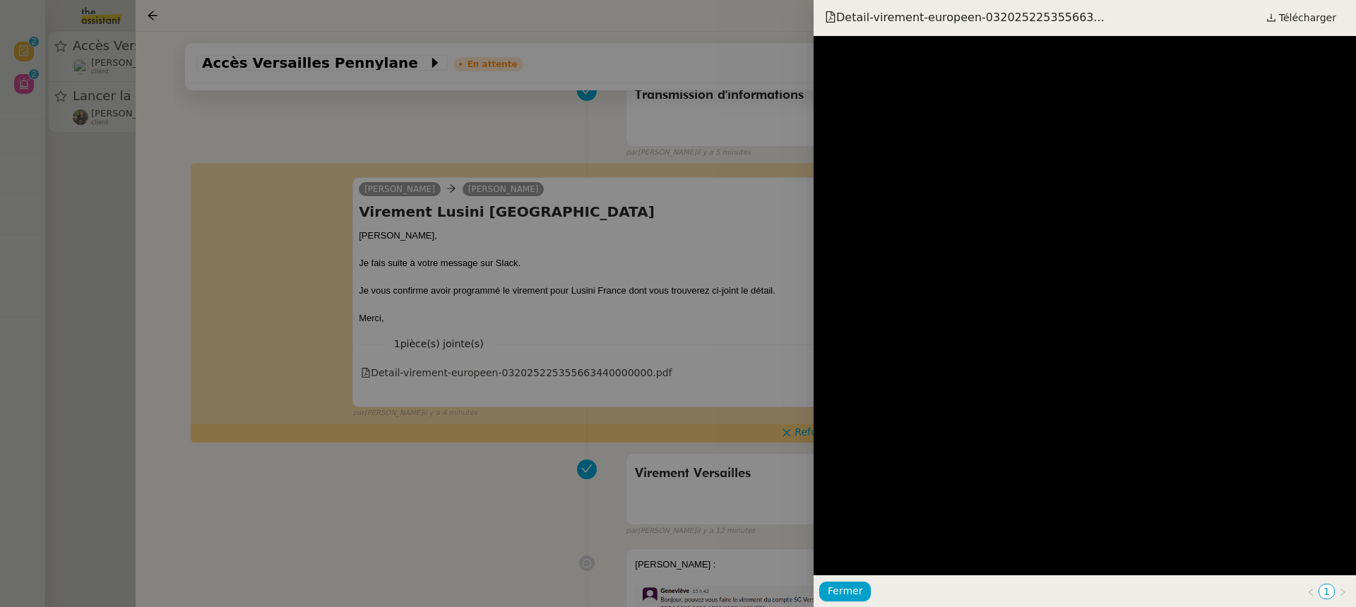
click at [724, 267] on div at bounding box center [678, 303] width 1356 height 607
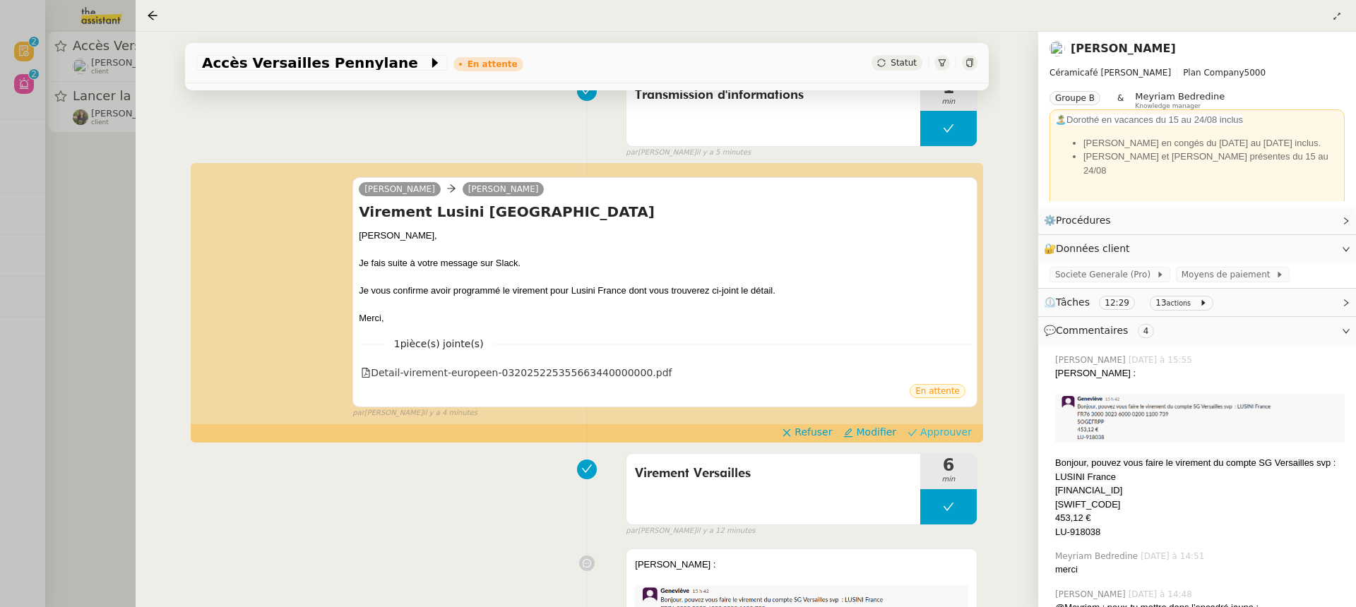
click at [964, 434] on span "Approuver" at bounding box center [946, 432] width 52 height 14
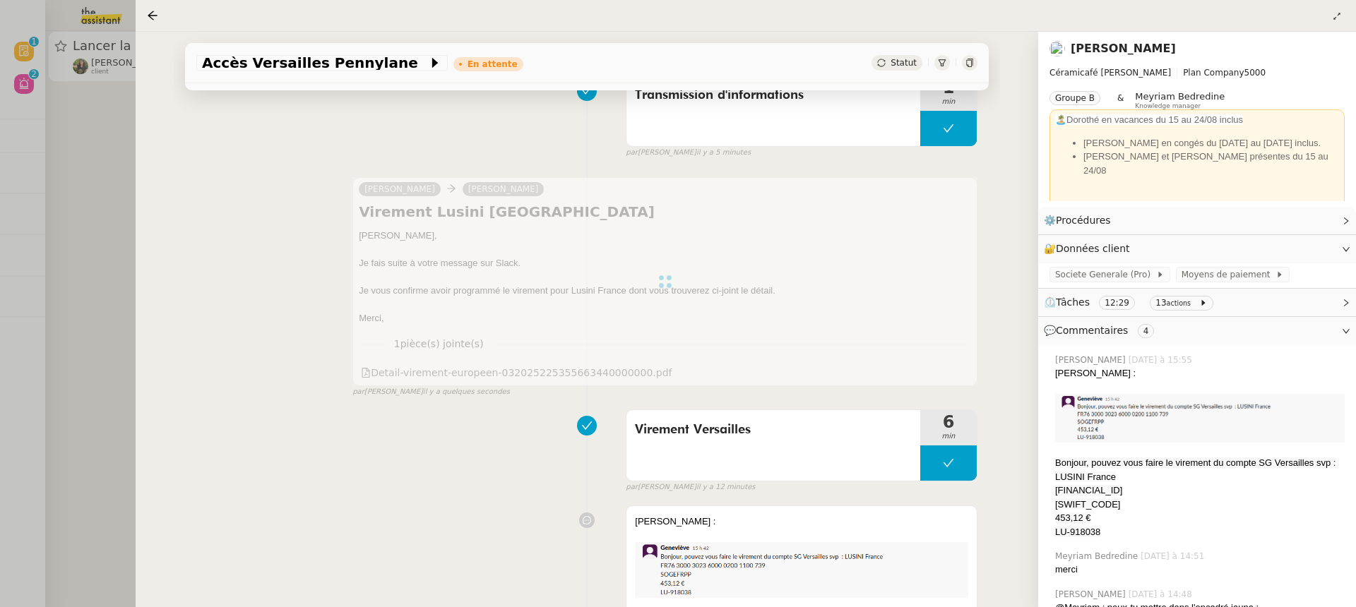
click at [16, 127] on div at bounding box center [678, 303] width 1356 height 607
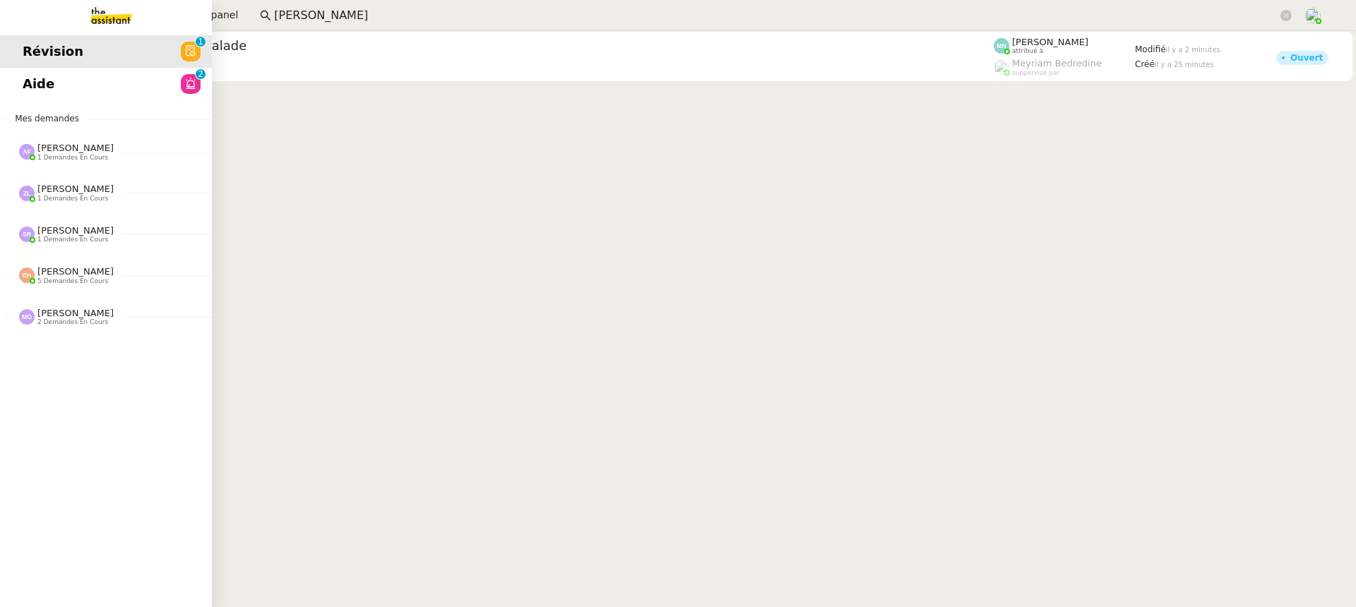
click at [32, 79] on link "Aide 0 1 2 3 4 5 6 7 8 9" at bounding box center [106, 84] width 212 height 32
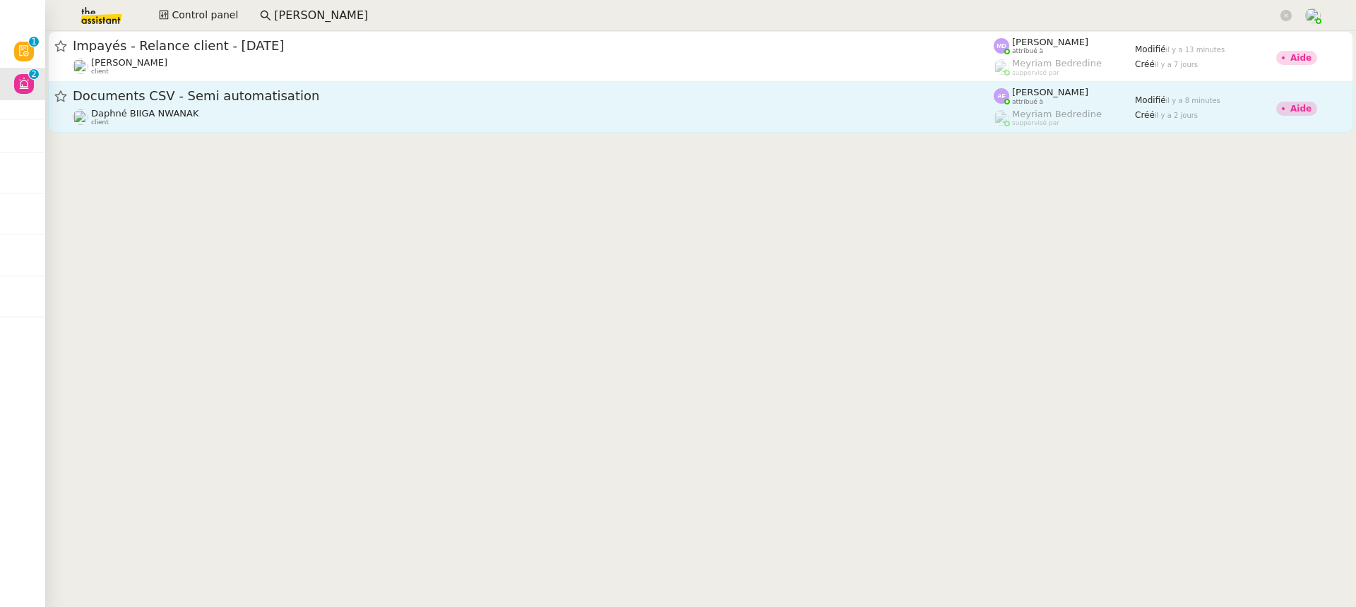
click at [608, 106] on div "Documents CSV - Semi automatisation Daphné BIIGA NWANAK client" at bounding box center [533, 107] width 921 height 39
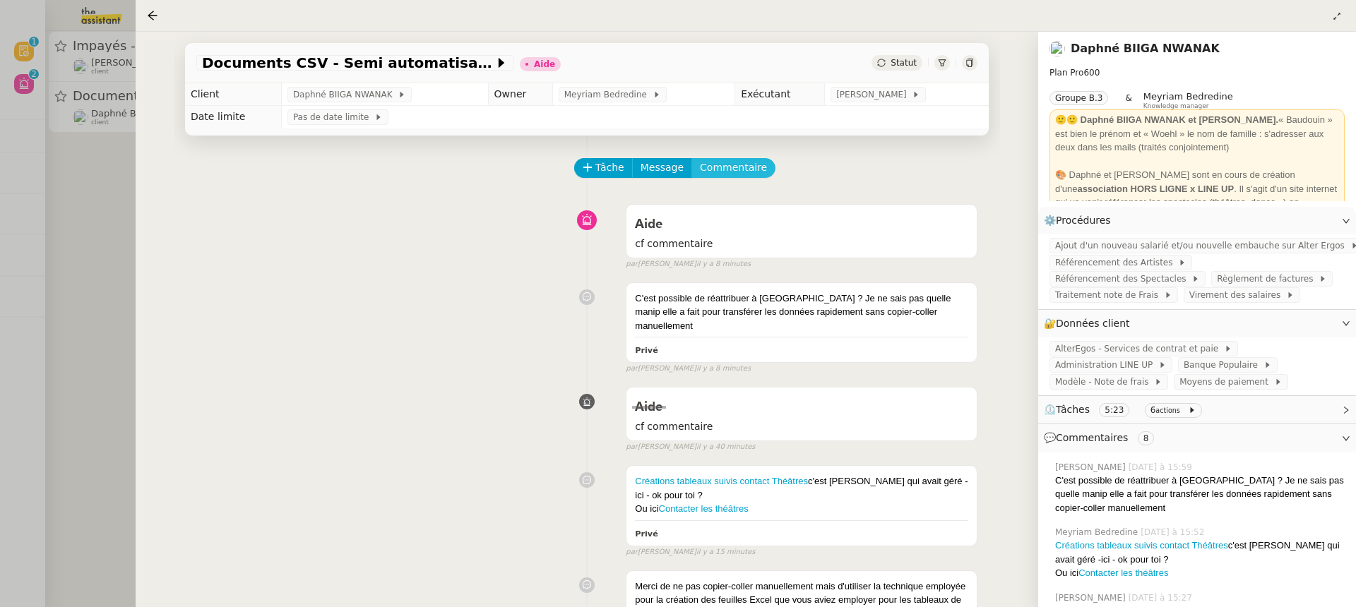
click at [758, 167] on button "Commentaire" at bounding box center [733, 168] width 84 height 20
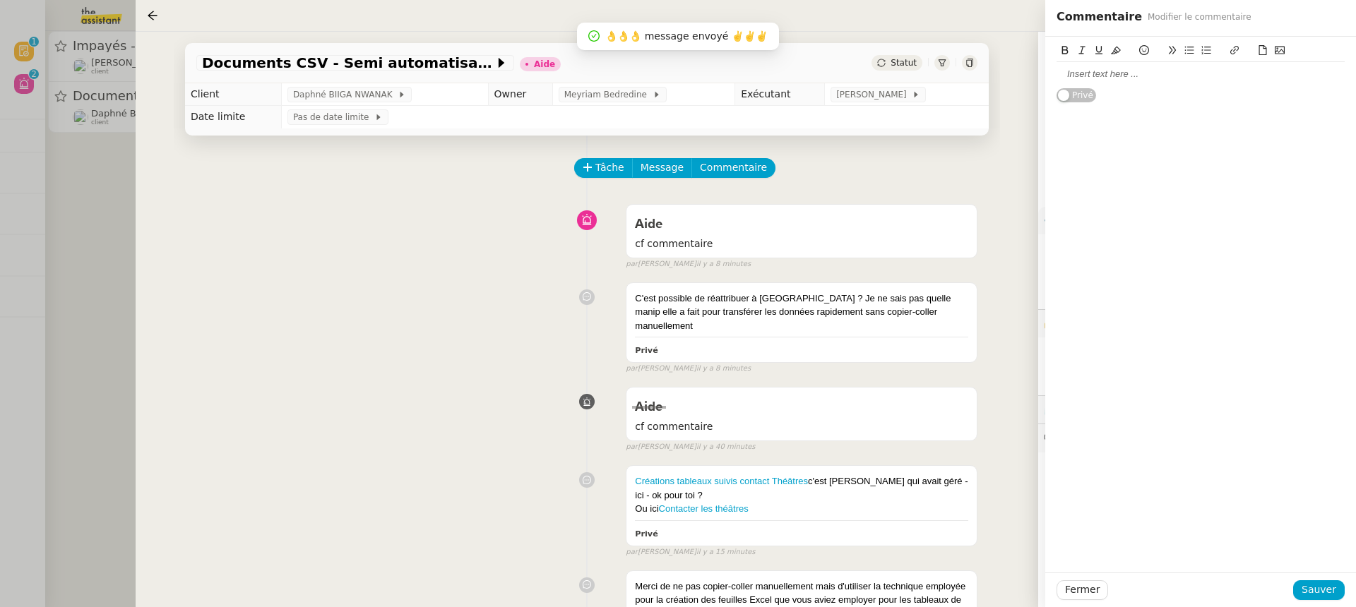
click at [1101, 82] on div at bounding box center [1200, 74] width 288 height 24
click at [970, 78] on div "Documents CSV - Semi automatisation Aide Statut" at bounding box center [587, 63] width 804 height 40
click at [972, 69] on div at bounding box center [970, 63] width 16 height 16
click at [1101, 78] on div "@Anna" at bounding box center [1200, 74] width 288 height 13
click at [1333, 579] on div "Fermer Sauver" at bounding box center [1200, 590] width 311 height 35
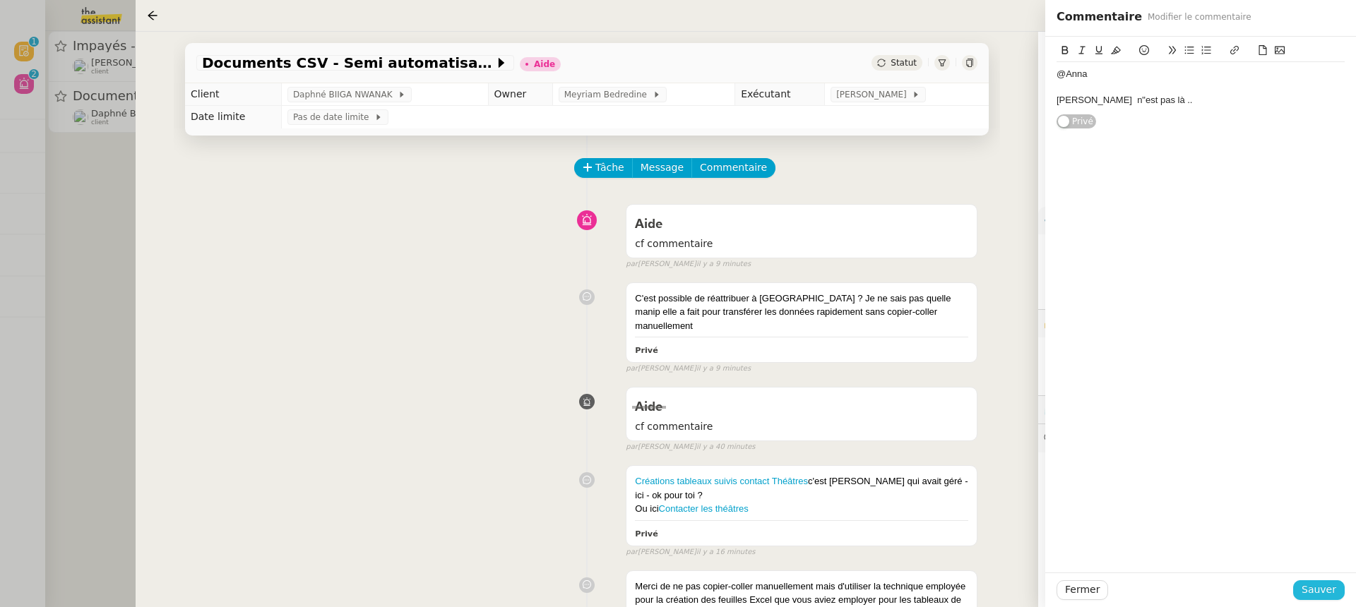
click at [1341, 598] on button "Sauver" at bounding box center [1319, 590] width 52 height 20
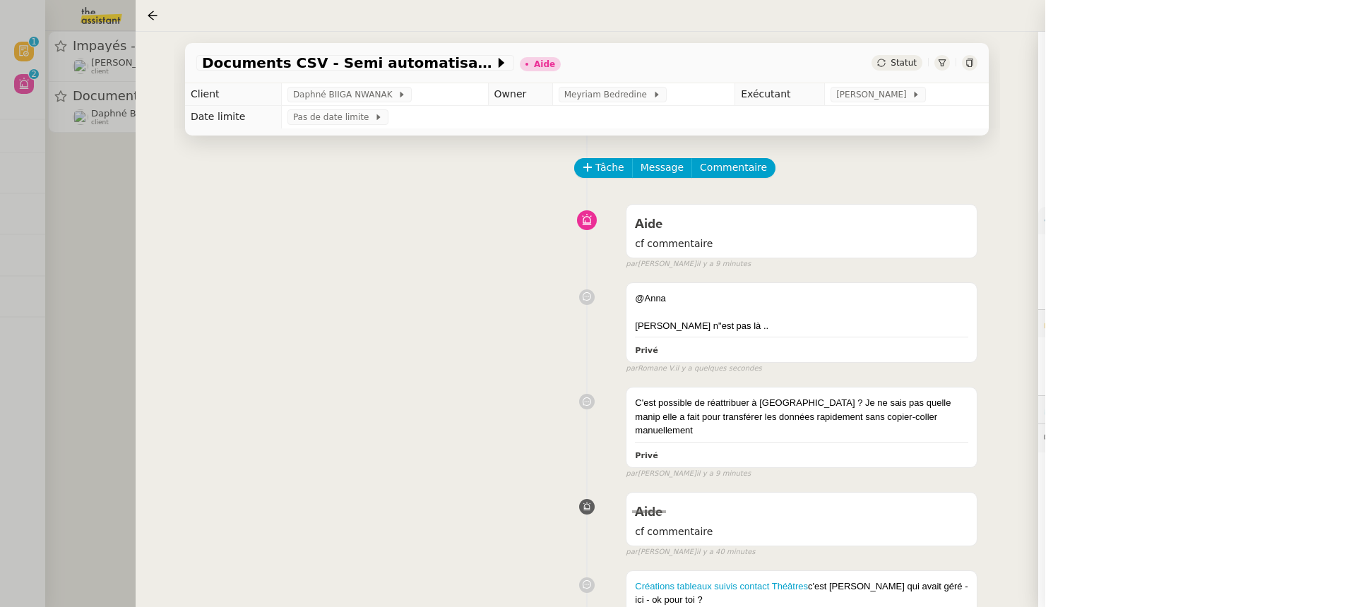
click at [982, 68] on div "Documents CSV - Semi automatisation Aide Statut" at bounding box center [587, 63] width 804 height 40
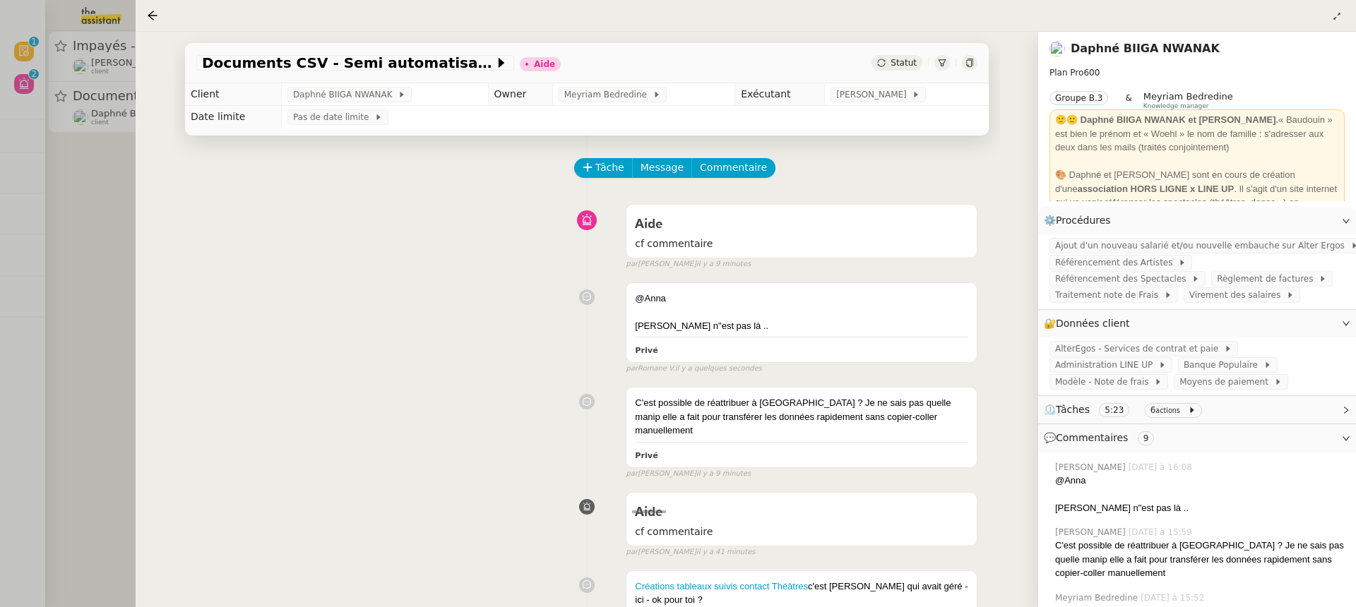
click at [962, 59] on div at bounding box center [970, 63] width 16 height 16
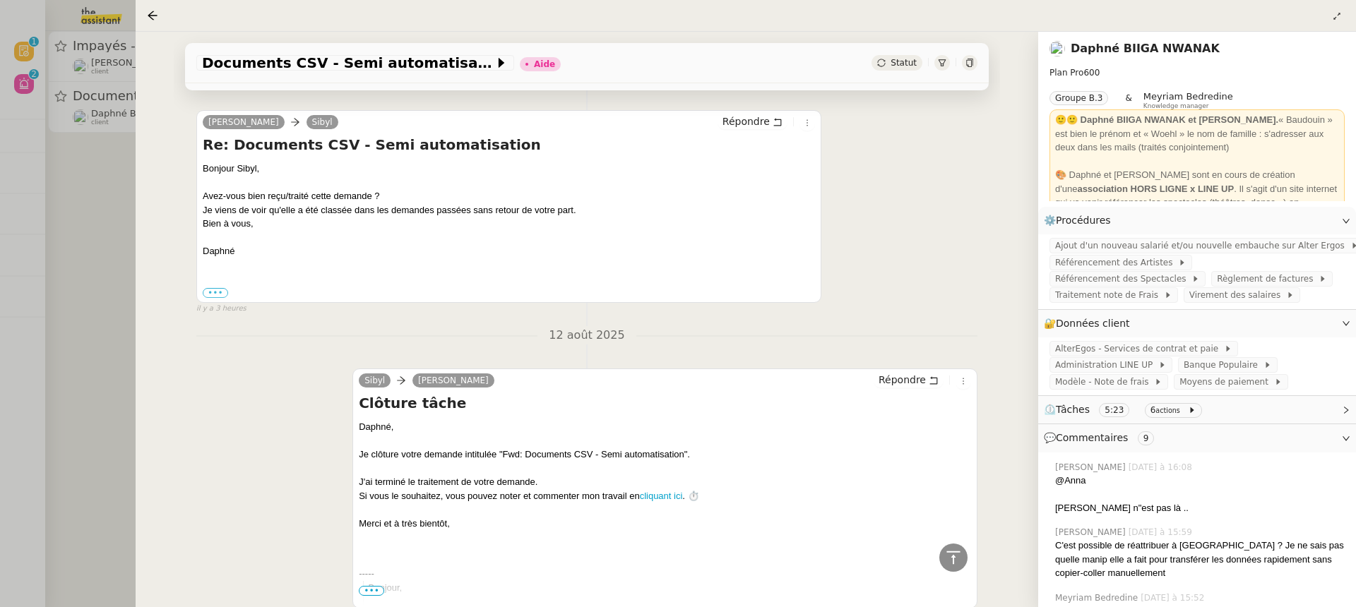
scroll to position [2908, 0]
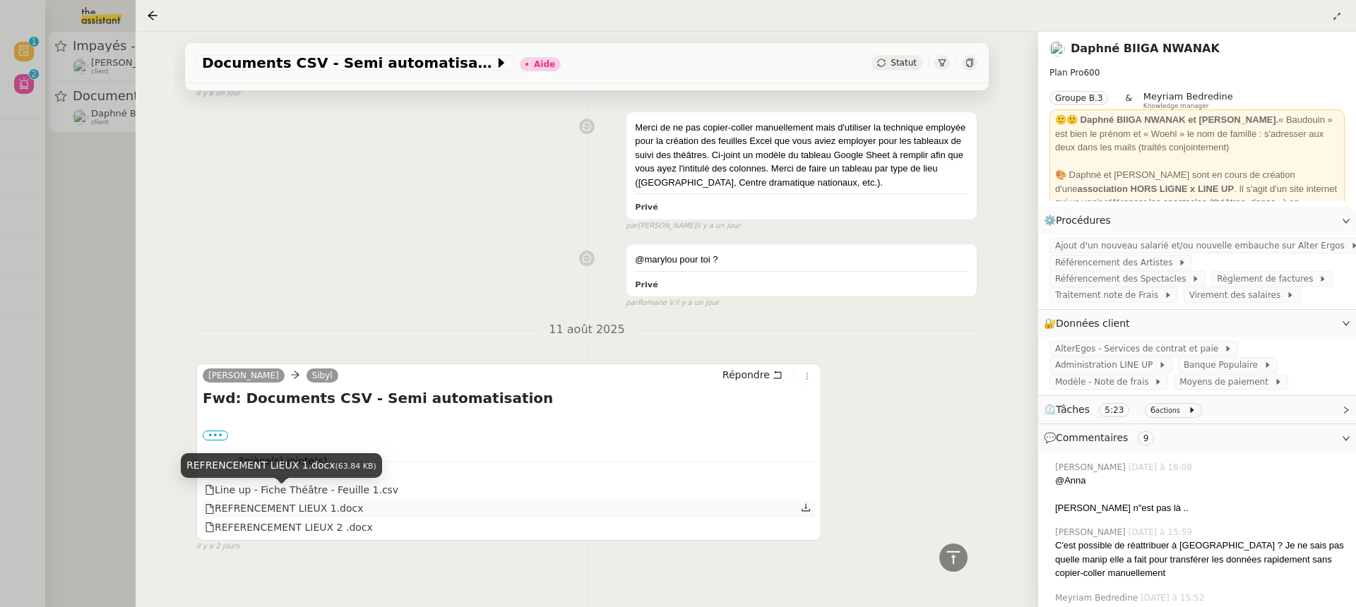
click at [277, 501] on div "REFRENCEMENT LIEUX 1.docx" at bounding box center [284, 509] width 159 height 16
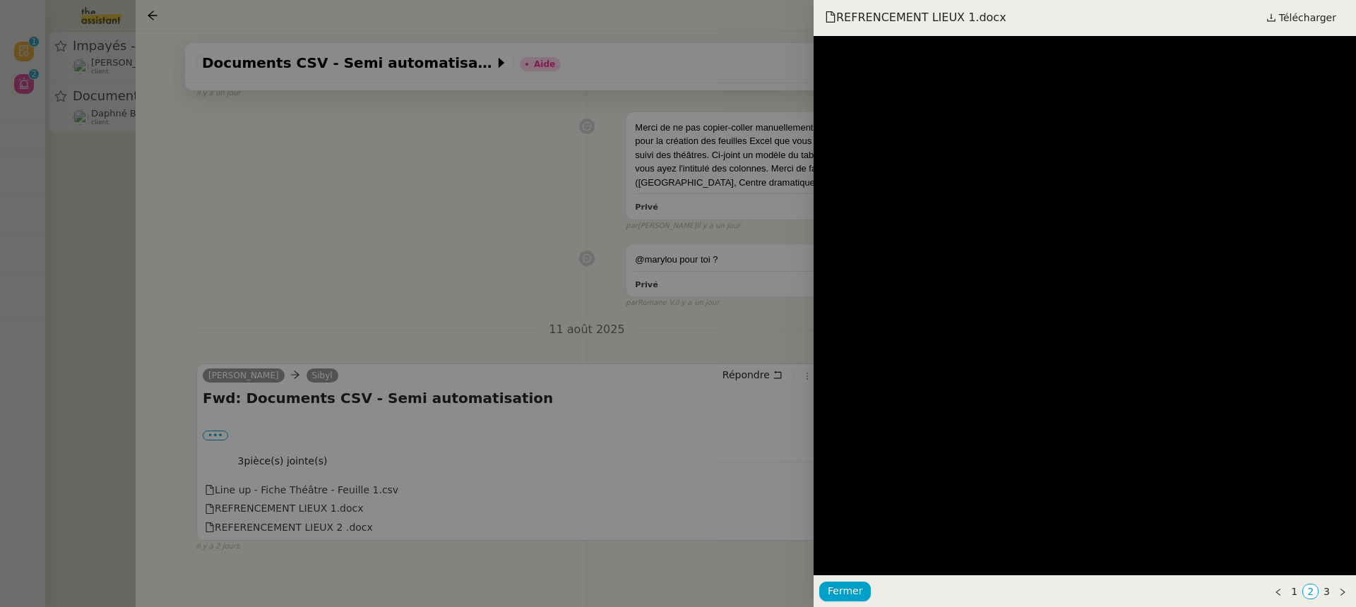
click at [300, 304] on div at bounding box center [678, 303] width 1356 height 607
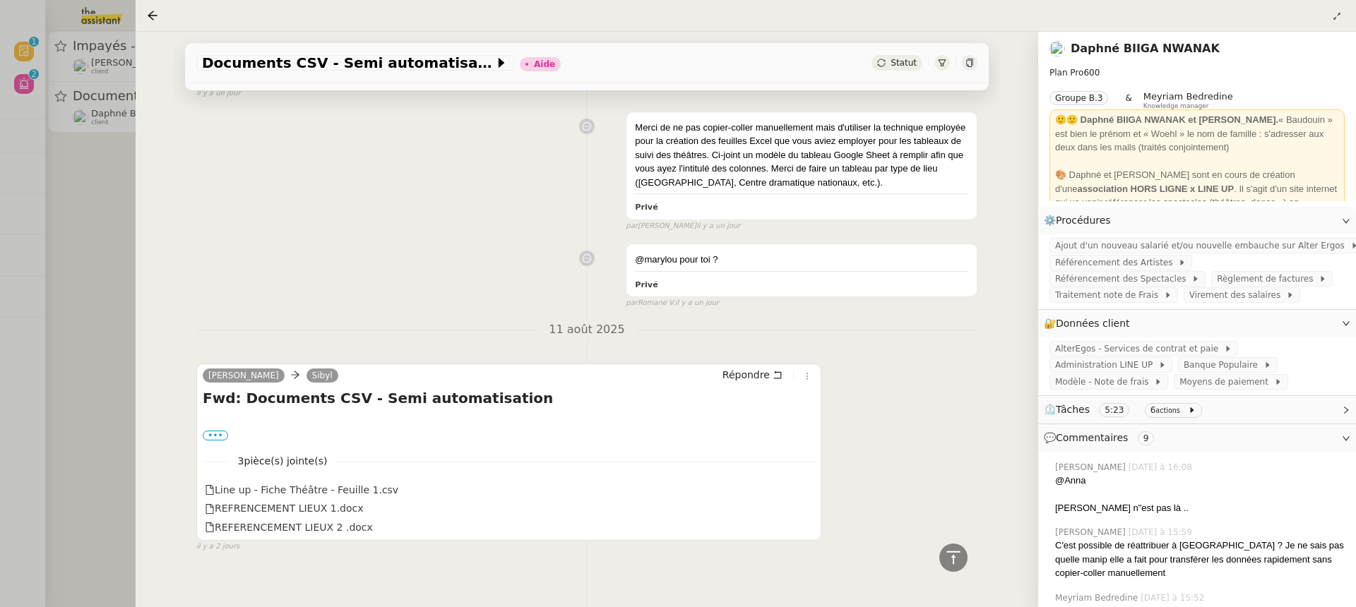
click at [54, 189] on div at bounding box center [678, 303] width 1356 height 607
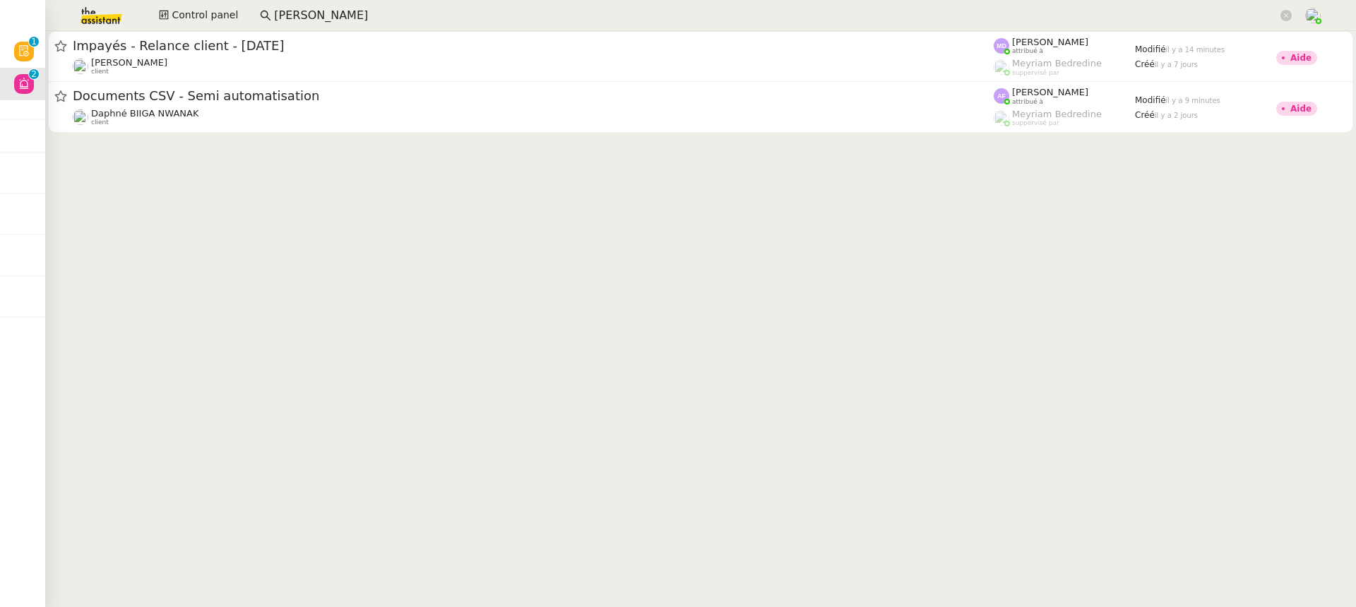
click at [122, 14] on img at bounding box center [89, 15] width 109 height 31
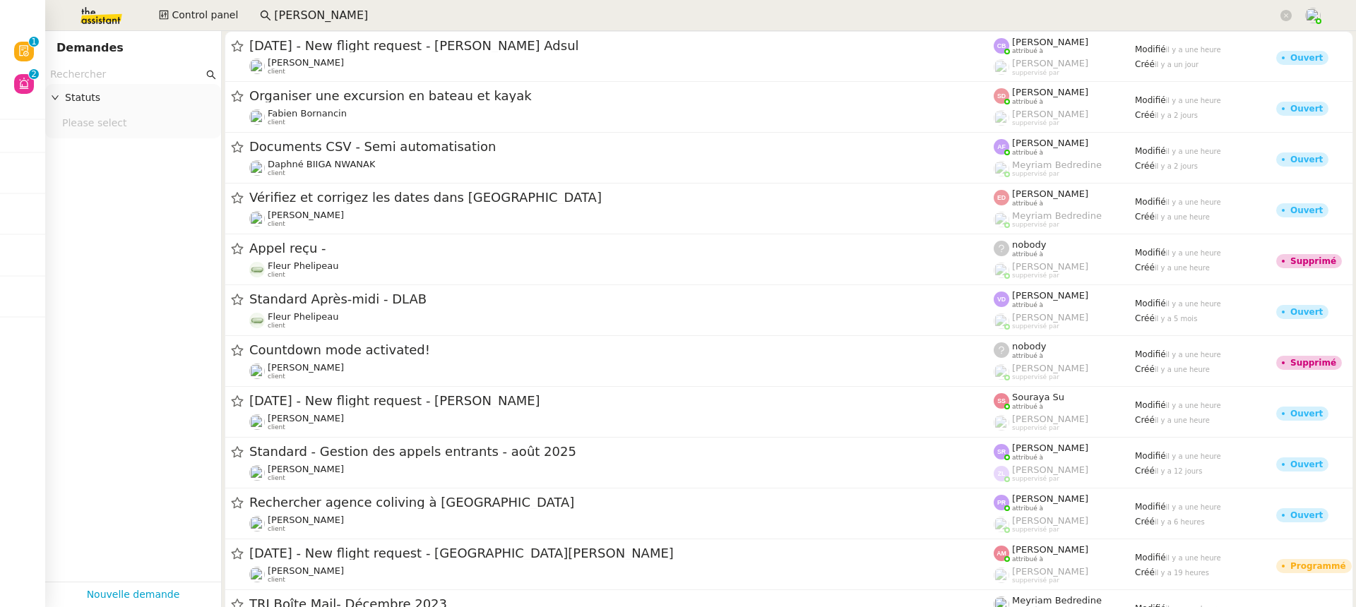
click at [133, 81] on input "text" at bounding box center [126, 74] width 153 height 16
type input "u"
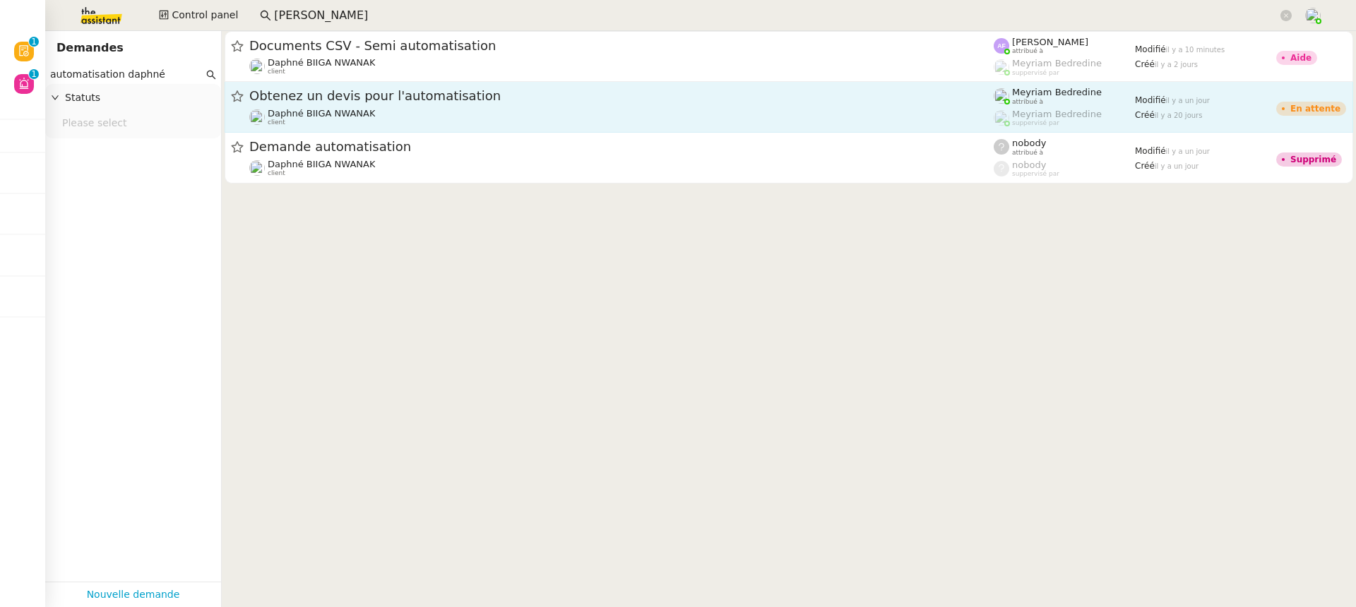
type input "automatisation daphné"
click at [413, 117] on div "Daphné BIIGA NWANAK client" at bounding box center [621, 117] width 744 height 18
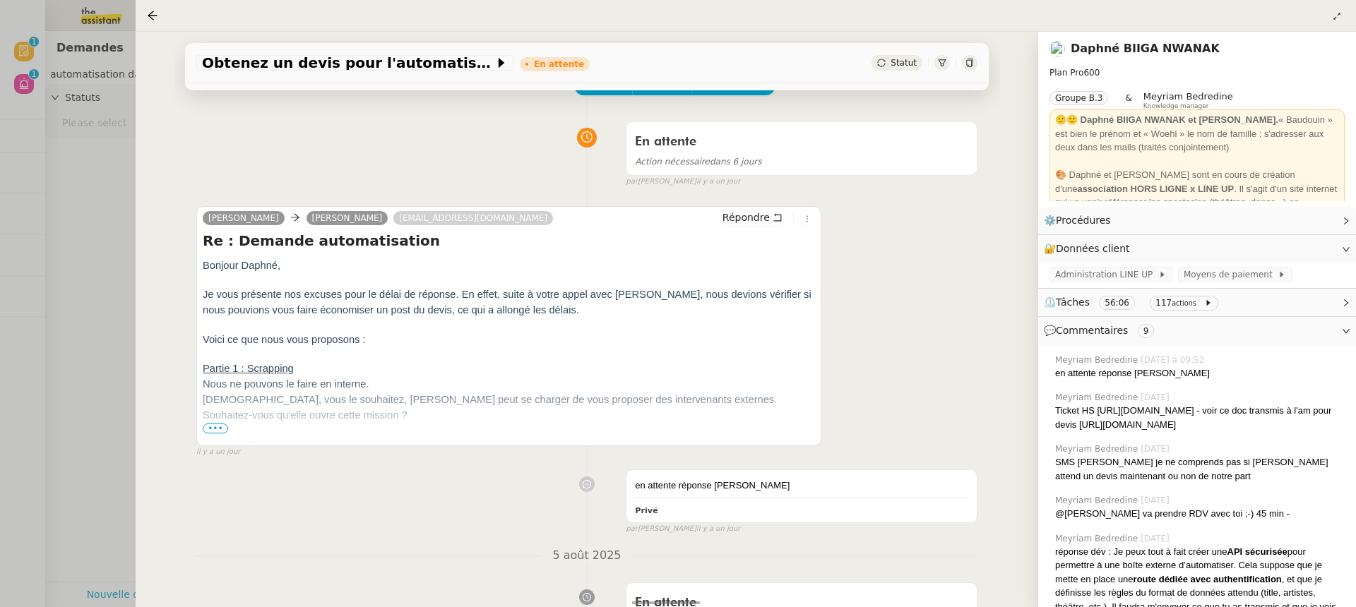
scroll to position [89, 0]
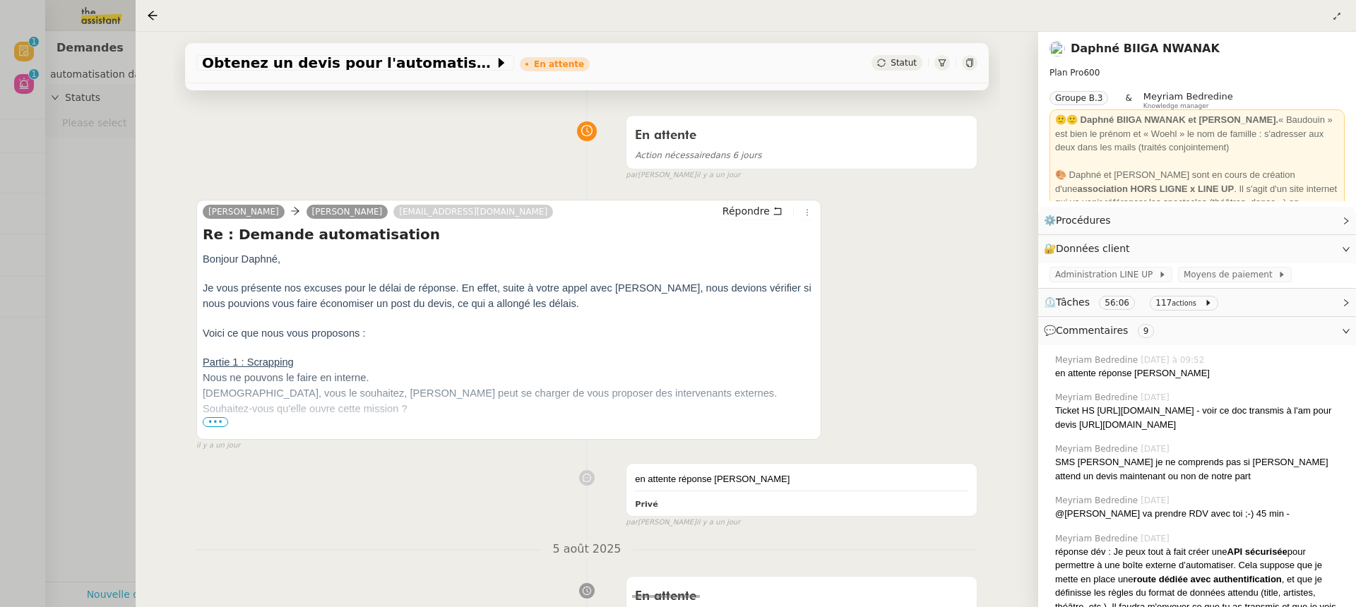
click at [124, 325] on div at bounding box center [678, 303] width 1356 height 607
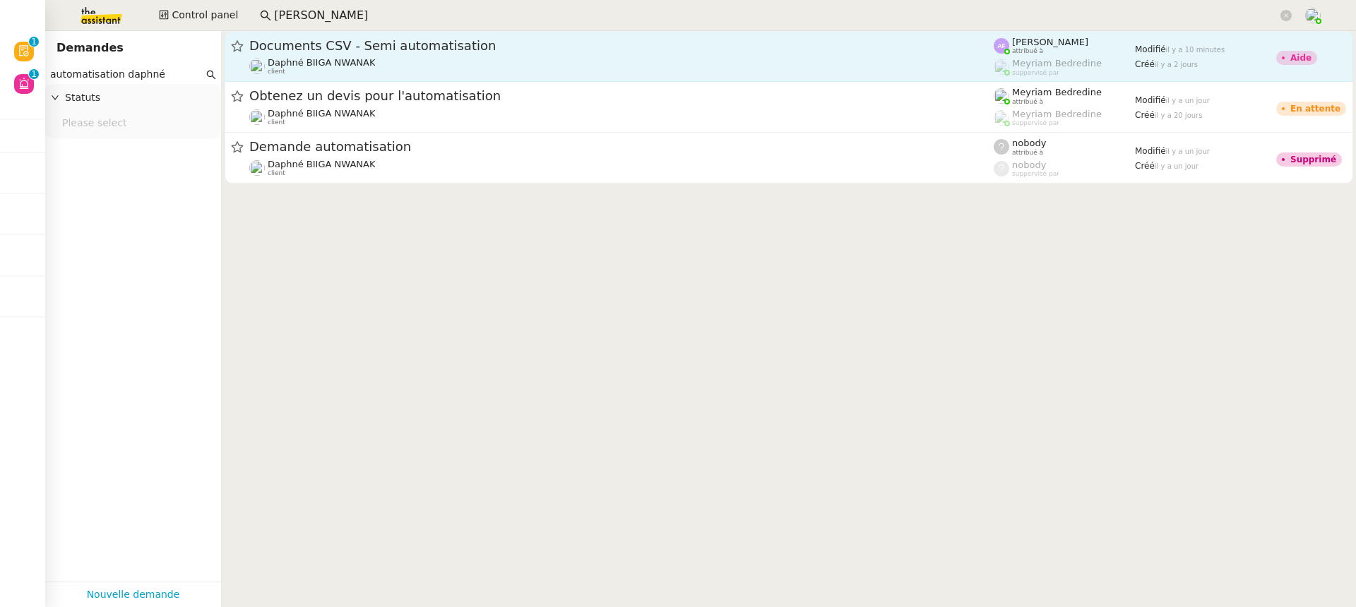
click at [479, 68] on div "Daphné BIIGA NWANAK client" at bounding box center [621, 66] width 744 height 18
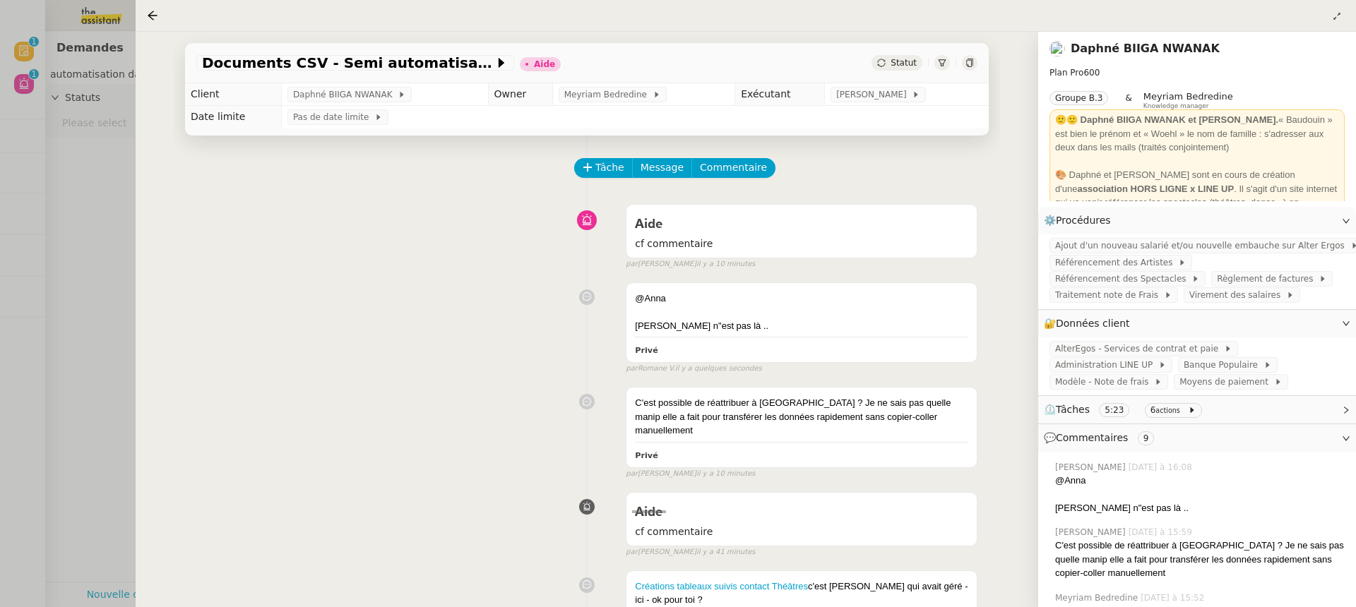
click at [973, 71] on div "Documents CSV - Semi automatisation Aide Statut" at bounding box center [587, 63] width 804 height 40
click at [973, 68] on div at bounding box center [970, 63] width 16 height 16
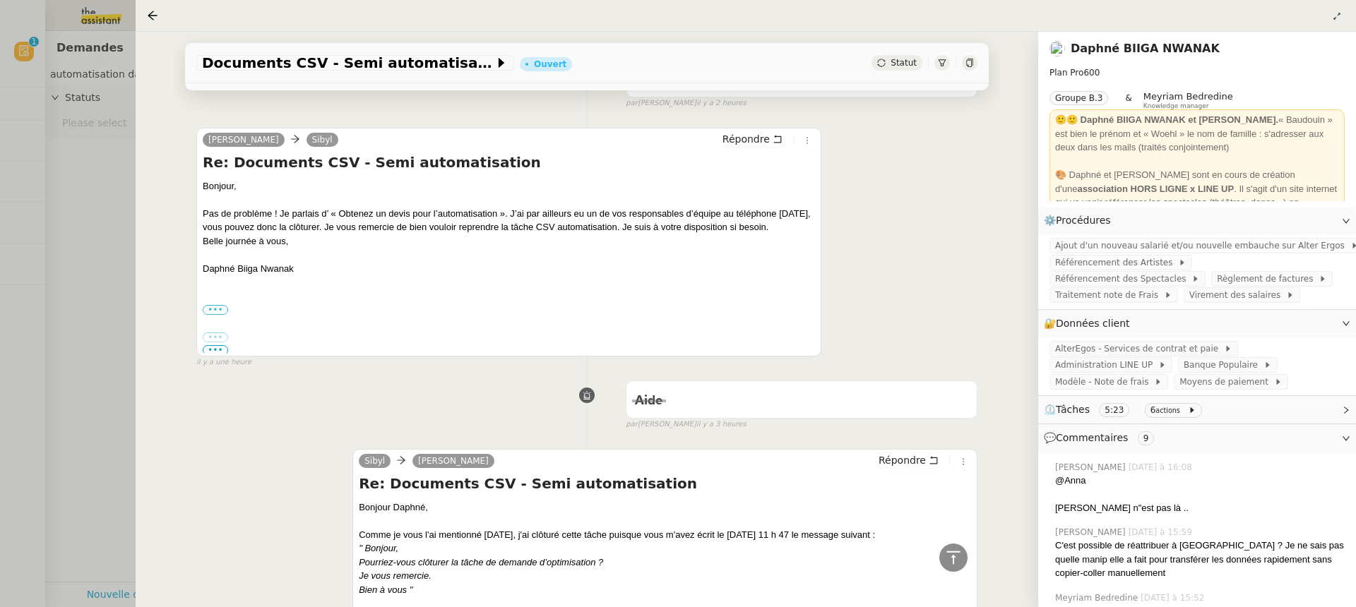
scroll to position [1187, 0]
click at [804, 137] on icon at bounding box center [807, 141] width 8 height 8
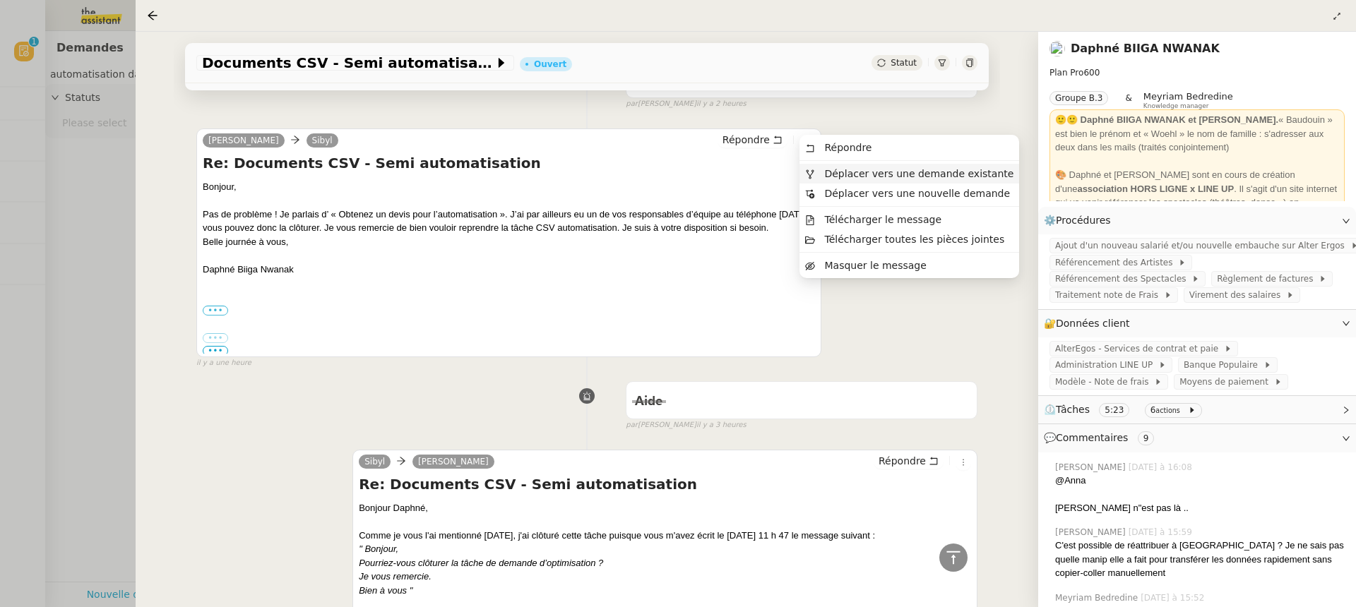
click at [831, 169] on span "Déplacer vers une demande existante" at bounding box center [918, 173] width 189 height 11
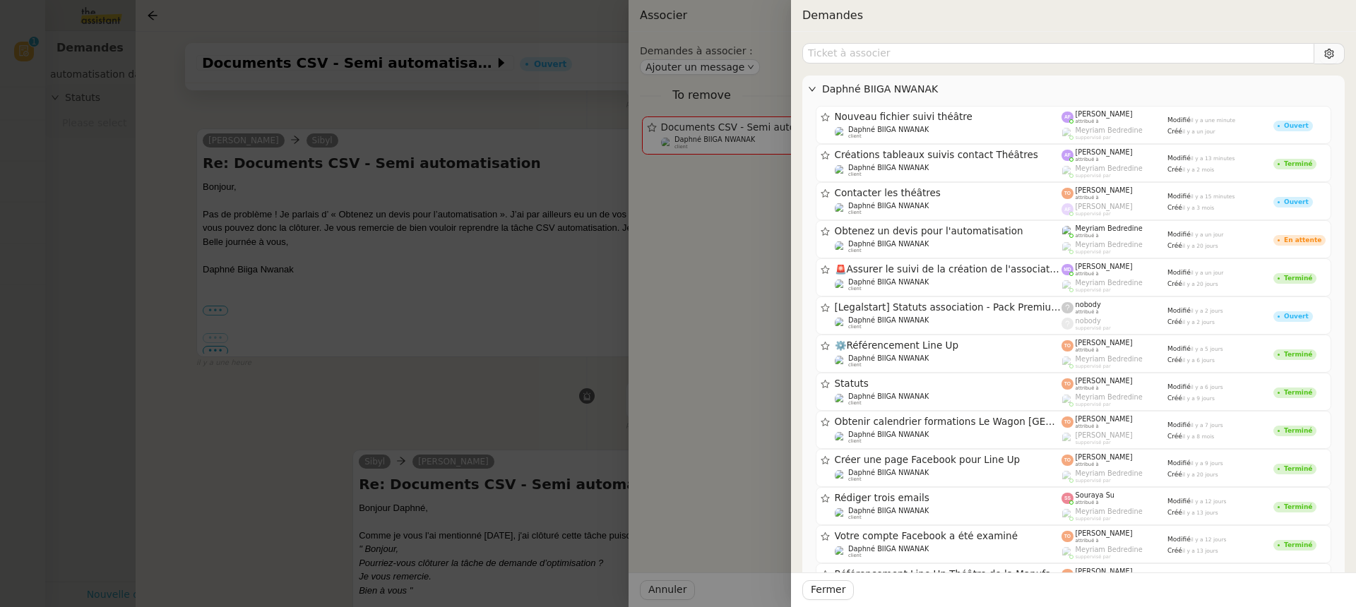
click at [18, 97] on div at bounding box center [678, 303] width 1356 height 607
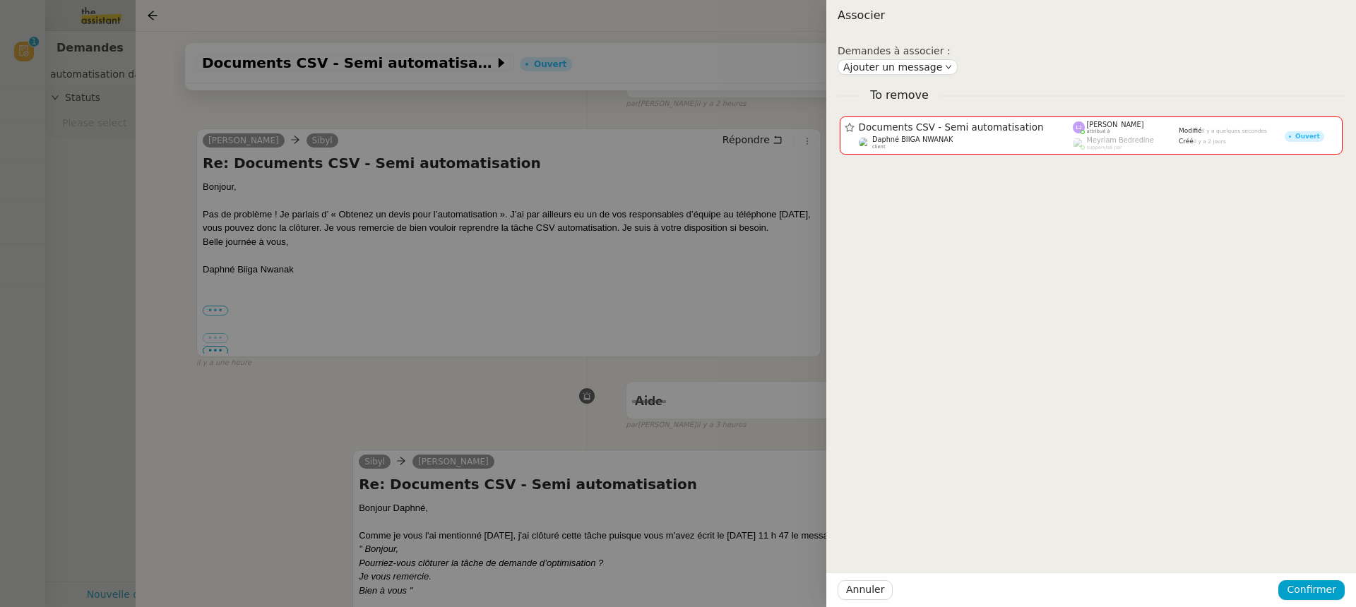
click at [54, 104] on div at bounding box center [678, 303] width 1356 height 607
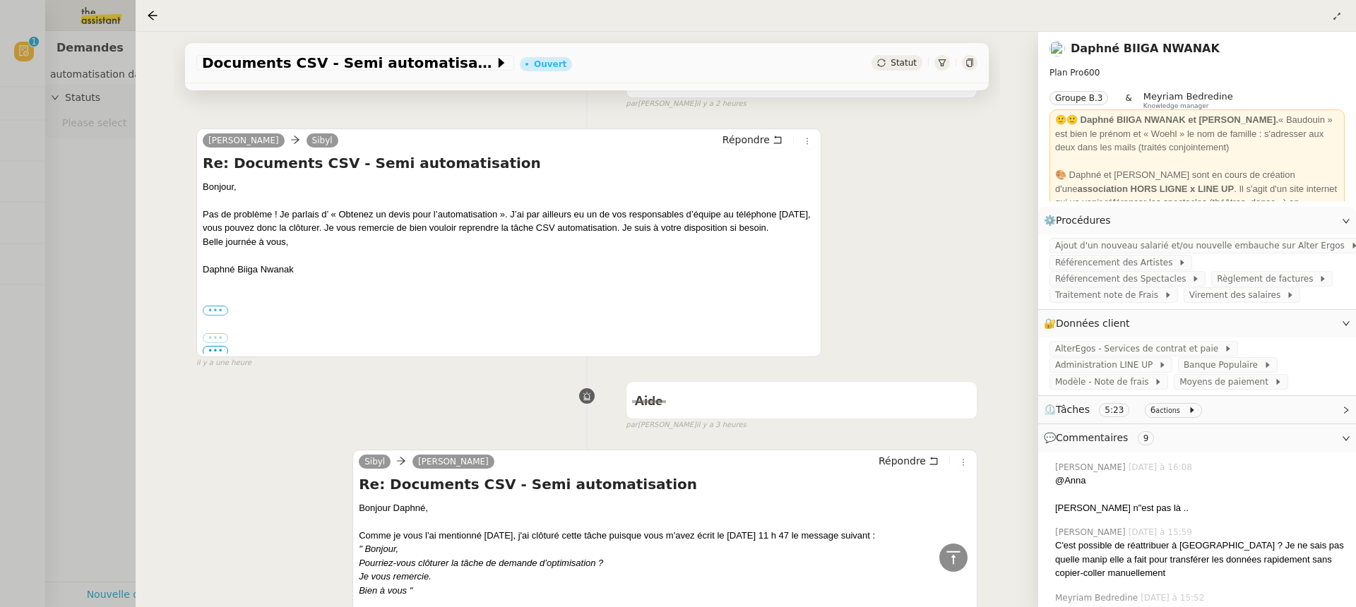
click at [55, 107] on div at bounding box center [678, 303] width 1356 height 607
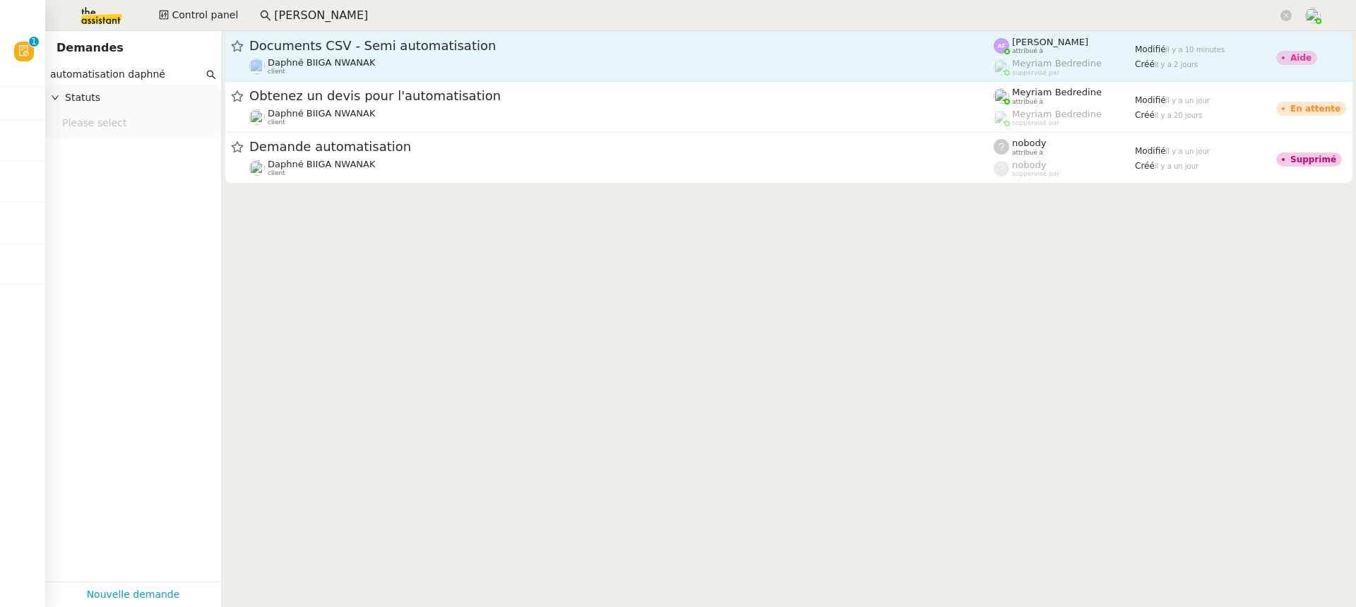
click at [454, 56] on div "Documents CSV - Semi automatisation Daphné BIIGA NWANAK client" at bounding box center [621, 56] width 744 height 38
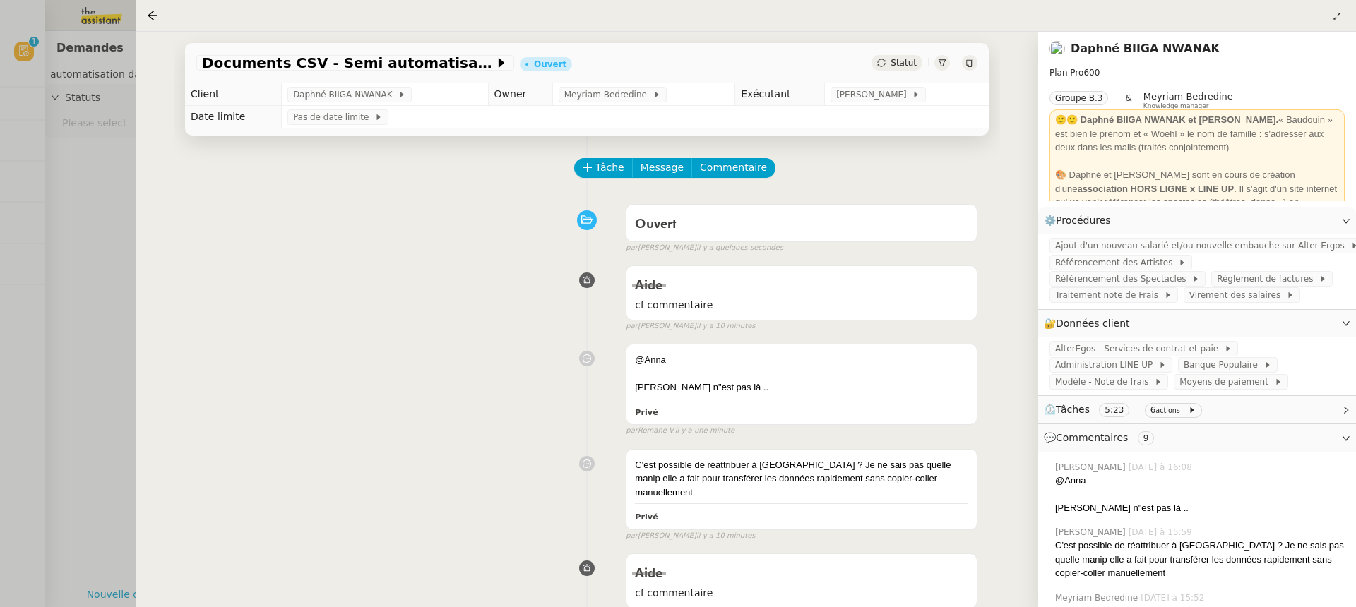
scroll to position [9, 0]
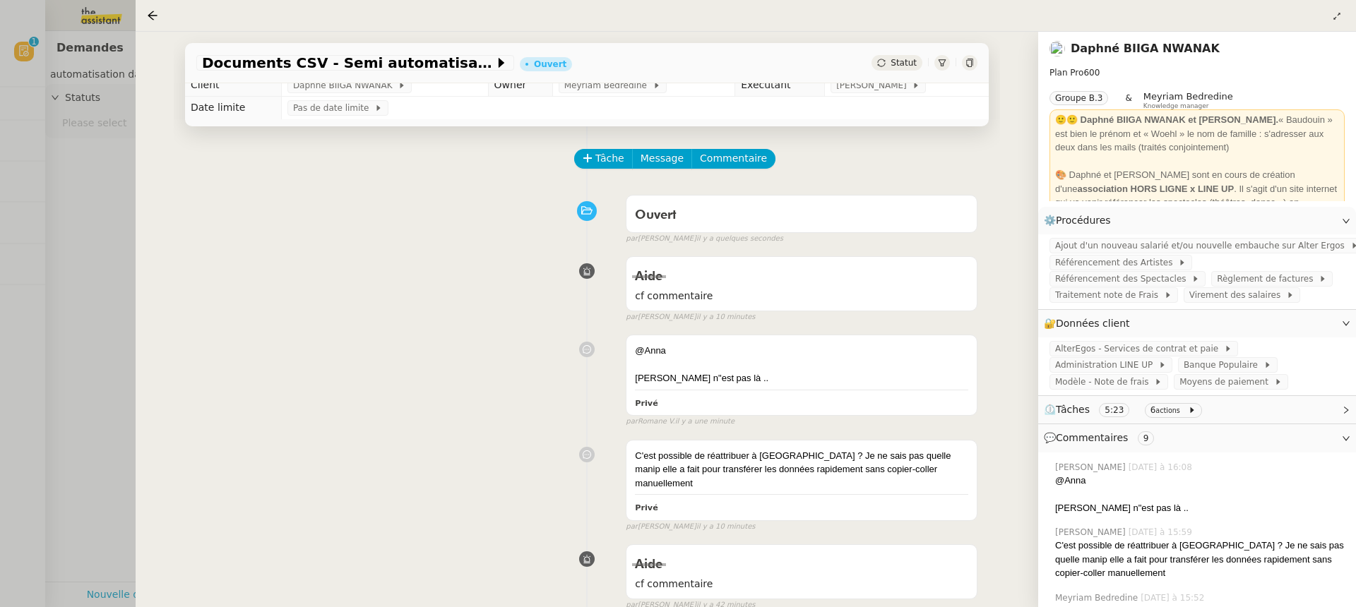
click at [73, 149] on div at bounding box center [678, 303] width 1356 height 607
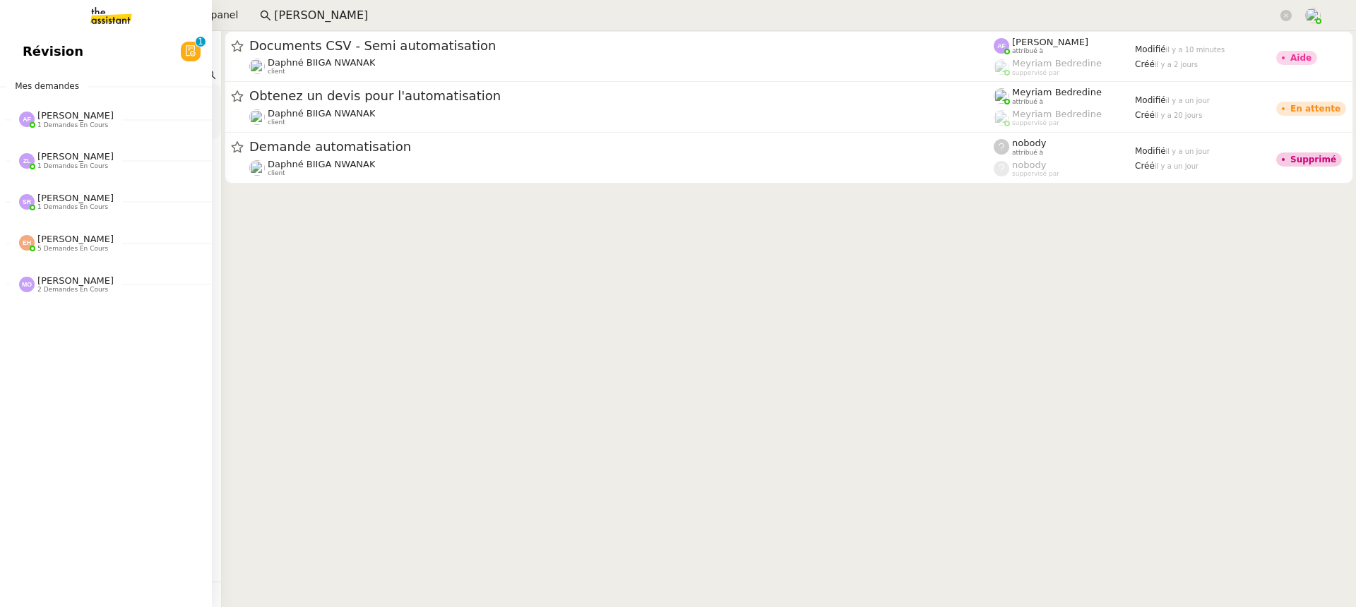
click at [36, 59] on span "Révision" at bounding box center [53, 51] width 61 height 21
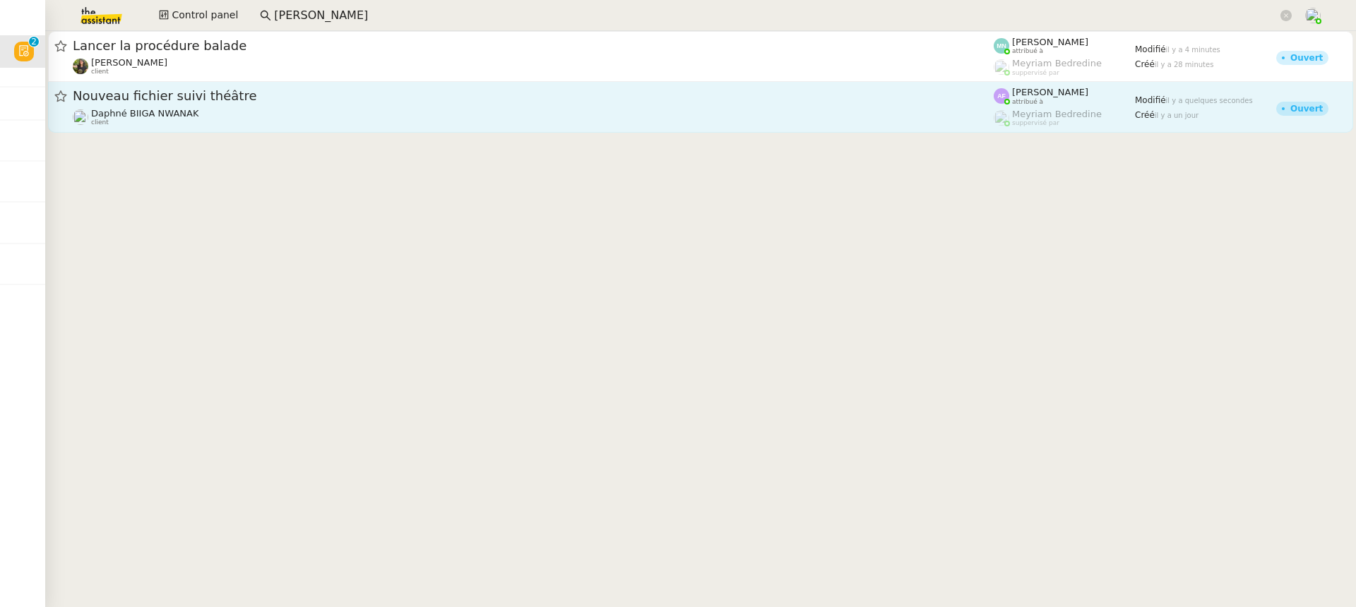
click at [597, 114] on div "Daphné BIIGA NWANAK client" at bounding box center [533, 117] width 921 height 18
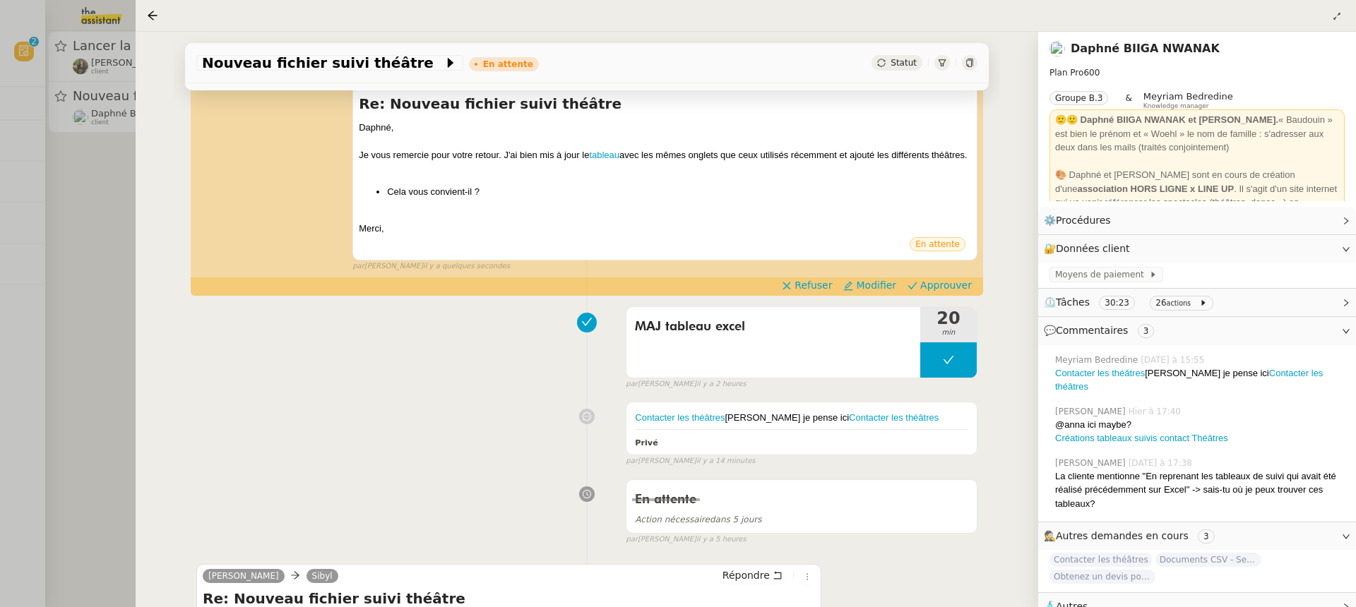
scroll to position [257, 0]
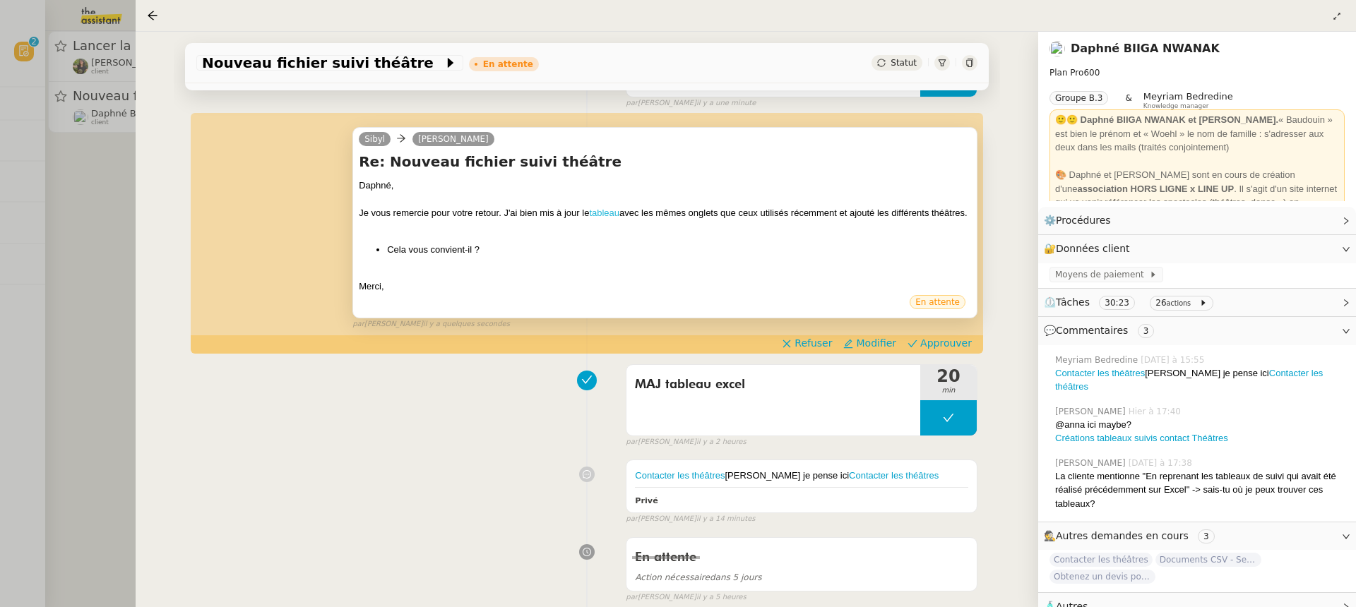
click at [612, 210] on link "tableau" at bounding box center [604, 213] width 30 height 11
click at [960, 330] on div "Sibyl Daphné Ingrid Re: Nouveau fichier suivi théâtre Daphné, Je vous remercie …" at bounding box center [586, 221] width 781 height 215
click at [964, 350] on span "Approuver" at bounding box center [946, 343] width 52 height 14
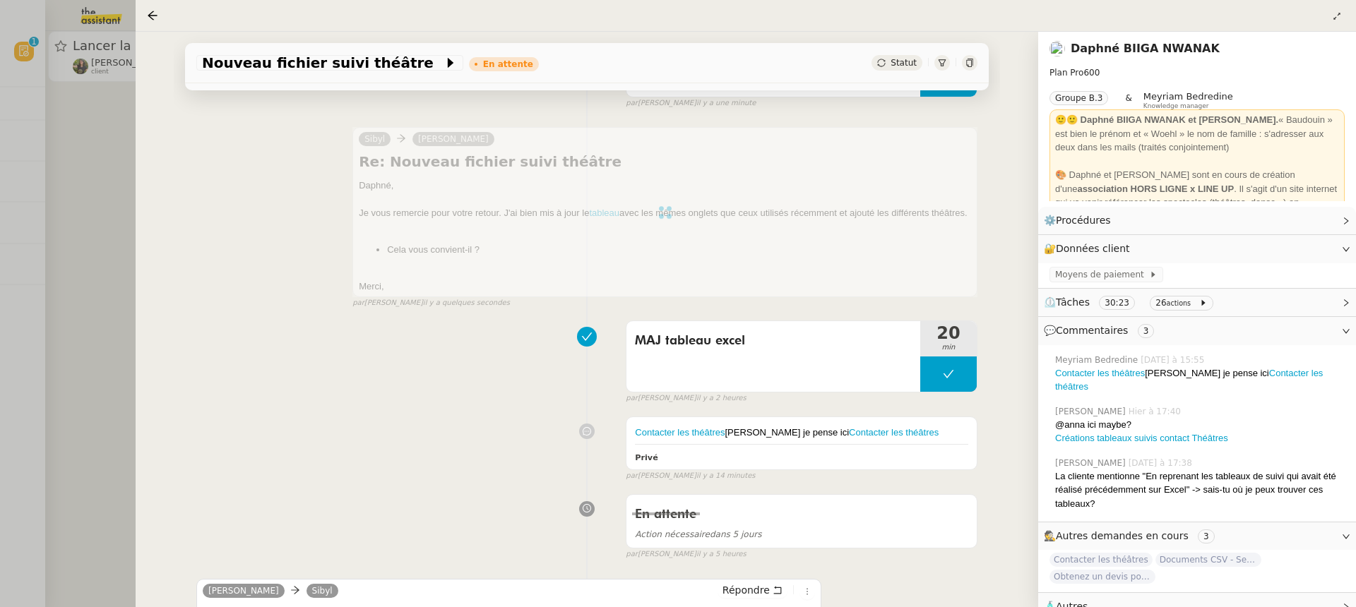
click at [111, 110] on div at bounding box center [678, 303] width 1356 height 607
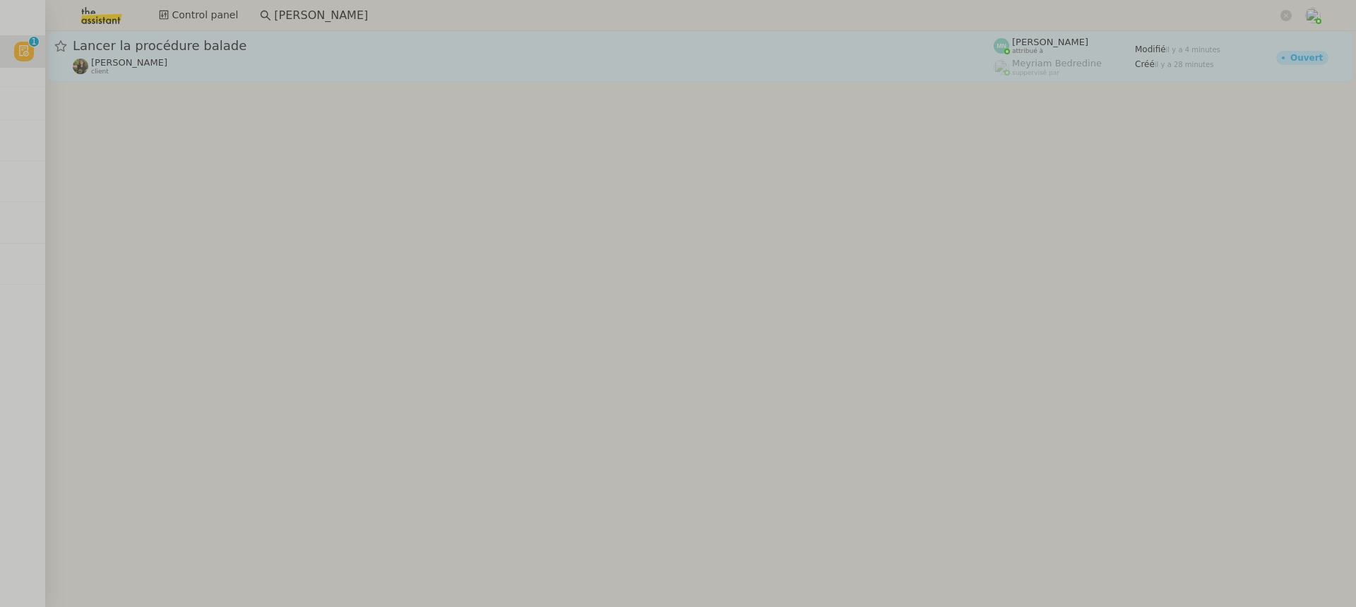
click at [206, 82] on div at bounding box center [700, 58] width 1310 height 54
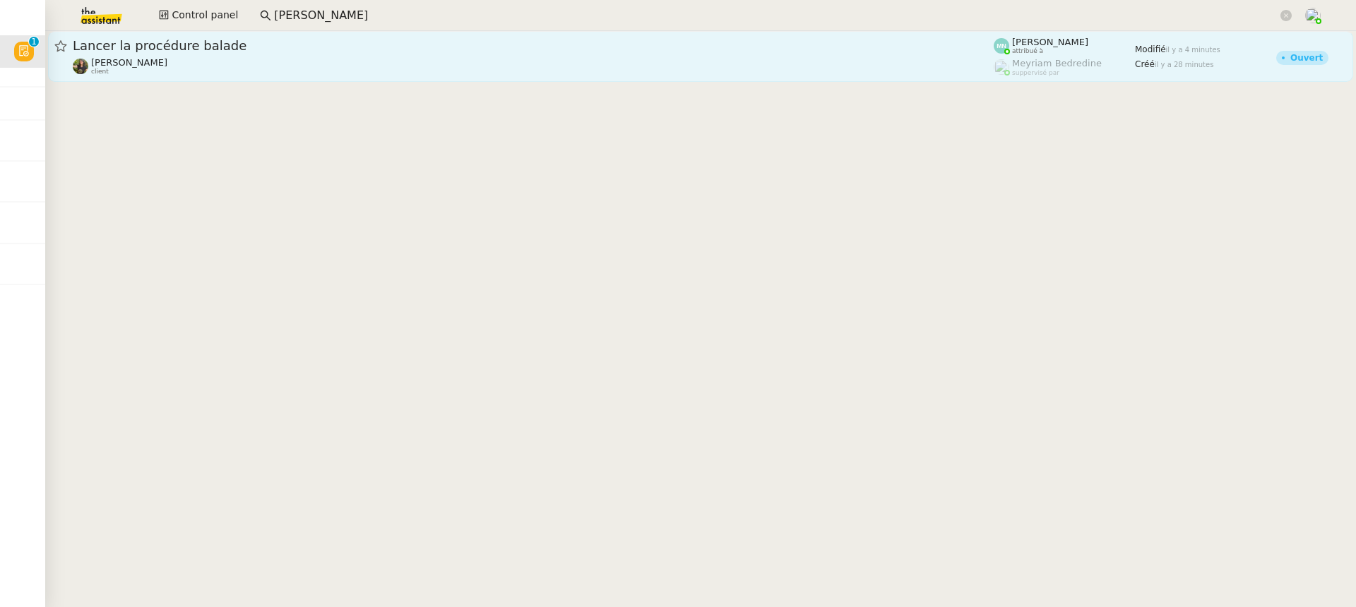
click at [215, 61] on div "Enora Conan client" at bounding box center [533, 66] width 921 height 18
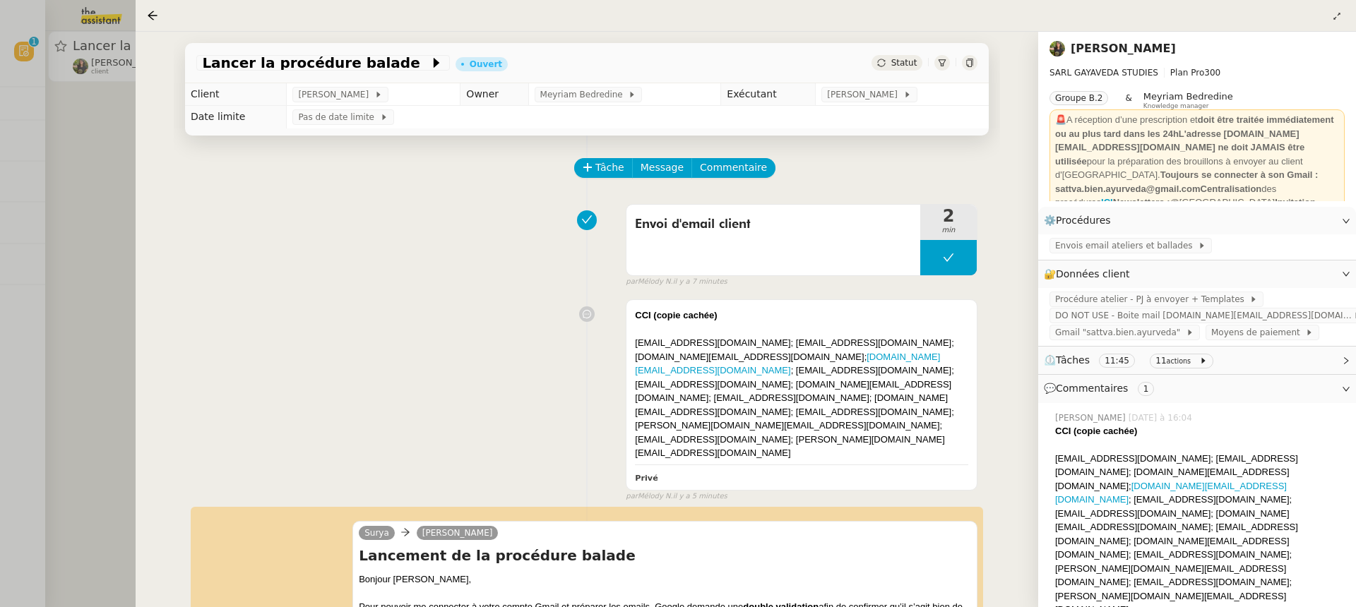
scroll to position [177, 0]
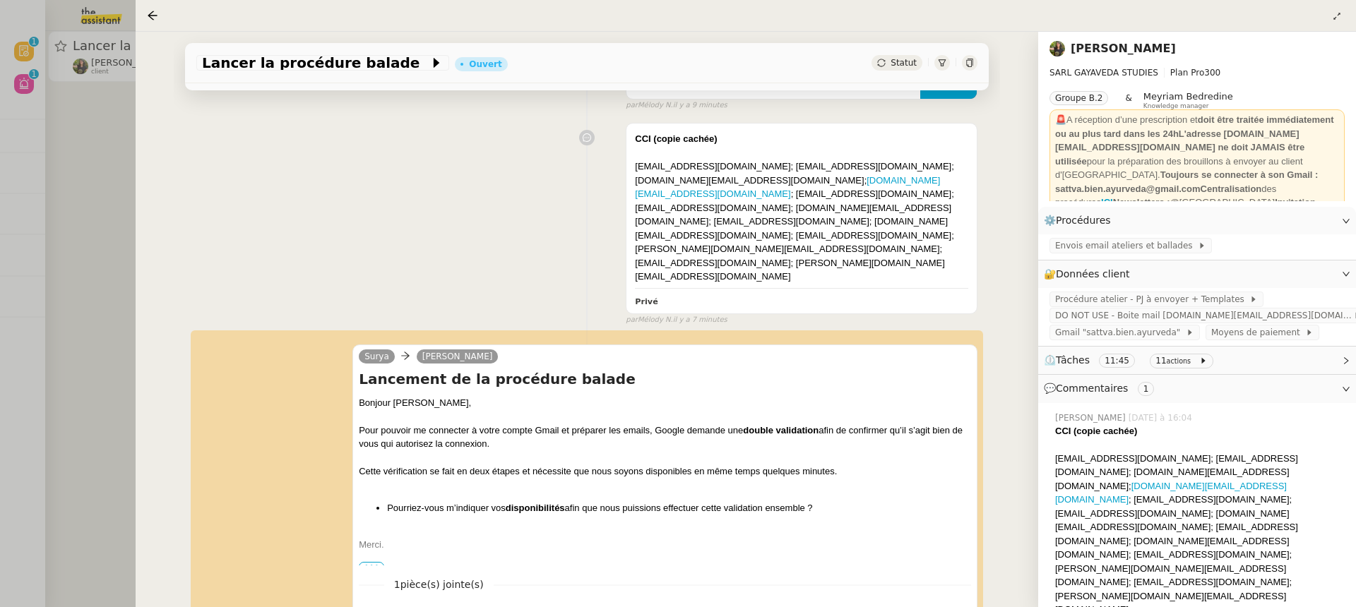
click at [8, 175] on div at bounding box center [678, 303] width 1356 height 607
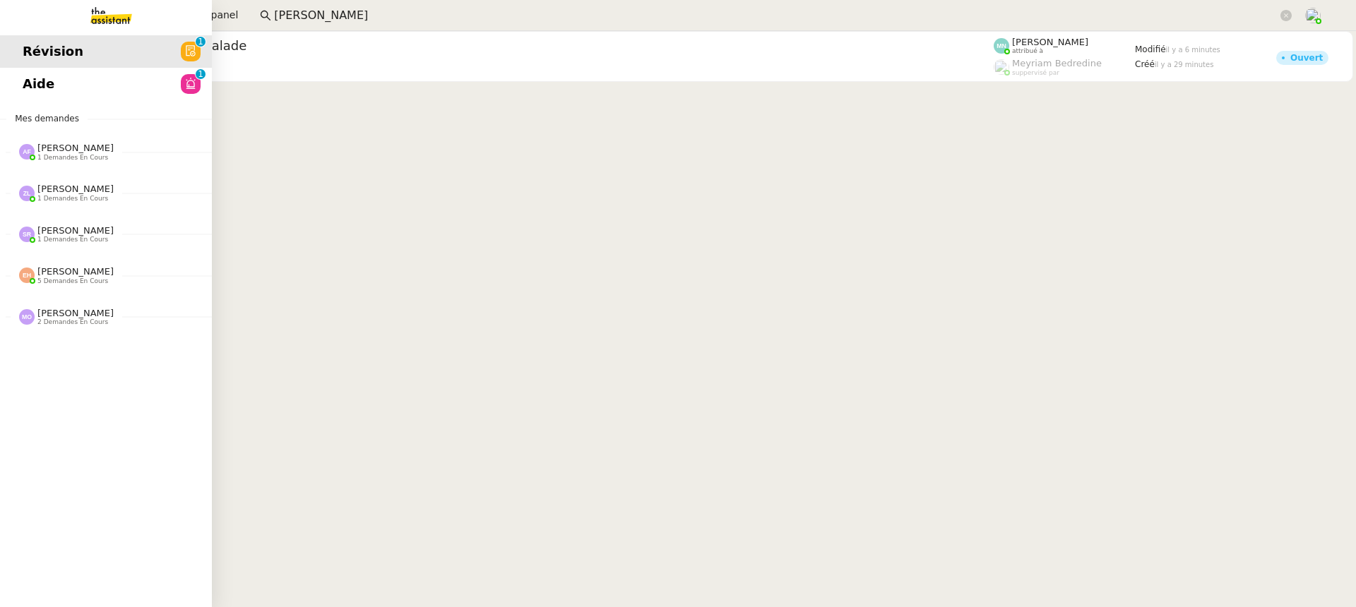
click at [40, 65] on link "Révision 0 1 2 3 4 5 6 7 8 9" at bounding box center [106, 51] width 212 height 32
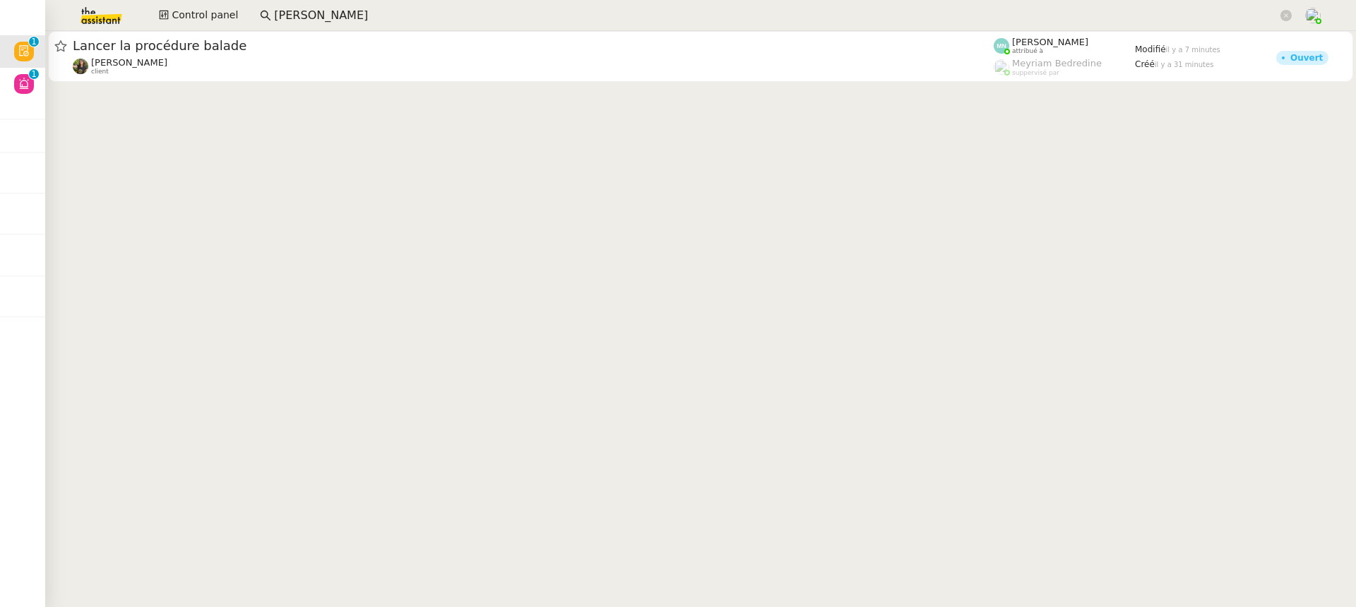
click at [45, 72] on div "Lancer la procédure balade Enora Conan client Mélody Noé attribué à Meyriam Bed…" at bounding box center [700, 56] width 1310 height 51
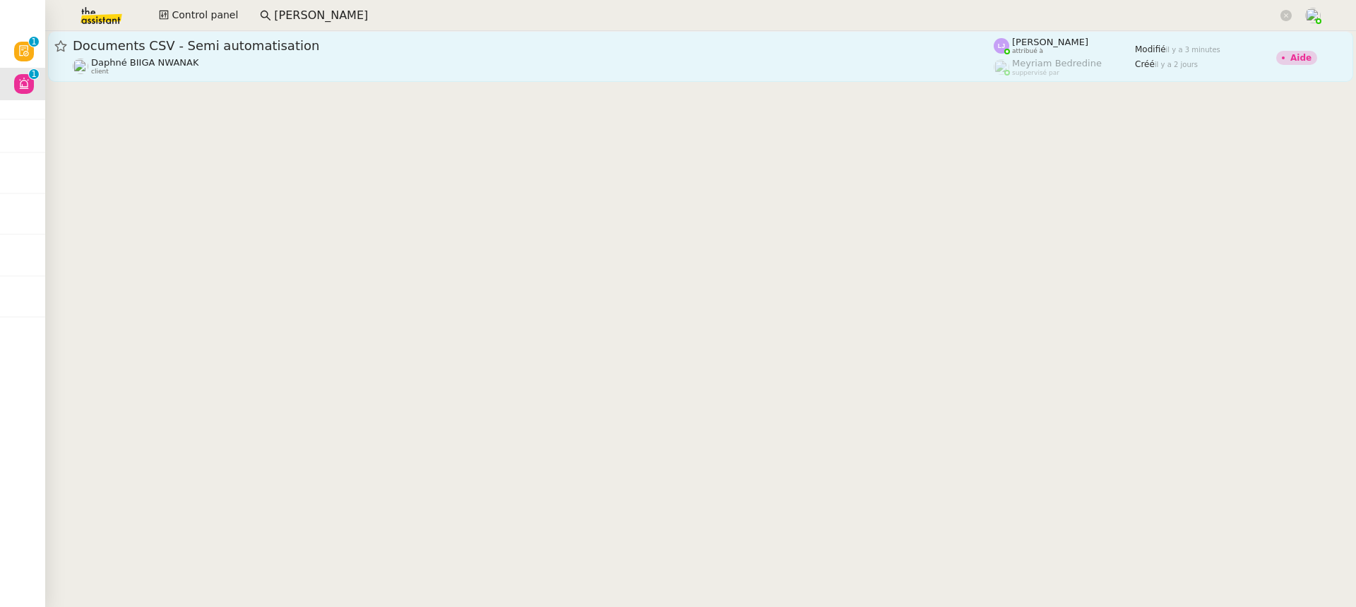
click at [559, 59] on div "Daphné BIIGA NWANAK client" at bounding box center [533, 66] width 921 height 18
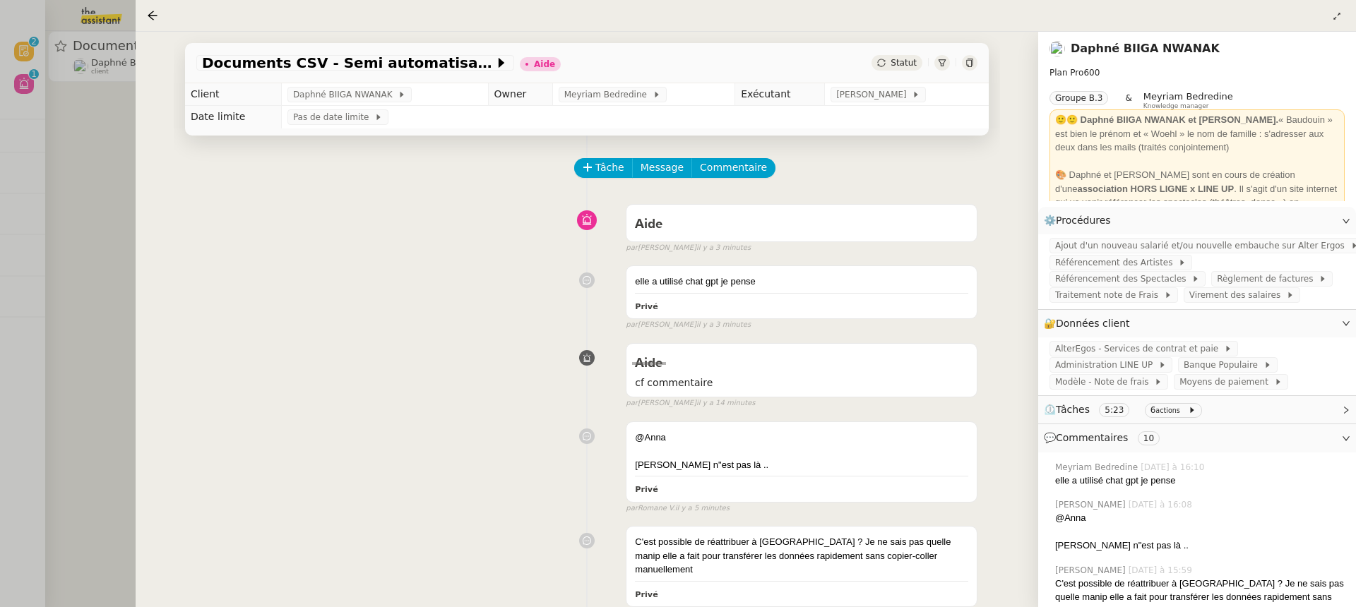
click at [112, 78] on div at bounding box center [678, 303] width 1356 height 607
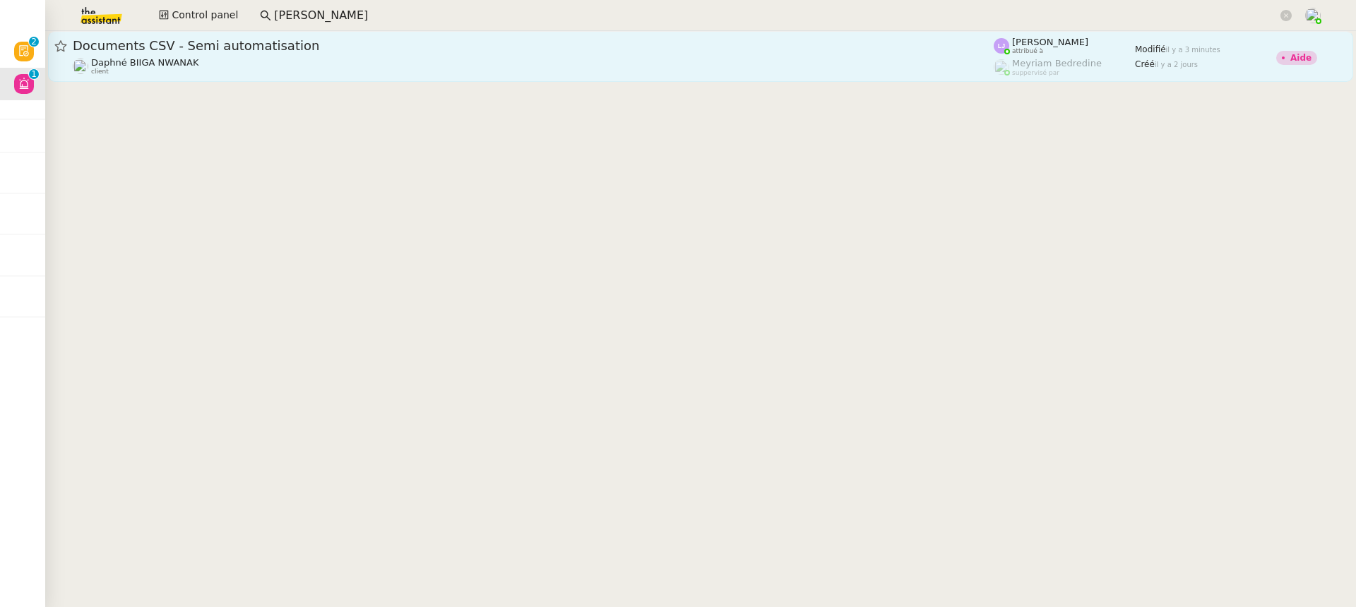
click at [54, 49] on icon at bounding box center [60, 46] width 13 height 13
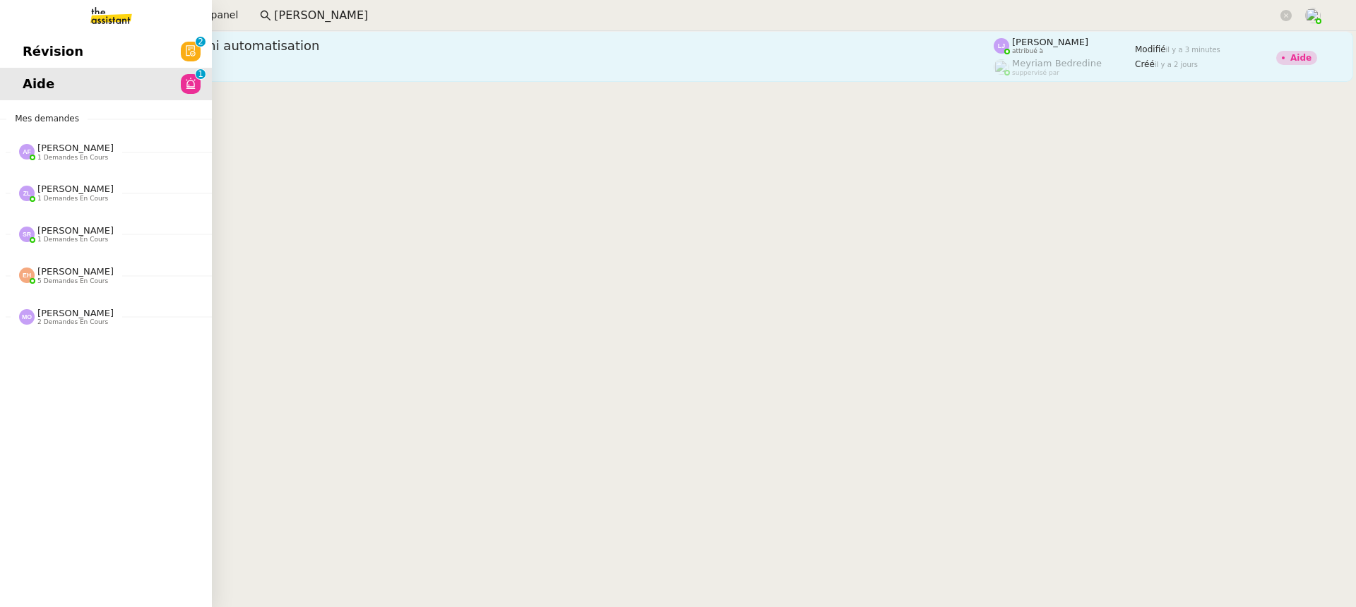
click at [38, 48] on link "Révision 0 1 2 3 4 5 6 7 8 9" at bounding box center [106, 51] width 212 height 32
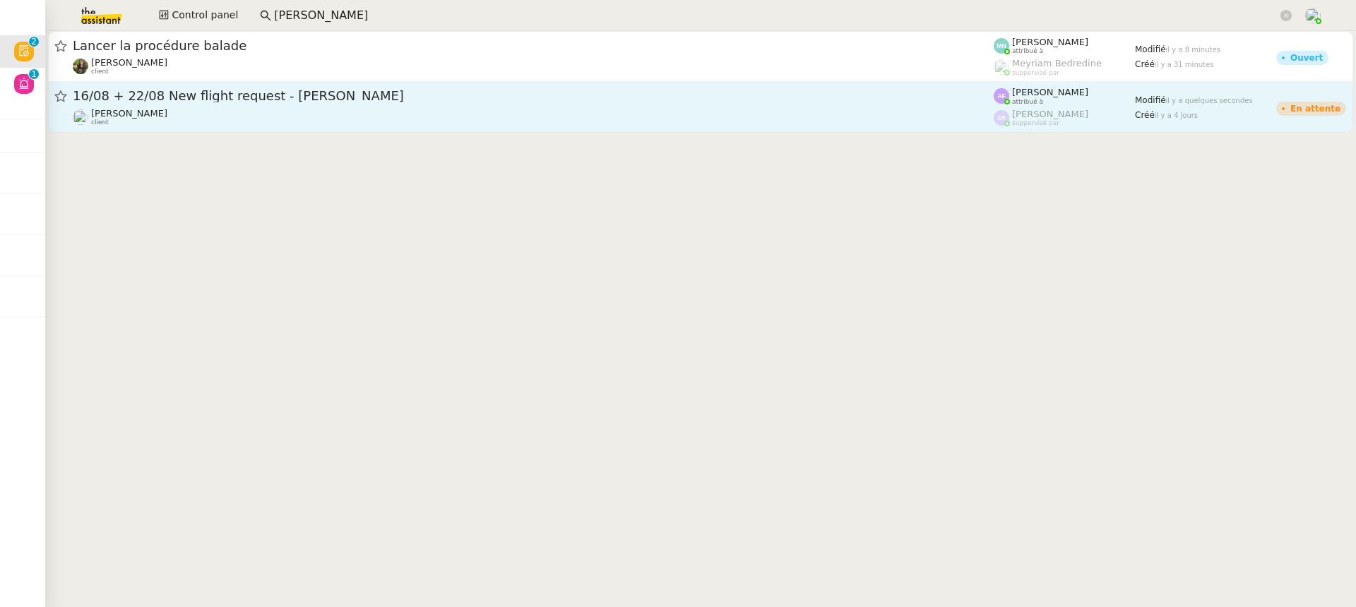
click at [249, 97] on span "16/08 + 22/08 New flight request - Jordi Serrato" at bounding box center [533, 96] width 921 height 13
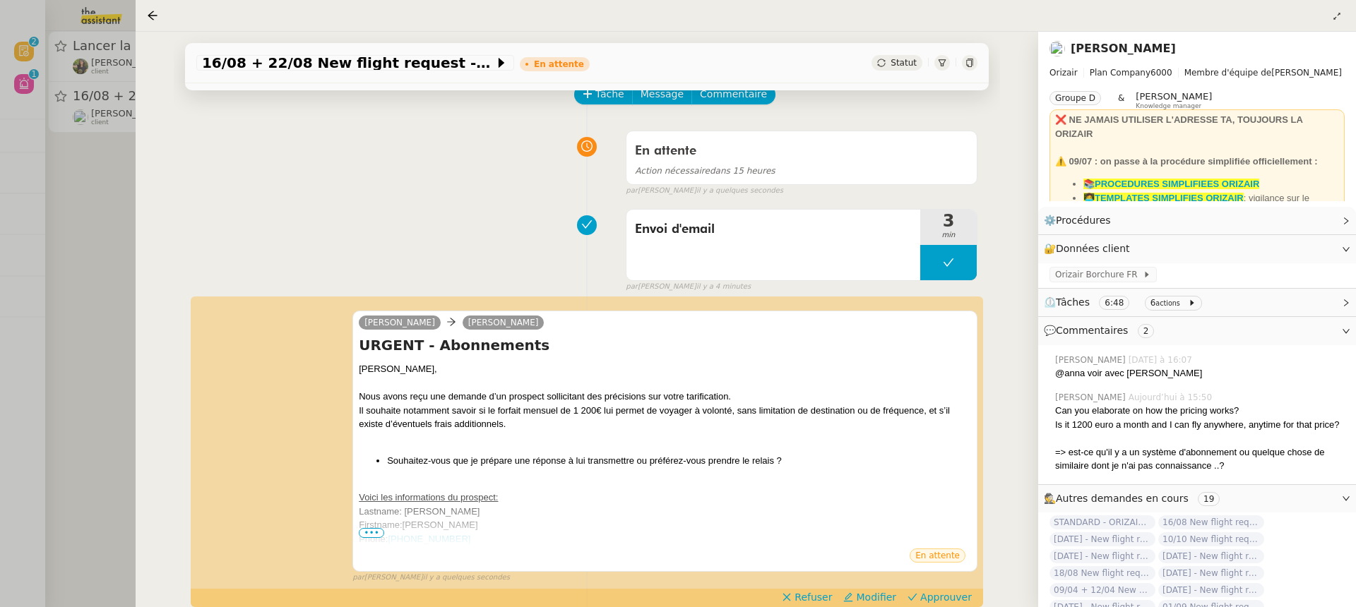
scroll to position [128, 0]
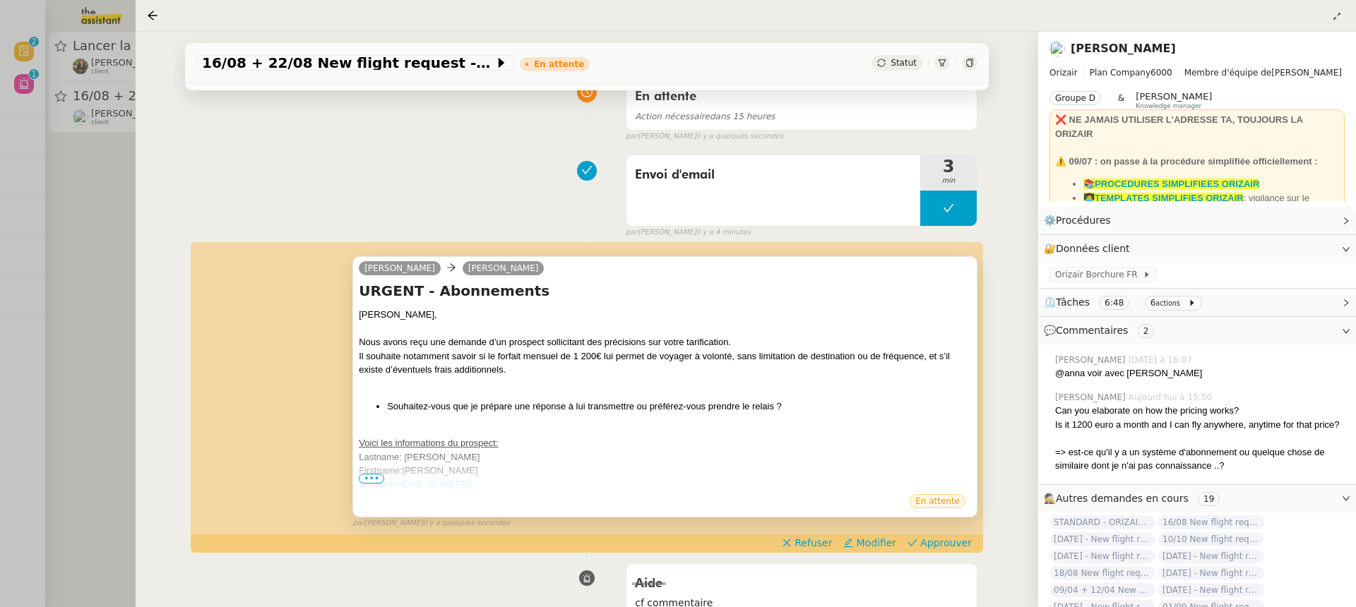
click at [376, 478] on span "•••" at bounding box center [371, 479] width 25 height 10
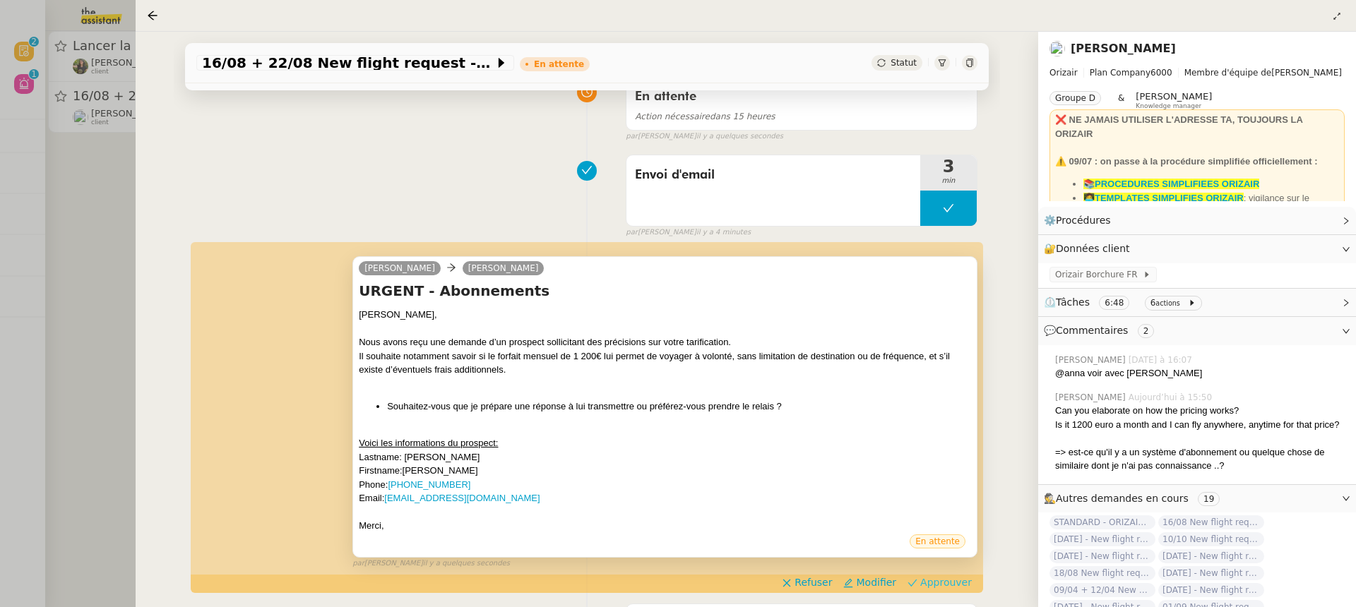
click at [959, 582] on span "Approuver" at bounding box center [946, 582] width 52 height 14
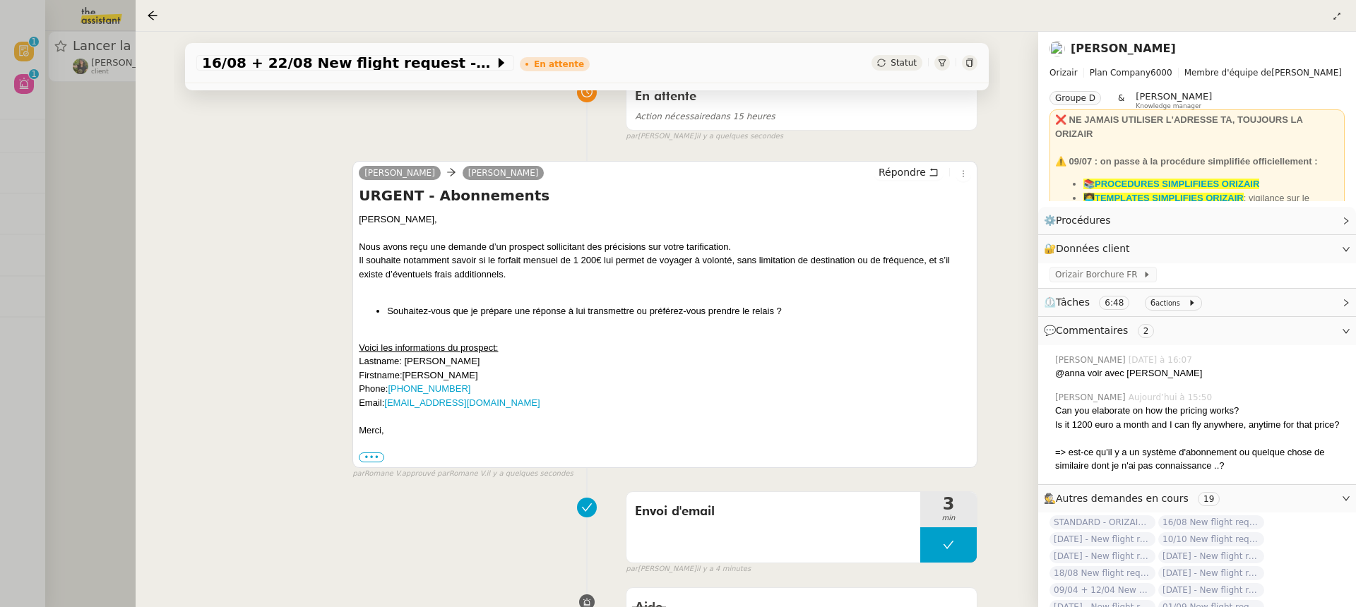
click at [97, 104] on div at bounding box center [678, 303] width 1356 height 607
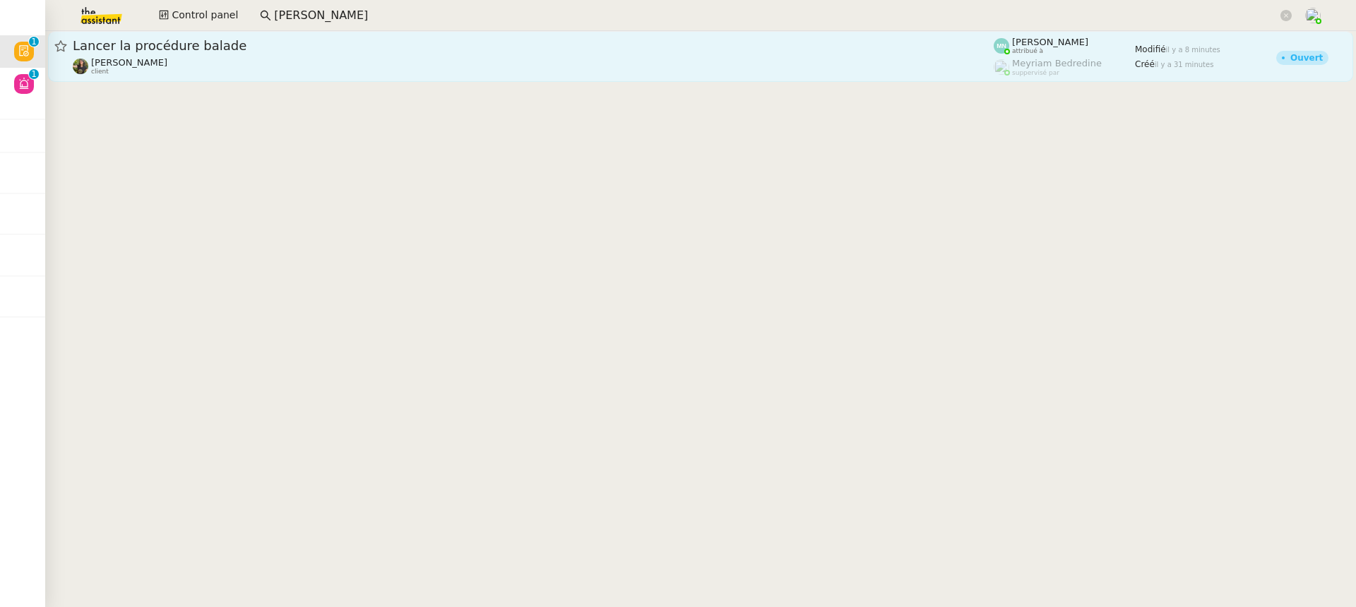
click at [223, 47] on span "Lancer la procédure balade" at bounding box center [533, 46] width 921 height 13
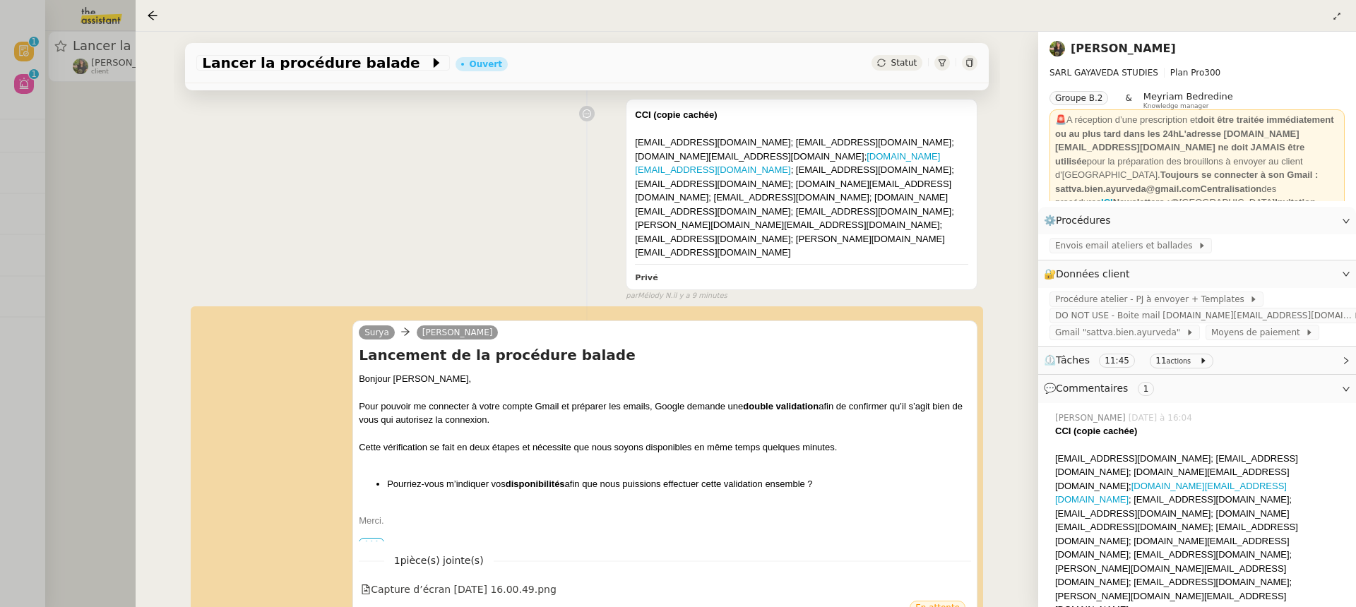
scroll to position [244, 0]
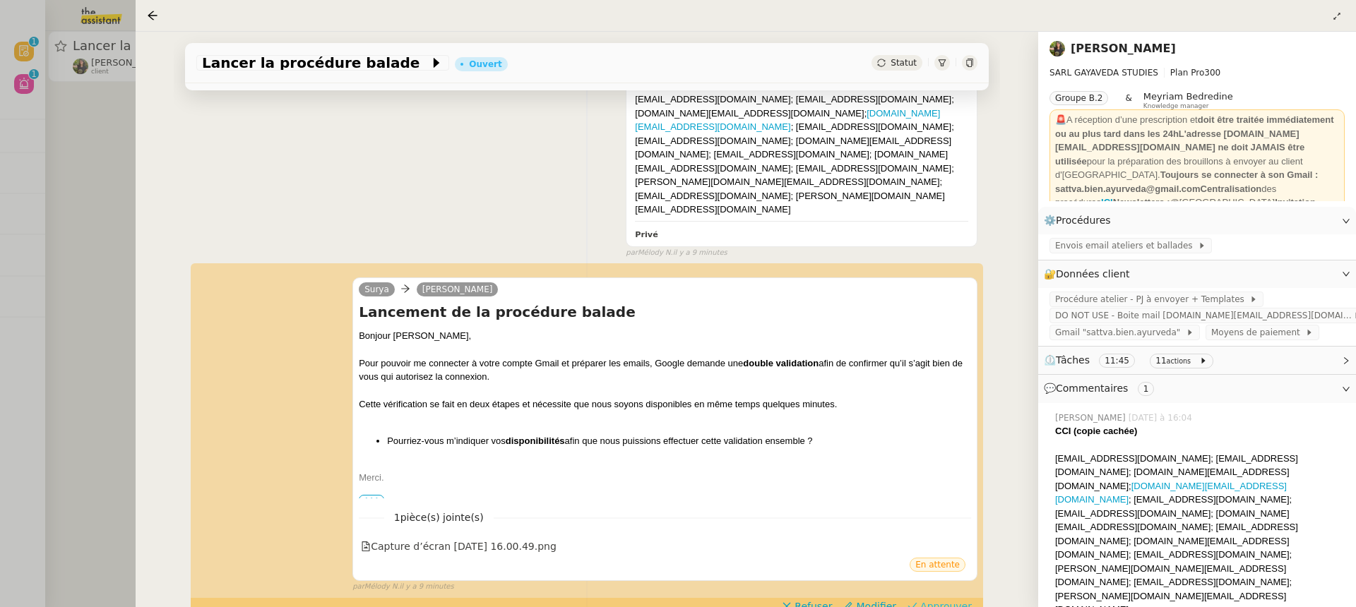
click at [946, 599] on span "Approuver" at bounding box center [946, 606] width 52 height 14
click at [76, 126] on div at bounding box center [678, 303] width 1356 height 607
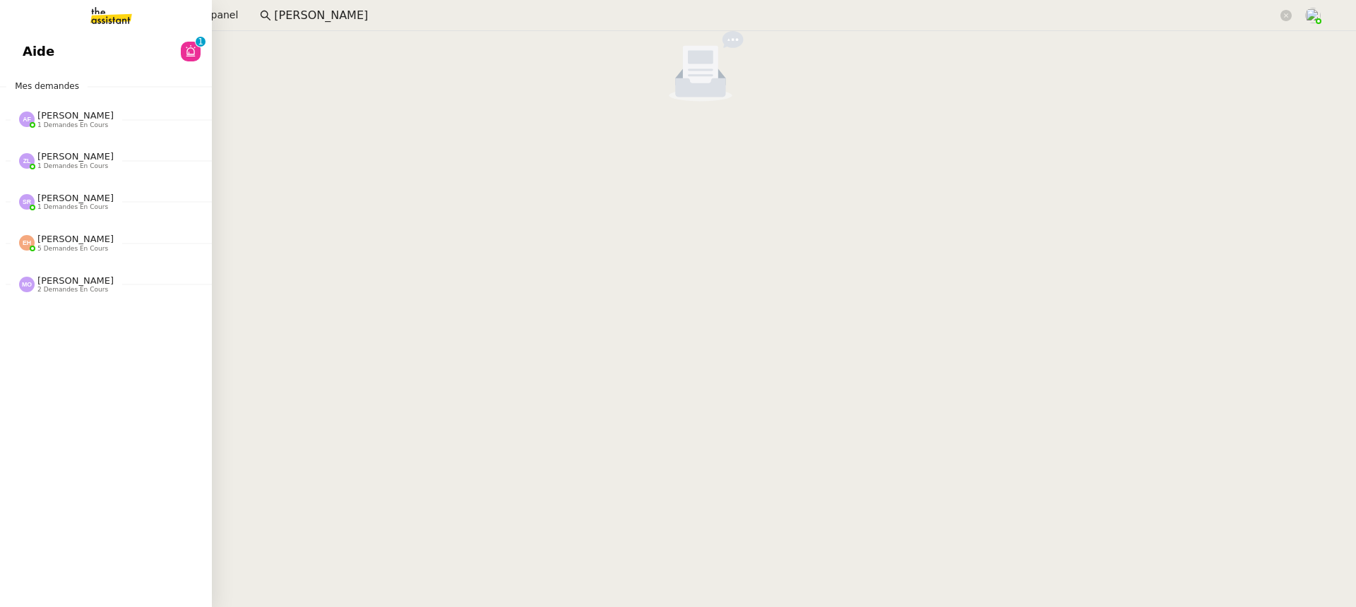
click at [37, 85] on span "Mes demandes" at bounding box center [46, 86] width 81 height 14
click at [43, 76] on div "Aide 0 1 2 3 4 5 6 7 8 9 Mes demandes Anna Florent 1 demandes en cours 6-4 CFAI…" at bounding box center [106, 319] width 212 height 576
click at [41, 61] on span "Aide" at bounding box center [39, 51] width 32 height 21
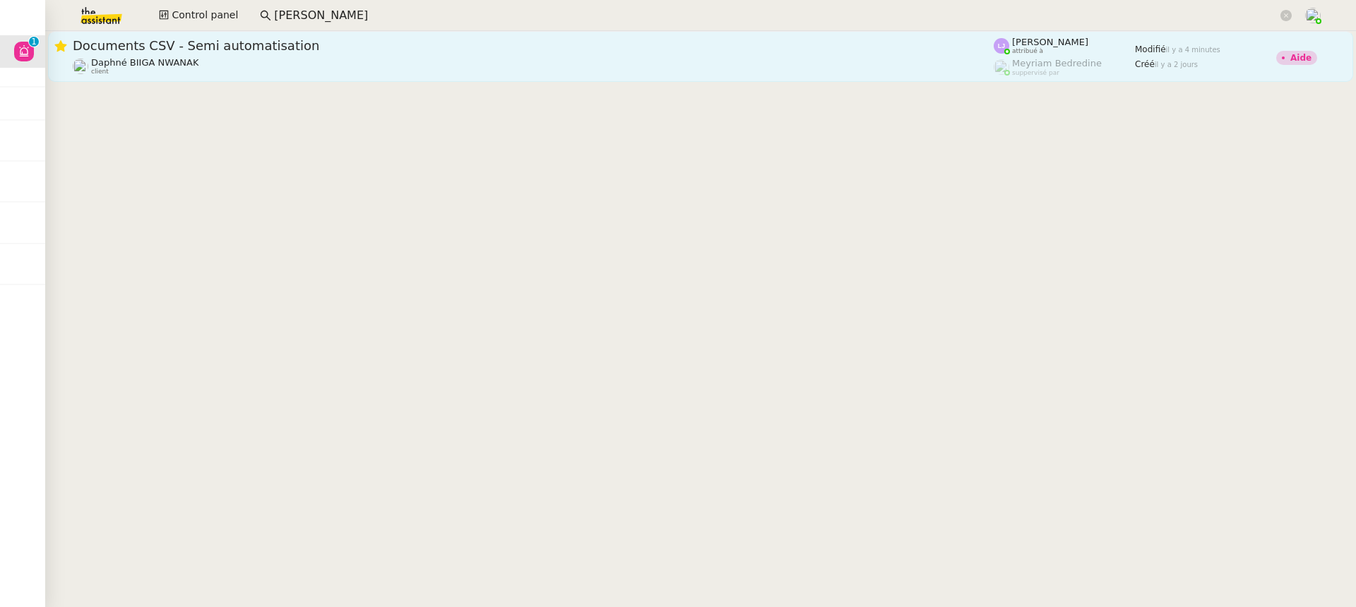
click at [321, 76] on link "Documents CSV - Semi automatisation Daphné BIIGA NWANAK client Léa Jonville att…" at bounding box center [700, 56] width 1305 height 51
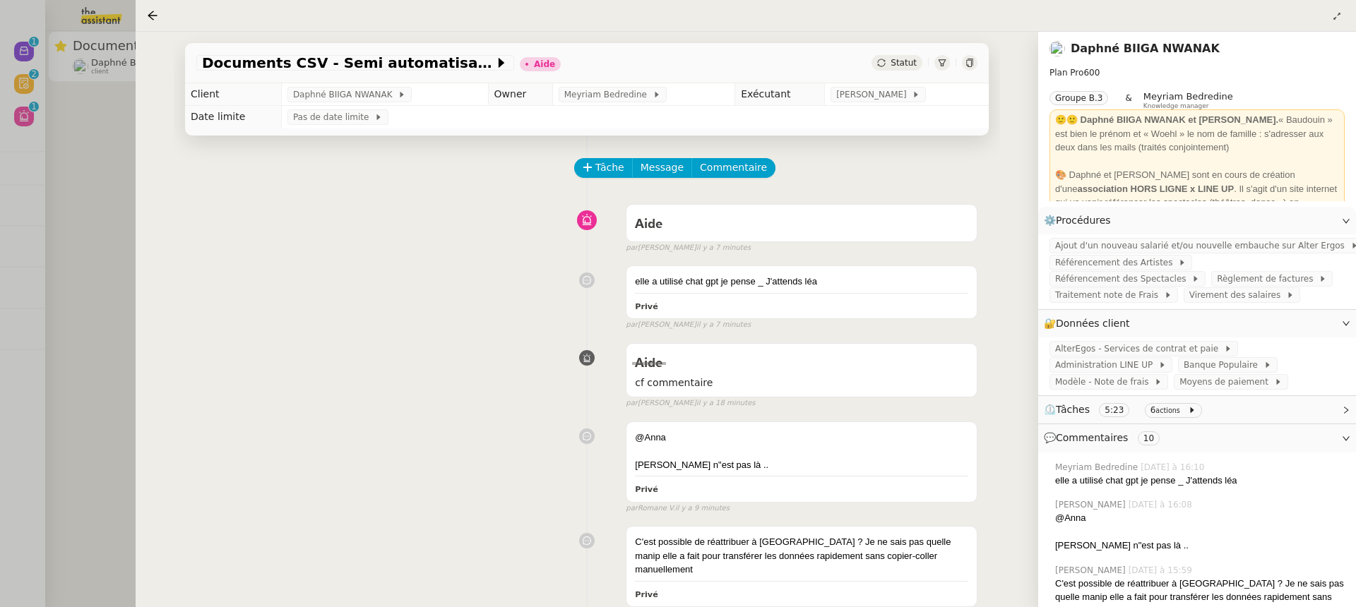
click at [74, 121] on div at bounding box center [678, 303] width 1356 height 607
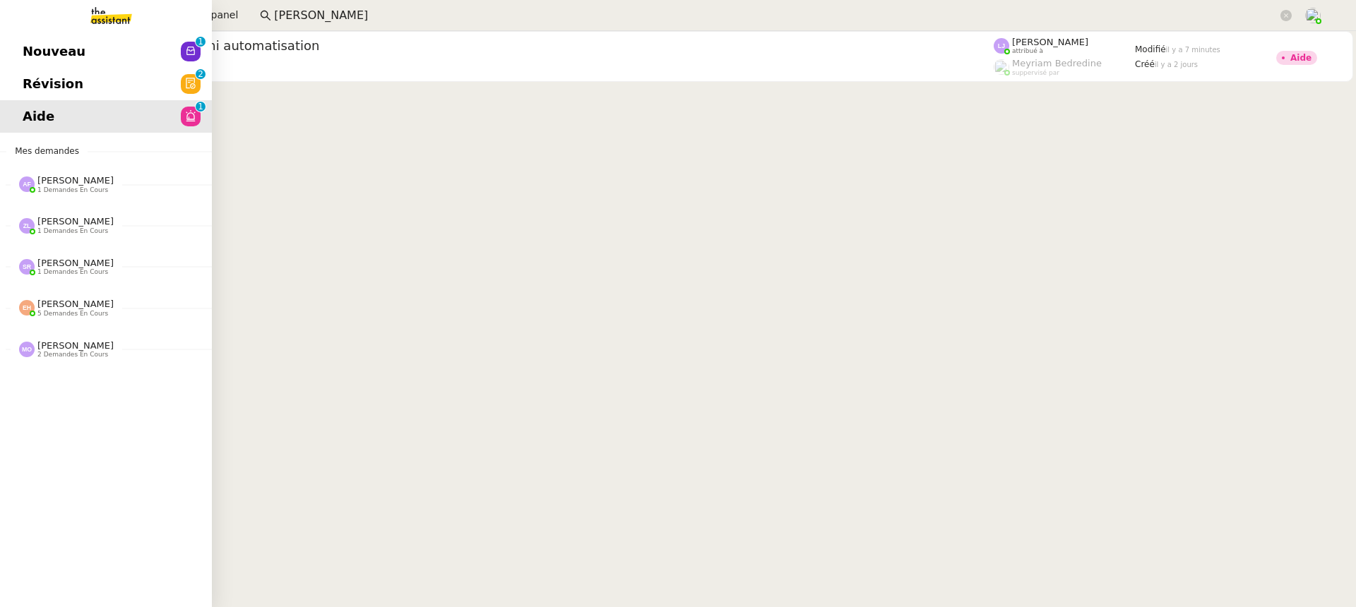
click at [34, 83] on span "Révision" at bounding box center [53, 83] width 61 height 21
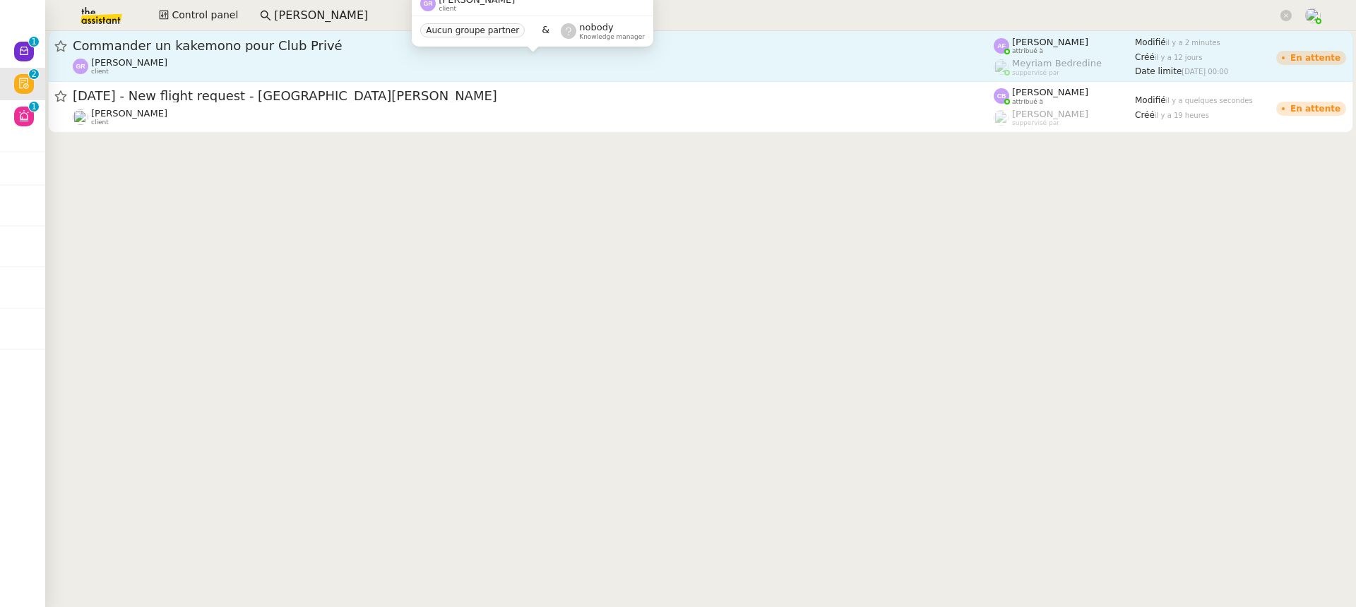
click at [664, 59] on div "Guillaume Rouvroy client" at bounding box center [533, 66] width 921 height 18
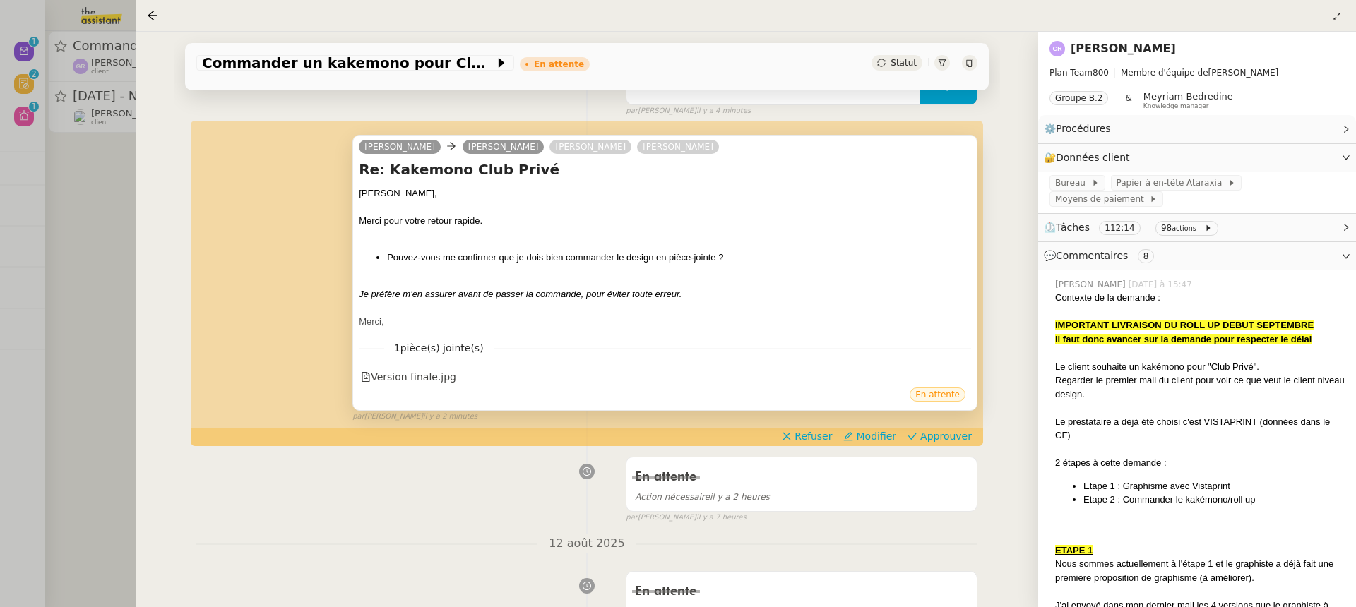
scroll to position [252, 0]
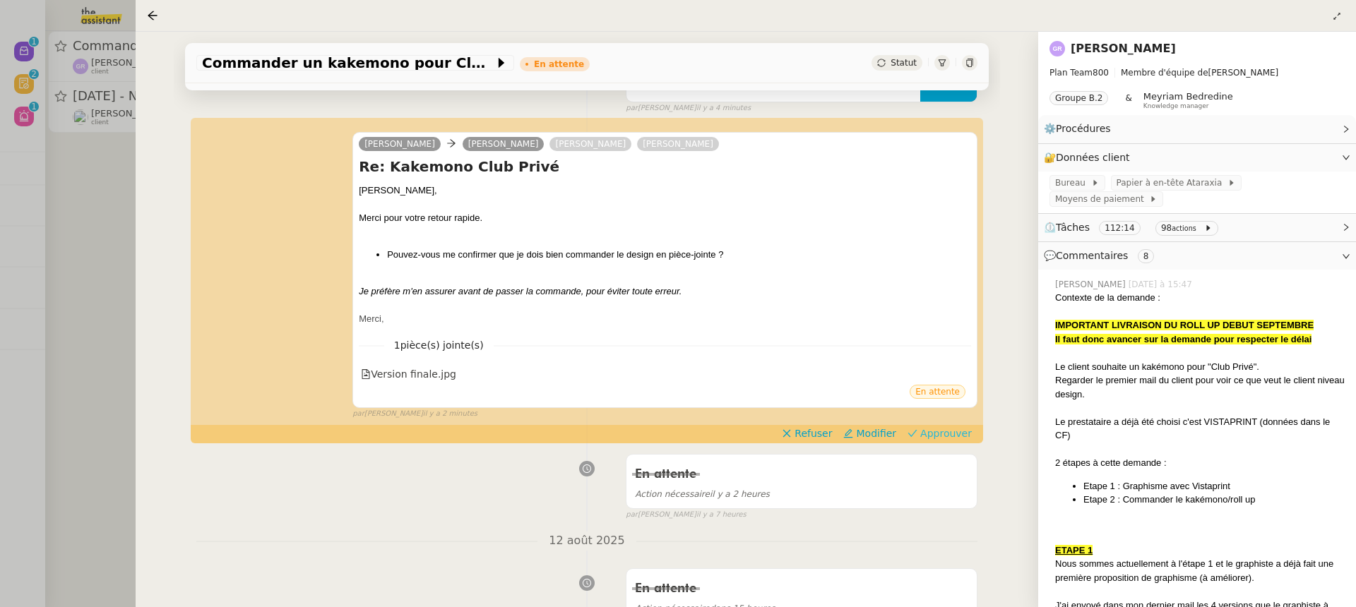
click at [950, 431] on span "Approuver" at bounding box center [946, 433] width 52 height 14
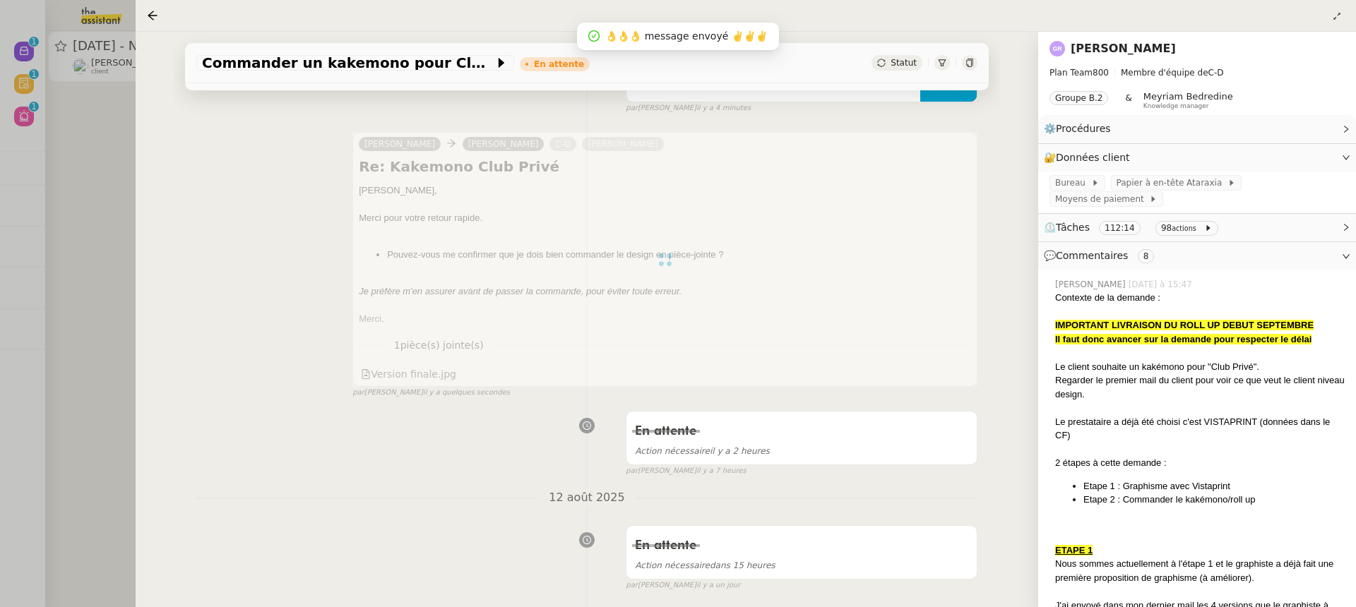
click at [55, 65] on div at bounding box center [678, 303] width 1356 height 607
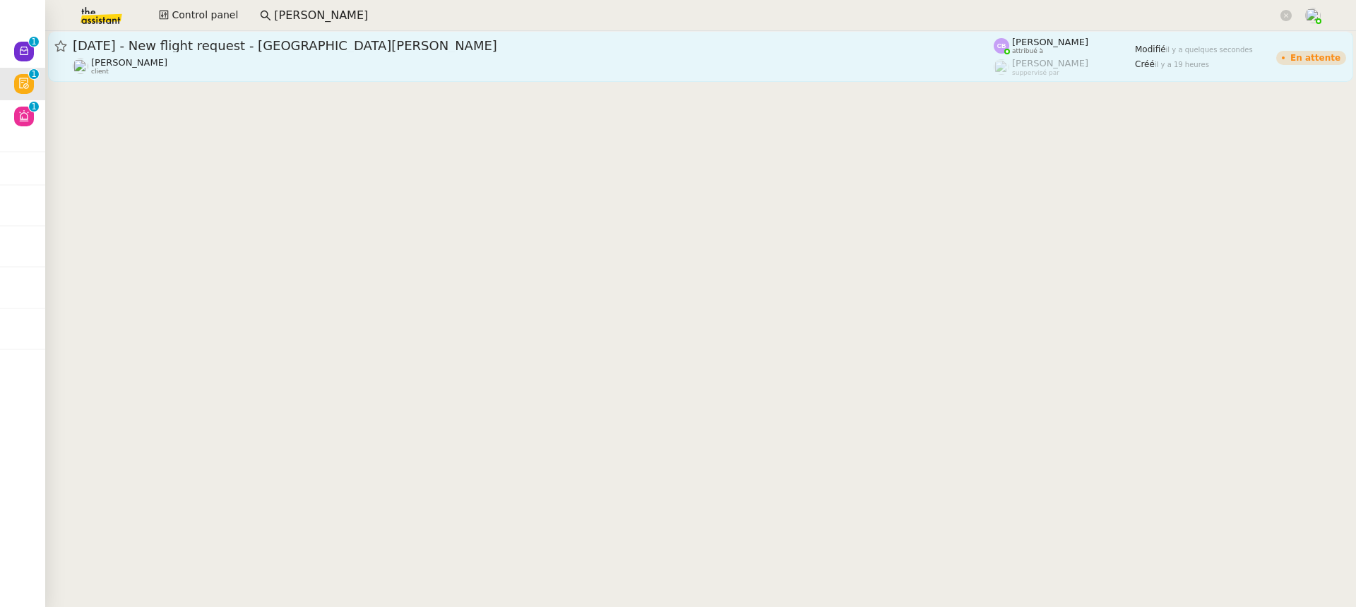
click at [263, 68] on div "Louis Frei client" at bounding box center [533, 66] width 921 height 18
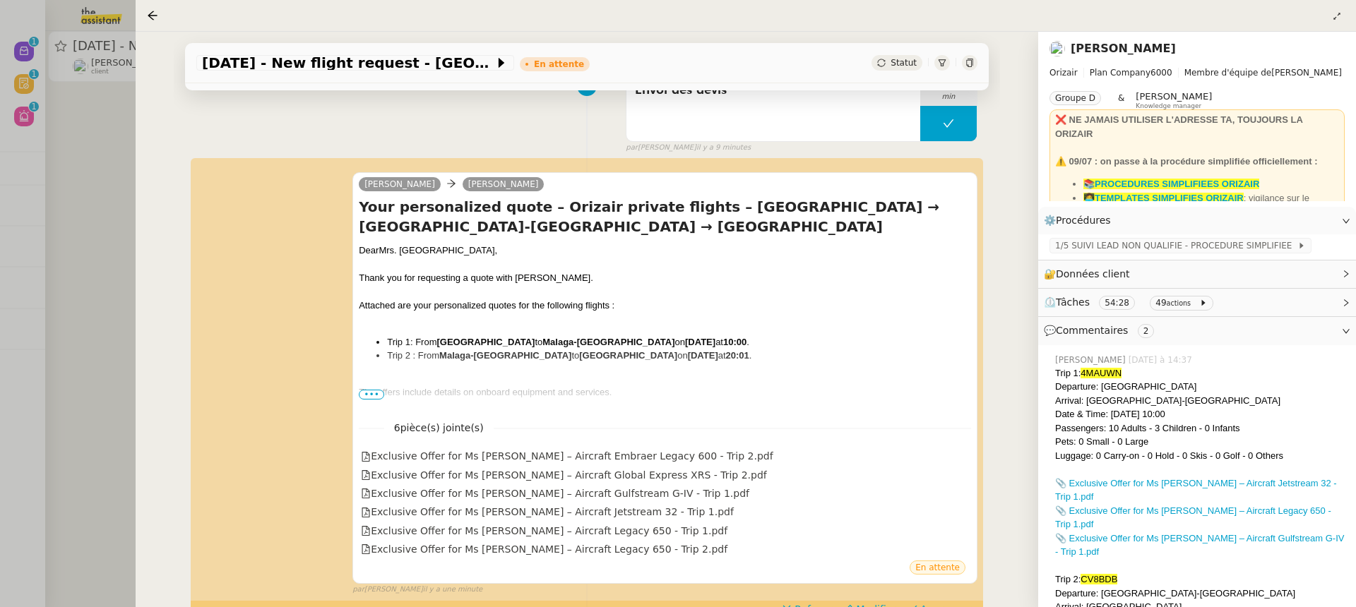
scroll to position [233, 0]
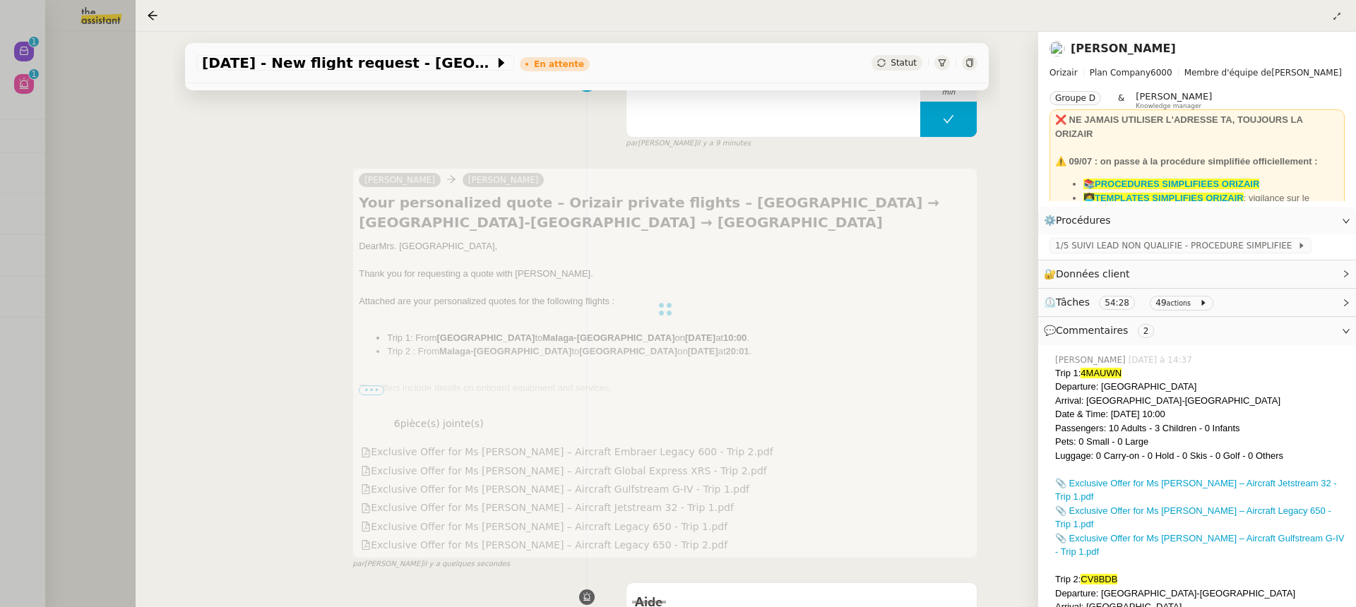
click at [56, 114] on div at bounding box center [678, 303] width 1356 height 607
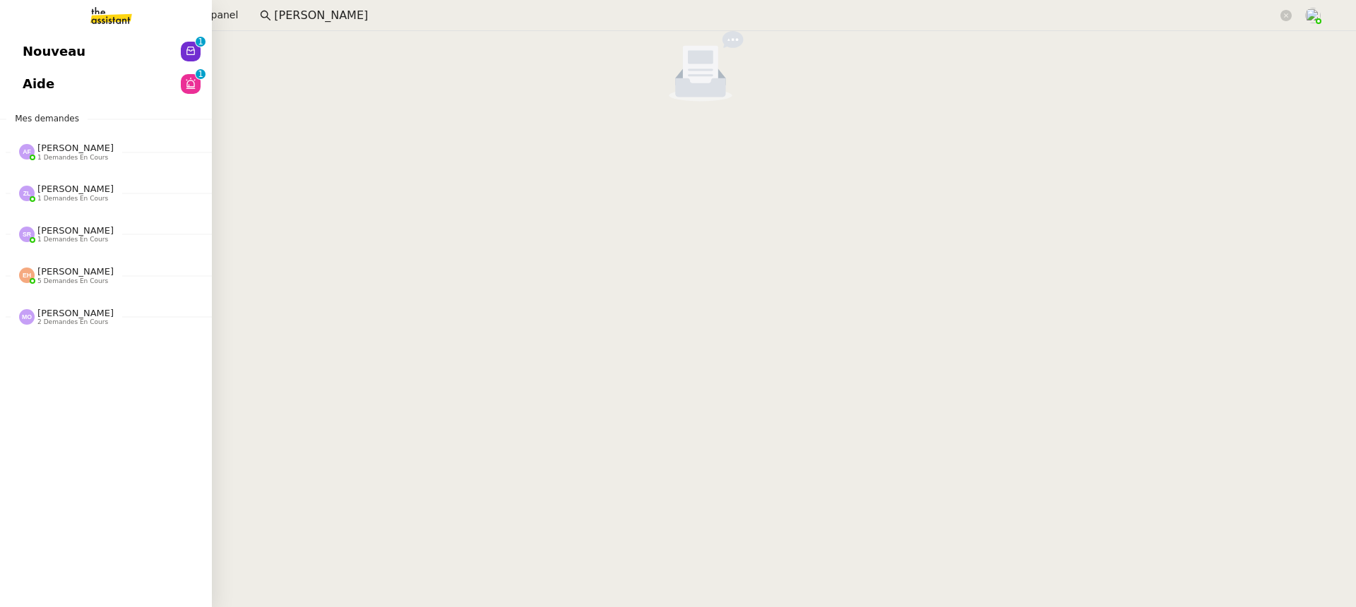
click at [28, 42] on span "Nouveau" at bounding box center [54, 51] width 63 height 21
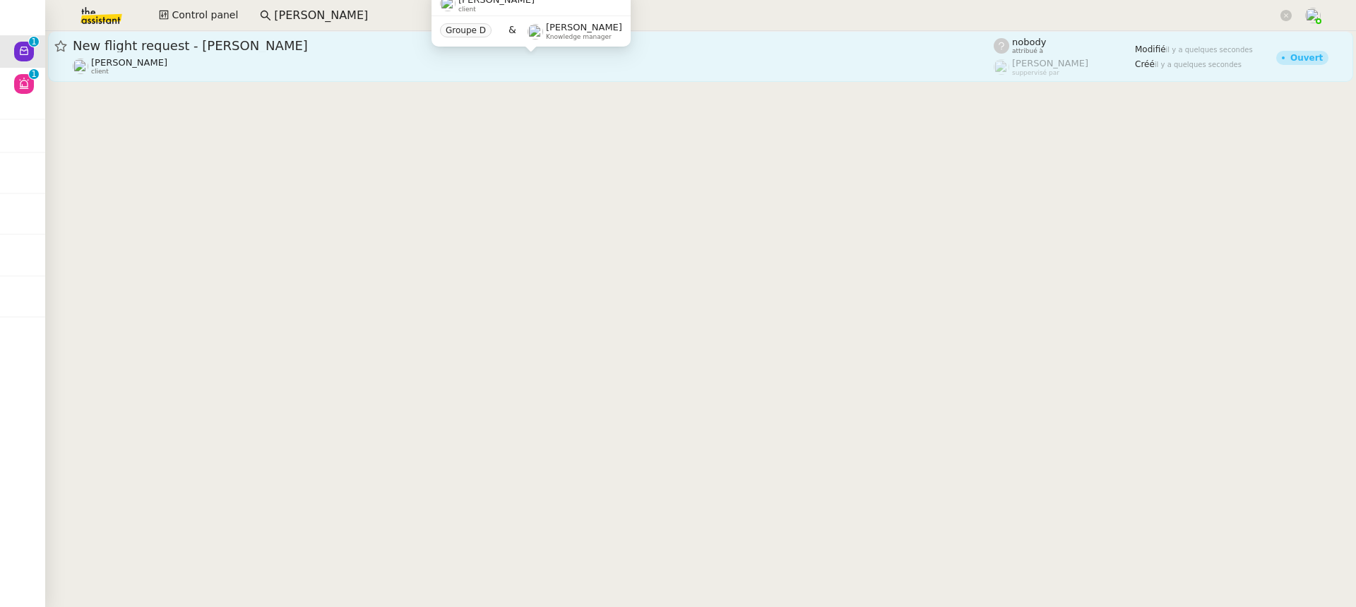
click at [386, 74] on div "Louis Frei client" at bounding box center [533, 66] width 921 height 18
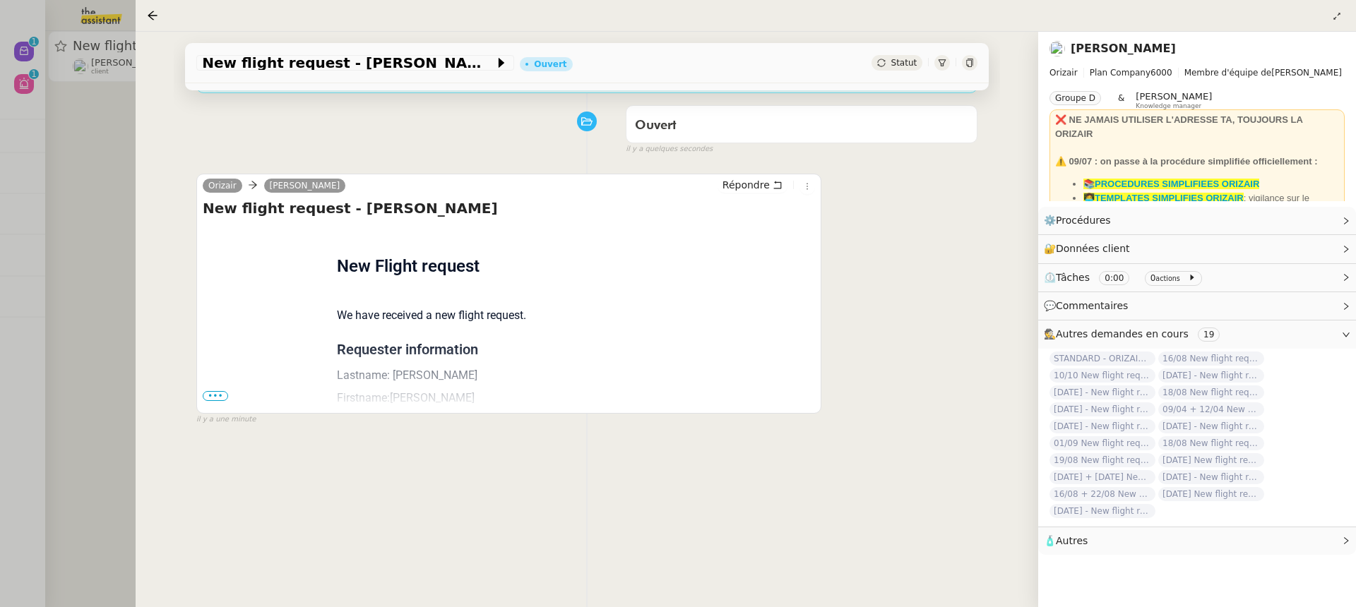
scroll to position [176, 0]
click at [217, 393] on span "•••" at bounding box center [215, 395] width 25 height 10
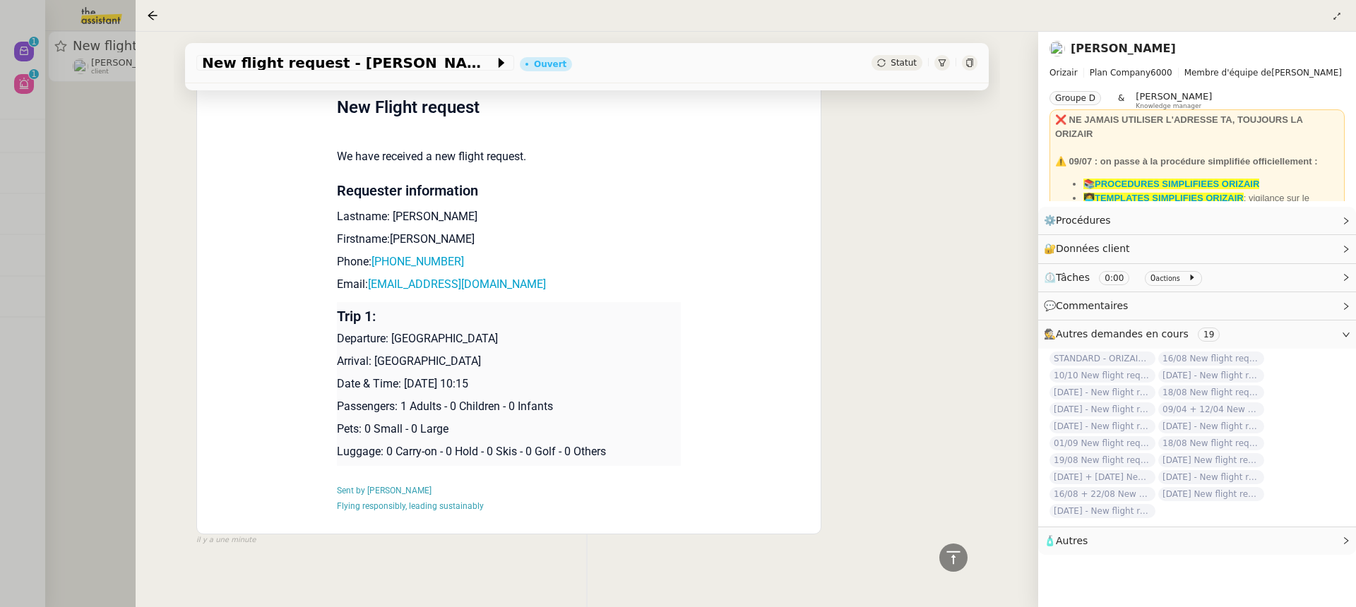
scroll to position [340, 0]
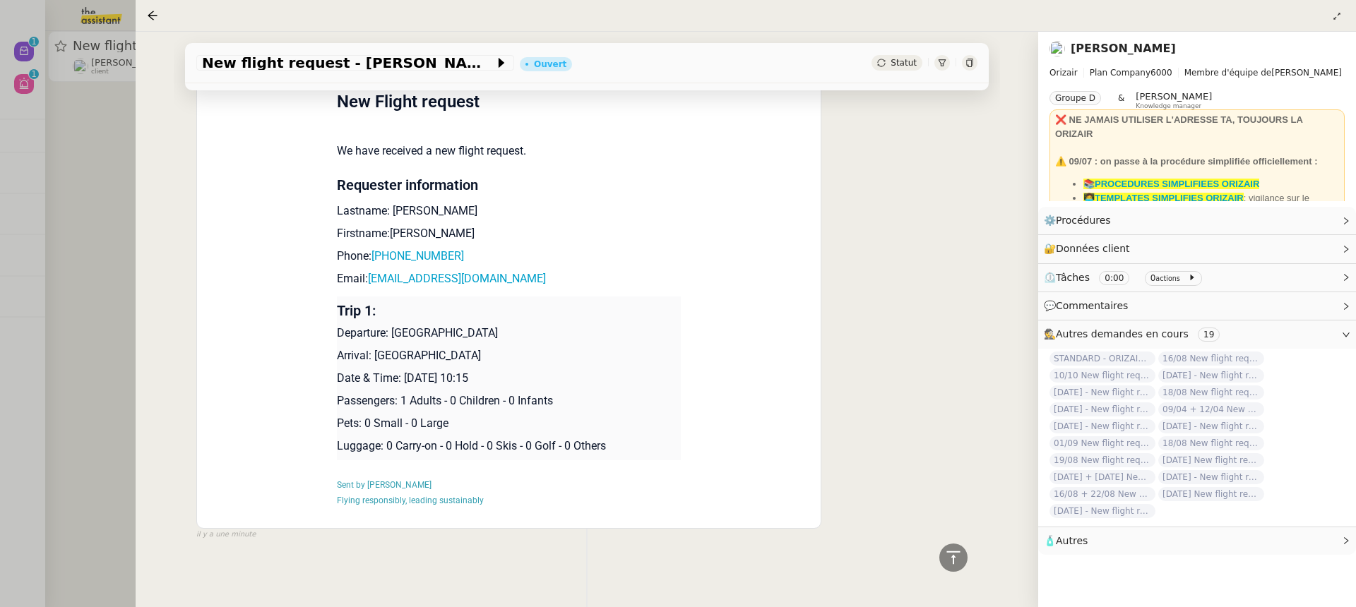
drag, startPoint x: 561, startPoint y: 383, endPoint x: 401, endPoint y: 376, distance: 159.7
click at [401, 376] on p "Date & Time: 12th September 2025 10:15" at bounding box center [509, 378] width 345 height 17
copy p "12th September 2025 10:15"
click at [390, 61] on span "New flight request - Sharleen Kwarteng" at bounding box center [348, 63] width 292 height 14
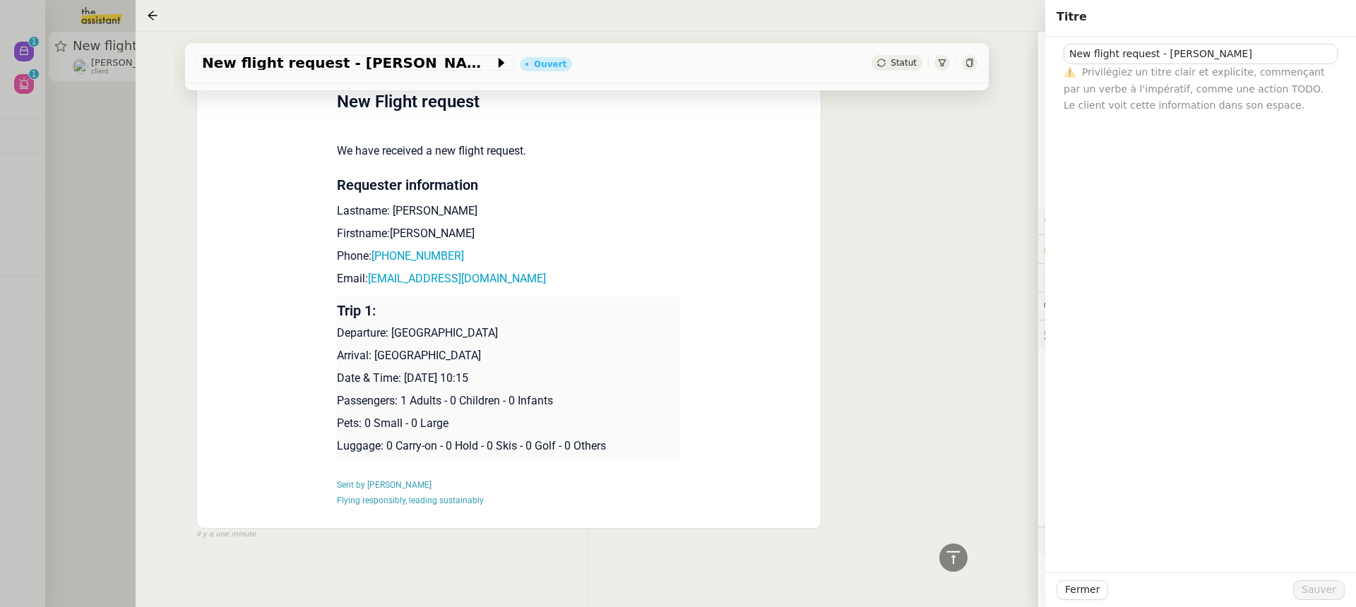
click at [1061, 52] on div "New flight request - Sharleen Kwarteng ⚠️ Privilégiez un titre clair et explici…" at bounding box center [1200, 75] width 288 height 77
click at [1067, 56] on input "New flight request - Sharleen Kwarteng" at bounding box center [1200, 54] width 274 height 20
paste input "12th September 2025 10:15"
drag, startPoint x: 1207, startPoint y: 55, endPoint x: 1176, endPoint y: 50, distance: 31.5
click at [1176, 51] on input "12th September 2025 10:15 New flight request - Sharleen Kwarteng" at bounding box center [1200, 54] width 274 height 20
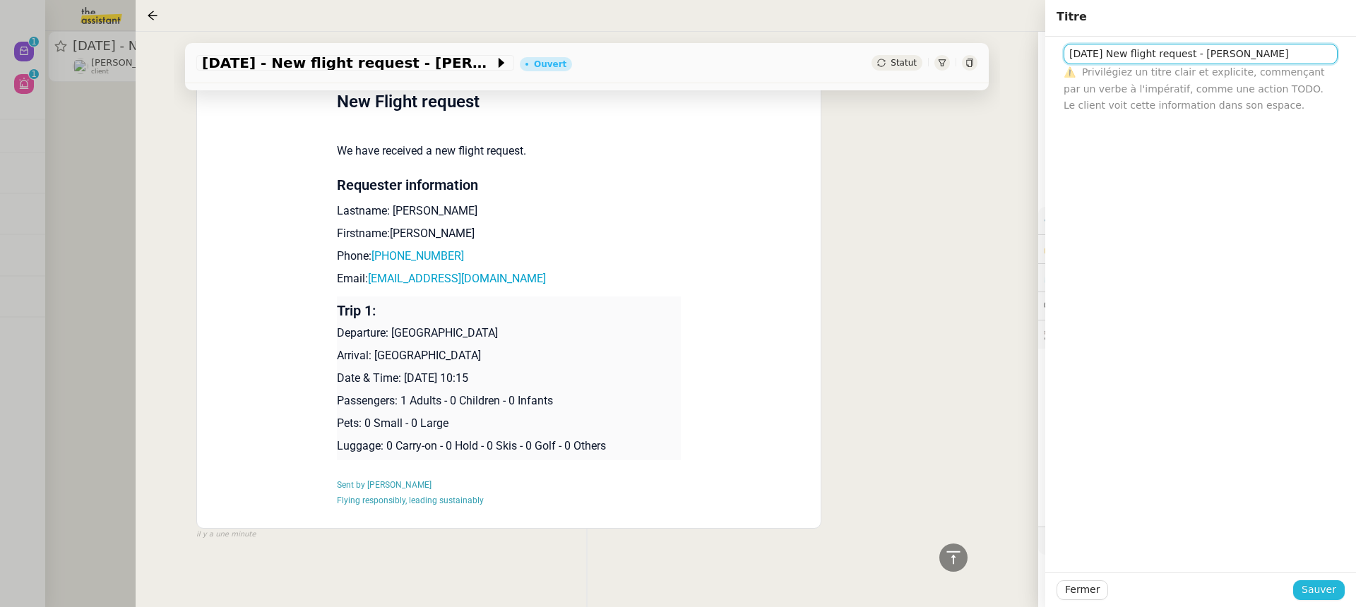
type input "12th September 2025 New flight request - Sharleen Kwarteng"
click at [1334, 597] on span "Sauver" at bounding box center [1318, 590] width 35 height 16
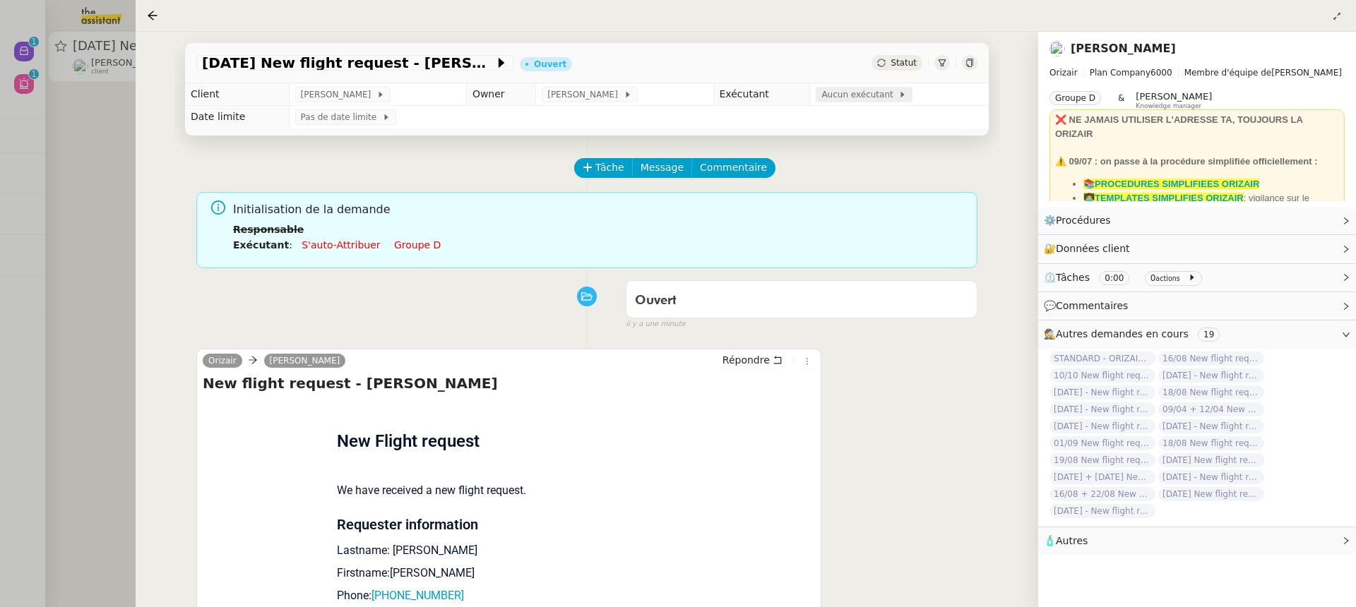
click at [865, 90] on span "Aucun exécutant" at bounding box center [859, 95] width 77 height 14
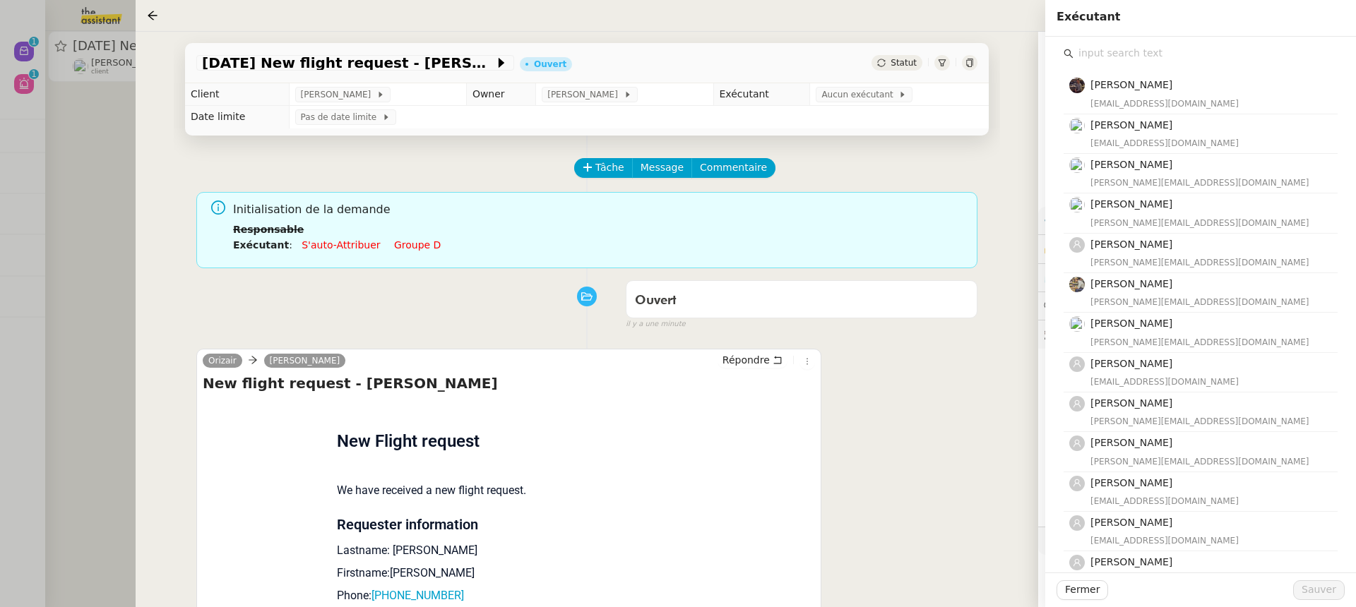
click at [1103, 57] on input "text" at bounding box center [1205, 53] width 264 height 19
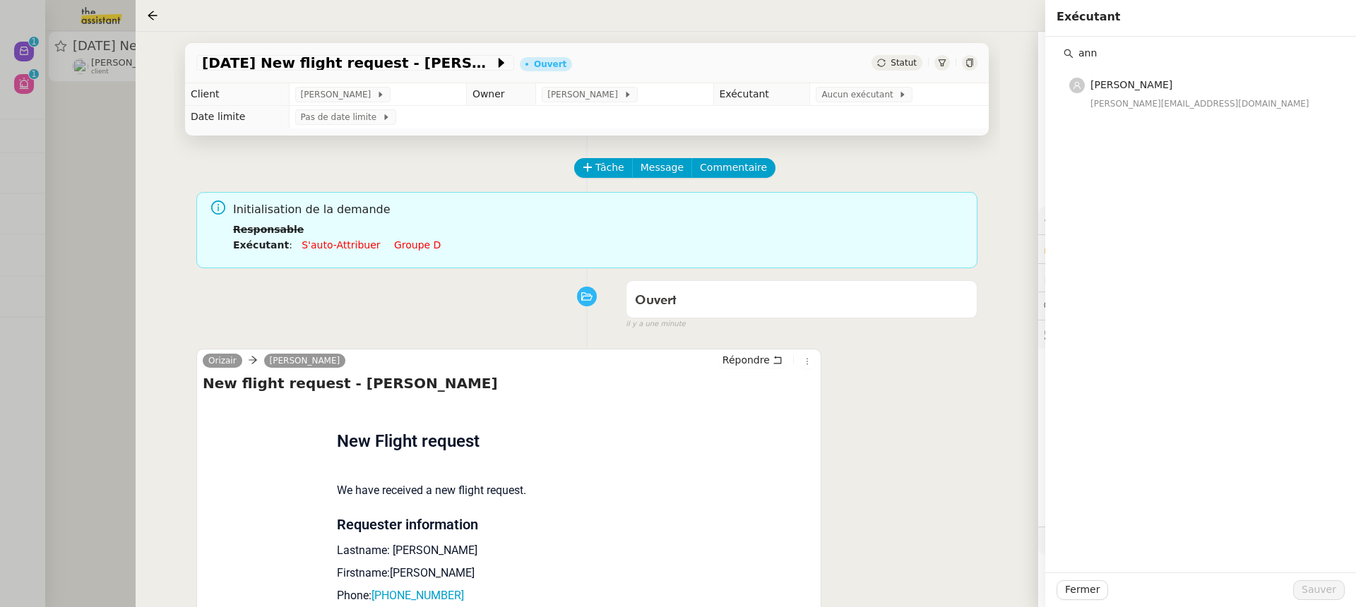
type input "ann"
click at [1168, 117] on div "ann Anna Florent anna@theassistant.team" at bounding box center [1200, 305] width 311 height 536
click at [1150, 99] on div "anna@theassistant.team" at bounding box center [1209, 104] width 239 height 14
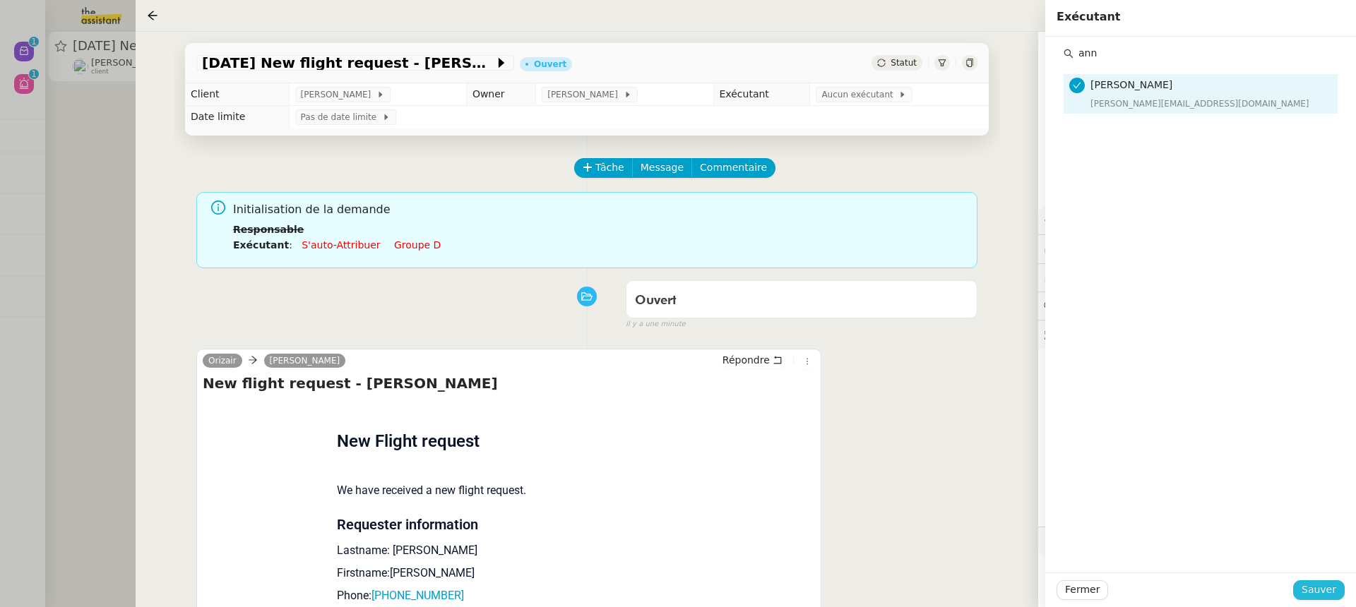
click at [1339, 588] on button "Sauver" at bounding box center [1319, 590] width 52 height 20
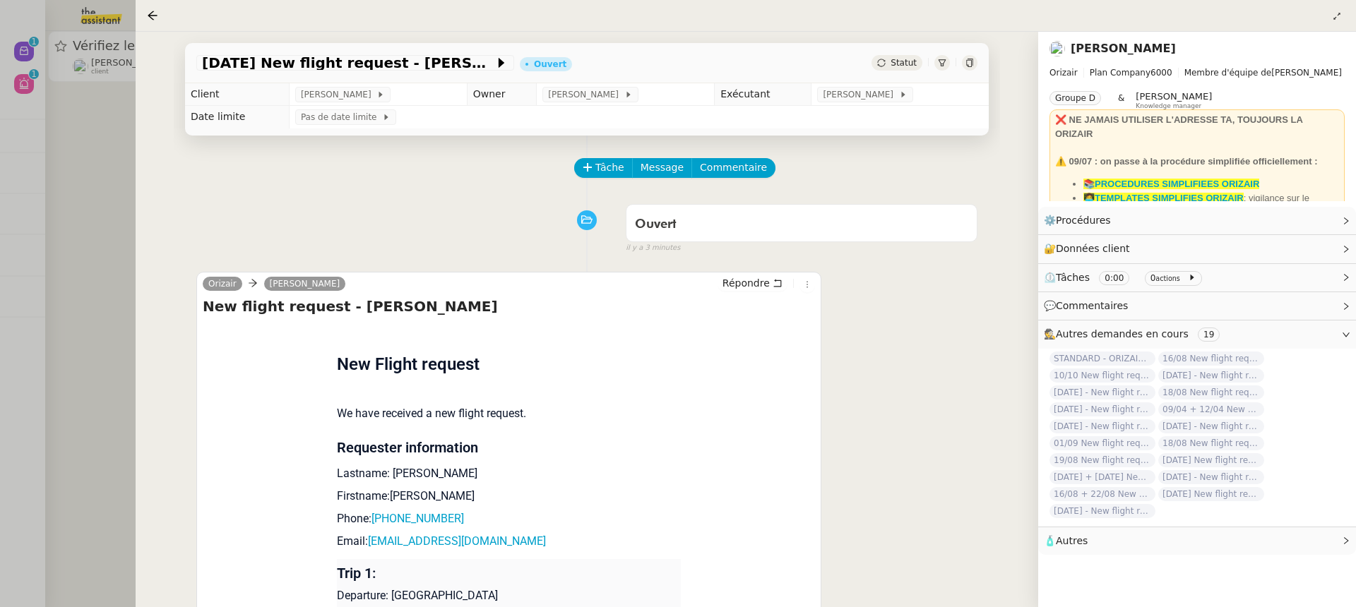
click at [129, 154] on div at bounding box center [678, 303] width 1356 height 607
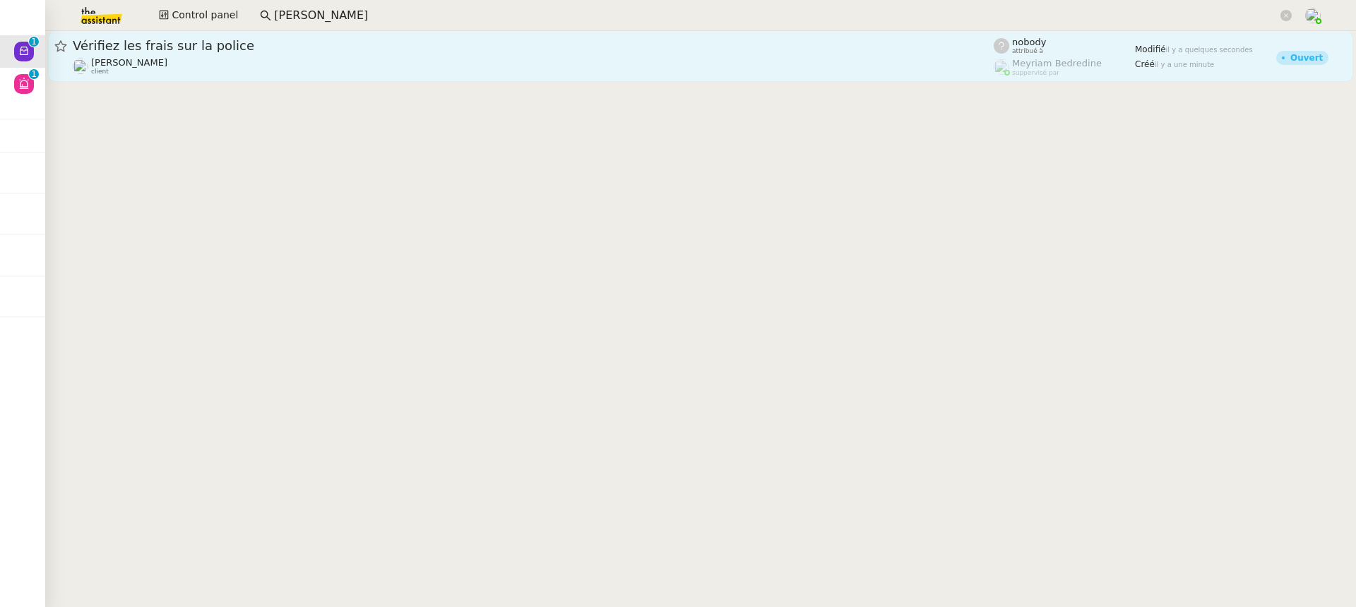
click at [165, 66] on div "Pierrick Morel client" at bounding box center [533, 66] width 921 height 18
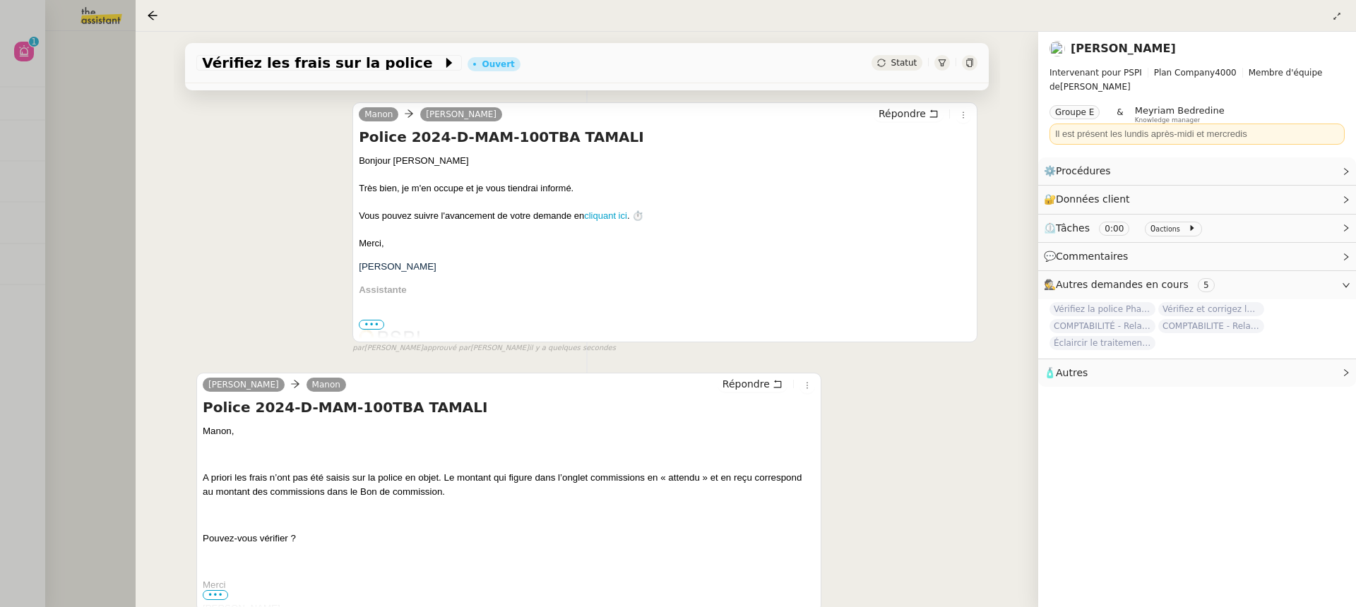
scroll to position [123, 0]
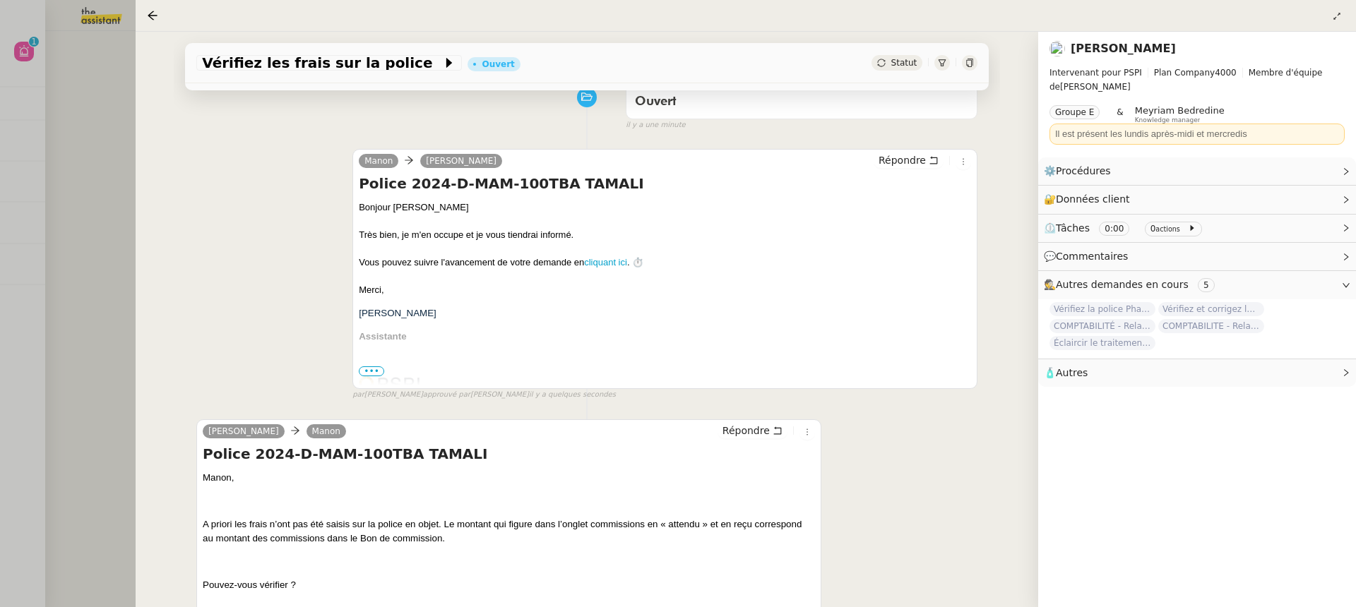
click at [83, 231] on div at bounding box center [678, 303] width 1356 height 607
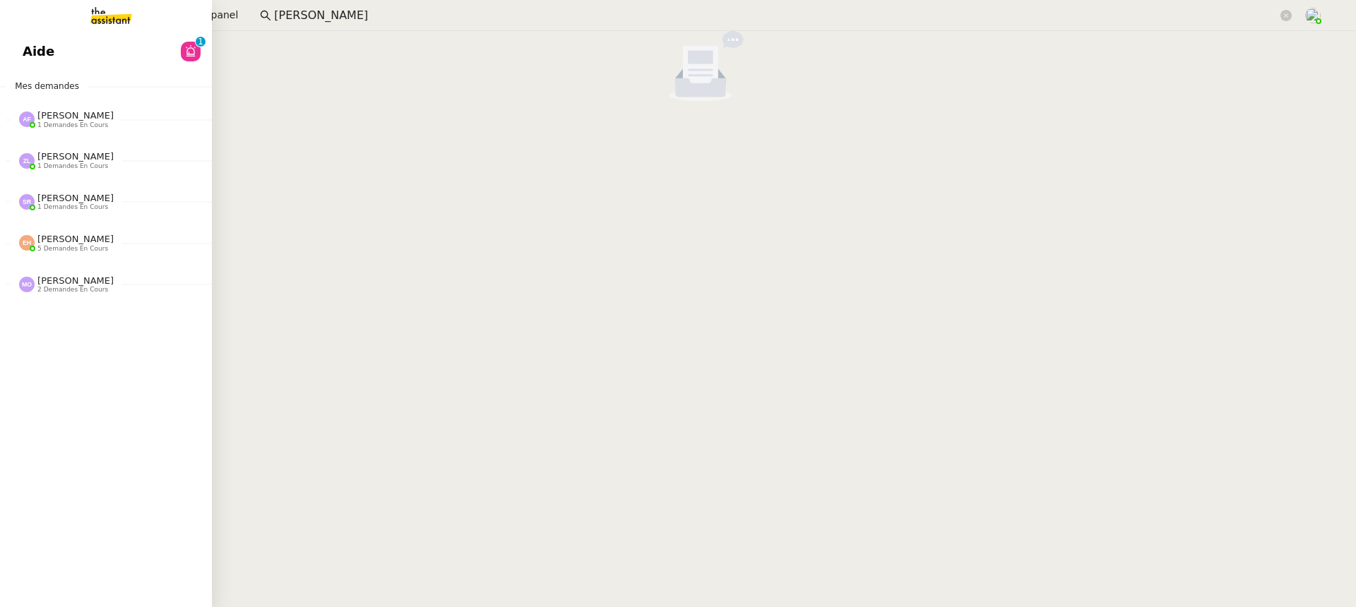
click at [35, 58] on span "Aide" at bounding box center [39, 51] width 32 height 21
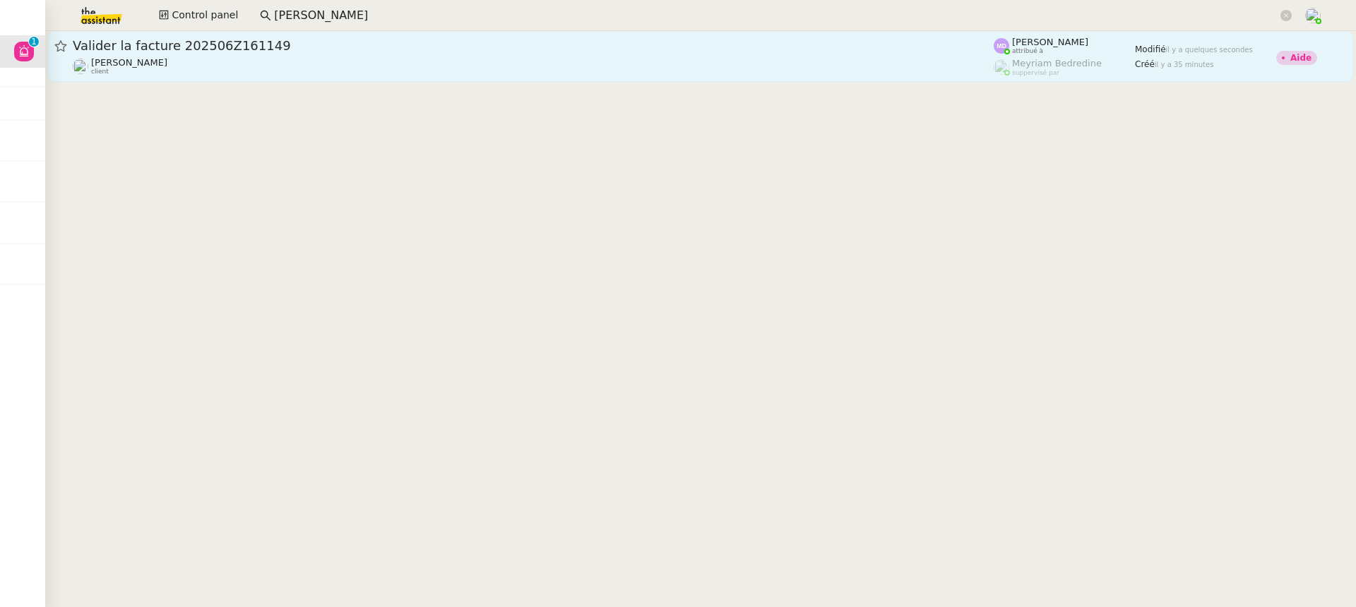
click at [312, 60] on div "Charles Da Conceicao client" at bounding box center [533, 66] width 921 height 18
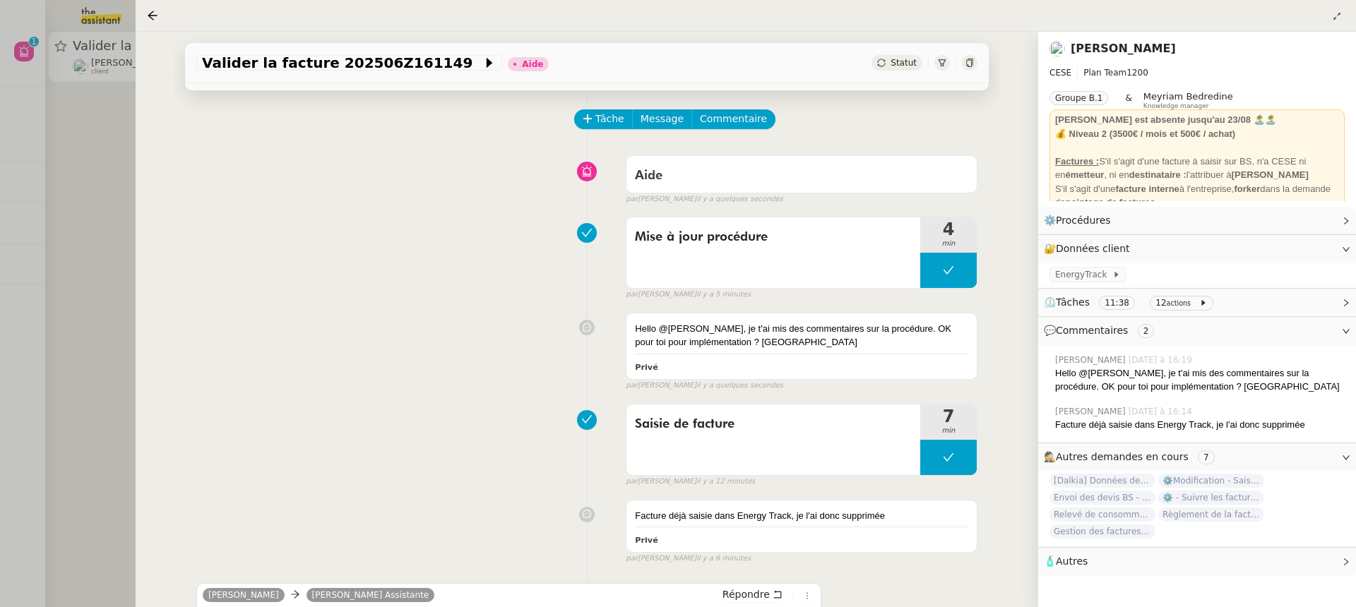
scroll to position [52, 0]
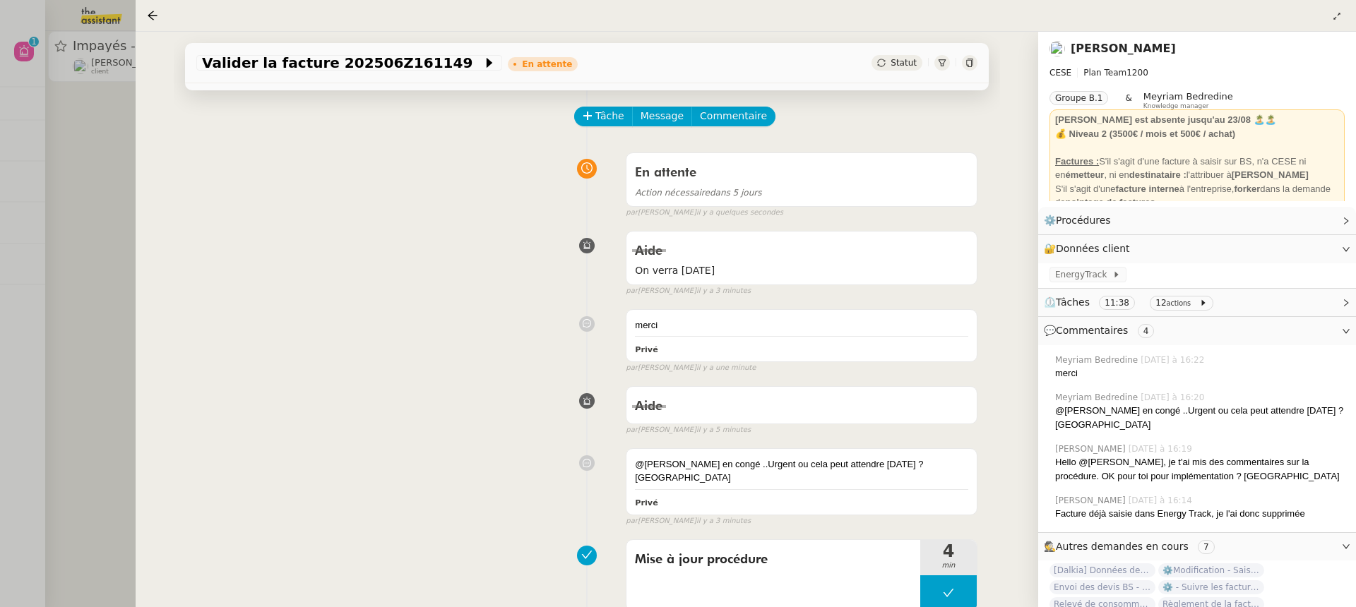
click at [129, 52] on div at bounding box center [678, 303] width 1356 height 607
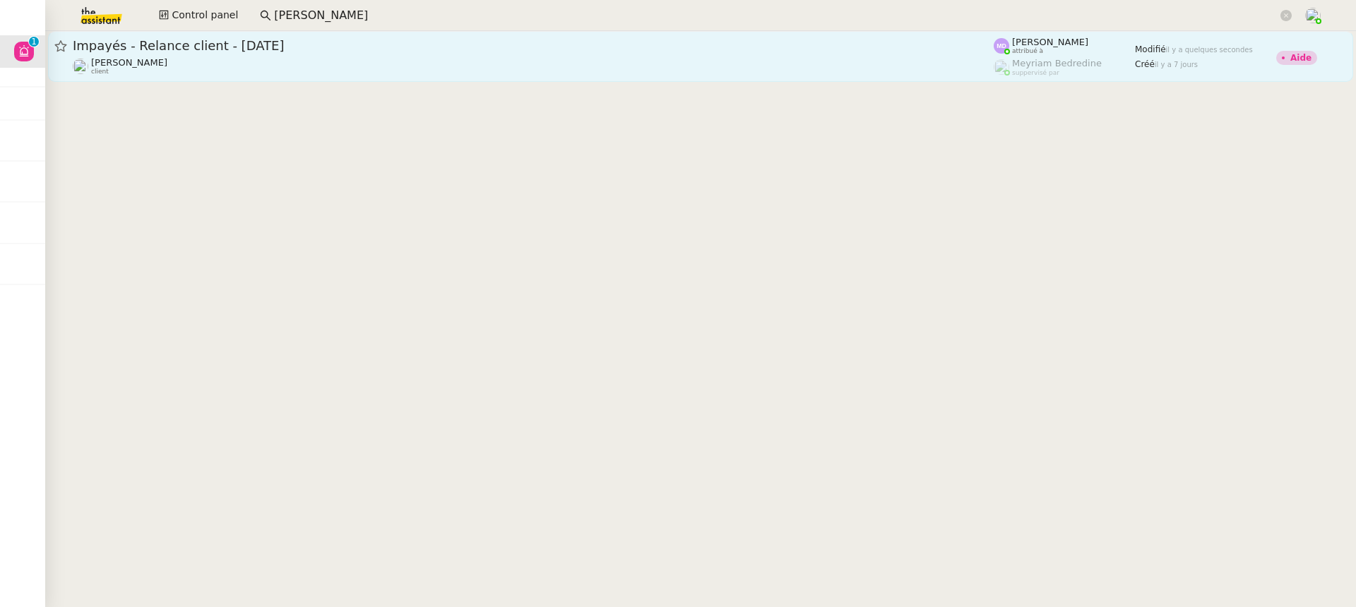
click at [151, 66] on span "Mathilde Borel" at bounding box center [129, 62] width 76 height 11
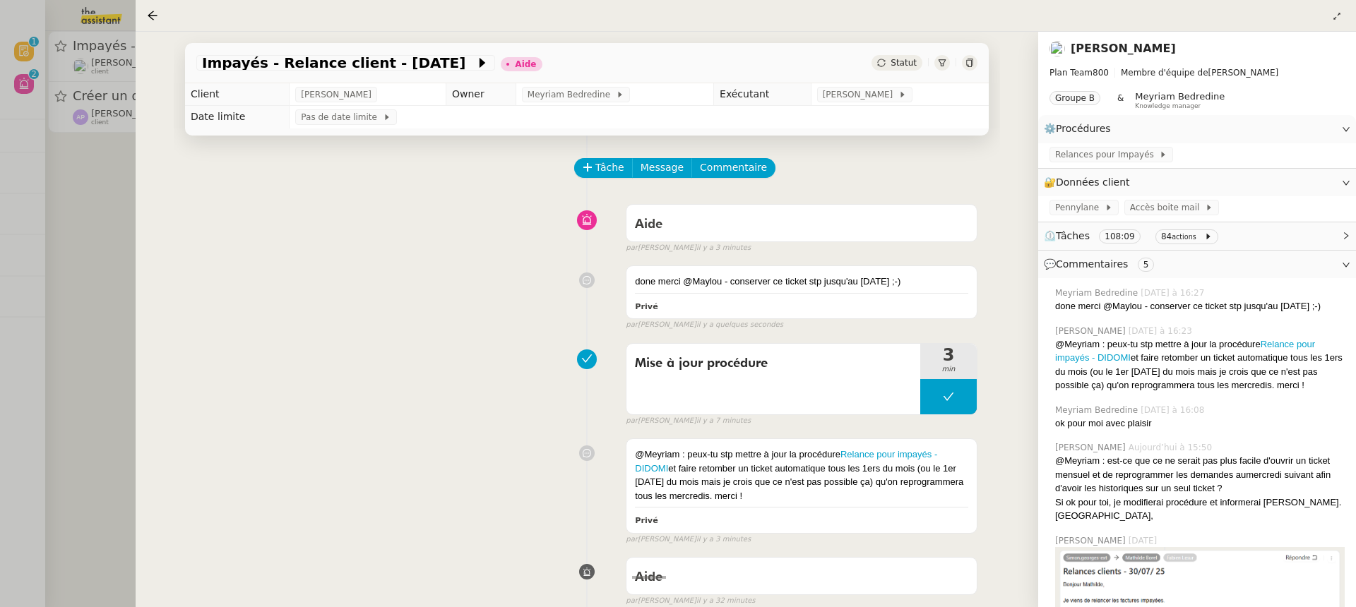
click at [76, 76] on div at bounding box center [678, 303] width 1356 height 607
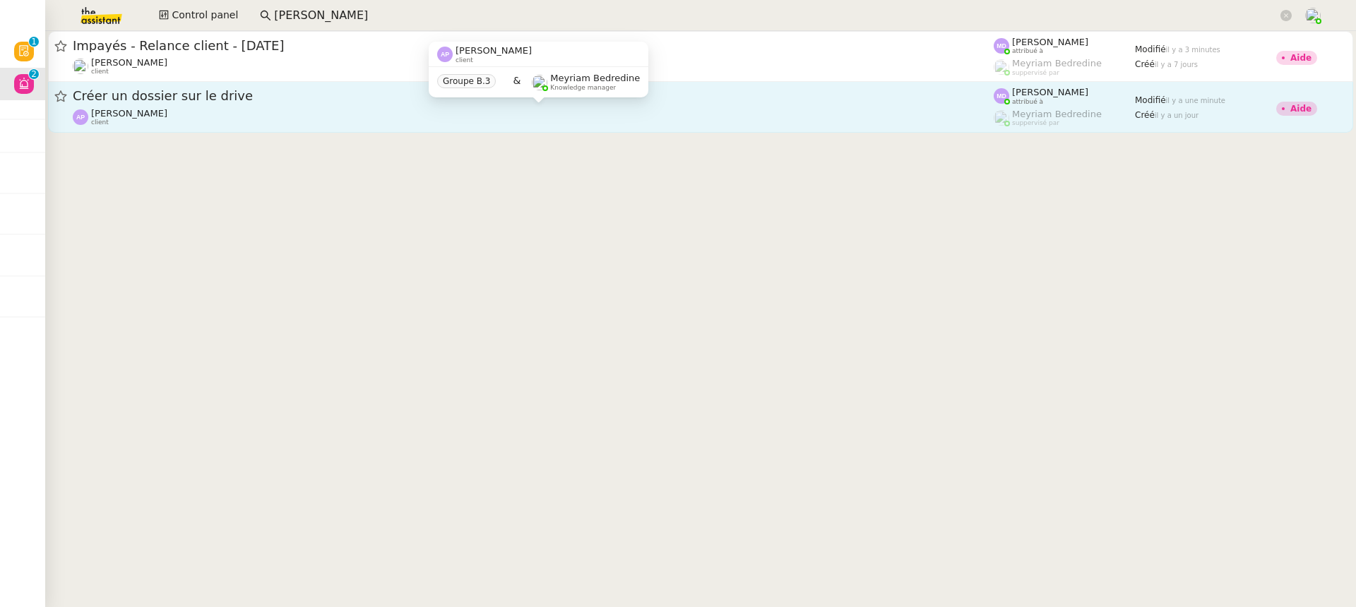
click at [167, 109] on span "[PERSON_NAME]" at bounding box center [129, 113] width 76 height 11
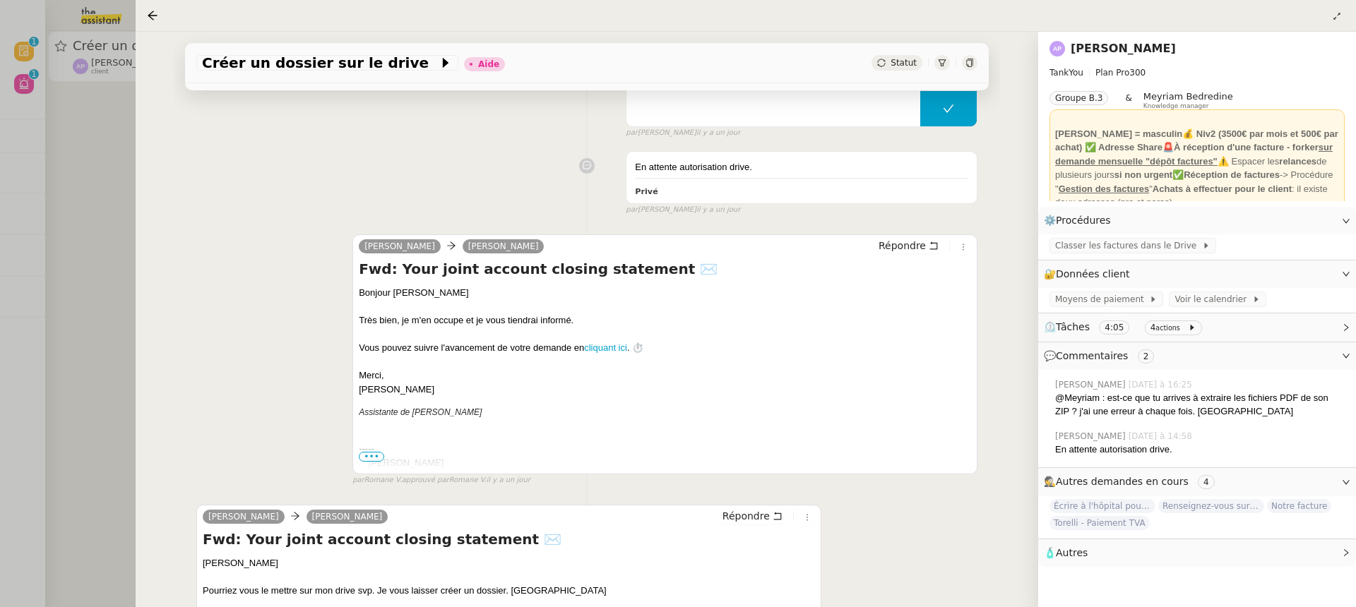
scroll to position [717, 0]
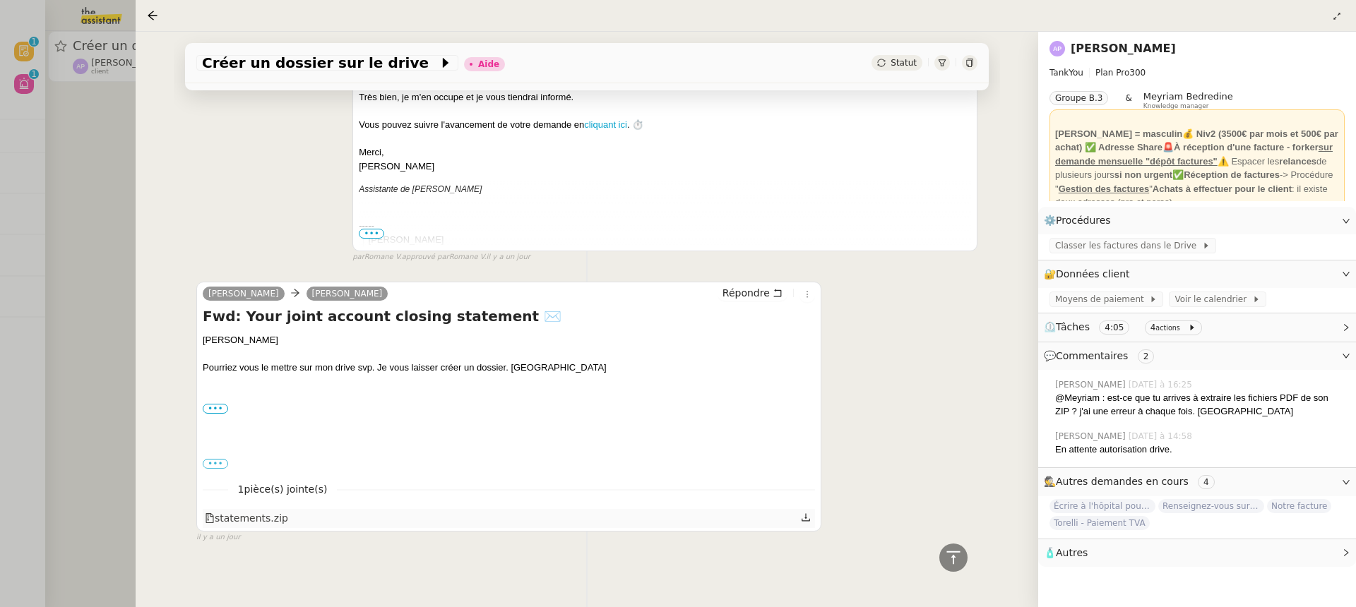
click at [255, 510] on div "statements.zip" at bounding box center [246, 518] width 83 height 16
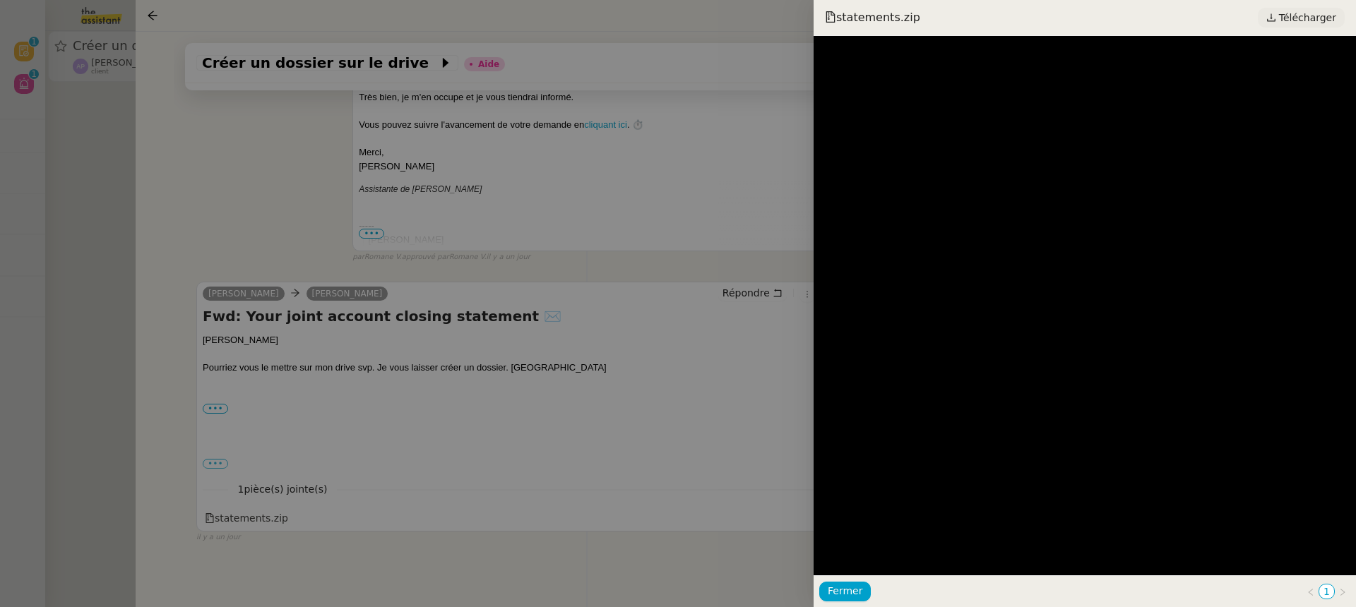
click at [1316, 13] on span "Télécharger" at bounding box center [1307, 17] width 57 height 18
click at [692, 199] on div at bounding box center [678, 303] width 1356 height 607
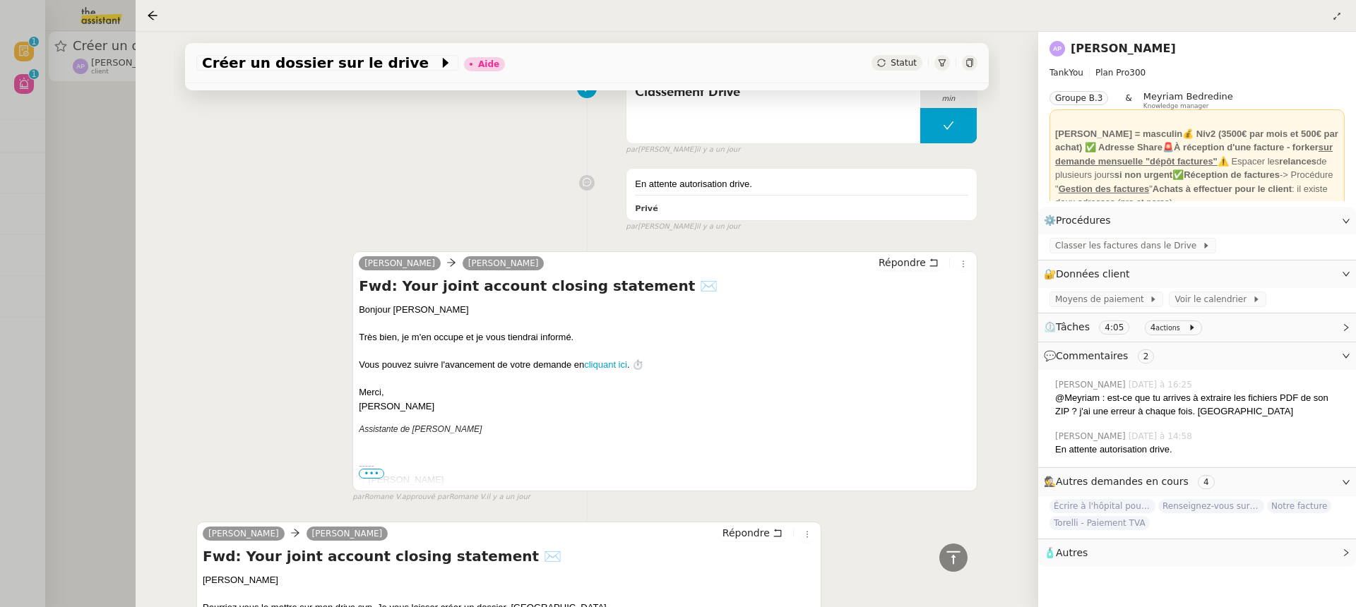
scroll to position [0, 0]
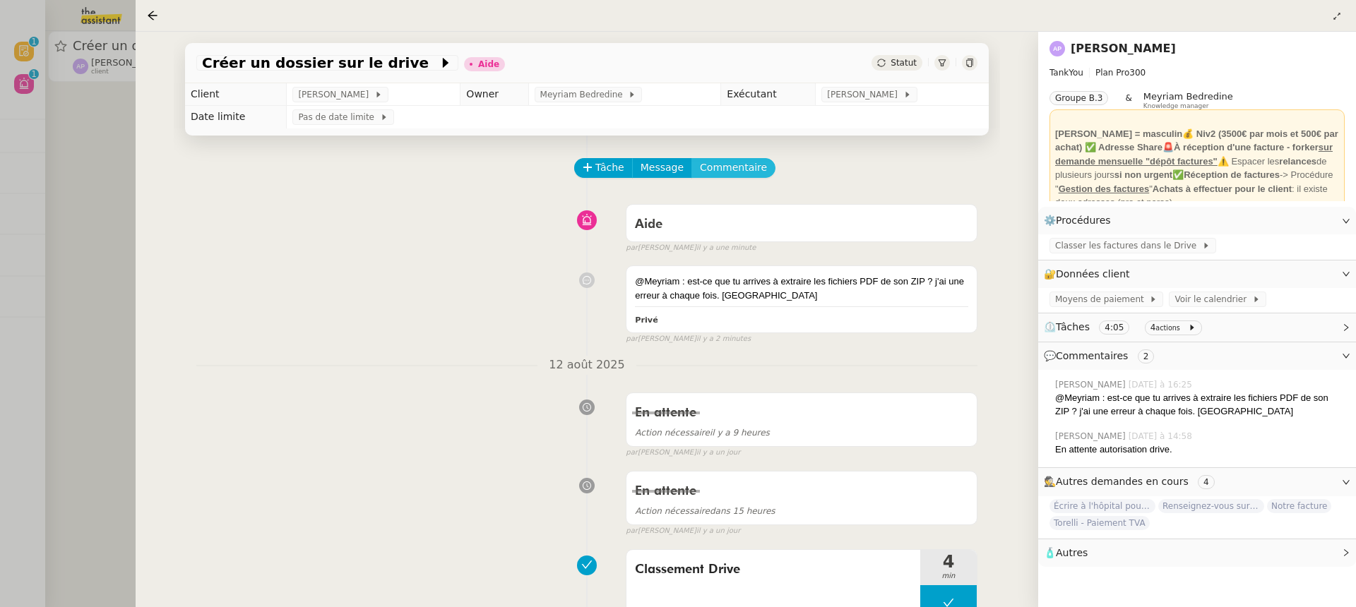
click at [751, 165] on span "Commentaire" at bounding box center [733, 168] width 67 height 16
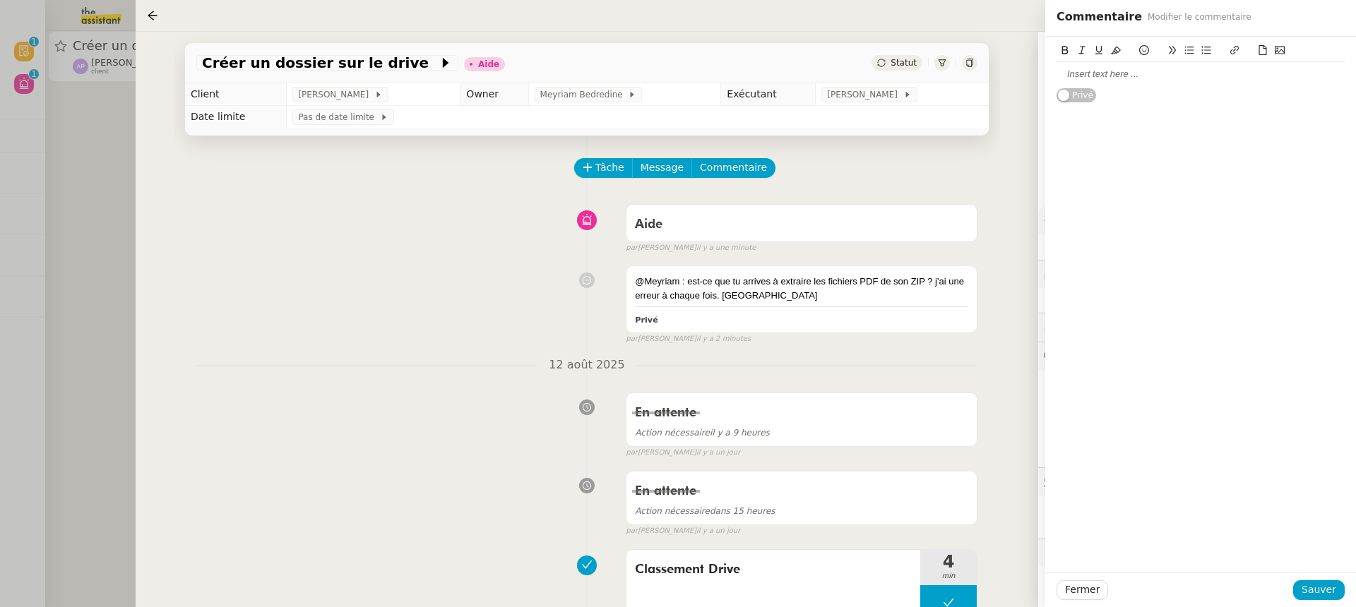
click at [1159, 88] on div "Privé" at bounding box center [1200, 70] width 288 height 66
click at [1142, 78] on div at bounding box center [1200, 74] width 288 height 13
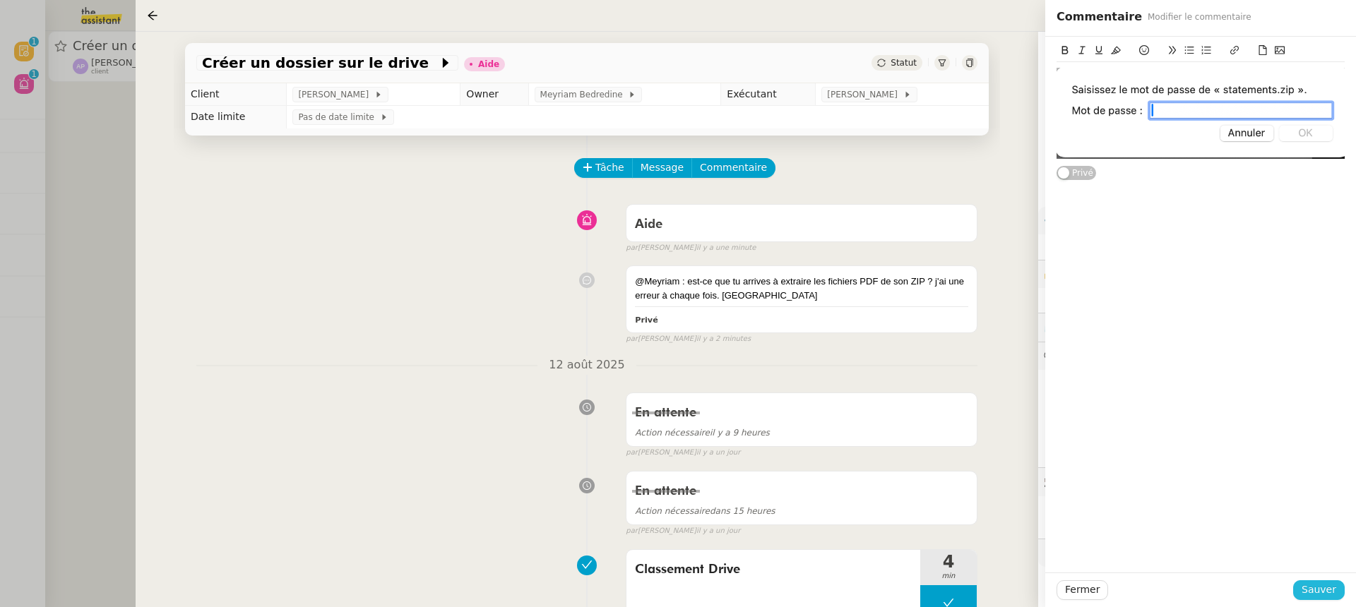
click at [1314, 592] on span "Sauver" at bounding box center [1318, 590] width 35 height 16
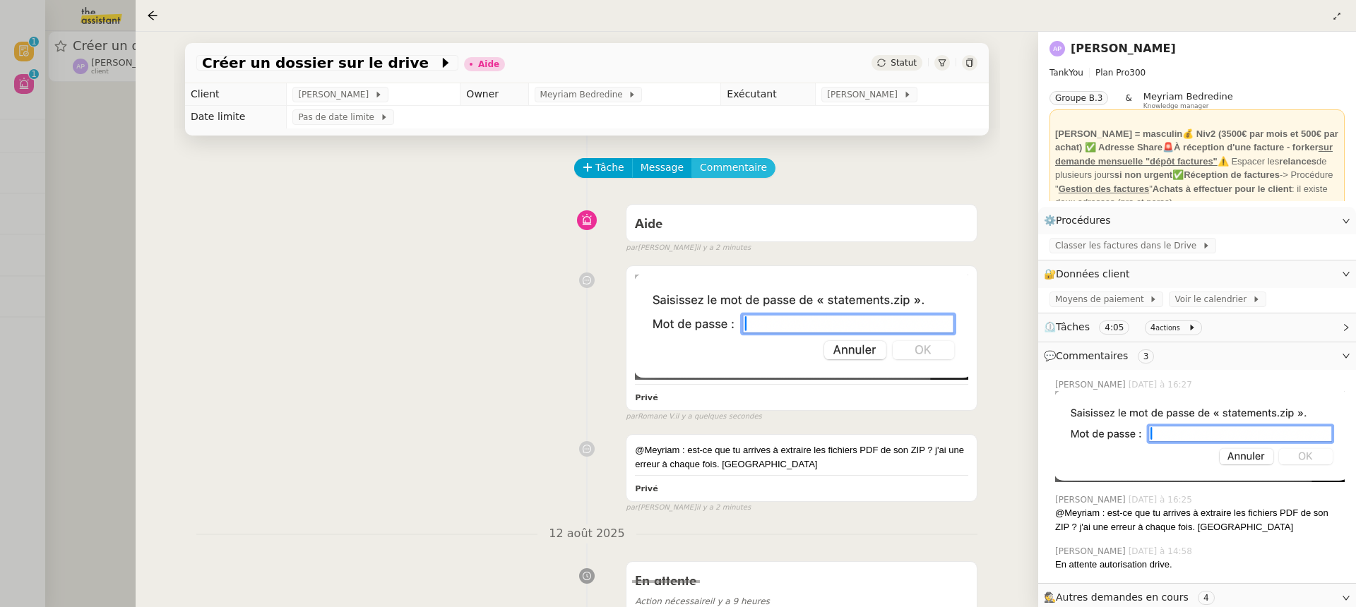
click at [734, 163] on span "Commentaire" at bounding box center [733, 168] width 67 height 16
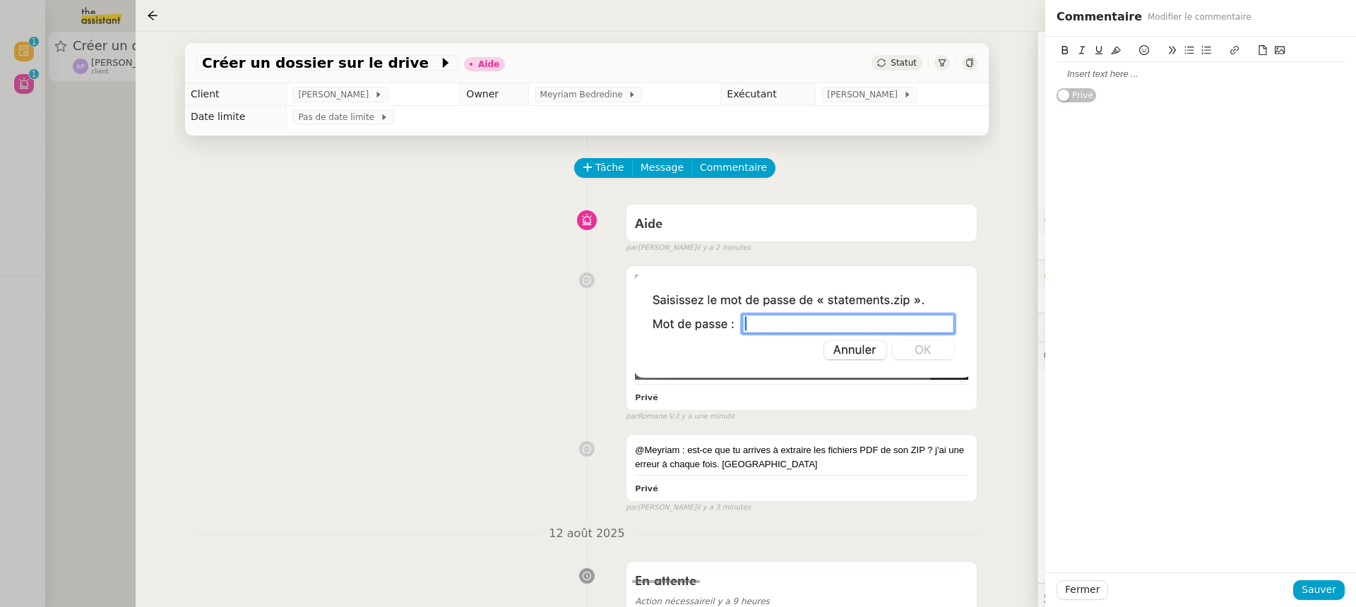
click at [1079, 91] on span "Privé" at bounding box center [1082, 95] width 21 height 14
click at [1079, 73] on div at bounding box center [1200, 74] width 288 height 13
click at [1081, 104] on div "Public Les clients peuvent lire les informations" at bounding box center [1200, 305] width 311 height 536
click at [1080, 93] on span "Public" at bounding box center [1071, 95] width 25 height 14
click at [1087, 77] on div at bounding box center [1200, 74] width 288 height 13
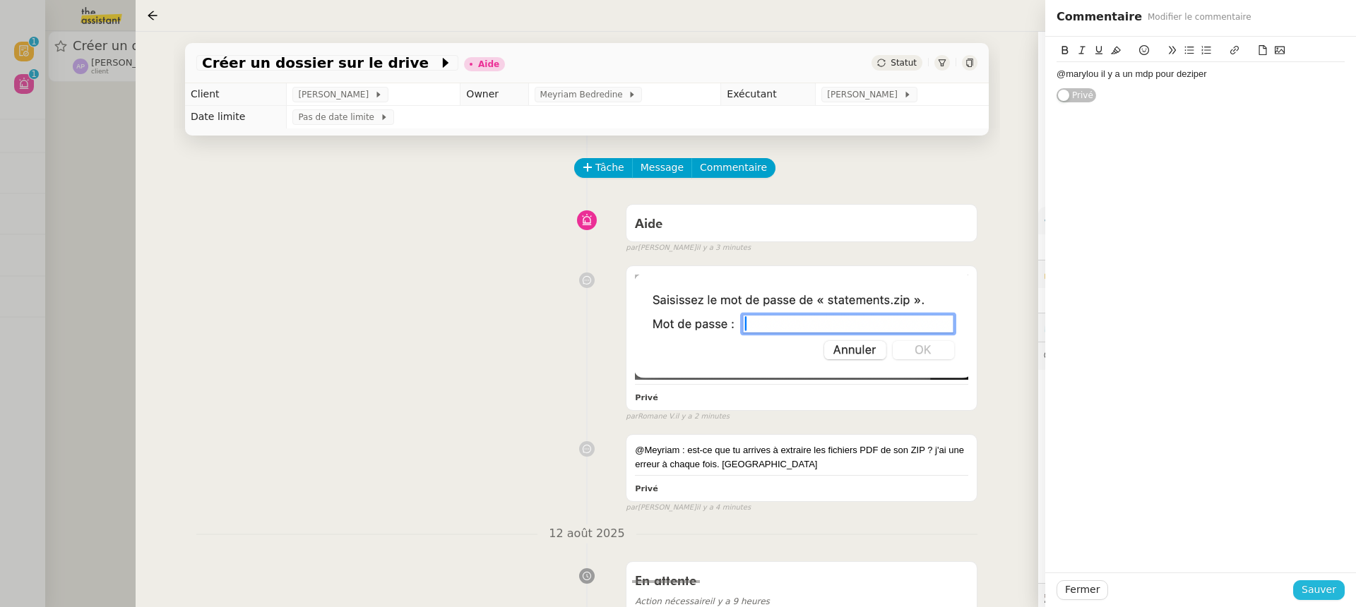
click at [1315, 590] on span "Sauver" at bounding box center [1318, 590] width 35 height 16
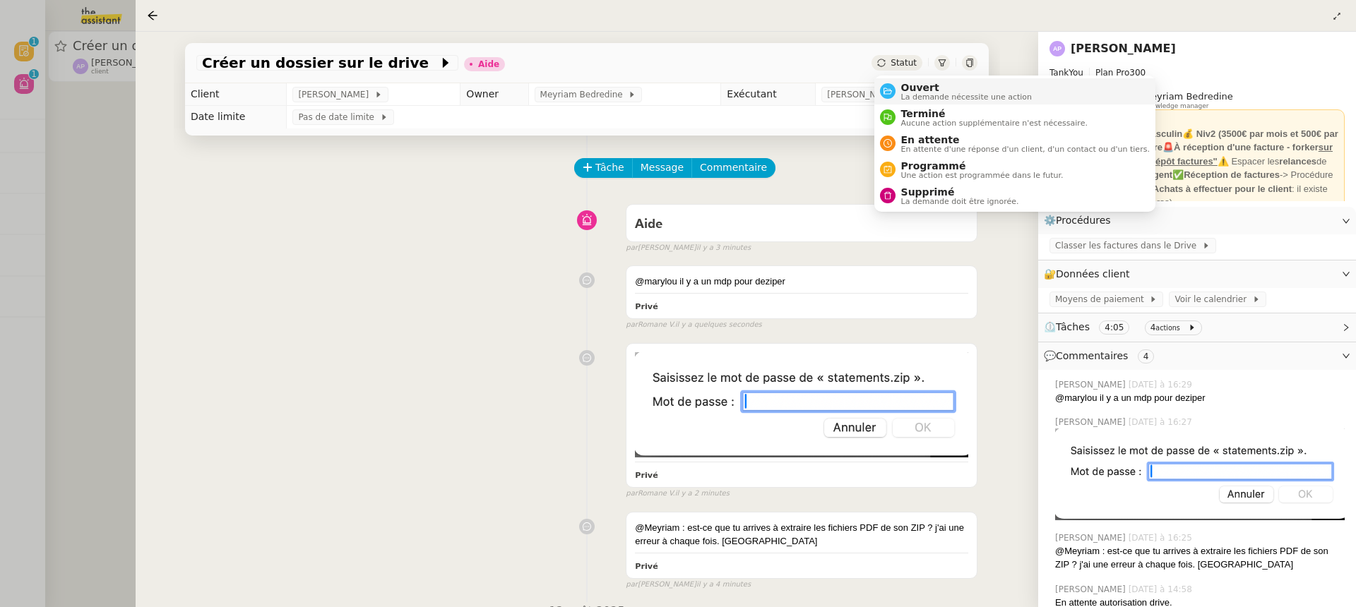
click at [937, 102] on li "Ouvert La demande nécessite une action" at bounding box center [1014, 91] width 281 height 26
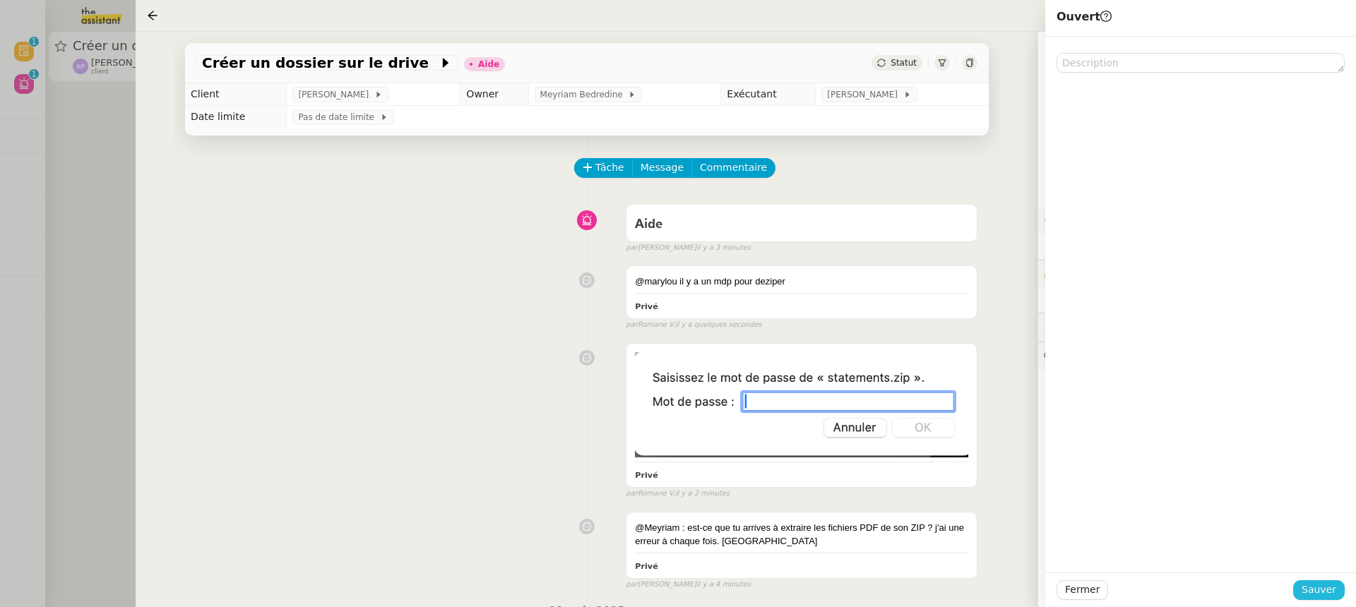
click at [1320, 589] on span "Sauver" at bounding box center [1318, 590] width 35 height 16
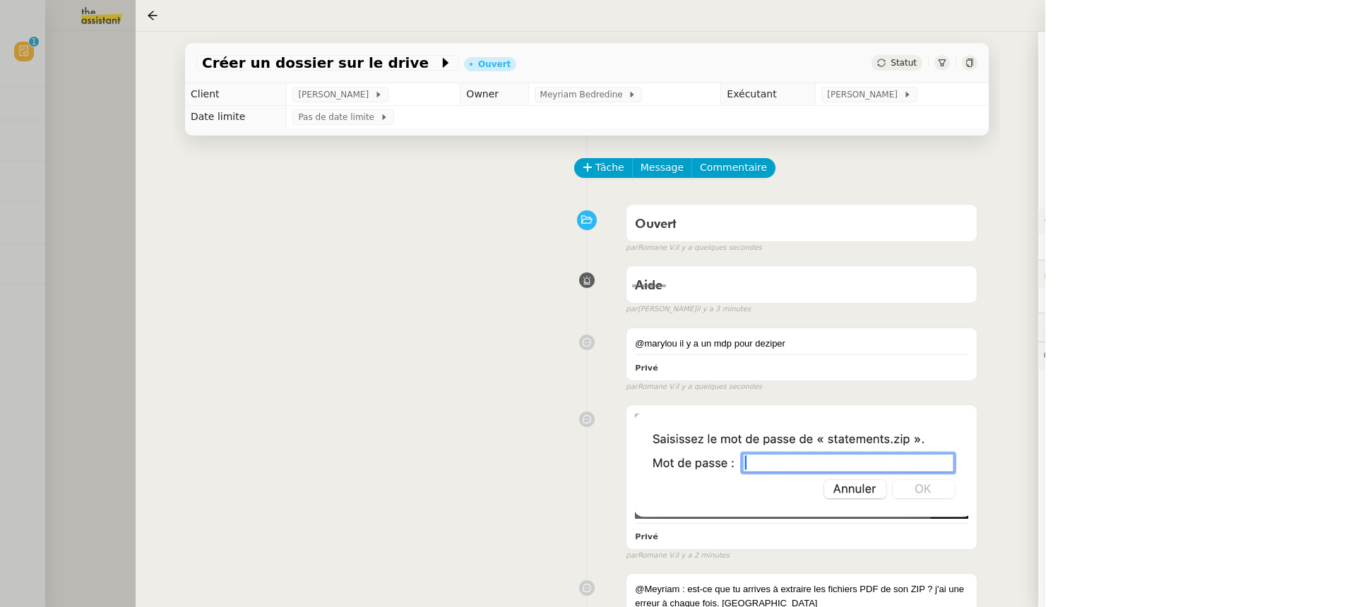
click at [109, 141] on div at bounding box center [678, 303] width 1356 height 607
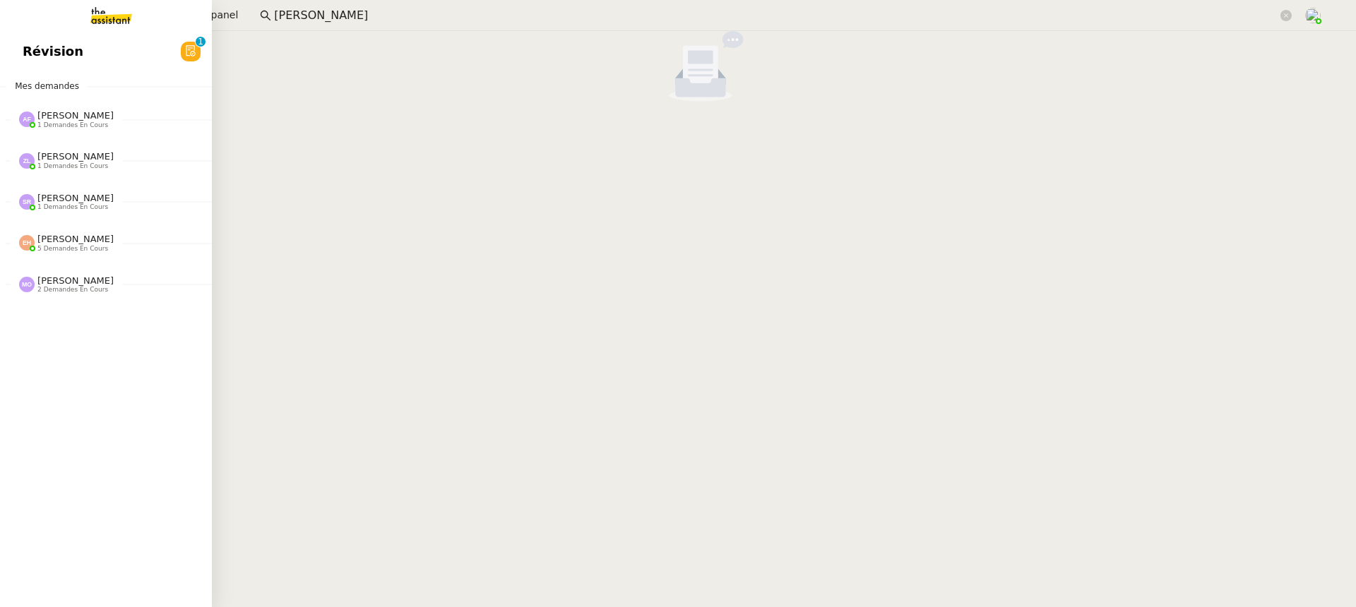
click at [26, 47] on span "Révision" at bounding box center [53, 51] width 61 height 21
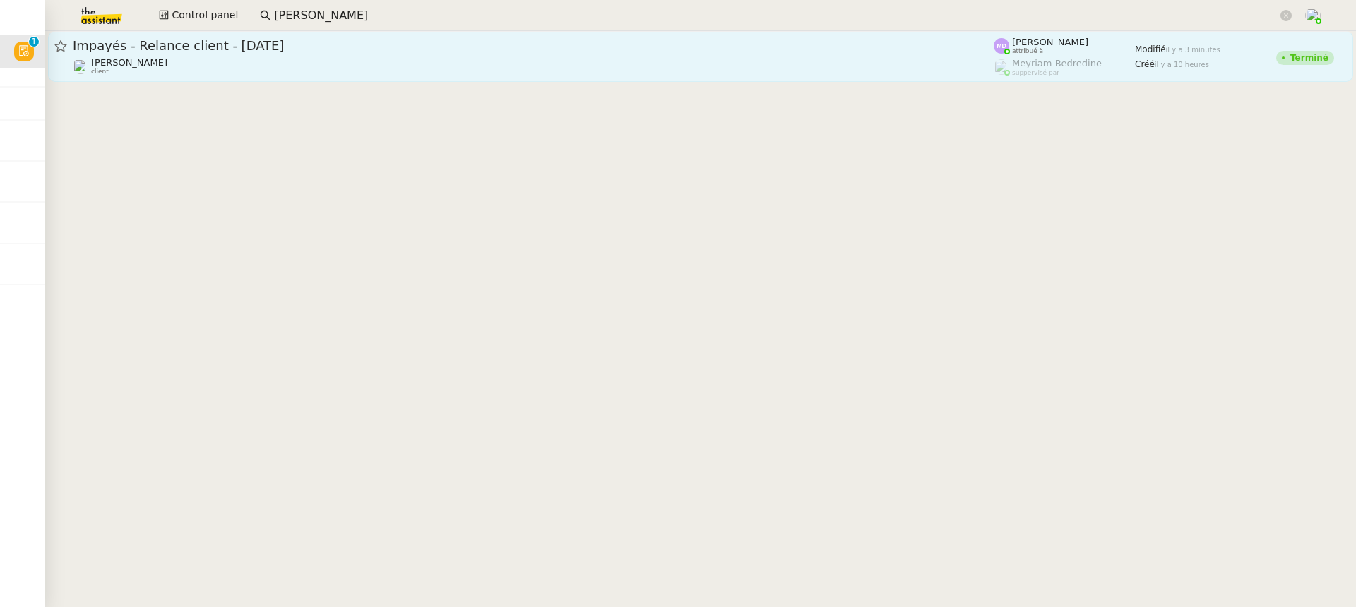
click at [364, 66] on div "Mathilde Borel client" at bounding box center [533, 66] width 921 height 18
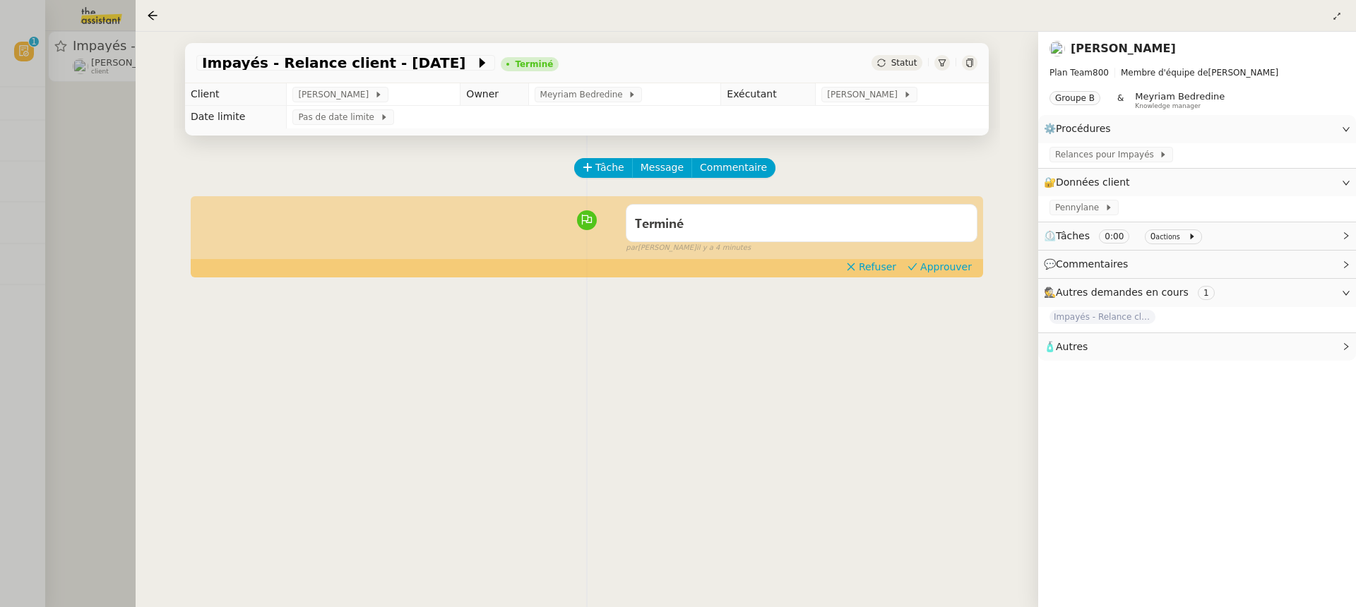
scroll to position [42, 0]
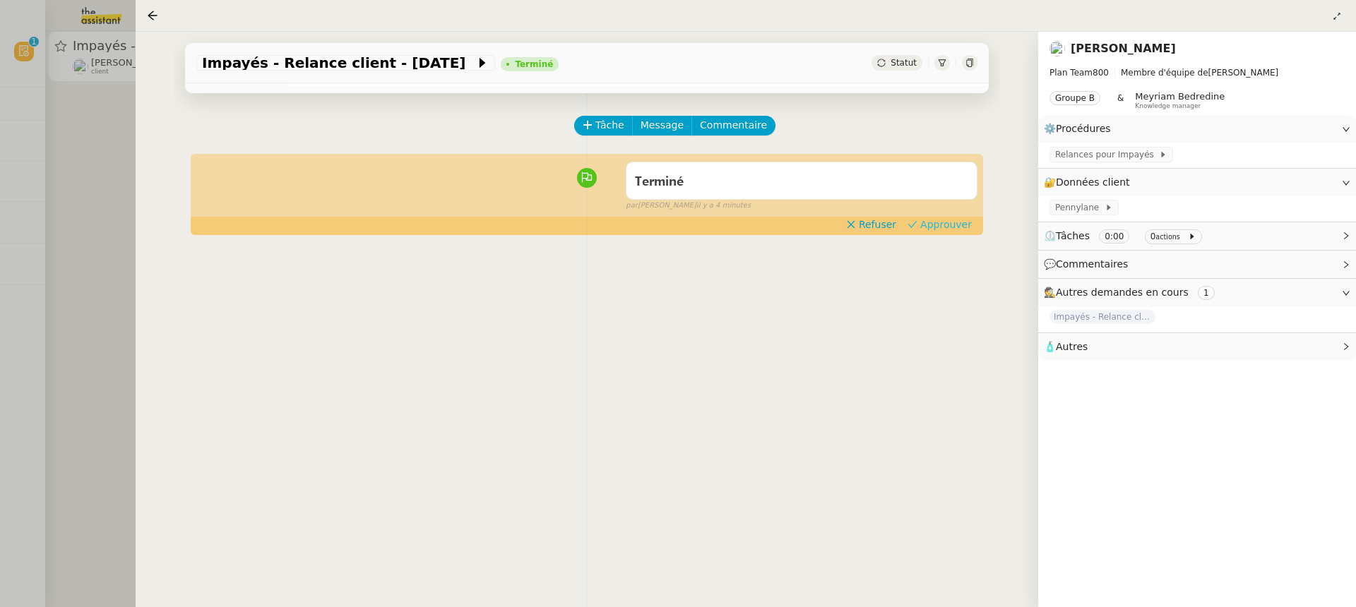
click at [971, 228] on span "Approuver" at bounding box center [946, 224] width 52 height 14
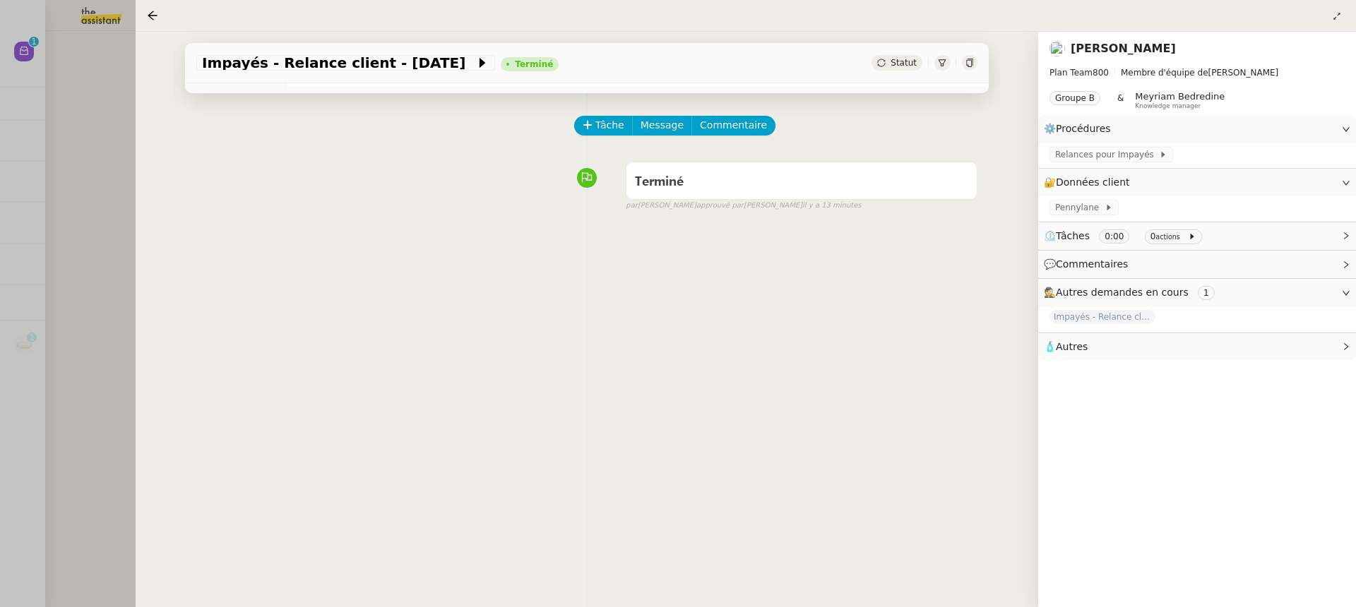
click at [61, 49] on div at bounding box center [678, 303] width 1356 height 607
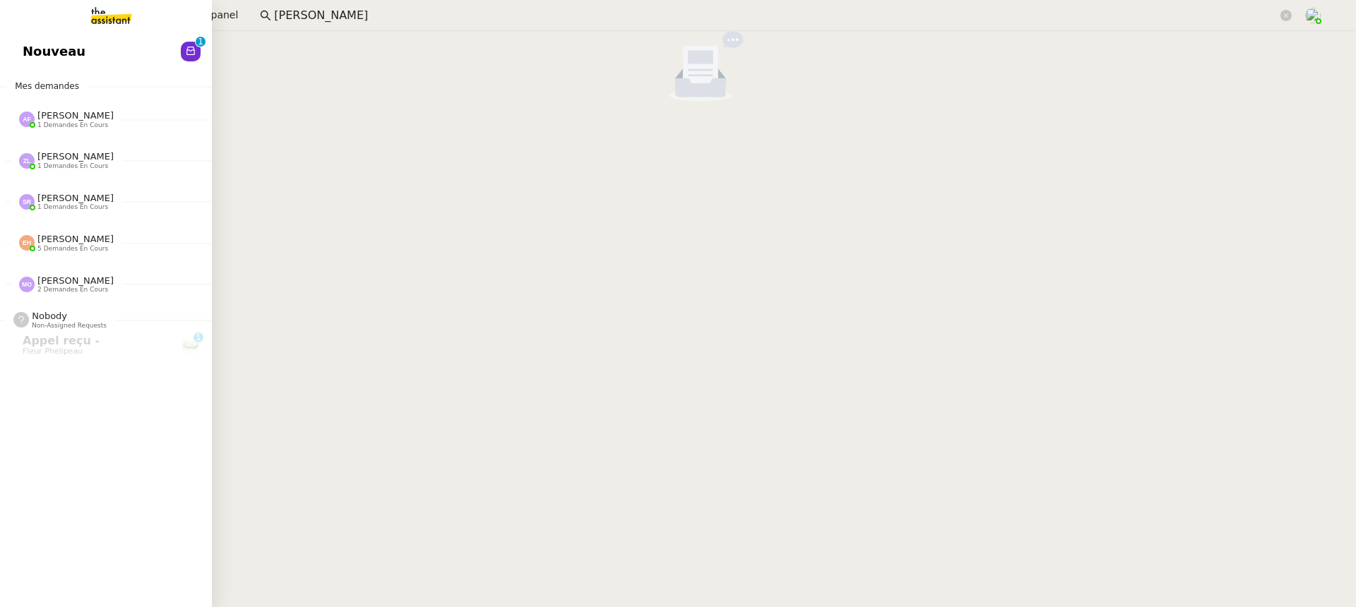
click at [21, 54] on link "Nouveau 0 1 2 3 4 5 6 7 8 9" at bounding box center [106, 51] width 212 height 32
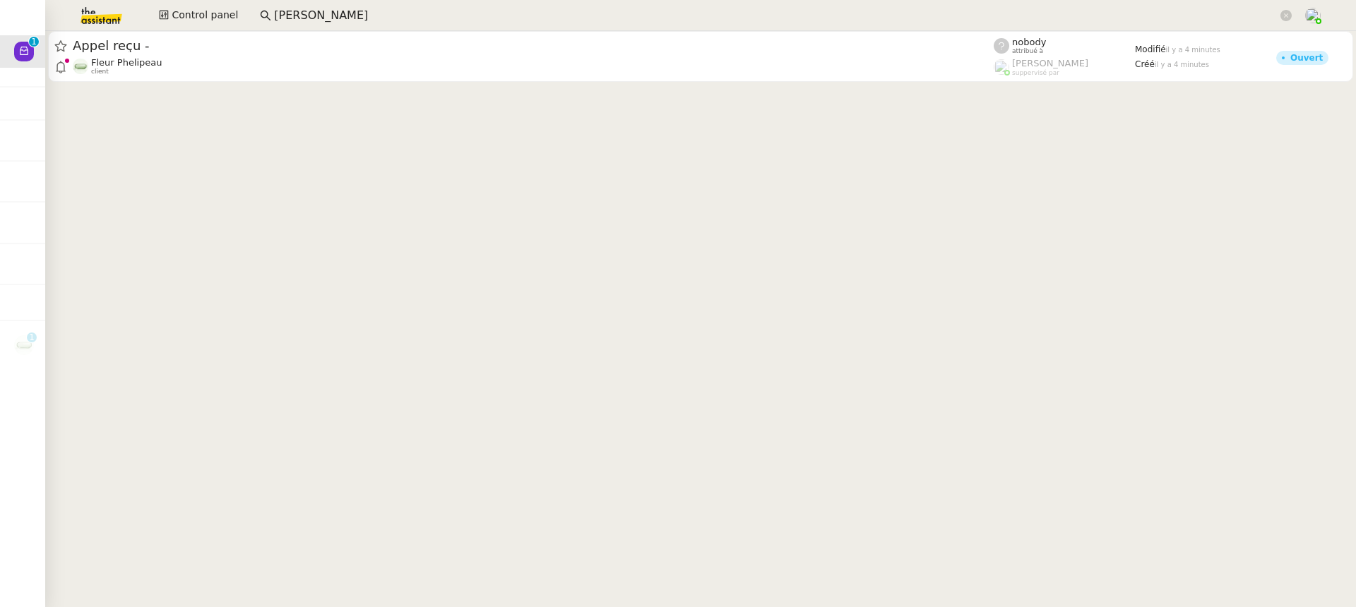
click at [199, 82] on div at bounding box center [700, 58] width 1310 height 54
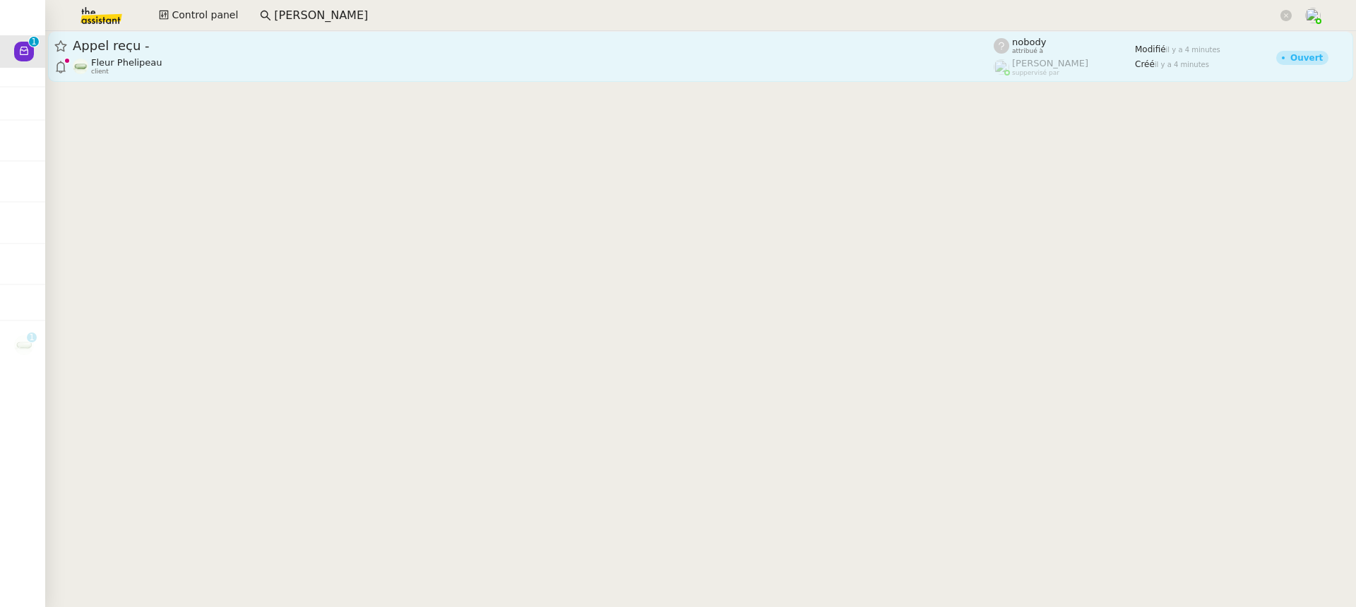
click at [199, 78] on link "Appel reçu - Fleur Phelipeau client nobody attribué à Romane Vachon suppervisé …" at bounding box center [700, 56] width 1305 height 51
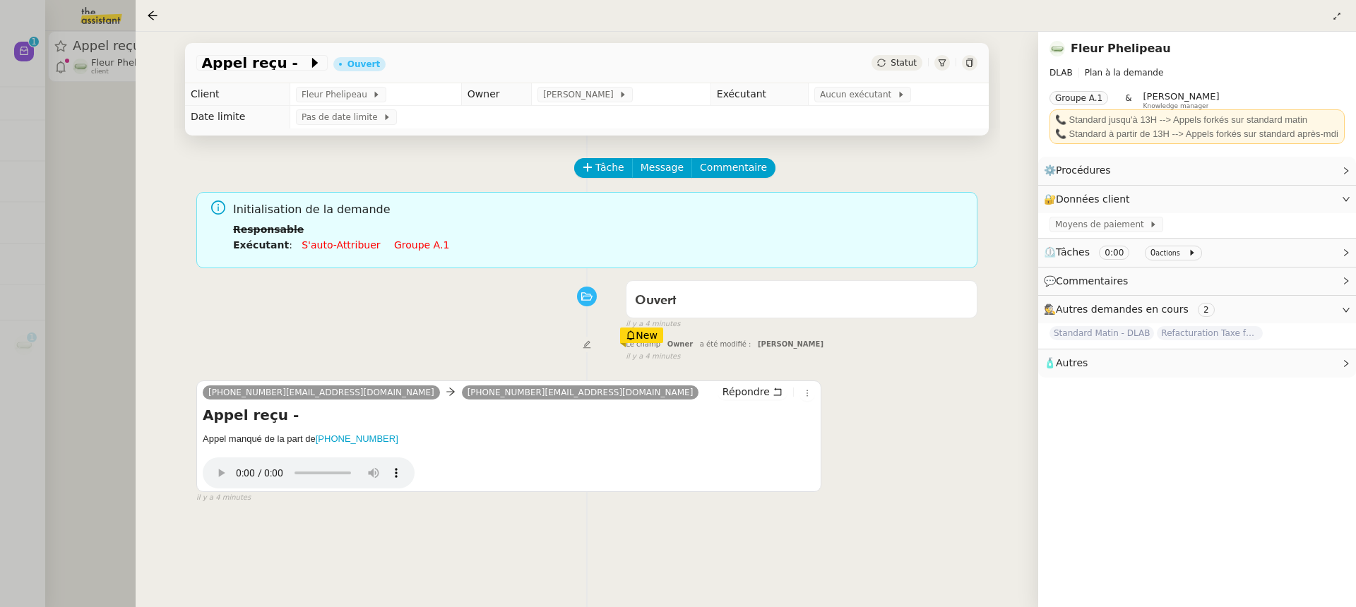
scroll to position [61, 0]
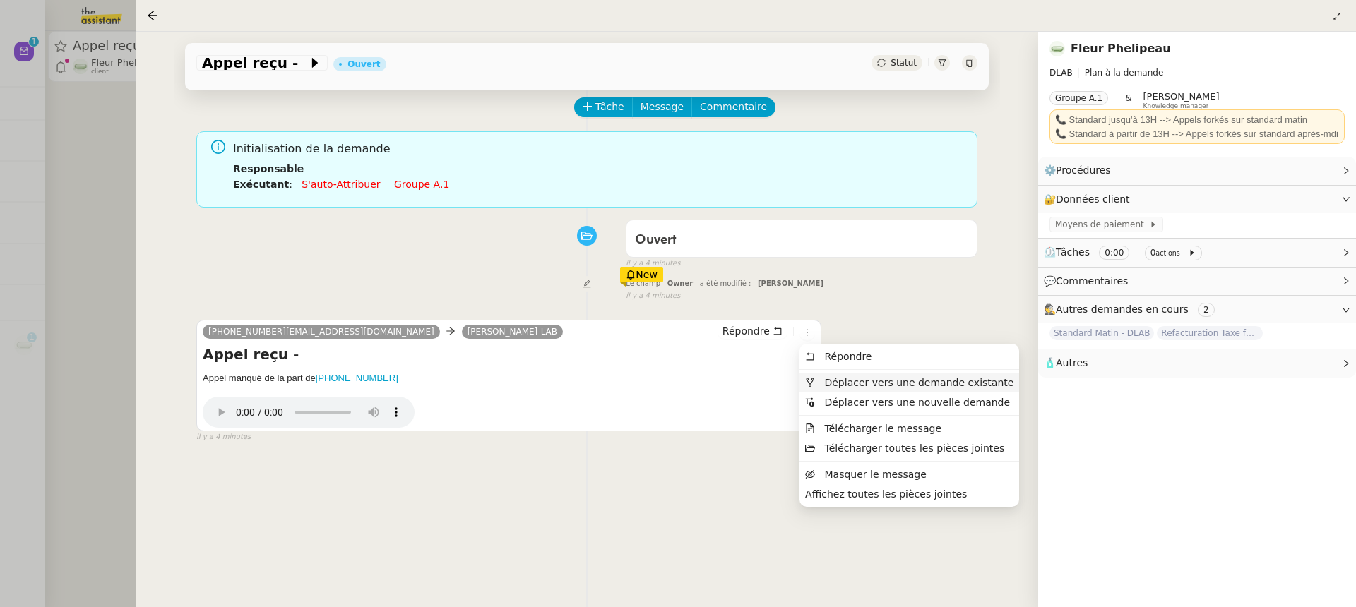
click at [853, 383] on span "Déplacer vers une demande existante" at bounding box center [918, 382] width 189 height 11
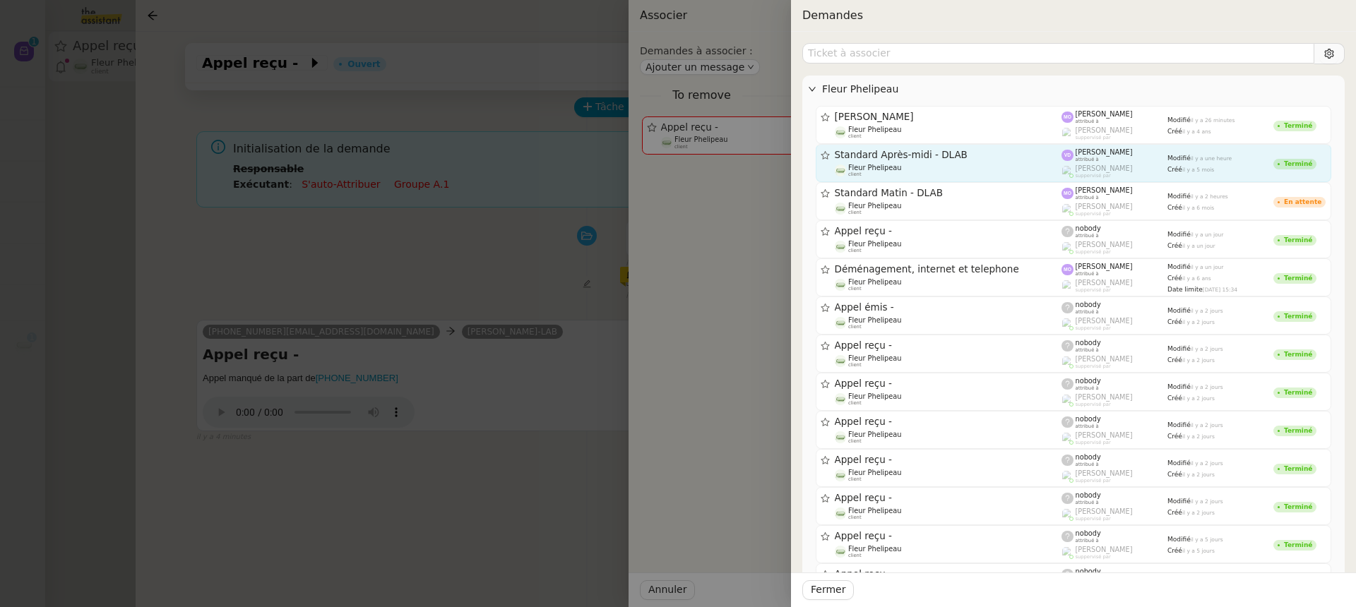
click at [924, 169] on div "Fleur Phelipeau client" at bounding box center [948, 171] width 227 height 14
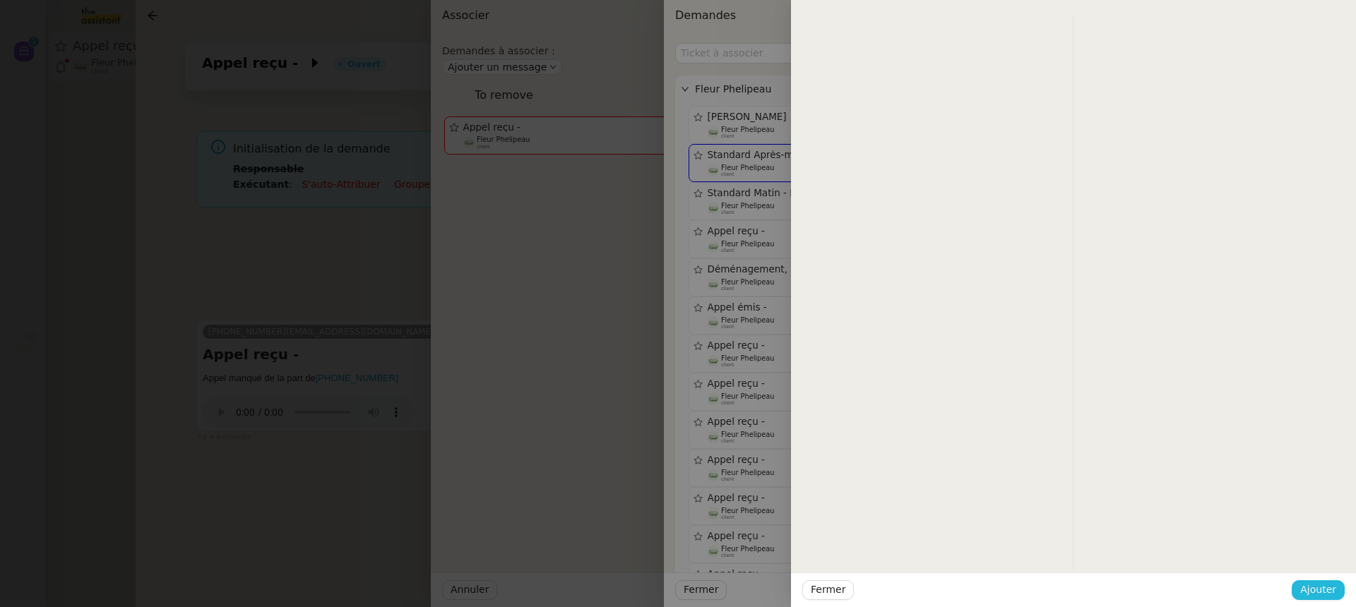
click at [1320, 596] on span "Ajouter" at bounding box center [1318, 590] width 36 height 16
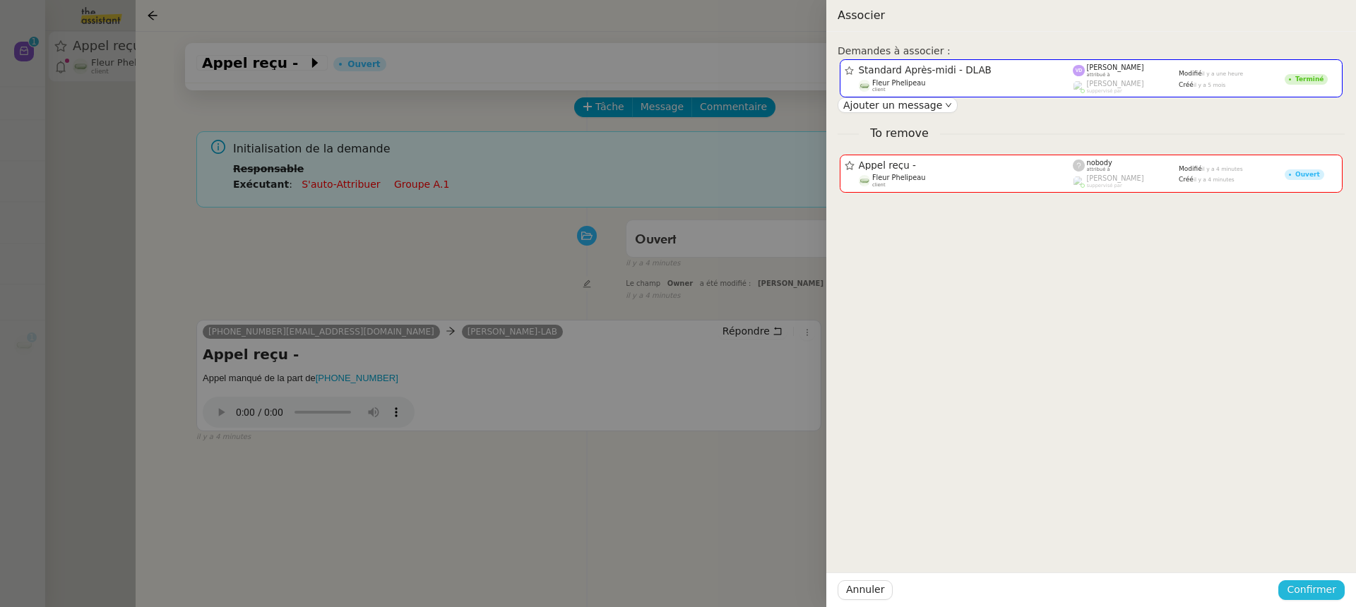
click at [1320, 596] on span "Confirmer" at bounding box center [1310, 590] width 49 height 16
click at [1310, 546] on span "Ajouter" at bounding box center [1312, 552] width 36 height 14
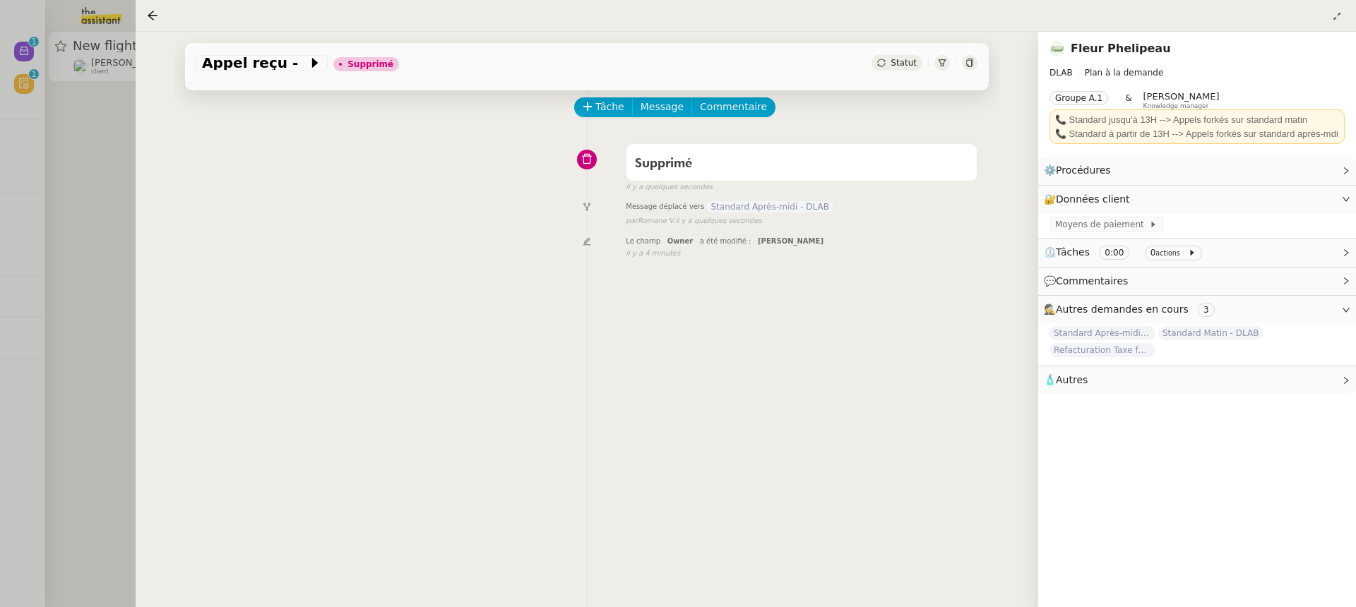
click at [96, 316] on div at bounding box center [678, 303] width 1356 height 607
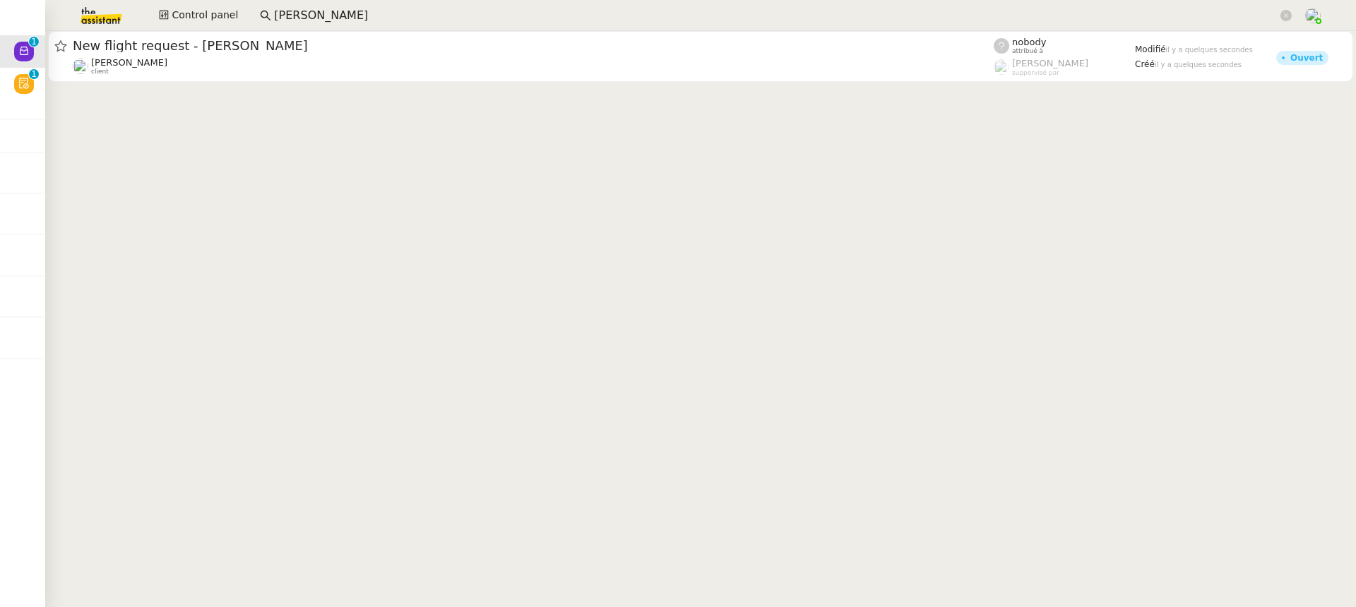
click at [136, 83] on div at bounding box center [700, 58] width 1310 height 54
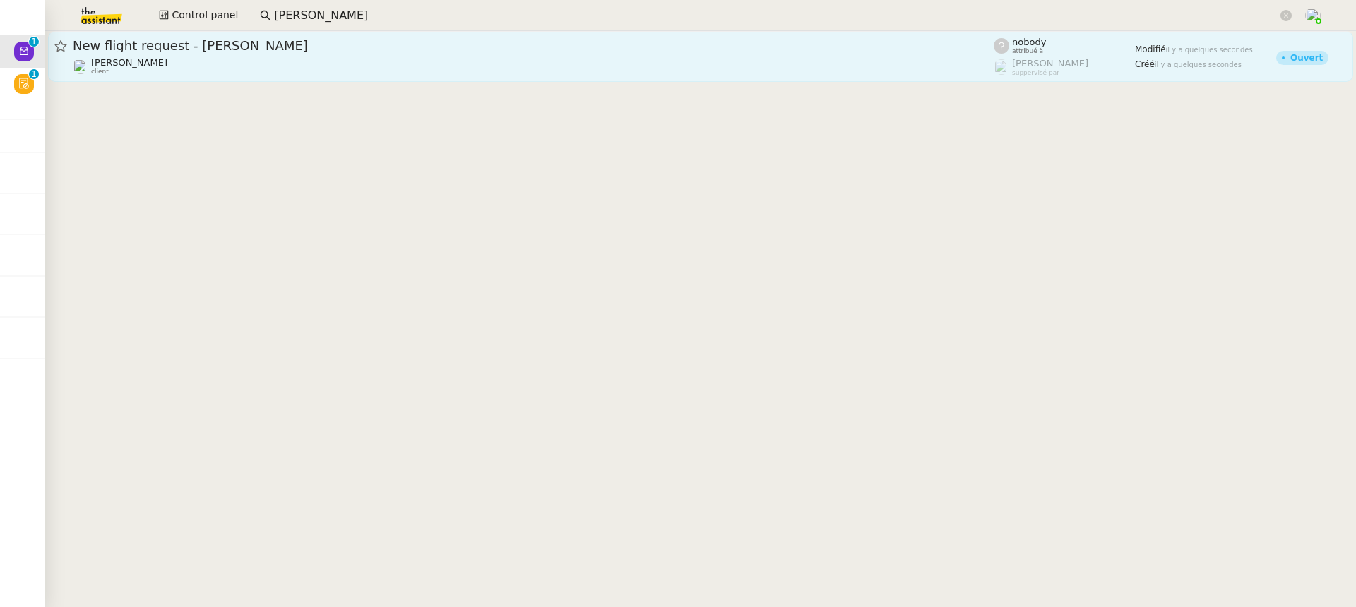
click at [135, 66] on div "Louis Frei client" at bounding box center [533, 66] width 921 height 18
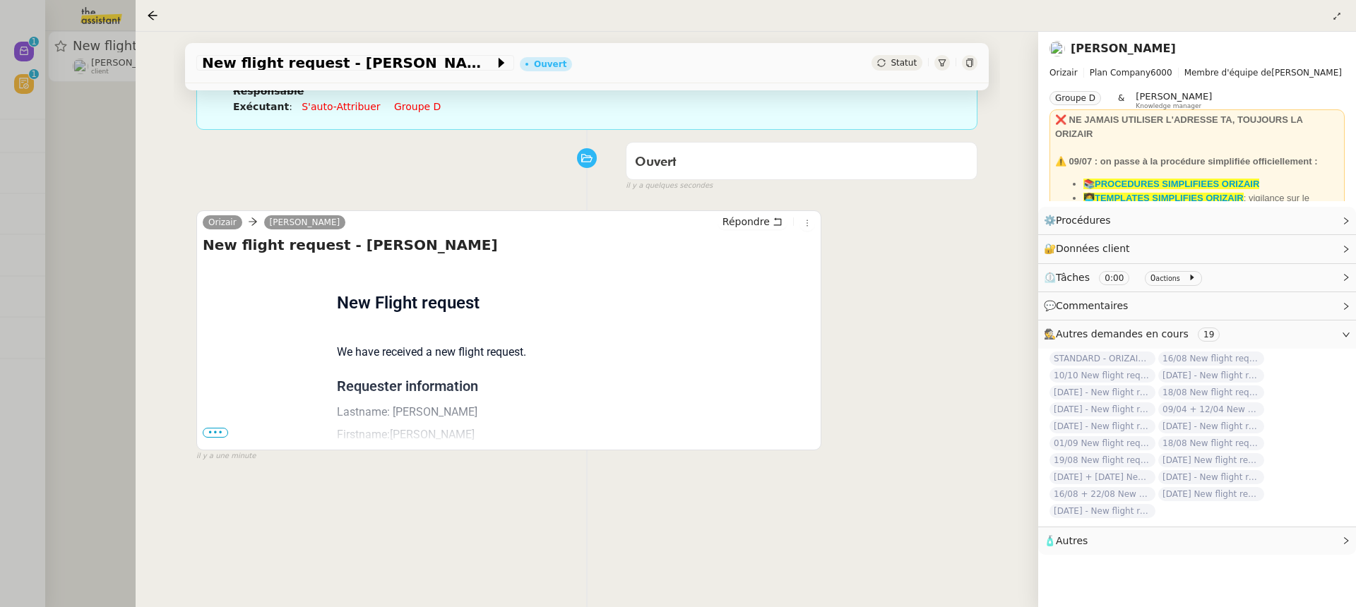
scroll to position [181, 0]
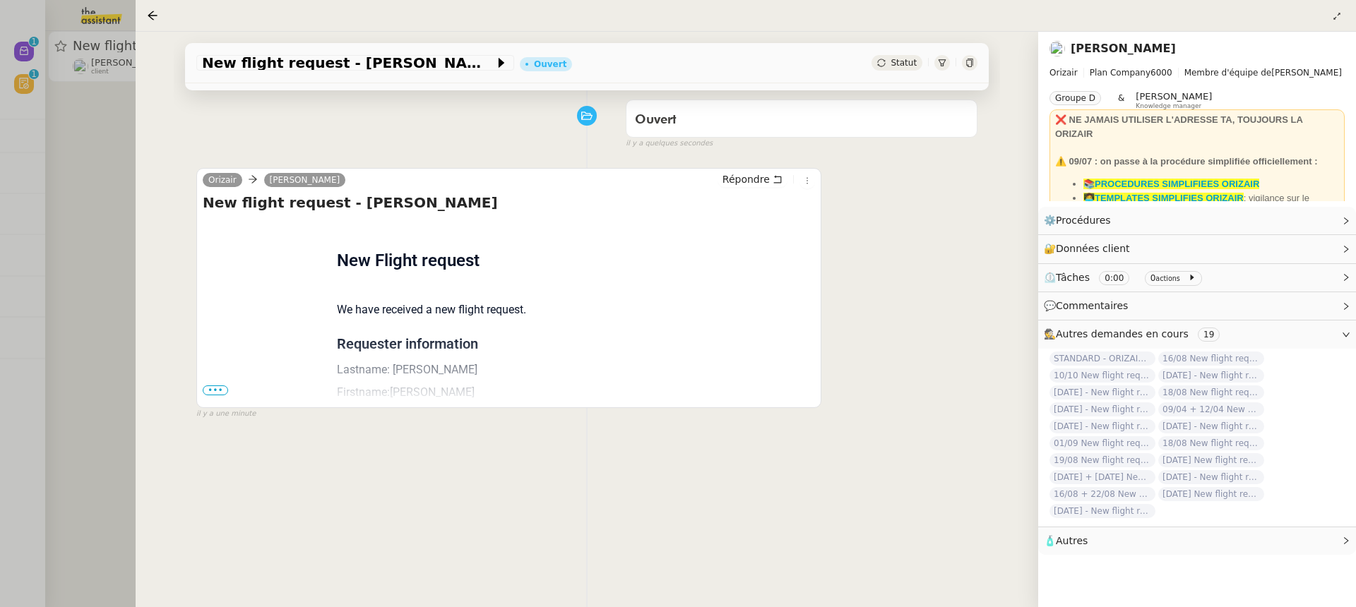
click at [220, 386] on span "•••" at bounding box center [215, 391] width 25 height 10
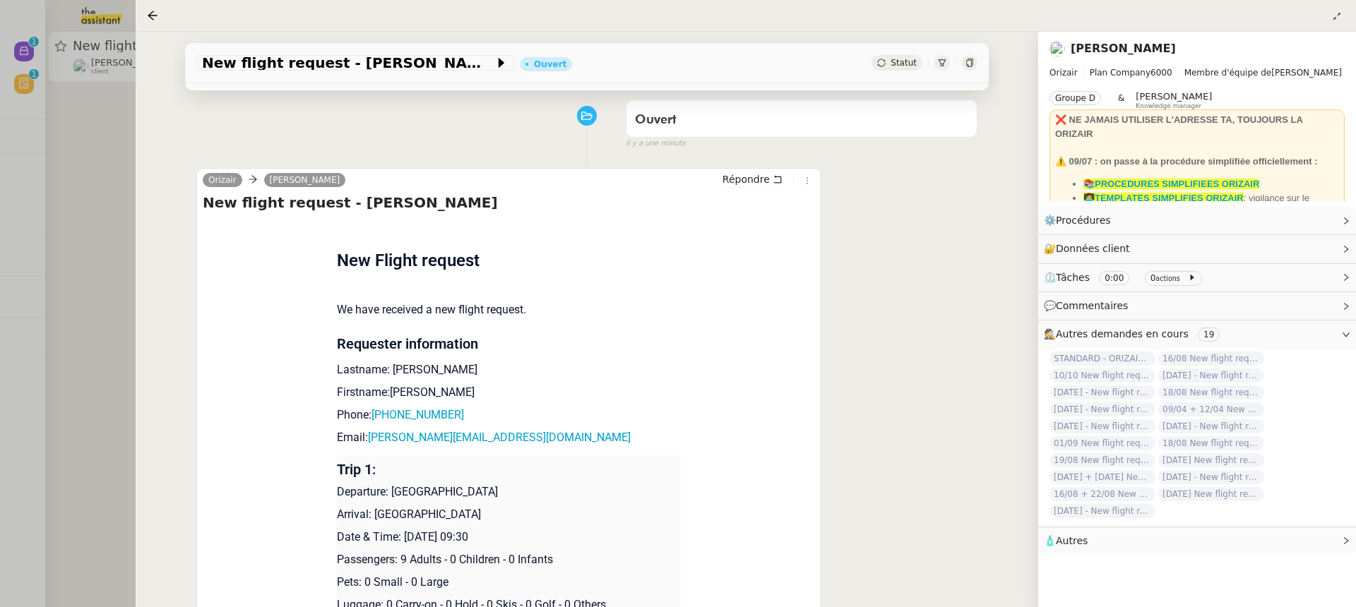
drag, startPoint x: 405, startPoint y: 537, endPoint x: 484, endPoint y: 538, distance: 79.1
click at [486, 539] on p "Date & Time: 8th August 2026 09:30" at bounding box center [509, 537] width 345 height 17
copy p "8th August 2026"
click at [238, 73] on div "New flight request - Stephen Lusk Ouvert Statut" at bounding box center [587, 63] width 804 height 40
click at [236, 71] on app-ticket-info-button "New flight request - Stephen Lusk" at bounding box center [357, 62] width 323 height 17
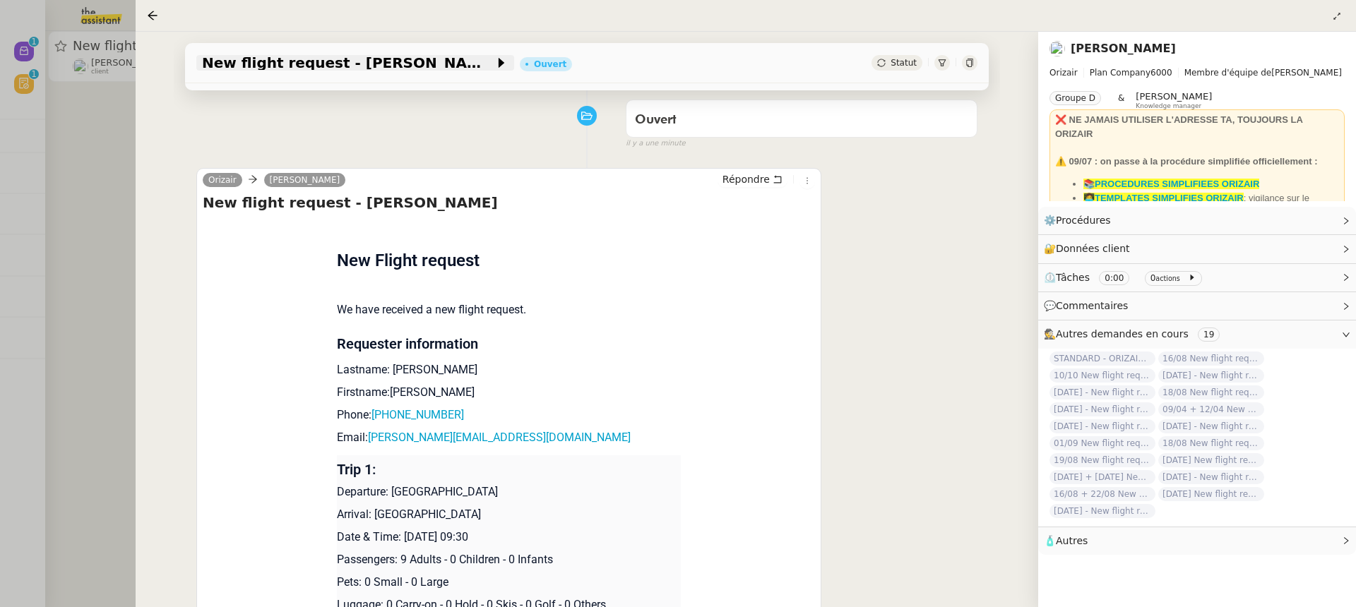
click at [234, 65] on span "New flight request - Stephen Lusk" at bounding box center [348, 63] width 292 height 14
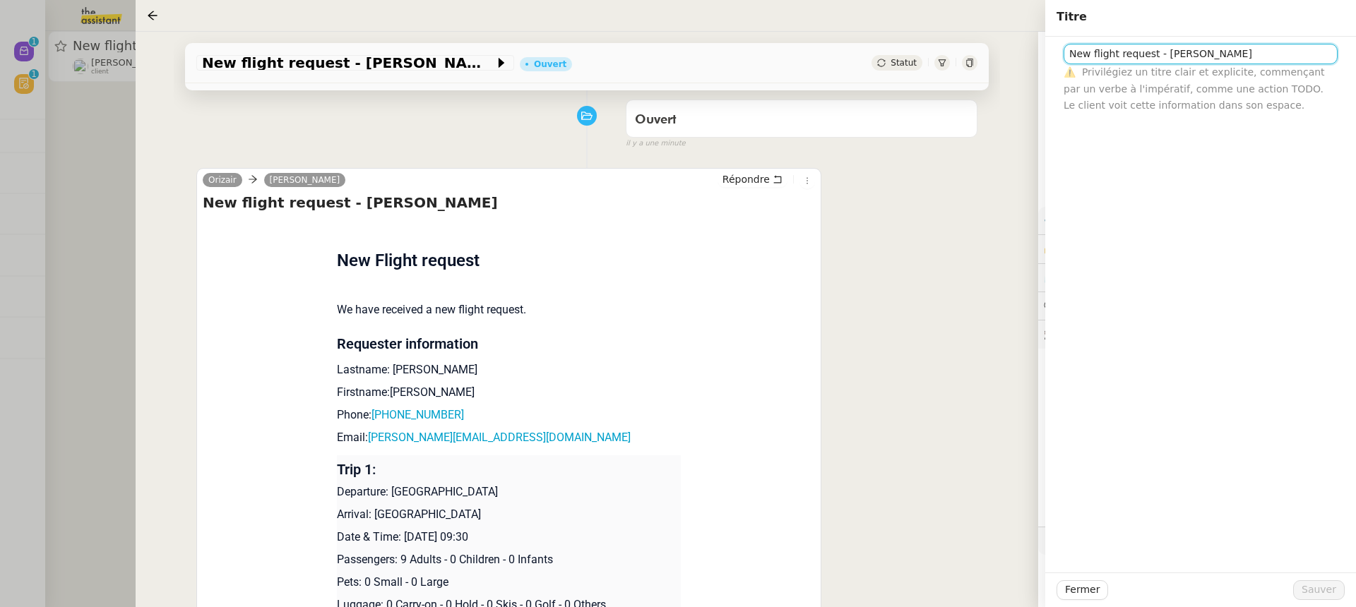
click at [1067, 59] on input "New flight request - Stephen Lusk" at bounding box center [1200, 54] width 274 height 20
paste input "8th August 2026"
type input "8th August 2026 New flight request - Stephen Lusk"
click at [1311, 578] on div "Fermer Sauver" at bounding box center [1200, 590] width 311 height 35
click at [1313, 588] on span "Sauver" at bounding box center [1318, 590] width 35 height 16
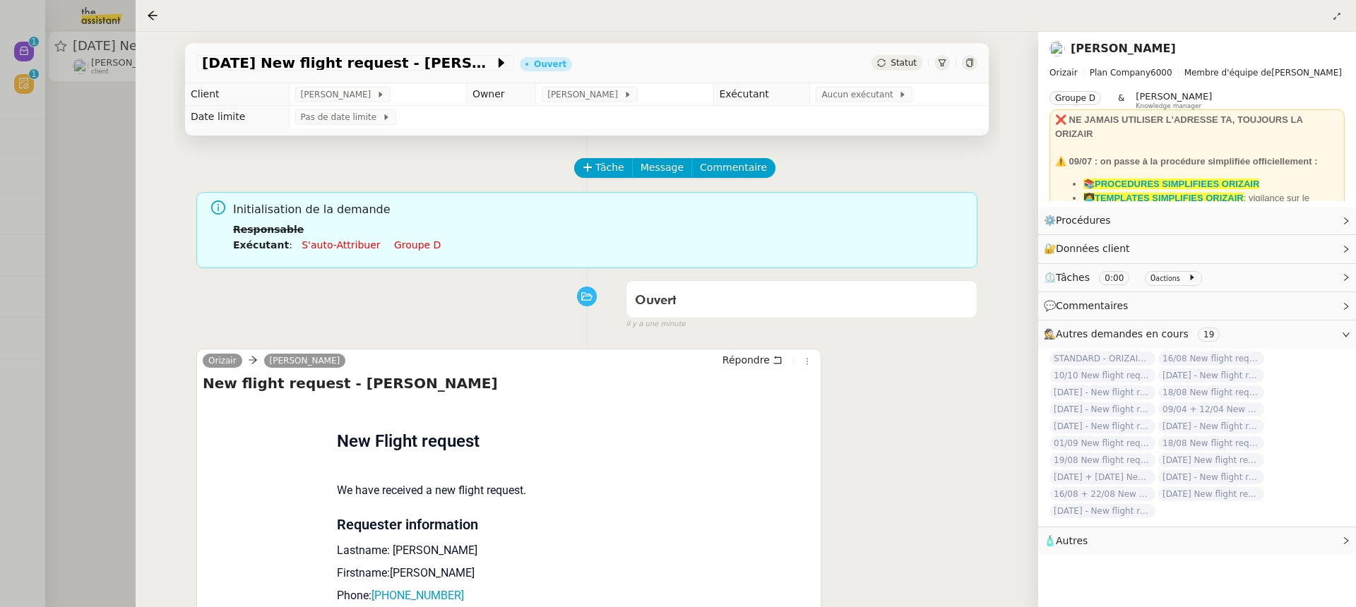
click at [849, 86] on td "Aucun exécutant" at bounding box center [899, 94] width 179 height 23
click at [861, 102] on span "Aucun exécutant" at bounding box center [859, 95] width 77 height 14
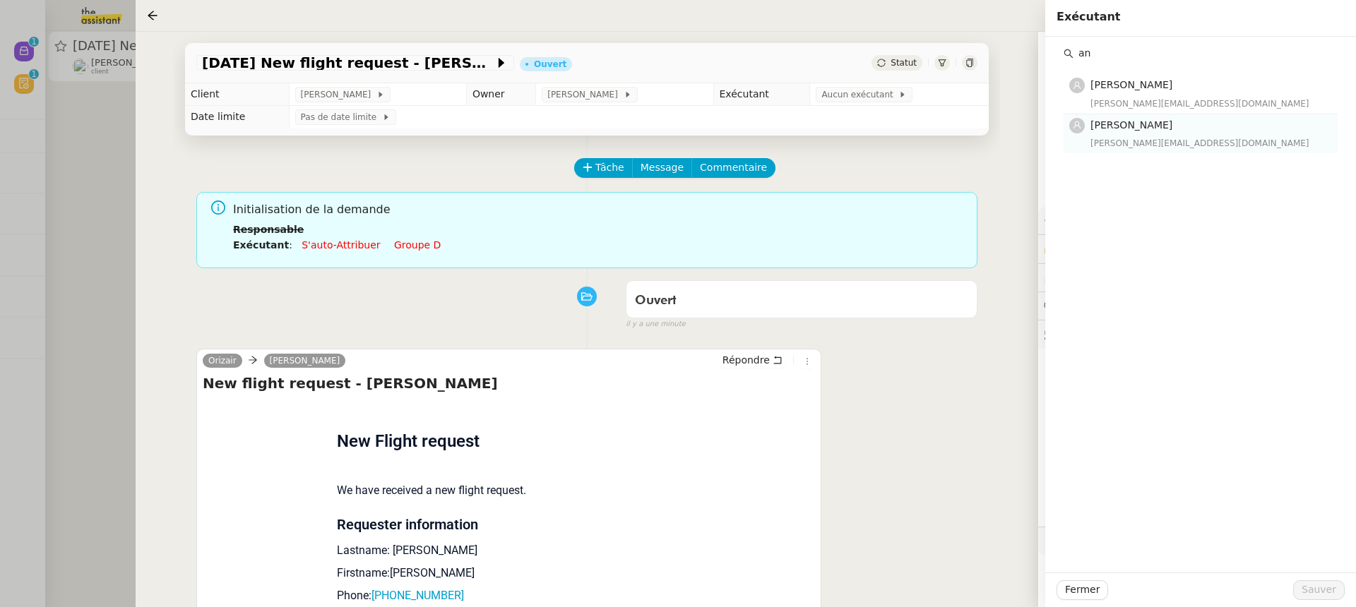
type input "an"
click at [1111, 124] on span "[PERSON_NAME]" at bounding box center [1131, 124] width 82 height 11
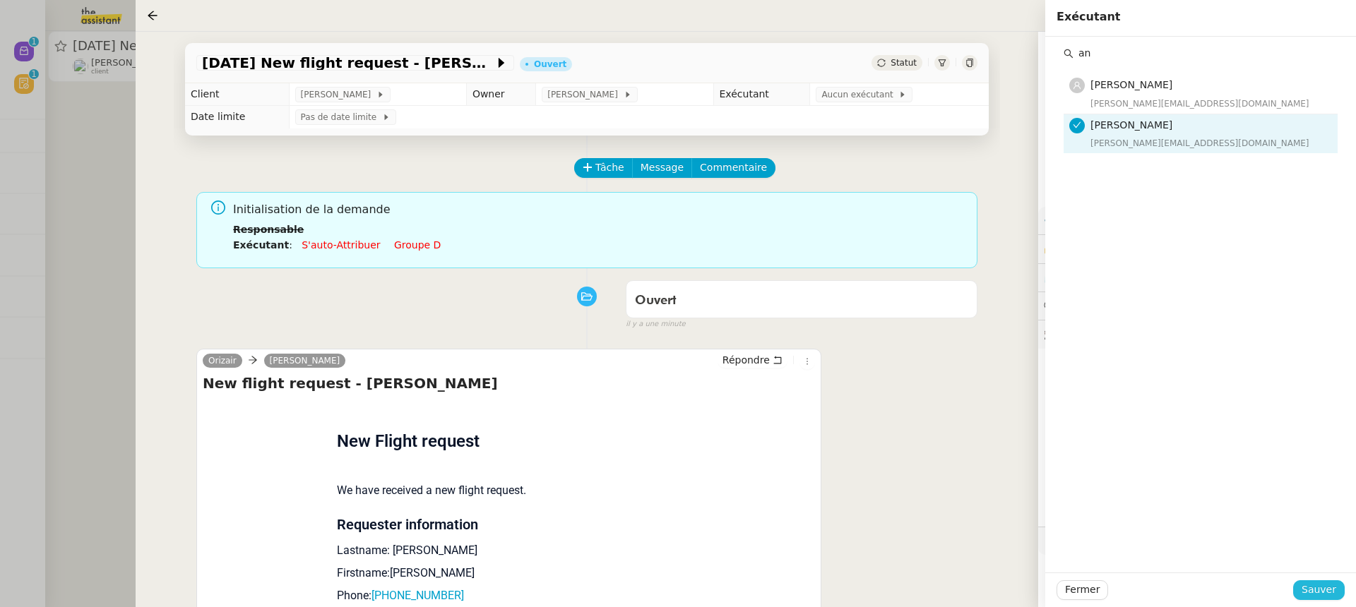
click at [1309, 589] on span "Sauver" at bounding box center [1318, 590] width 35 height 16
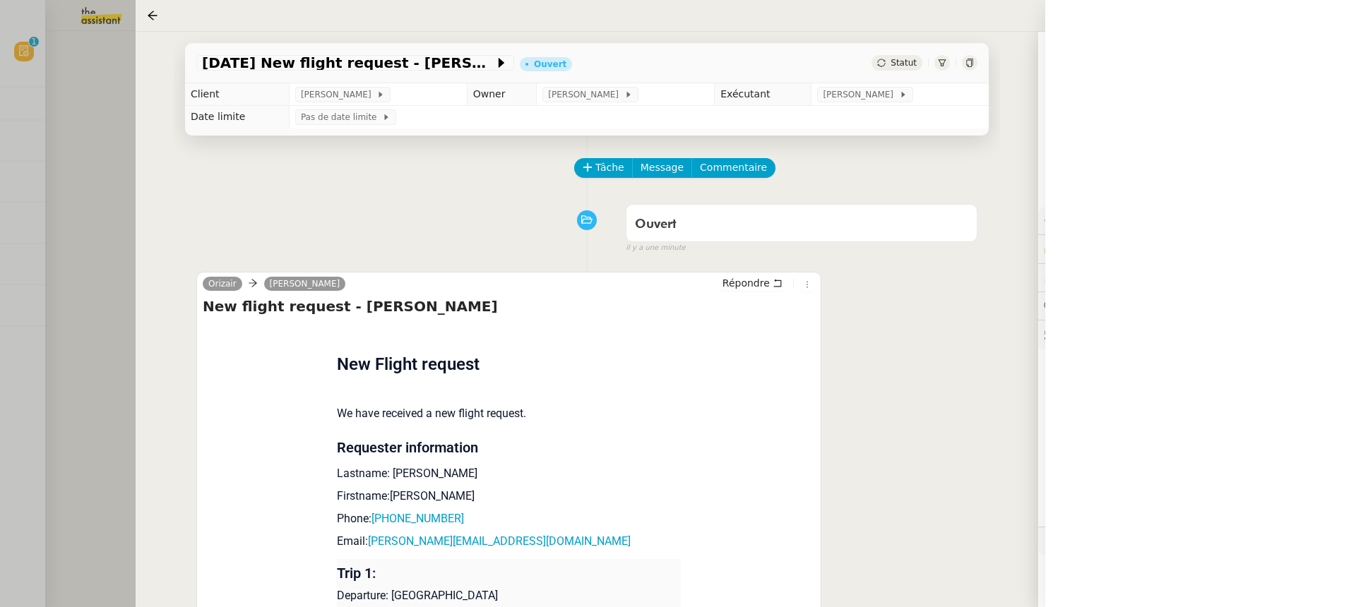
click at [105, 83] on div at bounding box center [678, 303] width 1356 height 607
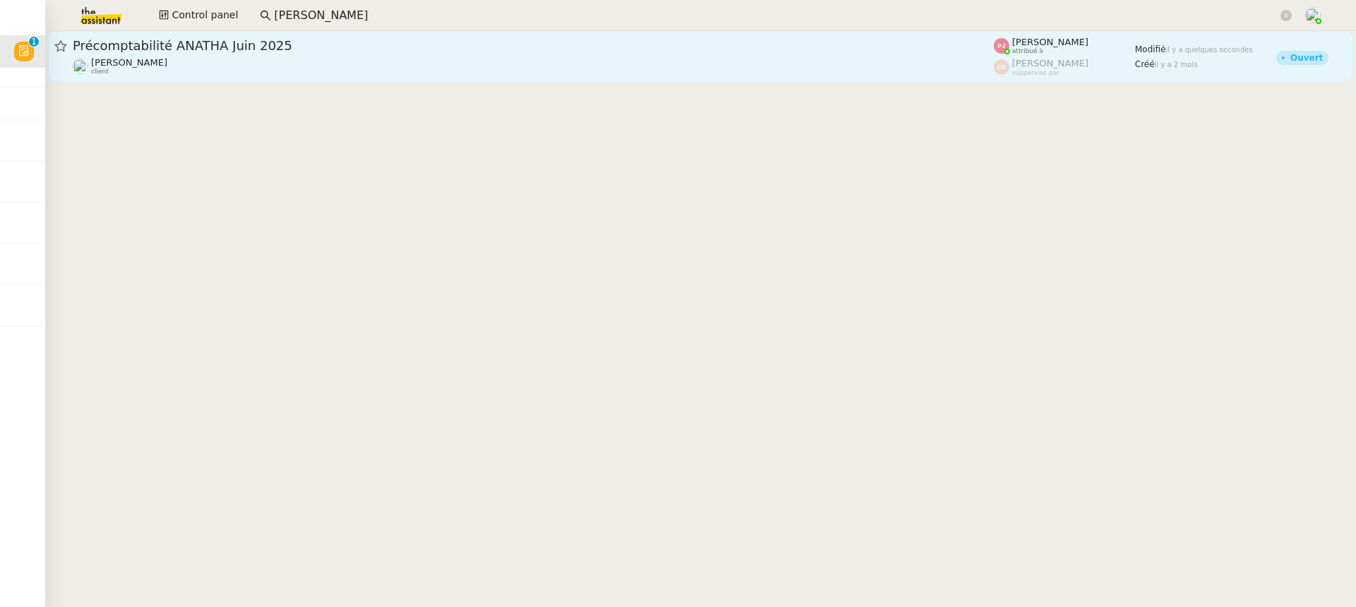
click at [474, 76] on link "Précomptabilité ANATHA Juin 2025 Paul WEIBEL client Pauline Jennah attribué à C…" at bounding box center [700, 56] width 1305 height 51
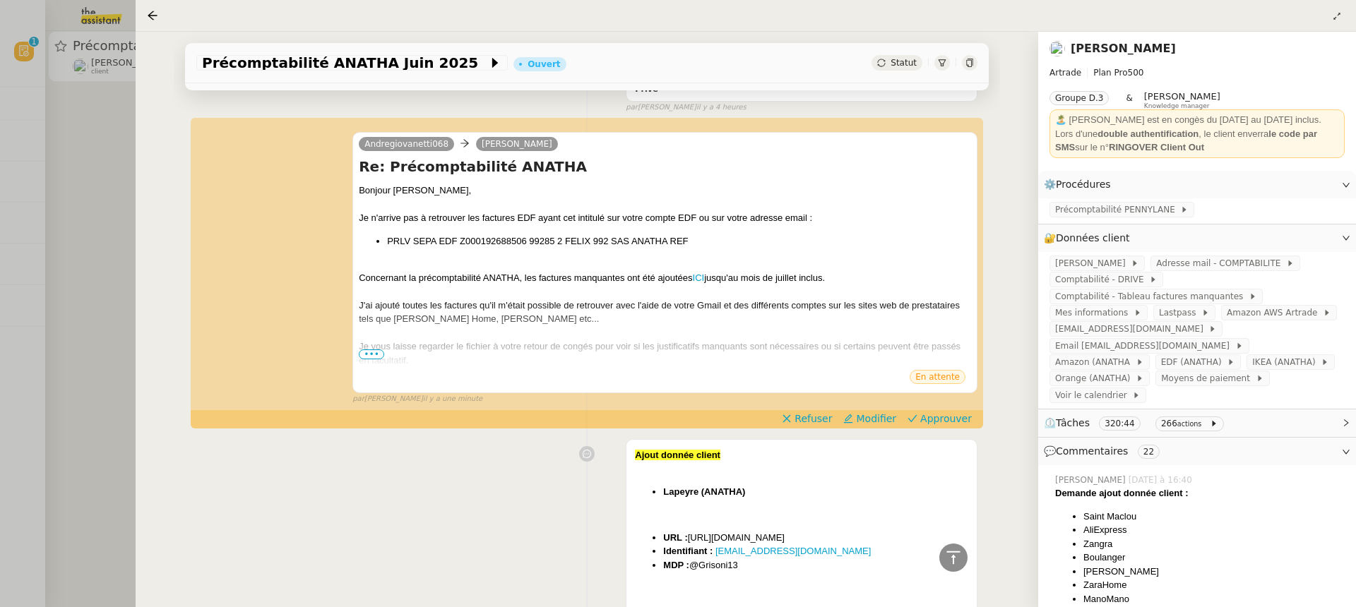
scroll to position [2144, 0]
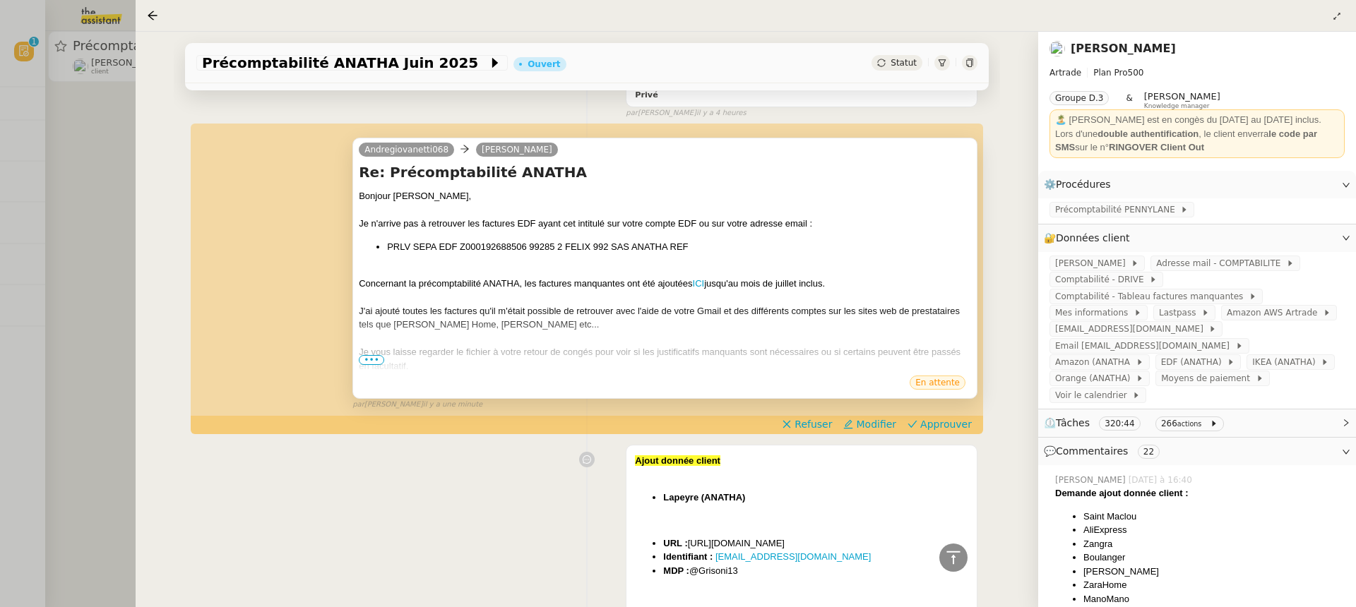
click at [377, 359] on span "•••" at bounding box center [371, 360] width 25 height 10
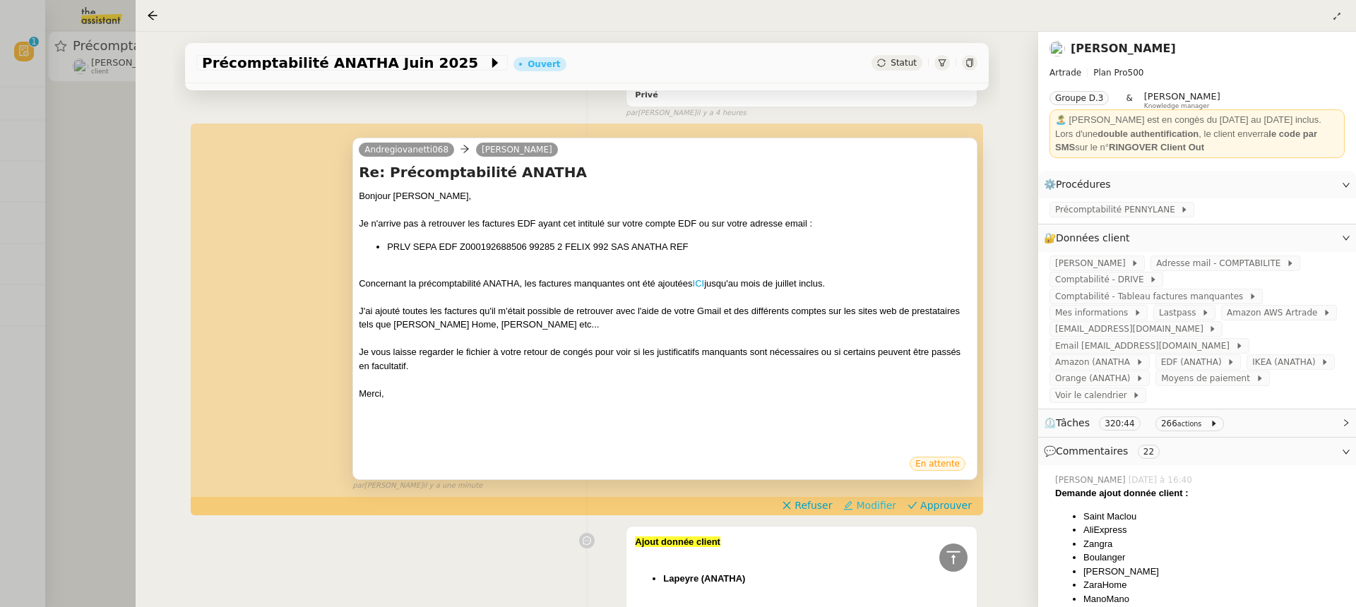
click at [884, 505] on span "Modifier" at bounding box center [876, 505] width 40 height 14
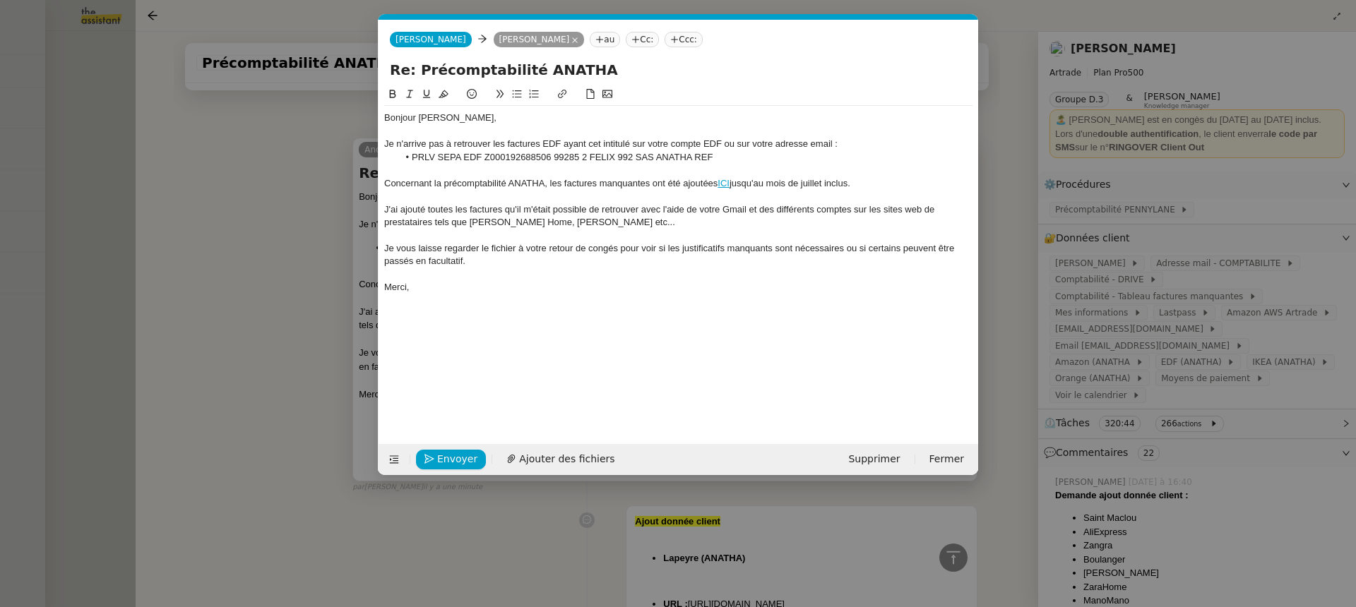
scroll to position [0, 30]
drag, startPoint x: 441, startPoint y: 141, endPoint x: 406, endPoint y: 138, distance: 34.7
click at [407, 140] on div "Je n'arrive pas à retrouver les factures EDF ayant cet intitulé sur votre compt…" at bounding box center [678, 144] width 588 height 13
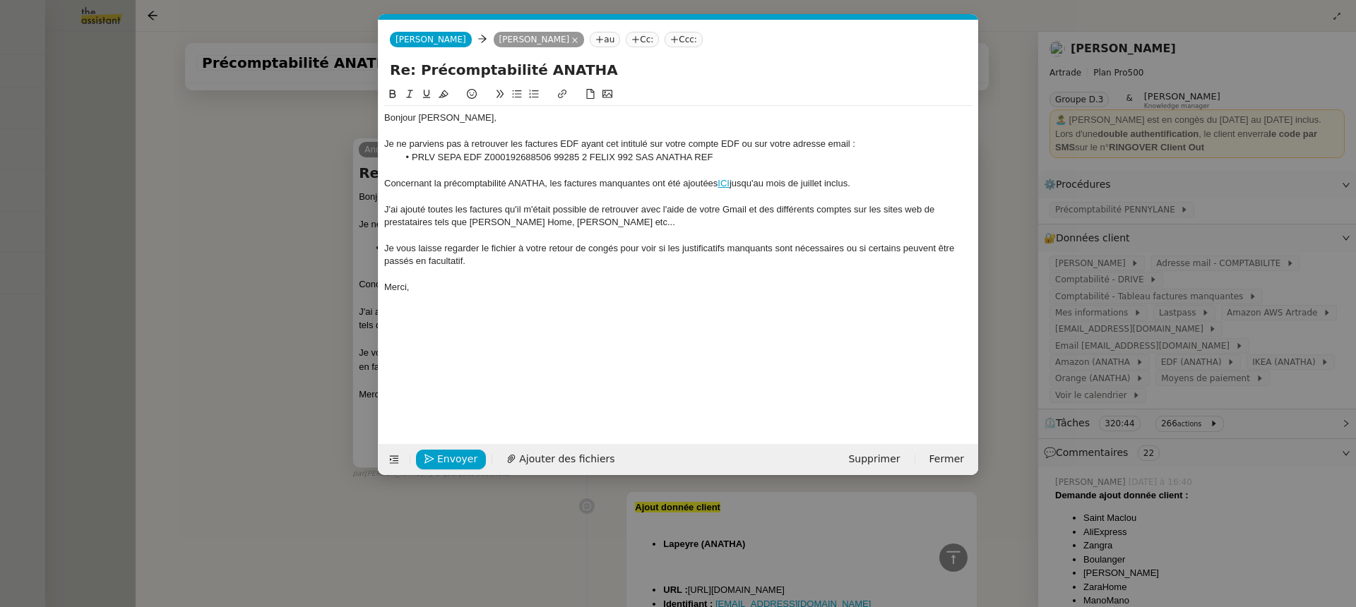
click at [862, 138] on div "Je ne parviens pas à retrouver les factures EDF ayant cet intitulé sur votre co…" at bounding box center [678, 144] width 588 height 13
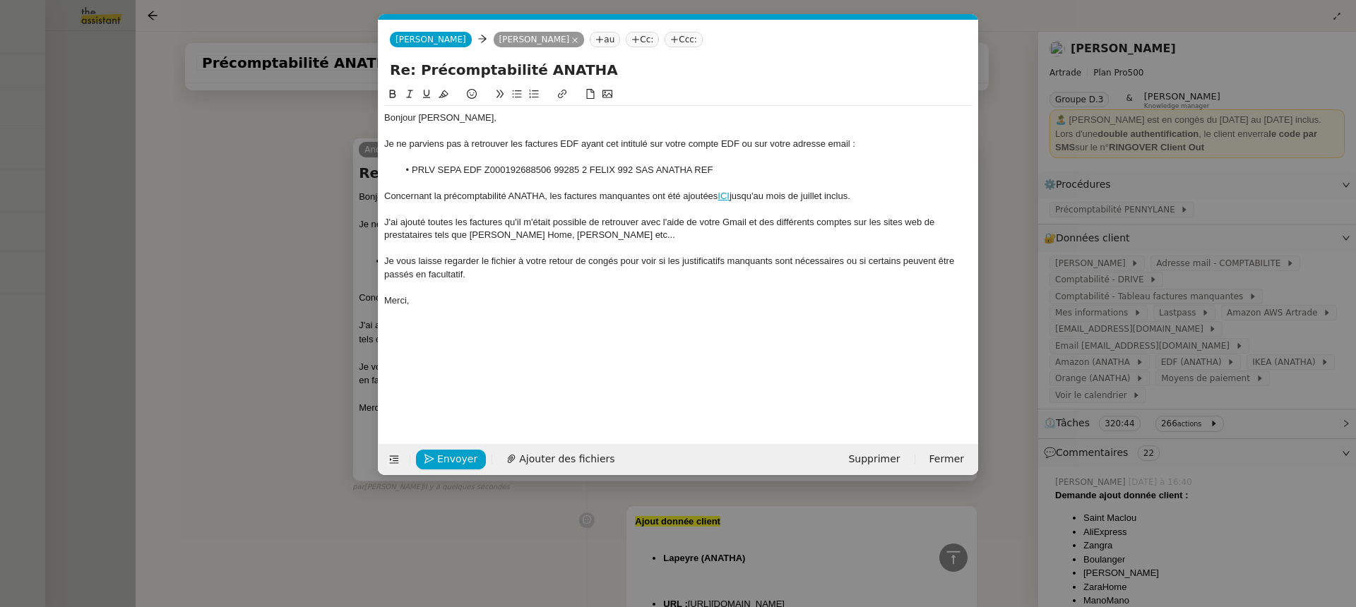
click at [731, 197] on div "Concernant la précomptabilité ANATHA, les factures manquantes ont été ajoutées …" at bounding box center [678, 196] width 588 height 13
click at [727, 198] on link "ICI" at bounding box center [723, 196] width 12 height 11
click at [725, 160] on div at bounding box center [678, 157] width 588 height 13
drag, startPoint x: 478, startPoint y: 261, endPoint x: 445, endPoint y: 258, distance: 33.3
click at [445, 260] on div "Je vous laisse regarder le fichier à votre retour de congés pour voir si les ju…" at bounding box center [678, 268] width 588 height 26
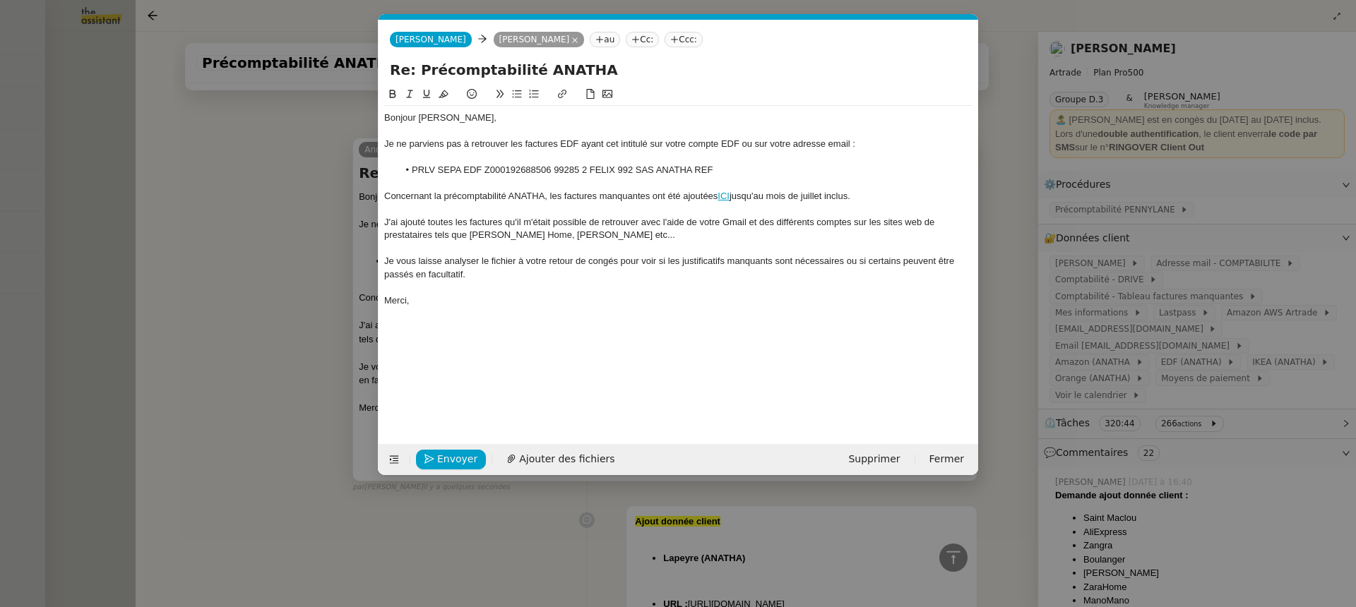
click at [647, 292] on div at bounding box center [678, 287] width 588 height 13
click at [441, 455] on span "Envoyer" at bounding box center [457, 459] width 40 height 16
click at [441, 456] on span "Confirmer l'envoi" at bounding box center [479, 459] width 85 height 16
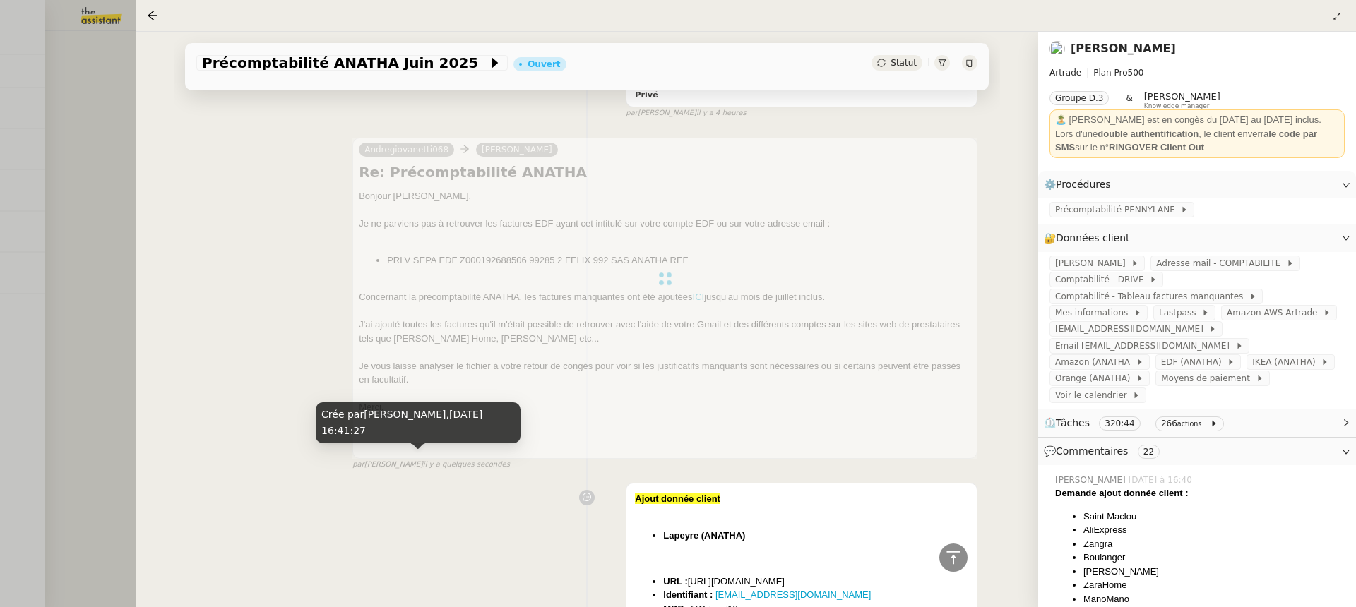
click at [115, 177] on div at bounding box center [678, 303] width 1356 height 607
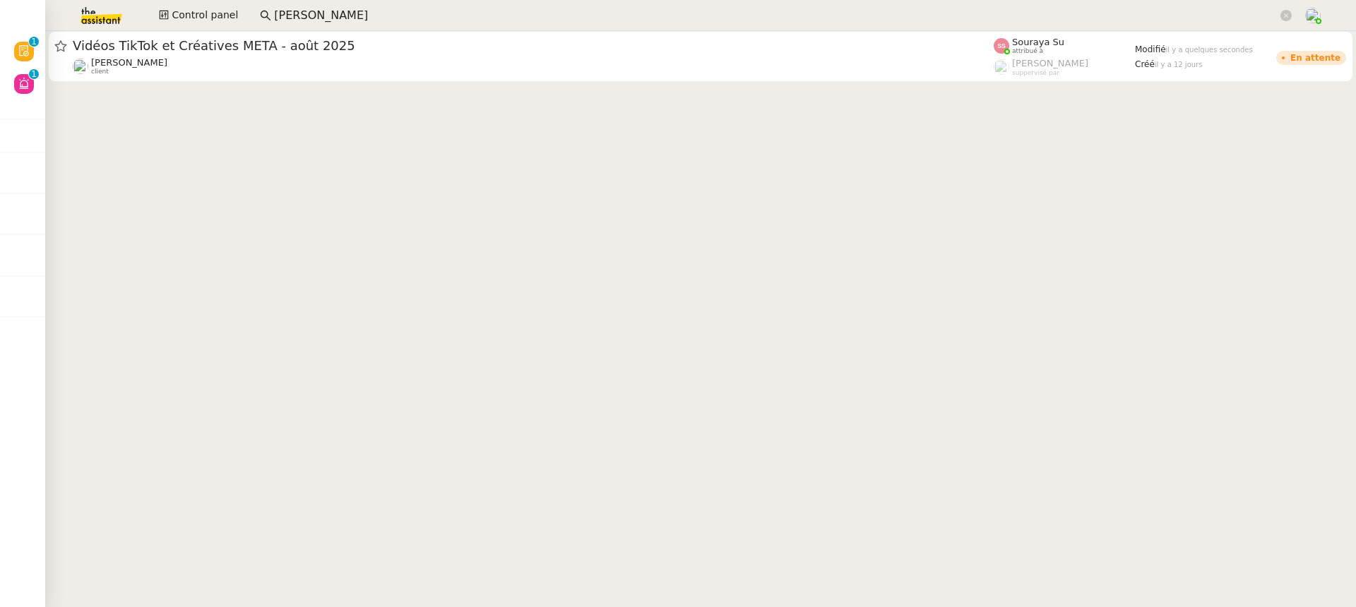
click at [457, 1] on app-search-bar "charles guillot" at bounding box center [775, 15] width 1047 height 31
click at [421, 26] on app-search-bar "charles guillot" at bounding box center [775, 15] width 1047 height 31
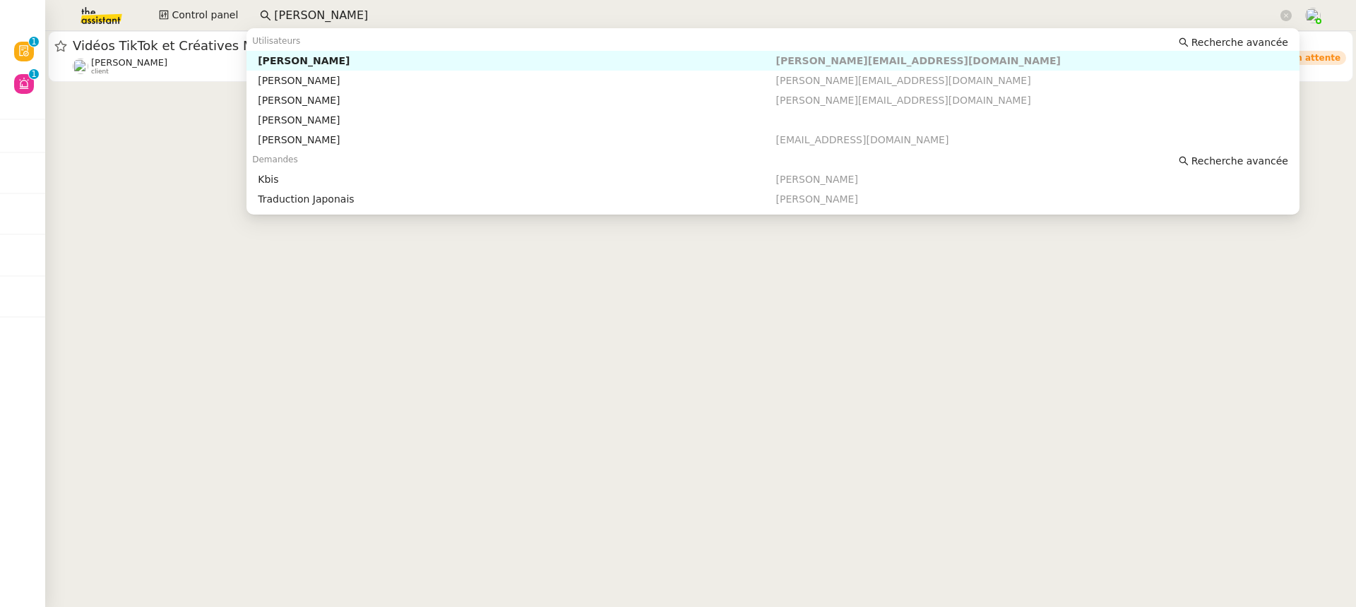
drag, startPoint x: 397, startPoint y: 11, endPoint x: 0, endPoint y: 8, distance: 396.8
click at [0, 8] on nz-layout "Révision 0 1 2 3 4 5 6 7 8 9 Aide 0 1 2 3 4 5 6 7 8 9 Mes demandes Vanessa Deco…" at bounding box center [678, 303] width 1356 height 607
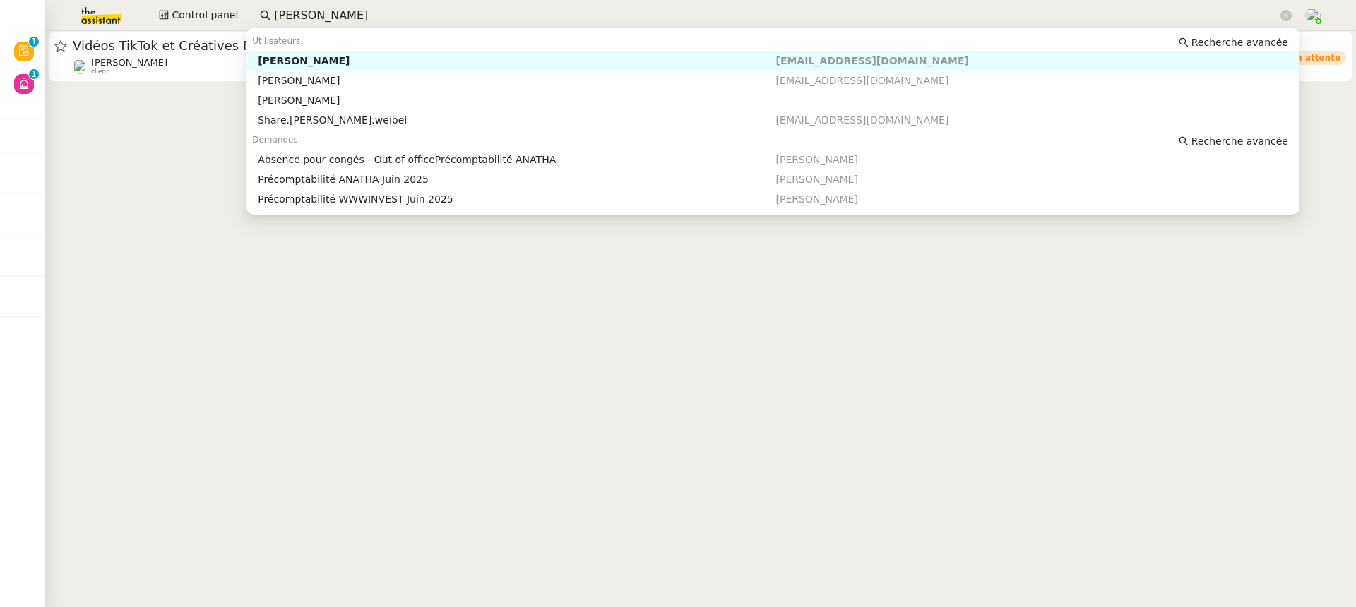
click at [341, 59] on div "Paul WEIBEL" at bounding box center [517, 60] width 518 height 13
type input "paul weib"
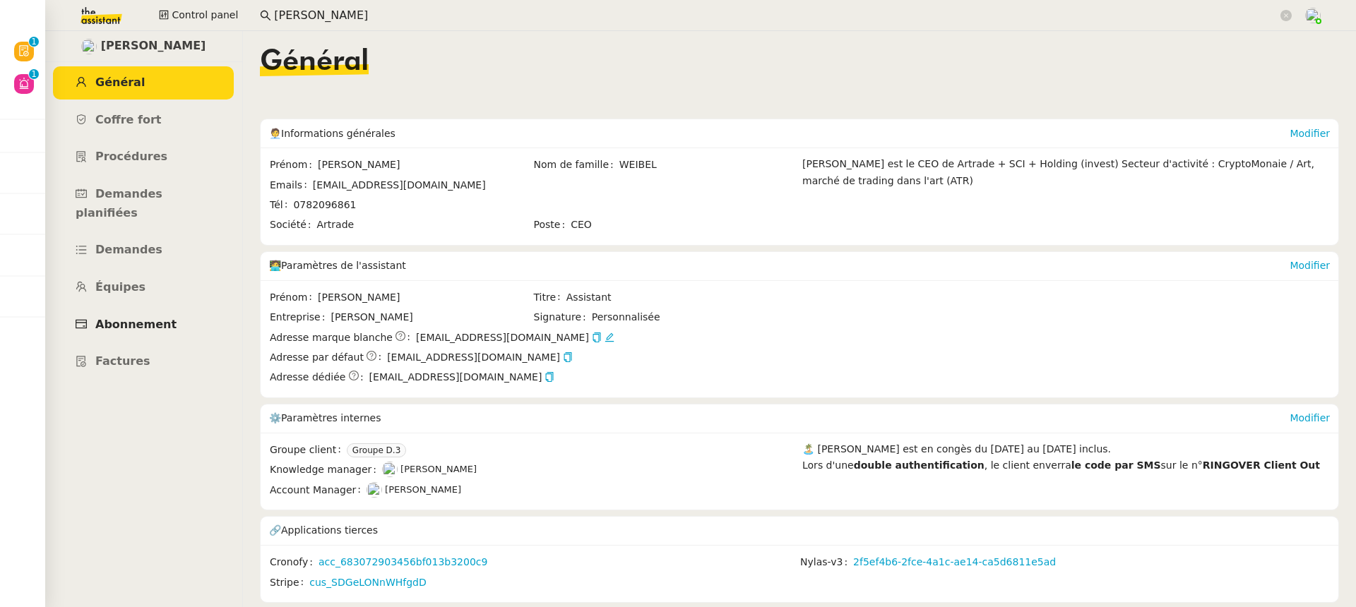
click at [113, 321] on link "Abonnement" at bounding box center [143, 325] width 181 height 33
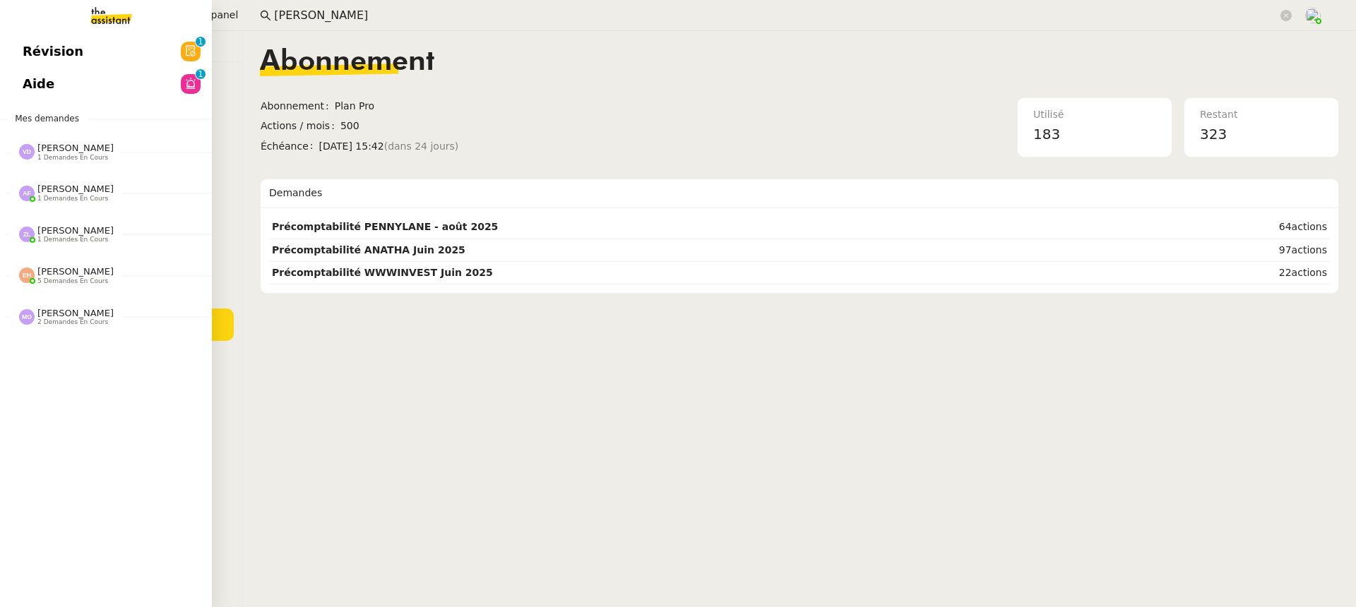
click at [58, 68] on link "Aide 0 1 2 3 4 5 6 7 8 9" at bounding box center [106, 84] width 212 height 32
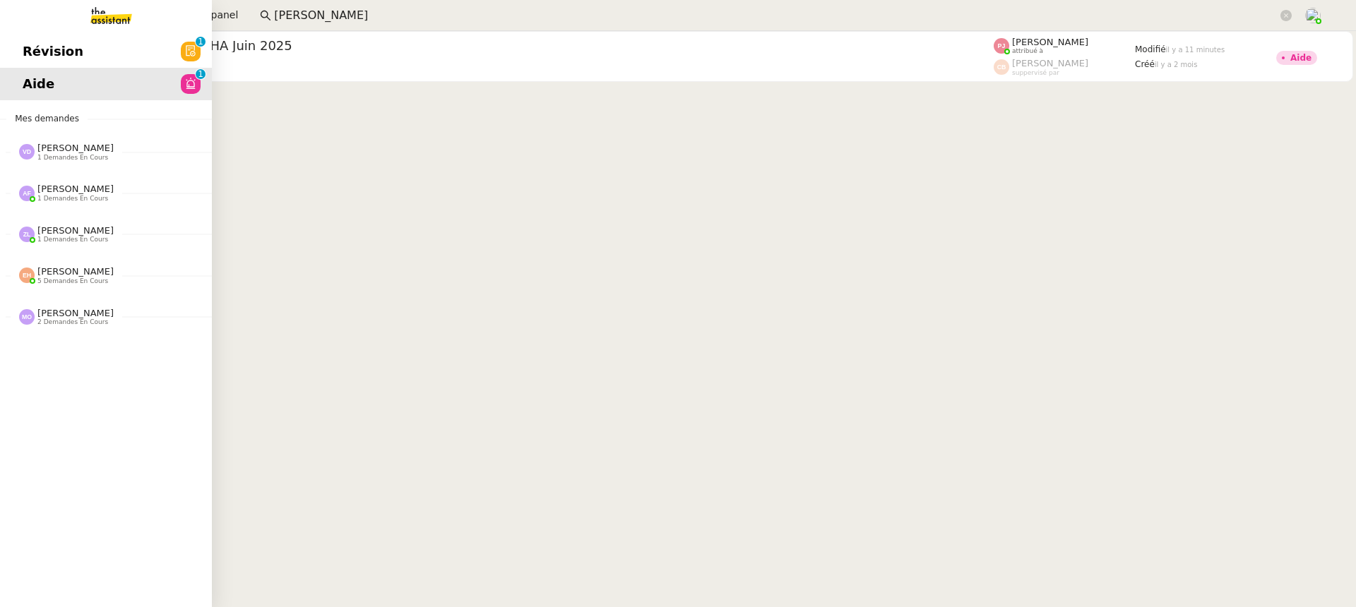
click at [48, 39] on link "Révision 0 1 2 3 4 5 6 7 8 9" at bounding box center [106, 51] width 212 height 32
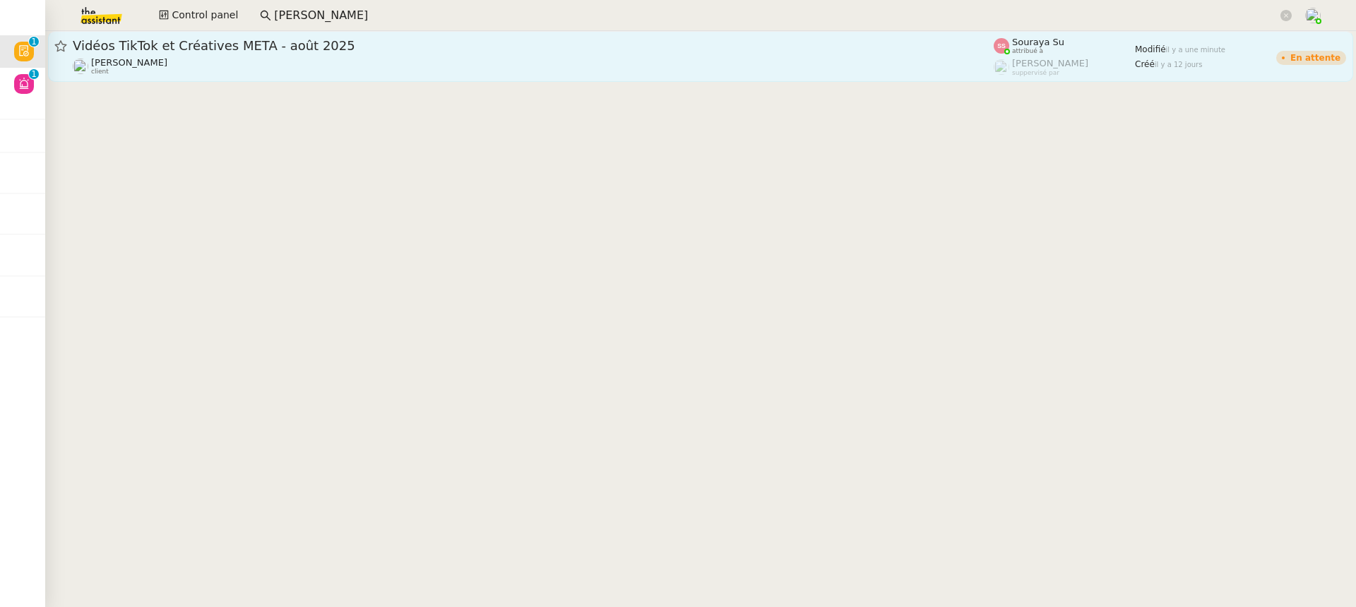
click at [514, 53] on div "Vidéos TikTok et Créatives META - août 2025" at bounding box center [533, 45] width 921 height 17
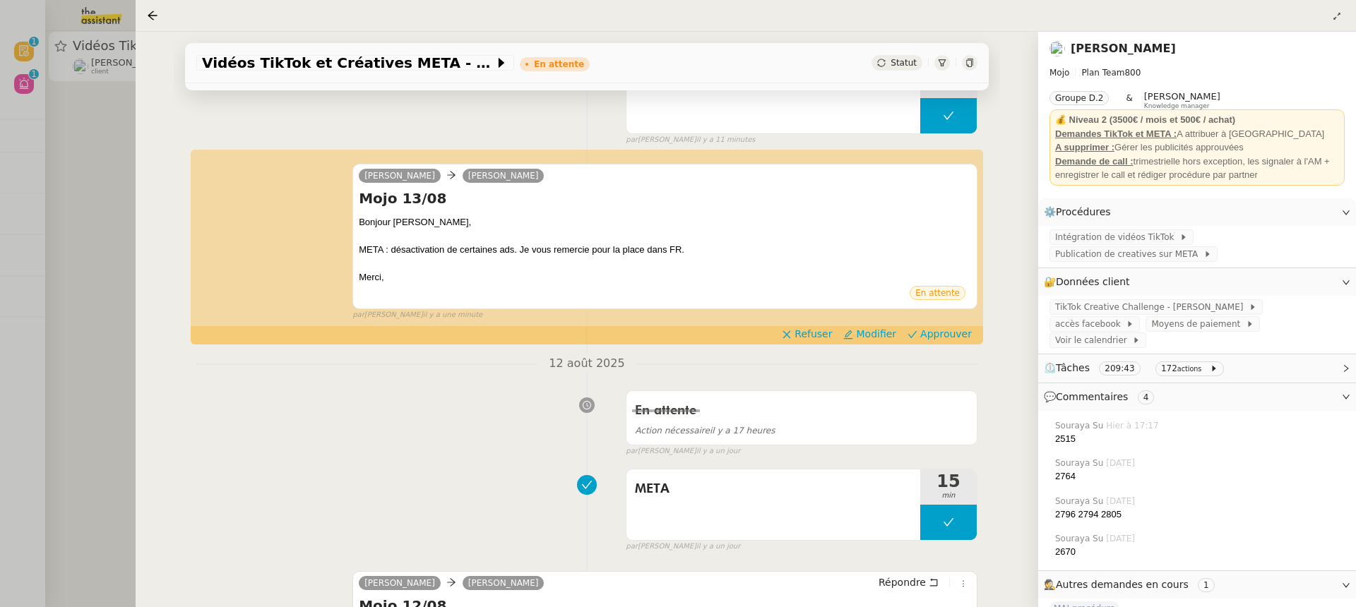
scroll to position [233, 0]
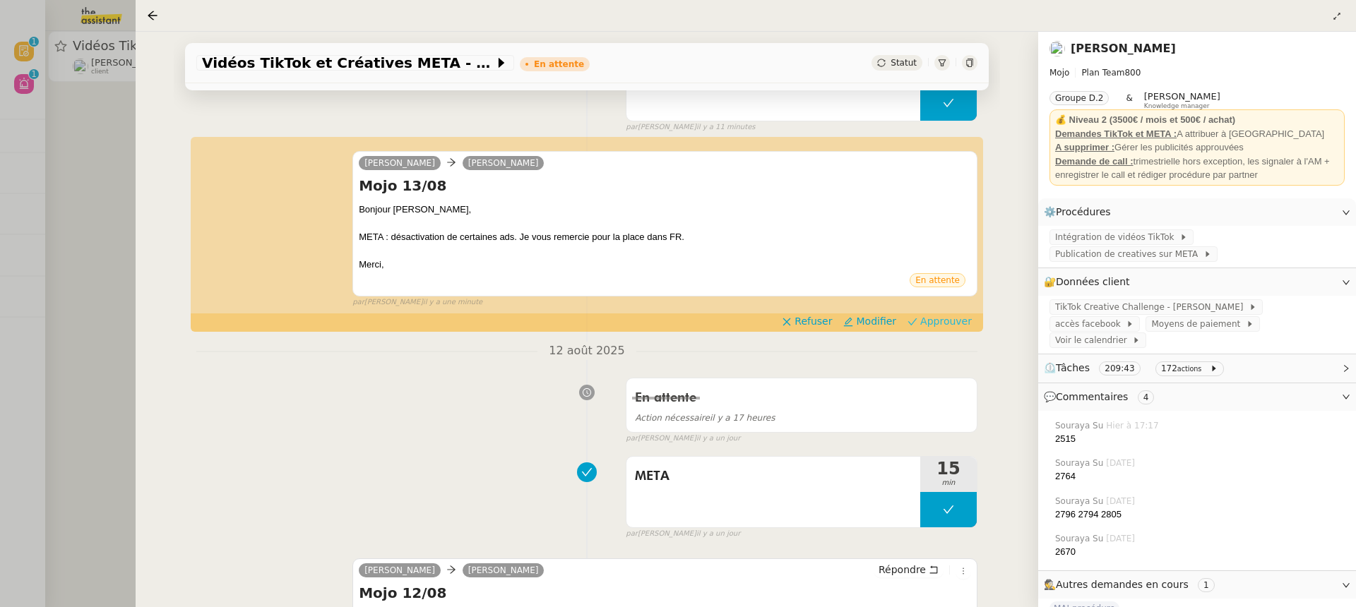
click at [949, 313] on button "Approuver" at bounding box center [940, 321] width 76 height 16
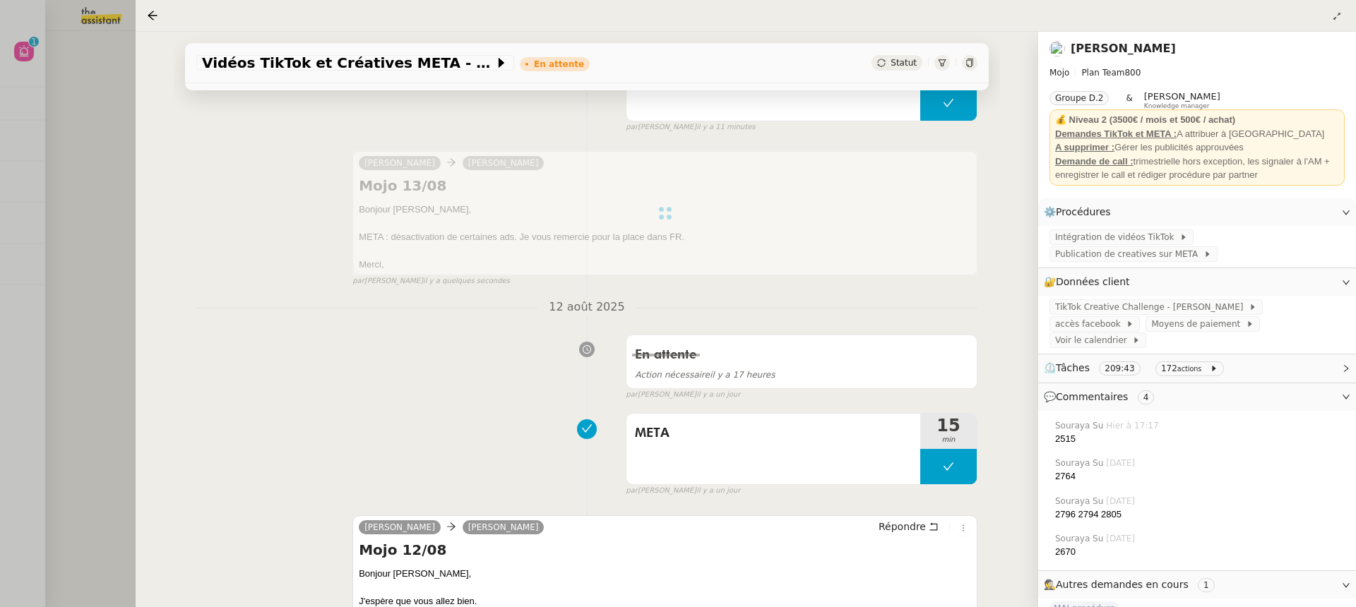
click at [68, 103] on div at bounding box center [678, 303] width 1356 height 607
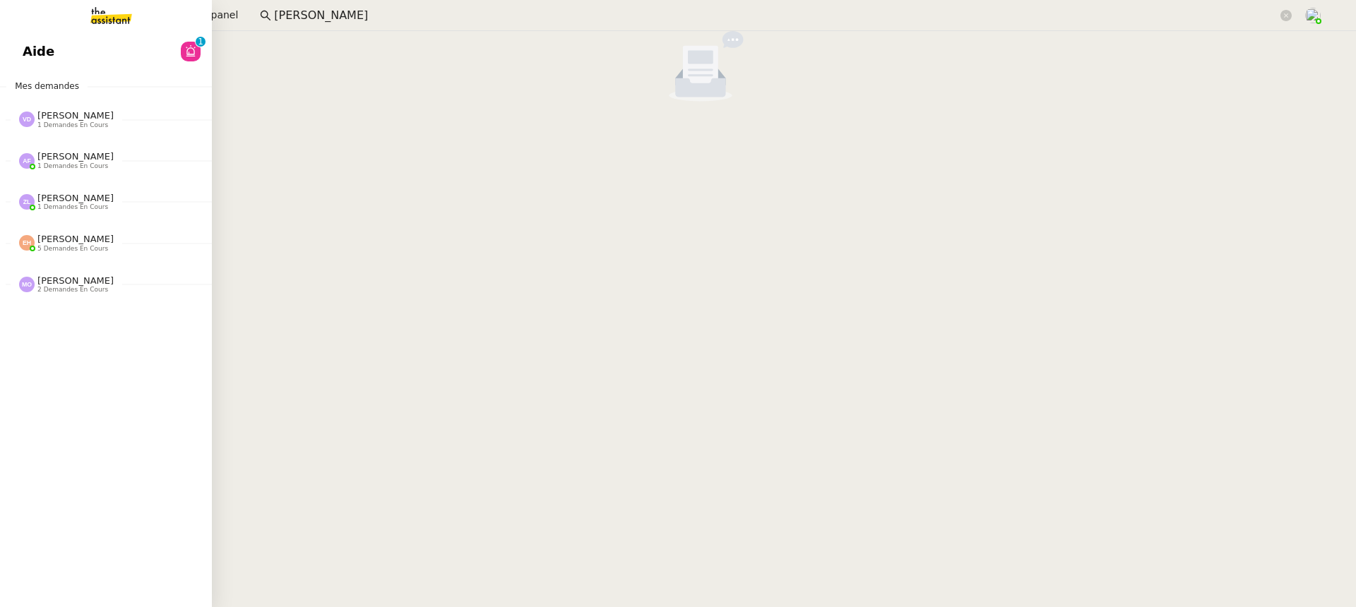
click at [36, 66] on link "Aide 0 1 2 3 4 5 6 7 8 9" at bounding box center [106, 51] width 212 height 32
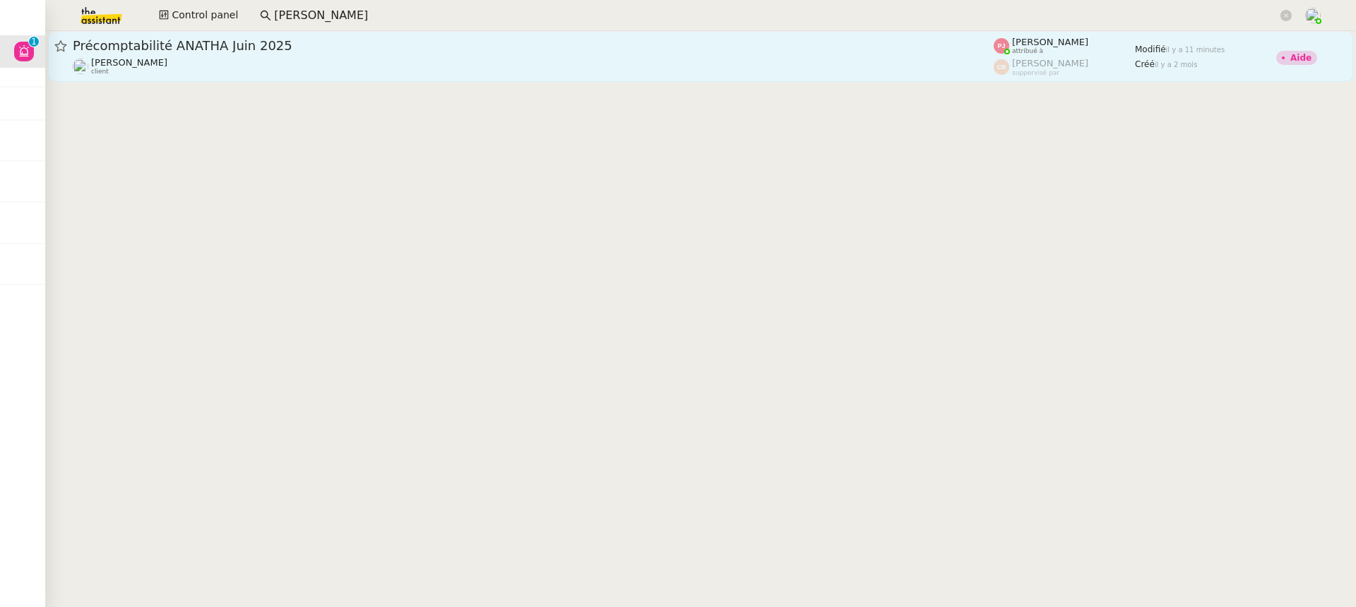
click at [714, 35] on link "Précomptabilité ANATHA Juin 2025 Paul WEIBEL client Pauline Jennah attribué à C…" at bounding box center [700, 56] width 1305 height 51
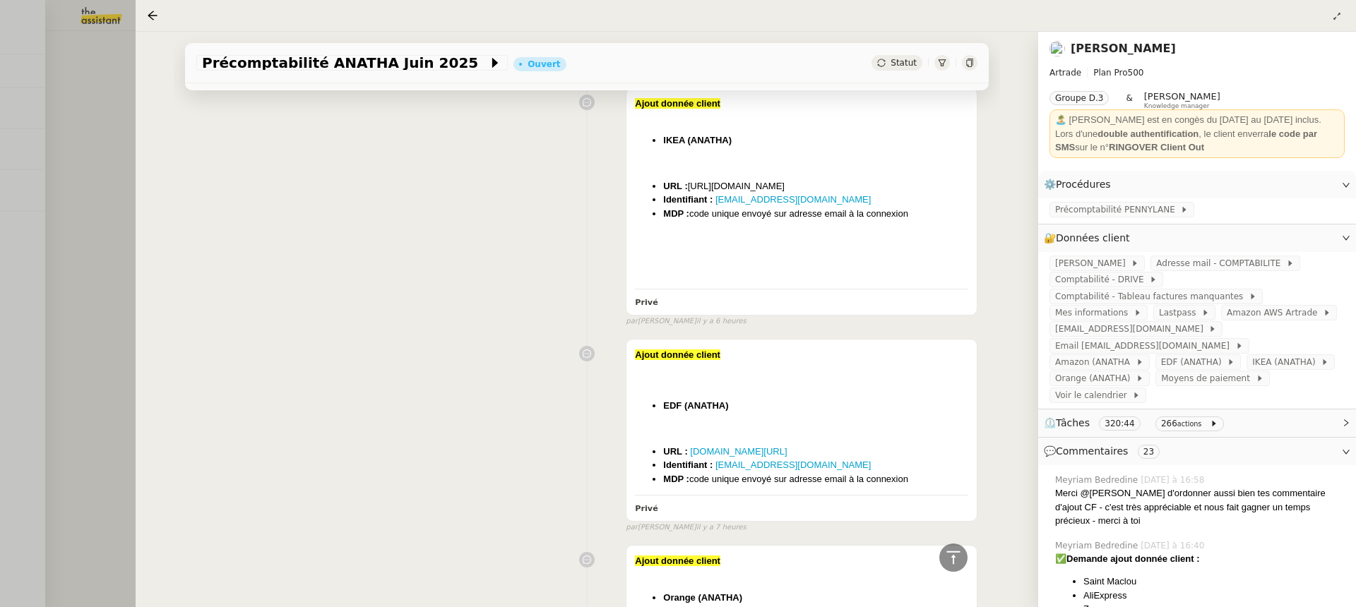
scroll to position [3419, 0]
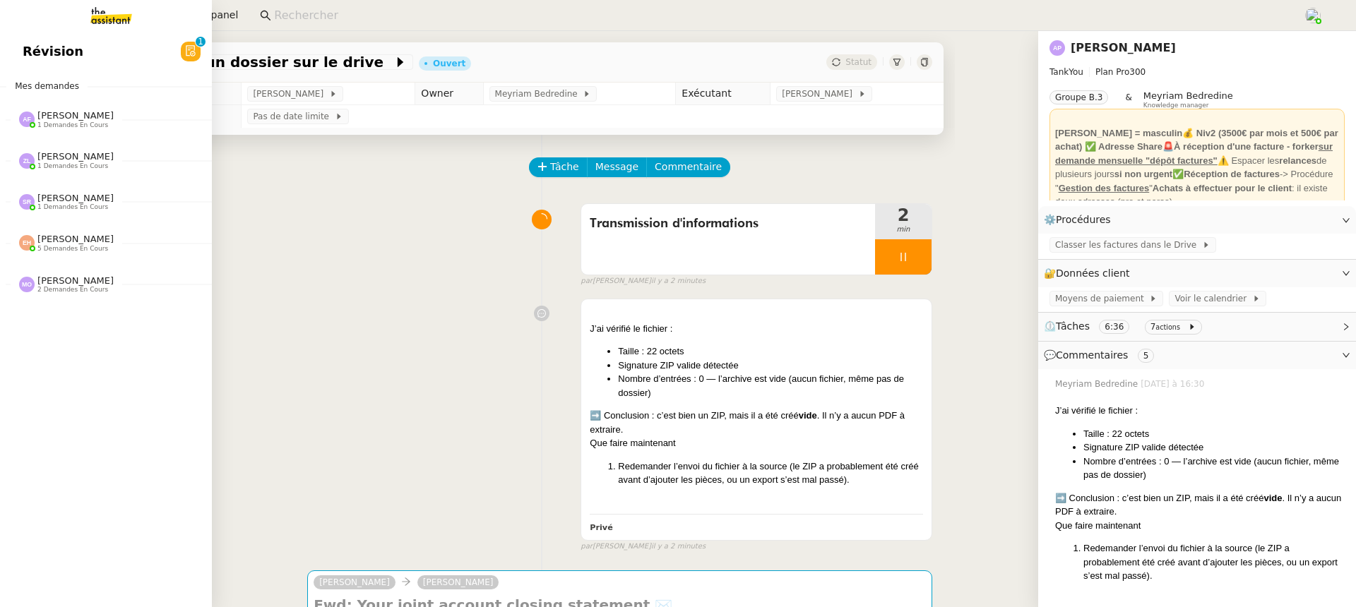
click at [24, 45] on span "Révision" at bounding box center [53, 51] width 61 height 21
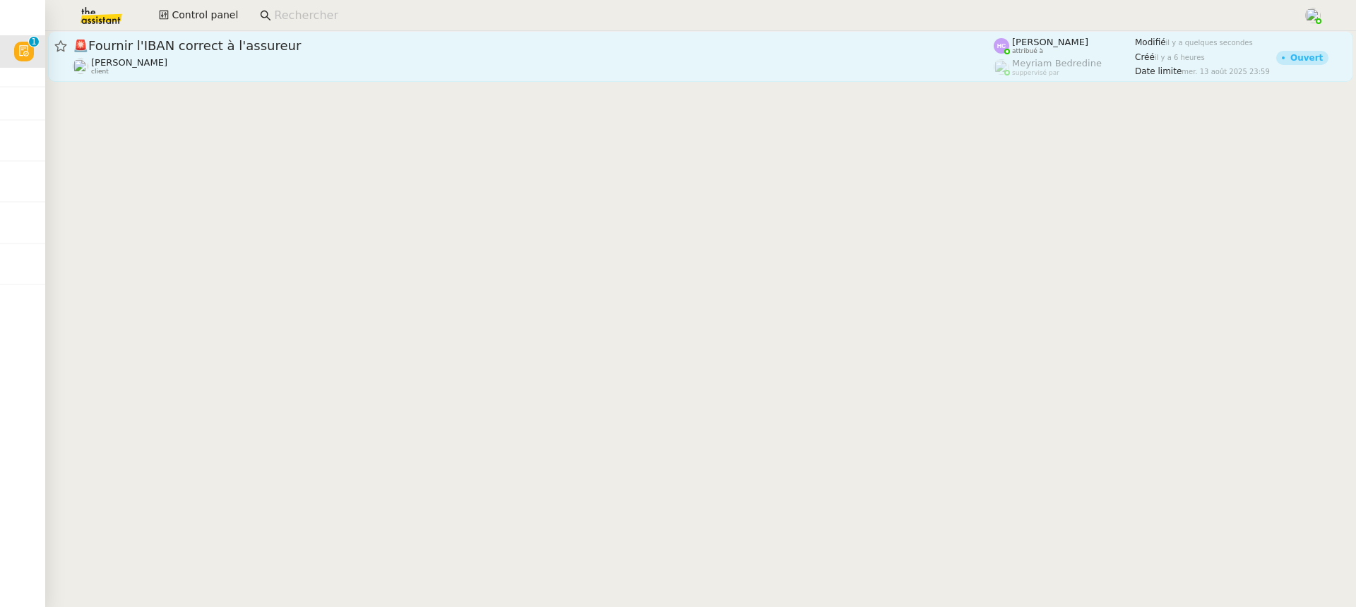
click at [438, 54] on div "🚨 Fournir l'IBAN correct à l'assureur" at bounding box center [533, 45] width 921 height 17
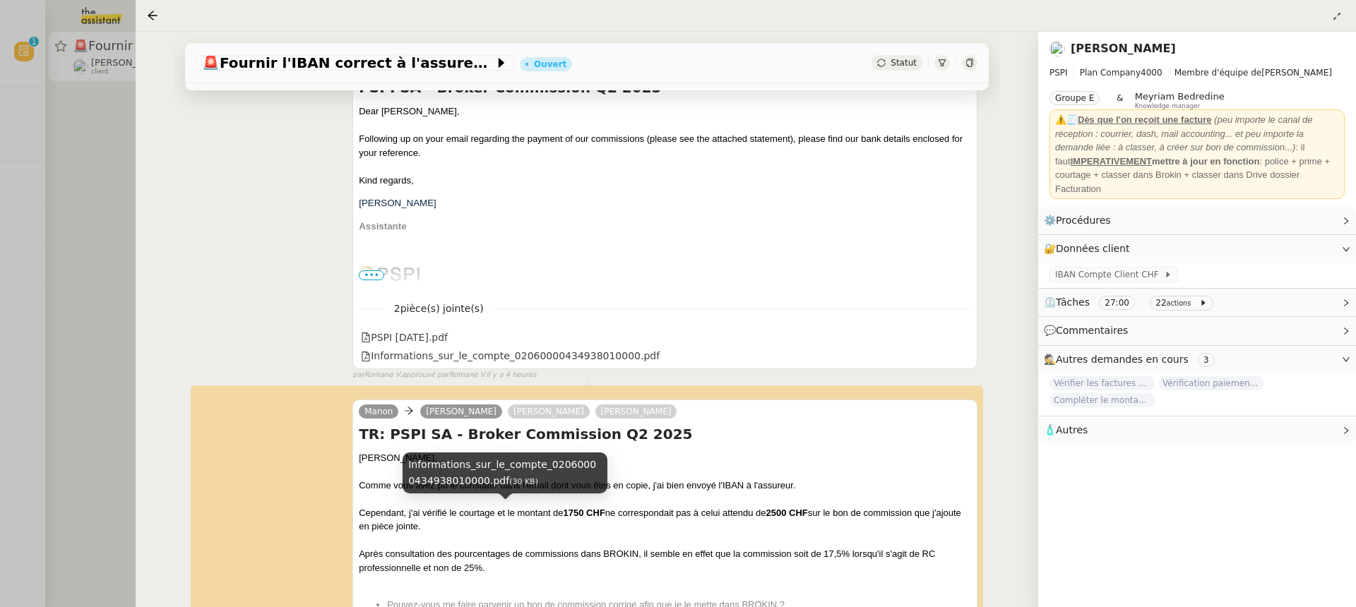
scroll to position [450, 0]
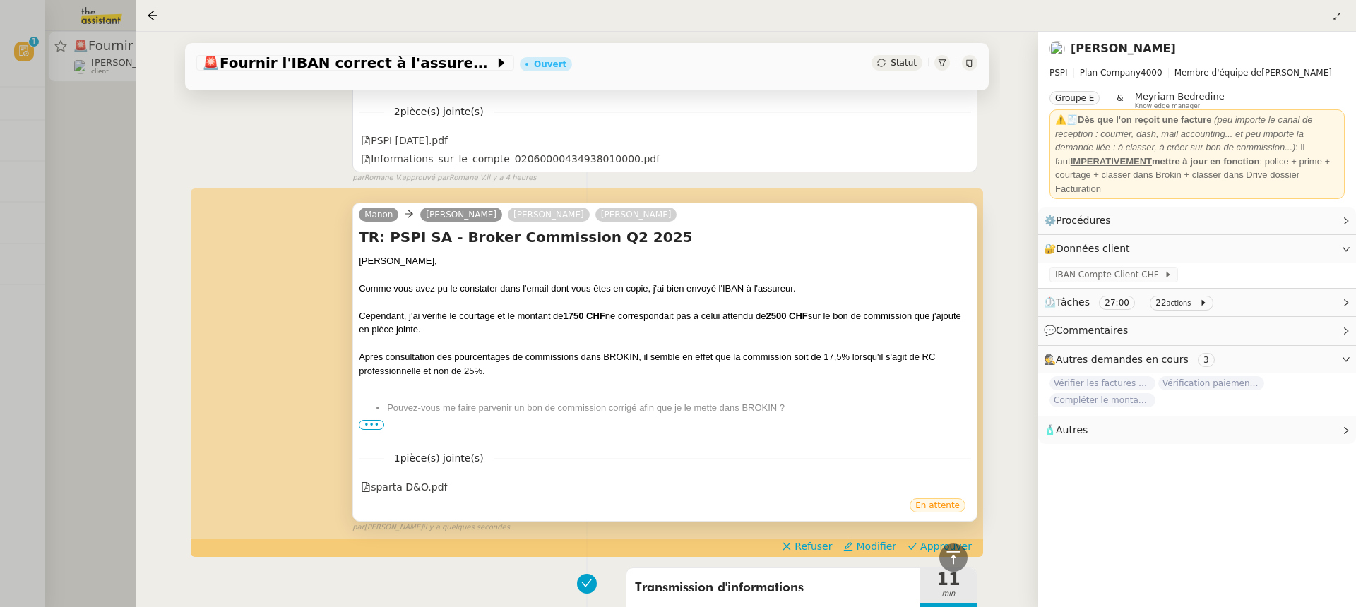
click at [375, 438] on div "Merci," at bounding box center [665, 445] width 612 height 14
click at [375, 427] on span "•••" at bounding box center [371, 425] width 25 height 10
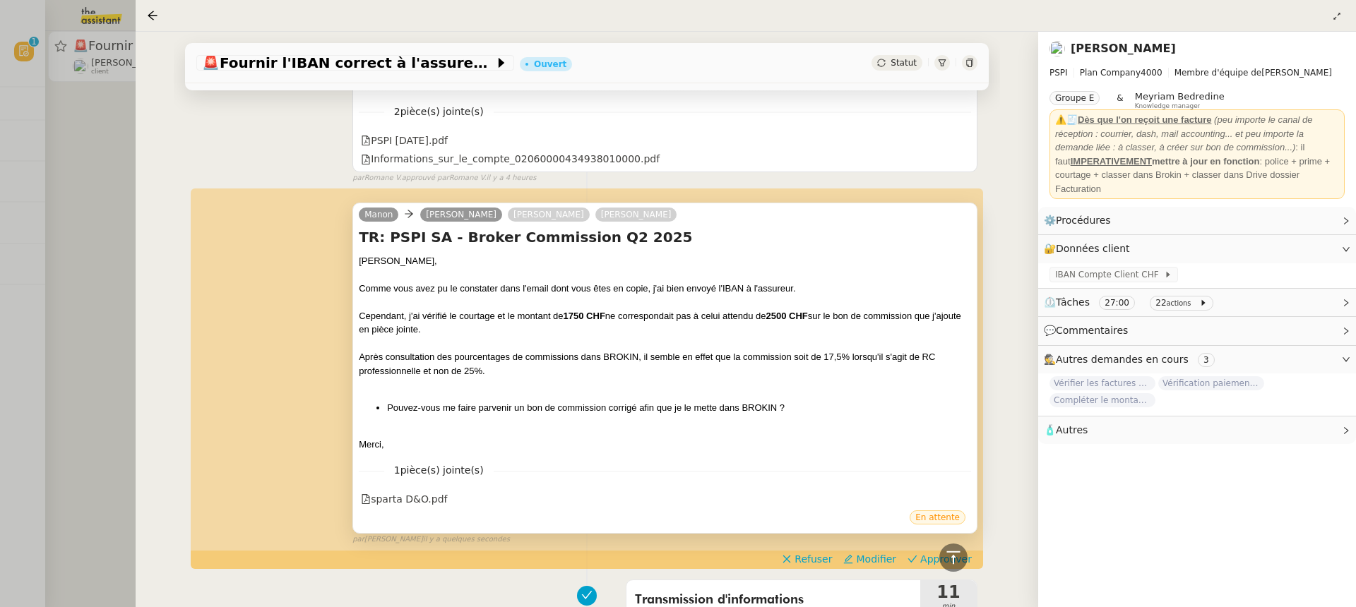
scroll to position [484, 0]
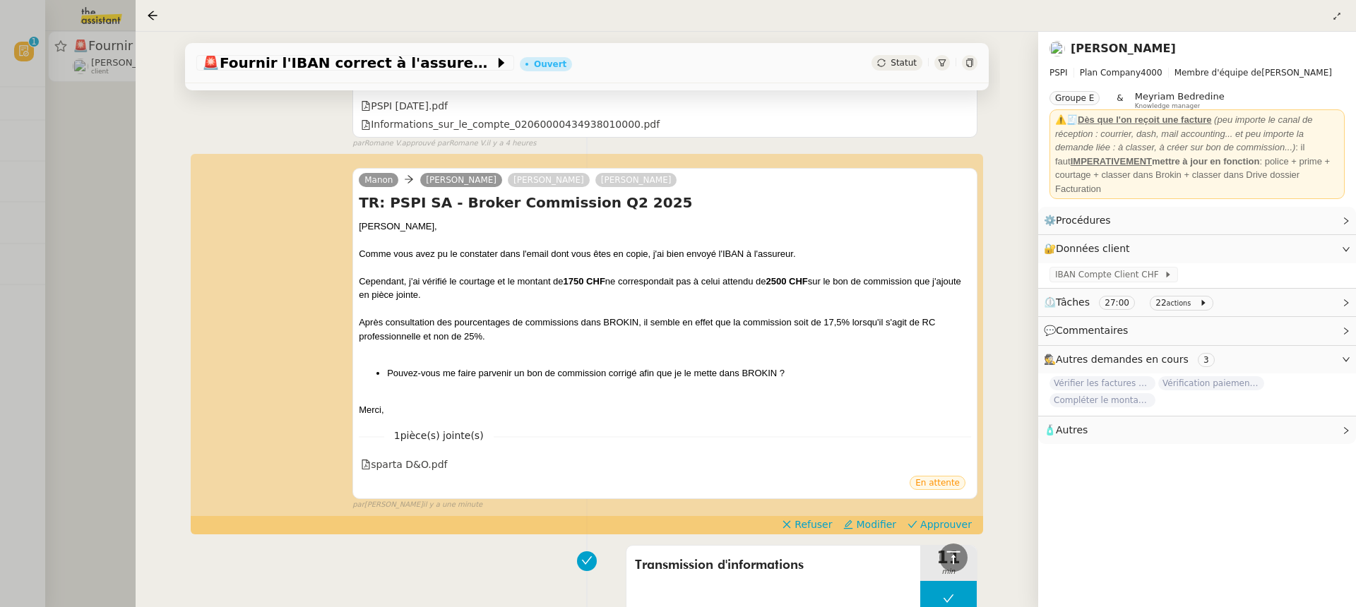
click at [111, 137] on div at bounding box center [678, 303] width 1356 height 607
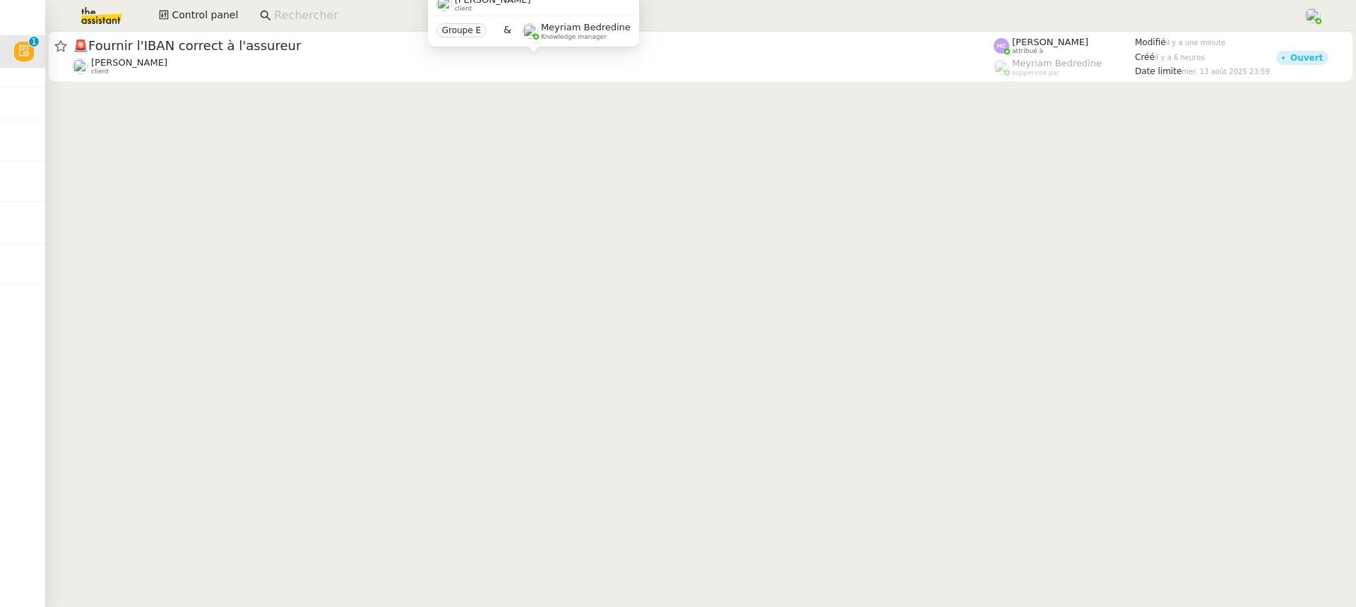
click at [182, 26] on div "Control panel" at bounding box center [677, 15] width 1285 height 31
click at [186, 16] on span "Control panel" at bounding box center [205, 15] width 66 height 16
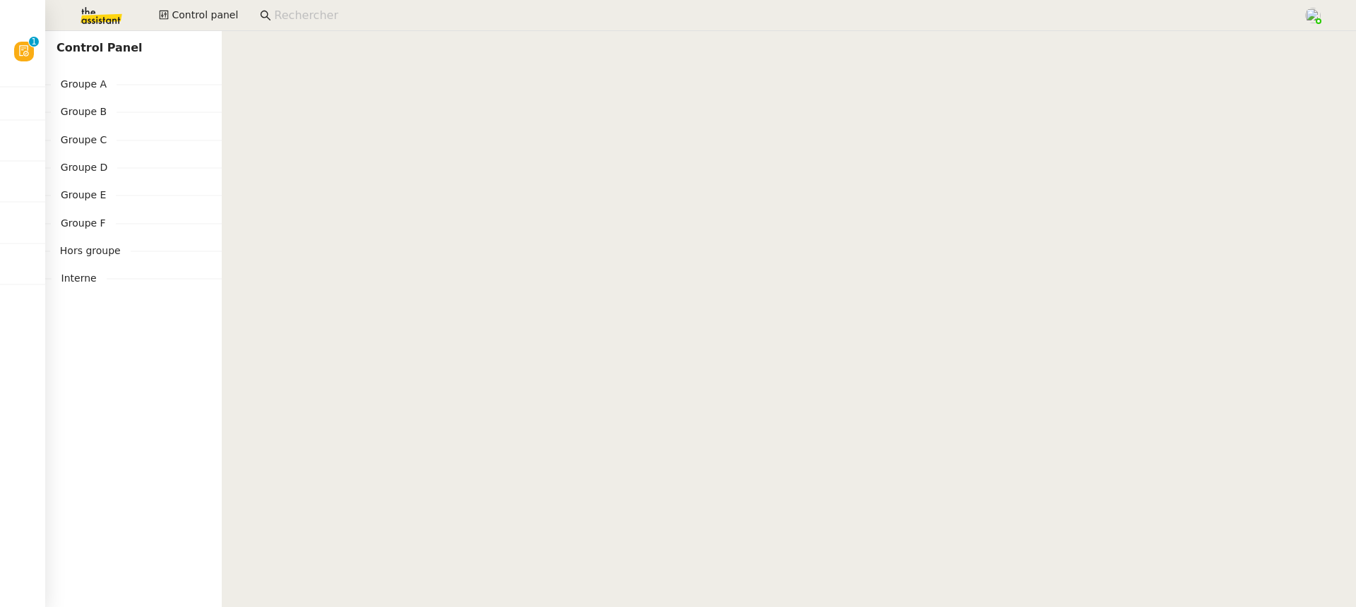
click at [135, 92] on div "Groupe A" at bounding box center [133, 84] width 177 height 16
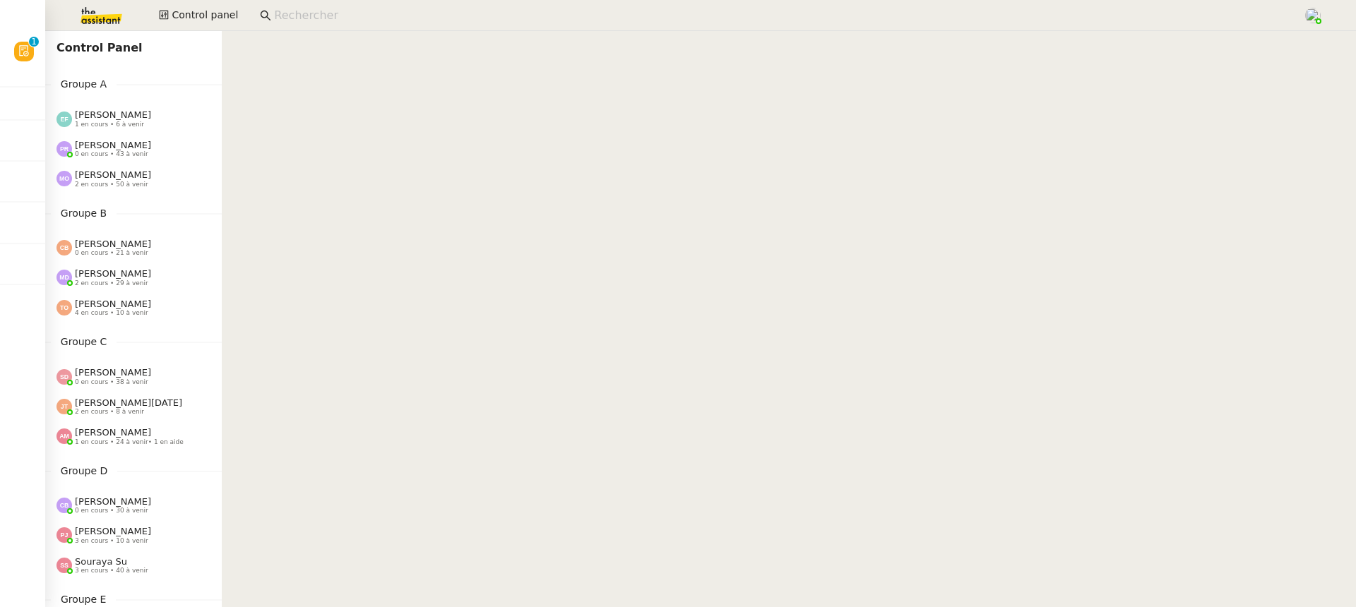
click at [138, 124] on span "1 en cours • 6 à venir" at bounding box center [109, 125] width 69 height 8
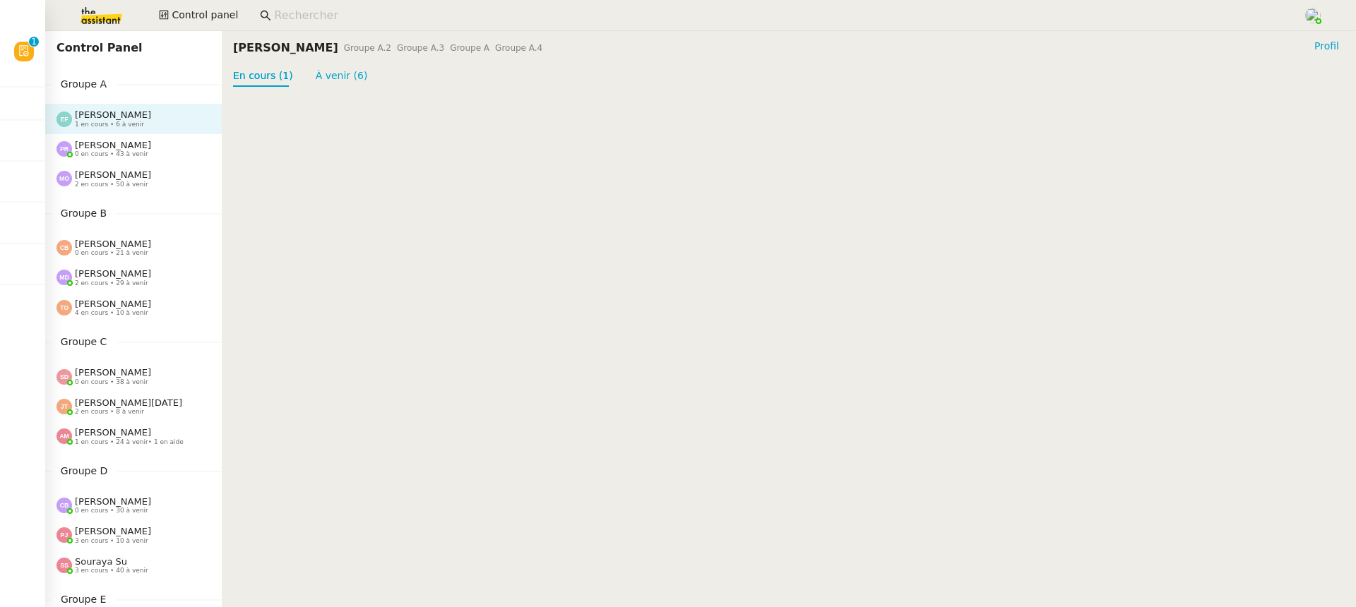
click at [141, 145] on div "[PERSON_NAME] 0 en cours • 43 à venir" at bounding box center [113, 149] width 76 height 18
click at [141, 178] on div "[PERSON_NAME] 2 en cours • 50 à venir" at bounding box center [113, 178] width 76 height 18
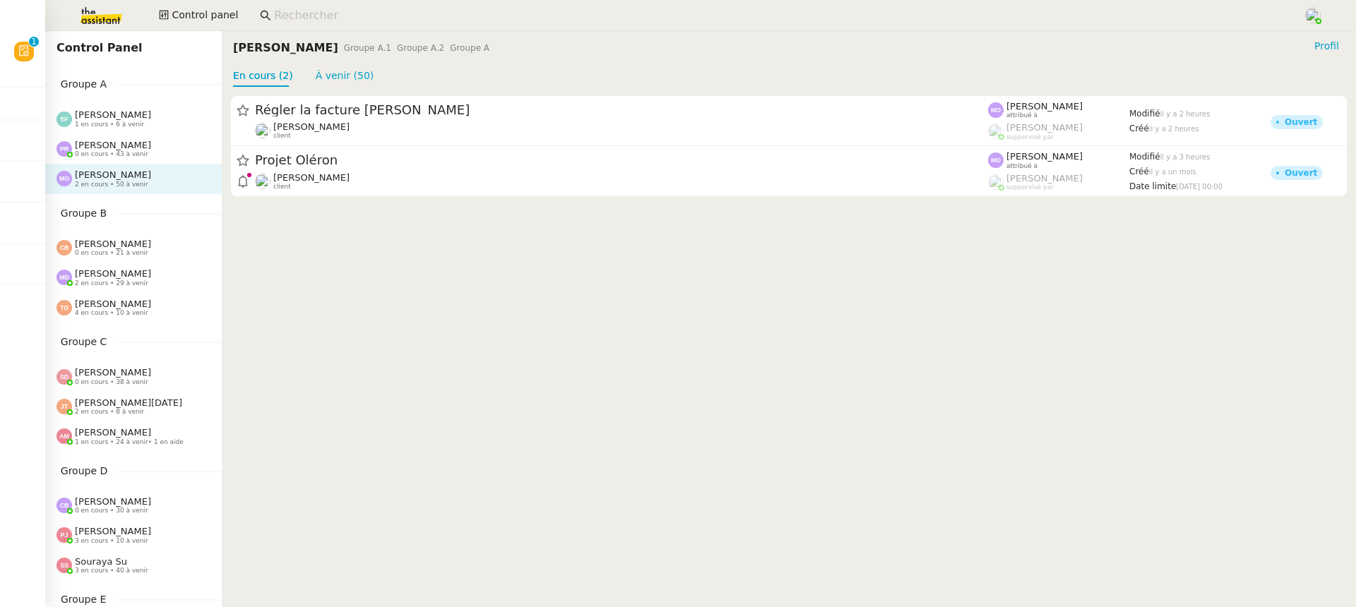
scroll to position [184, 0]
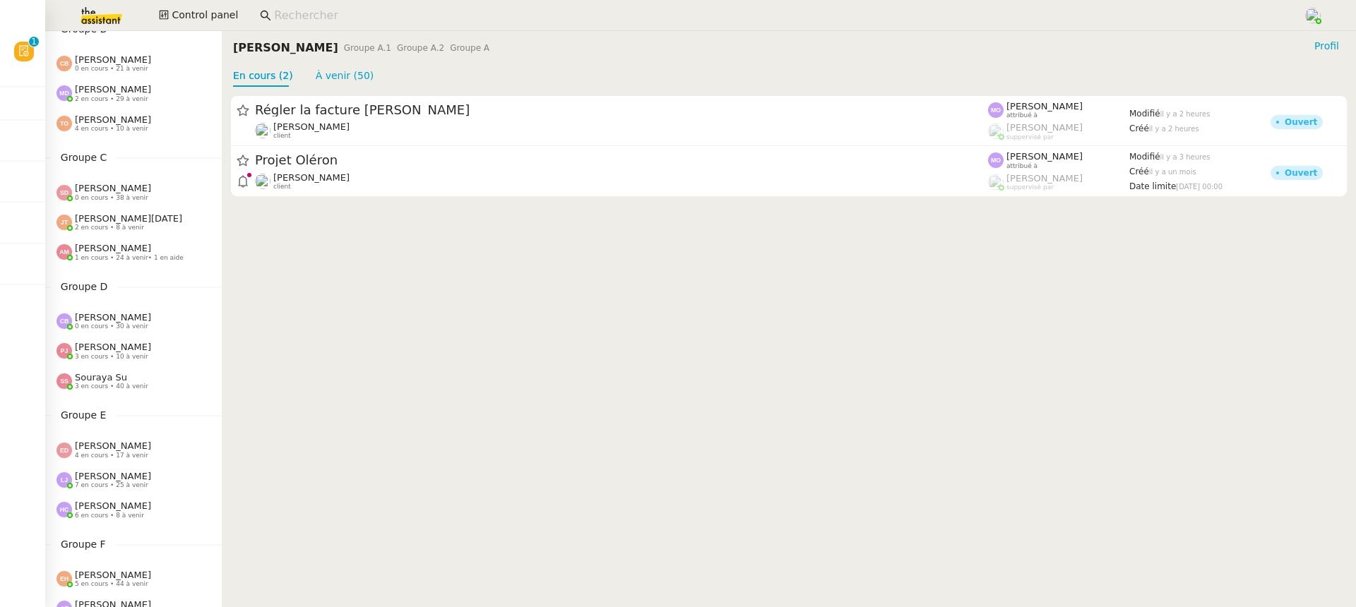
click at [141, 179] on div "[PERSON_NAME] 0 en cours • 38 à venir" at bounding box center [133, 192] width 177 height 30
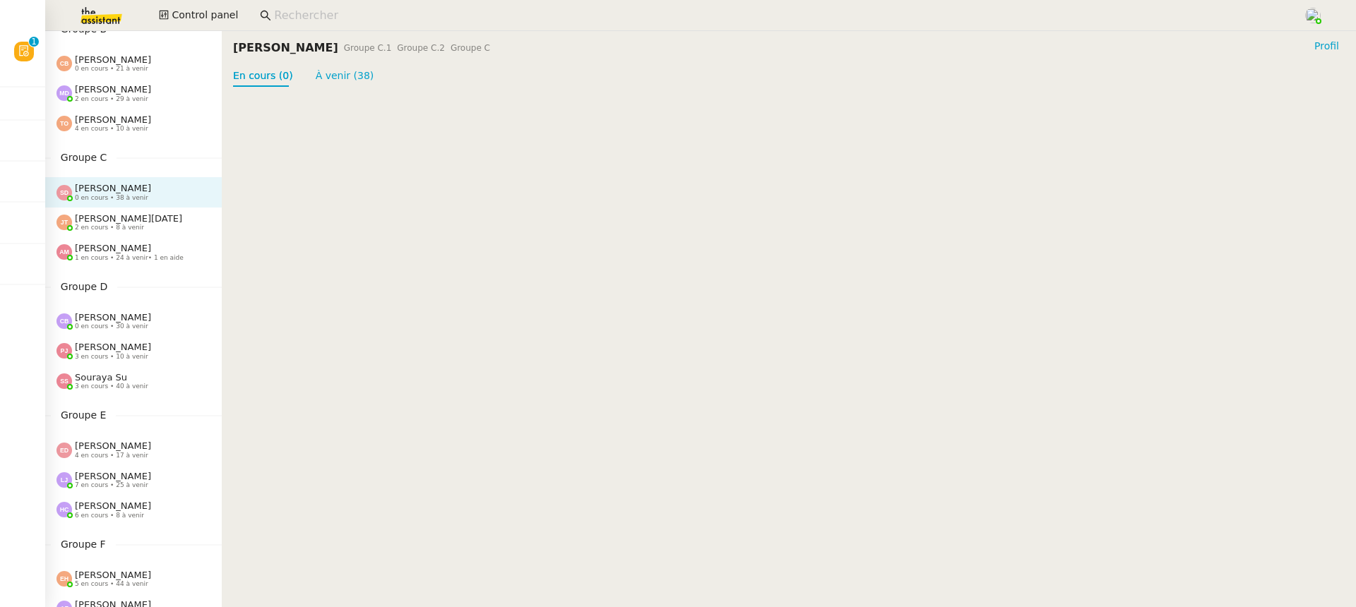
click at [153, 263] on div "[PERSON_NAME] 1 en cours • 24 à venir • 1 en aide" at bounding box center [133, 252] width 177 height 30
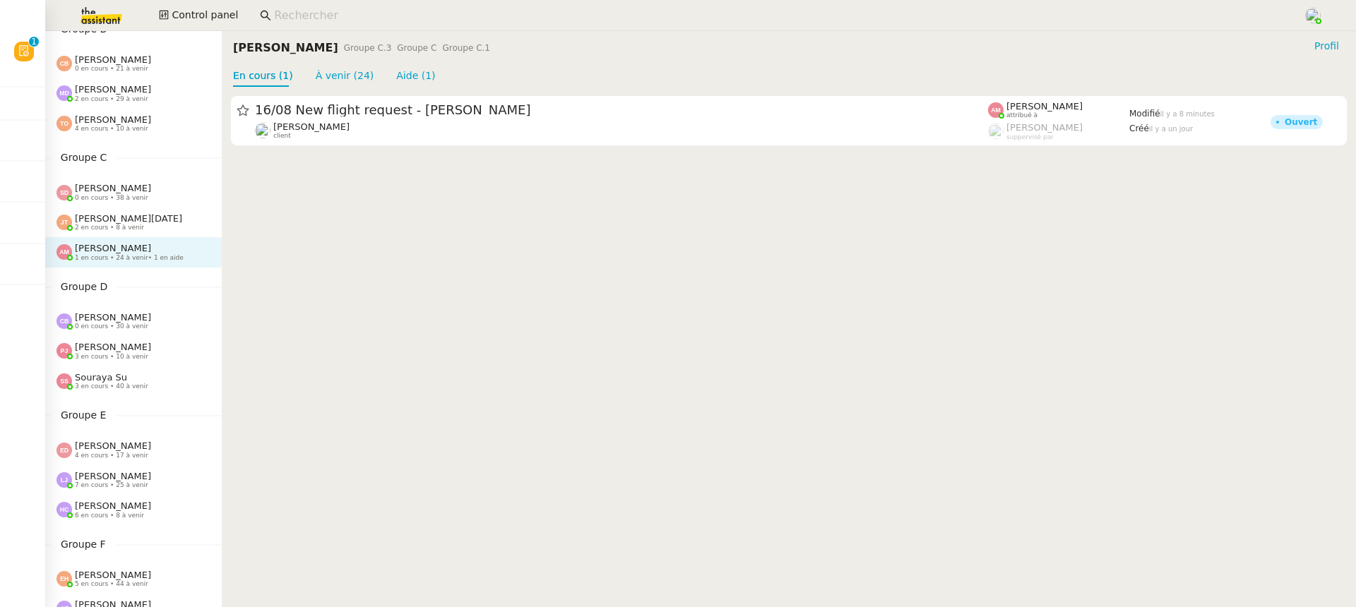
scroll to position [460, 0]
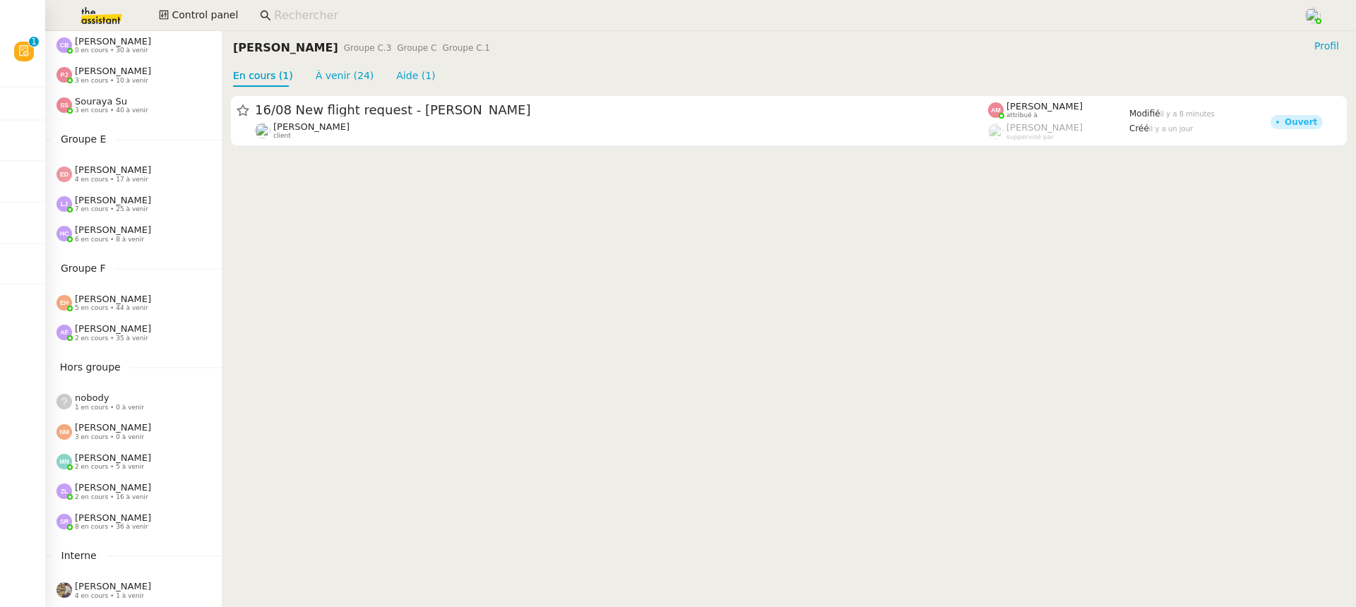
click at [125, 226] on span "[PERSON_NAME]" at bounding box center [113, 230] width 76 height 11
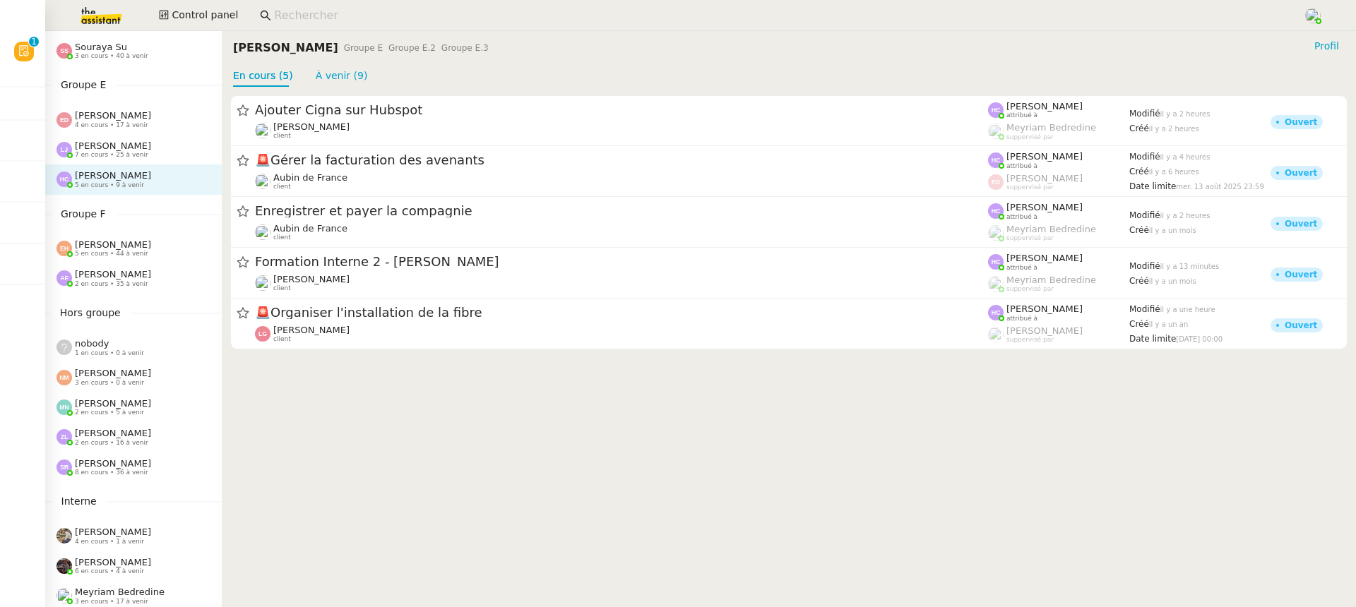
scroll to position [549, 0]
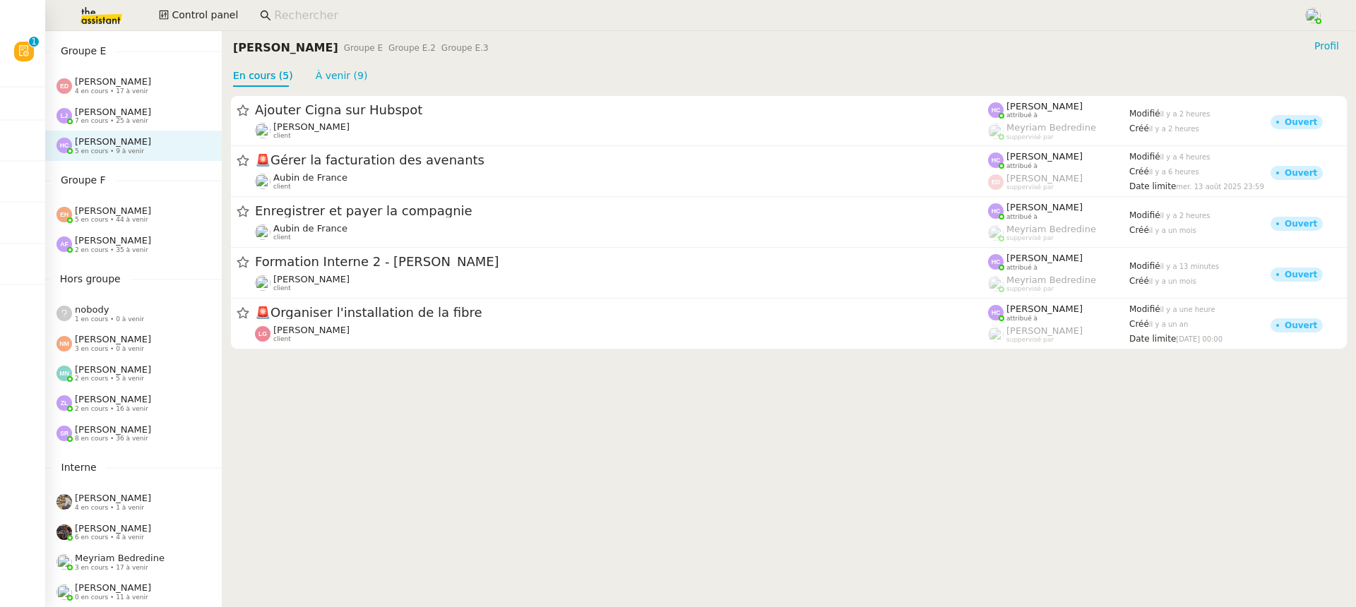
click at [133, 323] on div "nobody 1 en cours • 0 à venir" at bounding box center [133, 314] width 177 height 30
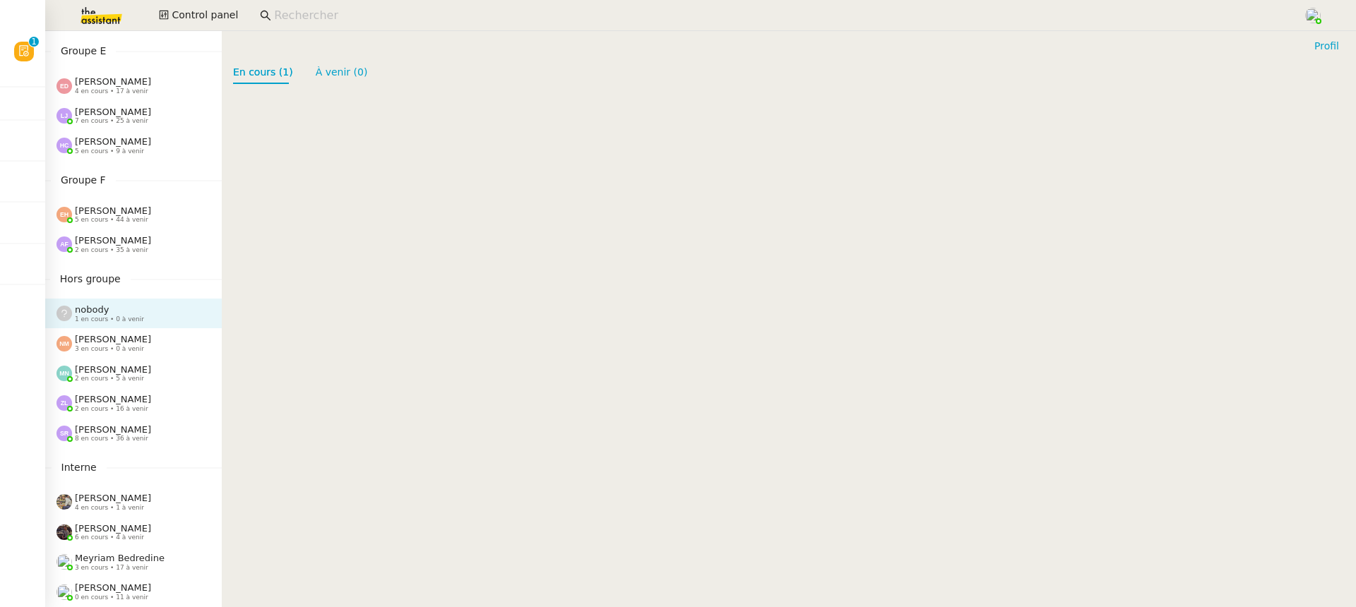
click at [140, 344] on div "[PERSON_NAME] 3 en cours • 0 à venir" at bounding box center [113, 343] width 76 height 18
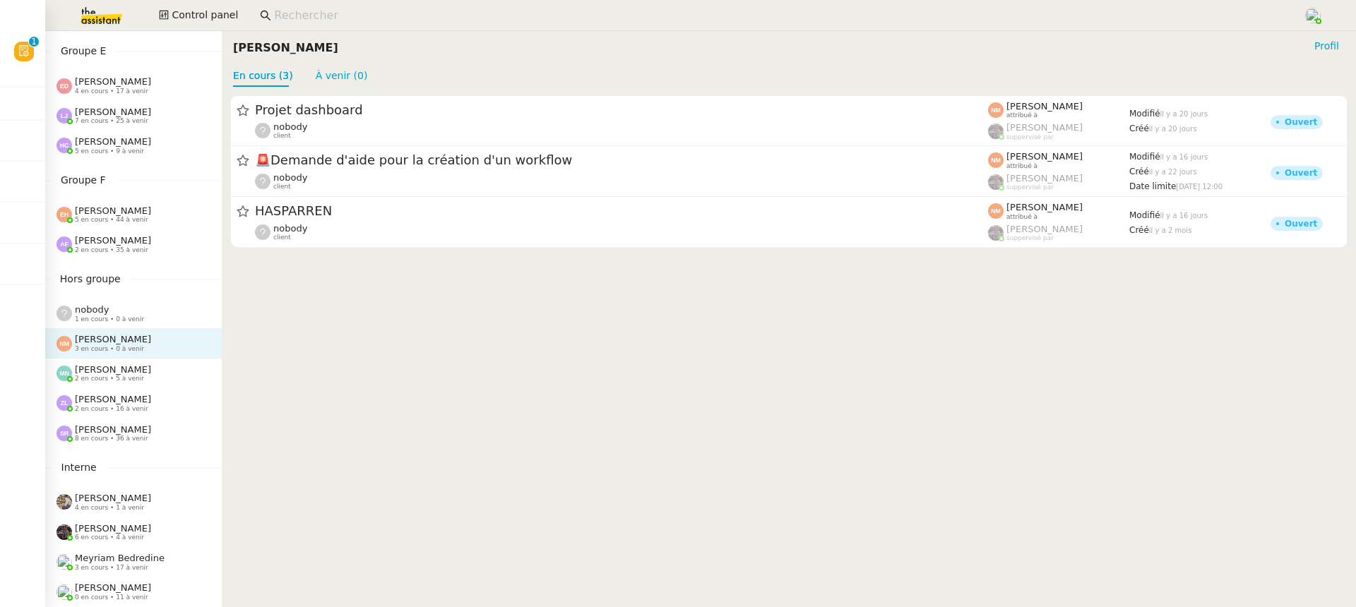
click at [136, 423] on div "[PERSON_NAME] 8 en cours • 36 à venir" at bounding box center [133, 434] width 177 height 30
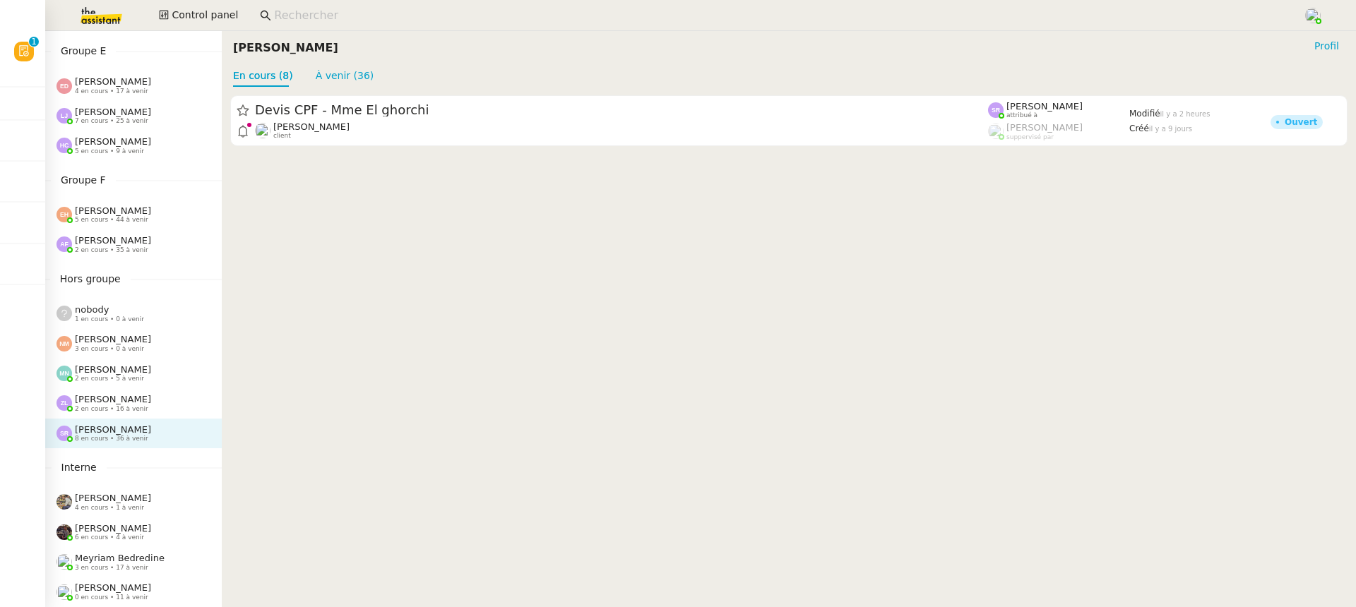
click at [135, 395] on span "[PERSON_NAME]" at bounding box center [113, 399] width 76 height 11
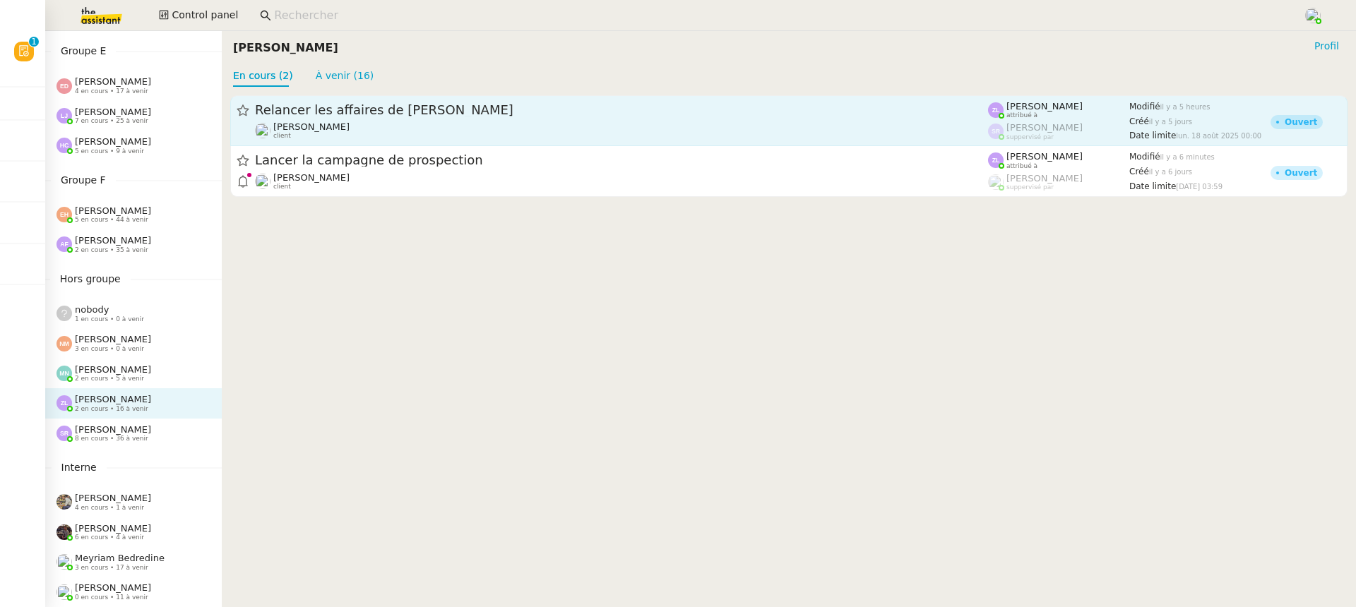
click at [547, 130] on div "[PERSON_NAME] client" at bounding box center [621, 130] width 733 height 18
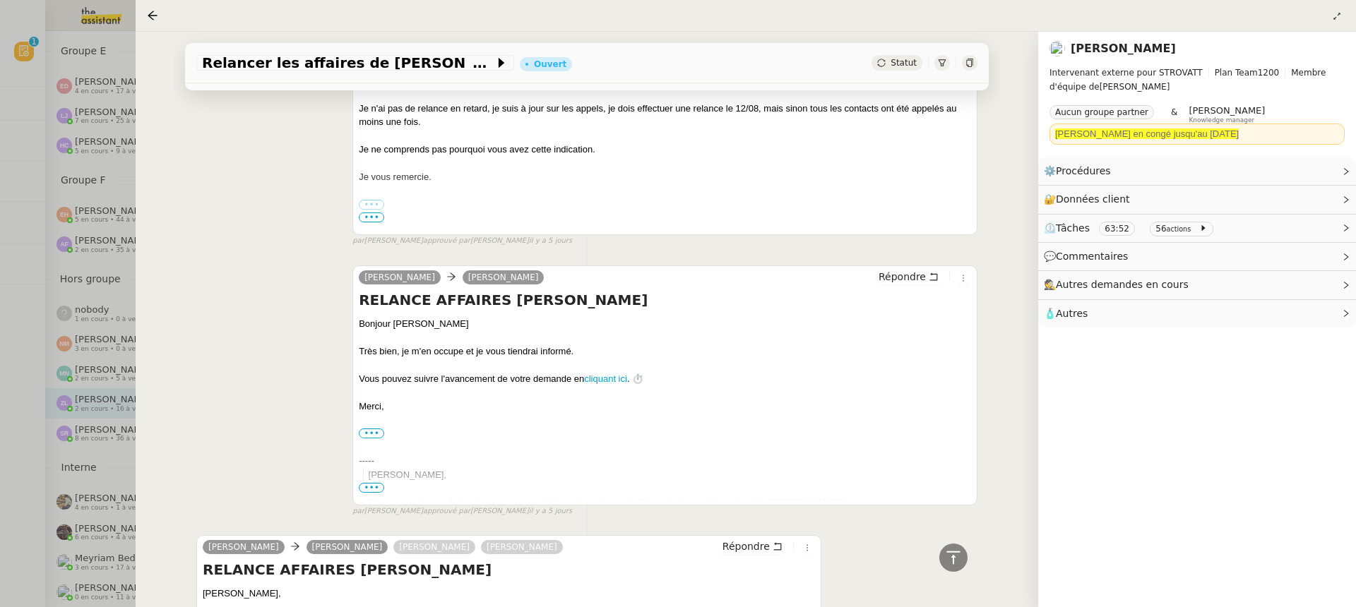
scroll to position [6264, 0]
